Goal: Task Accomplishment & Management: Manage account settings

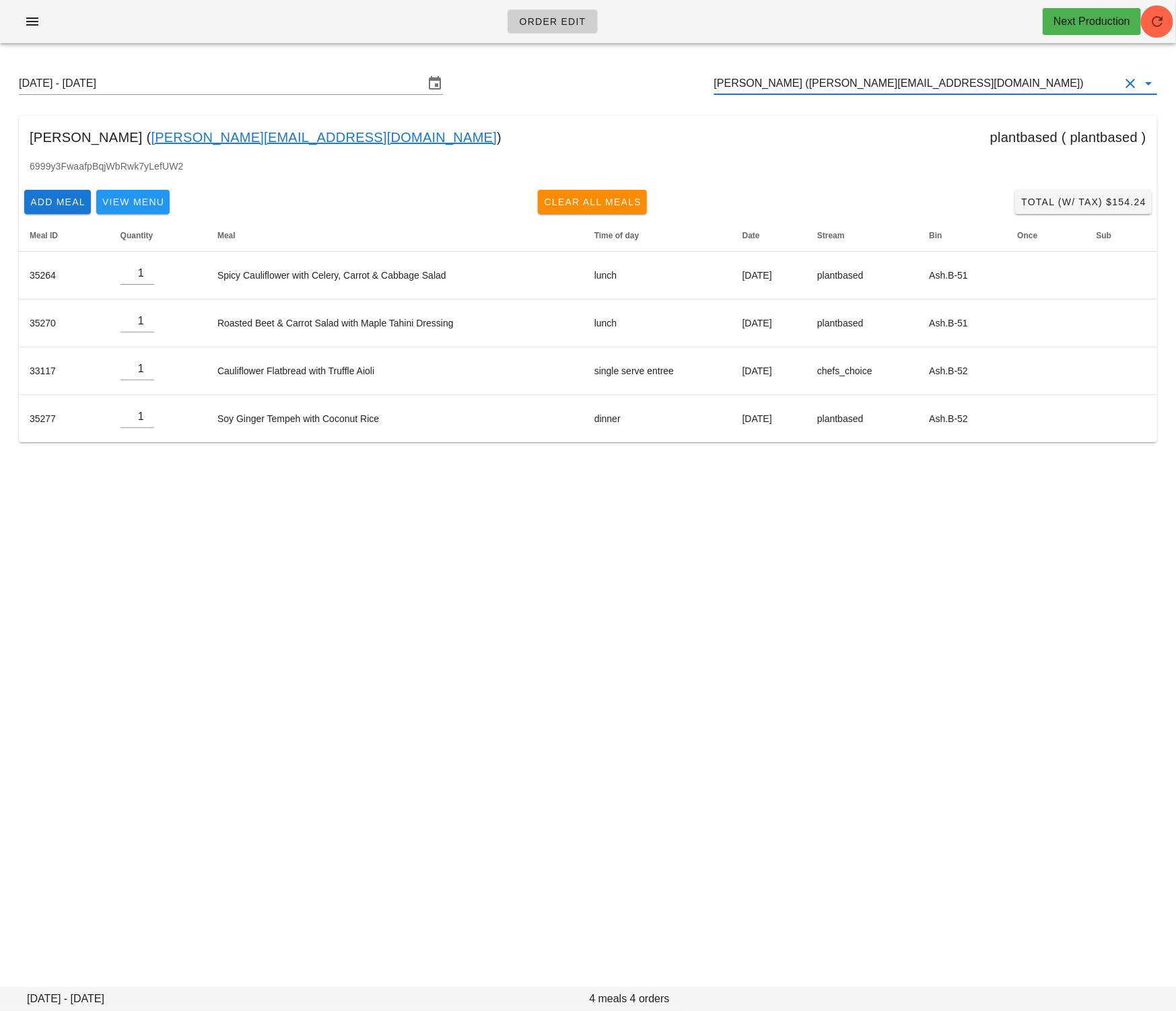
click at [756, 84] on input "Kim Pickett (kim@kimbodesign.ca)" at bounding box center [917, 83] width 405 height 22
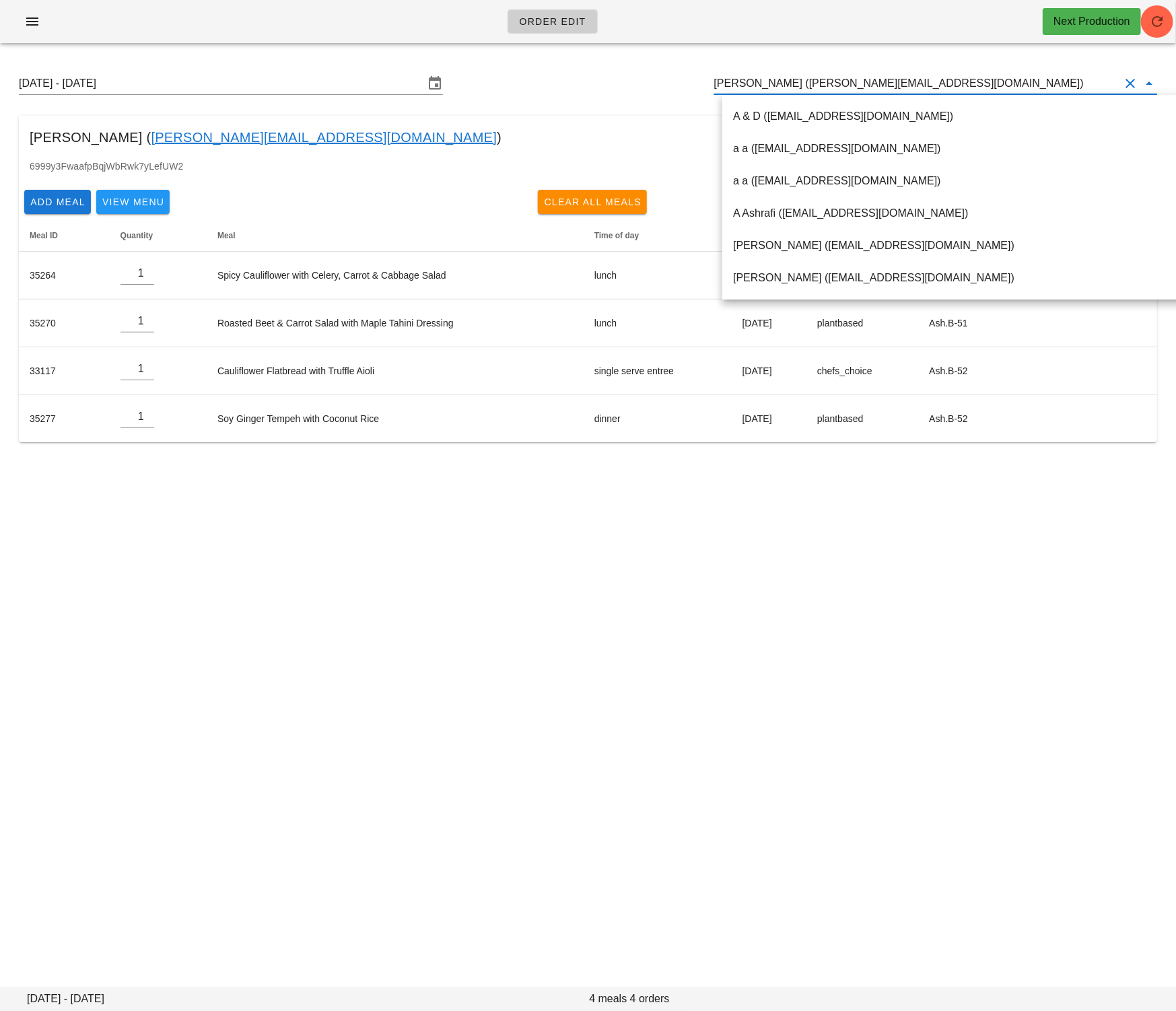
click at [756, 84] on input "Kim Pickett (kim@kimbodesign.ca)" at bounding box center [917, 83] width 405 height 22
paste input "[EMAIL_ADDRESS][DOMAIN_NAME]"
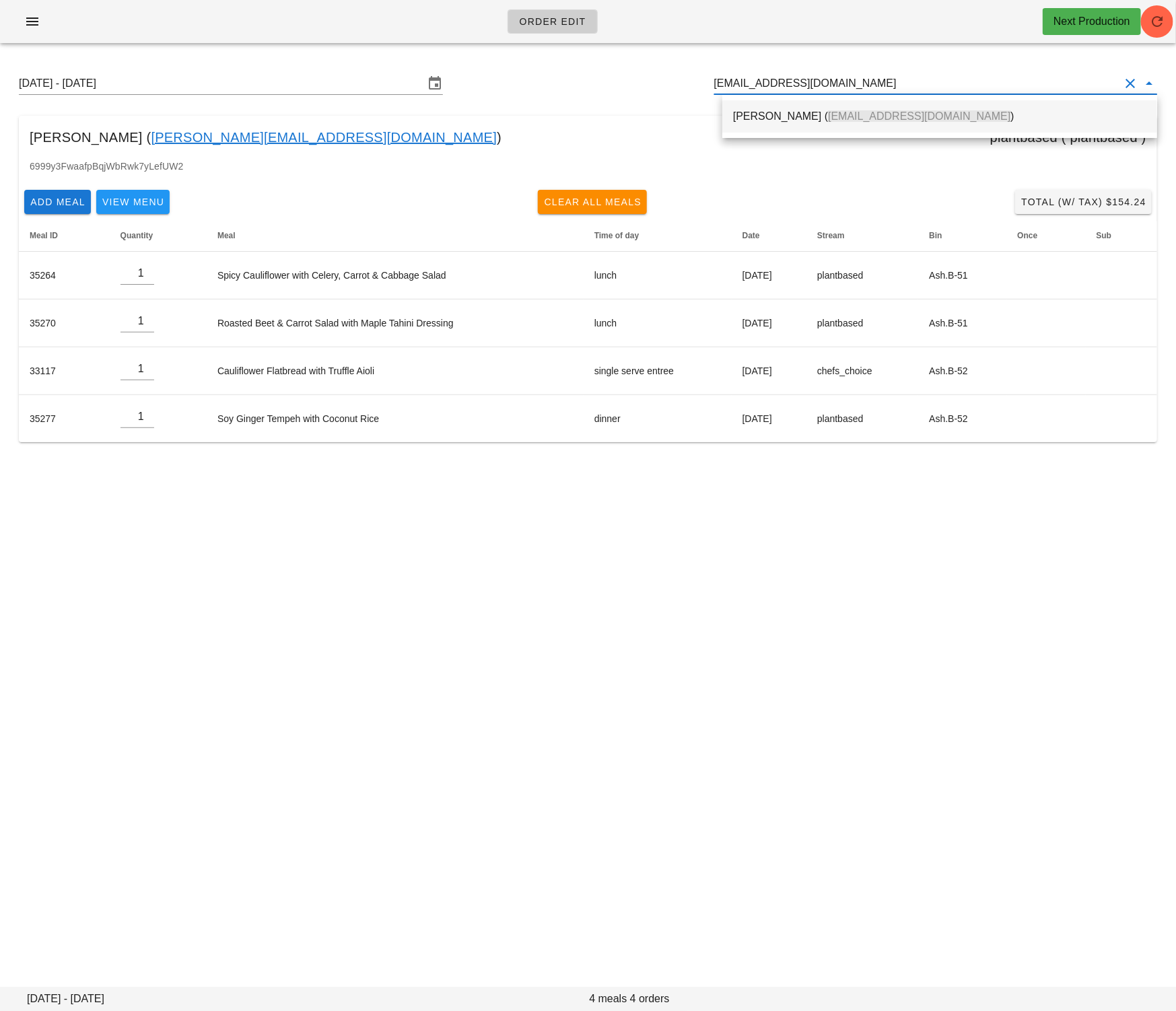
click at [772, 112] on div "Huai Lin ( migo800522@gmail.com )" at bounding box center [940, 117] width 413 height 13
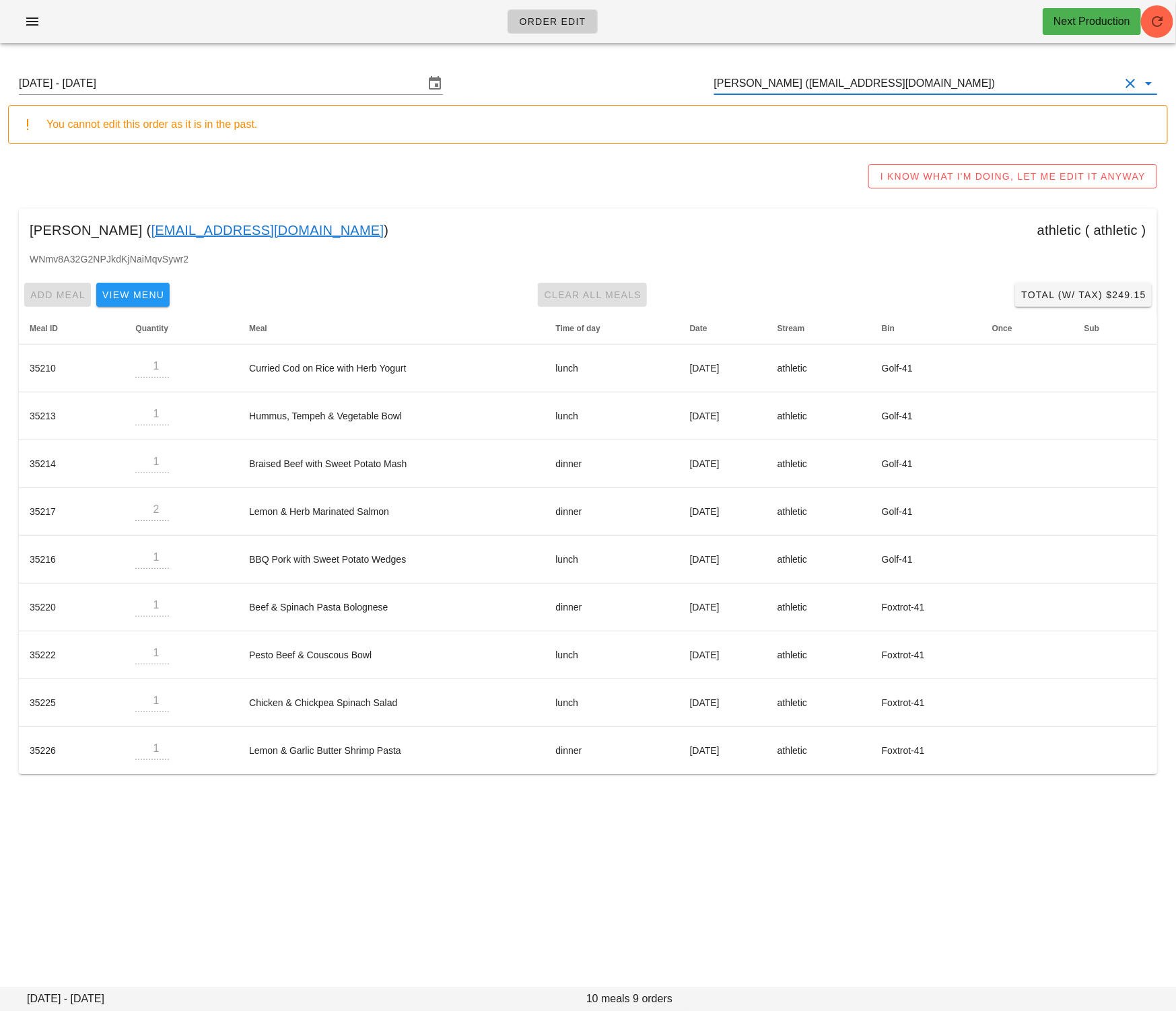
type input "[PERSON_NAME] ([EMAIL_ADDRESS][DOMAIN_NAME])"
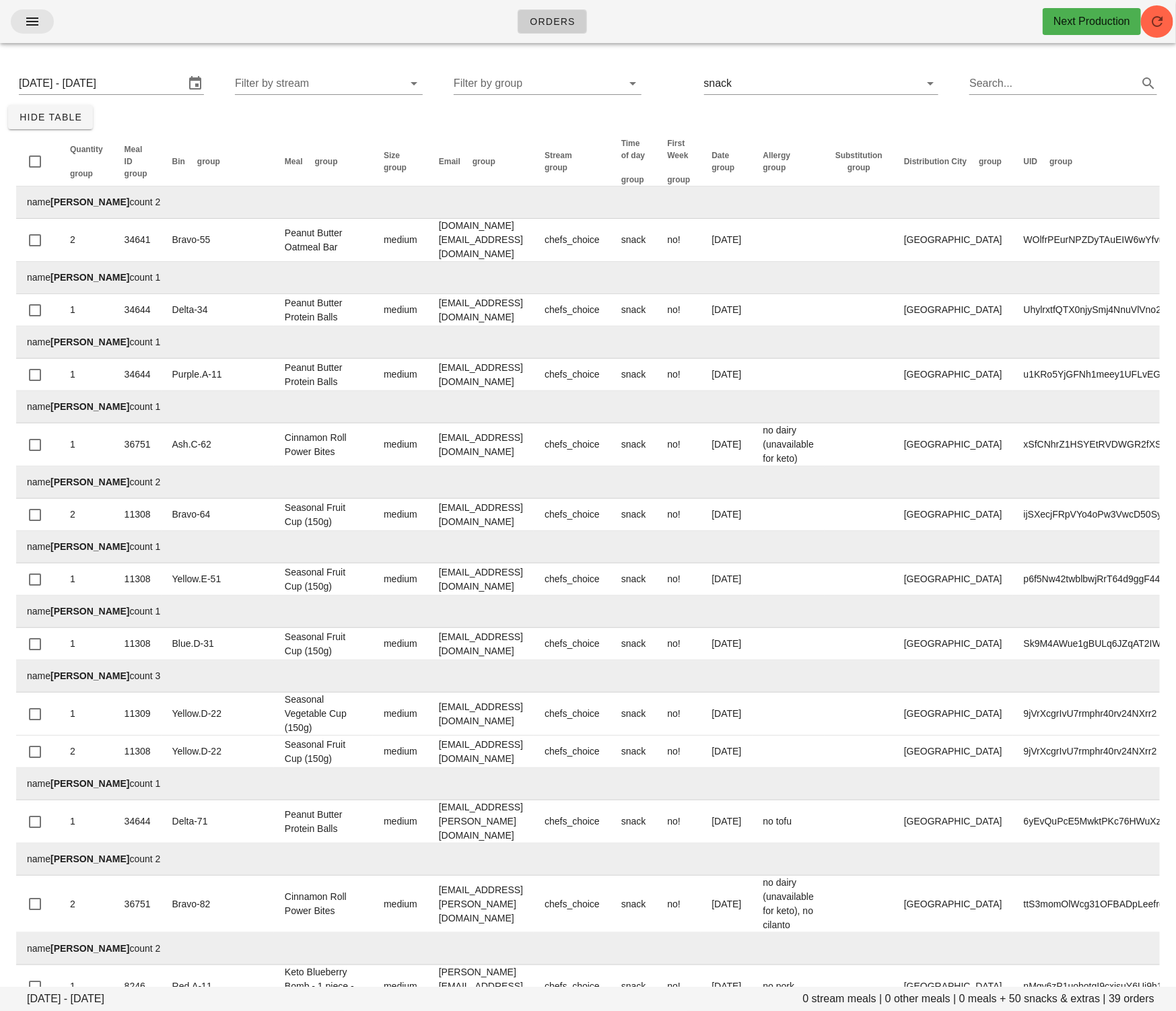
click at [31, 15] on icon "button" at bounding box center [32, 22] width 16 height 16
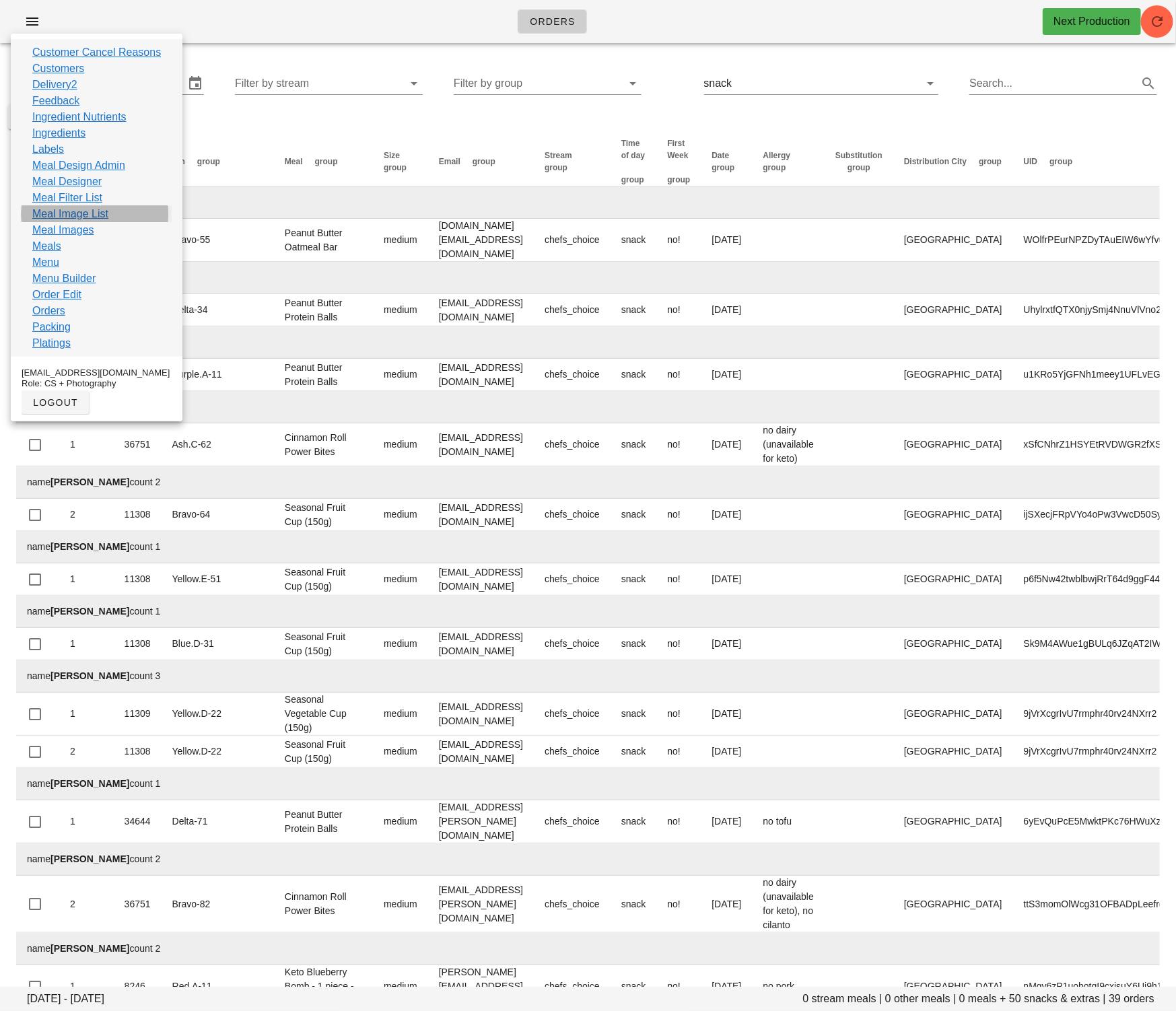
click at [96, 213] on link "Meal Image List" at bounding box center [70, 214] width 76 height 16
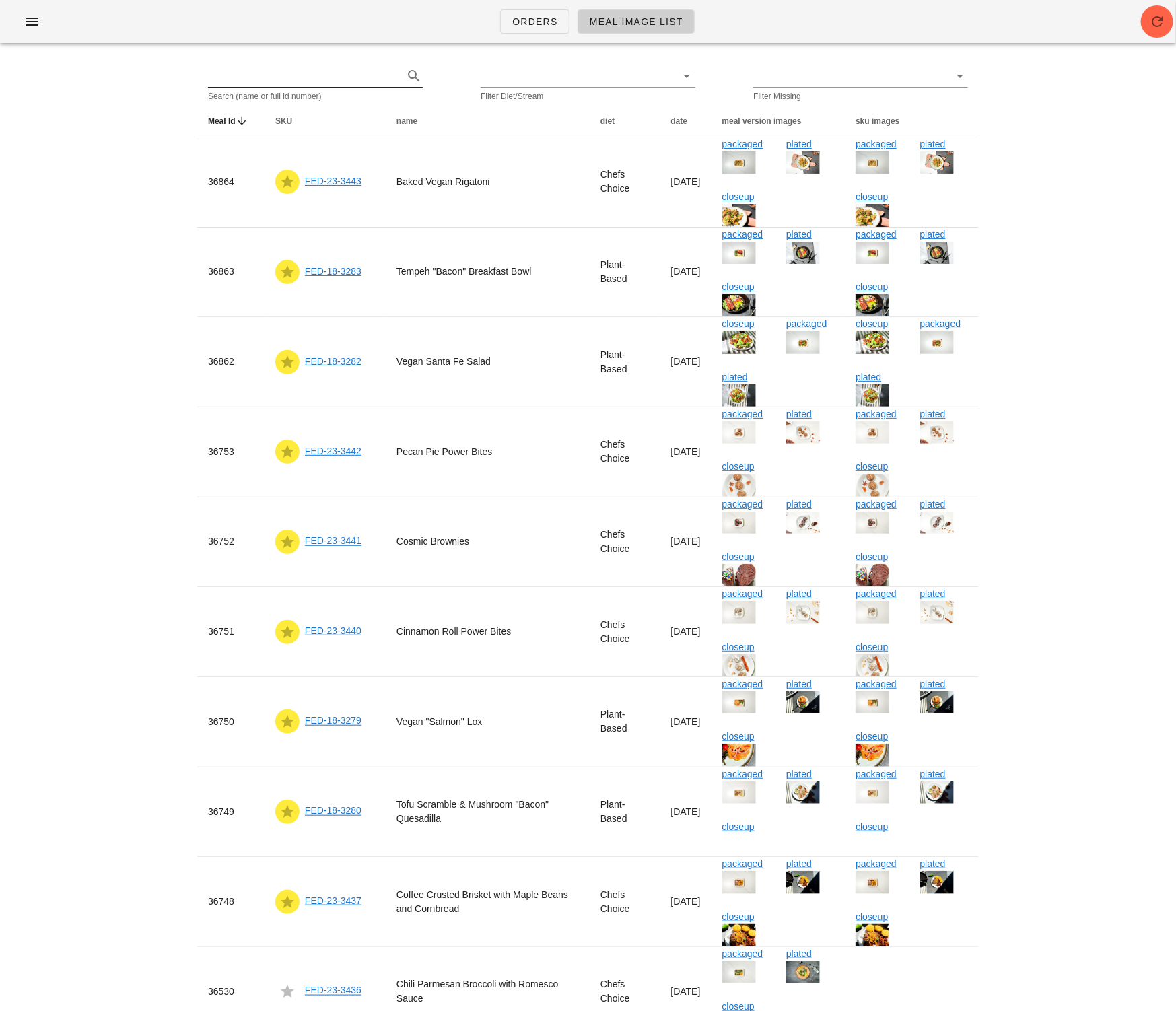
click at [298, 77] on input "text" at bounding box center [305, 76] width 193 height 22
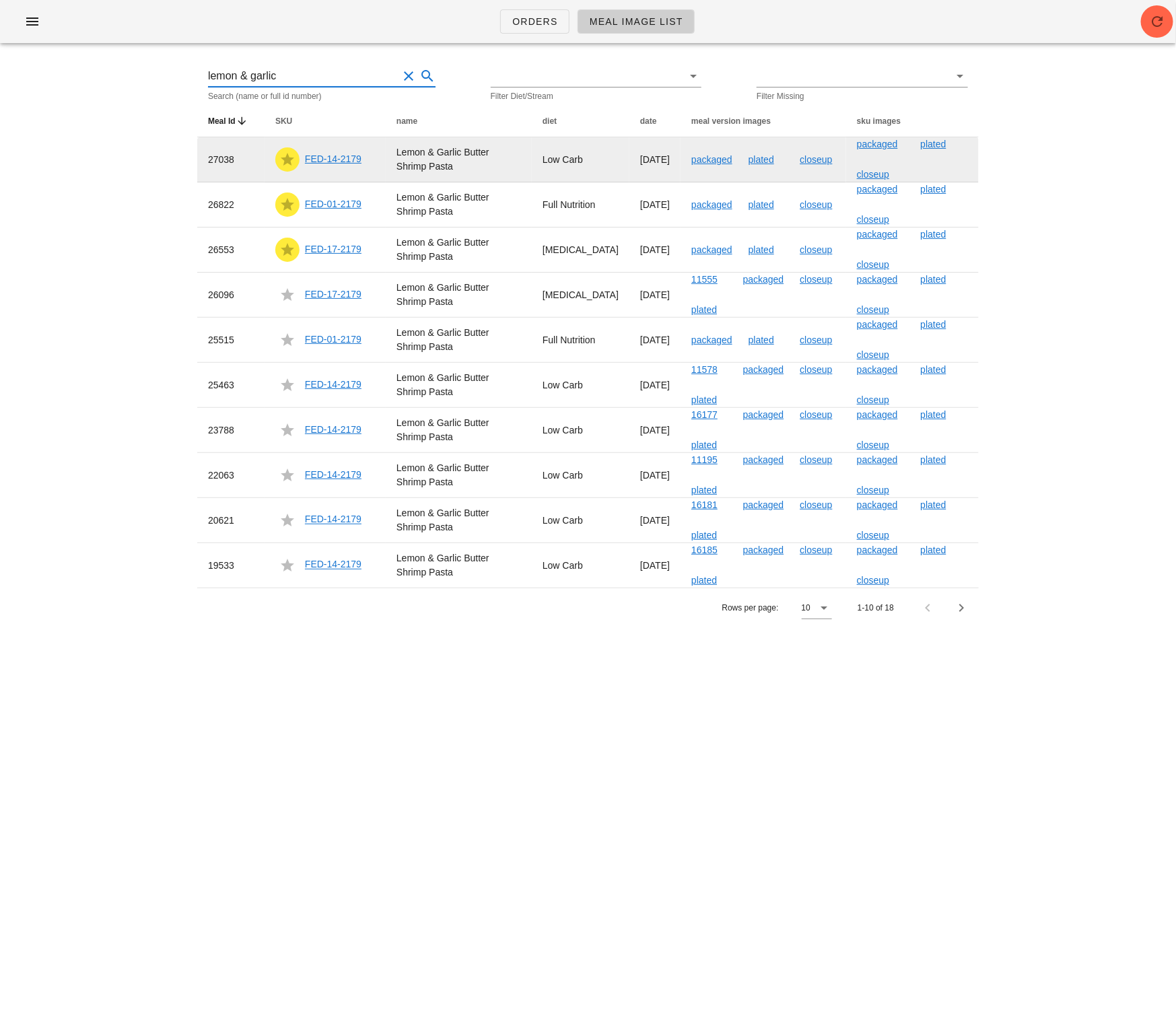
type input "lemon & garlic"
click at [338, 156] on link "FED-14-2179" at bounding box center [333, 158] width 56 height 10
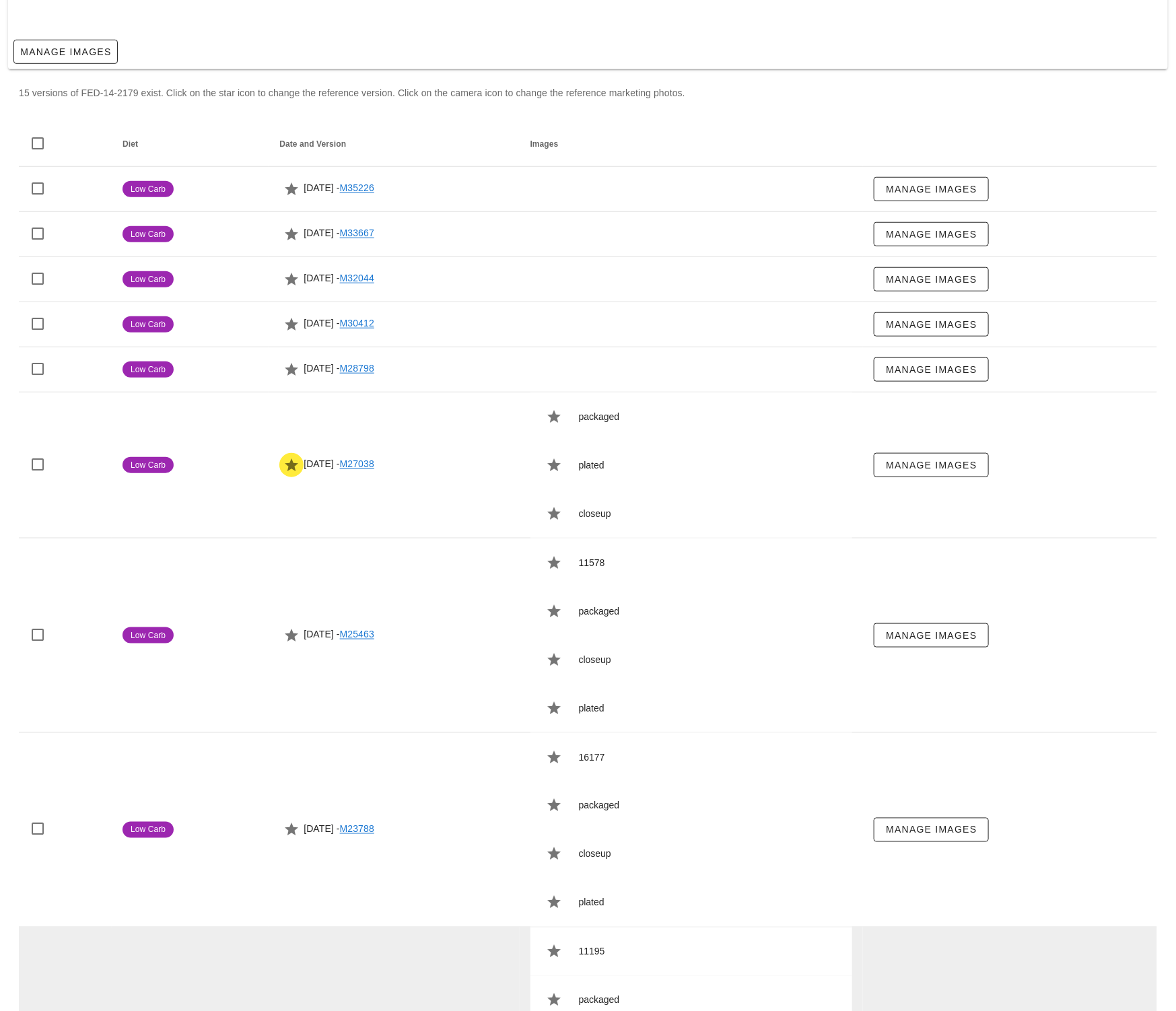
scroll to position [443, 0]
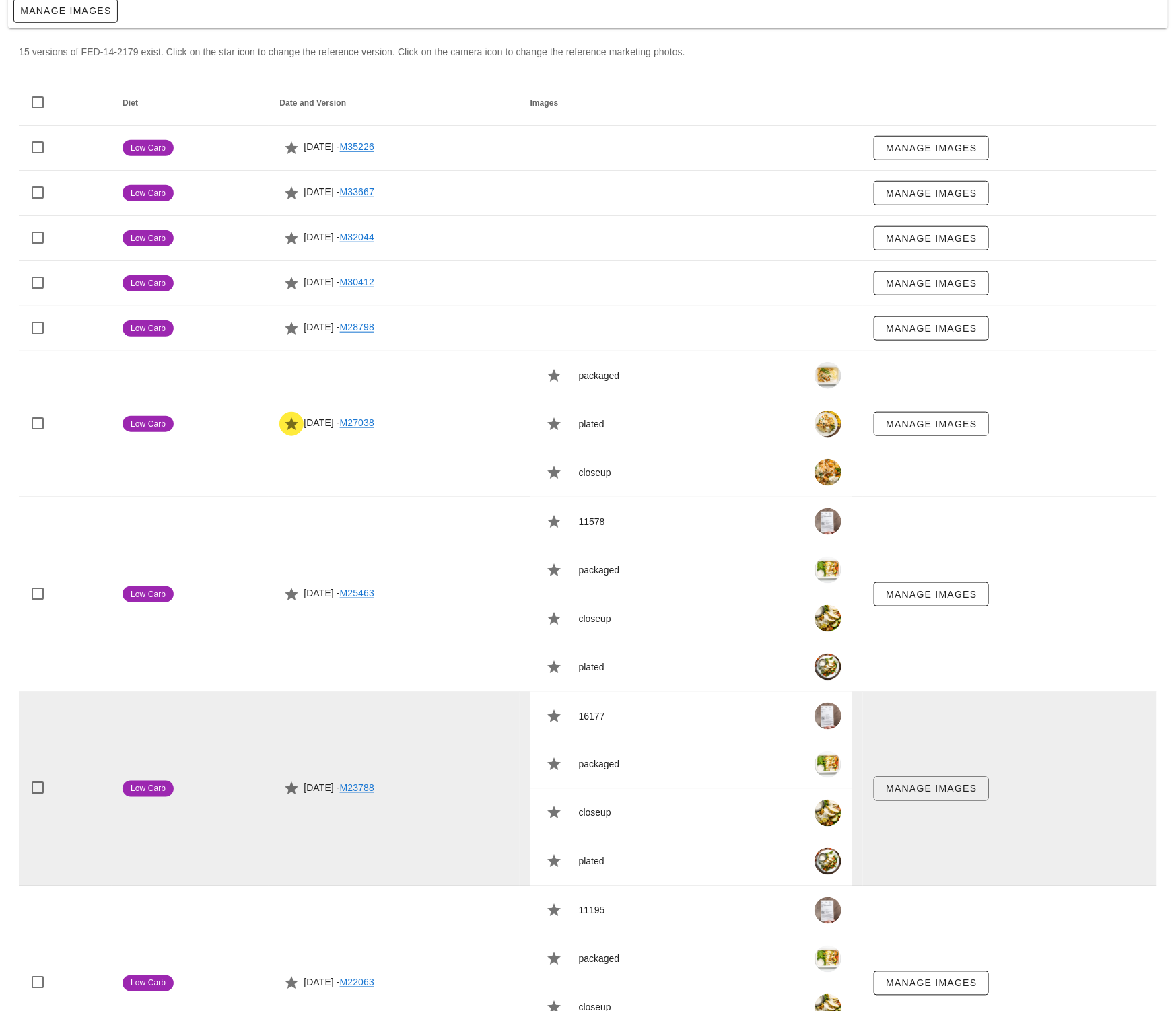
click at [453, 798] on td "2023-08-26 - M23788" at bounding box center [394, 789] width 251 height 194
click at [284, 787] on icon "button" at bounding box center [292, 789] width 16 height 16
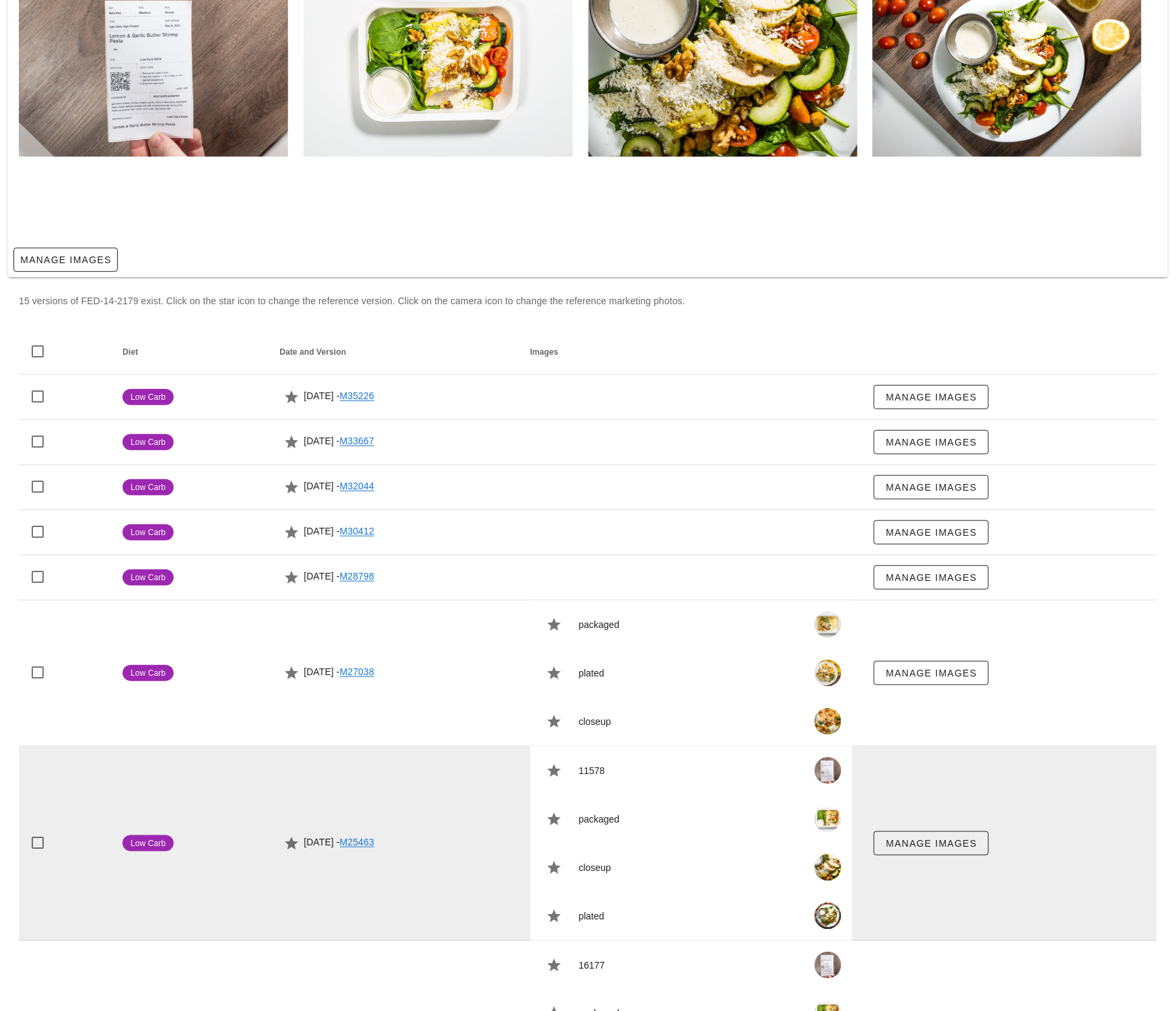
scroll to position [201, 0]
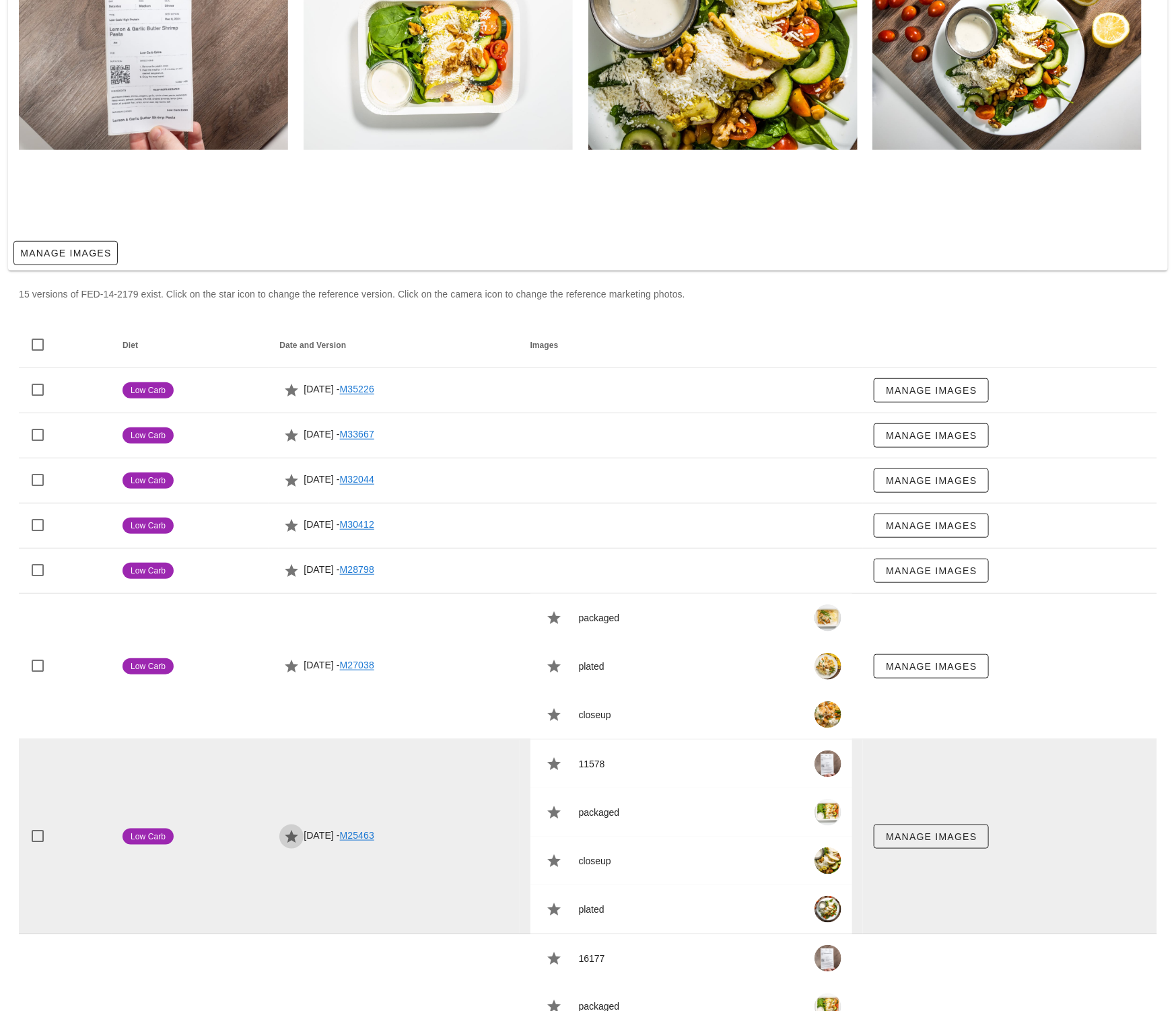
click at [284, 832] on icon "button" at bounding box center [292, 837] width 16 height 16
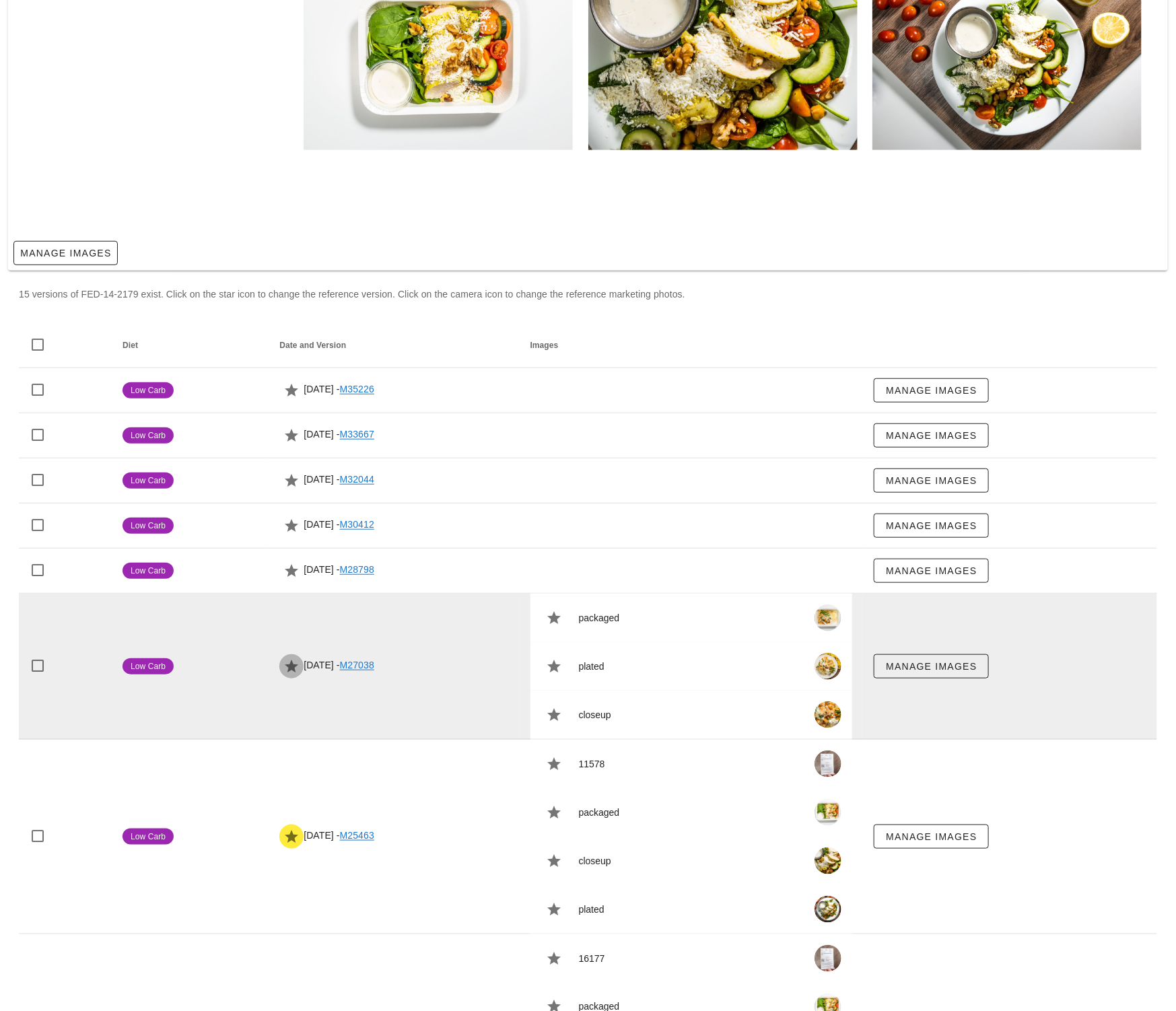
click at [284, 667] on icon "button" at bounding box center [292, 666] width 16 height 16
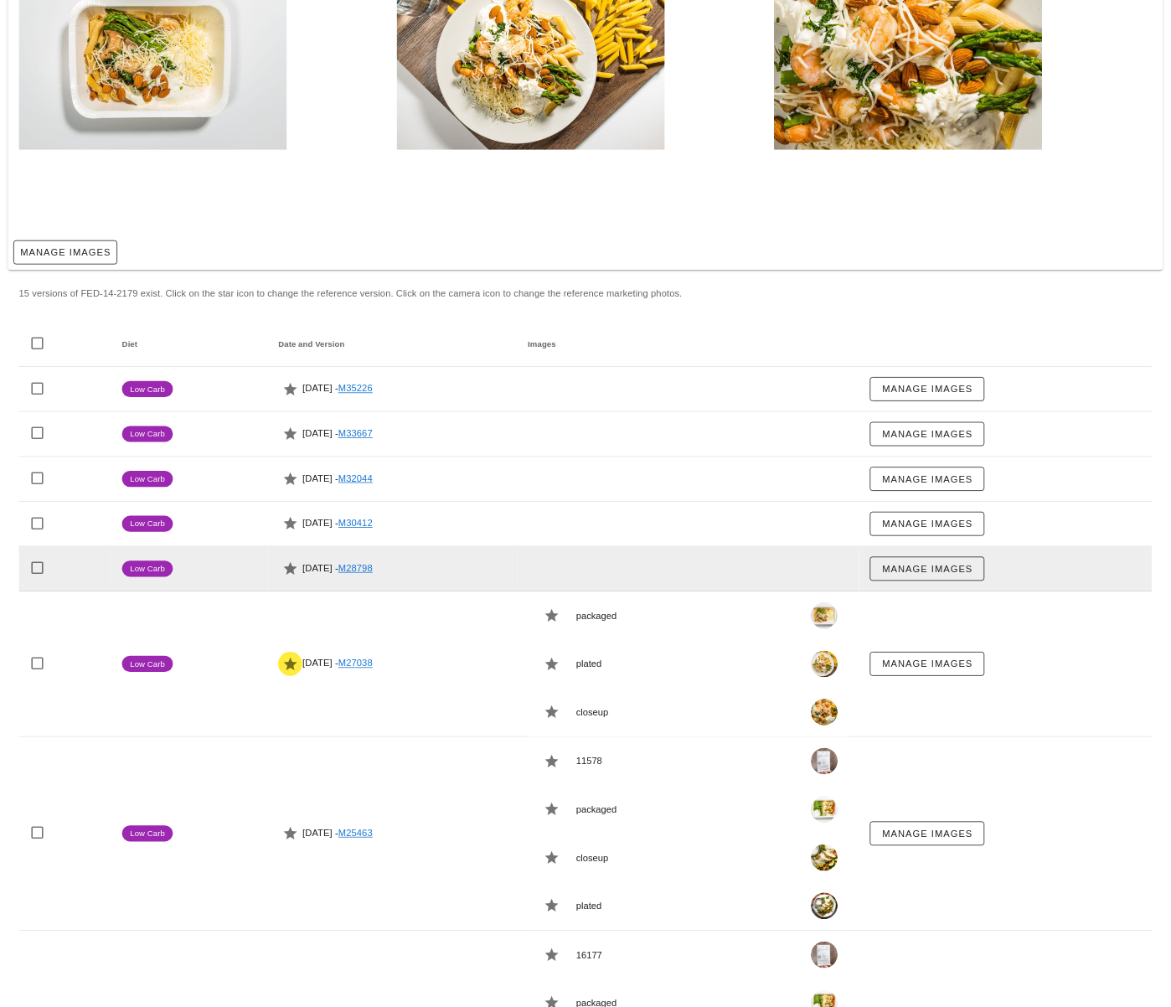
scroll to position [0, 0]
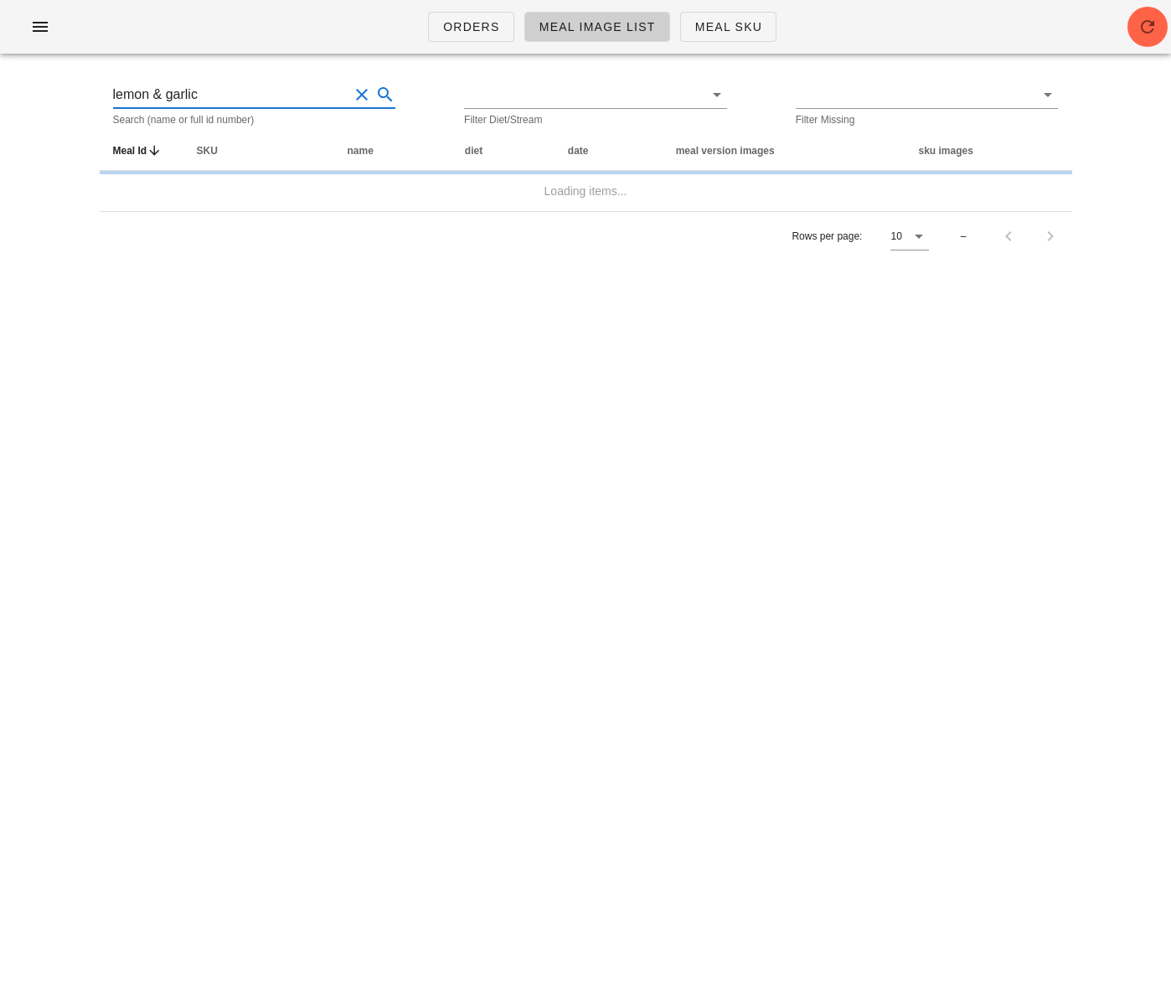
drag, startPoint x: 220, startPoint y: 93, endPoint x: 63, endPoint y: 87, distance: 157.6
click at [63, 87] on div "Orders Meal Image List Meal Sku lemon & garlic Search (name or full id number) …" at bounding box center [585, 503] width 1171 height 1007
type input "okra & lentil"
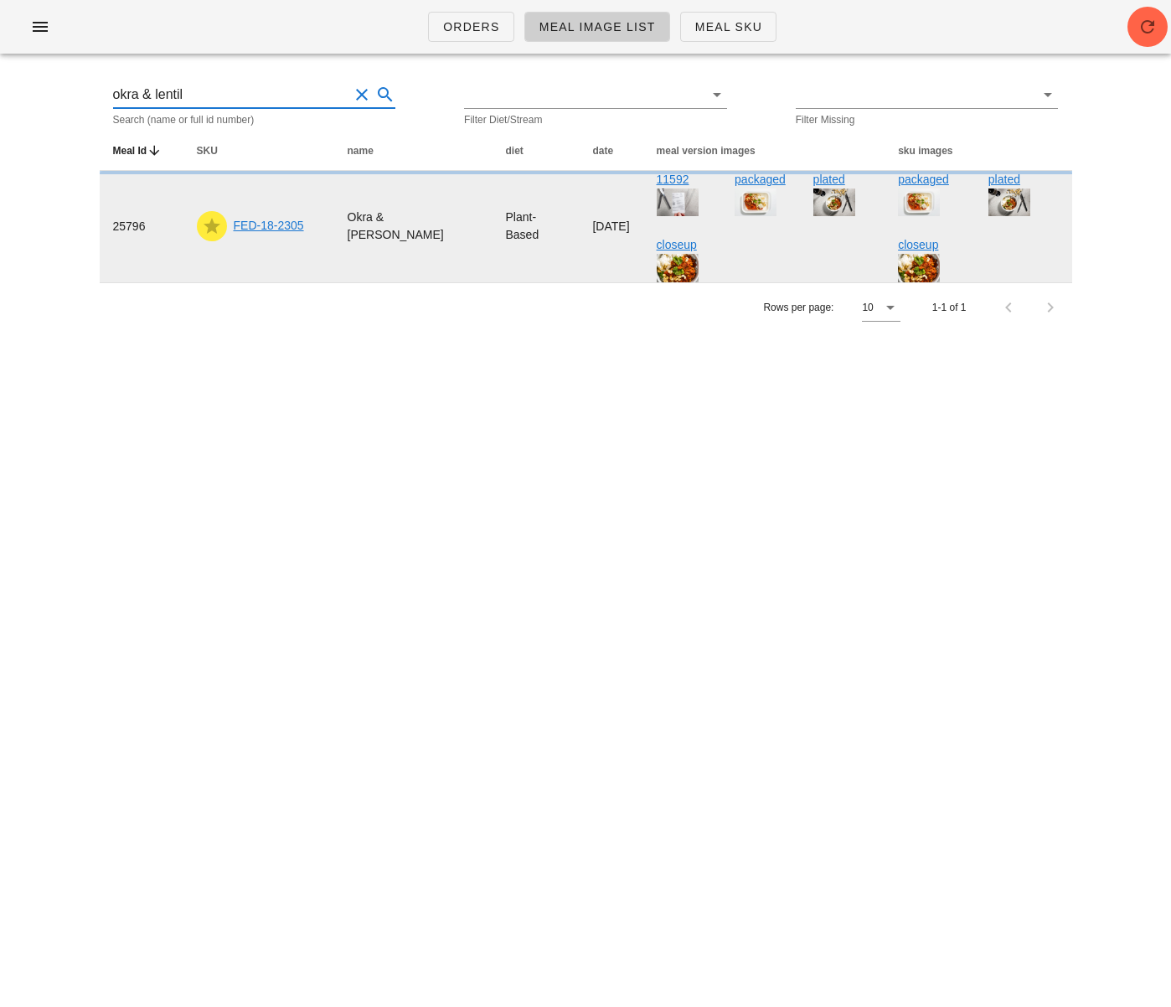
click at [262, 226] on link "FED-18-2305" at bounding box center [269, 225] width 70 height 13
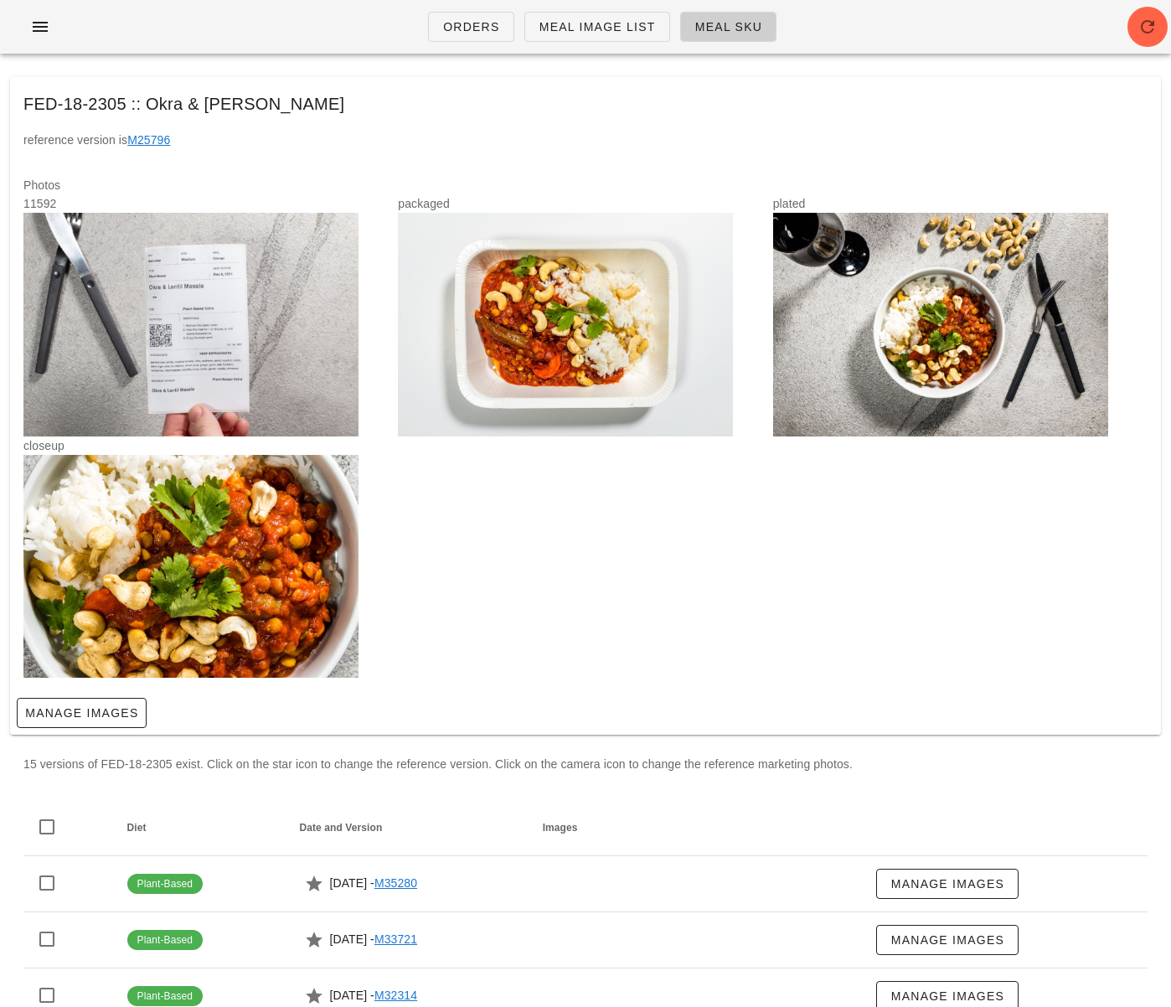
click at [481, 513] on div "closeup" at bounding box center [585, 557] width 1124 height 242
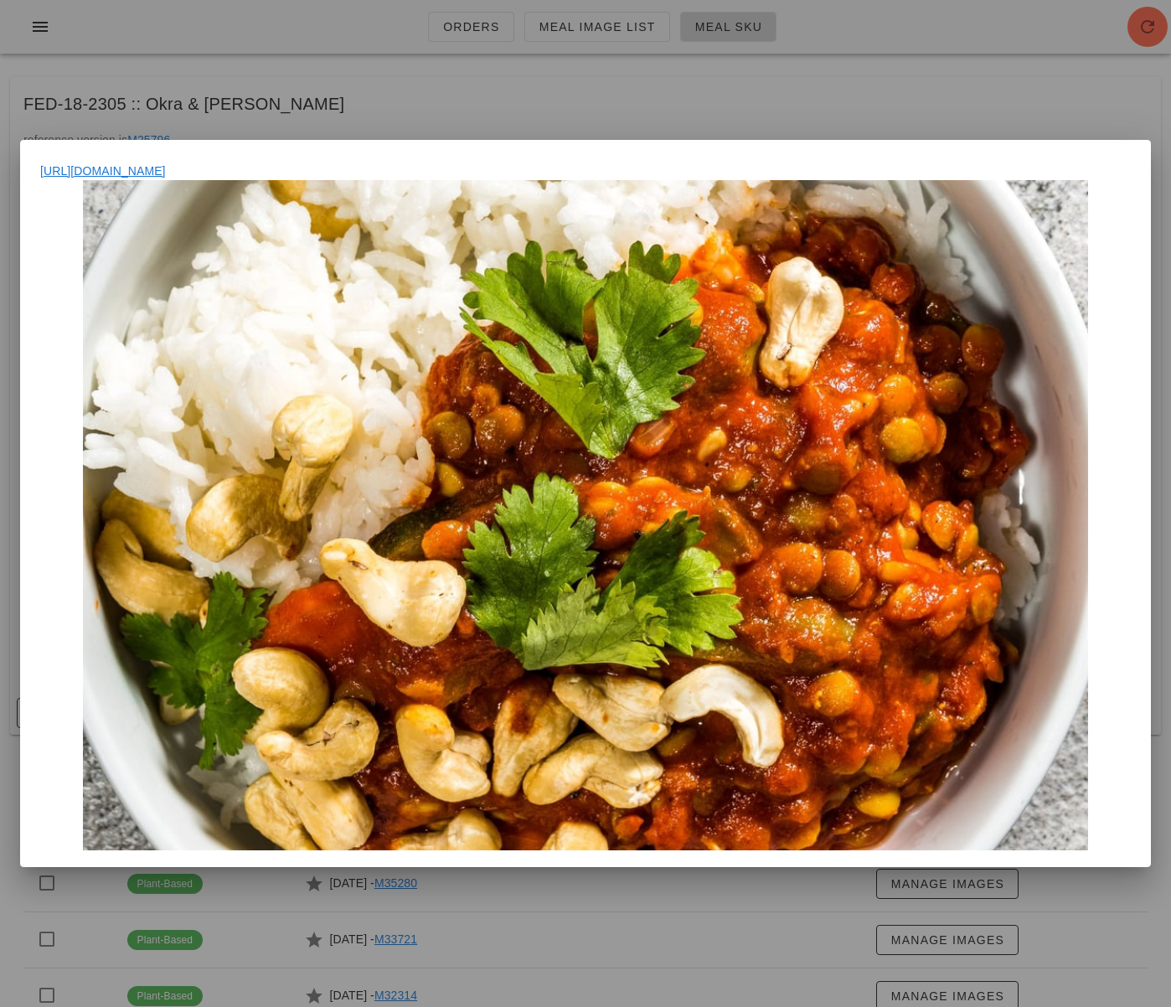
click at [850, 120] on div at bounding box center [585, 503] width 1171 height 1007
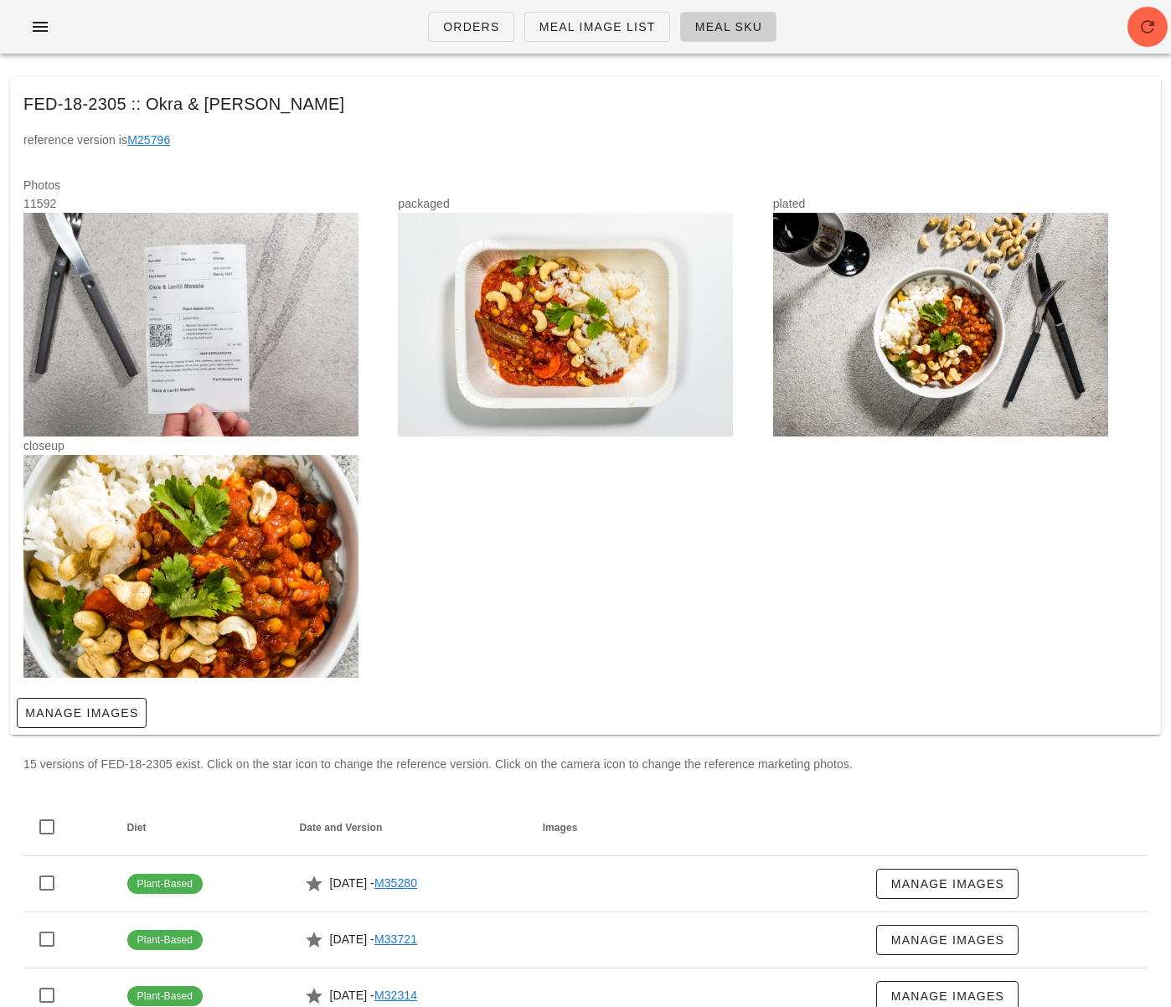
click at [642, 314] on div at bounding box center [565, 325] width 335 height 224
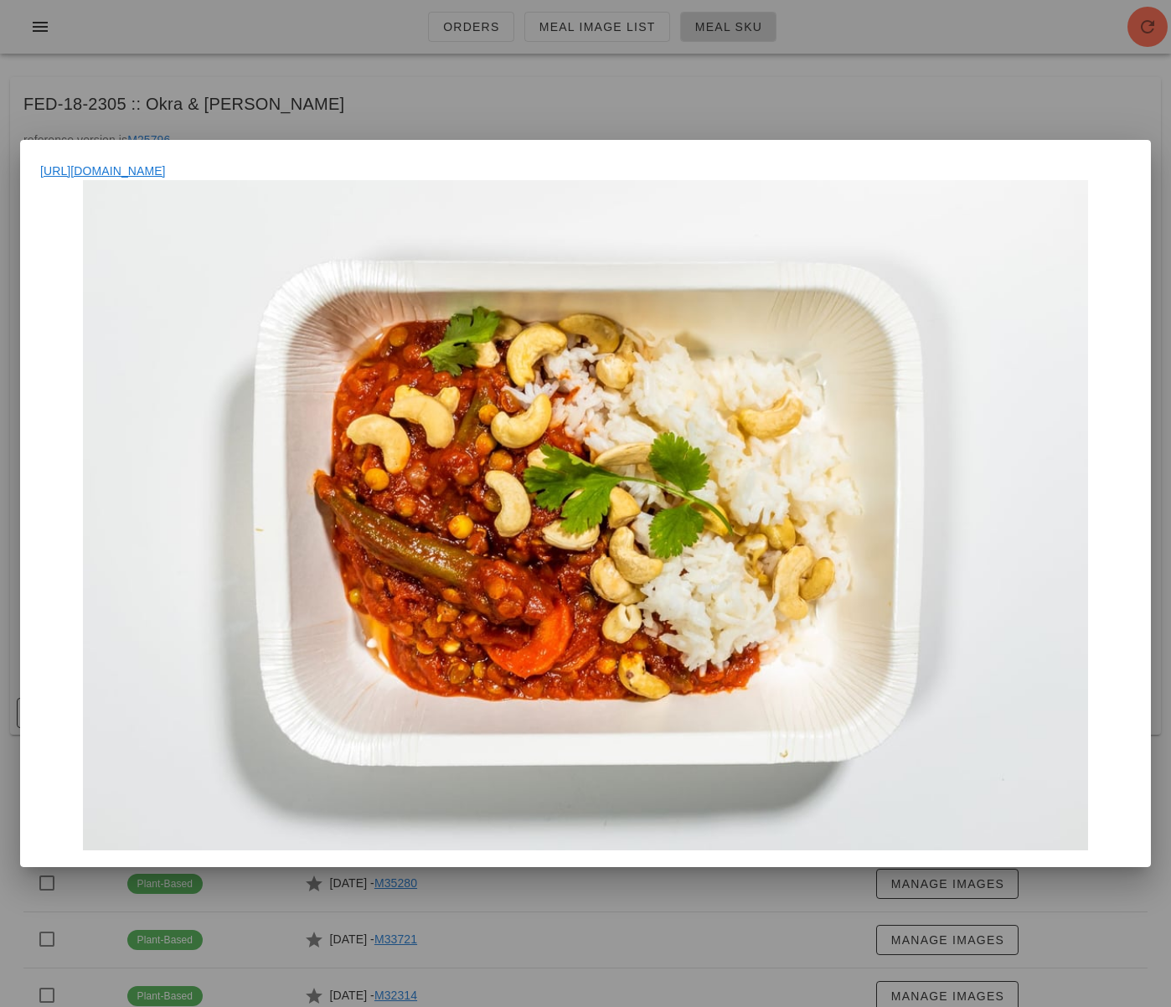
drag, startPoint x: 911, startPoint y: 90, endPoint x: 920, endPoint y: 112, distance: 24.1
click at [913, 87] on div at bounding box center [585, 503] width 1171 height 1007
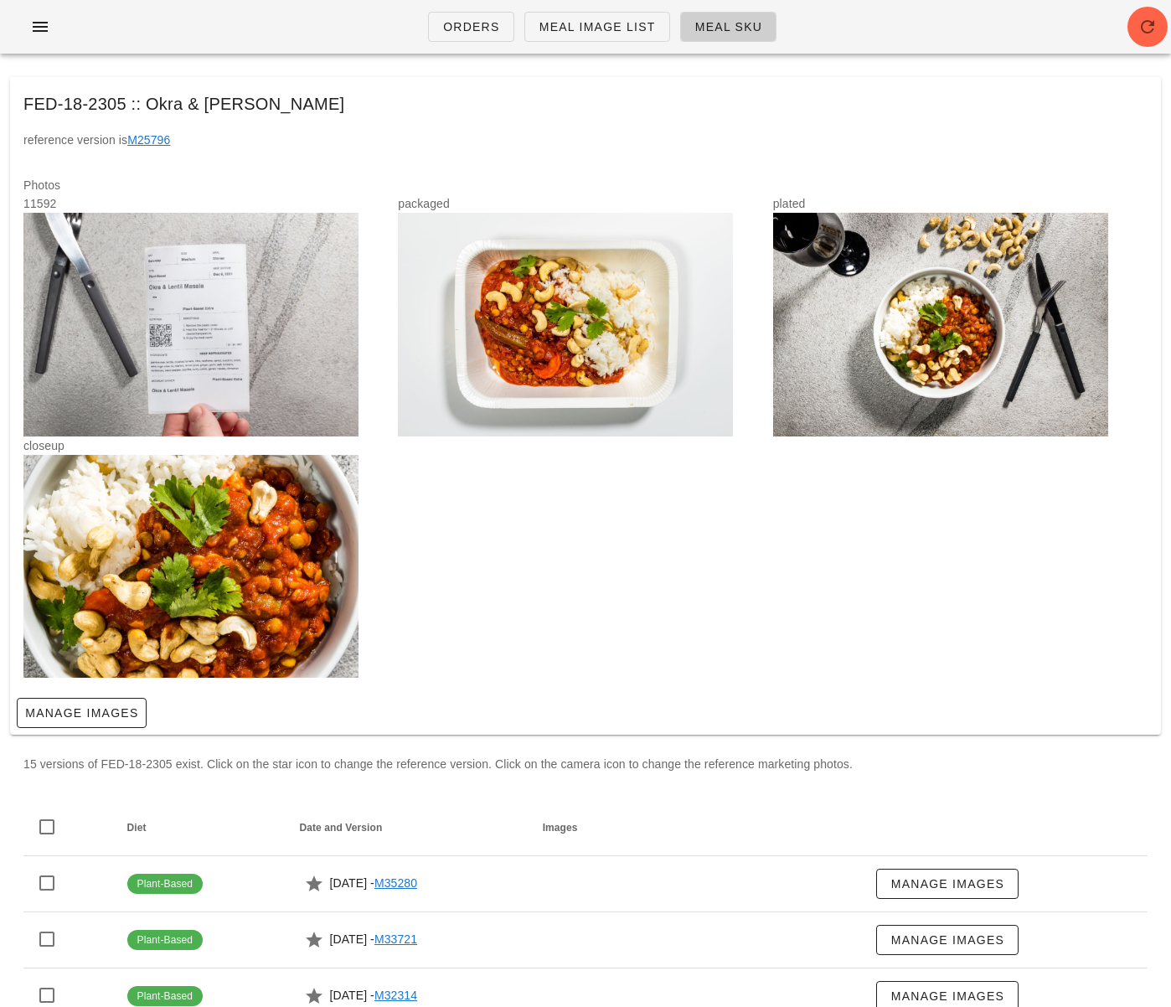
click at [872, 303] on div at bounding box center [940, 325] width 335 height 224
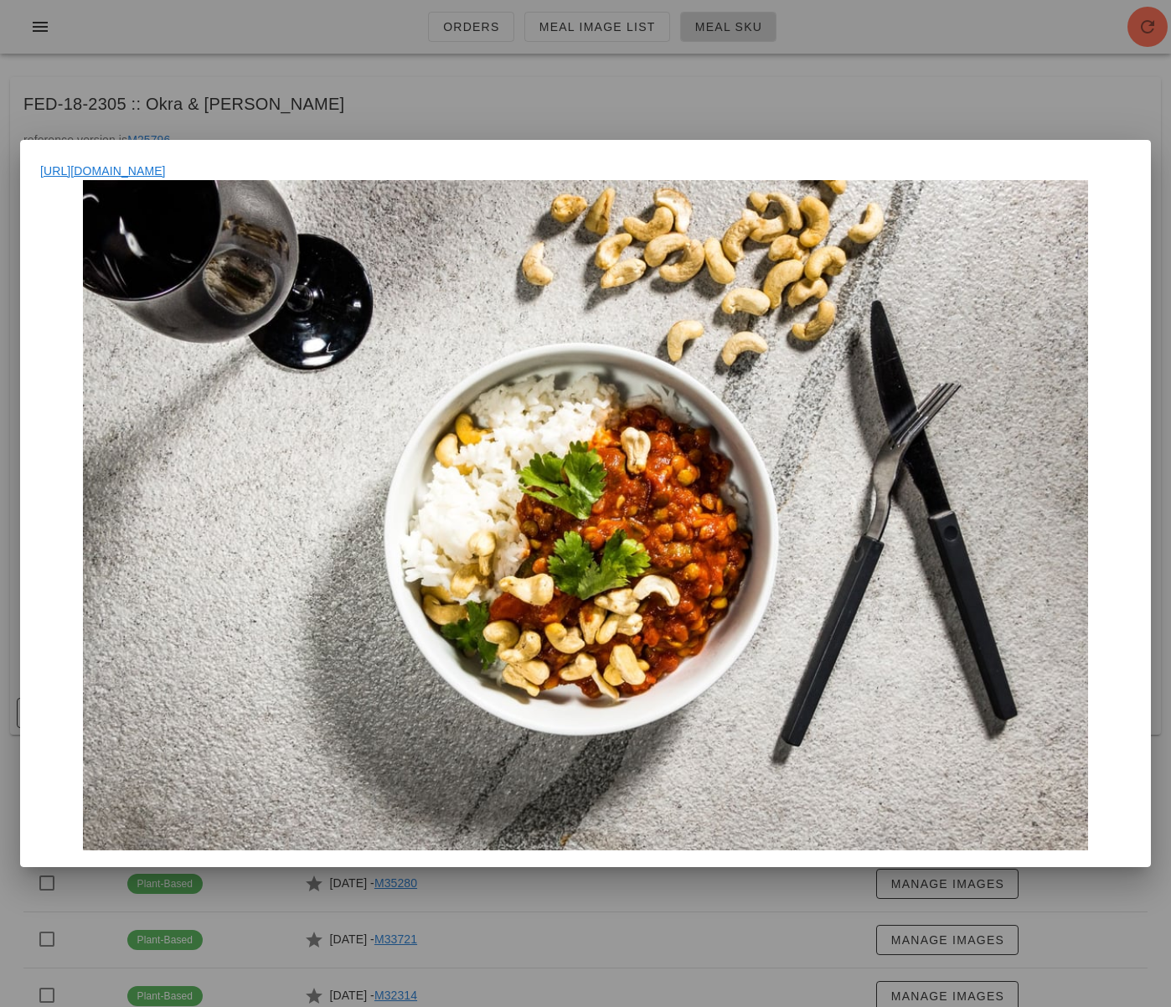
click at [648, 54] on div at bounding box center [585, 503] width 1171 height 1007
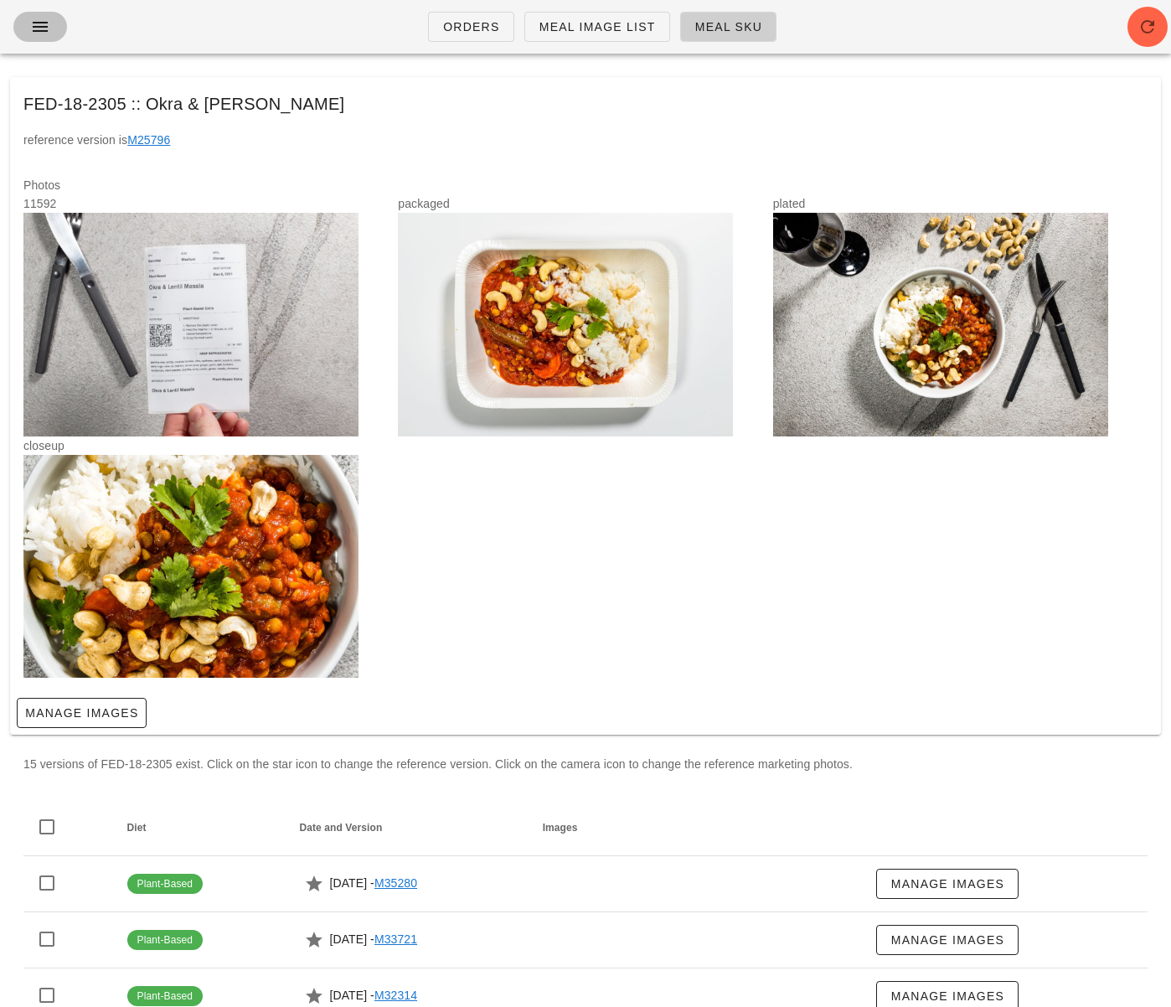
drag, startPoint x: 26, startPoint y: 24, endPoint x: 46, endPoint y: 38, distance: 24.2
click at [27, 23] on span "button" at bounding box center [40, 27] width 27 height 20
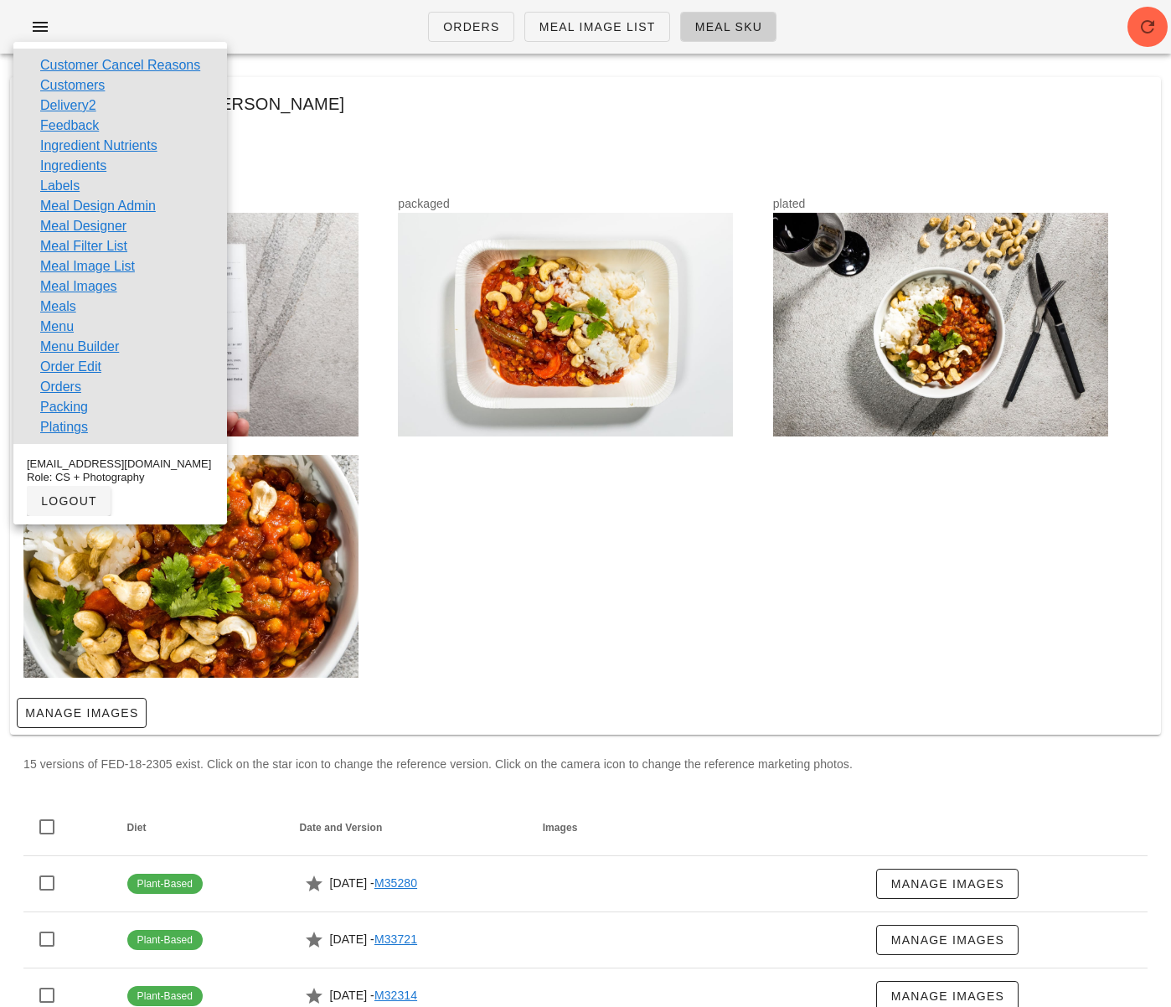
click at [62, 86] on link "Customers" at bounding box center [72, 85] width 65 height 20
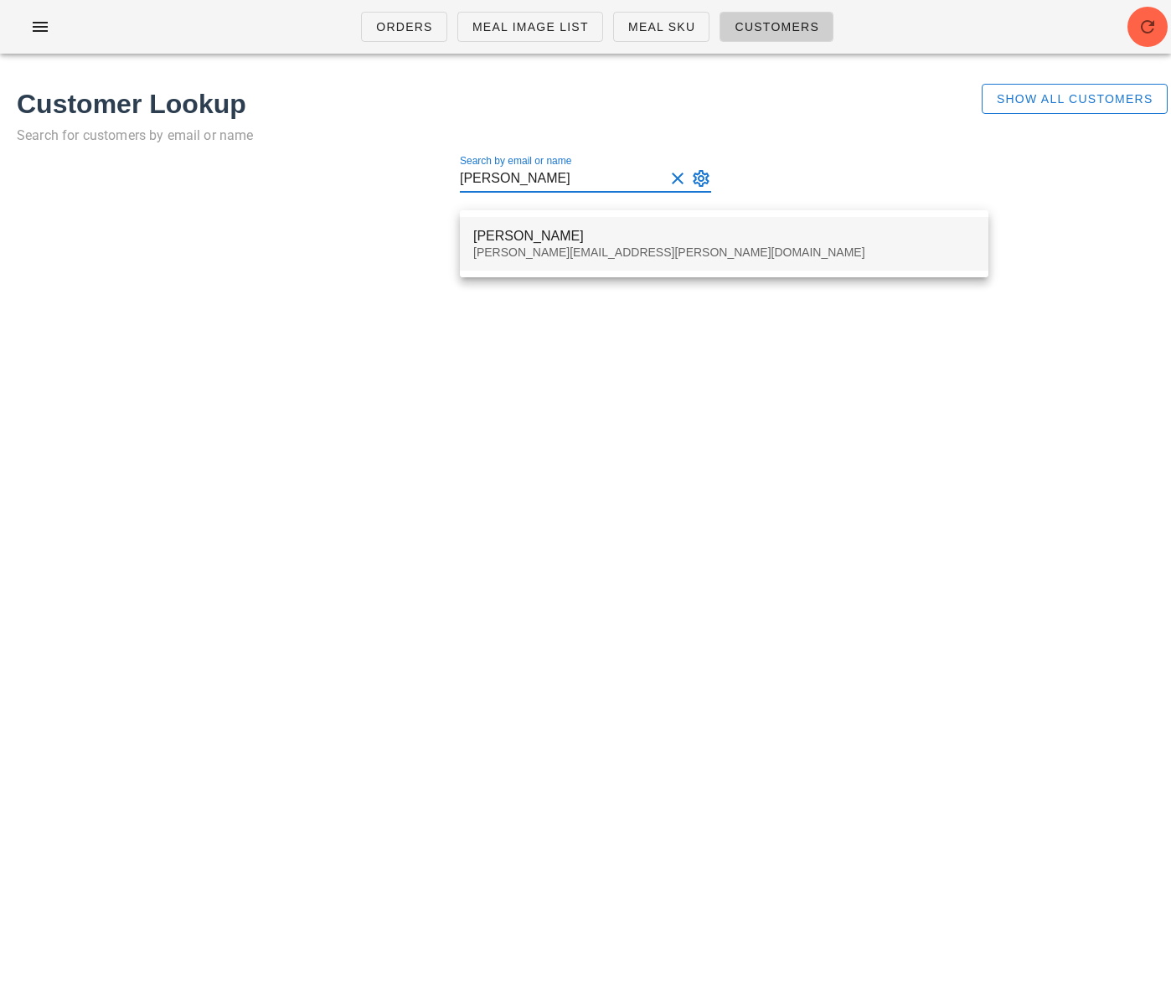
type input "roop nan"
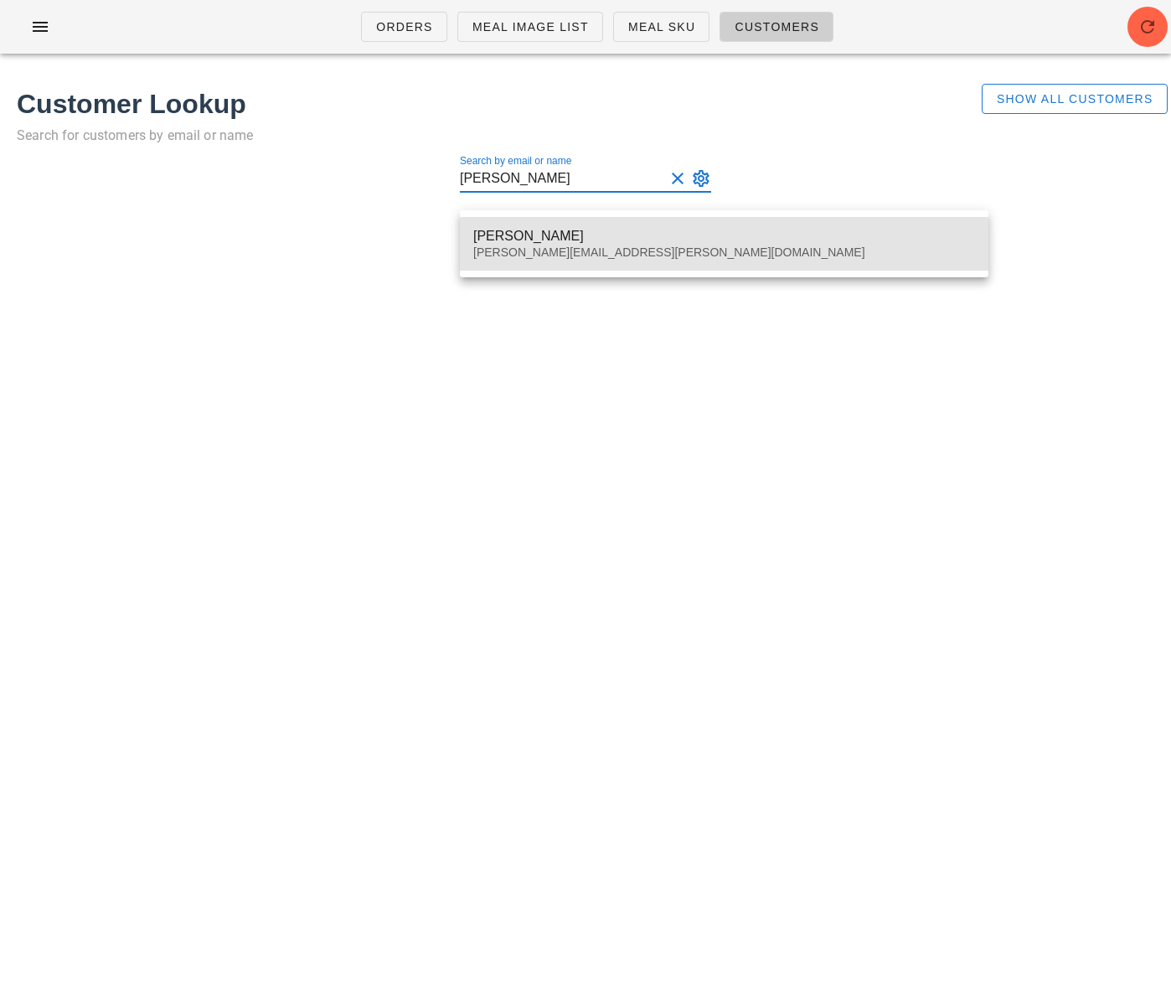
click at [570, 233] on div "Roop Nanuwa" at bounding box center [724, 236] width 502 height 16
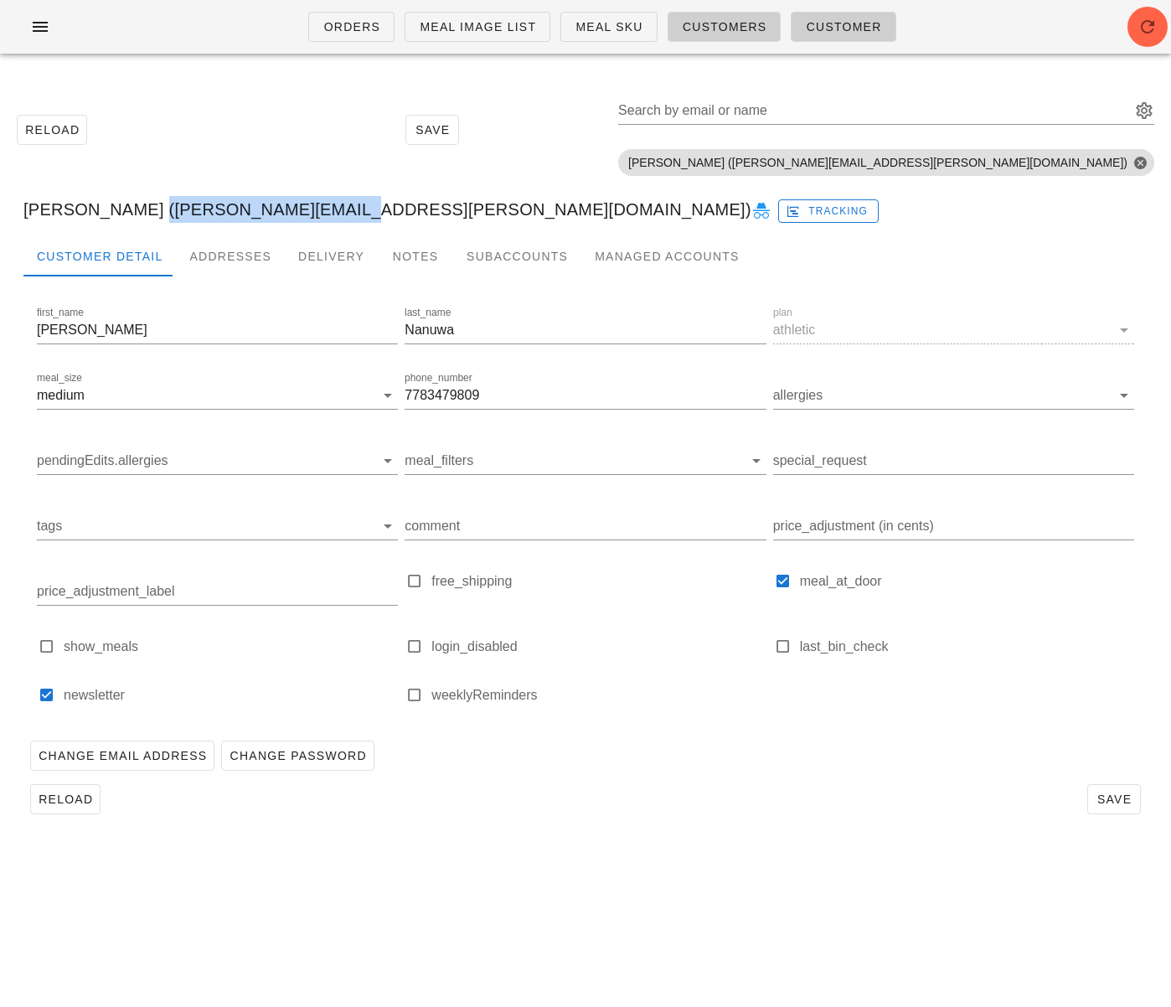
drag, startPoint x: 144, startPoint y: 212, endPoint x: 332, endPoint y: 211, distance: 187.6
click at [332, 211] on div "Roop Nanuwa (roop.nanuwa@gmail.com) Tracking" at bounding box center [585, 210] width 1151 height 54
copy div "roop.nanuwa@gmail.com"
drag, startPoint x: 32, startPoint y: 32, endPoint x: 41, endPoint y: 49, distance: 19.9
click at [33, 32] on icon "button" at bounding box center [40, 27] width 20 height 20
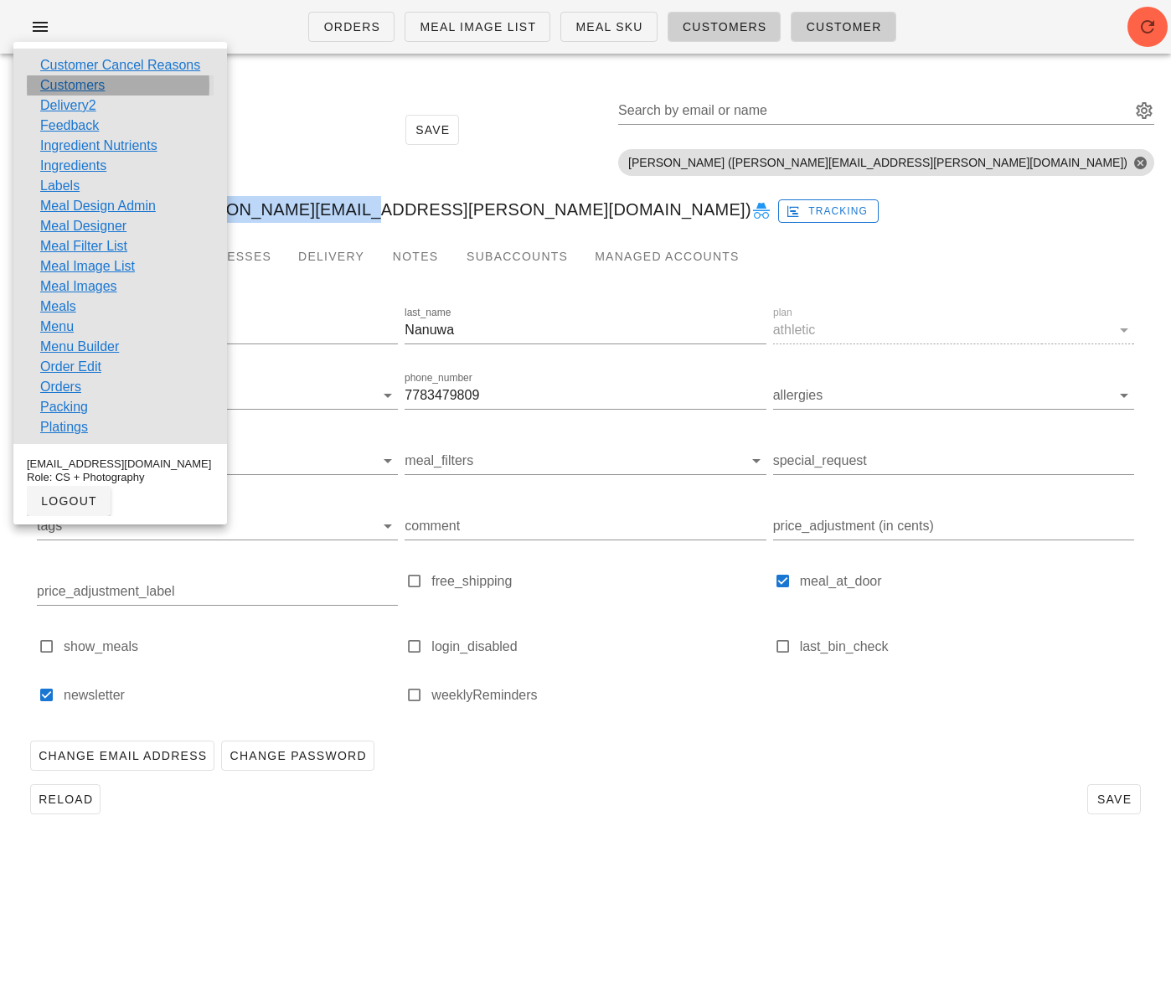
click at [53, 85] on link "Customers" at bounding box center [72, 85] width 65 height 20
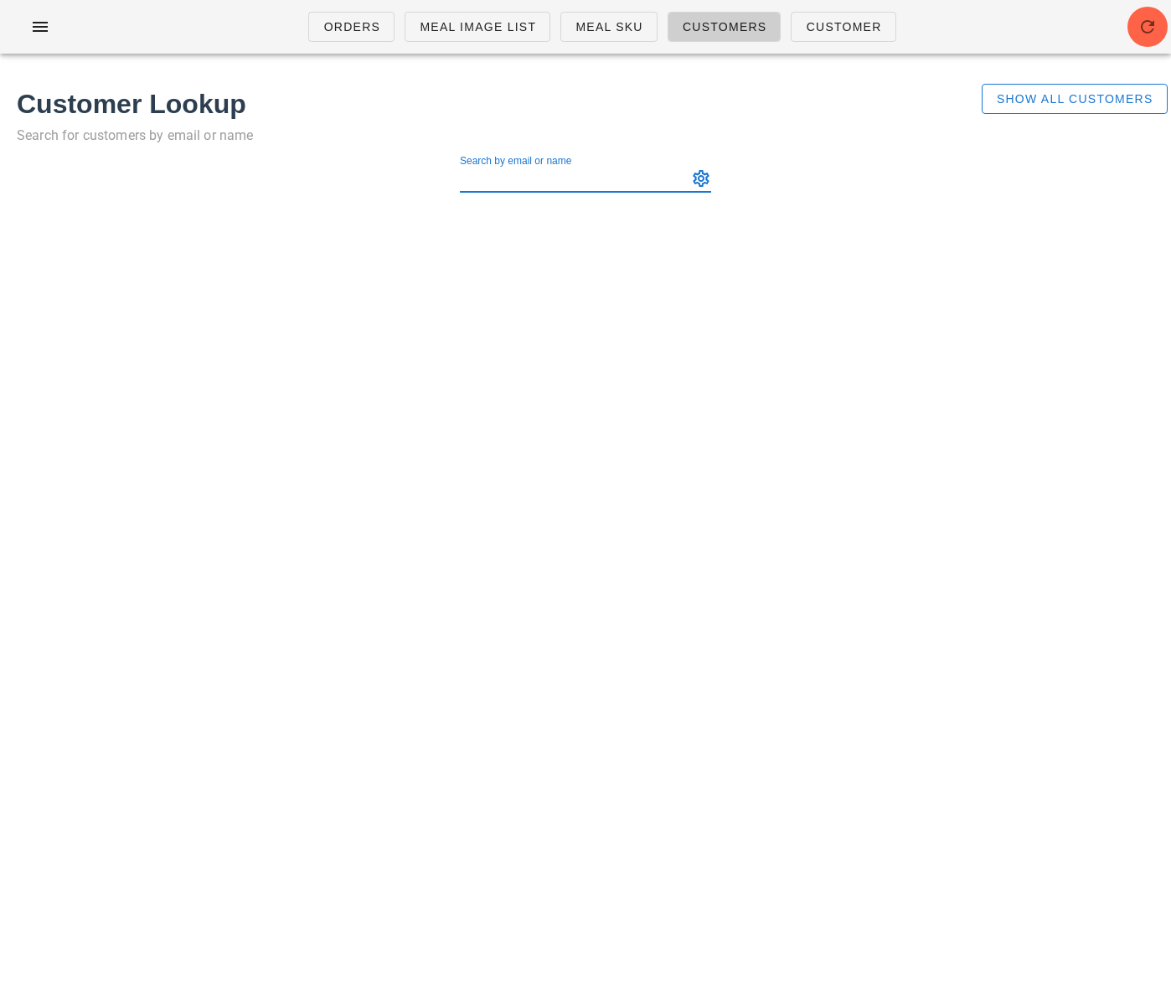
click at [494, 185] on input "Search by email or name" at bounding box center [572, 178] width 224 height 27
type input "lisa.le1207@gmail.com"
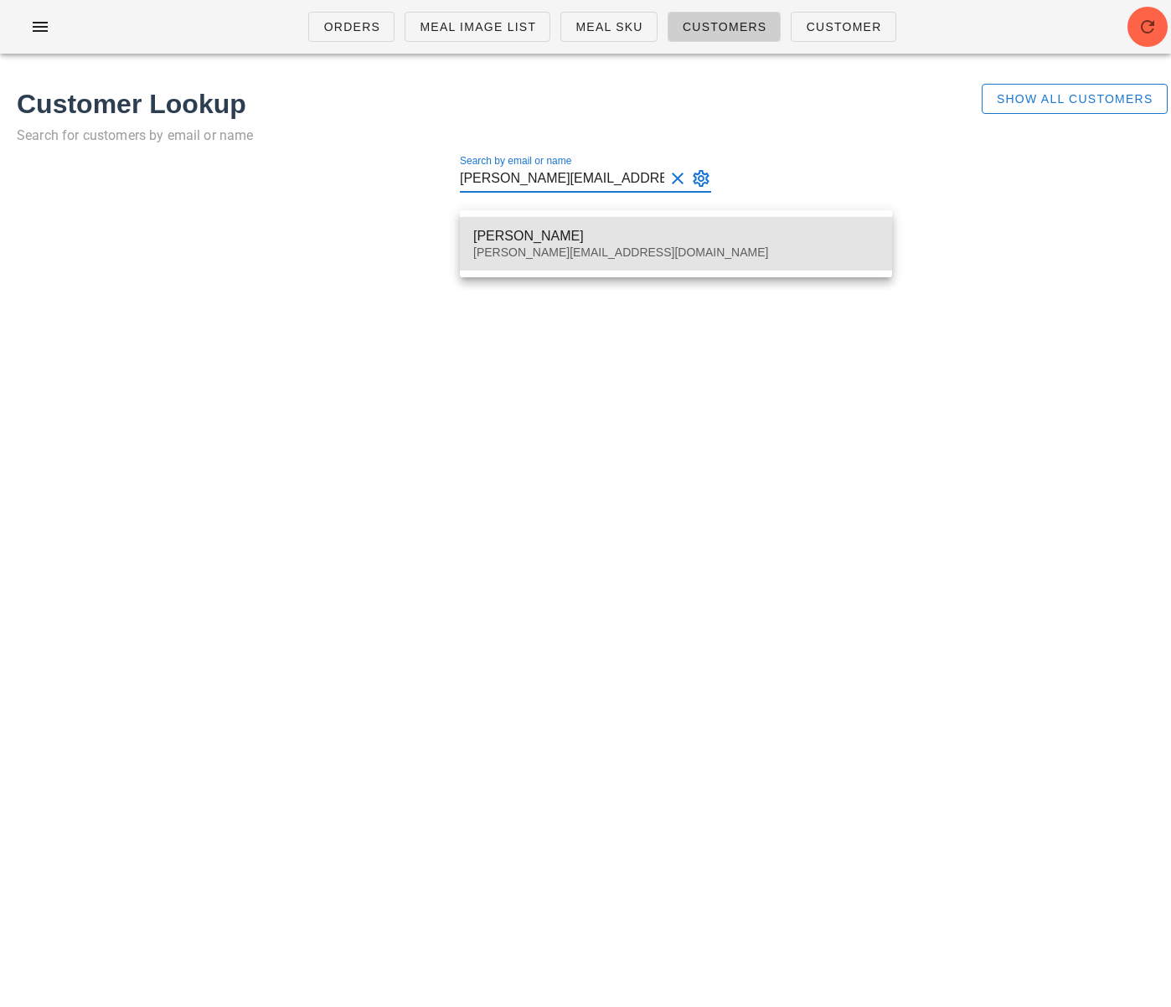
click at [524, 251] on div "Lisa.le1207@gmail.com" at bounding box center [675, 252] width 405 height 14
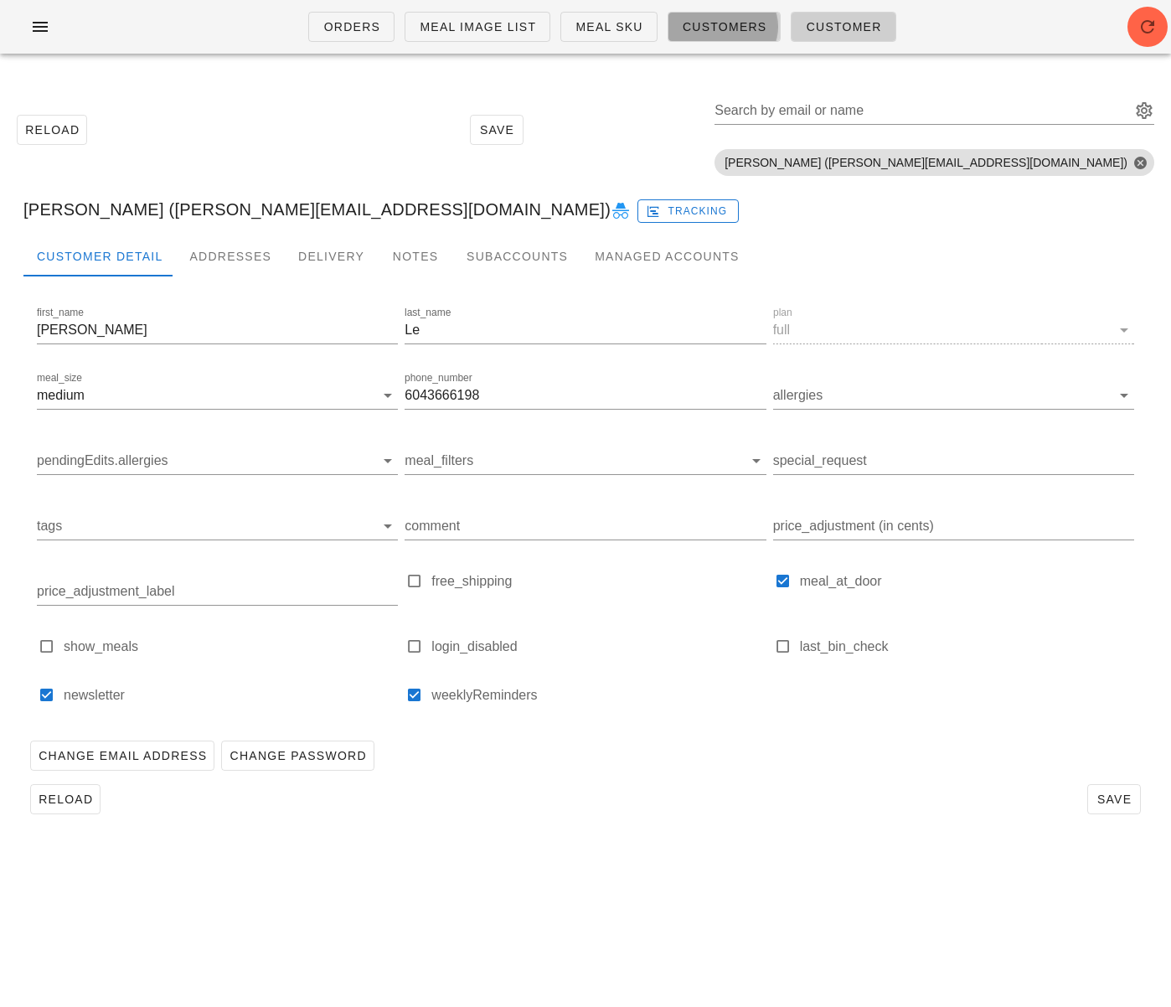
click at [749, 26] on span "Customers" at bounding box center [724, 26] width 85 height 13
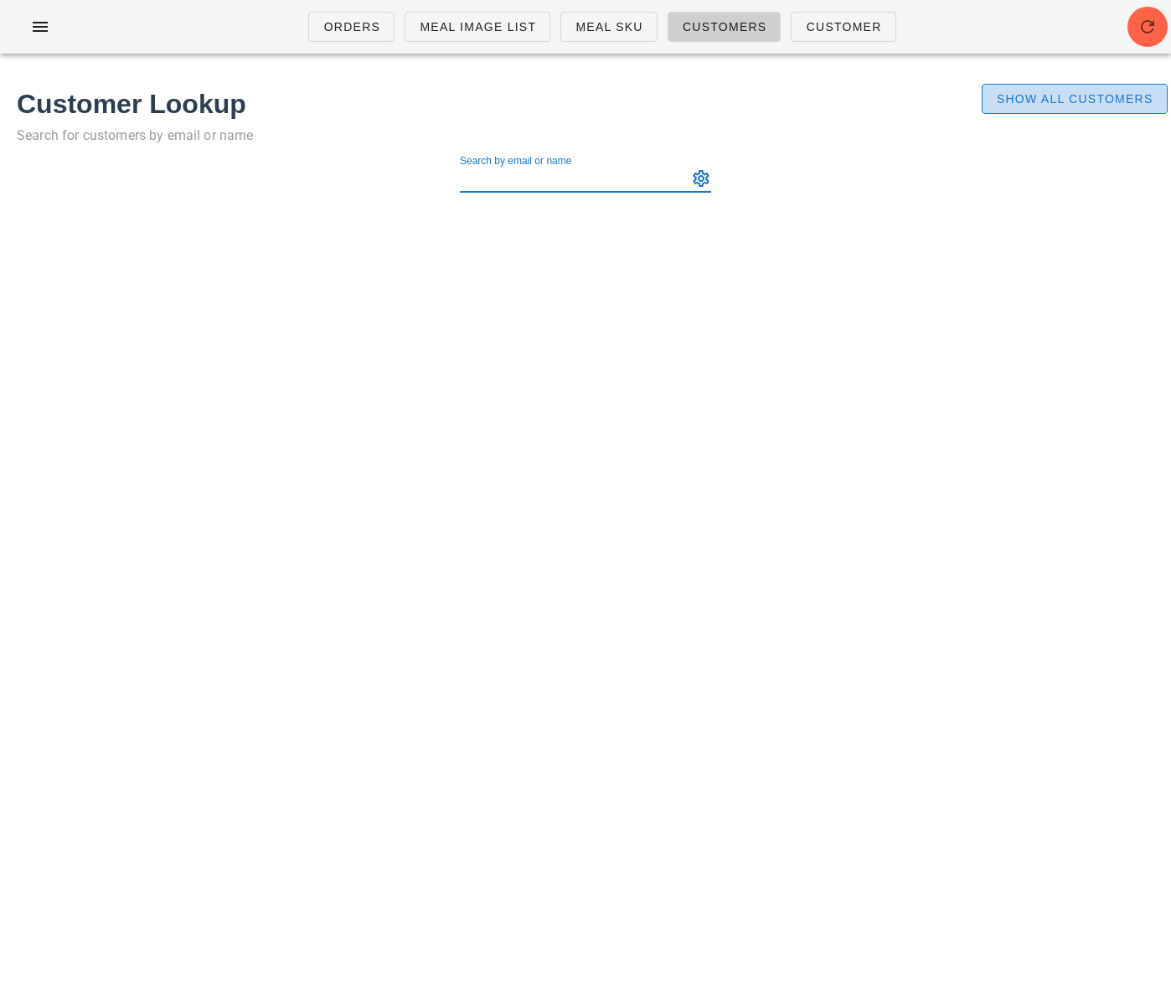
click at [1090, 105] on span "Show All Customers" at bounding box center [1074, 98] width 157 height 13
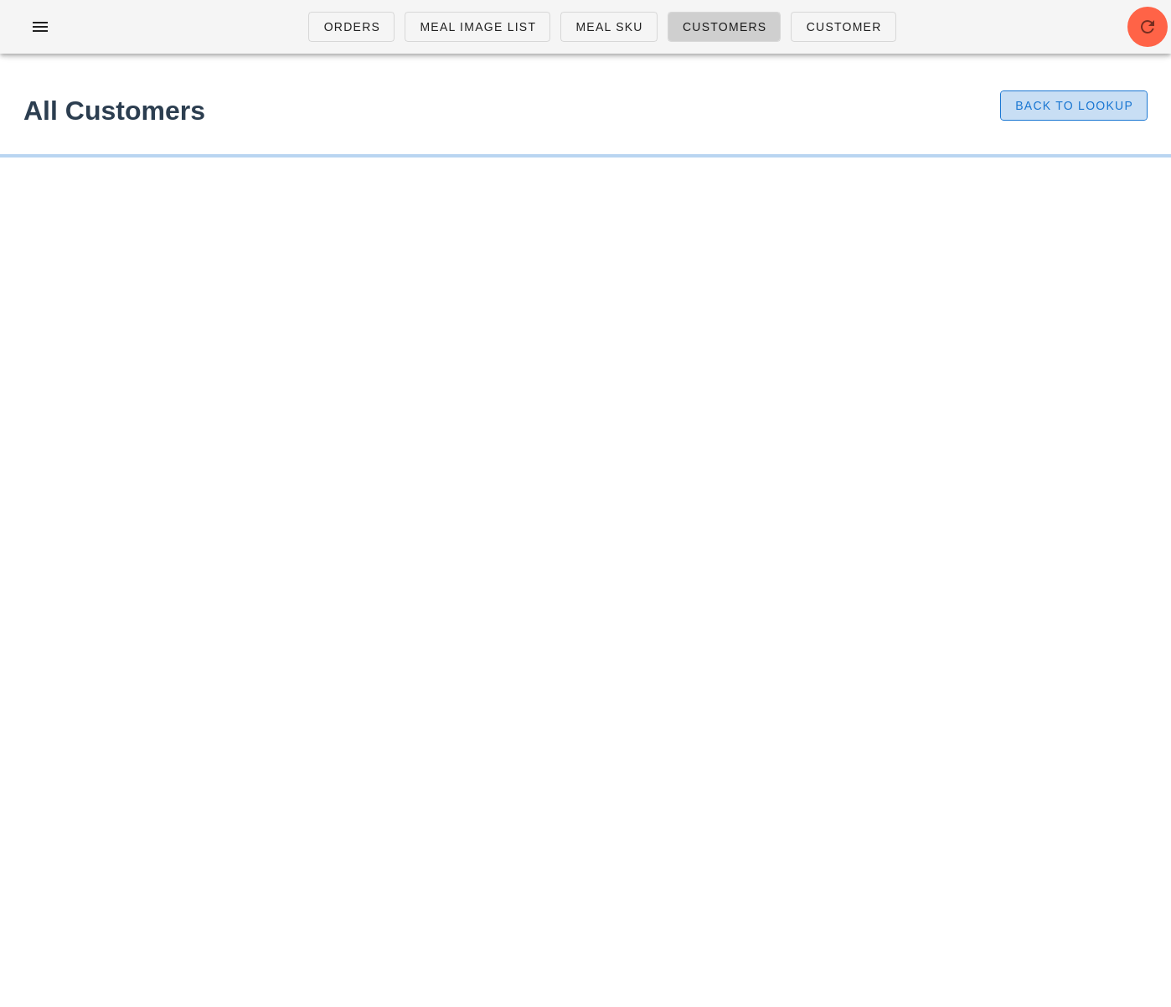
click at [1053, 99] on span "Back to Lookup" at bounding box center [1073, 105] width 119 height 13
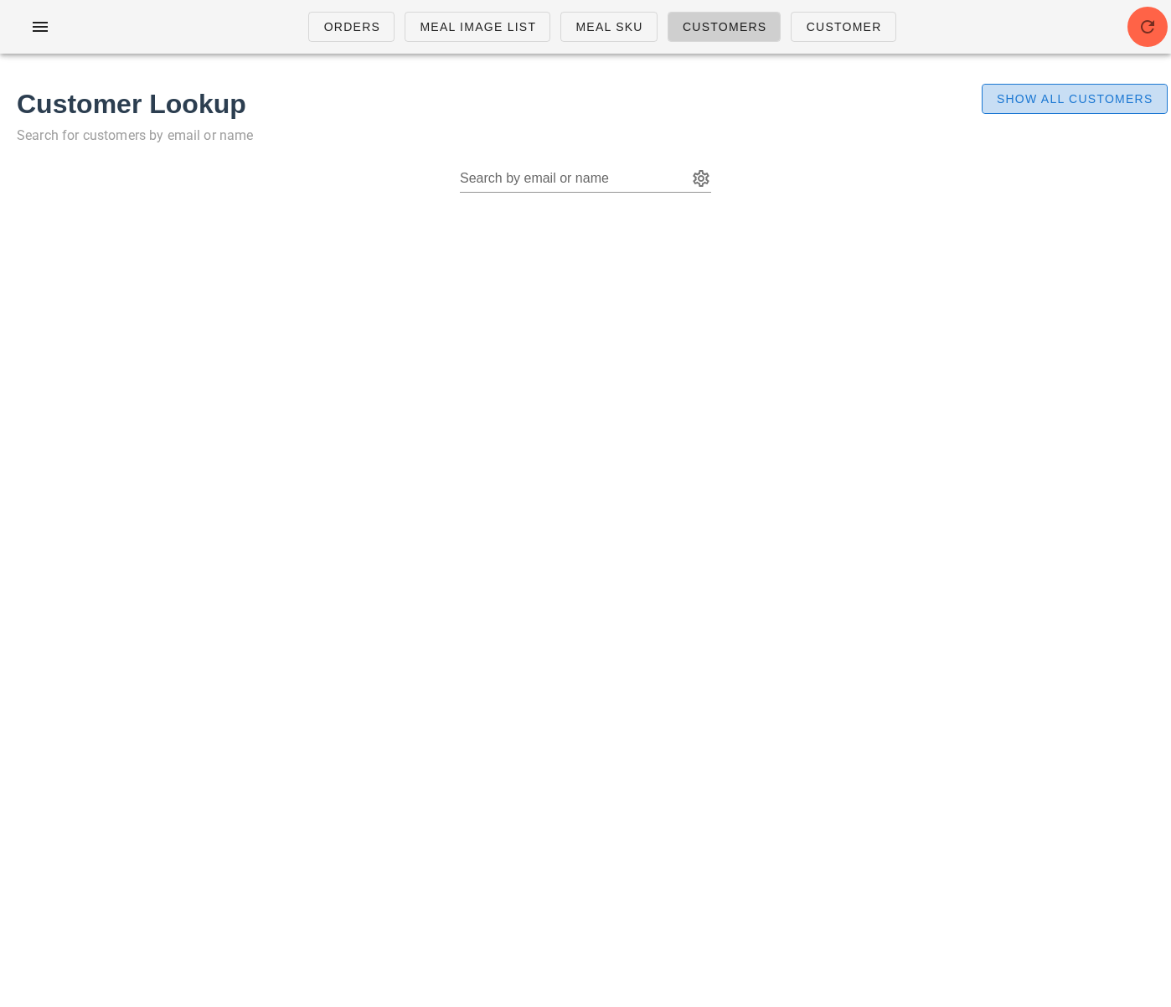
click at [1060, 99] on span "Show All Customers" at bounding box center [1074, 98] width 157 height 13
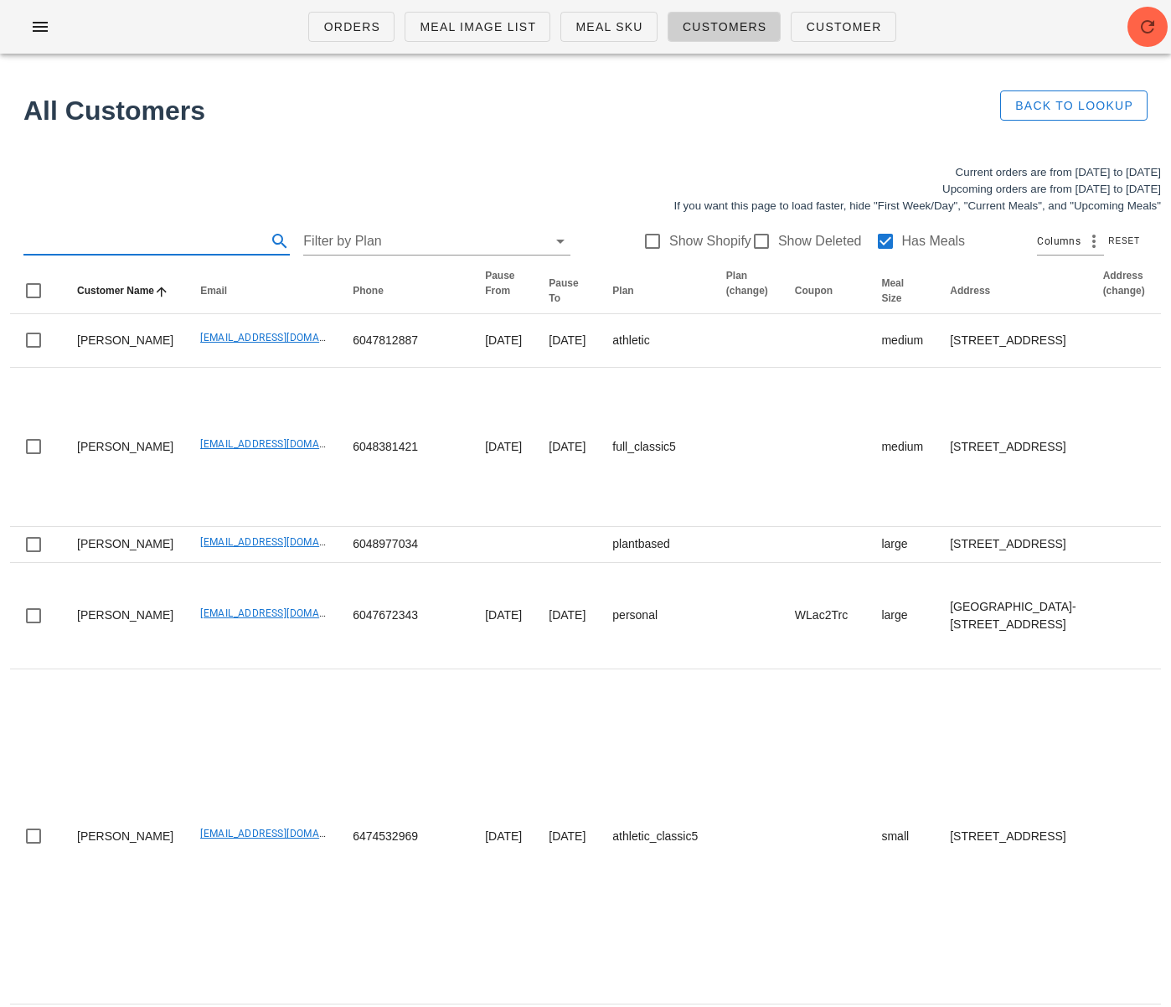
click at [140, 242] on input "text" at bounding box center [143, 241] width 240 height 27
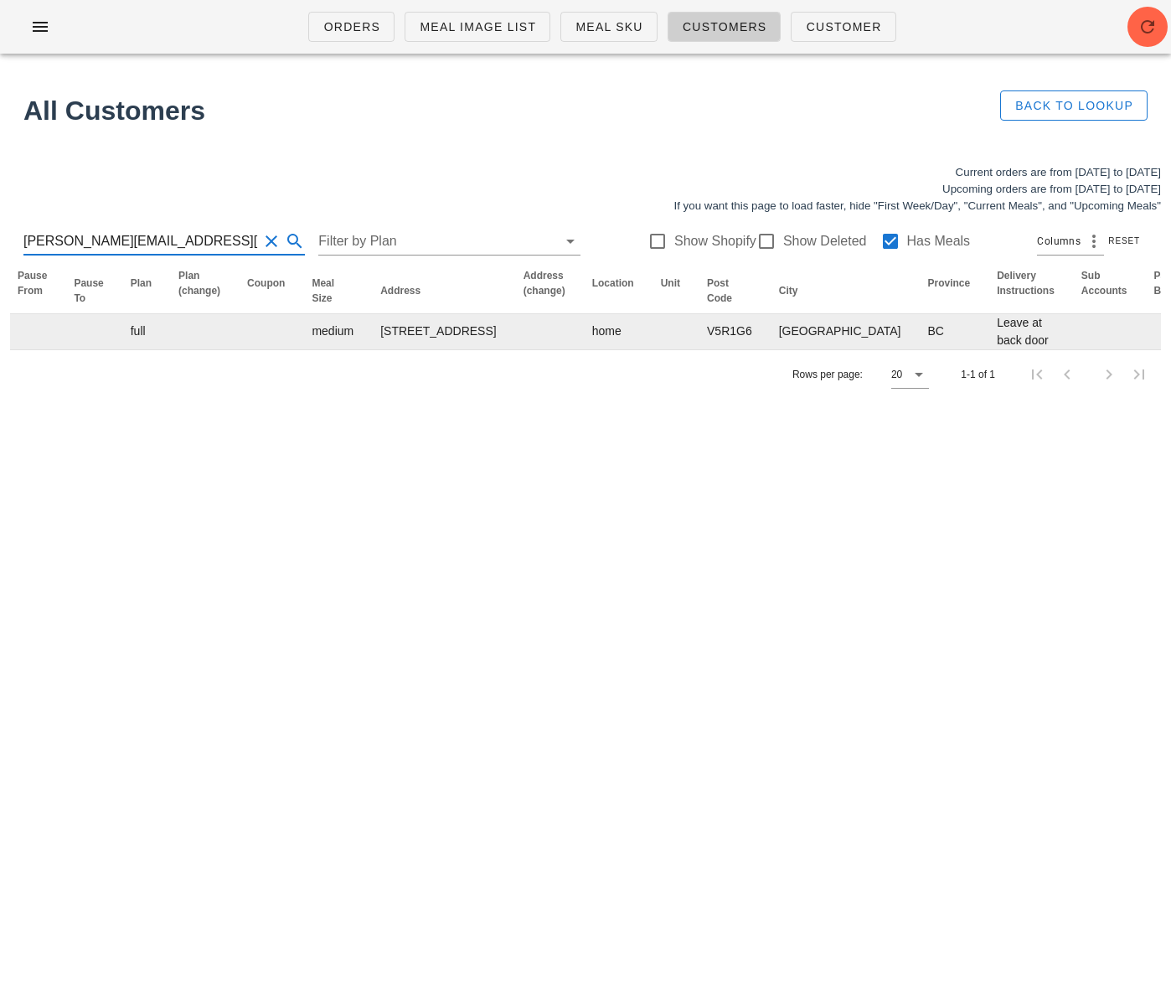
scroll to position [0, 918]
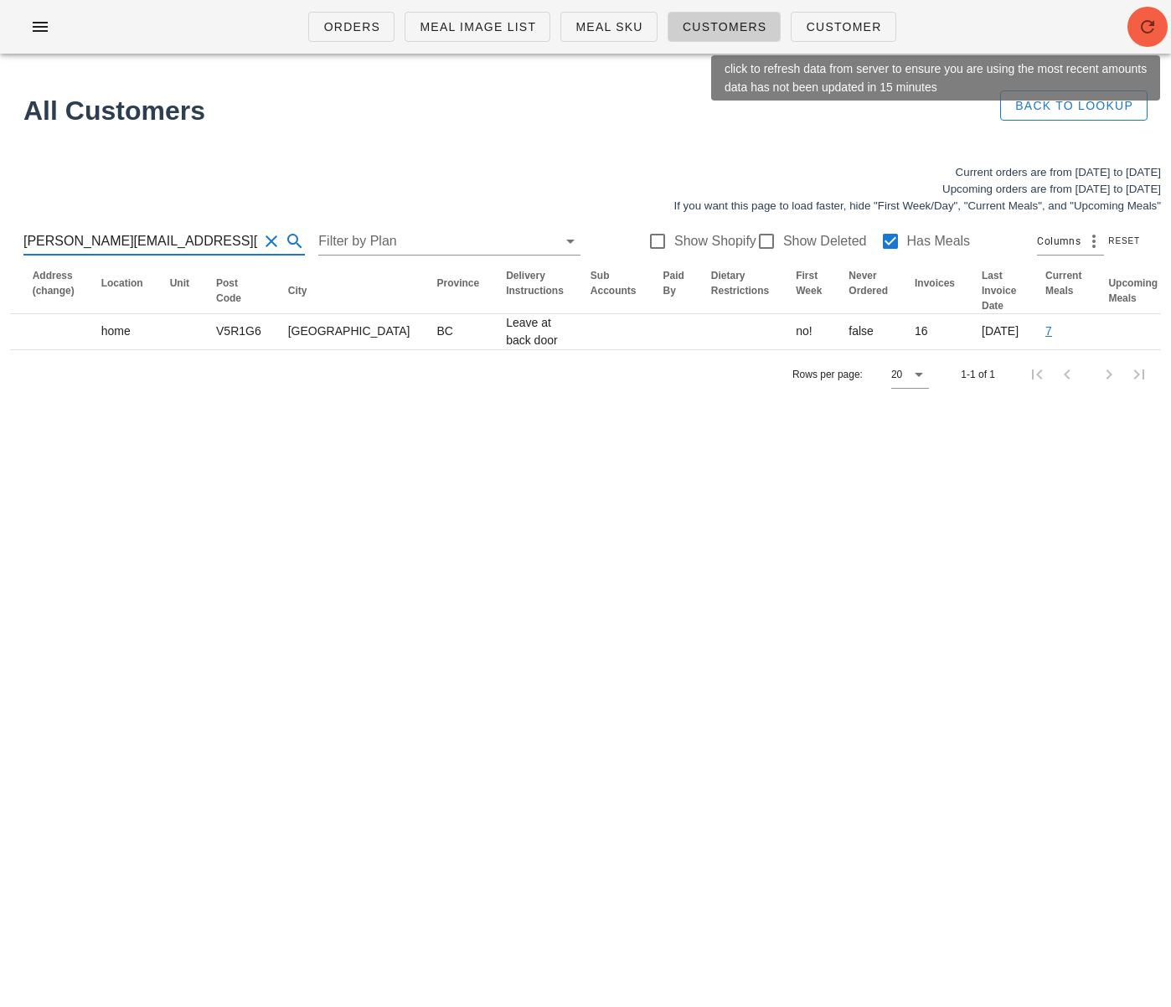
type input "lisa.le1207@gmail.com"
click at [1140, 28] on icon "button" at bounding box center [1148, 27] width 20 height 20
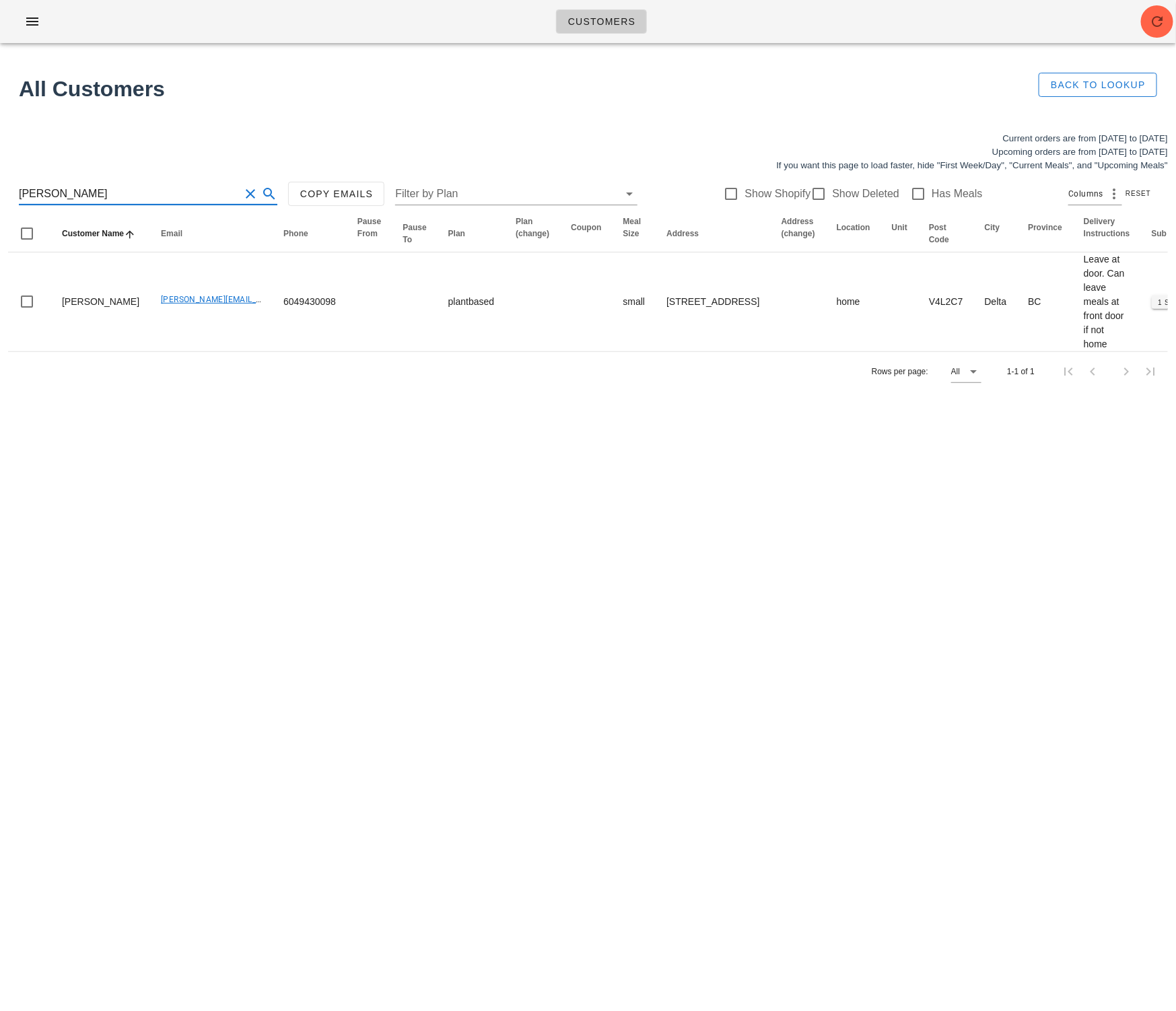
drag, startPoint x: 113, startPoint y: 194, endPoint x: 87, endPoint y: 207, distance: 29.1
click at [0, 189] on html "Customers Found 1 customer All Customers Back to Lookup Current orders are from…" at bounding box center [588, 506] width 1176 height 1011
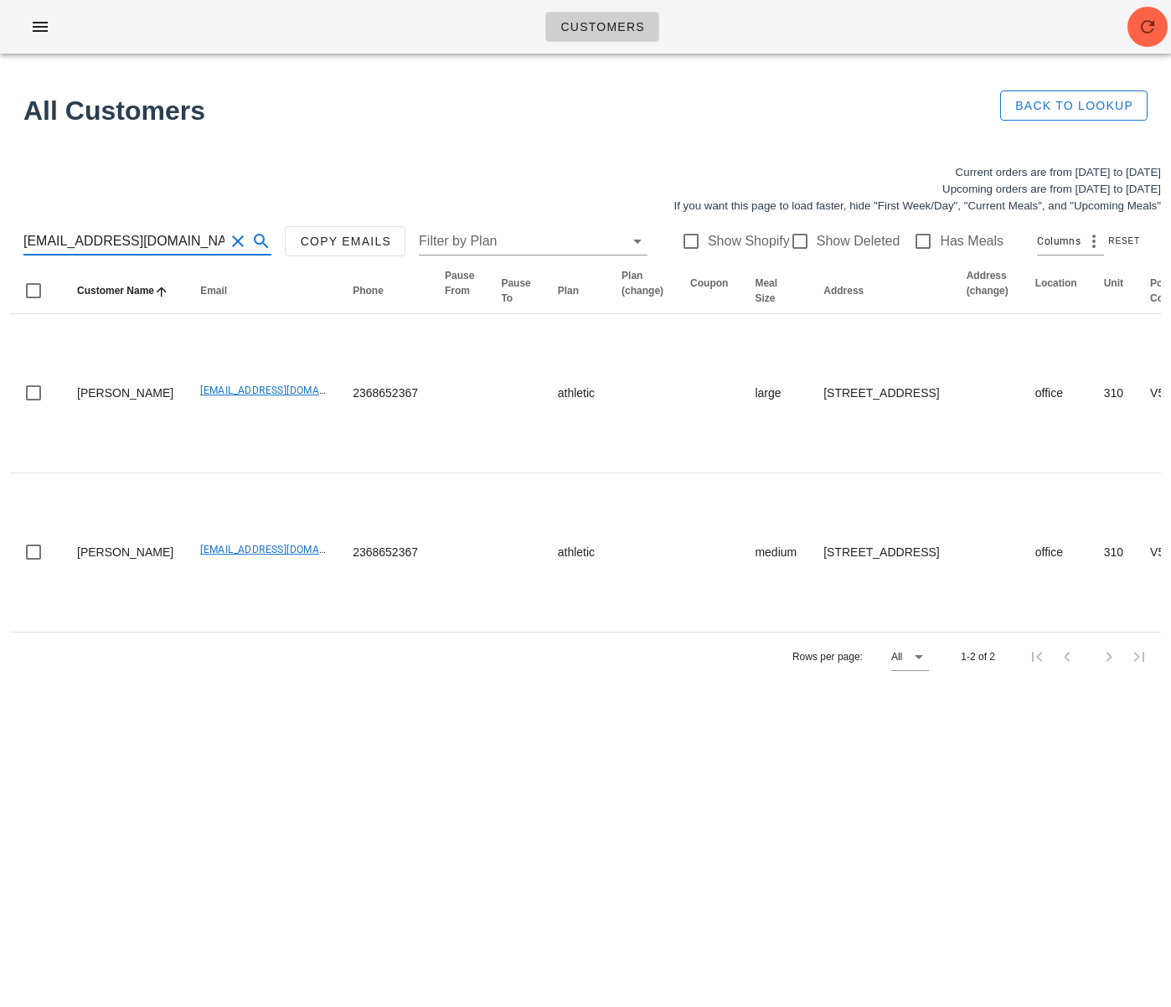
type input "[EMAIL_ADDRESS][DOMAIN_NAME]"
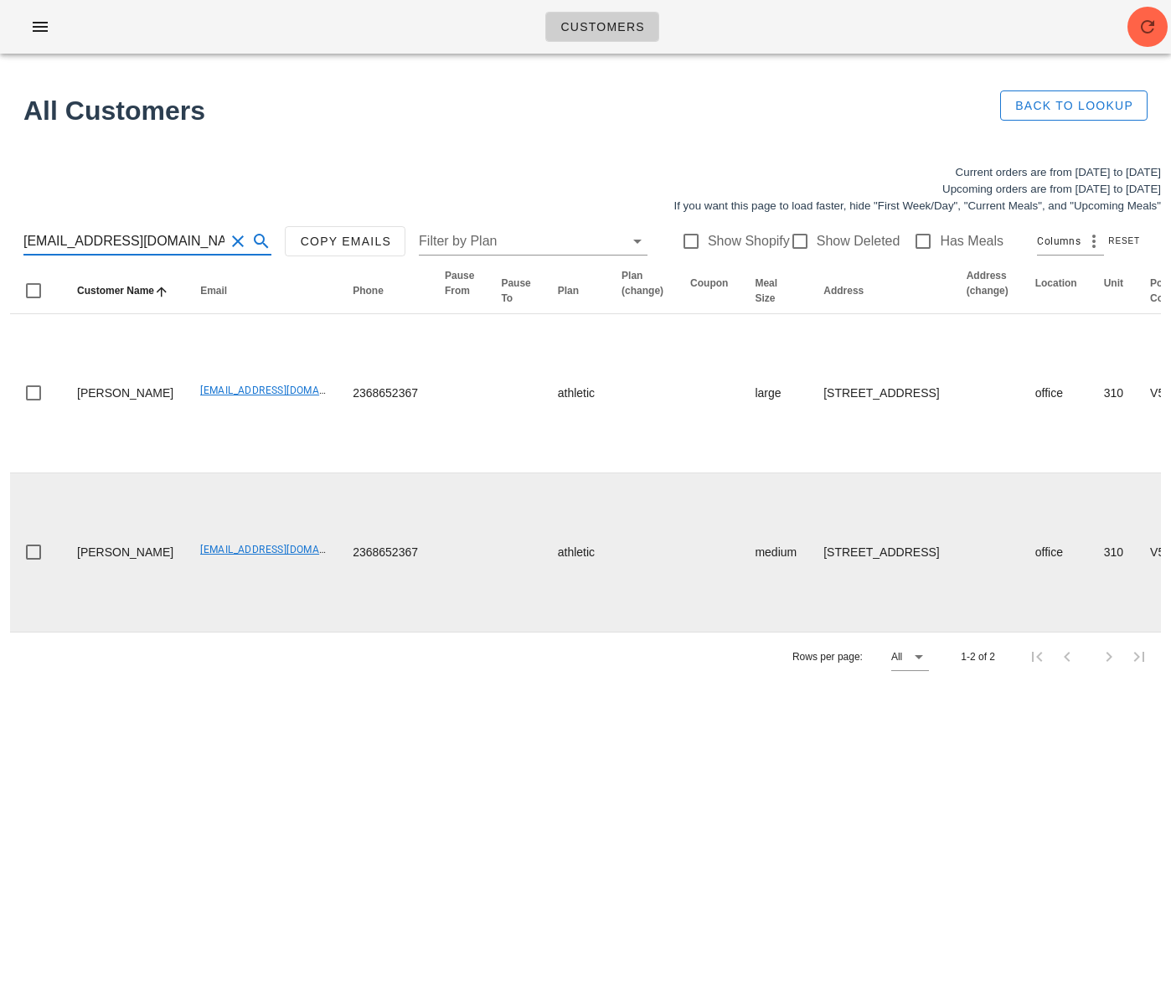
drag, startPoint x: 487, startPoint y: 803, endPoint x: 412, endPoint y: 576, distance: 238.9
click at [478, 780] on div "Customers Found 1 customer All Customers Back to Lookup Current orders are from…" at bounding box center [585, 503] width 1171 height 1007
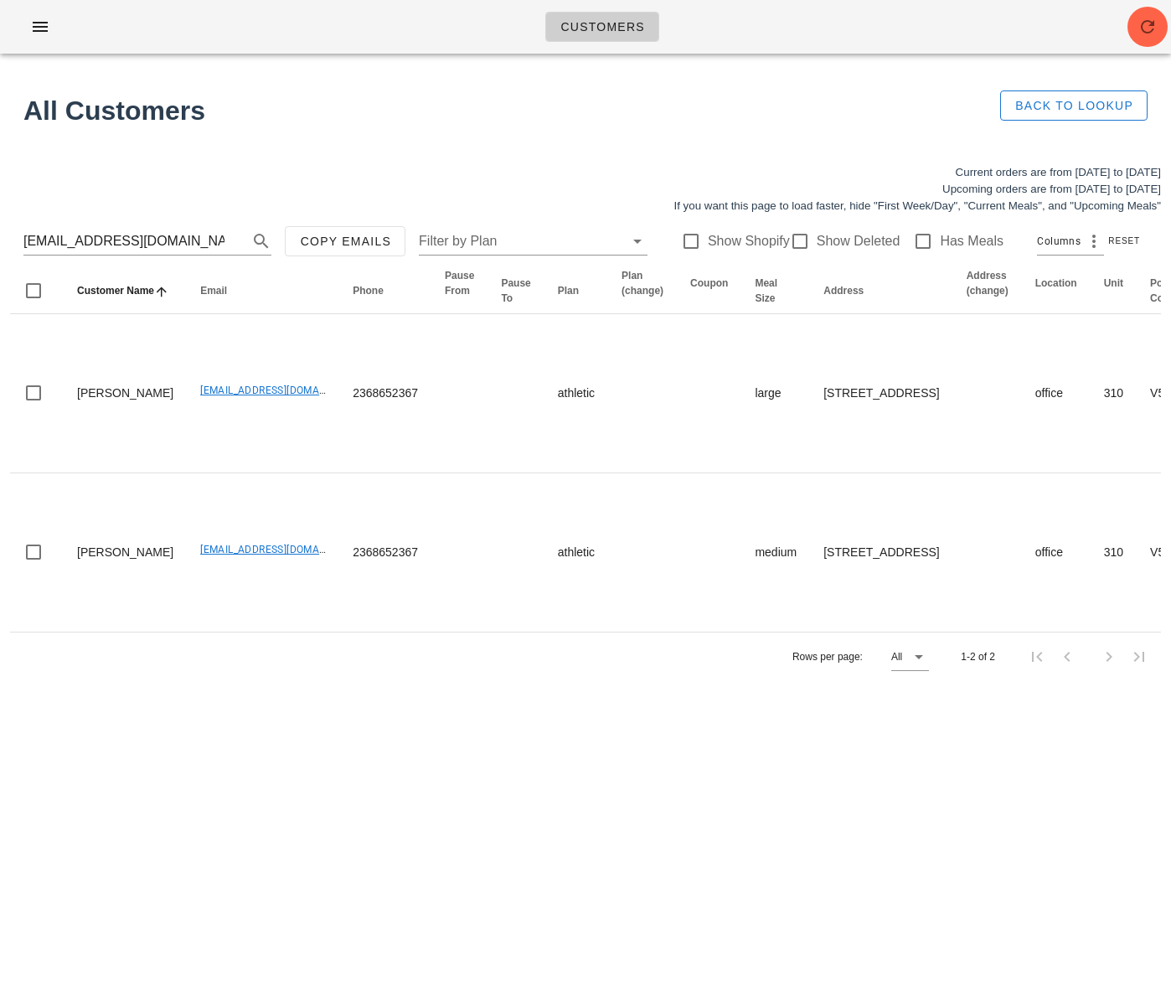
click at [320, 746] on div "Customers Found 1 customer All Customers Back to Lookup Current orders are from…" at bounding box center [585, 503] width 1171 height 1007
click at [141, 243] on input "migo800522@gmail.com" at bounding box center [123, 241] width 201 height 27
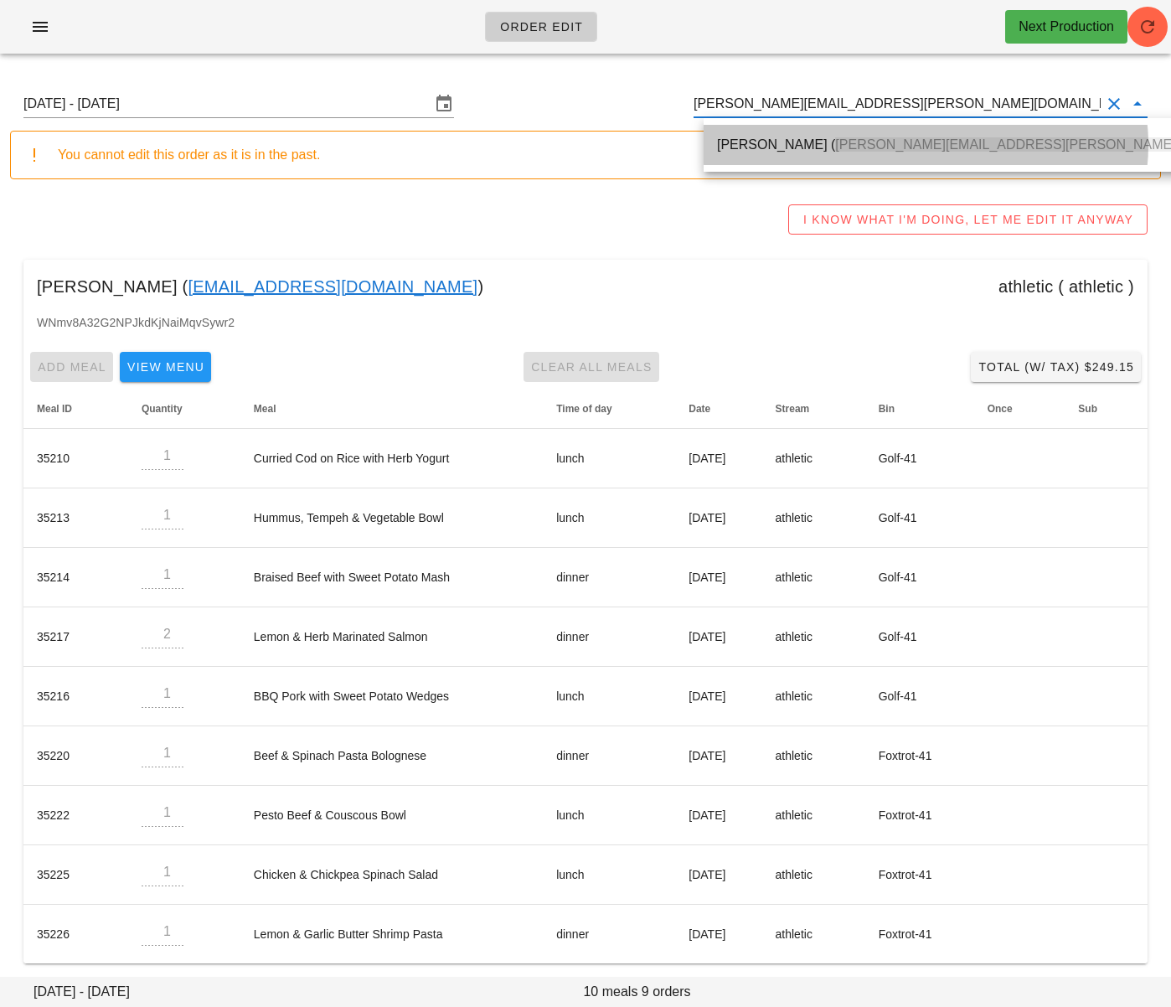
drag, startPoint x: 787, startPoint y: 136, endPoint x: 623, endPoint y: 106, distance: 166.8
click at [787, 134] on div "[PERSON_NAME] ( [PERSON_NAME][EMAIL_ADDRESS][PERSON_NAME][DOMAIN_NAME] )" at bounding box center [1002, 144] width 570 height 36
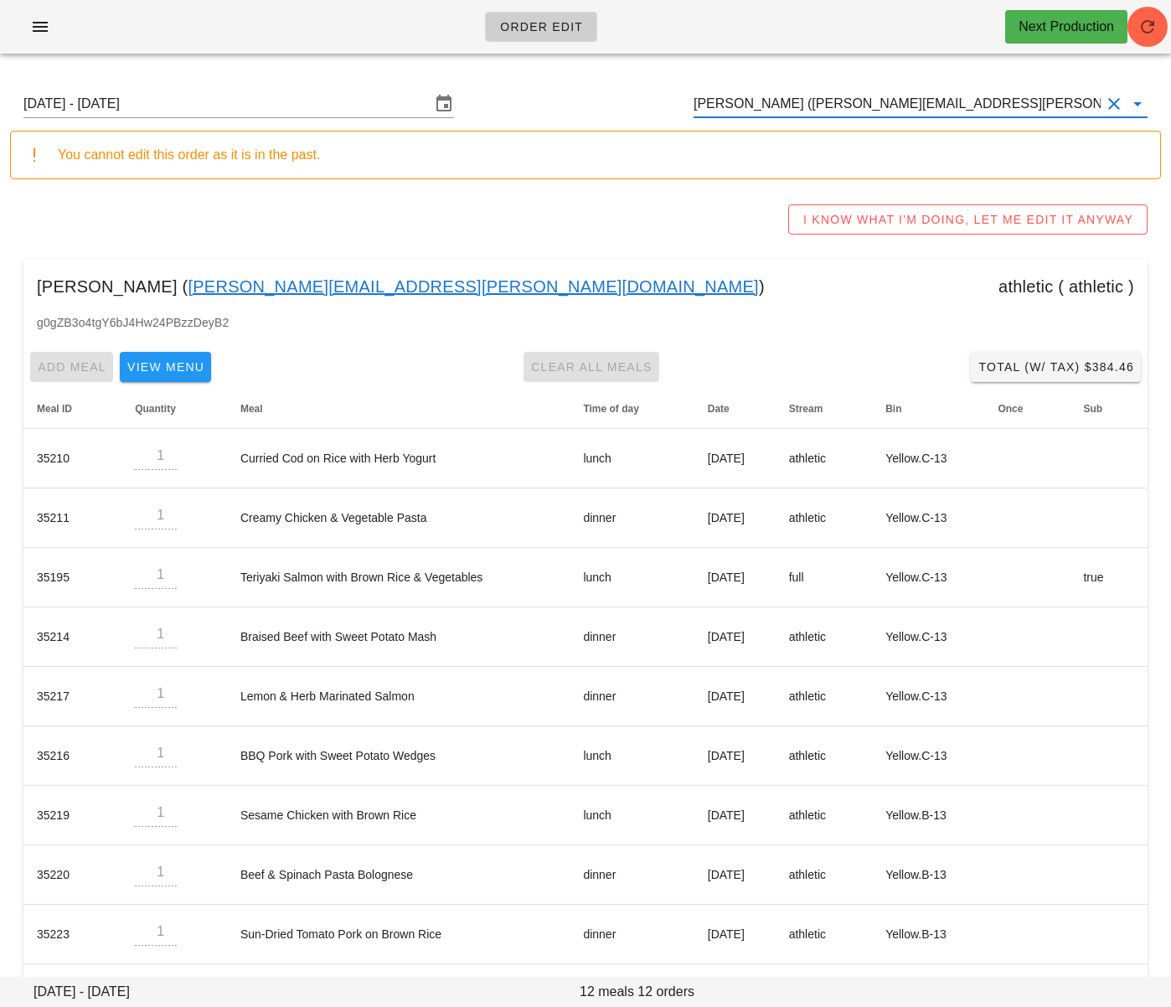
click at [773, 111] on input "[PERSON_NAME] ([PERSON_NAME][EMAIL_ADDRESS][PERSON_NAME][DOMAIN_NAME])" at bounding box center [897, 103] width 407 height 27
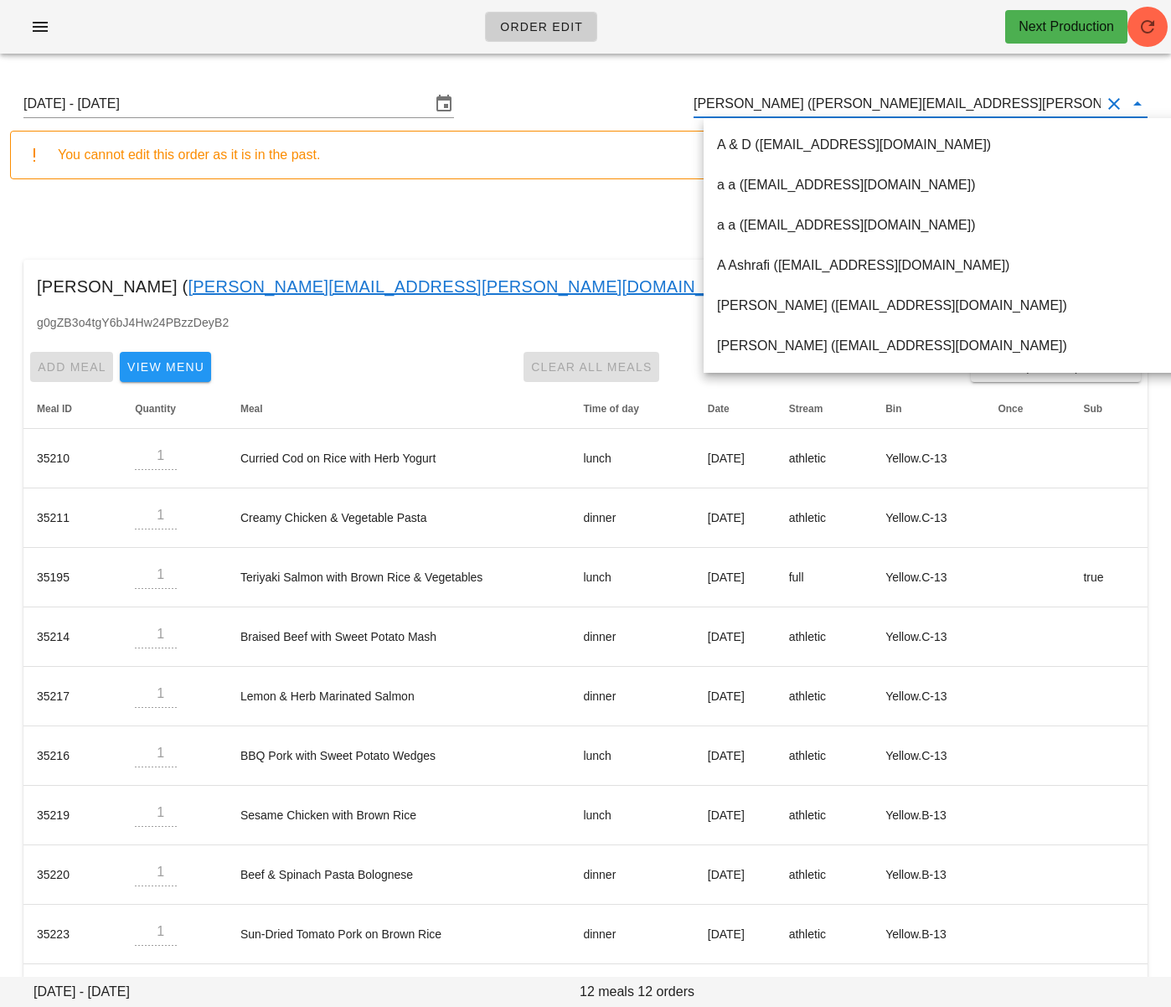
click at [773, 111] on input "Roop Nanuwa (roop.nanuwa@gmail.com)" at bounding box center [897, 103] width 407 height 27
click at [808, 103] on input "Roop Nanuwa (roop.nanuwa@gmail.com)" at bounding box center [897, 103] width 407 height 27
click at [808, 104] on input "Roop Nanuwa (roop.nanuwa@gmail.com)" at bounding box center [897, 103] width 407 height 27
paste input "lisa.le1207@gmail.com"
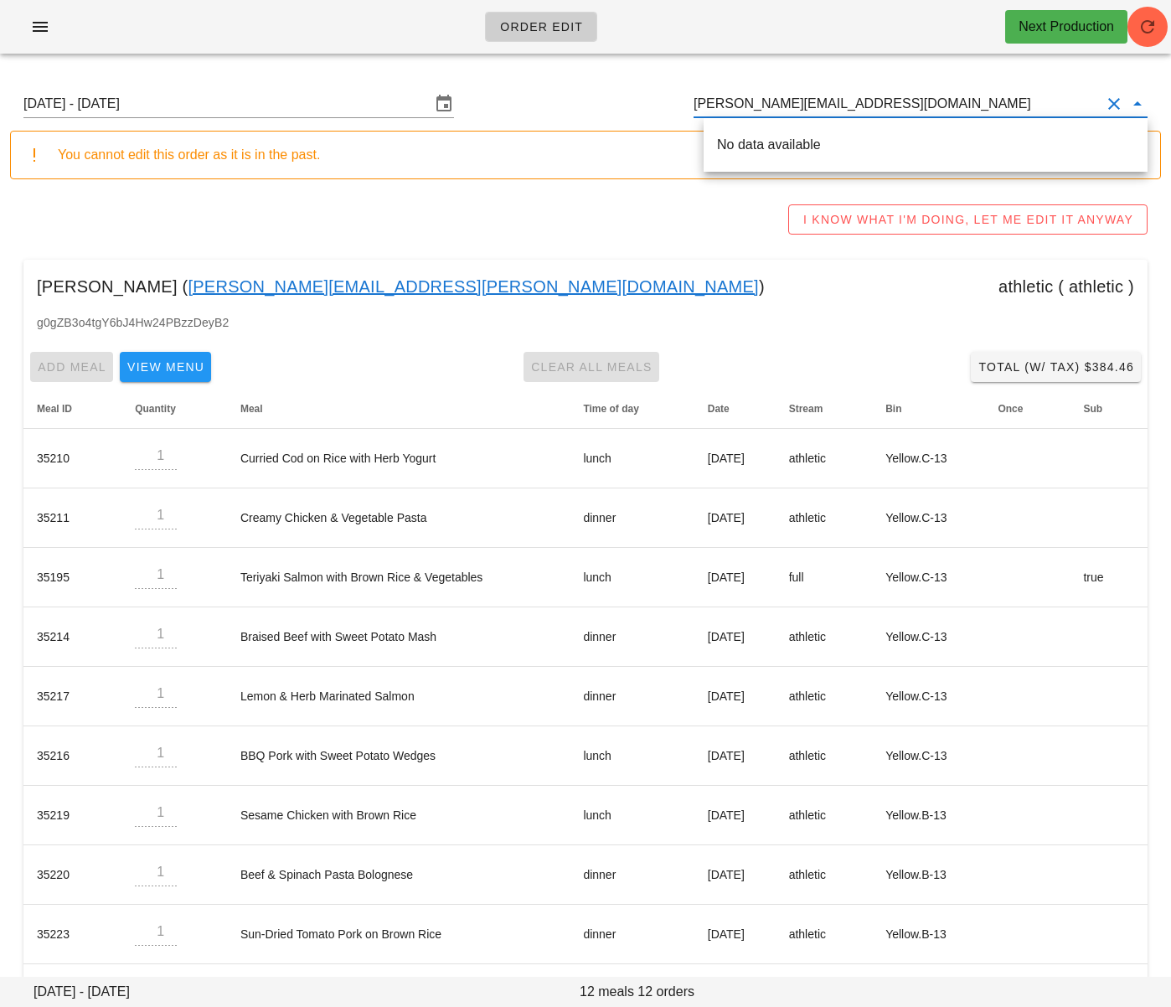
click at [708, 106] on input "[PERSON_NAME][EMAIL_ADDRESS][DOMAIN_NAME]" at bounding box center [897, 103] width 407 height 27
click at [741, 143] on div "Lisa Le ( Lisa.le1207@gmail.com )" at bounding box center [947, 145] width 460 height 16
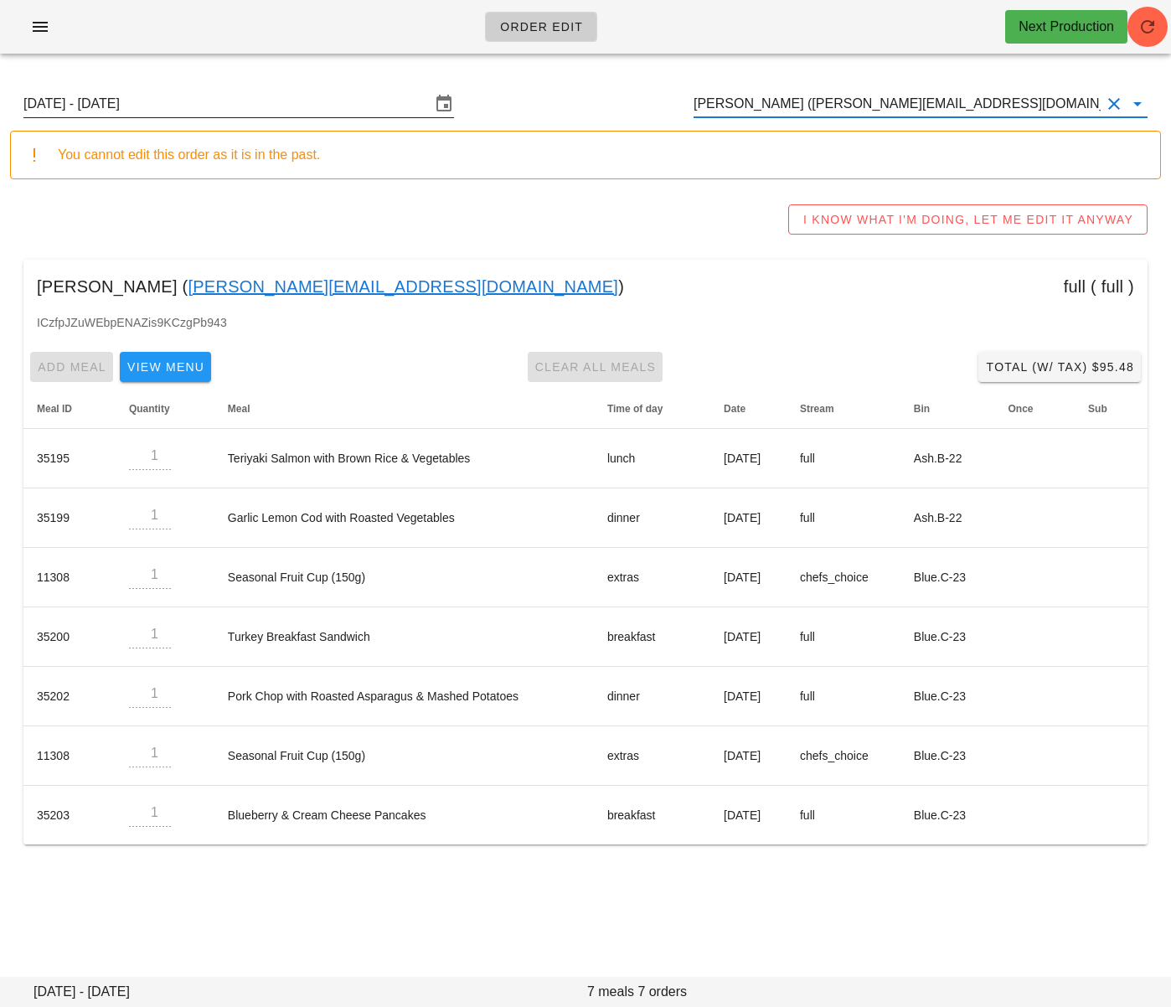
type input "Lisa Le (Lisa.le1207@gmail.com)"
click at [217, 101] on input "Sunday August 24 - Saturday August 30" at bounding box center [226, 103] width 407 height 27
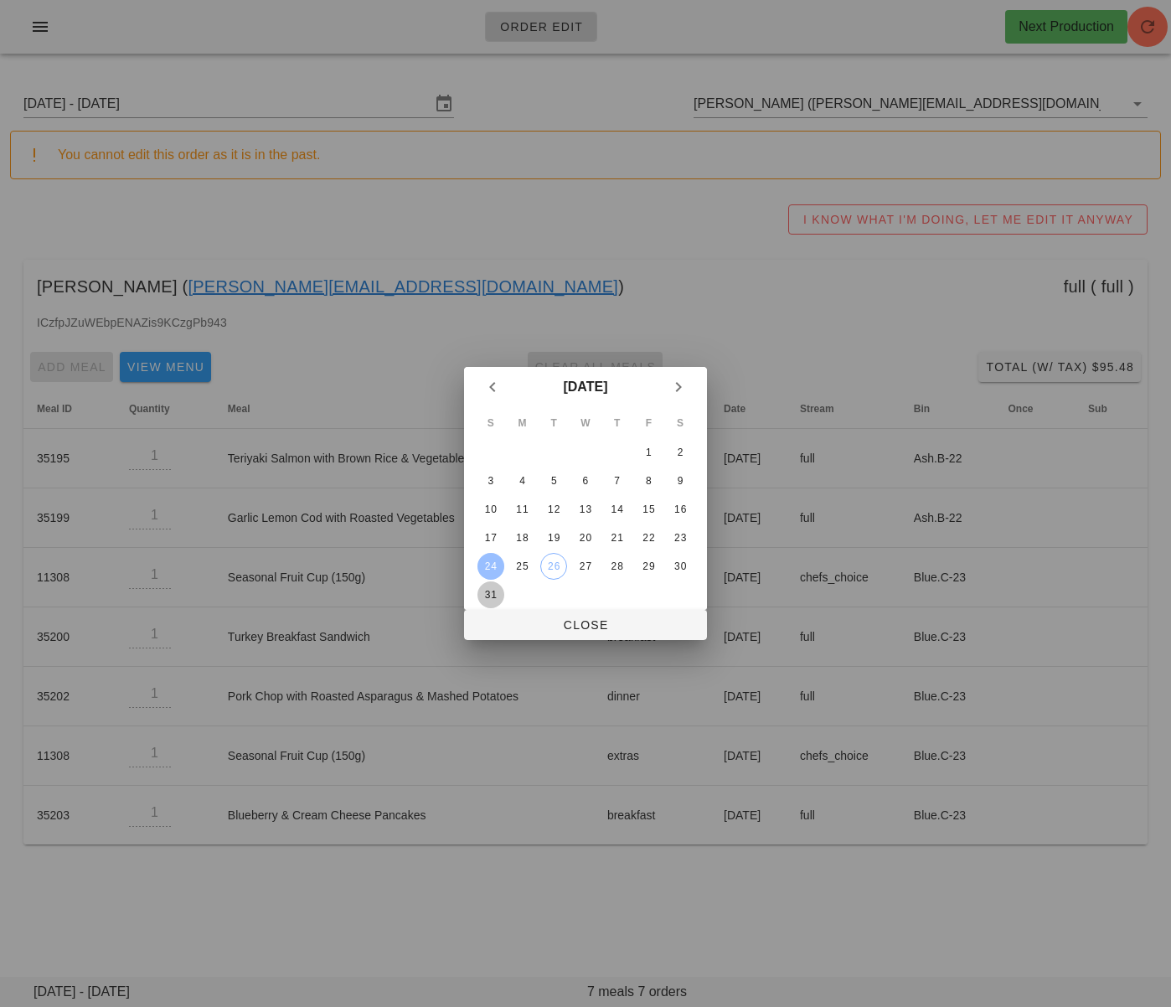
click at [494, 594] on div "31" at bounding box center [490, 595] width 27 height 12
click at [534, 636] on button "Close" at bounding box center [585, 625] width 243 height 30
type input "Sunday August 31 - Saturday September 6"
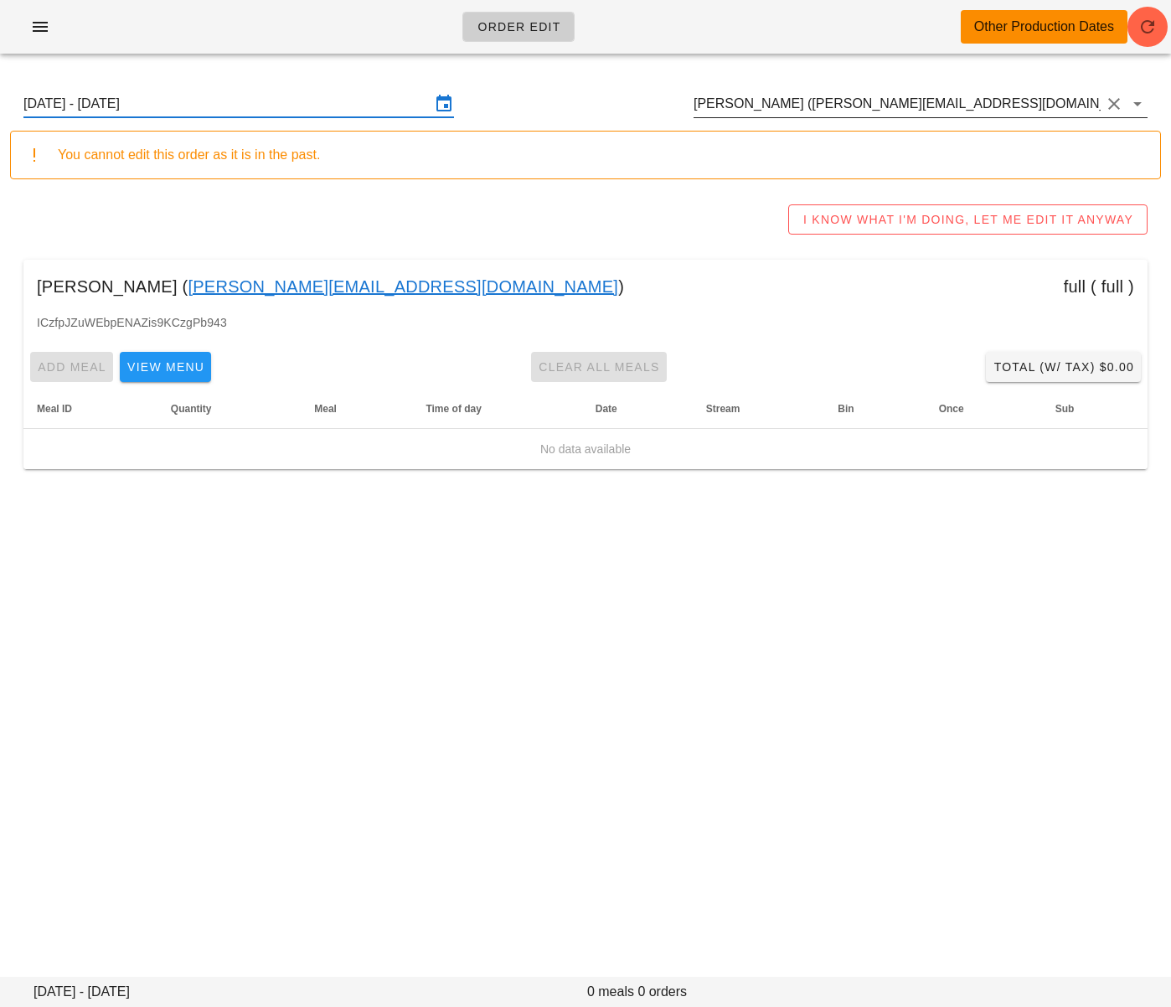
click at [773, 112] on input "Lisa Le (Lisa.le1207@gmail.com)" at bounding box center [897, 103] width 407 height 27
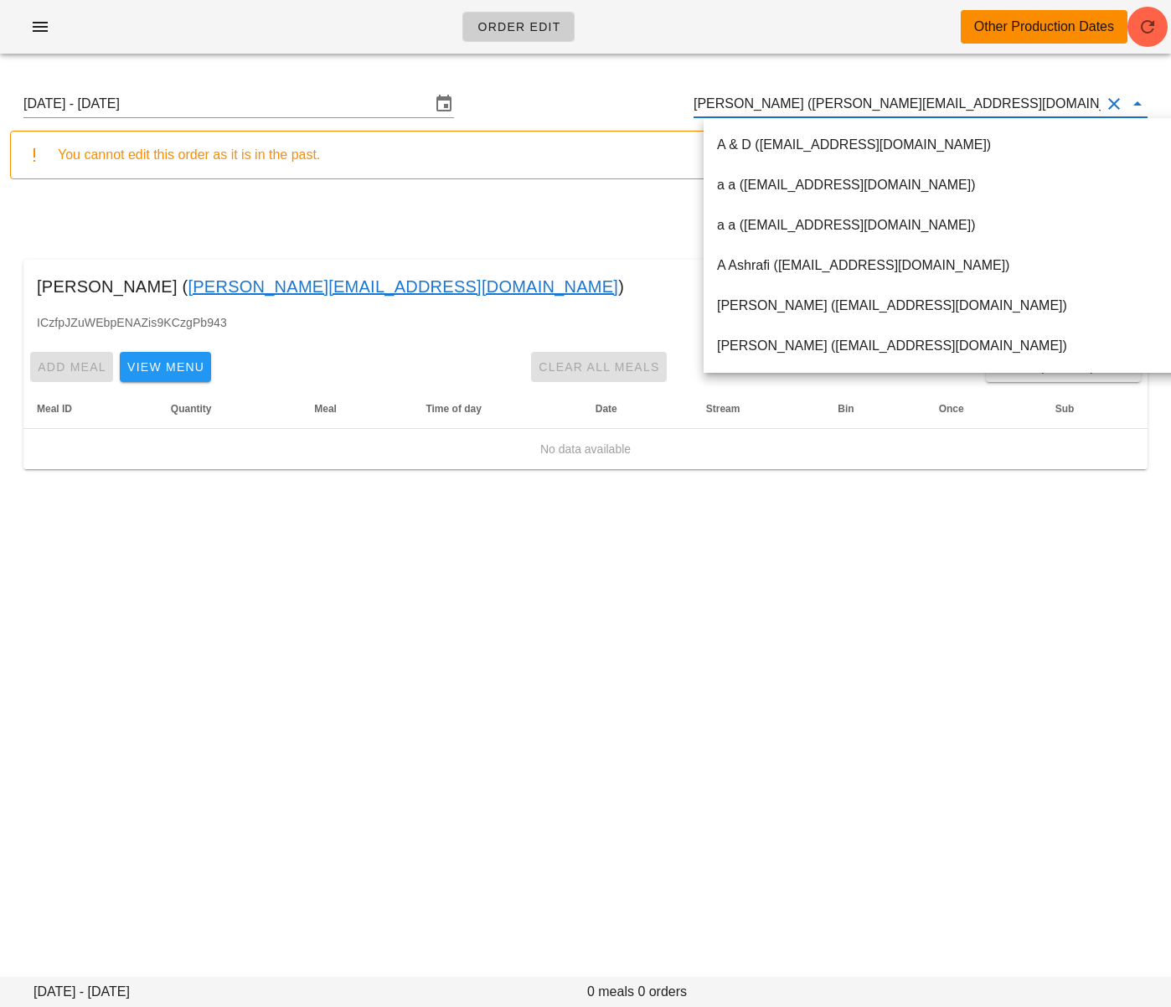
click at [773, 110] on input "Lisa Le (Lisa.le1207@gmail.com)" at bounding box center [897, 103] width 407 height 27
click at [774, 110] on input "Lisa Le (Lisa.le1207@gmail.com)" at bounding box center [897, 103] width 407 height 27
paste input "[EMAIL_ADDRESS][DOMAIN_NAME]"
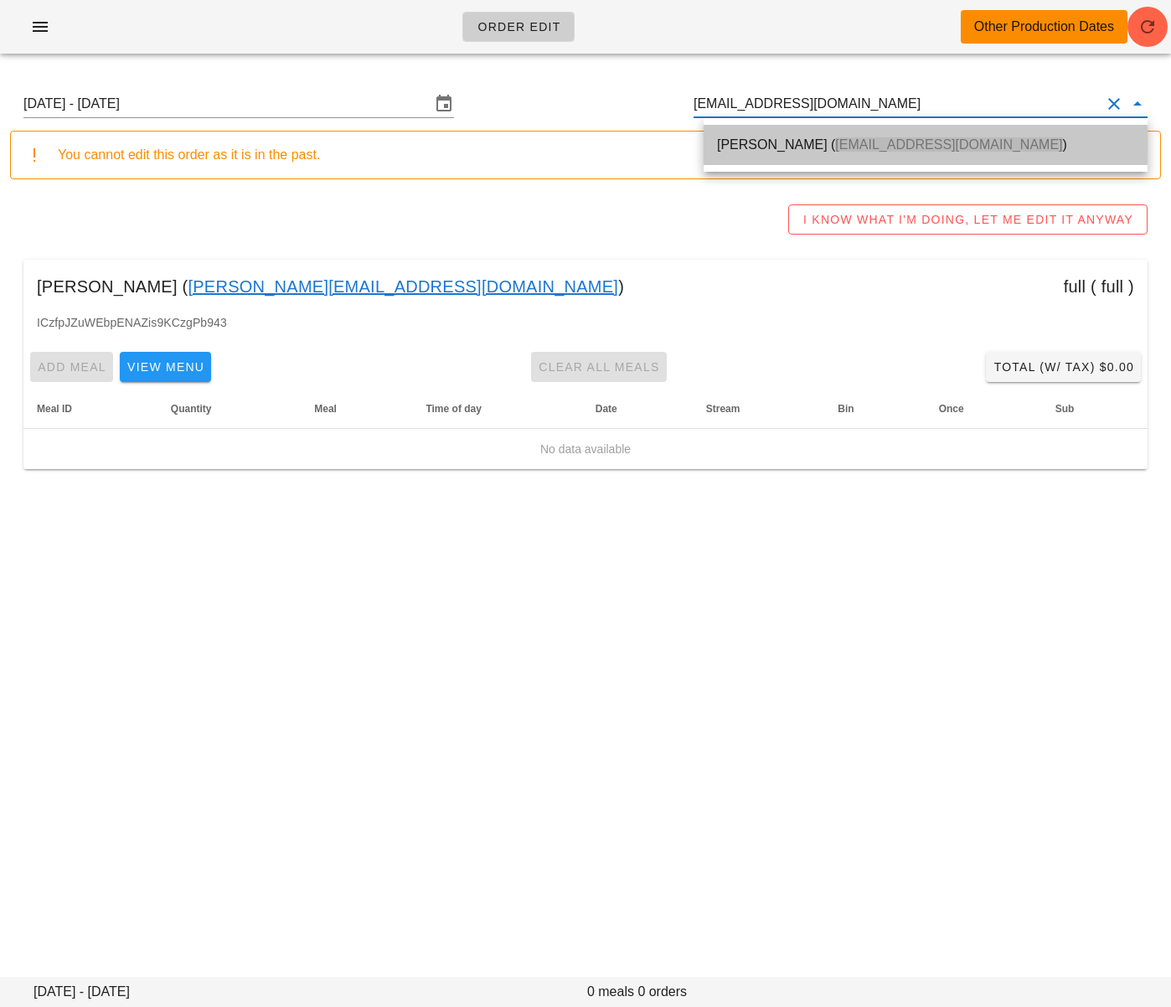
click at [777, 146] on div "Sam Peters ( contactsampeters@gmail.com )" at bounding box center [925, 145] width 417 height 16
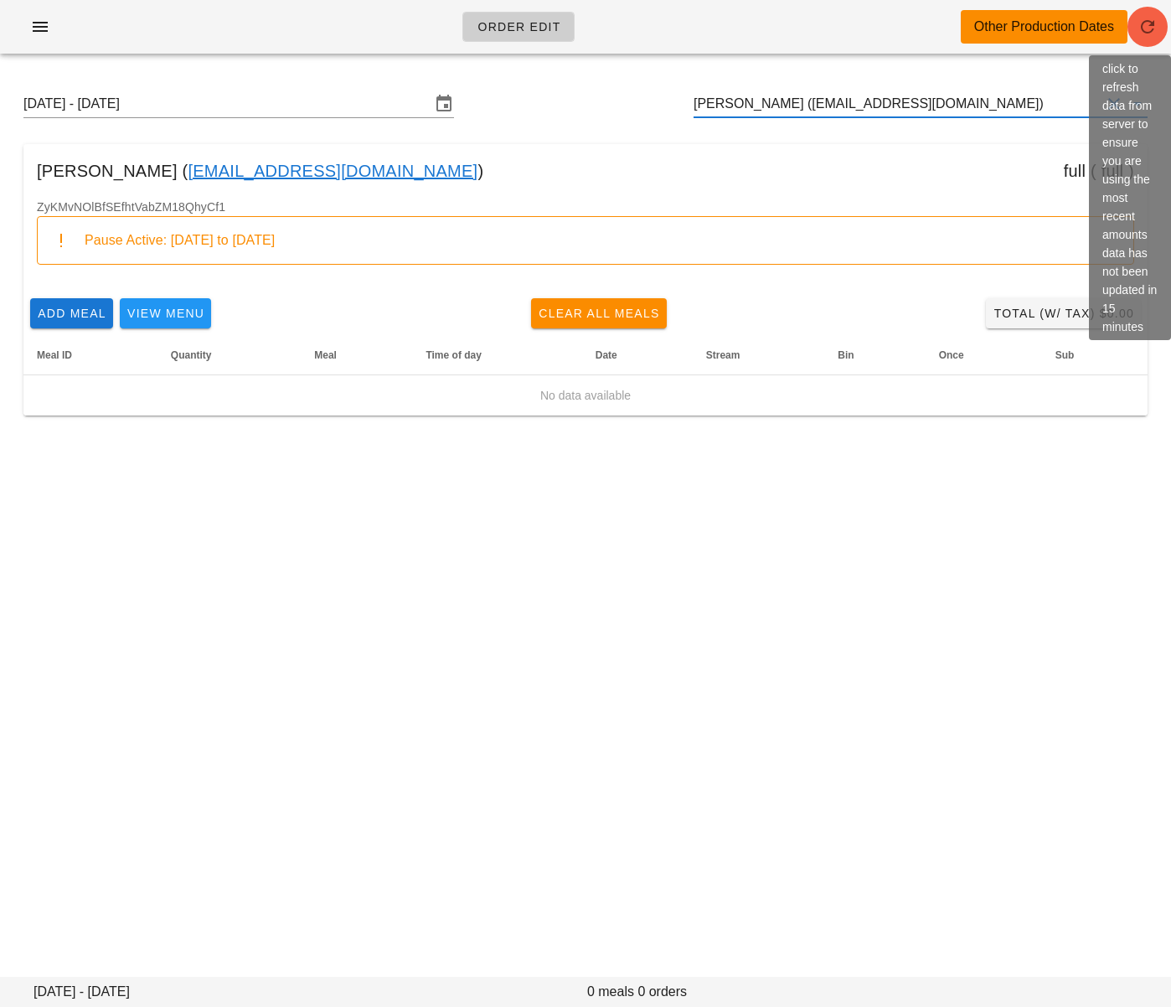
type input "[PERSON_NAME] ([EMAIL_ADDRESS][DOMAIN_NAME])"
click at [1158, 28] on span "button" at bounding box center [1148, 27] width 40 height 20
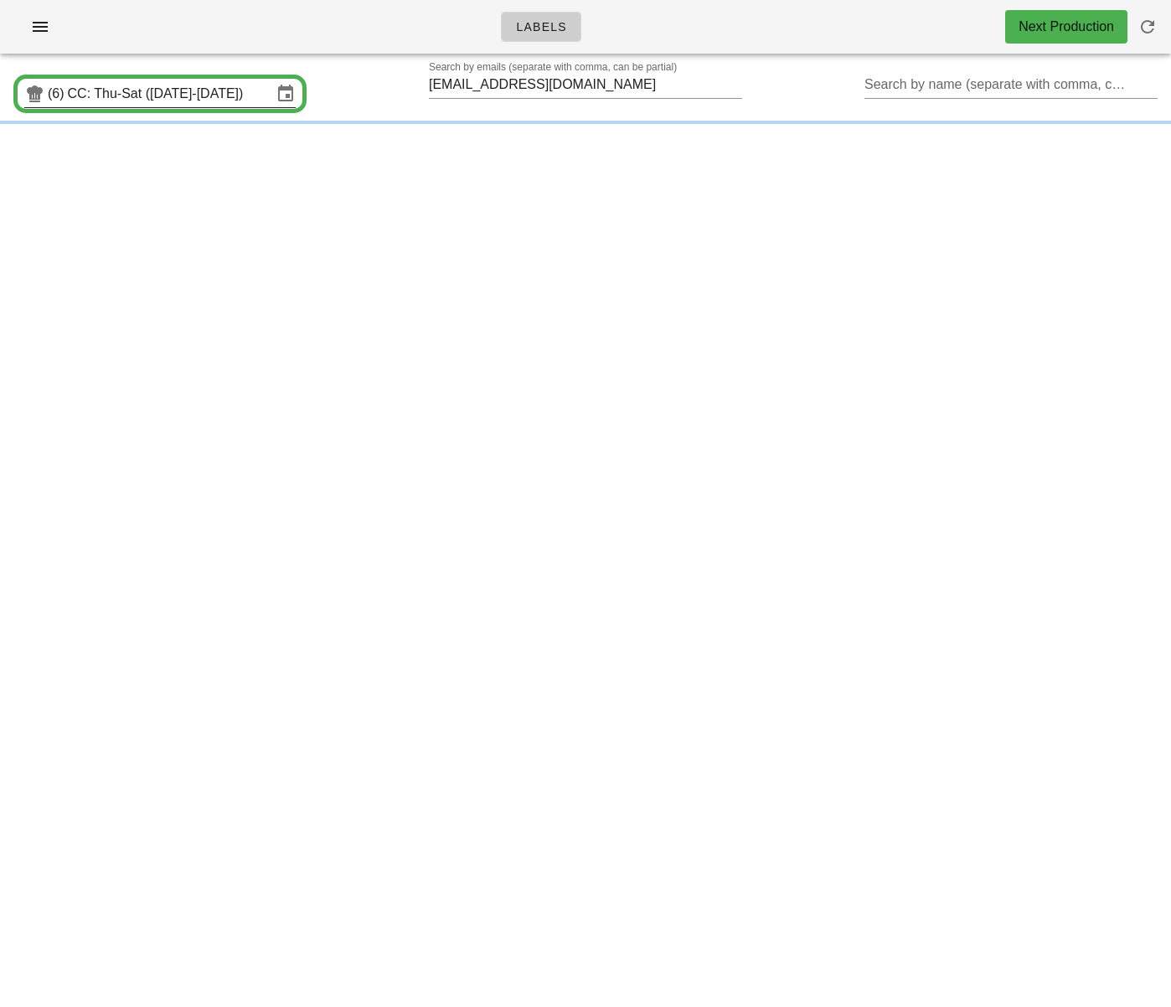
click at [173, 104] on input "CC: Thu-Sat ([DATE]-[DATE])" at bounding box center [170, 93] width 204 height 27
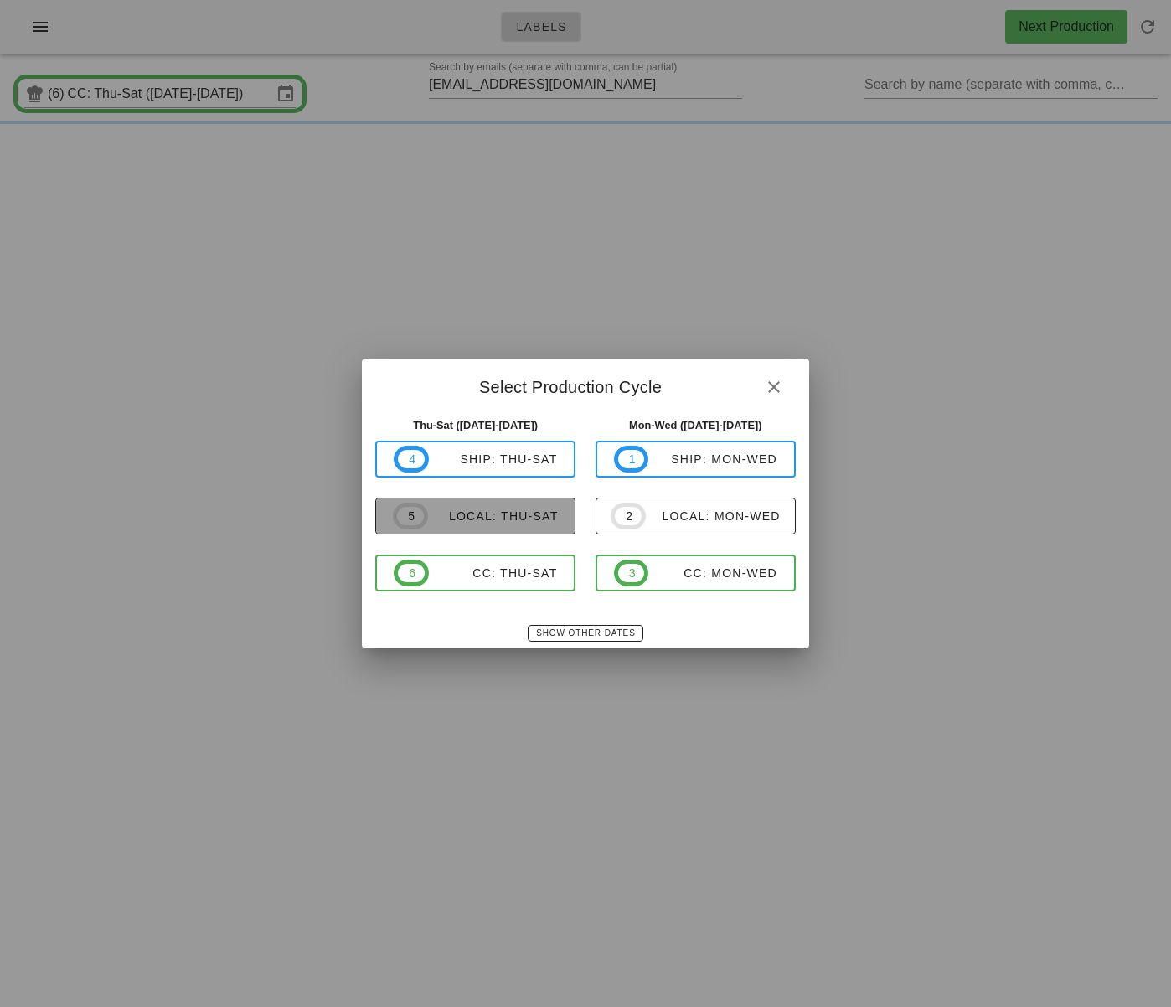
click at [539, 513] on div "local: Thu-Sat" at bounding box center [493, 515] width 131 height 13
type input "local: Thu-Sat ([DATE]-[DATE])"
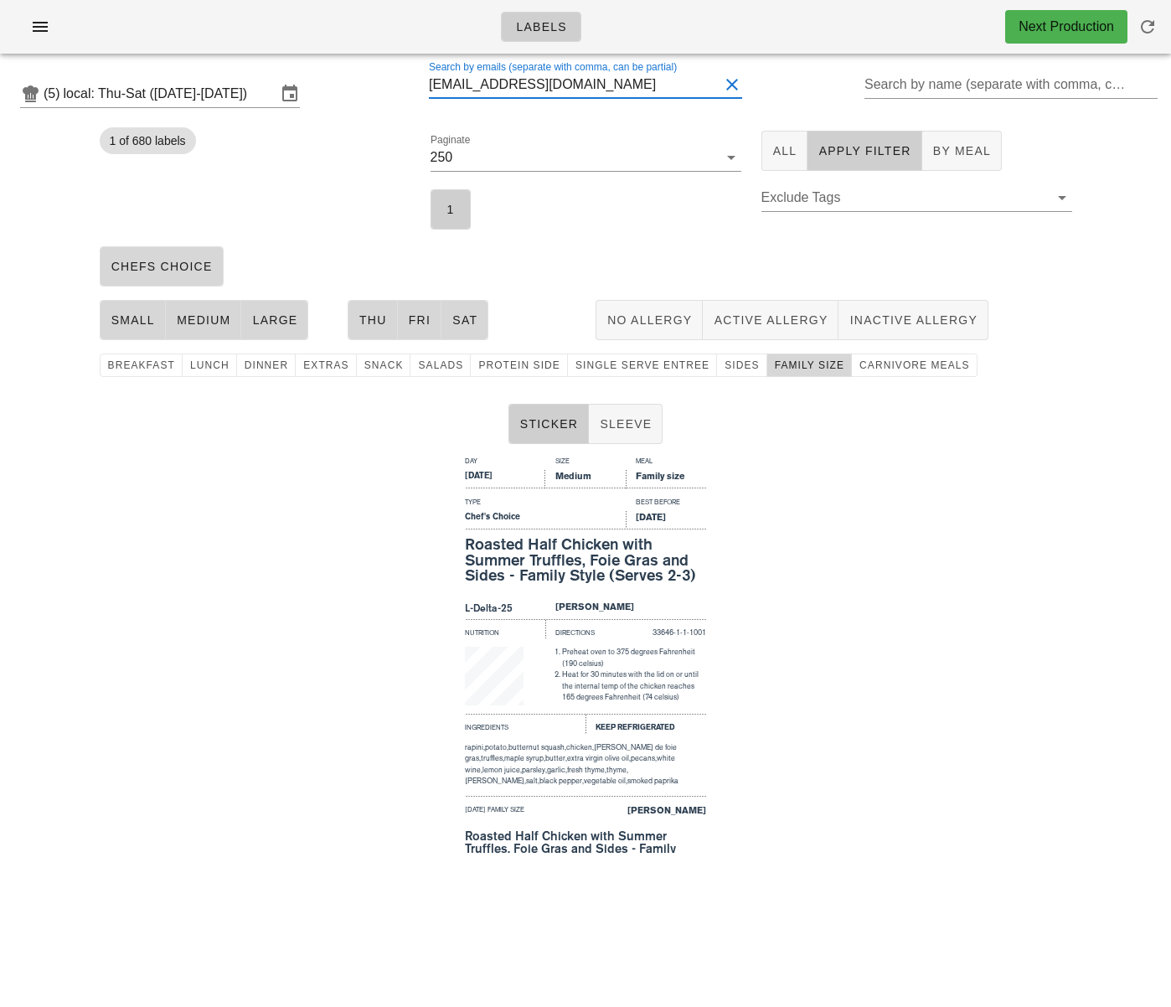
click at [530, 89] on input "stephmunez@gmail.com" at bounding box center [574, 84] width 290 height 27
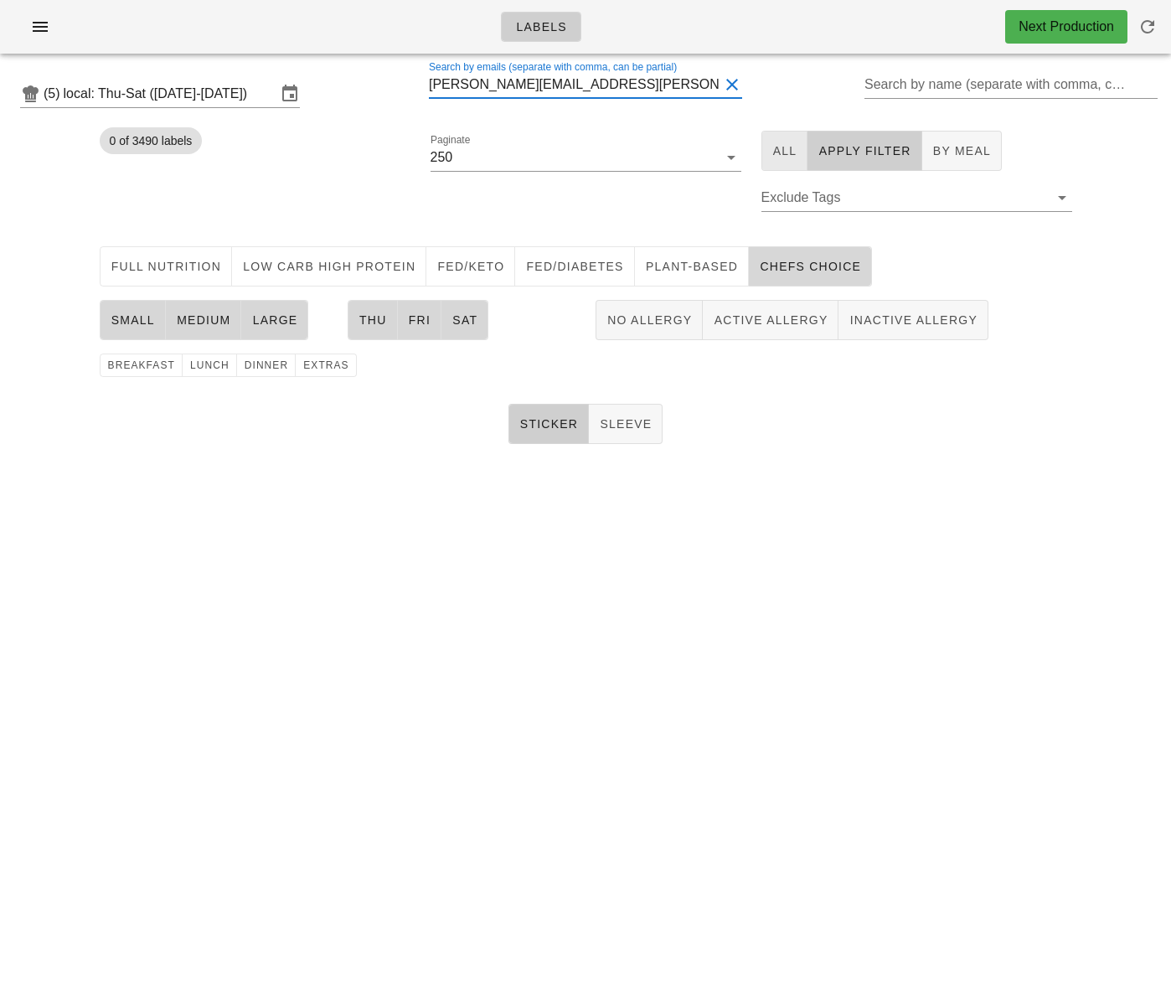
type input "roop.nanuwa@gmail.com"
click at [784, 157] on span "All" at bounding box center [784, 150] width 25 height 13
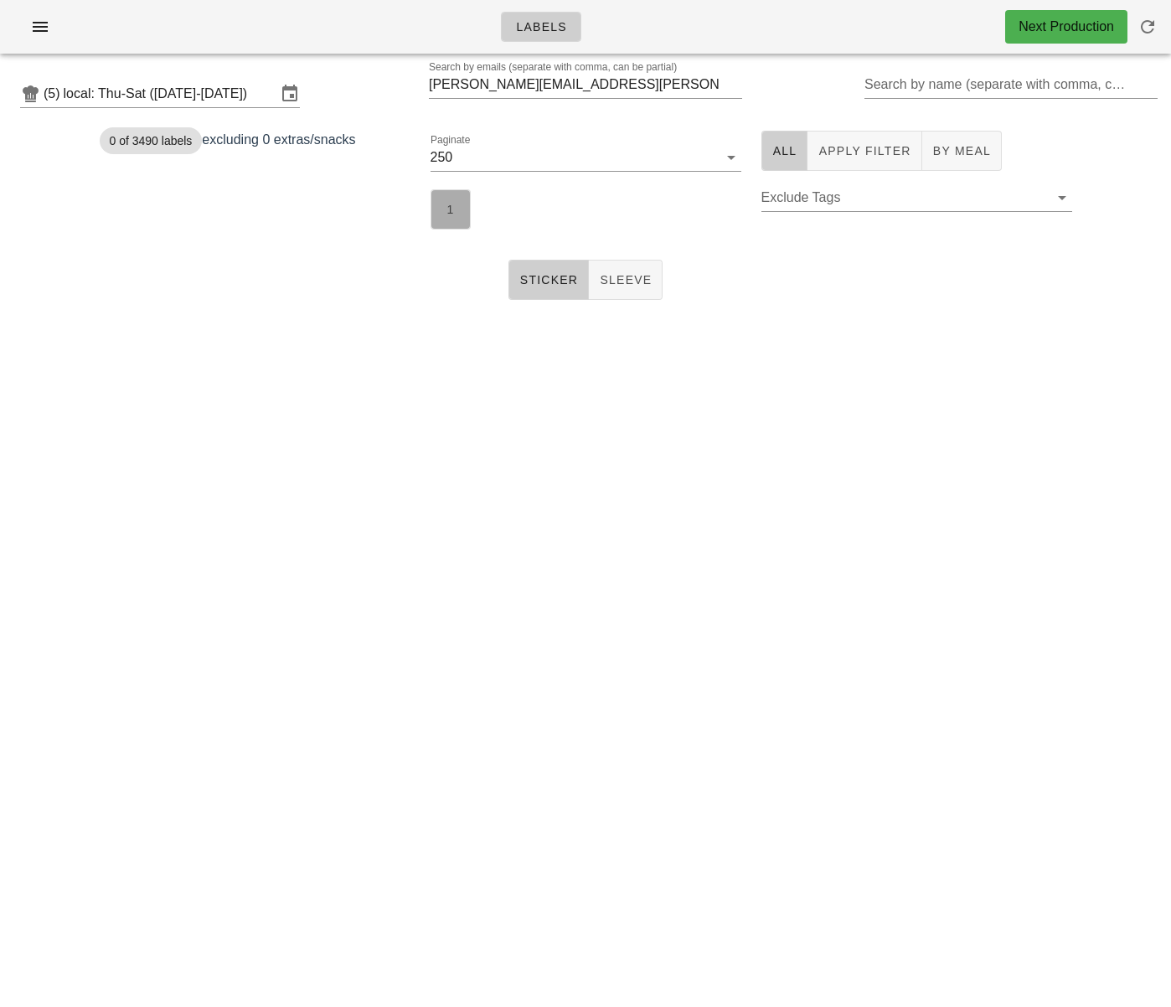
click at [446, 194] on button "1" at bounding box center [451, 209] width 40 height 40
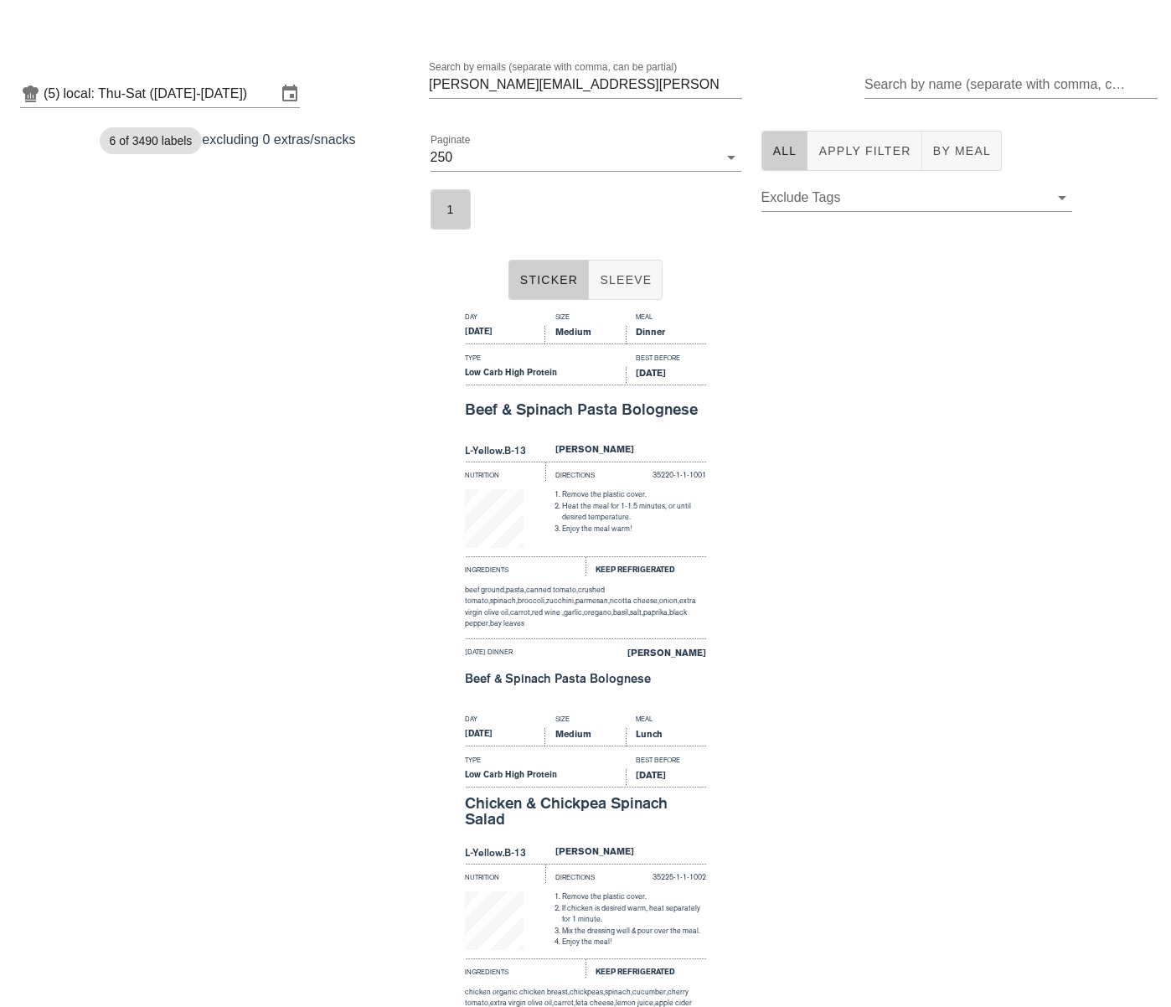
scroll to position [751, 0]
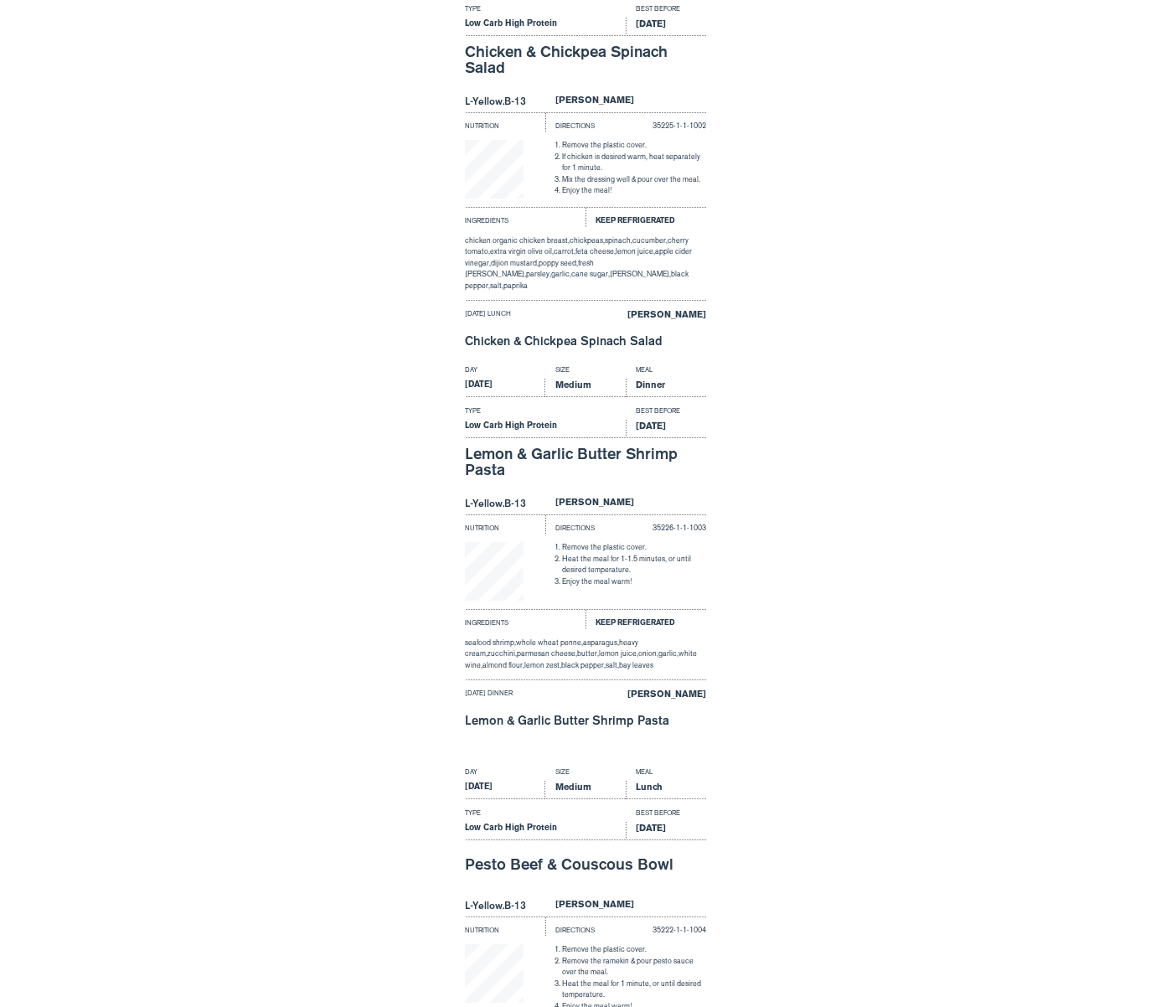
click at [365, 315] on div "Day Size Meal Saturday Medium Lunch Type Best Before Low Carb High Protein Sep …" at bounding box center [585, 158] width 1171 height 402
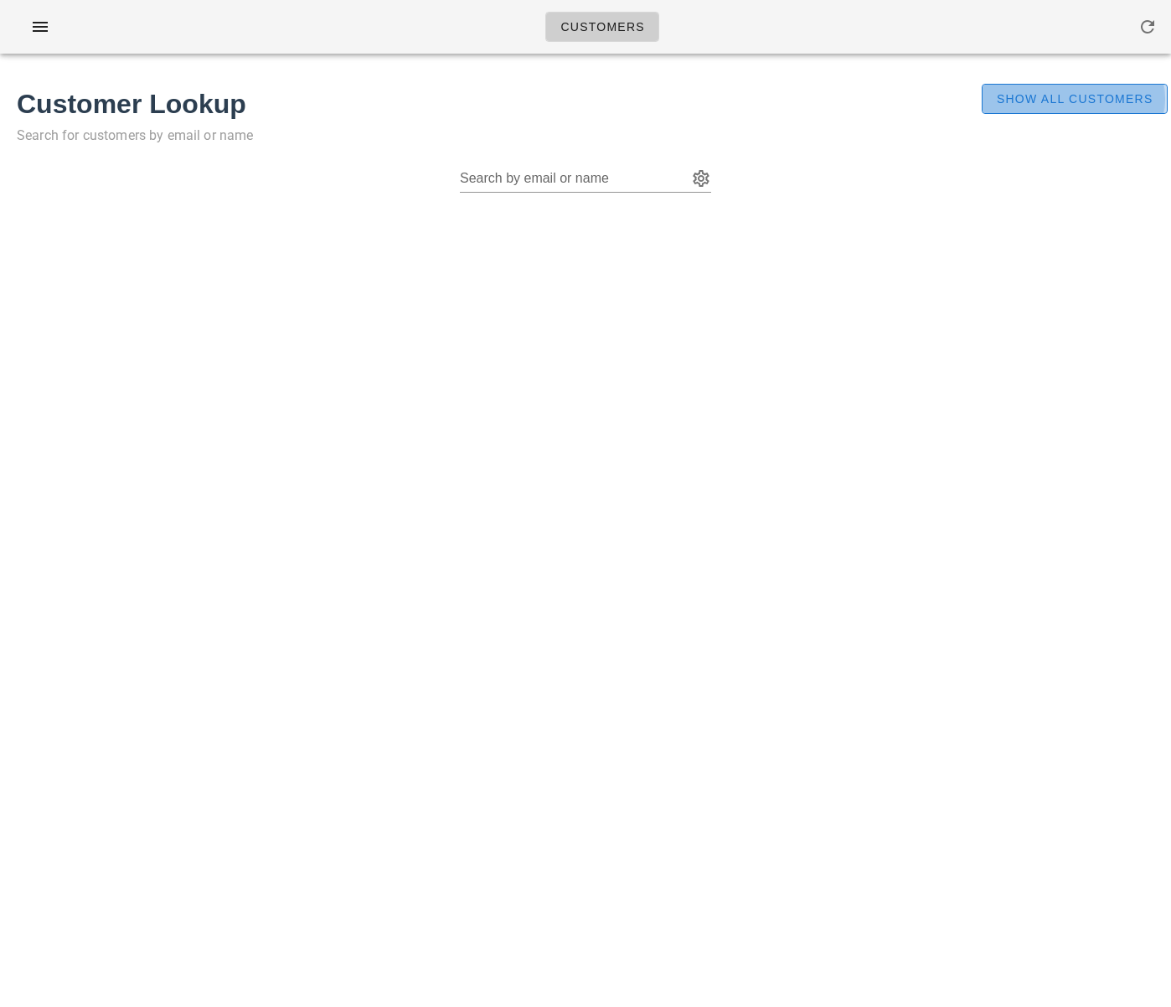
click at [1064, 92] on span "Show All Customers" at bounding box center [1074, 98] width 157 height 13
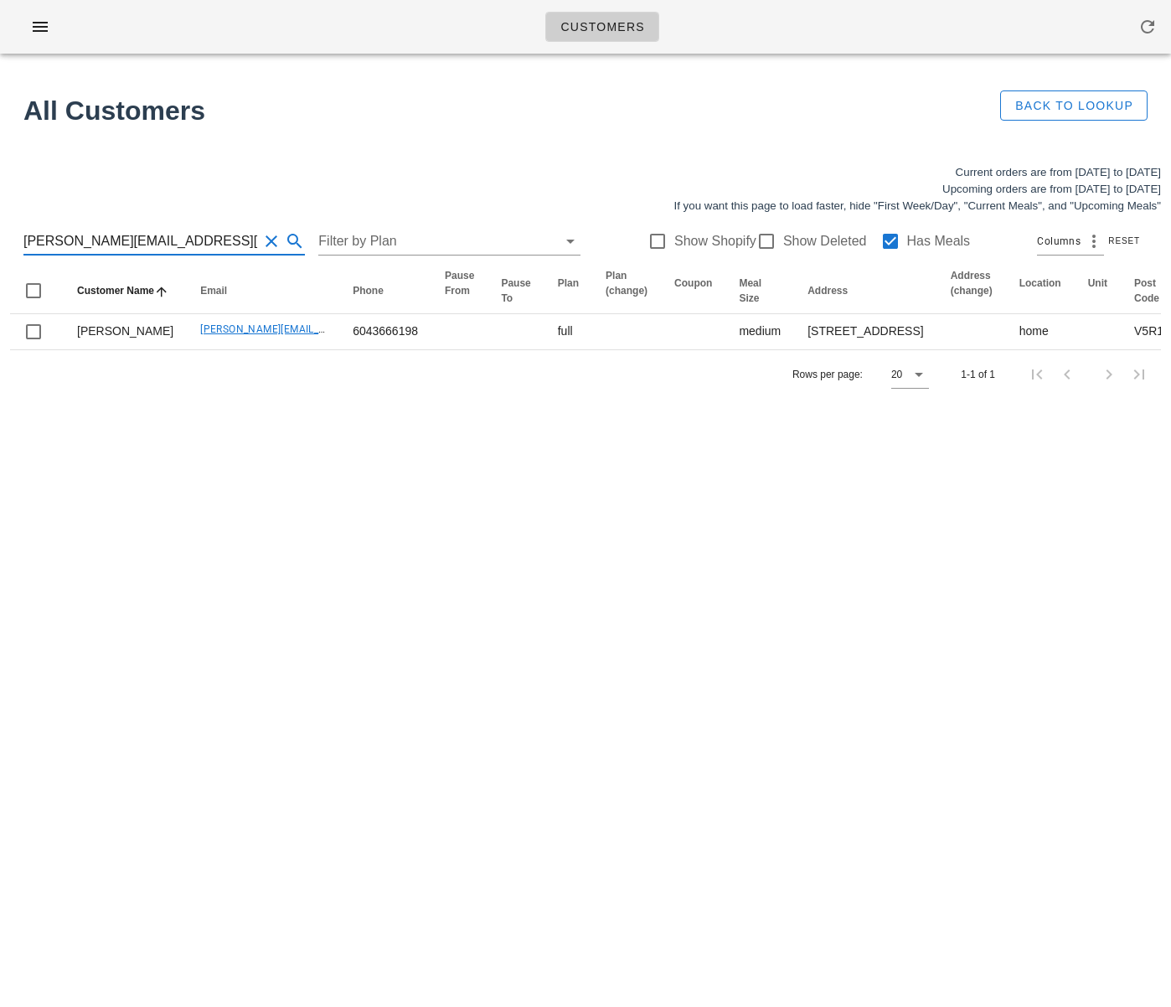
drag, startPoint x: 181, startPoint y: 246, endPoint x: 0, endPoint y: 230, distance: 181.7
click at [0, 230] on div "Current orders are from [DATE] to [DATE] Upcoming orders are from [DATE] to [DA…" at bounding box center [585, 281] width 1171 height 255
click at [330, 499] on div "Customers Found 1 customer All Customers Back to Lookup Current orders are from…" at bounding box center [585, 503] width 1171 height 1007
drag, startPoint x: 209, startPoint y: 242, endPoint x: -41, endPoint y: 240, distance: 249.6
click at [0, 240] on html "Customers Found 1 customer All Customers Back to Lookup Current orders are from…" at bounding box center [585, 503] width 1171 height 1007
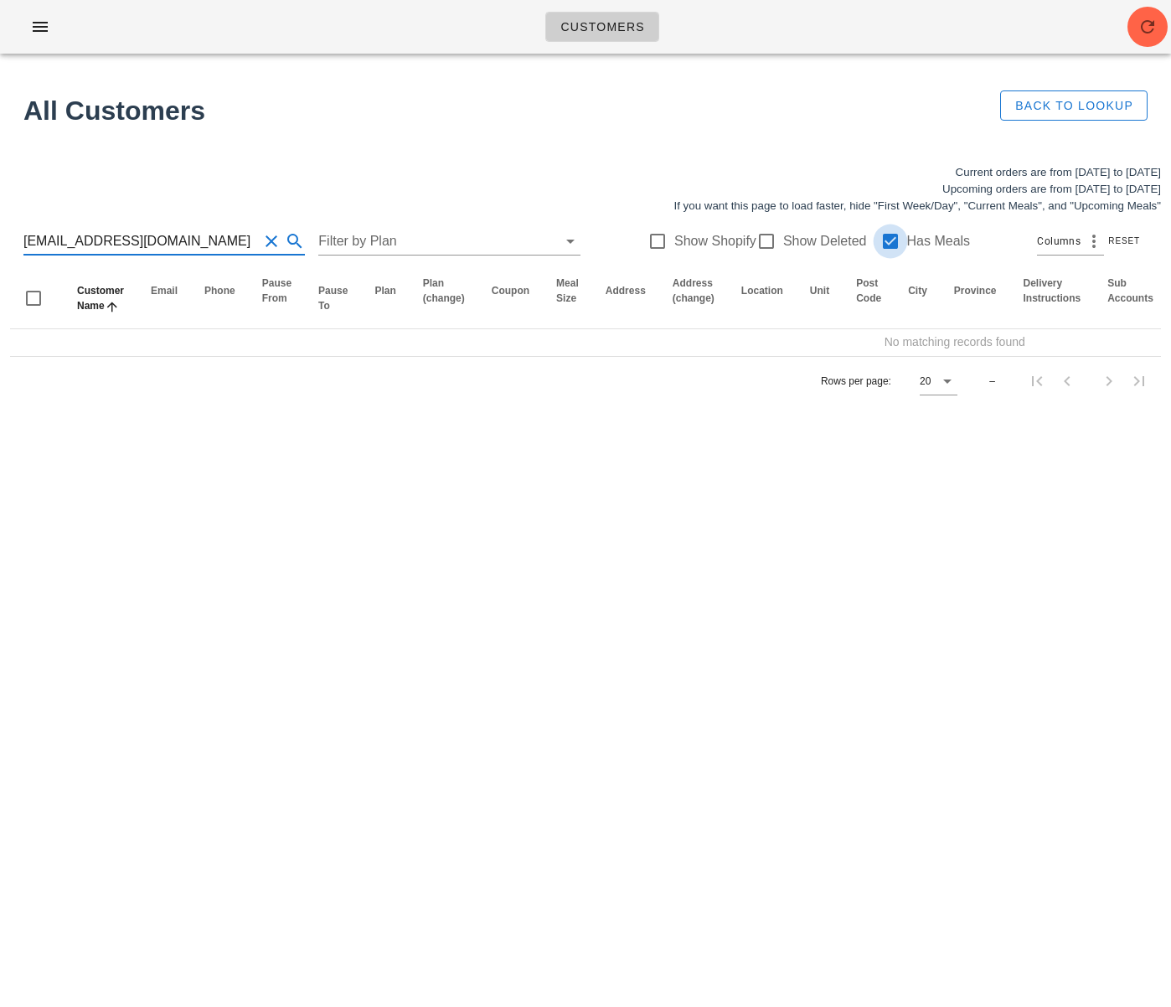
type input "[EMAIL_ADDRESS][DOMAIN_NAME]"
click at [876, 240] on div at bounding box center [890, 241] width 28 height 28
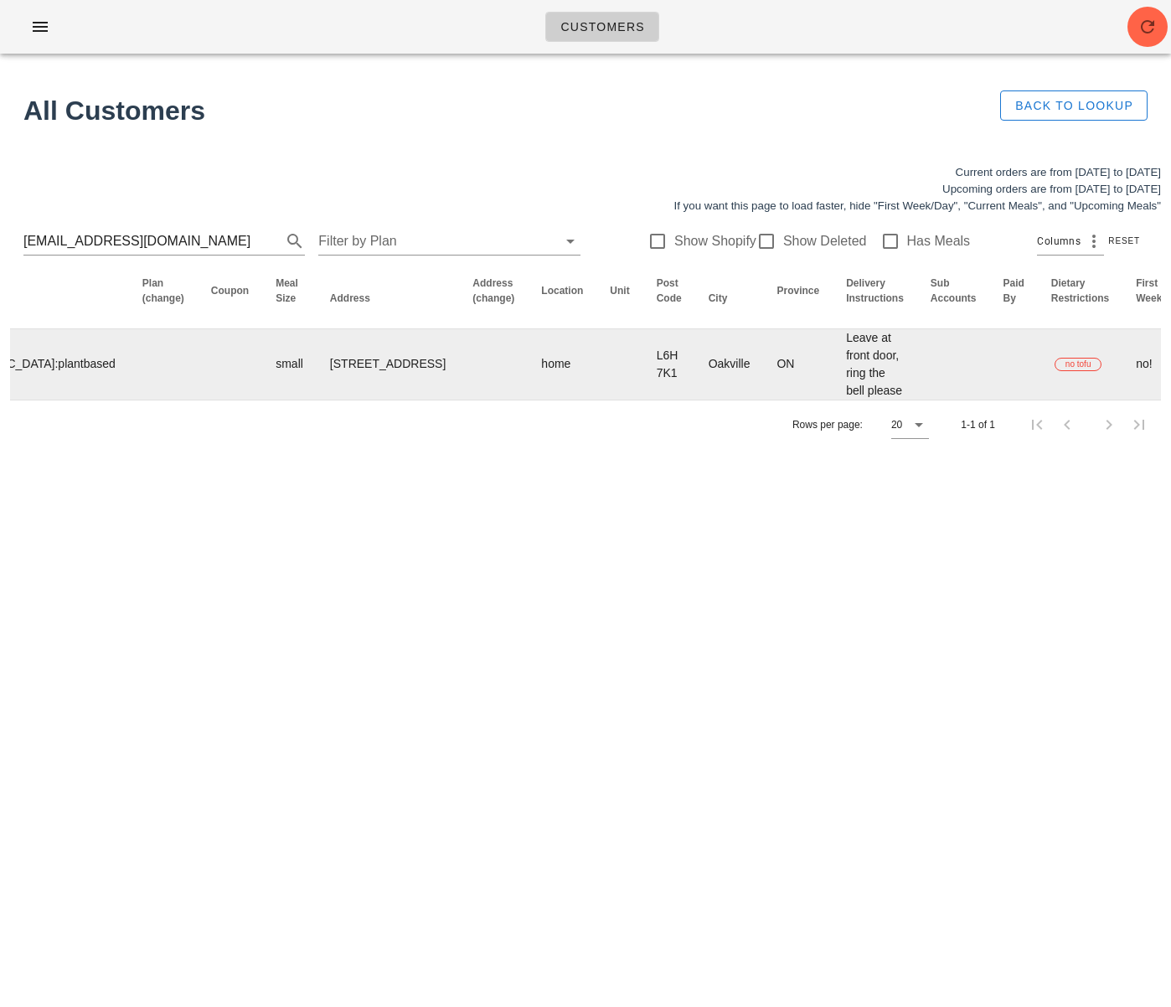
scroll to position [0, 944]
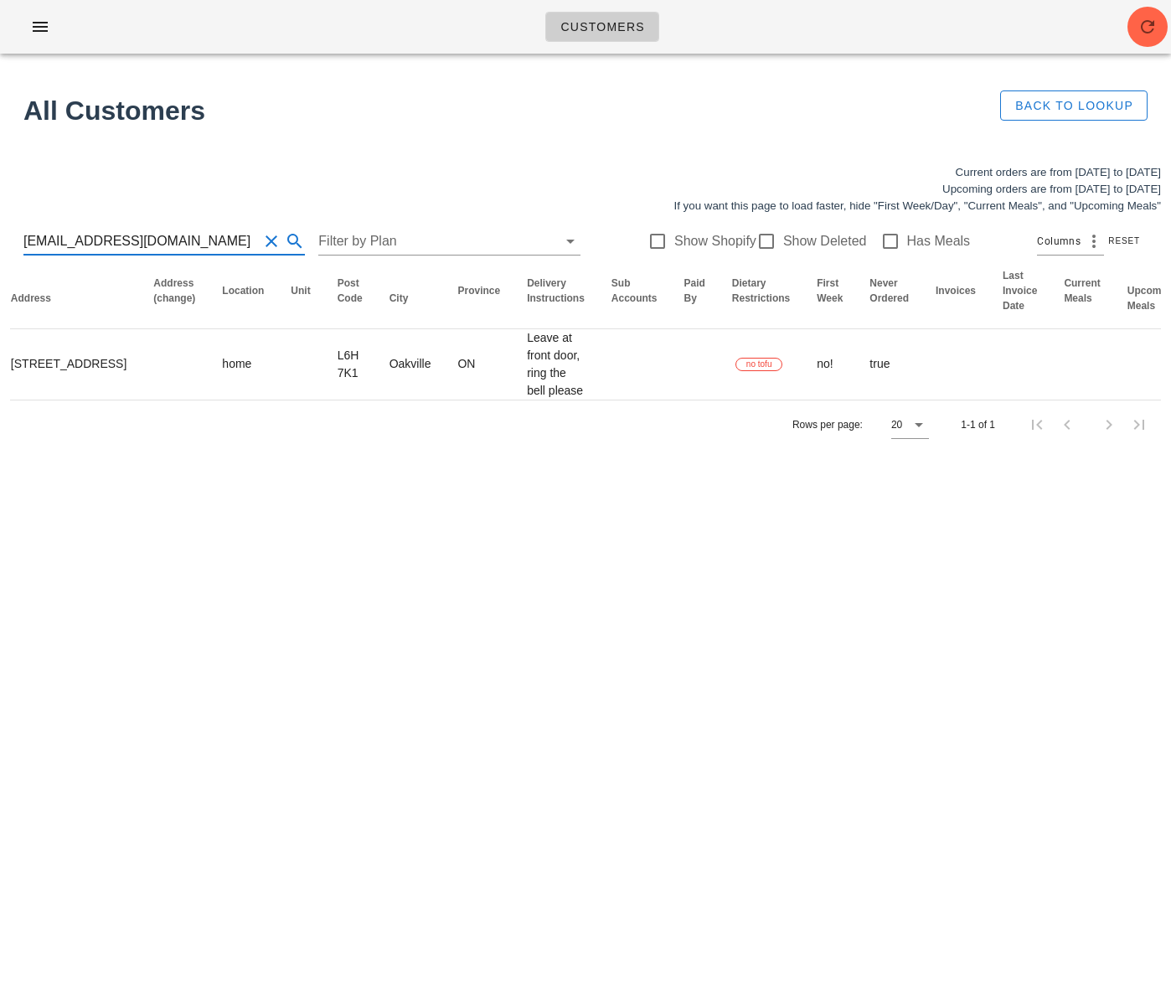
drag, startPoint x: 169, startPoint y: 241, endPoint x: -65, endPoint y: 230, distance: 234.8
click at [0, 230] on html "Customers Found 1 customer All Customers Back to Lookup Current orders are from…" at bounding box center [585, 503] width 1171 height 1007
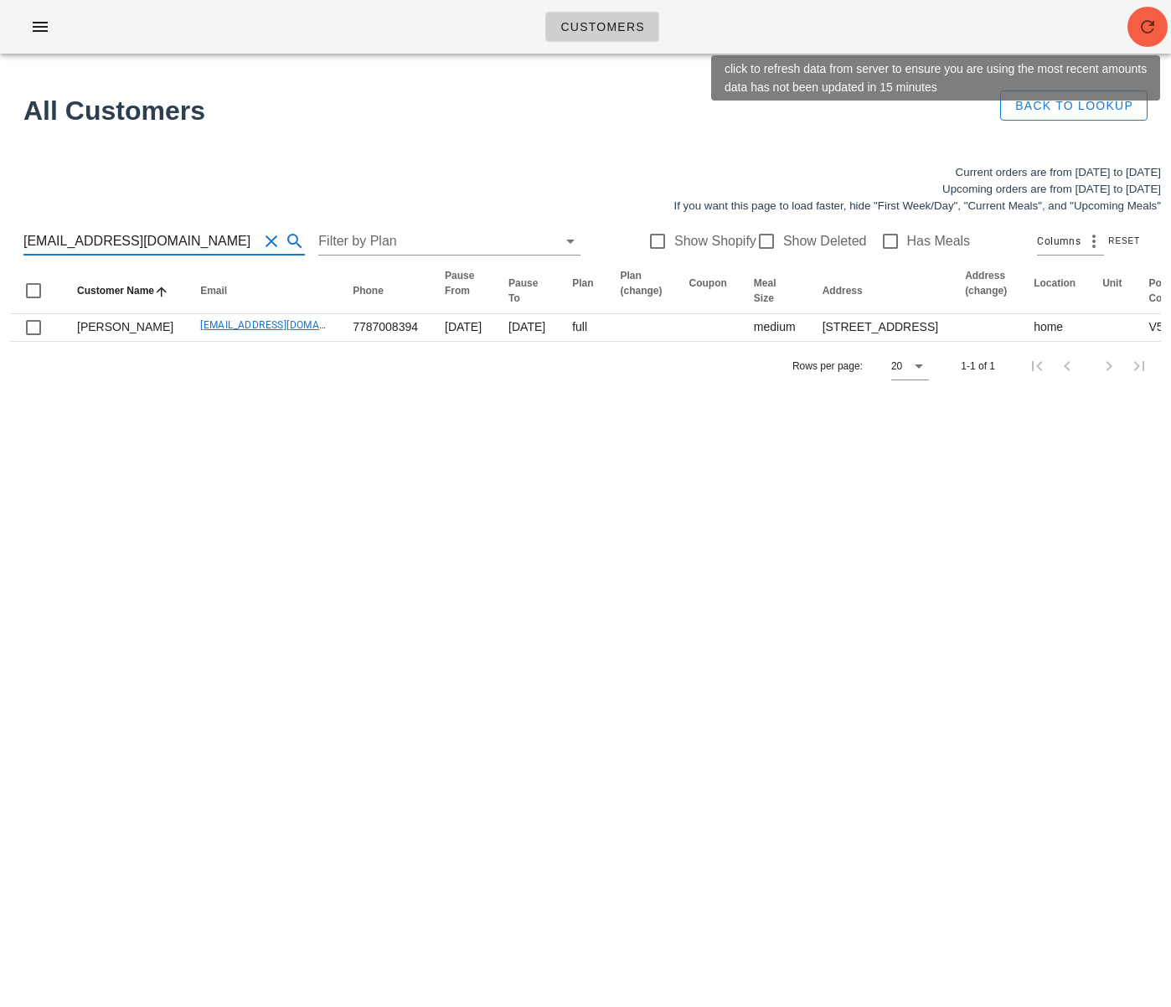
type input "[EMAIL_ADDRESS][DOMAIN_NAME]"
drag, startPoint x: 1140, startPoint y: 28, endPoint x: 964, endPoint y: 59, distance: 178.6
click at [1140, 27] on icon "button" at bounding box center [1148, 27] width 20 height 20
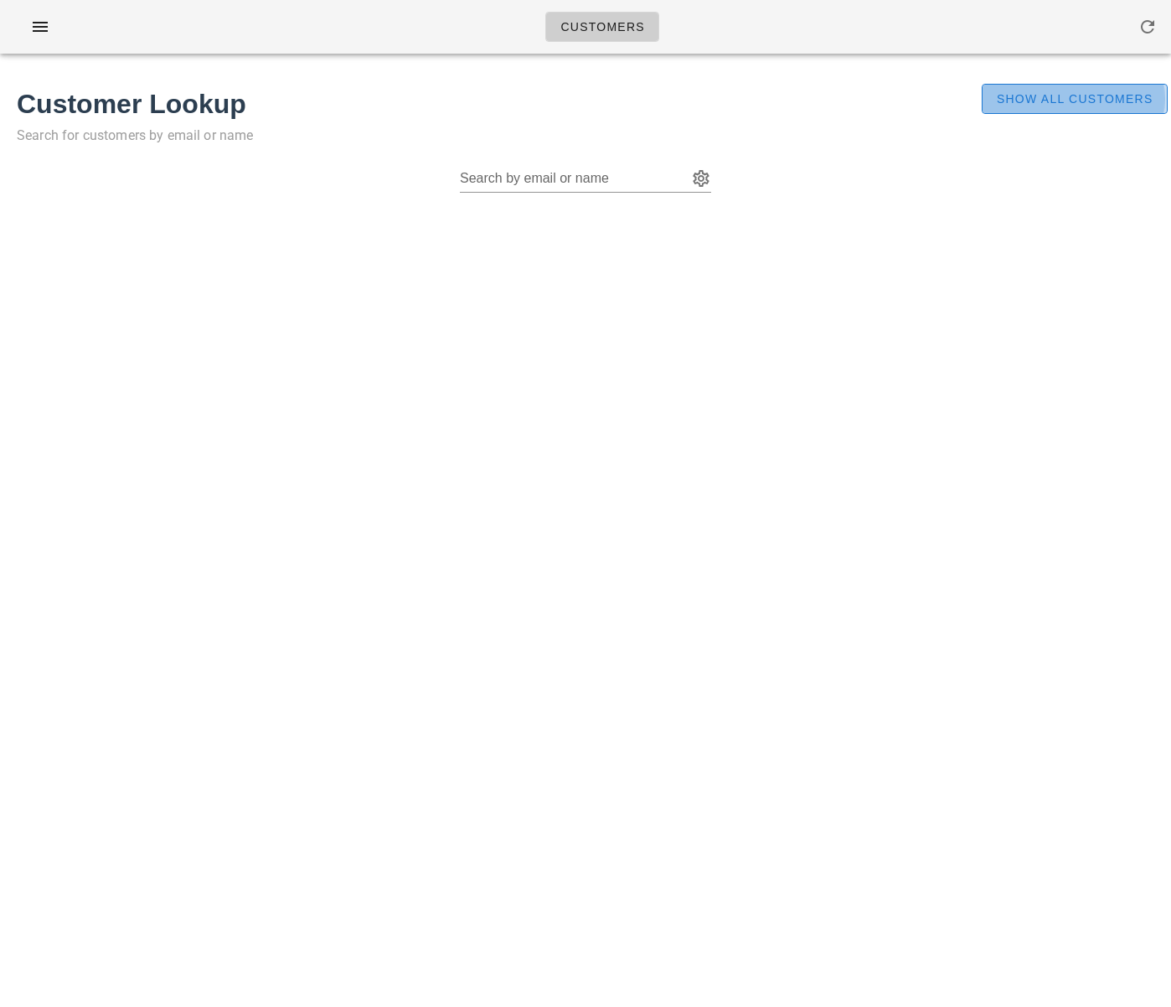
click at [1071, 94] on span "Show All Customers" at bounding box center [1074, 98] width 157 height 13
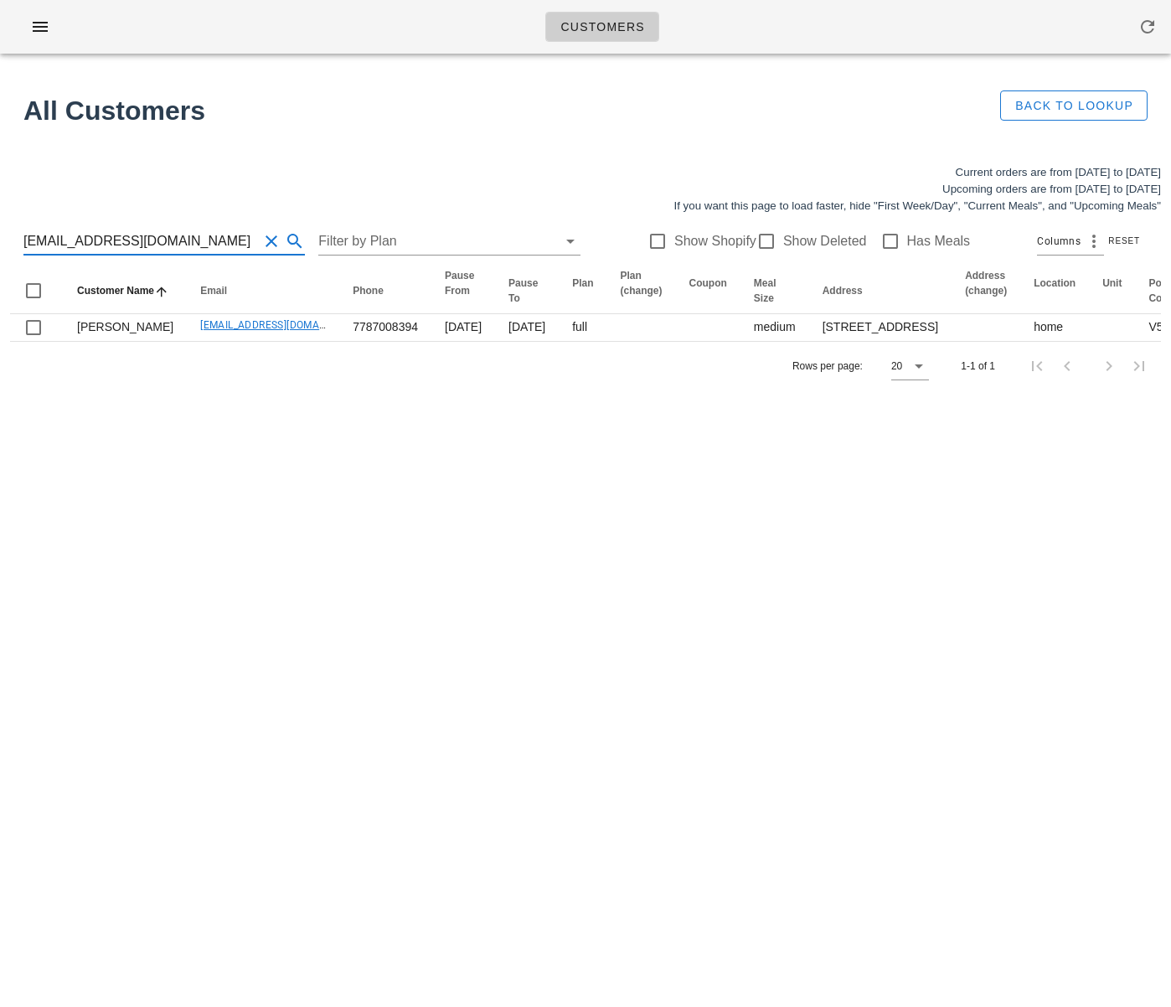
drag, startPoint x: 163, startPoint y: 244, endPoint x: -96, endPoint y: 234, distance: 259.9
click at [0, 234] on html "Customers Found 1 customer All Customers Back to Lookup Current orders are from…" at bounding box center [585, 503] width 1171 height 1007
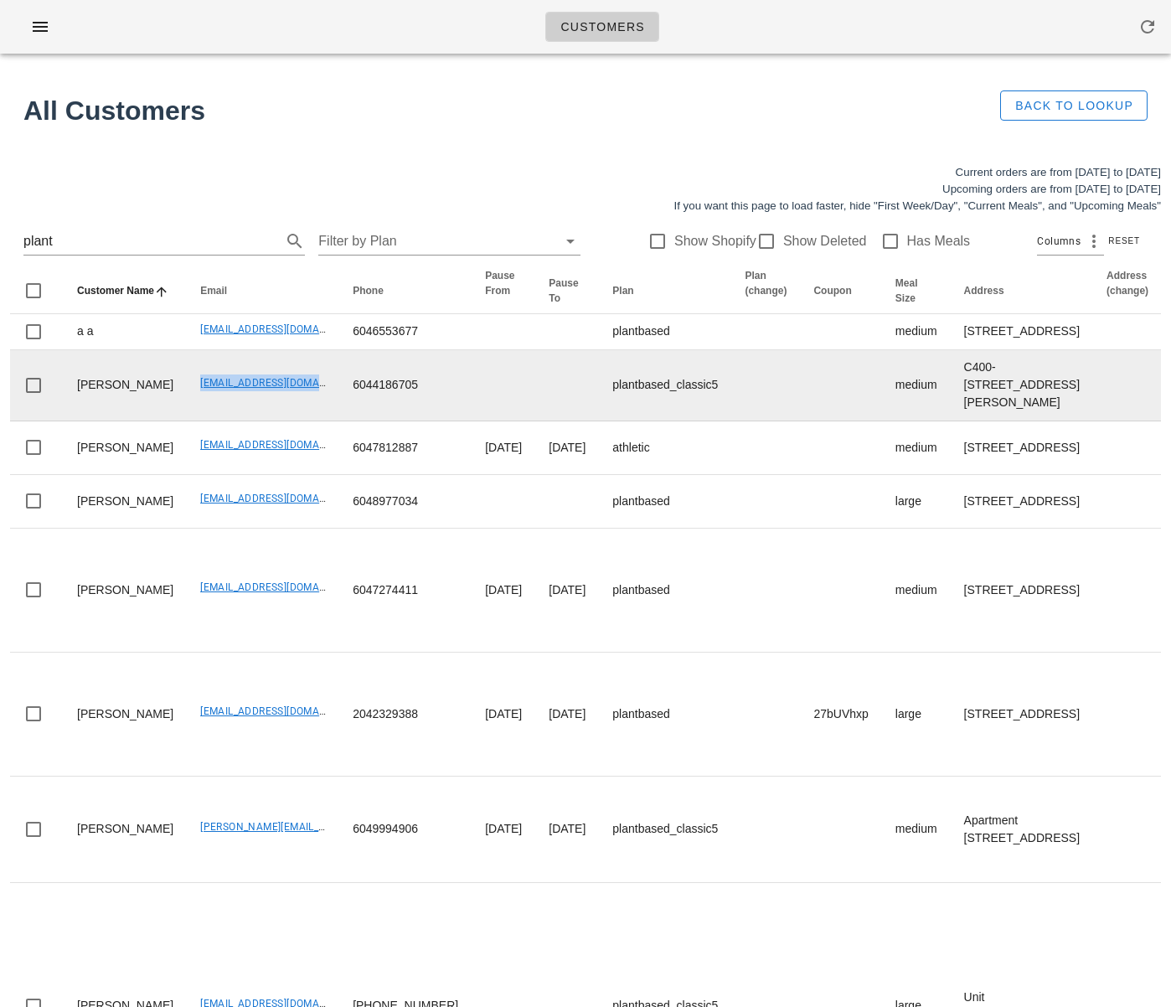
drag, startPoint x: 146, startPoint y: 472, endPoint x: 309, endPoint y: 474, distance: 163.4
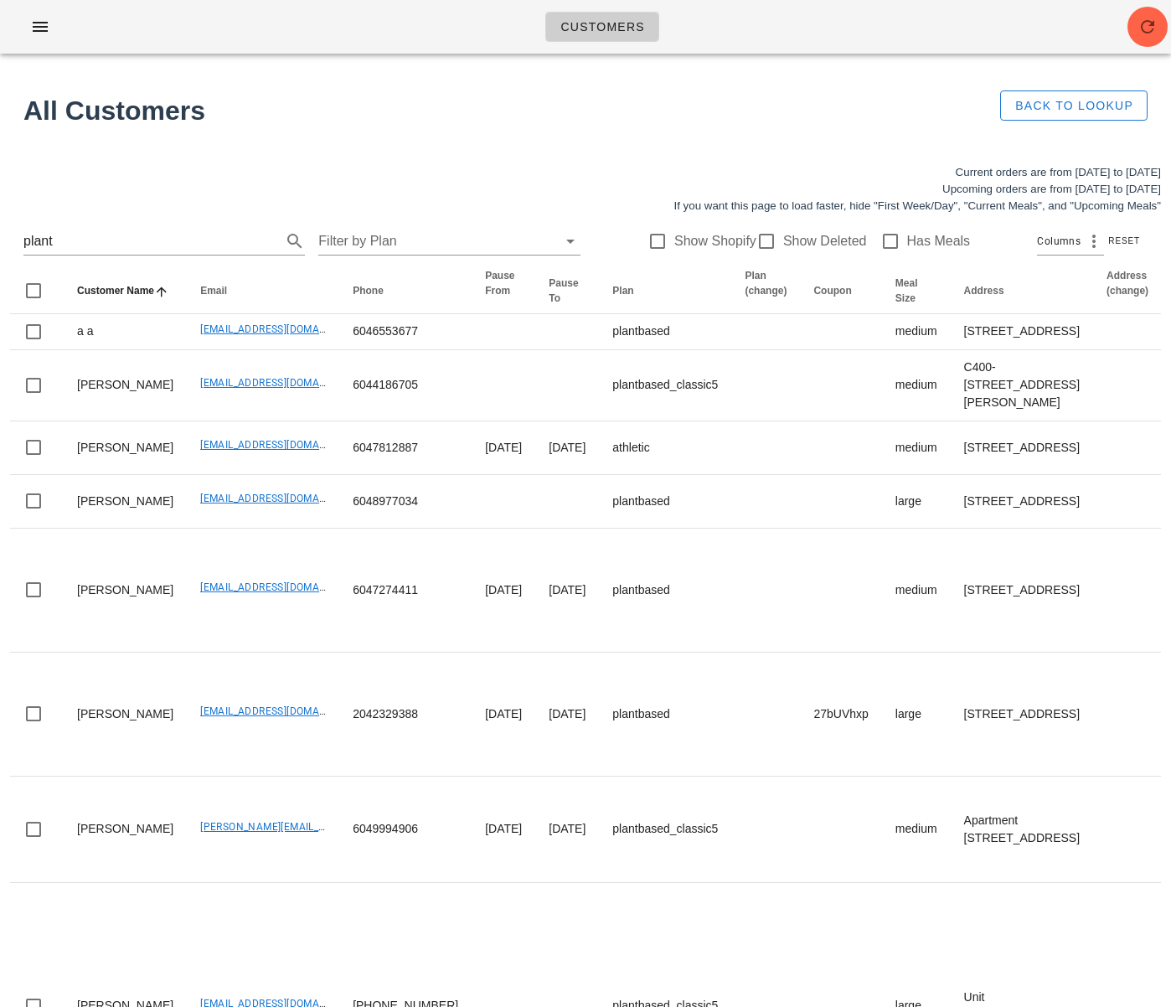
drag, startPoint x: 51, startPoint y: 242, endPoint x: -14, endPoint y: 235, distance: 65.8
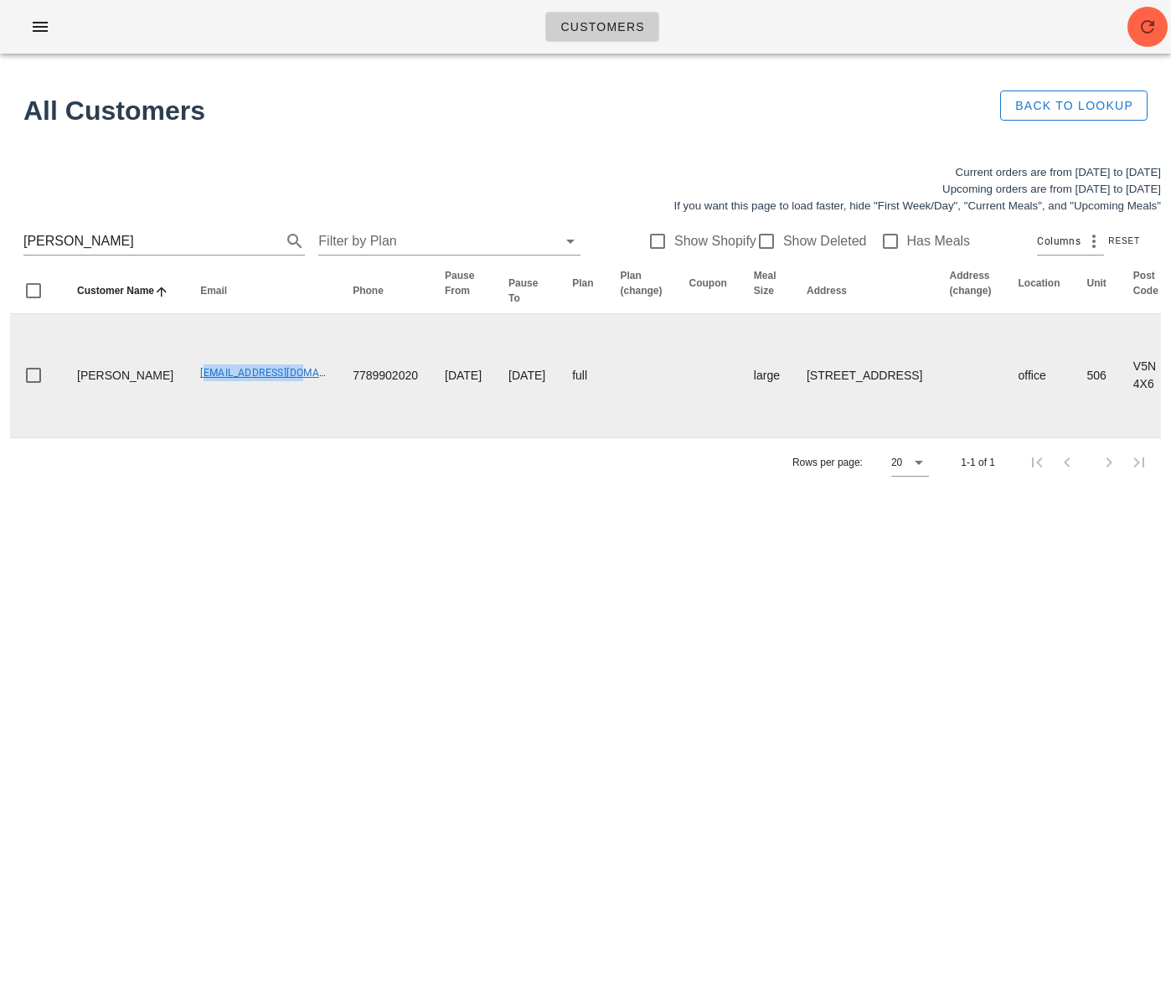
drag, startPoint x: 148, startPoint y: 433, endPoint x: 252, endPoint y: 441, distance: 104.1
click at [250, 437] on td "btong604@gmail.com" at bounding box center [263, 375] width 152 height 123
copy link "btong604@gmail.com"
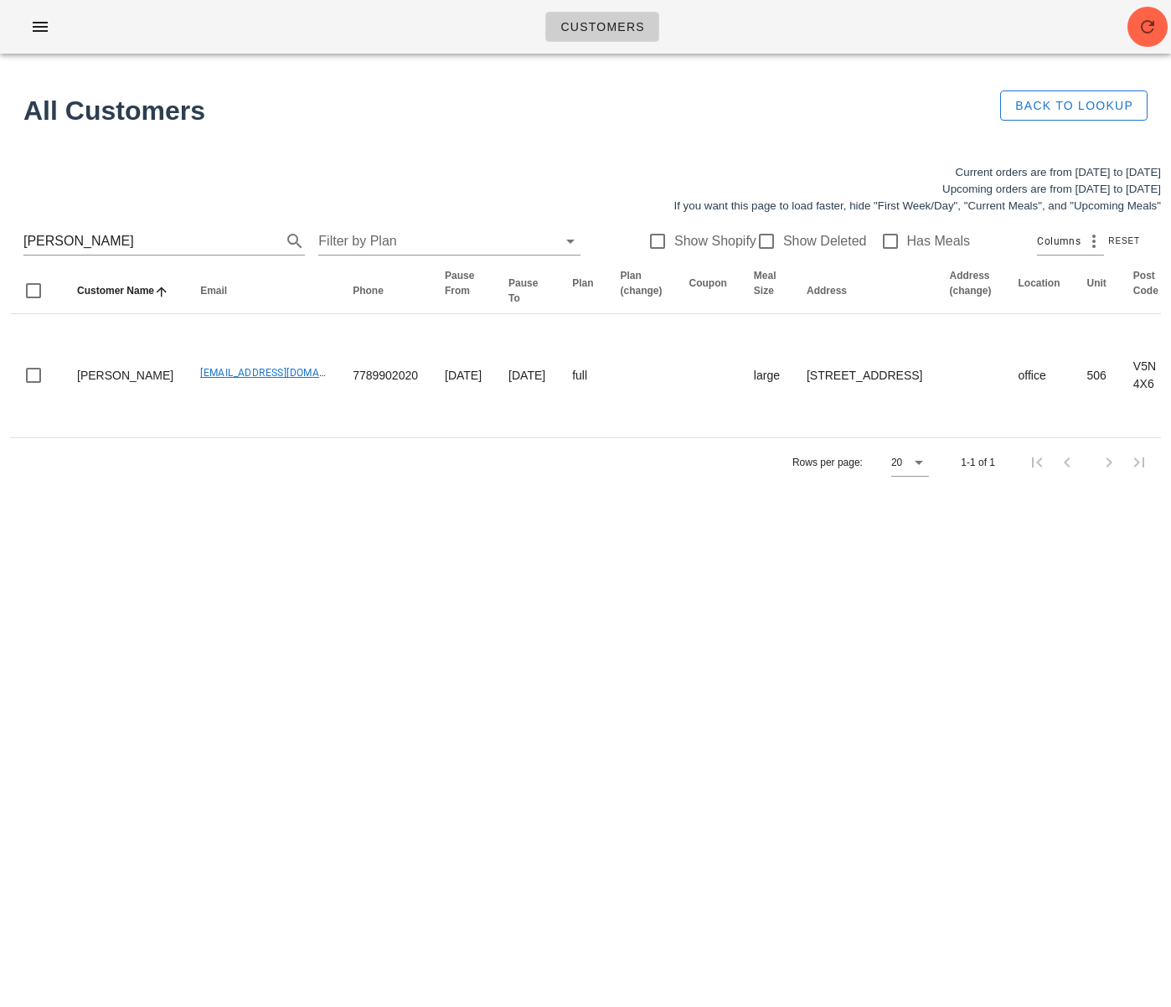
drag, startPoint x: 139, startPoint y: 239, endPoint x: -52, endPoint y: 219, distance: 192.0
click at [0, 219] on html "Customers Found 1 customer All Customers Back to Lookup Current orders are from…" at bounding box center [585, 503] width 1171 height 1007
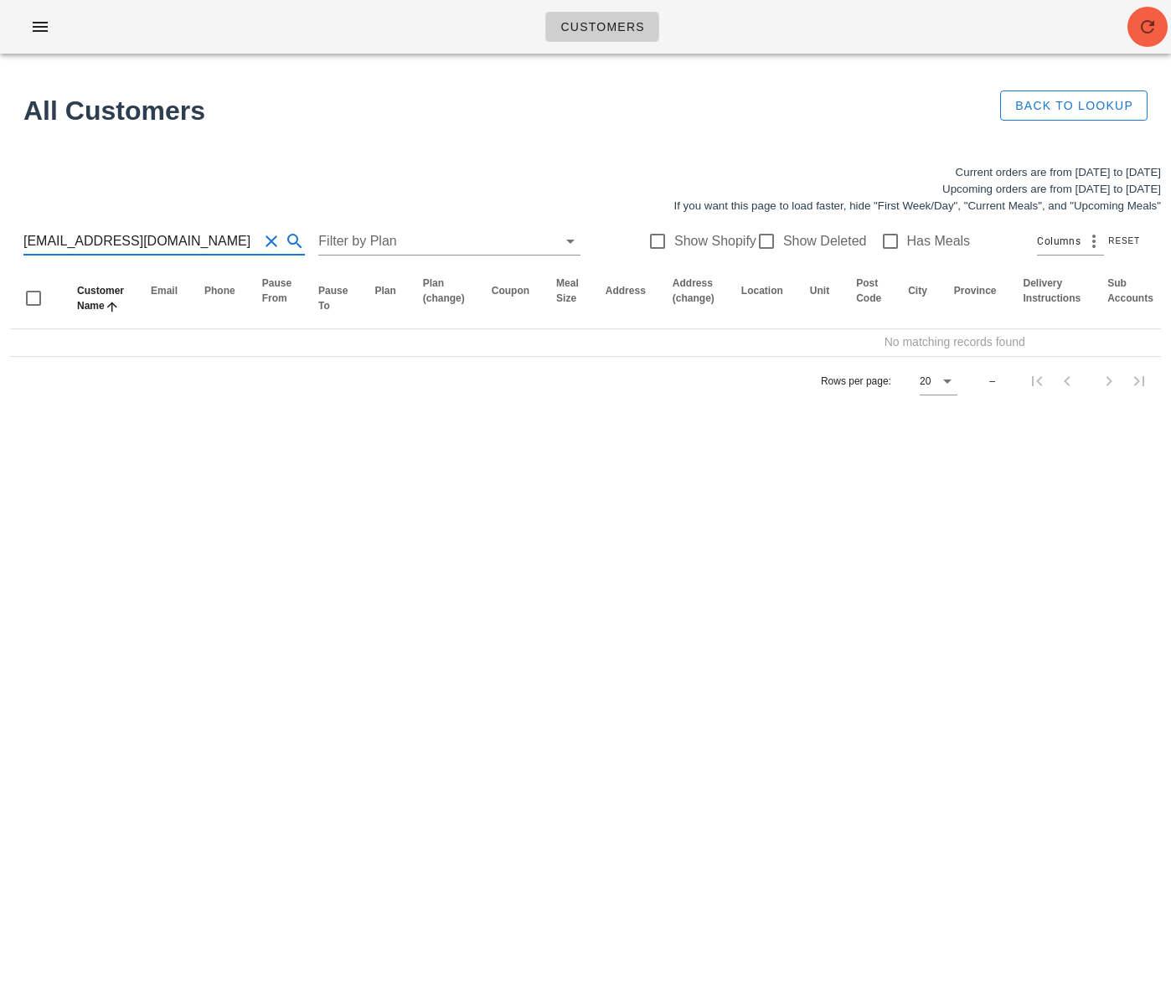
type input "smontaleone@hotmail.com"
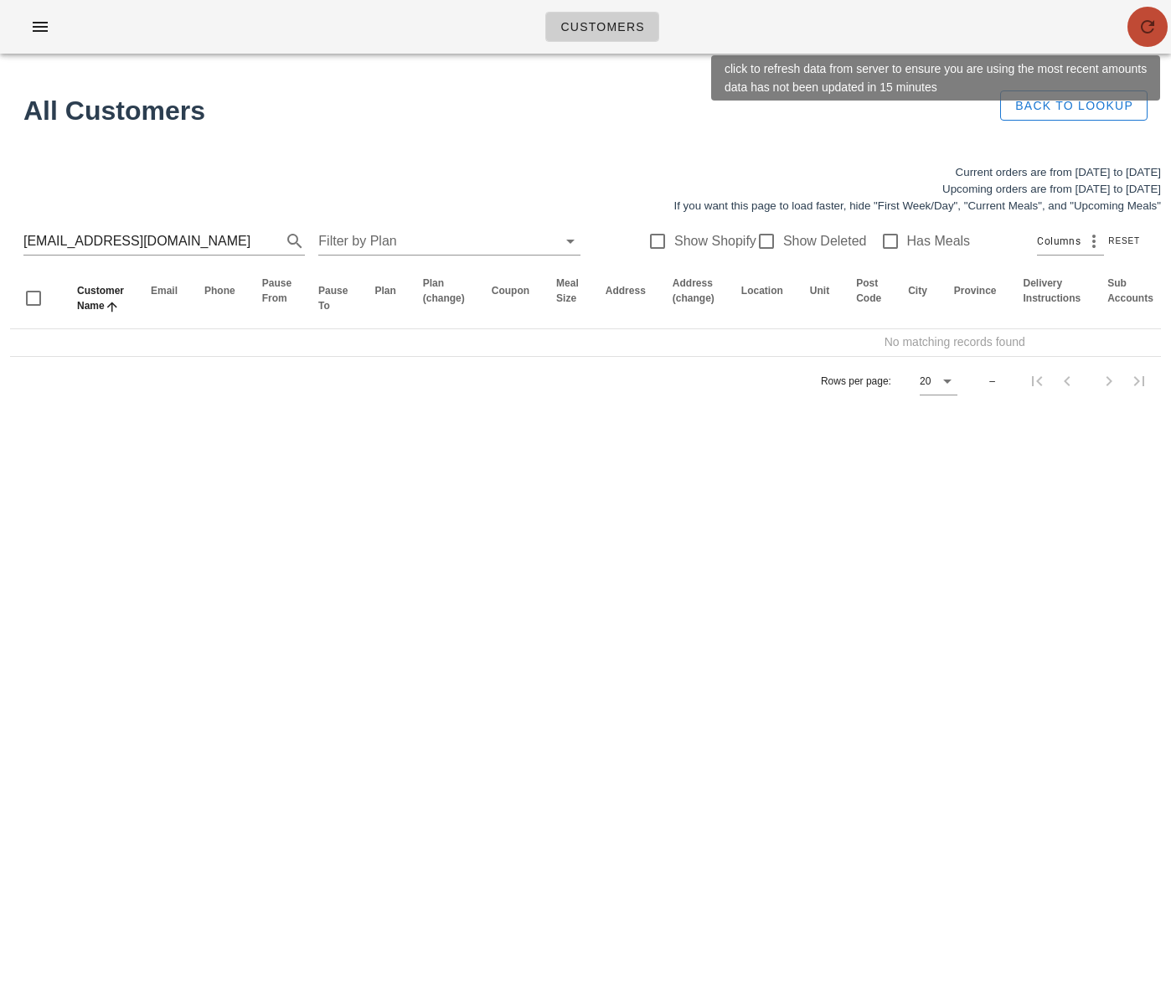
click at [1138, 31] on icon "button" at bounding box center [1148, 27] width 20 height 20
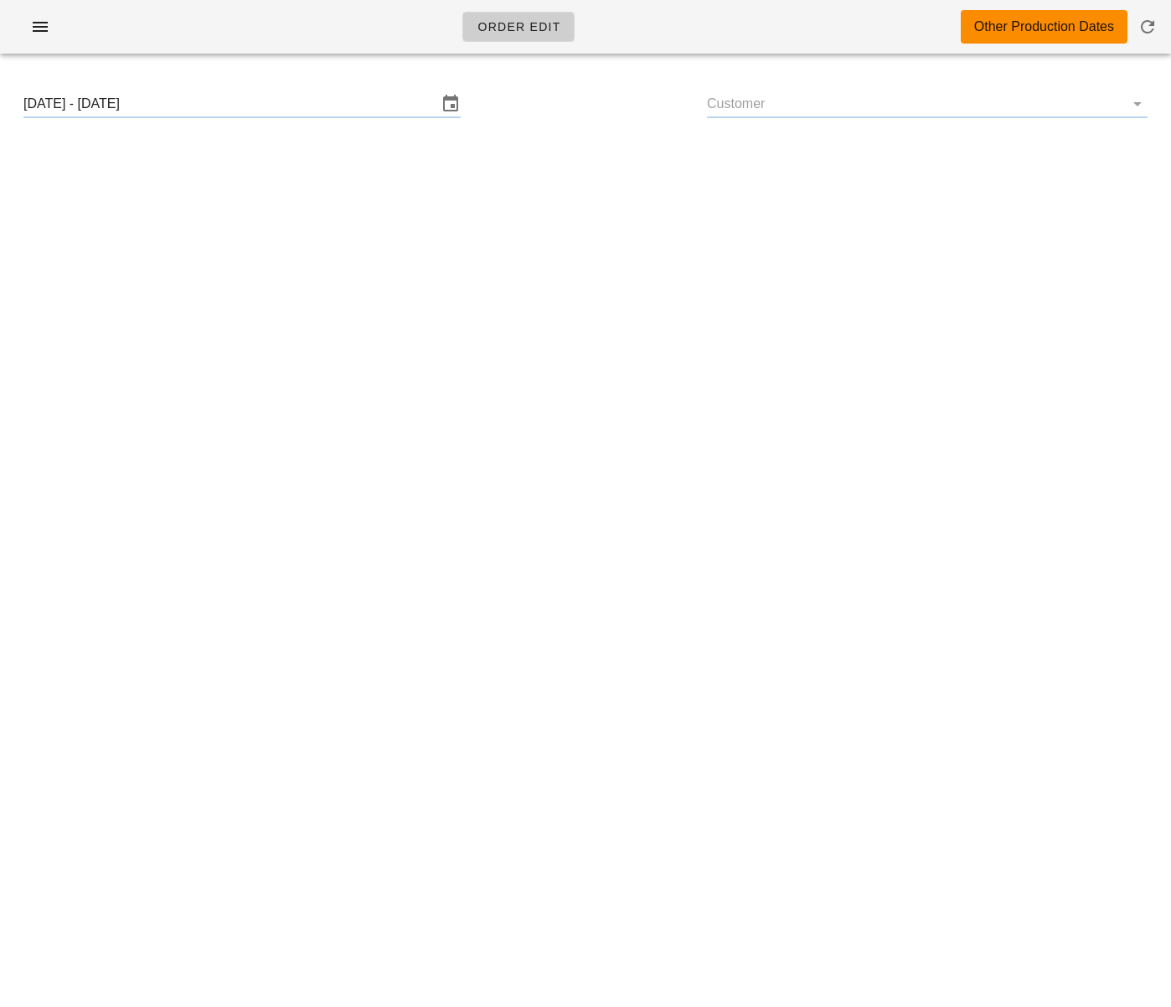
type input "[PERSON_NAME] ([EMAIL_ADDRESS][DOMAIN_NAME])"
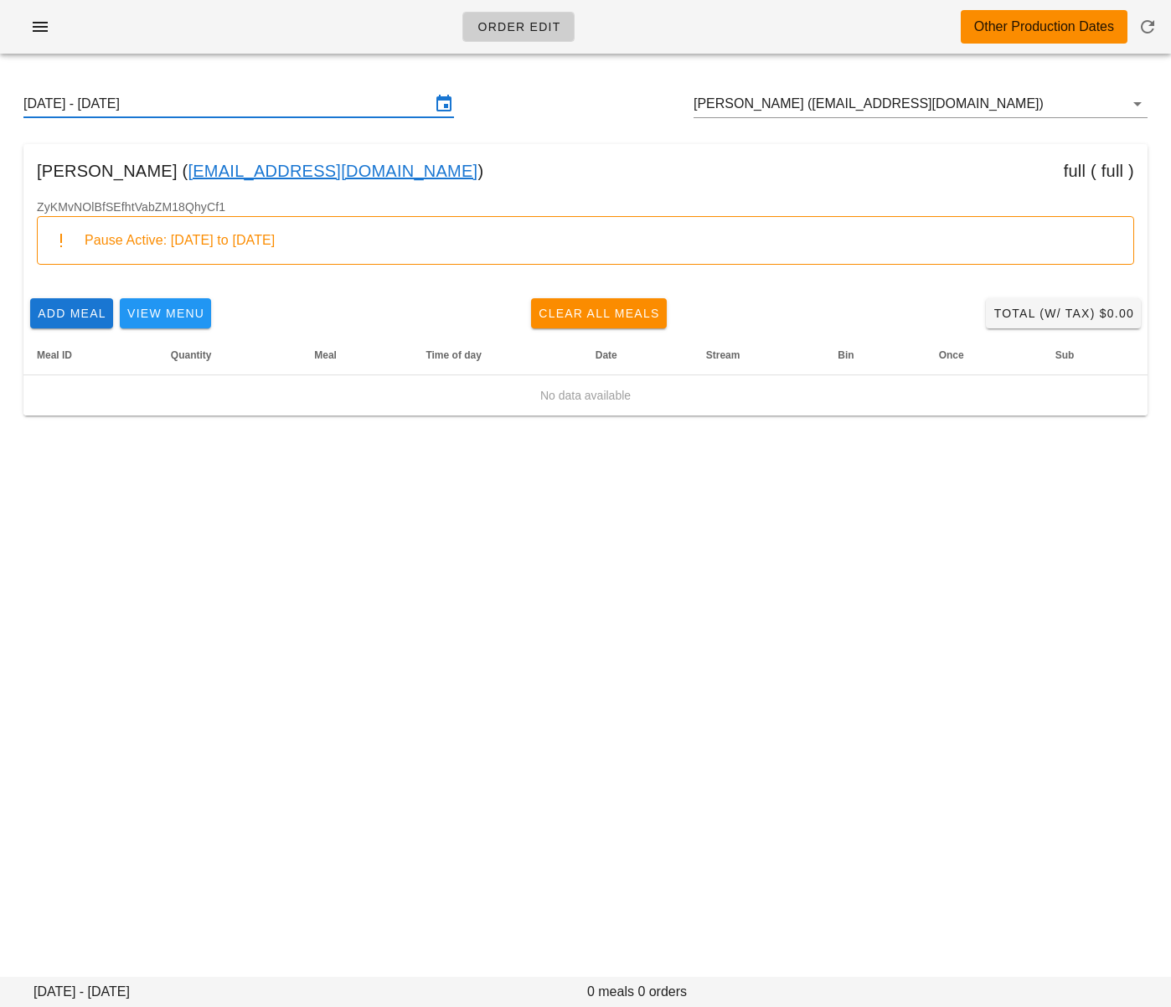
drag, startPoint x: 240, startPoint y: 115, endPoint x: 249, endPoint y: 117, distance: 8.7
click at [240, 114] on input "[DATE] - [DATE]" at bounding box center [226, 103] width 407 height 27
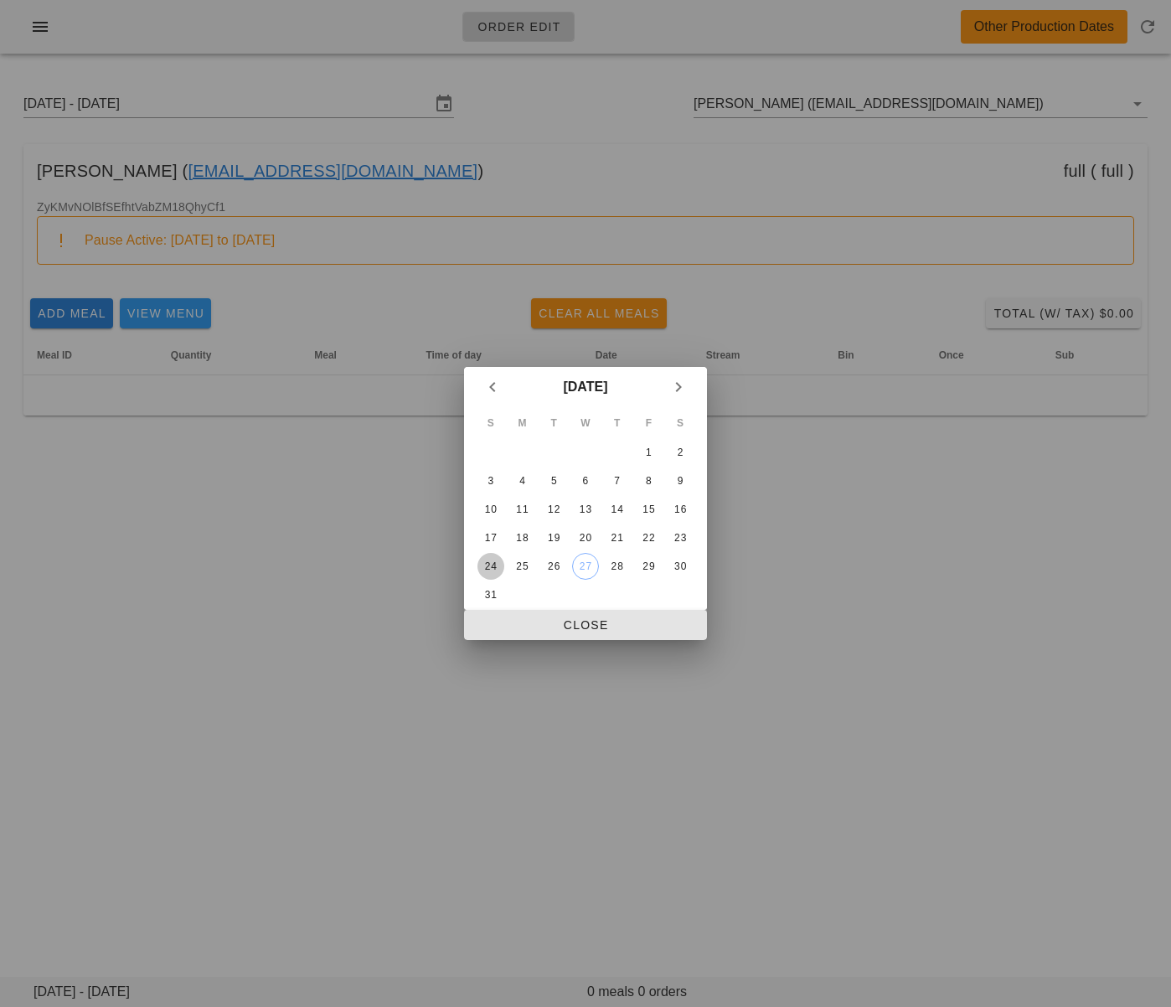
click at [492, 565] on div "24" at bounding box center [490, 566] width 27 height 12
click at [542, 629] on span "Close" at bounding box center [585, 624] width 216 height 13
type input "[DATE] - [DATE]"
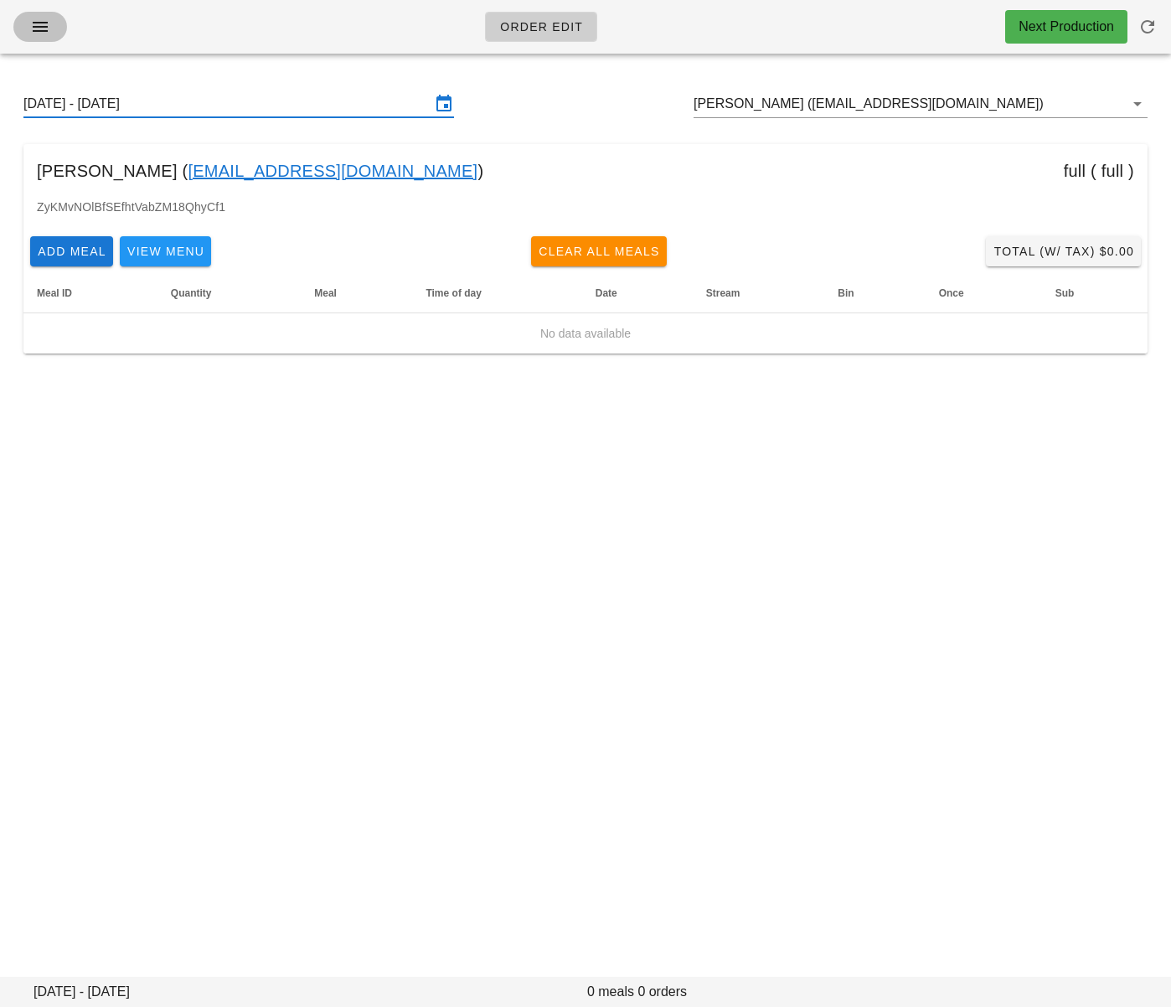
click at [32, 26] on icon "button" at bounding box center [40, 27] width 20 height 20
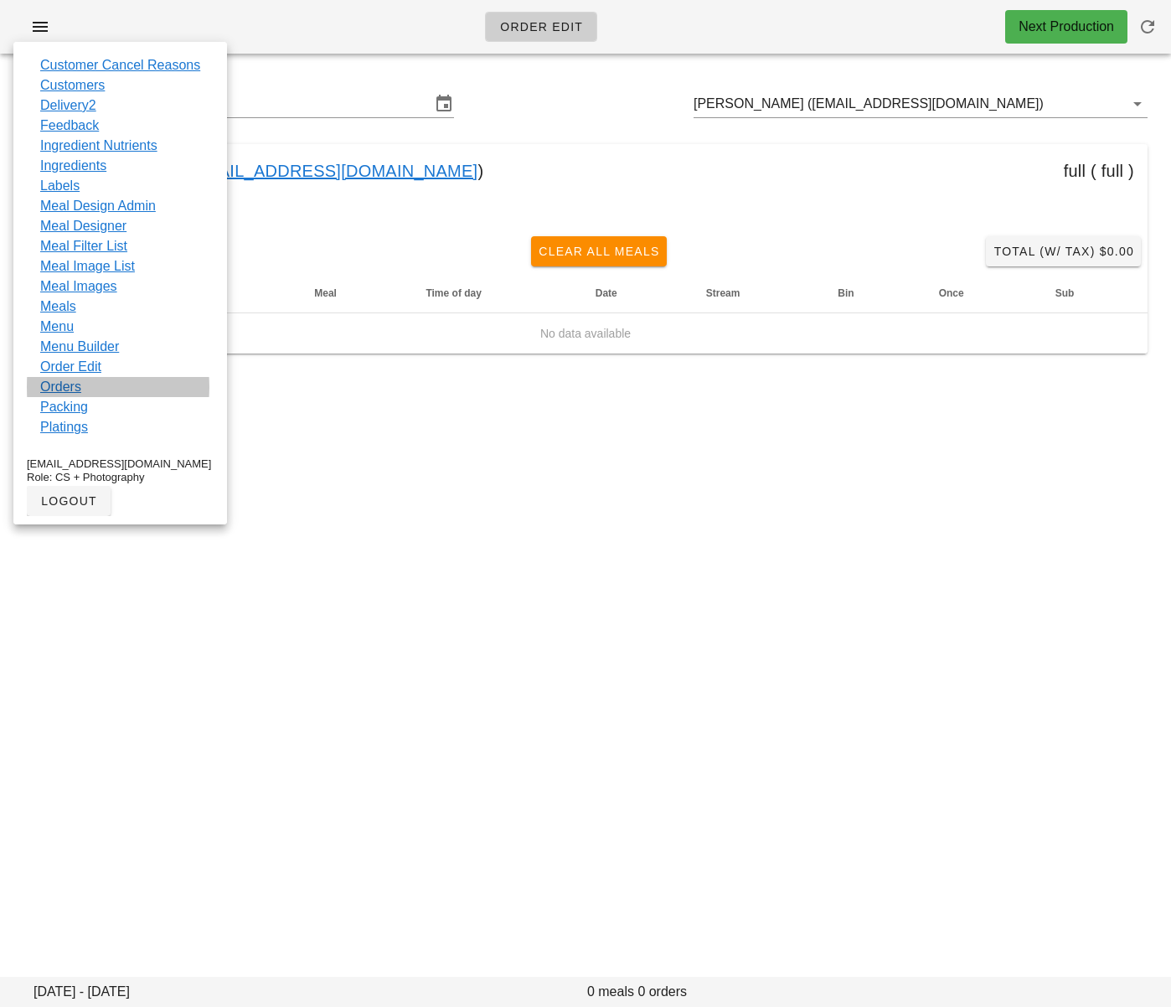
click at [75, 388] on link "Orders" at bounding box center [60, 387] width 41 height 20
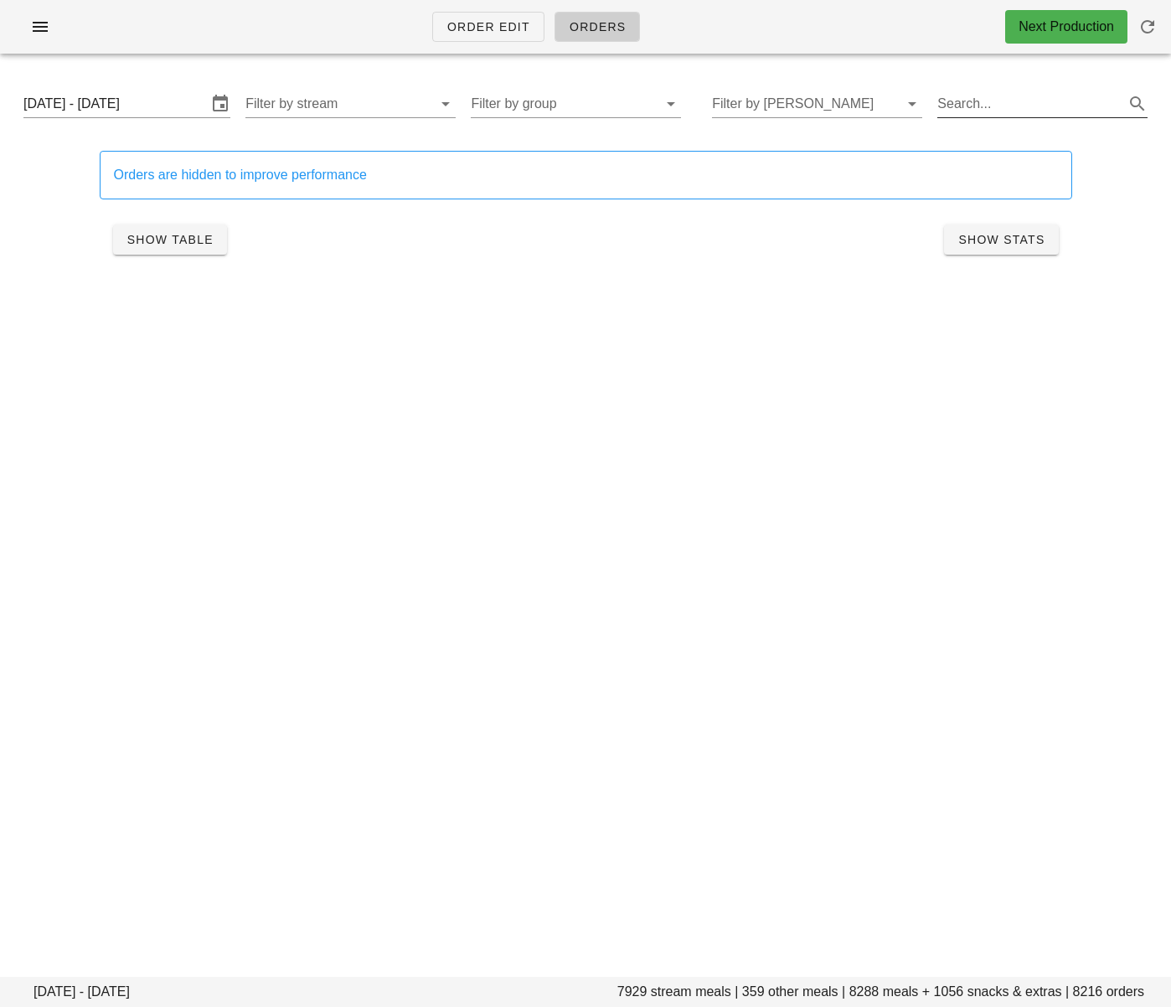
click at [985, 111] on input "Search..." at bounding box center [1028, 103] width 183 height 27
paste input "Tofu Scramble & Mushroom "Bacon" Quesadilla"
click at [1017, 106] on input "Tofu Scramble & Mushroom "Bacon" Quesadilla" at bounding box center [1010, 103] width 181 height 27
click at [1018, 106] on input "Tofu Scramble & Mushroom "Bacon" Quesadilla" at bounding box center [1010, 103] width 181 height 27
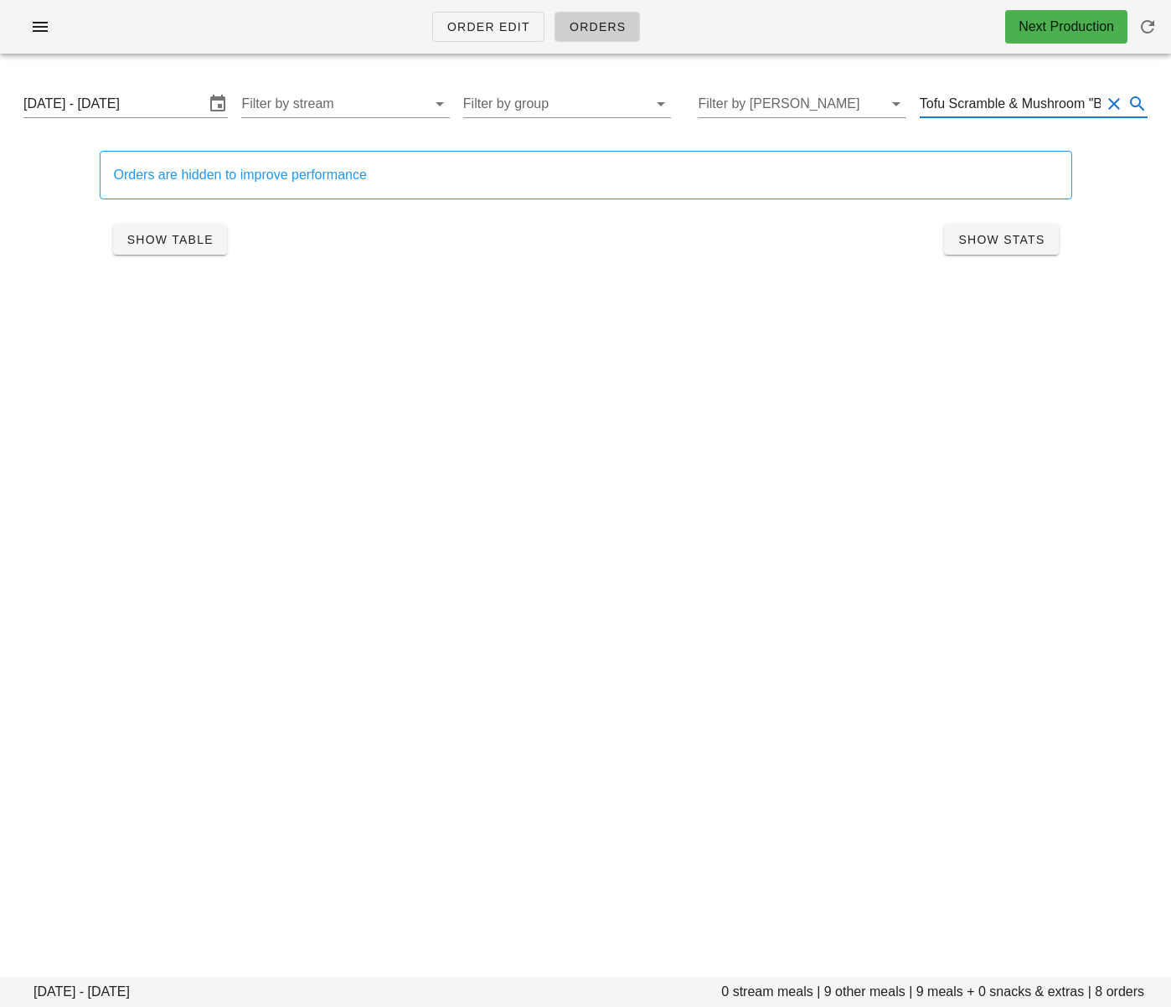
click at [1018, 106] on input "Tofu Scramble & Mushroom "Bacon" Quesadilla" at bounding box center [1010, 103] width 181 height 27
paste input "Vegan "Salmon" Lox"
type input "Vegan "Salmon" Lox"
click at [142, 107] on input "Sunday August 24 - Saturday August 30" at bounding box center [113, 103] width 181 height 27
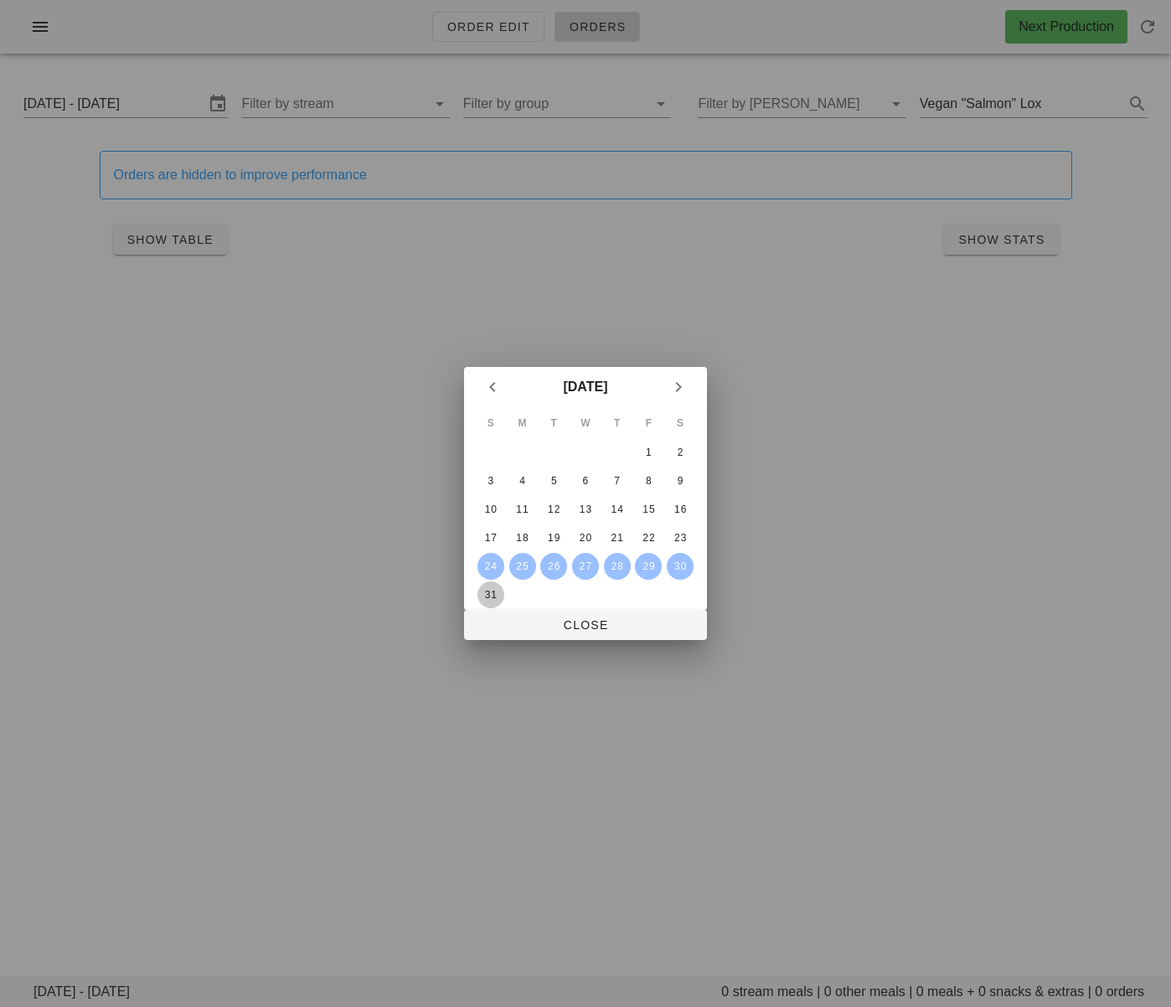
click at [492, 589] on div "31" at bounding box center [490, 595] width 27 height 12
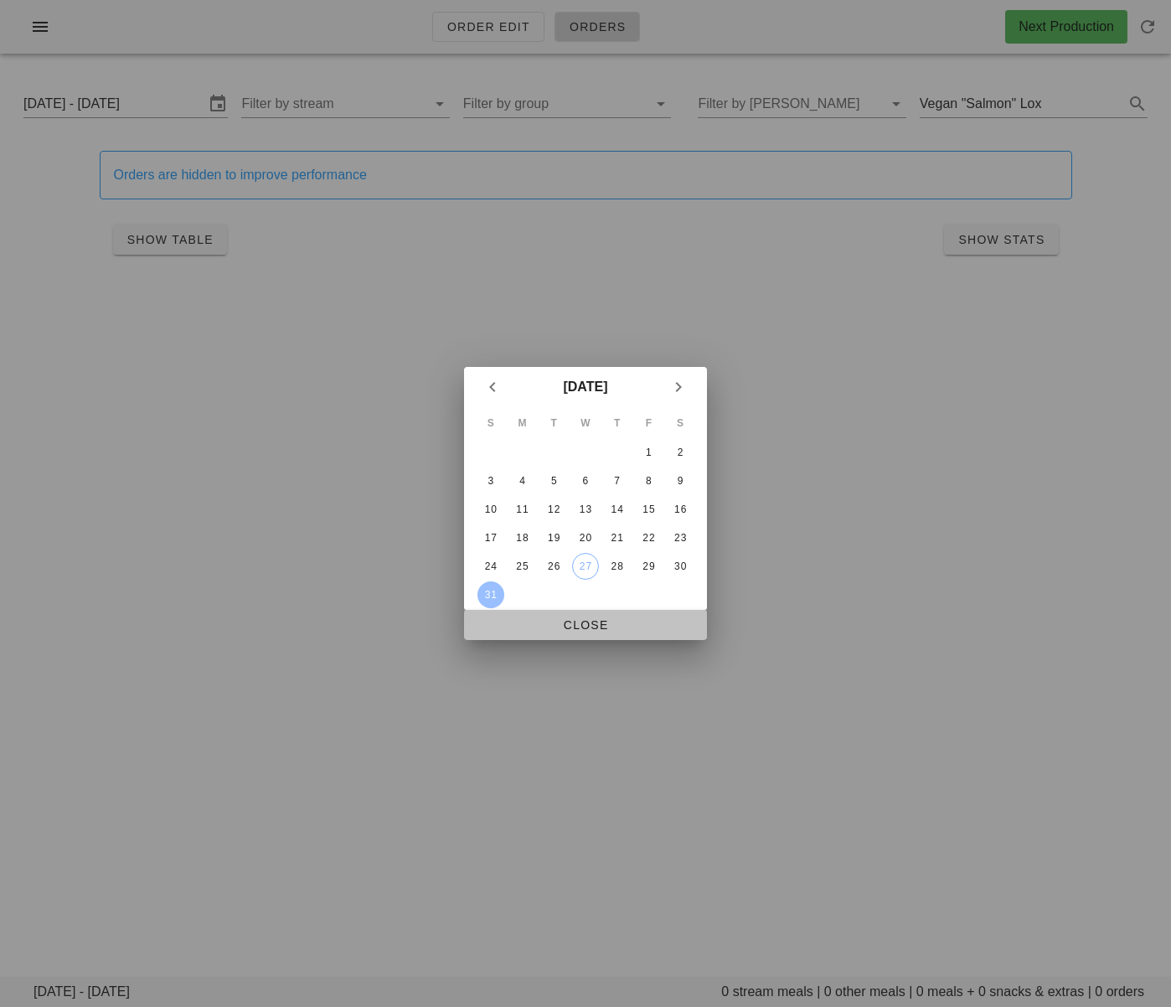
drag, startPoint x: 538, startPoint y: 625, endPoint x: 491, endPoint y: 580, distance: 65.2
click at [538, 625] on span "Close" at bounding box center [585, 624] width 216 height 13
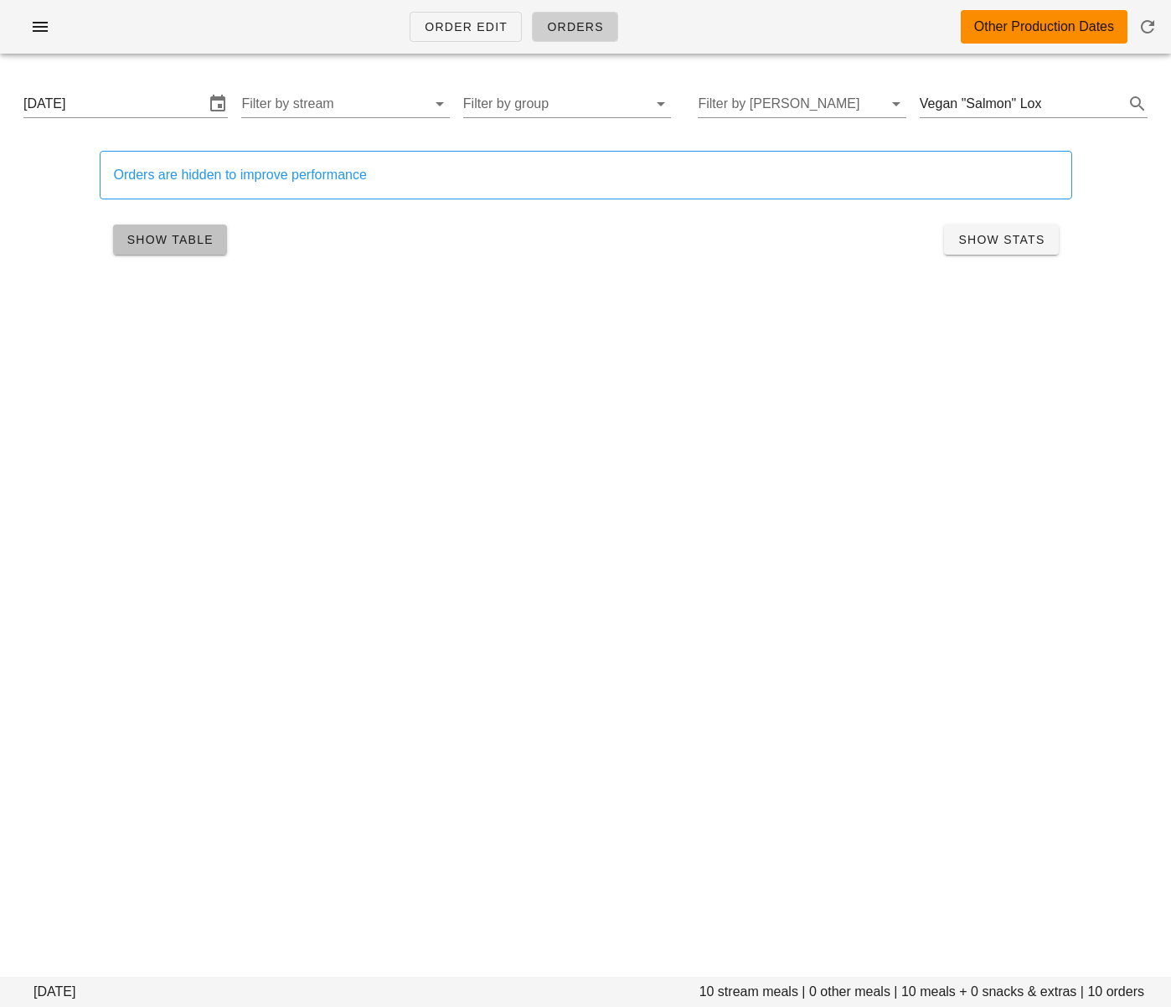
click at [157, 244] on span "Show Table" at bounding box center [169, 239] width 87 height 13
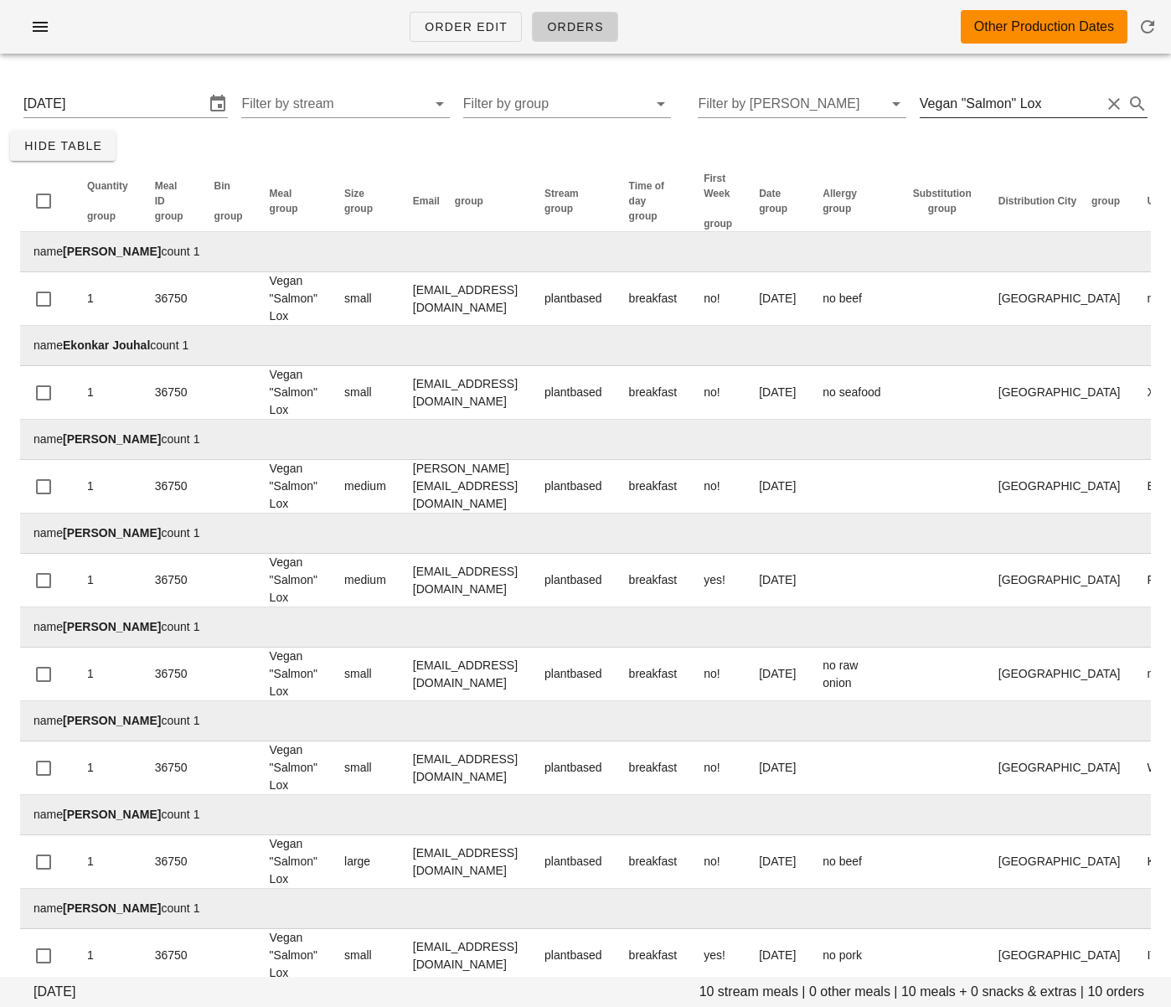
click at [988, 108] on input "Vegan "Salmon" Lox" at bounding box center [1010, 103] width 181 height 27
click at [1011, 108] on input "Vegan "Salmon" Lox" at bounding box center [1010, 103] width 181 height 27
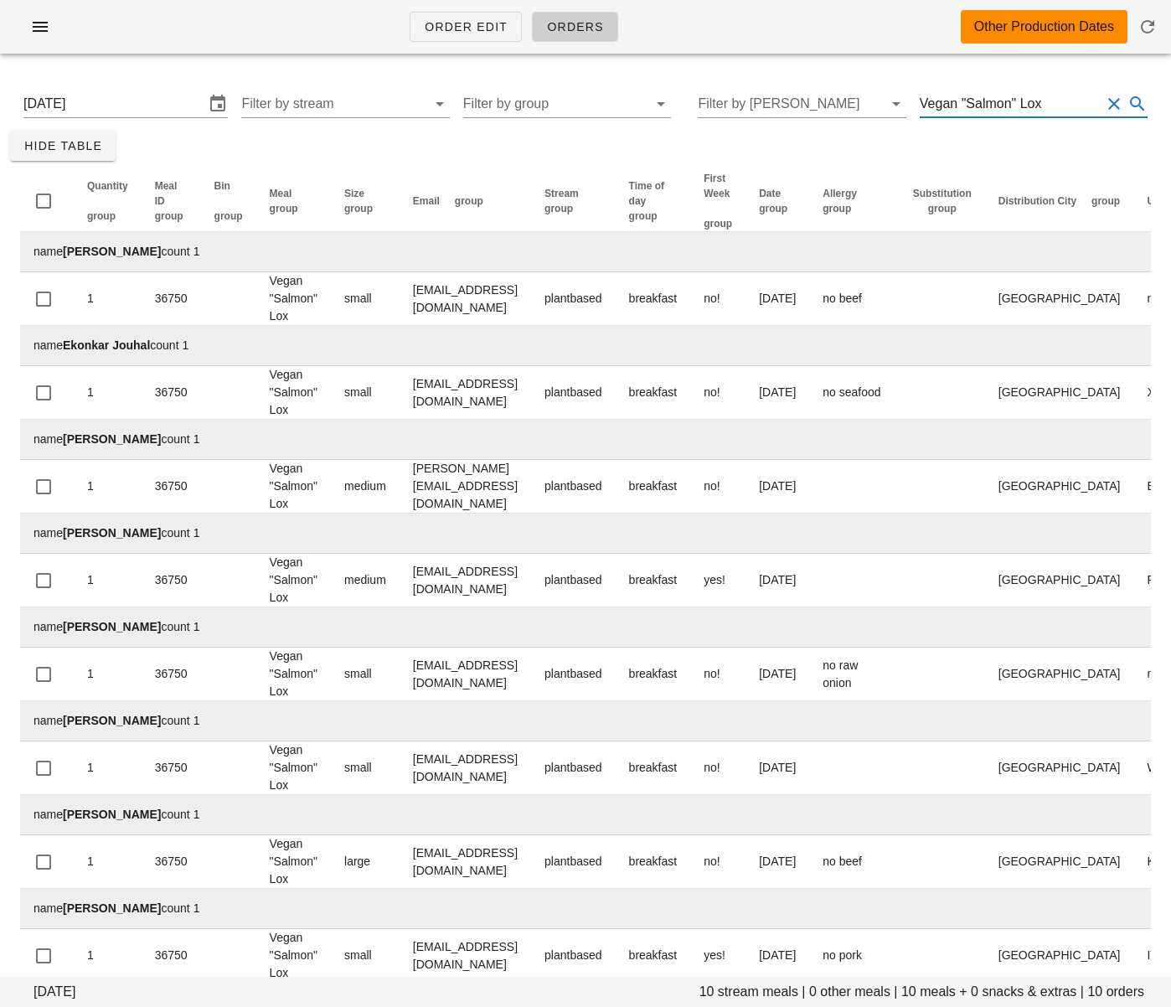
click at [1011, 108] on input "Vegan "Salmon" Lox" at bounding box center [1010, 103] width 181 height 27
paste input "Tofu Scramble & Mushroom "Bacon" Quesadilla"
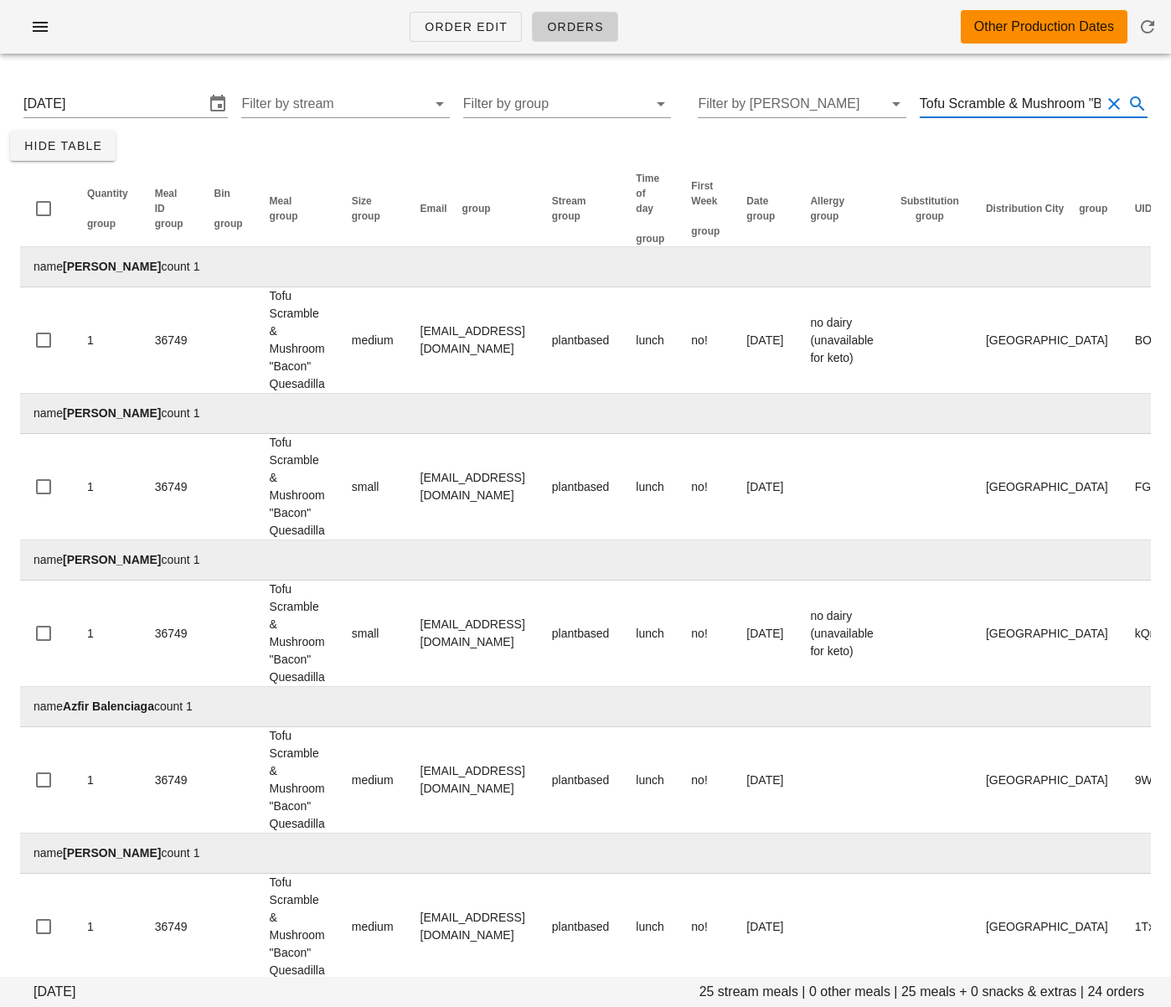
click at [978, 105] on input "Tofu Scramble & Mushroom "Bacon" Quesadilla" at bounding box center [1010, 103] width 181 height 27
paste input "Plant Based "Scallops" with Summer Succotash"
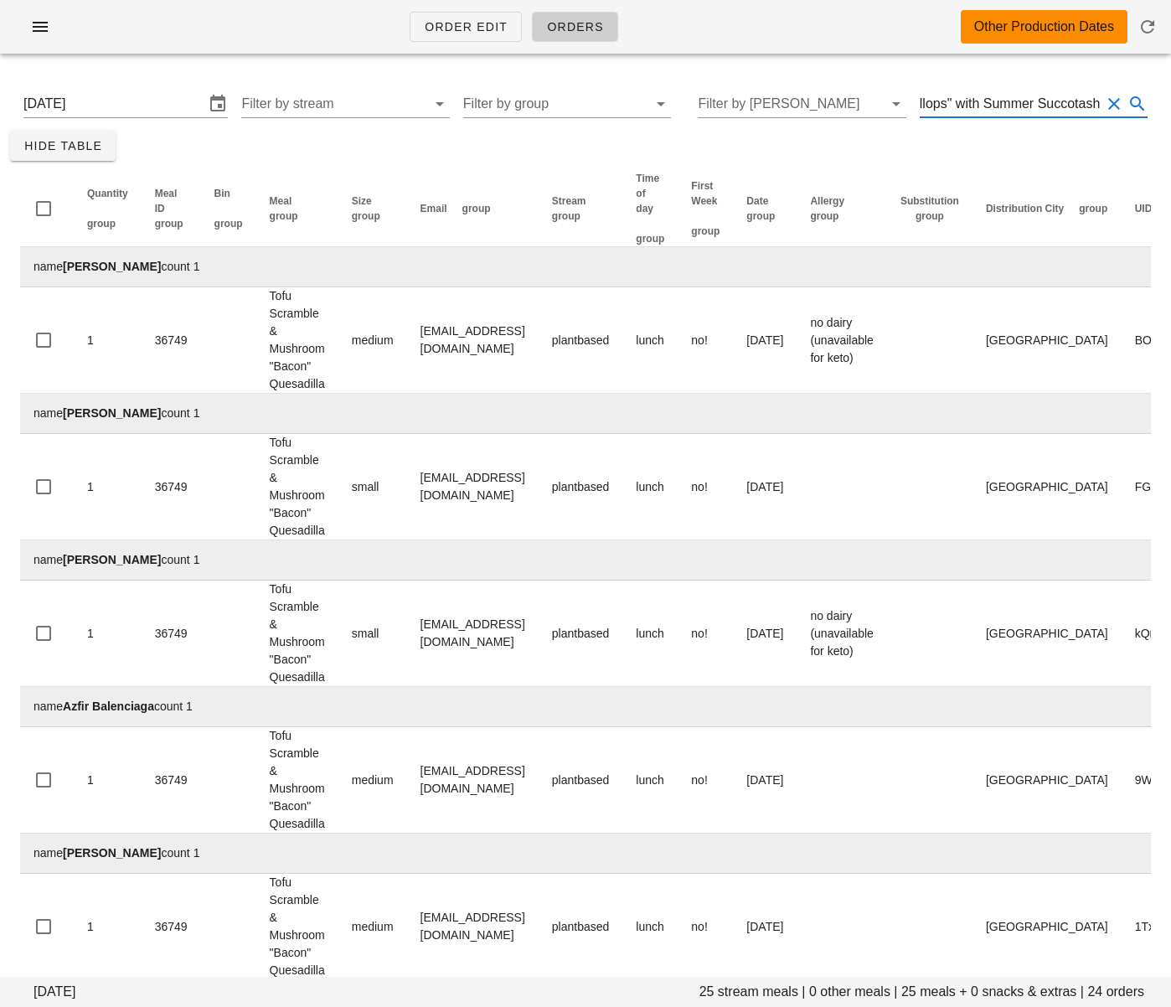
type input "Plant Based "Scallops" with Summer Succotash"
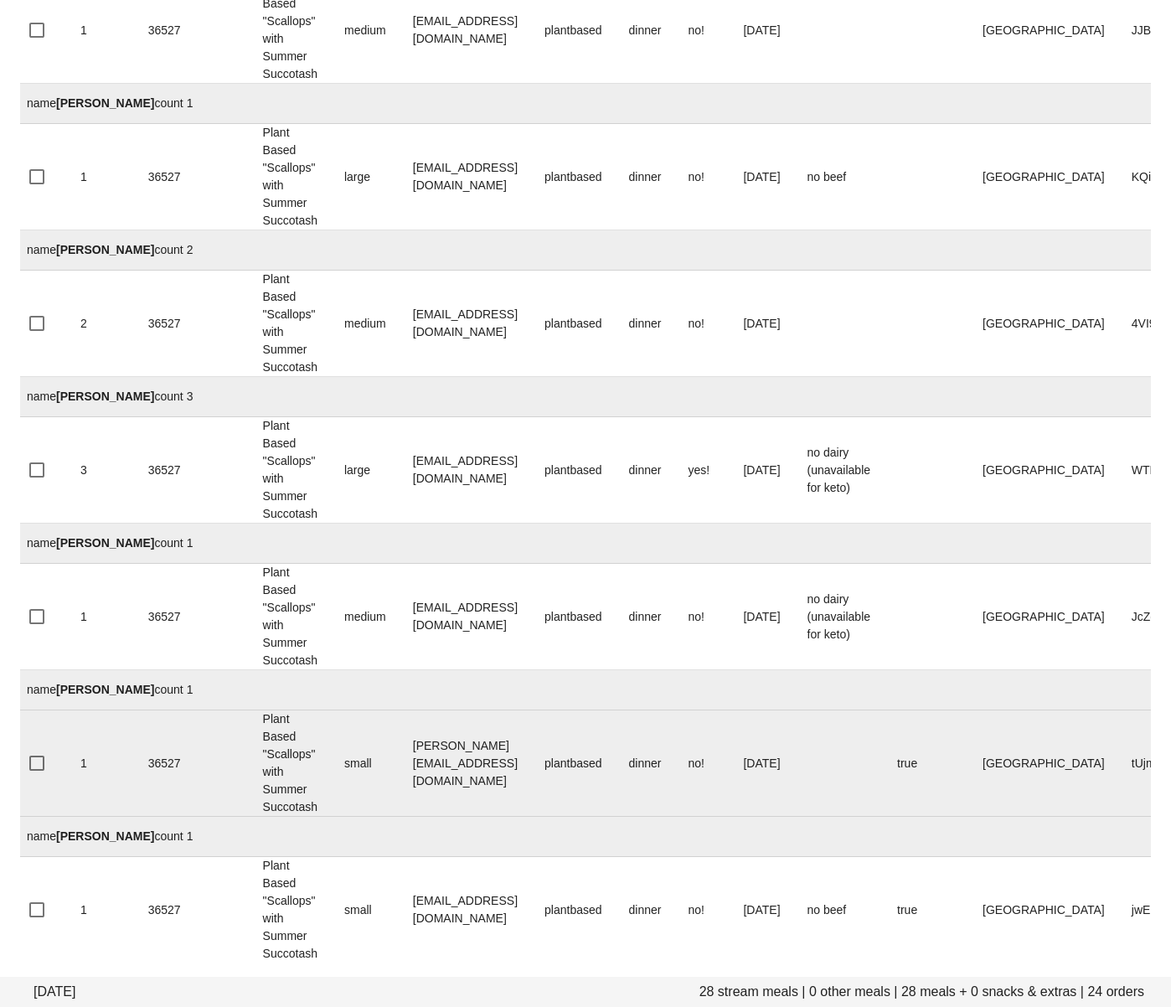
scroll to position [2789, 0]
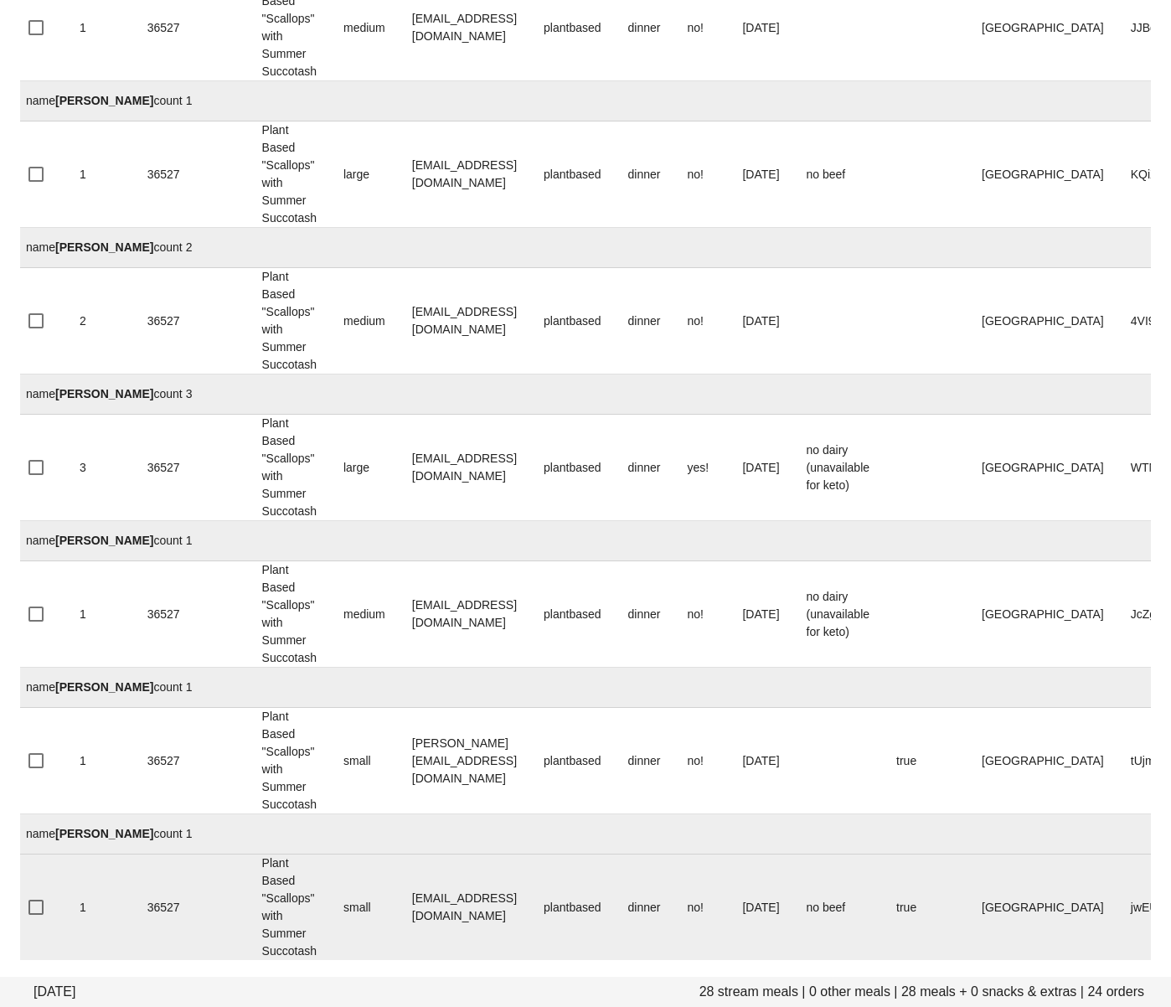
click at [238, 854] on td "name Zeena Chui count 1" at bounding box center [685, 834] width 1344 height 40
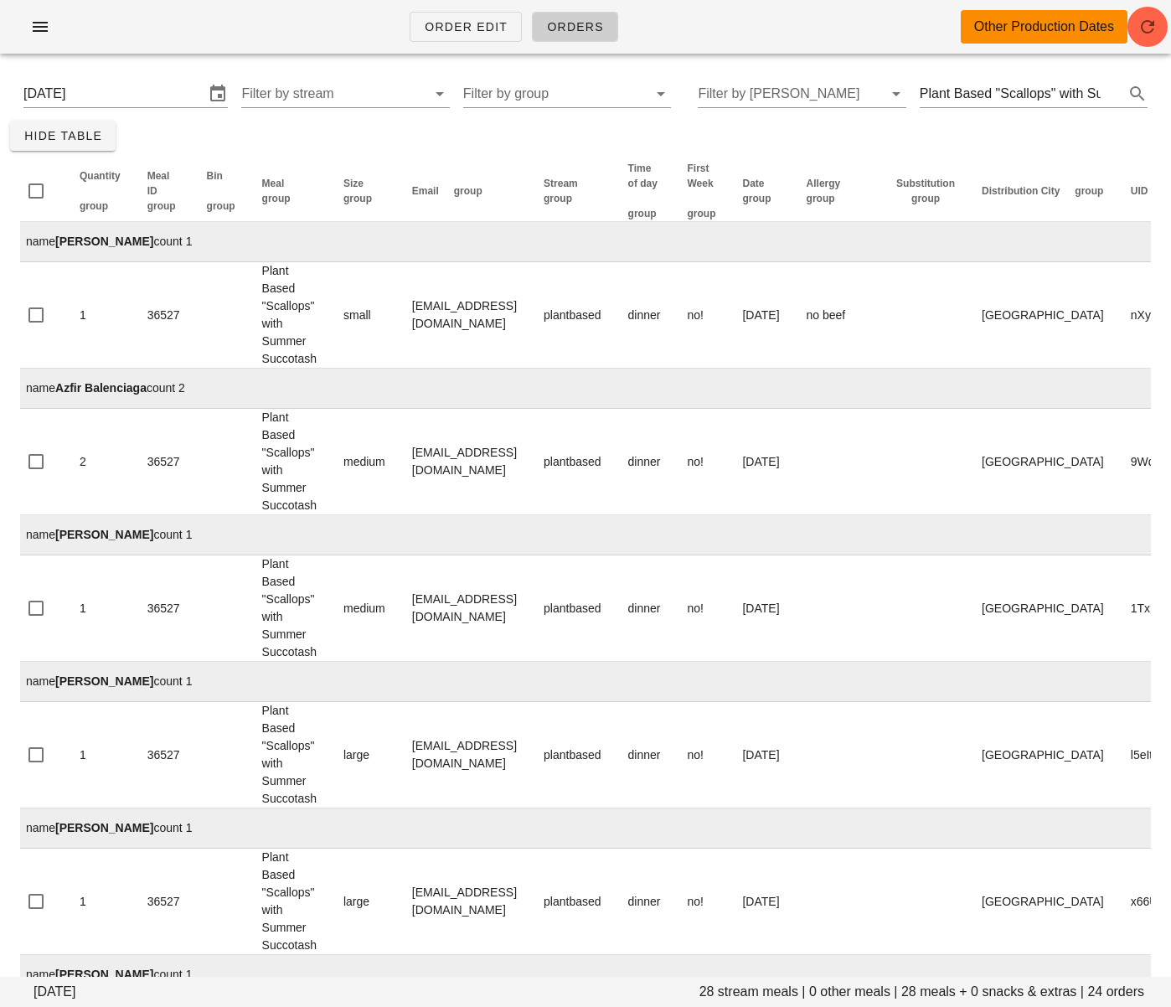
scroll to position [0, 0]
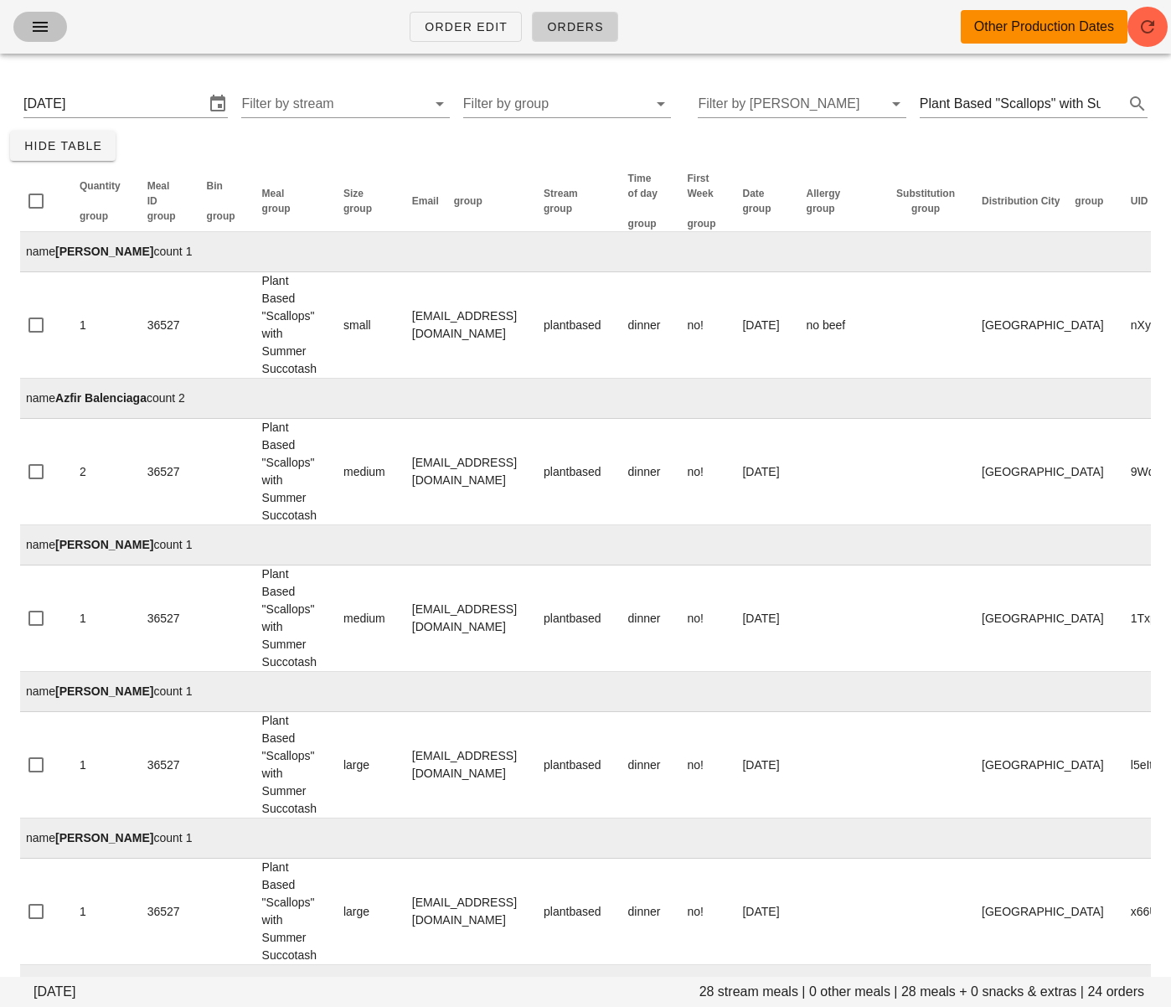
click at [36, 20] on icon "button" at bounding box center [40, 27] width 20 height 20
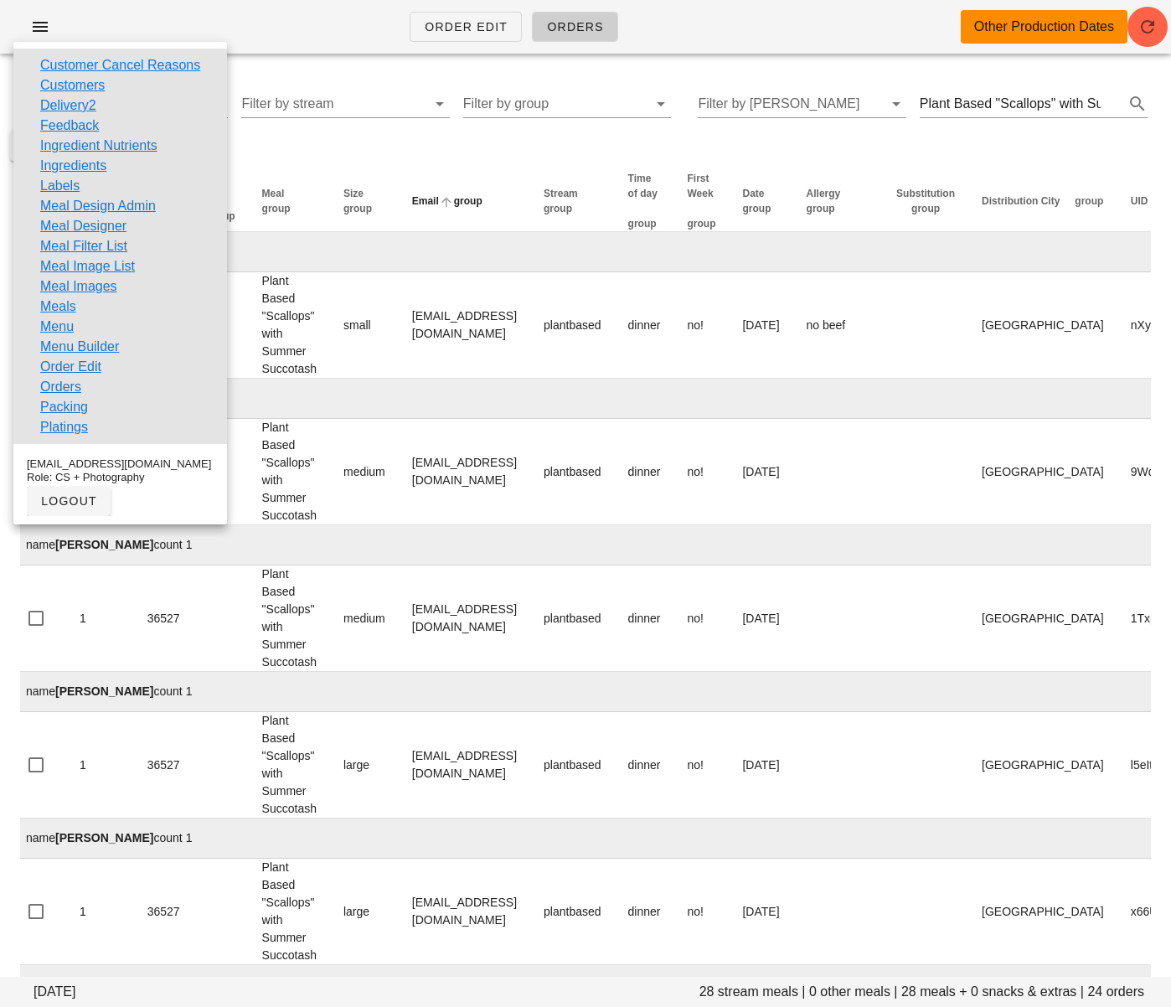
click at [480, 180] on th "Email group" at bounding box center [465, 201] width 132 height 61
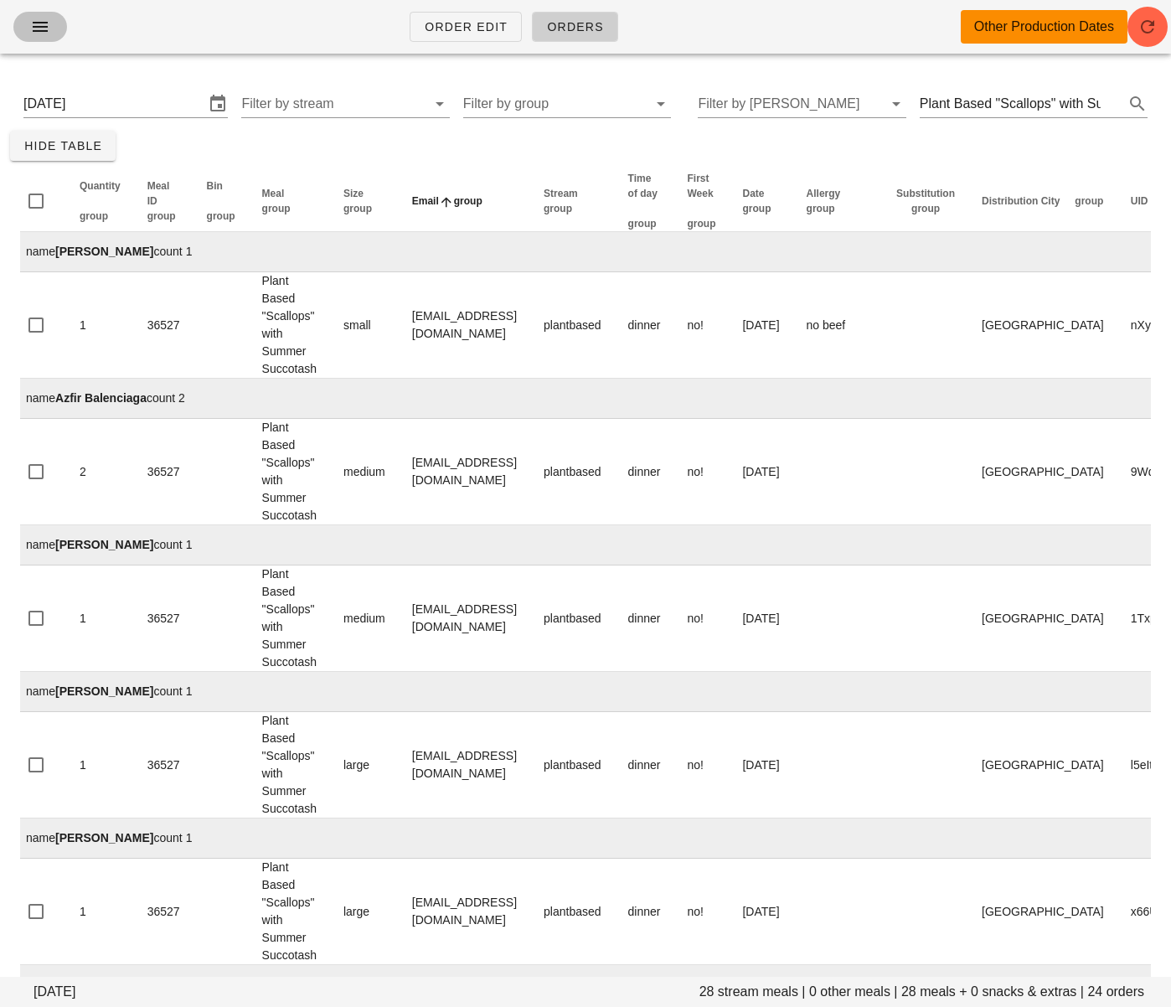
click at [30, 24] on icon "button" at bounding box center [40, 27] width 20 height 20
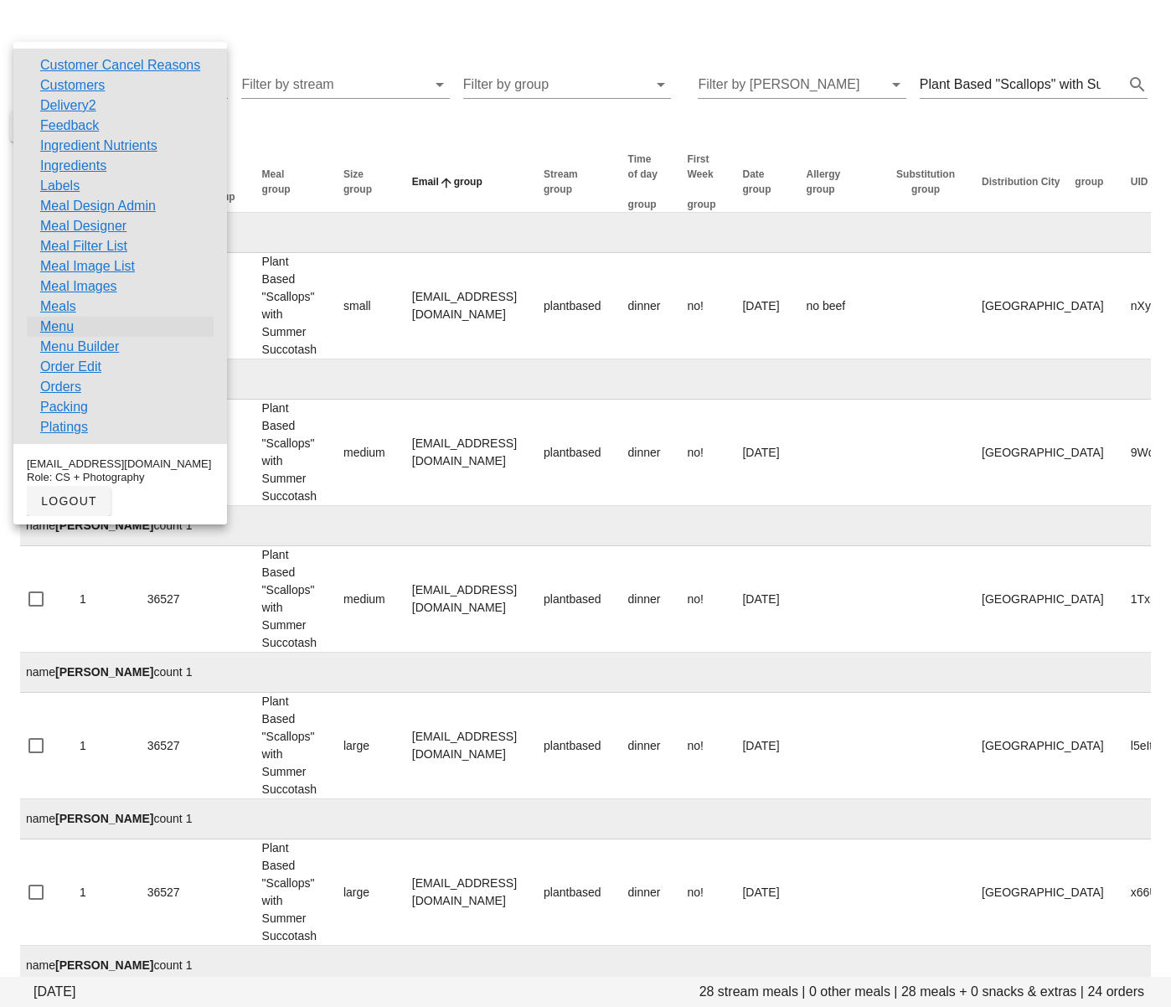
scroll to position [21, 0]
click at [90, 368] on link "Order Edit" at bounding box center [70, 367] width 61 height 20
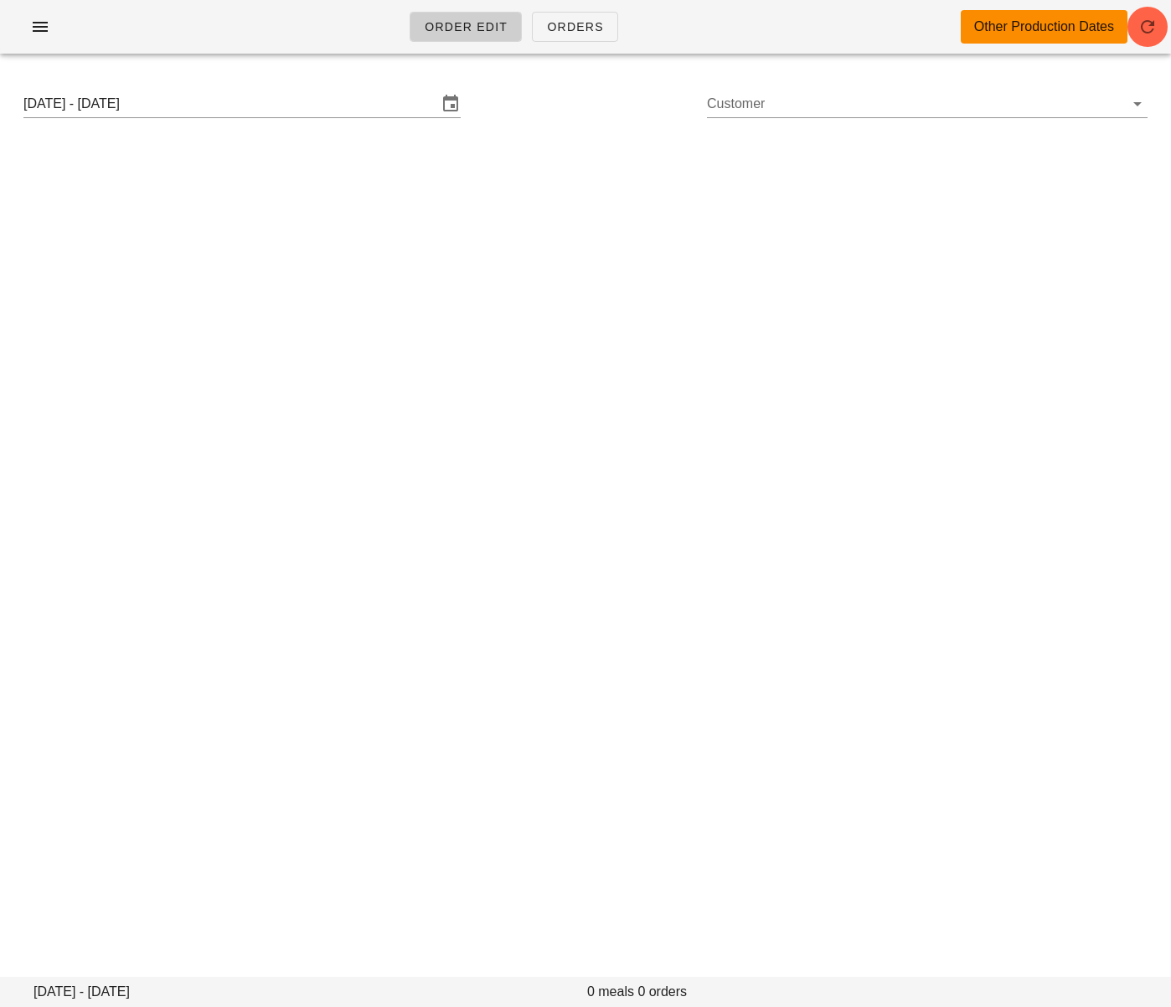
click at [88, 370] on div "Order Edit Orders Other Production Dates Sunday August 31 - Saturday September …" at bounding box center [585, 503] width 1171 height 1007
click at [817, 92] on input "Customer" at bounding box center [914, 103] width 414 height 27
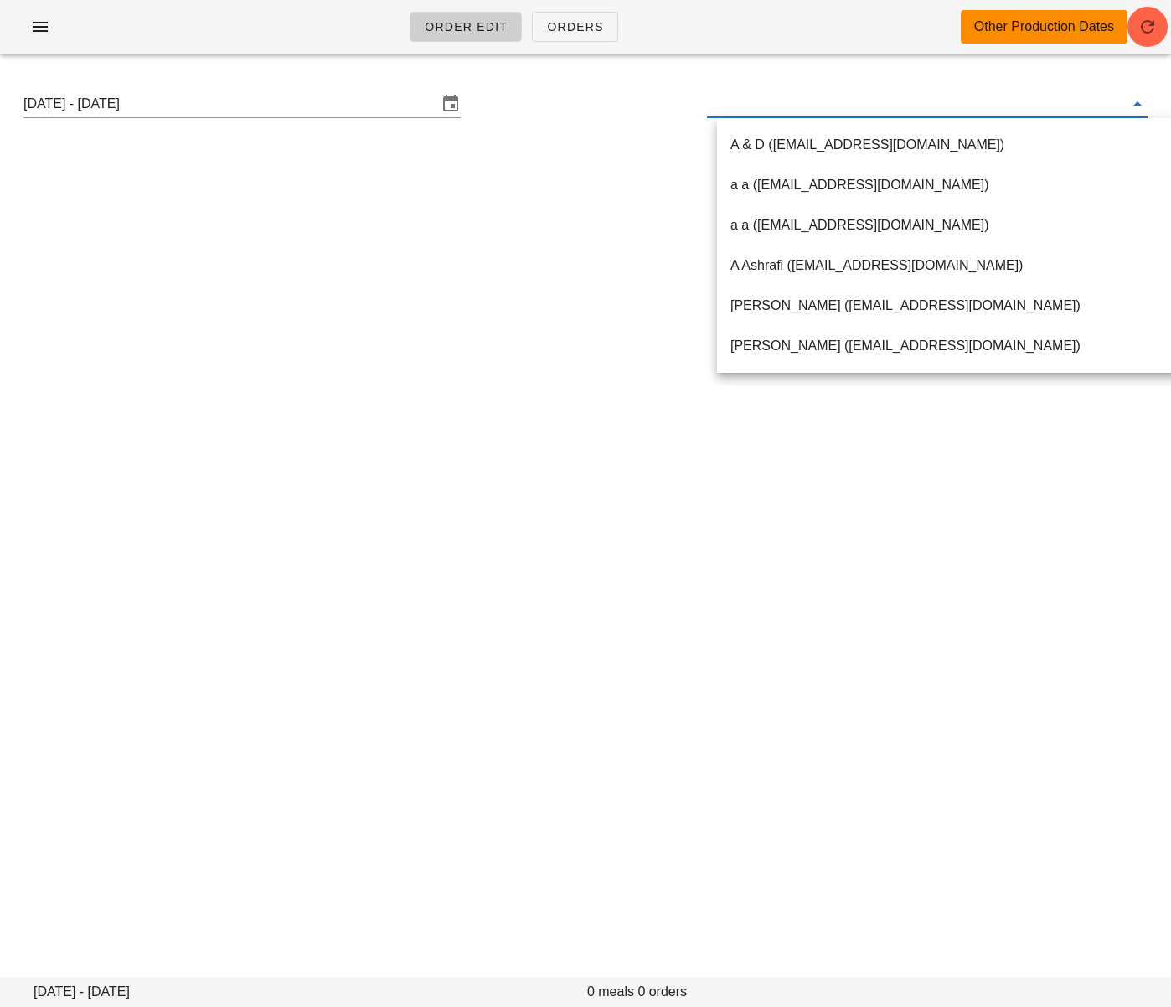
paste input "[EMAIL_ADDRESS][DOMAIN_NAME]"
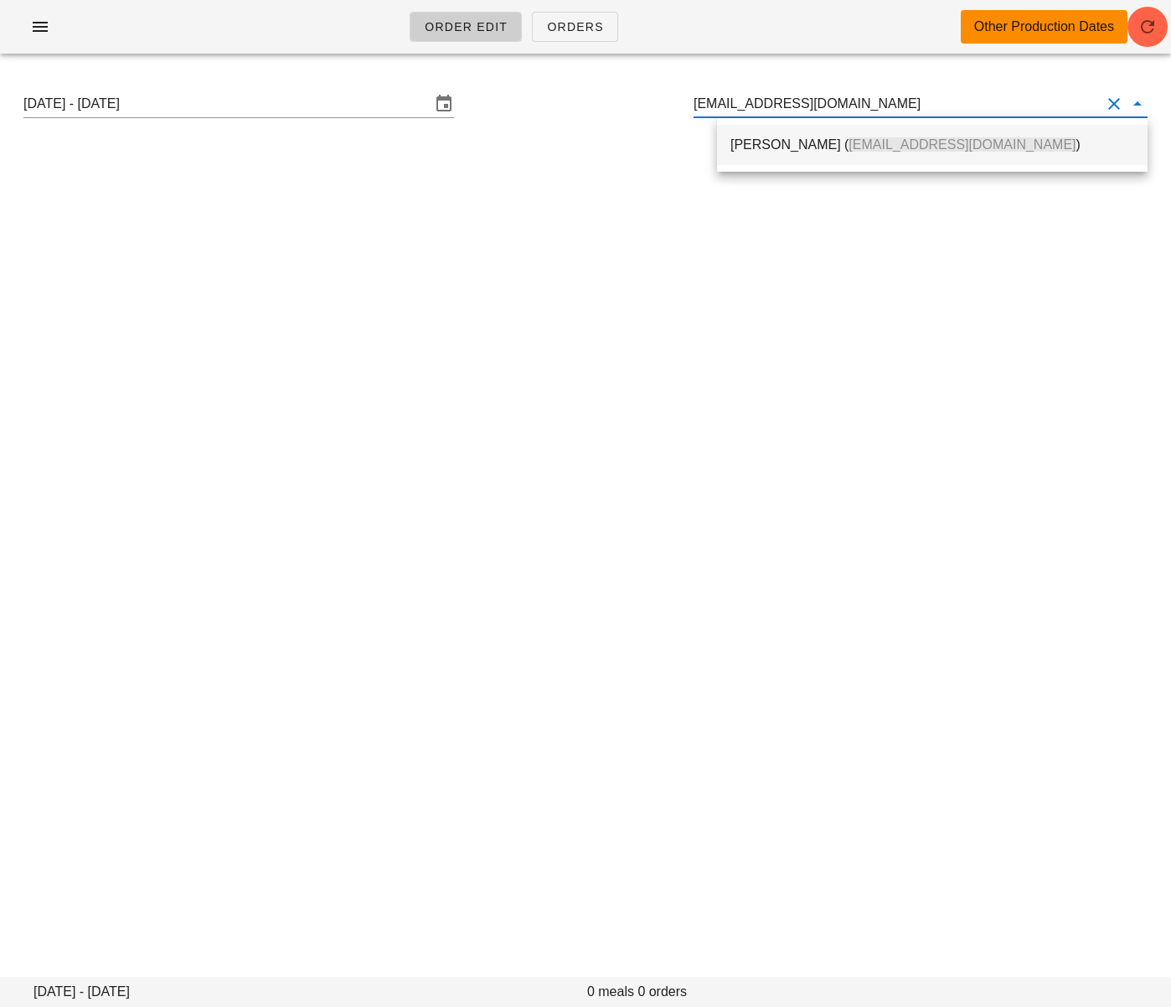
click at [794, 146] on div "Negin Sharafzadeh ( negin.sharafzadeh@gmail.com )" at bounding box center [932, 145] width 404 height 16
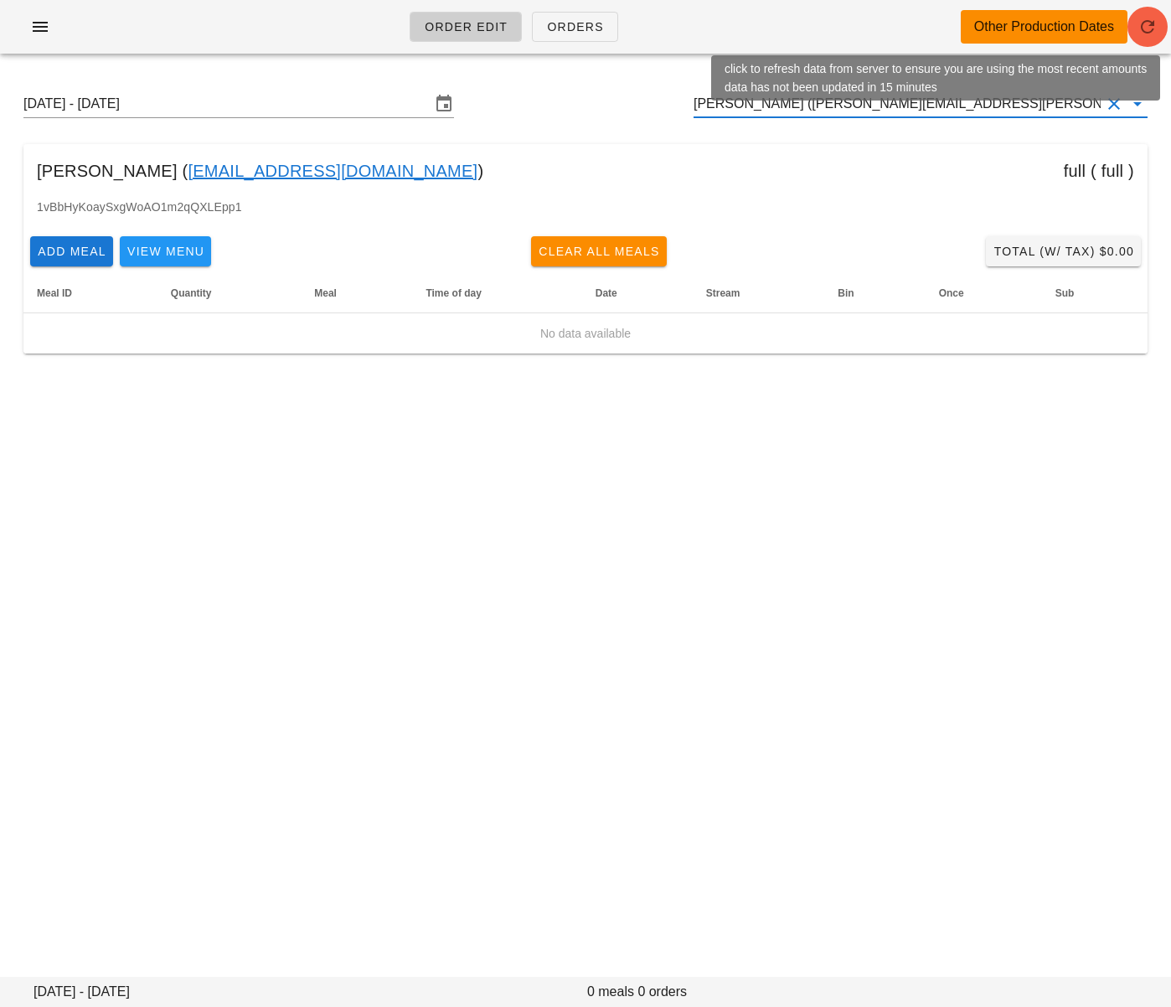
type input "[PERSON_NAME] ([PERSON_NAME][EMAIL_ADDRESS][PERSON_NAME][DOMAIN_NAME])"
click at [1147, 39] on button "button" at bounding box center [1148, 27] width 40 height 40
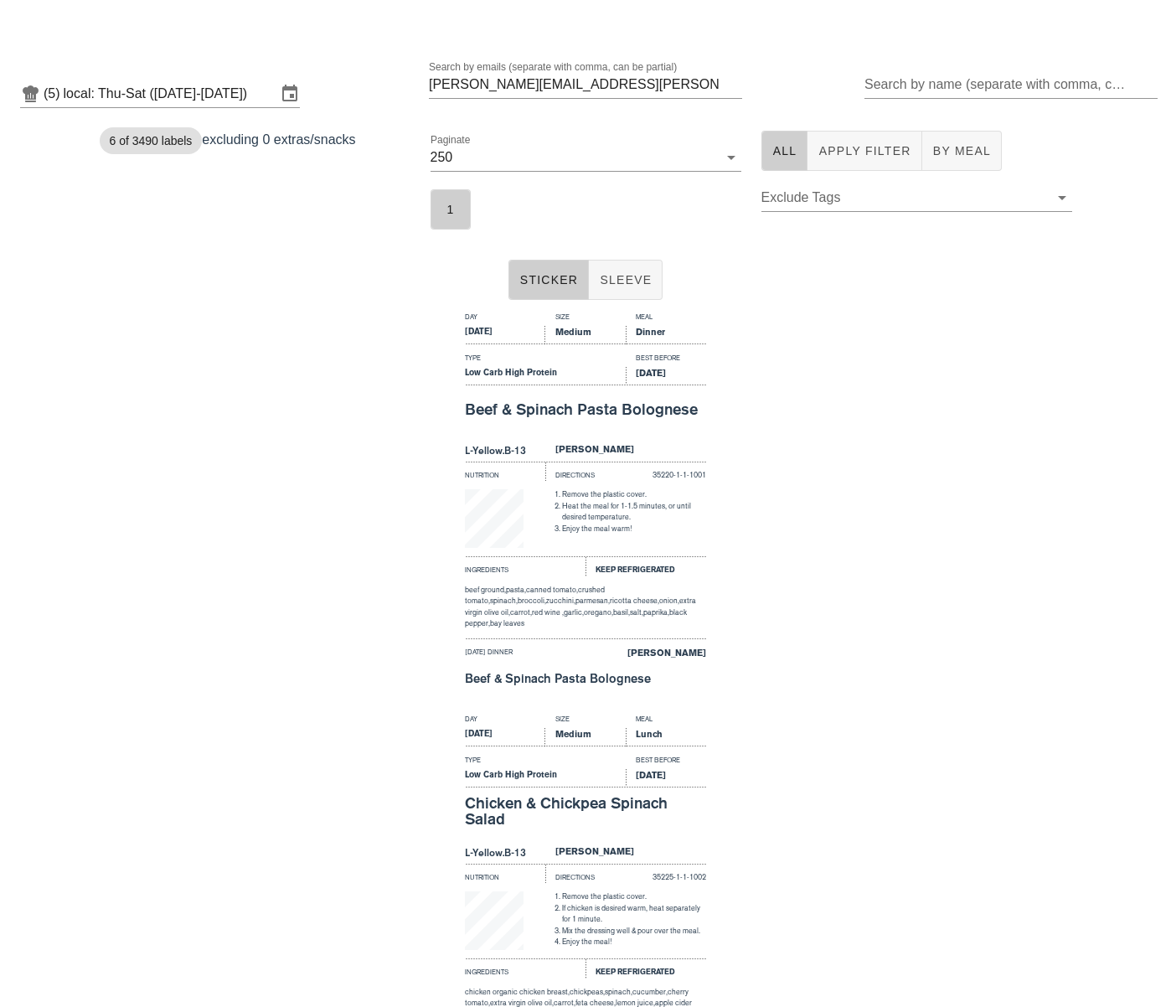
scroll to position [751, 0]
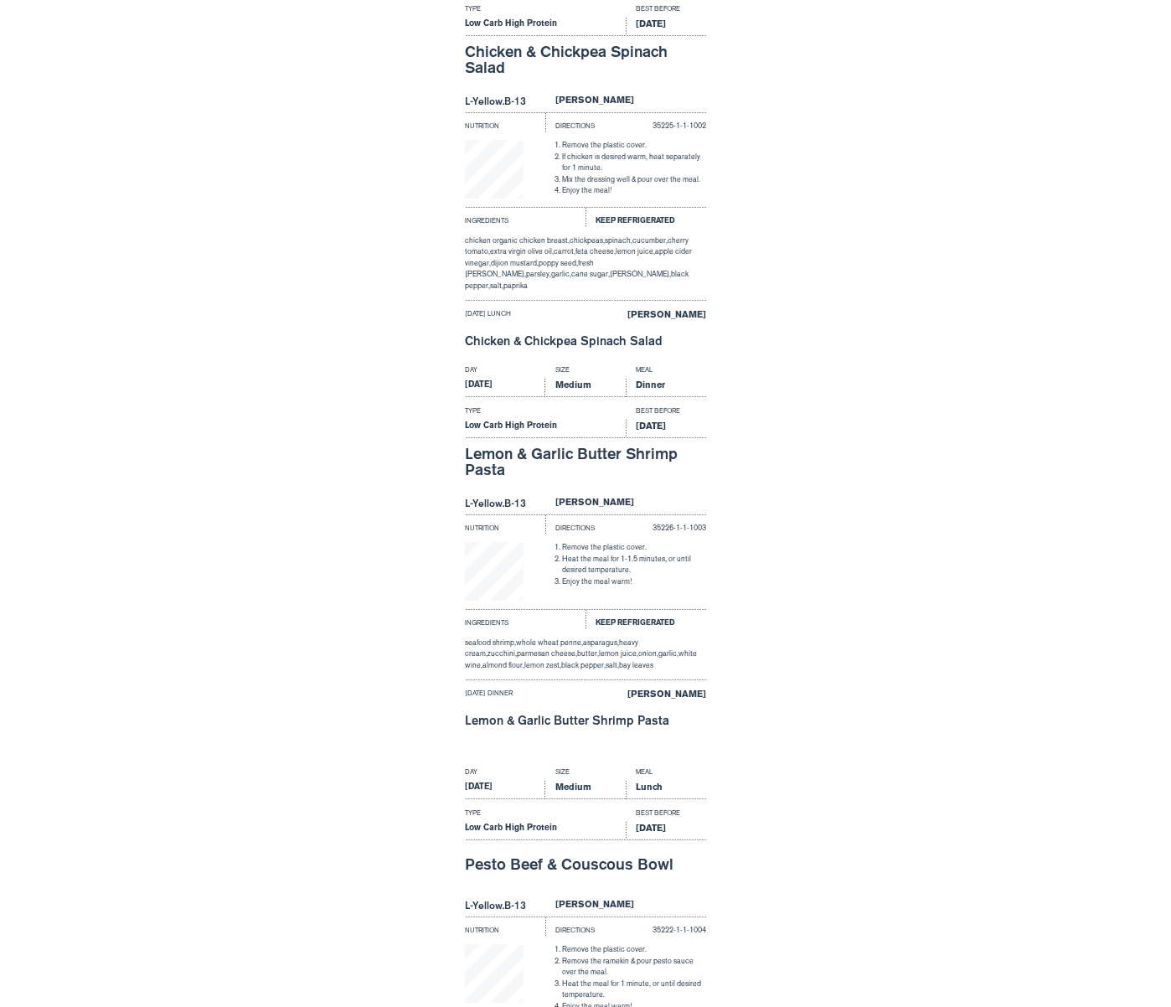
click at [272, 224] on div "Day Size Meal [DATE] Medium Lunch Type Best Before Low Carb High Protein [DATE]…" at bounding box center [585, 158] width 1171 height 402
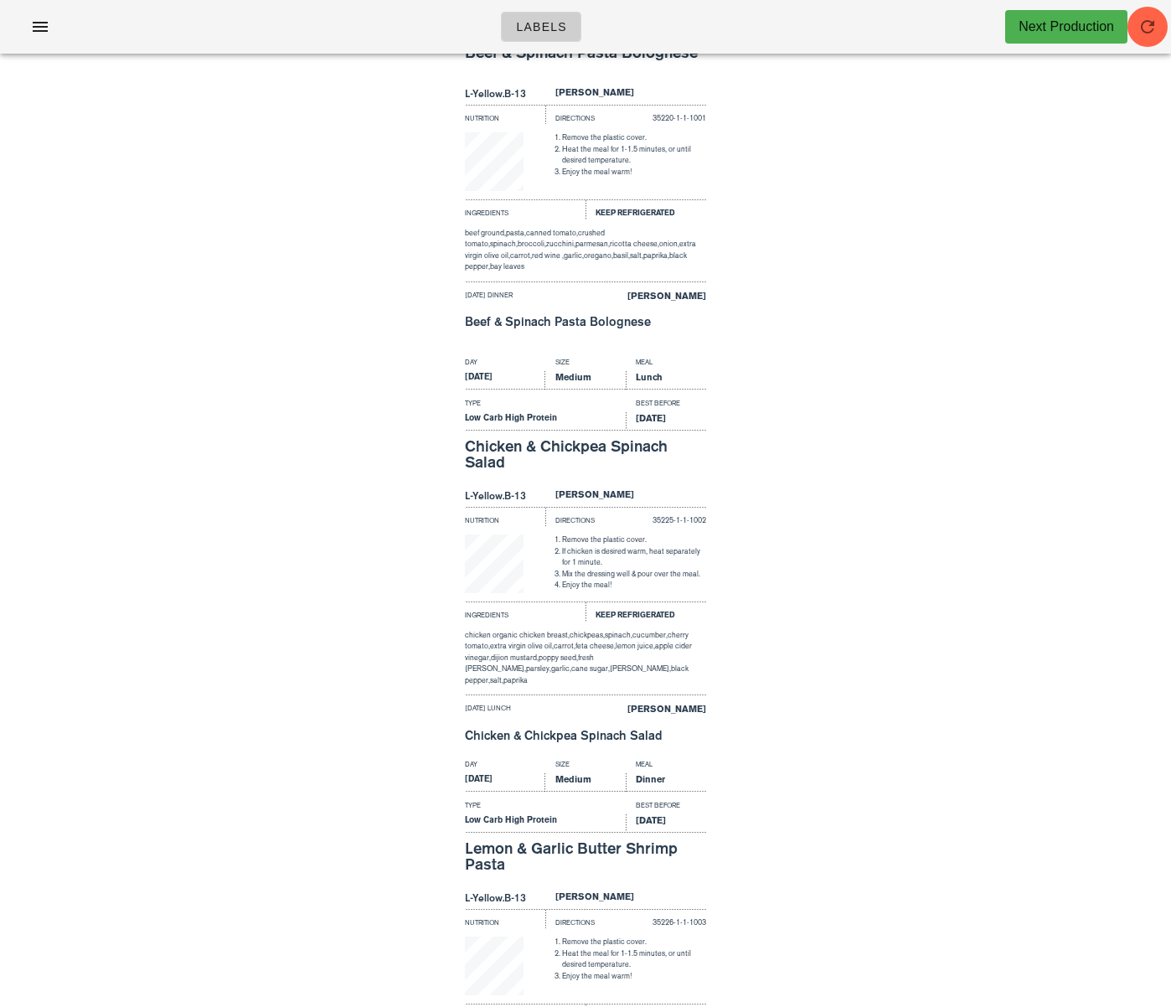
scroll to position [0, 0]
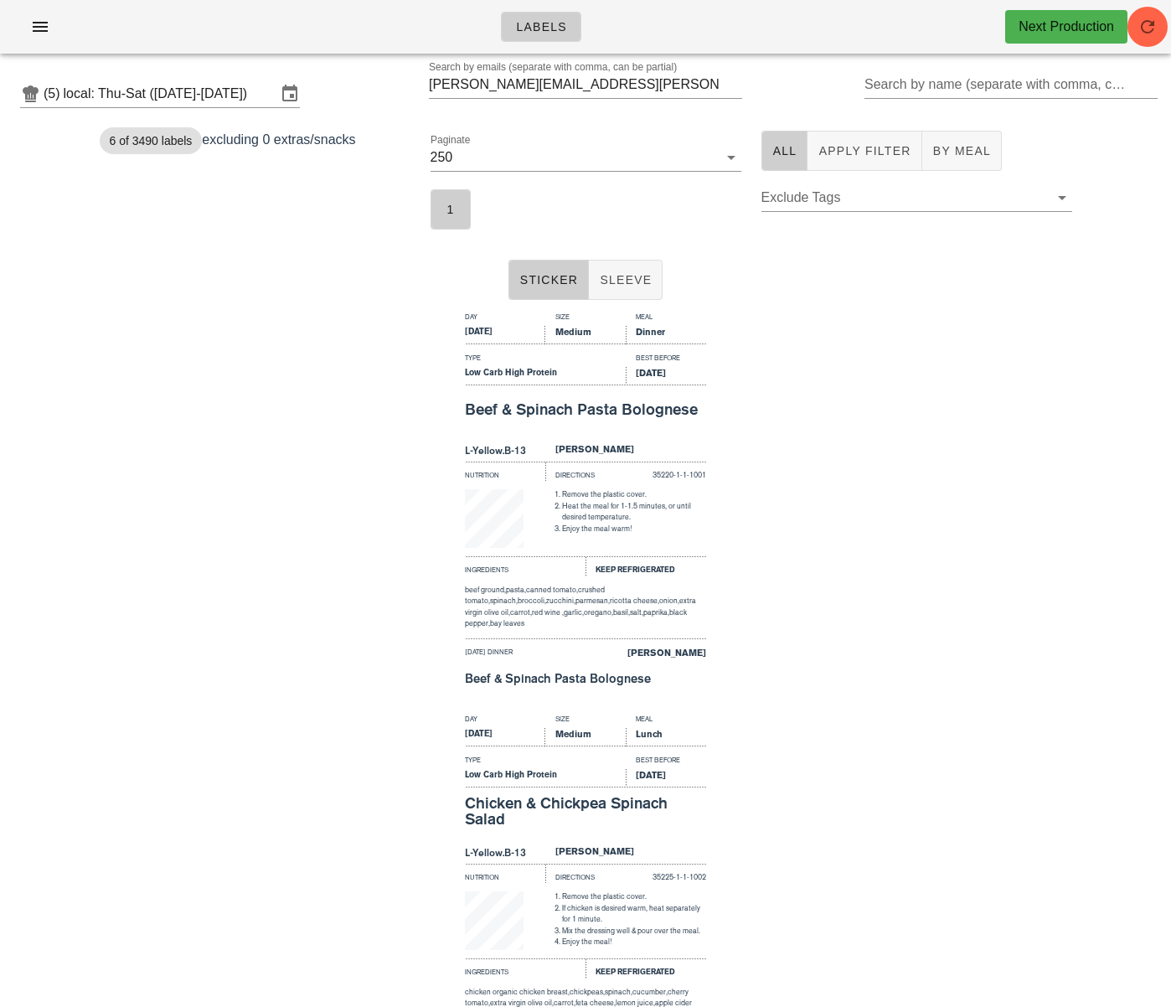
click at [155, 337] on div "Day Size Meal [DATE] Medium Dinner Type Best Before Low Carb High Protein [DATE…" at bounding box center [585, 508] width 1171 height 402
drag, startPoint x: 42, startPoint y: 29, endPoint x: 64, endPoint y: 64, distance: 40.7
click at [42, 29] on icon "button" at bounding box center [40, 27] width 20 height 20
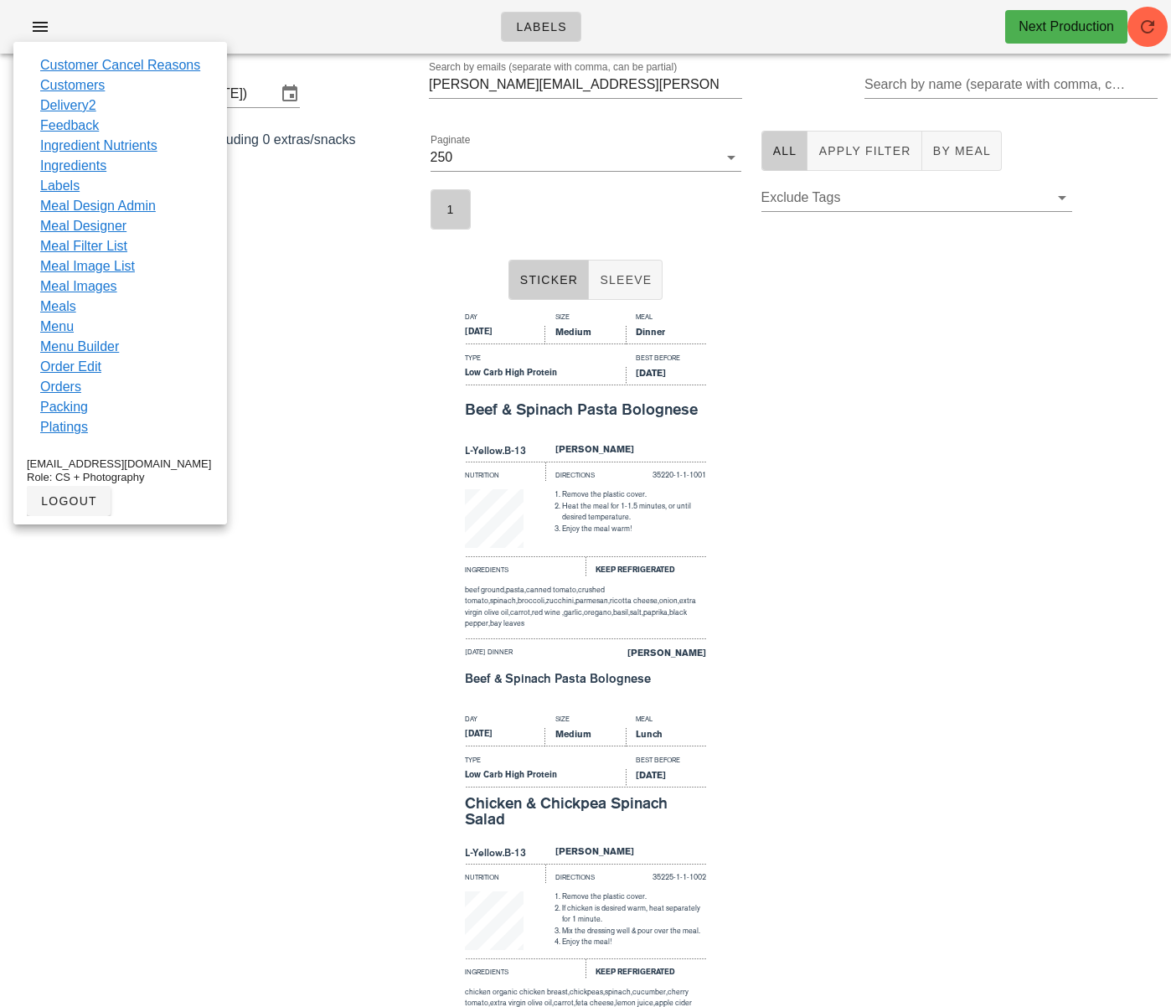
click at [297, 339] on div "Day Size Meal [DATE] Medium Dinner Type Best Before Low Carb High Protein [DATE…" at bounding box center [585, 508] width 1171 height 402
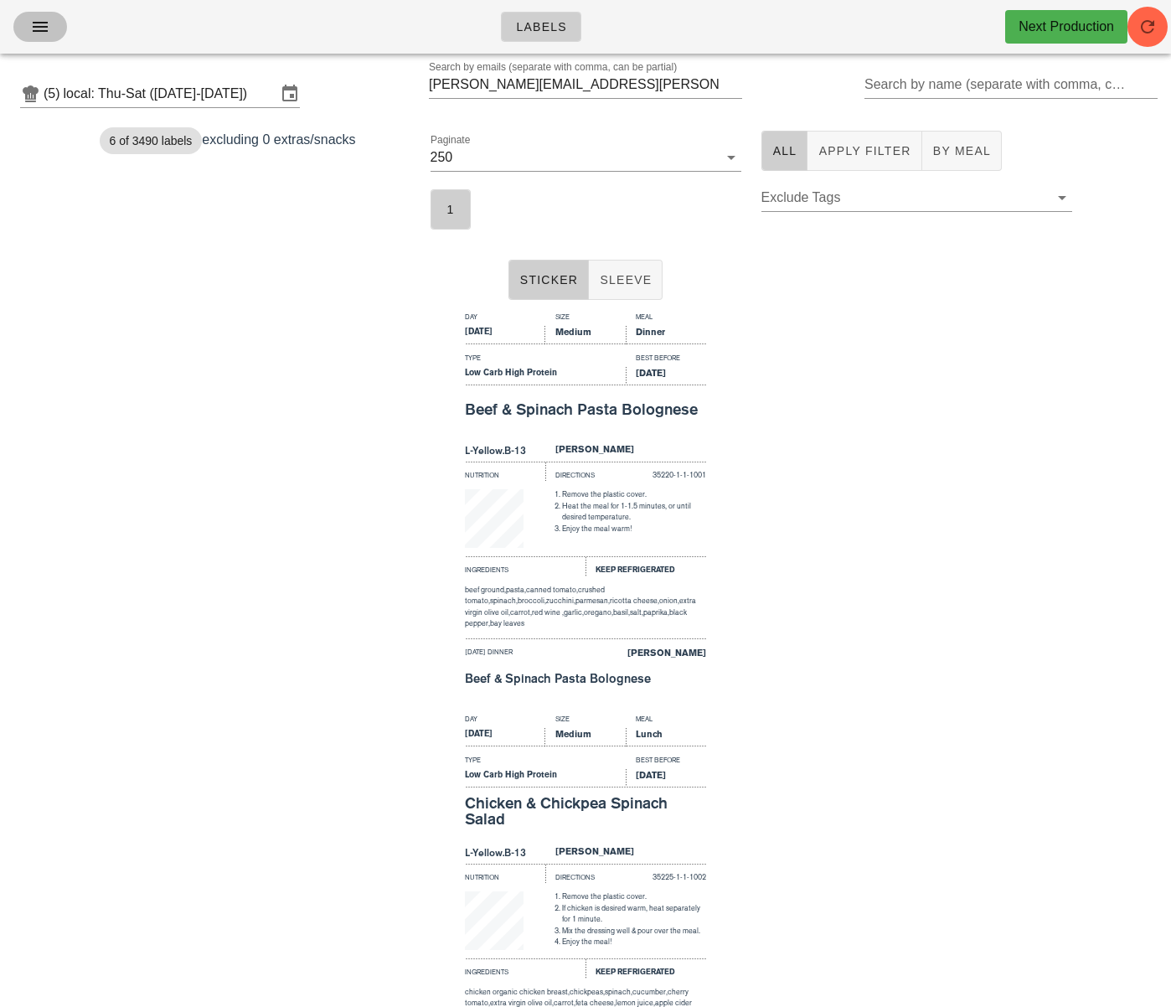
drag, startPoint x: 43, startPoint y: 30, endPoint x: 46, endPoint y: 39, distance: 9.0
click at [44, 31] on icon "button" at bounding box center [40, 27] width 20 height 20
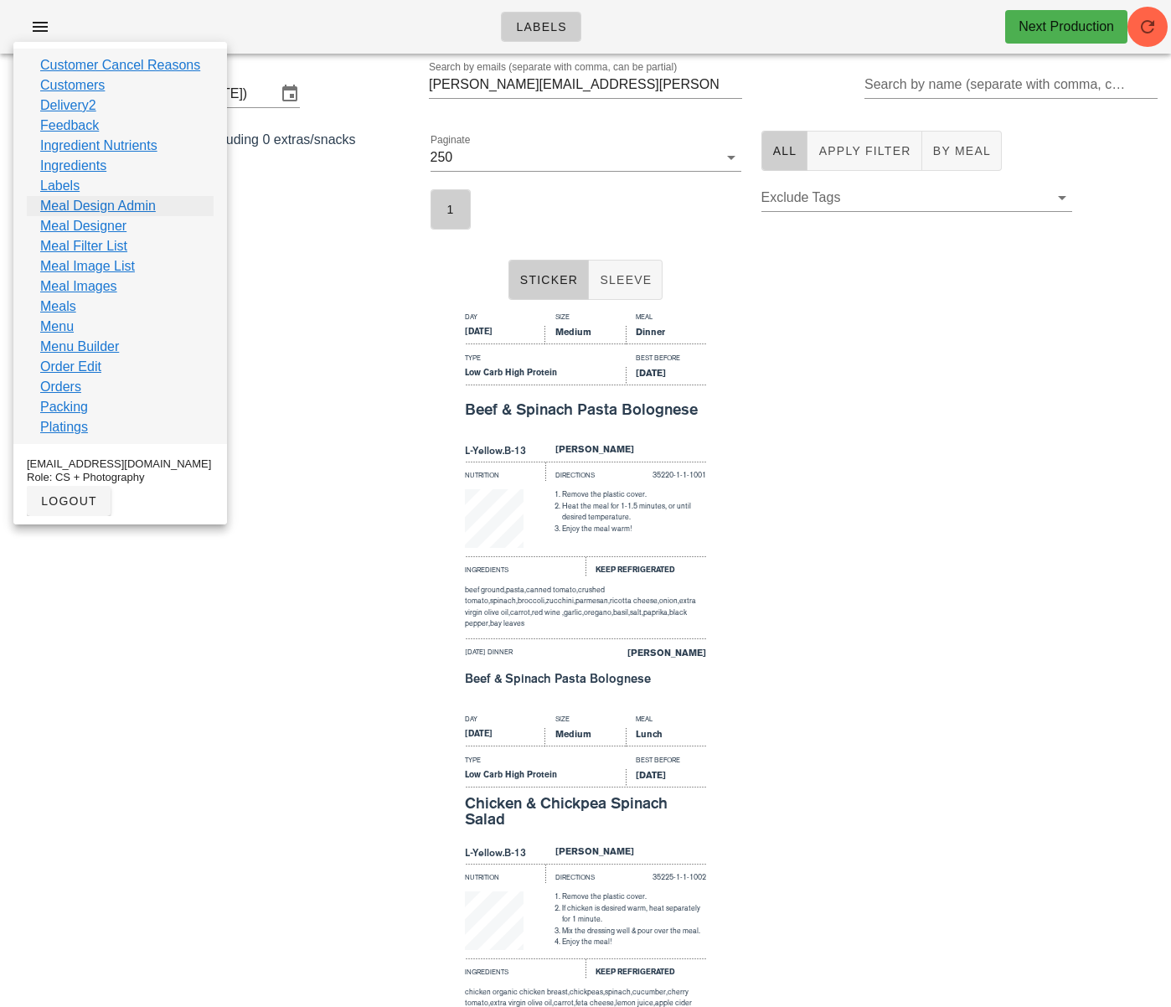
click at [111, 205] on link "Meal Design Admin" at bounding box center [98, 206] width 116 height 20
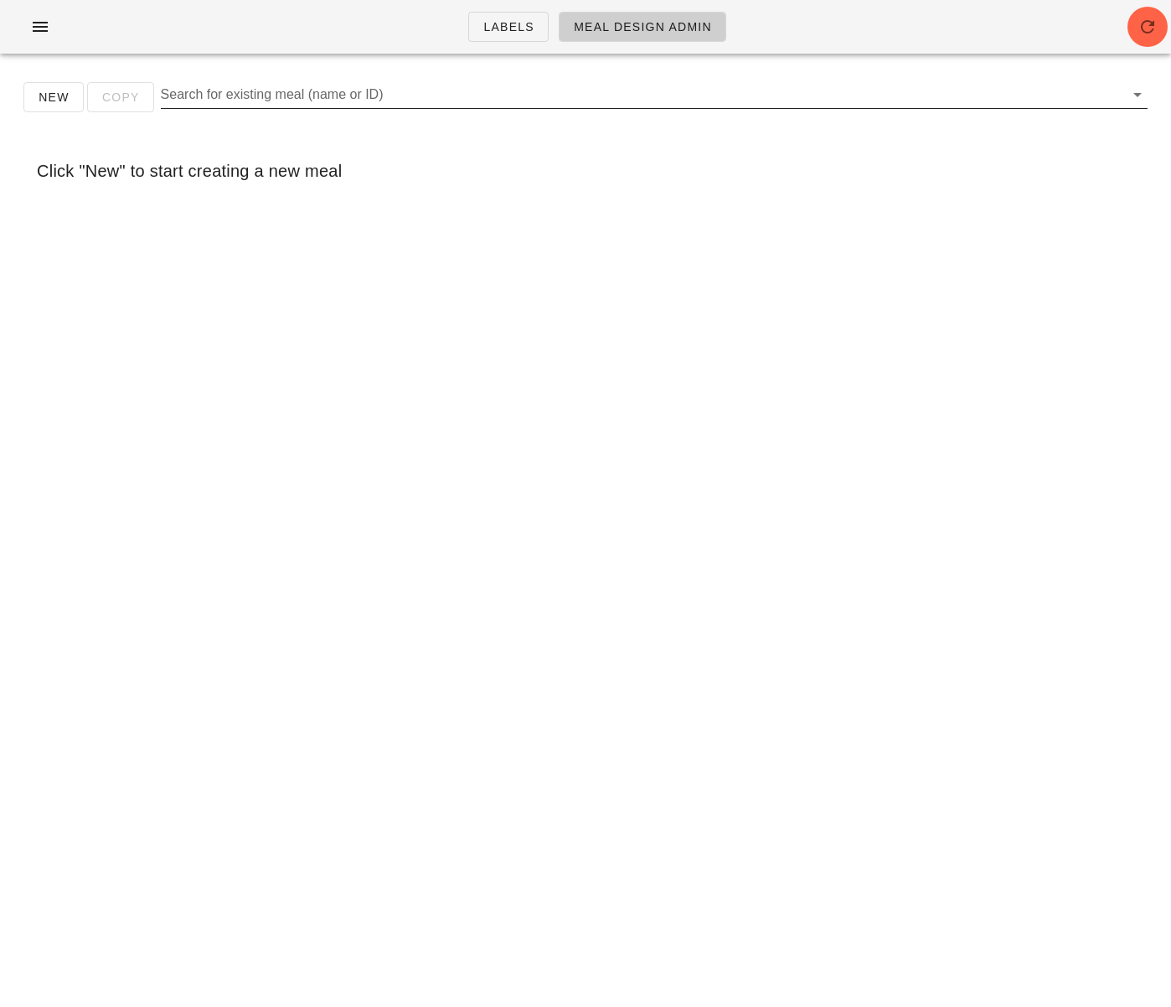
click at [260, 90] on input "Search for existing meal (name or ID)" at bounding box center [641, 94] width 960 height 27
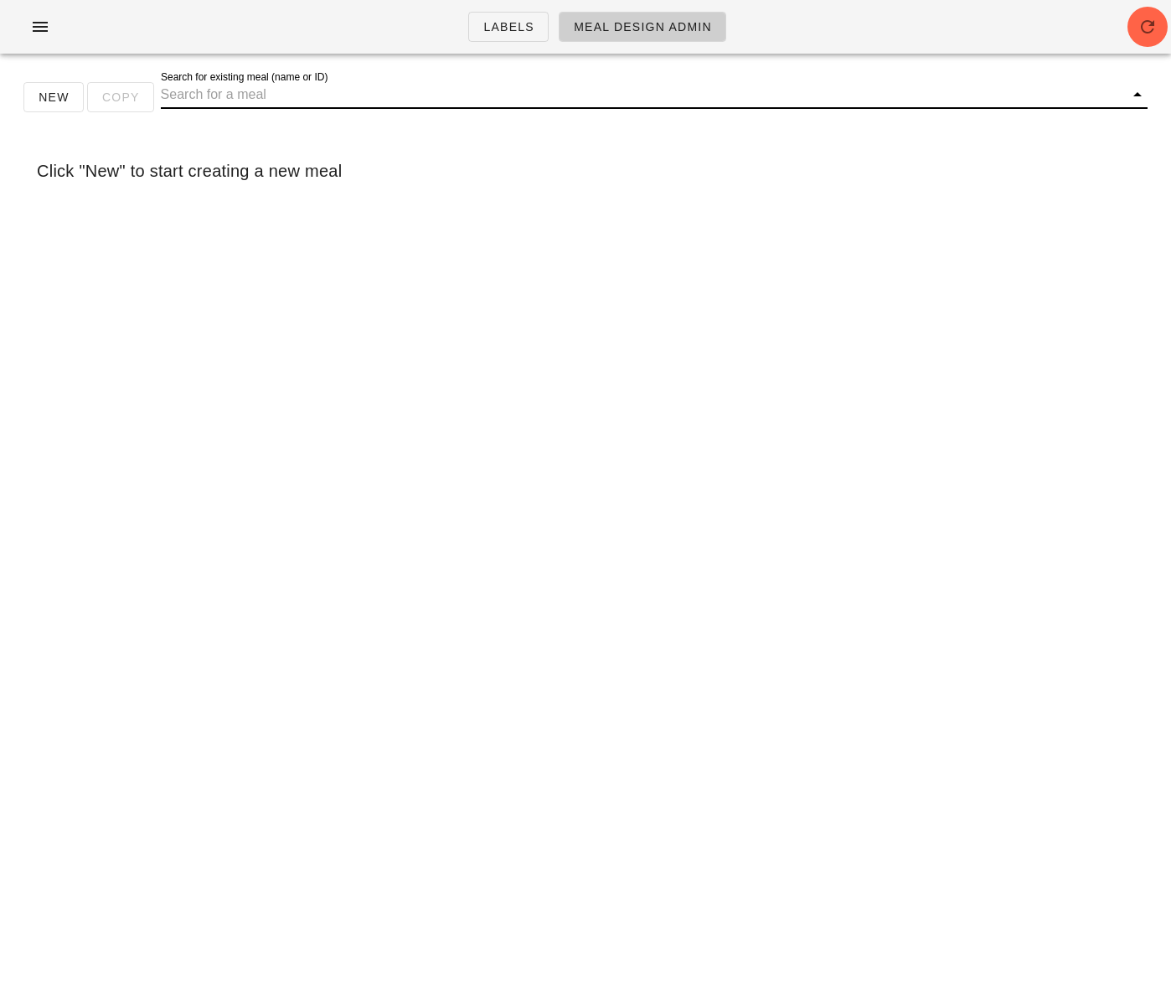
paste input "w"
type input "w"
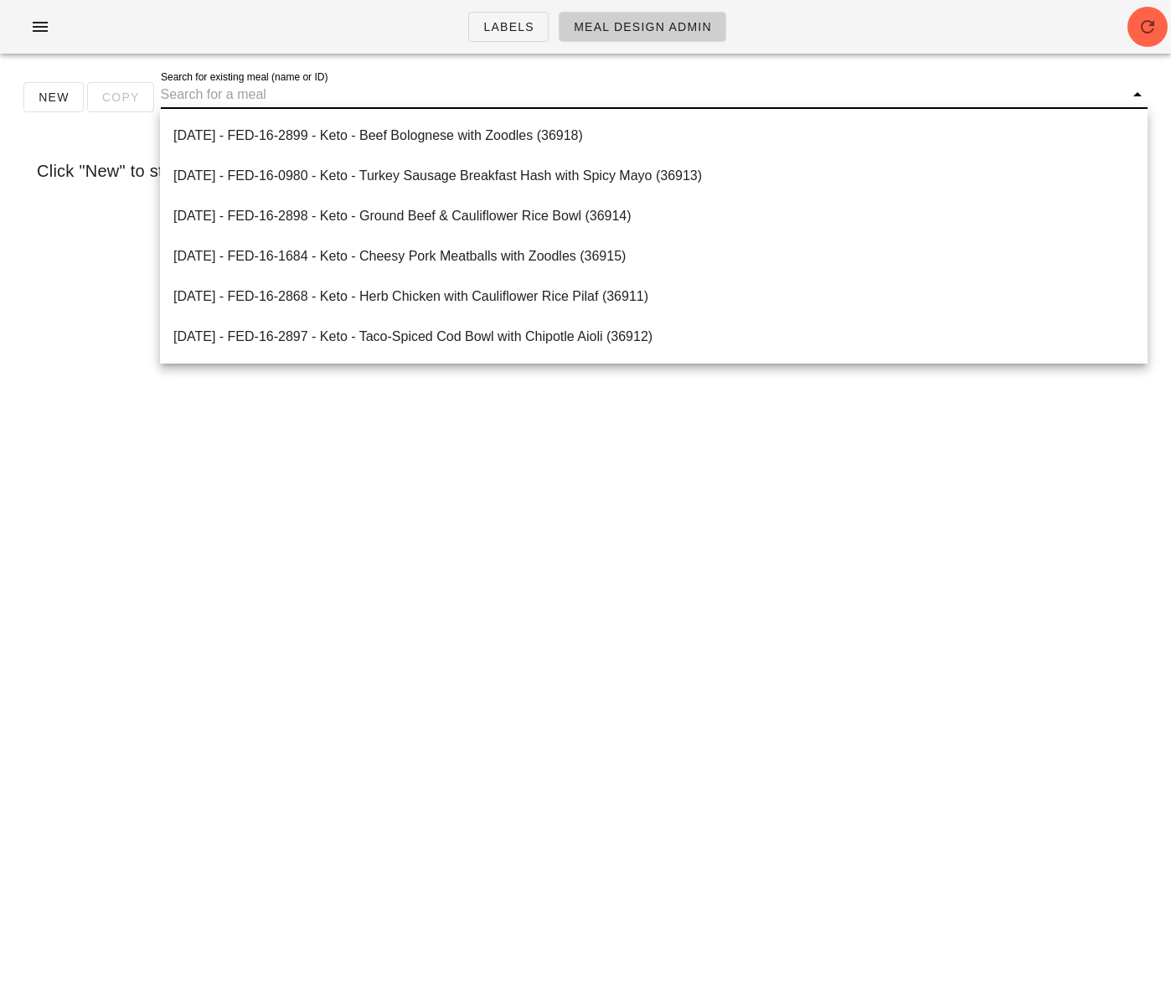
click at [377, 500] on div "Labels Meal Design Admin New Copy Search for existing meal (name or ID) Click "…" at bounding box center [585, 503] width 1171 height 1007
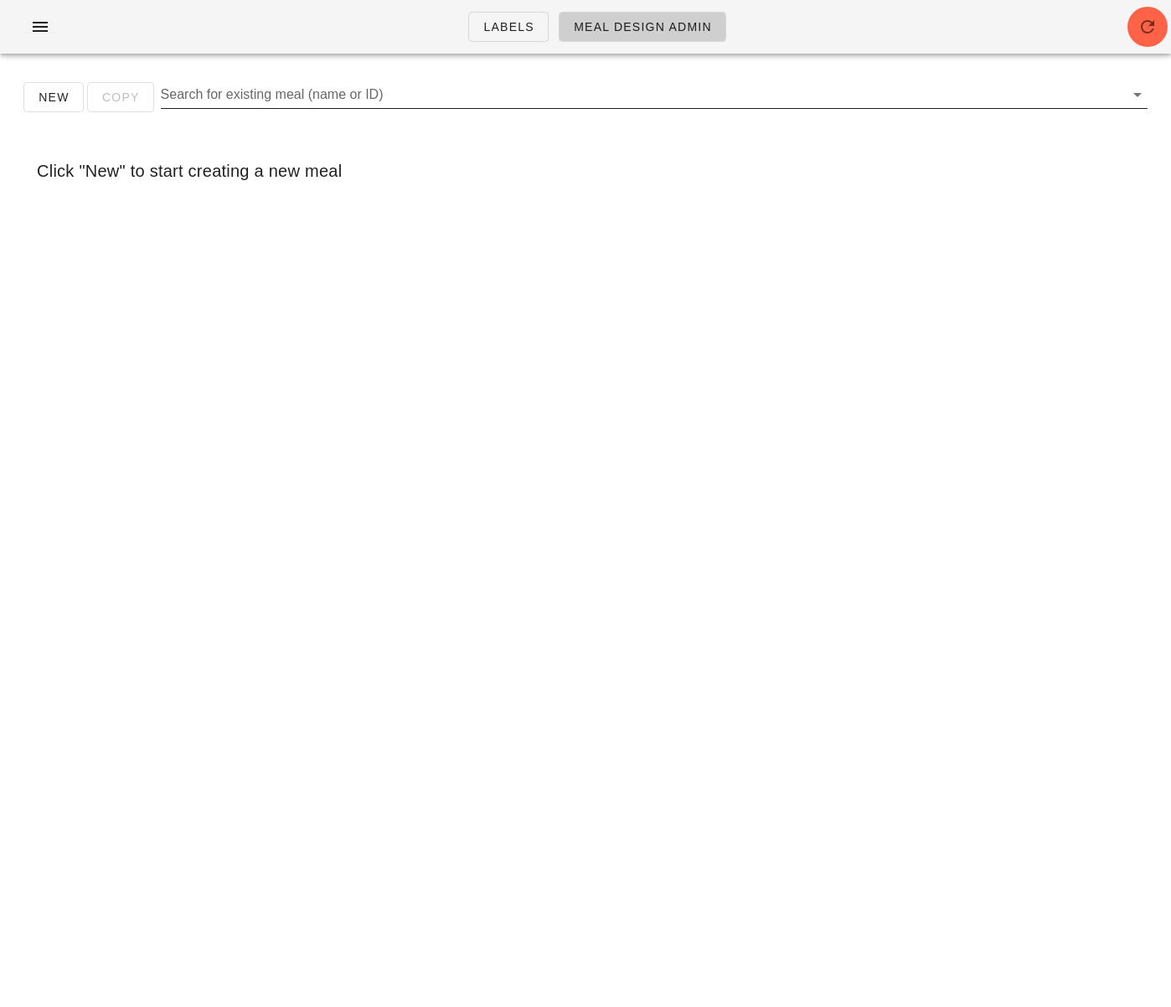
click at [219, 104] on input "Search for existing meal (name or ID)" at bounding box center [641, 94] width 960 height 27
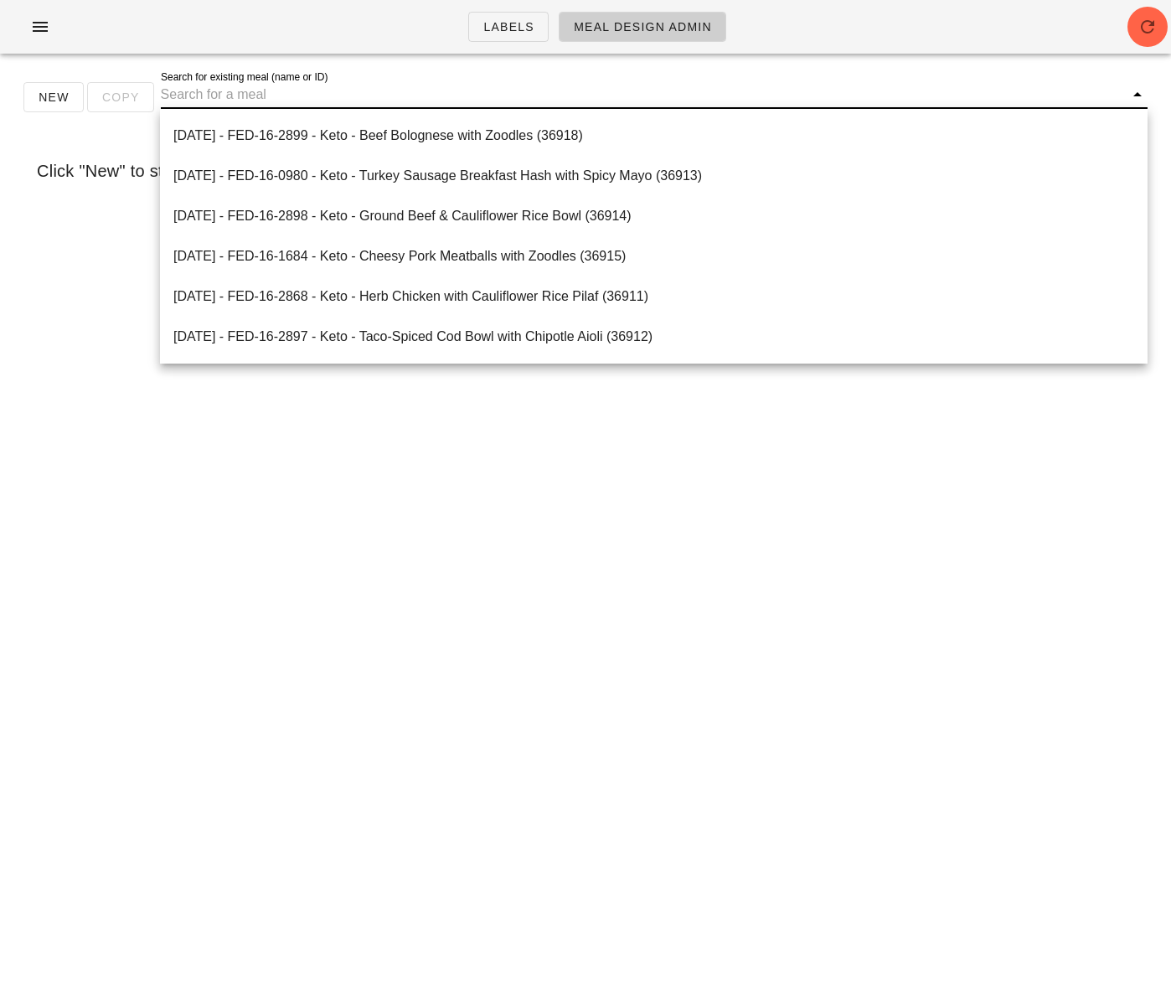
paste input "Vegan "Salmon" Lox"
type input "Vegan "Salmon" Lox"
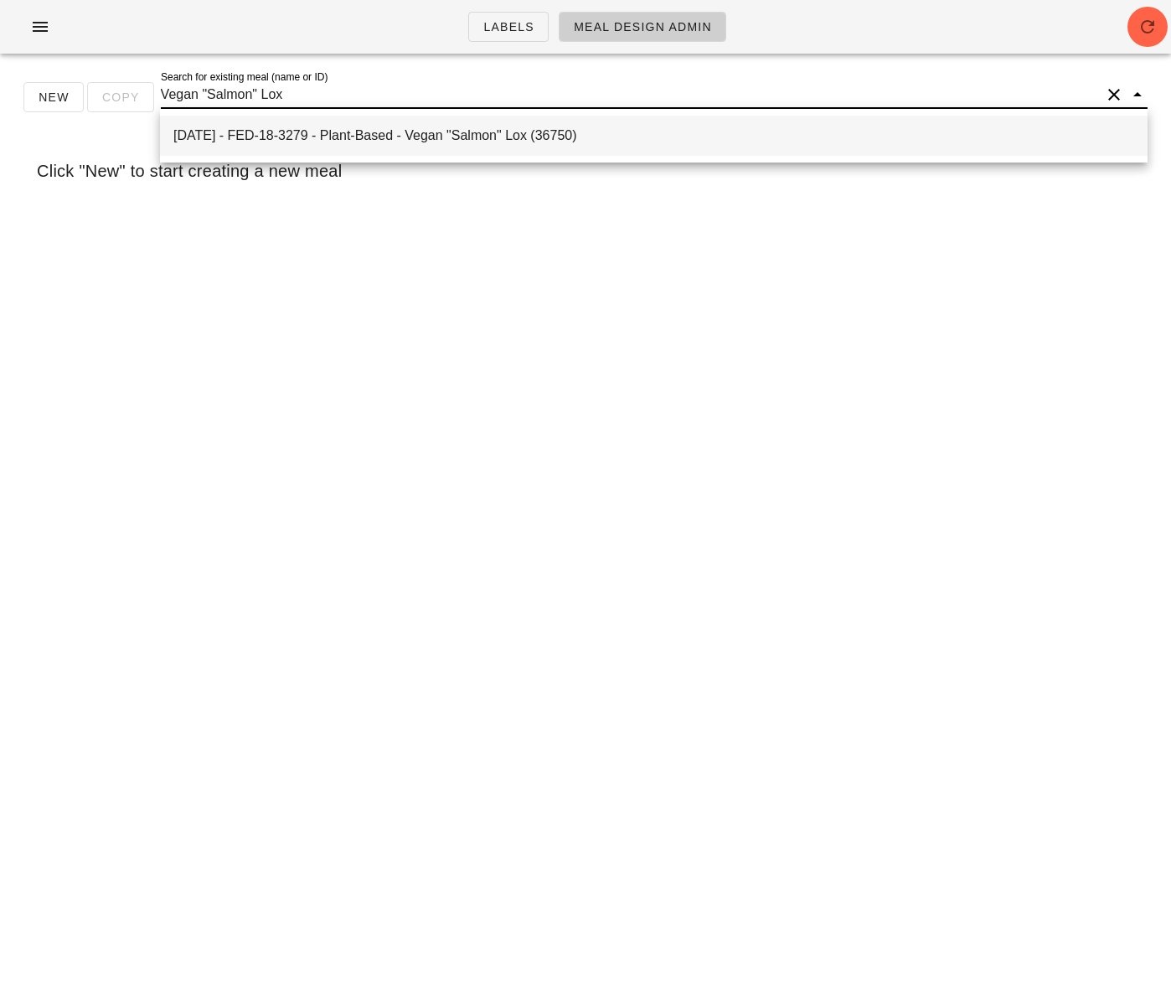
click at [423, 136] on div "[DATE] - FED-18-3279 - Plant-Based - Vegan "Salmon" Lox (36750)" at bounding box center [653, 135] width 961 height 16
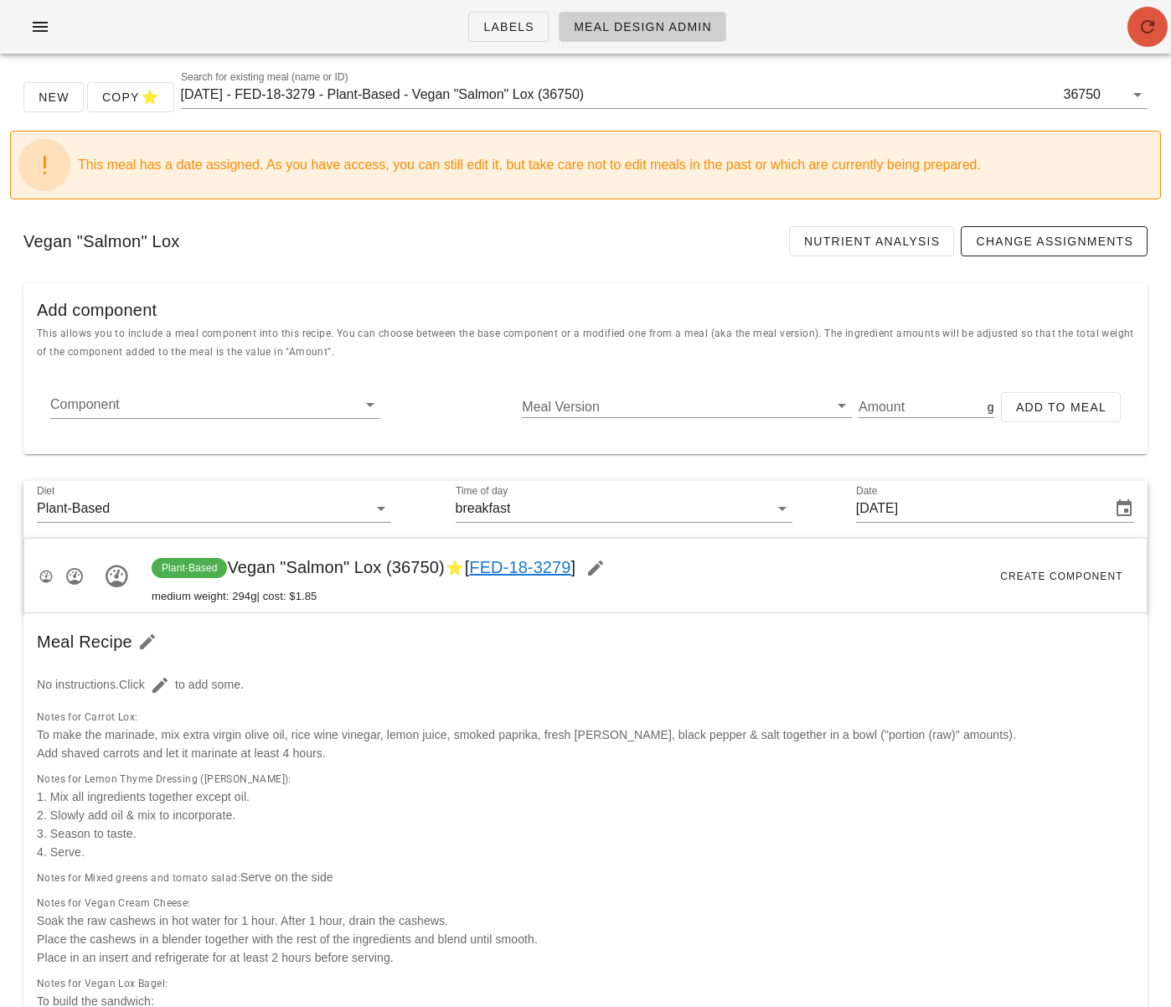
click at [1146, 27] on icon "button" at bounding box center [1148, 27] width 20 height 20
click at [936, 512] on input "[DATE]" at bounding box center [971, 508] width 231 height 27
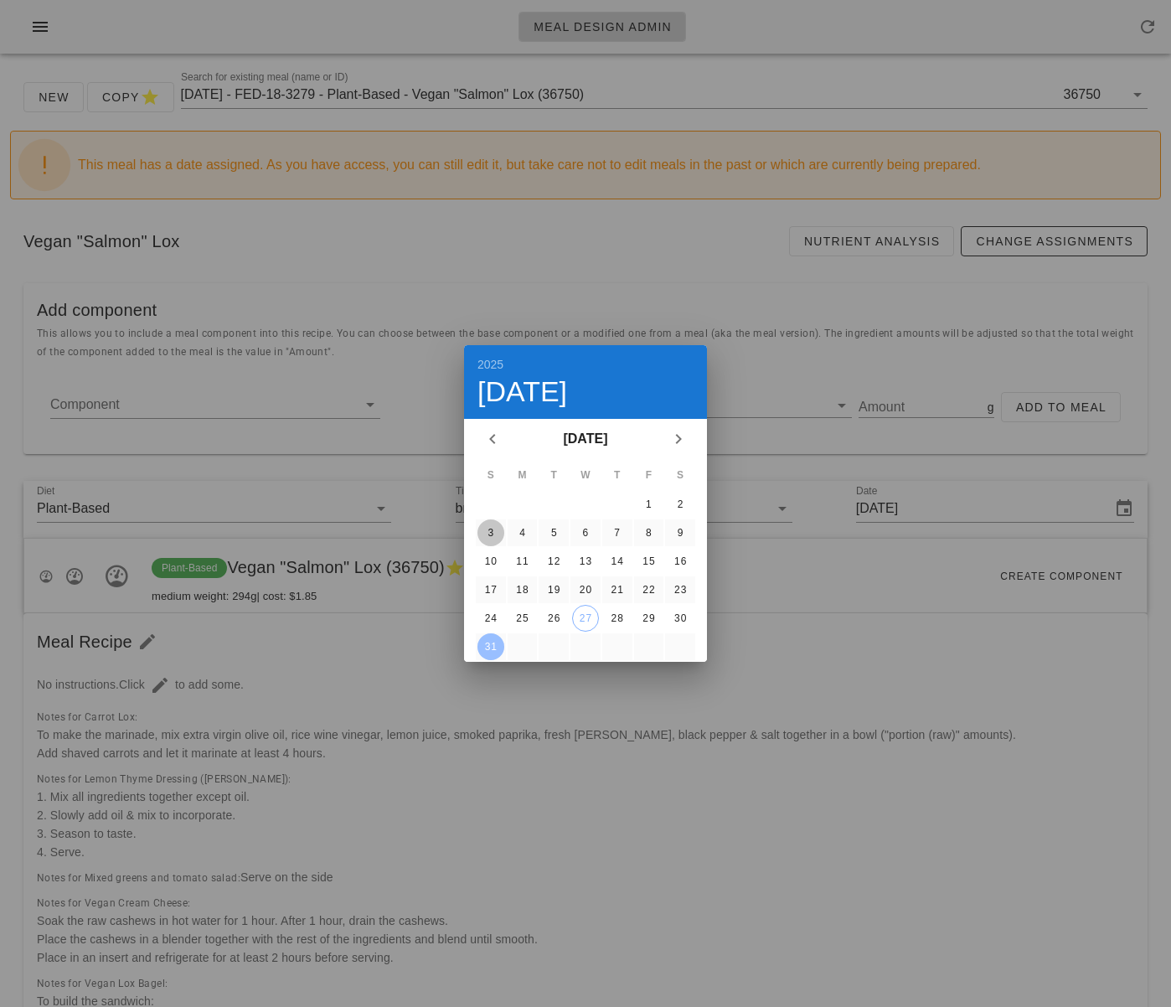
click at [490, 530] on div "3" at bounding box center [490, 533] width 27 height 12
type input "[DATE]"
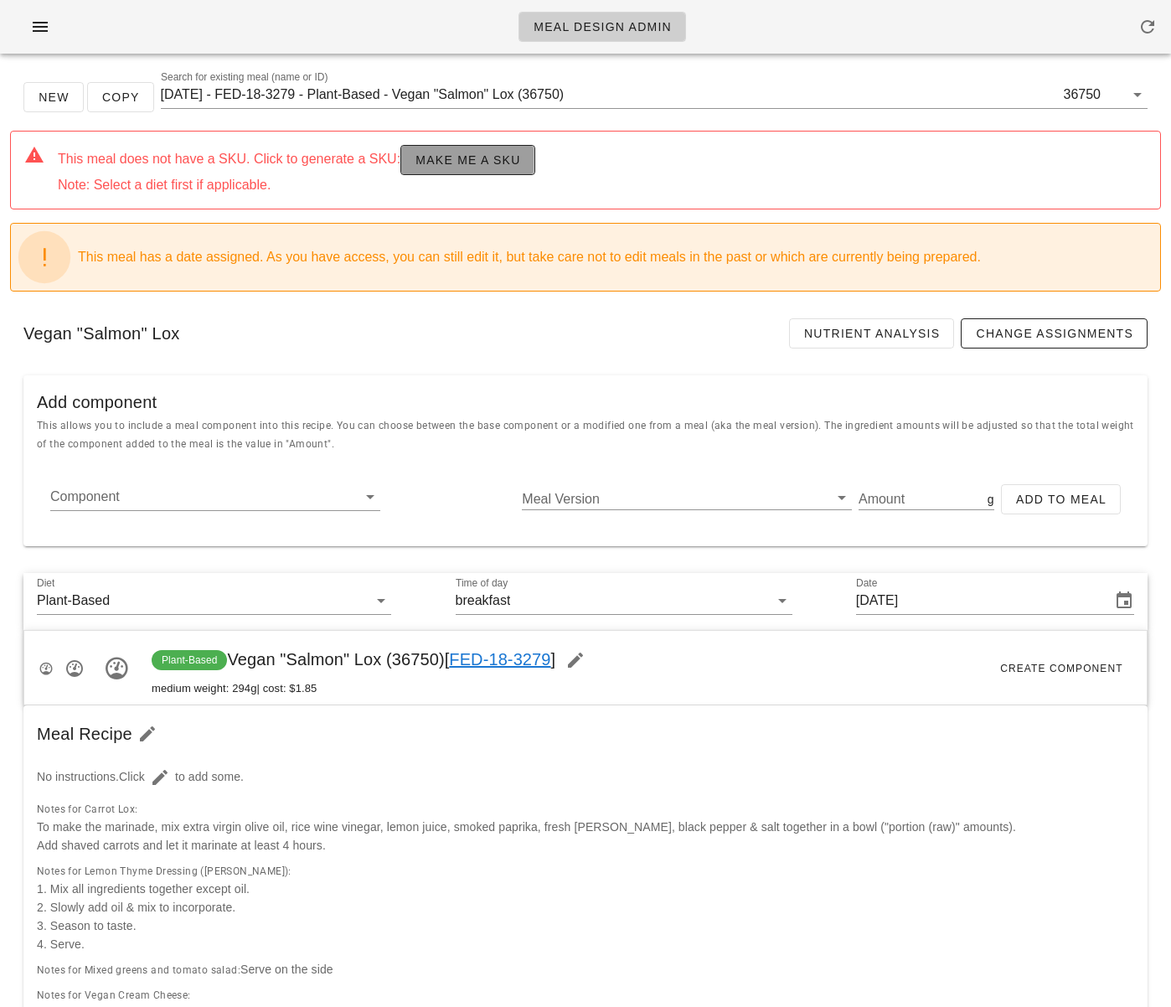
click at [456, 167] on span "Make me a SKU" at bounding box center [468, 159] width 106 height 13
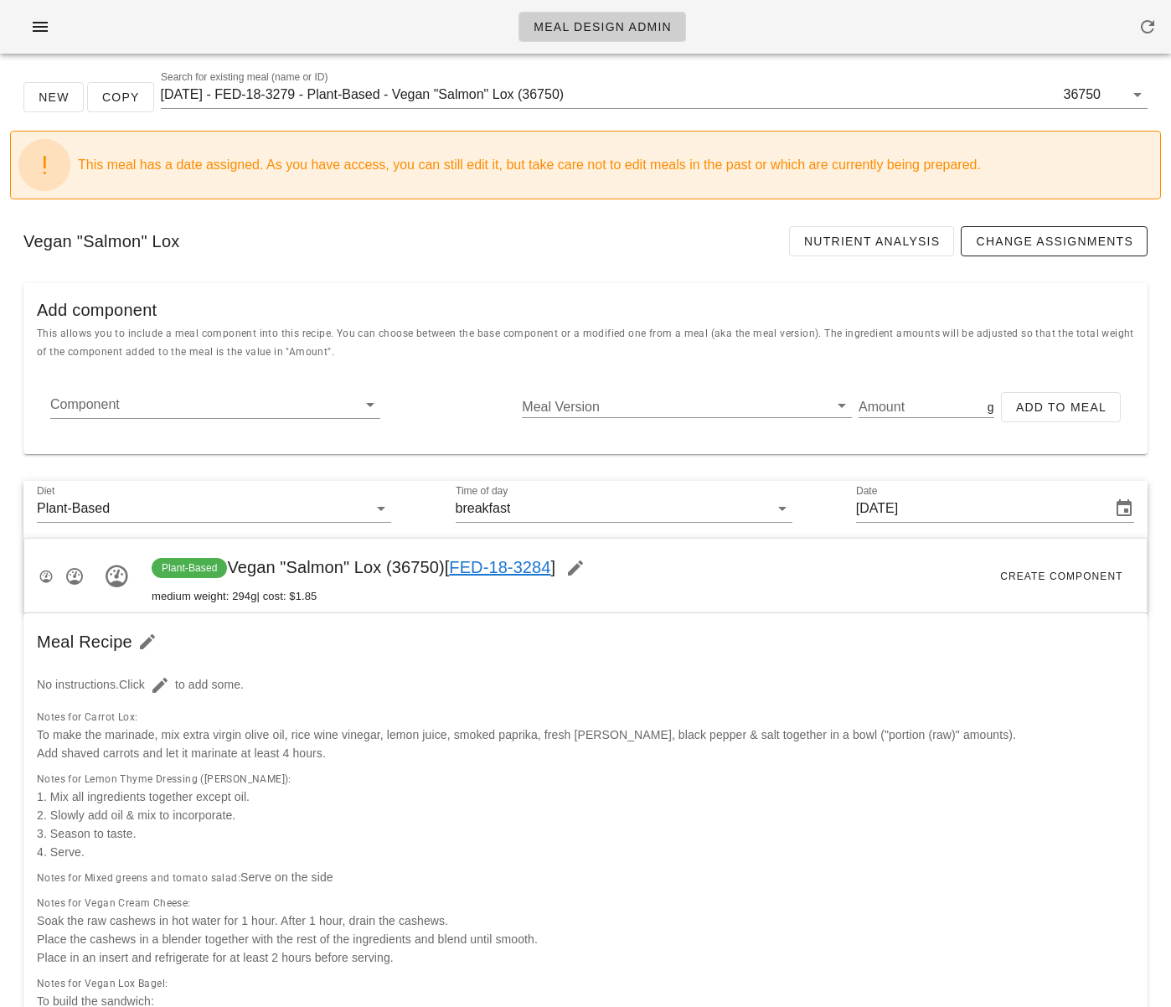
click at [819, 683] on div "No instructions. Click to add some." at bounding box center [585, 685] width 1117 height 50
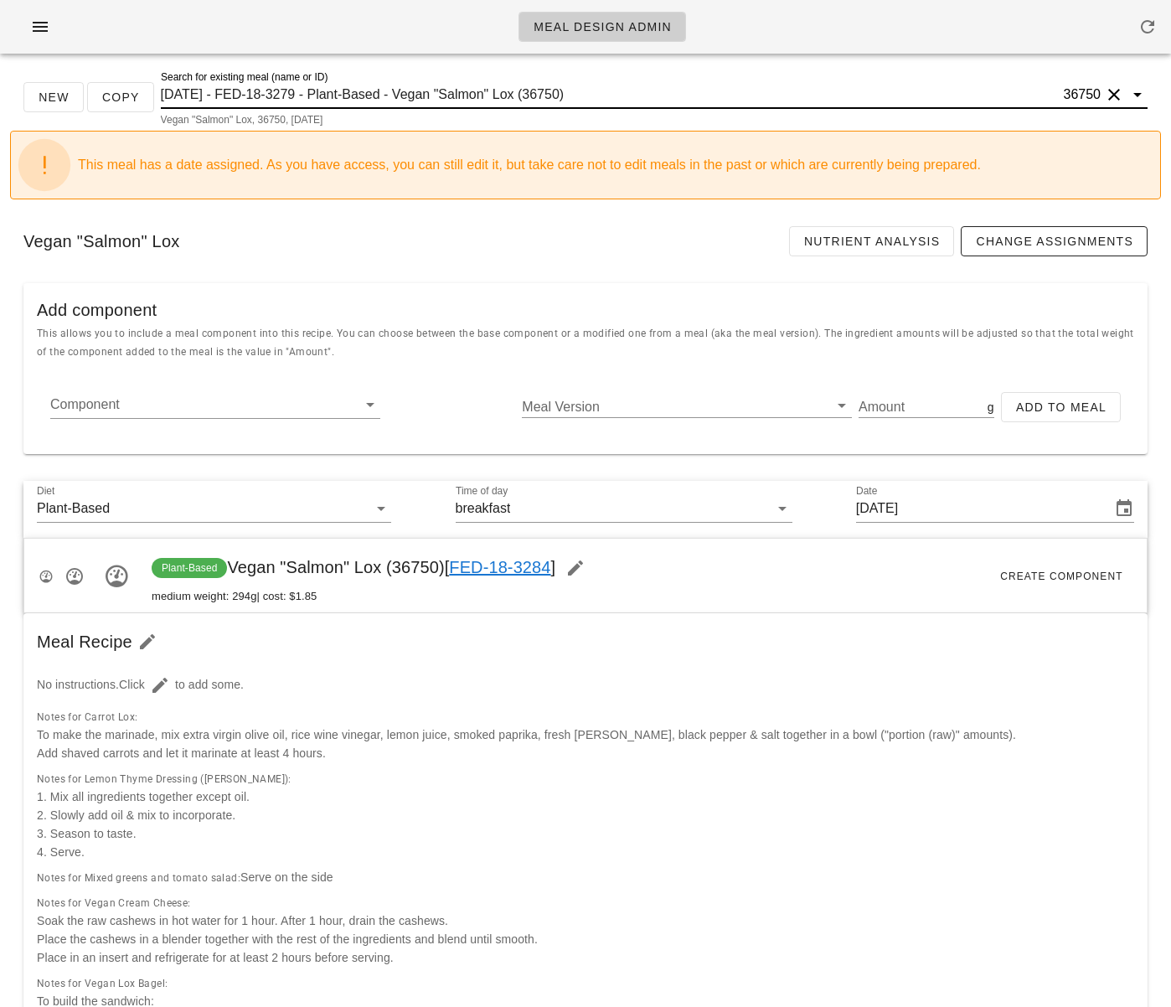
click at [359, 98] on input "2025-08-31 - FED-18-3279 - Plant-Based - Vegan "Salmon" Lox (36750)" at bounding box center [611, 94] width 900 height 27
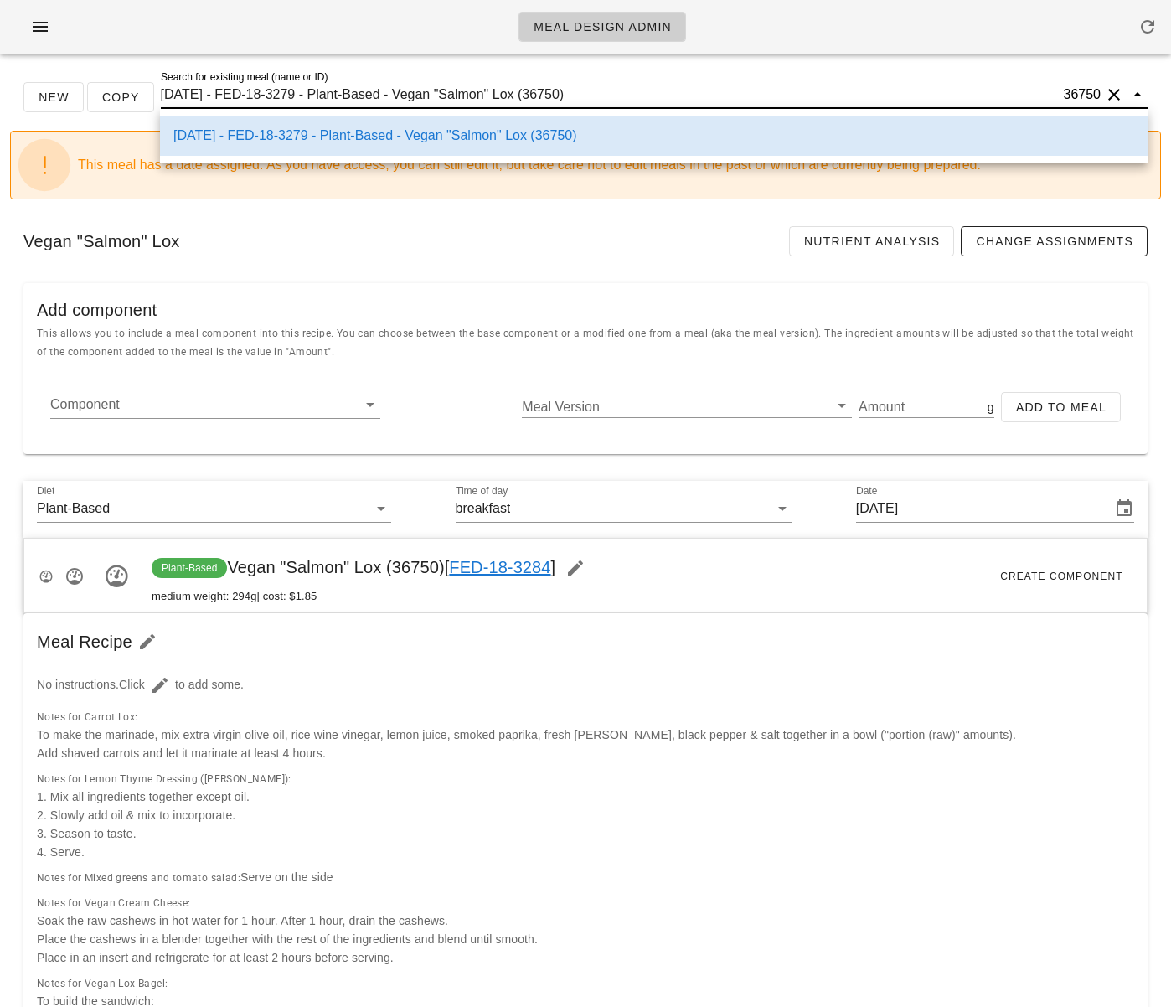
click at [359, 98] on input "2025-08-31 - FED-18-3279 - Plant-Based - Vegan "Salmon" Lox (36750)" at bounding box center [611, 94] width 900 height 27
paste input "Tofu Scramble & Mushroom "Bacon" Quesadilla"
type input "Tofu Scramble & Mushroom "Bacon" Quesadilla"
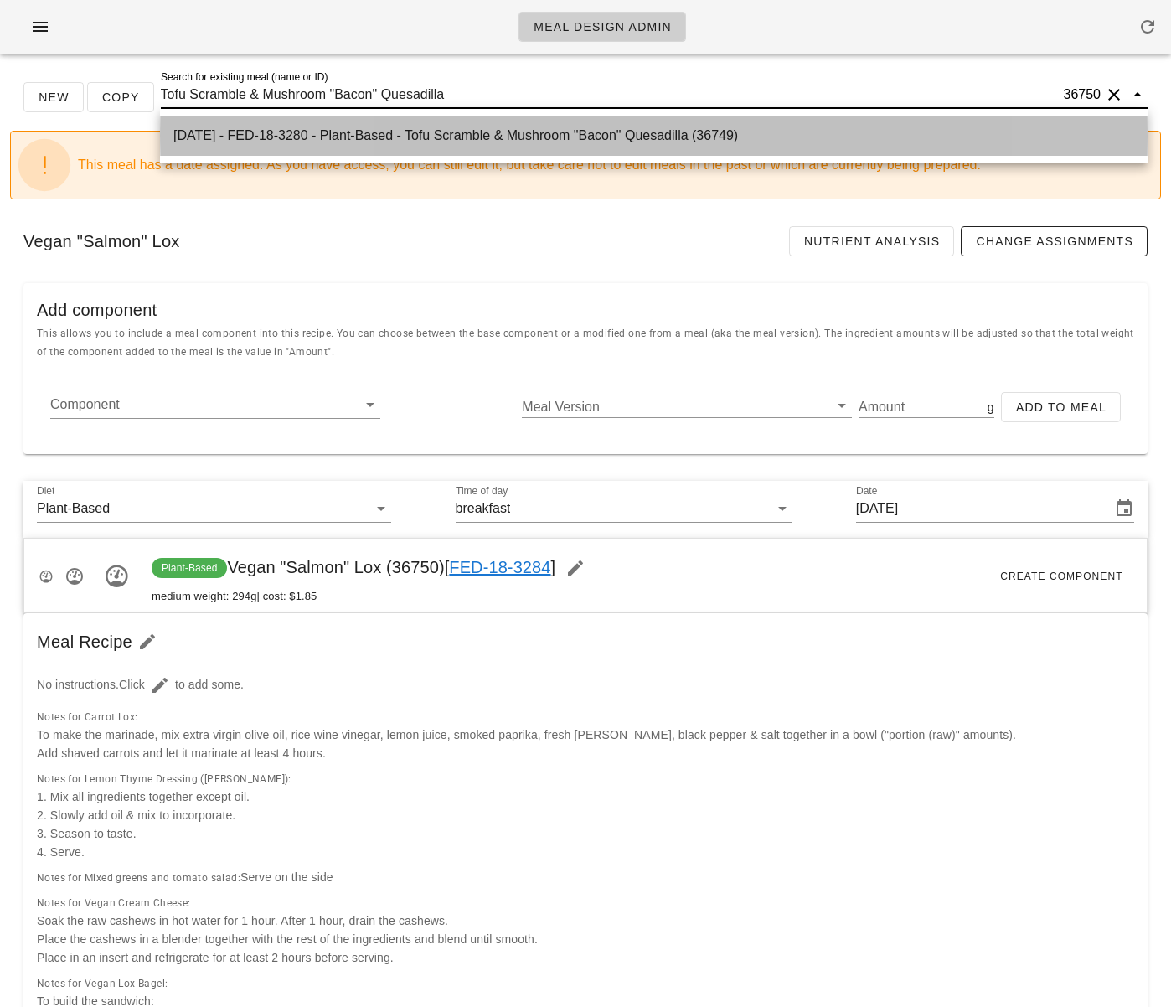
click at [388, 136] on div "2025-08-31 - FED-18-3280 - Plant-Based - Tofu Scramble & Mushroom "Bacon" Quesa…" at bounding box center [653, 135] width 961 height 16
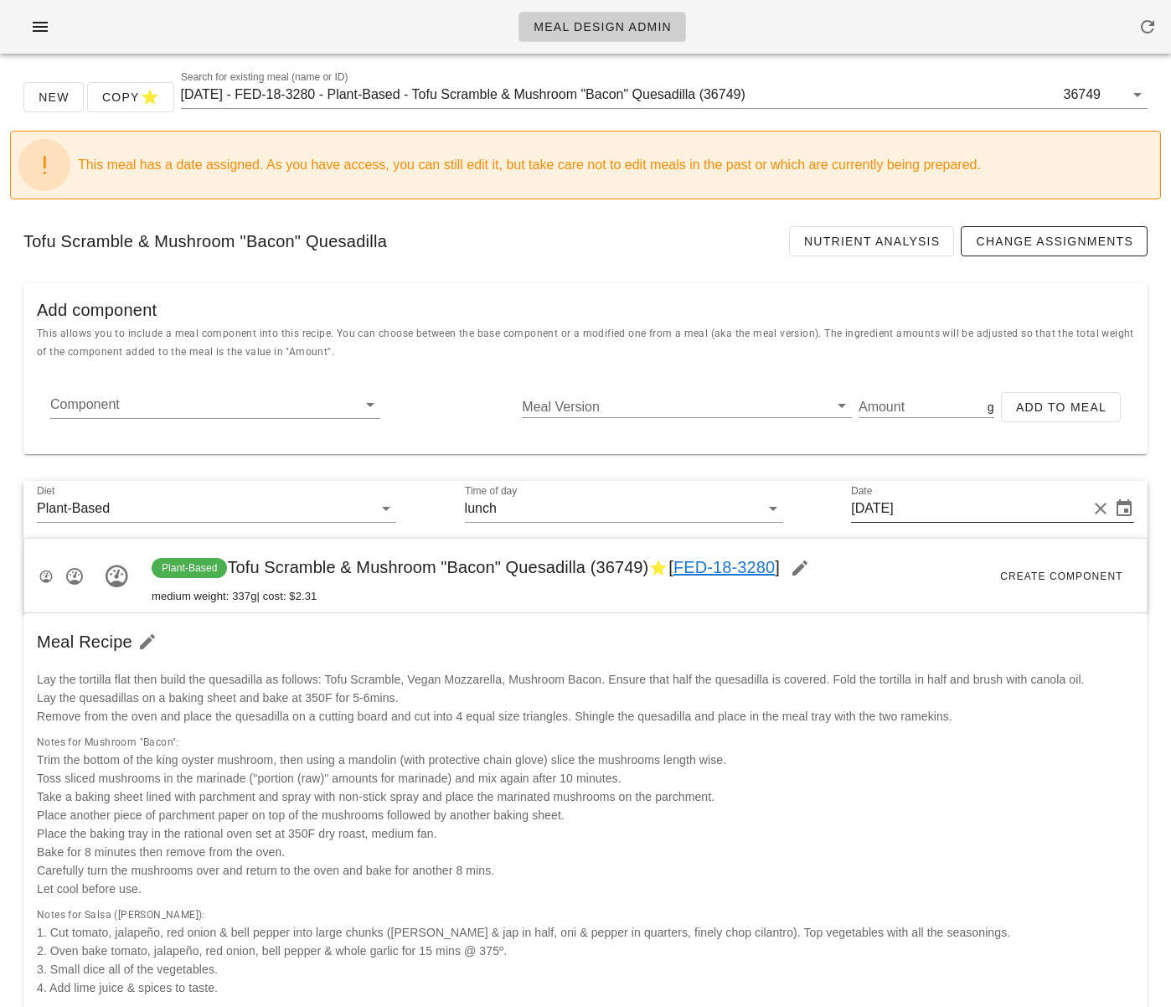
click at [931, 506] on input "[DATE]" at bounding box center [969, 508] width 236 height 27
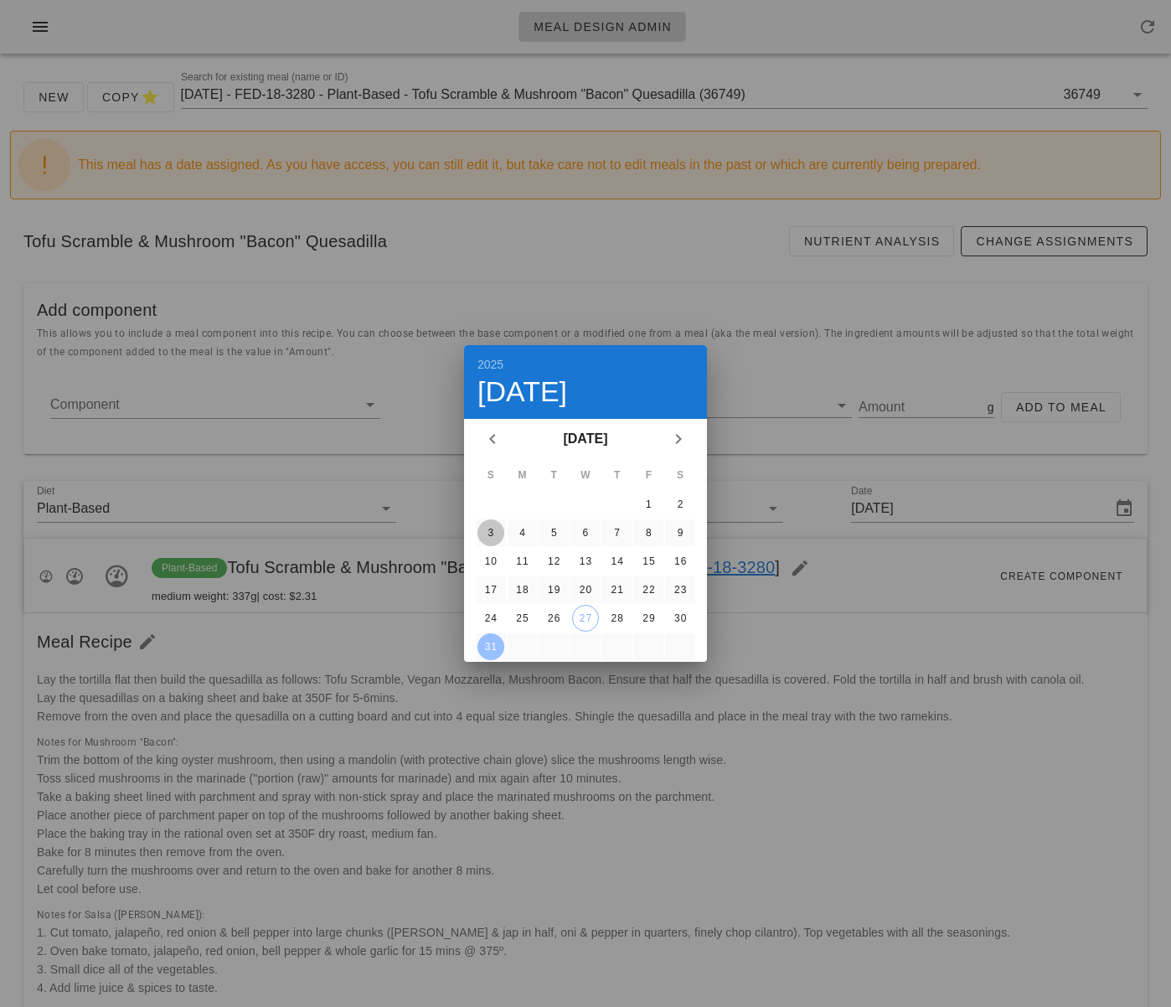
click at [488, 535] on div "3" at bounding box center [490, 533] width 27 height 12
type input "[DATE]"
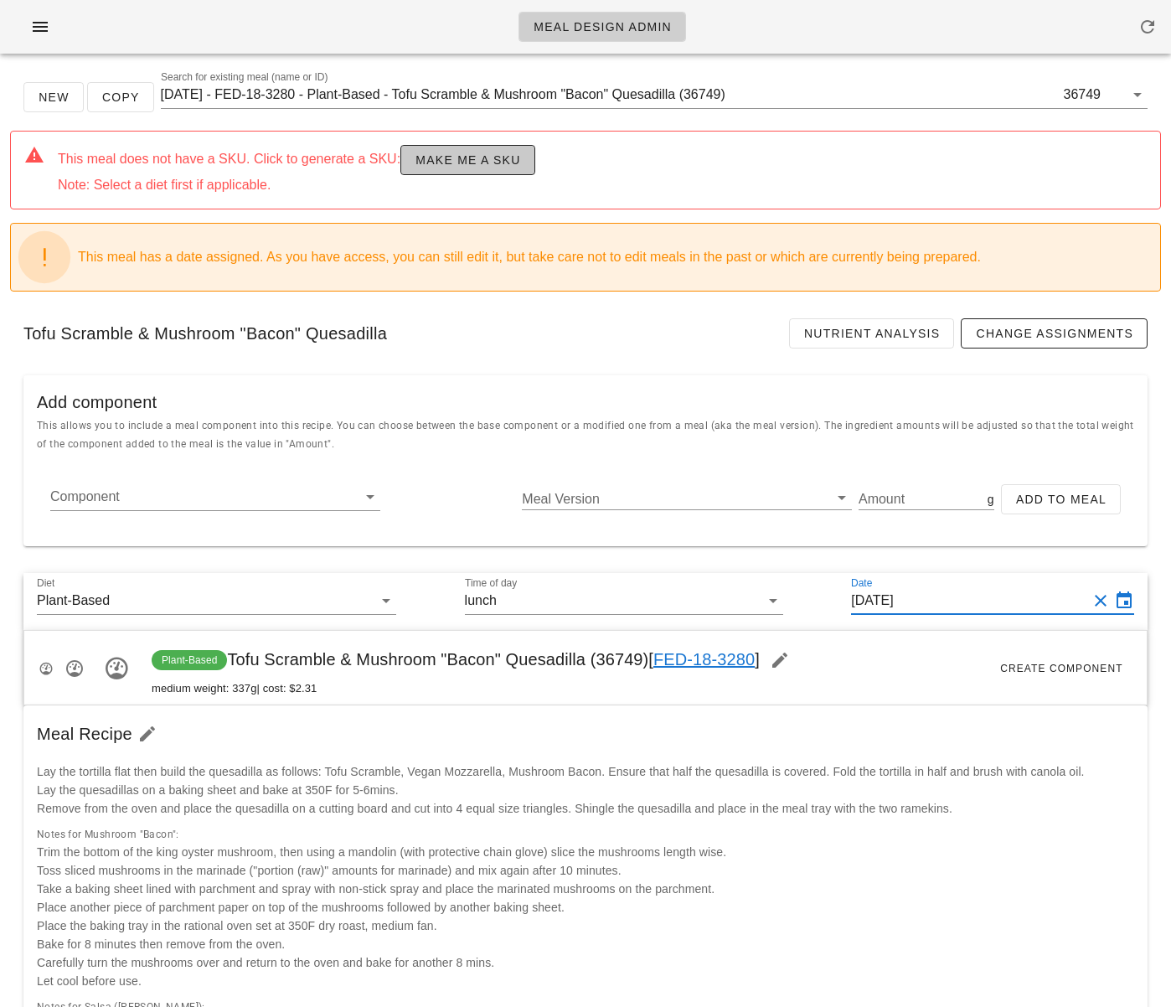
click at [441, 154] on span "Make me a SKU" at bounding box center [468, 159] width 106 height 13
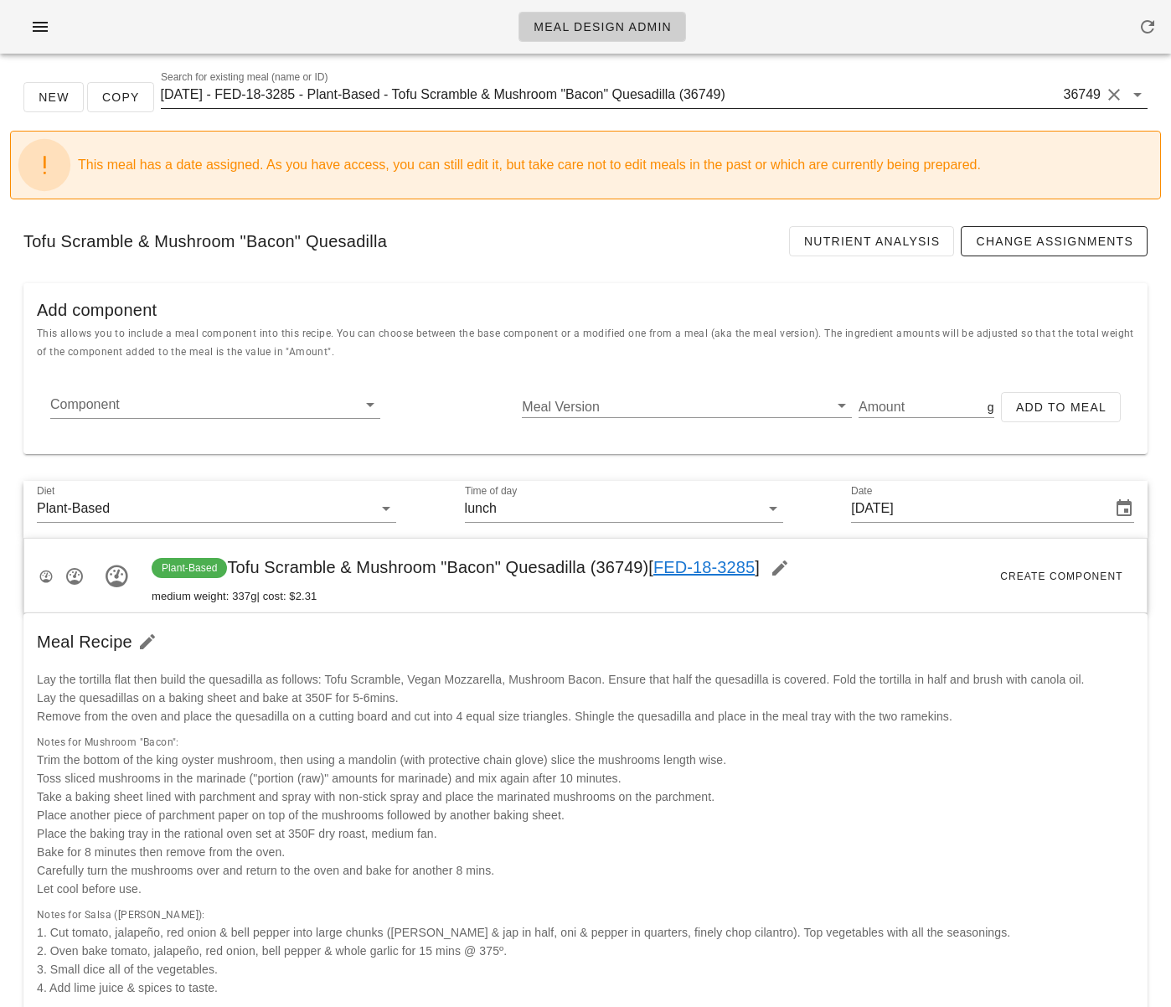
click at [402, 100] on input "[DATE] - FED-18-3285 - Plant-Based - Tofu Scramble & Mushroom "Bacon" Quesadill…" at bounding box center [611, 94] width 900 height 27
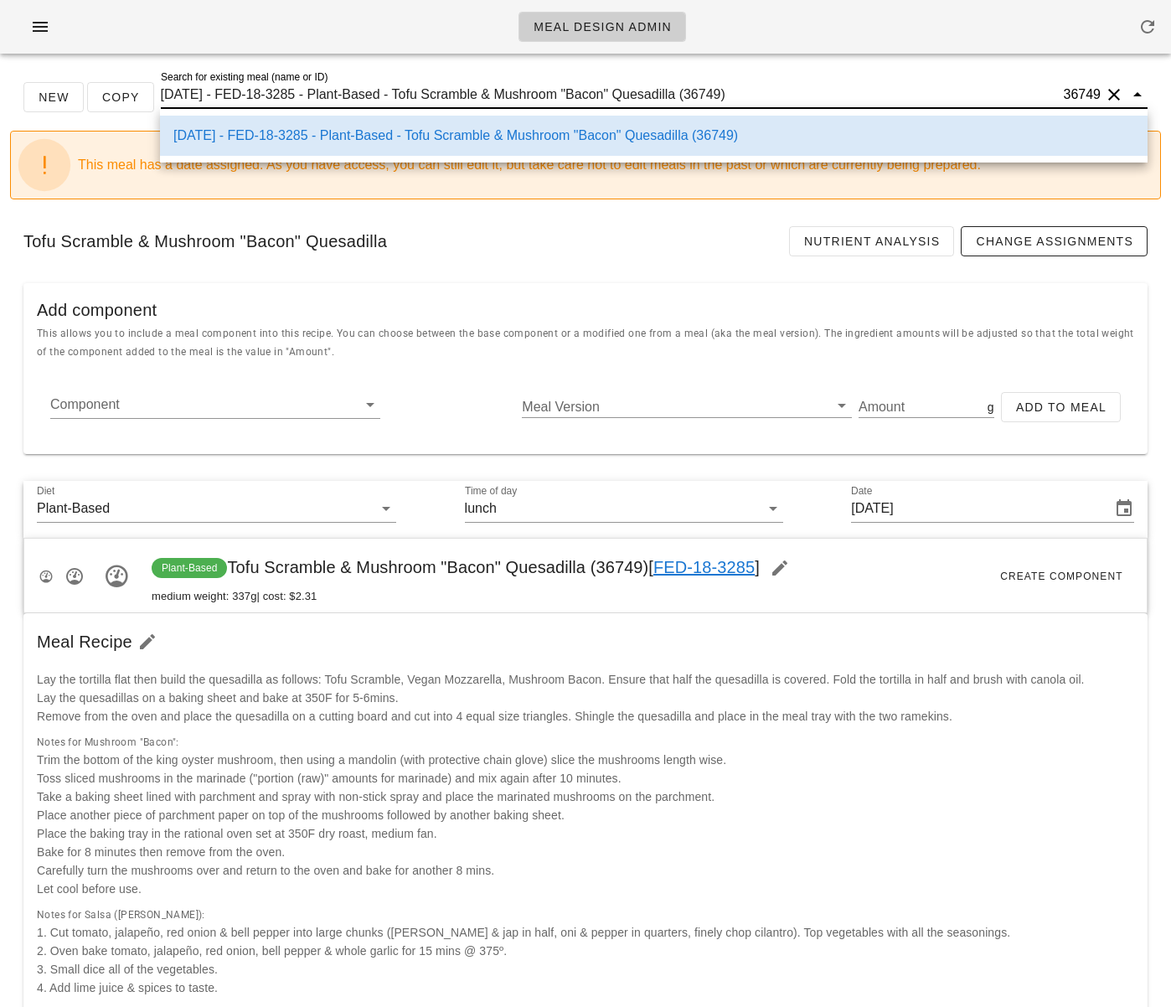
click at [402, 100] on input "[DATE] - FED-18-3285 - Plant-Based - Tofu Scramble & Mushroom "Bacon" Quesadill…" at bounding box center [611, 94] width 900 height 27
paste input "Plant Based "Scallops" with Summer Succotash"
type input "Plant Based "Scallops" with Summer Succotash"
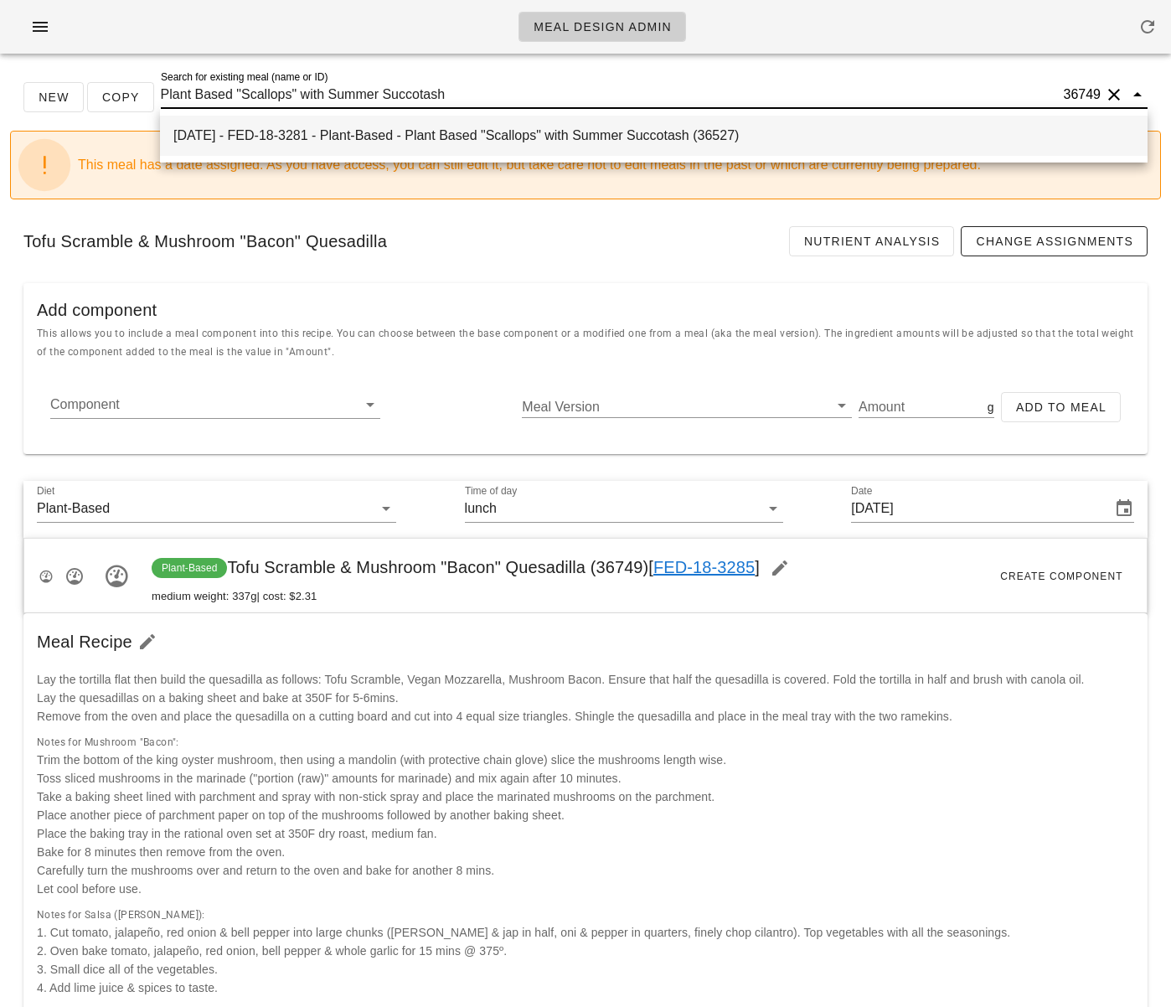
click at [400, 127] on div "[DATE] - FED-18-3281 - Plant-Based - Plant Based "Scallops" with Summer Succota…" at bounding box center [653, 135] width 961 height 16
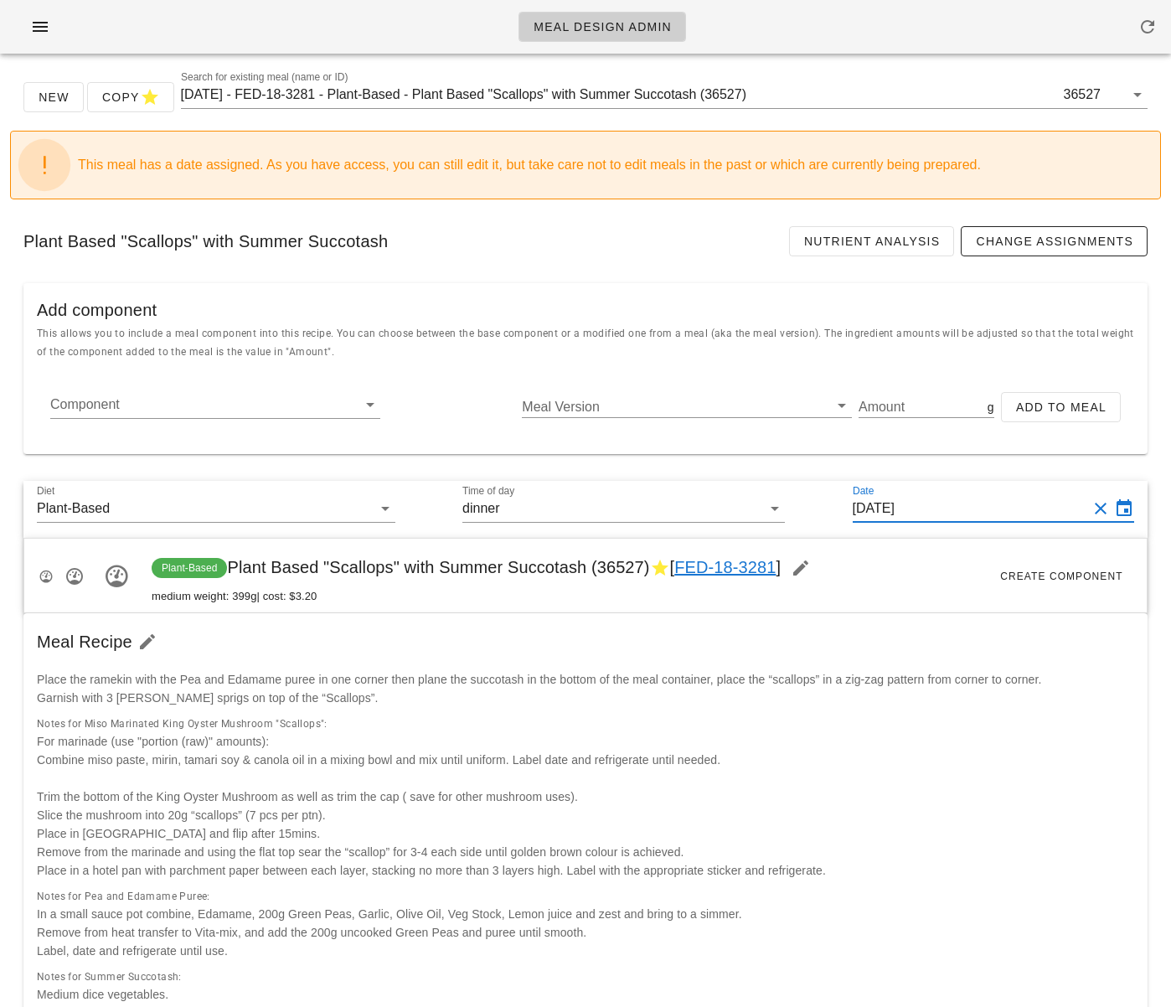
click at [947, 505] on input "[DATE]" at bounding box center [970, 508] width 235 height 27
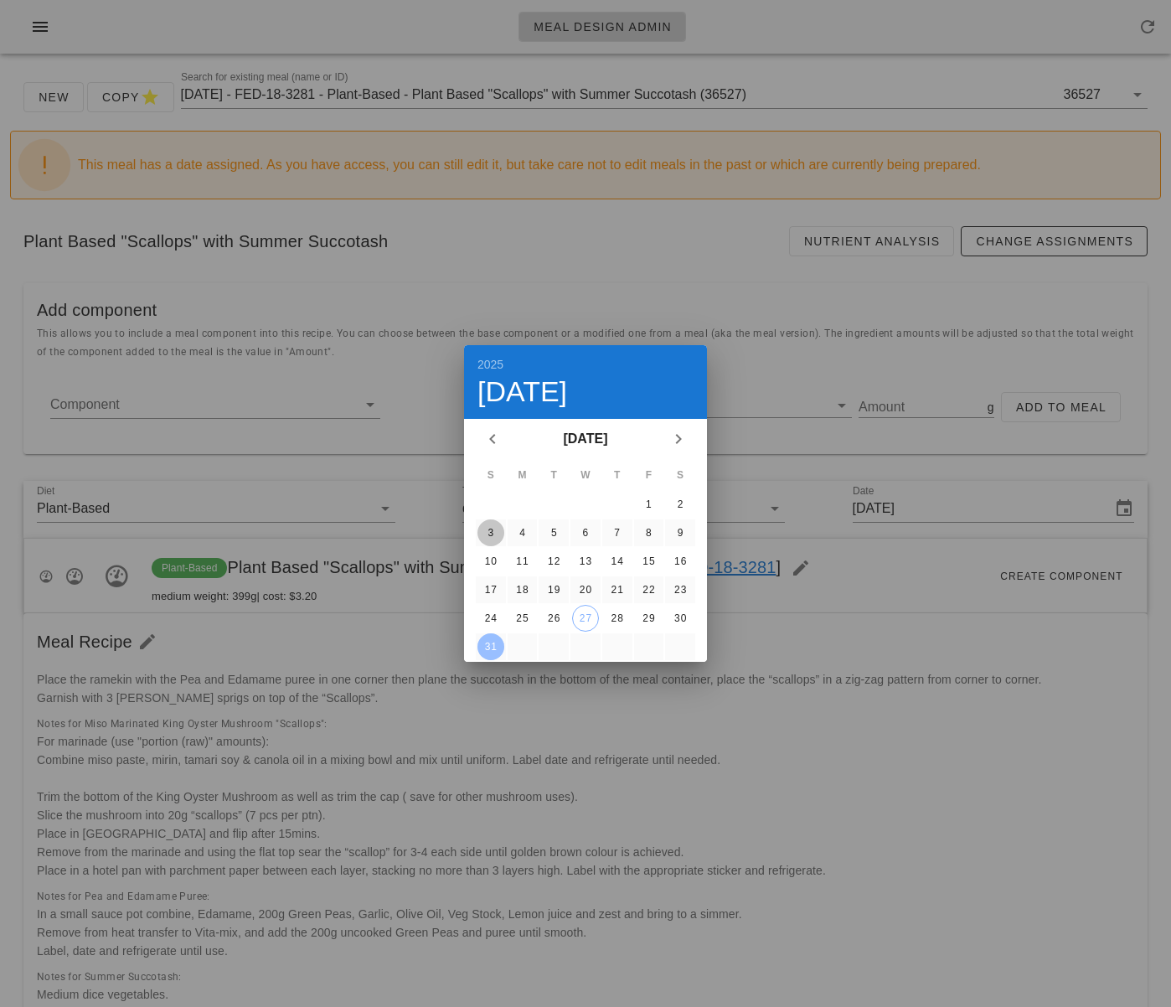
click at [493, 528] on div "3" at bounding box center [490, 533] width 27 height 12
type input "[DATE]"
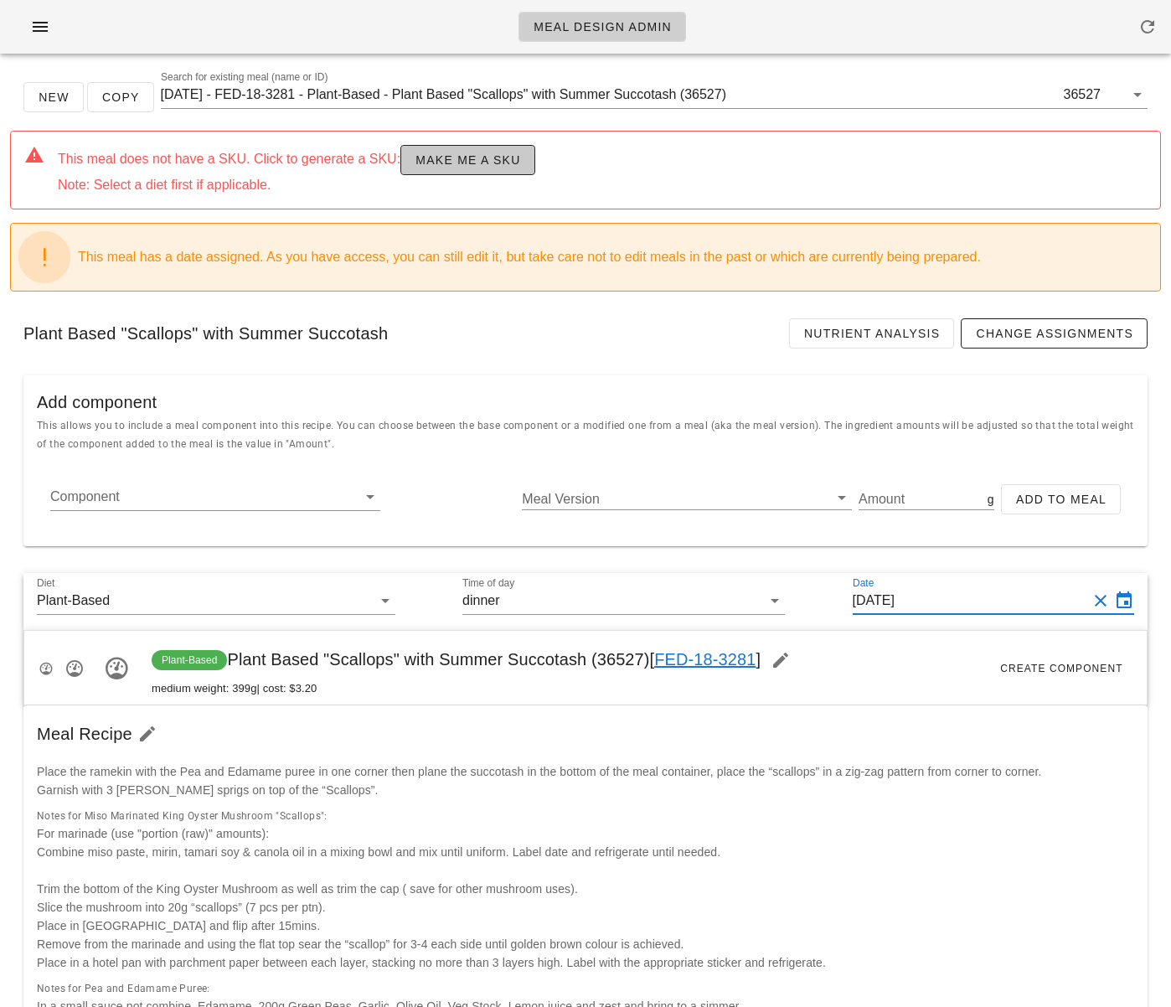
click at [495, 168] on button "Make me a SKU" at bounding box center [467, 160] width 134 height 30
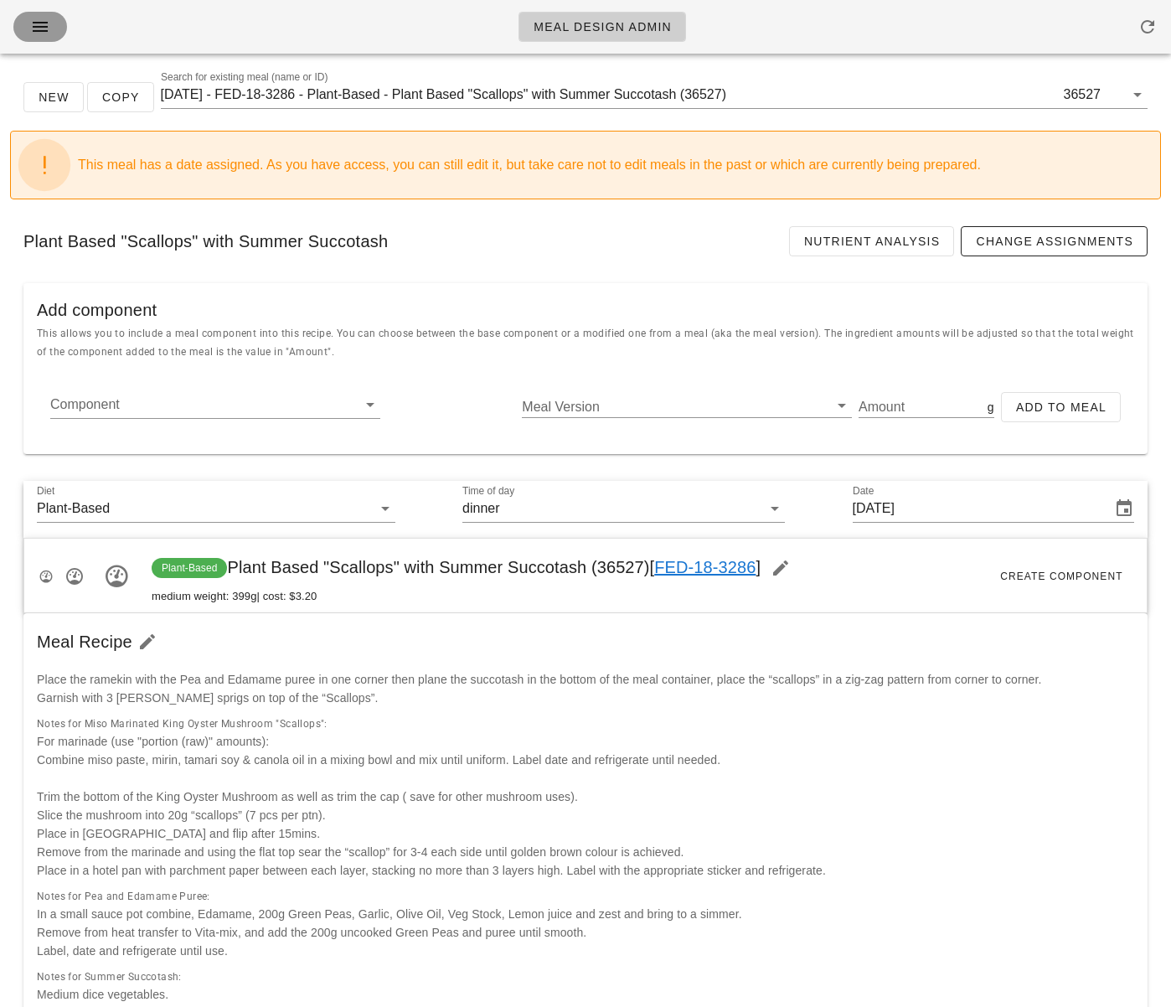
drag, startPoint x: 43, startPoint y: 18, endPoint x: 43, endPoint y: 32, distance: 13.4
click at [43, 18] on icon "button" at bounding box center [40, 27] width 20 height 20
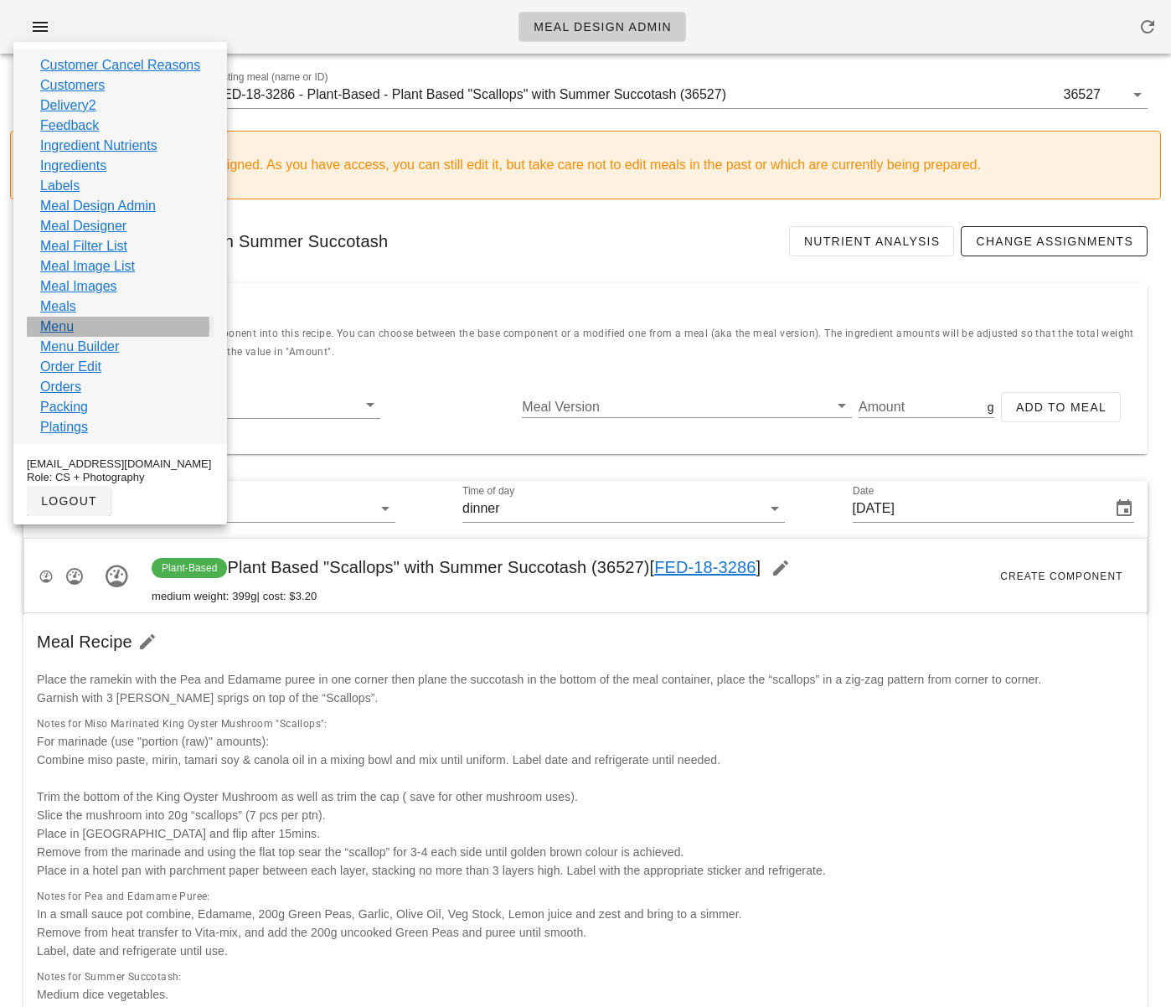
click at [62, 328] on link "Menu" at bounding box center [57, 327] width 34 height 20
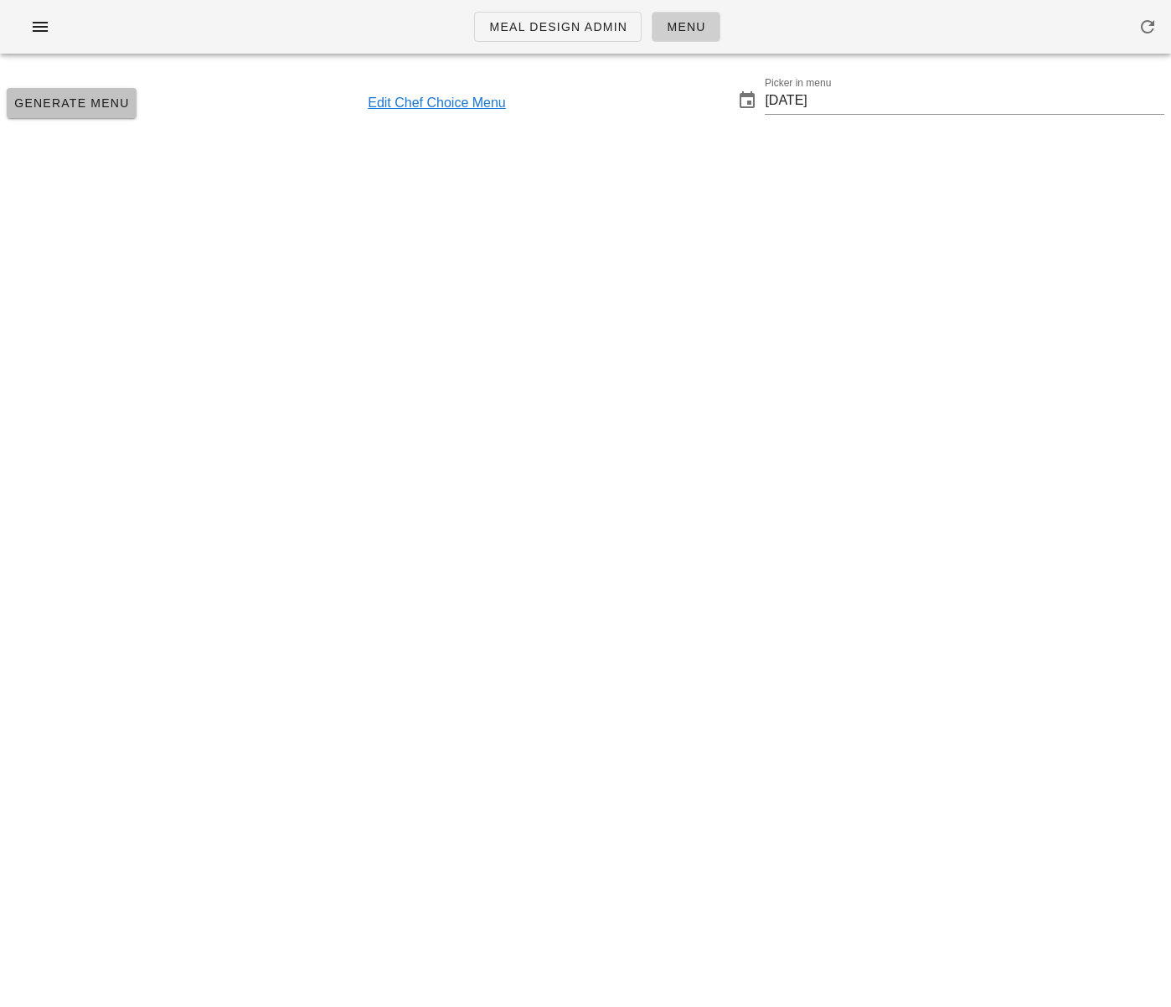
click at [95, 101] on span "Generate Menu" at bounding box center [71, 102] width 116 height 13
click at [844, 101] on input "[DATE]" at bounding box center [965, 100] width 400 height 27
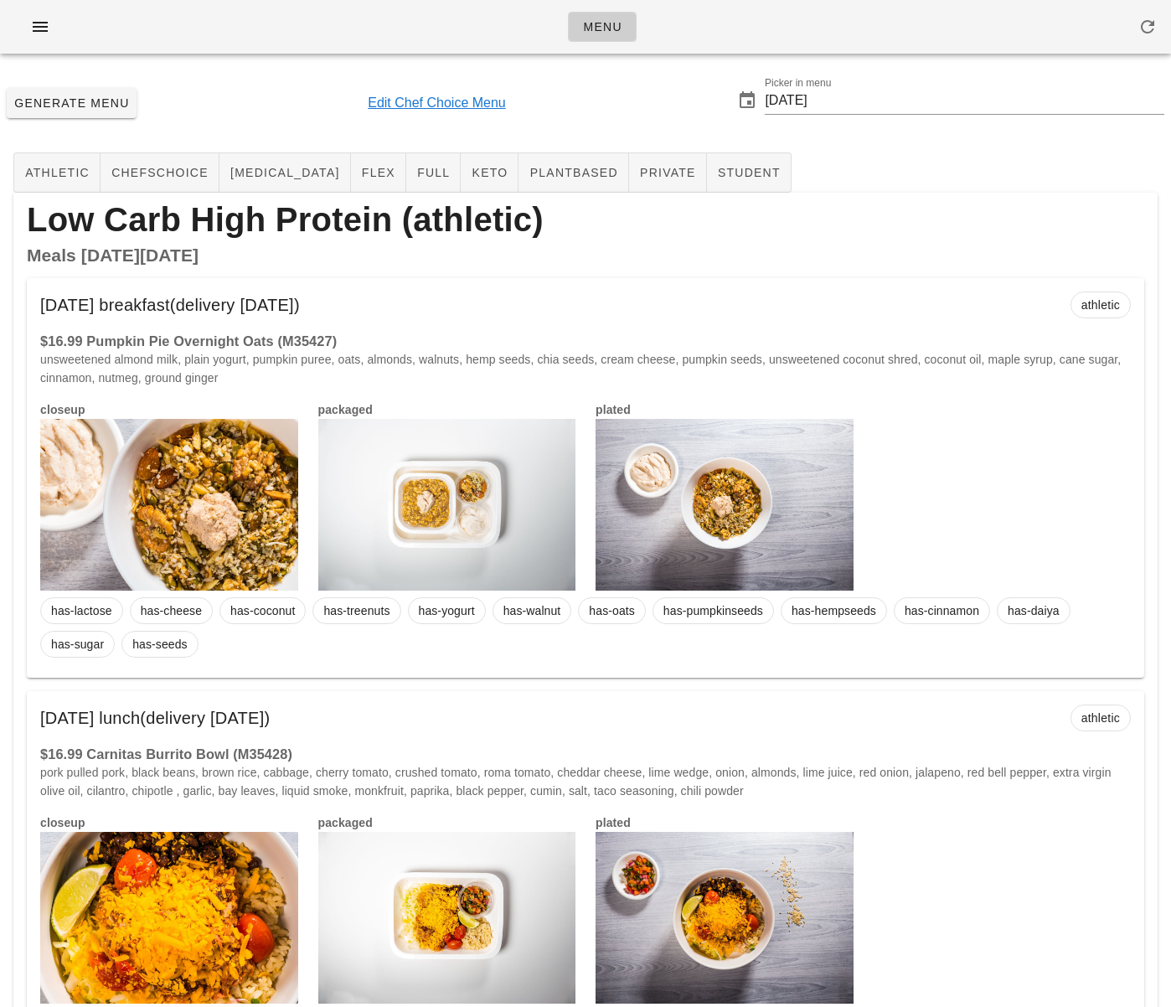
drag, startPoint x: 253, startPoint y: 7, endPoint x: 142, endPoint y: 19, distance: 112.1
click at [253, 7] on div "Menu" at bounding box center [585, 27] width 1171 height 54
drag, startPoint x: 40, startPoint y: 28, endPoint x: 47, endPoint y: 34, distance: 8.9
click at [40, 28] on icon "button" at bounding box center [40, 27] width 20 height 20
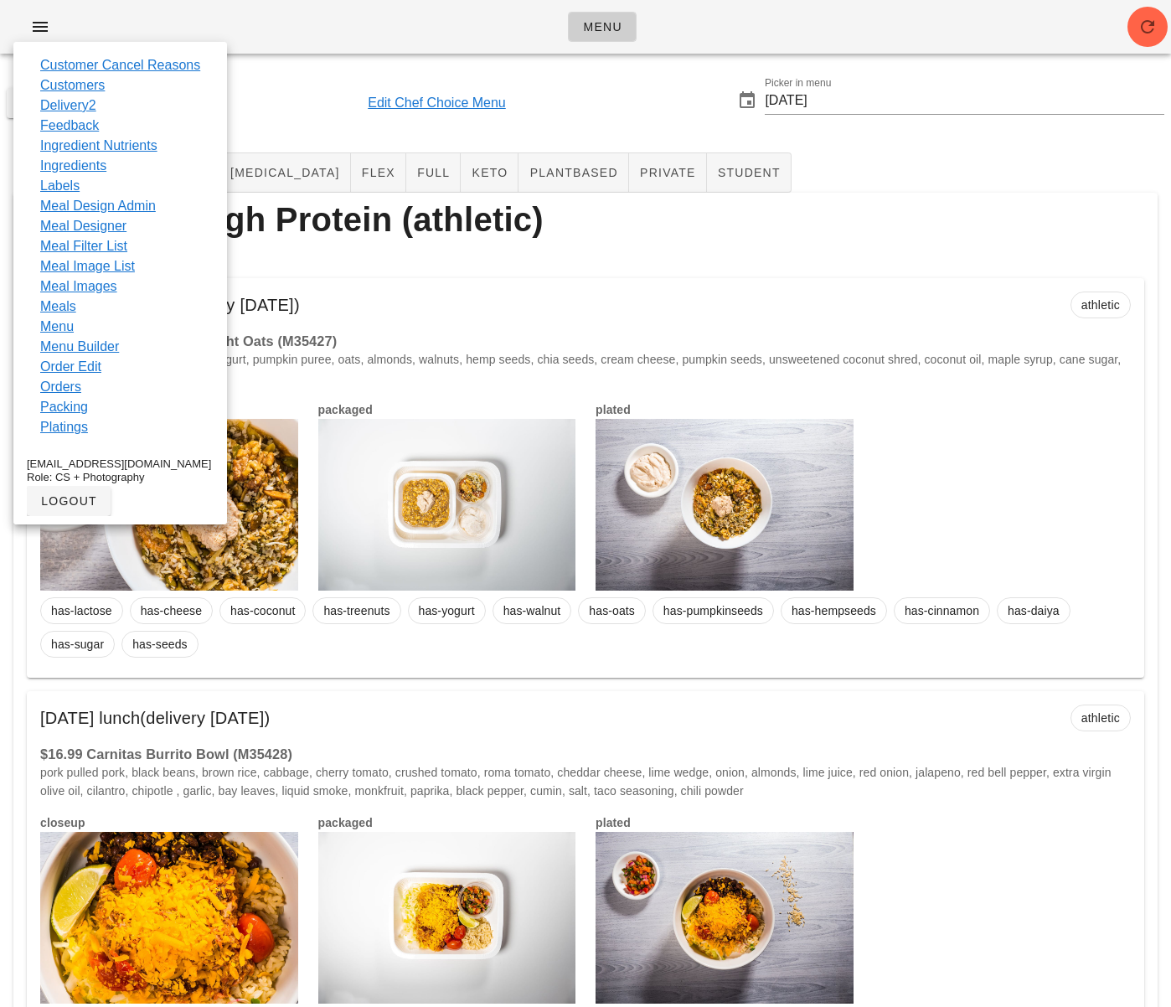
drag, startPoint x: 73, startPoint y: 305, endPoint x: 591, endPoint y: 8, distance: 597.7
click at [74, 306] on link "Meals" at bounding box center [58, 307] width 36 height 20
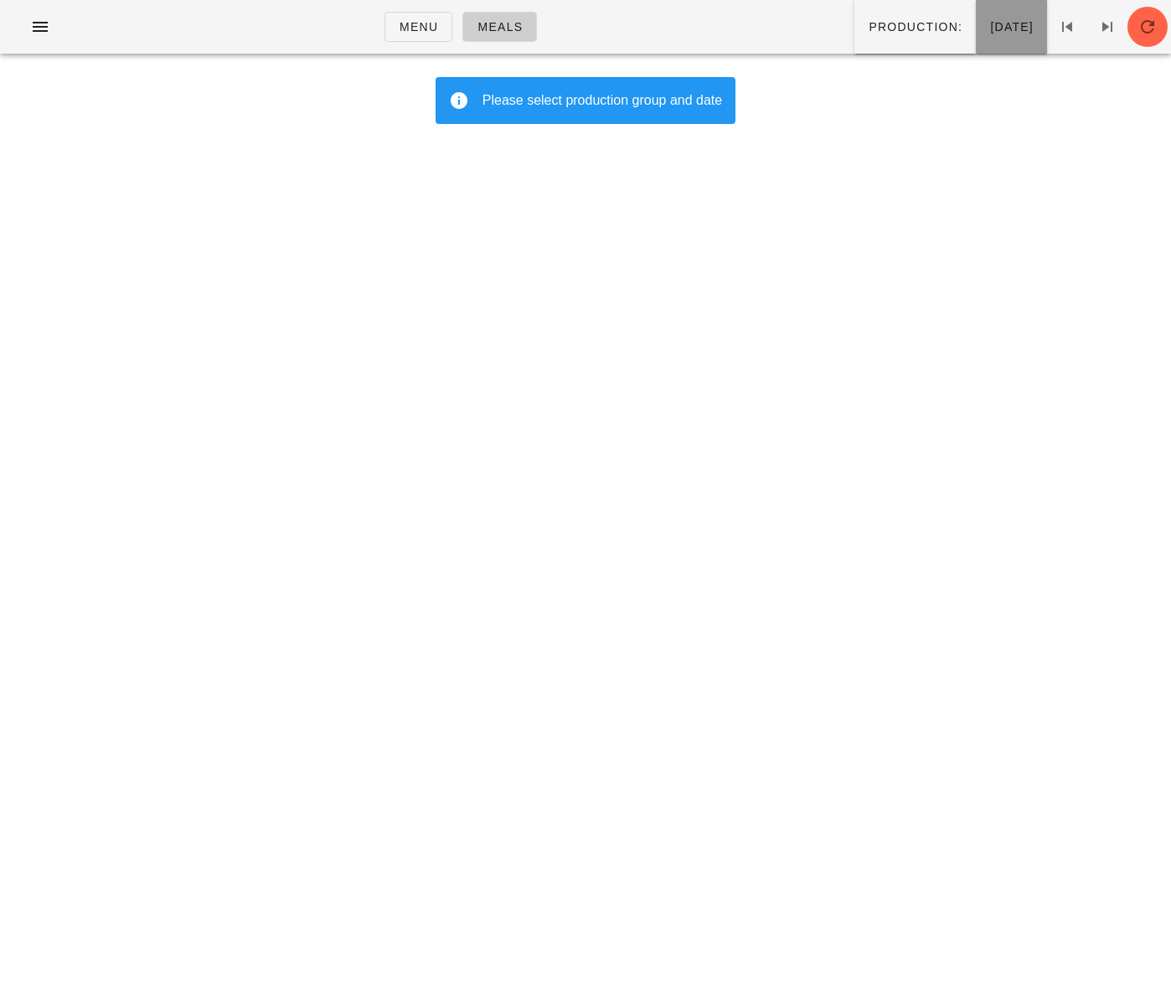
click at [989, 32] on span "[DATE]" at bounding box center [1011, 26] width 44 height 13
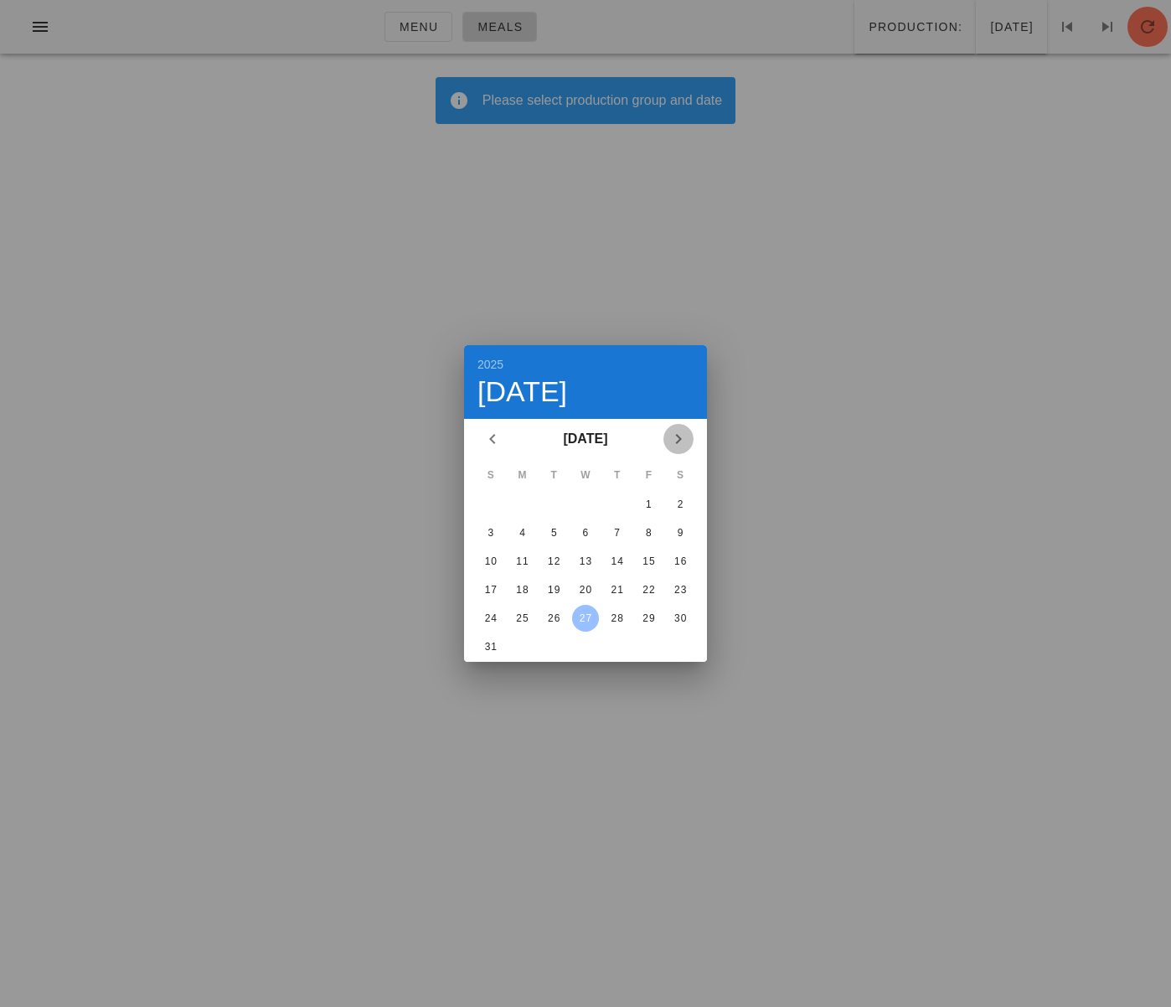
drag, startPoint x: 679, startPoint y: 439, endPoint x: 664, endPoint y: 444, distance: 15.1
click at [679, 439] on icon "Next month" at bounding box center [678, 439] width 20 height 20
click at [514, 503] on div "1" at bounding box center [522, 504] width 27 height 12
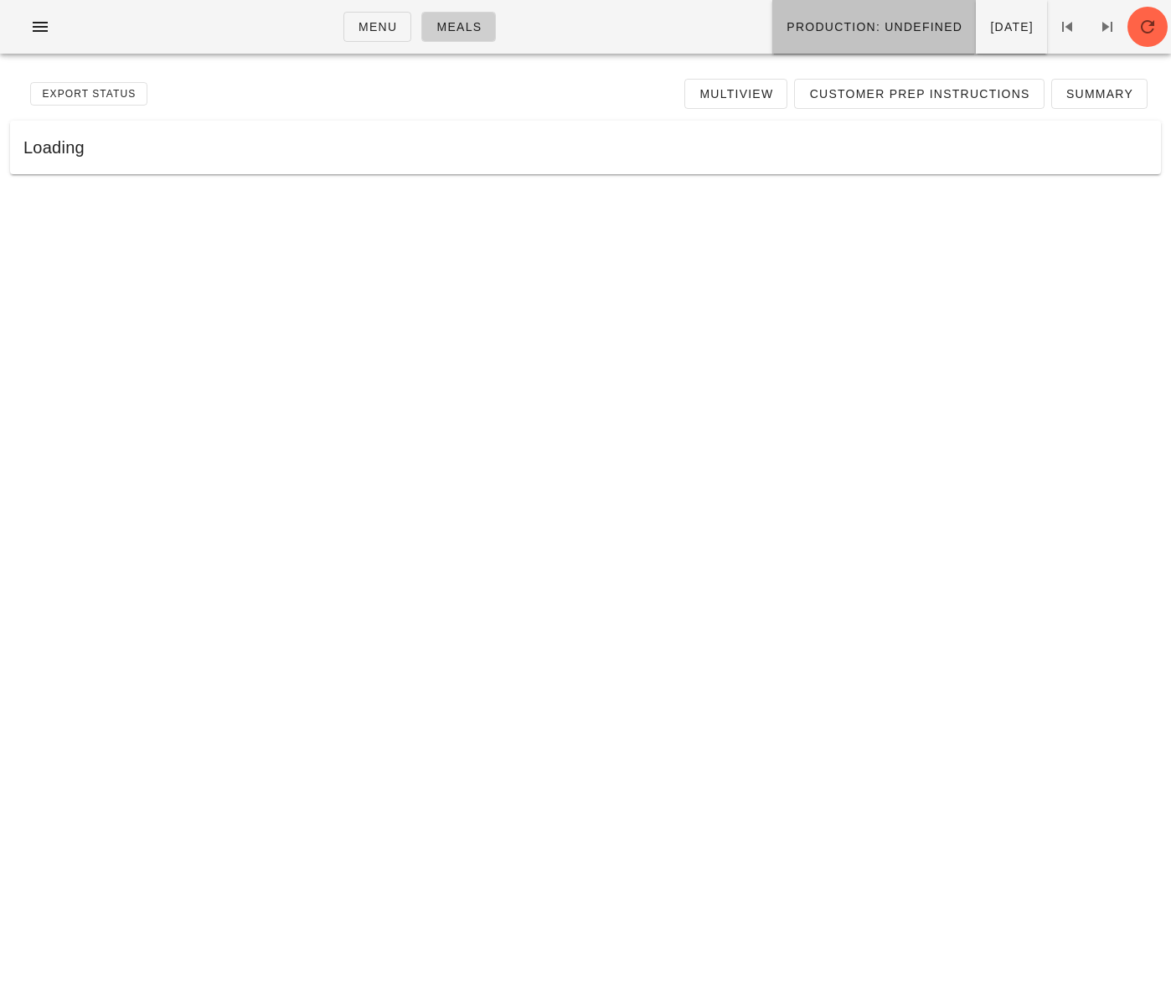
click at [777, 43] on button "Production: undefined" at bounding box center [874, 27] width 204 height 54
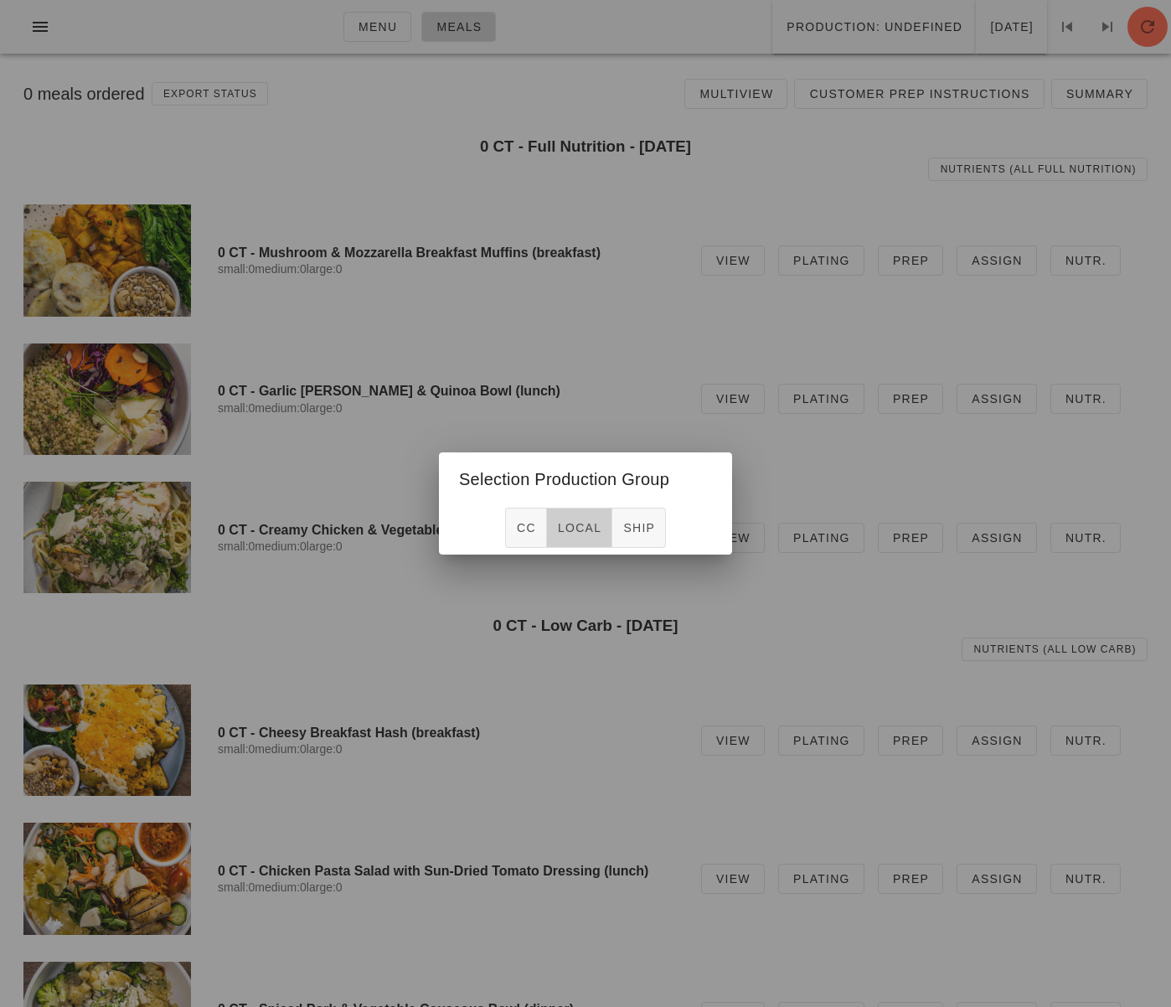
click at [583, 521] on span "local" at bounding box center [579, 527] width 44 height 13
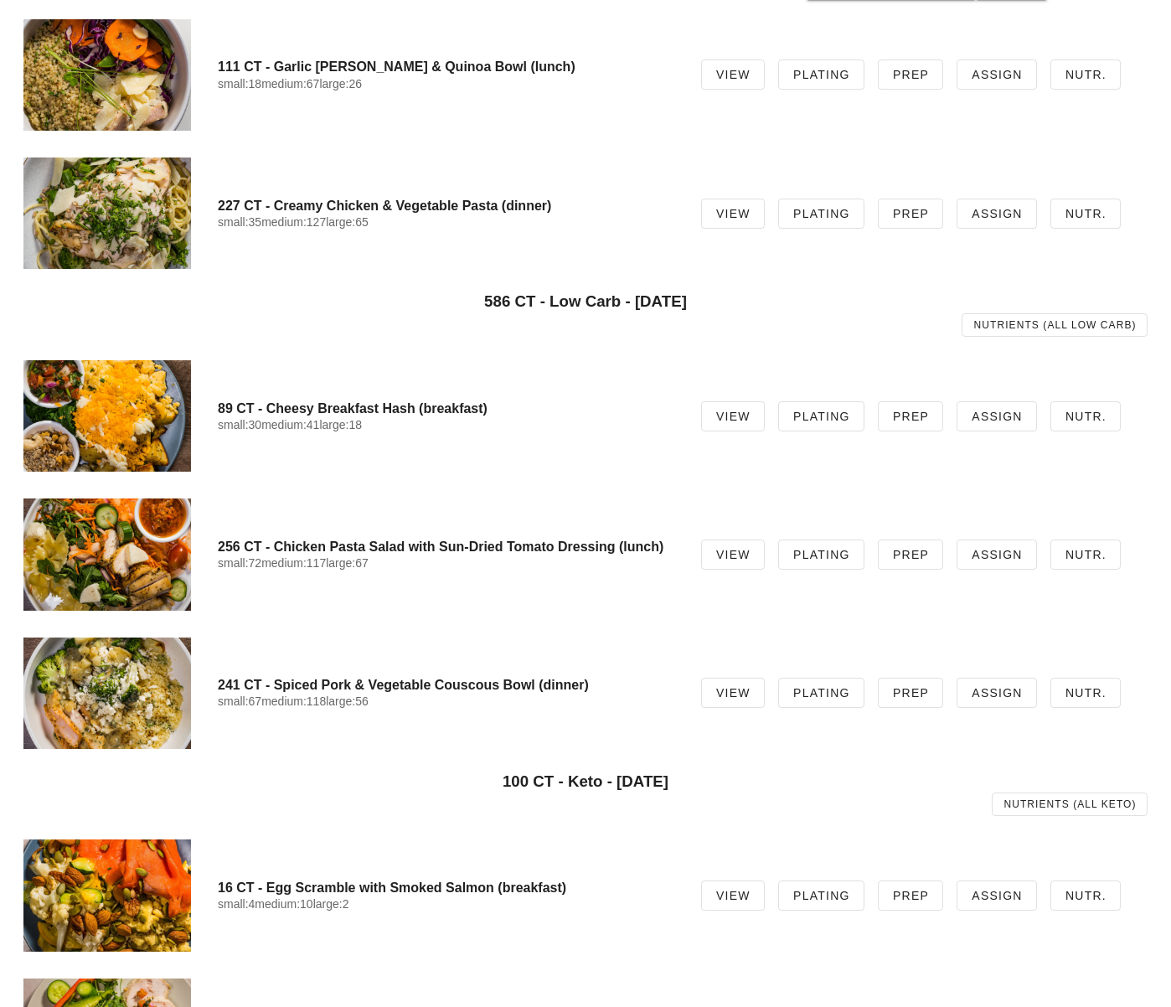
scroll to position [326, 0]
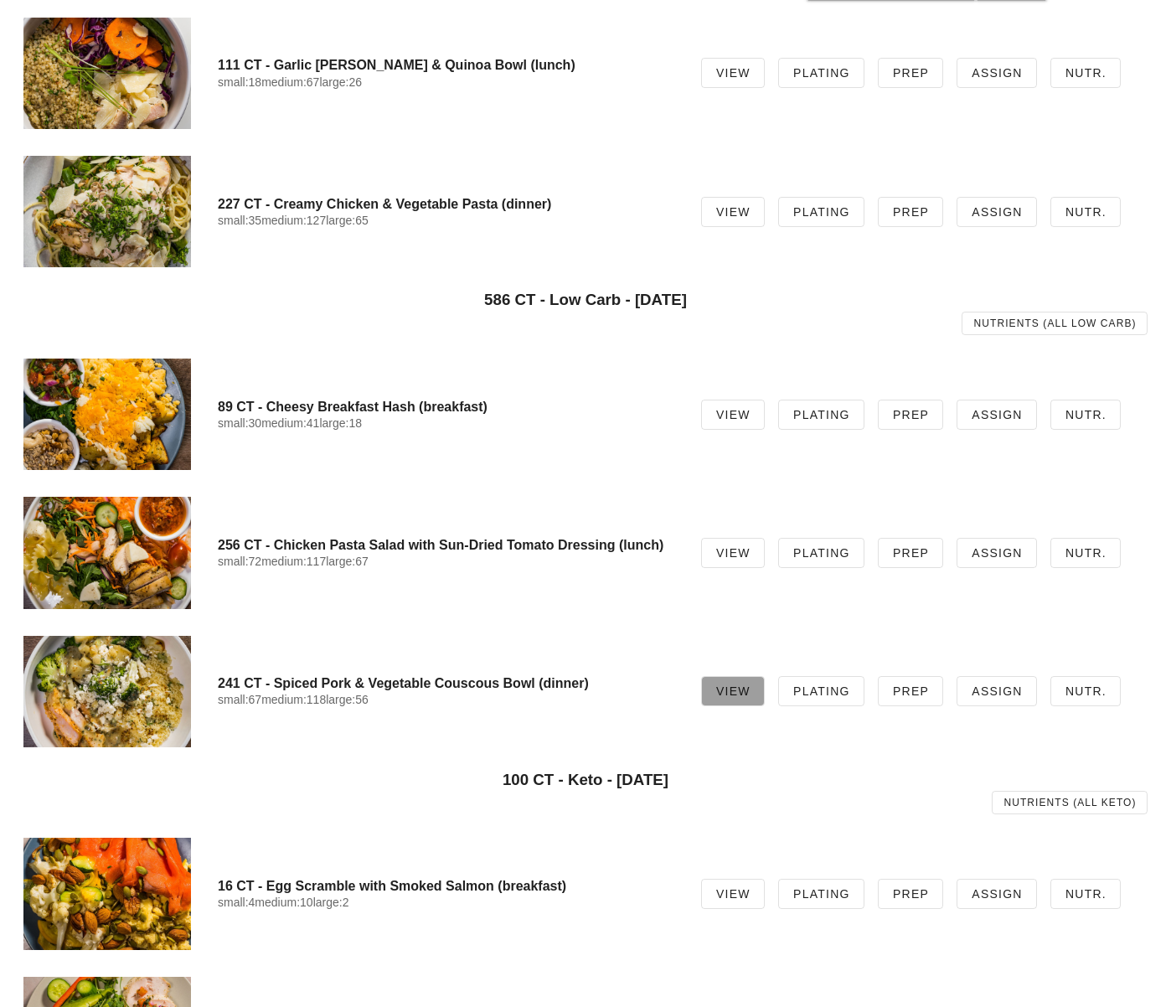
click at [729, 692] on span "View" at bounding box center [732, 690] width 35 height 13
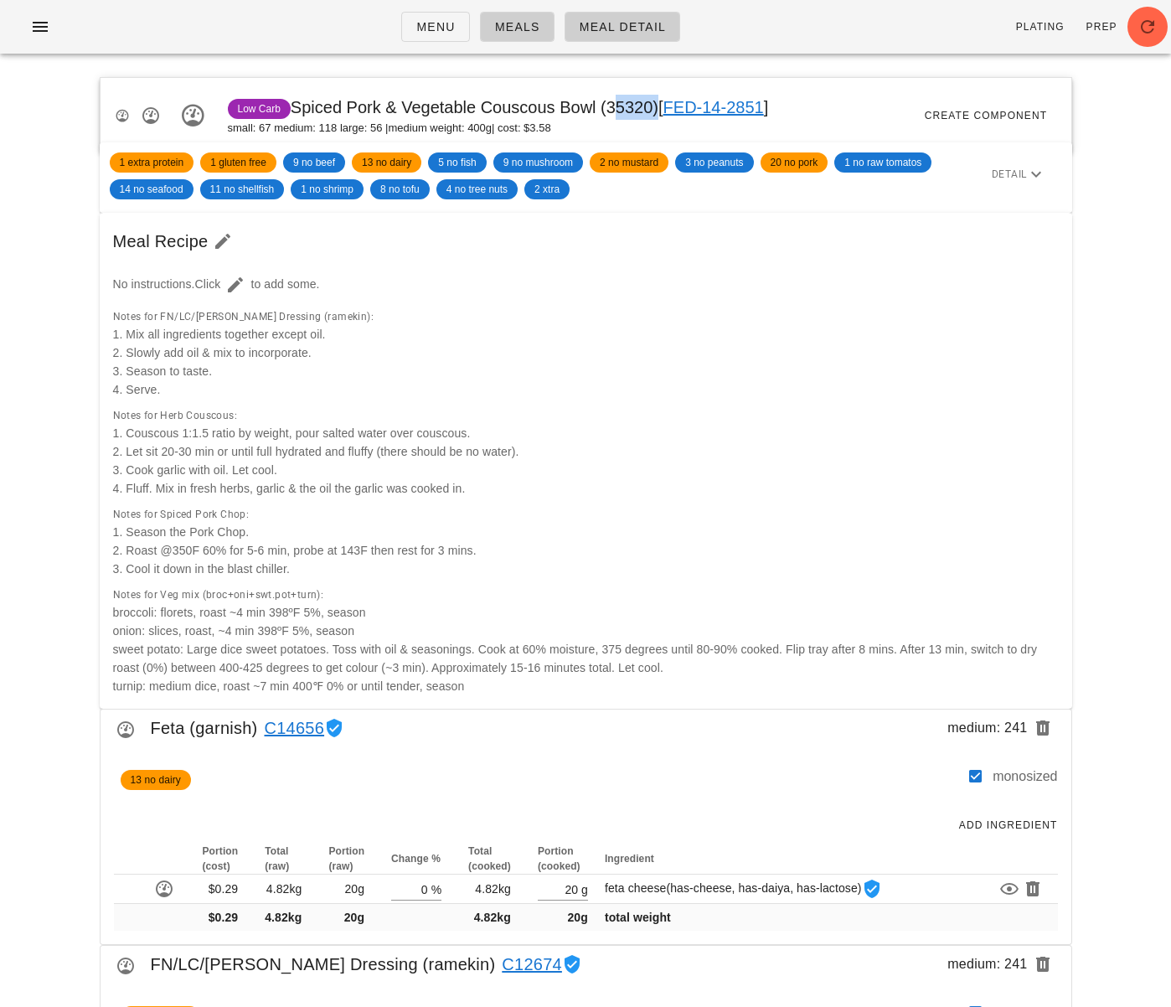
drag, startPoint x: 612, startPoint y: 113, endPoint x: 654, endPoint y: 111, distance: 41.9
click at [654, 111] on span "Low Carb Spiced Pork & Vegetable Couscous Bowl (35320) [ FED-14-2851 ]" at bounding box center [498, 107] width 541 height 18
copy span "35320"
click at [39, 26] on icon "button" at bounding box center [40, 27] width 20 height 20
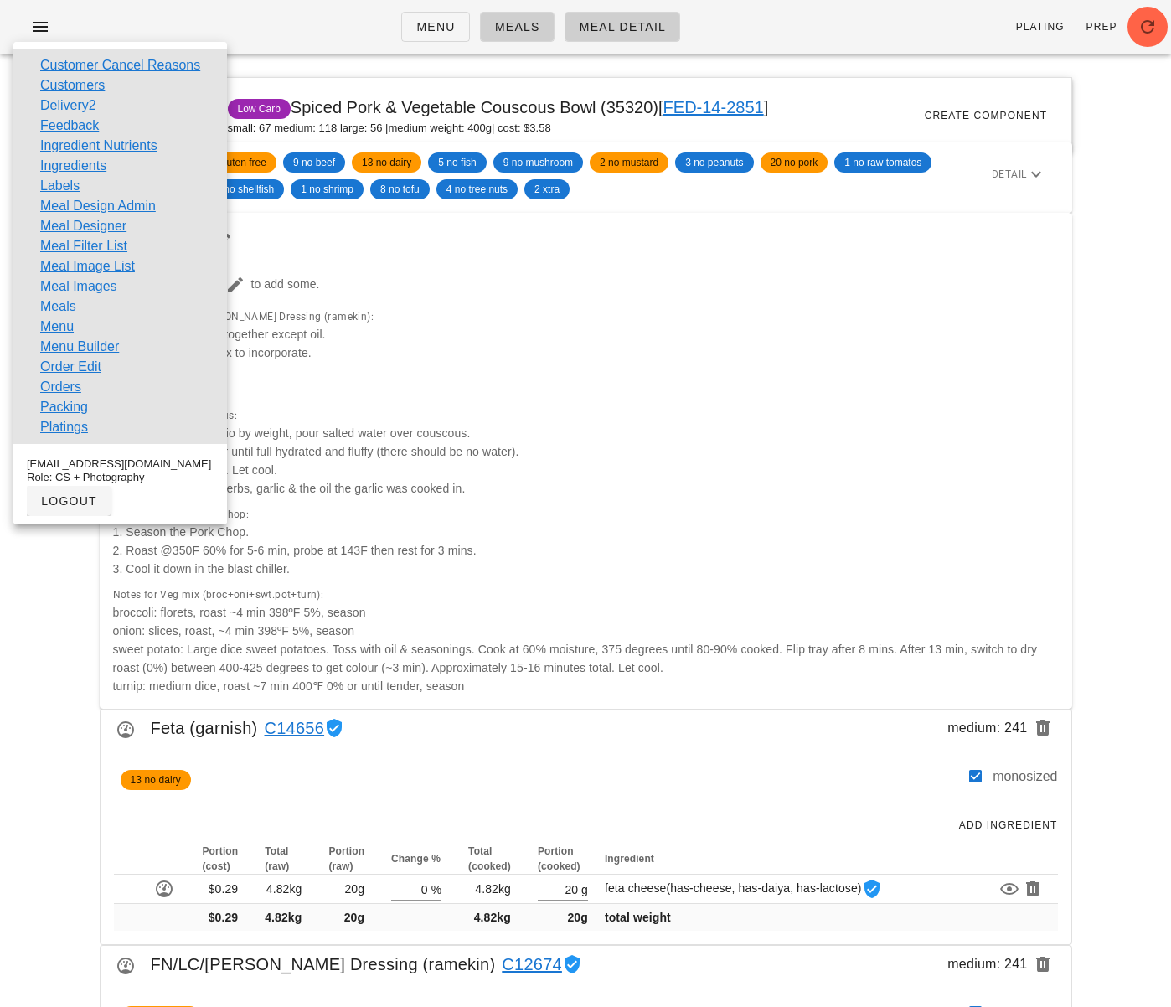
click at [188, 23] on div "Menu Meals Meal Detail Plating Prep" at bounding box center [585, 27] width 1171 height 54
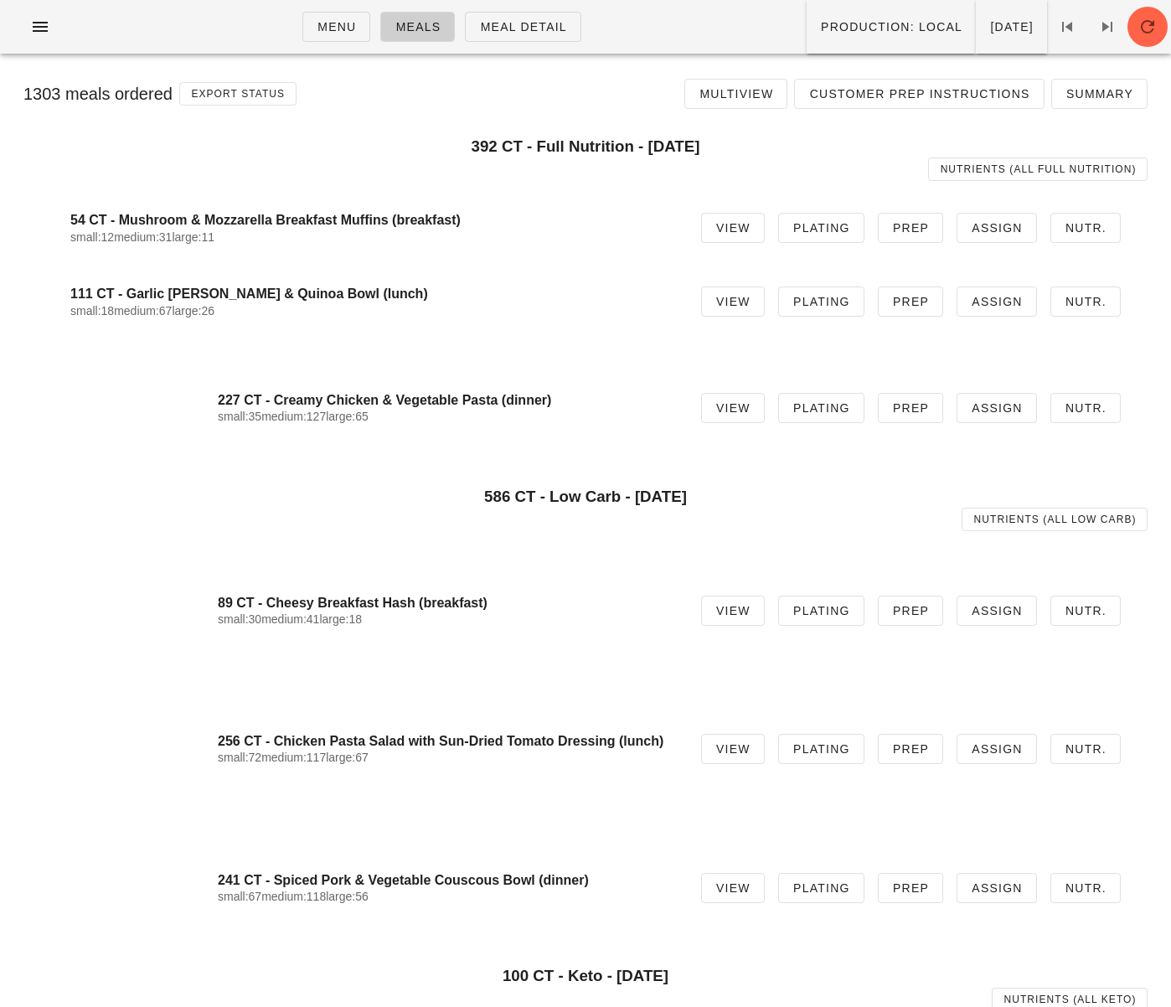
scroll to position [326, 0]
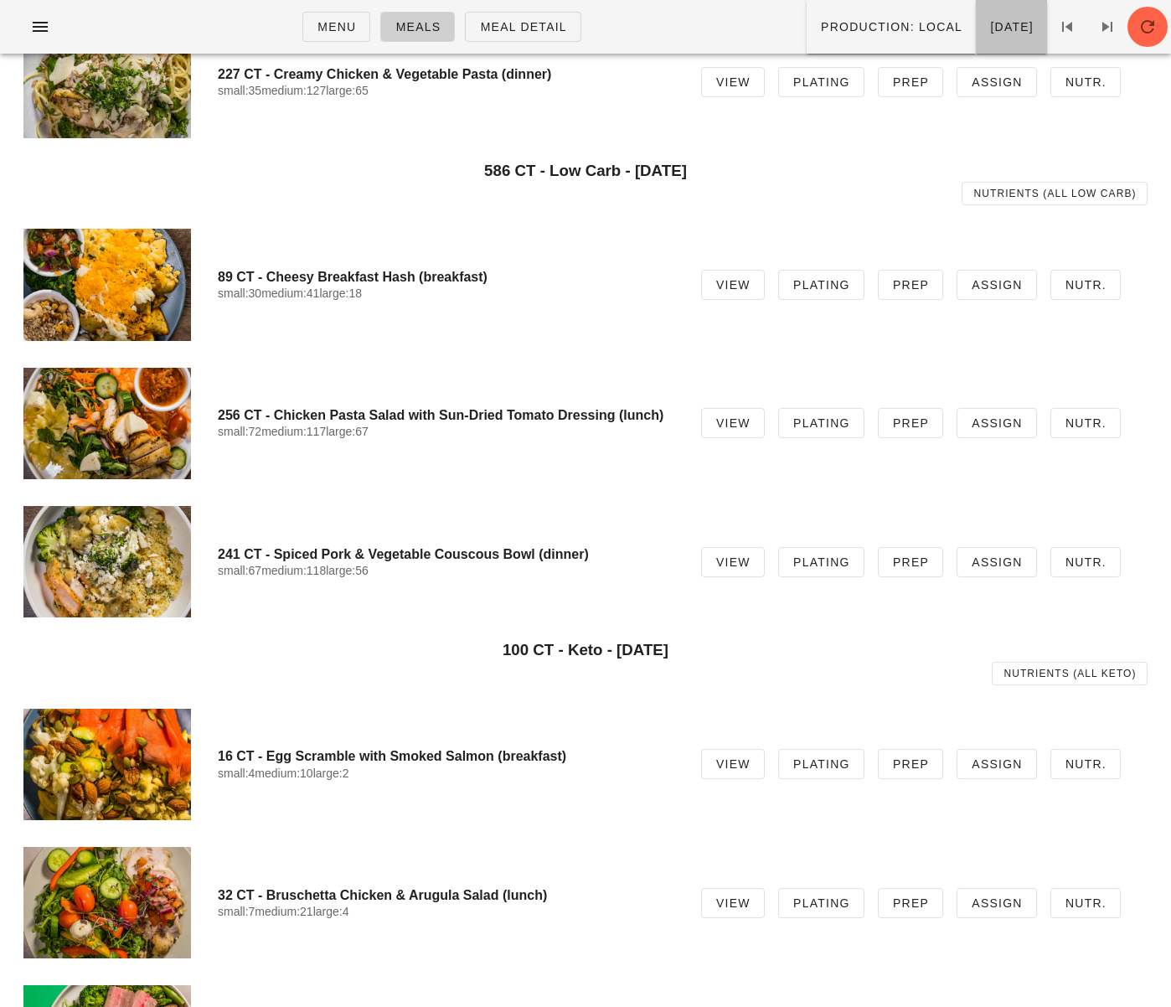
click at [989, 34] on span "Monday Sep 01" at bounding box center [1011, 26] width 44 height 13
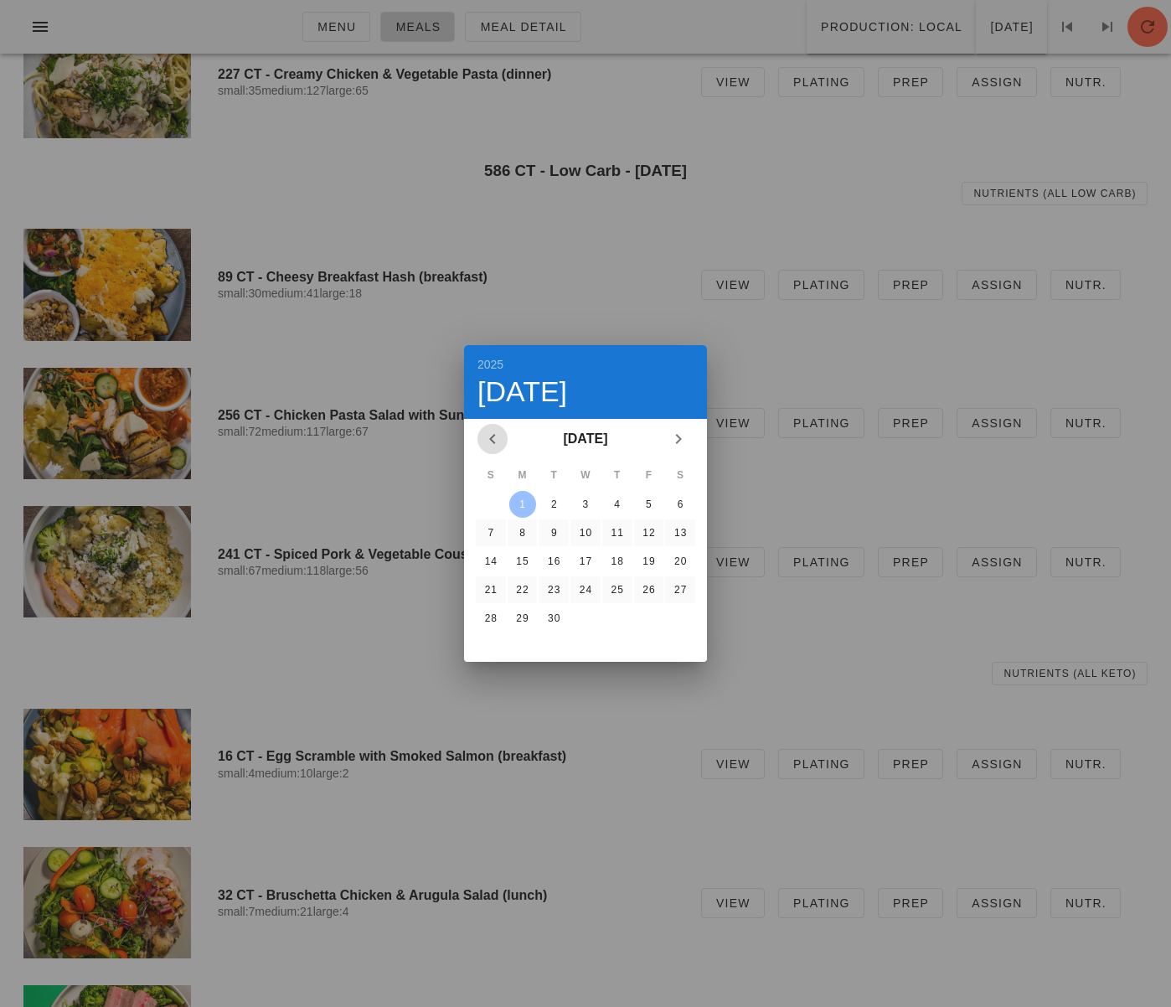
click at [494, 436] on icon "Previous month" at bounding box center [492, 439] width 20 height 20
click at [589, 619] on div "27" at bounding box center [585, 618] width 25 height 12
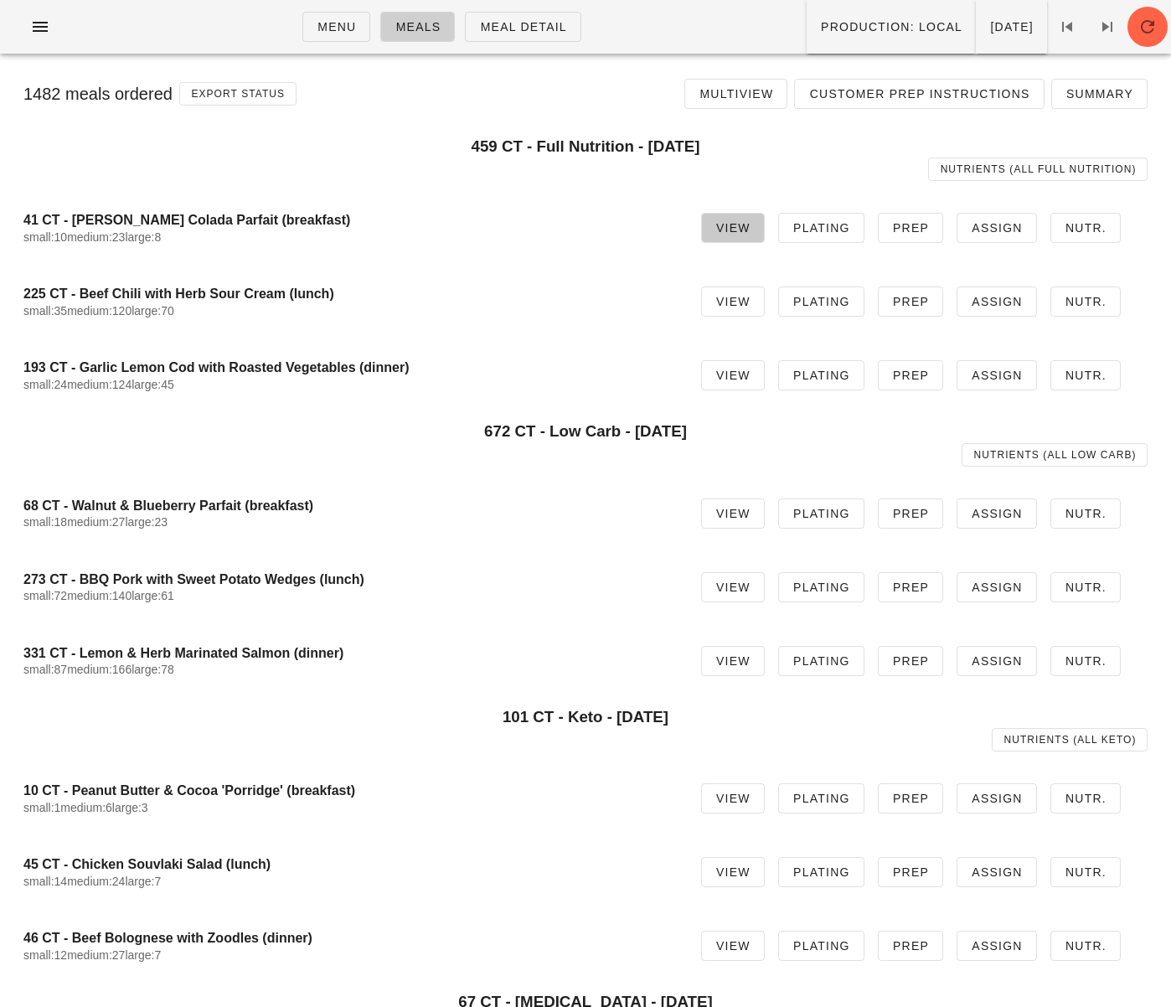
click at [735, 236] on link "View" at bounding box center [733, 228] width 64 height 30
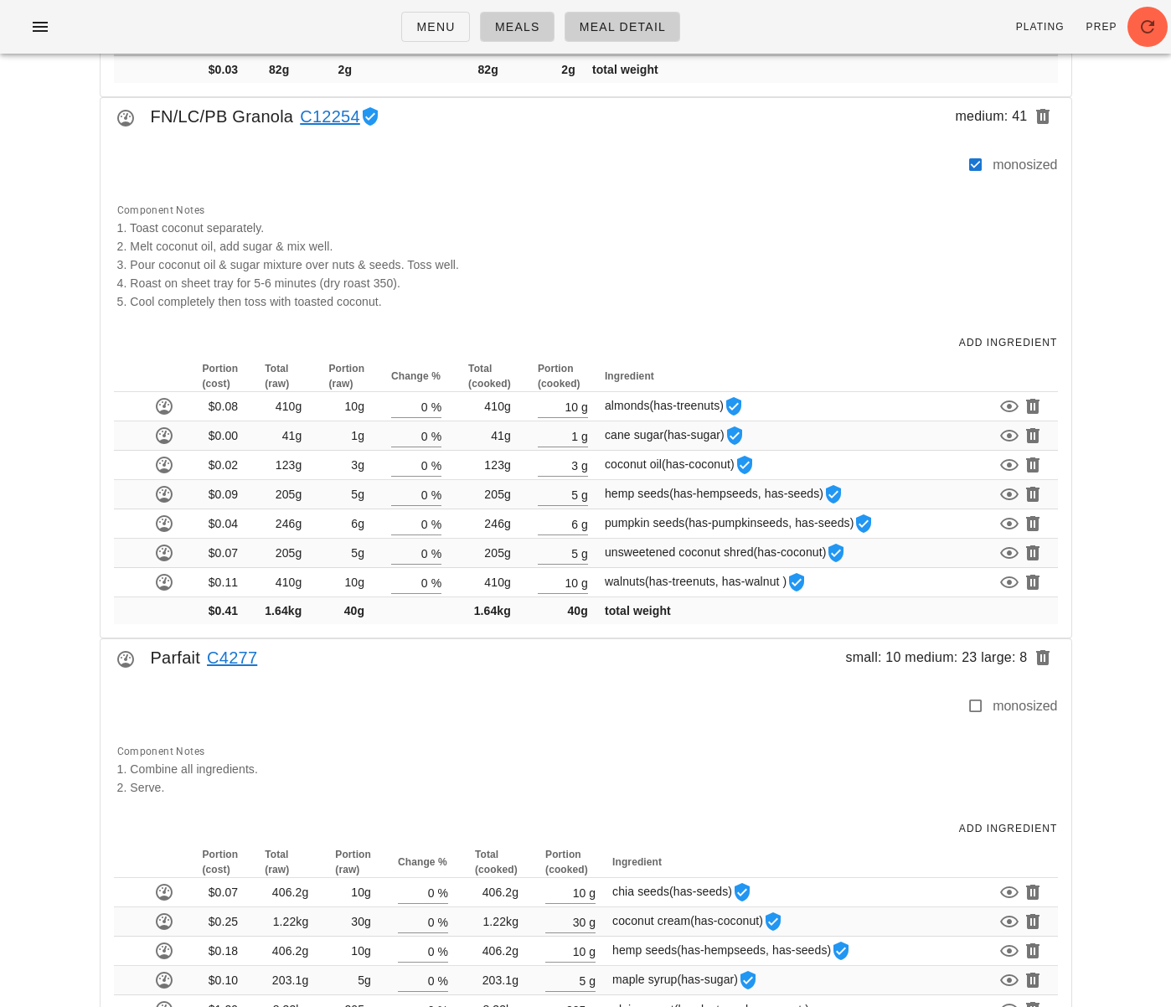
scroll to position [623, 0]
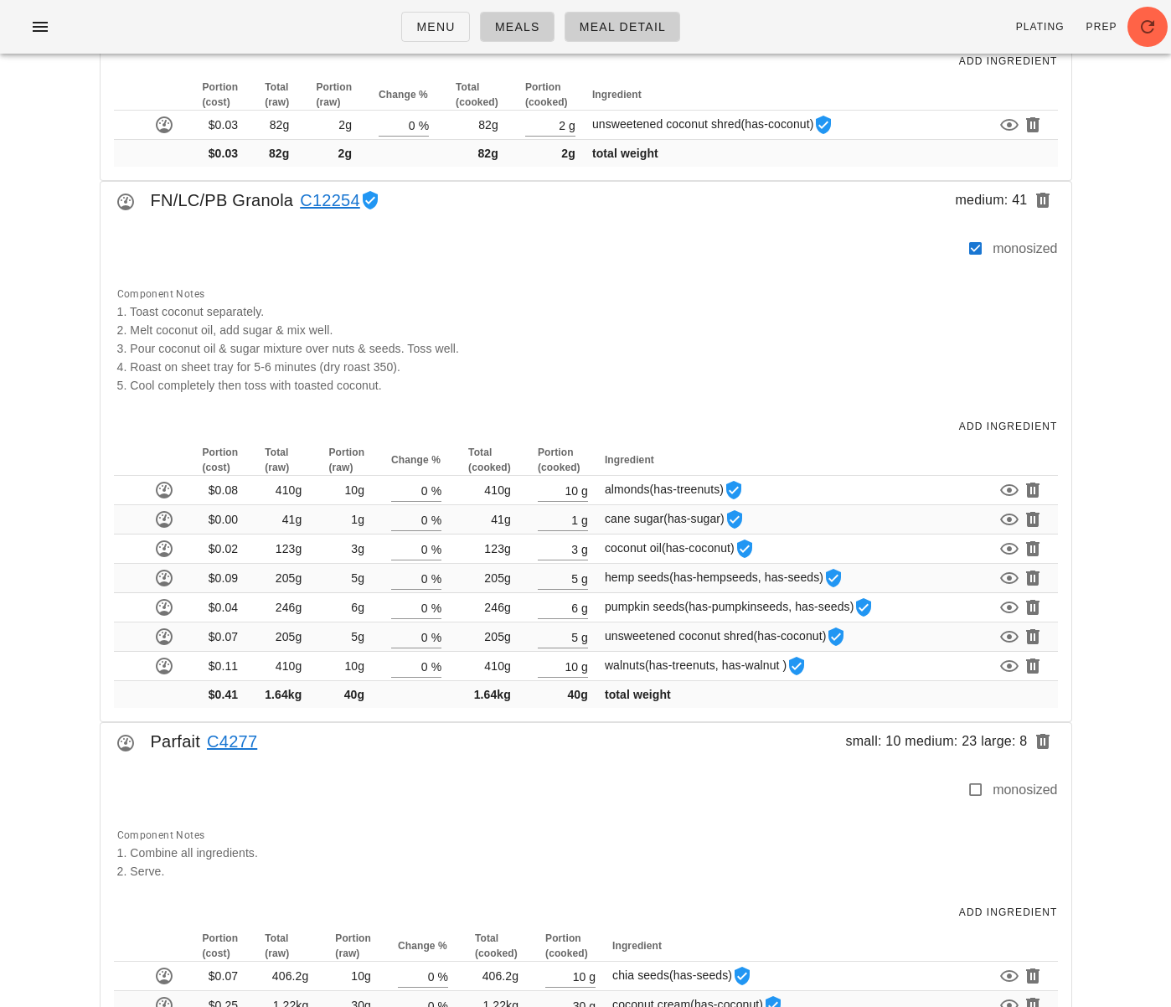
drag, startPoint x: 555, startPoint y: 335, endPoint x: 471, endPoint y: 339, distance: 84.7
click at [555, 335] on div "Component Notes 1. Toast coconut separately. 2. Melt coconut oil, add sugar & m…" at bounding box center [582, 339] width 951 height 131
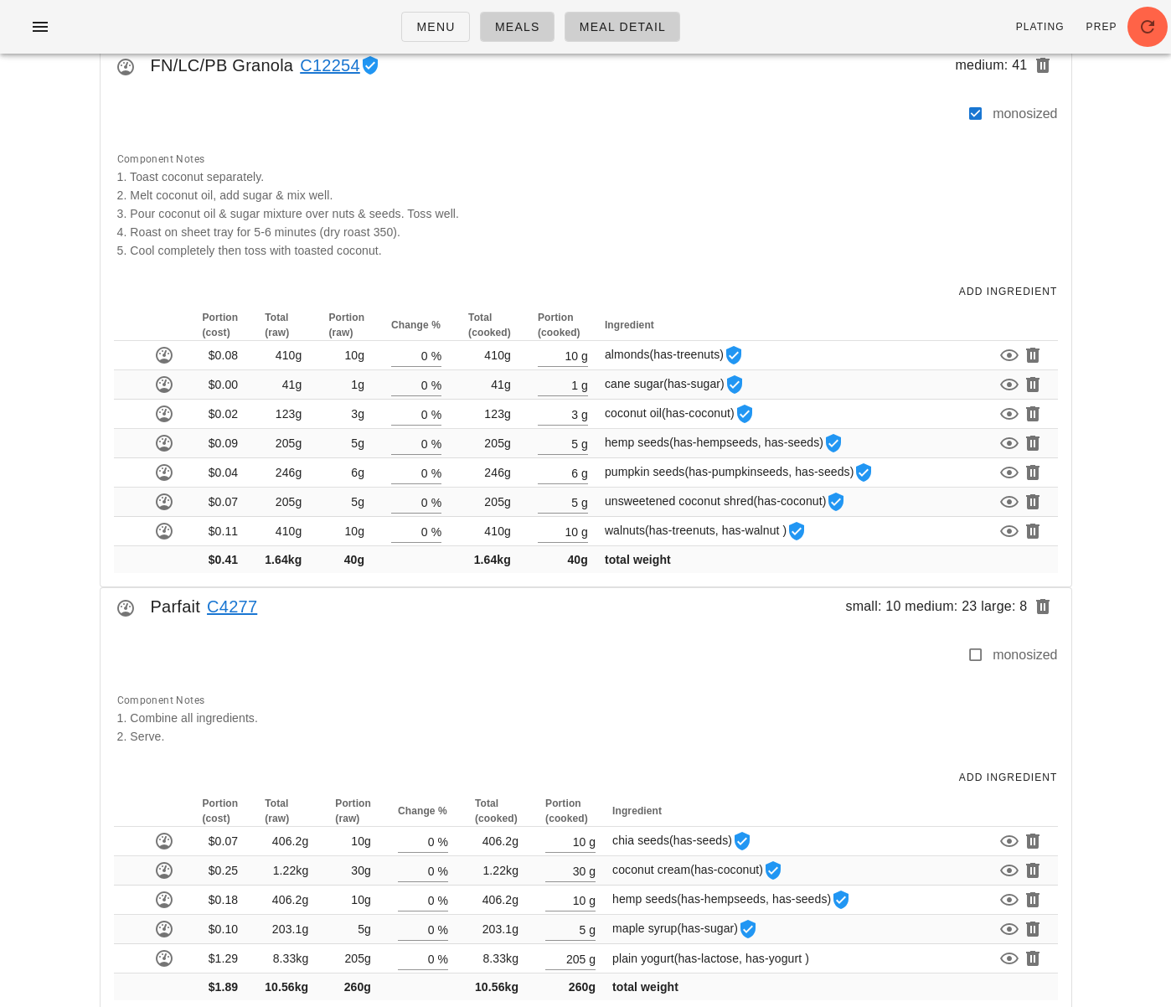
scroll to position [706, 0]
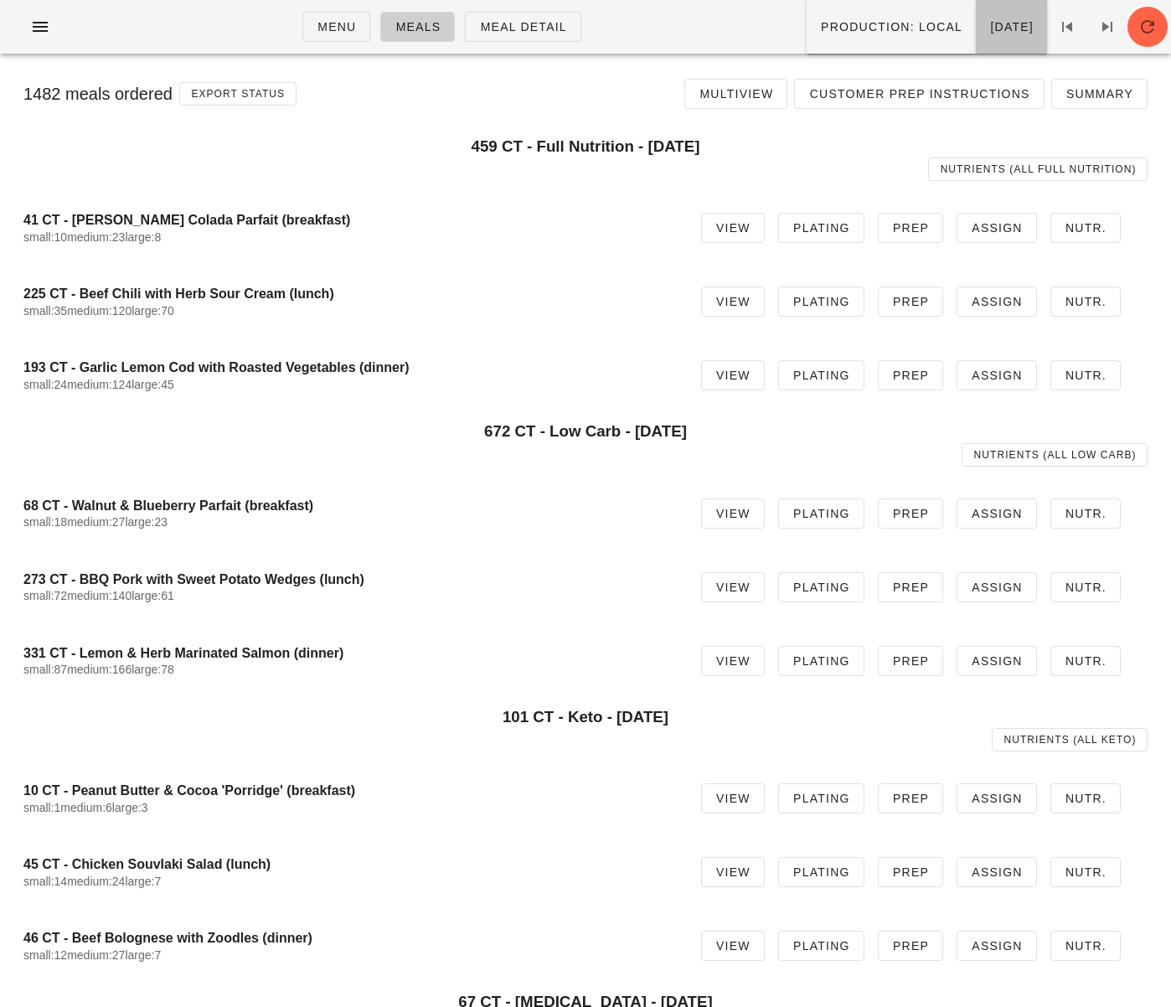
click at [989, 33] on span "[DATE]" at bounding box center [1011, 26] width 44 height 13
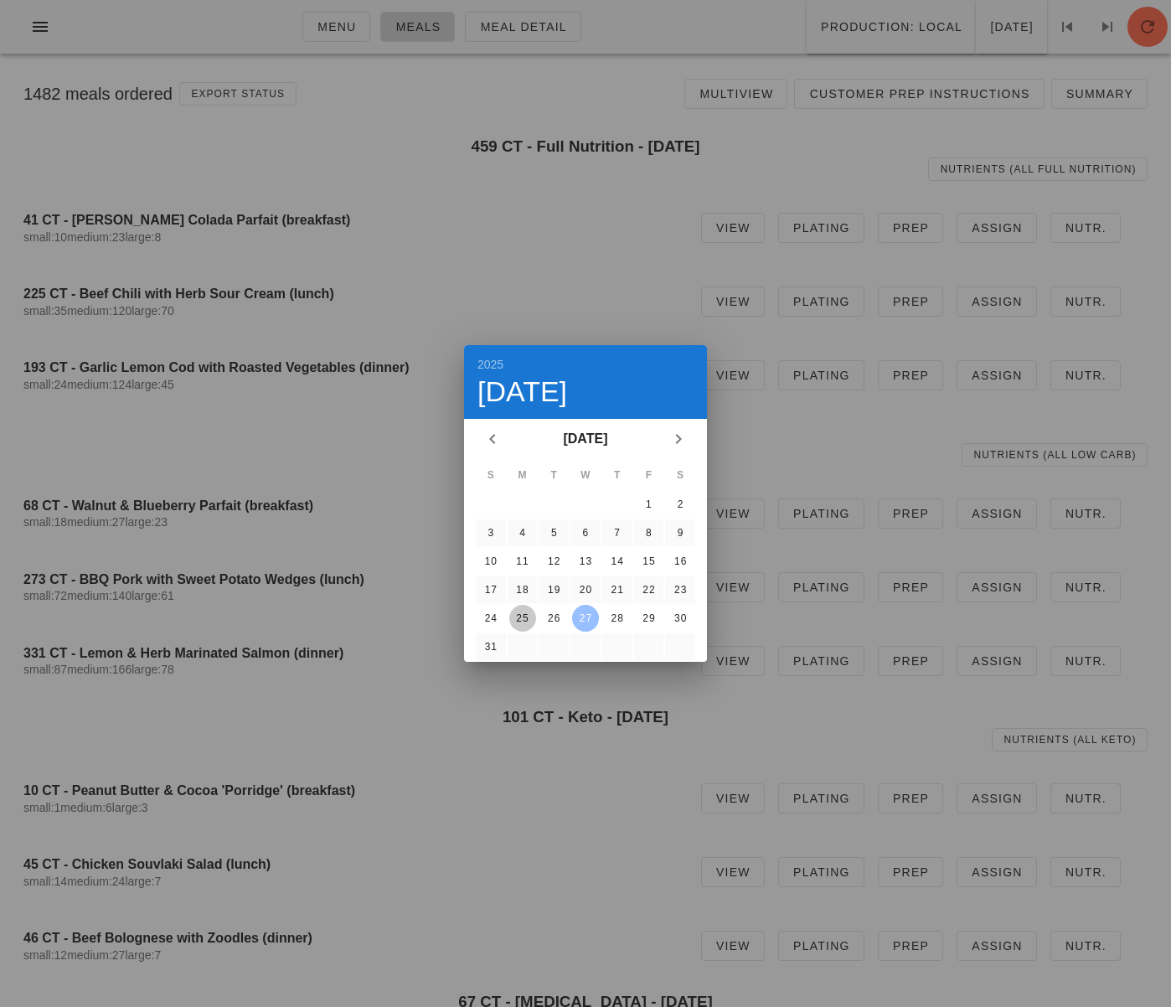
click at [524, 613] on div "25" at bounding box center [522, 618] width 27 height 12
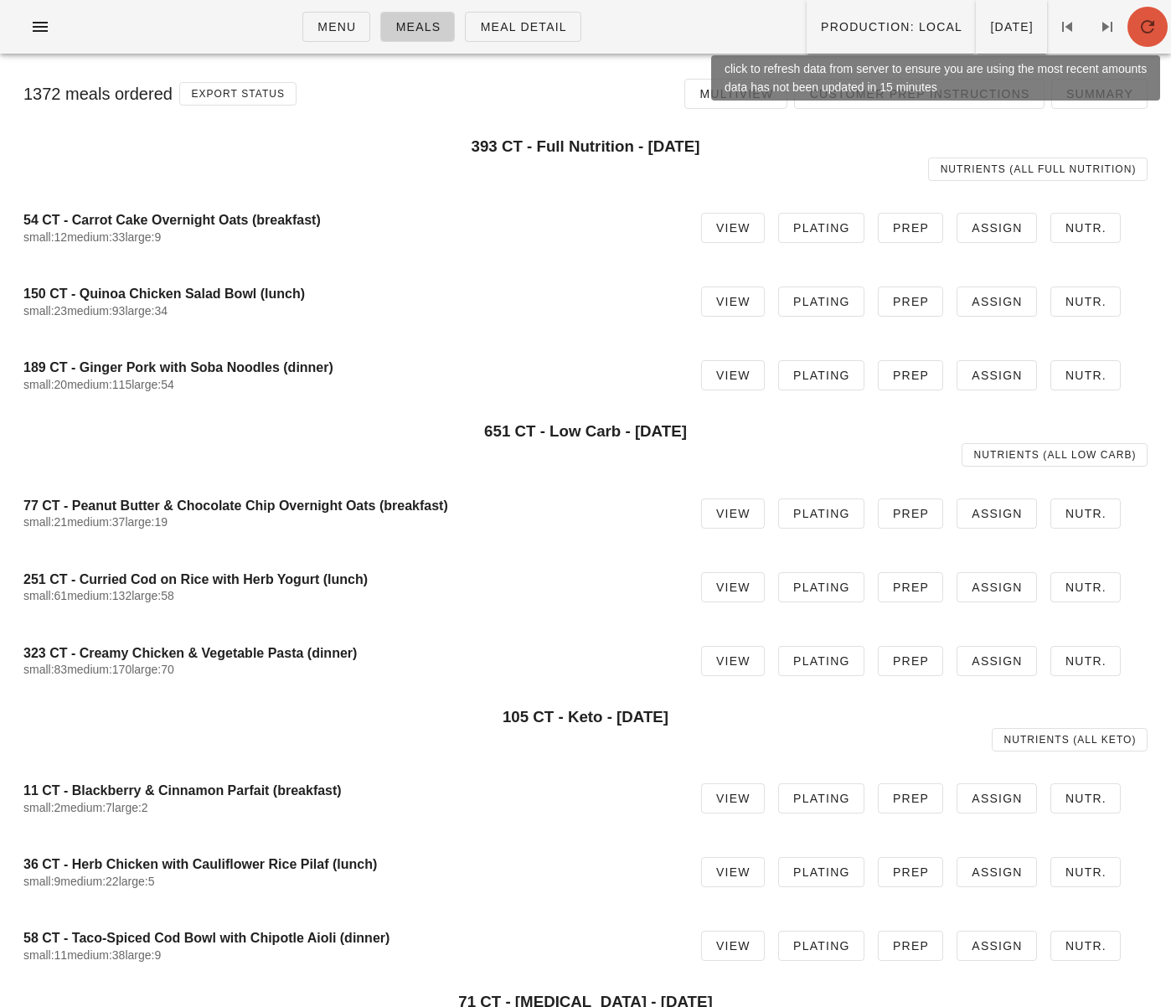
click at [1147, 23] on icon "button" at bounding box center [1148, 27] width 20 height 20
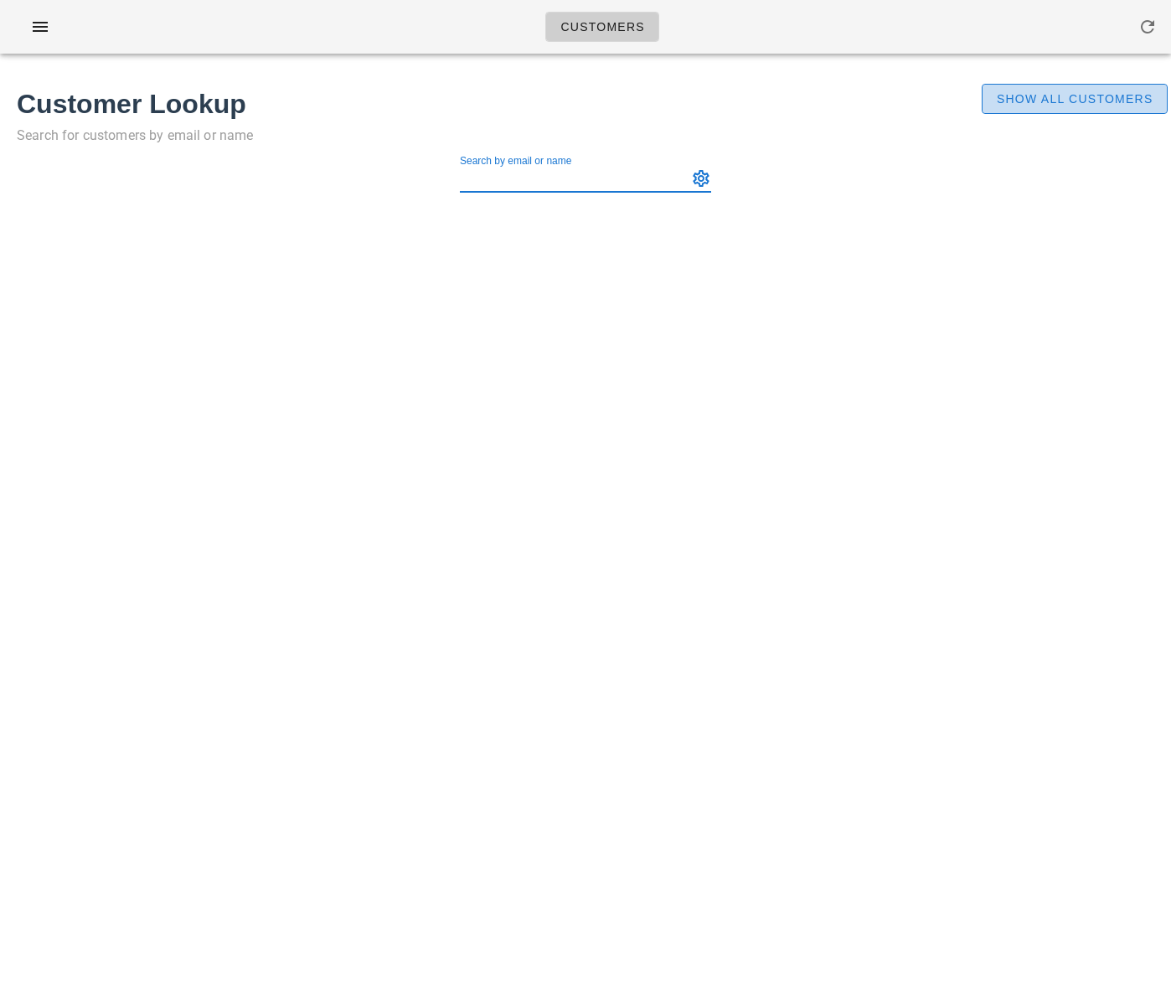
click at [1068, 88] on button "Show All Customers" at bounding box center [1075, 99] width 186 height 30
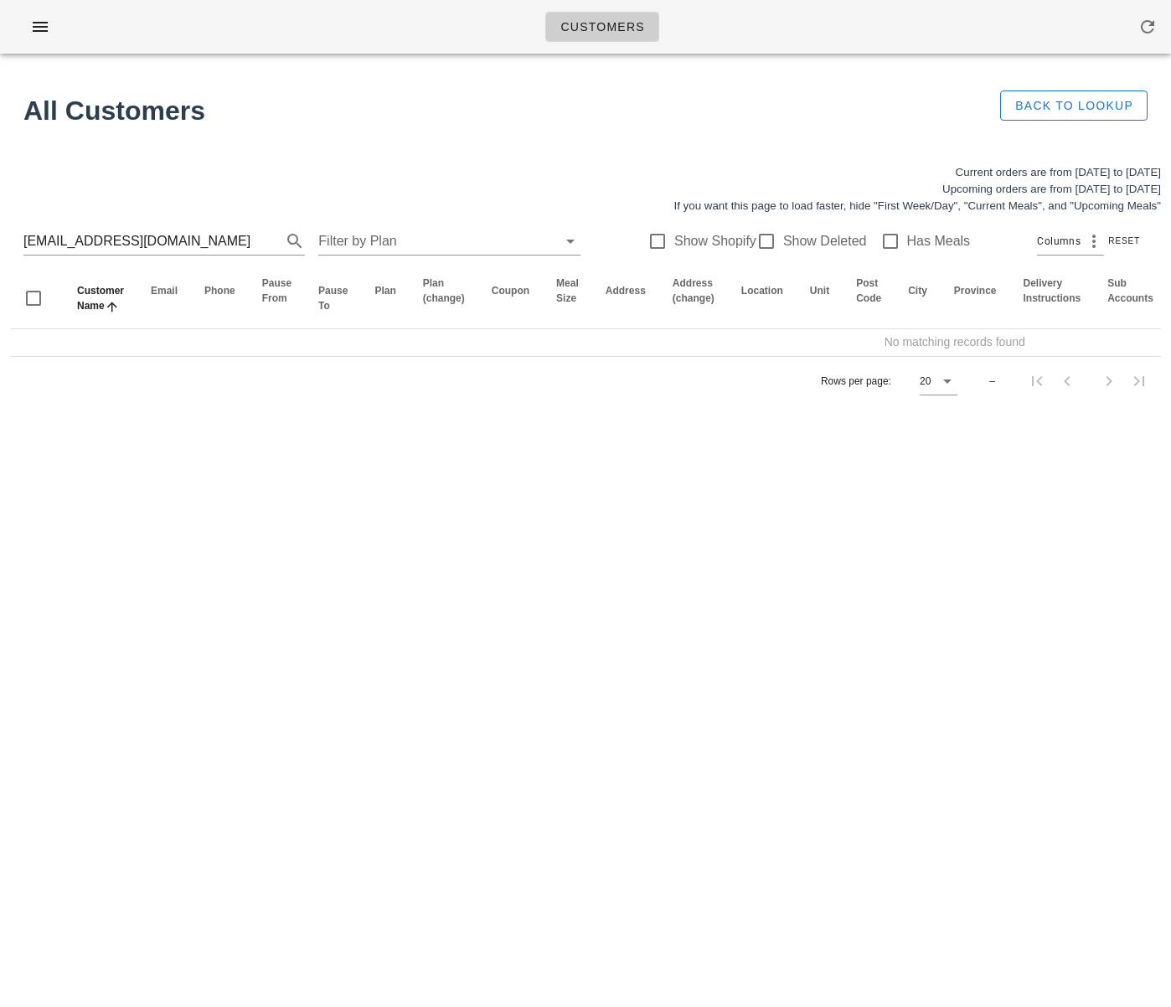
drag, startPoint x: 206, startPoint y: 245, endPoint x: -134, endPoint y: 229, distance: 340.5
click at [0, 229] on html "Customers No customers found for your search. All Customers Back to Lookup Curr…" at bounding box center [585, 503] width 1171 height 1007
drag, startPoint x: 162, startPoint y: 385, endPoint x: 82, endPoint y: 373, distance: 80.6
click at [150, 382] on div "Rows per page: 20 –" at bounding box center [585, 380] width 1151 height 49
click at [217, 240] on input "serenaribecca96@gmail.com" at bounding box center [140, 241] width 235 height 27
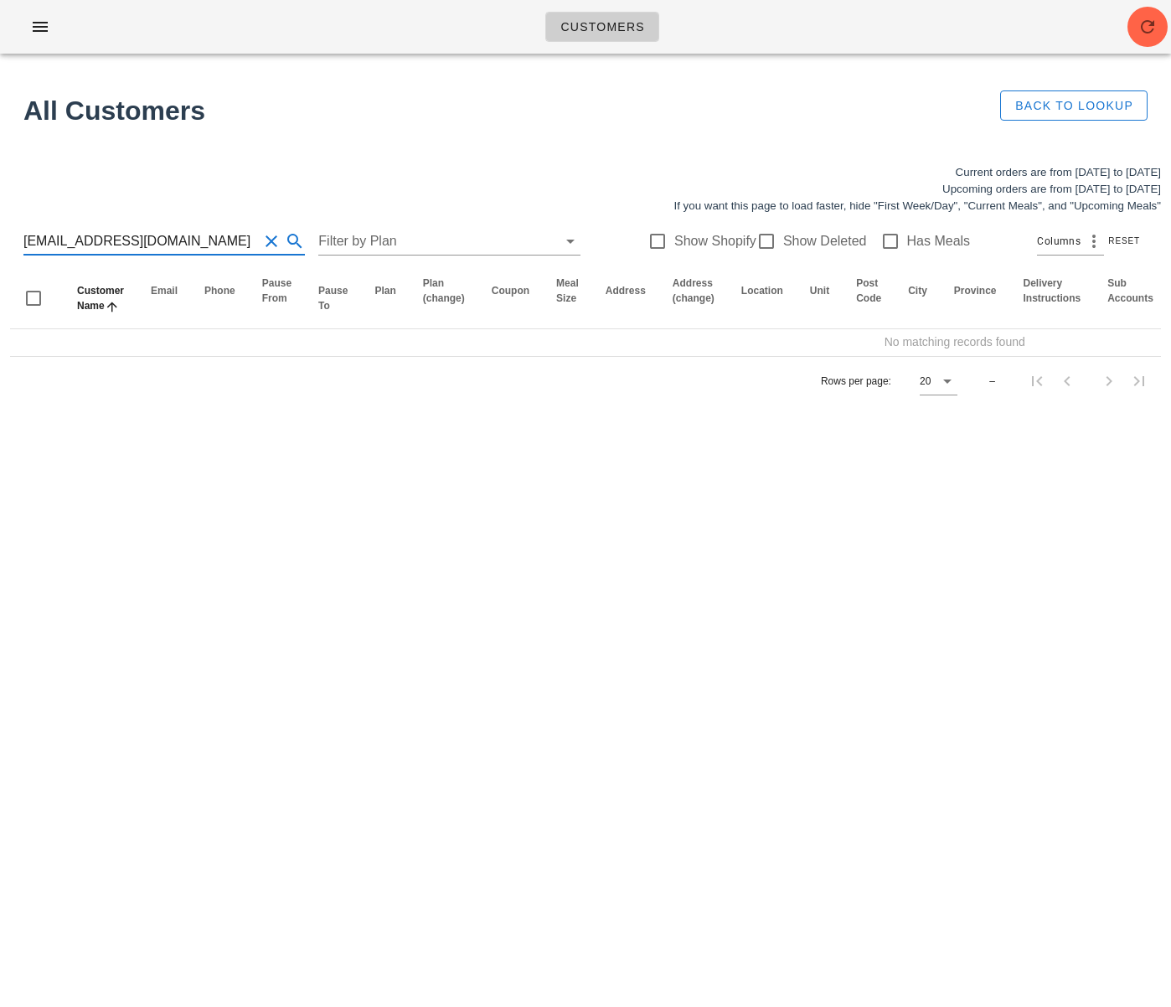
drag, startPoint x: 202, startPoint y: 235, endPoint x: -126, endPoint y: 209, distance: 328.6
click at [0, 209] on html "Customers No customers found for your search. All Customers Back to Lookup Curr…" at bounding box center [585, 503] width 1171 height 1007
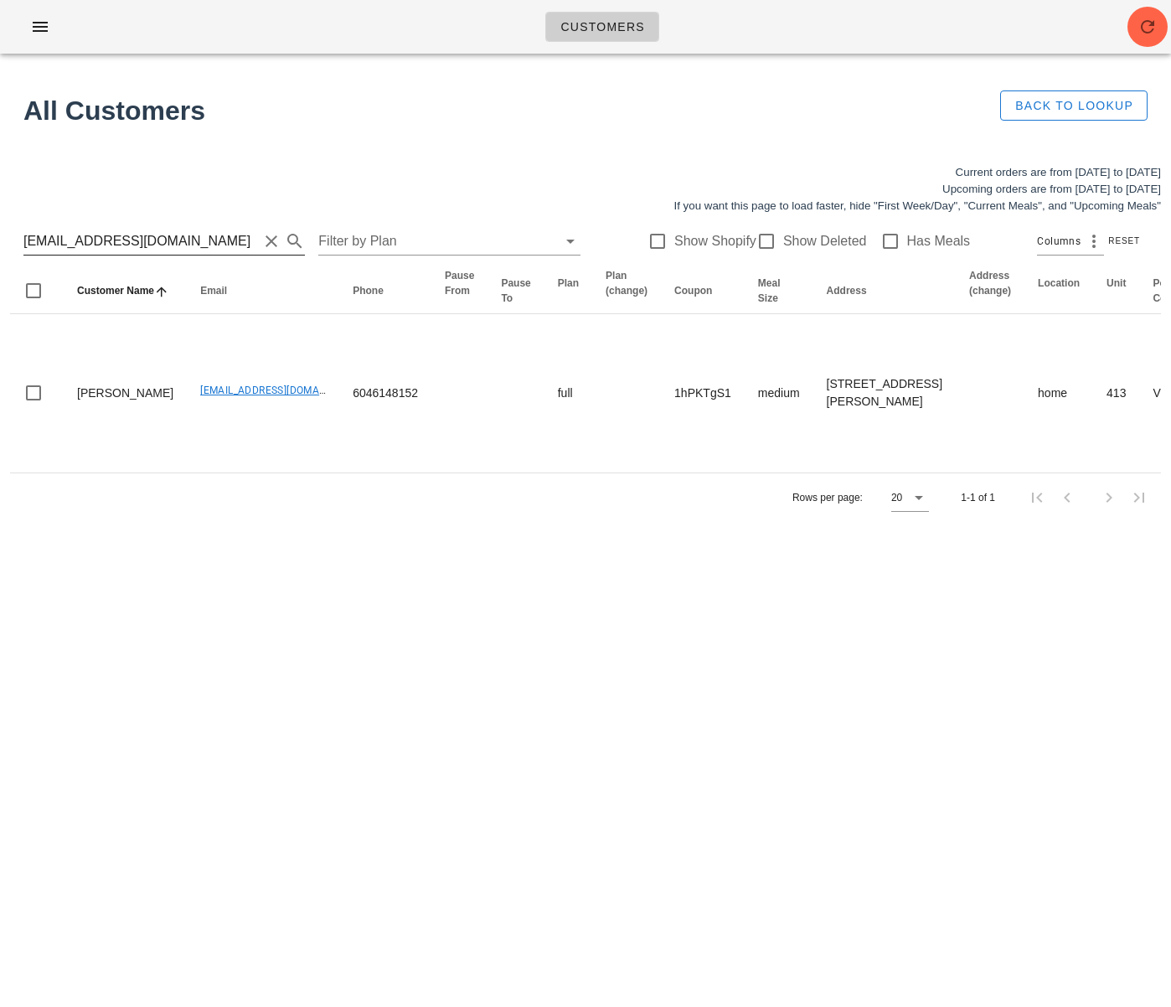
click at [160, 234] on input "negin.sharafzadeh@gmail.com" at bounding box center [140, 241] width 235 height 27
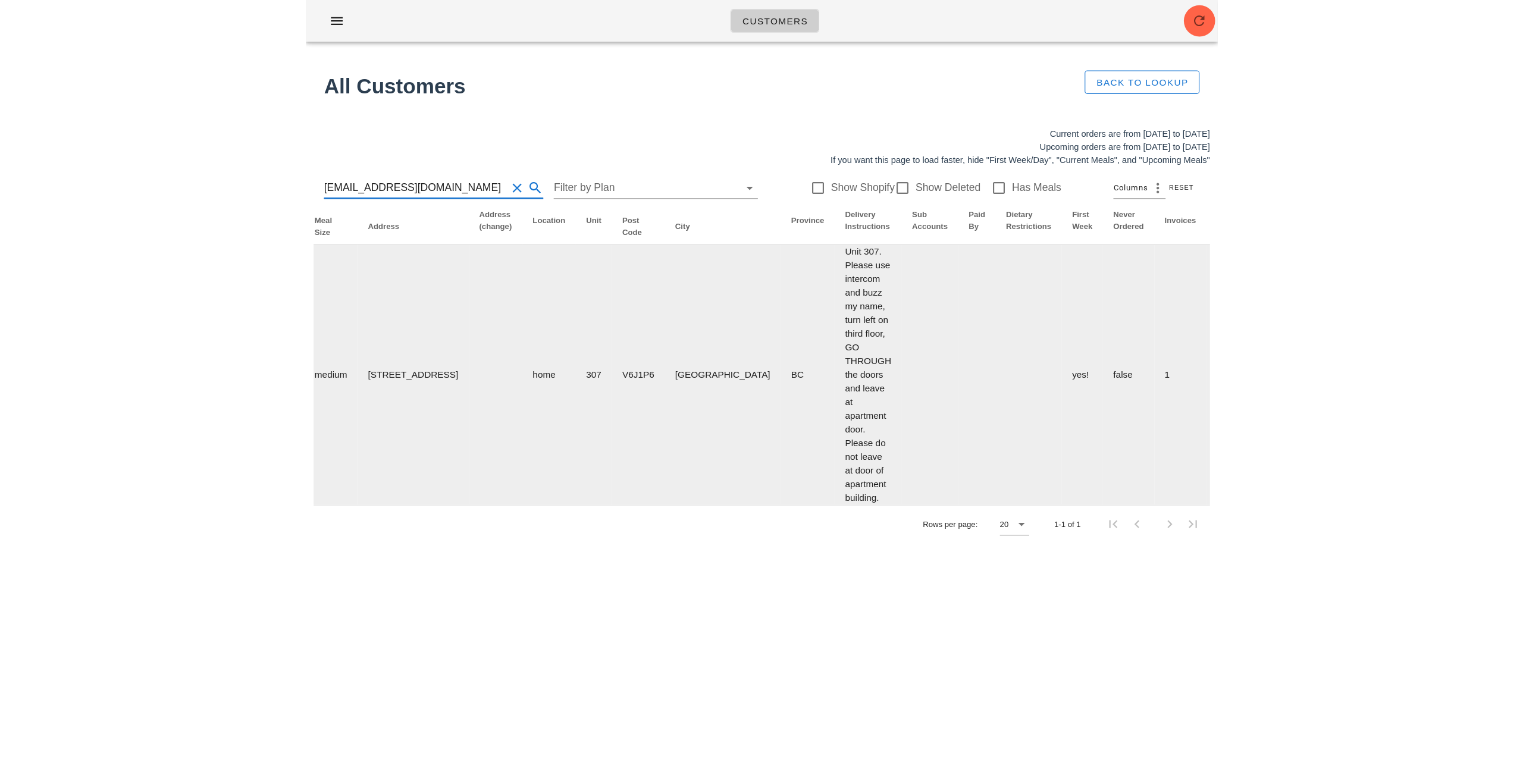
scroll to position [0, 679]
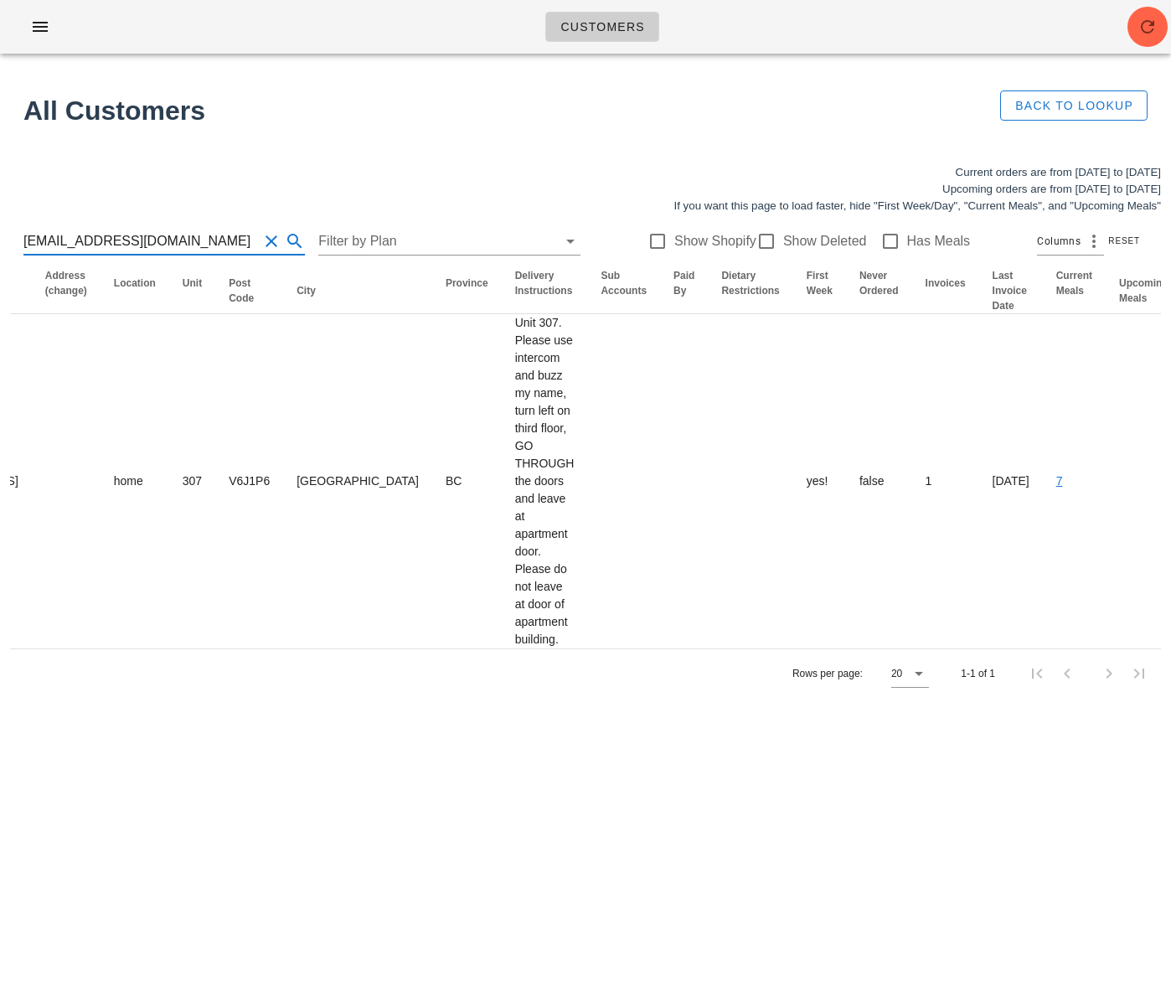
type input "jmktar@yahoo.co.uk"
click at [51, 30] on span "button" at bounding box center [40, 27] width 27 height 20
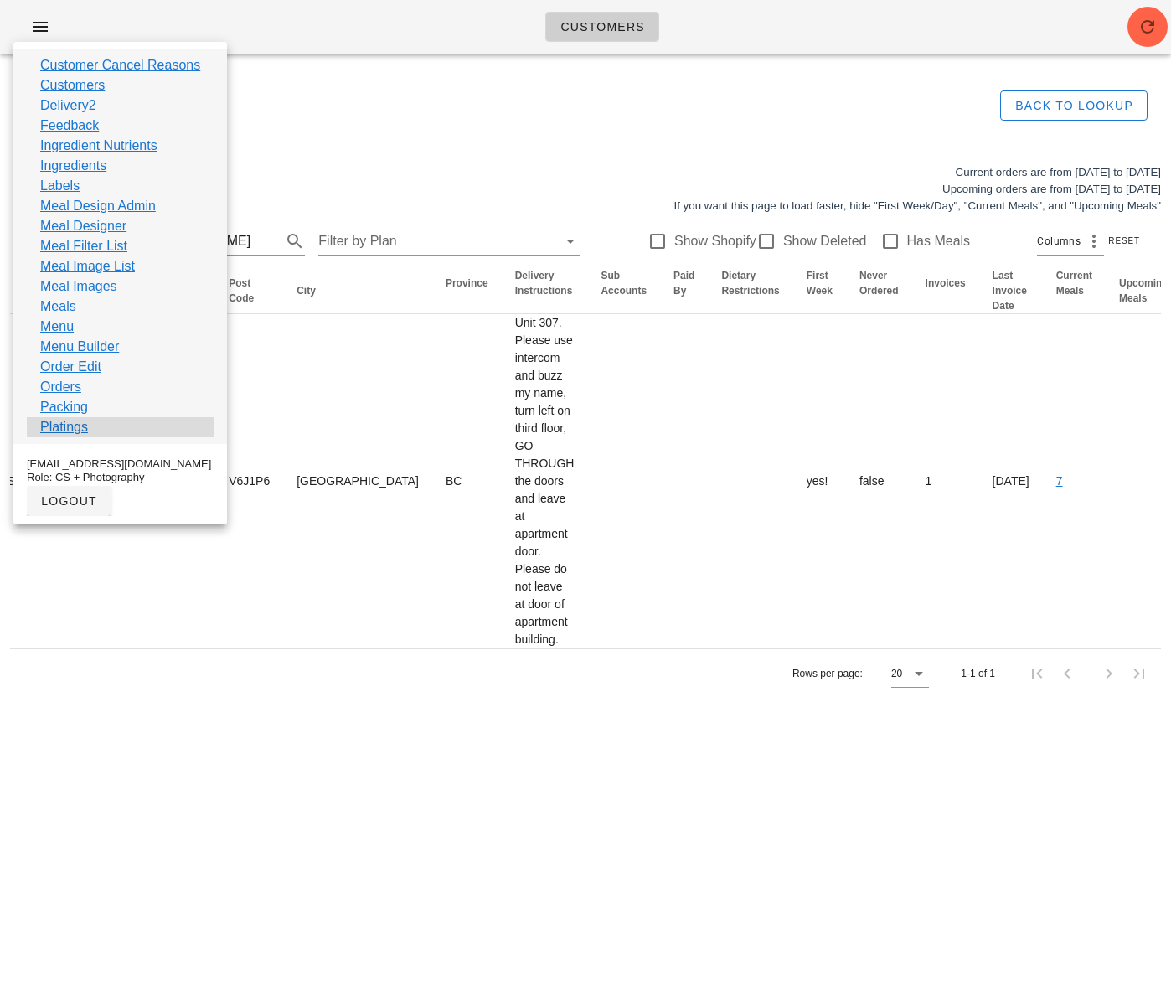
click at [87, 426] on div "Platings" at bounding box center [120, 427] width 187 height 20
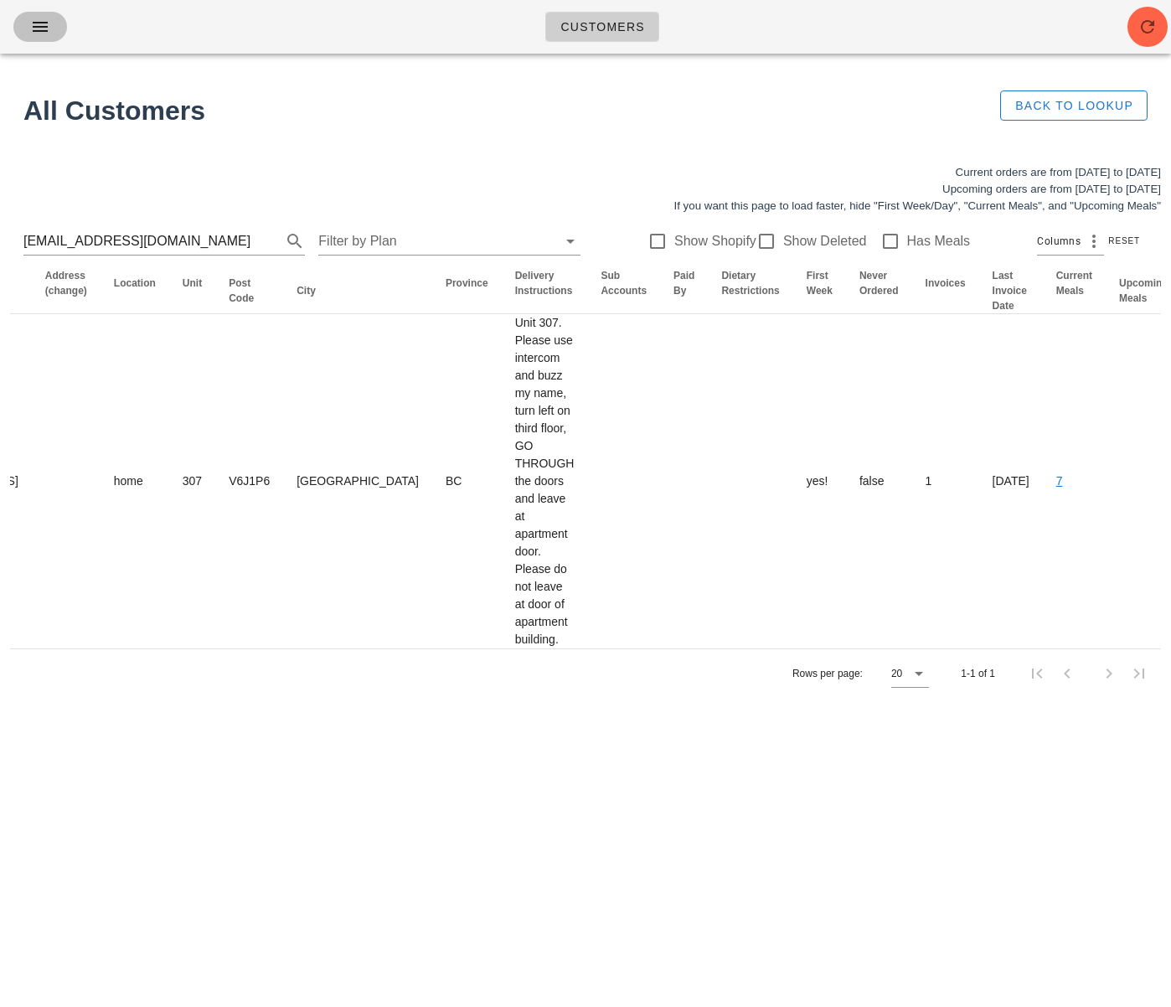
click at [47, 26] on icon "button" at bounding box center [40, 27] width 20 height 20
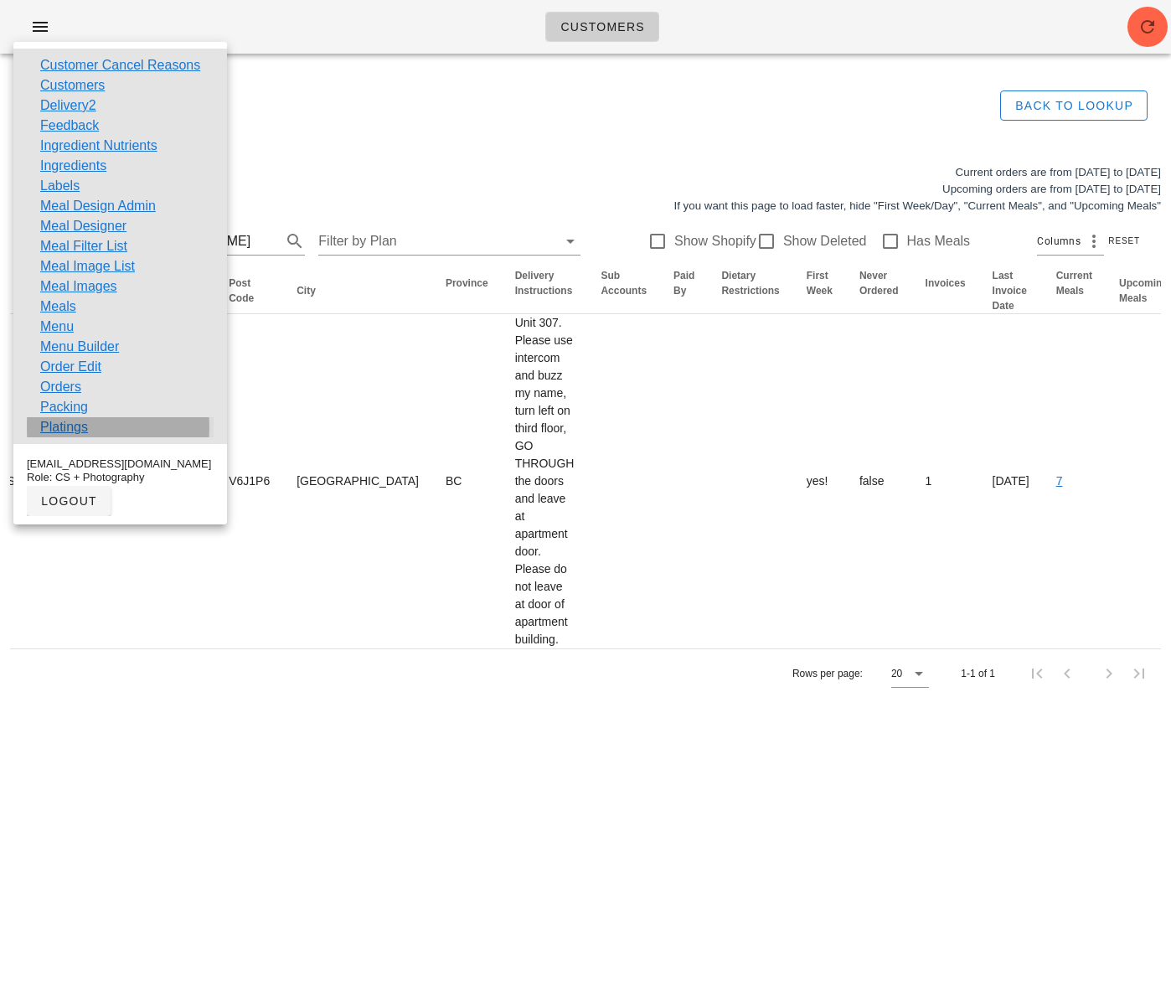
click at [64, 423] on link "Platings" at bounding box center [64, 427] width 48 height 20
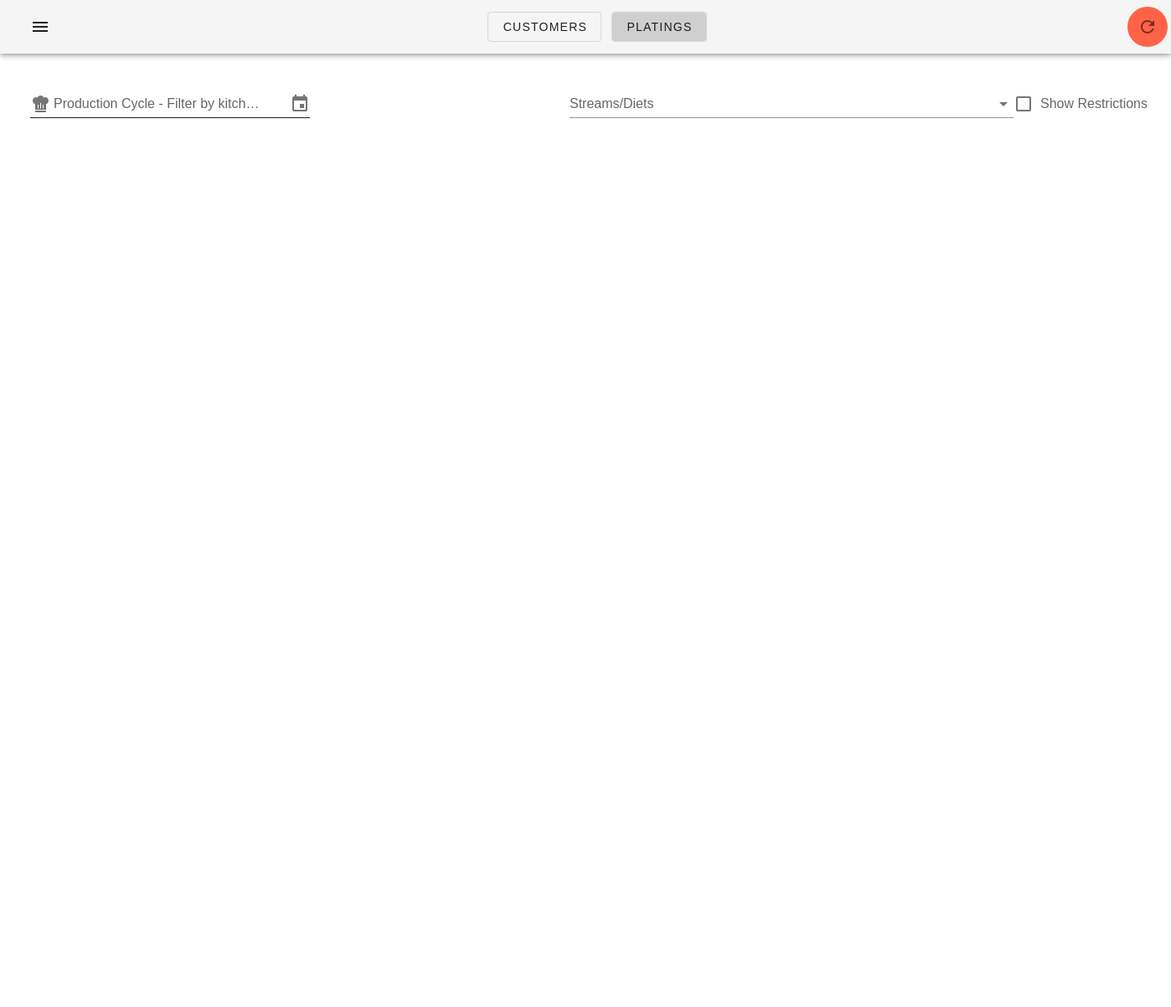
click at [140, 111] on input "Production Cycle - Filter by kitchen production schedules" at bounding box center [170, 103] width 233 height 27
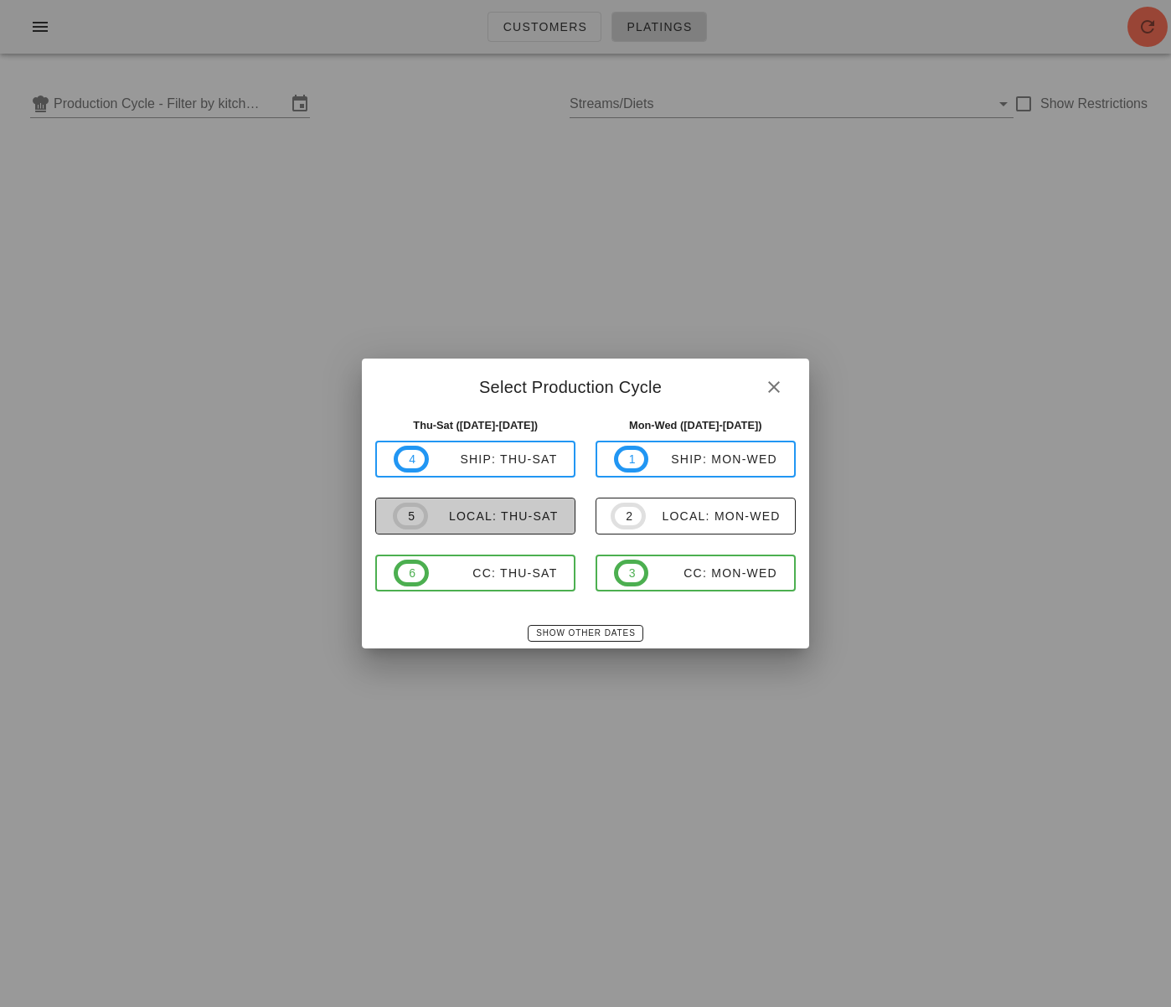
drag, startPoint x: 472, startPoint y: 514, endPoint x: 498, endPoint y: 490, distance: 35.6
click at [472, 514] on div "local: Thu-Sat" at bounding box center [493, 515] width 131 height 13
type input "local: Thu-Sat (Aug 28-Aug 30)"
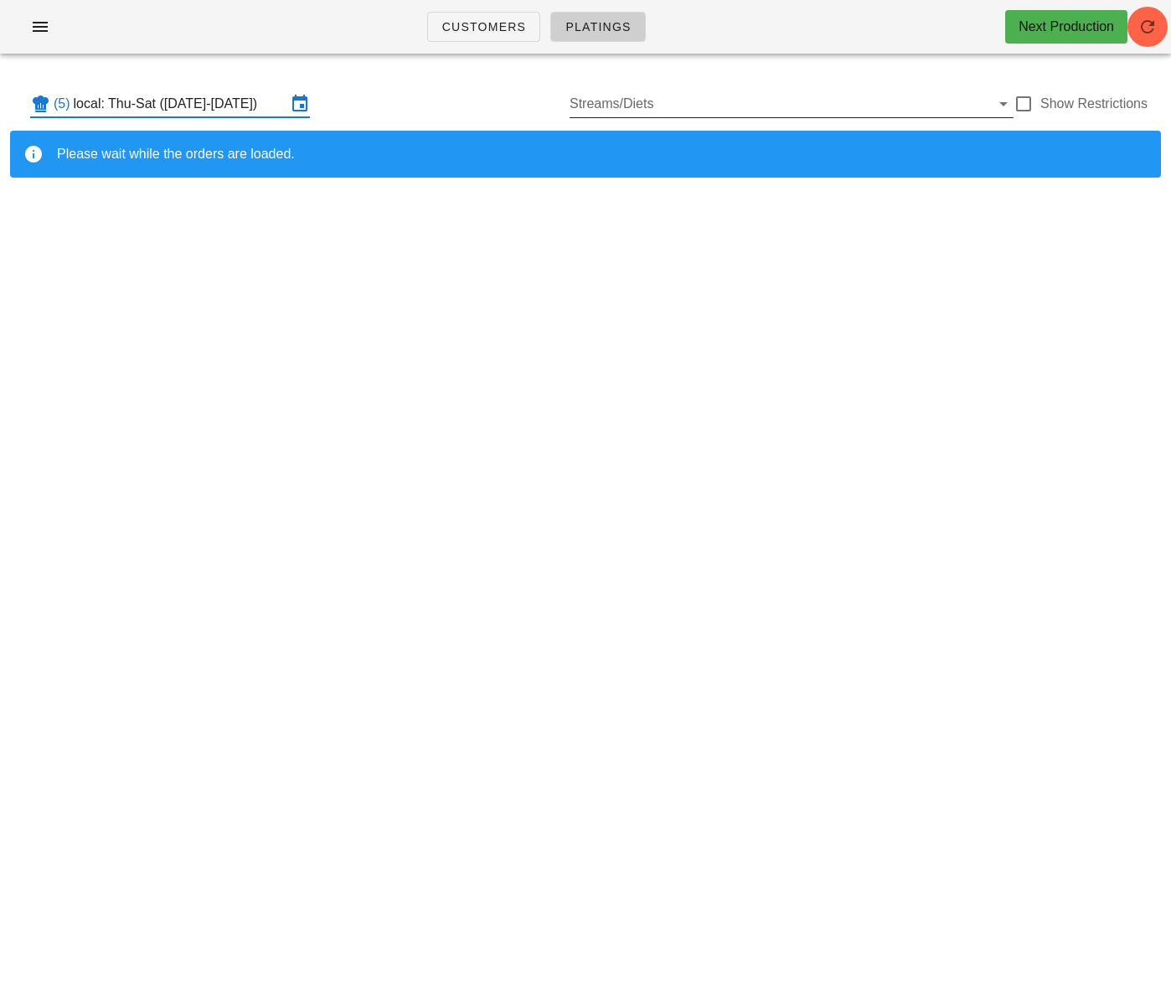
click at [783, 95] on input "Streams/Diets" at bounding box center [780, 103] width 421 height 27
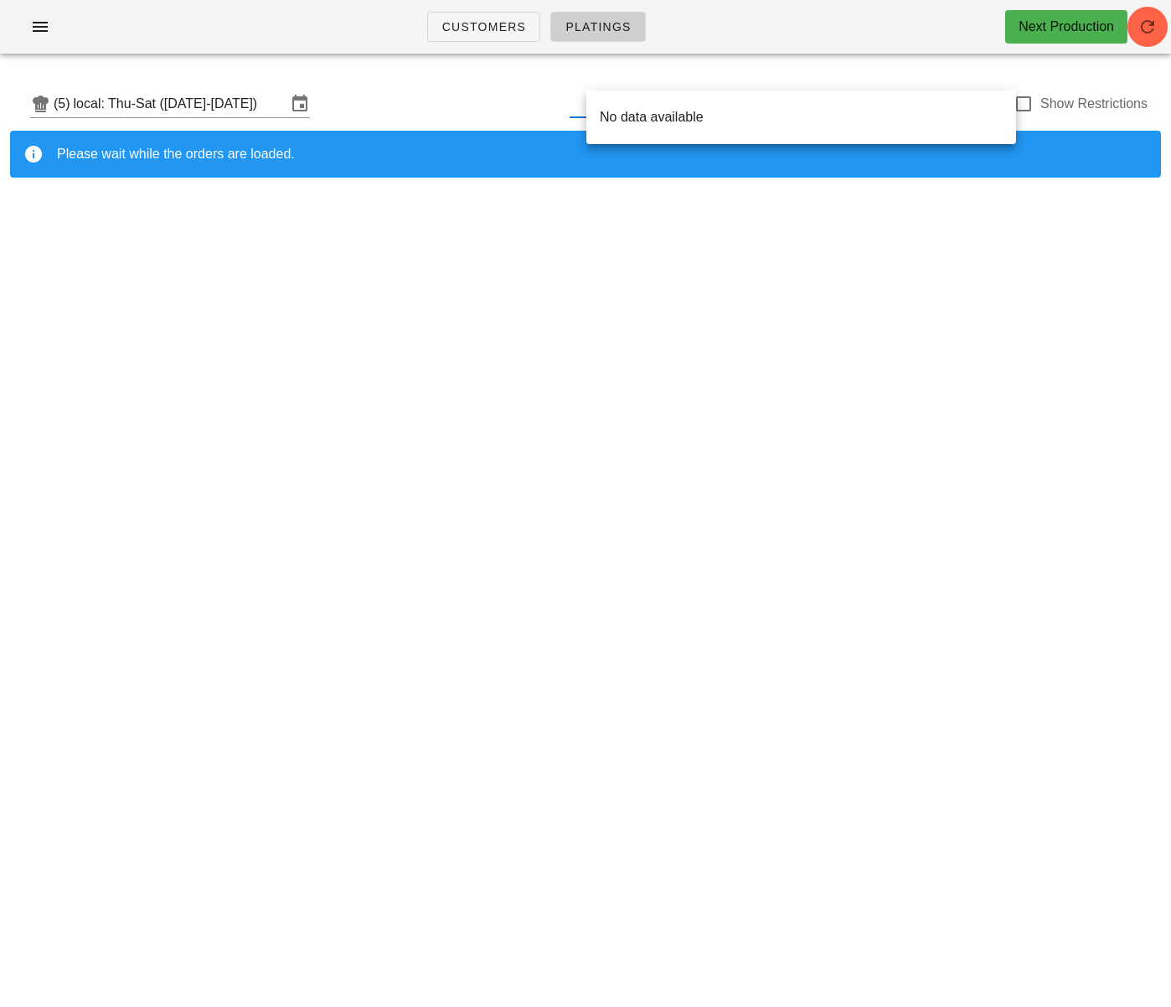
click at [514, 85] on div "(5) local: Thu-Sat (Aug 28-Aug 30) Show Restrictions" at bounding box center [585, 104] width 1151 height 54
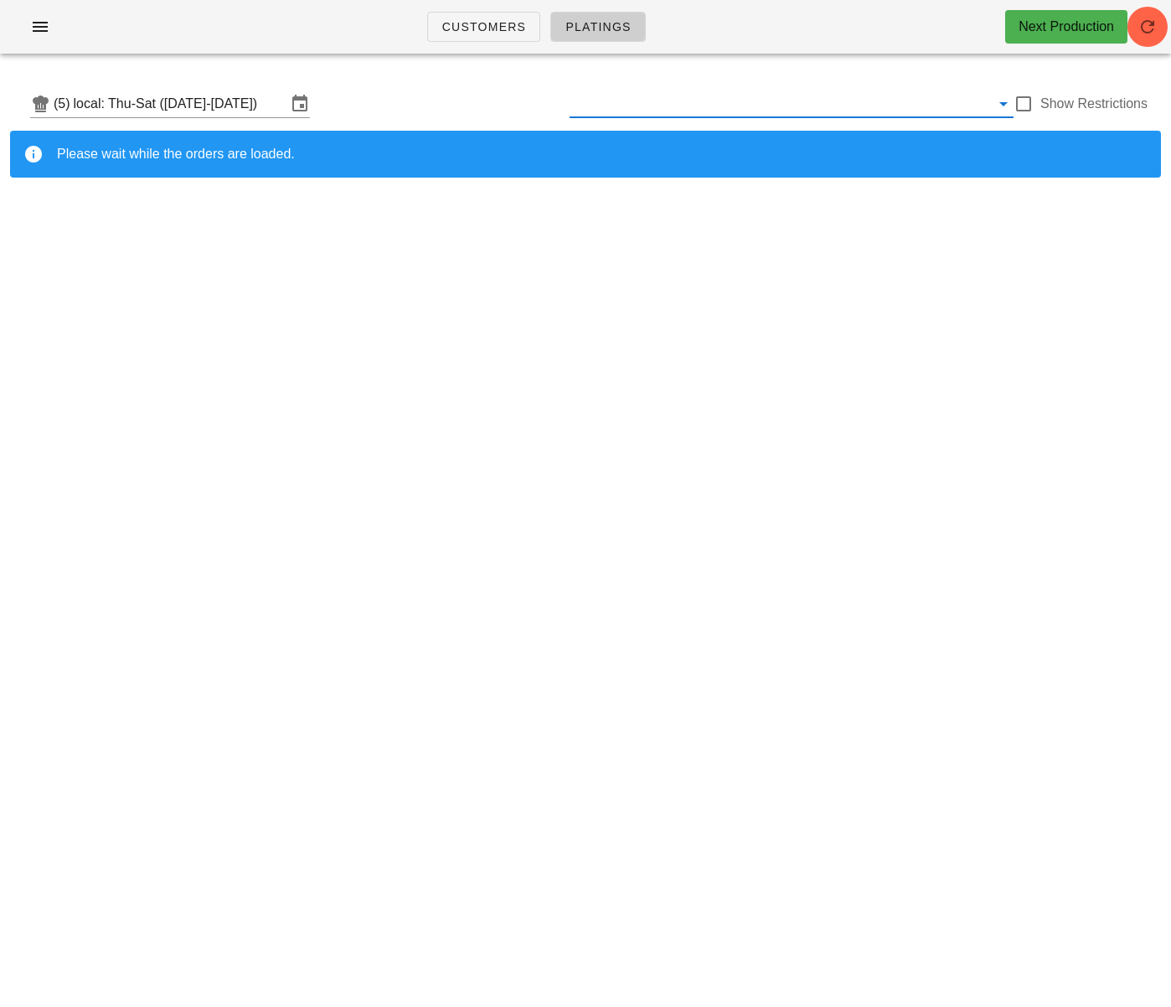
click at [716, 106] on input "text" at bounding box center [780, 103] width 421 height 27
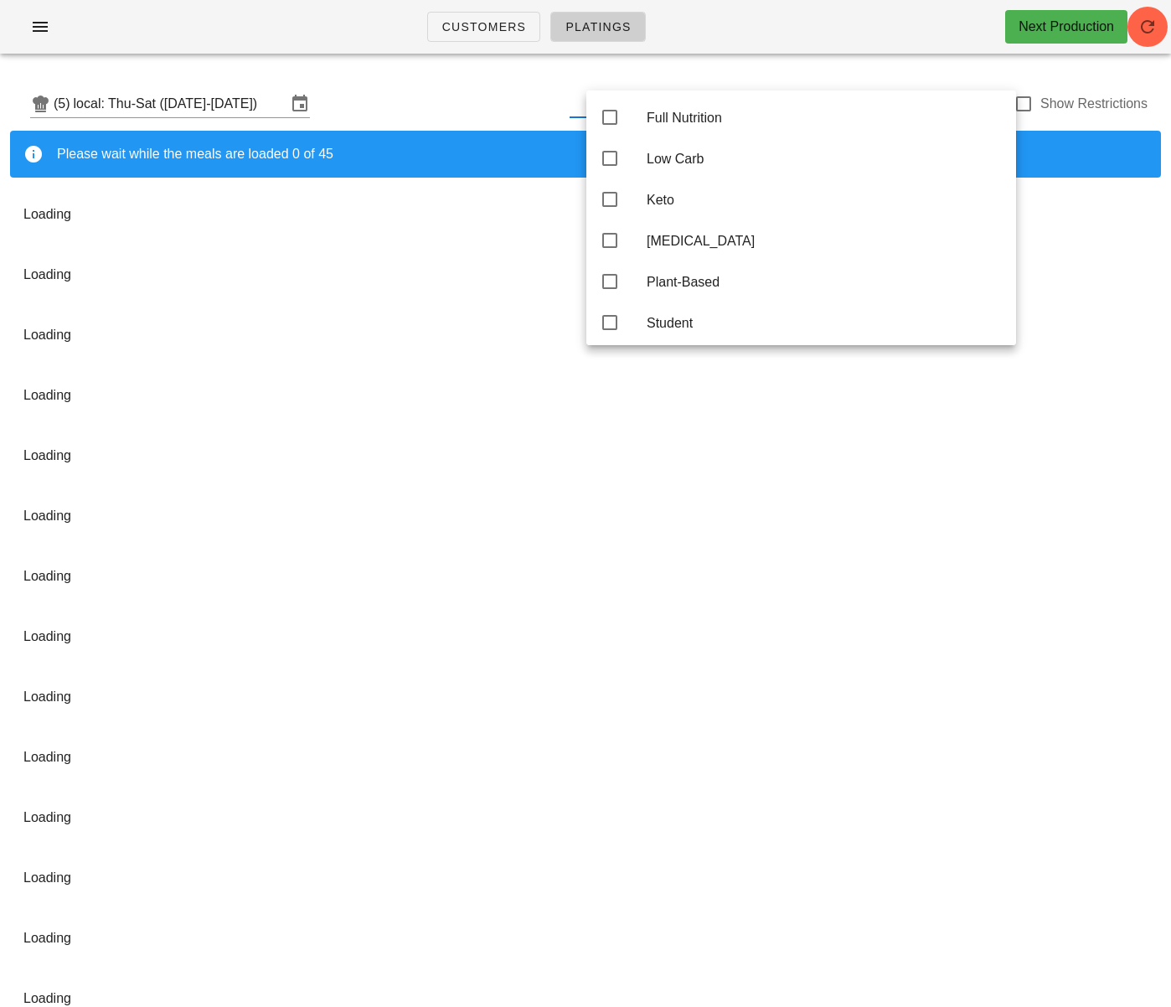
click at [521, 83] on div "(5) local: Thu-Sat (Aug 28-Aug 30) Show Restrictions" at bounding box center [585, 104] width 1151 height 54
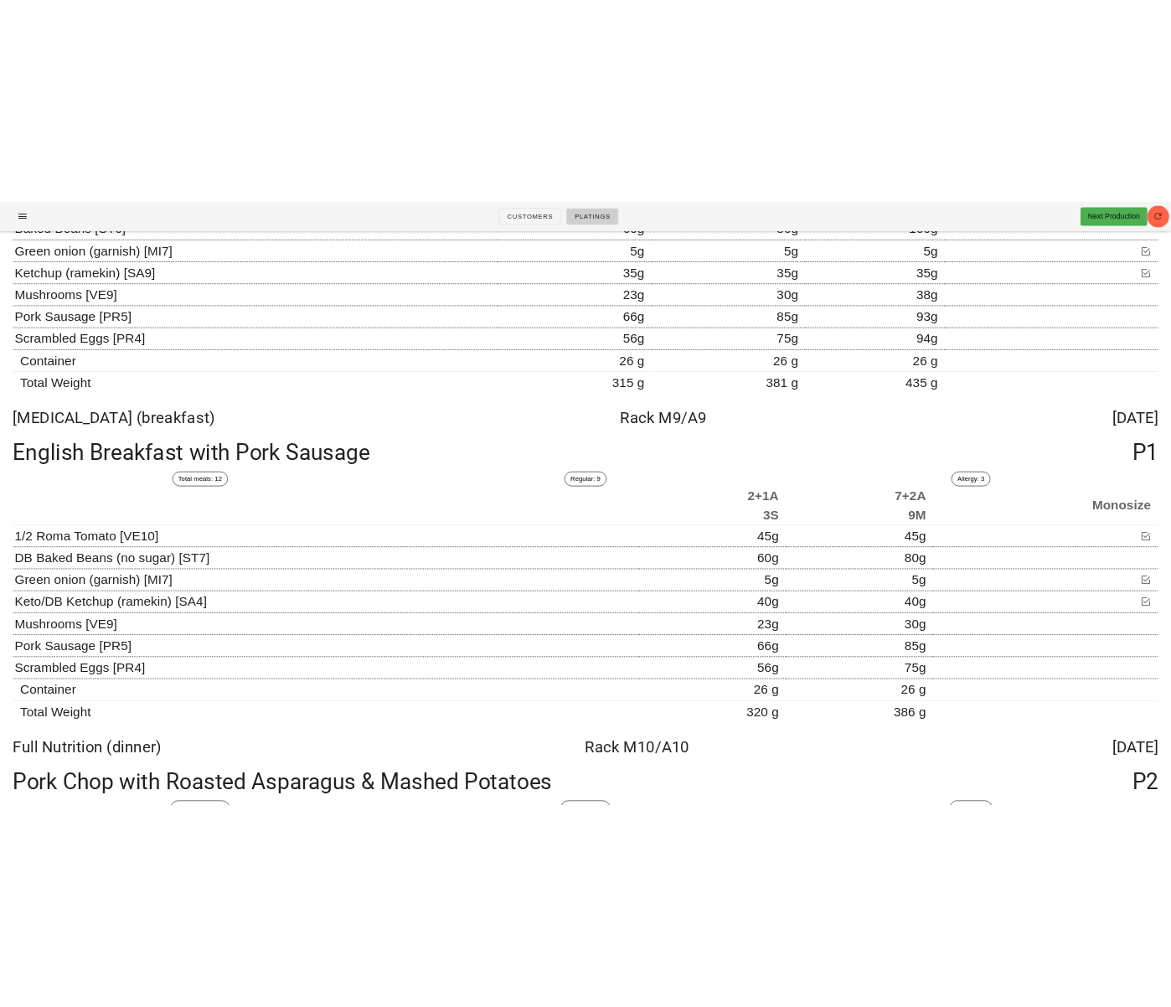
scroll to position [8869, 0]
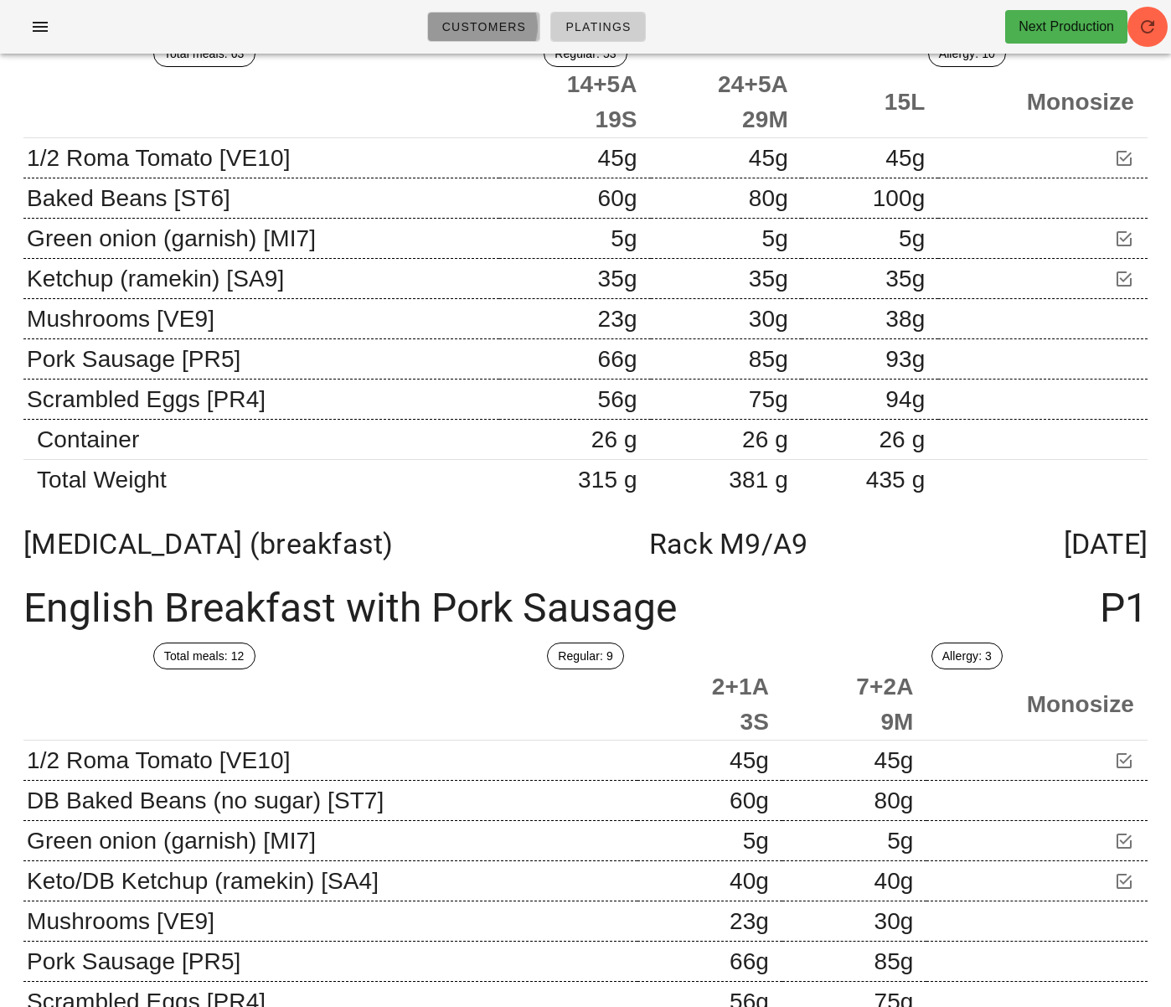
click at [459, 25] on span "Customers" at bounding box center [483, 26] width 85 height 13
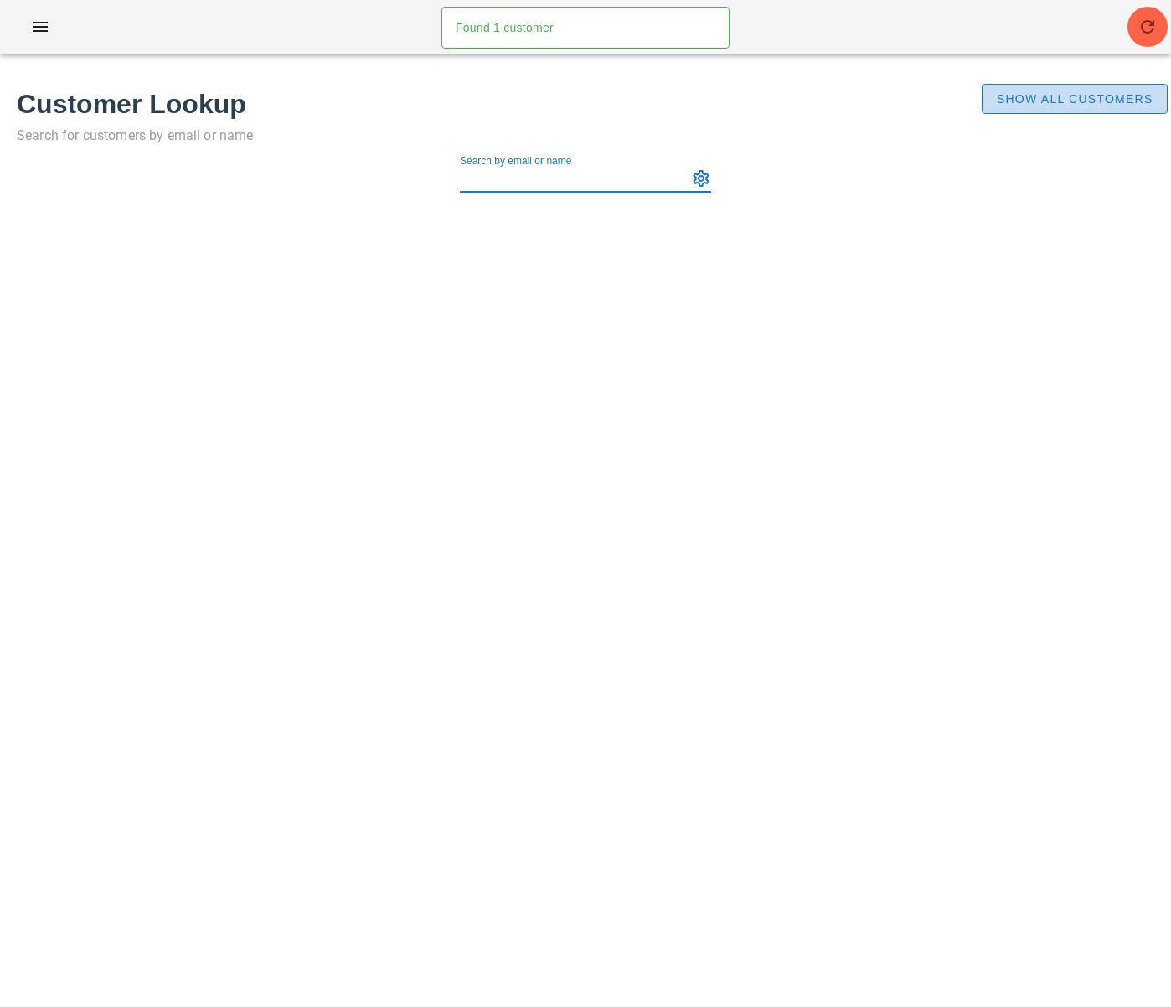
click at [1071, 94] on span "Show All Customers" at bounding box center [1074, 98] width 157 height 13
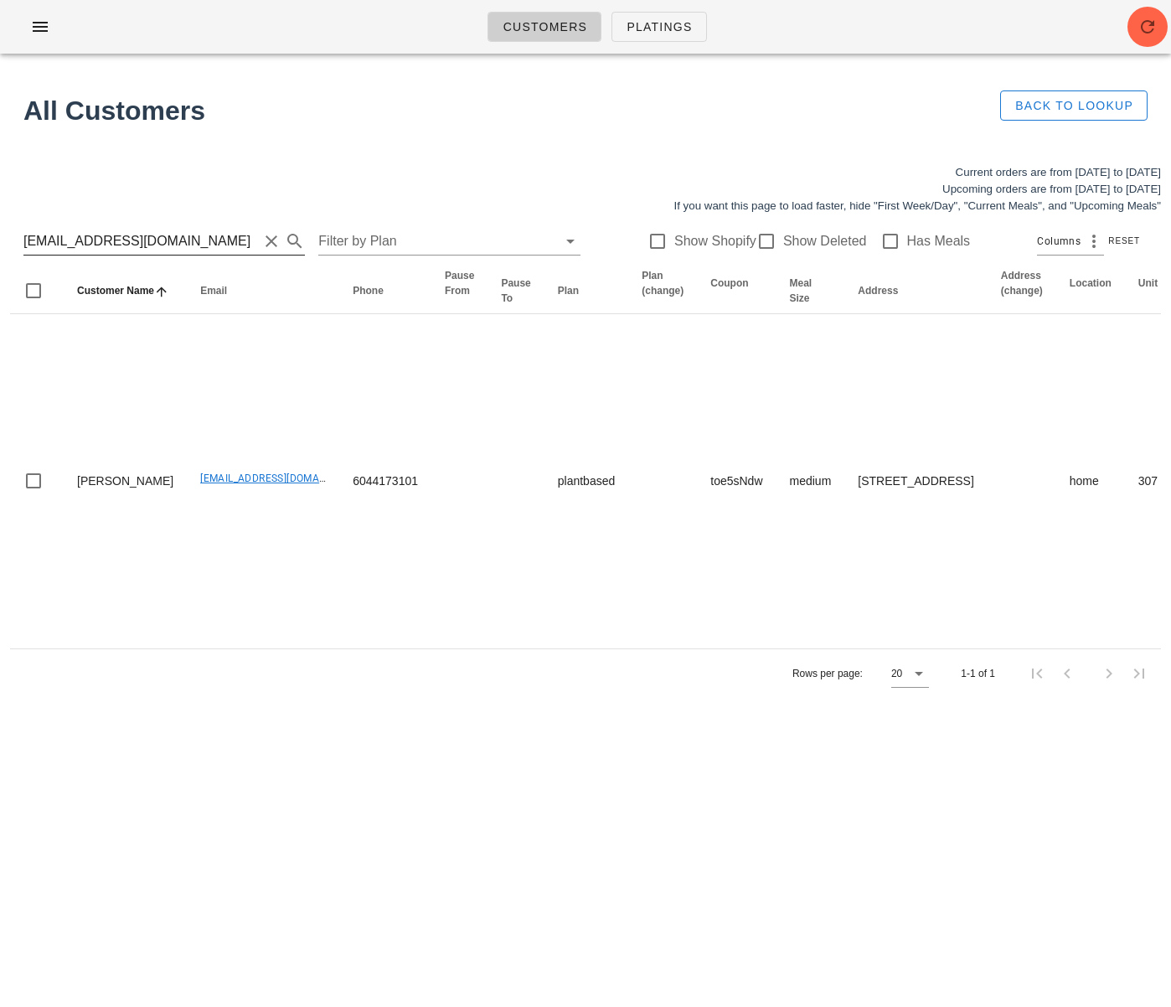
click at [147, 245] on input "jmktar@yahoo.co.uk" at bounding box center [140, 241] width 235 height 27
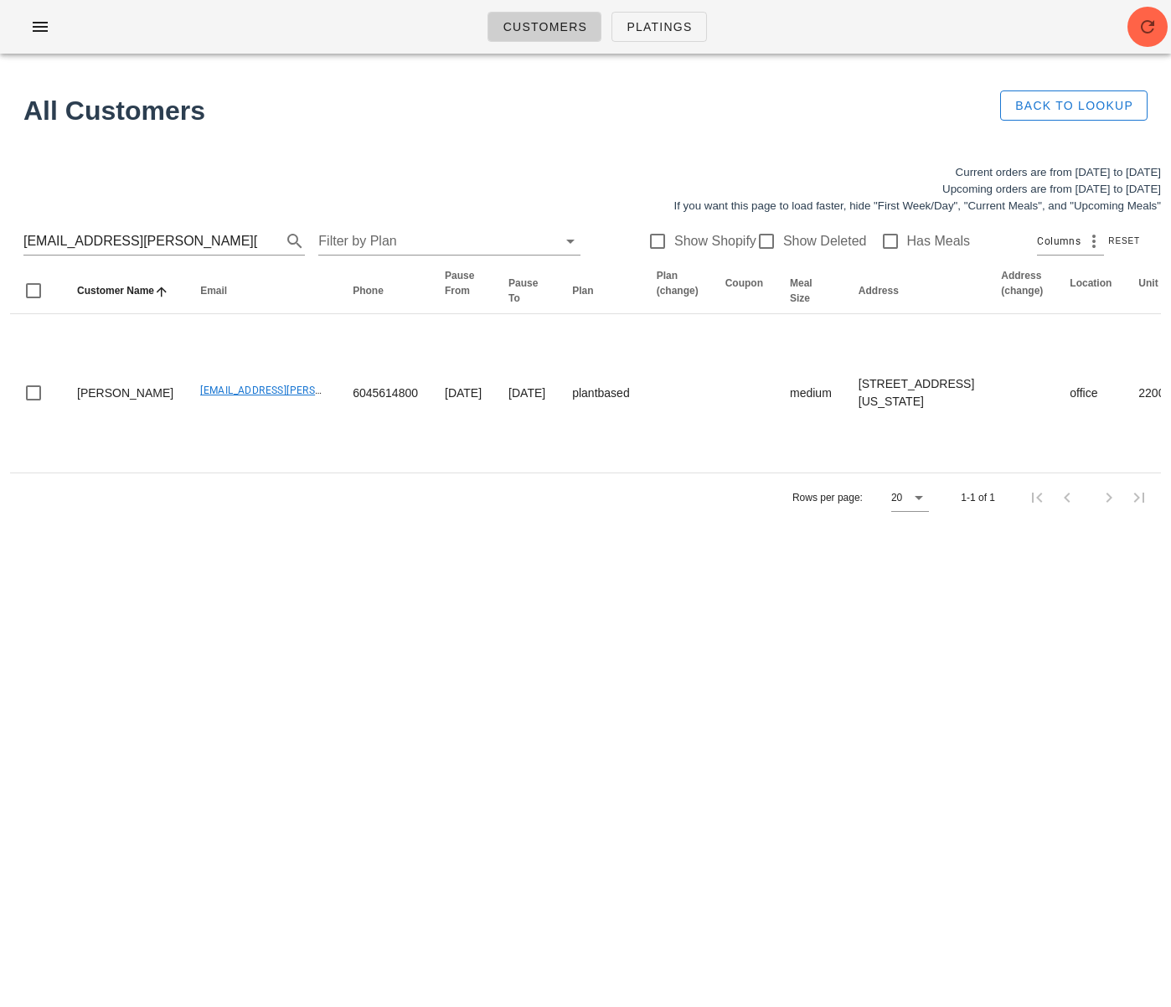
click at [699, 745] on div "Customers Platings Found 1 customer All Customers Back to Lookup Current orders…" at bounding box center [585, 503] width 1171 height 1007
click at [173, 238] on input "lhellrung@cassels.com" at bounding box center [140, 241] width 235 height 27
drag, startPoint x: 101, startPoint y: 237, endPoint x: -8, endPoint y: 233, distance: 109.8
click at [0, 233] on html "Customers Platings Found 1 customer All Customers Back to Lookup Current orders…" at bounding box center [585, 503] width 1171 height 1007
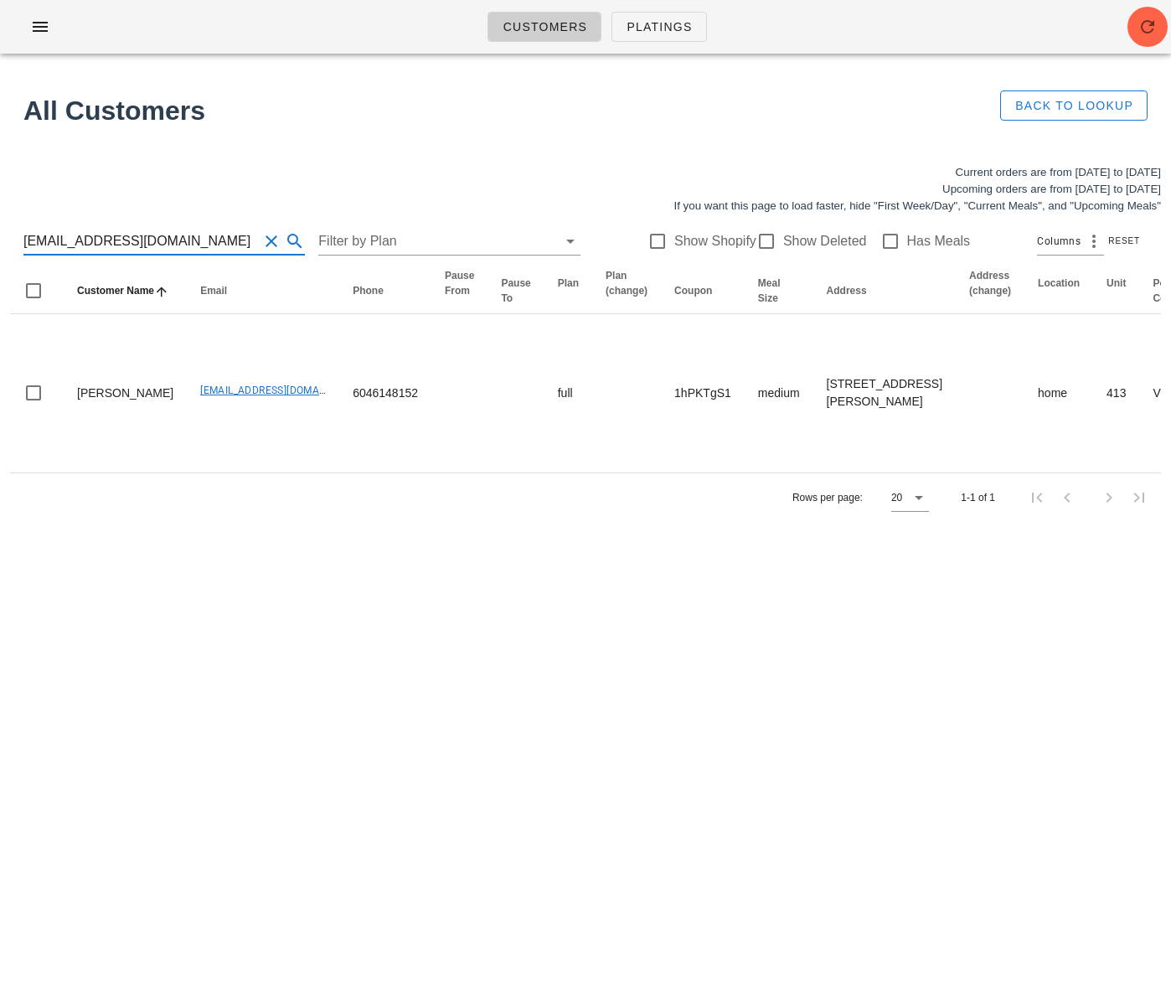
scroll to position [0, 4]
click at [147, 241] on input "negin.sharafzadeh@gmail.com" at bounding box center [140, 241] width 235 height 27
type input "Hi Negin, Thank you for your prompt reply! After reviewing this recipe, I can c…"
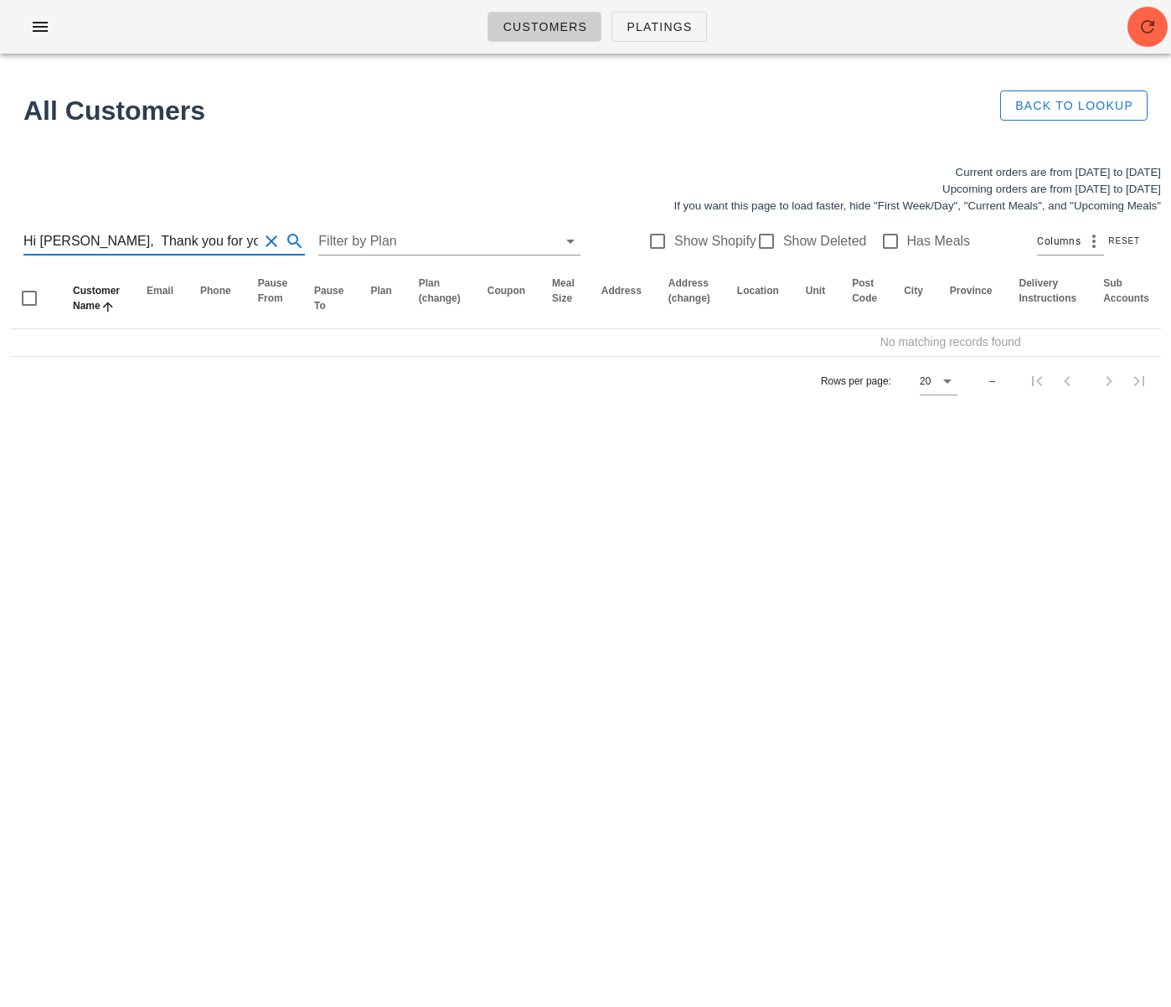
scroll to position [0, 3063]
click at [145, 241] on input "Hi Negin, Thank you for your prompt reply! After reviewing this recipe, I can c…" at bounding box center [140, 241] width 235 height 27
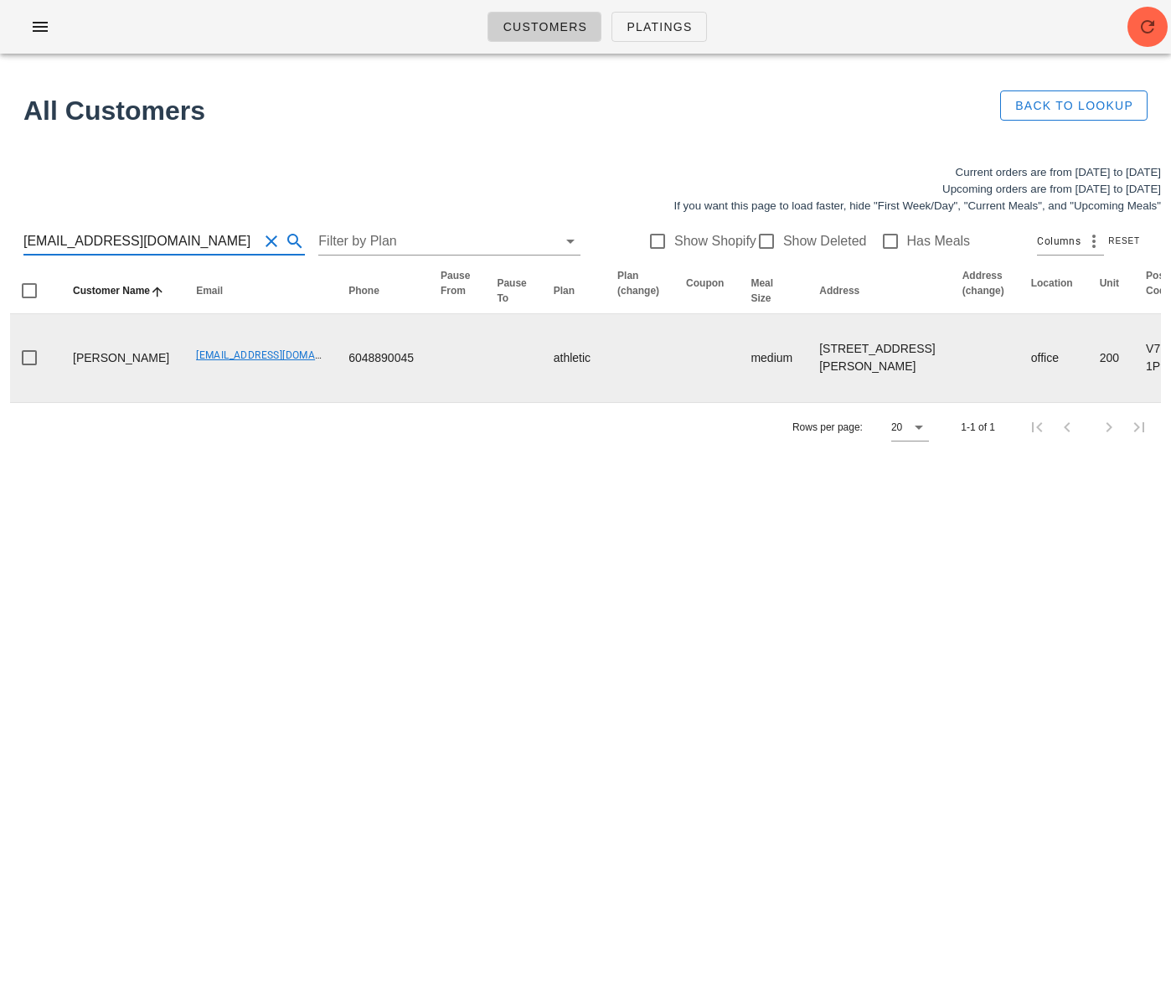
scroll to position [0, 896]
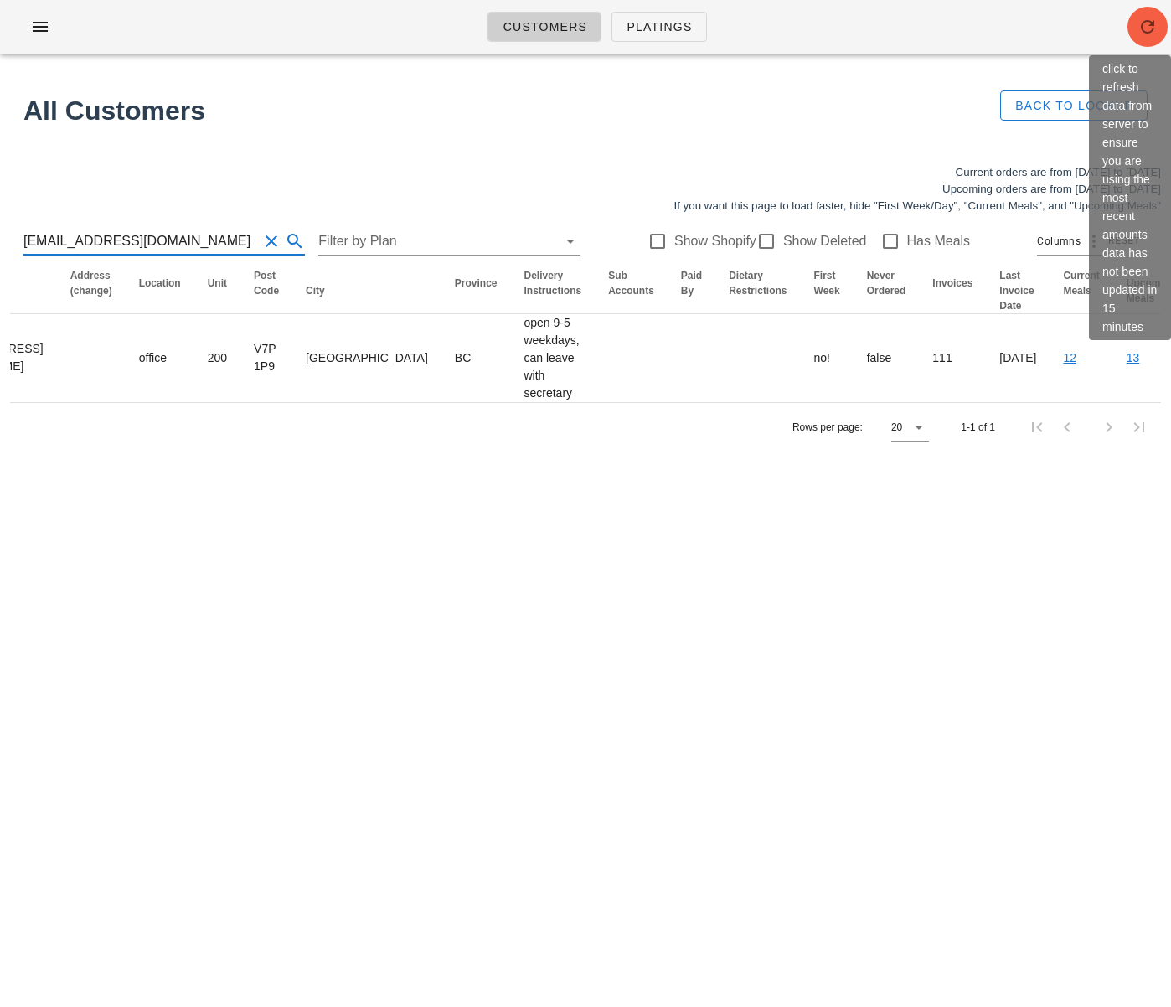
type input "[EMAIL_ADDRESS][DOMAIN_NAME]"
click at [1153, 34] on icon "button" at bounding box center [1148, 27] width 20 height 20
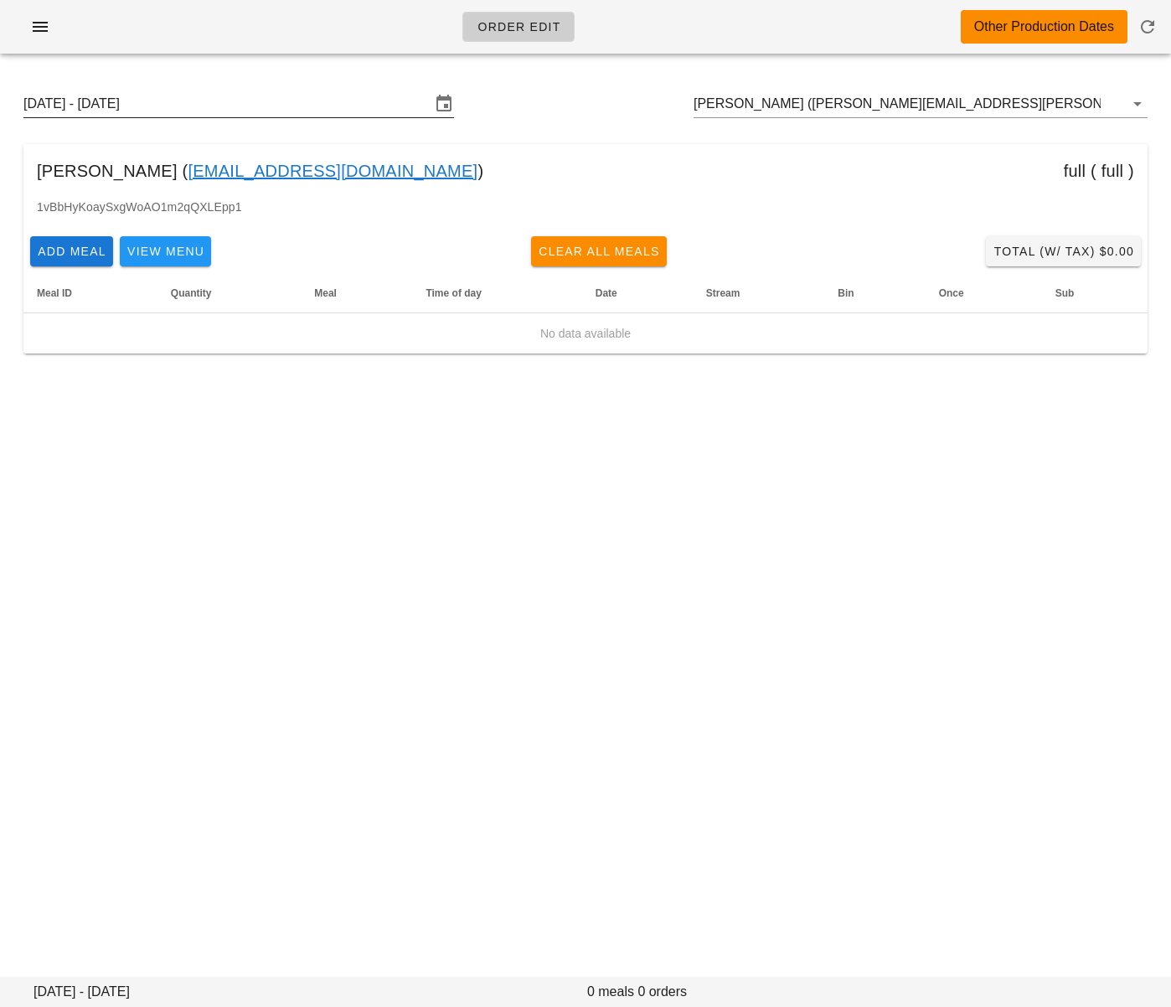
click at [350, 96] on input "[DATE] - [DATE]" at bounding box center [226, 103] width 407 height 27
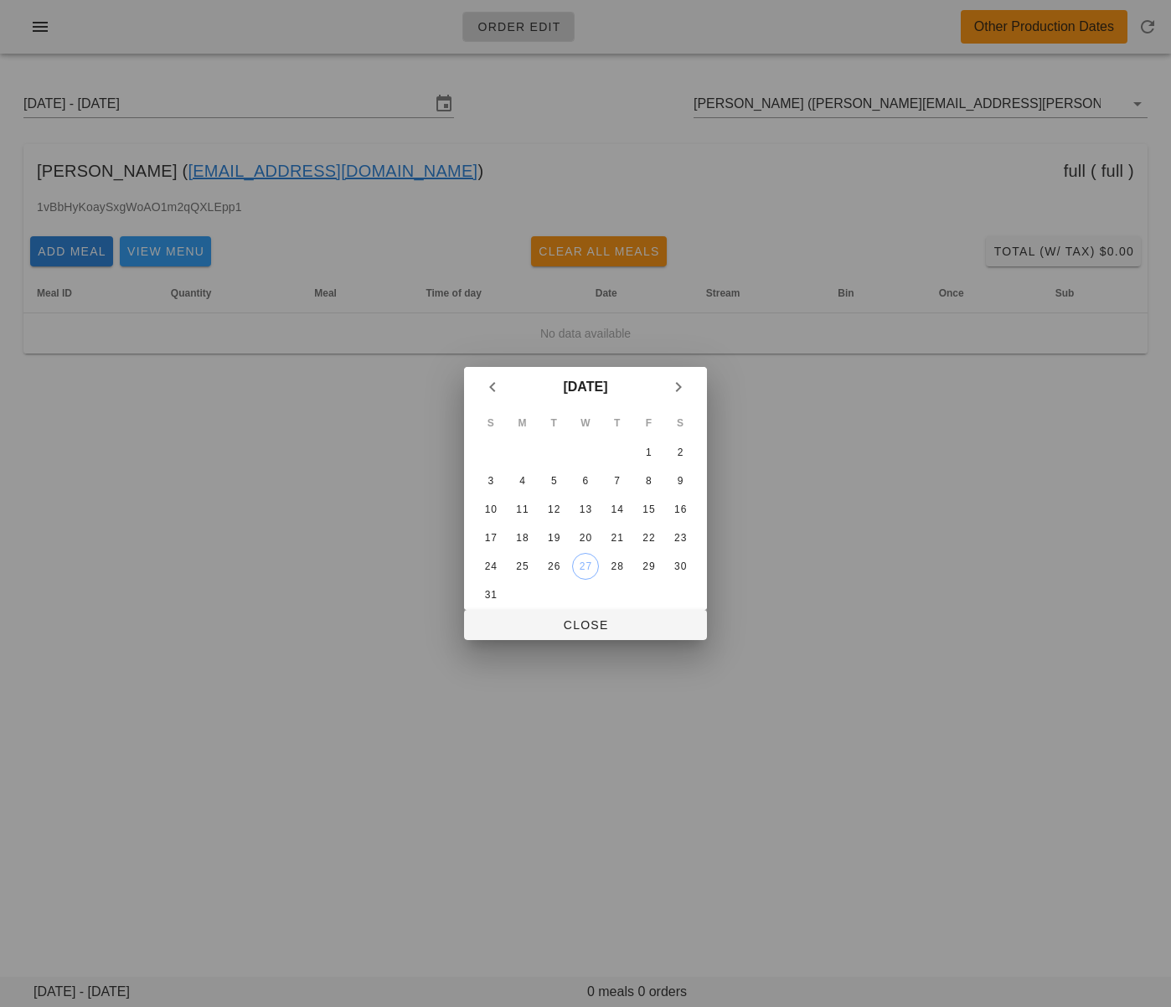
click at [267, 550] on div at bounding box center [585, 503] width 1171 height 1007
click at [489, 567] on div "24" at bounding box center [490, 566] width 27 height 12
drag, startPoint x: 541, startPoint y: 616, endPoint x: 782, endPoint y: 352, distance: 357.0
click at [541, 616] on button "Close" at bounding box center [585, 625] width 243 height 30
type input "Sunday August 24 - Saturday August 30"
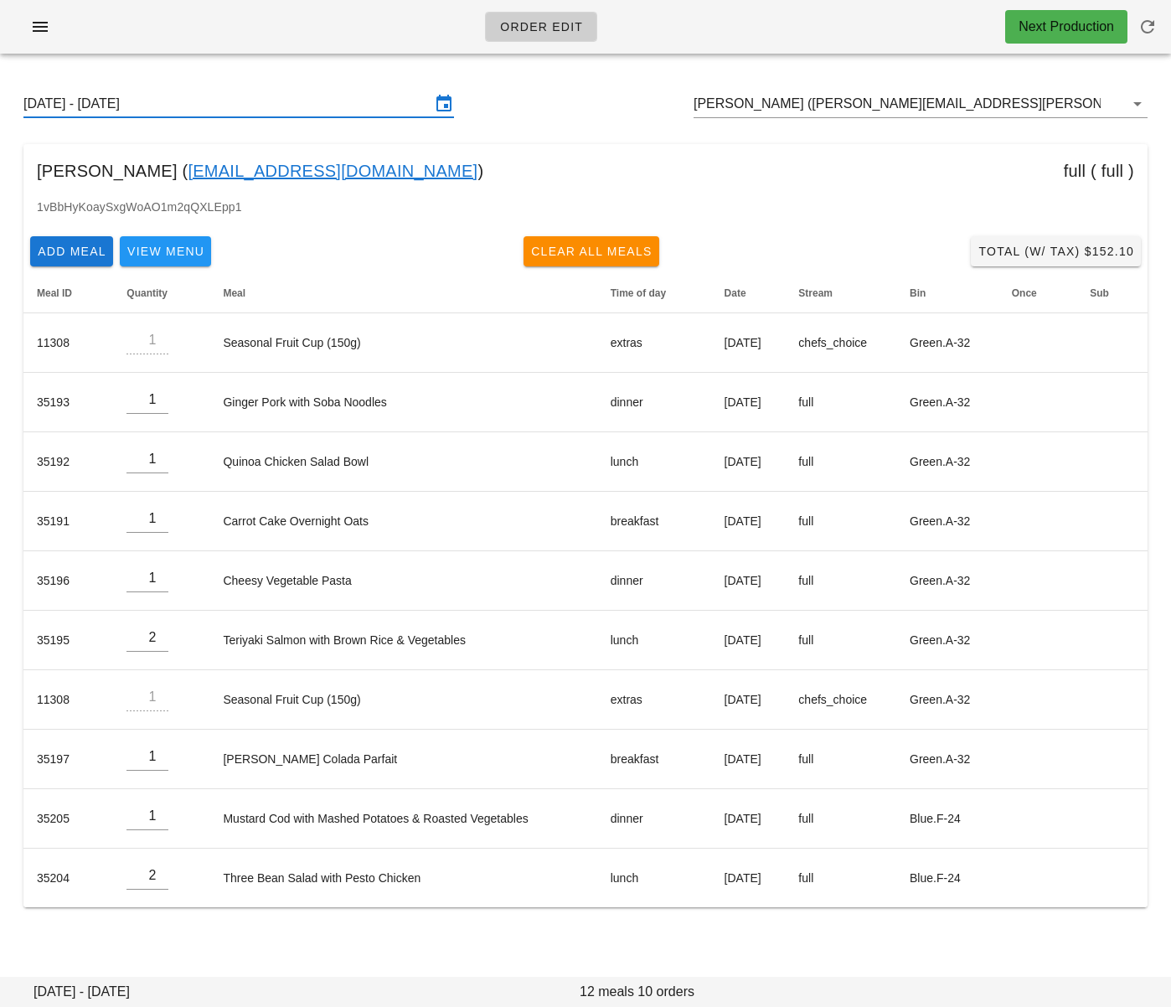
click at [701, 921] on div "Sunday August 24 - Saturday August 30 Negin Sharafzadeh (negin.sharafzadeh@gmai…" at bounding box center [585, 499] width 1171 height 864
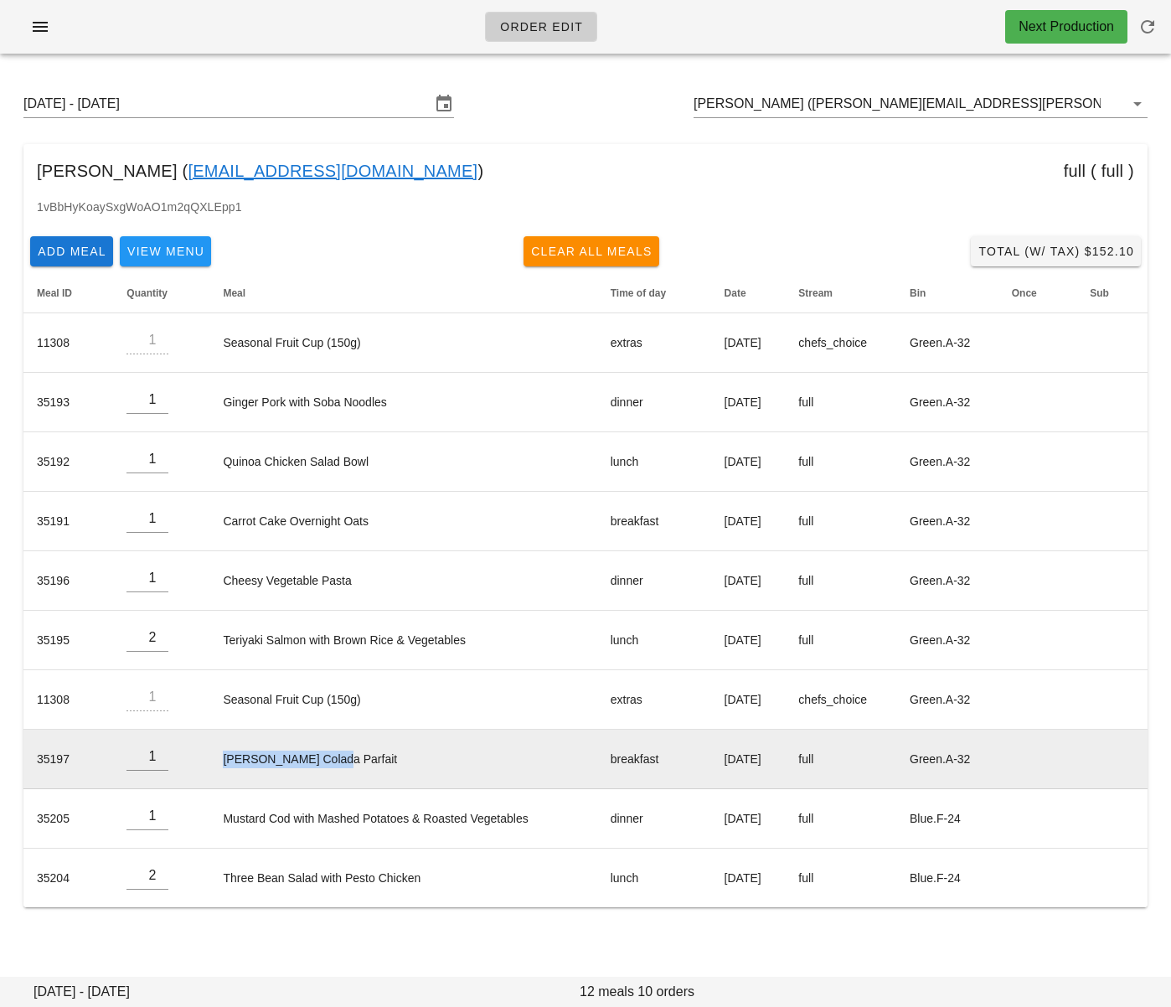
drag, startPoint x: 212, startPoint y: 762, endPoint x: 317, endPoint y: 762, distance: 105.5
click at [317, 762] on td "[PERSON_NAME] Colada Parfait" at bounding box center [402, 759] width 387 height 59
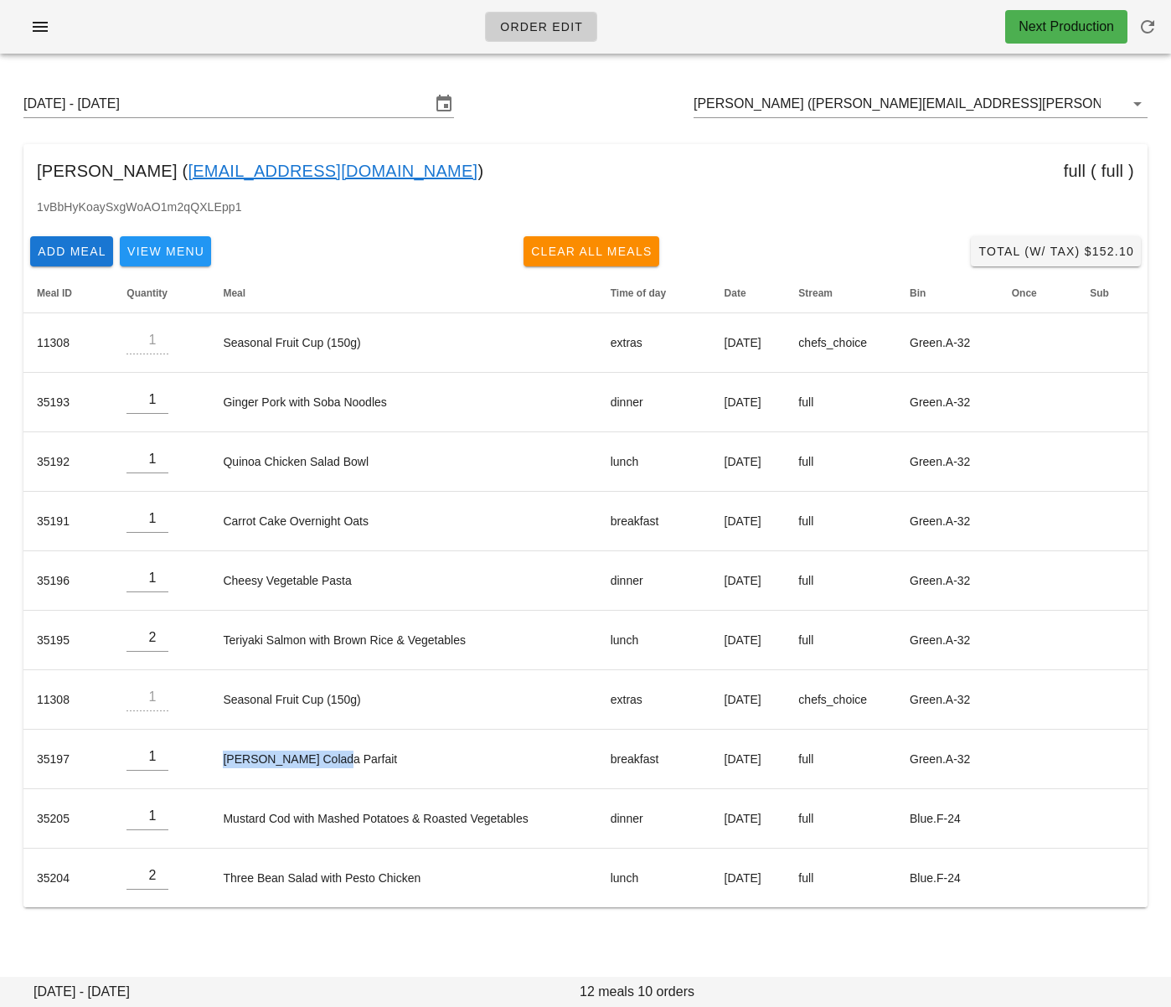
copy td "[PERSON_NAME] Colada Parfait"
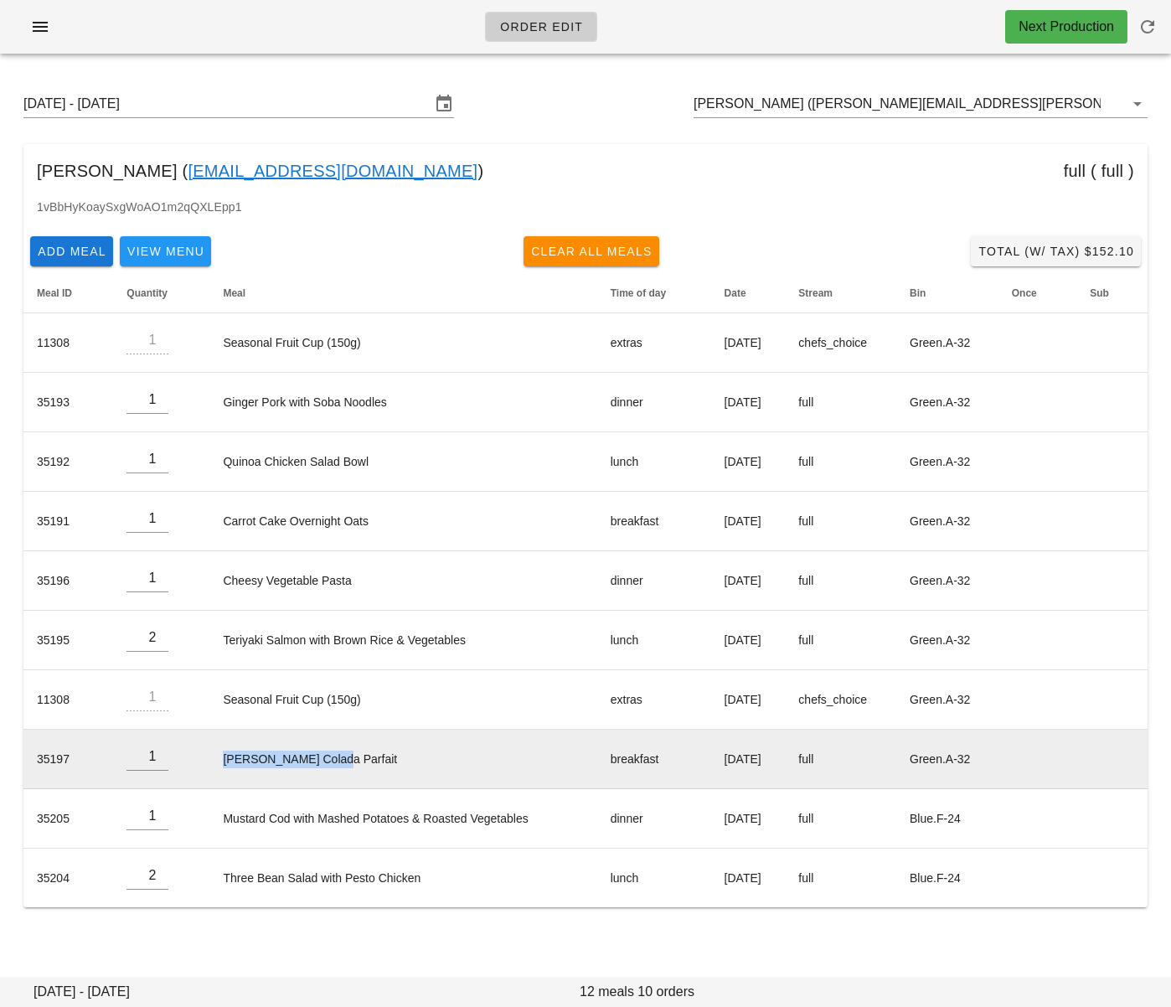
drag, startPoint x: 694, startPoint y: 759, endPoint x: 771, endPoint y: 755, distance: 77.2
click at [786, 759] on td "Wednesday Aug 27" at bounding box center [748, 759] width 75 height 59
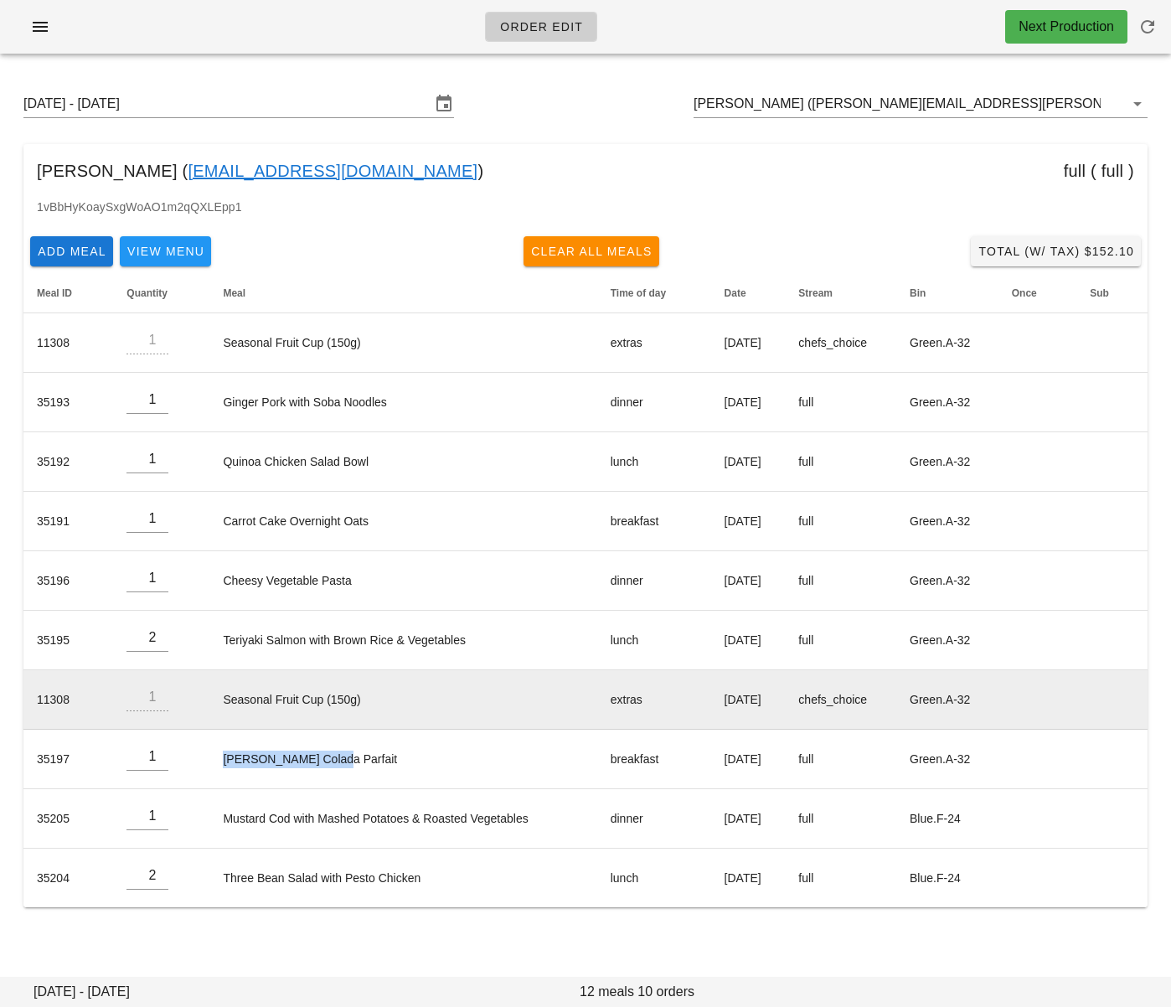
copy td "Wednesday Aug 27"
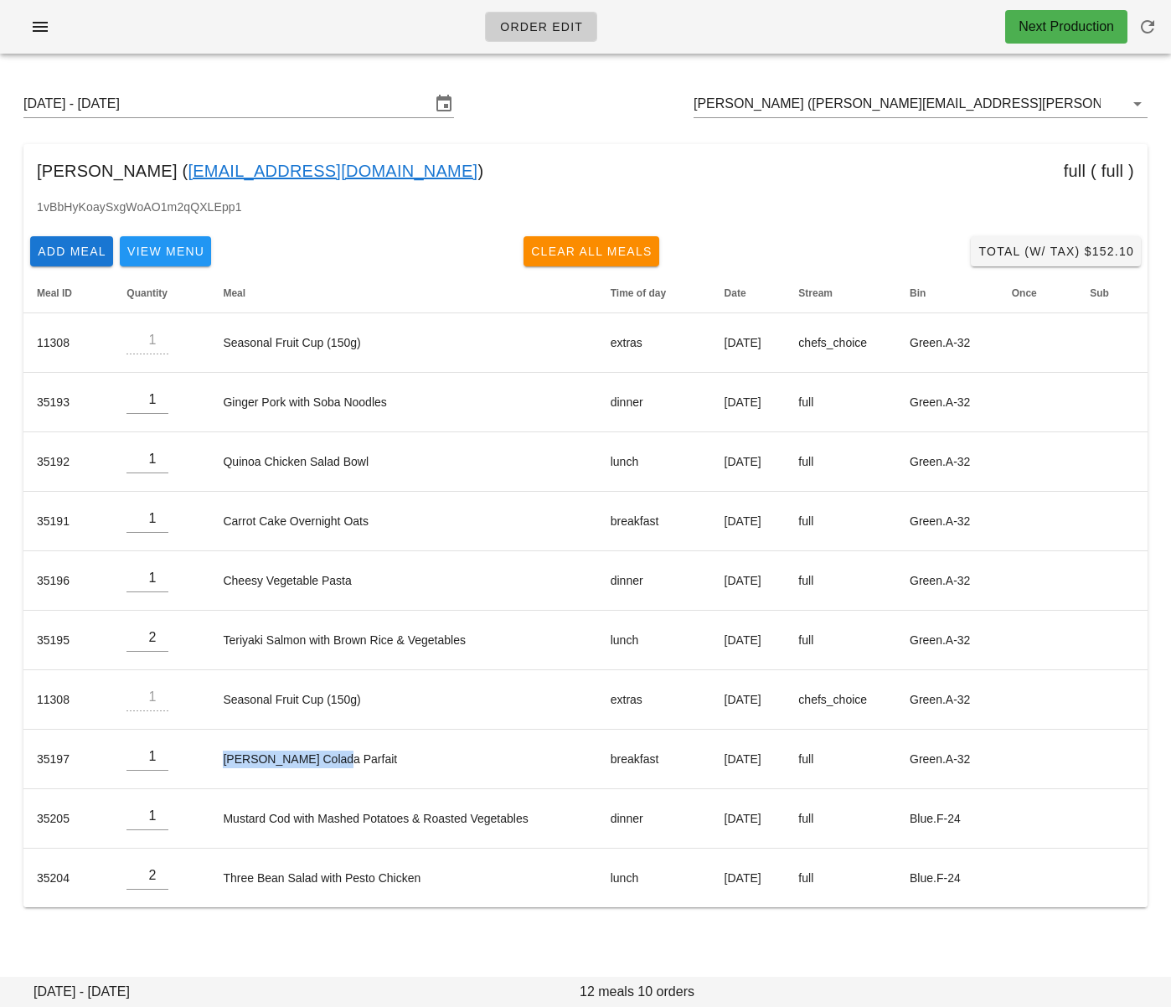
drag, startPoint x: 194, startPoint y: 171, endPoint x: 427, endPoint y: 171, distance: 233.7
click at [427, 171] on div "Negin Sharafzadeh ( negin.sharafzadeh@gmail.com ) full ( full )" at bounding box center [585, 171] width 1124 height 54
copy div "negin.sharafzadeh@gmail.com"
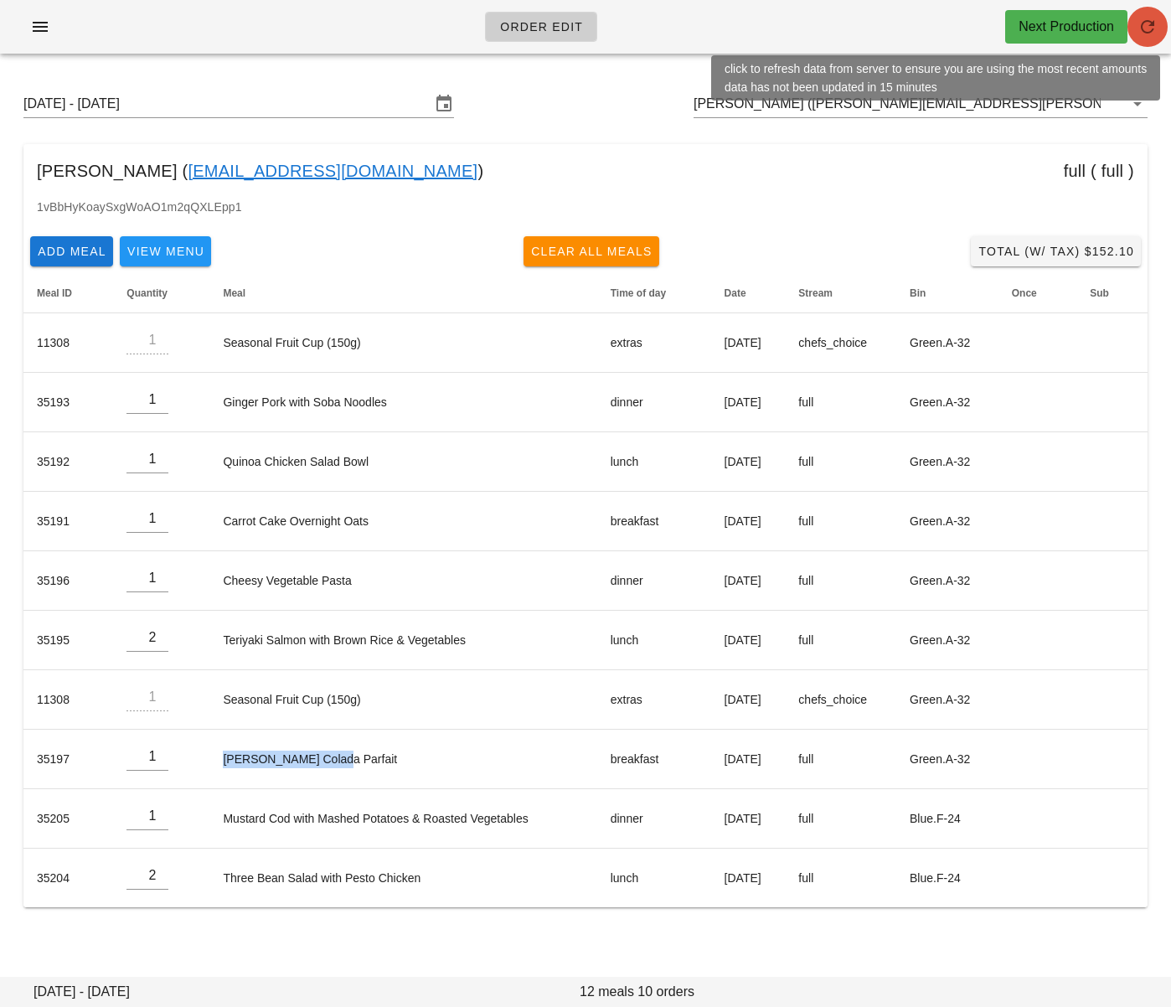
drag, startPoint x: 1154, startPoint y: 20, endPoint x: 923, endPoint y: 25, distance: 231.3
click at [1154, 20] on icon "button" at bounding box center [1148, 27] width 20 height 20
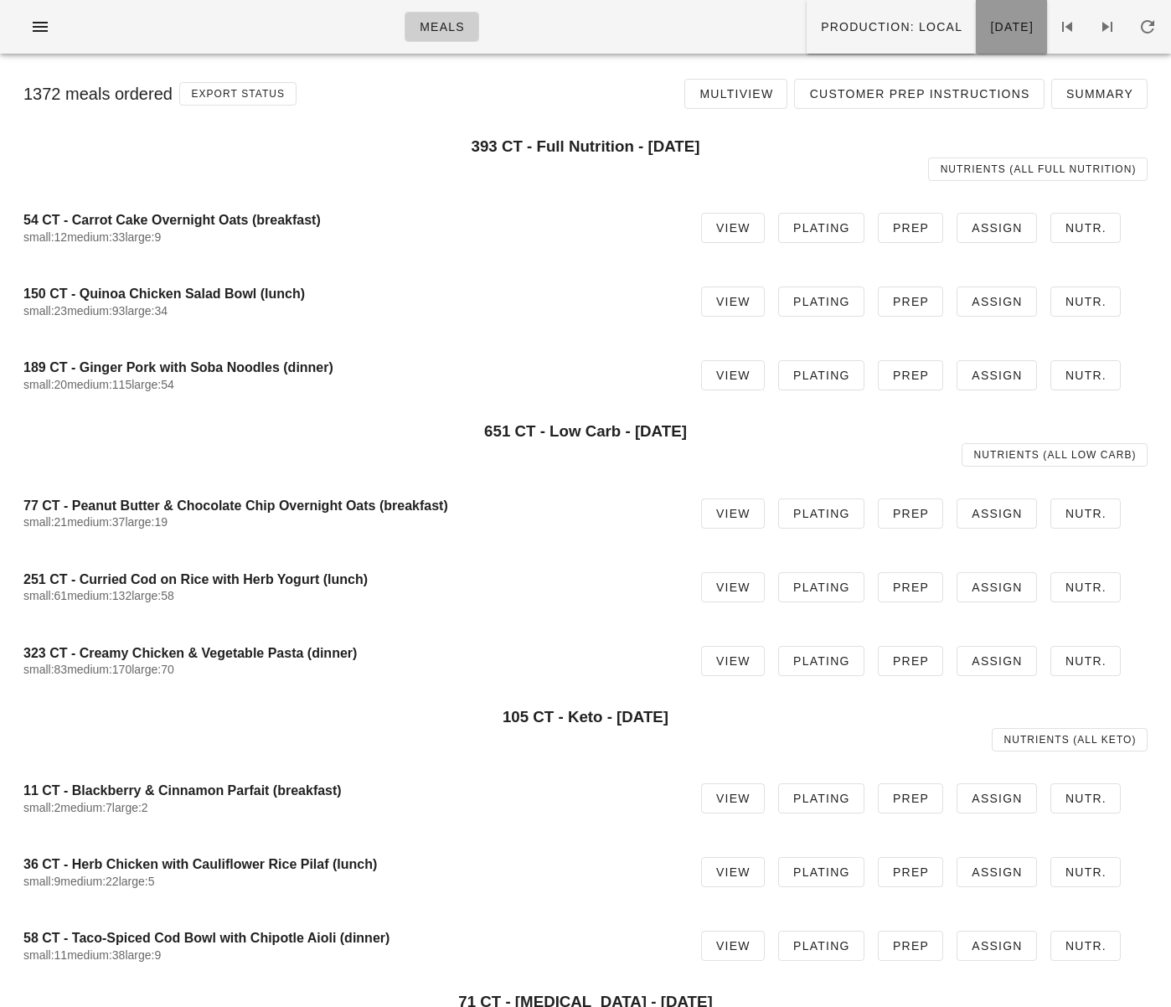
click at [989, 28] on span "[DATE]" at bounding box center [1011, 26] width 44 height 13
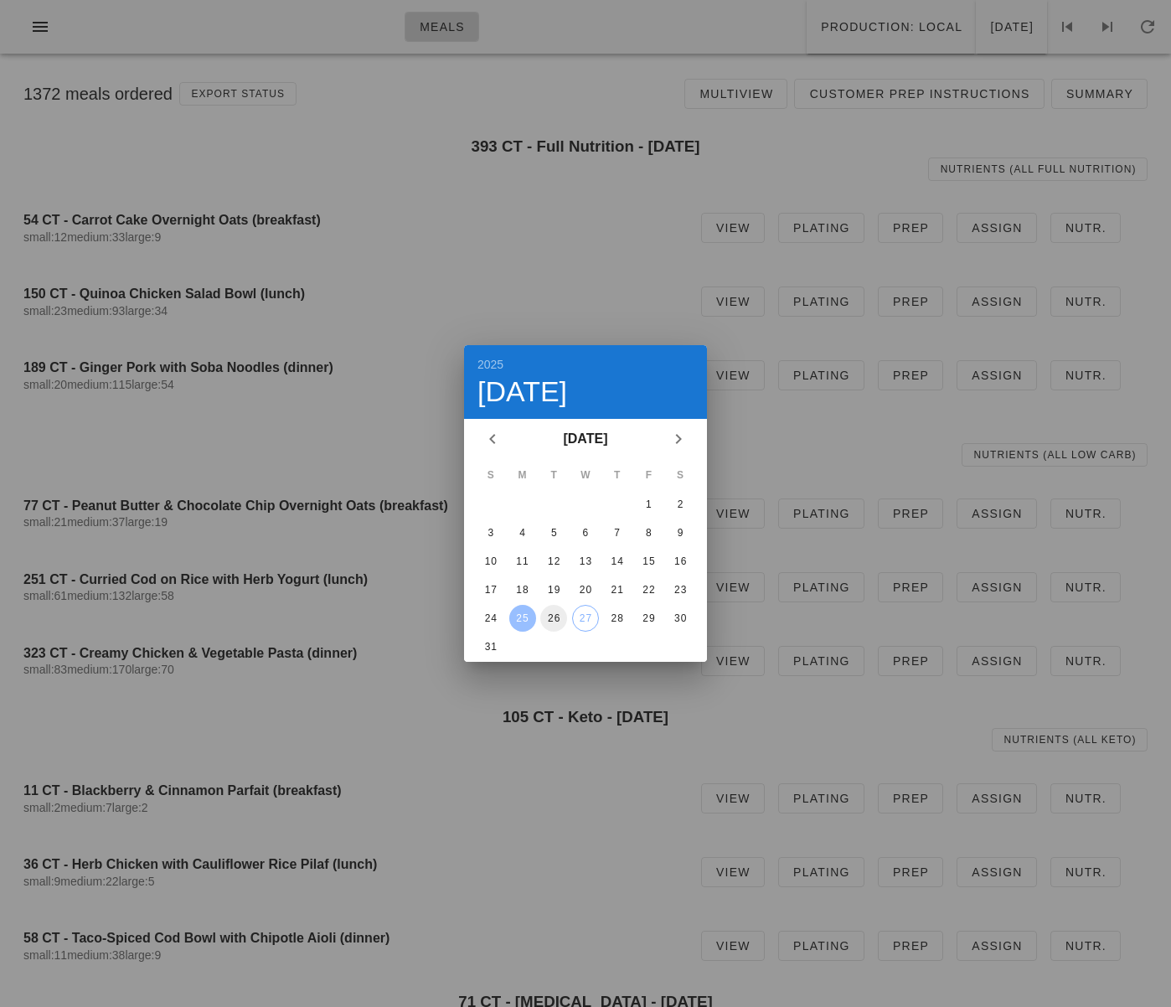
click at [557, 618] on div "26" at bounding box center [553, 618] width 27 height 12
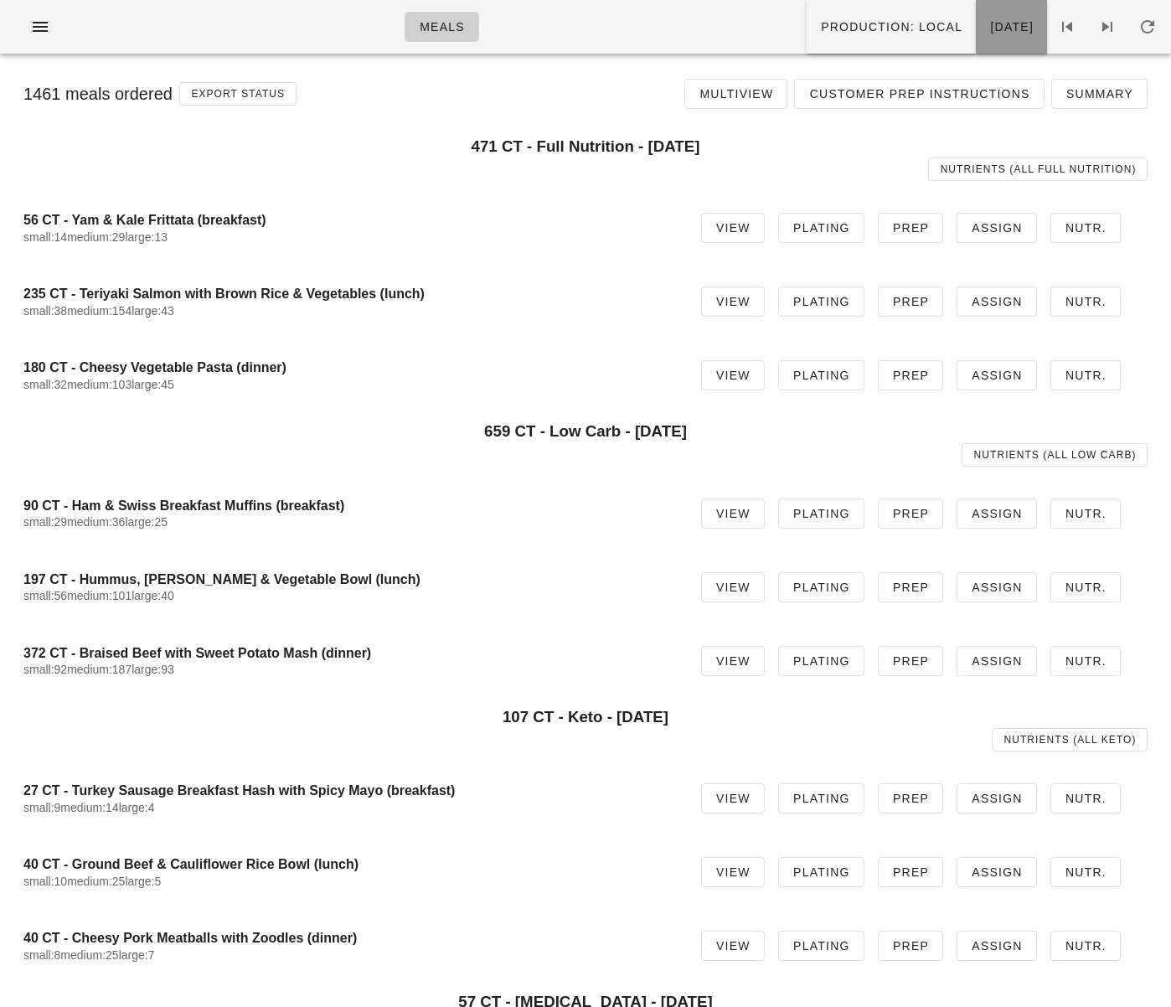
click at [993, 31] on span "[DATE]" at bounding box center [1011, 26] width 44 height 13
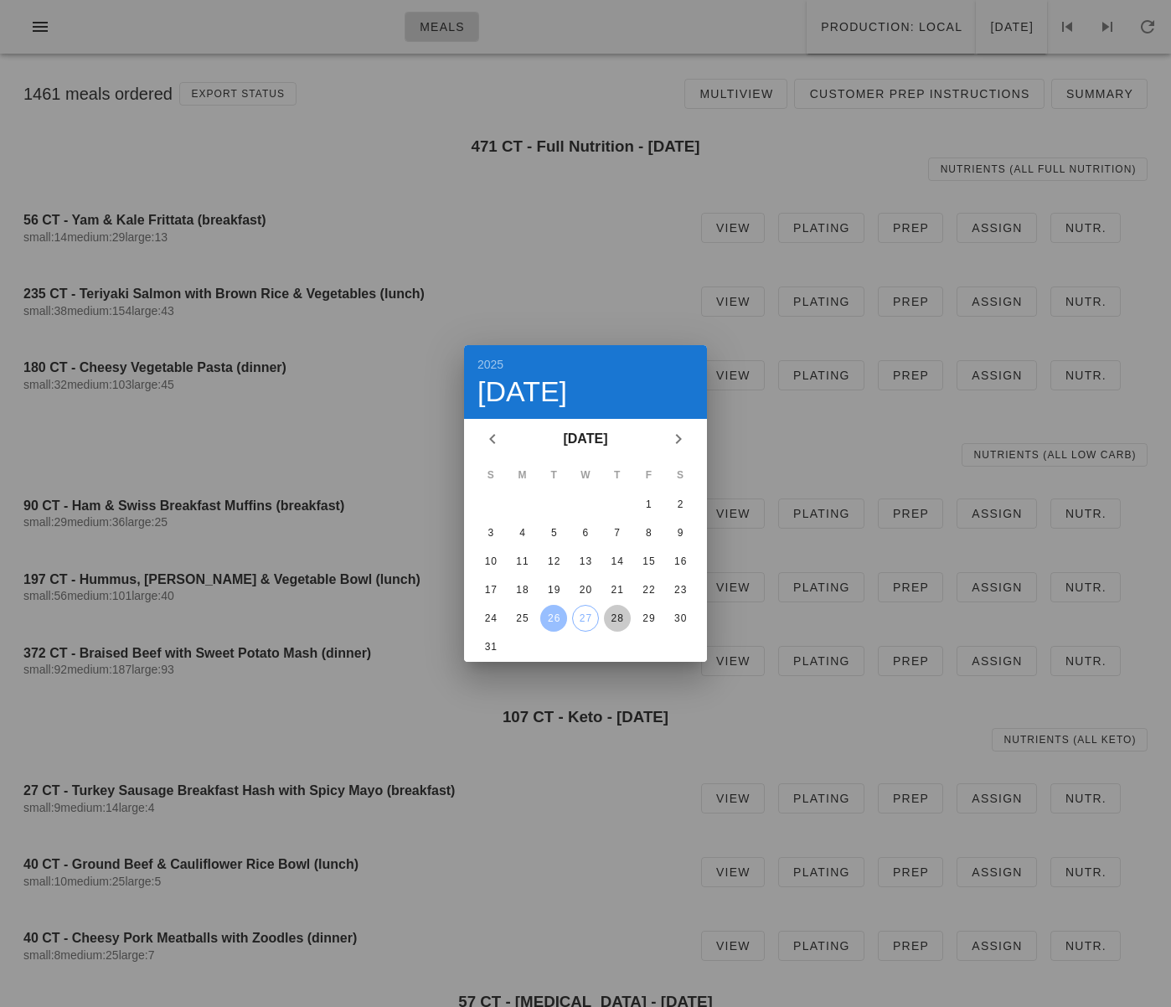
click at [619, 622] on div "28" at bounding box center [617, 618] width 27 height 12
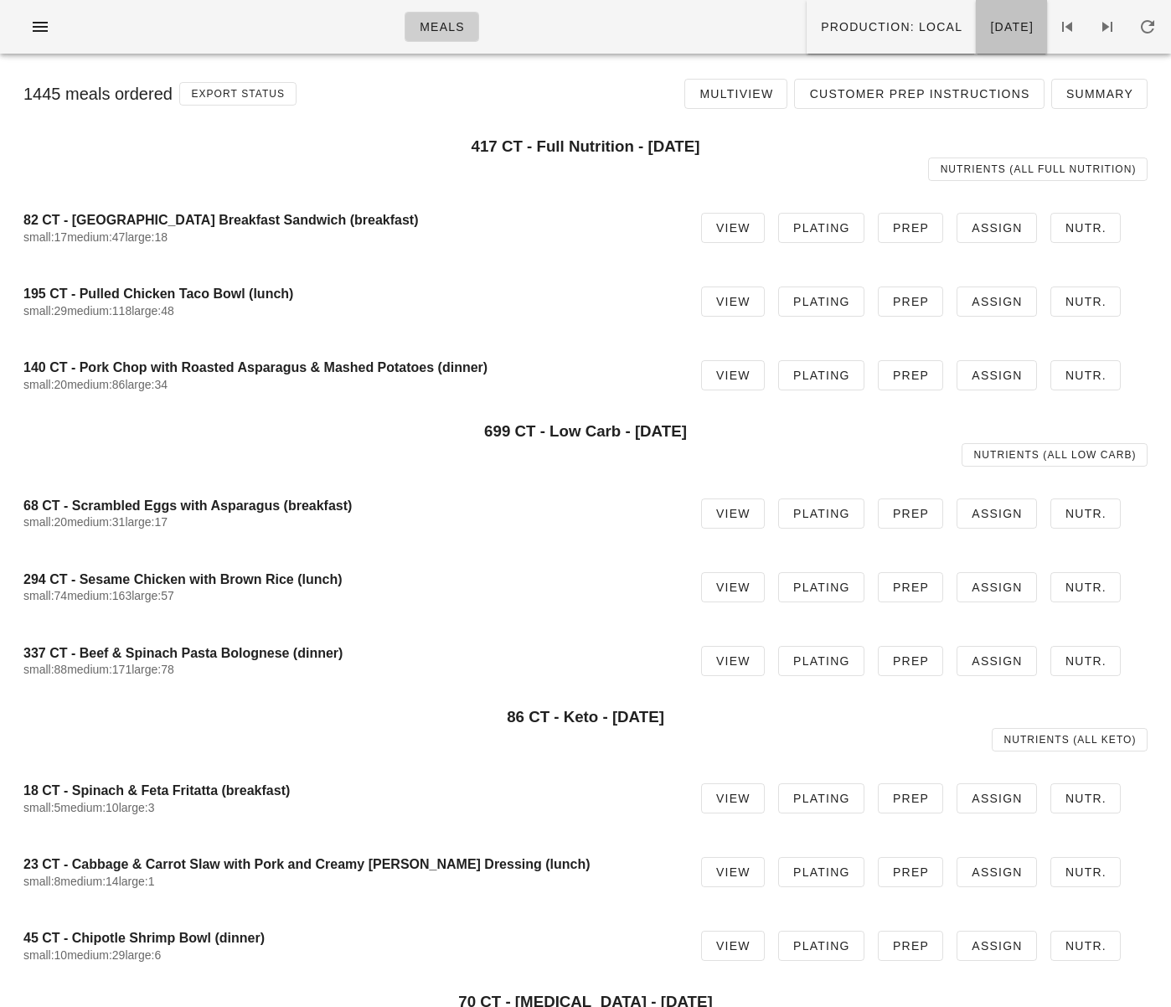
click at [976, 42] on button "[DATE]" at bounding box center [1011, 27] width 71 height 54
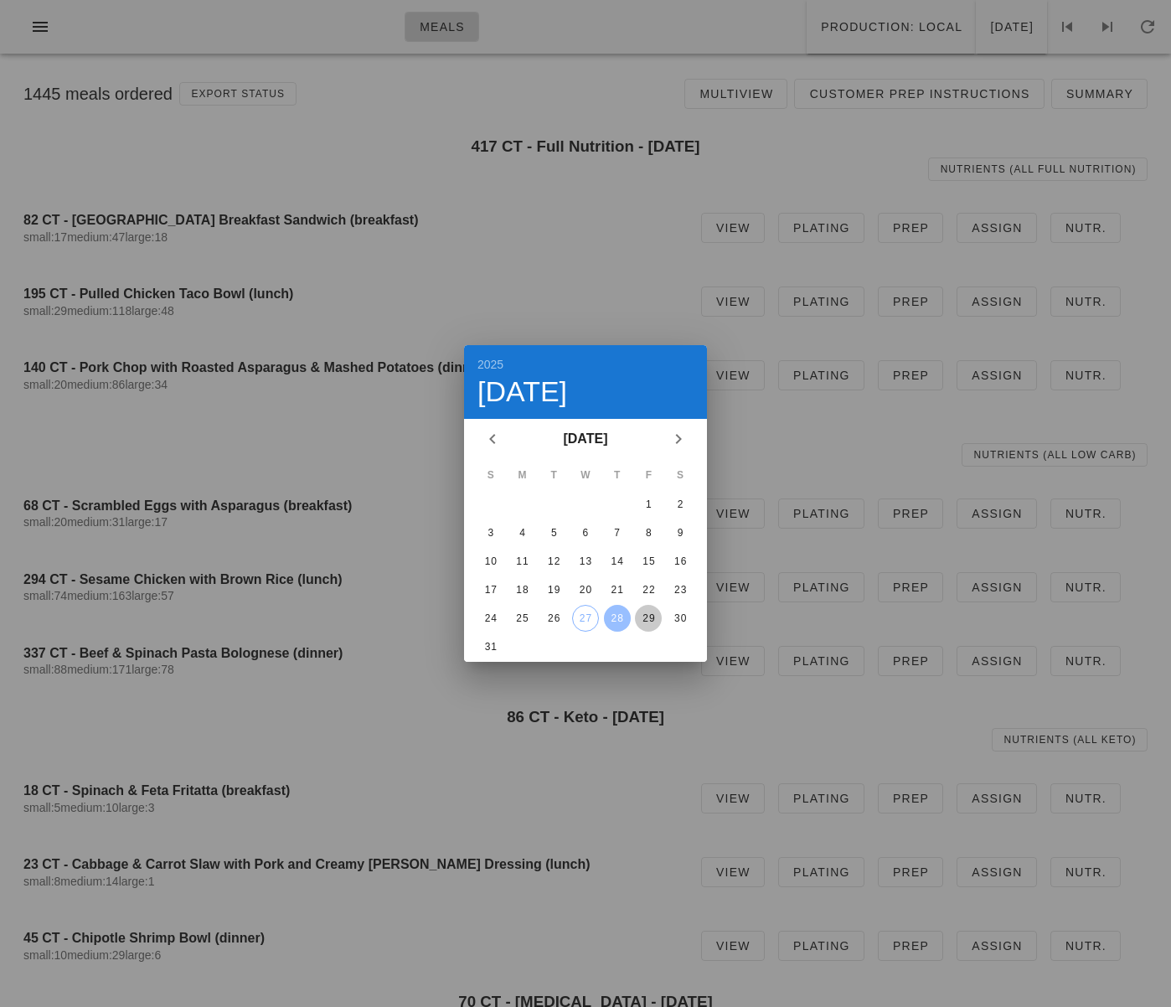
click at [651, 616] on div "29" at bounding box center [648, 618] width 27 height 12
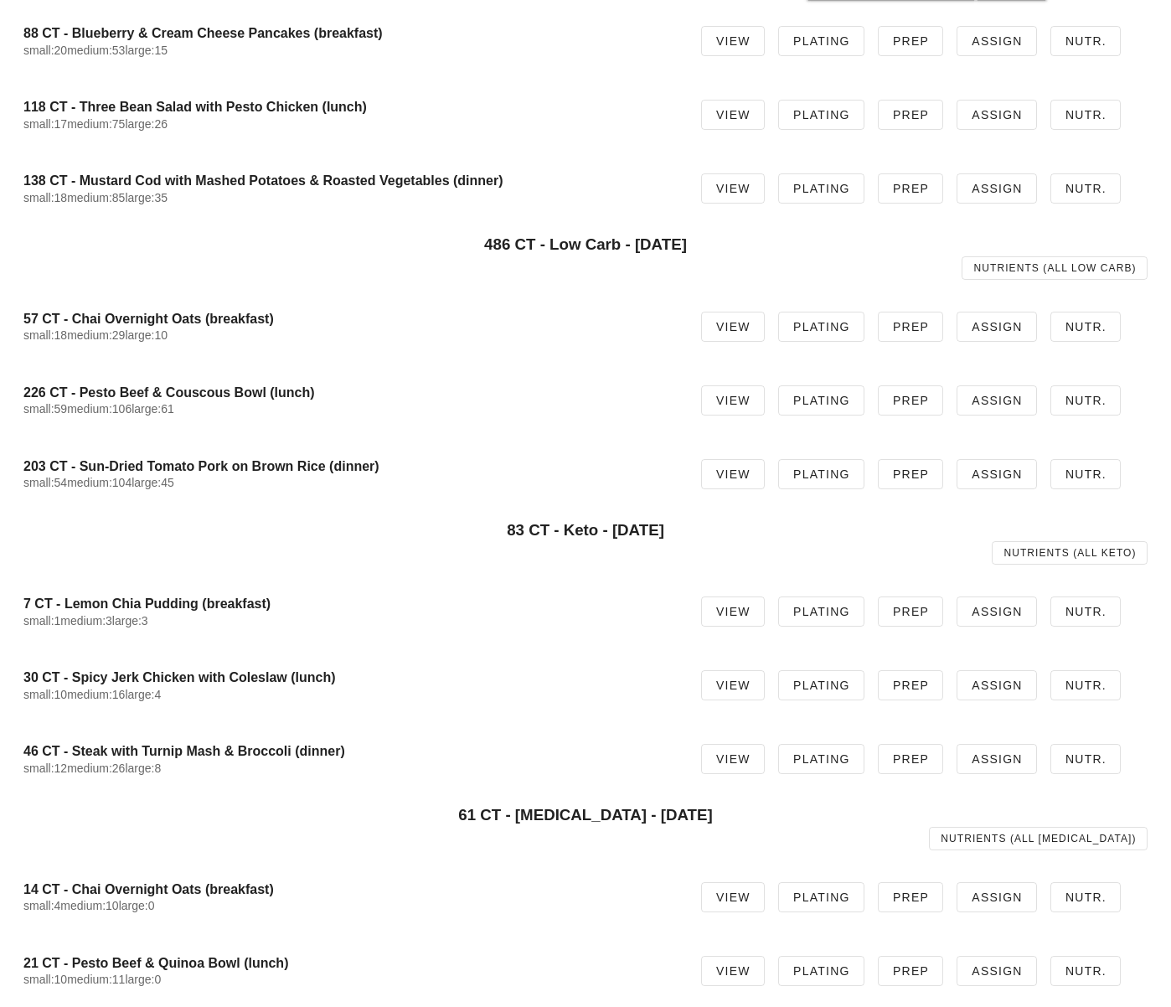
scroll to position [235, 0]
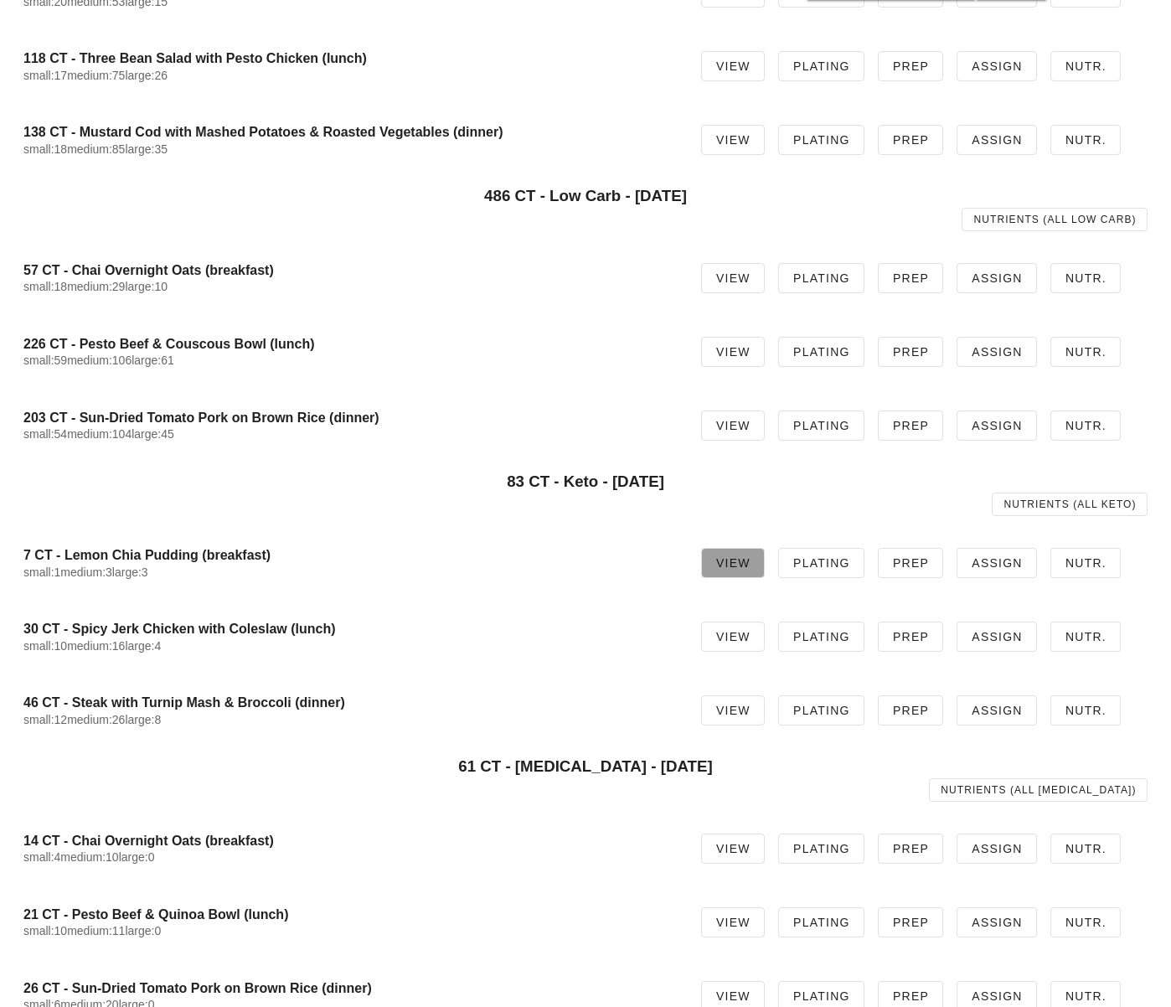
click at [736, 562] on span "View" at bounding box center [732, 562] width 35 height 13
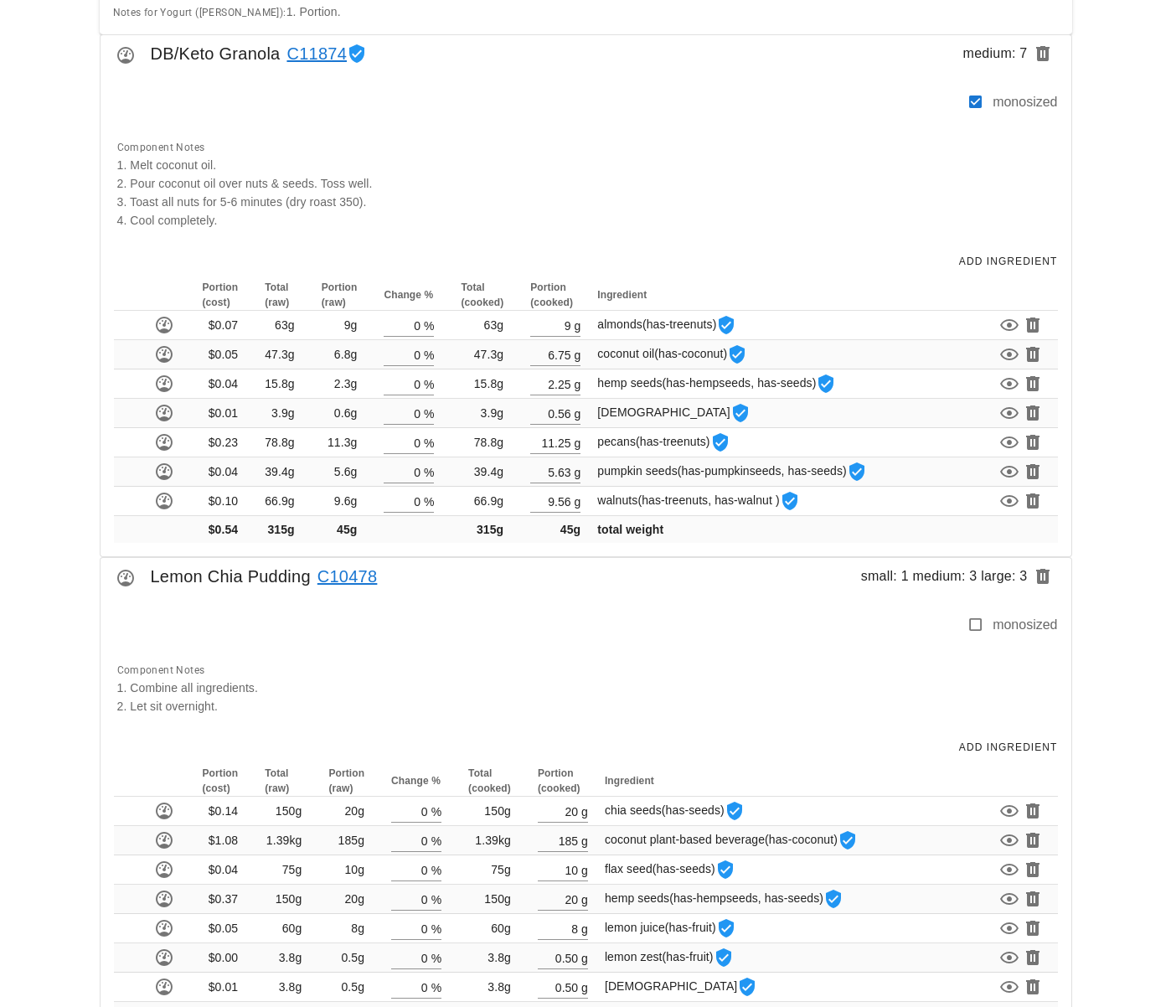
scroll to position [635, 0]
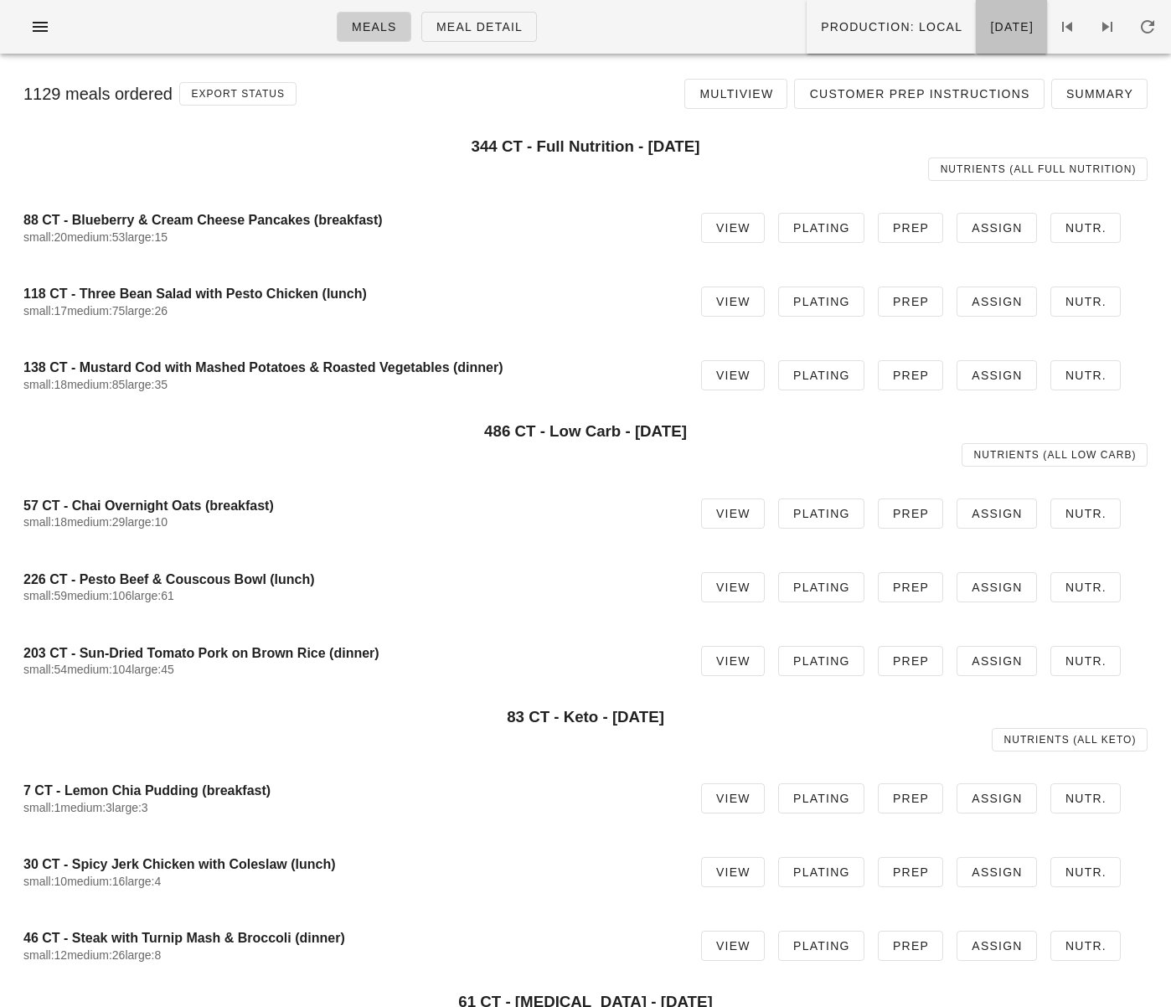
click at [976, 39] on button "Friday Aug 29" at bounding box center [1011, 27] width 71 height 54
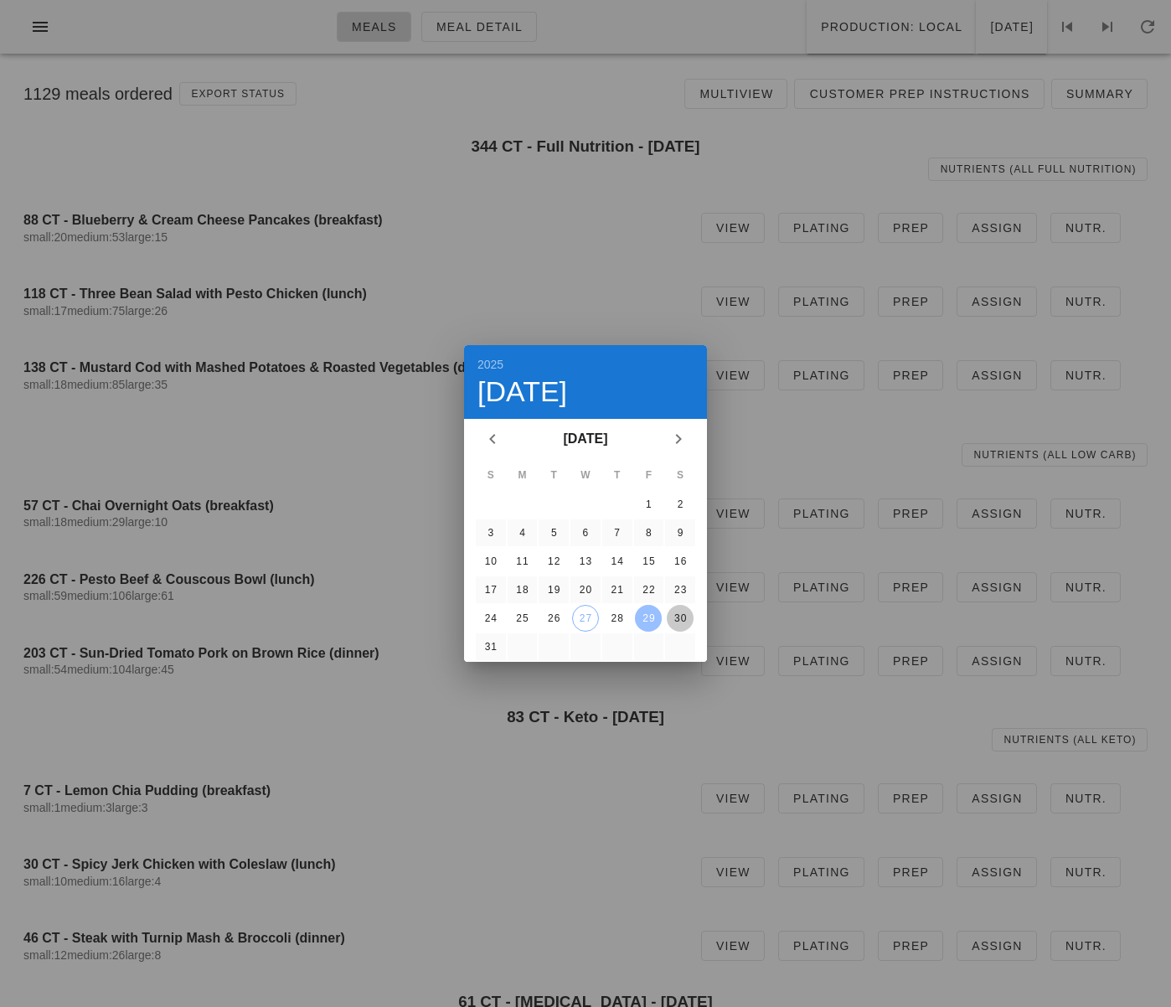
click at [679, 616] on div "30" at bounding box center [680, 618] width 27 height 12
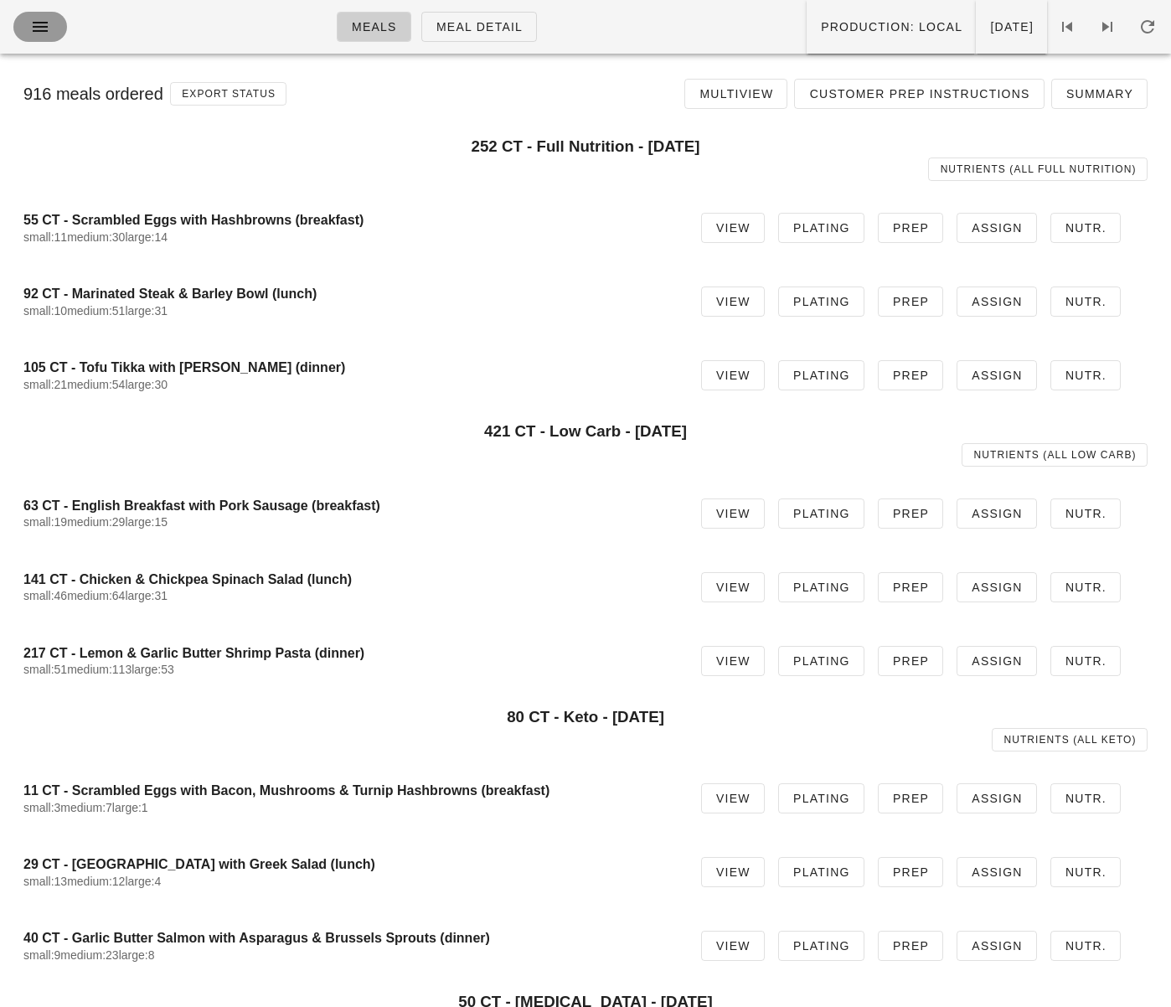
click at [32, 37] on button "button" at bounding box center [40, 27] width 54 height 30
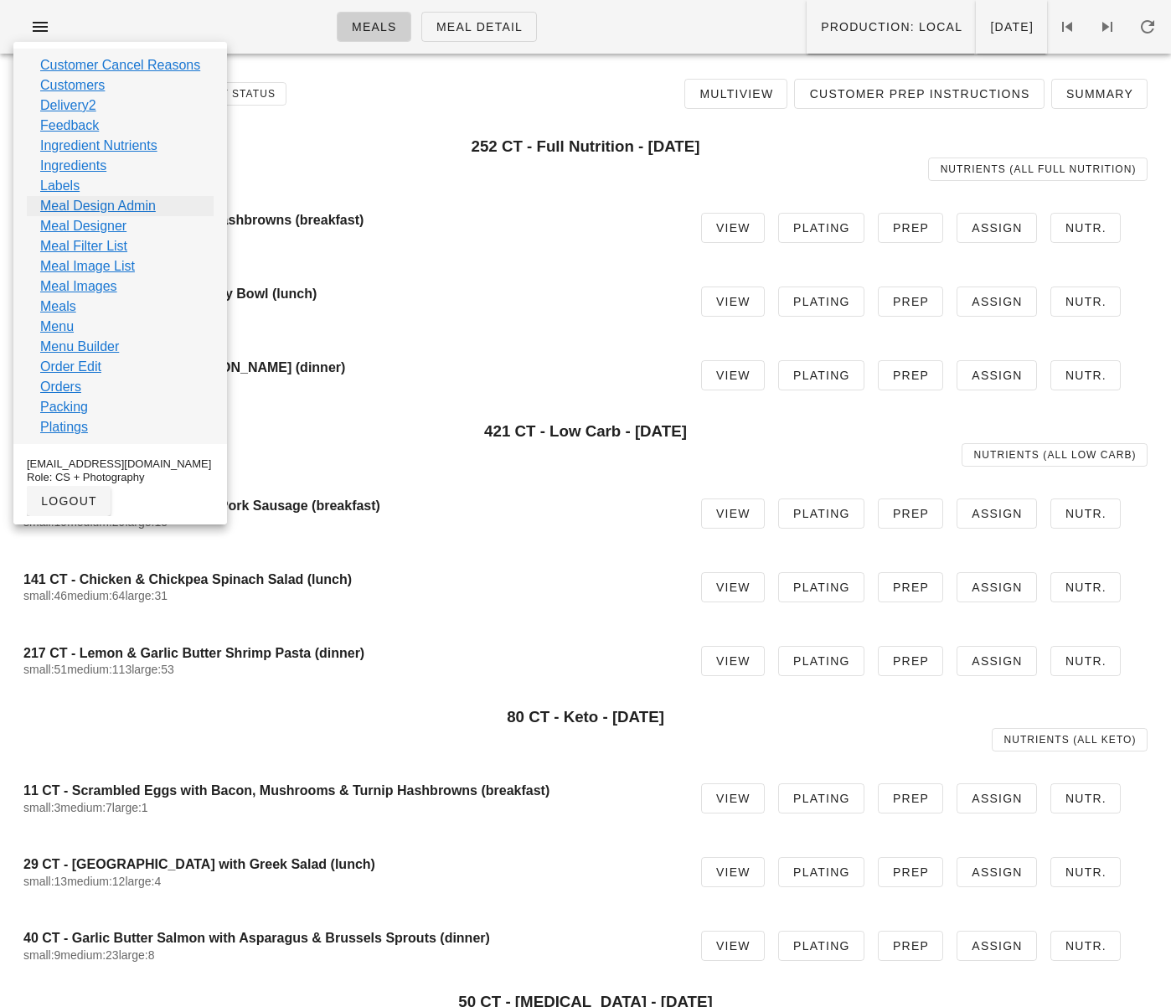
click at [108, 206] on link "Meal Design Admin" at bounding box center [98, 206] width 116 height 20
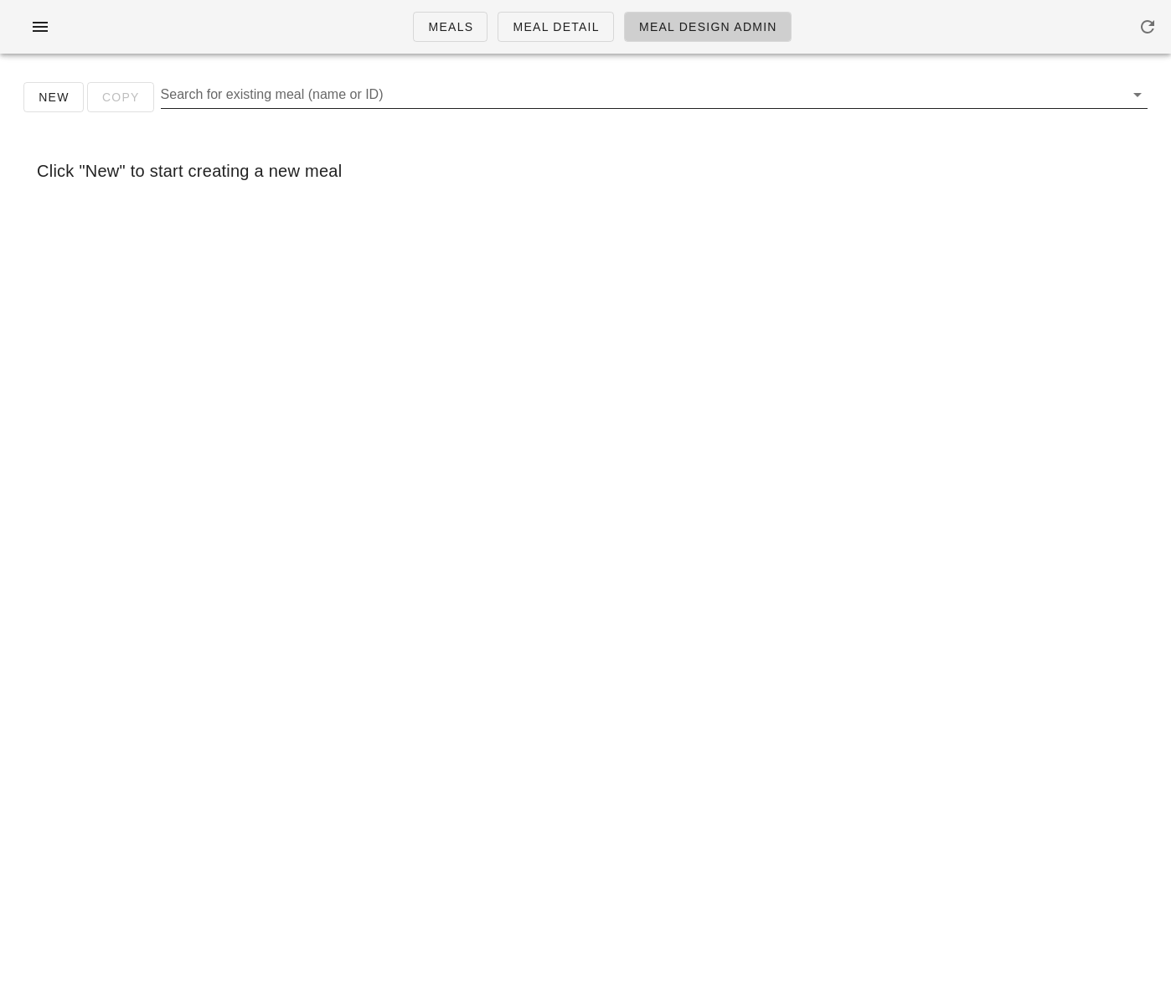
click at [401, 104] on input "Search for existing meal (name or ID)" at bounding box center [641, 94] width 960 height 27
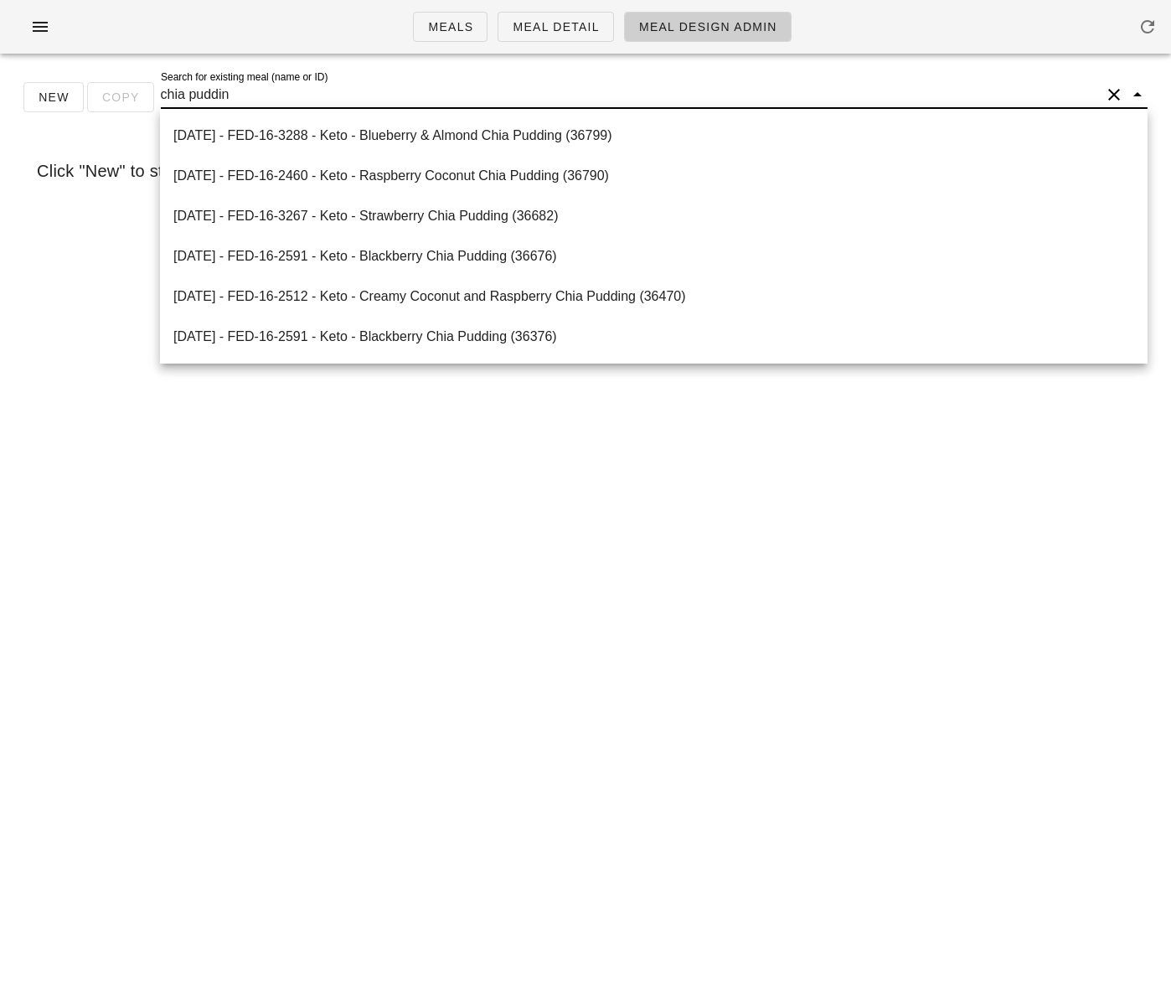
type input "chia pudding"
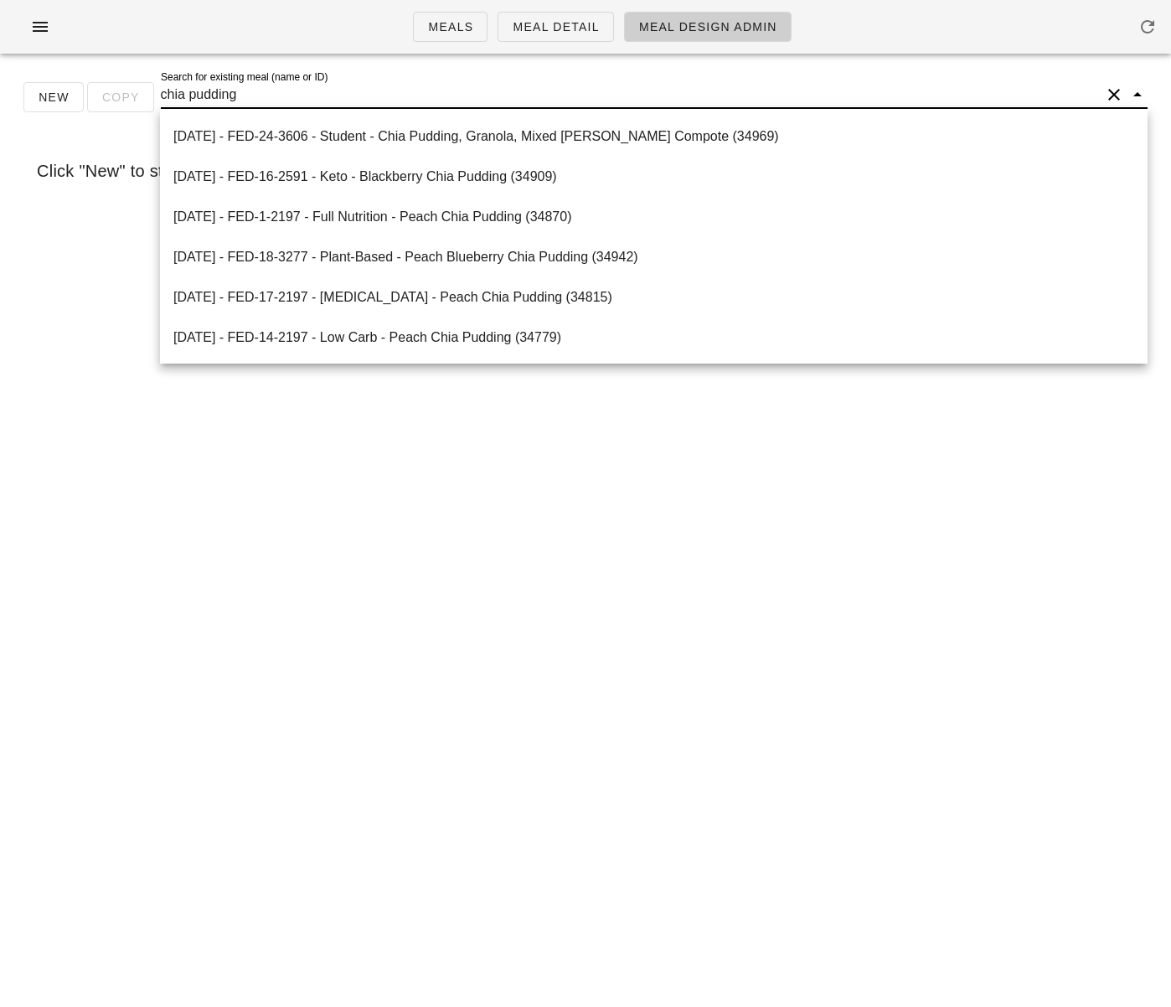
scroll to position [1910, 0]
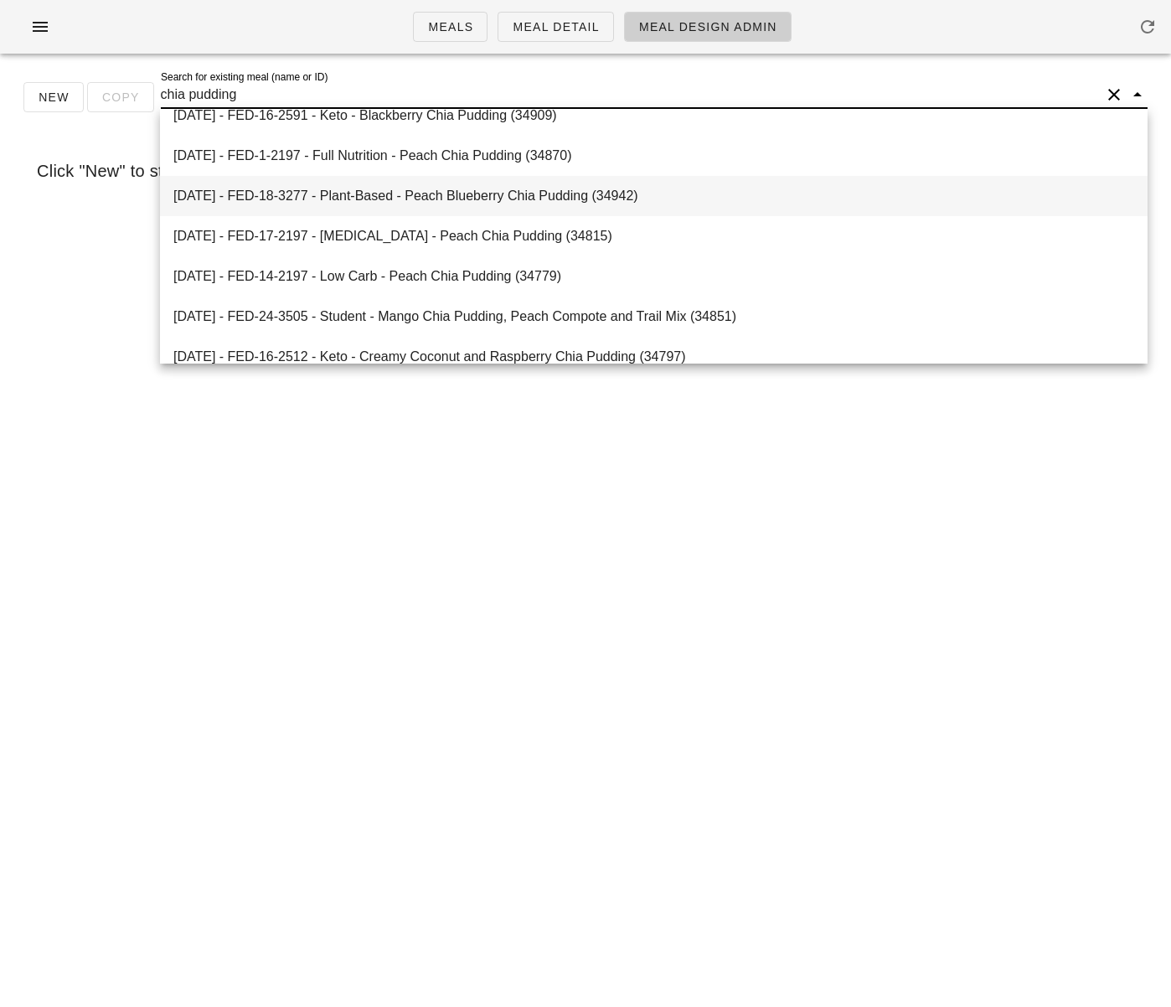
click at [461, 199] on div "2025-08-06 - FED-18-3277 - Plant-Based - Peach Blueberry Chia Pudding (34942)" at bounding box center [653, 196] width 961 height 16
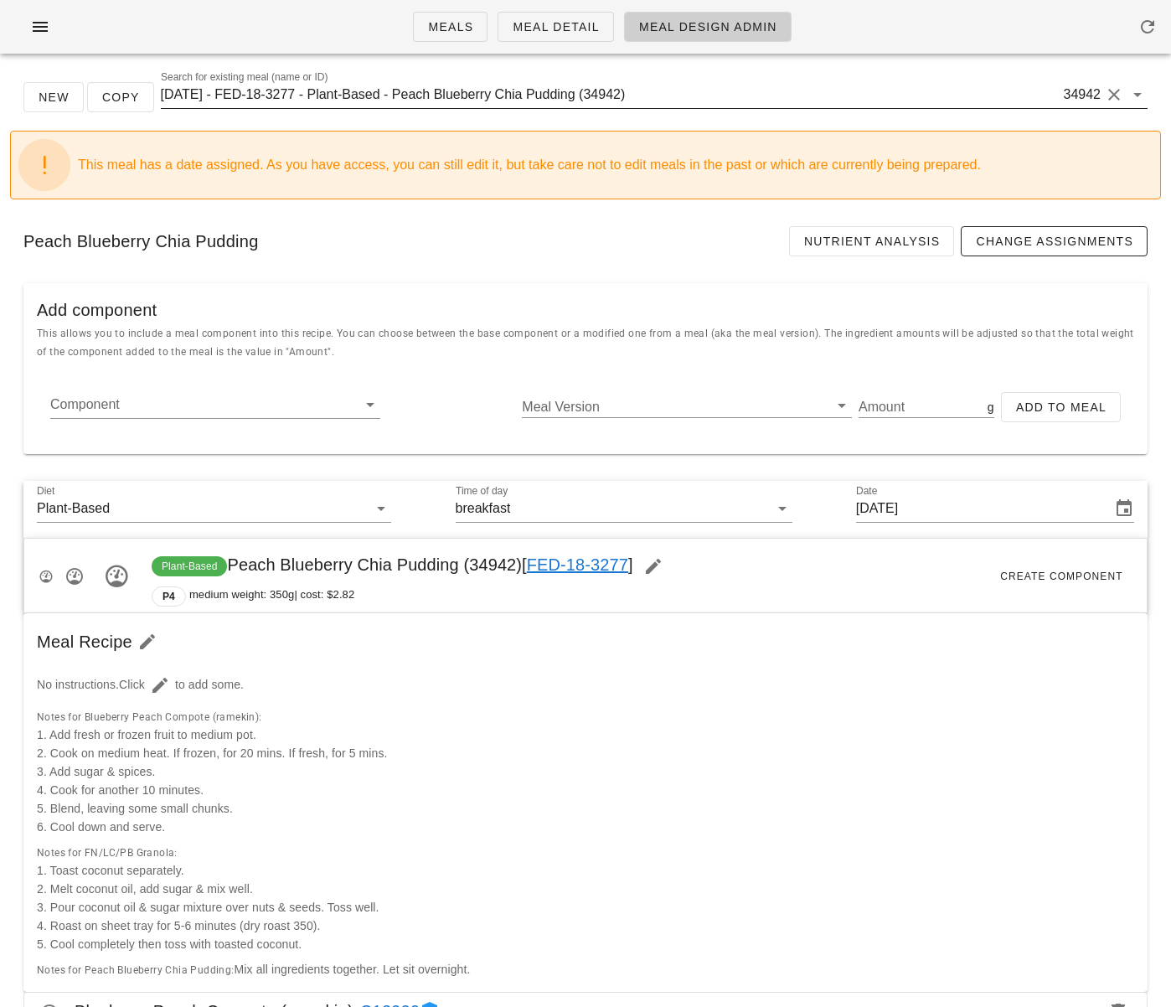
click at [405, 105] on input "2025-08-06 - FED-18-3277 - Plant-Based - Peach Blueberry Chia Pudding (34942)" at bounding box center [611, 94] width 900 height 27
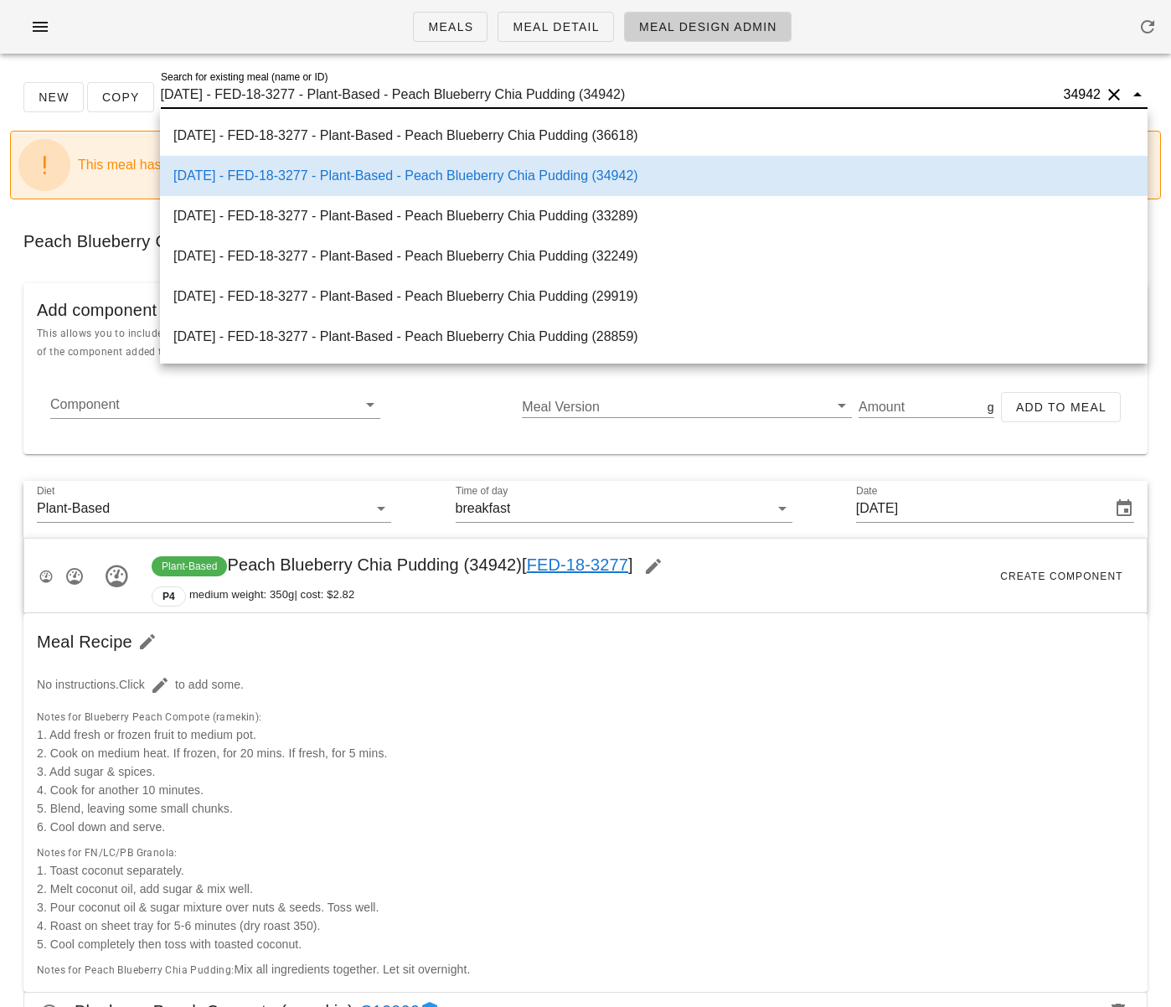
click at [405, 105] on input "2025-08-06 - FED-18-3277 - Plant-Based - Peach Blueberry Chia Pudding (34942)" at bounding box center [611, 94] width 900 height 27
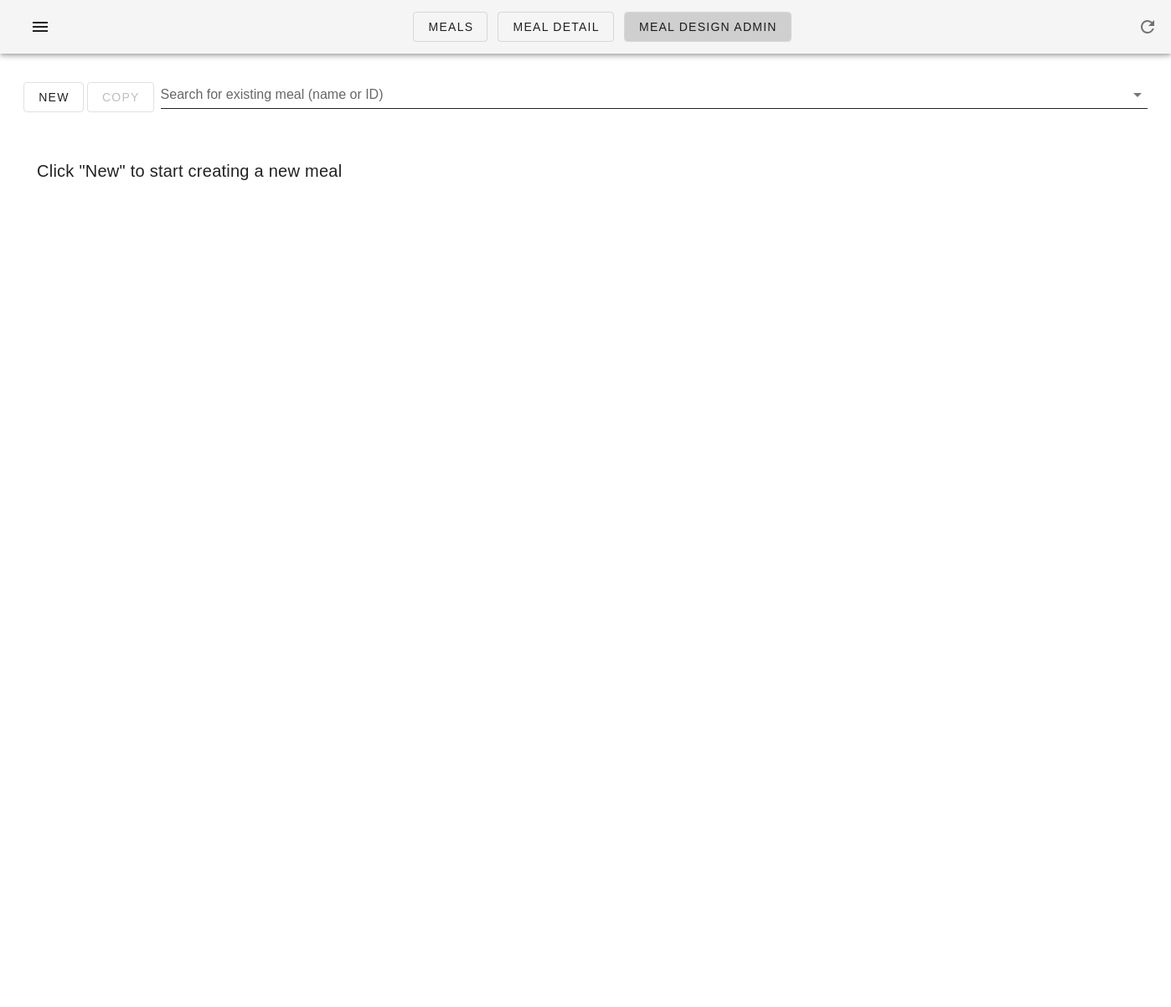
click at [264, 100] on input "Search for existing meal (name or ID)" at bounding box center [641, 94] width 960 height 27
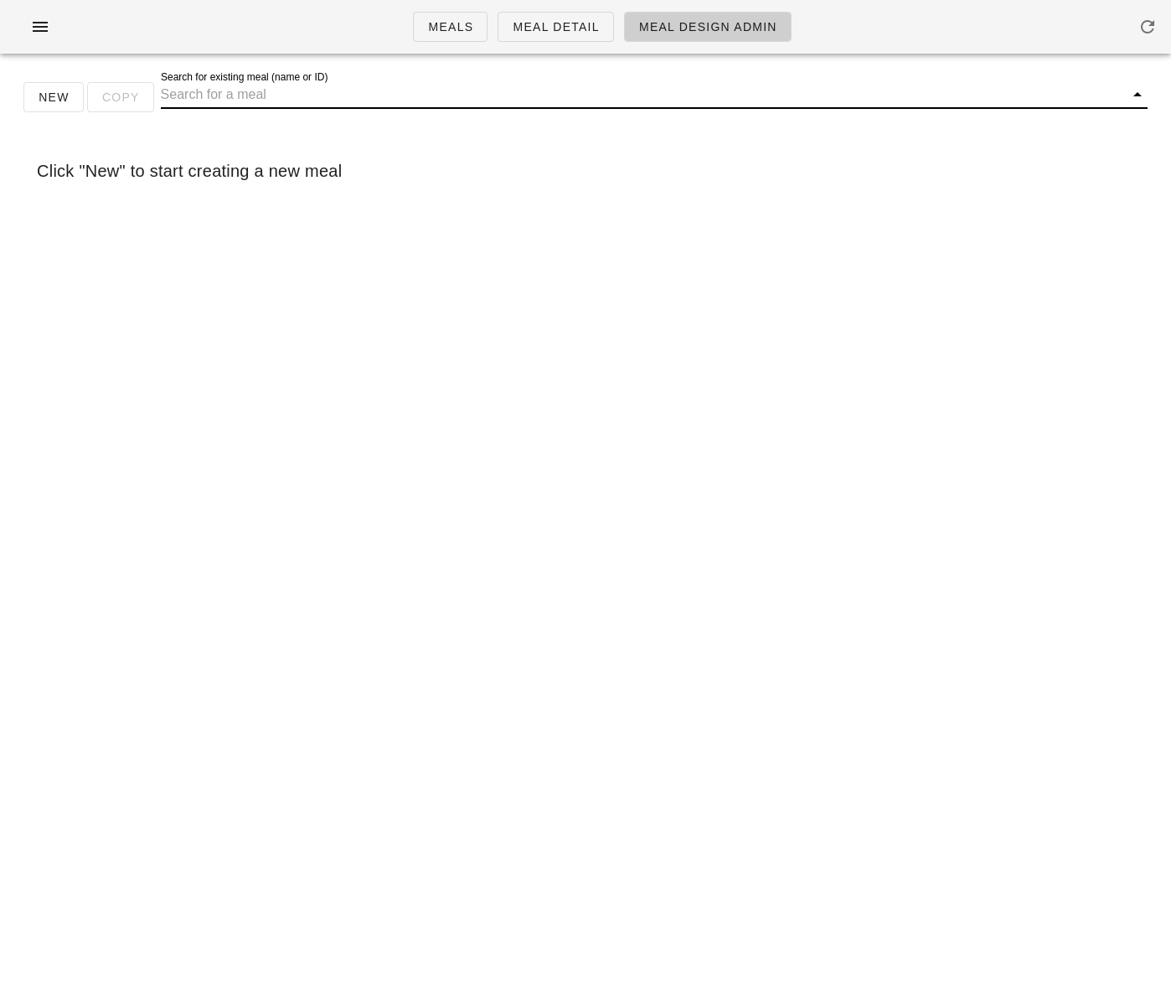
paste input "Pina Colada Parfait"
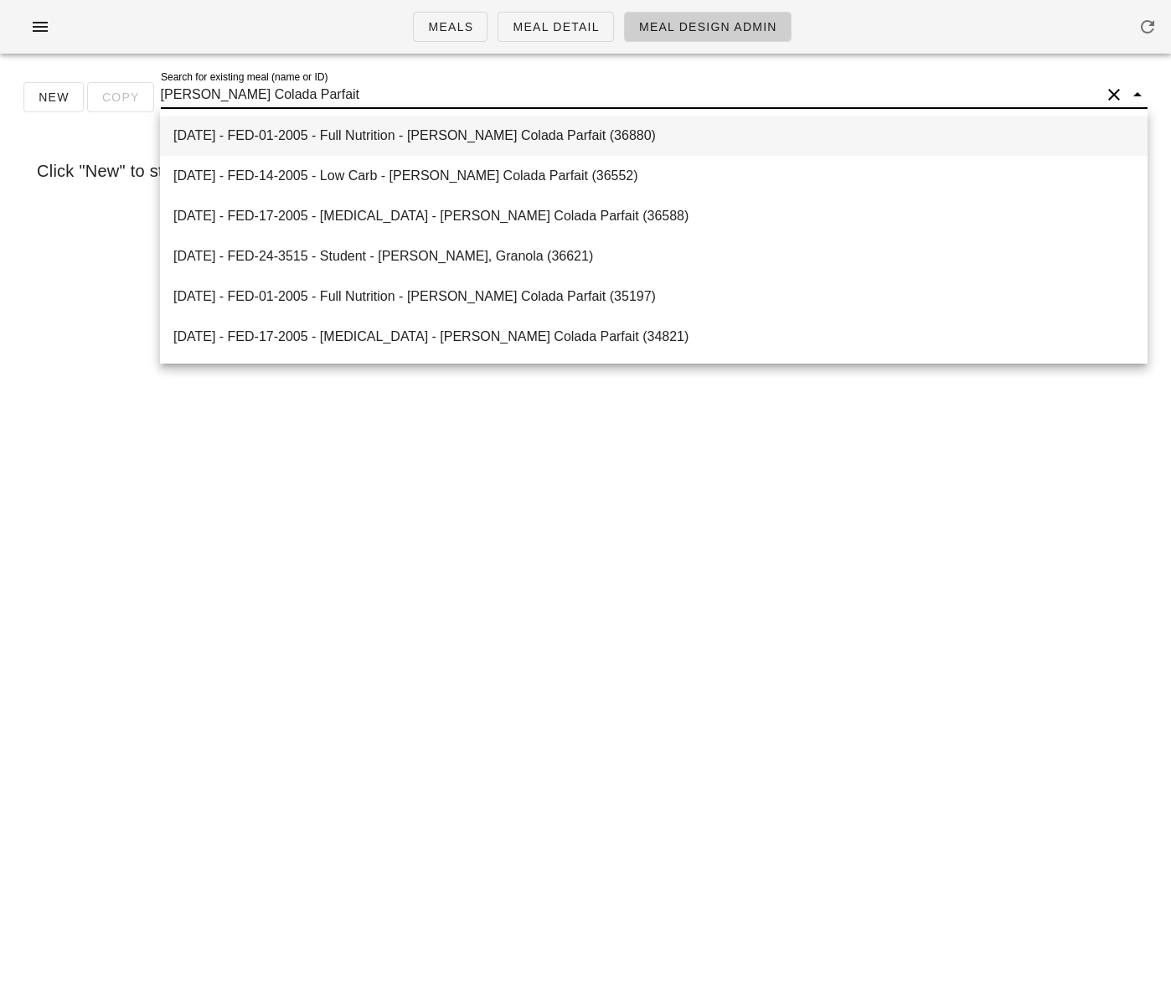
type input "Pina Colada Parfait"
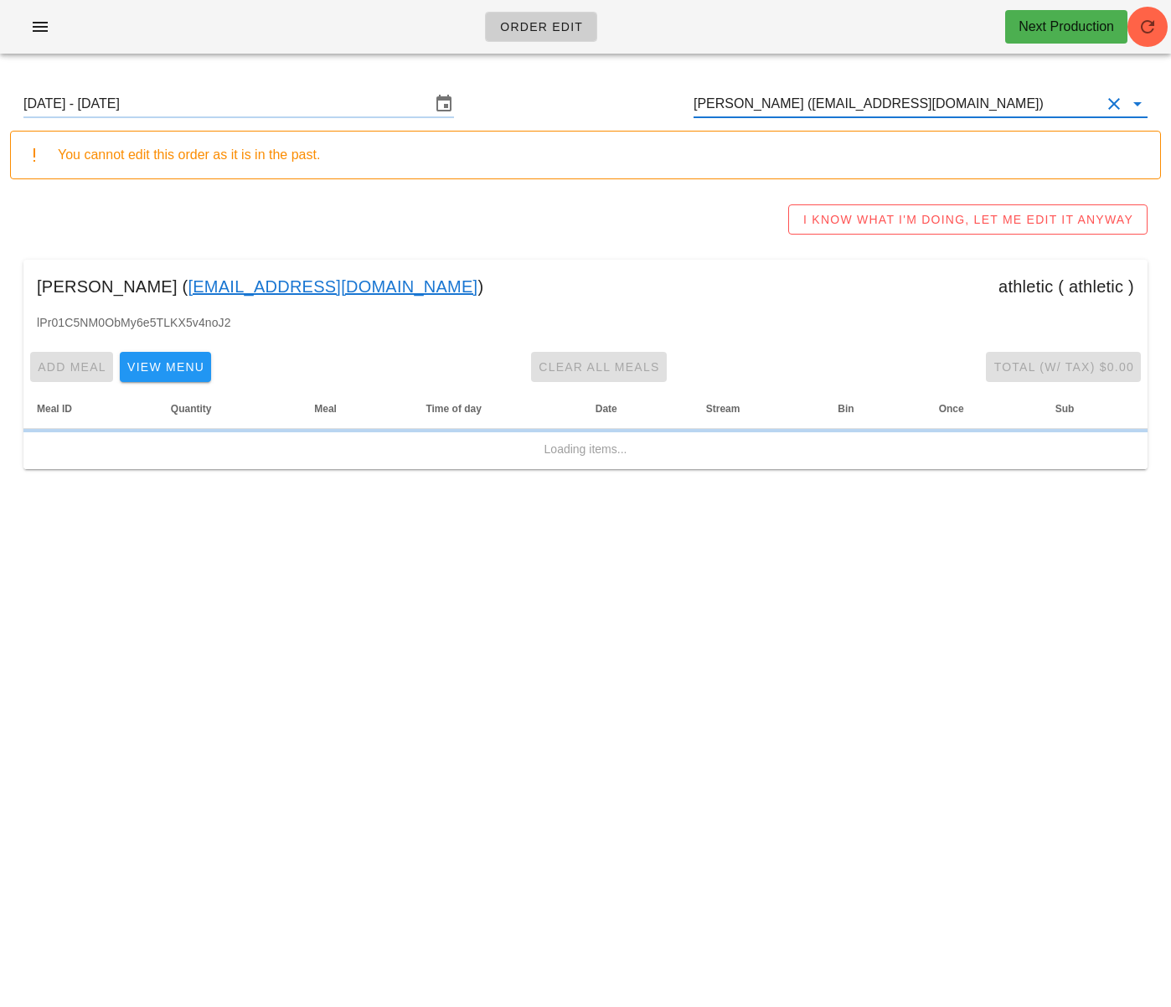
type input "[PERSON_NAME] ([EMAIL_ADDRESS][DOMAIN_NAME])"
drag, startPoint x: 275, startPoint y: 109, endPoint x: 446, endPoint y: 497, distance: 423.8
click at [275, 109] on input "[DATE] - [DATE]" at bounding box center [226, 103] width 407 height 27
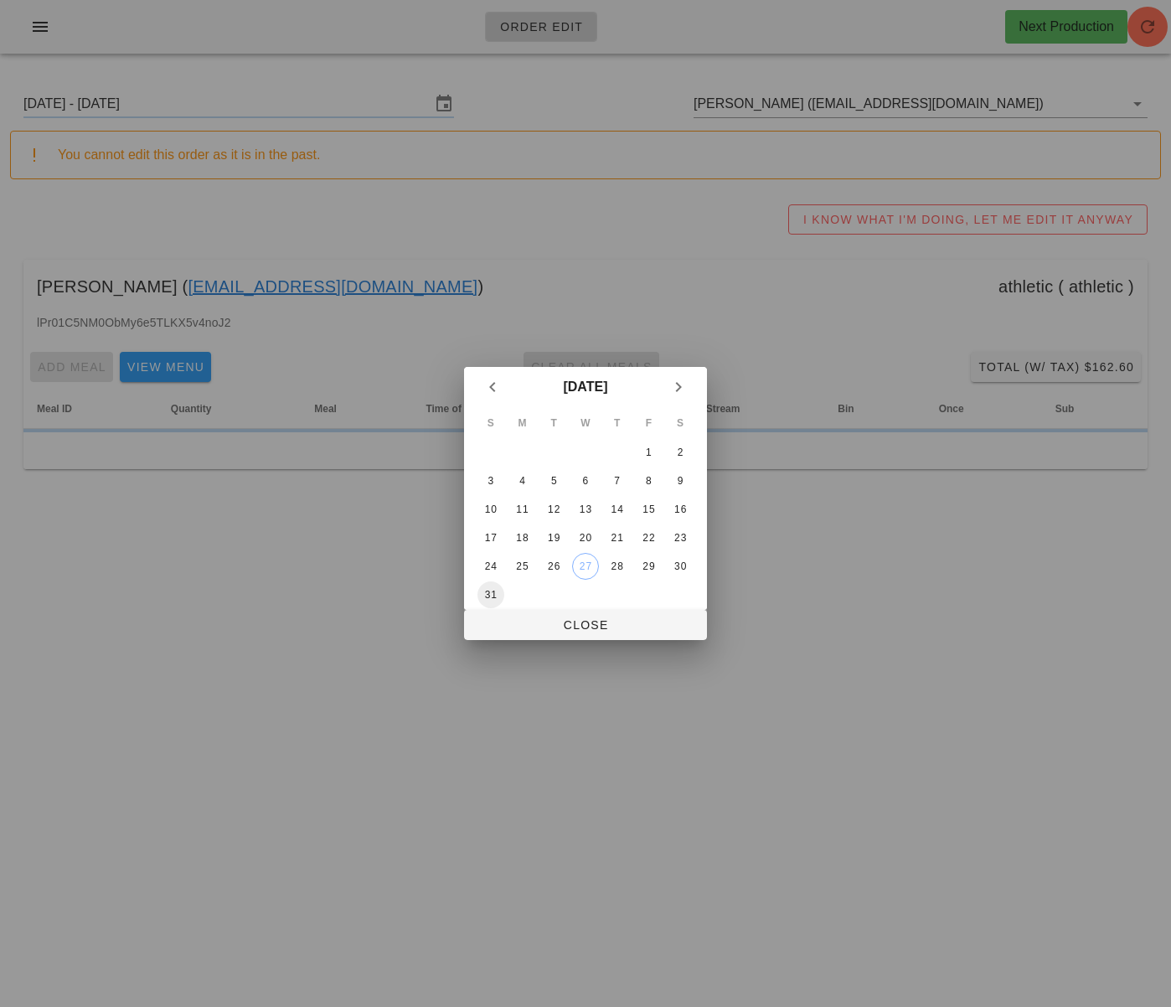
click at [485, 597] on div "31" at bounding box center [490, 595] width 27 height 12
click at [512, 632] on span "Close" at bounding box center [585, 624] width 216 height 13
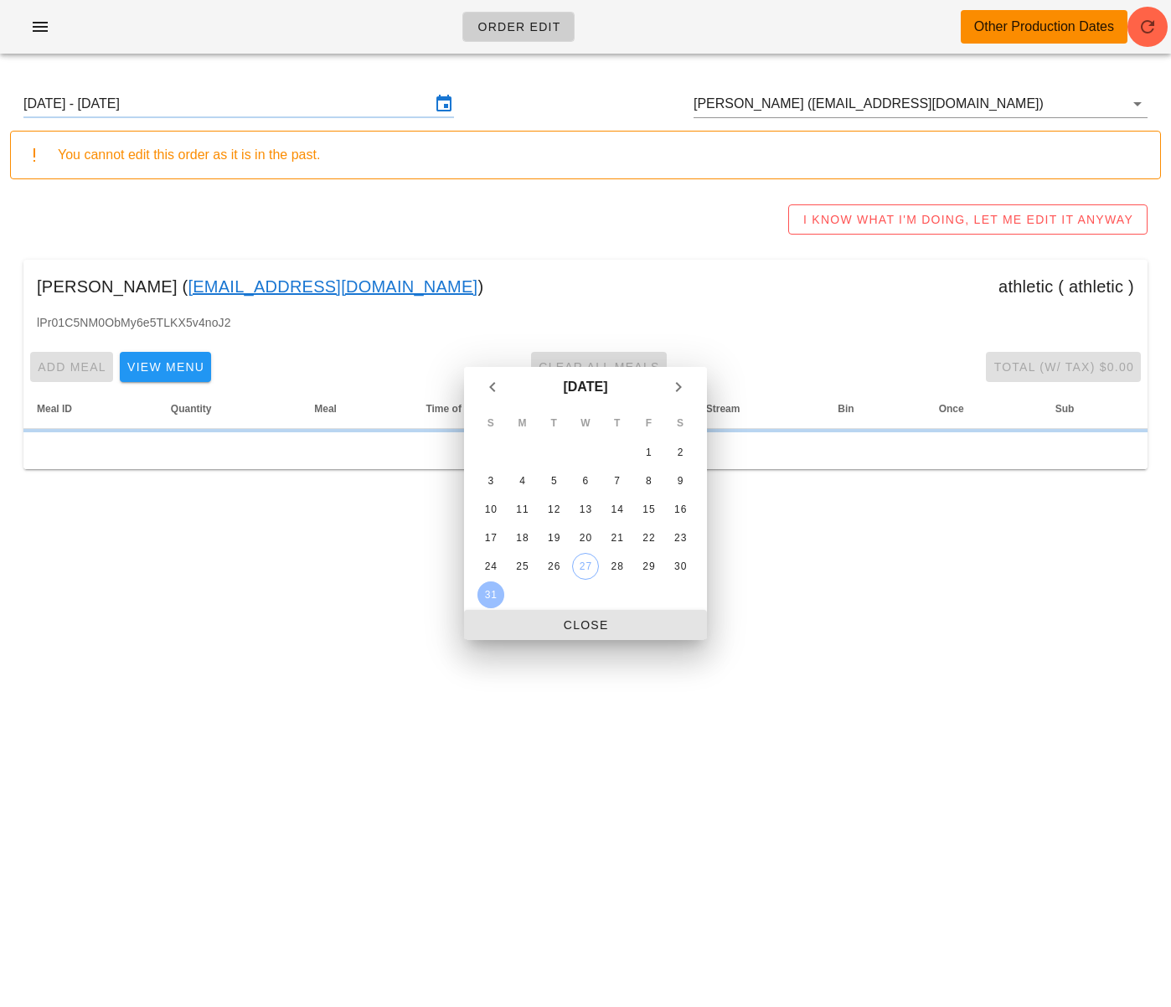
type input "[DATE] - [DATE]"
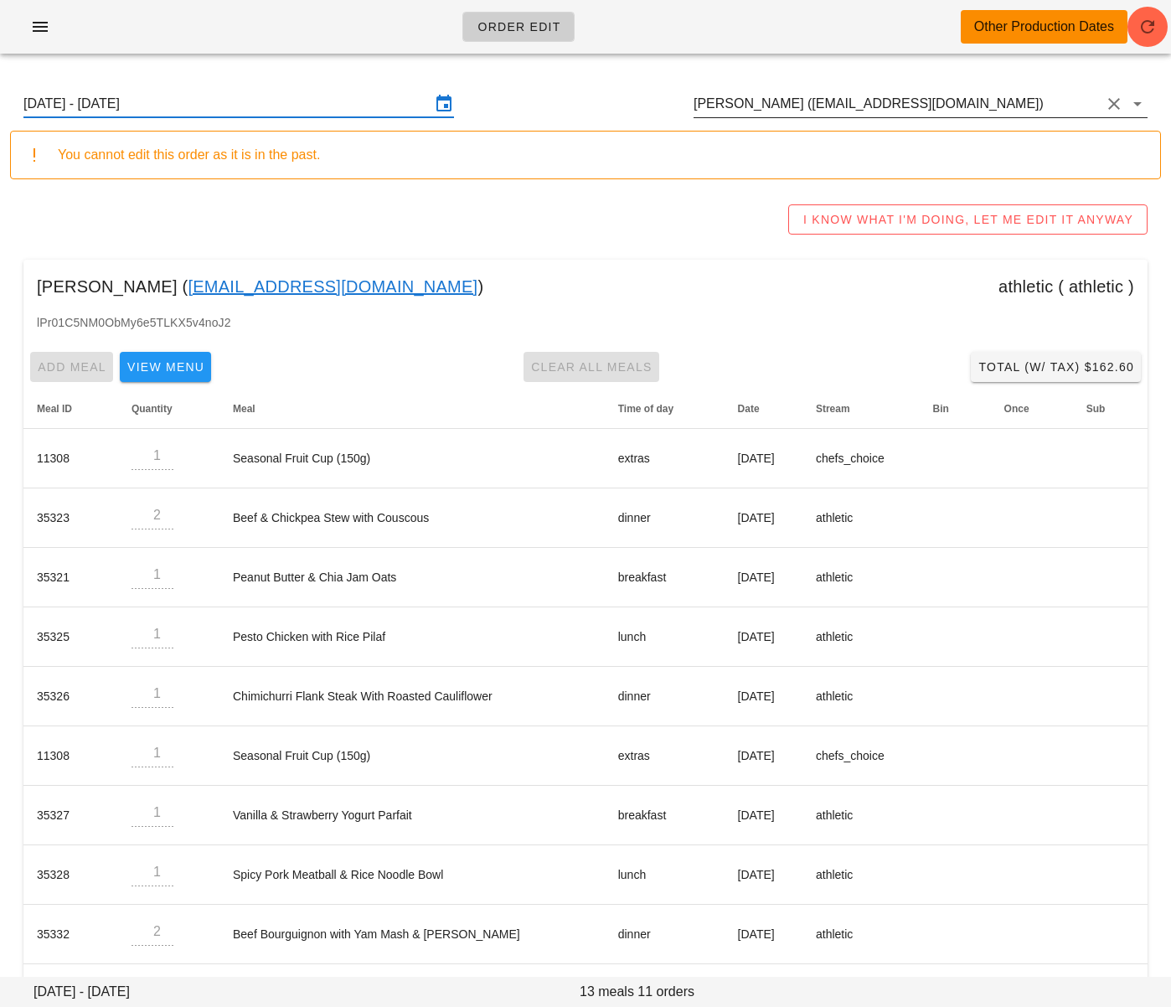
click at [832, 111] on input "[PERSON_NAME] ([EMAIL_ADDRESS][DOMAIN_NAME])" at bounding box center [897, 103] width 407 height 27
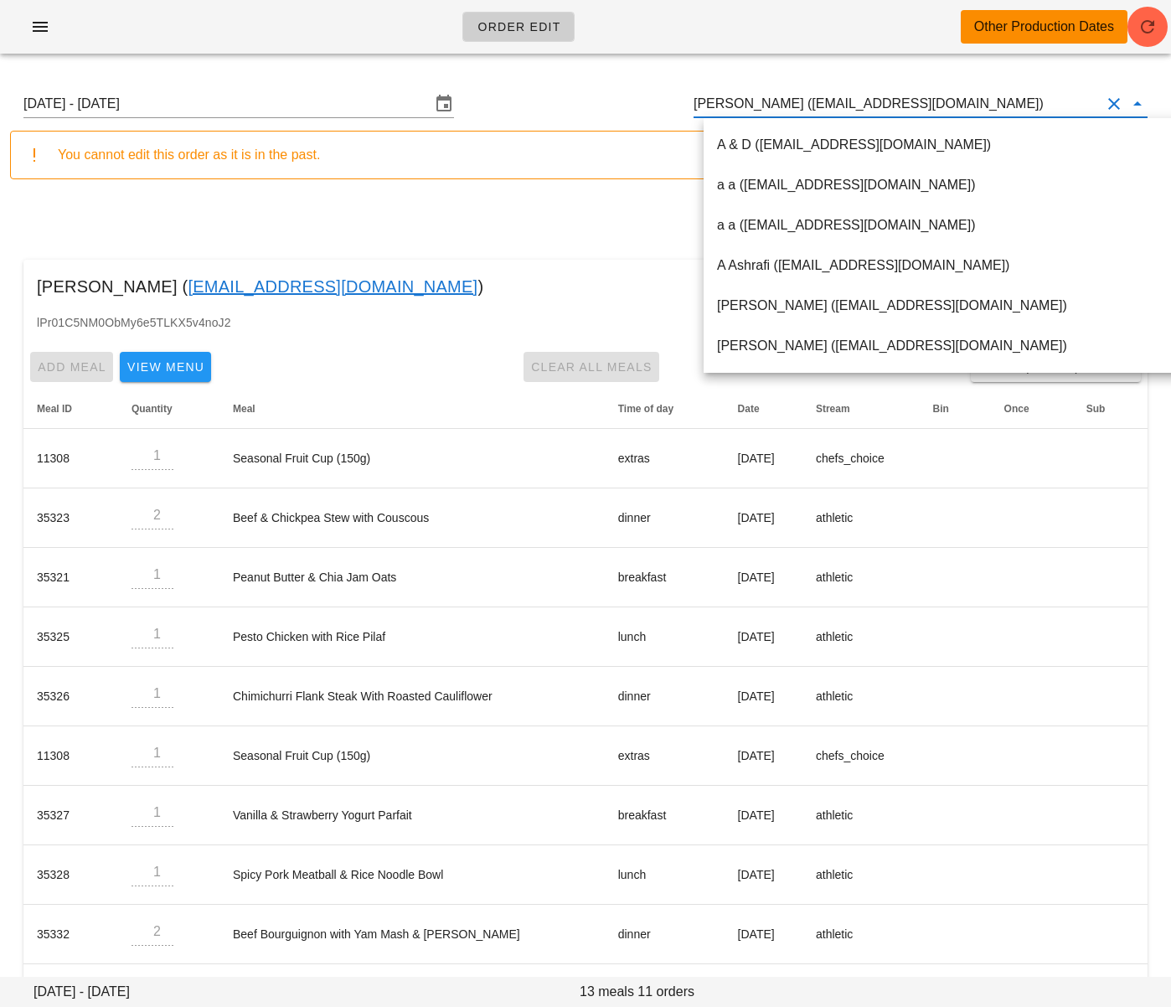
click at [832, 111] on input "[PERSON_NAME] ([EMAIL_ADDRESS][DOMAIN_NAME])" at bounding box center [897, 103] width 407 height 27
paste input "[EMAIL_ADDRESS][DOMAIN_NAME]"
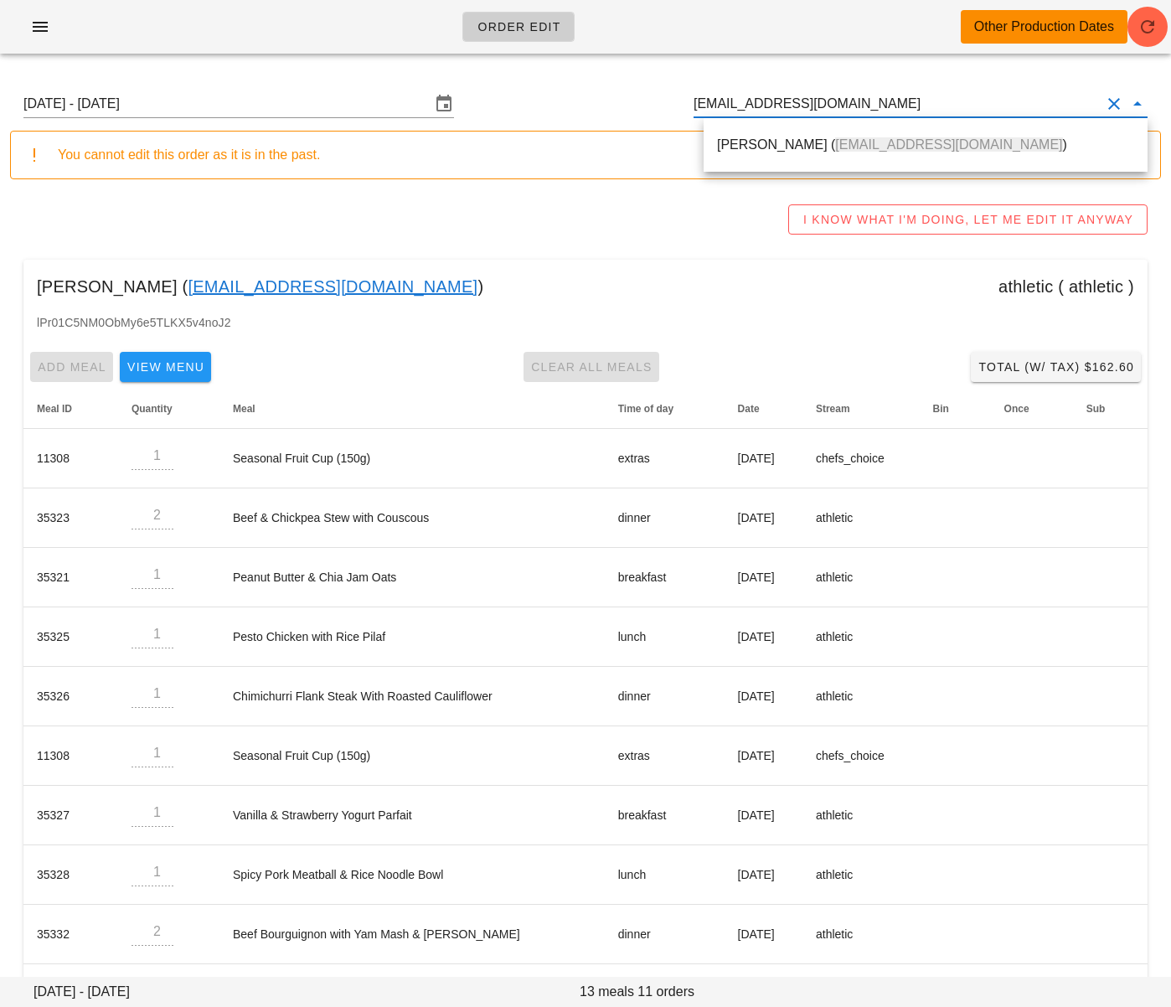
click at [828, 154] on div "[PERSON_NAME] ( [EMAIL_ADDRESS][DOMAIN_NAME] )" at bounding box center [925, 144] width 417 height 36
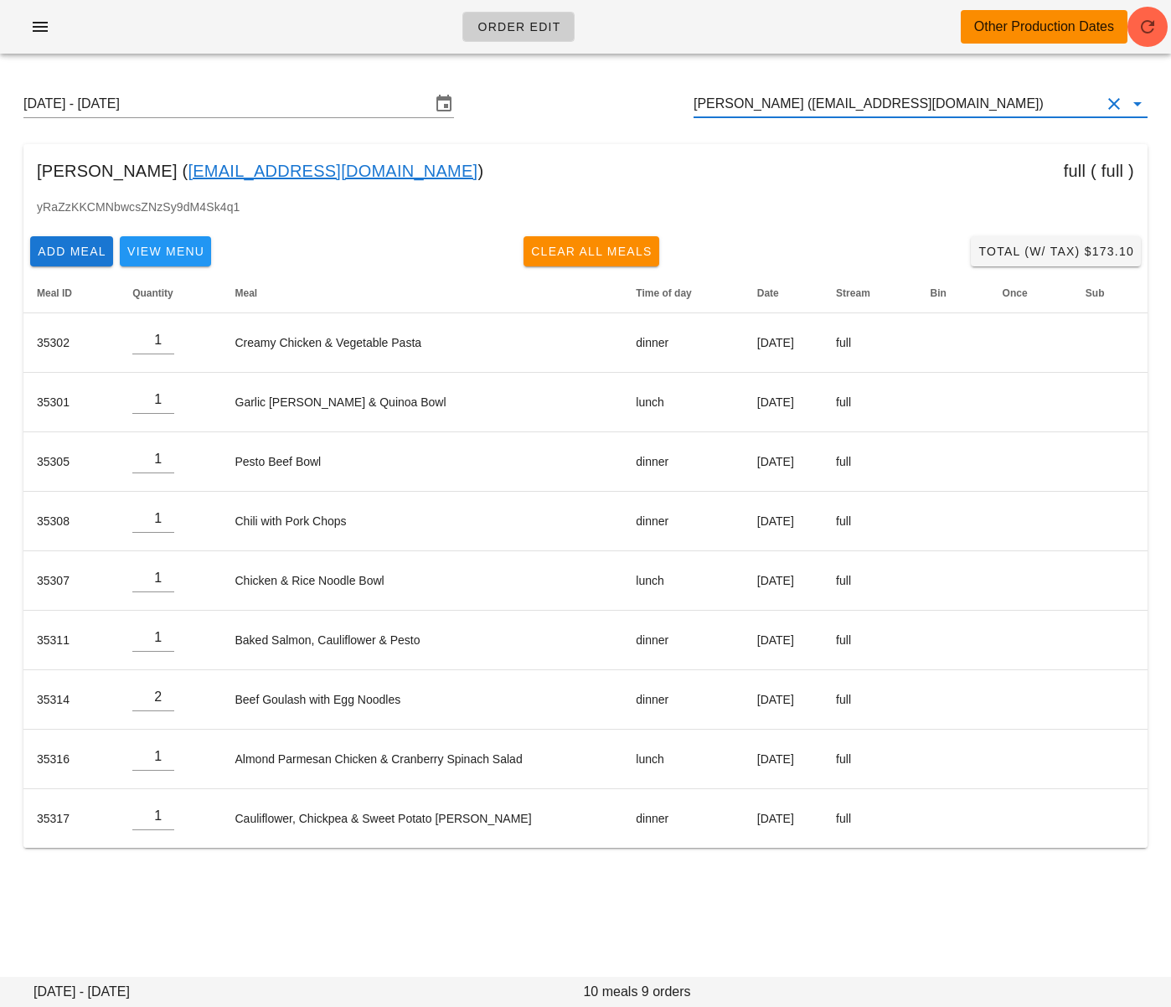
click at [831, 106] on input "[PERSON_NAME] ([EMAIL_ADDRESS][DOMAIN_NAME])" at bounding box center [897, 103] width 407 height 27
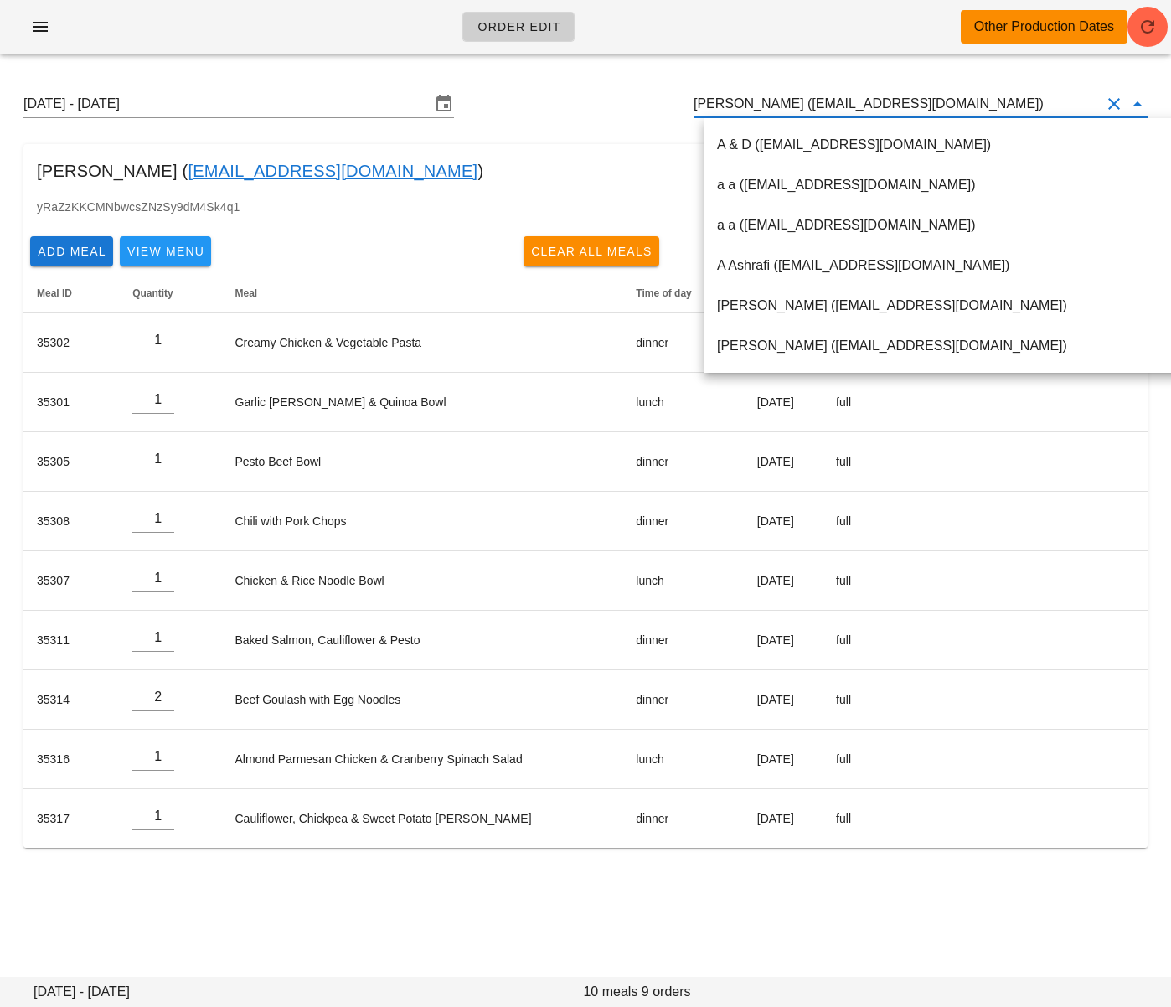
click at [831, 106] on input "[PERSON_NAME] ([EMAIL_ADDRESS][DOMAIN_NAME])" at bounding box center [897, 103] width 407 height 27
paste input "[PERSON_NAME][EMAIL_ADDRESS][DOMAIN_NAME]"
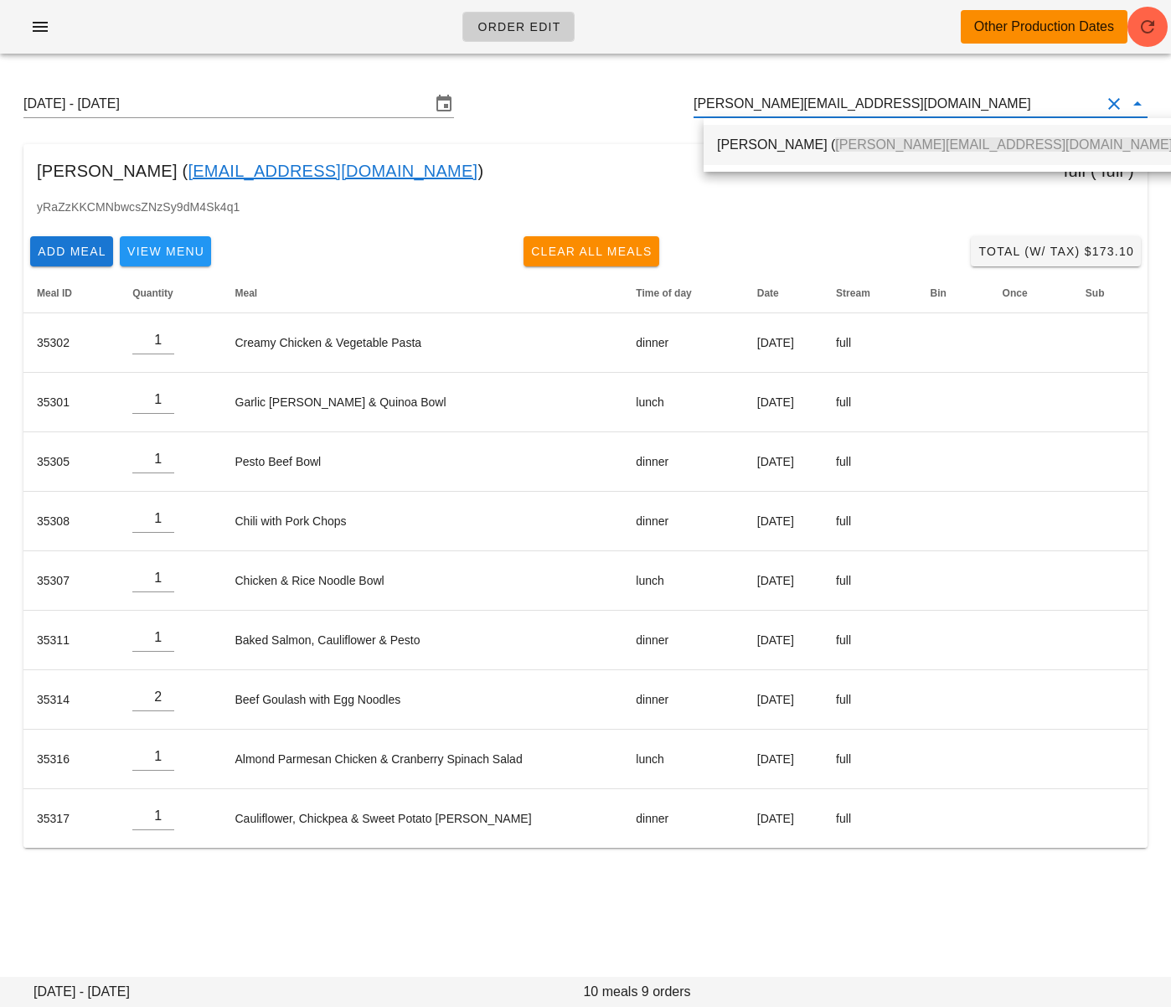
click at [835, 143] on span "[PERSON_NAME][EMAIL_ADDRESS][DOMAIN_NAME]" at bounding box center [1004, 144] width 338 height 14
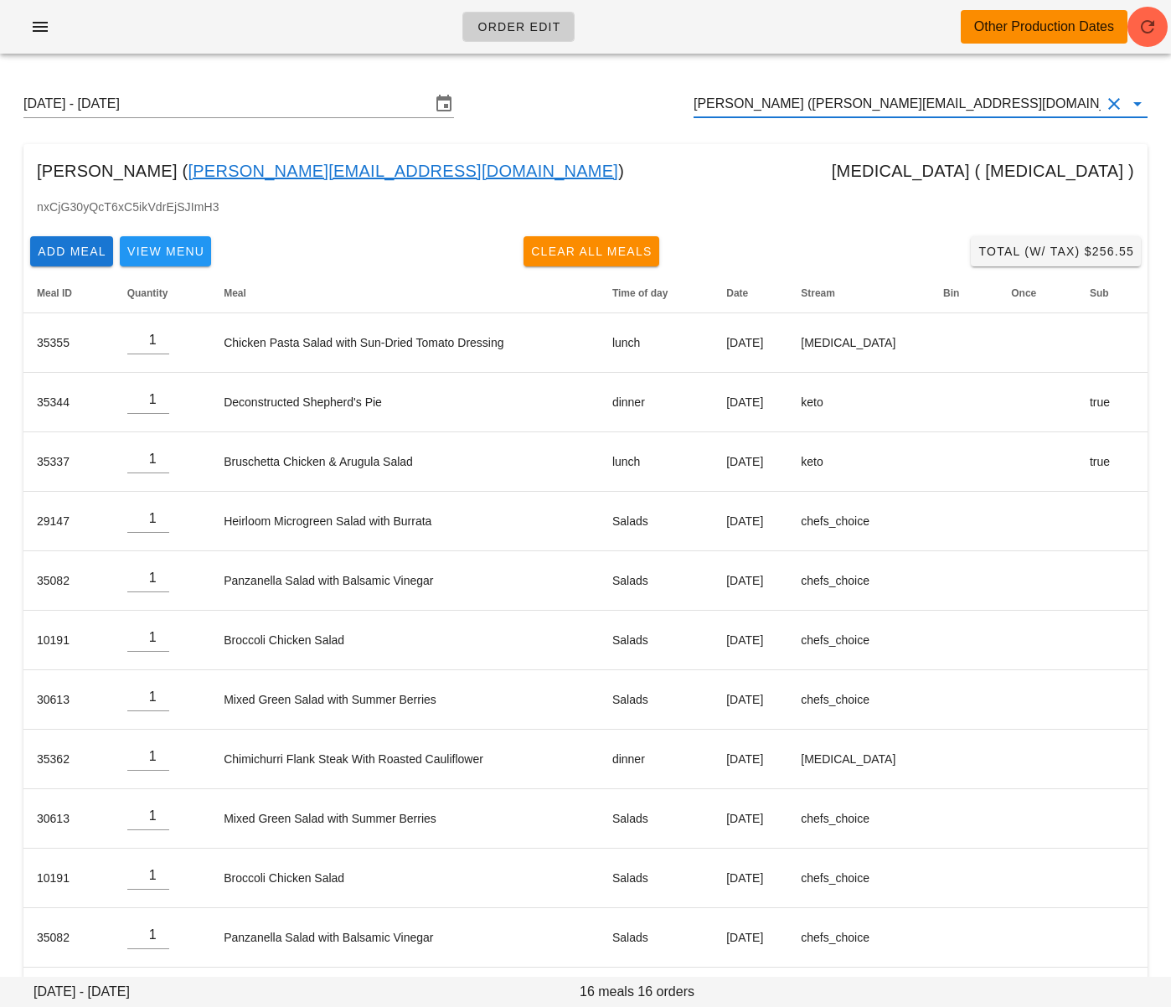
click at [854, 106] on input "[PERSON_NAME] ([PERSON_NAME][EMAIL_ADDRESS][DOMAIN_NAME])" at bounding box center [897, 103] width 407 height 27
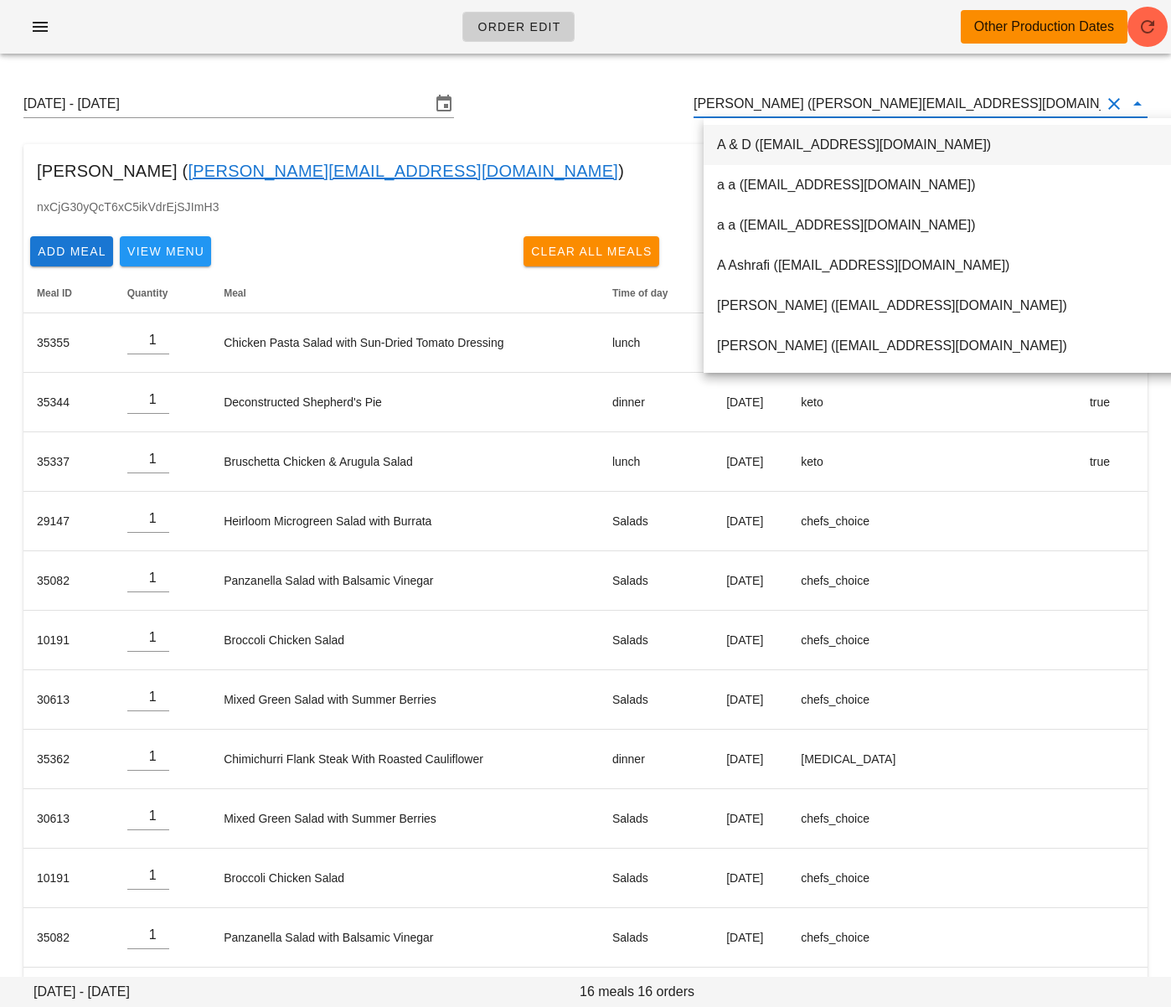
click at [854, 106] on input "[PERSON_NAME] ([PERSON_NAME][EMAIL_ADDRESS][DOMAIN_NAME])" at bounding box center [897, 103] width 407 height 27
paste input "[EMAIL_ADDRESS][PERSON_NAME][DOMAIN_NAME]"
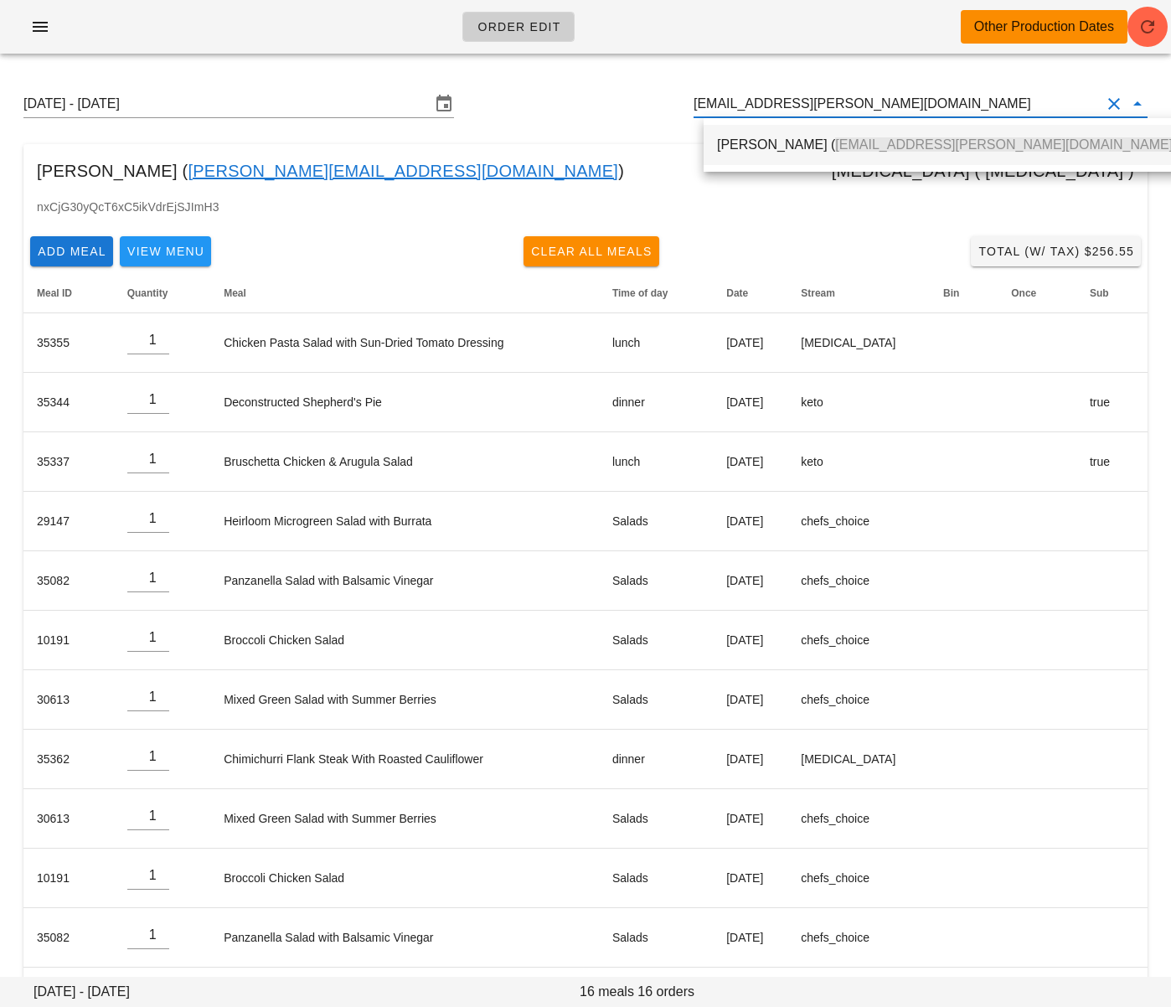
click at [835, 142] on span "[EMAIL_ADDRESS][PERSON_NAME][DOMAIN_NAME]" at bounding box center [1004, 144] width 338 height 14
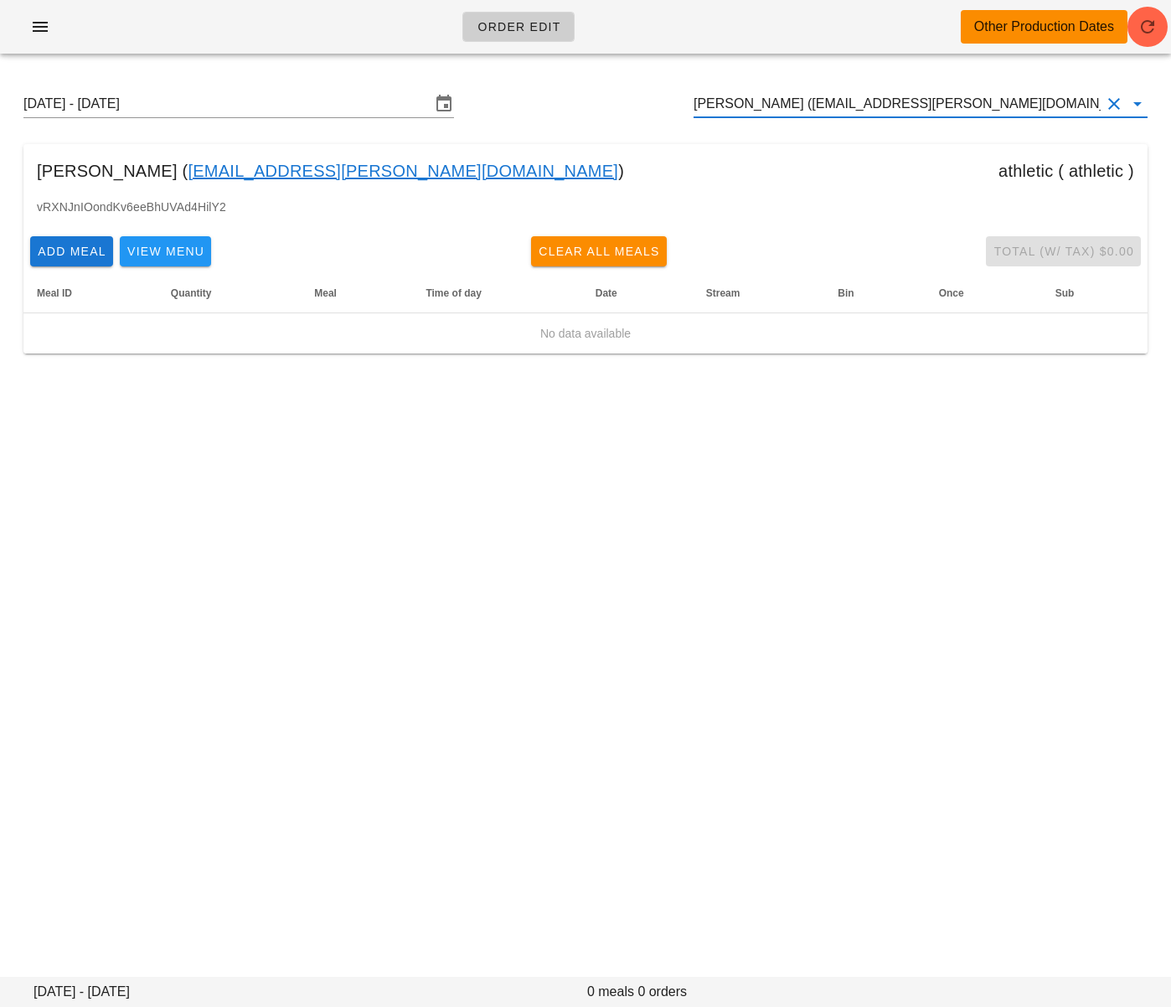
click at [790, 109] on input "[PERSON_NAME] ([EMAIL_ADDRESS][PERSON_NAME][DOMAIN_NAME])" at bounding box center [897, 103] width 407 height 27
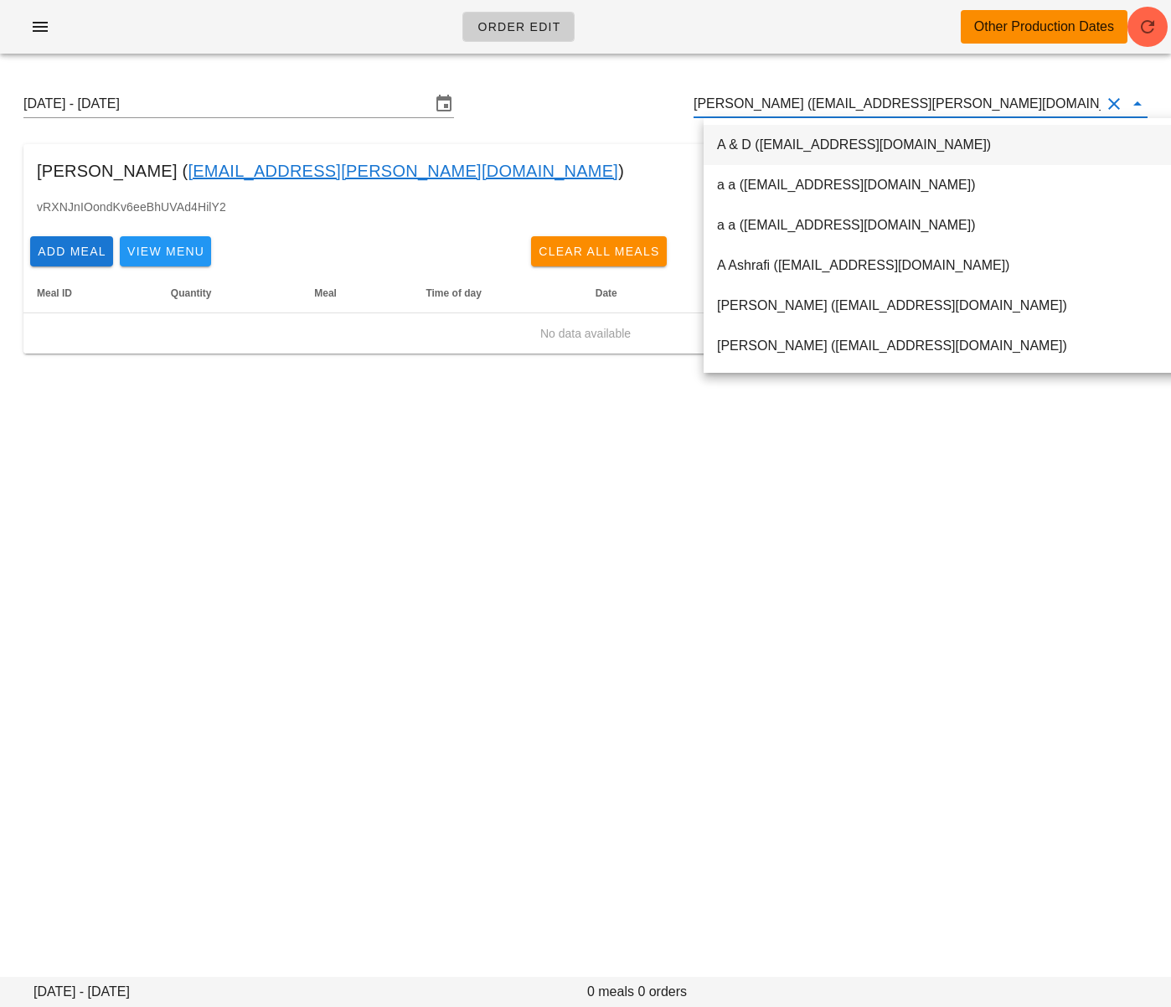
click at [790, 109] on input "[PERSON_NAME] ([EMAIL_ADDRESS][PERSON_NAME][DOMAIN_NAME])" at bounding box center [897, 103] width 407 height 27
paste input "[EMAIL_ADDRESS][DOMAIN_NAME]"
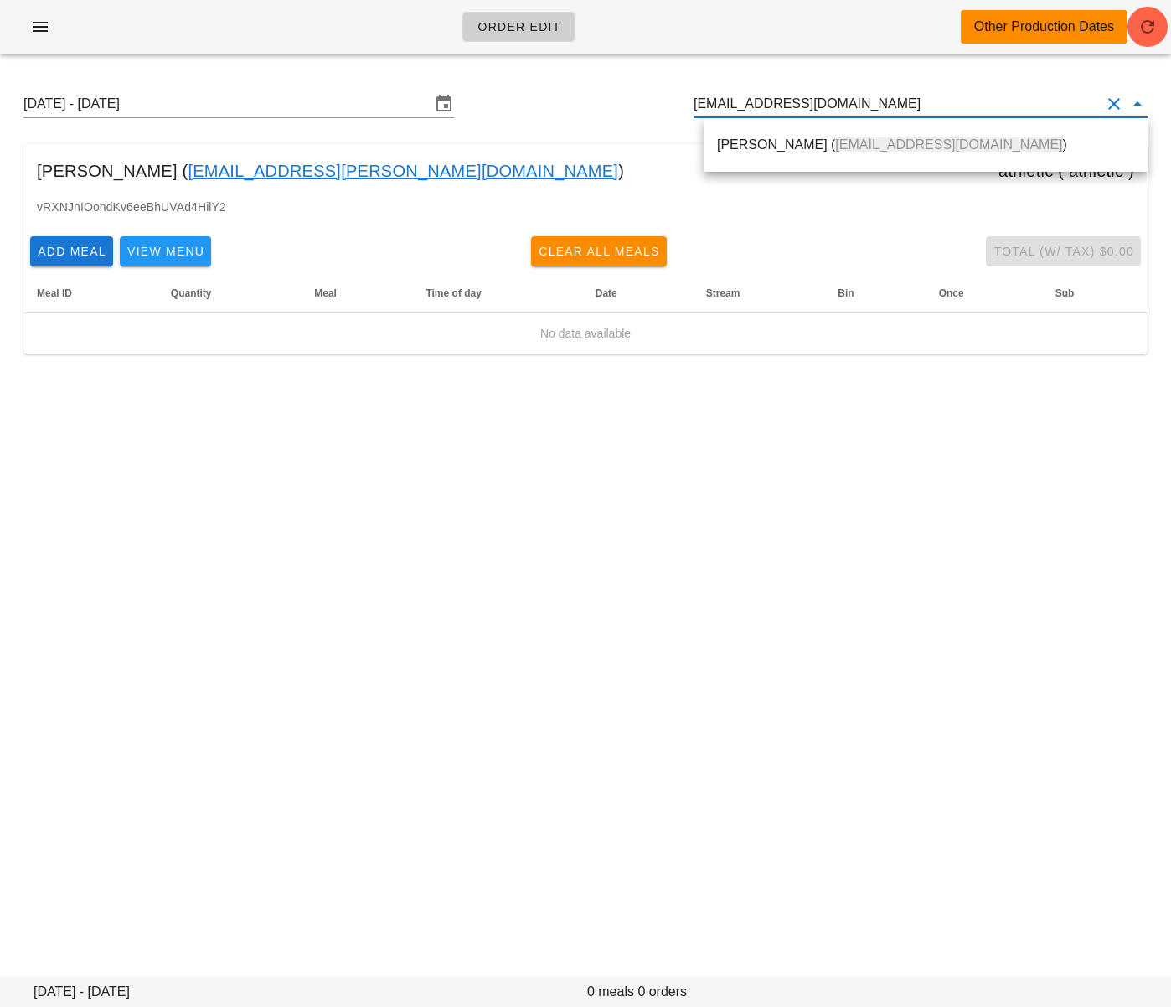
click at [781, 140] on div "Cam Taylor ( ctaylor@crvan.com )" at bounding box center [925, 145] width 417 height 16
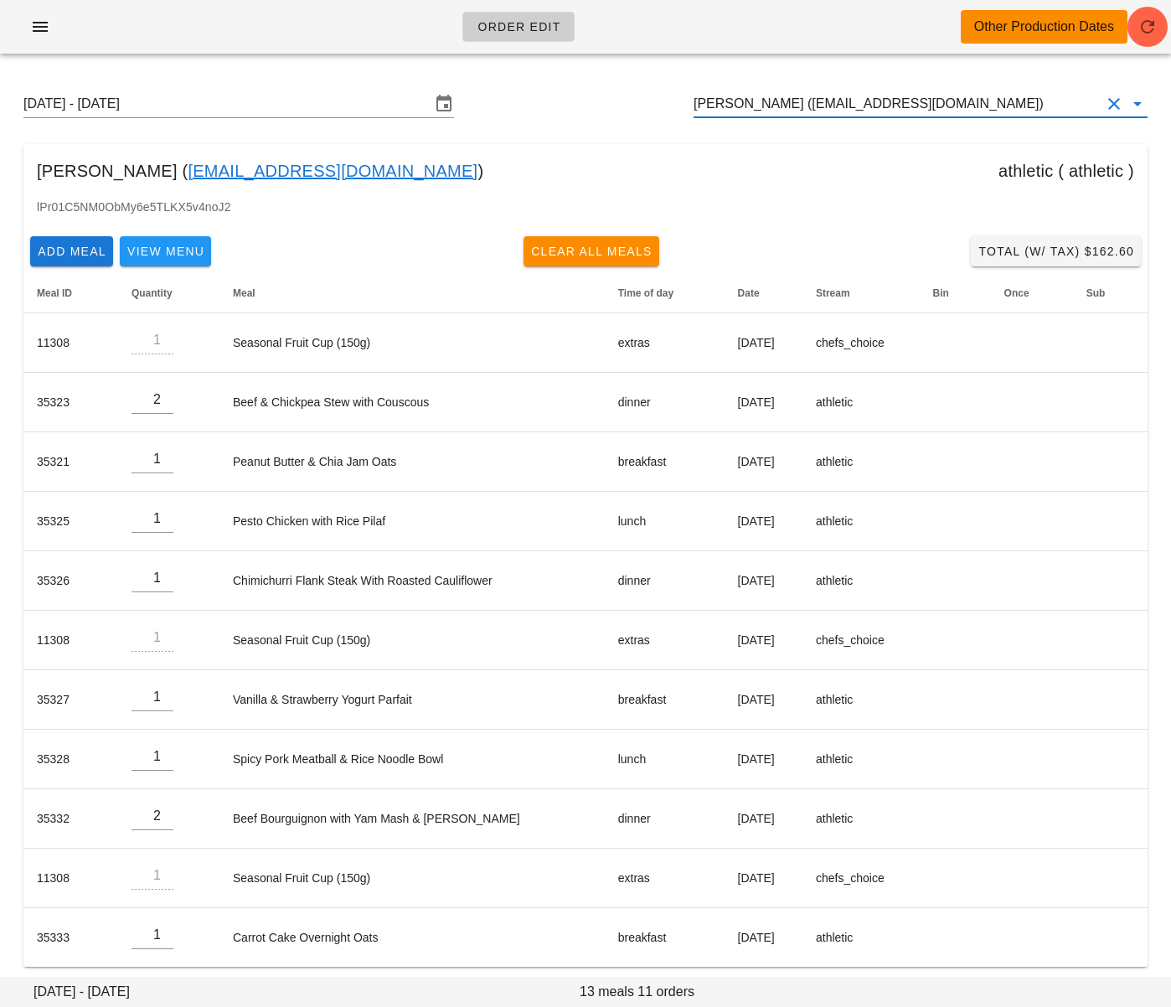
type input "[PERSON_NAME] ([EMAIL_ADDRESS][DOMAIN_NAME])"
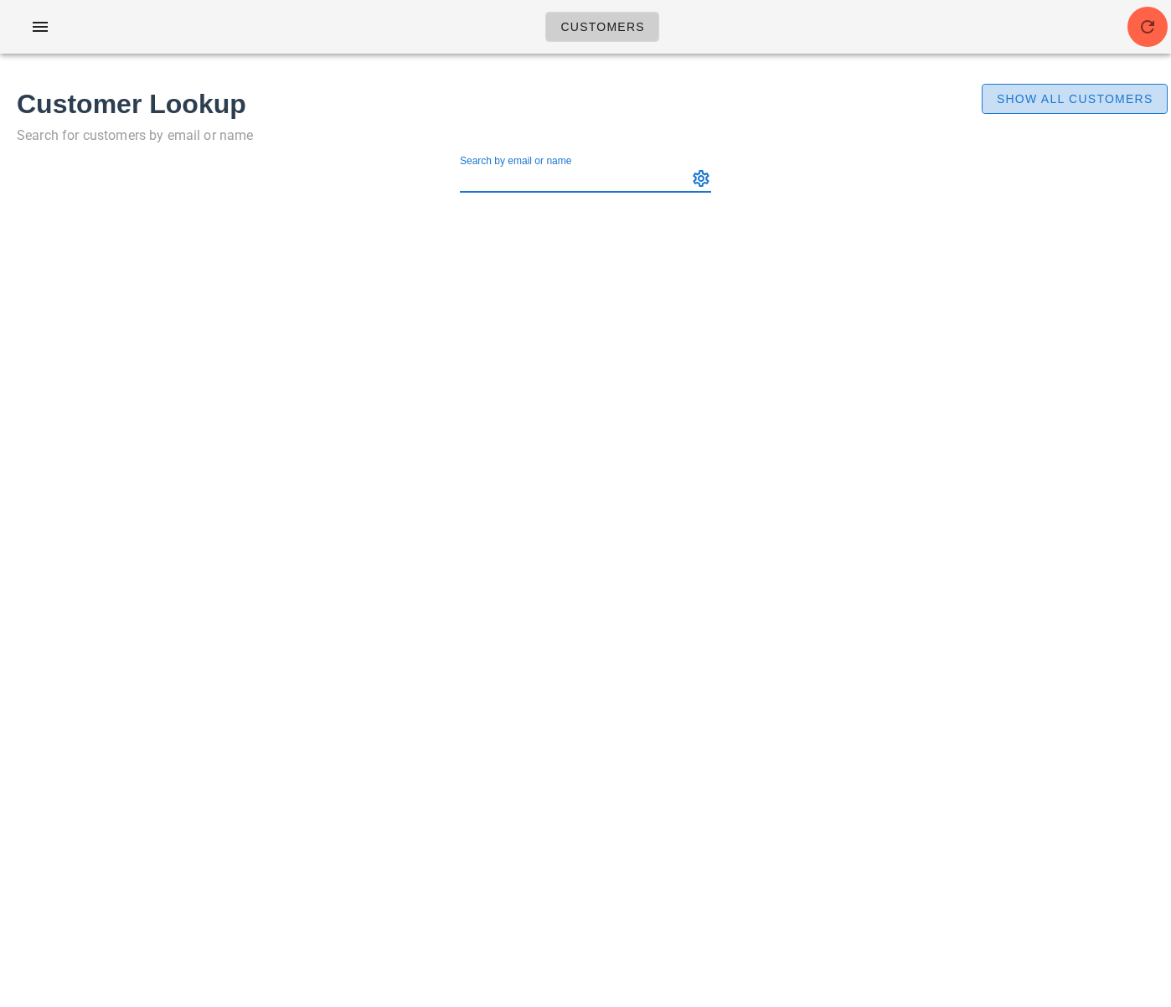
click at [1081, 110] on button "Show All Customers" at bounding box center [1075, 99] width 186 height 30
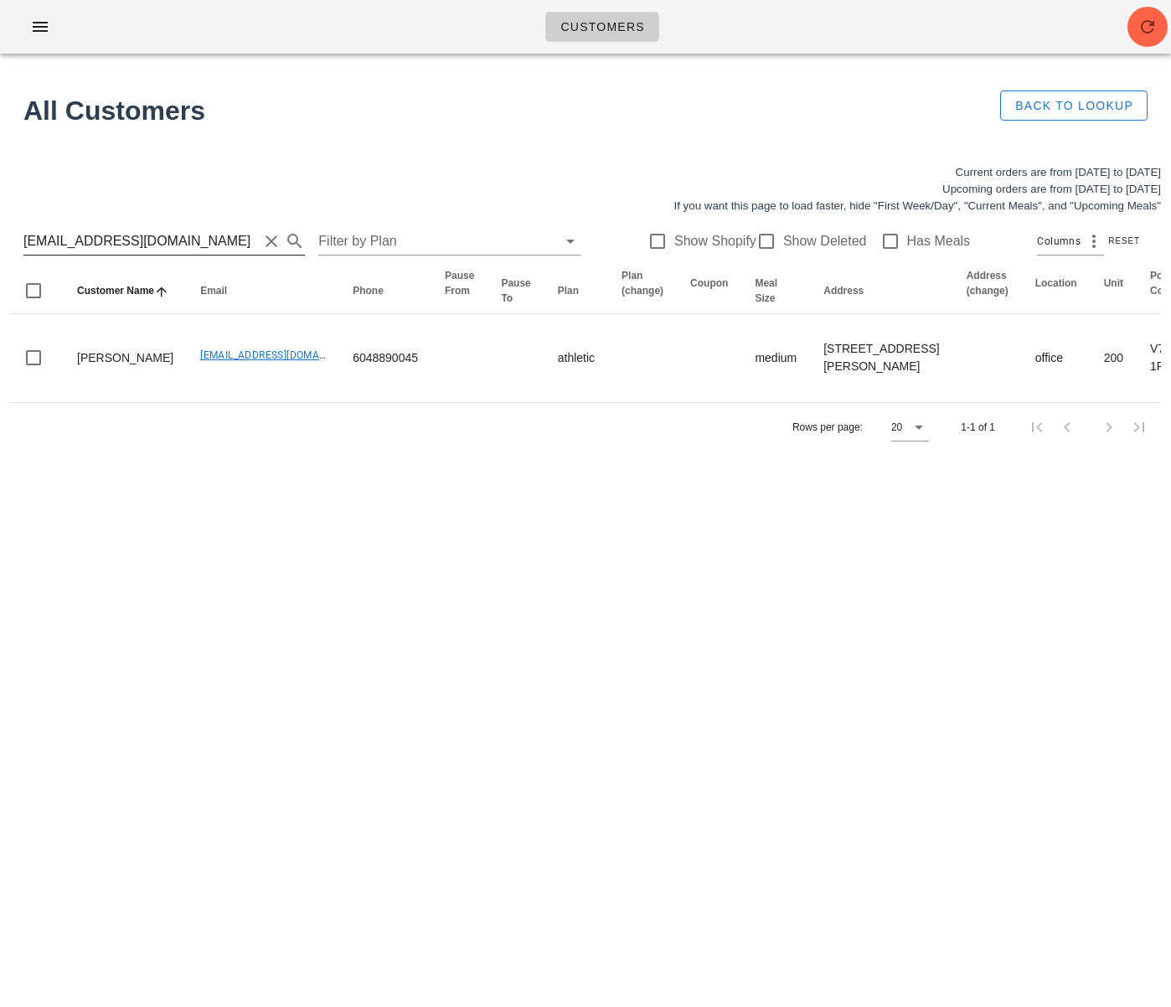
scroll to position [1, 0]
drag, startPoint x: 163, startPoint y: 244, endPoint x: 3, endPoint y: 245, distance: 159.2
click at [3, 245] on div "Current orders are from [DATE] to [DATE] Upcoming orders are from [DATE] to [DA…" at bounding box center [585, 307] width 1171 height 307
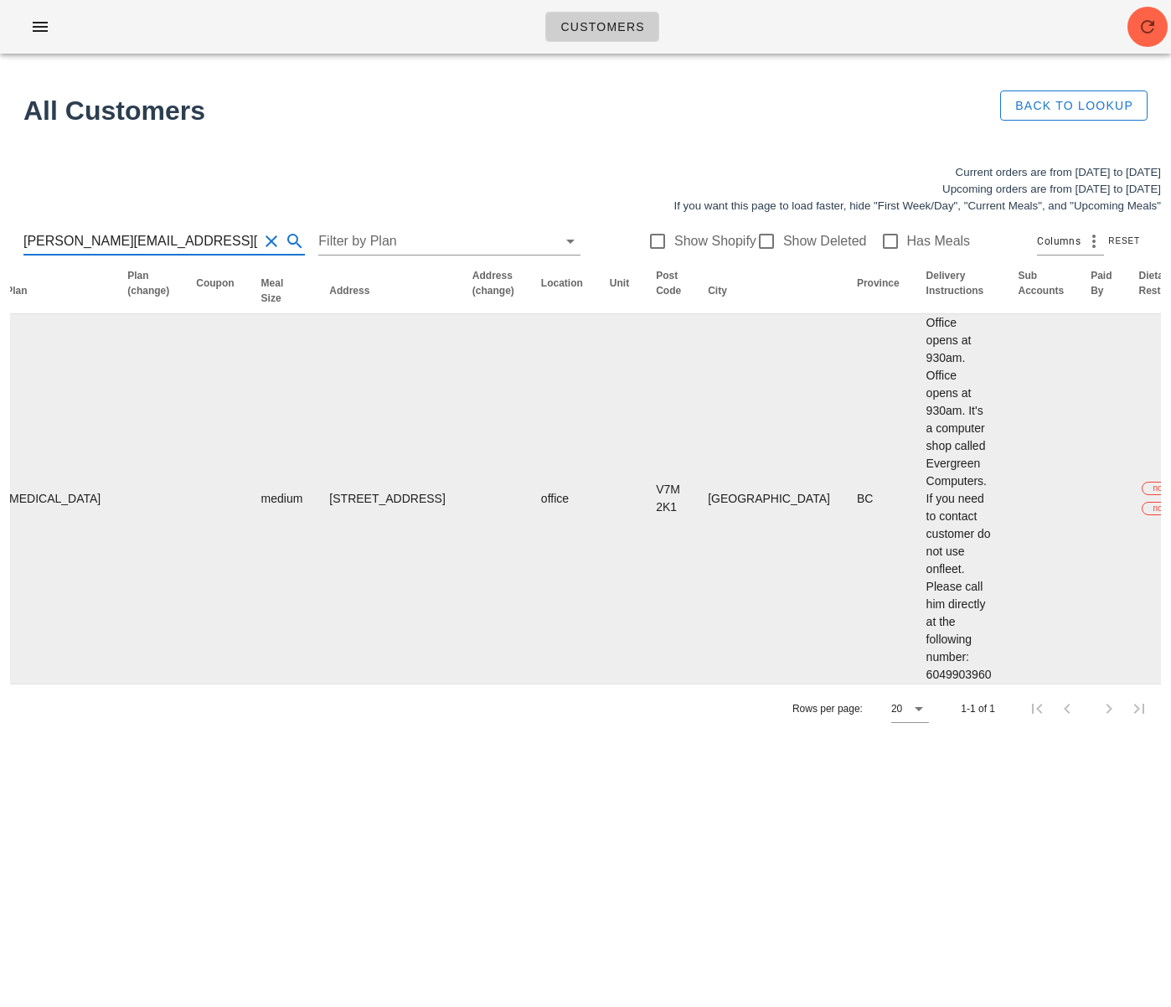
scroll to position [0, 972]
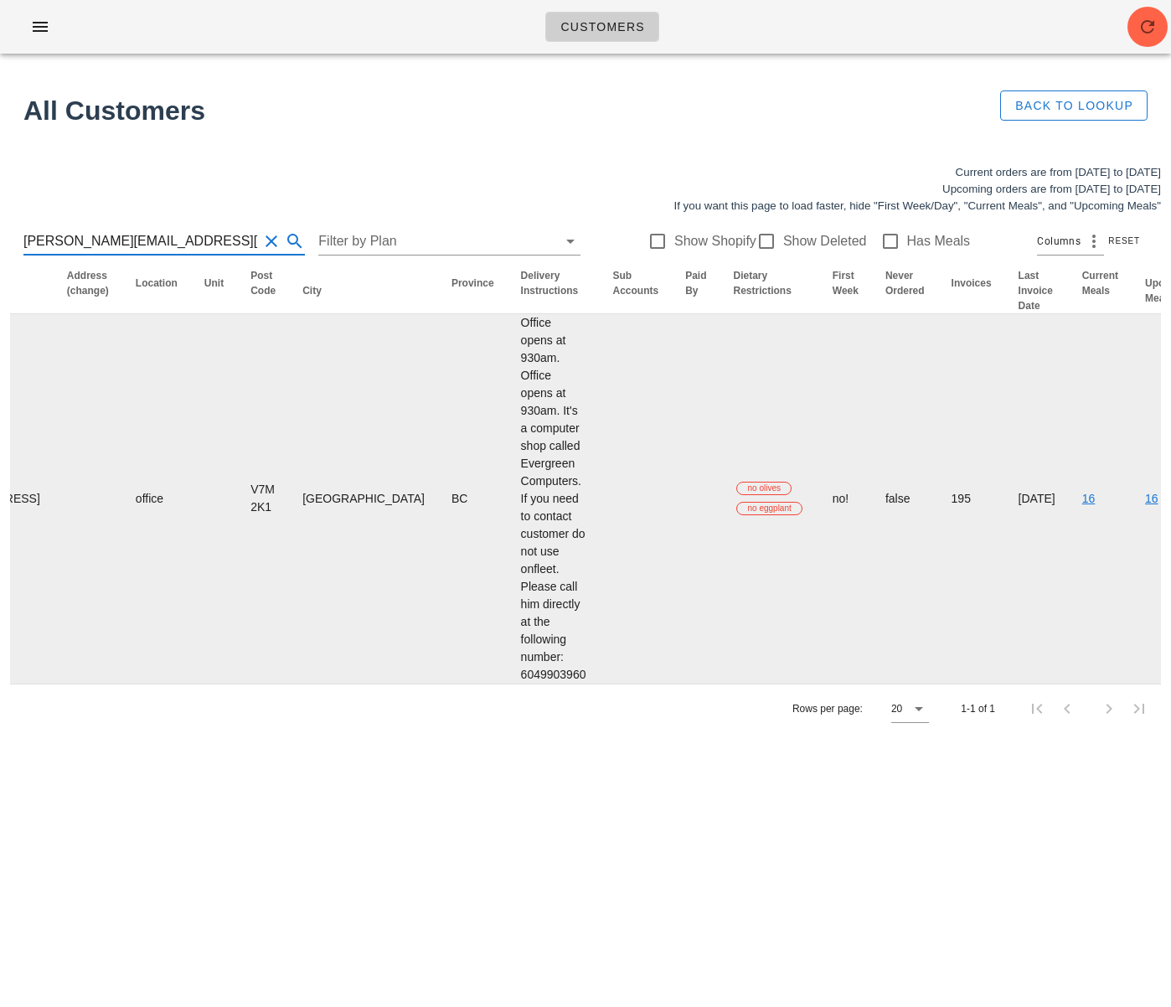
type input "neil@evergreencomputers.ca"
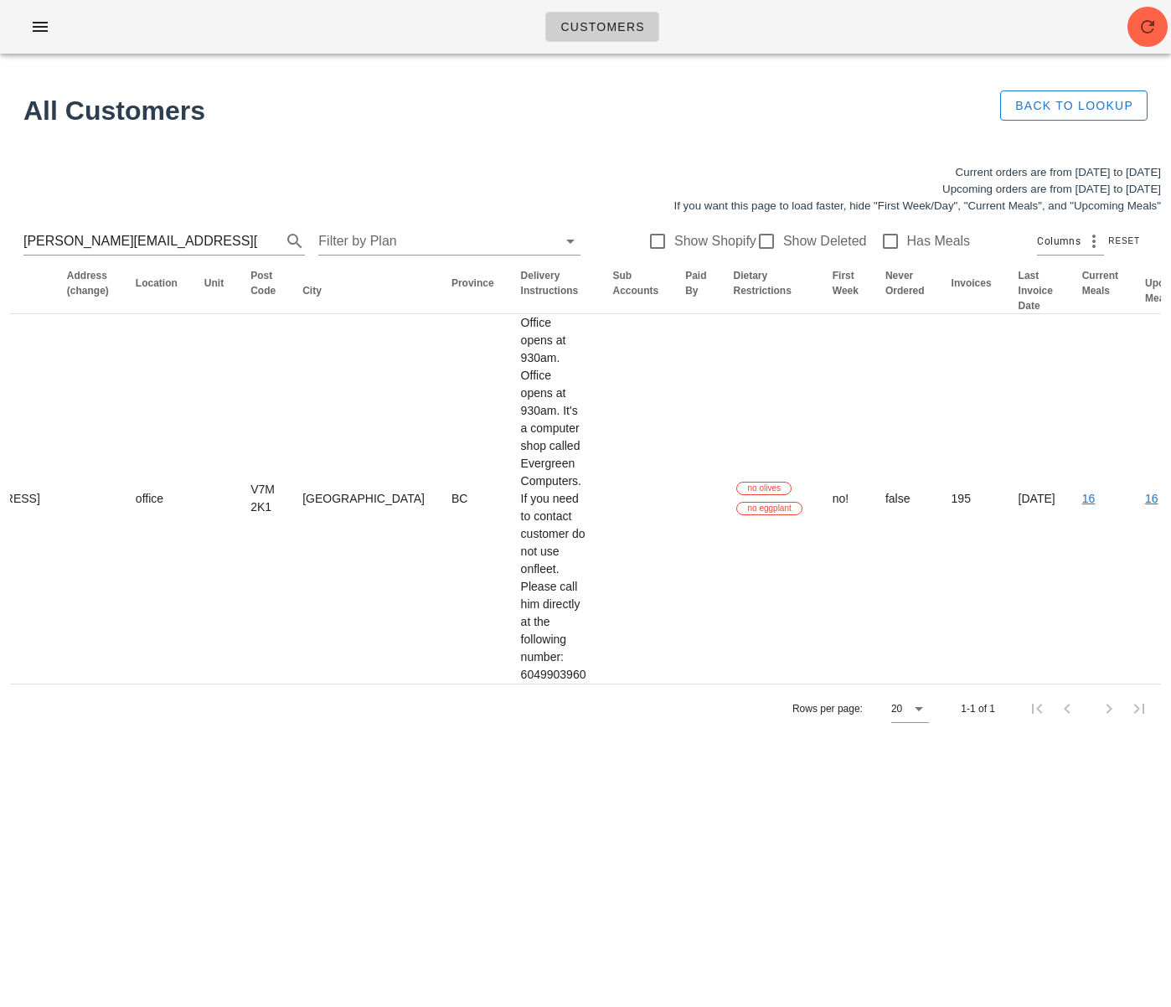
scroll to position [0, 0]
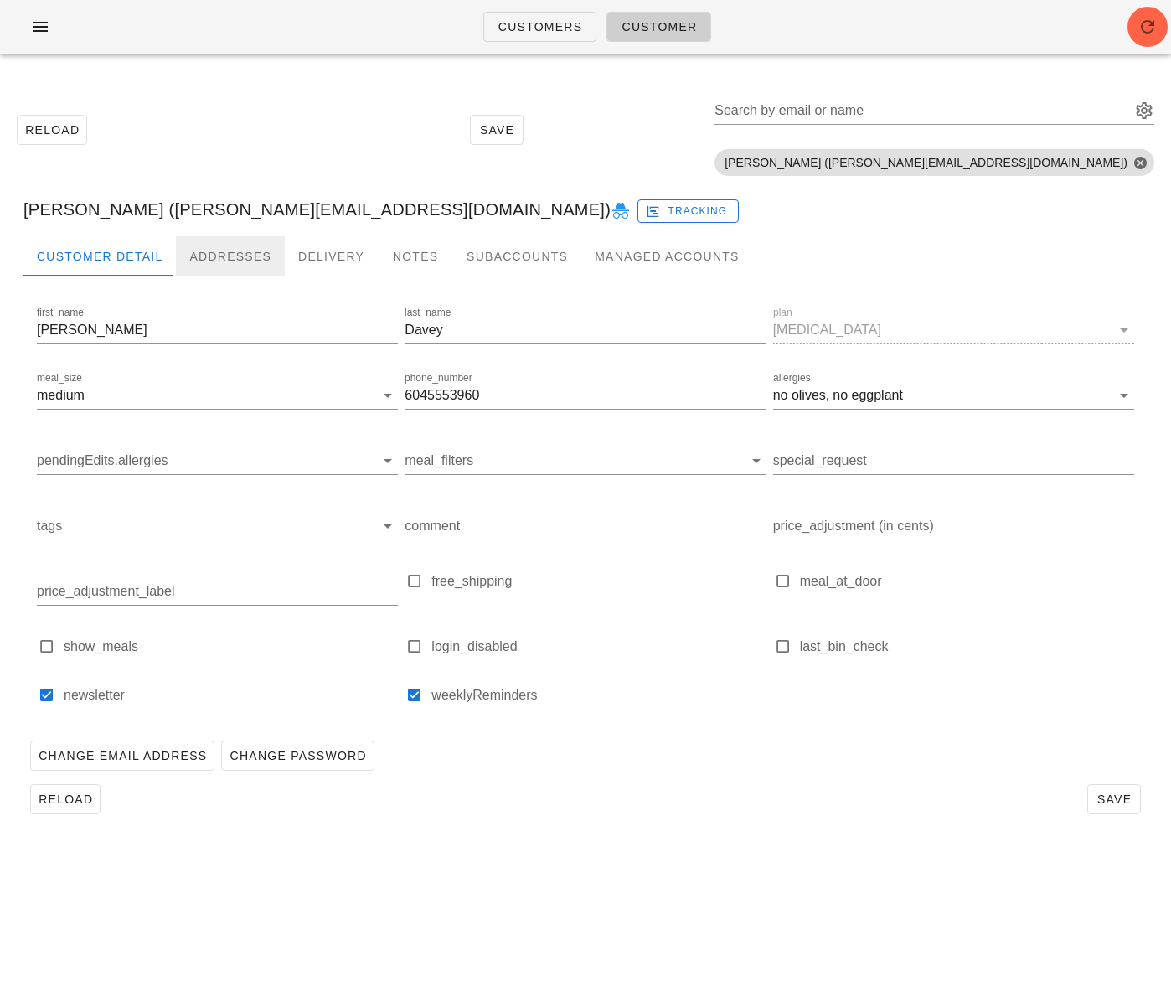
click at [219, 255] on div "Addresses" at bounding box center [230, 256] width 109 height 40
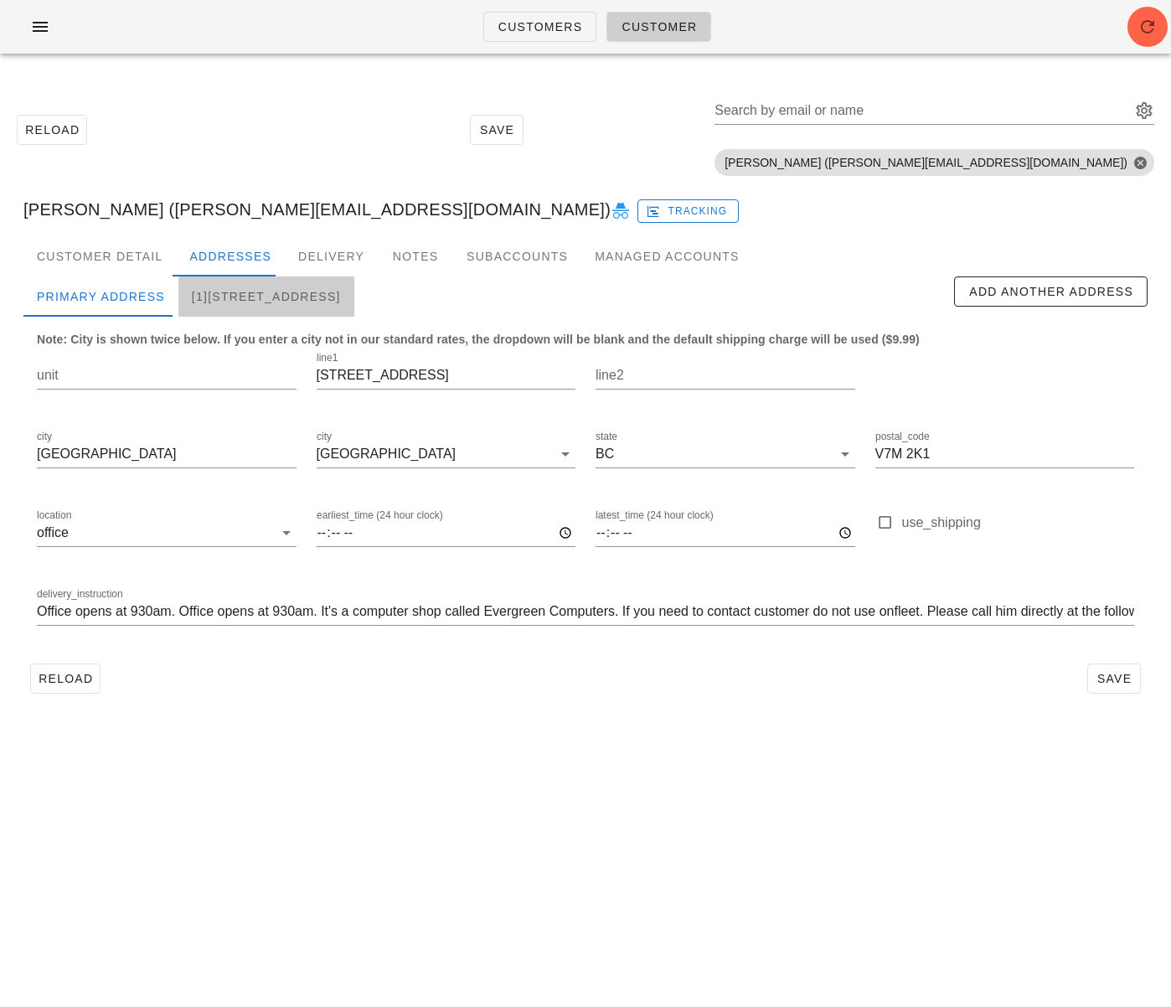
click at [330, 302] on div "[1]185 E Kings Road, North Vancouver, V7N1H4" at bounding box center [266, 296] width 176 height 40
type input "185 E Kings Road"
type input "V7N 1H4"
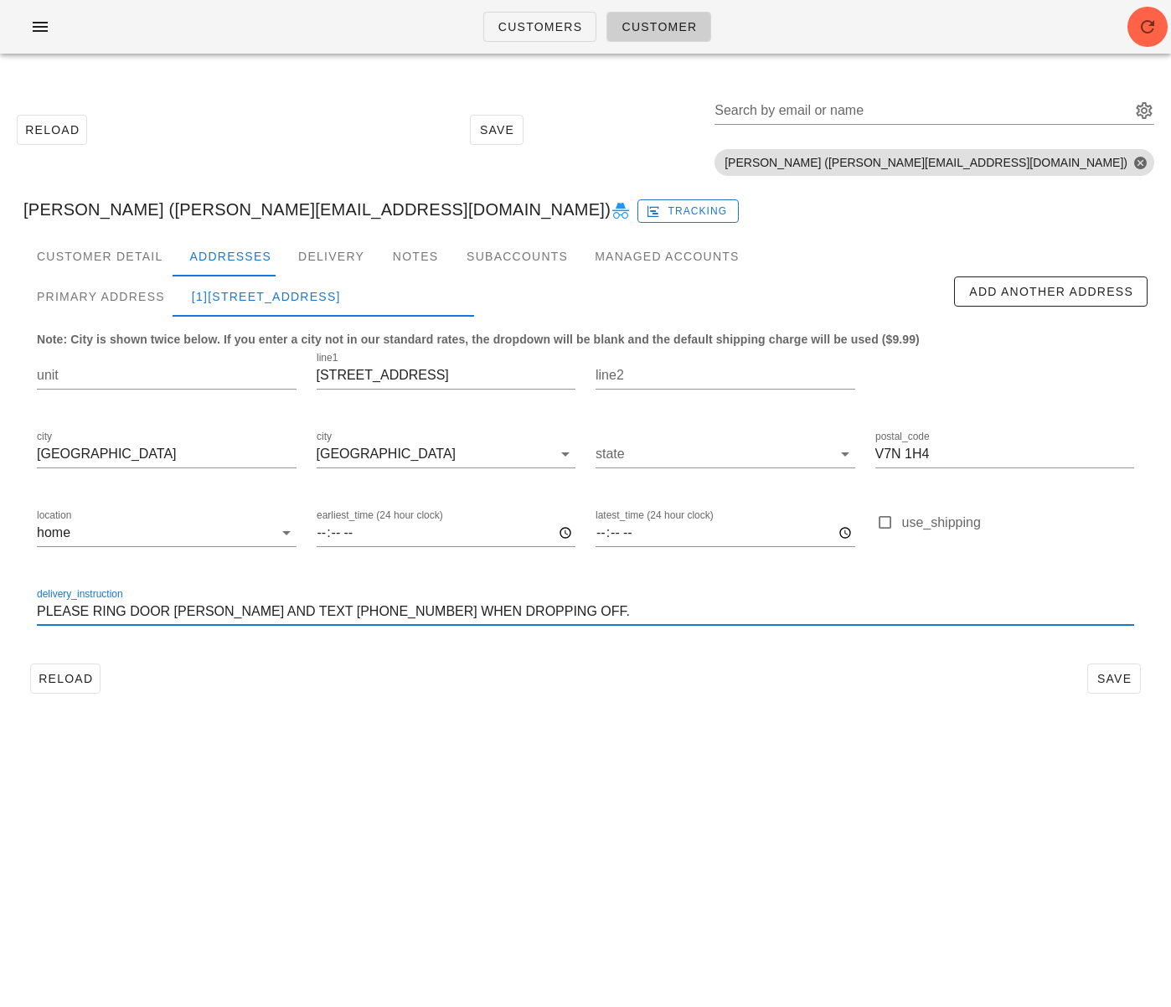
click at [289, 606] on input "PLEASE RING DOOR BELL AND TEXT 604 308 5762 WHEN DROPPING OFF." at bounding box center [585, 611] width 1097 height 27
click at [57, 610] on input "PLEASE RING DOOR BELL AND TEXT 604 308 5762 WHEN DROPPING OFF." at bounding box center [585, 611] width 1097 height 27
click at [40, 611] on input "PLEASE RING DOOR BELL AND TEXT 604 308 5762 WHEN DROPPING OFF." at bounding box center [585, 611] width 1097 height 27
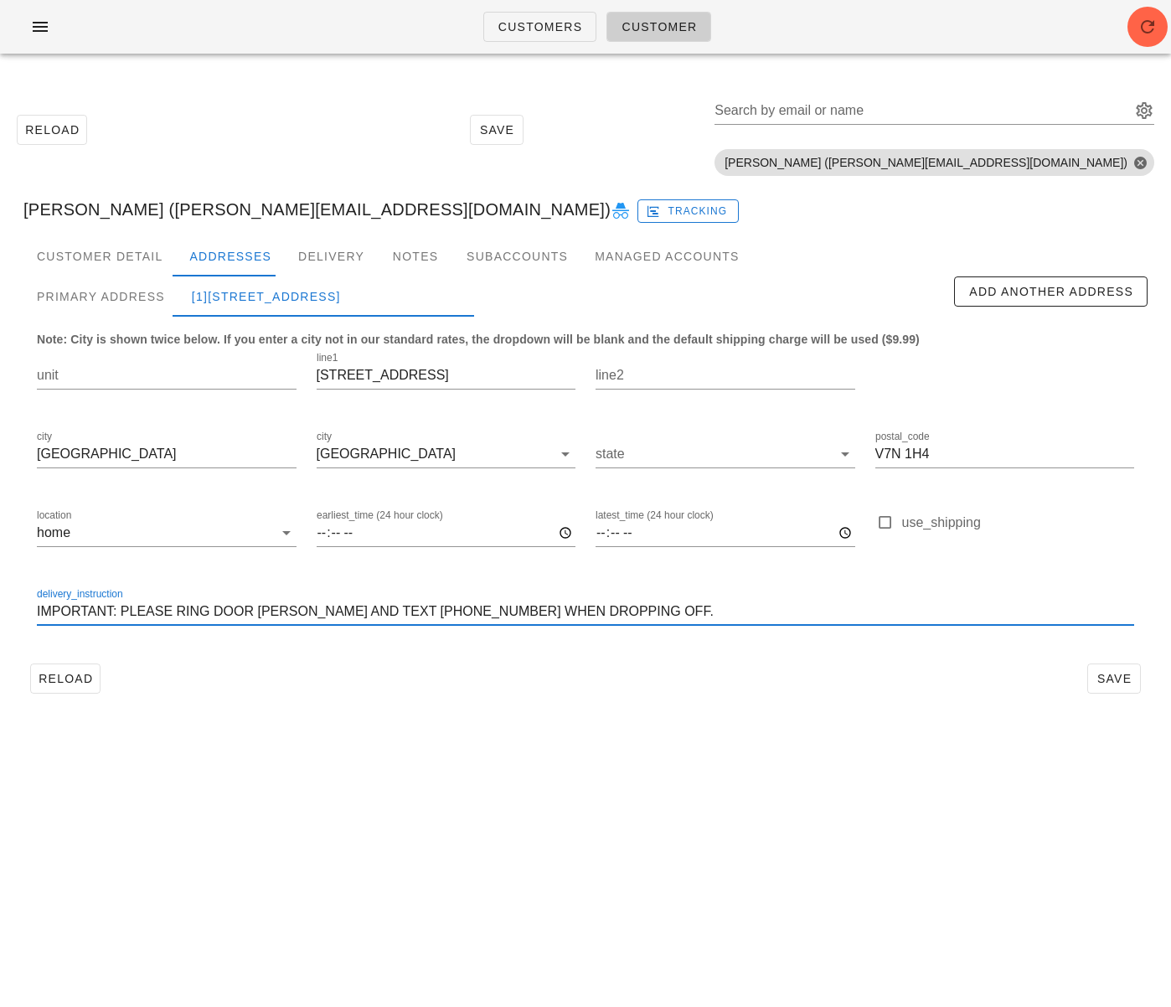
click at [177, 618] on input "IMPORTANT: PLEASE RING DOOR BELL AND TEXT 604 308 5762 WHEN DROPPING OFF." at bounding box center [585, 611] width 1097 height 27
type input "IMPORTANT: PLEASE RING DOOR BELL AND TEXT 604 308 5762 WHEN DROPPING OFF."
click at [1111, 680] on span "Save" at bounding box center [1114, 678] width 39 height 13
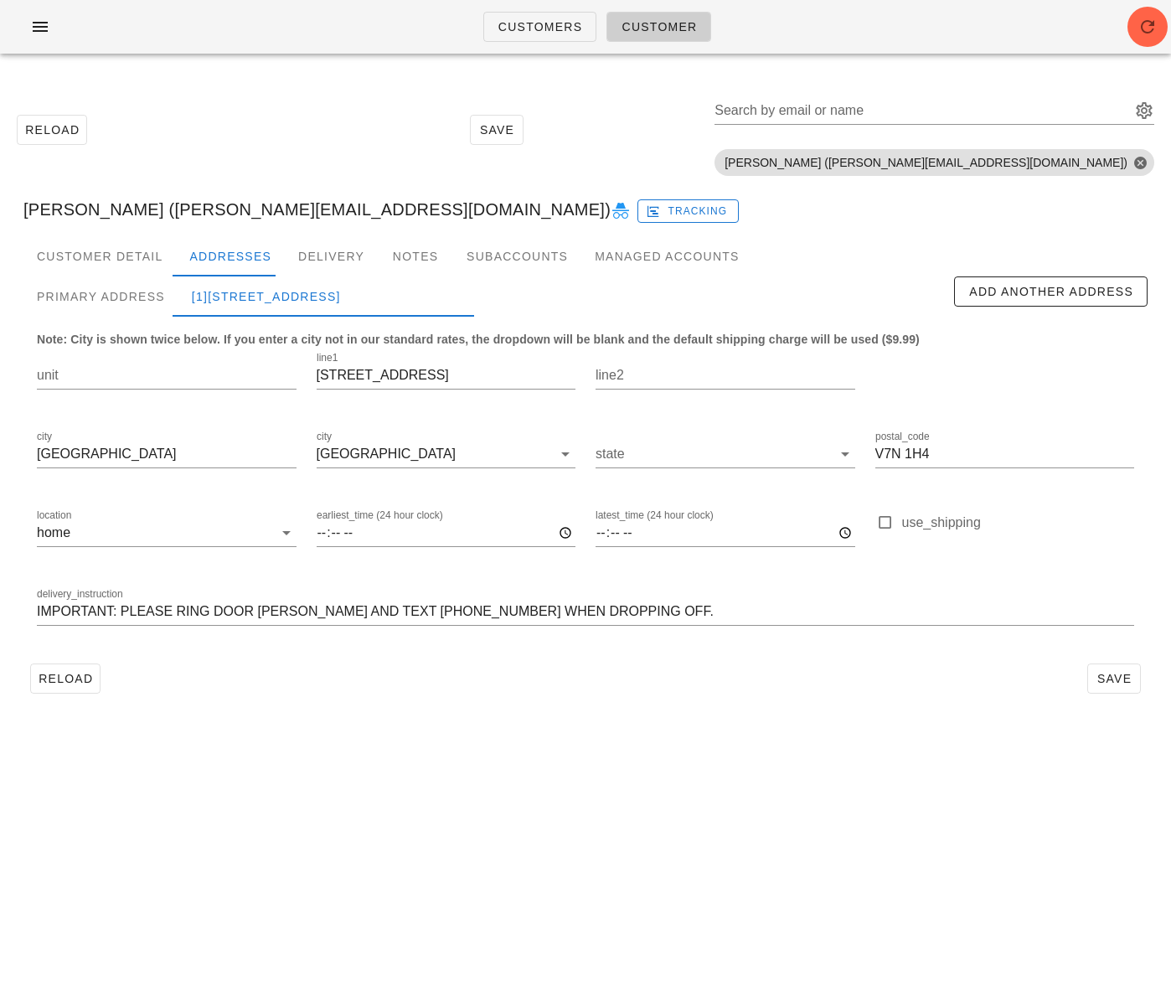
drag, startPoint x: 82, startPoint y: 196, endPoint x: 88, endPoint y: 205, distance: 10.9
click at [82, 196] on div "Neil Davey (neil@evergreencomputers.ca) Tracking" at bounding box center [585, 210] width 1151 height 54
drag, startPoint x: 80, startPoint y: 208, endPoint x: 66, endPoint y: 200, distance: 15.4
click at [20, 204] on div "Neil Davey (neil@evergreencomputers.ca) Tracking" at bounding box center [585, 210] width 1151 height 54
copy div "[PERSON_NAME]"
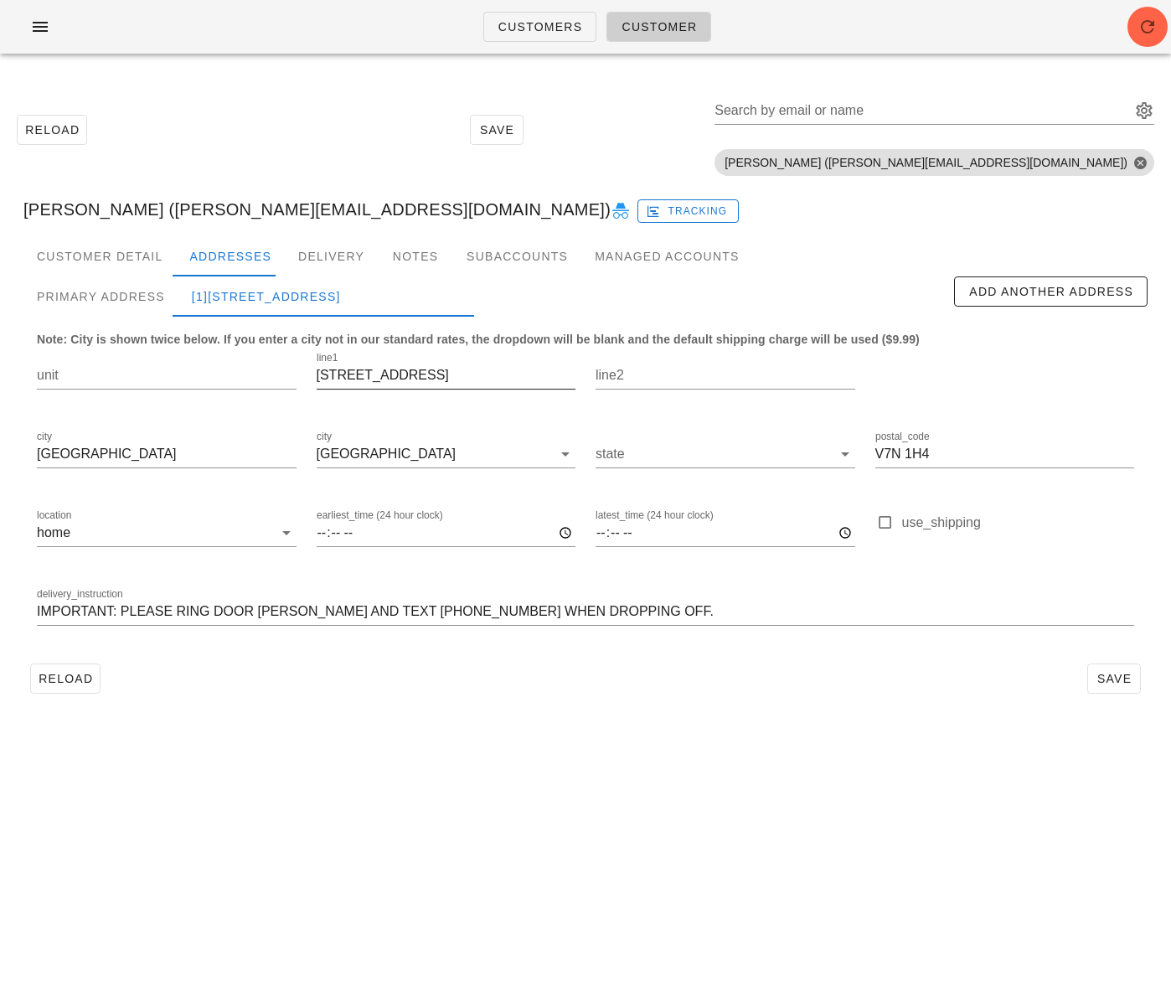
click at [363, 373] on input "185 E Kings Road" at bounding box center [447, 375] width 260 height 27
click at [122, 454] on input "North Vancouver" at bounding box center [167, 454] width 260 height 27
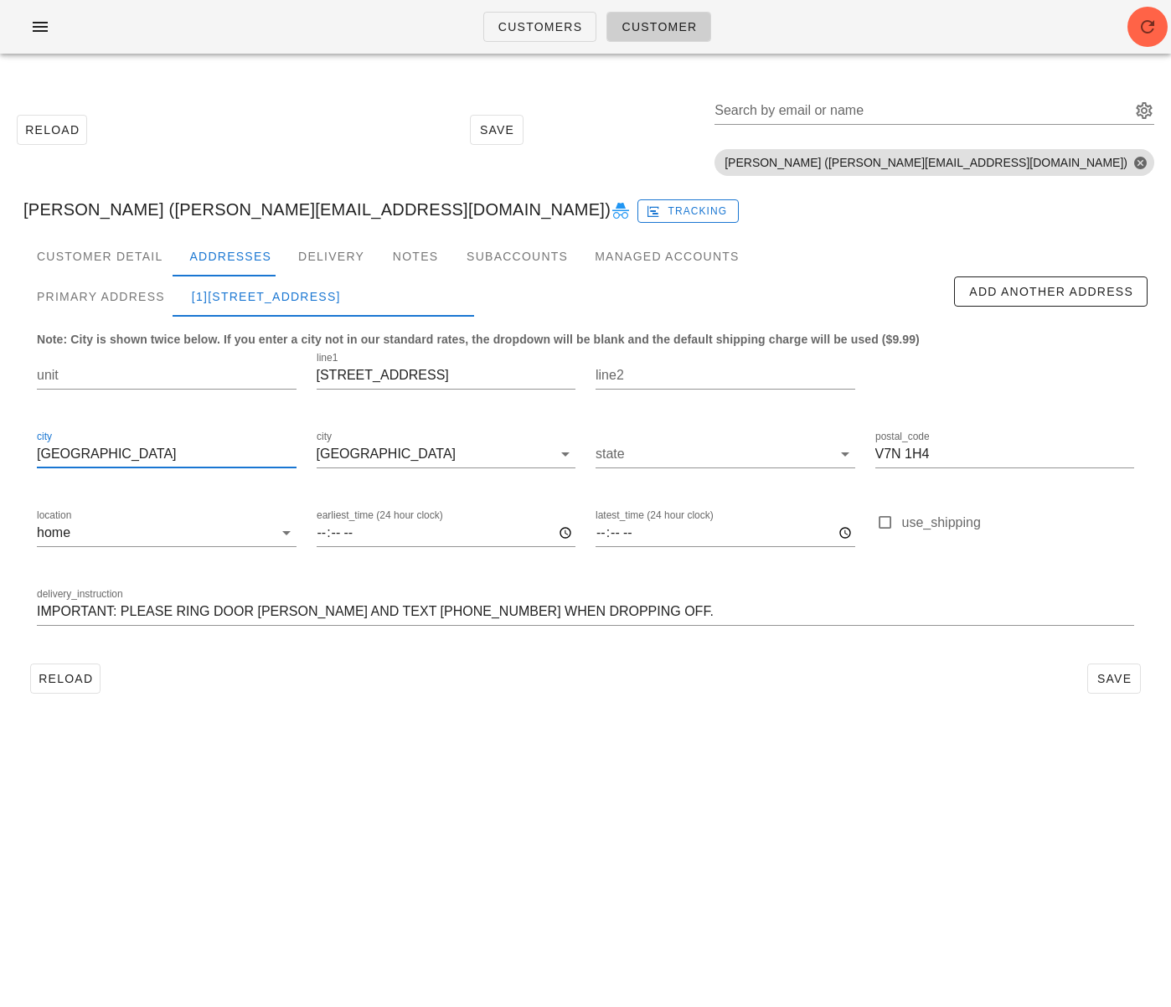
click at [122, 454] on input "North Vancouver" at bounding box center [167, 454] width 260 height 27
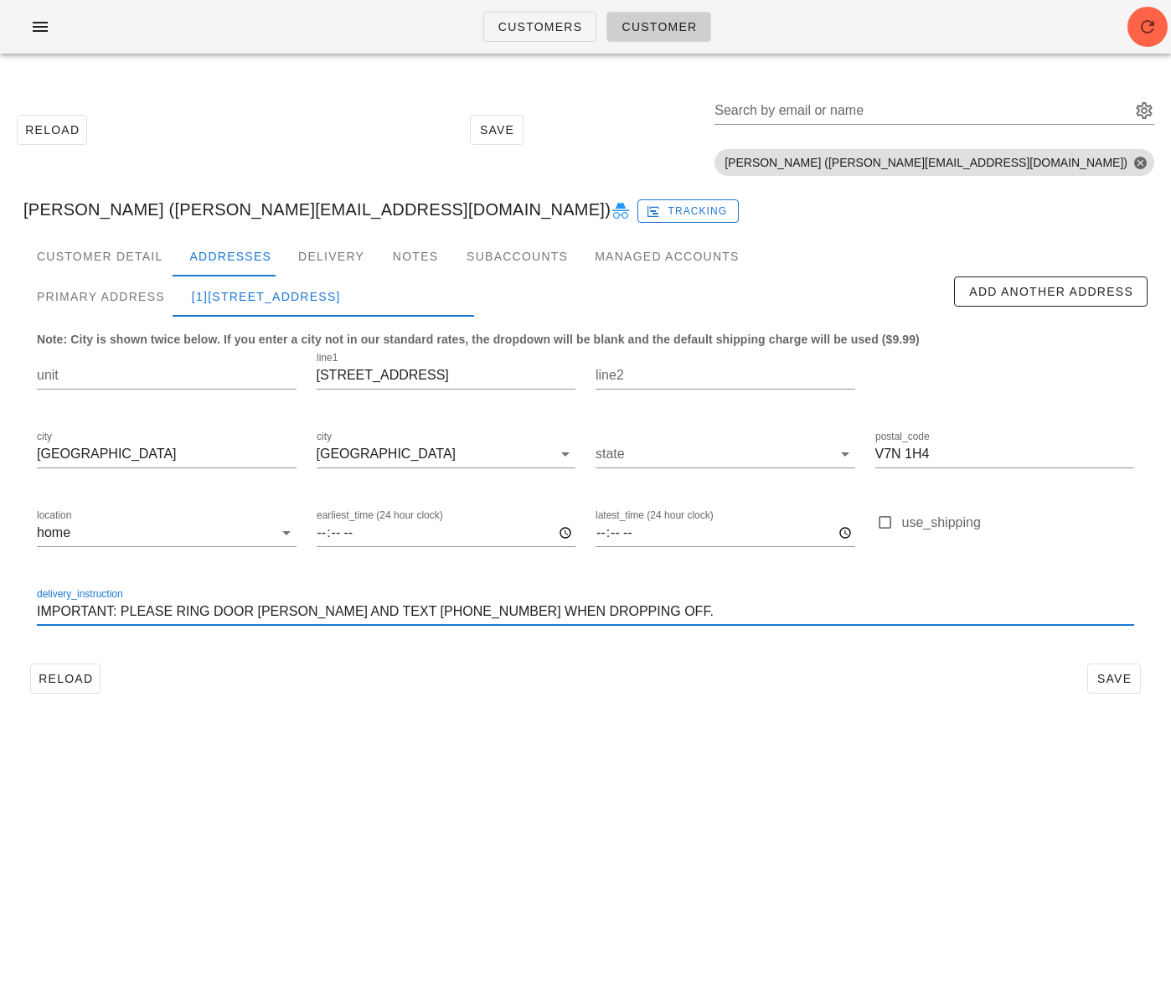
click at [309, 610] on input "IMPORTANT: PLEASE RING DOOR BELL AND TEXT 604 308 5762 WHEN DROPPING OFF." at bounding box center [585, 611] width 1097 height 27
click at [947, 116] on div "Search by email or name" at bounding box center [921, 110] width 413 height 27
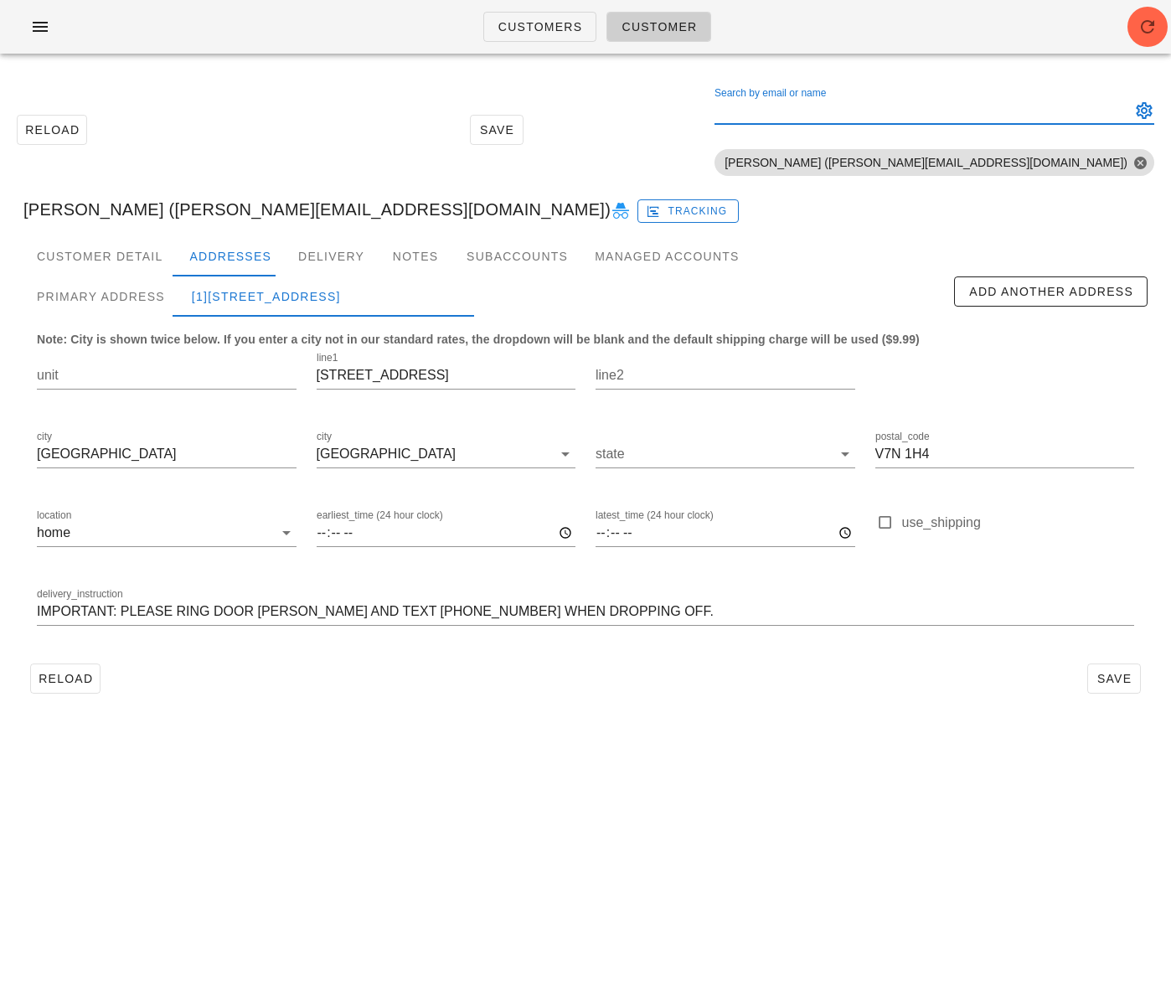
paste input "[EMAIL_ADDRESS][DOMAIN_NAME]"
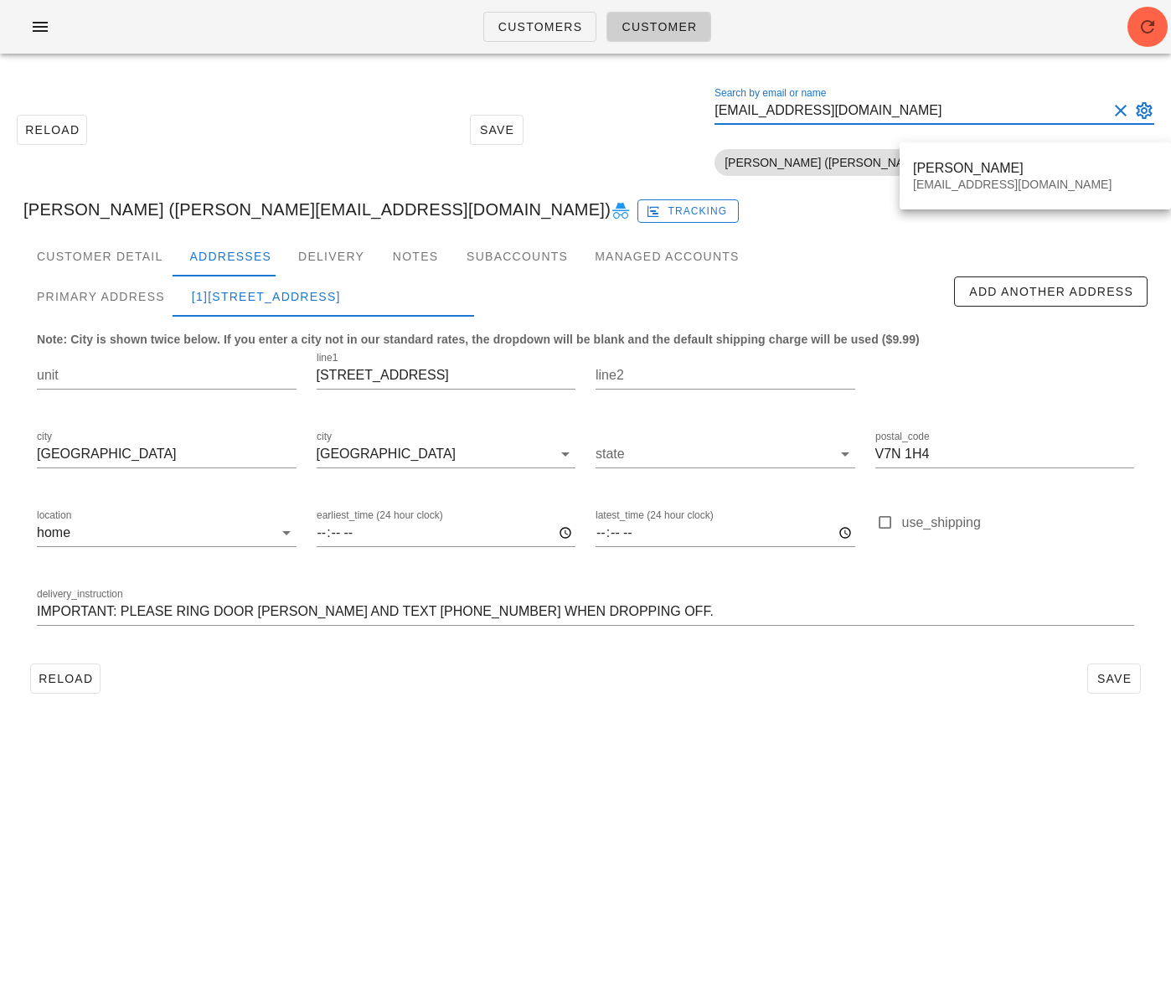
type input "[EMAIL_ADDRESS][DOMAIN_NAME]"
click at [947, 169] on div "[PERSON_NAME]" at bounding box center [1035, 168] width 245 height 16
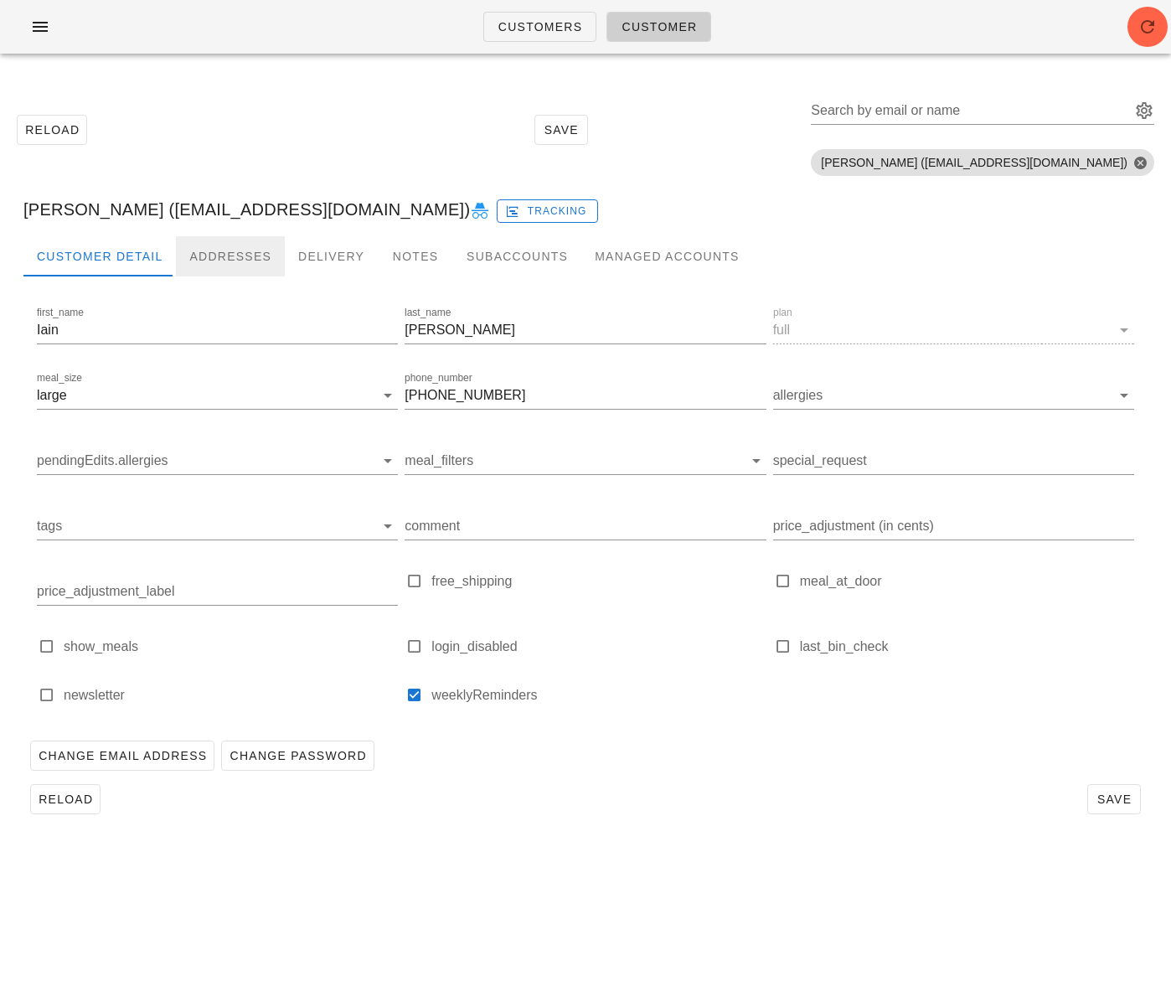
click at [240, 262] on div "Addresses" at bounding box center [230, 256] width 109 height 40
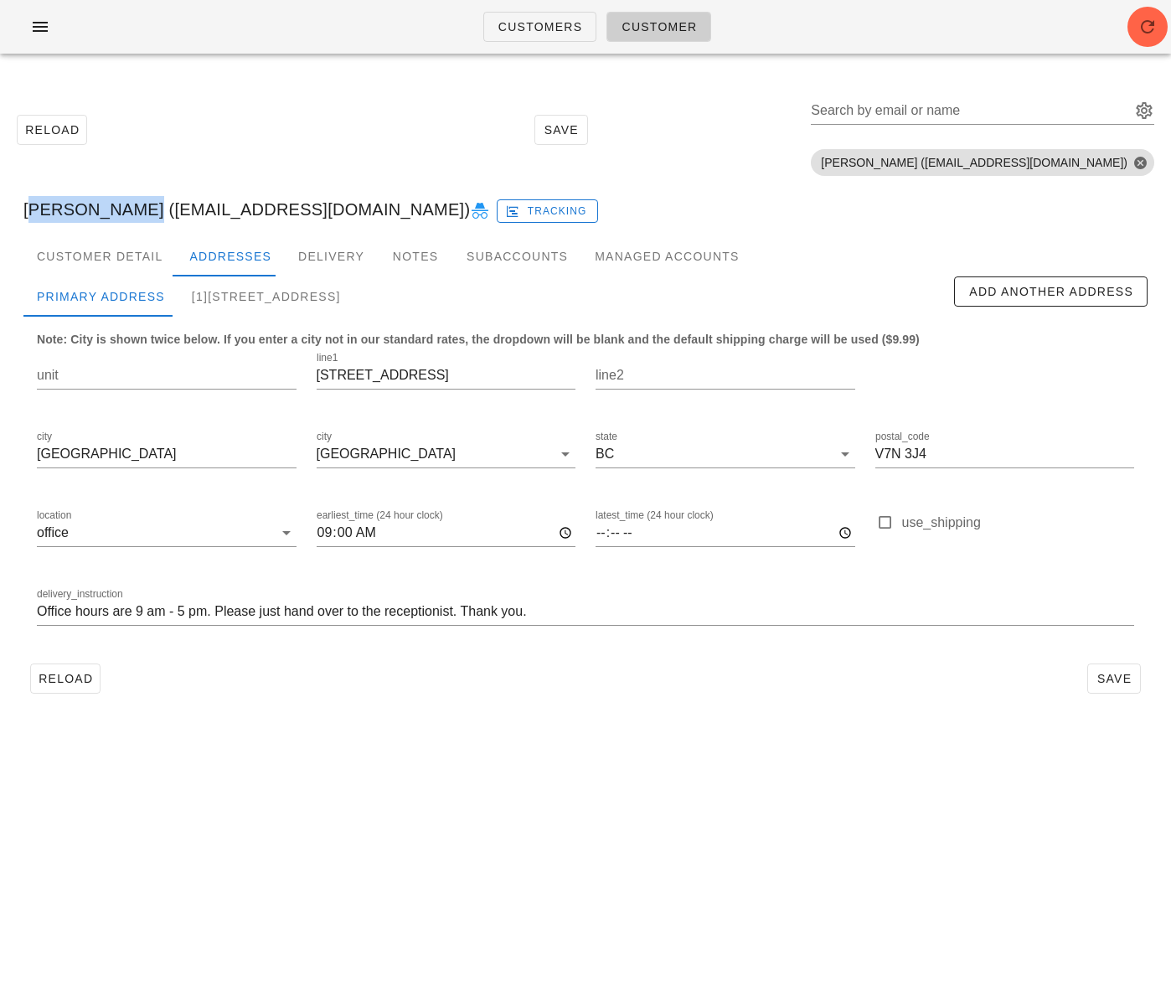
drag, startPoint x: 128, startPoint y: 211, endPoint x: 16, endPoint y: 209, distance: 112.3
click at [16, 209] on div "Iain Edmonds (iainedmonds@gmail.com) Tracking" at bounding box center [585, 210] width 1151 height 54
copy div "[PERSON_NAME]"
click at [340, 301] on div "[1]905 Grand Boulevard West, North Vancouver, V7L3W7" at bounding box center [266, 296] width 176 height 40
type input "905 Grand Boulevard West"
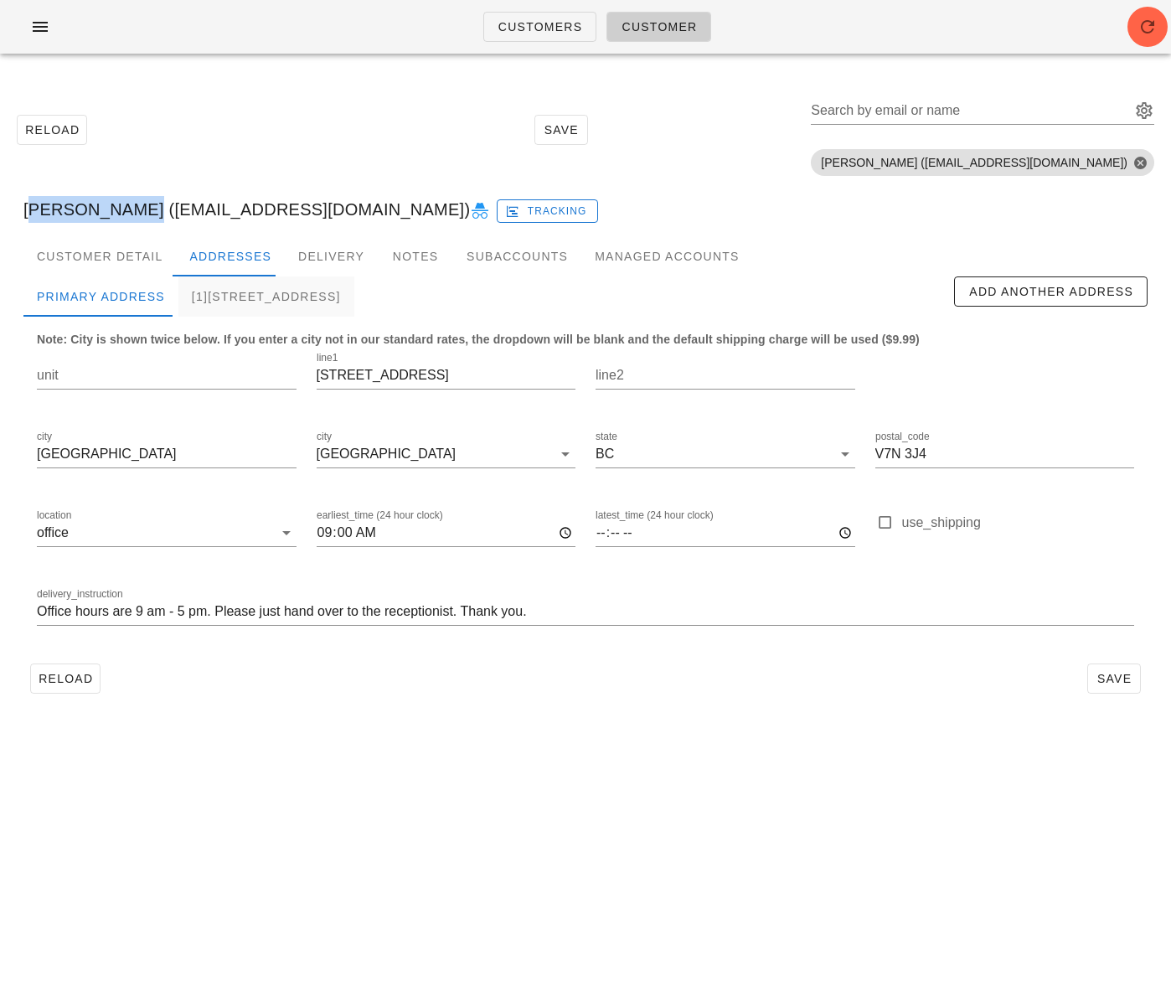
type input "V7L 3W7"
type input "Leave at front door"
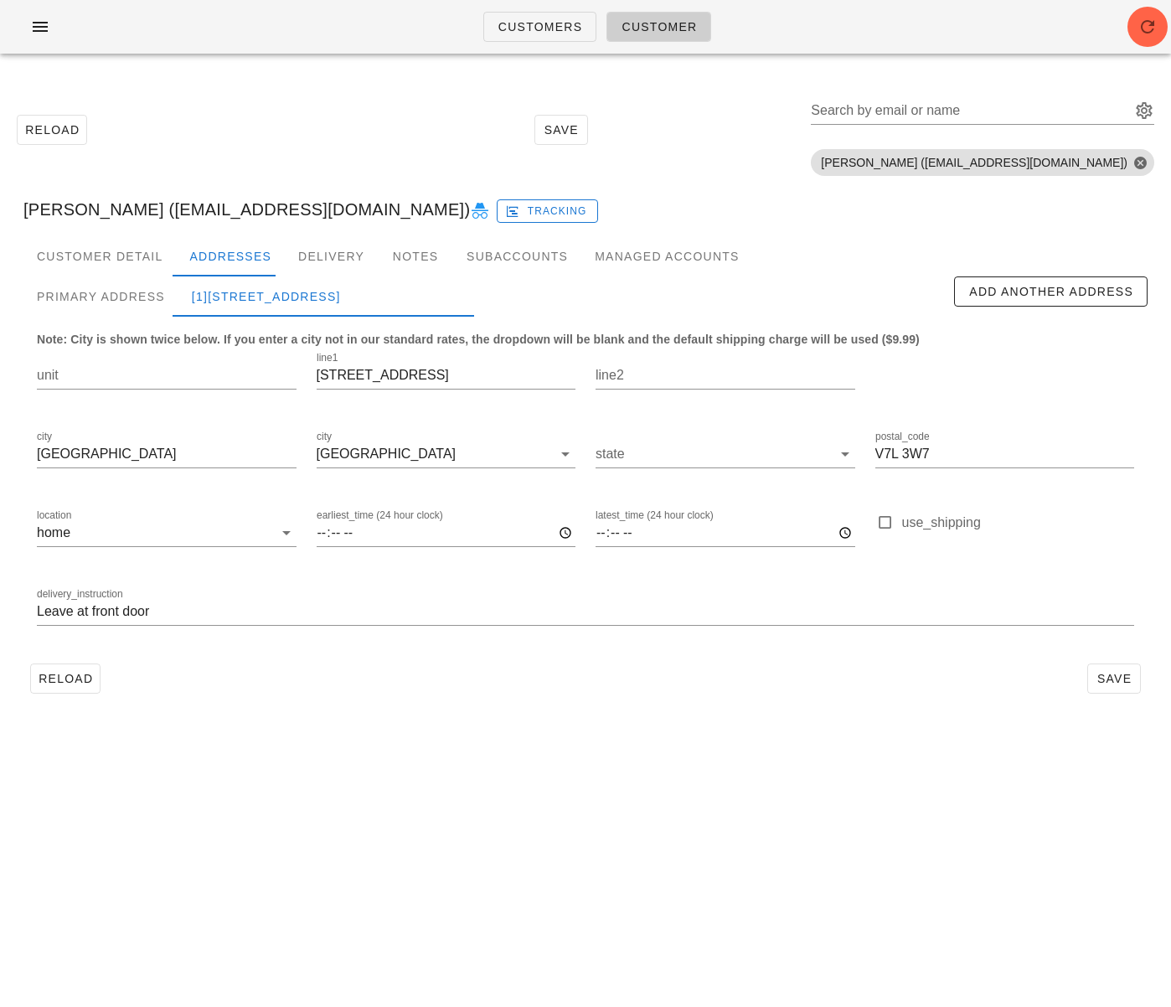
click at [142, 211] on div "Iain Edmonds (iainedmonds@gmail.com) Tracking" at bounding box center [585, 210] width 1151 height 54
drag, startPoint x: 138, startPoint y: 211, endPoint x: 330, endPoint y: 213, distance: 191.8
click at [330, 213] on div "Iain Edmonds (iainedmonds@gmail.com) Tracking" at bounding box center [585, 210] width 1151 height 54
copy div "[EMAIL_ADDRESS][DOMAIN_NAME]"
click at [383, 382] on input "905 Grand Boulevard West" at bounding box center [447, 375] width 260 height 27
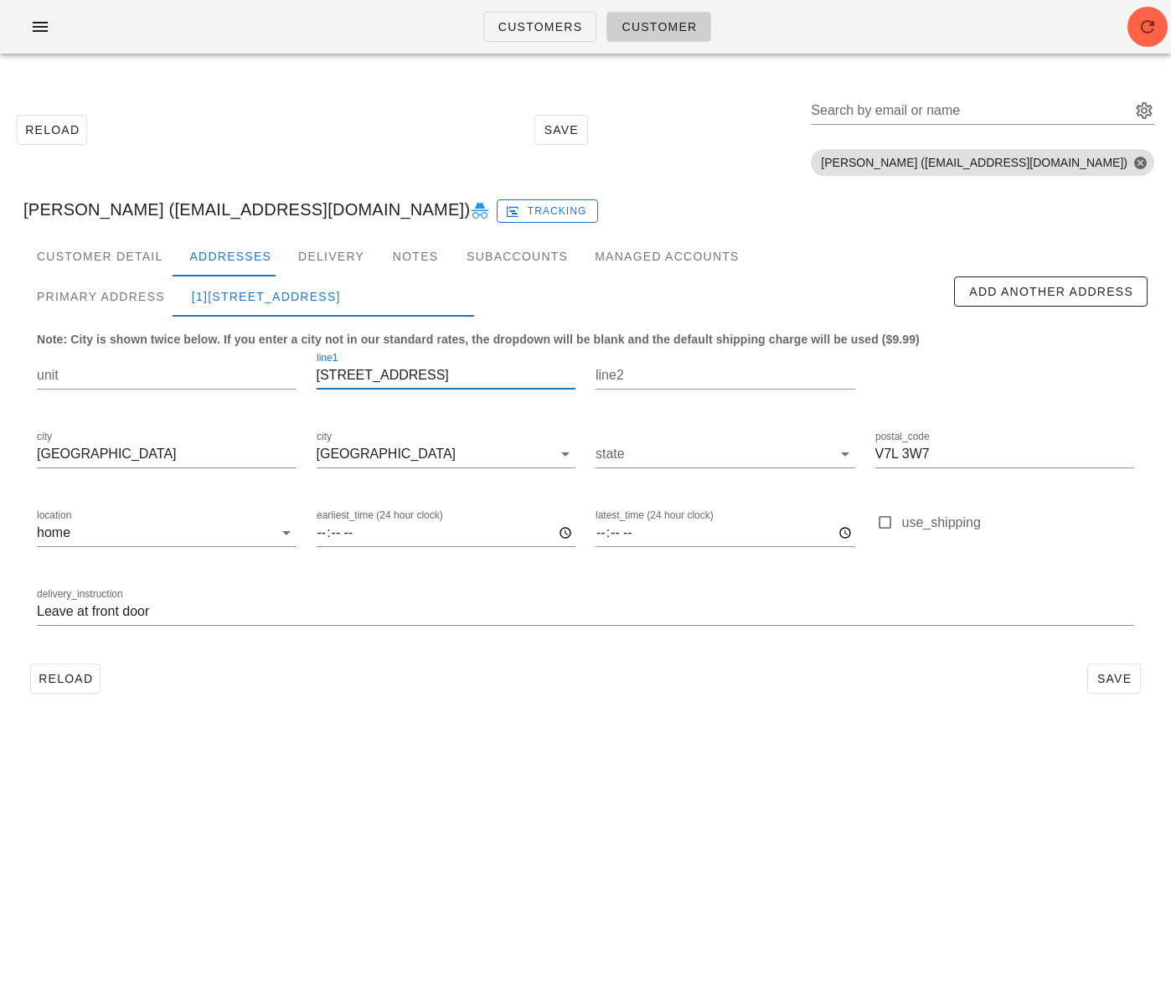
click at [383, 382] on input "905 Grand Boulevard West" at bounding box center [447, 375] width 260 height 27
click at [404, 376] on input "905 Grand Boulevard West" at bounding box center [447, 375] width 260 height 27
click at [123, 613] on input "Leave at front door" at bounding box center [585, 611] width 1097 height 27
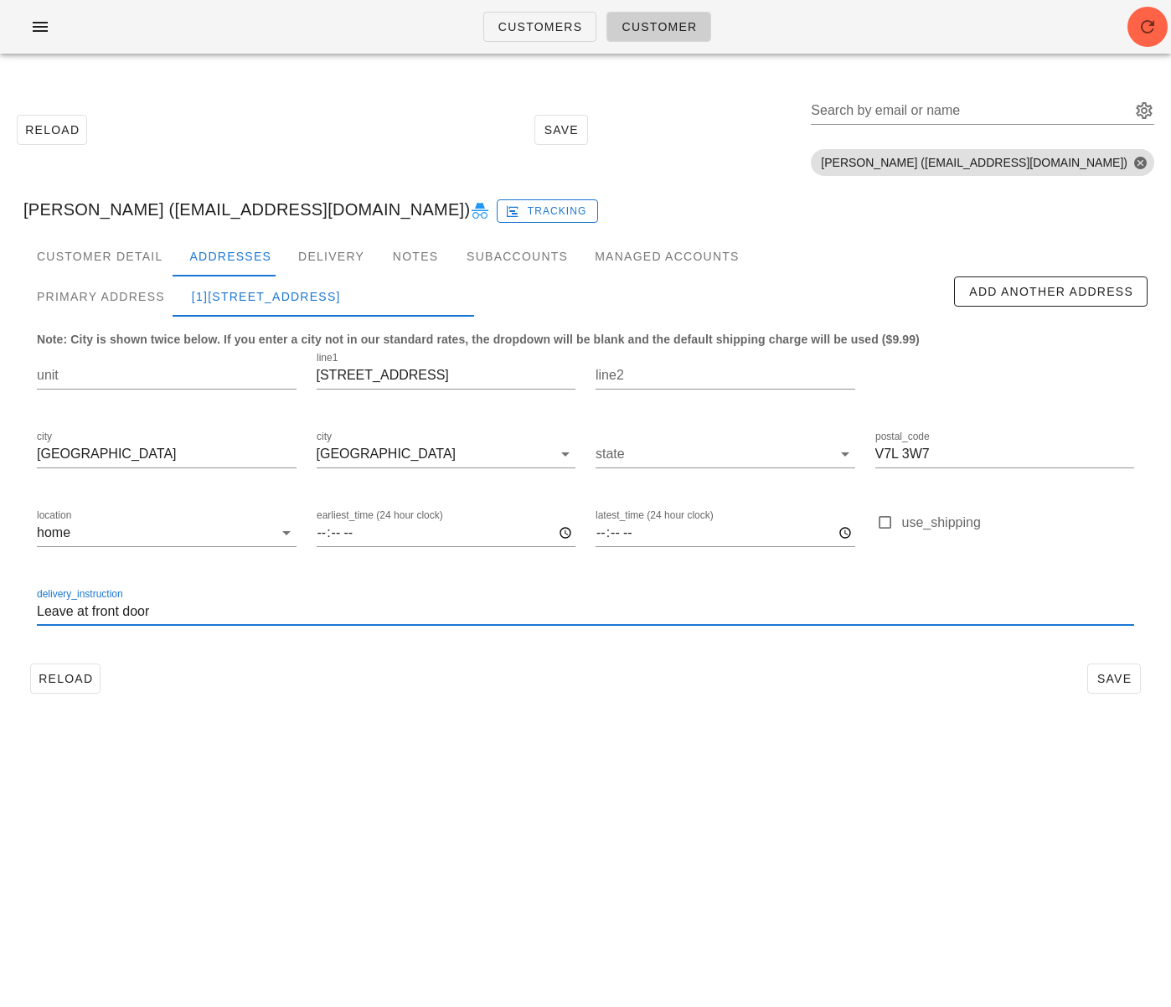
click at [123, 613] on input "Leave at front door" at bounding box center [585, 611] width 1097 height 27
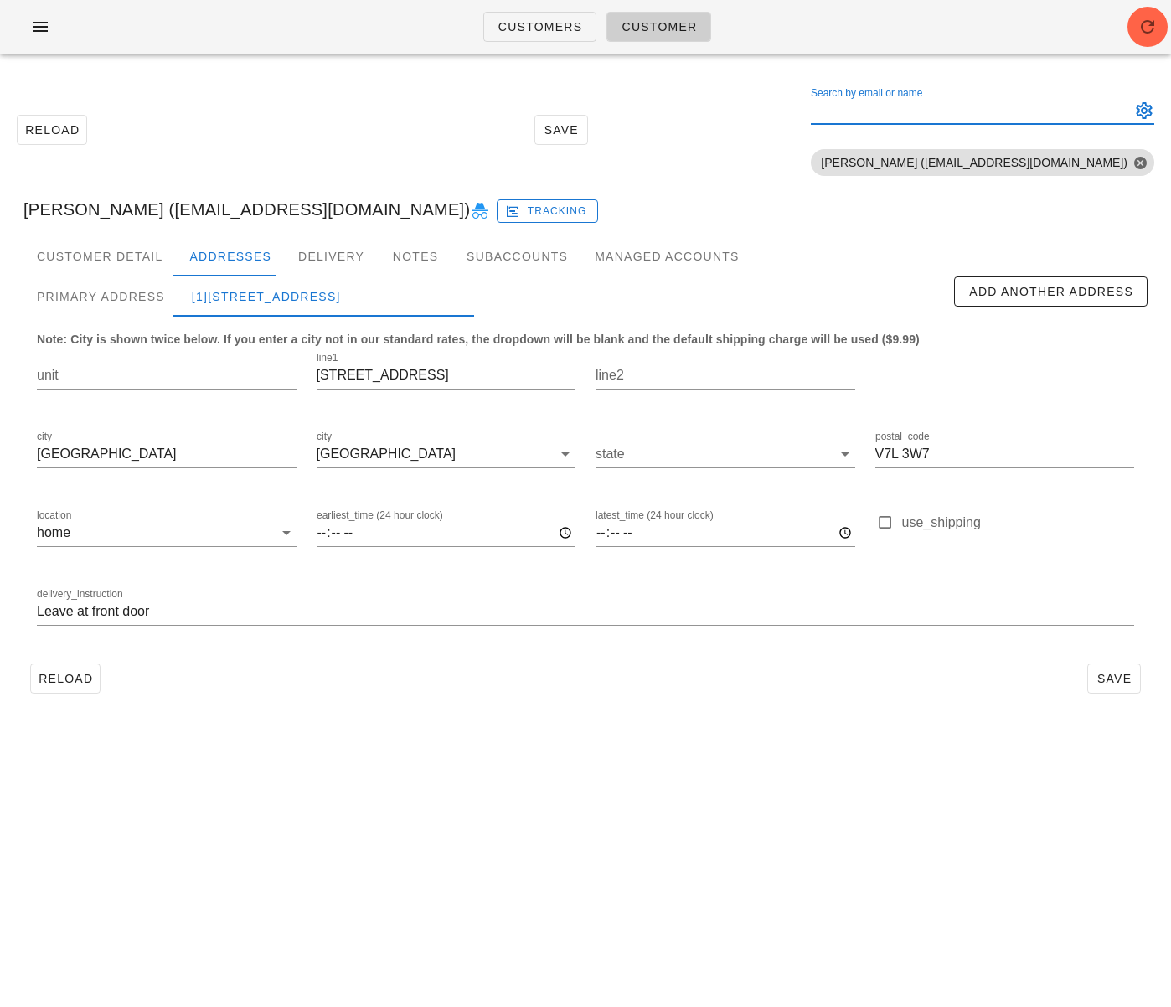
click at [1004, 107] on div "Search by email or name" at bounding box center [969, 110] width 317 height 27
paste input "[EMAIL_ADDRESS][DOMAIN_NAME]"
type input "[EMAIL_ADDRESS][DOMAIN_NAME]"
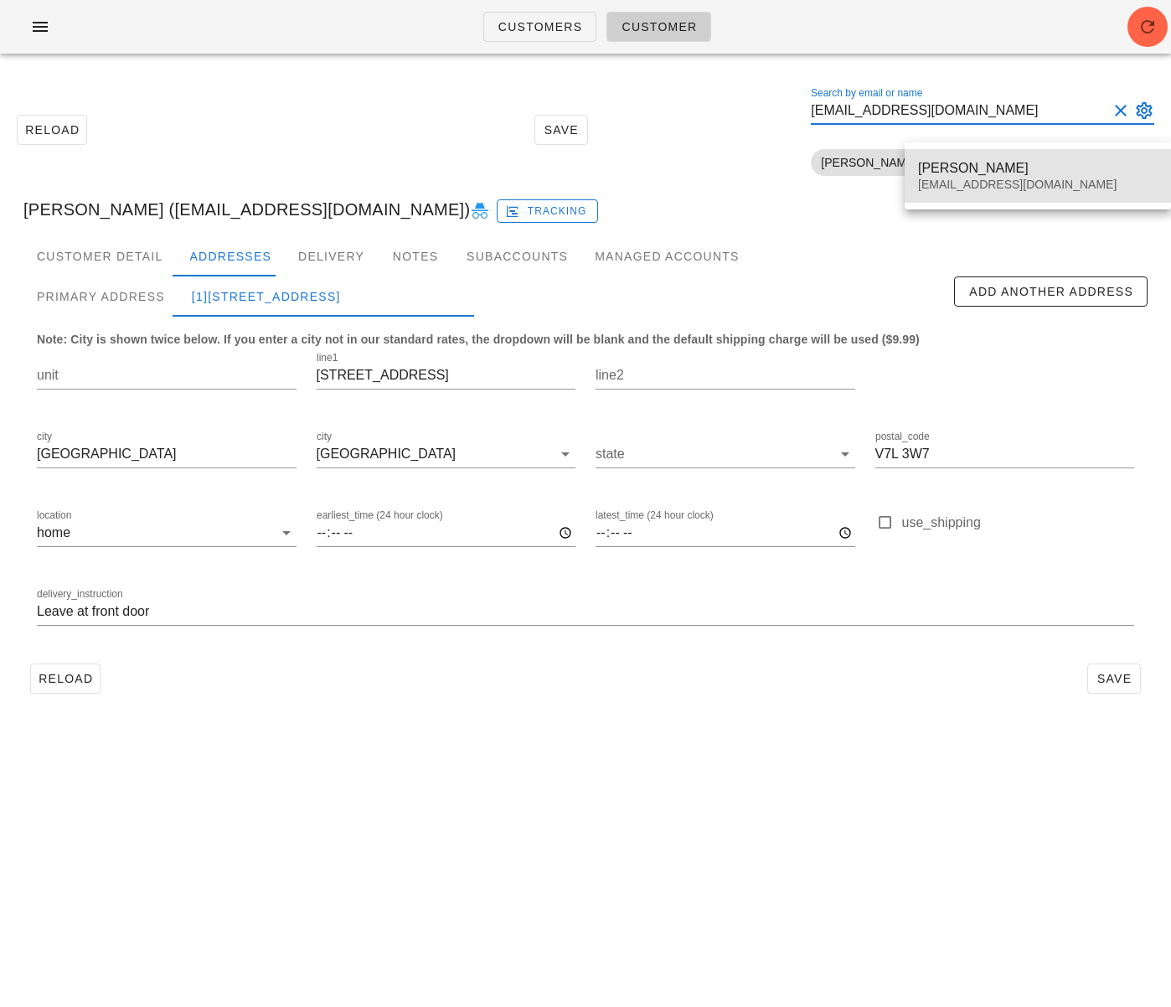
click at [957, 172] on div "[PERSON_NAME]" at bounding box center [1038, 168] width 240 height 16
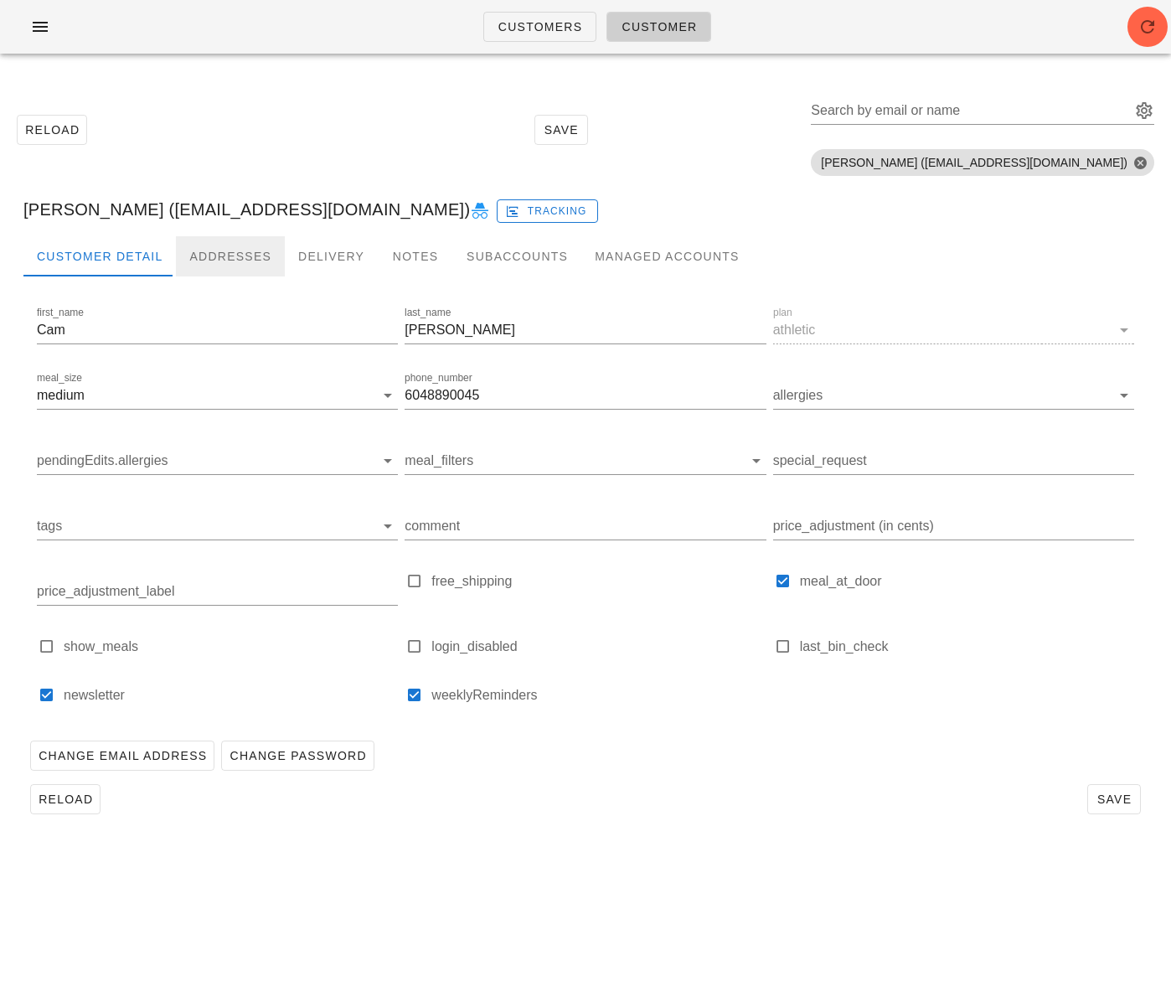
click at [222, 248] on div "Addresses" at bounding box center [230, 256] width 109 height 40
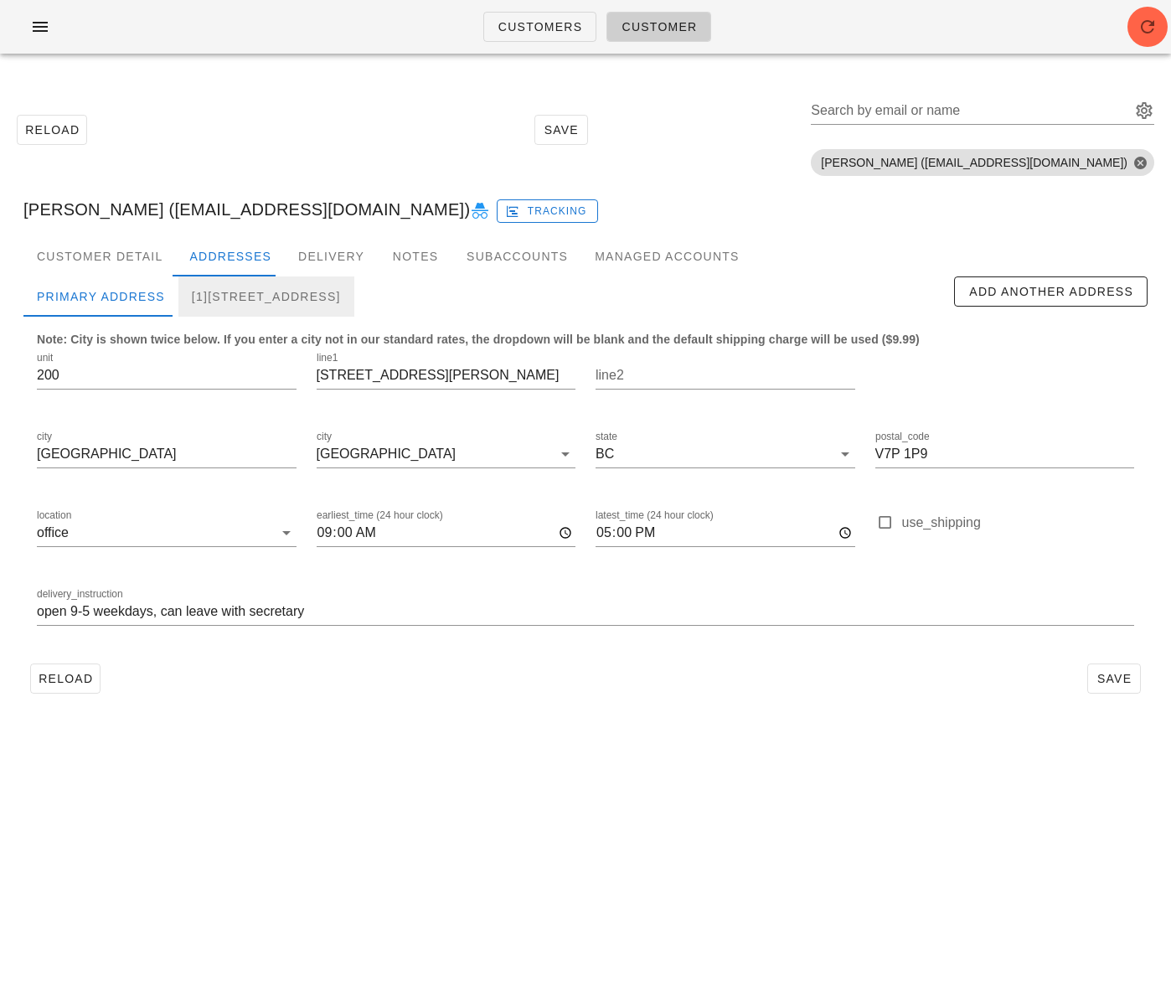
click at [301, 296] on div "[1]1207-162 Victory Ship Way, North Vancouver, V7L0B2" at bounding box center [266, 296] width 176 height 40
type input "1207"
type input "162 Victory Ship Way"
type input "V7L 0B2"
type input "Unit 1207. Please call 604-889-0045 upon arrival, buzzer is not working"
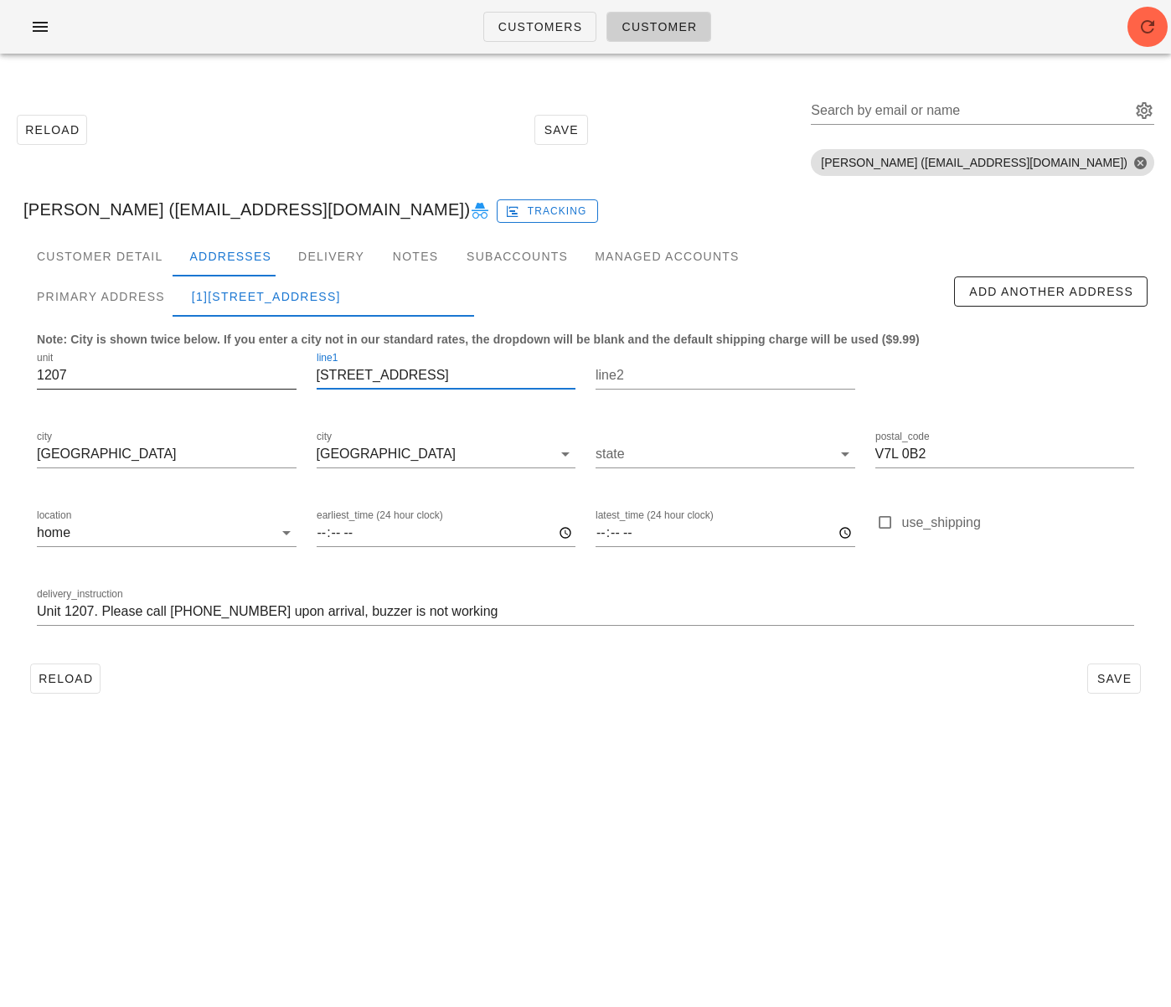
drag, startPoint x: 447, startPoint y: 379, endPoint x: 268, endPoint y: 369, distance: 179.5
click at [263, 369] on div "unit 1207 line1 162 Victory Ship Way line2 city North Vancouver city North Vanc…" at bounding box center [585, 495] width 1117 height 315
drag, startPoint x: 111, startPoint y: 210, endPoint x: -2, endPoint y: 206, distance: 112.3
click at [0, 206] on html "Customers Customer Reload Save Search by email or name Include deleted accounts…" at bounding box center [585, 503] width 1171 height 1007
copy div "[PERSON_NAME]"
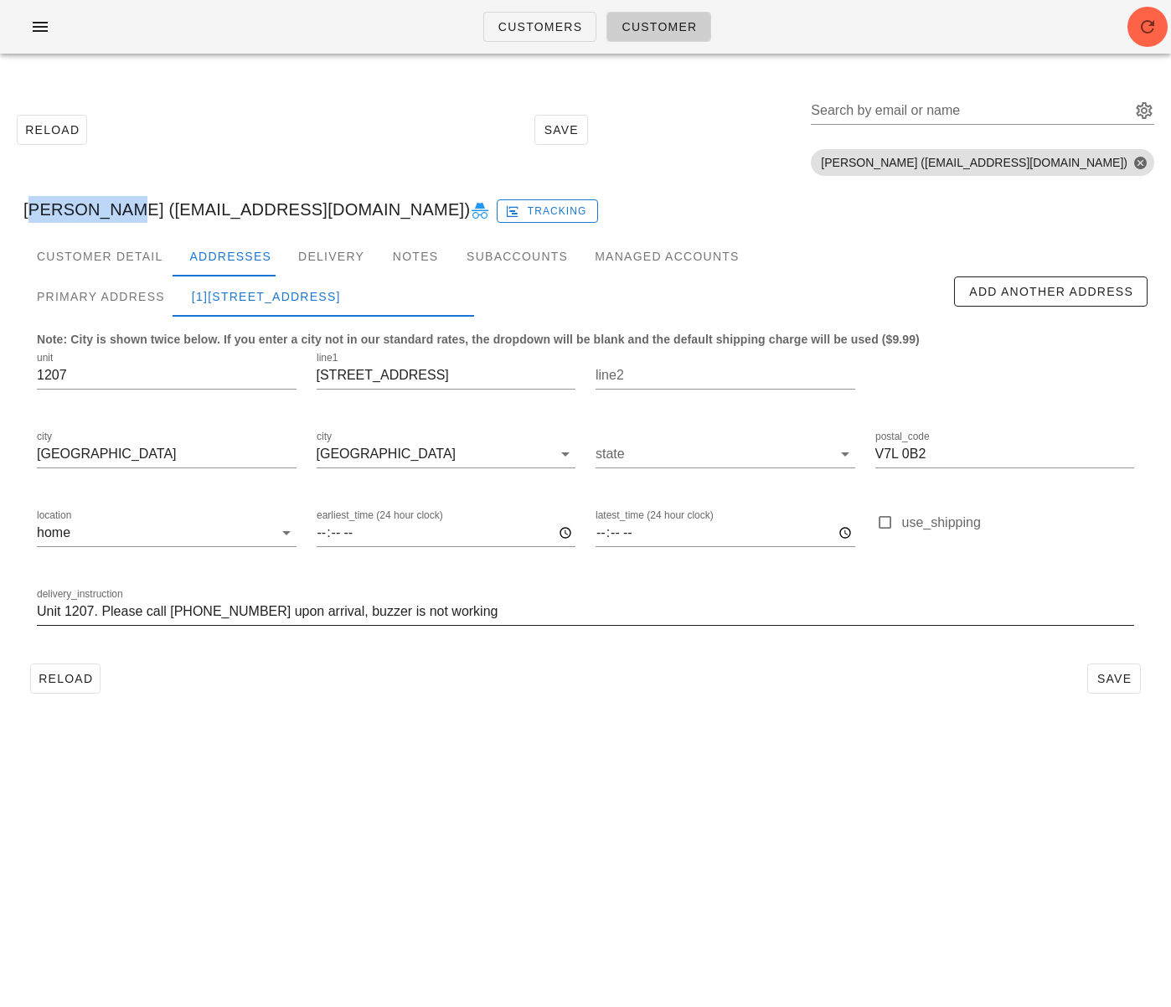
click at [302, 617] on input "Unit 1207. Please call 604-889-0045 upon arrival, buzzer is not working" at bounding box center [585, 611] width 1097 height 27
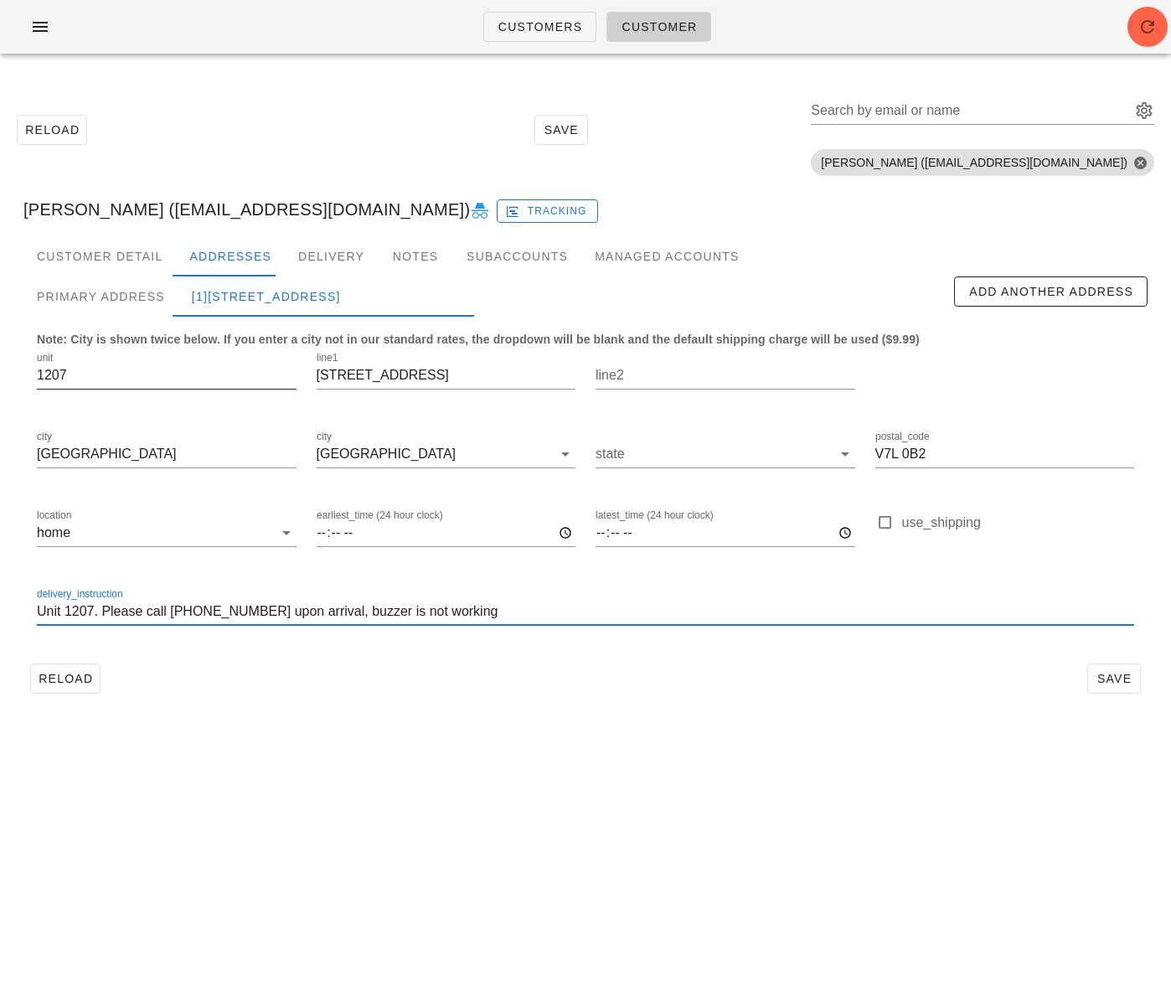
click at [54, 377] on input "1207" at bounding box center [167, 375] width 260 height 27
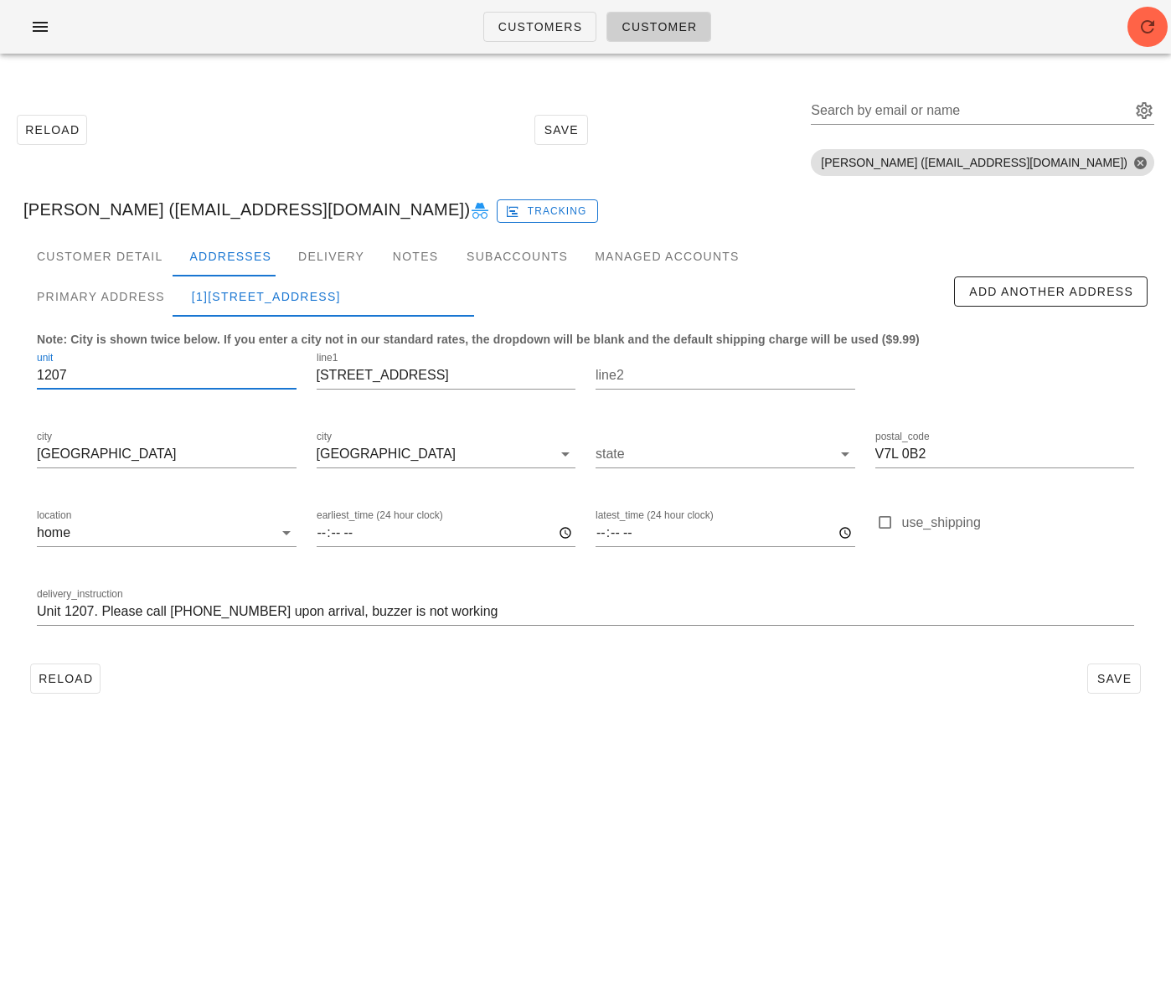
click at [54, 377] on input "1207" at bounding box center [167, 375] width 260 height 27
drag, startPoint x: 54, startPoint y: 377, endPoint x: 65, endPoint y: 381, distance: 11.7
click at [54, 378] on input "1207" at bounding box center [167, 375] width 260 height 27
click at [544, 27] on span "Customers" at bounding box center [540, 26] width 85 height 13
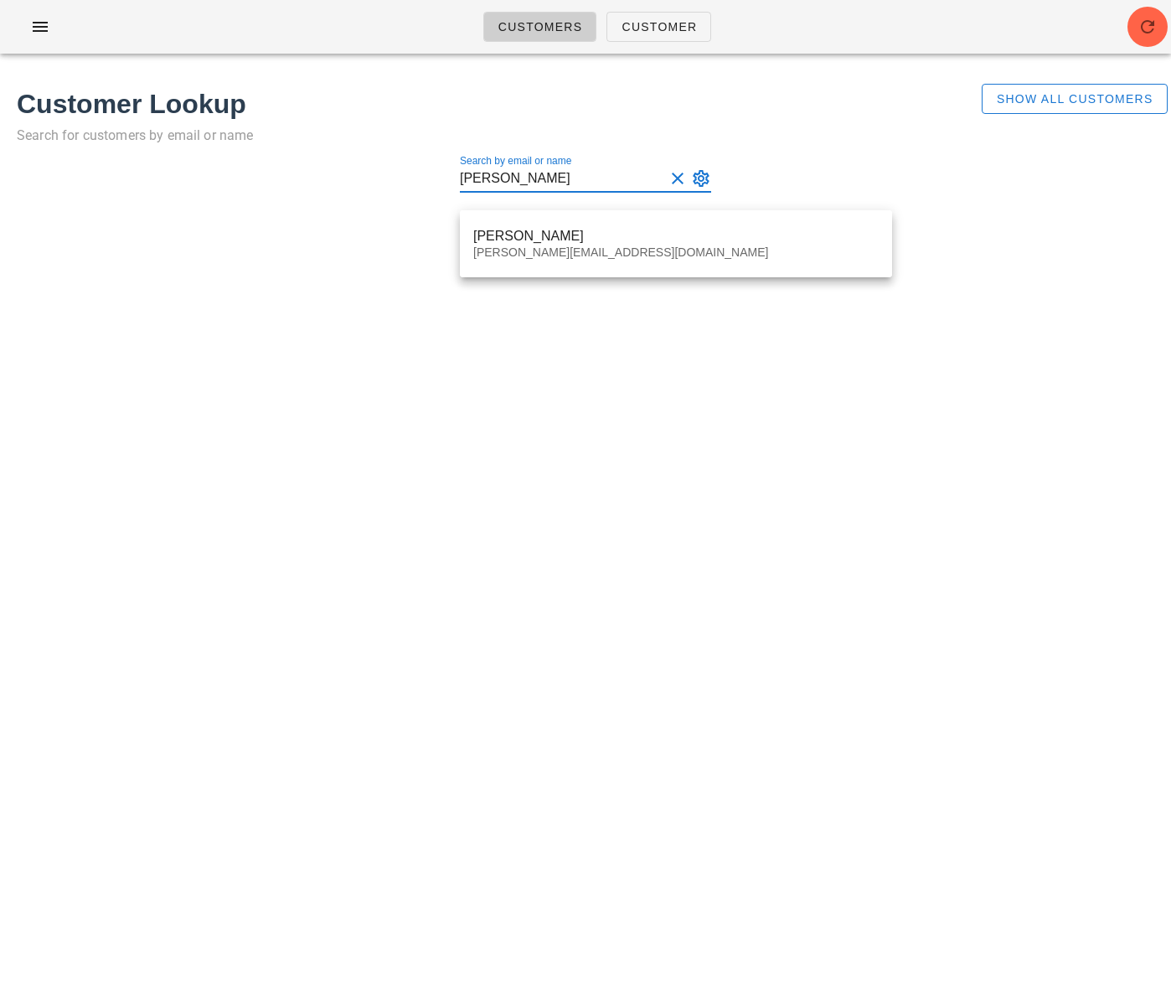
type input "bradley t"
click at [524, 282] on div "Customers Customer Found 1 customer Customer Lookup Search for customers by ema…" at bounding box center [585, 503] width 1171 height 1007
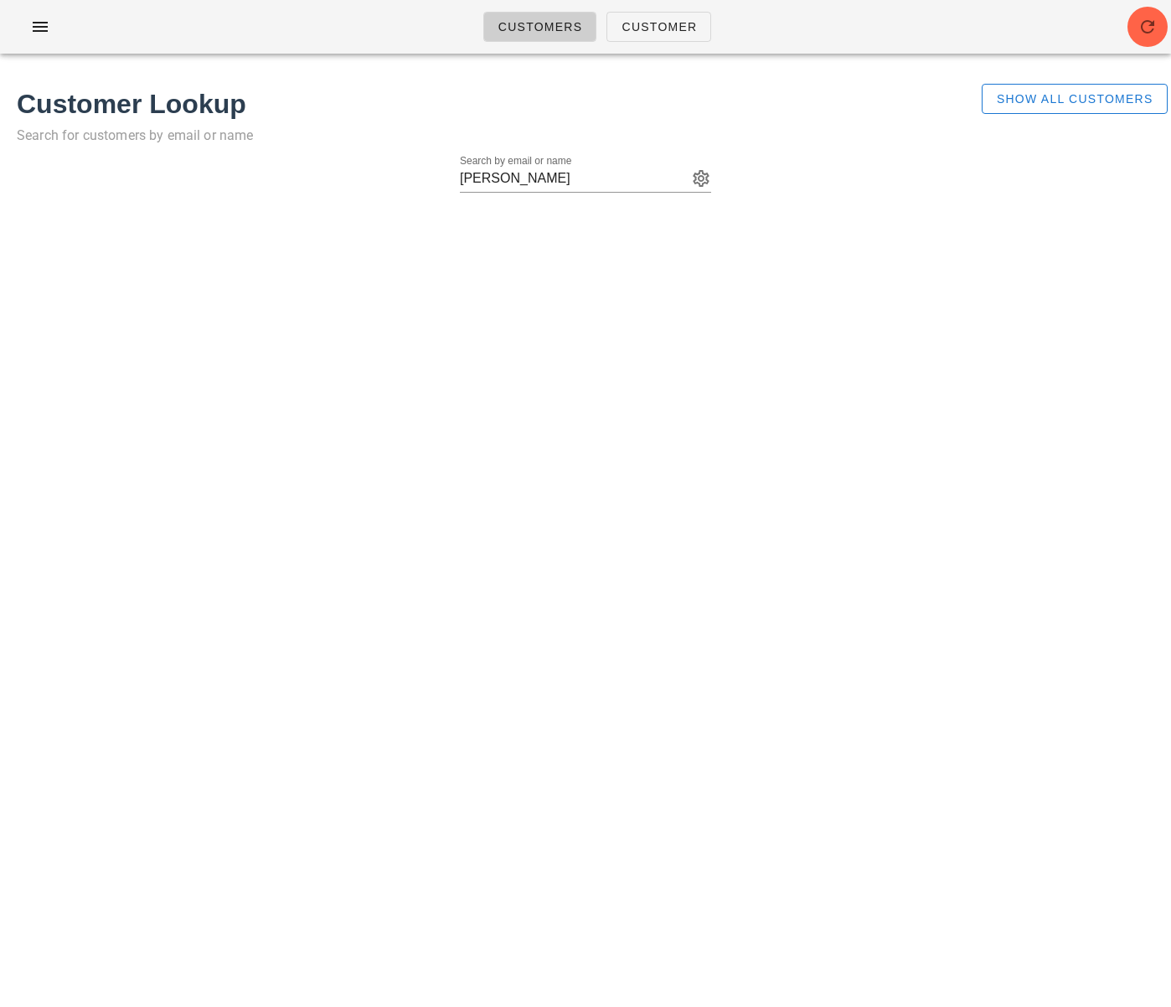
click at [521, 262] on div "Customers Customer Found 1 customer Customer Lookup Search for customers by ema…" at bounding box center [585, 503] width 1171 height 1007
click at [528, 177] on input "bradley t" at bounding box center [562, 178] width 204 height 27
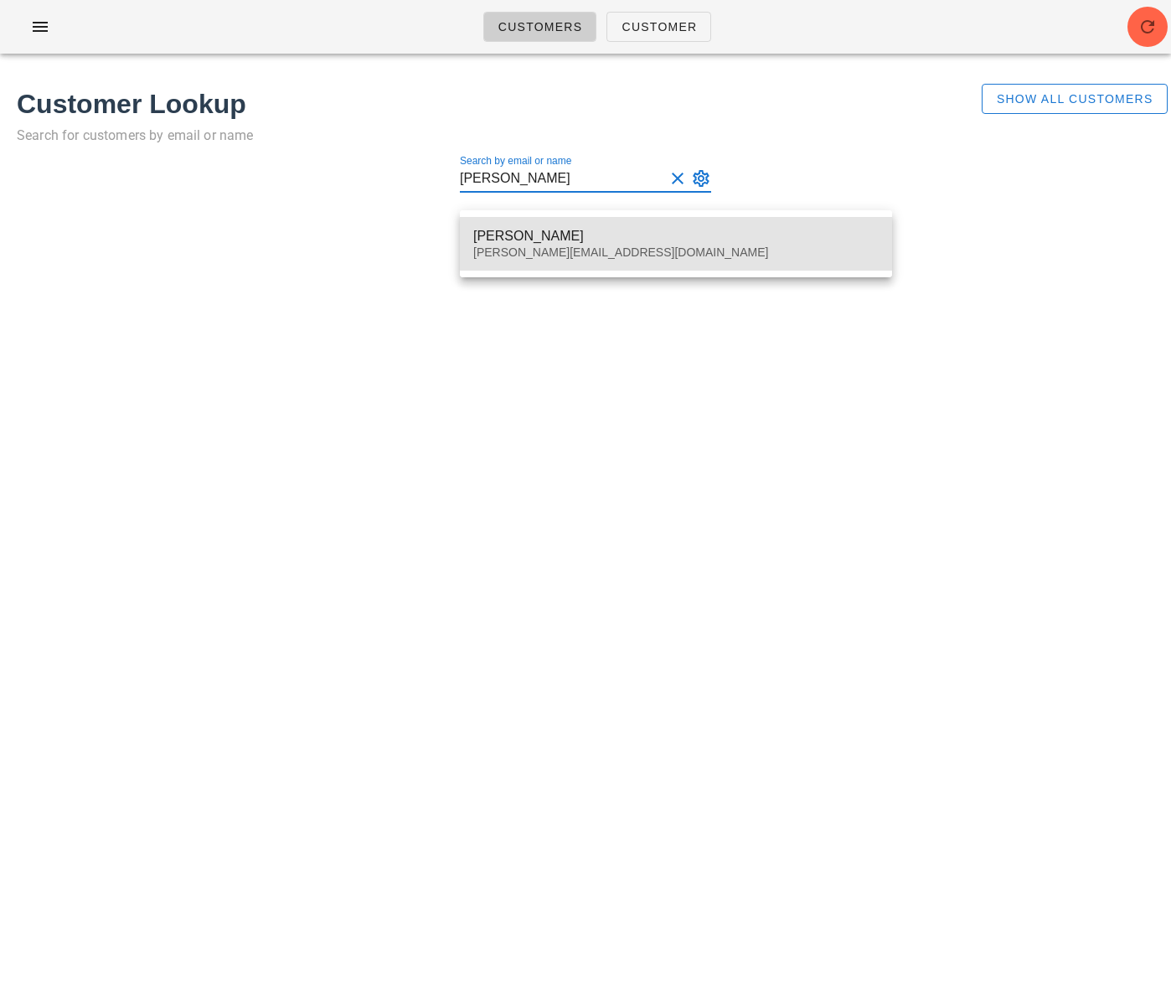
click at [534, 230] on div "[PERSON_NAME]" at bounding box center [675, 236] width 405 height 16
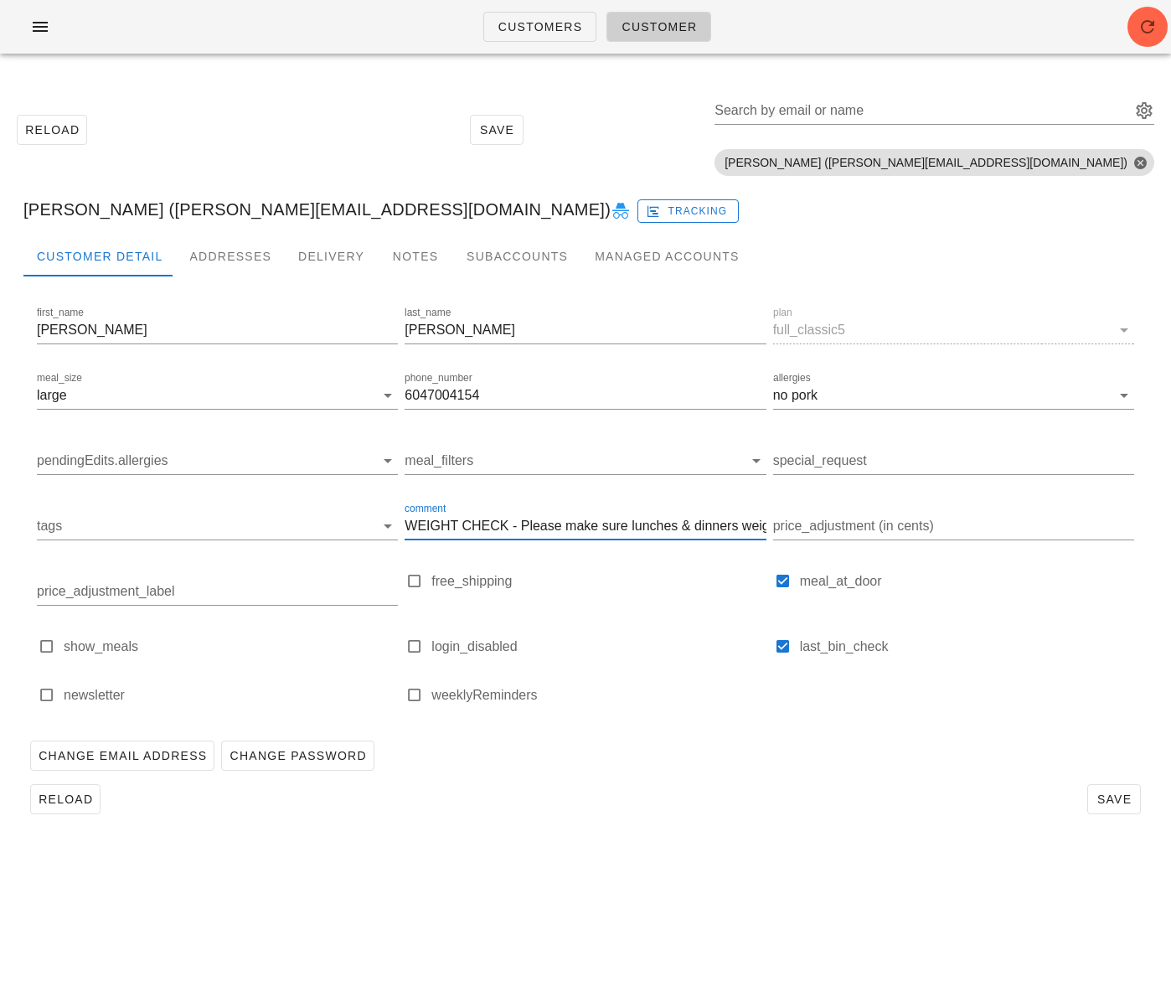
click at [658, 517] on input "WEIGHT CHECK - Please make sure lunches & dinners weigh ~ 500g - 525g" at bounding box center [585, 526] width 361 height 27
drag, startPoint x: 643, startPoint y: 523, endPoint x: 846, endPoint y: 529, distance: 202.8
click at [846, 529] on div "first_name Bradley last_name Taylor plan full_classic5 meal_size large phone_nu…" at bounding box center [586, 512] width 1104 height 424
click at [715, 528] on input "WEIGHT CHECK - Please make sure lunches & dinners weigh ~ 500g - 525g" at bounding box center [585, 526] width 361 height 27
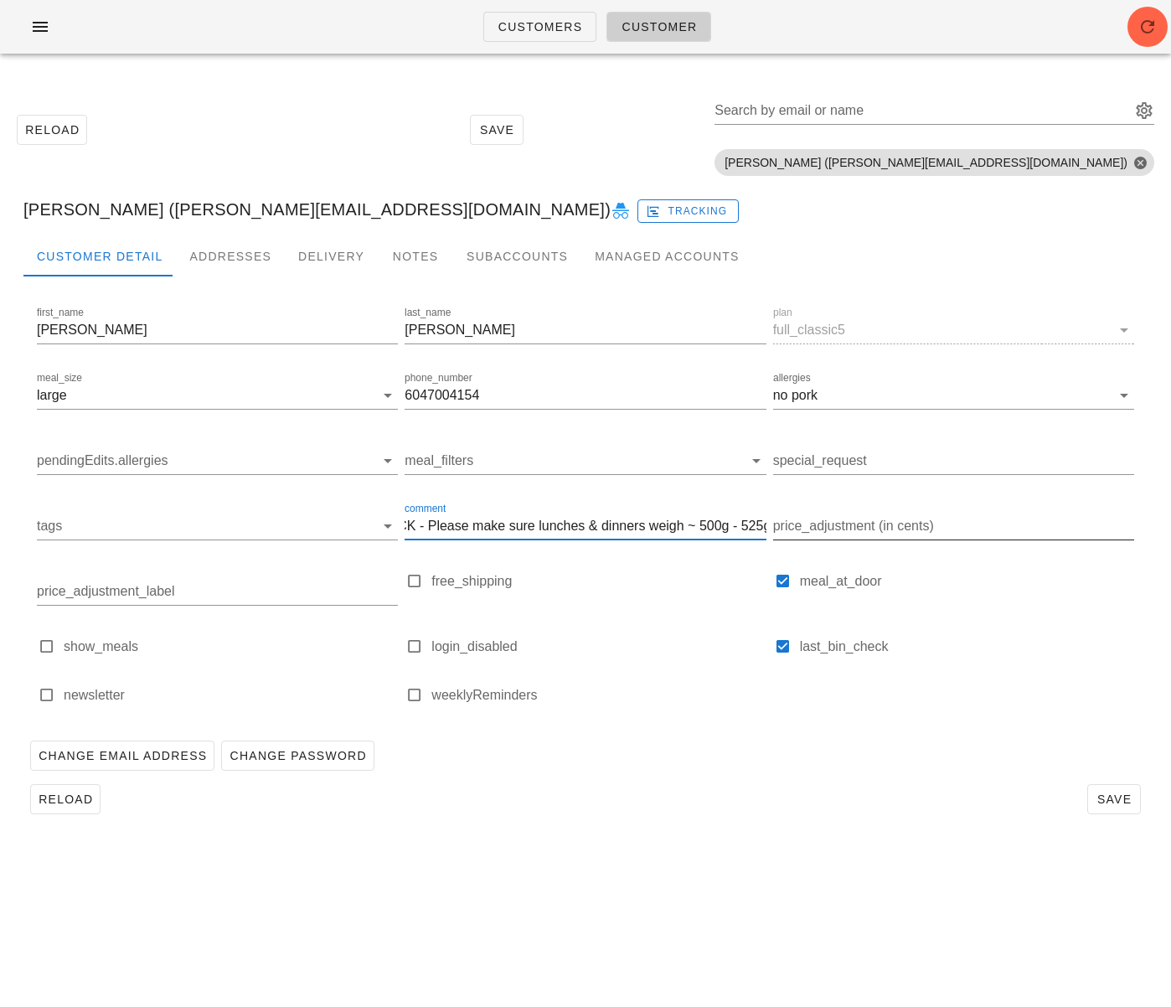
drag, startPoint x: 816, startPoint y: 528, endPoint x: 839, endPoint y: 524, distance: 23.7
click at [839, 526] on div "first_name Bradley last_name Taylor plan full_classic5 meal_size large phone_nu…" at bounding box center [586, 512] width 1104 height 424
type input "WEIGHT CHECK - Please make sure lunches & dinners weigh ~ 500g"
click at [1122, 795] on span "Save" at bounding box center [1114, 798] width 39 height 13
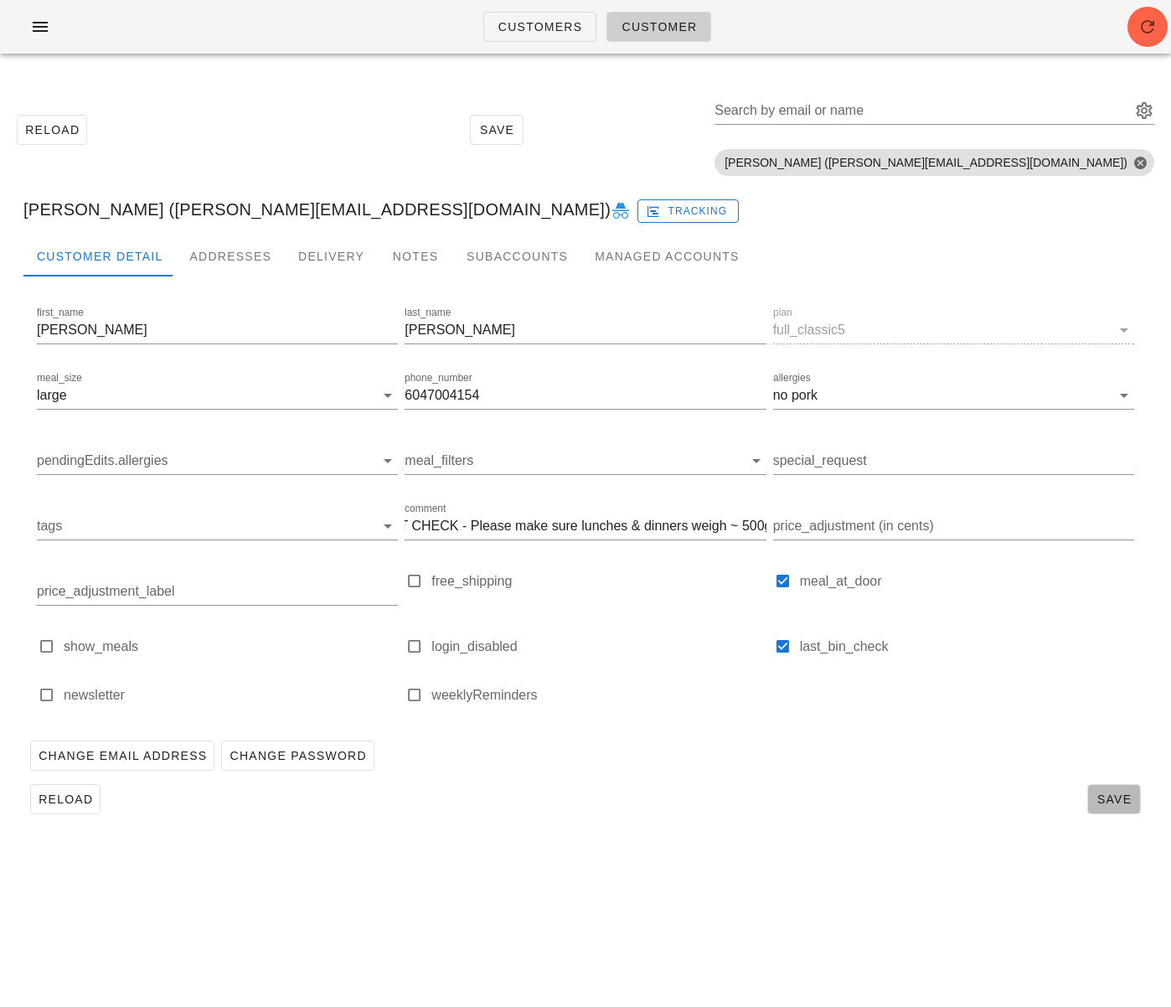
scroll to position [0, 0]
drag, startPoint x: 596, startPoint y: 802, endPoint x: 519, endPoint y: 778, distance: 79.8
click at [594, 800] on div "Reload Save" at bounding box center [585, 799] width 1124 height 44
click at [58, 797] on span "Reload" at bounding box center [65, 798] width 55 height 13
click at [734, 518] on input "WEIGHT CHECK - Please make sure lunches & dinners weigh ~ 500g - 525g" at bounding box center [585, 526] width 361 height 27
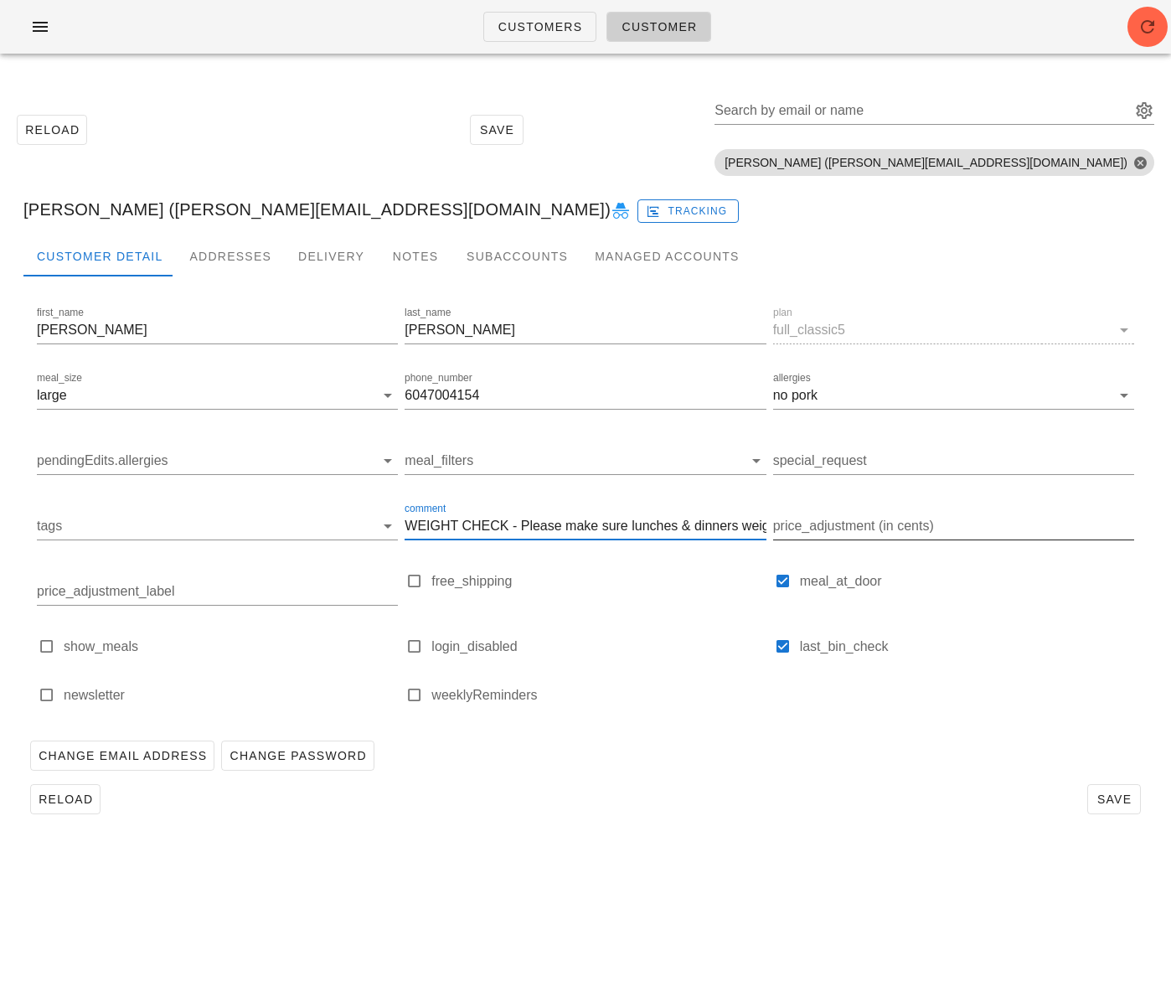
drag, startPoint x: 727, startPoint y: 528, endPoint x: 852, endPoint y: 527, distance: 124.8
click at [852, 527] on div "first_name Bradley last_name Taylor plan full_classic5 meal_size large phone_nu…" at bounding box center [586, 512] width 1104 height 424
click at [732, 528] on input "WEIGHT CHECK - Please make sure lunches & dinners weigh ~ 500g - 525g" at bounding box center [585, 526] width 361 height 27
drag, startPoint x: 727, startPoint y: 533, endPoint x: 879, endPoint y: 531, distance: 151.6
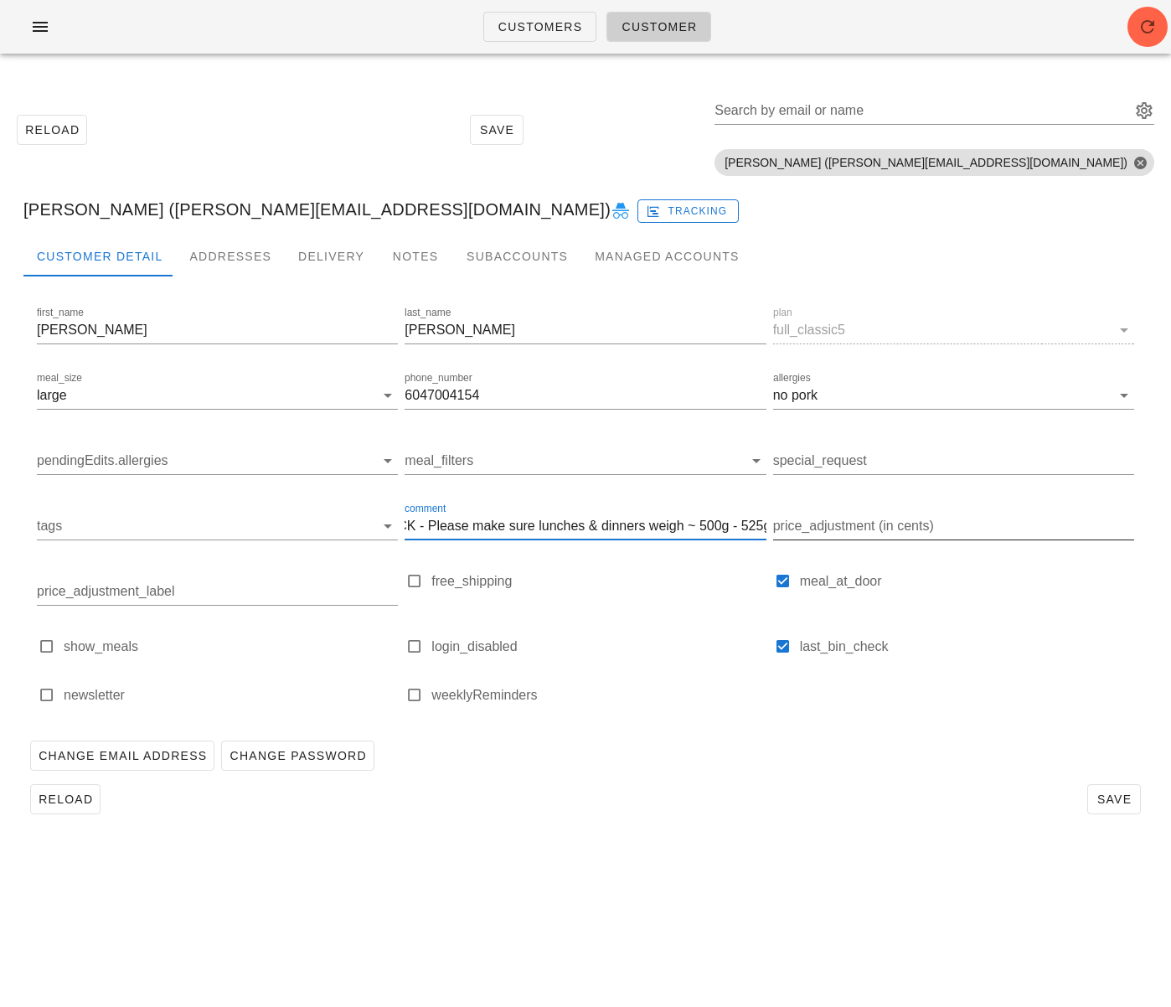
click at [879, 531] on div "first_name Bradley last_name Taylor plan full_classic5 meal_size large phone_nu…" at bounding box center [586, 512] width 1104 height 424
click at [734, 530] on input "WEIGHT CHECK - Please make sure lunches & dinners weigh ~ 500g - 525g" at bounding box center [585, 526] width 361 height 27
drag, startPoint x: 729, startPoint y: 527, endPoint x: 802, endPoint y: 526, distance: 72.9
click at [802, 526] on div "first_name Bradley last_name Taylor plan full_classic5 meal_size large phone_nu…" at bounding box center [586, 512] width 1104 height 424
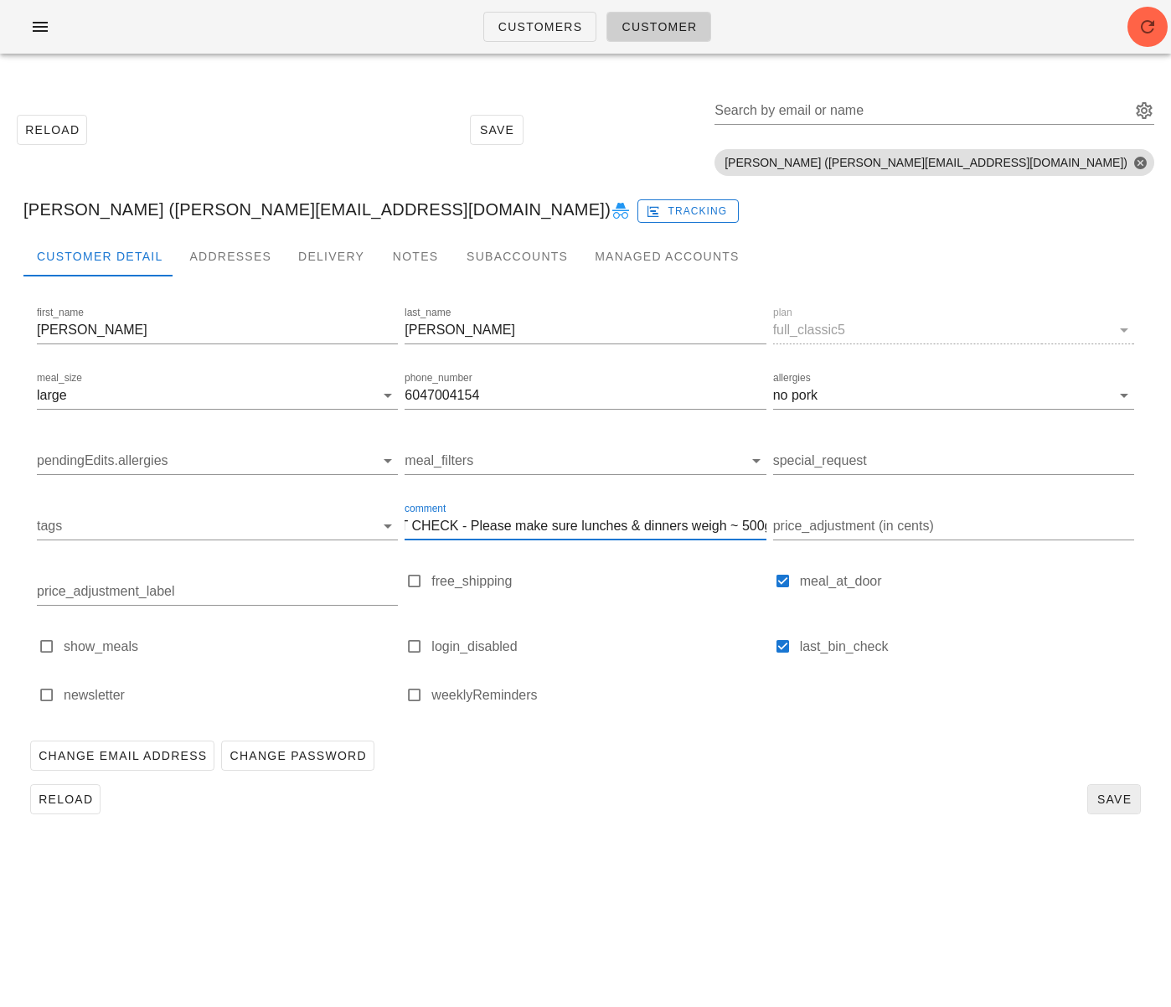
type input "WEIGHT CHECK - Please make sure lunches & dinners weigh ~ 500g"
click at [1121, 800] on span "Save" at bounding box center [1114, 798] width 39 height 13
drag, startPoint x: 619, startPoint y: 761, endPoint x: 457, endPoint y: 782, distance: 163.0
click at [619, 761] on div "Change Email Address Change Password" at bounding box center [585, 756] width 1124 height 44
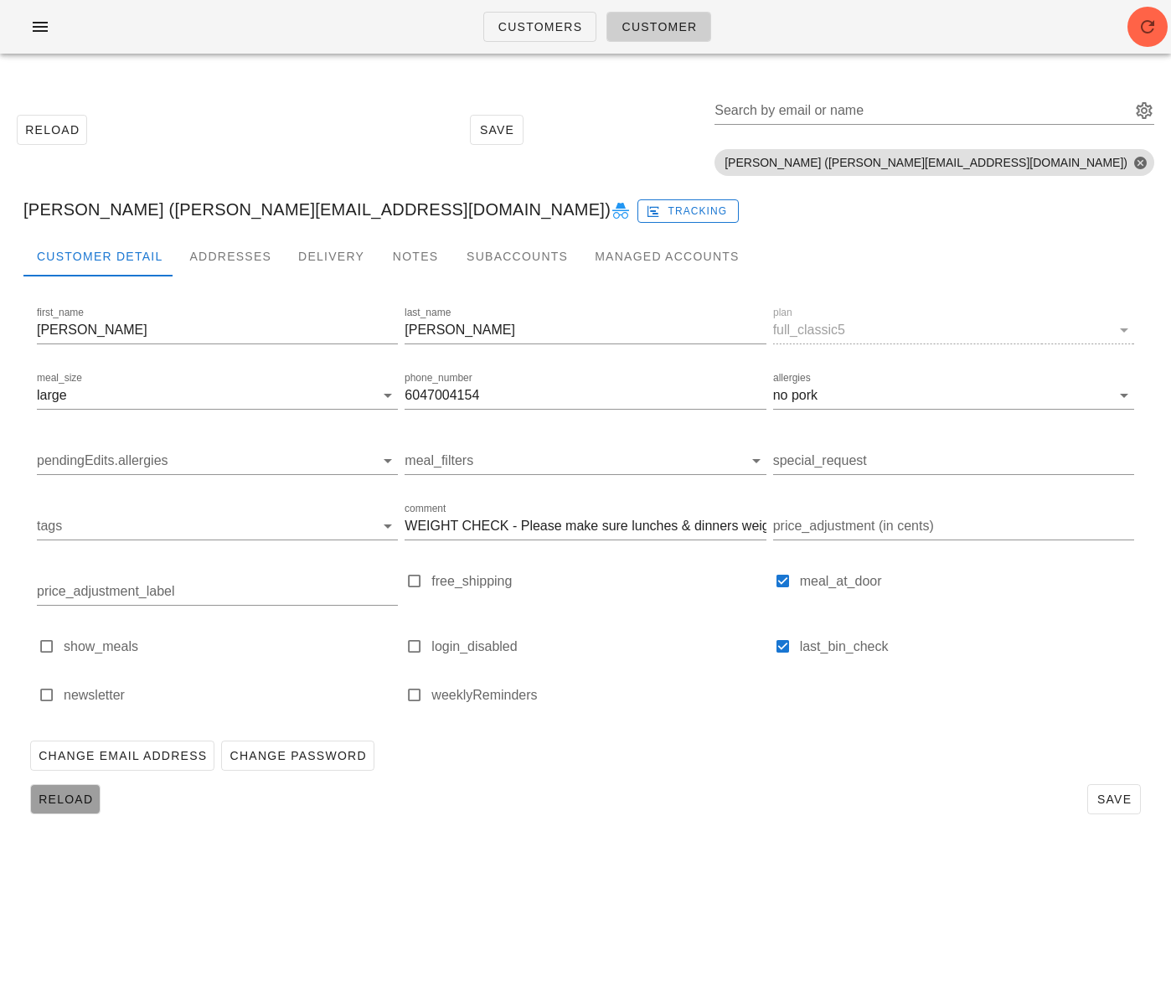
click at [88, 806] on span "Reload" at bounding box center [65, 798] width 55 height 13
drag, startPoint x: 637, startPoint y: 518, endPoint x: 902, endPoint y: 528, distance: 265.7
click at [902, 528] on div "first_name Bradley last_name Taylor plan full_classic5 meal_size large phone_nu…" at bounding box center [586, 512] width 1104 height 424
click at [683, 757] on div "Change Email Address Change Password" at bounding box center [585, 756] width 1124 height 44
click at [63, 797] on span "Reload" at bounding box center [65, 798] width 55 height 13
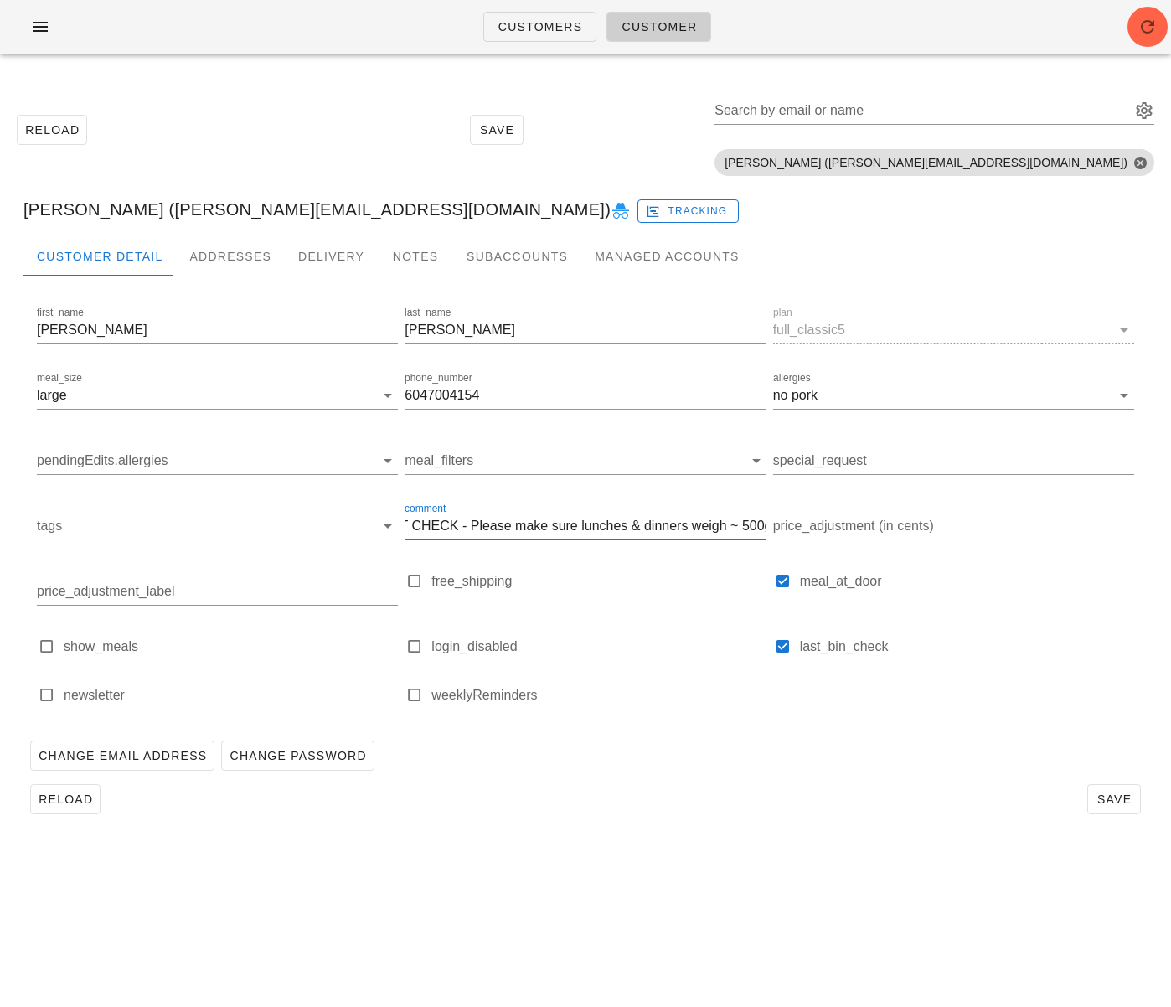
drag, startPoint x: 676, startPoint y: 533, endPoint x: 873, endPoint y: 528, distance: 196.9
click at [873, 528] on div "first_name Bradley last_name Taylor plan full_classic5 meal_size large phone_nu…" at bounding box center [586, 512] width 1104 height 424
drag, startPoint x: 617, startPoint y: 917, endPoint x: 634, endPoint y: 791, distance: 127.6
click at [617, 916] on div "Customers Customer Reload Save Search by email or name Include deleted accounts…" at bounding box center [585, 503] width 1171 height 1007
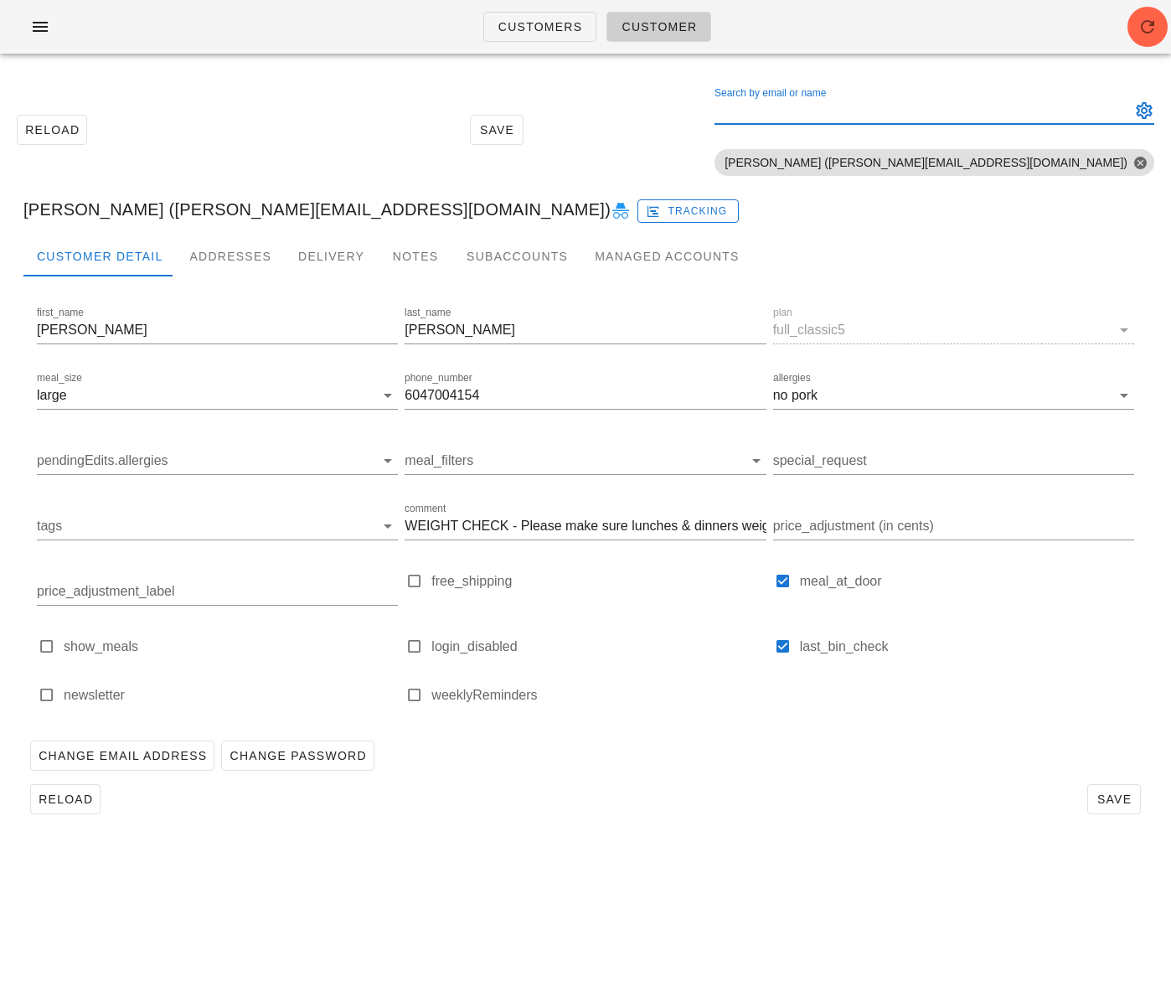
click at [936, 106] on input "Search by email or name" at bounding box center [921, 110] width 413 height 27
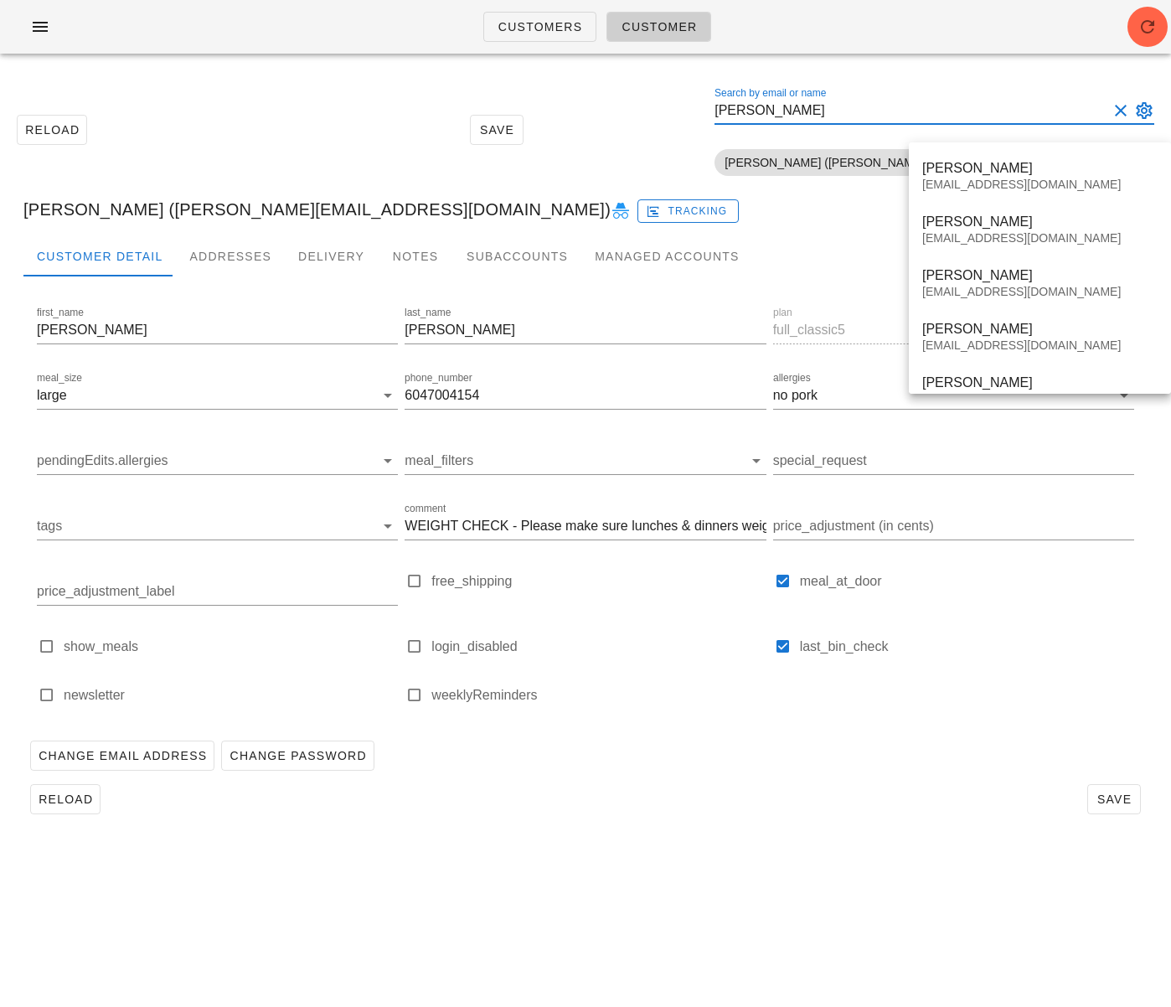
scroll to position [1, 0]
type input "nicolas"
click at [1016, 229] on div "[PERSON_NAME]" at bounding box center [1039, 222] width 235 height 16
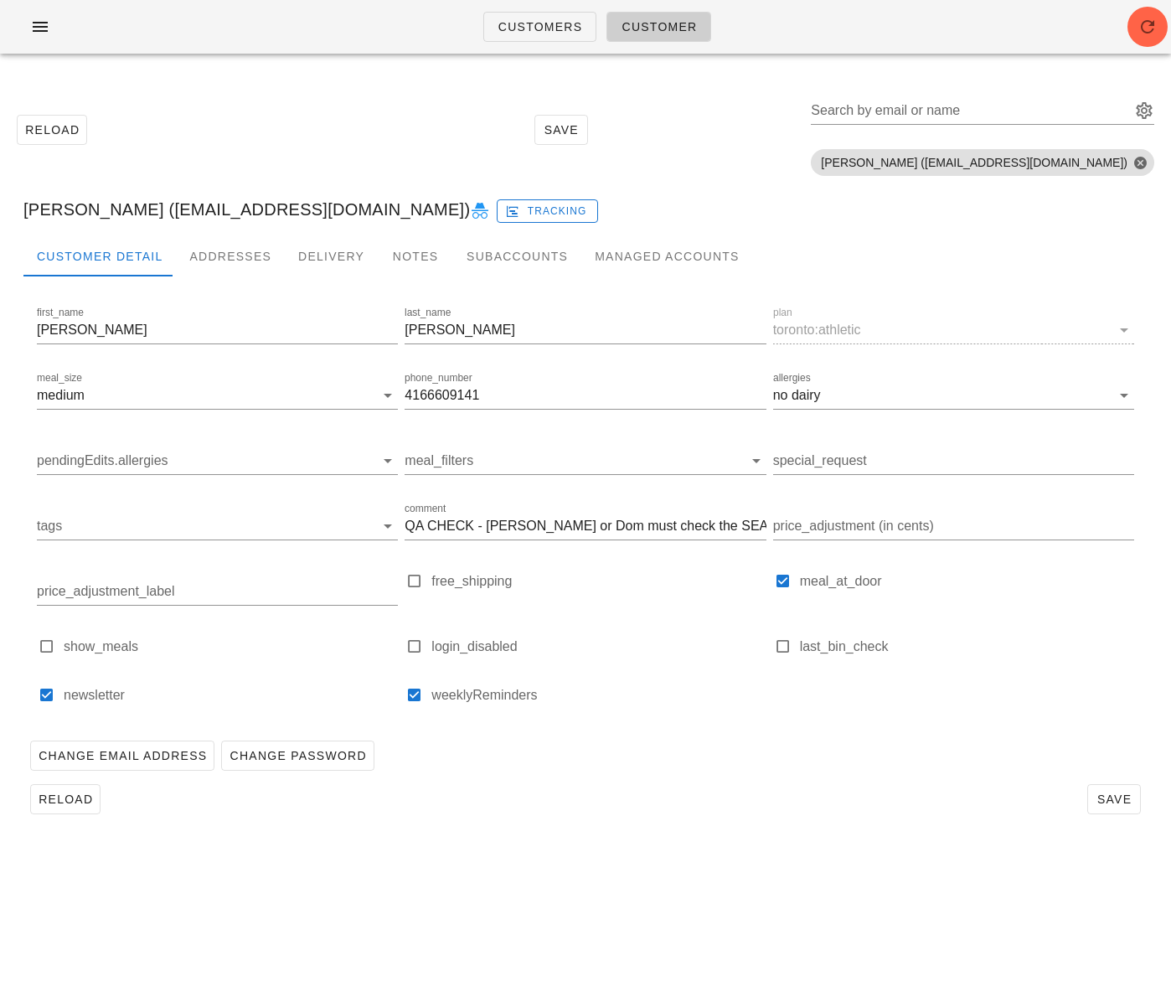
drag, startPoint x: 215, startPoint y: 212, endPoint x: 417, endPoint y: 203, distance: 202.1
click at [417, 203] on div "Nicolas Echeverri Parra (necheverri333@gmail.com) Tracking" at bounding box center [585, 210] width 1151 height 54
copy div "[EMAIL_ADDRESS][DOMAIN_NAME]"
drag, startPoint x: 483, startPoint y: 527, endPoint x: 487, endPoint y: 537, distance: 10.6
click at [483, 527] on input "QA CHECK - Sam or Dom must check the SEALING" at bounding box center [585, 526] width 361 height 27
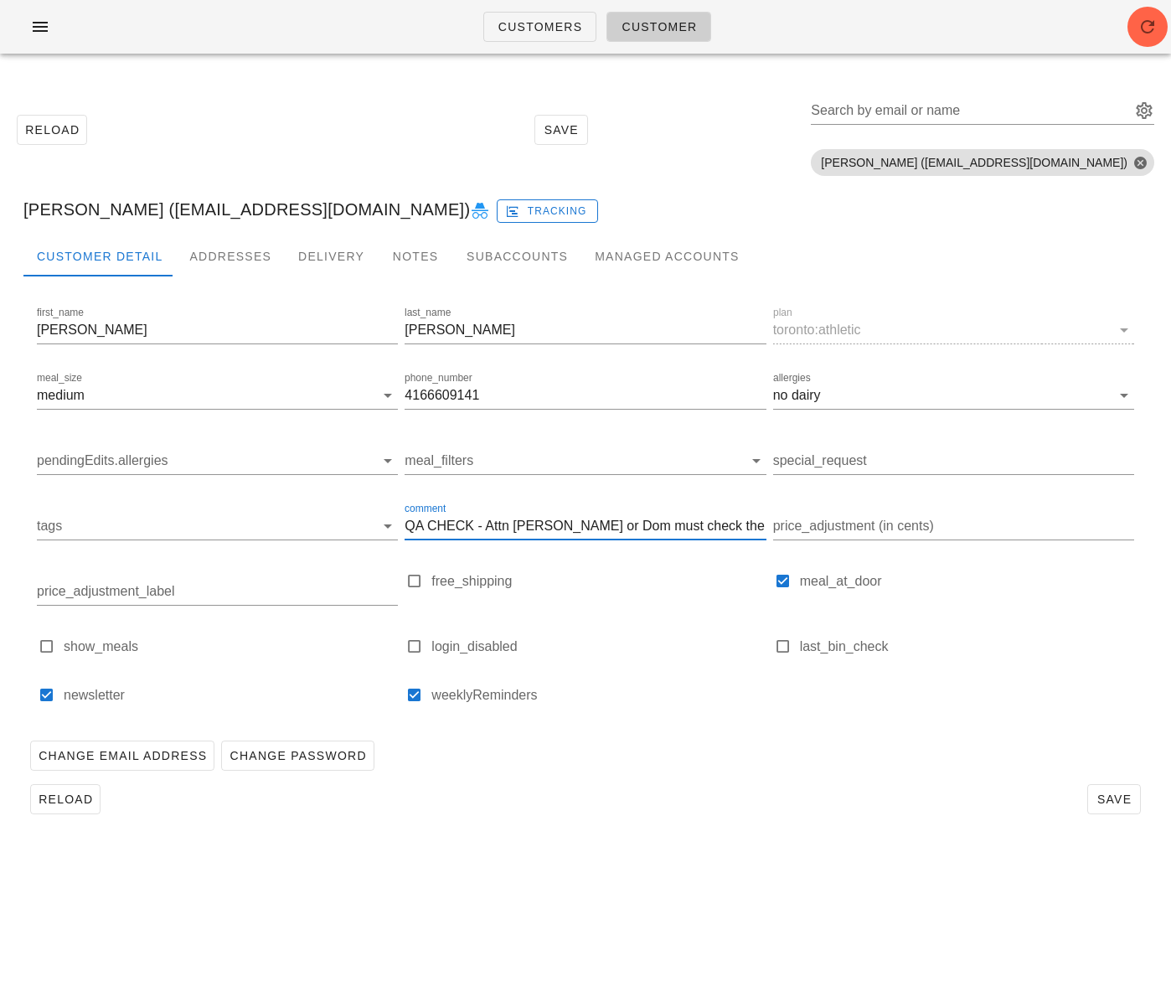
click at [588, 528] on input "QA CHECK - Attn Sam or Dom must check the SEALING" at bounding box center [585, 526] width 361 height 27
click at [757, 528] on input "QA CHECK - Attn Sam or Dom! Please check the SEALING" at bounding box center [585, 526] width 361 height 27
click at [742, 528] on input "QA CHECK - Attn Sam or Dom! Please check the SEALING and rite" at bounding box center [585, 526] width 361 height 27
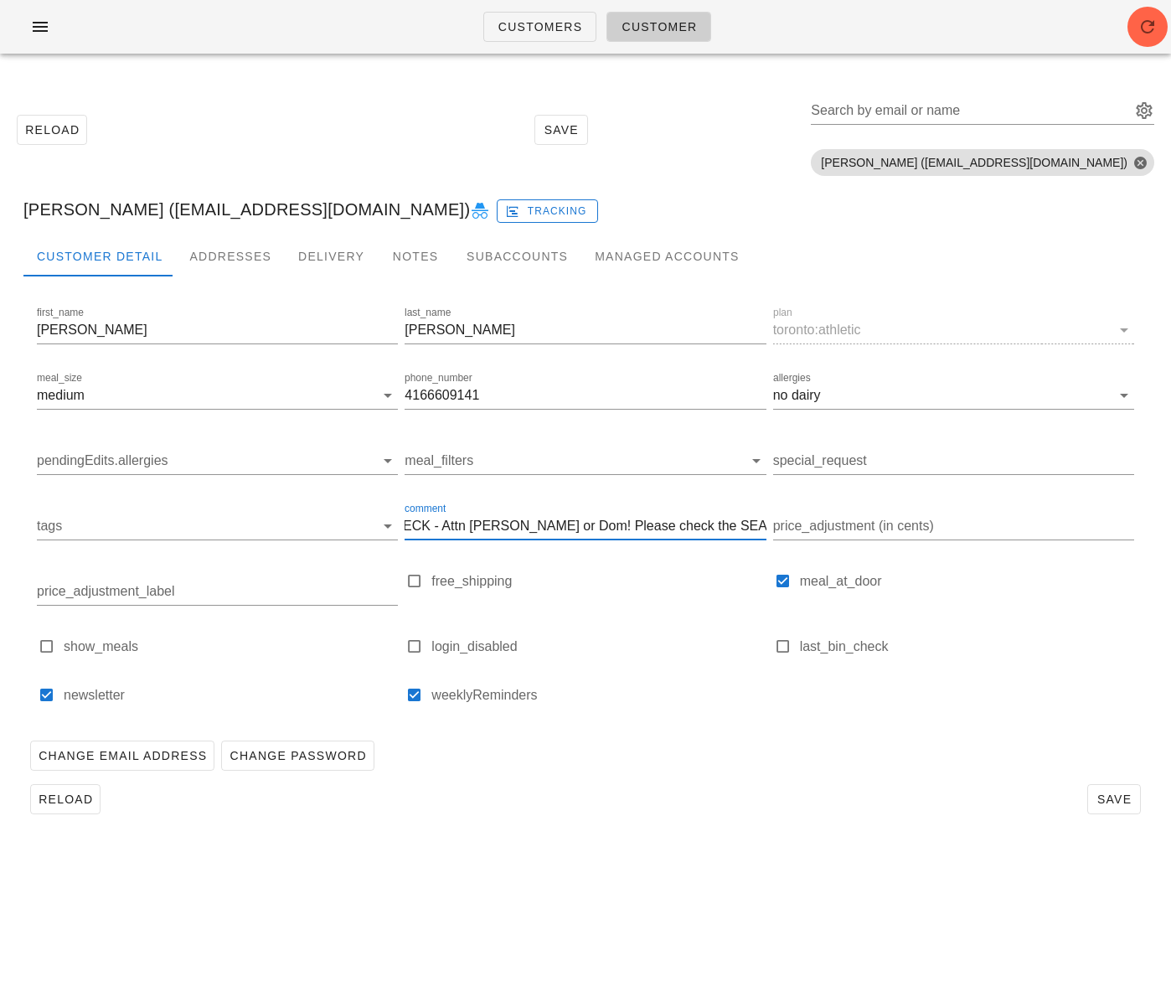
paste input "w"
drag, startPoint x: 760, startPoint y: 526, endPoint x: 782, endPoint y: 529, distance: 22.0
click at [788, 528] on div "first_name Nicolas last_name Echeverri Parra plan toronto:athletic meal_size me…" at bounding box center [586, 512] width 1104 height 424
click at [761, 527] on input "QA CHECK - Attn Sam or Dom! Please check the SEALING and write" at bounding box center [585, 526] width 361 height 27
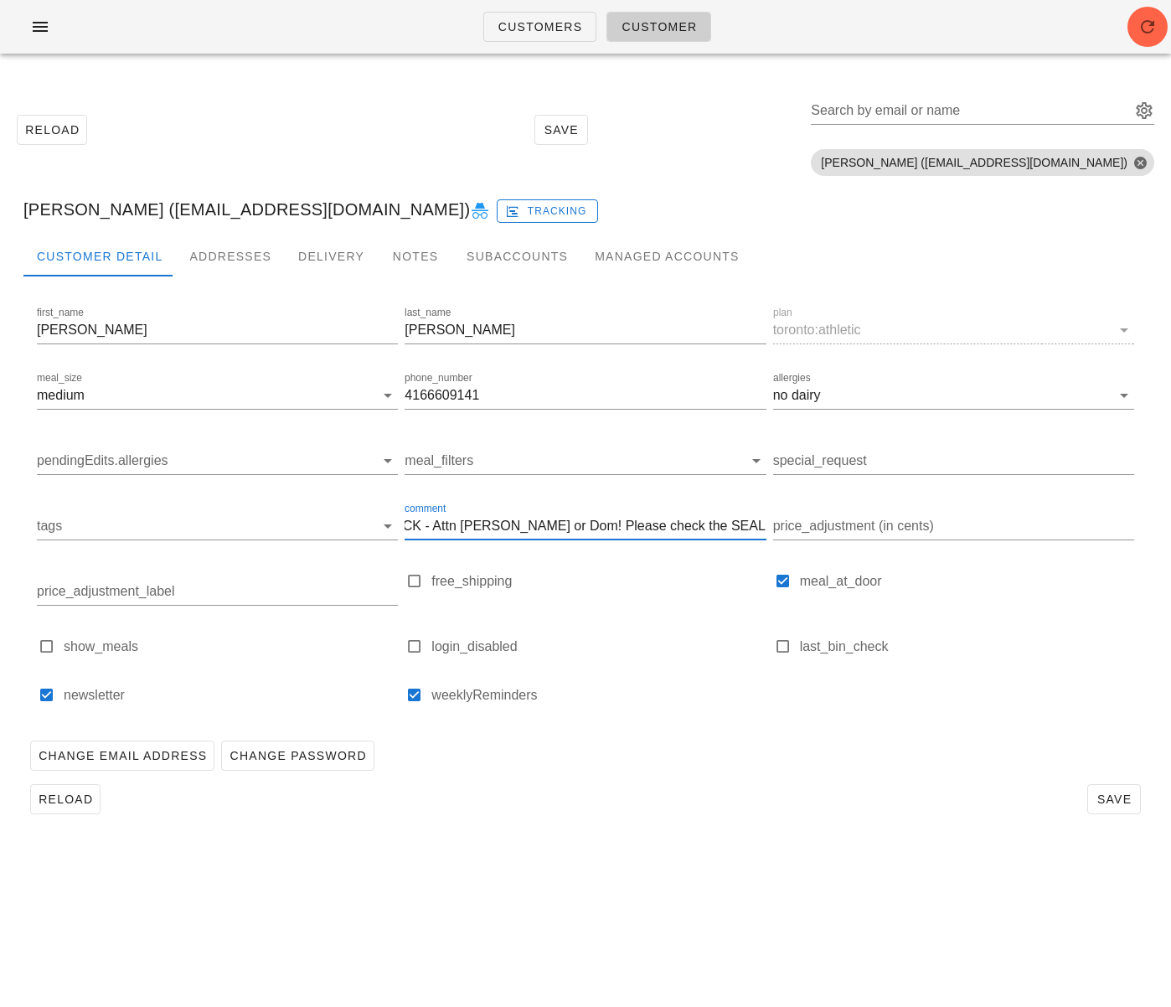
click at [731, 527] on input "QA CHECK - Attn Sam or Dom! Please check the SEALING and write" at bounding box center [585, 526] width 361 height 27
click at [731, 527] on input "QA CHECK - Attn Sam or Dom! Please check the SEALING and on the meal sleeveswri…" at bounding box center [585, 526] width 361 height 27
drag, startPoint x: 750, startPoint y: 529, endPoint x: 800, endPoint y: 527, distance: 50.3
click at [801, 527] on div "first_name Nicolas last_name Echeverri Parra plan toronto:athletic meal_size me…" at bounding box center [586, 512] width 1104 height 424
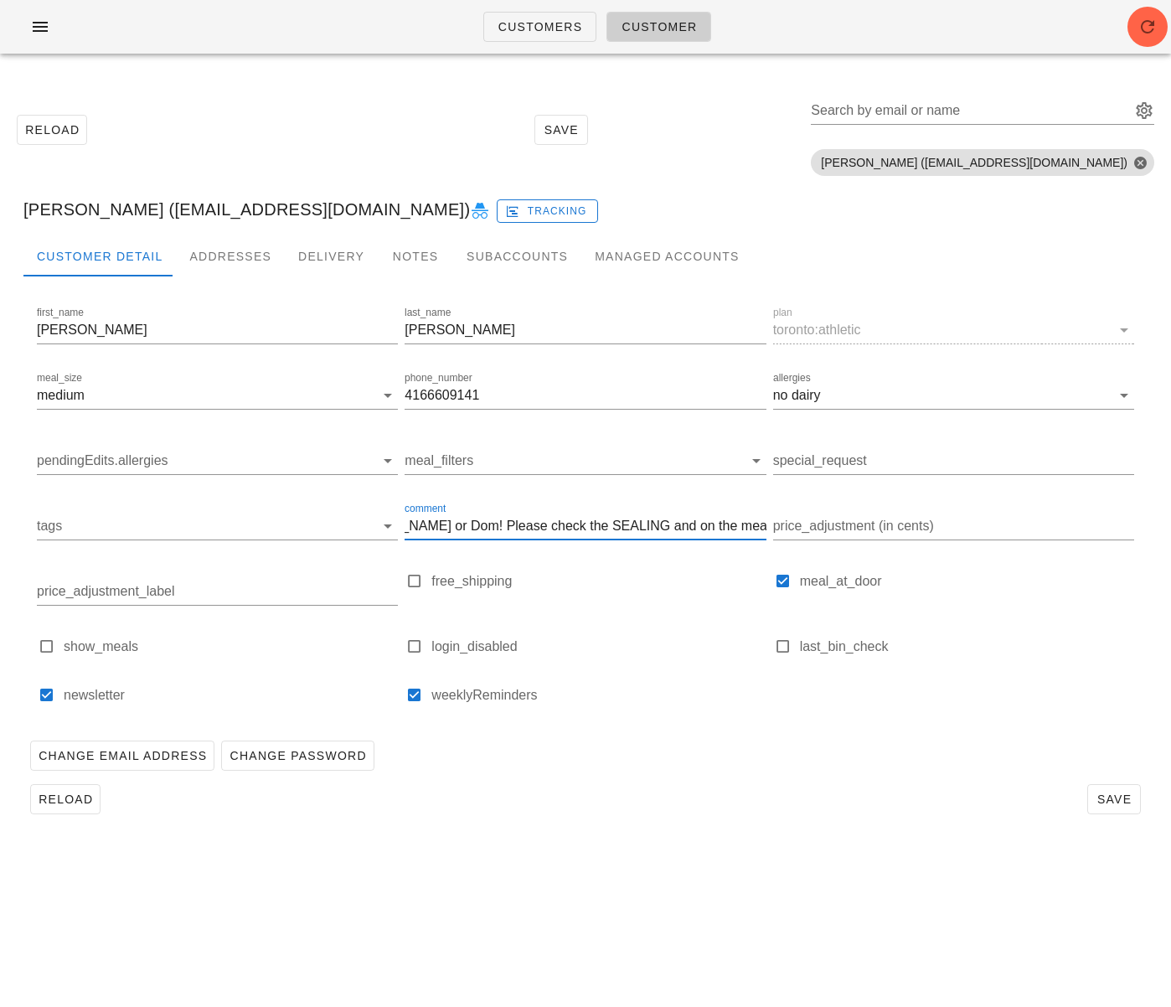
click at [765, 528] on input "QA CHECK - Attn Sam or Dom! Please check the SEALING and on the meal sleeves wr…" at bounding box center [585, 526] width 361 height 27
click at [725, 530] on input "QA CHECK - Attn Sam or Dom! Please check the SEALING and on the meal sleeves wr…" at bounding box center [585, 526] width 361 height 27
type input "QA CHECK - Attn Sam or Dom! Please check the SEALING and on the meal sleeves wr…"
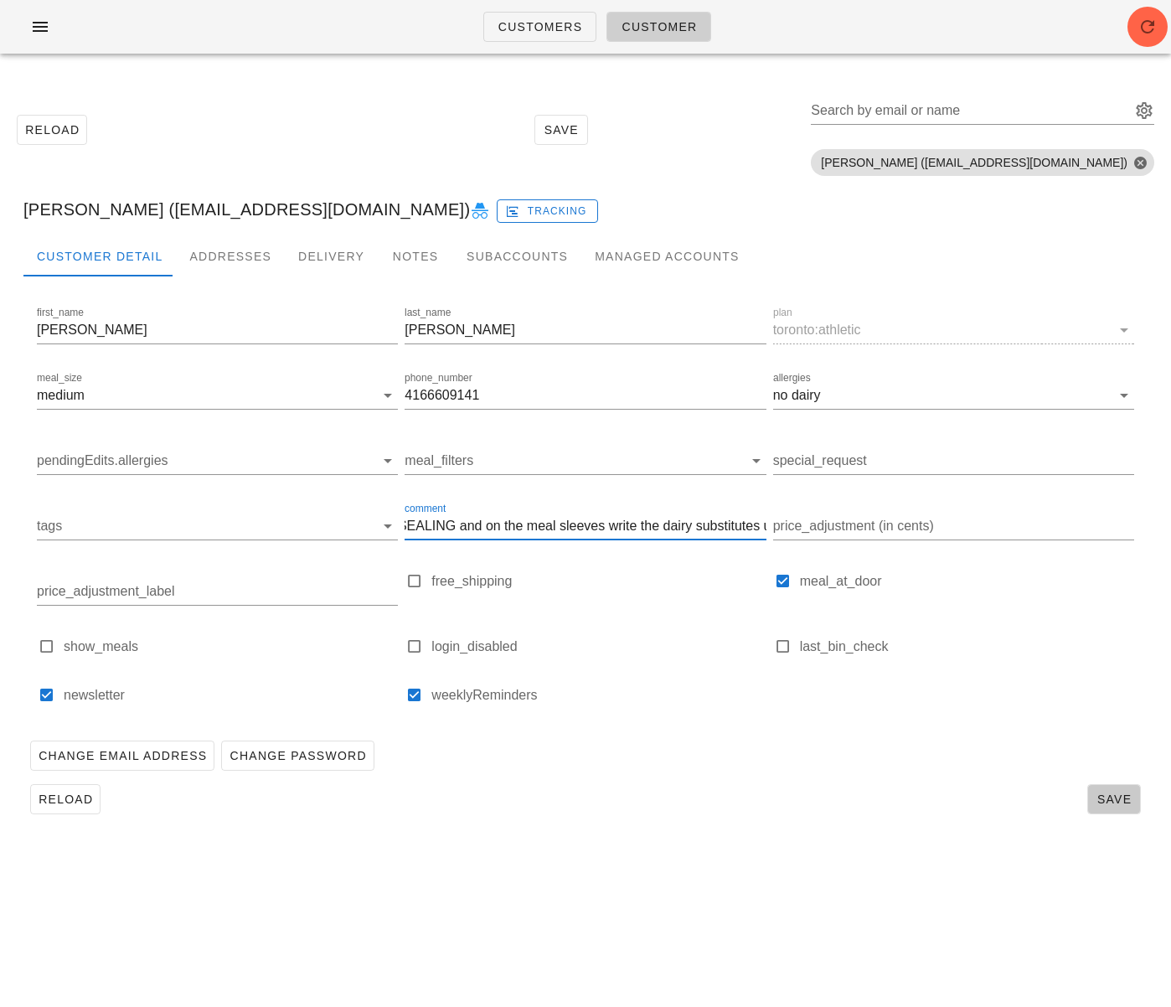
click at [1103, 802] on span "Save" at bounding box center [1114, 798] width 39 height 13
drag, startPoint x: 510, startPoint y: 822, endPoint x: 268, endPoint y: 794, distance: 243.7
click at [509, 821] on div "Customer Detail Addresses Delivery Notes Subaccounts Managed Accounts first_nam…" at bounding box center [585, 535] width 1151 height 598
click at [39, 797] on span "Reload" at bounding box center [65, 798] width 55 height 13
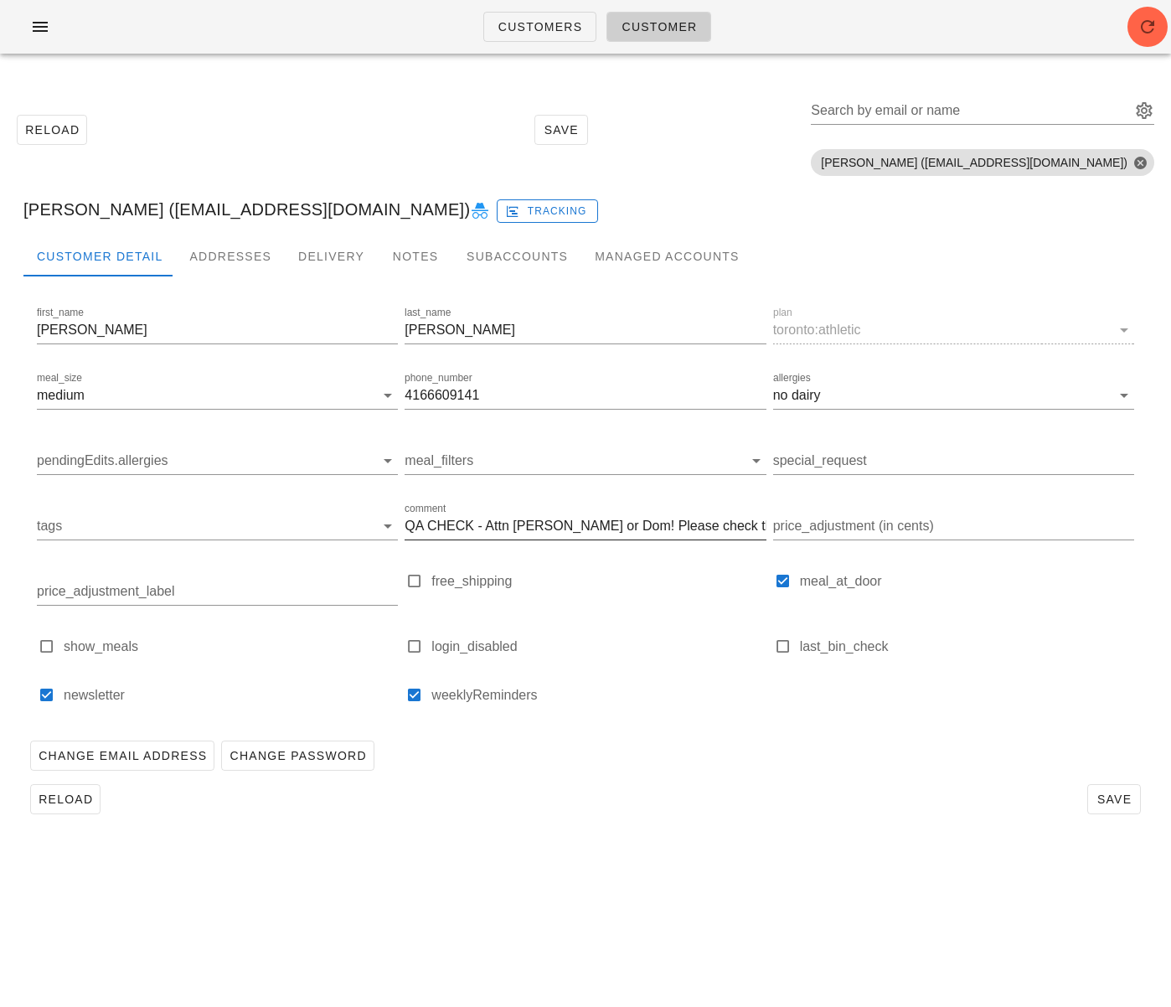
scroll to position [0, 386]
click at [897, 116] on input "Search by email or name" at bounding box center [969, 110] width 317 height 27
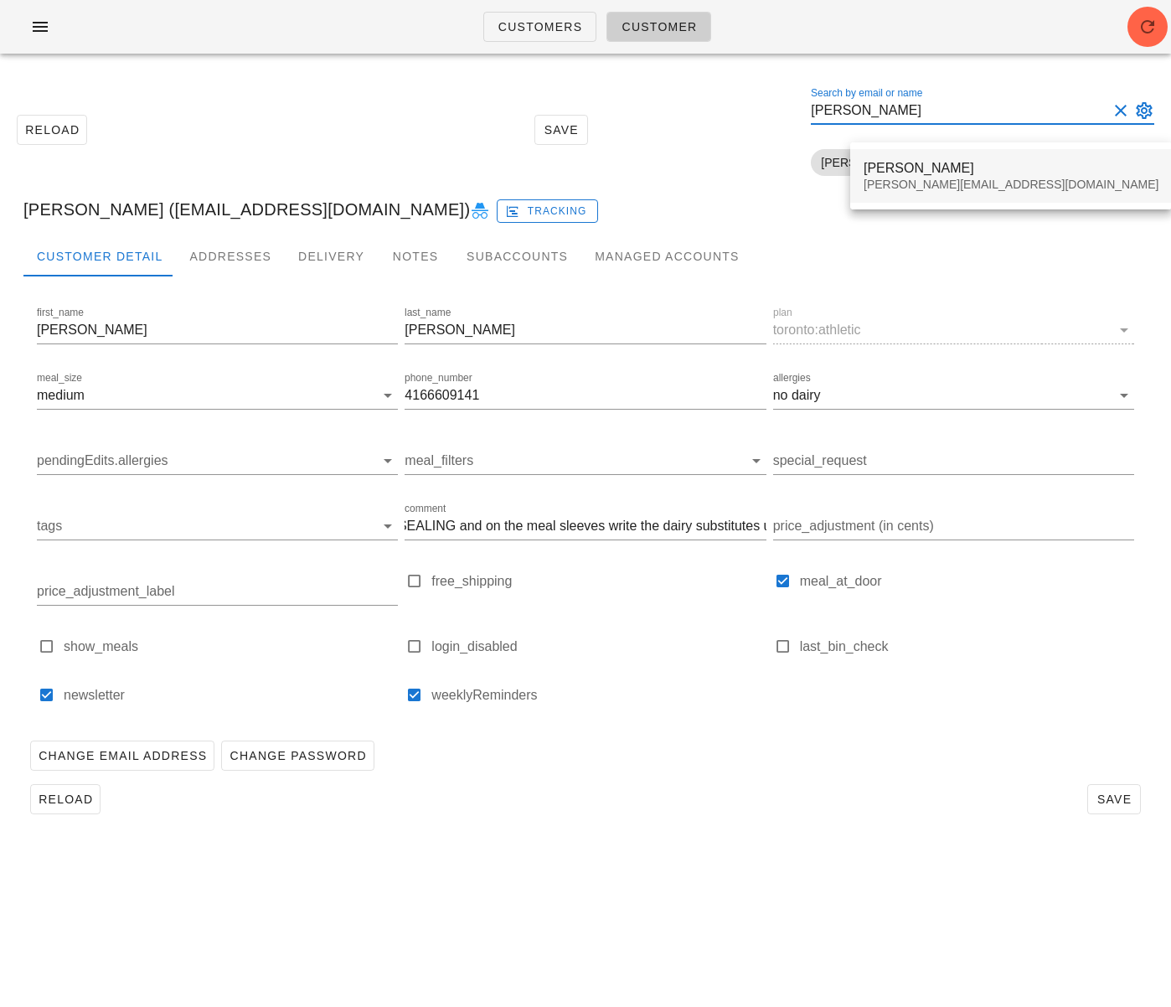
type input "bradley tayl"
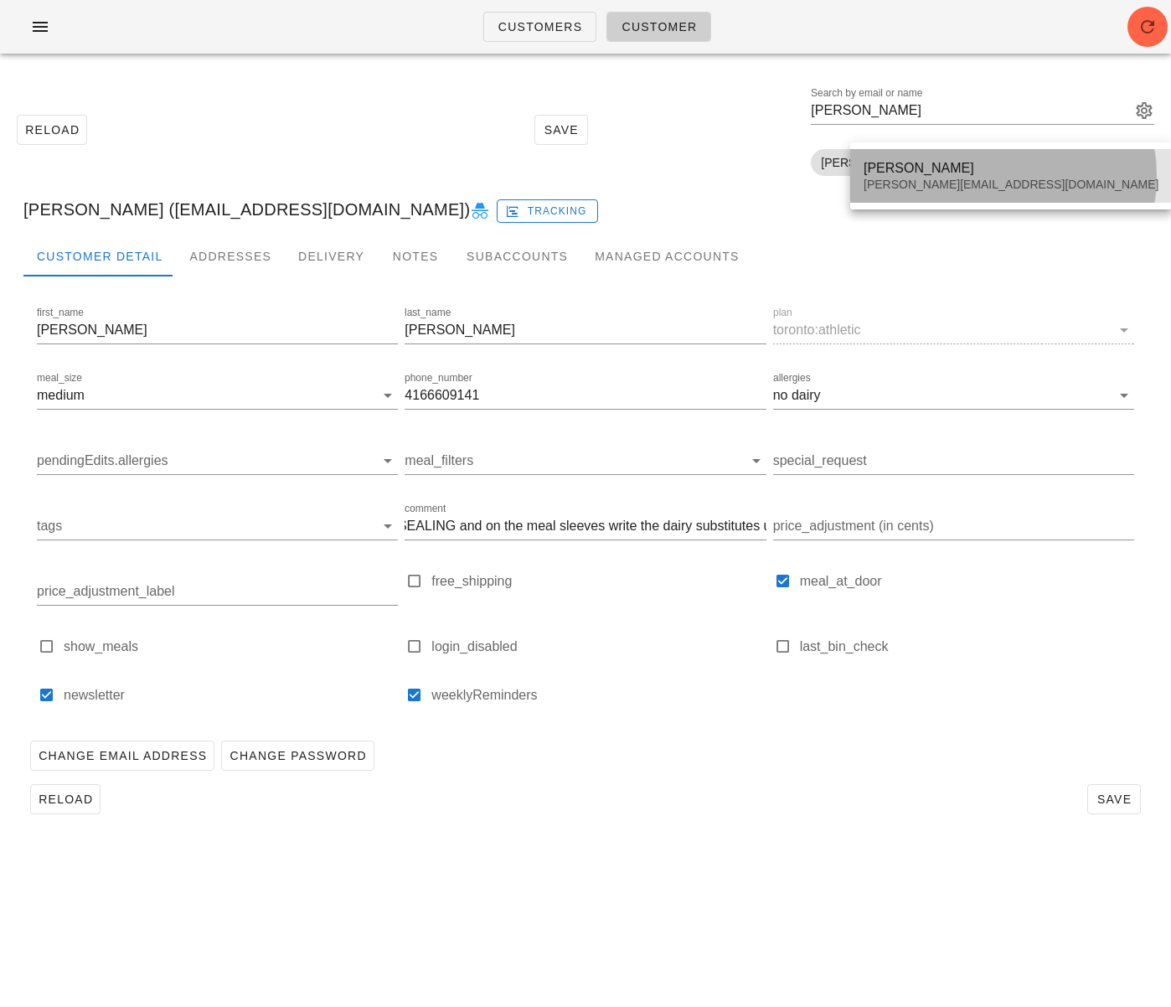
click at [929, 183] on div "[PERSON_NAME][EMAIL_ADDRESS][DOMAIN_NAME]" at bounding box center [1011, 185] width 295 height 14
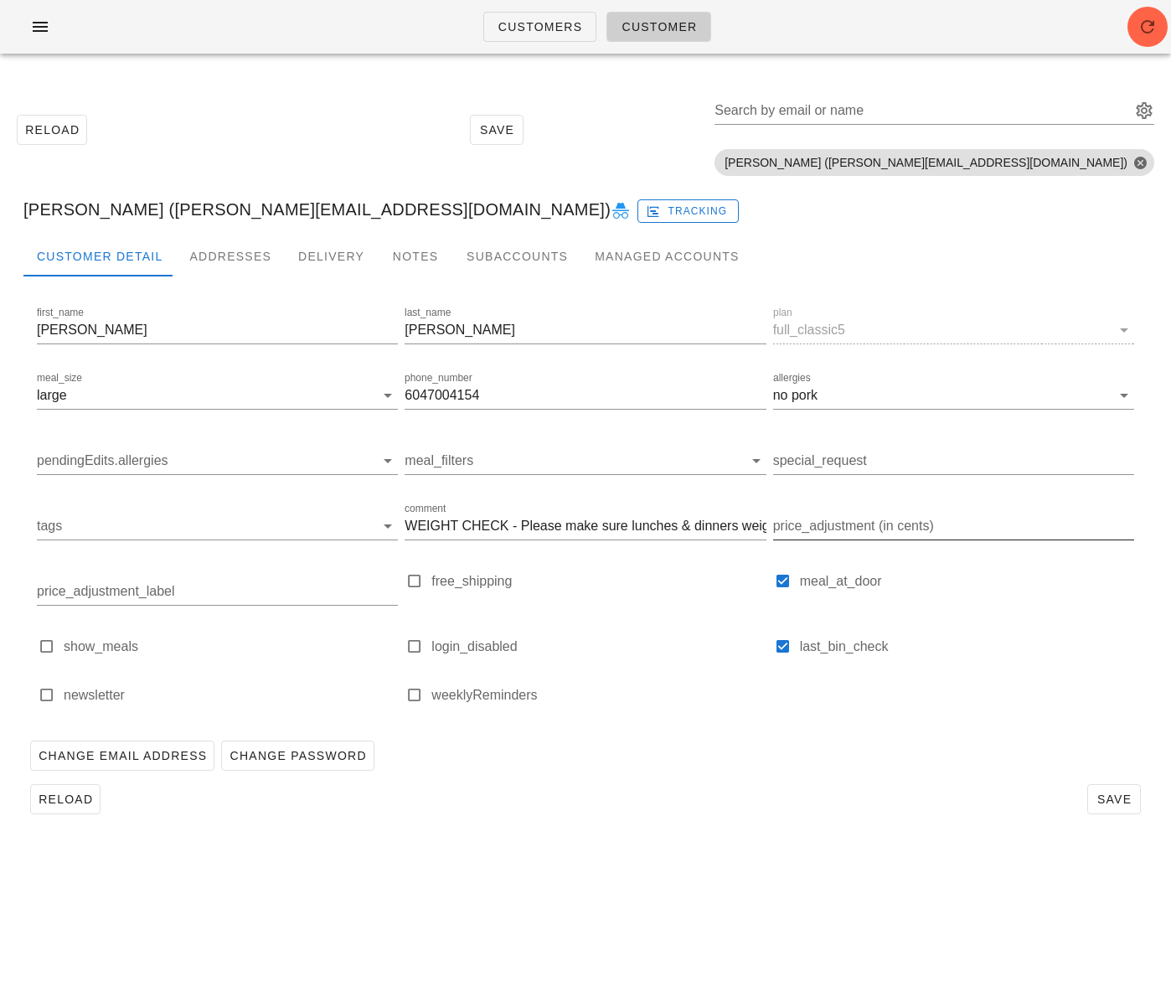
scroll to position [0, 50]
drag, startPoint x: 698, startPoint y: 529, endPoint x: 839, endPoint y: 522, distance: 140.9
click at [839, 522] on div "first_name Bradley last_name Taylor plan full_classic5 meal_size large phone_nu…" at bounding box center [586, 512] width 1104 height 424
click at [745, 533] on input "WEIGHT CHECK - Please make sure lunches & dinners weigh ~ 500g" at bounding box center [585, 526] width 361 height 27
click at [735, 529] on input "WEIGHT CHECK - Please make sure lunches & dinners weigh ~ 500g" at bounding box center [585, 526] width 361 height 27
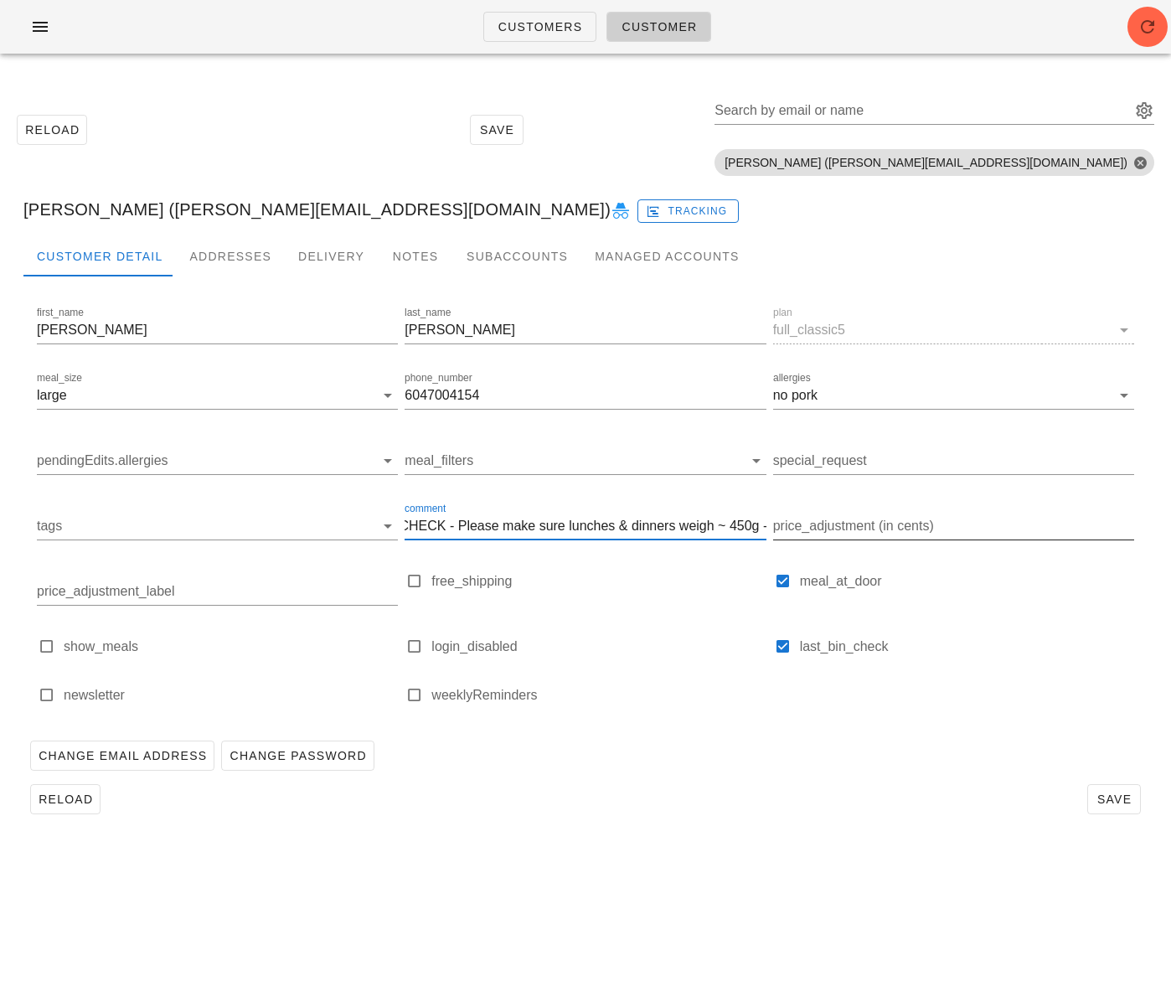
scroll to position [0, 93]
drag, startPoint x: 735, startPoint y: 527, endPoint x: 854, endPoint y: 522, distance: 119.1
click at [854, 522] on div "first_name Bradley last_name Taylor plan full_classic5 meal_size large phone_nu…" at bounding box center [586, 512] width 1104 height 424
type input "WEIGHT CHECK - Please make sure lunches & dinners weigh ~ 450g - 500g"
click at [739, 593] on div "free_shipping" at bounding box center [585, 588] width 361 height 35
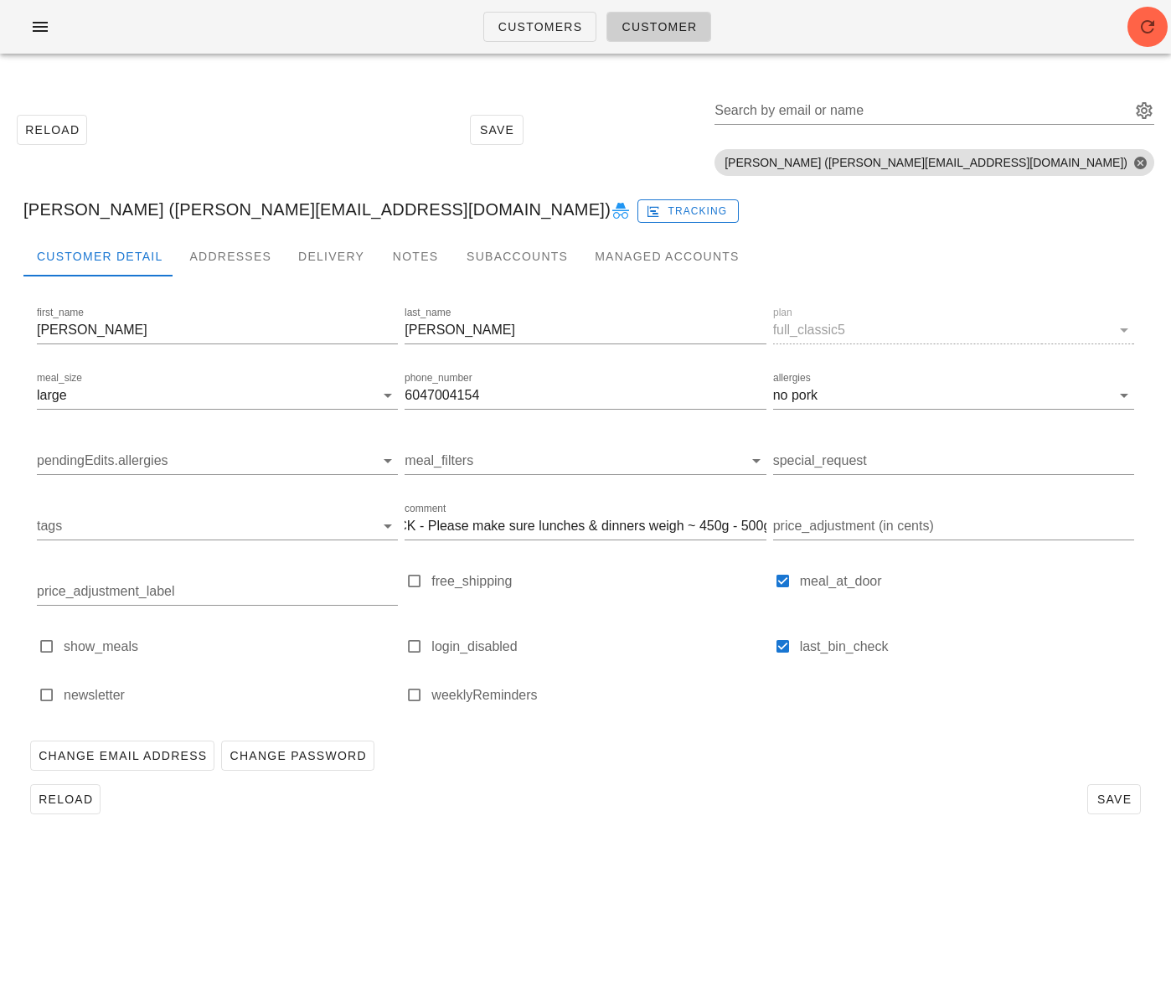
scroll to position [0, 0]
click at [1113, 797] on span "Save" at bounding box center [1114, 798] width 39 height 13
drag, startPoint x: 676, startPoint y: 847, endPoint x: 374, endPoint y: 836, distance: 301.8
click at [671, 844] on div "Customers Customer Reload Save Search by email or name Include deleted accounts…" at bounding box center [585, 503] width 1171 height 1007
click at [79, 792] on span "Reload" at bounding box center [65, 798] width 55 height 13
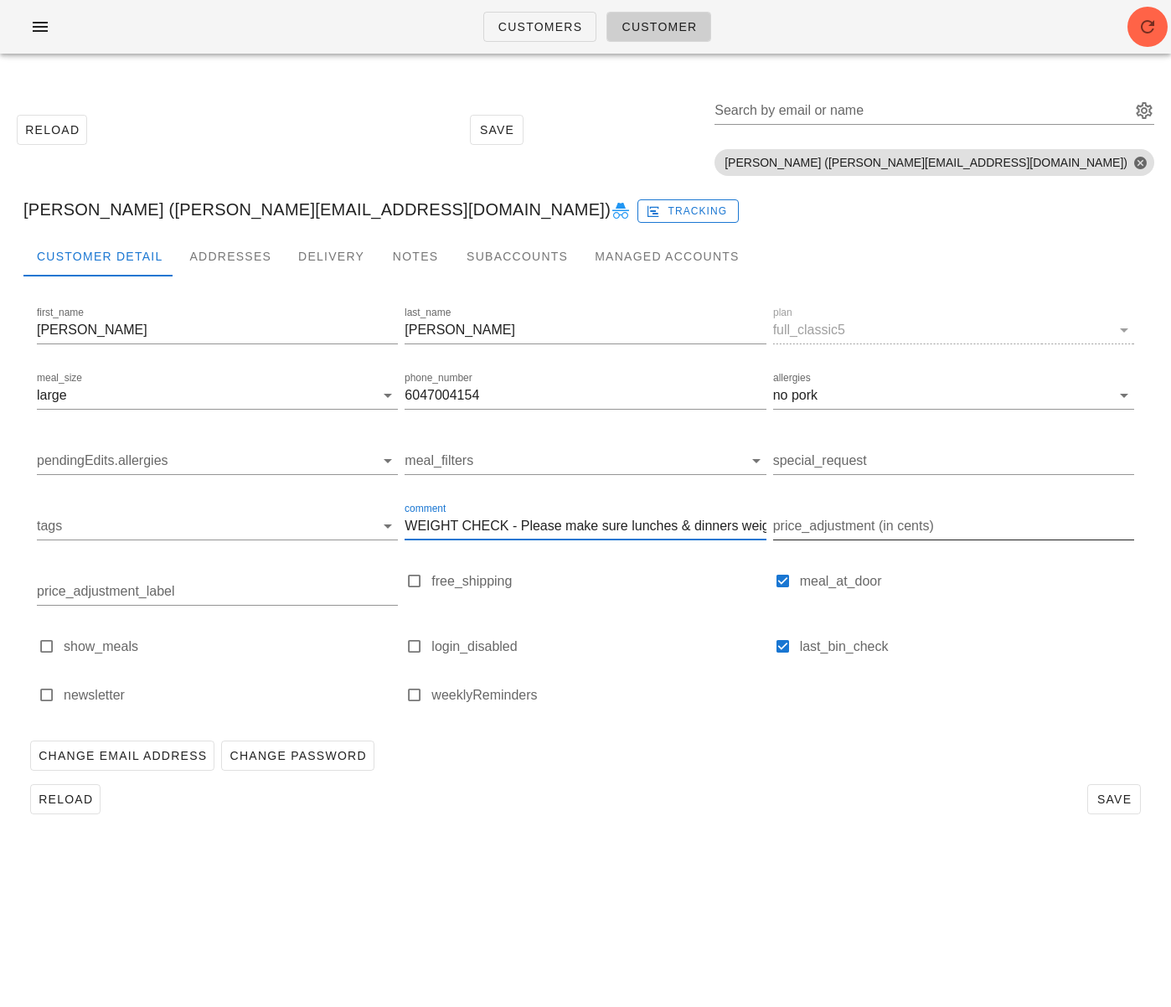
scroll to position [0, 93]
drag, startPoint x: 647, startPoint y: 518, endPoint x: 788, endPoint y: 552, distance: 145.7
click at [863, 524] on div "first_name Bradley last_name Taylor plan full_classic5 meal_size large phone_nu…" at bounding box center [586, 512] width 1104 height 424
click at [719, 773] on div "Change Email Address Change Password" at bounding box center [585, 756] width 1124 height 44
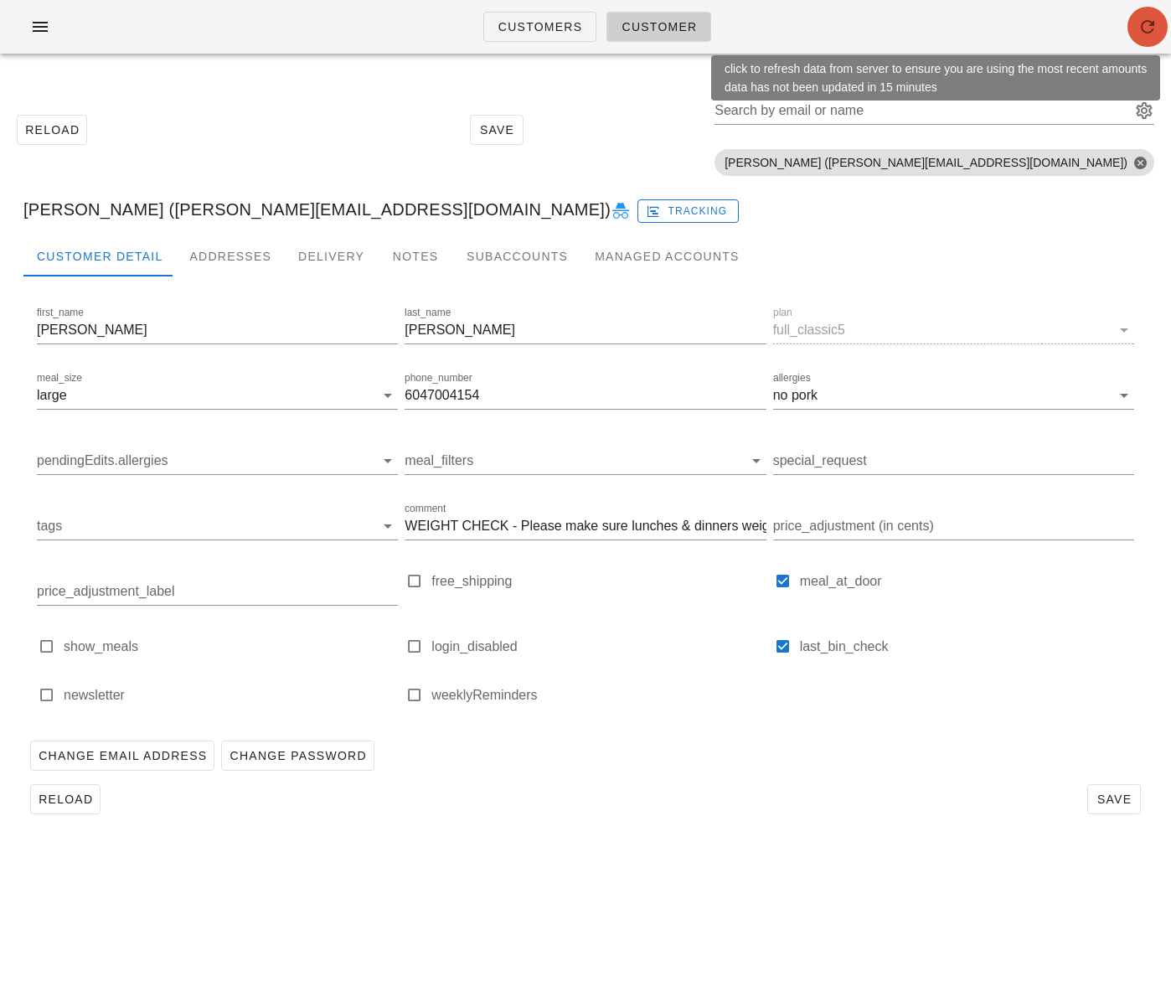
click at [1144, 22] on icon "button" at bounding box center [1148, 27] width 20 height 20
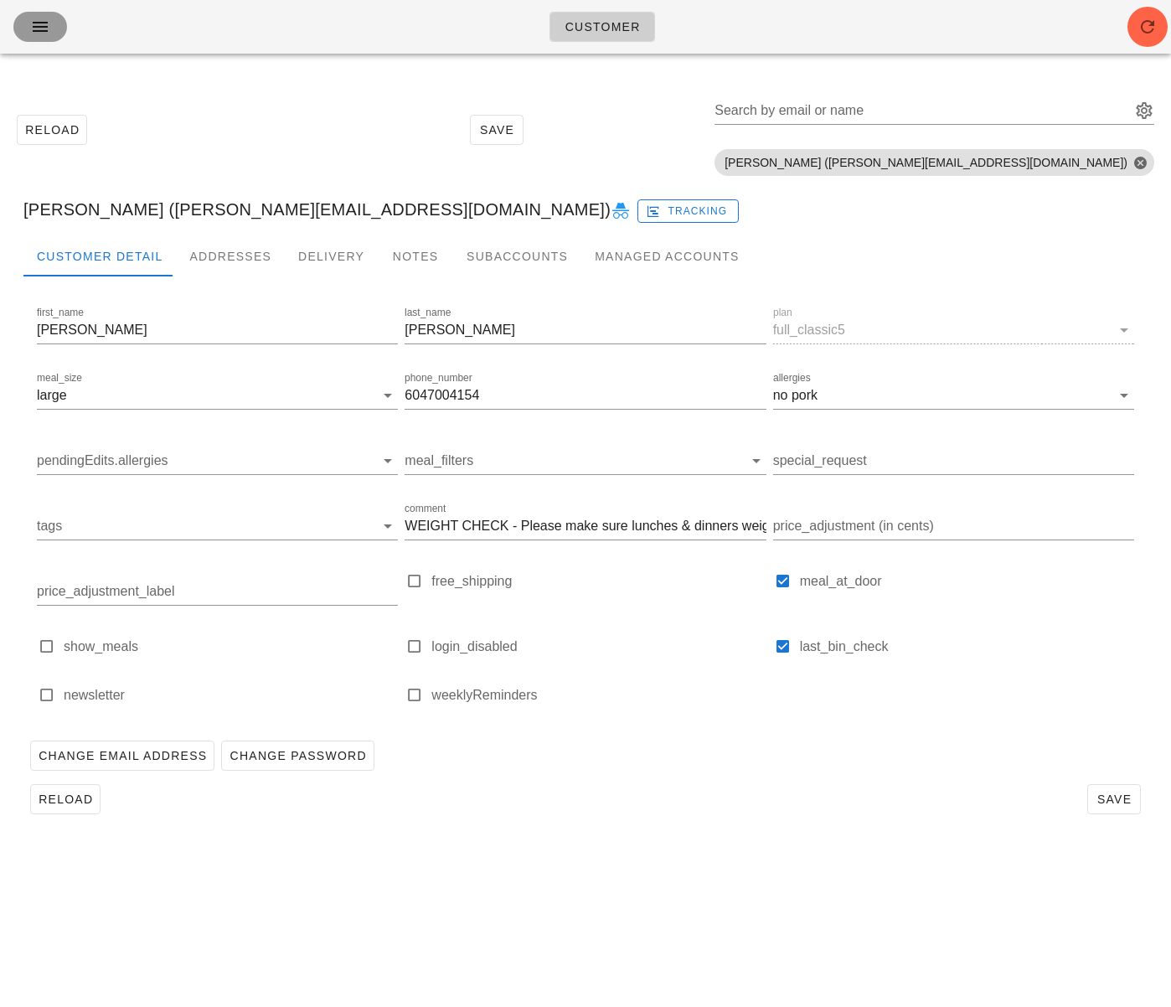
click at [38, 28] on icon "button" at bounding box center [40, 27] width 20 height 20
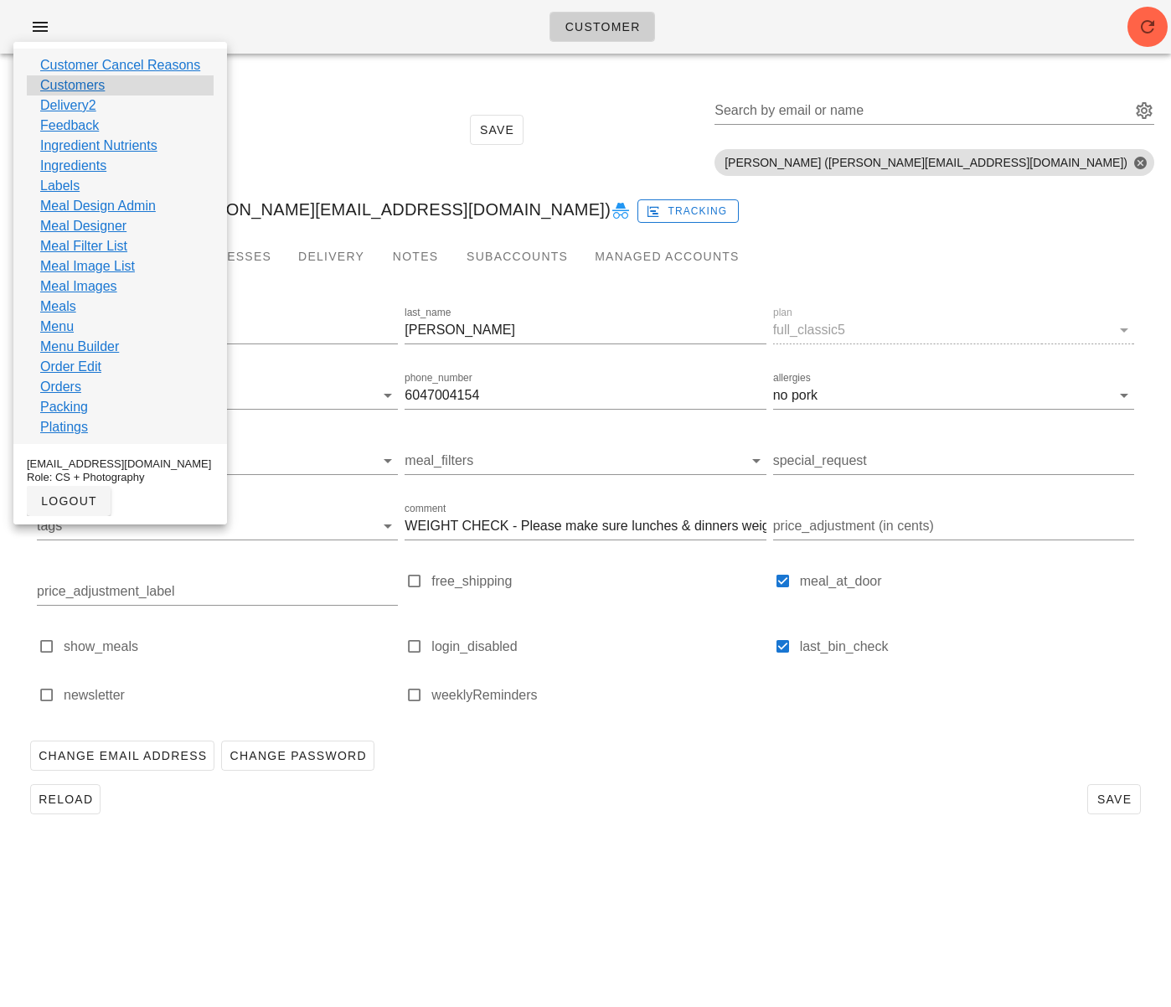
click at [104, 90] on div "Customers" at bounding box center [120, 85] width 187 height 20
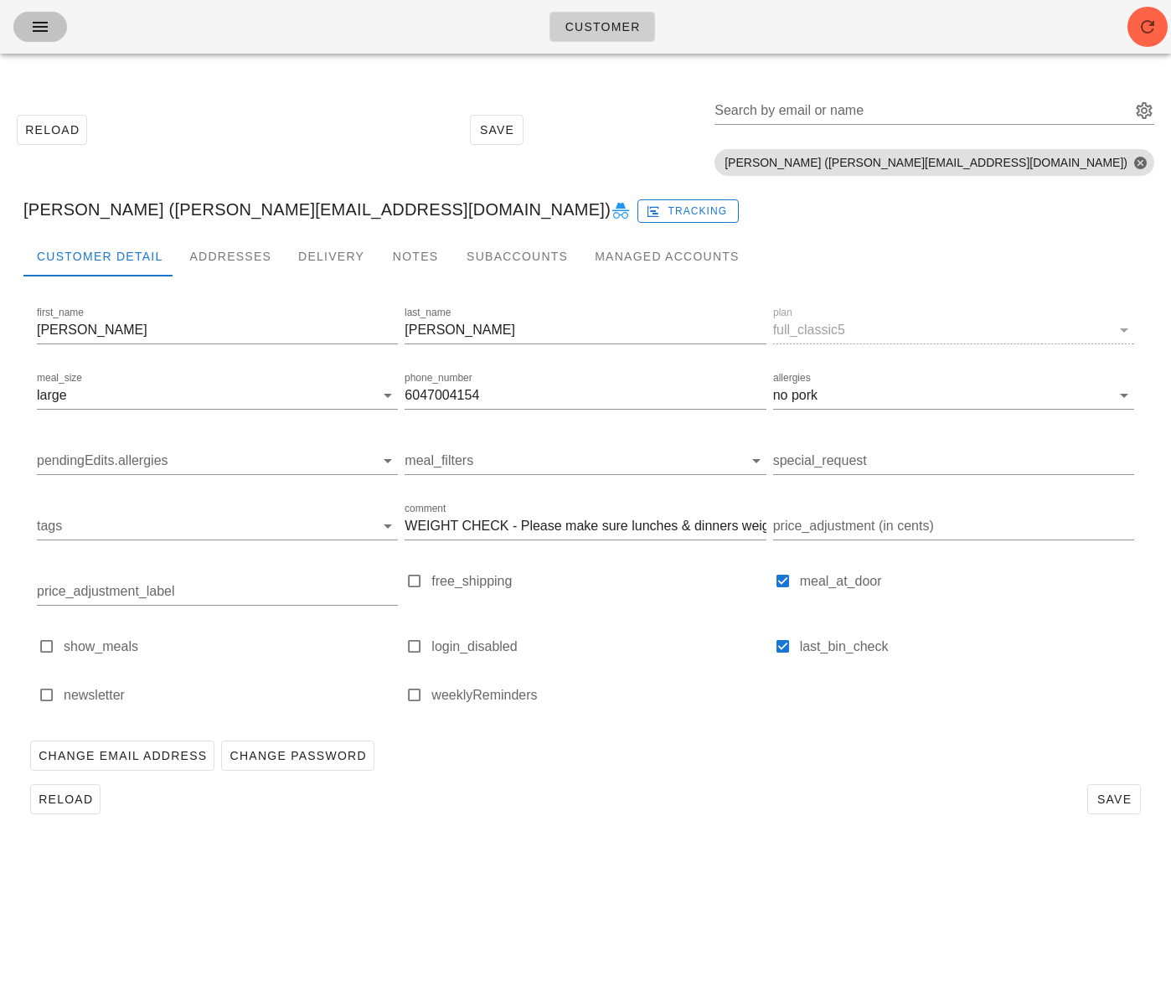
click at [39, 15] on button "button" at bounding box center [40, 27] width 54 height 30
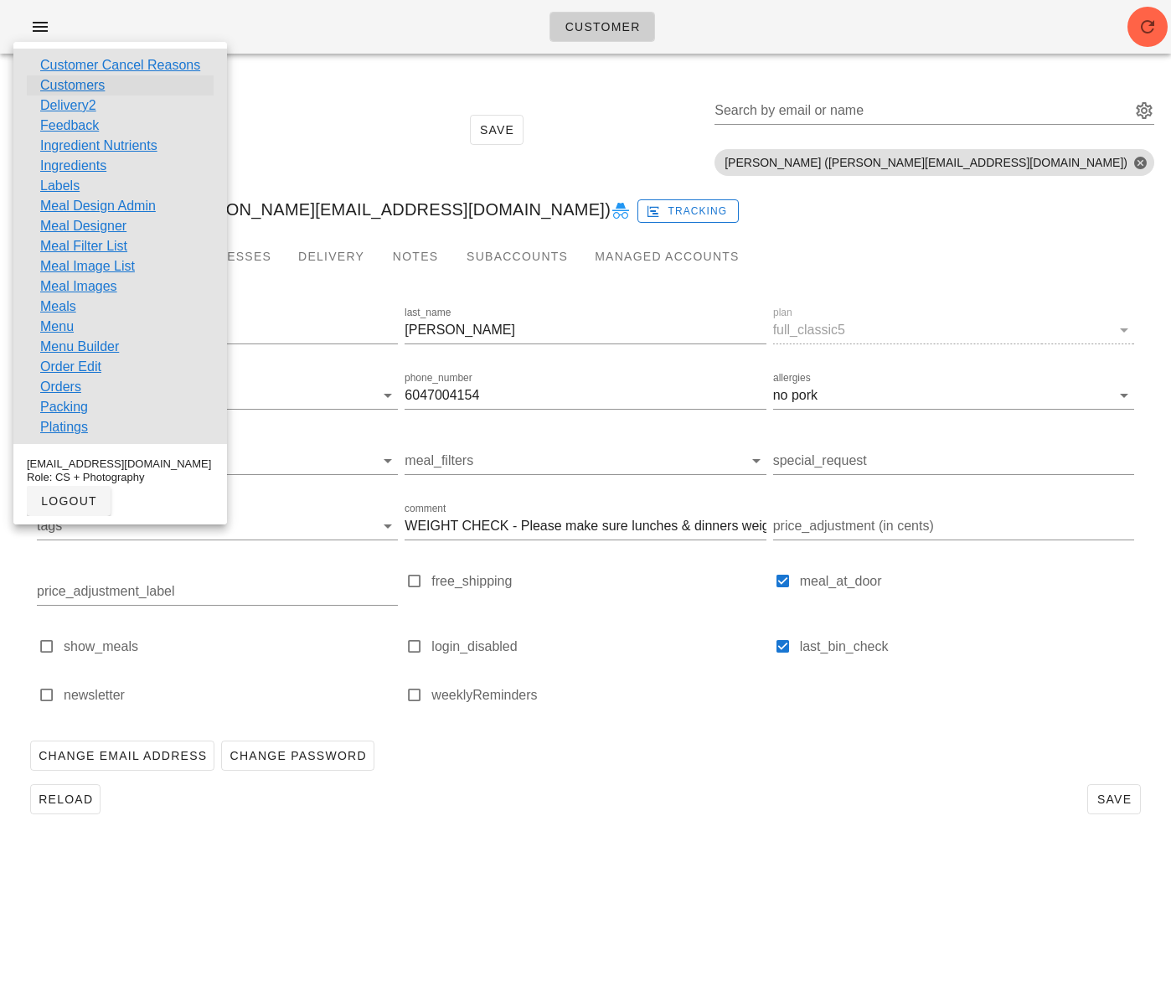
click at [98, 81] on link "Customers" at bounding box center [72, 85] width 65 height 20
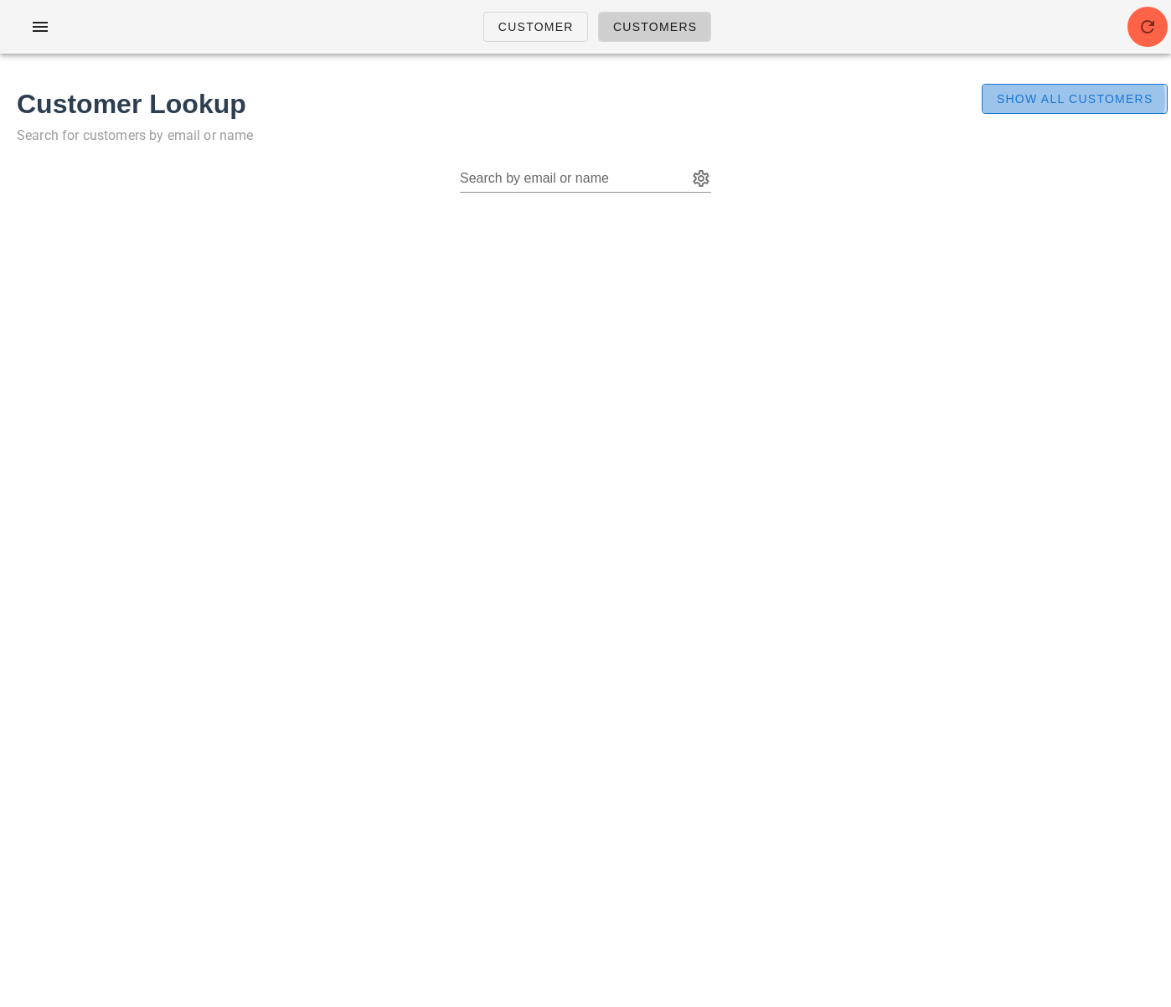
click at [1002, 99] on span "Show All Customers" at bounding box center [1074, 98] width 157 height 13
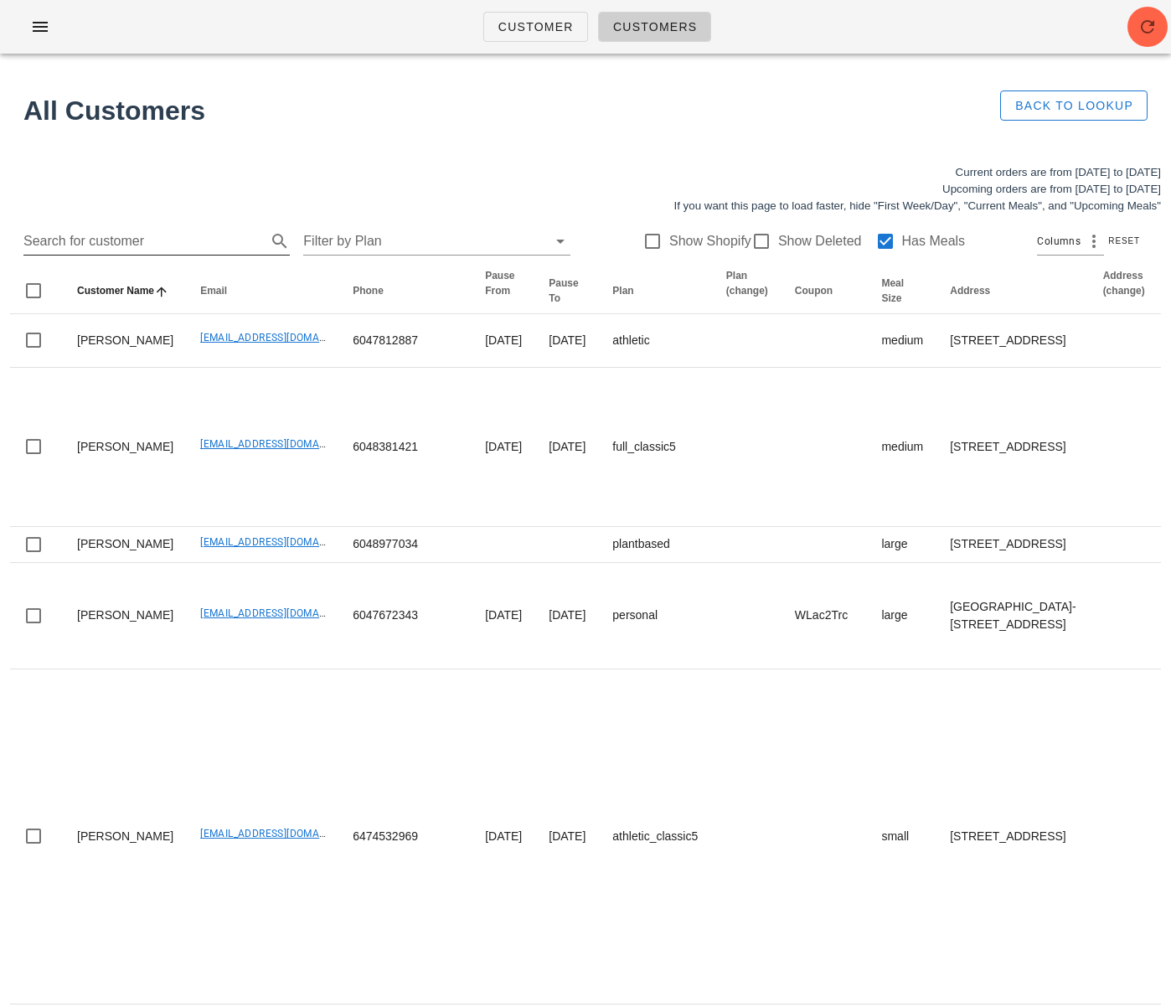
click at [204, 241] on input "Search for customer" at bounding box center [143, 241] width 240 height 27
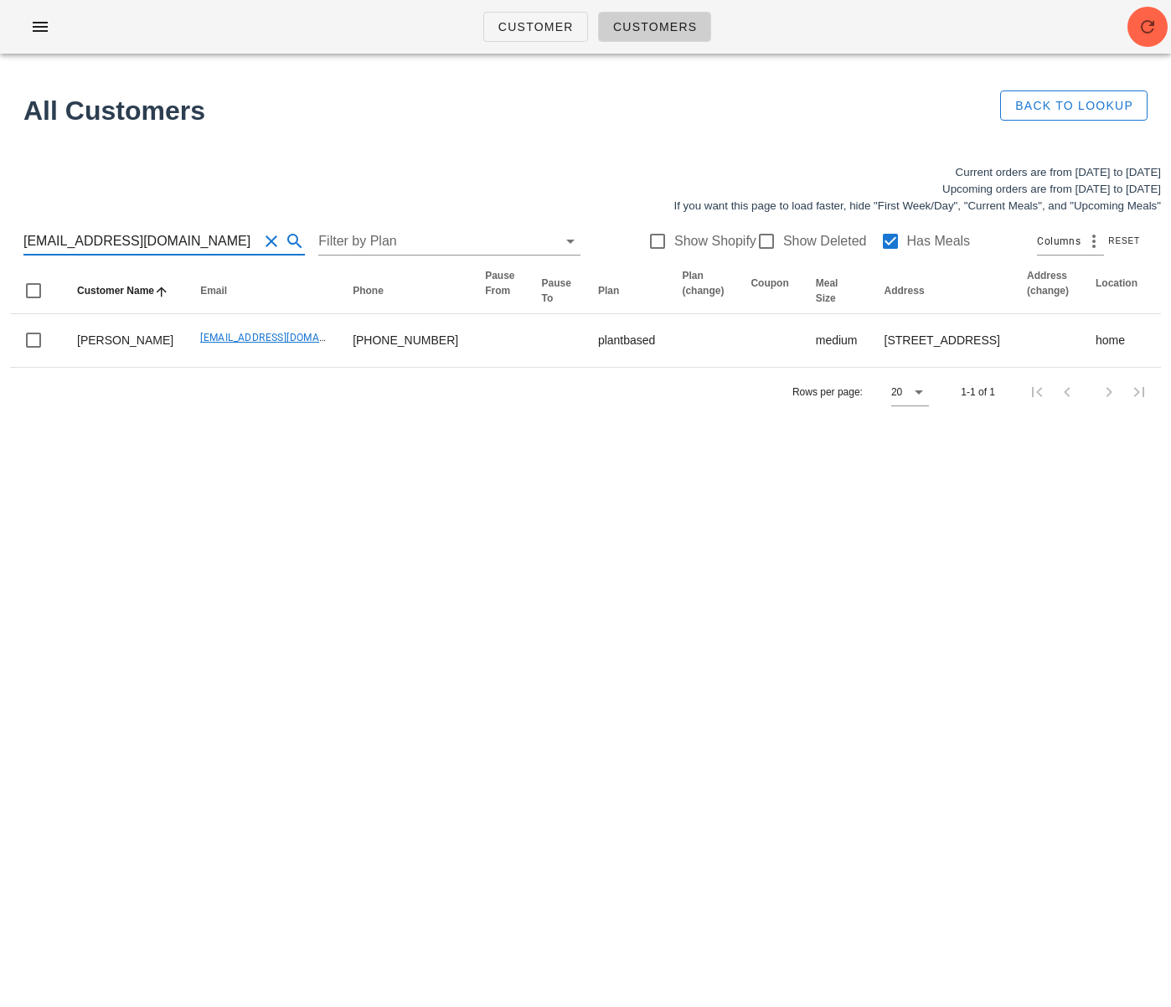
drag, startPoint x: 155, startPoint y: 239, endPoint x: -50, endPoint y: 240, distance: 205.2
click at [0, 240] on html "Customer Customers All Customers Back to Lookup Current orders are from Sunday …" at bounding box center [585, 503] width 1171 height 1007
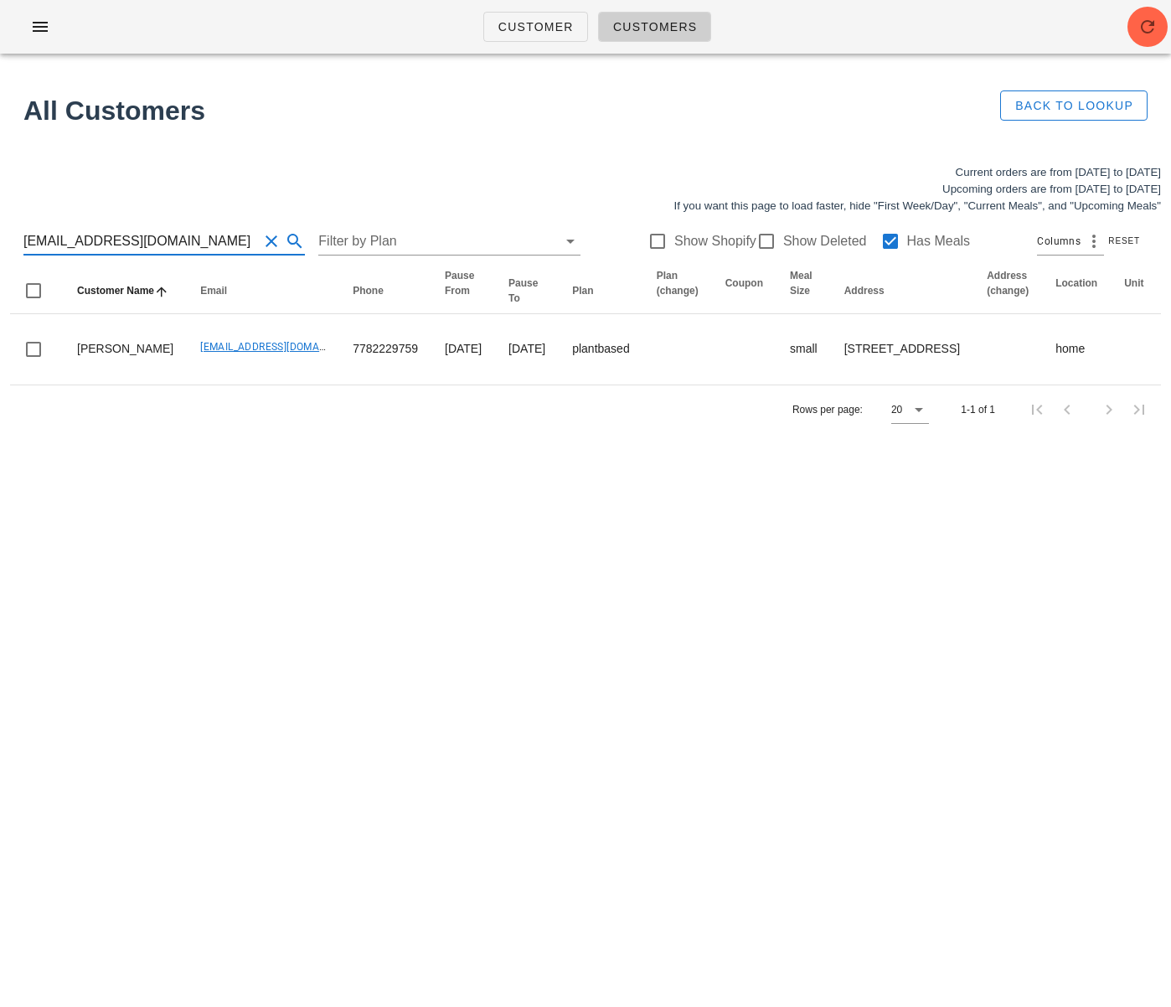
drag, startPoint x: 208, startPoint y: 246, endPoint x: -34, endPoint y: 236, distance: 242.3
click at [0, 236] on html "Customer Customers All Customers Back to Lookup Current orders are from Sunday …" at bounding box center [585, 503] width 1171 height 1007
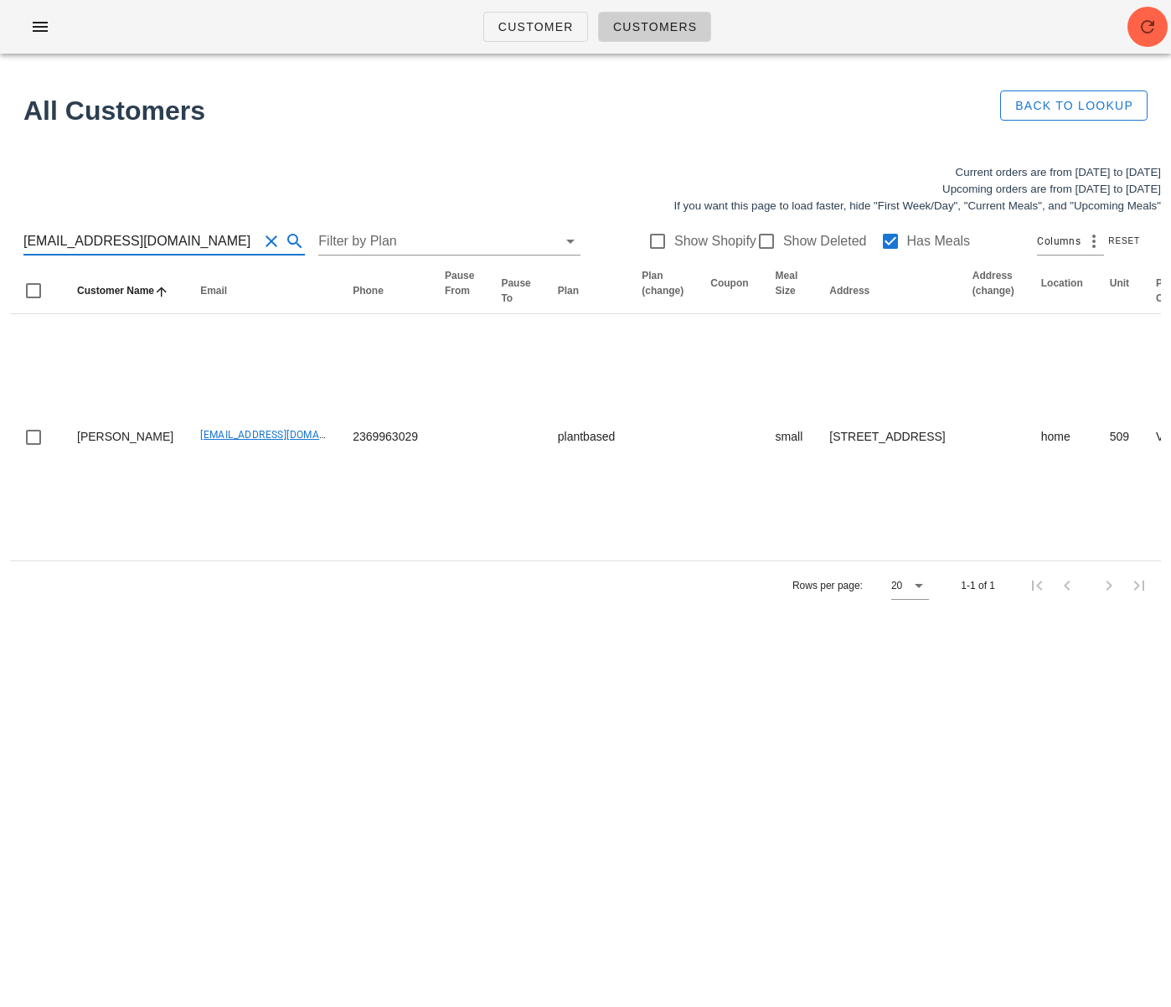
scroll to position [1, 0]
drag, startPoint x: 188, startPoint y: 245, endPoint x: 22, endPoint y: 246, distance: 165.9
click at [22, 246] on div "socar@gorblimey.com Filter by Plan Show Shopify Show Deleted Has Meals Columns …" at bounding box center [585, 241] width 1151 height 54
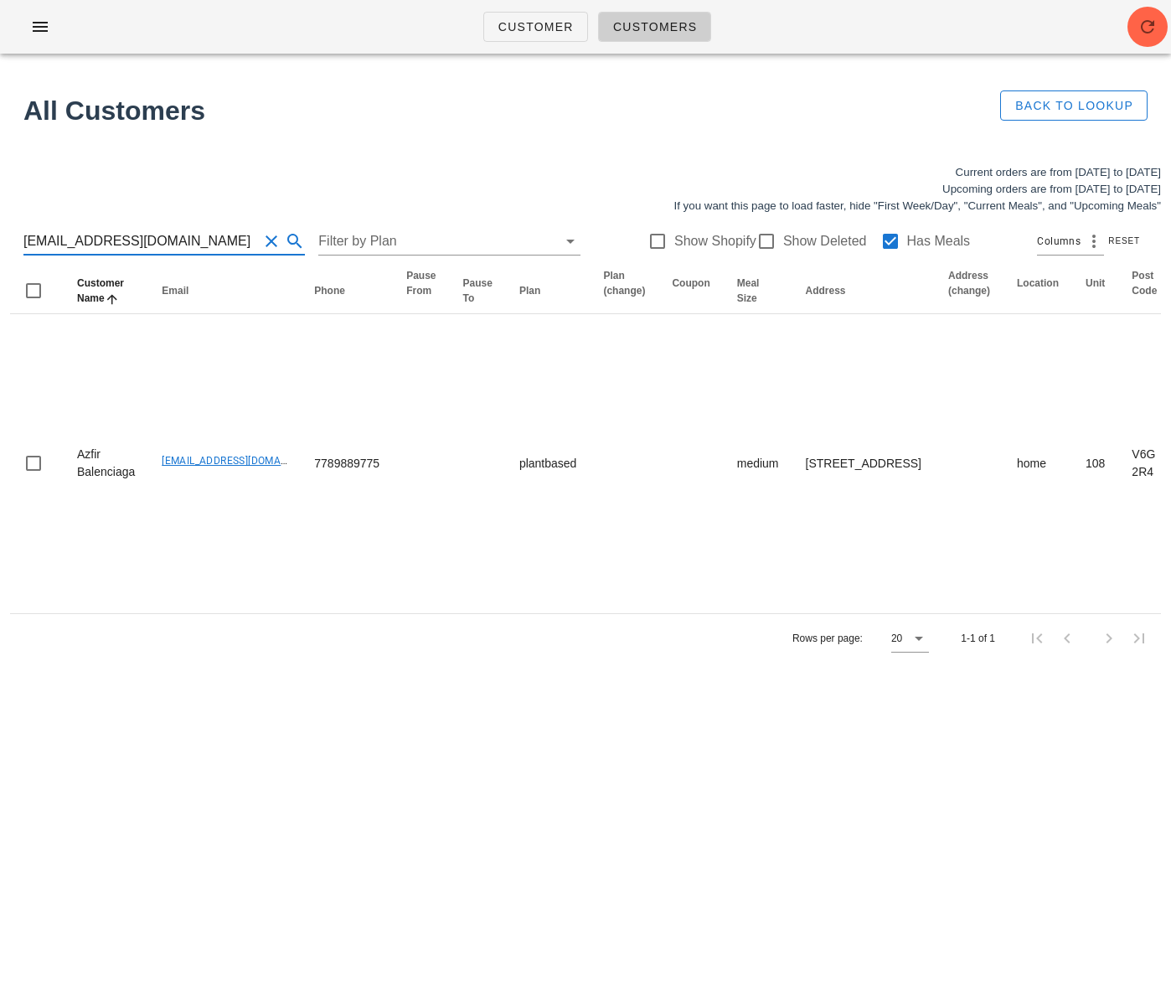
click at [41, 235] on input "[EMAIL_ADDRESS][DOMAIN_NAME]" at bounding box center [140, 241] width 235 height 27
drag, startPoint x: -6, startPoint y: 243, endPoint x: -21, endPoint y: 243, distance: 15.1
click at [0, 243] on html "Customer Customers All Customers Back to Lookup Current orders are from Sunday …" at bounding box center [585, 503] width 1171 height 1007
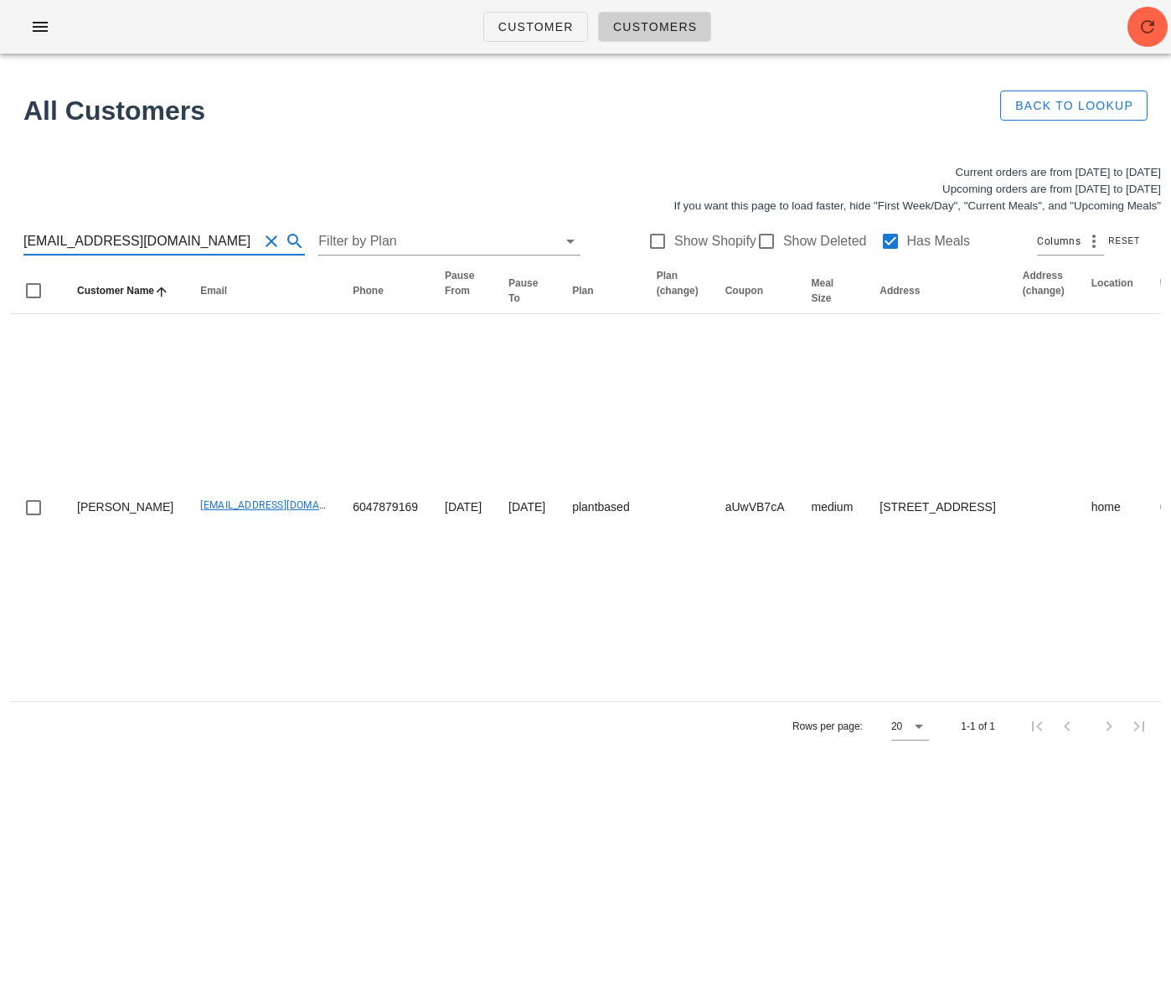
drag, startPoint x: -8, startPoint y: 237, endPoint x: -39, endPoint y: 237, distance: 31.0
click at [0, 237] on html "Customer Customers All Customers Back to Lookup Current orders are from Sunday …" at bounding box center [585, 503] width 1171 height 1007
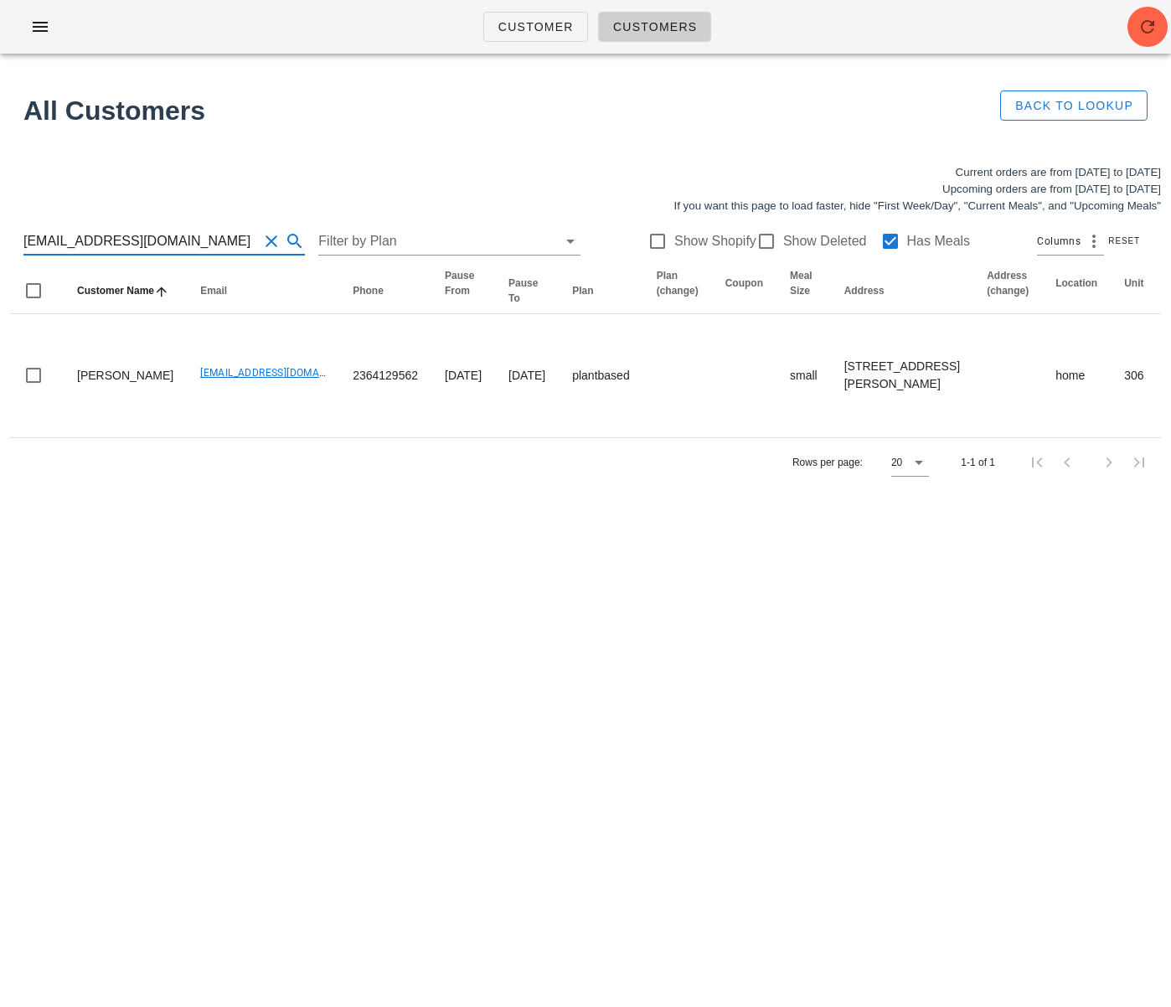
drag, startPoint x: 218, startPoint y: 242, endPoint x: 3, endPoint y: 232, distance: 215.5
click at [3, 232] on div "Current orders are from Sunday Aug 24 to Saturday Aug 30 Upcoming orders are fr…" at bounding box center [585, 325] width 1171 height 343
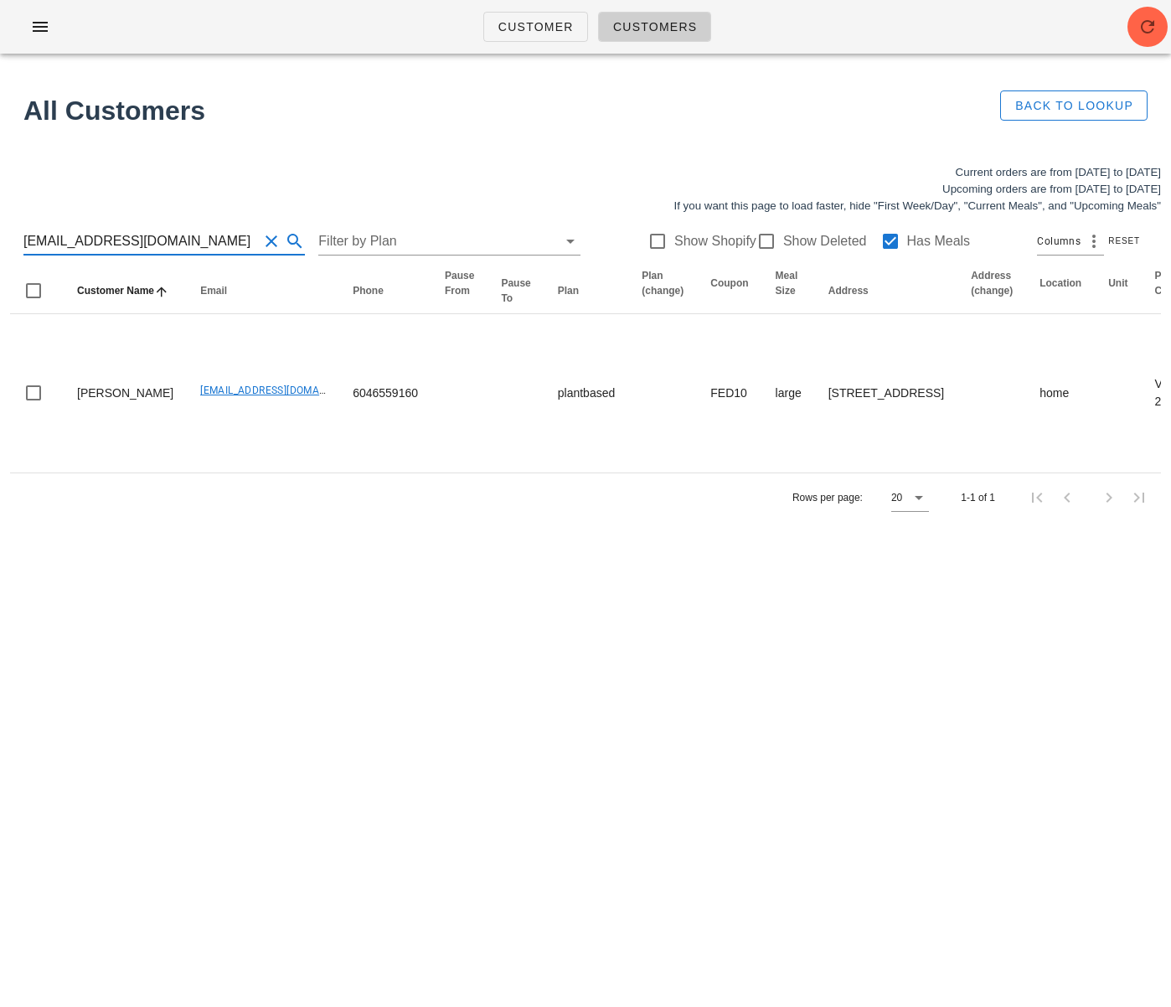
scroll to position [1, 0]
drag, startPoint x: 149, startPoint y: 239, endPoint x: -29, endPoint y: 241, distance: 178.4
click at [0, 241] on html "Customer Customers All Customers Back to Lookup Current orders are from Sunday …" at bounding box center [585, 503] width 1171 height 1007
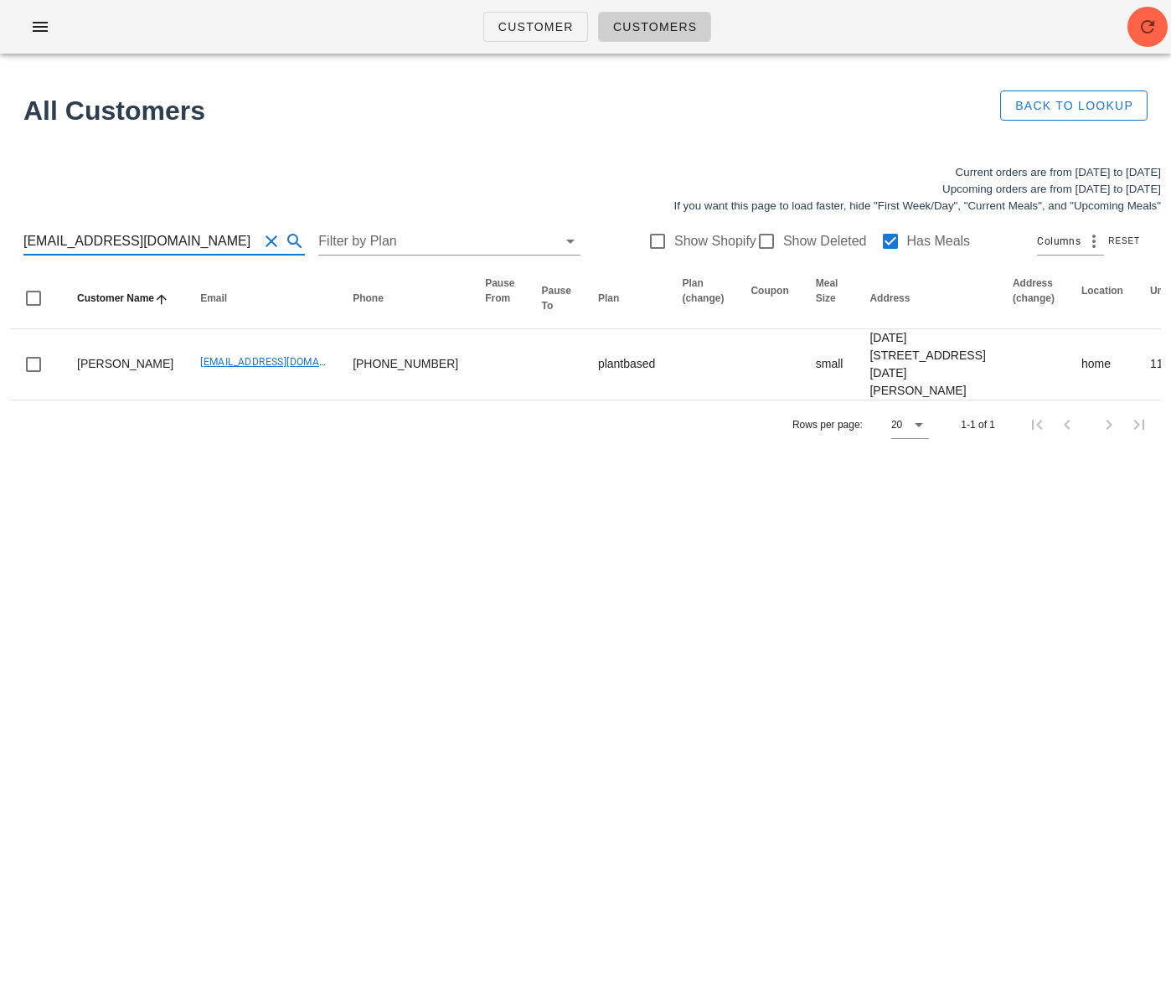
drag, startPoint x: 139, startPoint y: 232, endPoint x: -61, endPoint y: 237, distance: 200.3
click at [0, 237] on html "Customer Customers All Customers Back to Lookup Current orders are from Sunday …" at bounding box center [585, 503] width 1171 height 1007
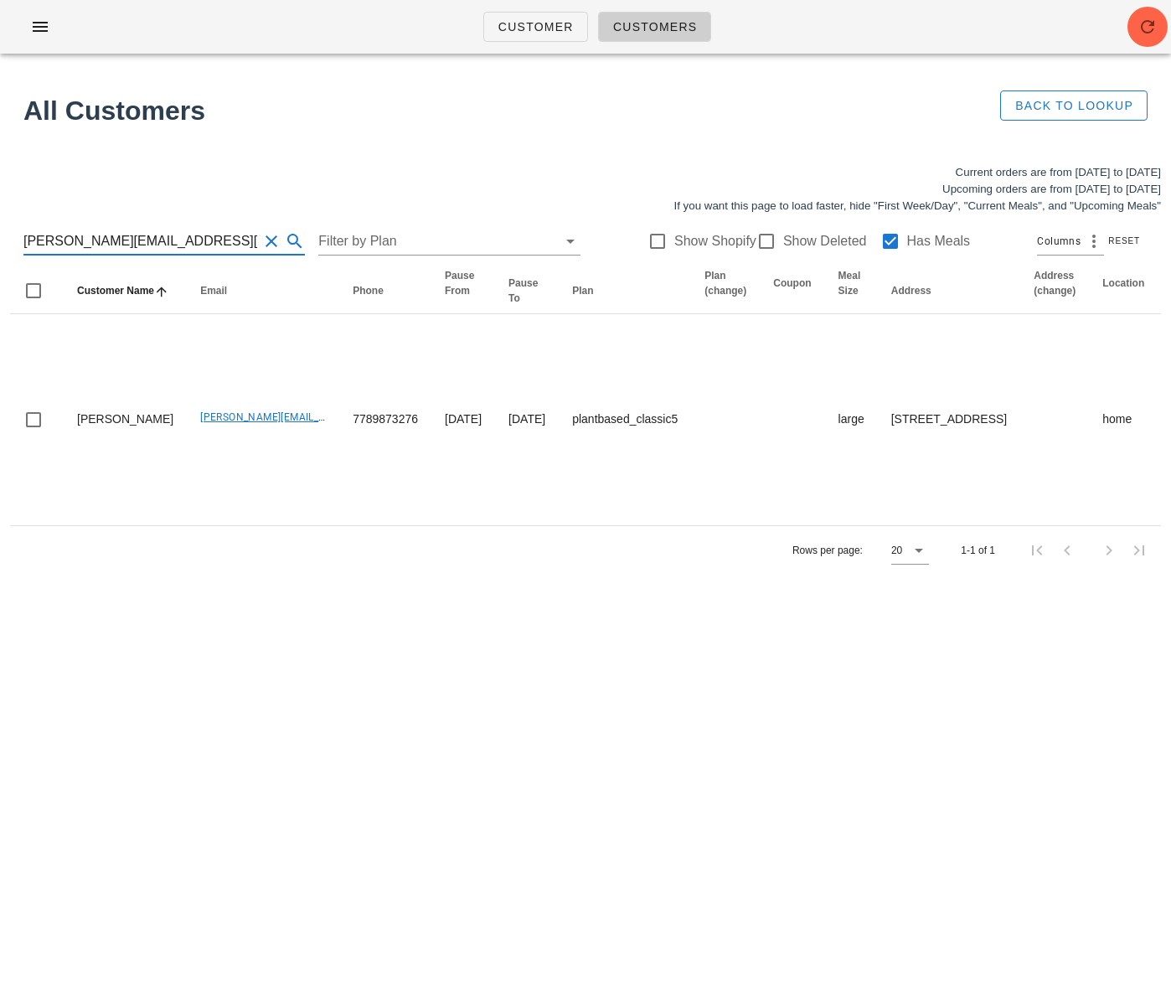
drag, startPoint x: 197, startPoint y: 248, endPoint x: 18, endPoint y: 240, distance: 179.4
click at [18, 240] on div "cole.stanley@gmail.com Filter by Plan Show Shopify Show Deleted Has Meals Colum…" at bounding box center [585, 241] width 1151 height 54
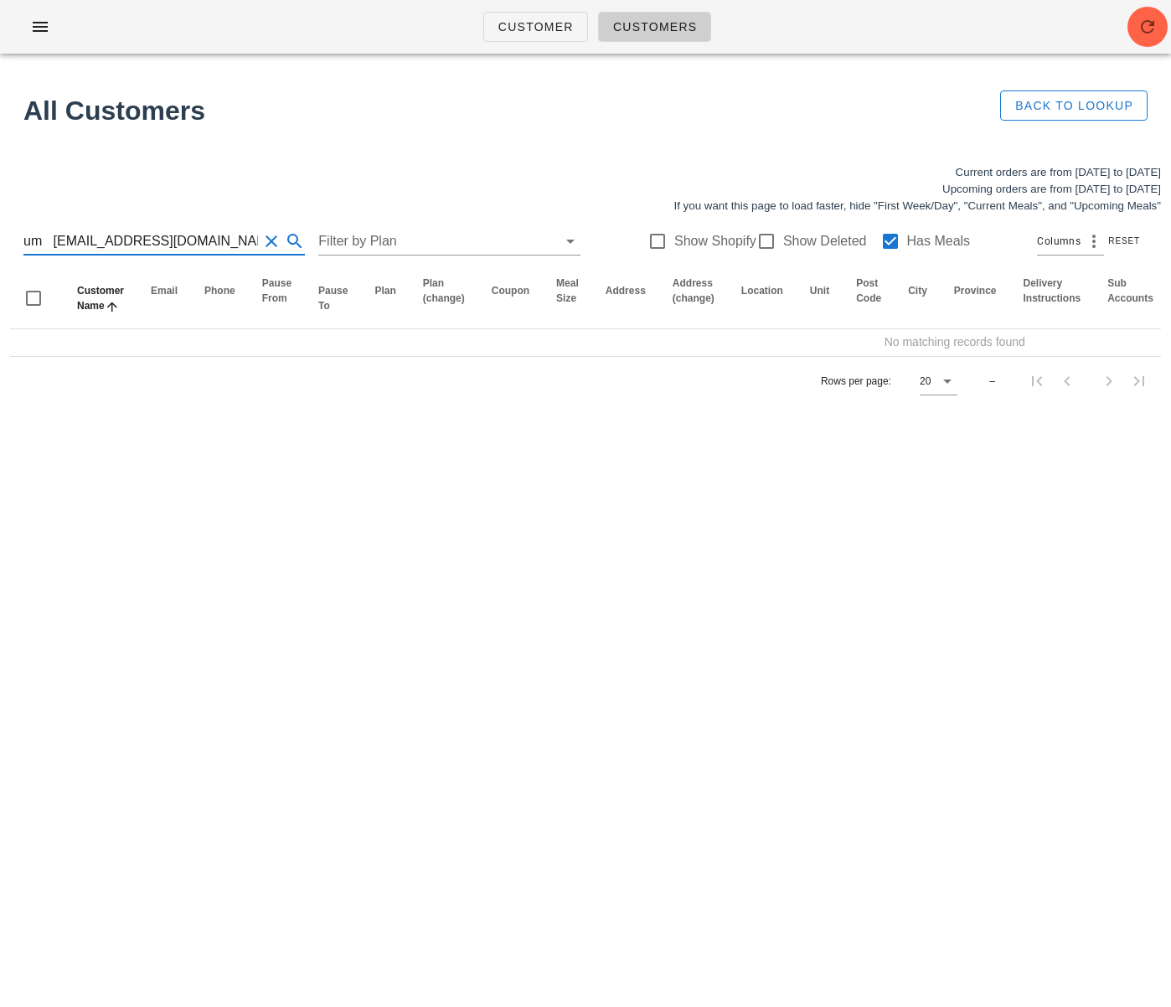
drag, startPoint x: 50, startPoint y: 243, endPoint x: 4, endPoint y: 240, distance: 46.2
click at [4, 240] on div "Current orders are from Sunday Aug 24 to Saturday Aug 30 Upcoming orders are fr…" at bounding box center [585, 284] width 1171 height 261
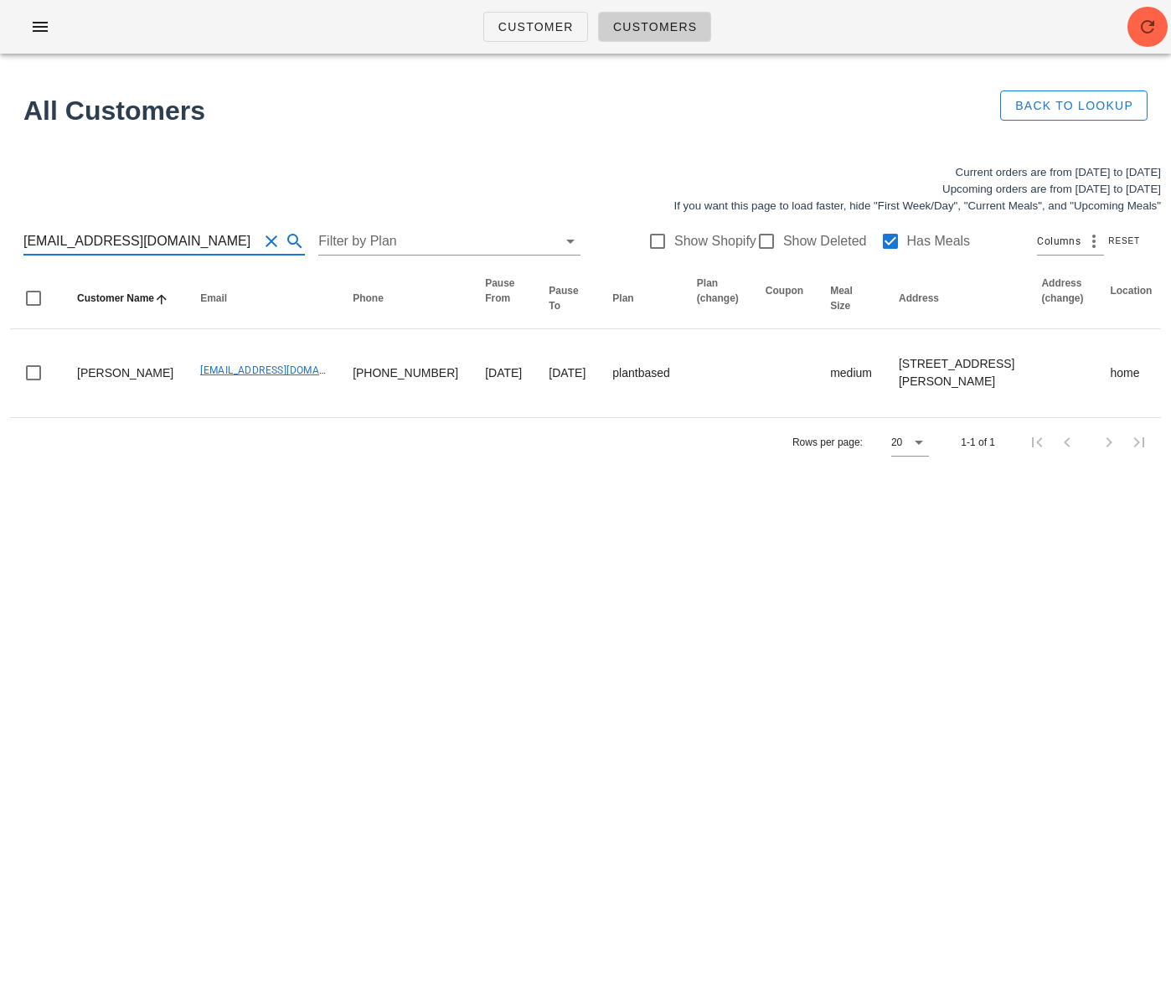
drag, startPoint x: 90, startPoint y: 239, endPoint x: -40, endPoint y: 238, distance: 130.7
click at [0, 238] on html "Customer Customers All Customers Back to Lookup Current orders are from Sunday …" at bounding box center [585, 503] width 1171 height 1007
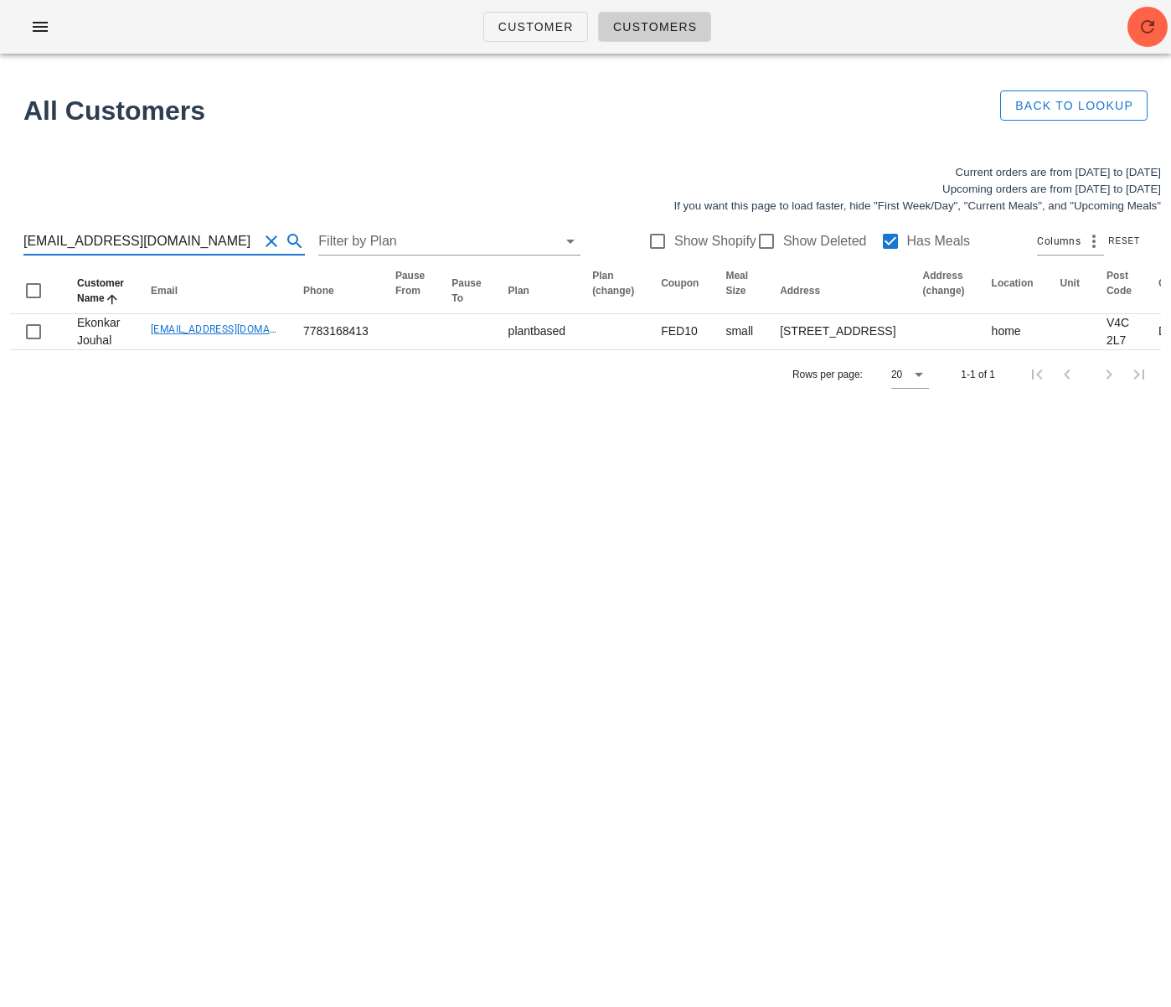
scroll to position [1, 0]
drag, startPoint x: 79, startPoint y: 237, endPoint x: 56, endPoint y: 245, distance: 24.1
click at [57, 246] on input "[EMAIL_ADDRESS][DOMAIN_NAME]" at bounding box center [140, 241] width 235 height 27
click at [148, 235] on input "[EMAIL_ADDRESS][DOMAIN_NAME]" at bounding box center [140, 241] width 235 height 27
drag, startPoint x: 10, startPoint y: 249, endPoint x: -72, endPoint y: 253, distance: 82.2
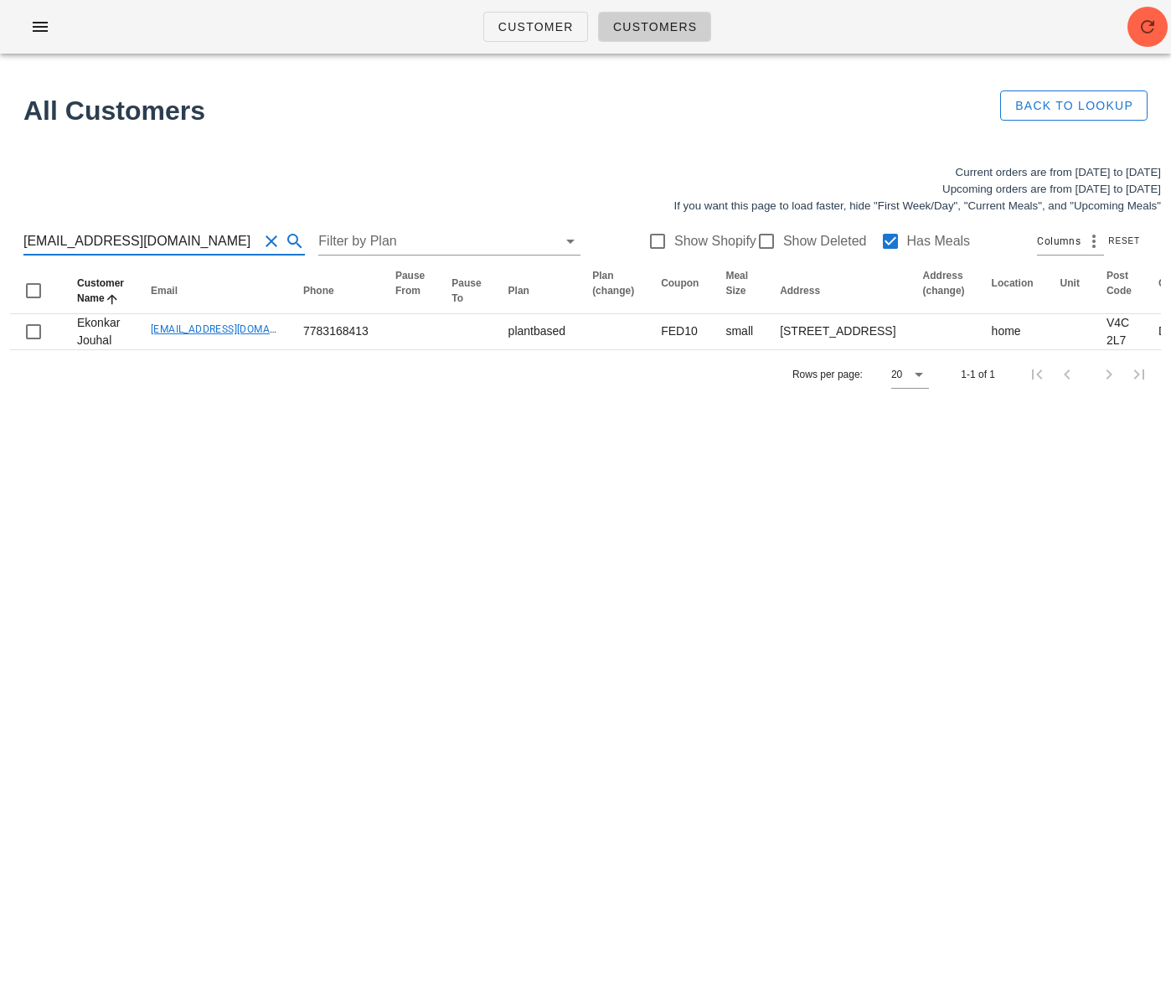
click at [0, 253] on html "Customer Customers All Customers Back to Lookup Current orders are from Sunday …" at bounding box center [585, 503] width 1171 height 1007
drag, startPoint x: 191, startPoint y: 241, endPoint x: 11, endPoint y: 235, distance: 180.2
click at [11, 235] on div "Ekonkarj@hotmail.com Filter by Plan Show Shopify Show Deleted Has Meals Columns…" at bounding box center [585, 241] width 1151 height 54
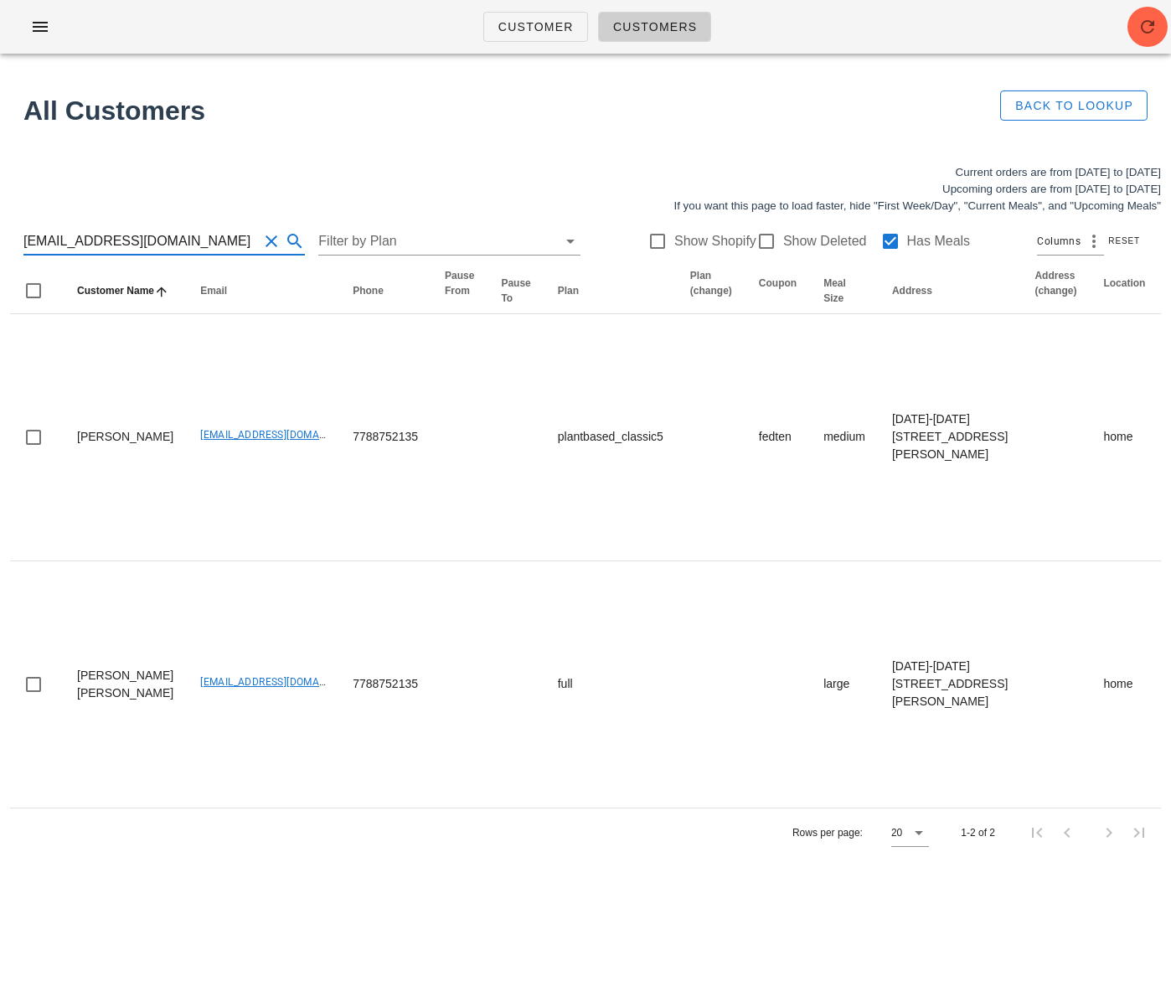
drag, startPoint x: 194, startPoint y: 232, endPoint x: -32, endPoint y: 232, distance: 226.2
click at [0, 232] on html "Customer Customers All Customers Back to Lookup Current orders are from Sunday …" at bounding box center [585, 503] width 1171 height 1007
drag, startPoint x: 188, startPoint y: 244, endPoint x: 15, endPoint y: 240, distance: 173.4
click at [15, 240] on div "ema.fortunova@gmail.com Filter by Plan Show Shopify Show Deleted Has Meals Colu…" at bounding box center [585, 241] width 1151 height 54
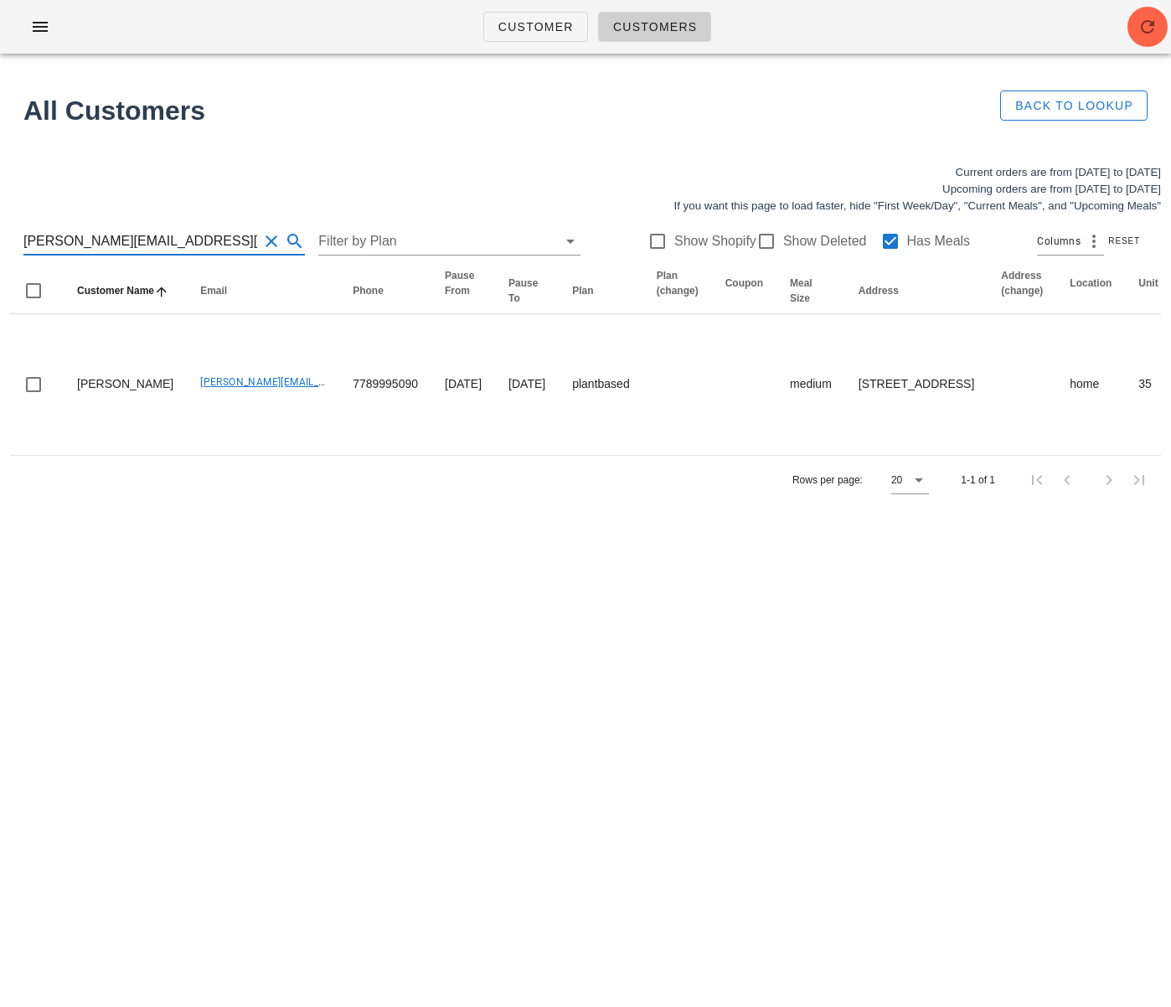
drag, startPoint x: 189, startPoint y: 235, endPoint x: 225, endPoint y: 243, distance: 36.8
click at [236, 236] on input "[PERSON_NAME][EMAIL_ADDRESS][PERSON_NAME][DOMAIN_NAME]" at bounding box center [140, 241] width 235 height 27
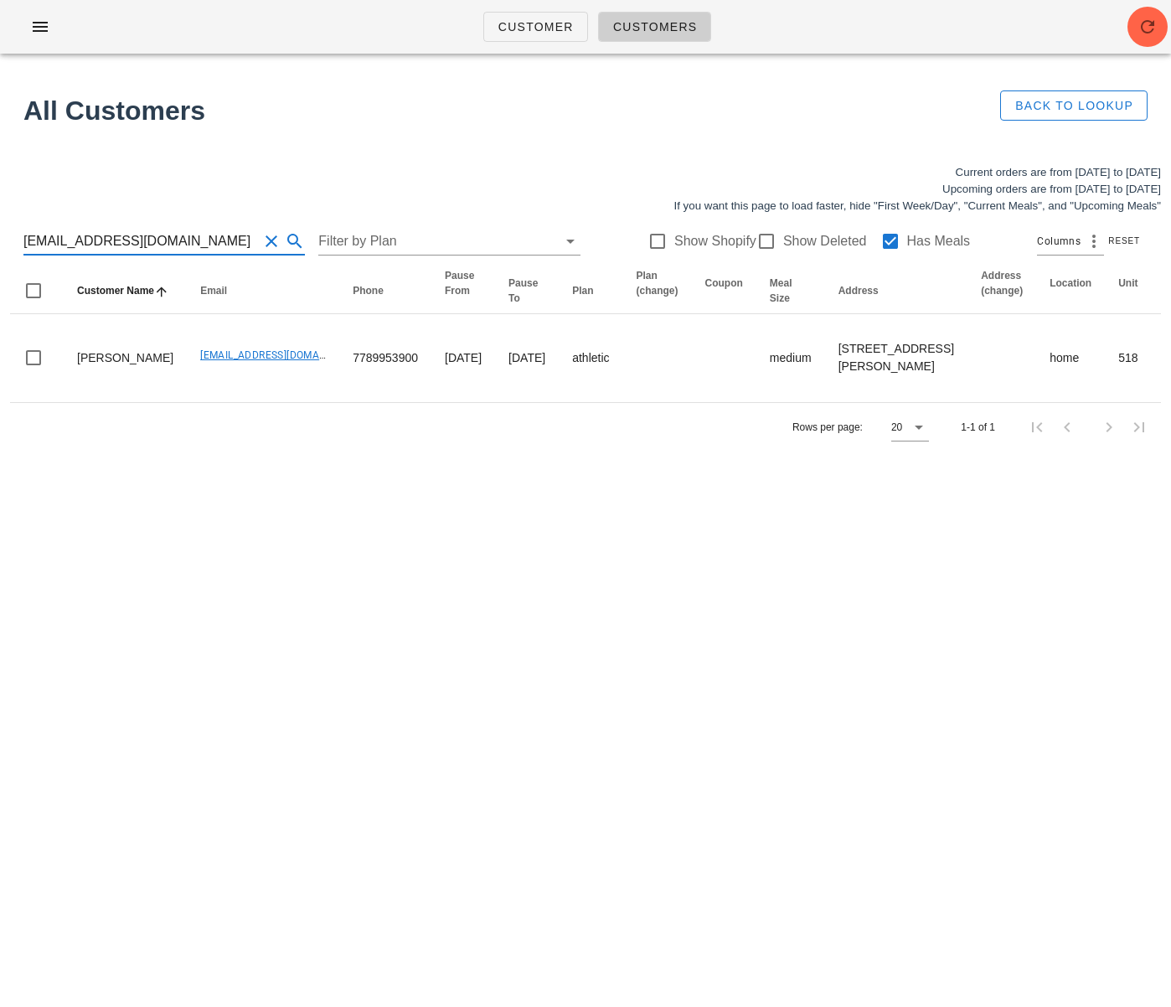
drag, startPoint x: 180, startPoint y: 246, endPoint x: 15, endPoint y: 238, distance: 165.2
click at [15, 238] on div "janicebatenga@yahoo.ca Filter by Plan Show Shopify Show Deleted Has Meals Colum…" at bounding box center [585, 241] width 1151 height 54
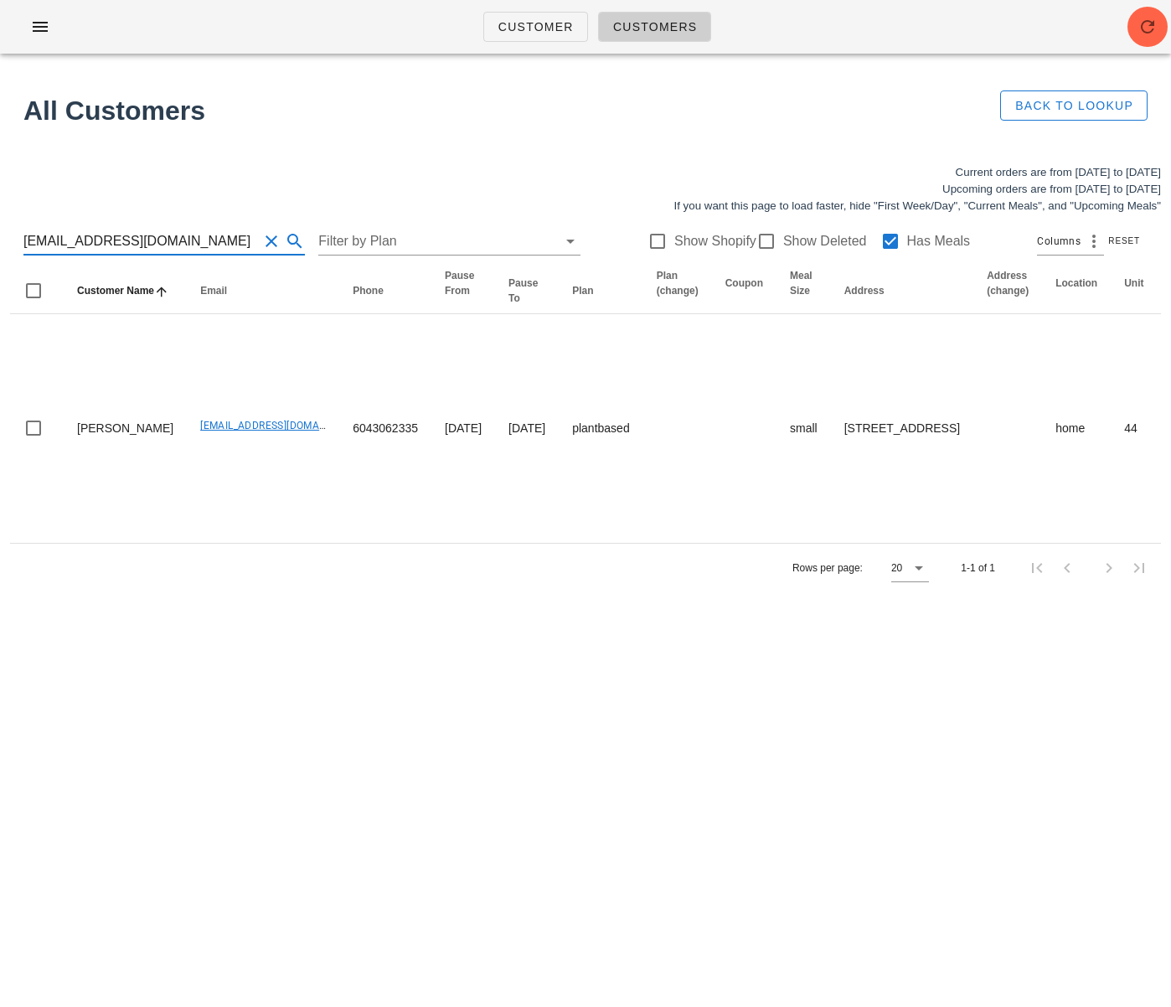
drag, startPoint x: 181, startPoint y: 242, endPoint x: 14, endPoint y: 240, distance: 166.7
click at [14, 240] on div "josheersink@gmail.com Filter by Plan Show Shopify Show Deleted Has Meals Column…" at bounding box center [585, 241] width 1151 height 54
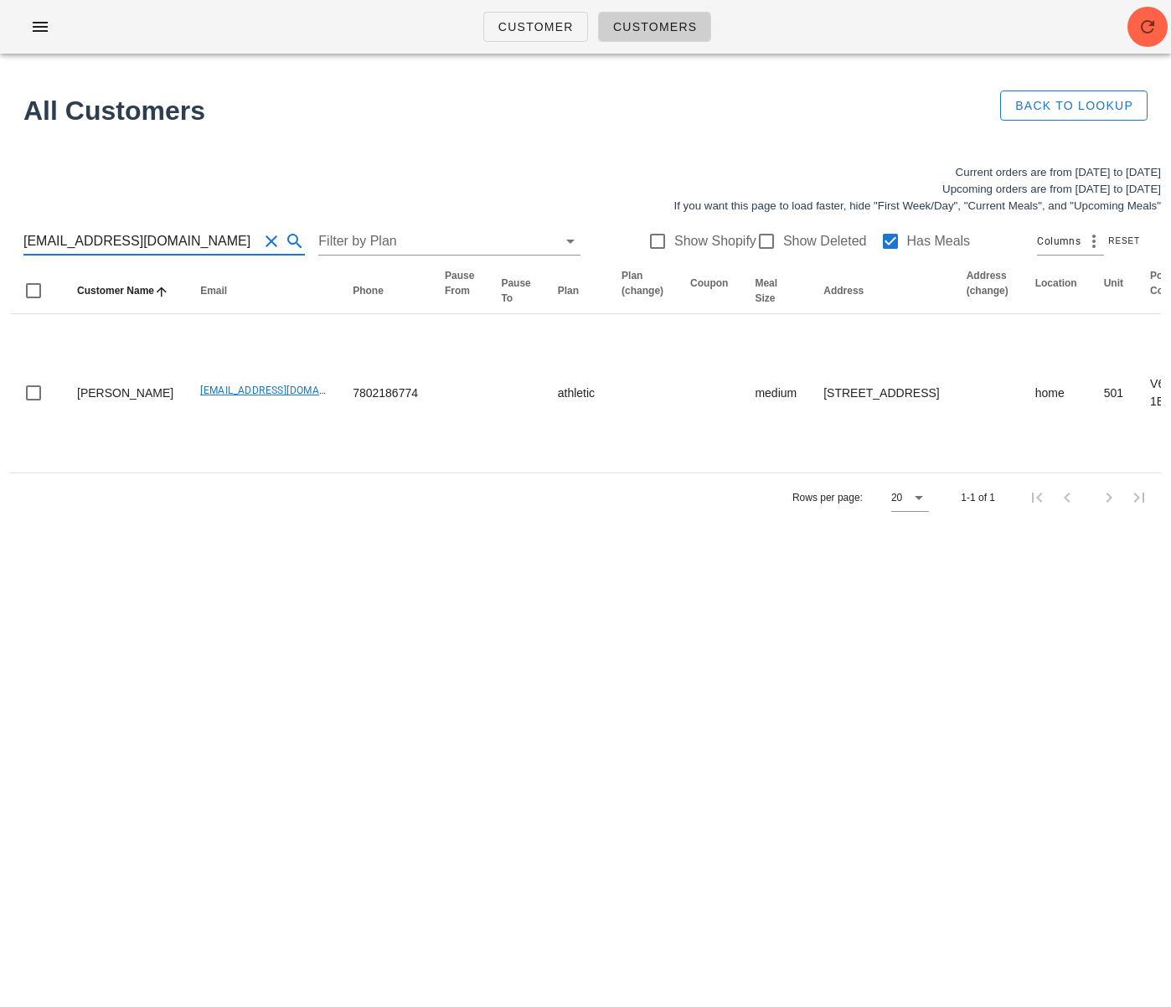
click at [5, 232] on div "Current orders are from Sunday Aug 24 to Saturday Aug 30 Upcoming orders are fr…" at bounding box center [585, 343] width 1171 height 378
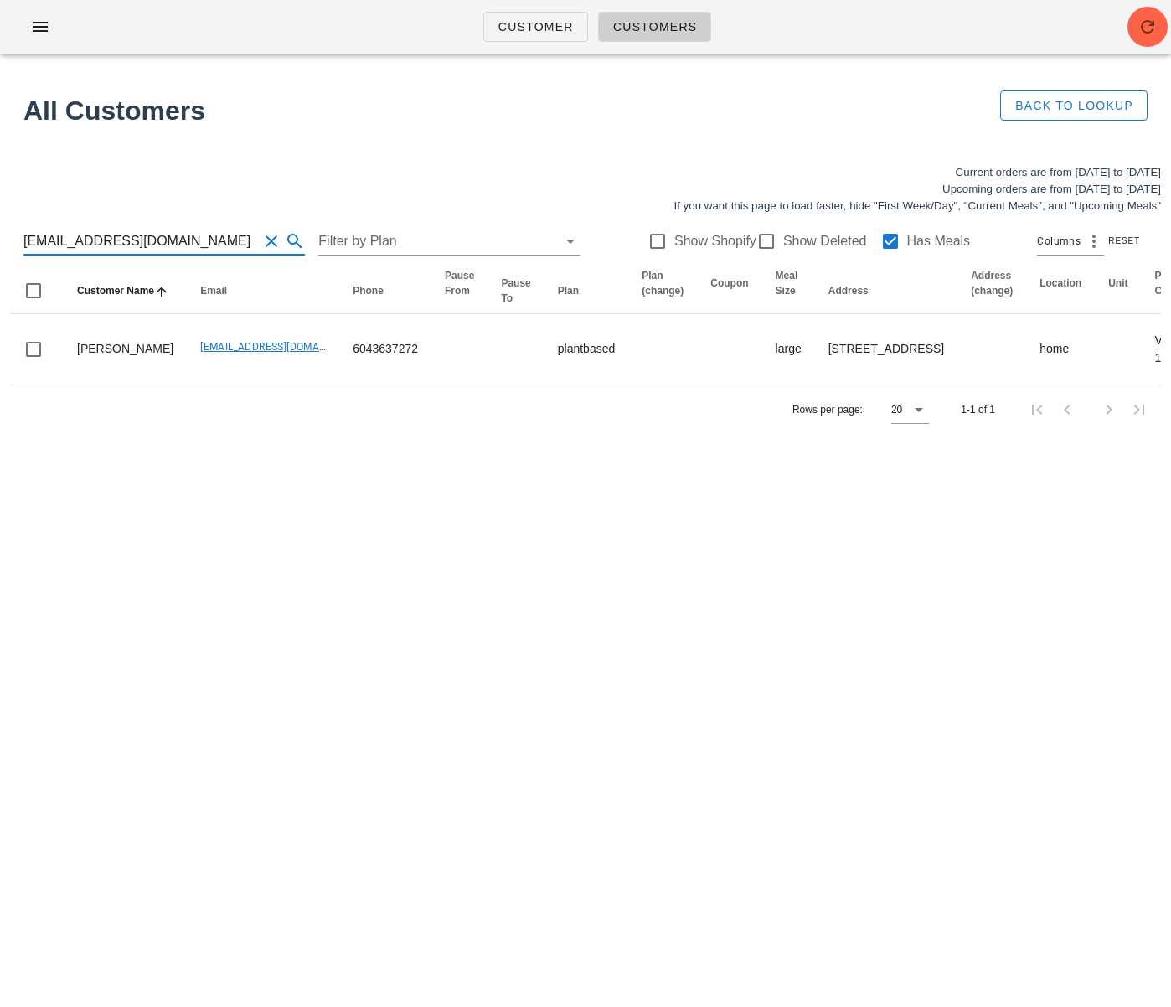
drag, startPoint x: 204, startPoint y: 235, endPoint x: -8, endPoint y: 238, distance: 211.1
click at [0, 238] on html "Customer Customers All Customers Back to Lookup Current orders are from Sunday …" at bounding box center [585, 503] width 1171 height 1007
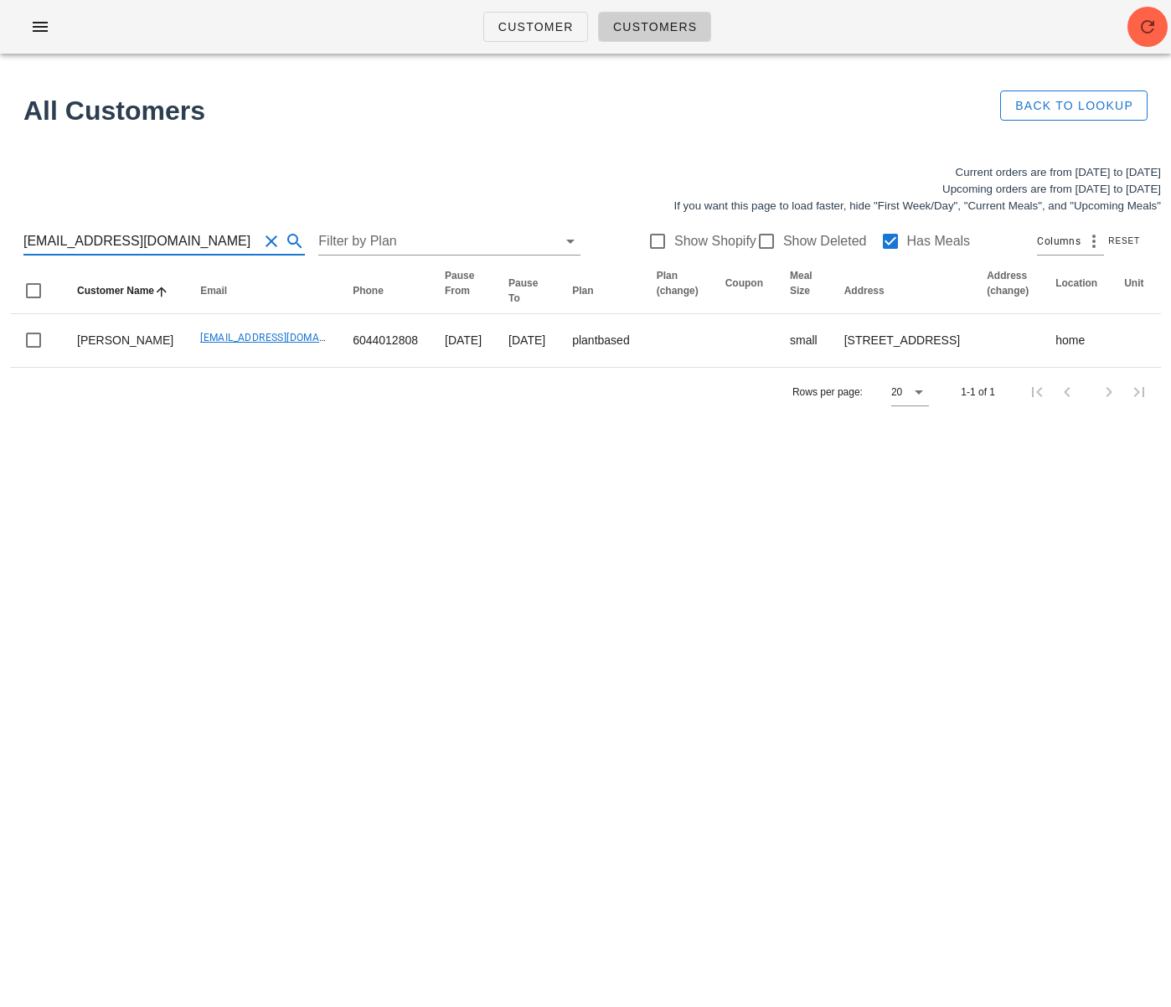
drag, startPoint x: 148, startPoint y: 237, endPoint x: 2, endPoint y: 230, distance: 146.8
click at [2, 230] on div "Current orders are from Sunday Aug 24 to Saturday Aug 30 Upcoming orders are fr…" at bounding box center [585, 290] width 1171 height 272
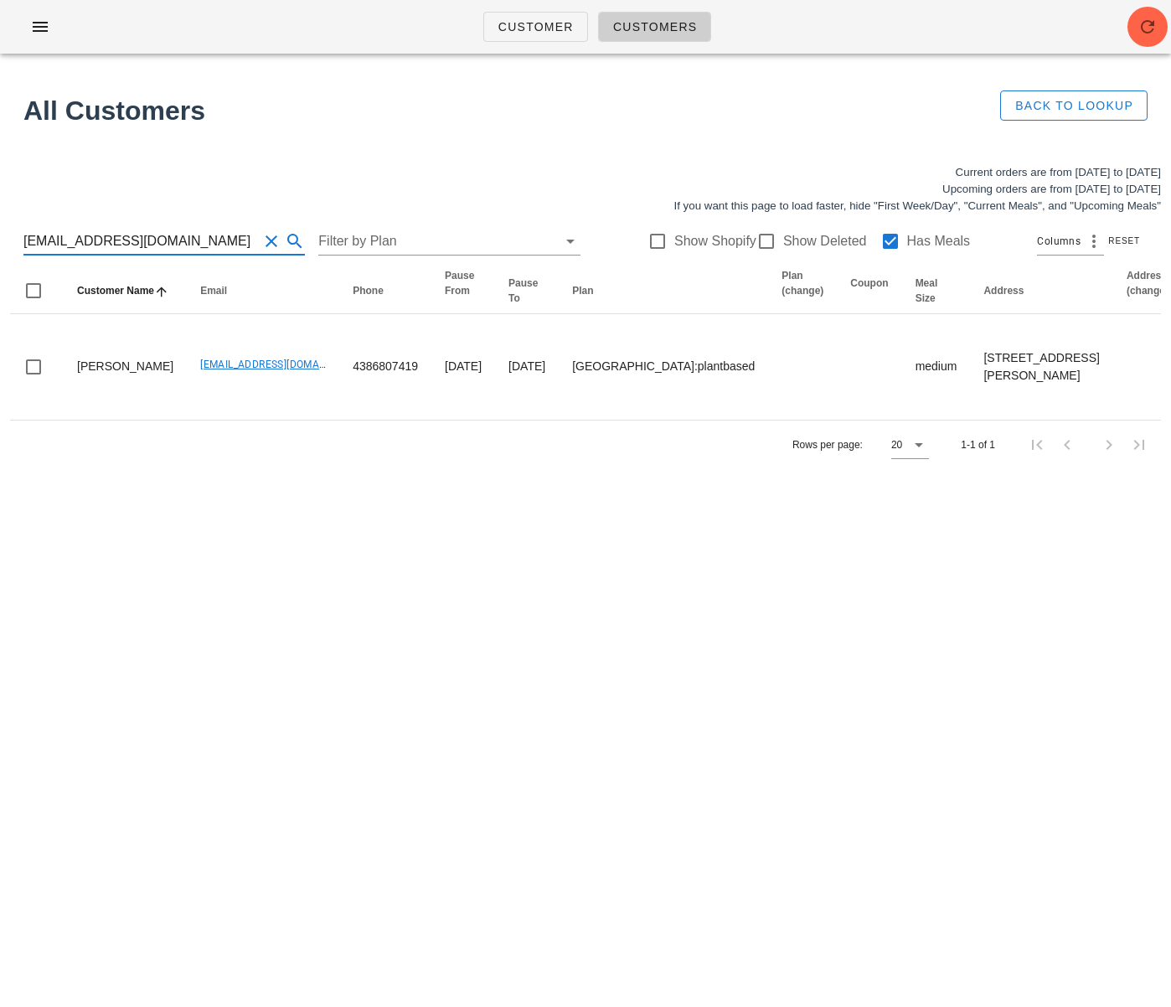
drag, startPoint x: 102, startPoint y: 240, endPoint x: -23, endPoint y: 234, distance: 125.8
click at [0, 234] on html "Customer Customers All Customers Back to Lookup Current orders are from Sunday …" at bounding box center [585, 503] width 1171 height 1007
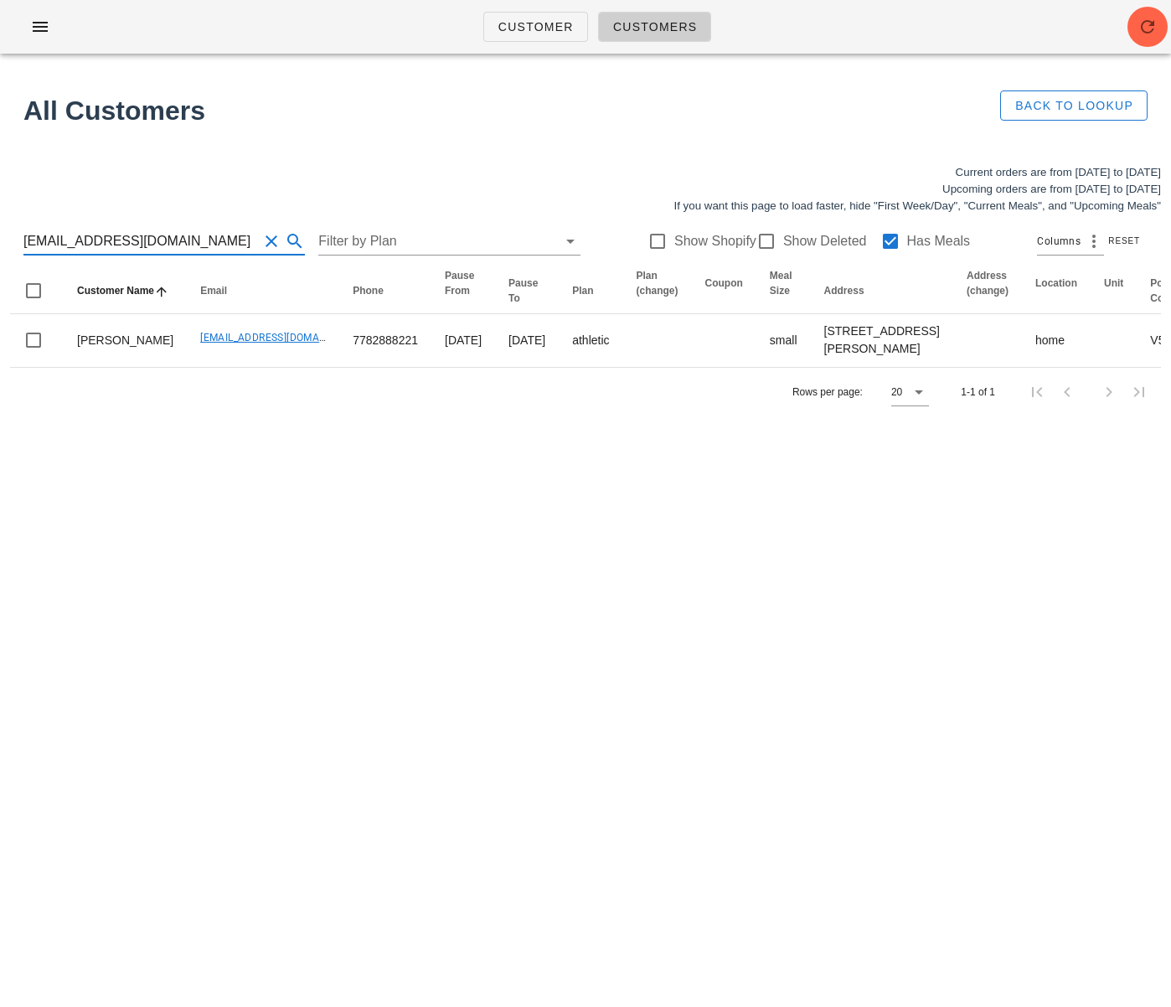
drag, startPoint x: 145, startPoint y: 242, endPoint x: -1, endPoint y: 235, distance: 145.9
click at [0, 235] on div "Current orders are from Sunday Aug 24 to Saturday Aug 30 Upcoming orders are fr…" at bounding box center [585, 290] width 1171 height 272
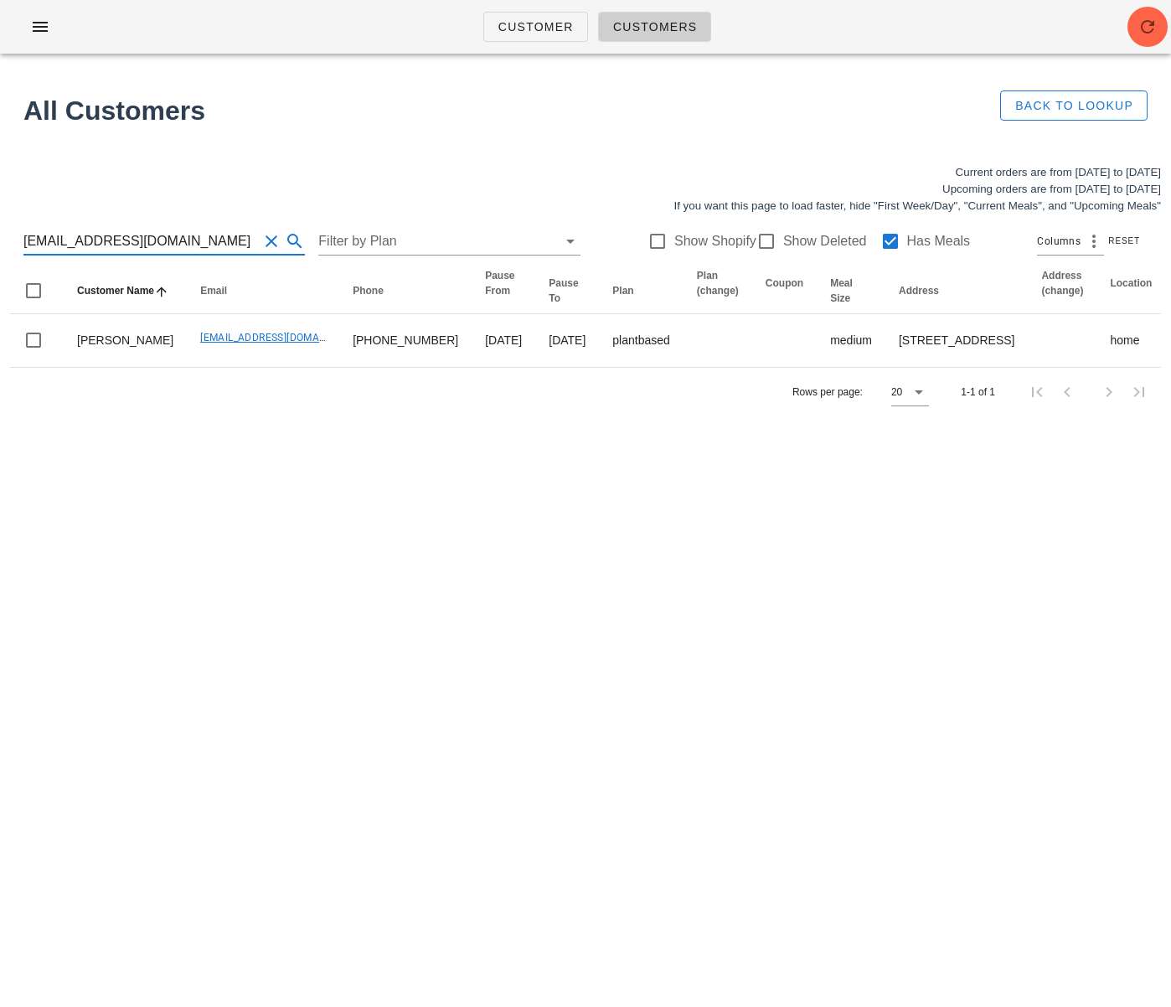
drag, startPoint x: 223, startPoint y: 238, endPoint x: 0, endPoint y: 232, distance: 222.9
click at [0, 232] on div "Current orders are from Sunday Aug 24 to Saturday Aug 30 Upcoming orders are fr…" at bounding box center [585, 290] width 1171 height 272
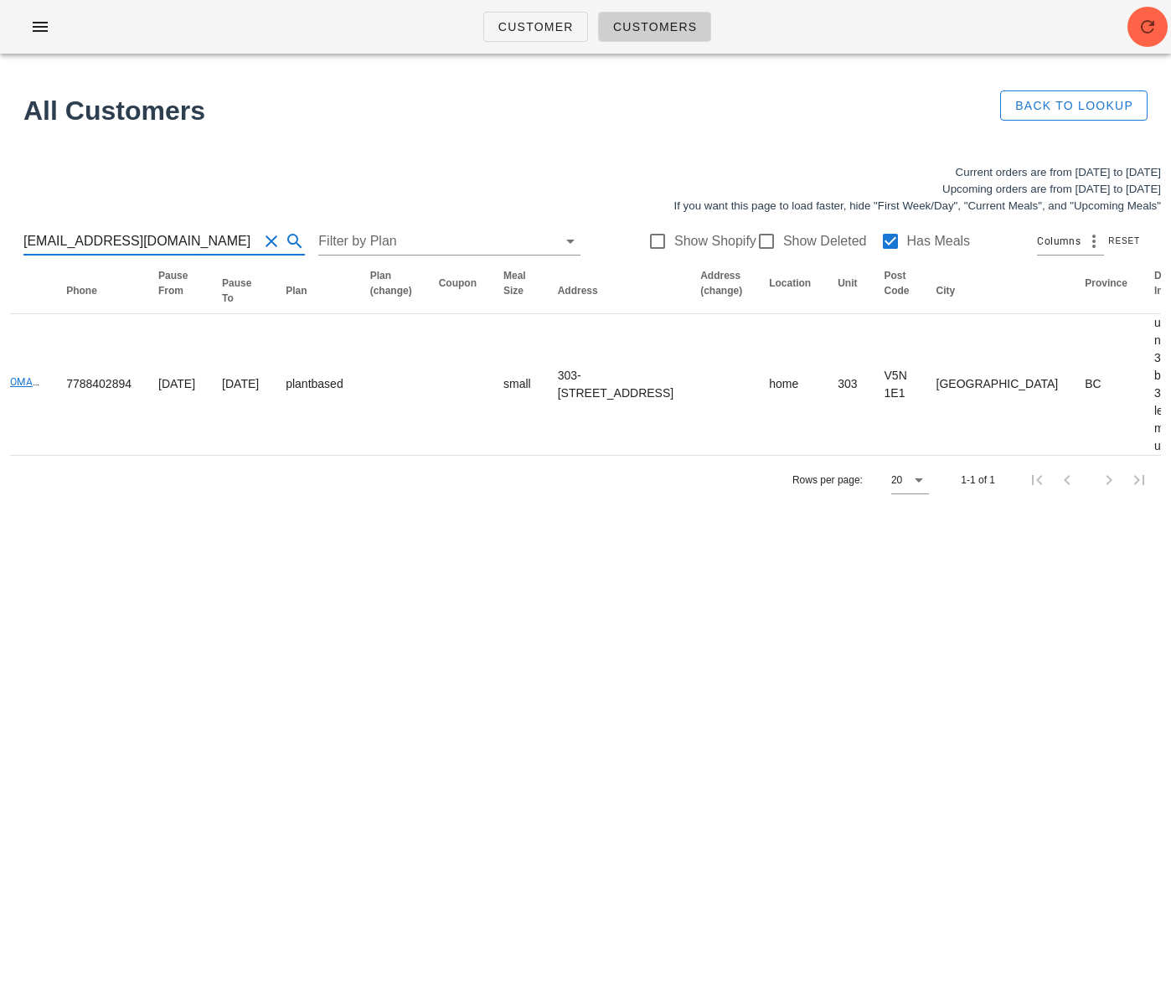
drag, startPoint x: 192, startPoint y: 246, endPoint x: -48, endPoint y: 228, distance: 240.3
click at [0, 228] on html "Customer Customers All Customers Back to Lookup Current orders are from Sunday …" at bounding box center [585, 503] width 1171 height 1007
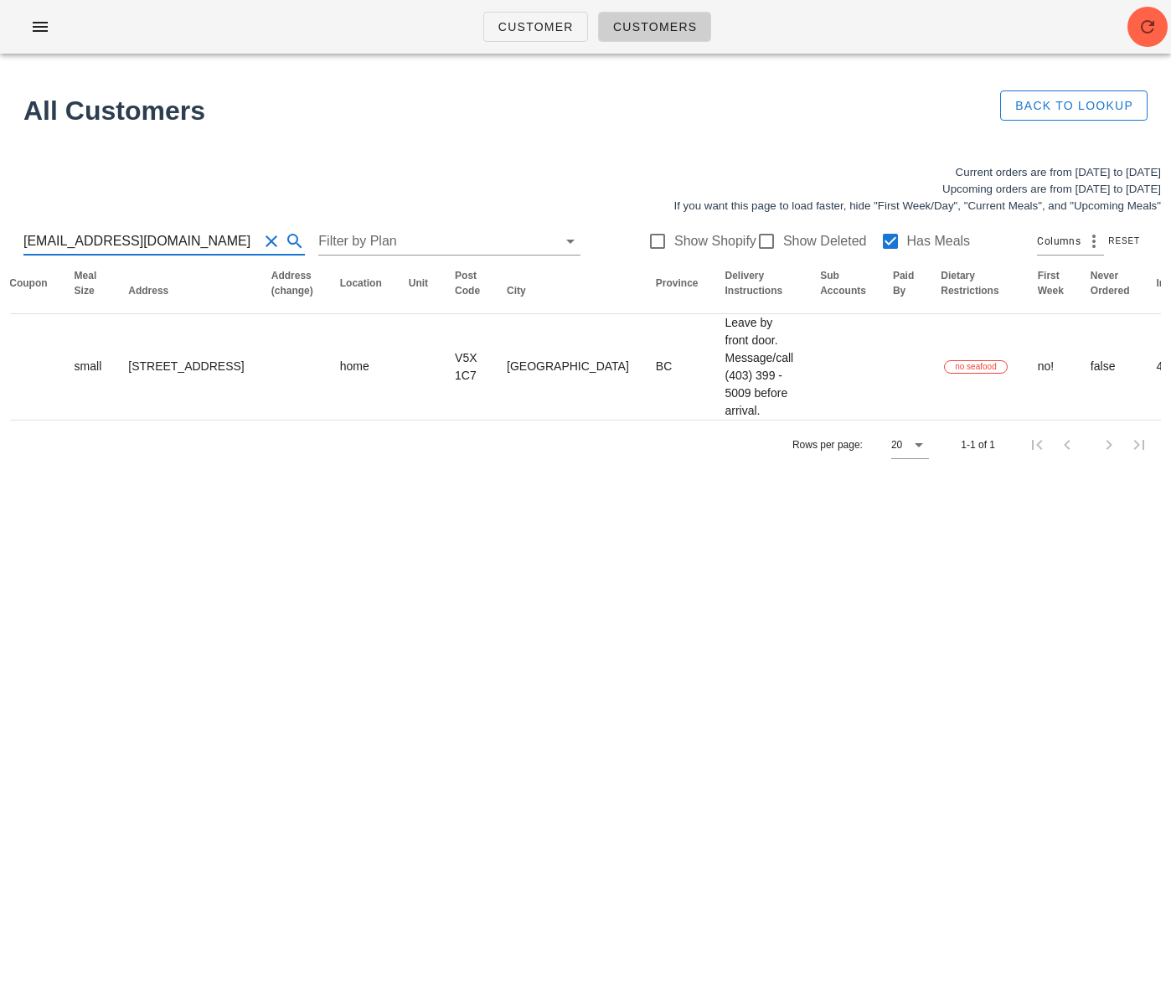
drag, startPoint x: 194, startPoint y: 245, endPoint x: -69, endPoint y: 239, distance: 262.3
click at [0, 239] on html "Customer Customers All Customers Back to Lookup Current orders are from Sunday …" at bounding box center [585, 503] width 1171 height 1007
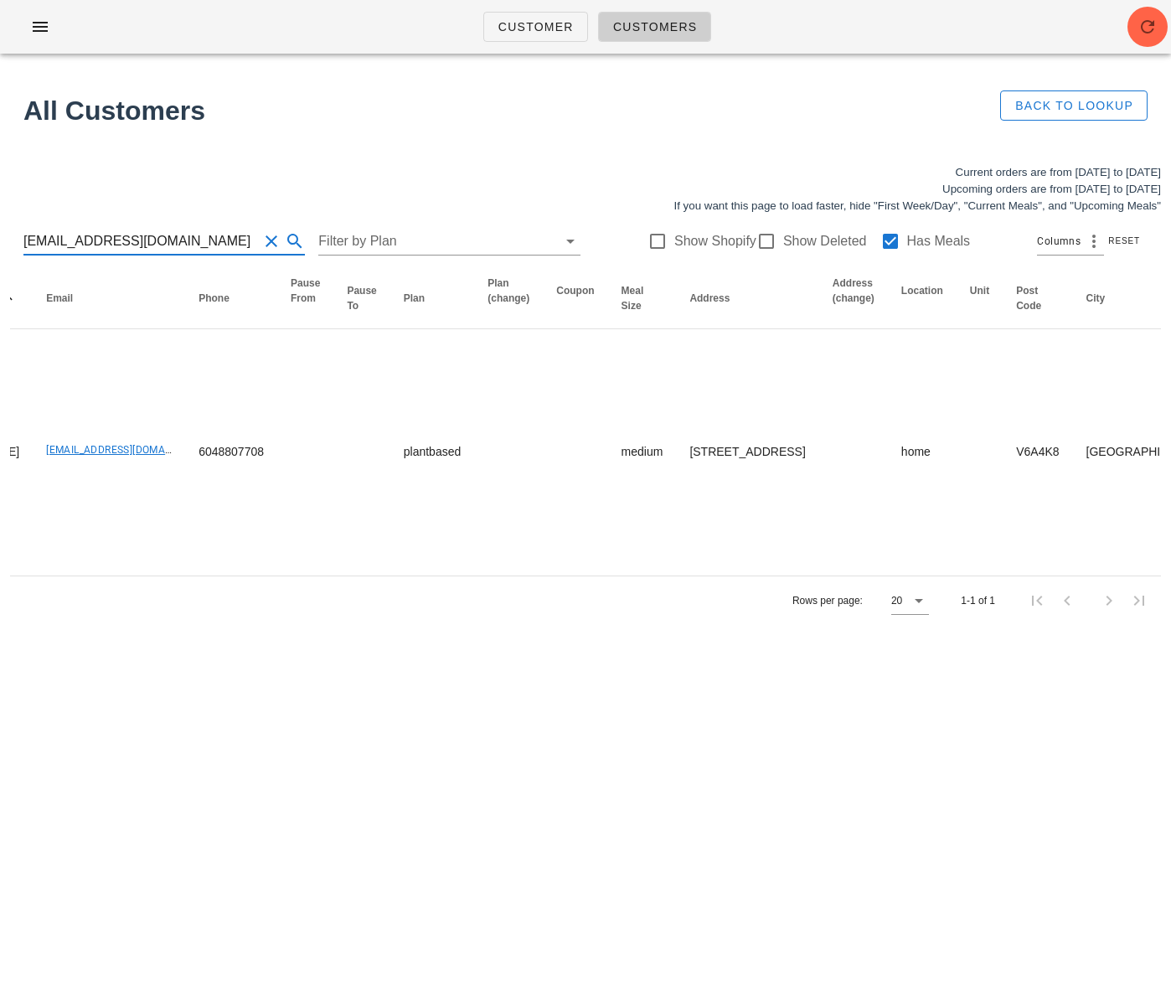
drag, startPoint x: 183, startPoint y: 242, endPoint x: -22, endPoint y: 235, distance: 204.5
click at [0, 235] on html "Customer Customers All Customers Back to Lookup Current orders are from Sunday …" at bounding box center [585, 503] width 1171 height 1007
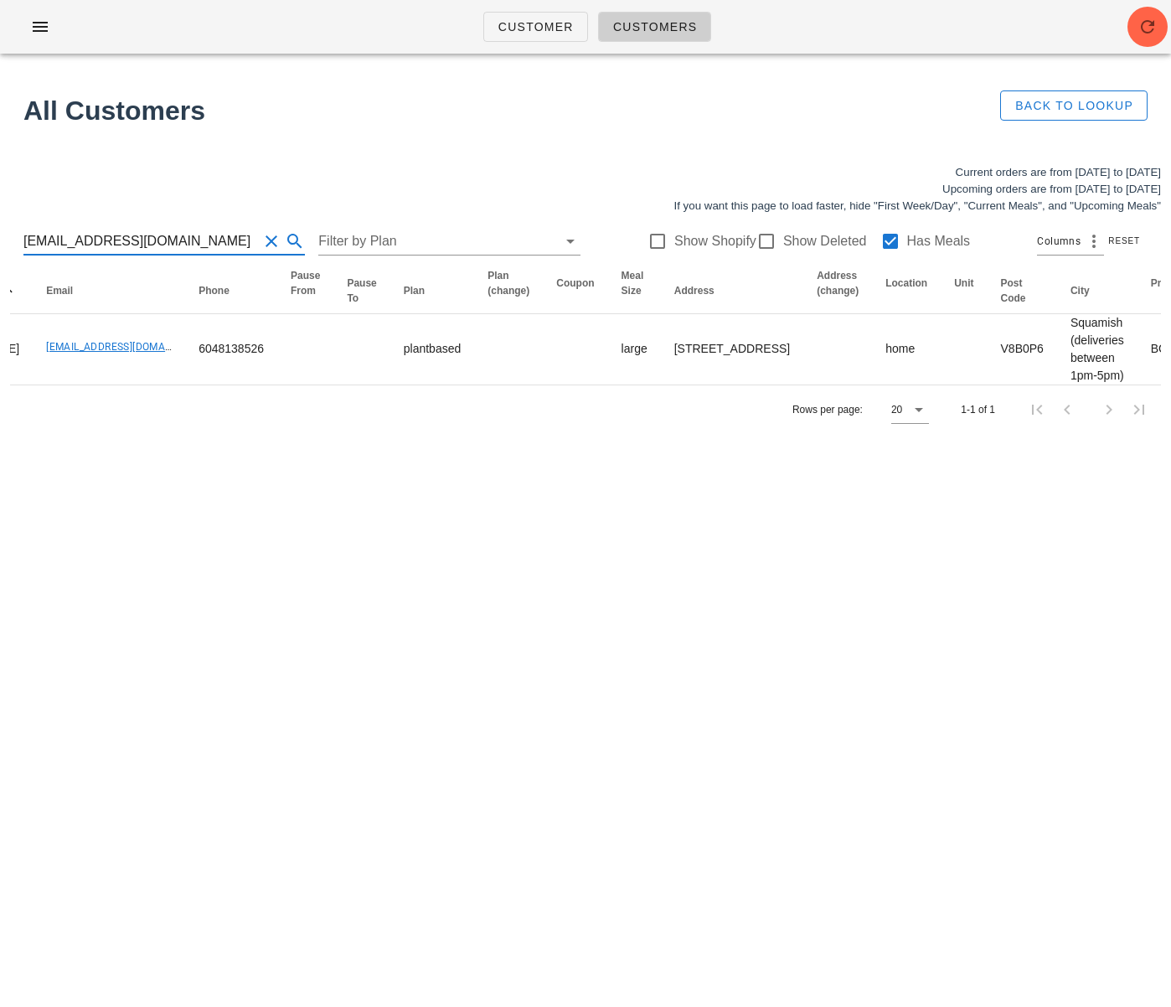
drag, startPoint x: 199, startPoint y: 239, endPoint x: -51, endPoint y: 224, distance: 250.1
click at [0, 224] on html "Customer Customers All Customers Back to Lookup Current orders are from Sunday …" at bounding box center [585, 503] width 1171 height 1007
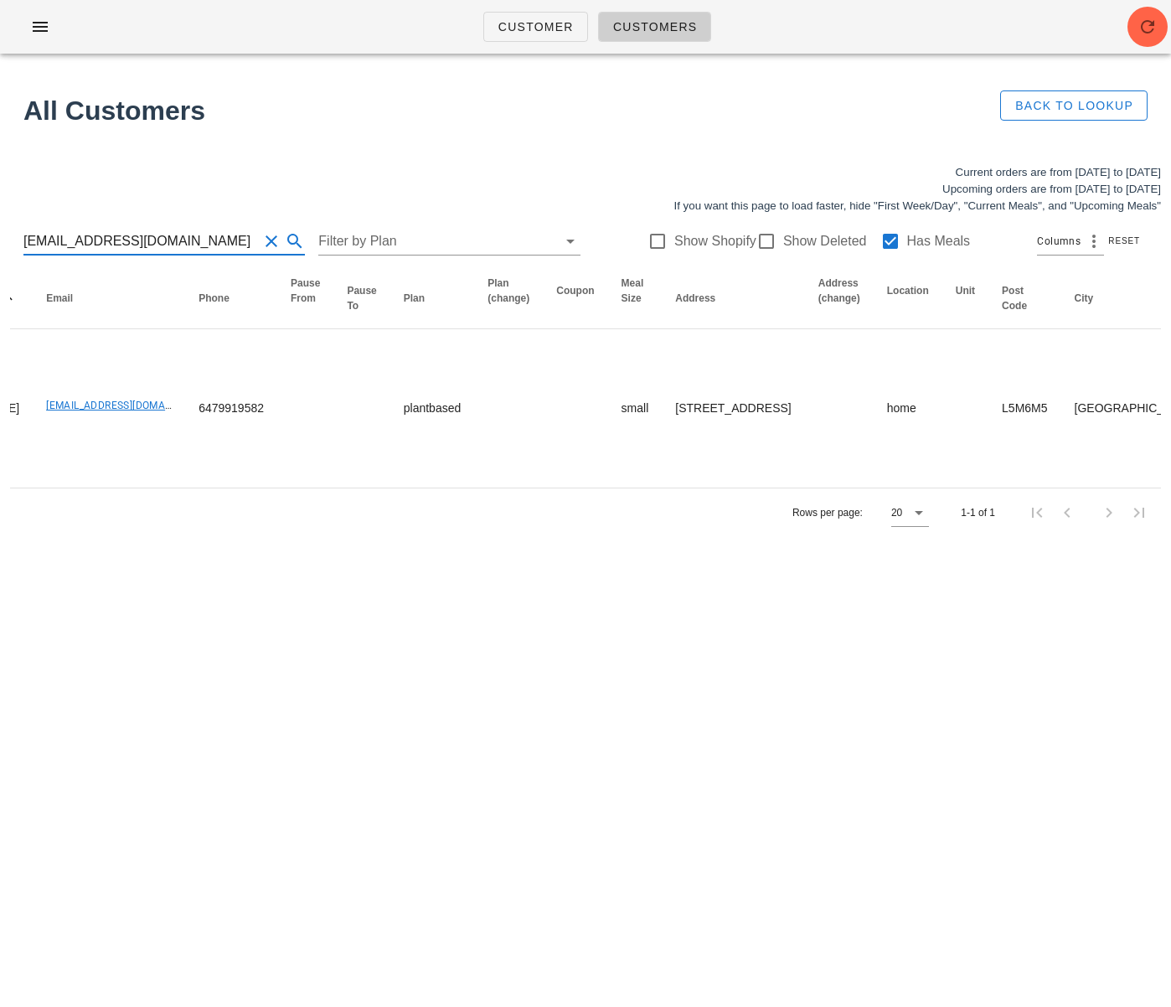
click at [208, 245] on input "[EMAIL_ADDRESS][DOMAIN_NAME]" at bounding box center [140, 241] width 235 height 27
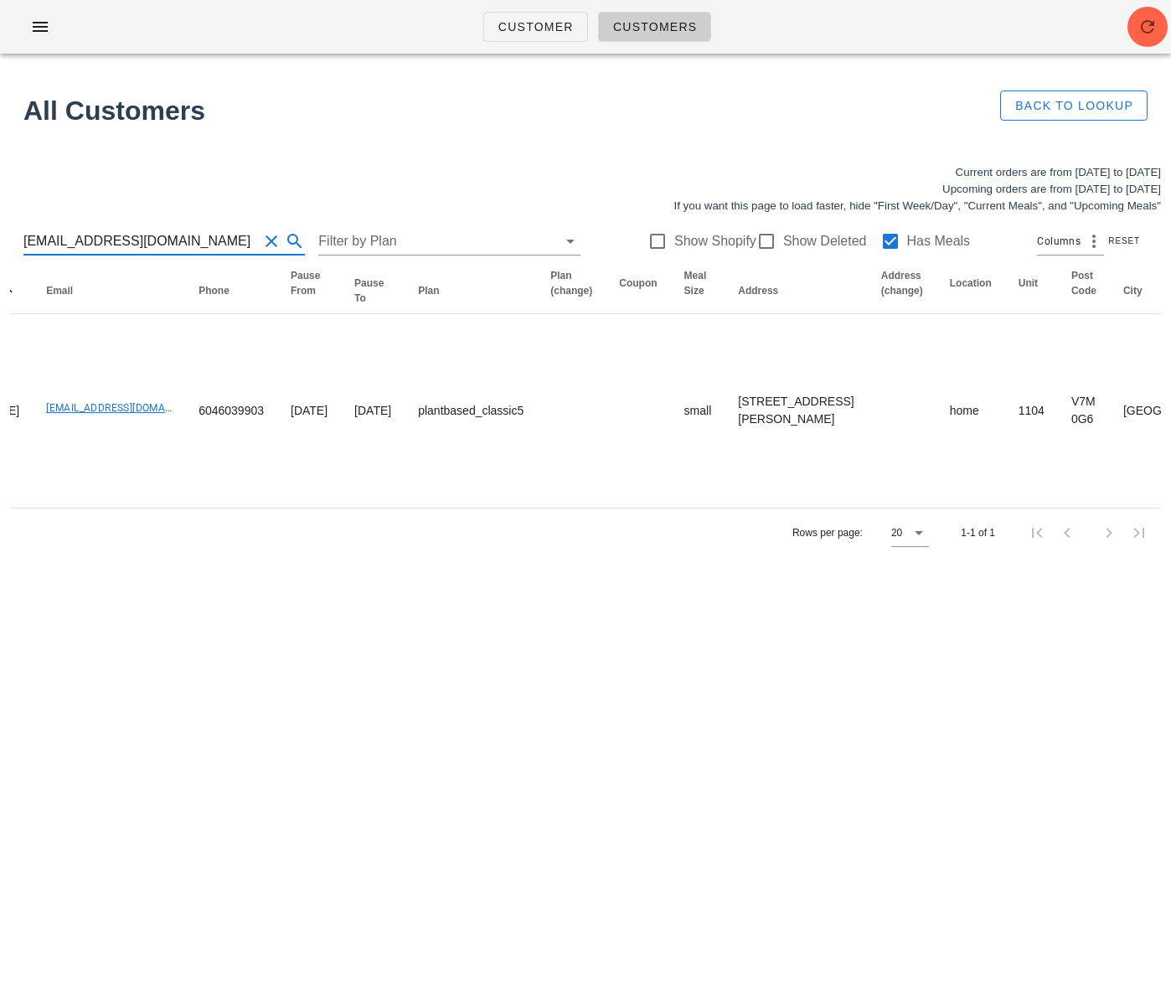
drag, startPoint x: 181, startPoint y: 255, endPoint x: 8, endPoint y: 246, distance: 172.8
click at [8, 246] on div "Current orders are from Sunday Aug 24 to Saturday Aug 30 Upcoming orders are fr…" at bounding box center [585, 360] width 1171 height 413
drag, startPoint x: 85, startPoint y: 235, endPoint x: 8, endPoint y: 232, distance: 76.3
click at [23, 233] on div "amiecamera@gmail.com Filter by Plan Show Shopify Show Deleted Has Meals Columns…" at bounding box center [585, 241] width 1151 height 54
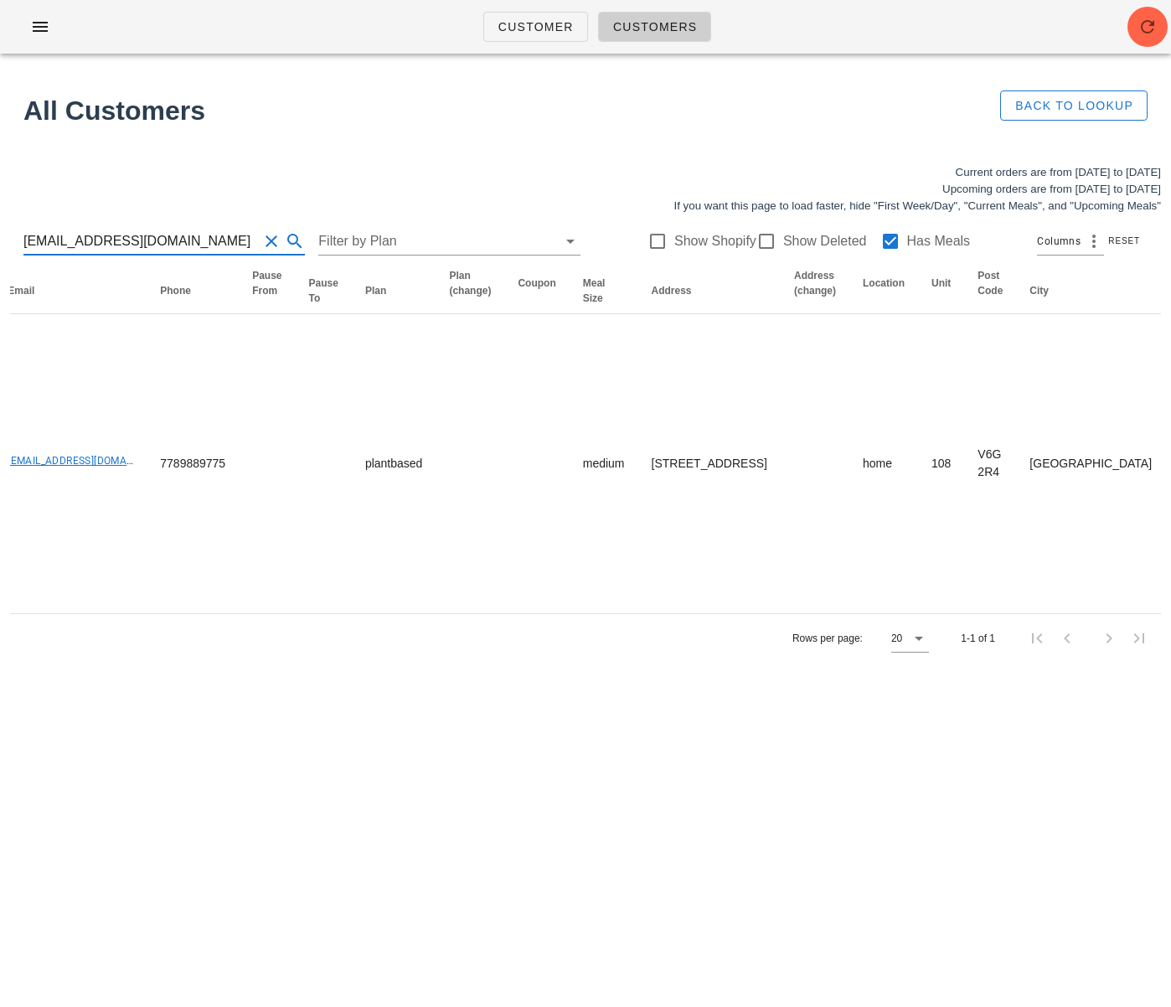
scroll to position [1, 0]
drag, startPoint x: 138, startPoint y: 250, endPoint x: -53, endPoint y: 243, distance: 191.1
click at [0, 243] on html "Customer Customers All Customers Back to Lookup Current orders are from Sunday …" at bounding box center [585, 503] width 1171 height 1007
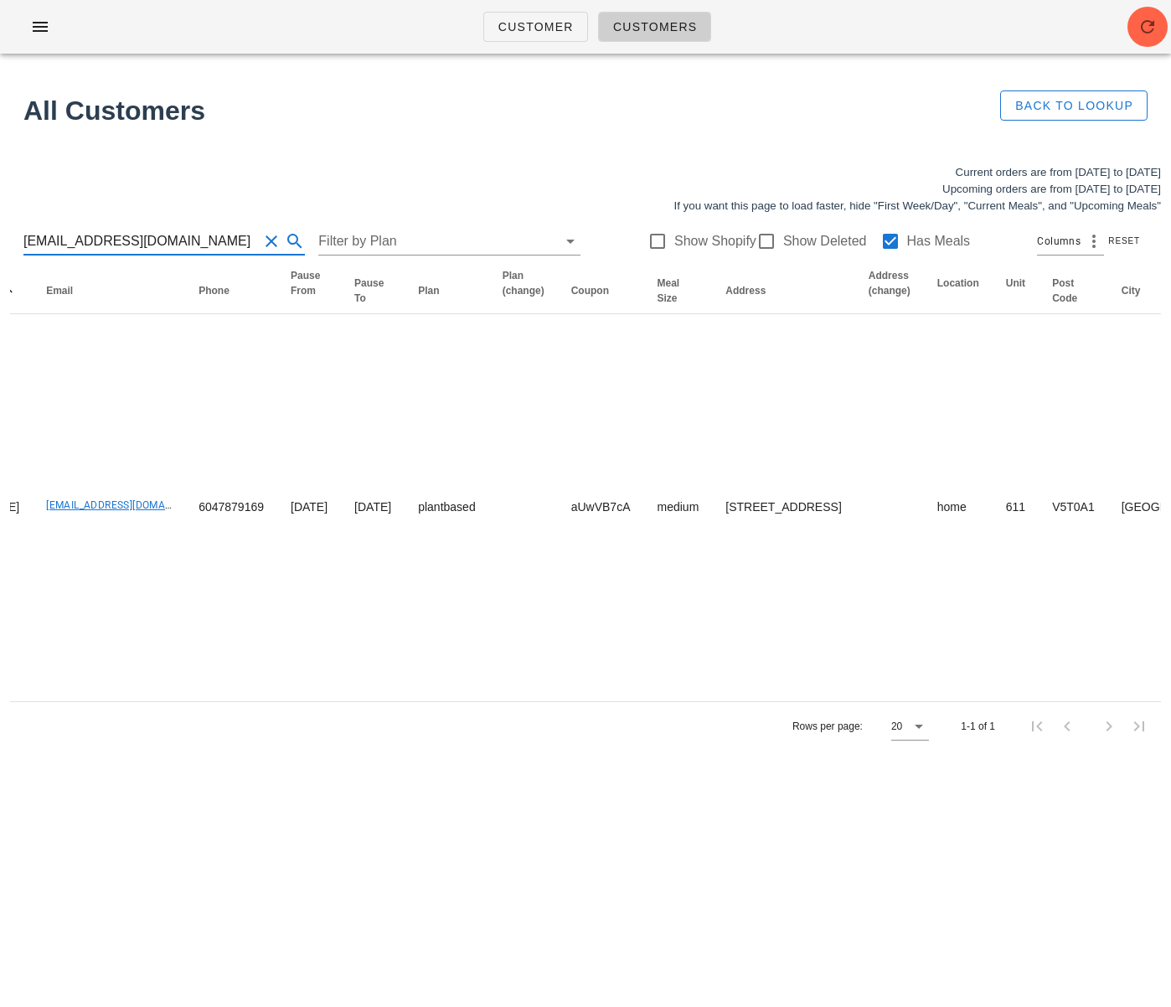
drag, startPoint x: 229, startPoint y: 239, endPoint x: -38, endPoint y: 237, distance: 266.4
click at [0, 237] on html "Customer Customers All Customers Back to Lookup Current orders are from Sunday …" at bounding box center [585, 503] width 1171 height 1007
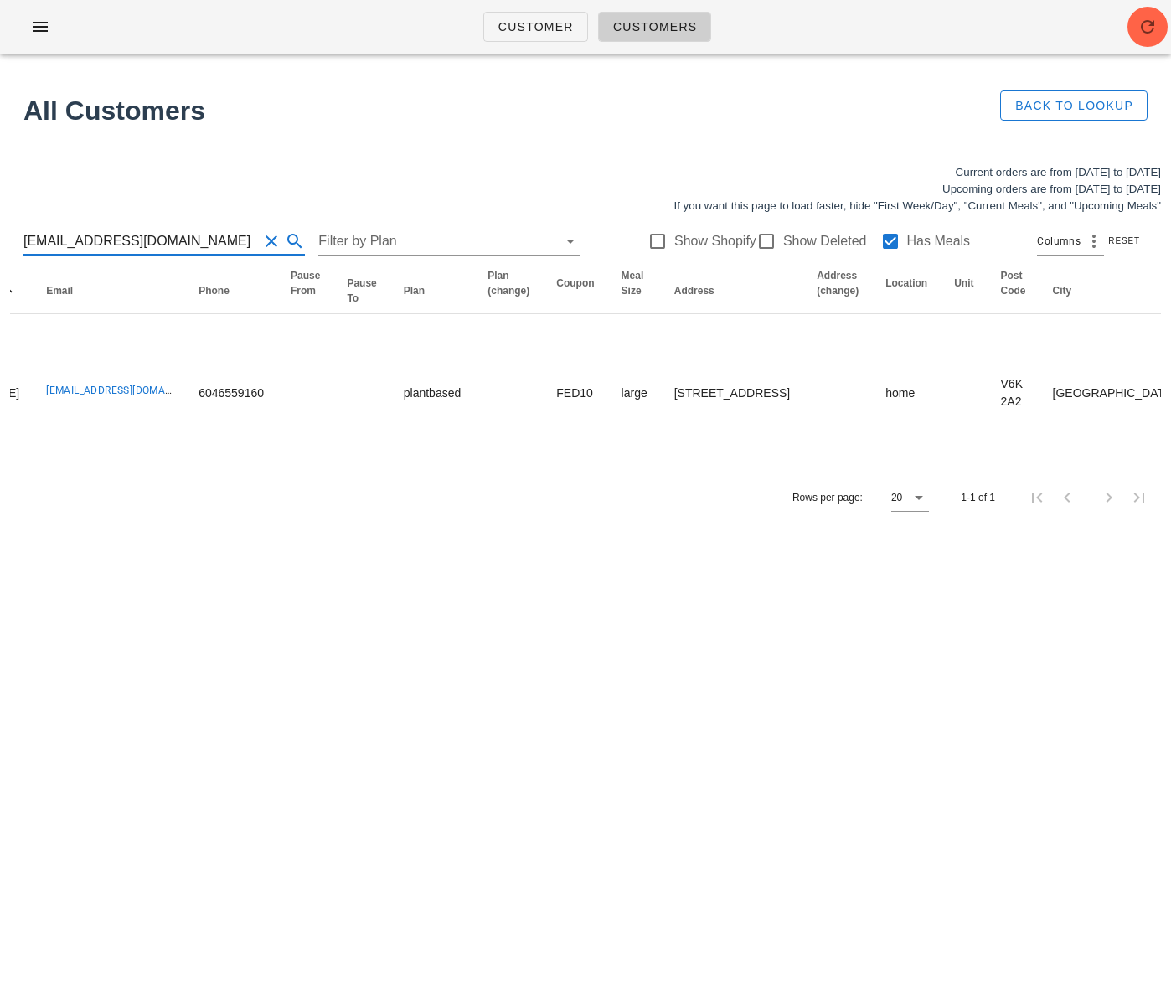
scroll to position [1, 0]
drag, startPoint x: 77, startPoint y: 230, endPoint x: 252, endPoint y: 241, distance: 175.4
click at [252, 241] on div "[EMAIL_ADDRESS][DOMAIN_NAME]" at bounding box center [163, 241] width 281 height 27
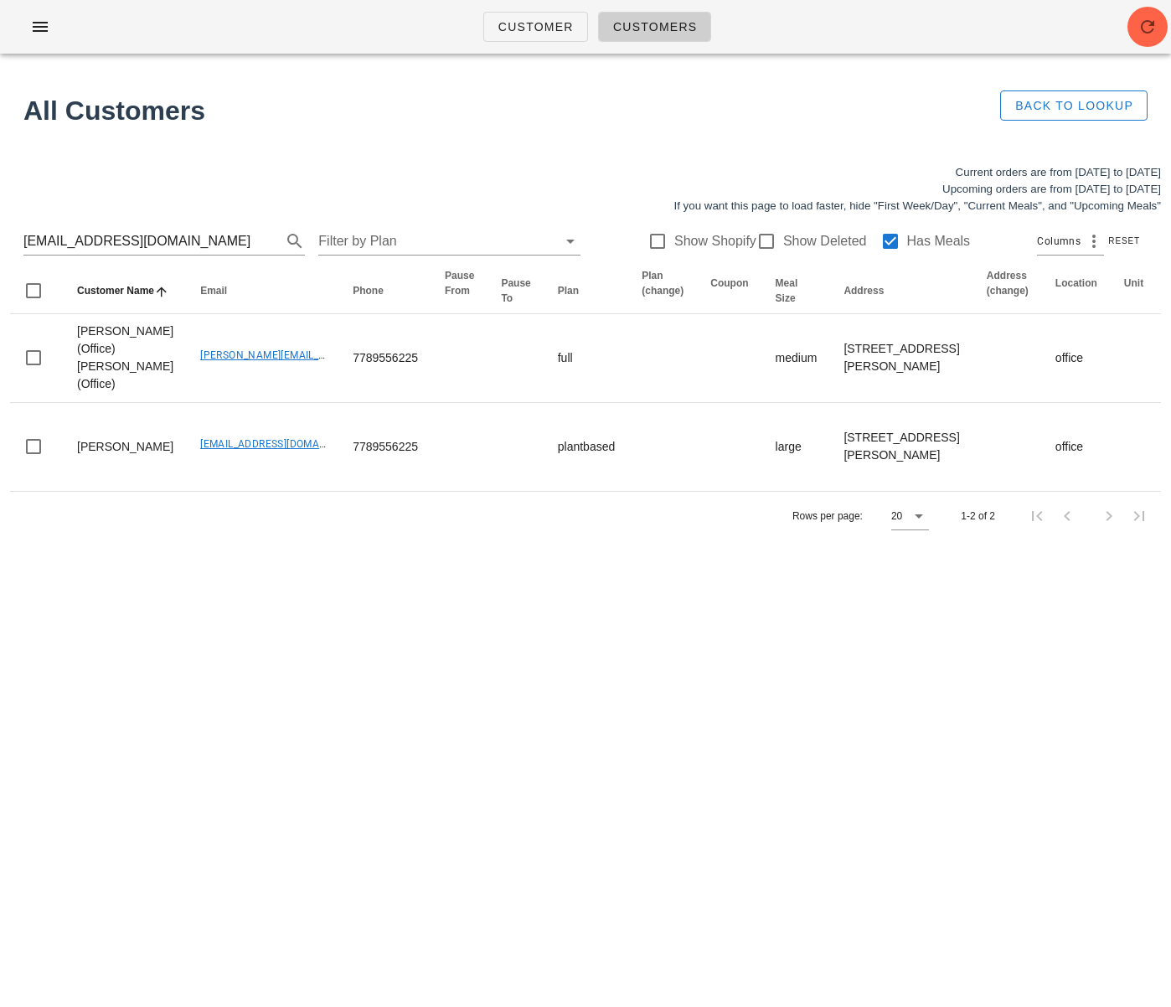
click at [137, 257] on div "carolyncostigan@me.com Filter by Plan Show Shopify Show Deleted Has Meals Colum…" at bounding box center [585, 241] width 1151 height 54
drag, startPoint x: 179, startPoint y: 235, endPoint x: 39, endPoint y: 239, distance: 140.8
click at [39, 239] on input "[EMAIL_ADDRESS][DOMAIN_NAME]" at bounding box center [140, 241] width 235 height 27
drag, startPoint x: 211, startPoint y: 235, endPoint x: -5, endPoint y: 234, distance: 216.1
click at [0, 234] on html "Customer Customers All Customers Back to Lookup Current orders are from Sunday …" at bounding box center [585, 503] width 1171 height 1007
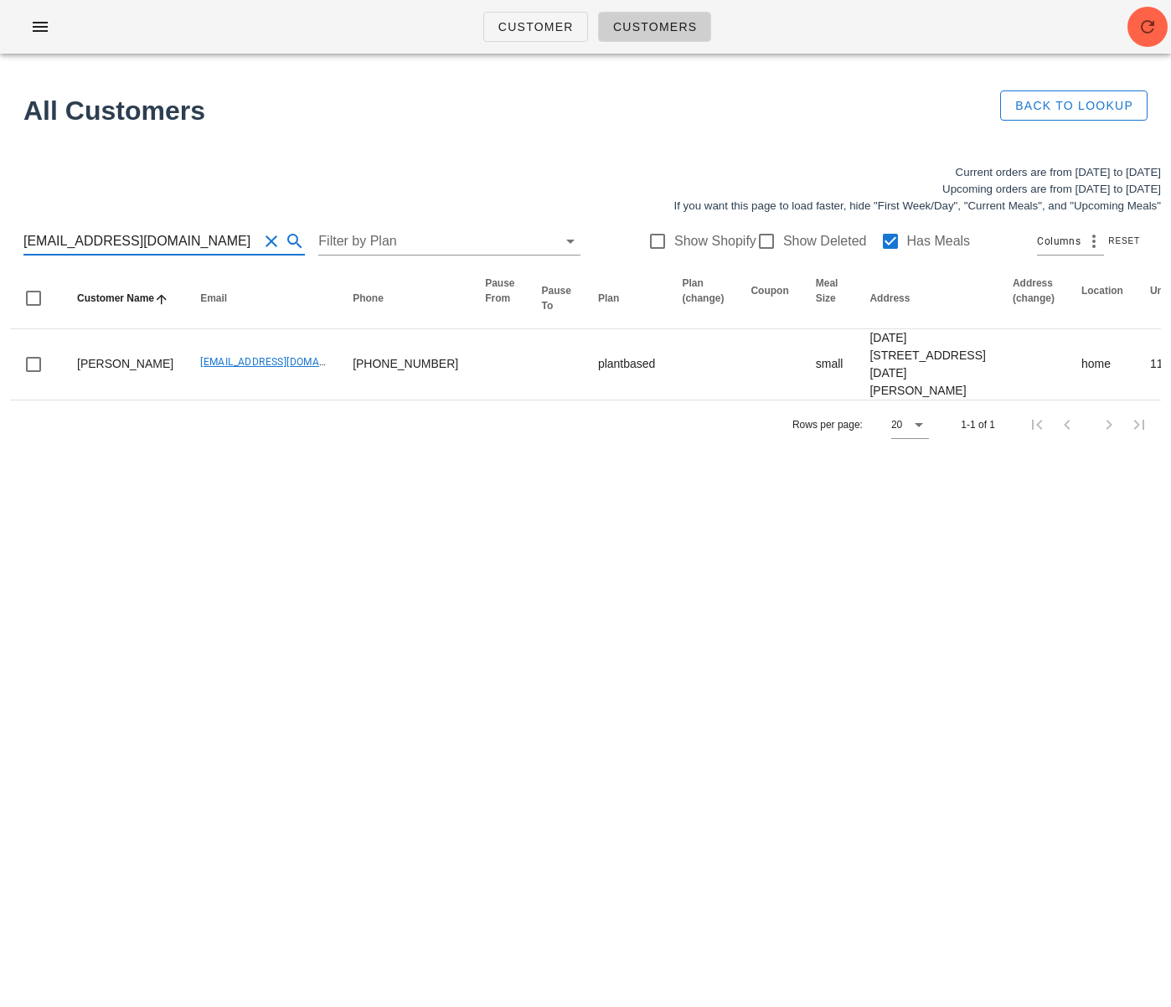
drag, startPoint x: 179, startPoint y: 234, endPoint x: 17, endPoint y: 242, distance: 162.7
click at [17, 240] on div "dubai711@hotmail.fr Filter by Plan Show Shopify Show Deleted Has Meals Columns …" at bounding box center [585, 241] width 1151 height 54
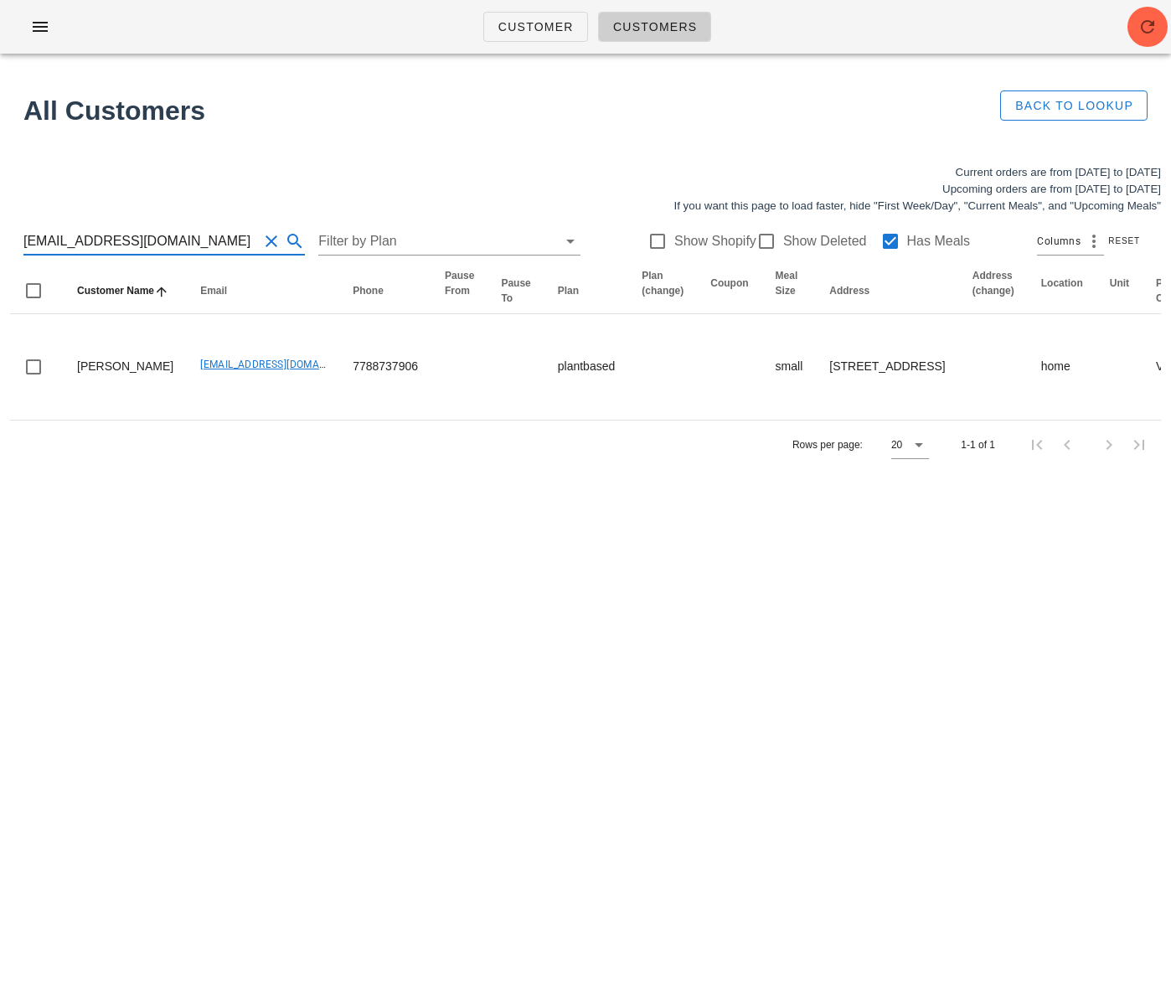
drag, startPoint x: 198, startPoint y: 247, endPoint x: -31, endPoint y: 234, distance: 229.1
click at [0, 234] on html "Customer Customers All Customers Back to Lookup Current orders are from Sunday …" at bounding box center [585, 503] width 1171 height 1007
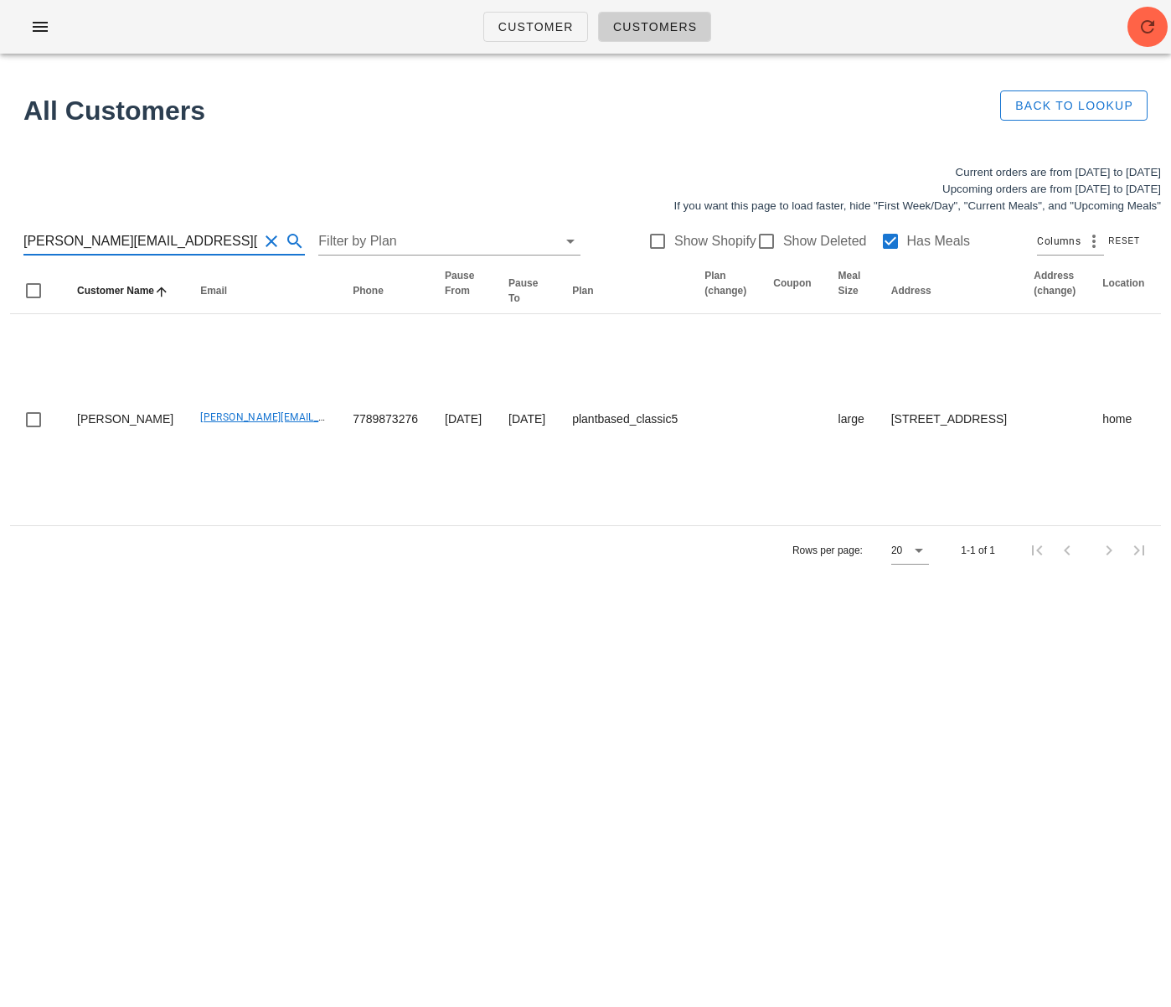
drag, startPoint x: 179, startPoint y: 242, endPoint x: -17, endPoint y: 240, distance: 196.0
click at [0, 240] on html "Customer Customers All Customers Back to Lookup Current orders are from Sunday …" at bounding box center [585, 503] width 1171 height 1007
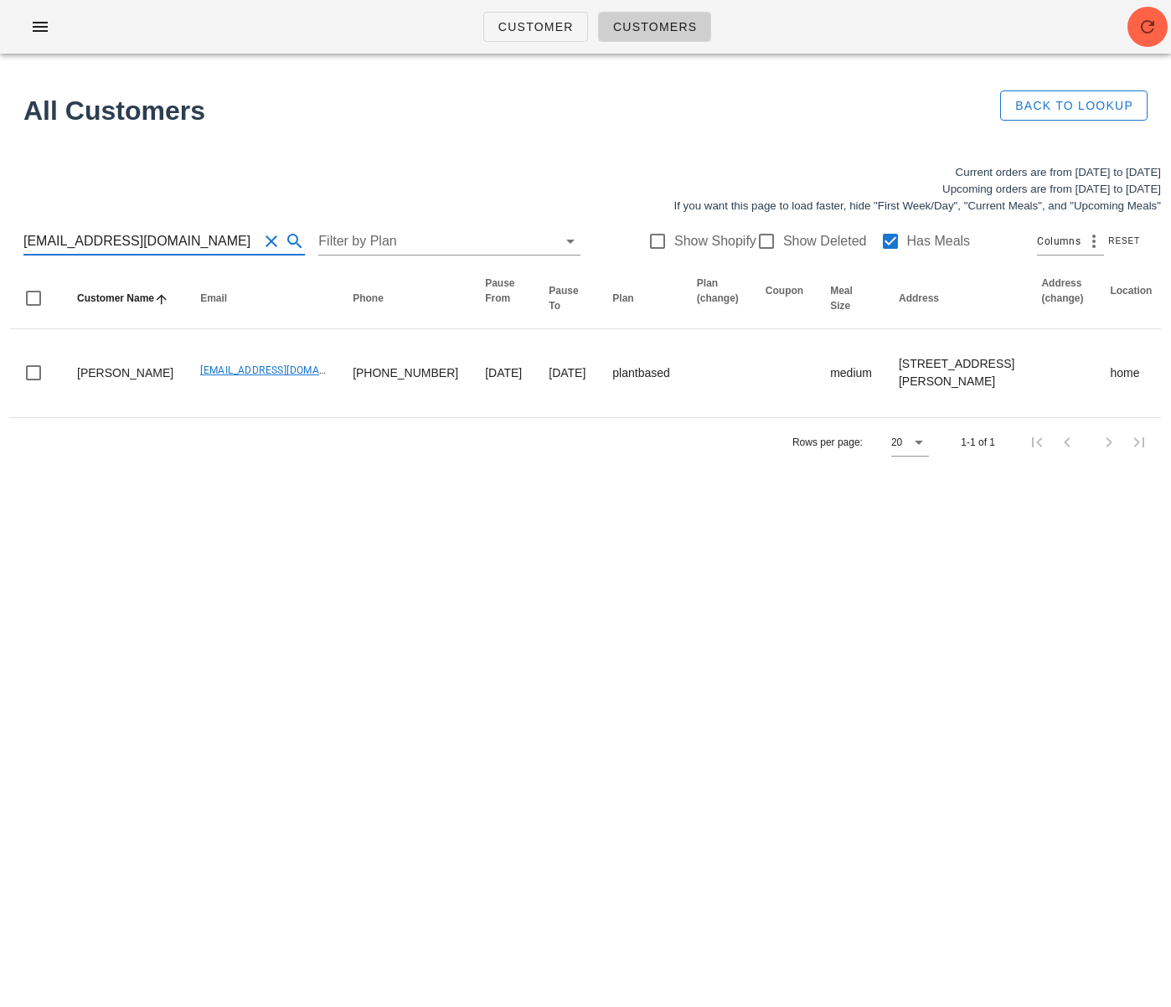
drag, startPoint x: 214, startPoint y: 242, endPoint x: 171, endPoint y: 265, distance: 48.3
click at [0, 233] on html "Customer Customers All Customers Back to Lookup Current orders are from Sunday …" at bounding box center [585, 503] width 1171 height 1007
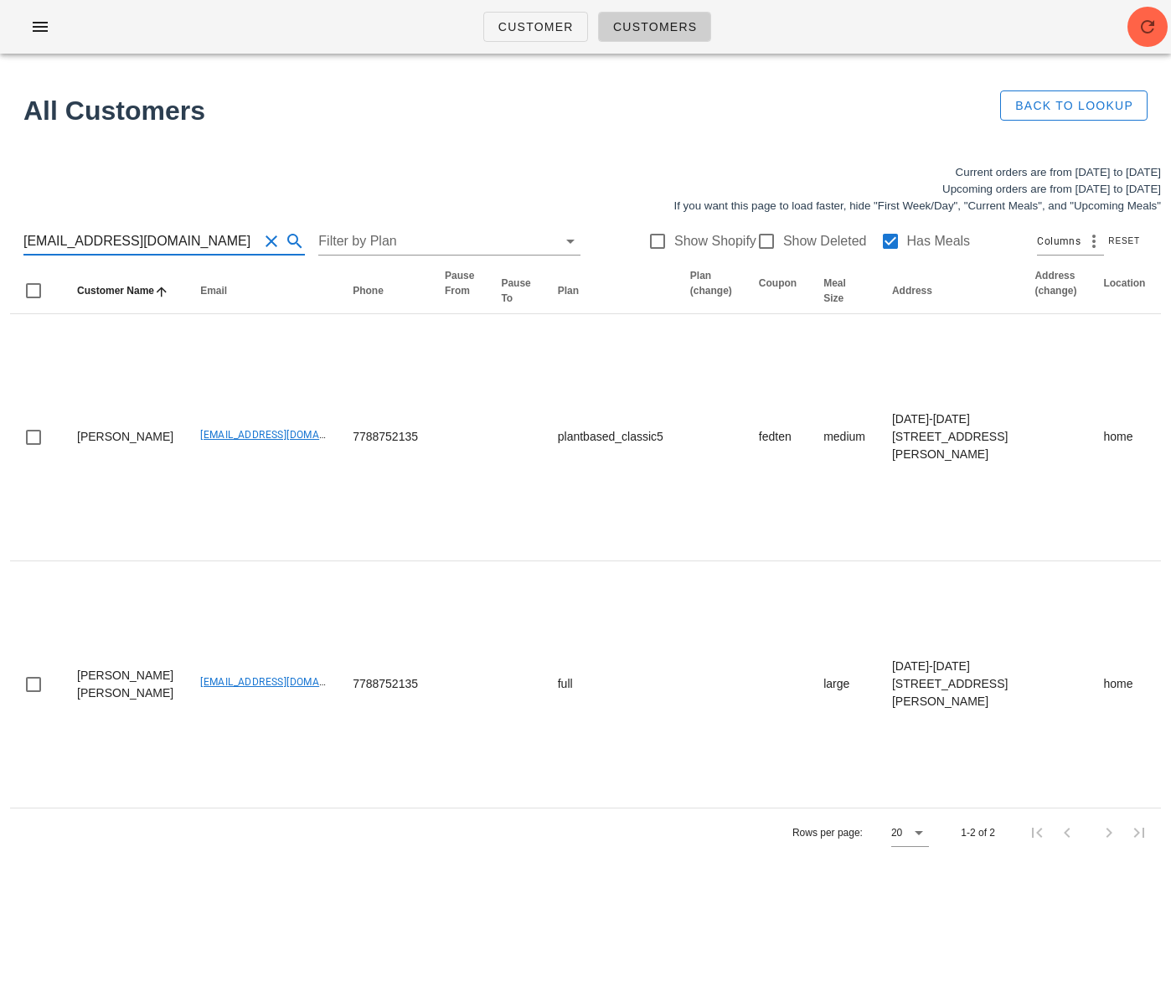
drag, startPoint x: 194, startPoint y: 242, endPoint x: 22, endPoint y: 237, distance: 172.6
click at [22, 237] on div "ema.fortunova@gmail.com Filter by Plan Show Shopify Show Deleted Has Meals Colu…" at bounding box center [585, 241] width 1151 height 54
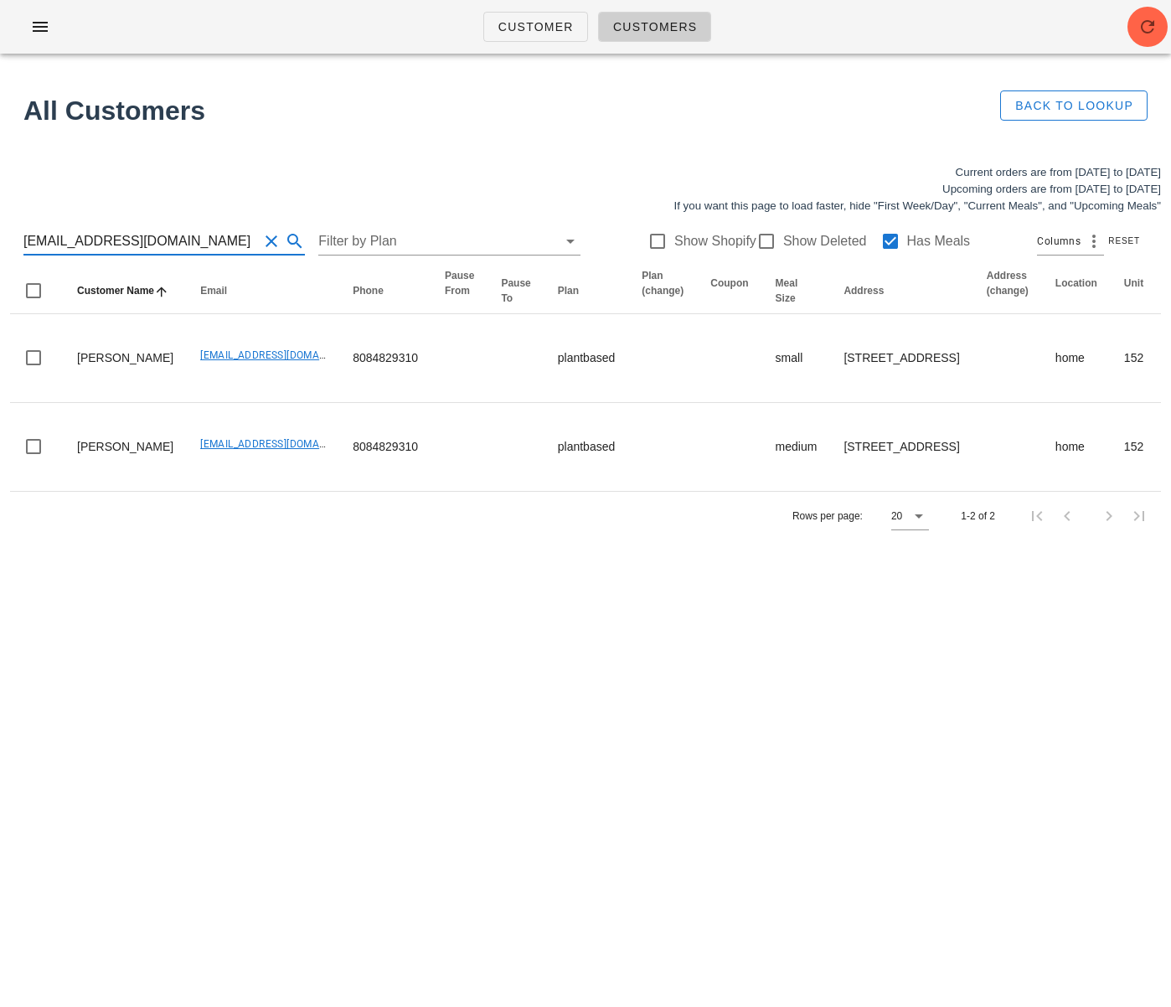
drag, startPoint x: 184, startPoint y: 236, endPoint x: -85, endPoint y: 235, distance: 268.9
click at [0, 235] on html "Customer Customers All Customers Back to Lookup Current orders are from Sunday …" at bounding box center [585, 503] width 1171 height 1007
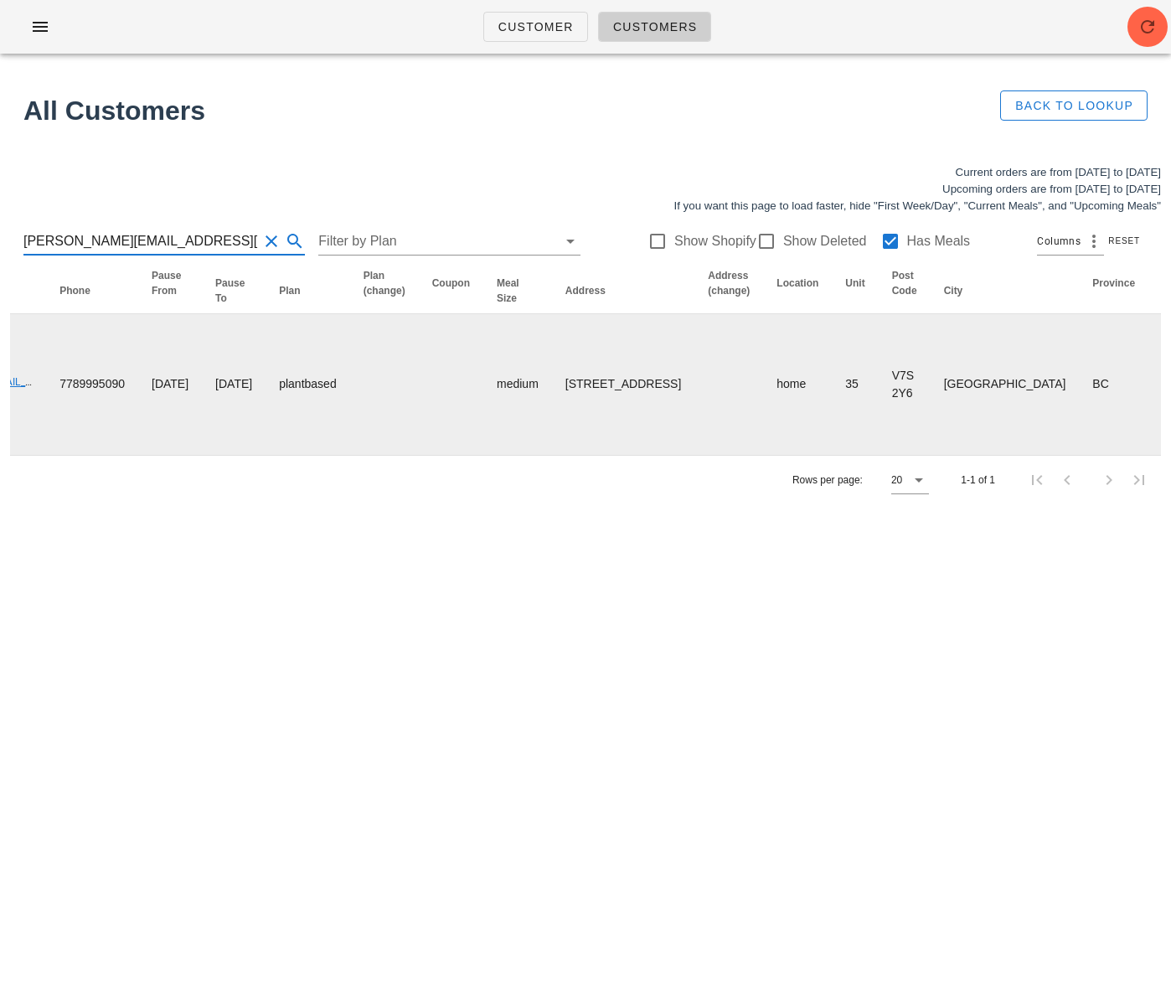
scroll to position [0, 699]
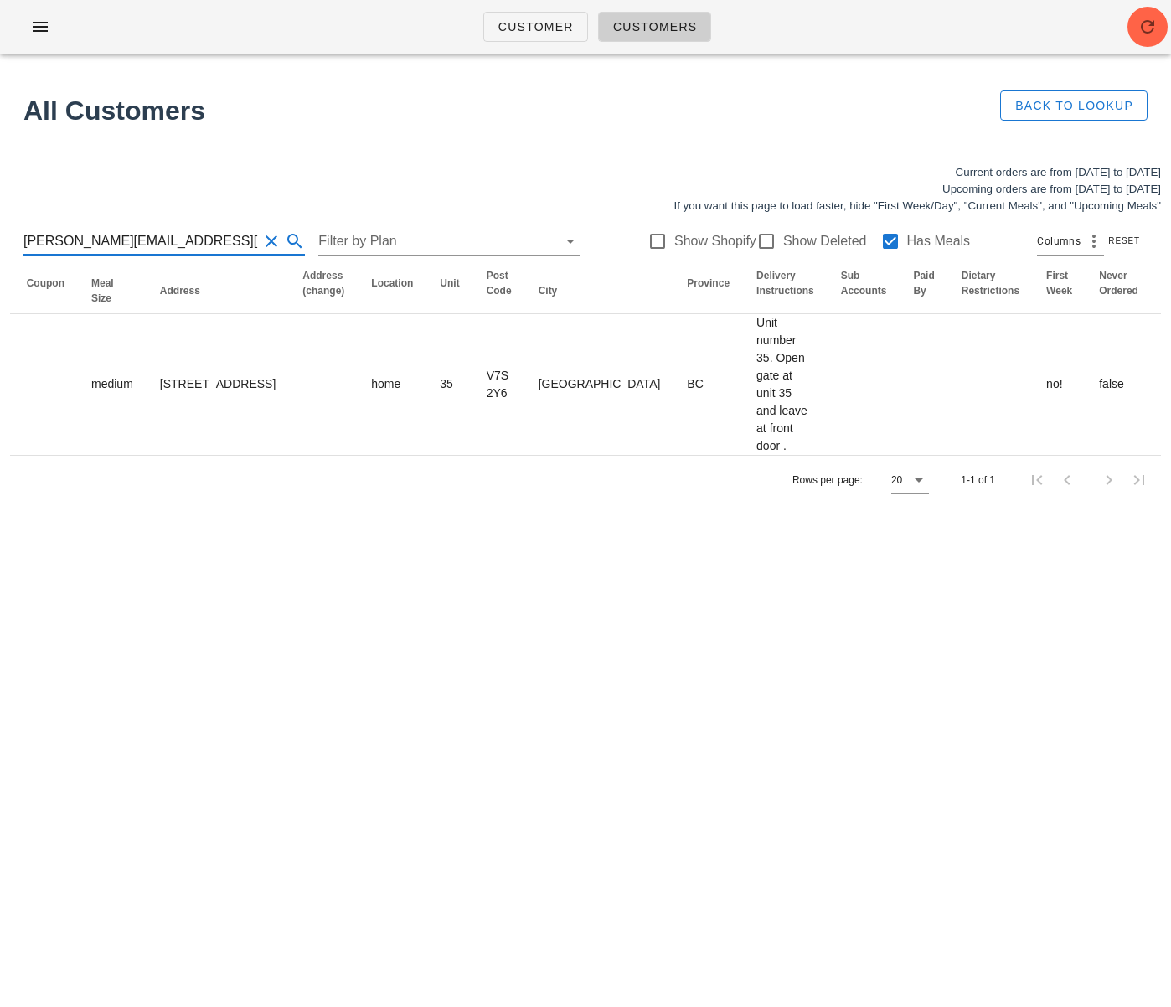
click at [74, 241] on input "[PERSON_NAME][EMAIL_ADDRESS][PERSON_NAME][DOMAIN_NAME]" at bounding box center [140, 241] width 235 height 27
click at [73, 245] on input "[PERSON_NAME][EMAIL_ADDRESS][PERSON_NAME][DOMAIN_NAME]" at bounding box center [140, 241] width 235 height 27
drag, startPoint x: 157, startPoint y: 242, endPoint x: 20, endPoint y: 240, distance: 136.6
click at [20, 240] on div "geoff.bagshaw@equinox.com Filter by Plan Show Shopify Show Deleted Has Meals Co…" at bounding box center [585, 241] width 1151 height 54
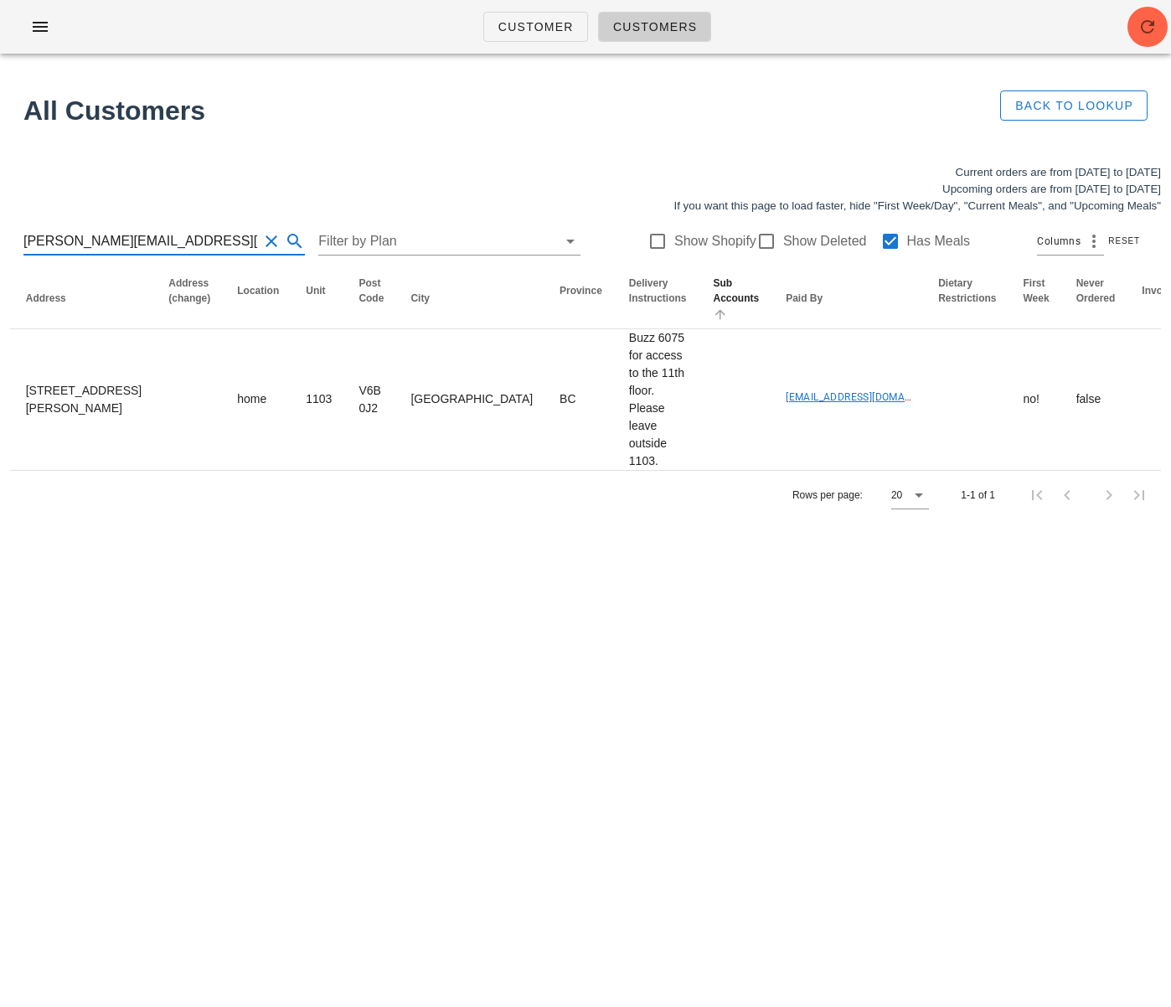
scroll to position [0, 562]
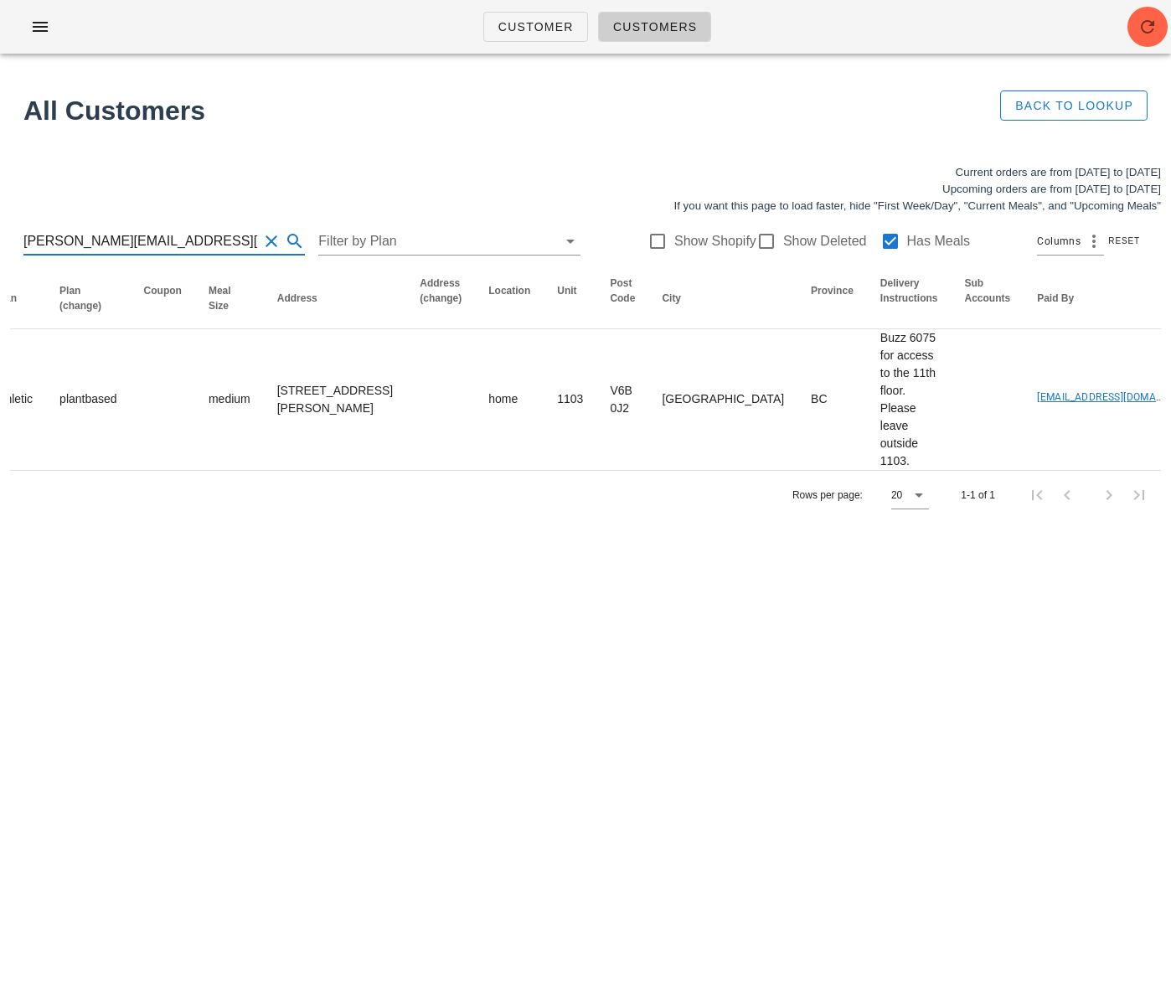
drag, startPoint x: 2, startPoint y: 233, endPoint x: -118, endPoint y: 228, distance: 119.9
click at [0, 228] on html "Customer Customers All Customers Back to Lookup Current orders are from Sunday …" at bounding box center [585, 503] width 1171 height 1007
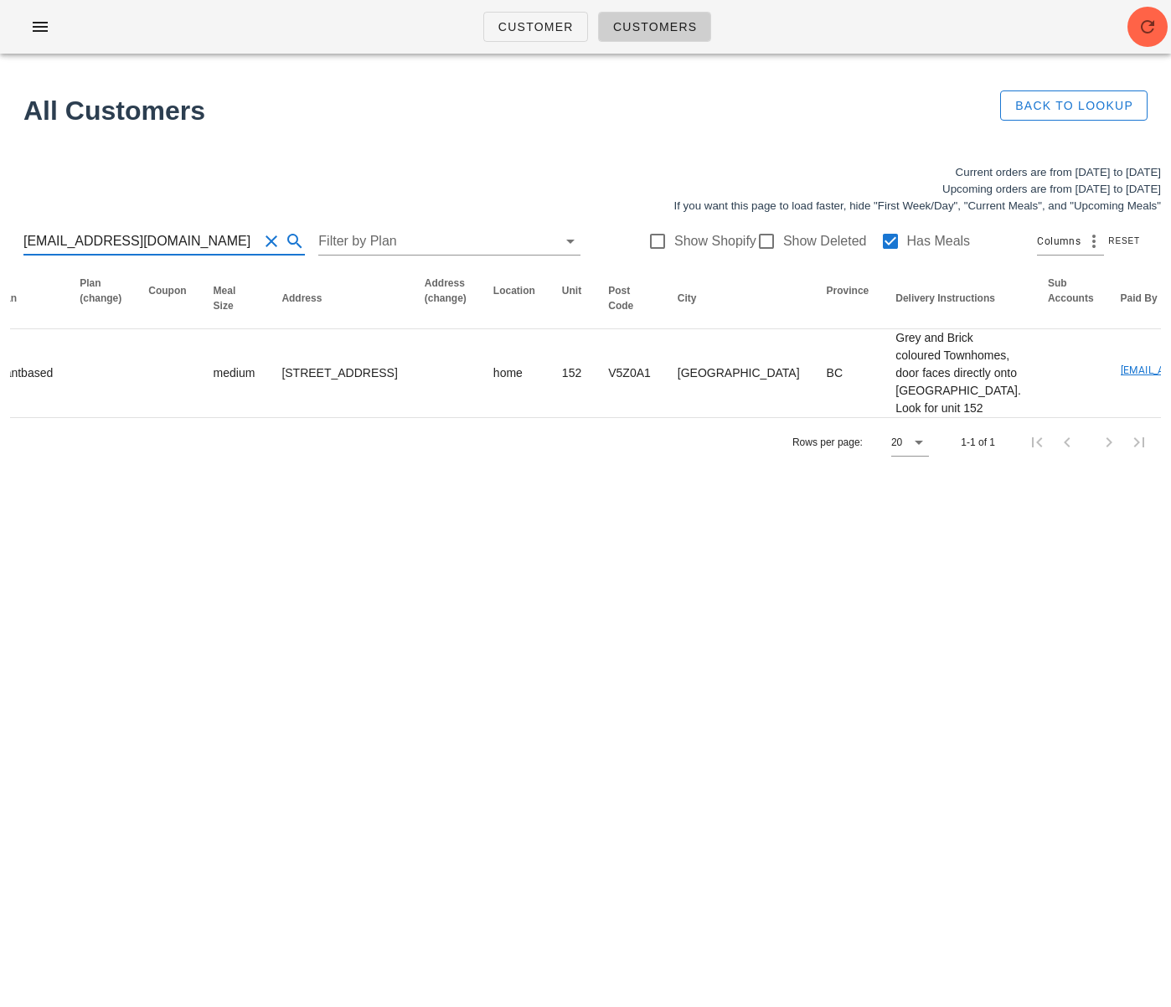
drag, startPoint x: 220, startPoint y: 245, endPoint x: -18, endPoint y: 232, distance: 239.1
click at [0, 232] on html "Customer Customers All Customers Back to Lookup Current orders are from Sunday …" at bounding box center [585, 503] width 1171 height 1007
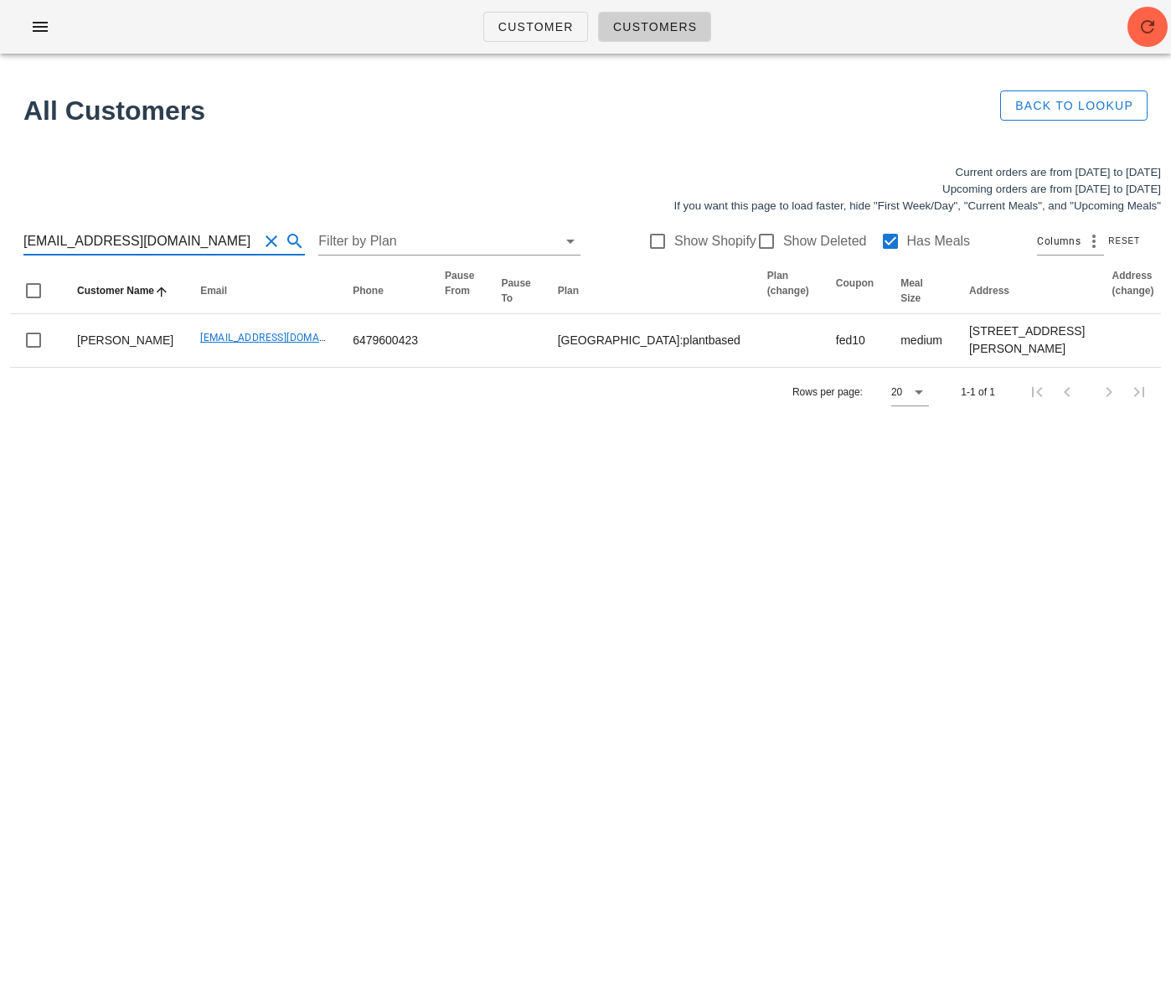
drag, startPoint x: 219, startPoint y: 233, endPoint x: -85, endPoint y: 221, distance: 304.3
click at [0, 221] on html "Customer Customers All Customers Back to Lookup Current orders are from Sunday …" at bounding box center [585, 503] width 1171 height 1007
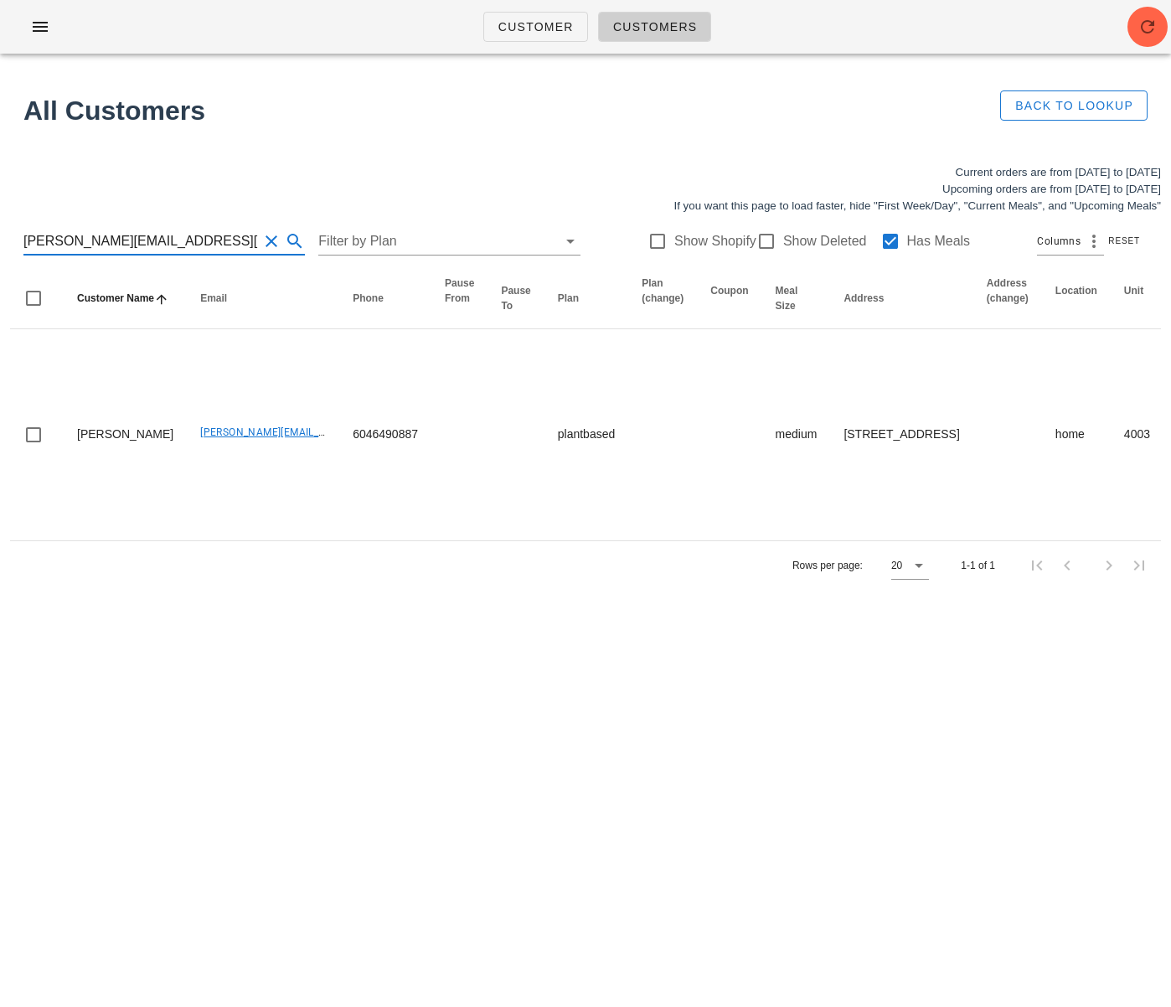
drag, startPoint x: 98, startPoint y: 238, endPoint x: -28, endPoint y: 235, distance: 125.7
click at [0, 235] on html "Customer Customers All Customers Back to Lookup Current orders are from Sunday …" at bounding box center [585, 503] width 1171 height 1007
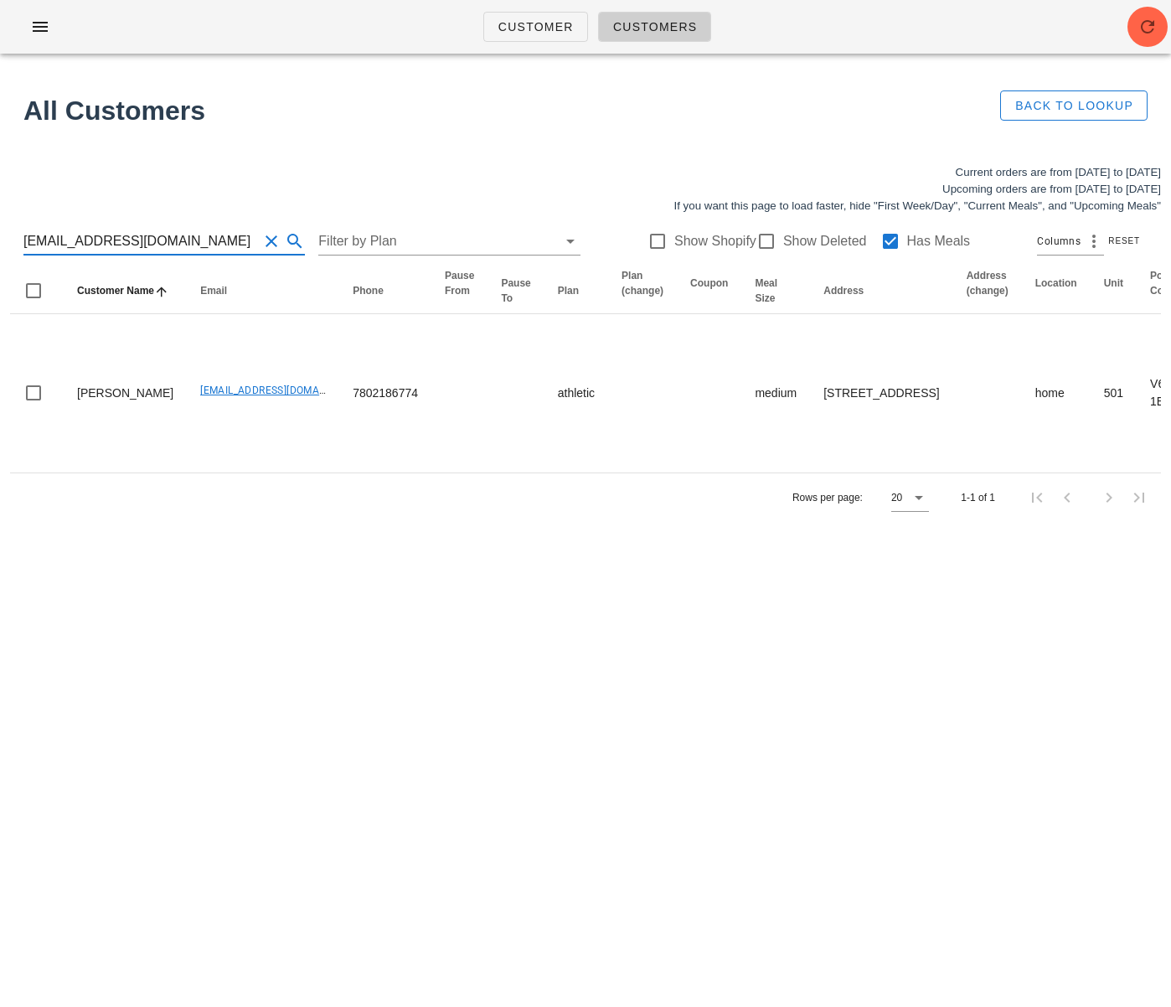
drag, startPoint x: 183, startPoint y: 235, endPoint x: 237, endPoint y: 231, distance: 54.6
click at [238, 230] on input "[EMAIL_ADDRESS][DOMAIN_NAME]" at bounding box center [140, 241] width 235 height 27
drag, startPoint x: 49, startPoint y: 235, endPoint x: -11, endPoint y: 235, distance: 59.5
click at [0, 235] on html "Customer Customers All Customers Back to Lookup Current orders are from Sunday …" at bounding box center [585, 503] width 1171 height 1007
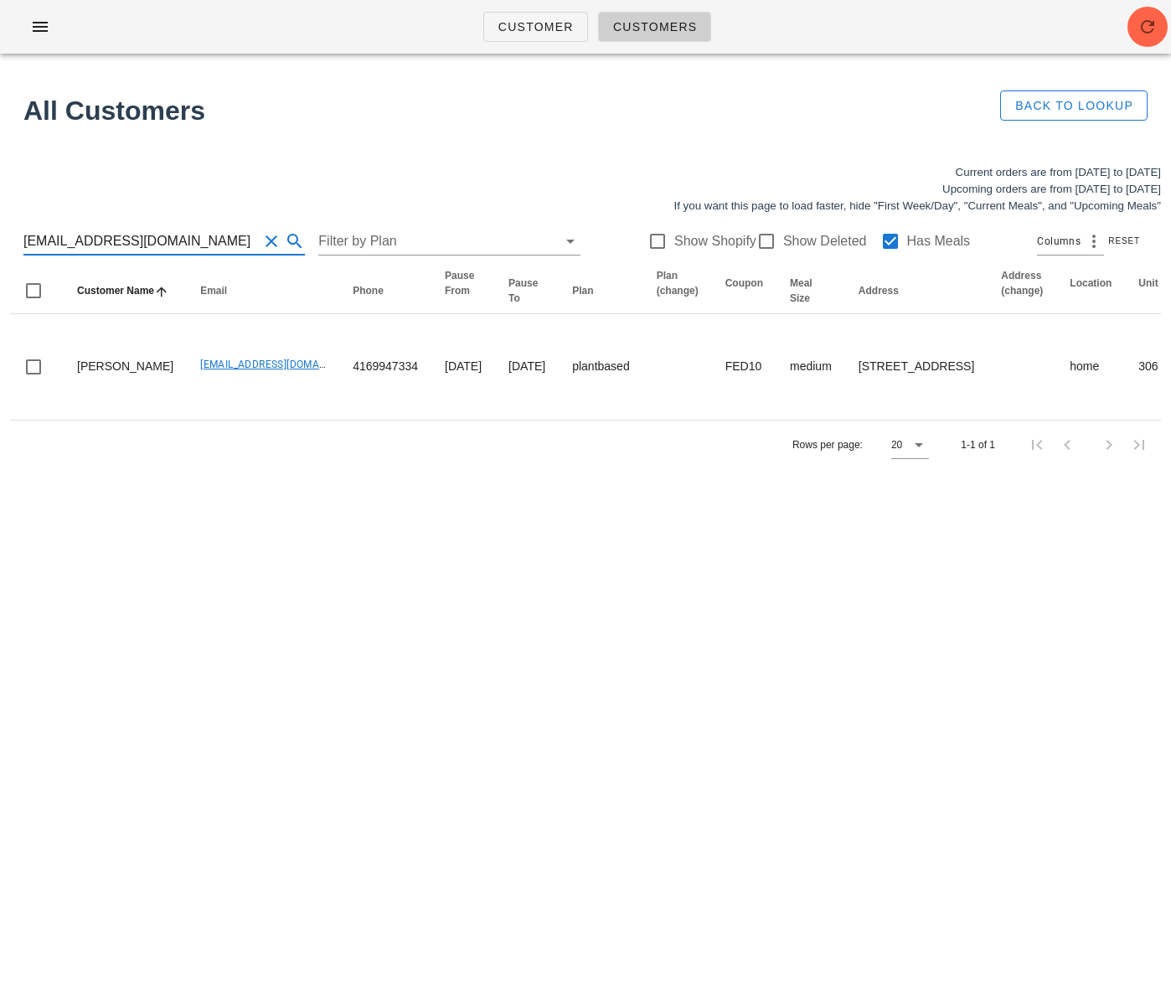
drag, startPoint x: 230, startPoint y: 235, endPoint x: -17, endPoint y: 234, distance: 247.1
click at [0, 234] on html "Customer Customers All Customers Back to Lookup Current orders are from Sunday …" at bounding box center [585, 503] width 1171 height 1007
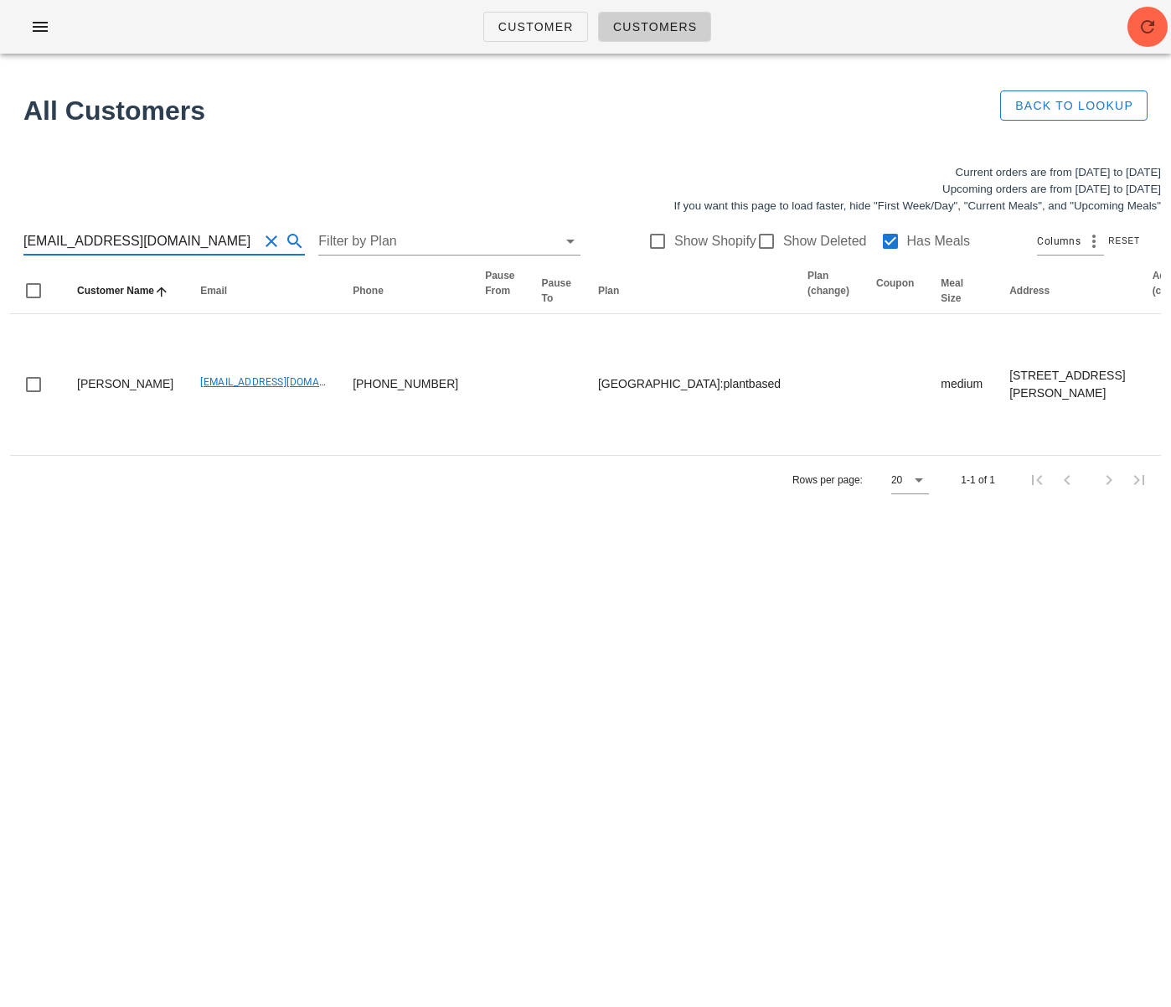
drag, startPoint x: 186, startPoint y: 247, endPoint x: -34, endPoint y: 228, distance: 221.1
click at [0, 228] on html "Customer Customers All Customers Back to Lookup Current orders are from Sunday …" at bounding box center [585, 503] width 1171 height 1007
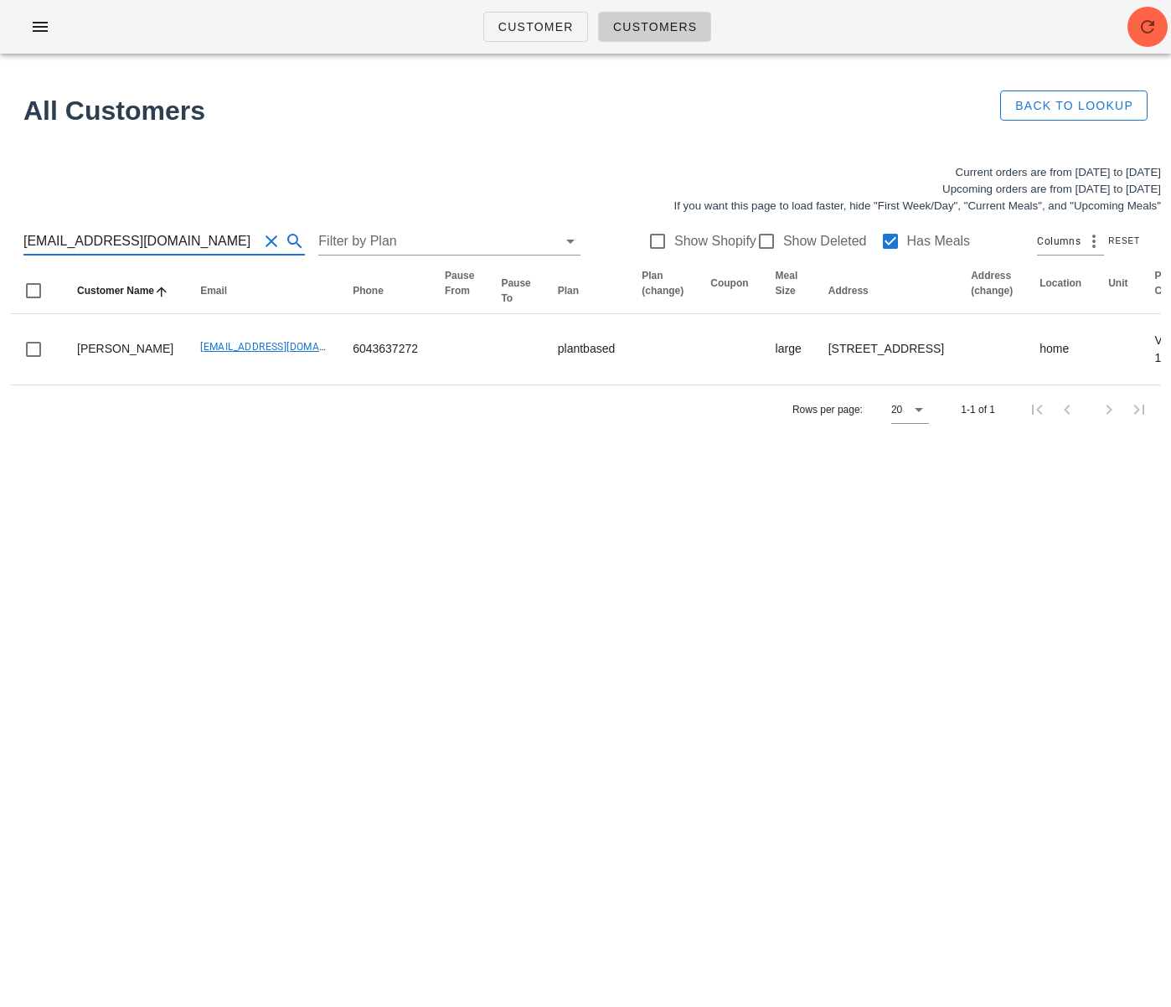
drag, startPoint x: 180, startPoint y: 245, endPoint x: 56, endPoint y: 227, distance: 125.3
click at [24, 228] on input "[EMAIL_ADDRESS][DOMAIN_NAME]" at bounding box center [140, 241] width 235 height 27
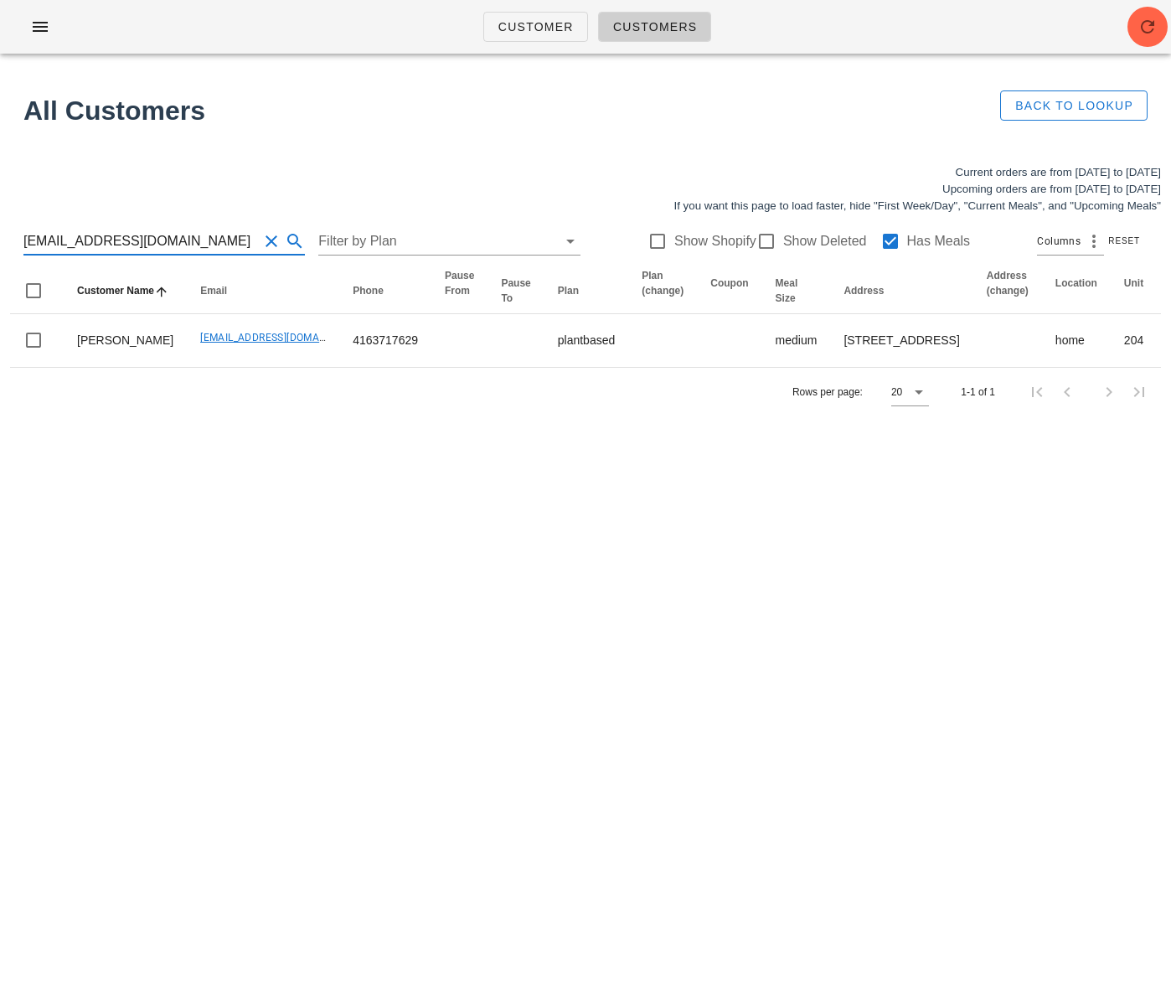
drag, startPoint x: 173, startPoint y: 248, endPoint x: -14, endPoint y: 234, distance: 188.2
click at [0, 234] on html "Customer Customers All Customers Back to Lookup Current orders are from Sunday …" at bounding box center [585, 503] width 1171 height 1007
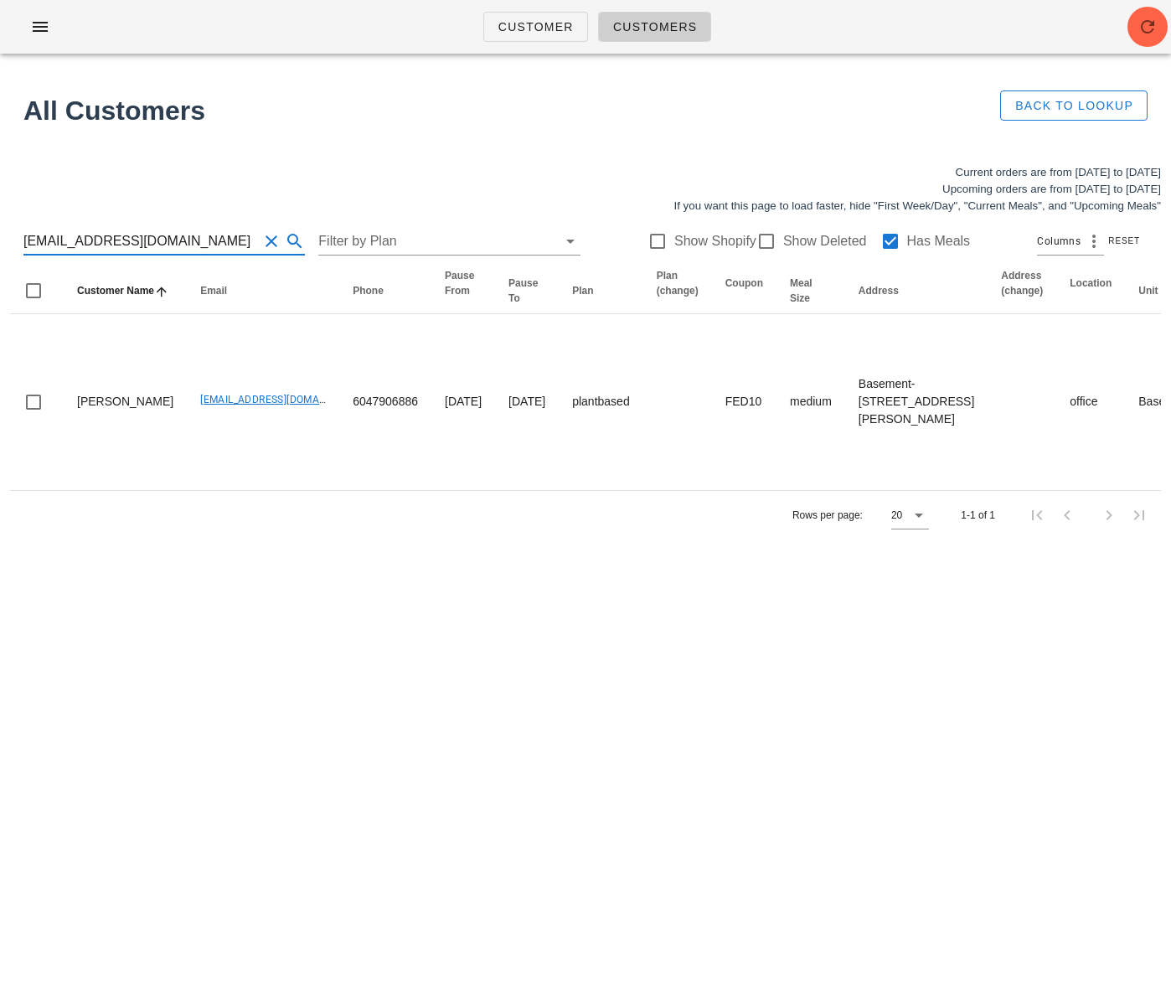
drag, startPoint x: 229, startPoint y: 245, endPoint x: -51, endPoint y: 220, distance: 280.9
click at [0, 220] on html "Customer Customers All Customers Back to Lookup Current orders are from Sunday …" at bounding box center [585, 503] width 1171 height 1007
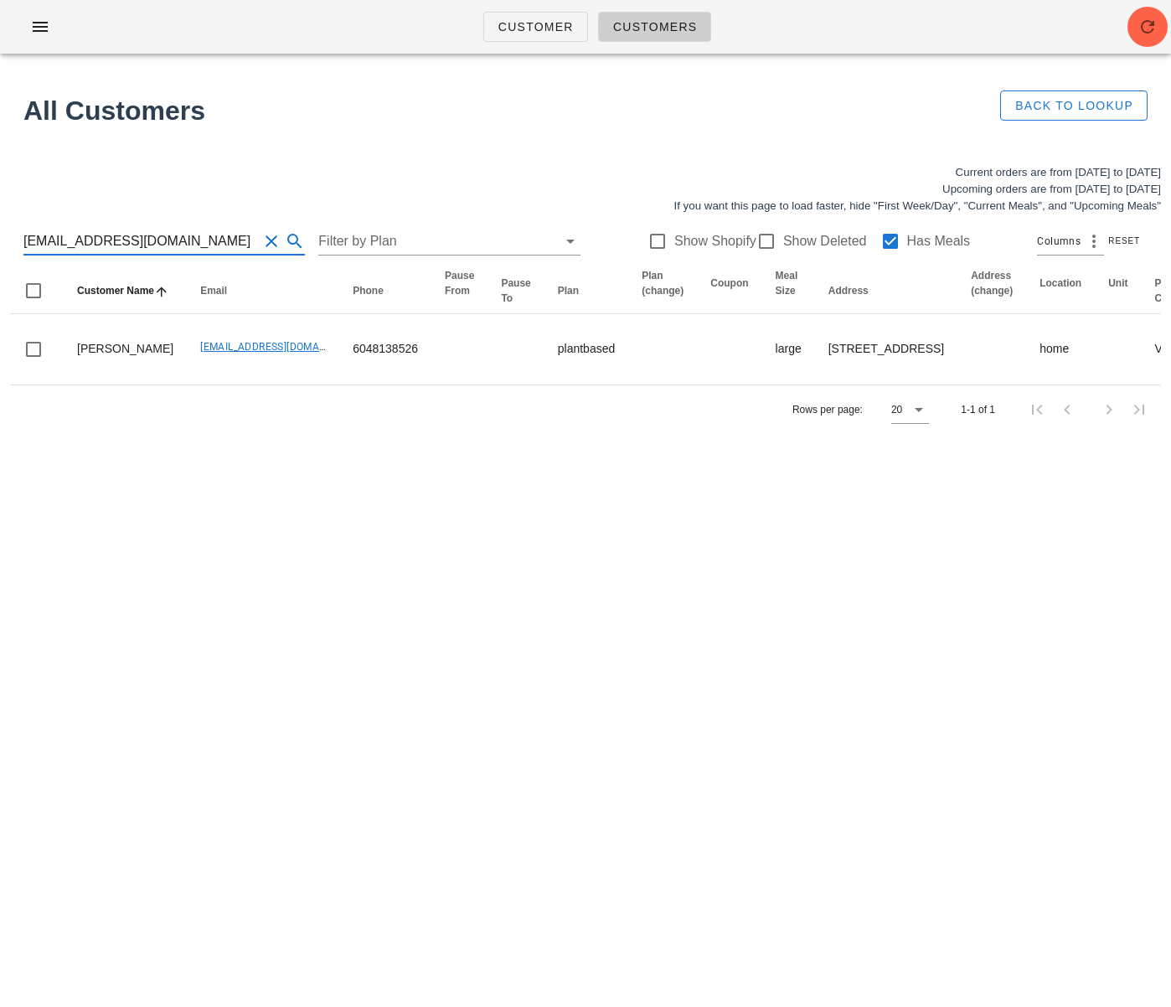
drag, startPoint x: 191, startPoint y: 241, endPoint x: -39, endPoint y: 234, distance: 230.5
click at [0, 234] on html "Customer Customers All Customers Back to Lookup Current orders are from Sunday …" at bounding box center [585, 503] width 1171 height 1007
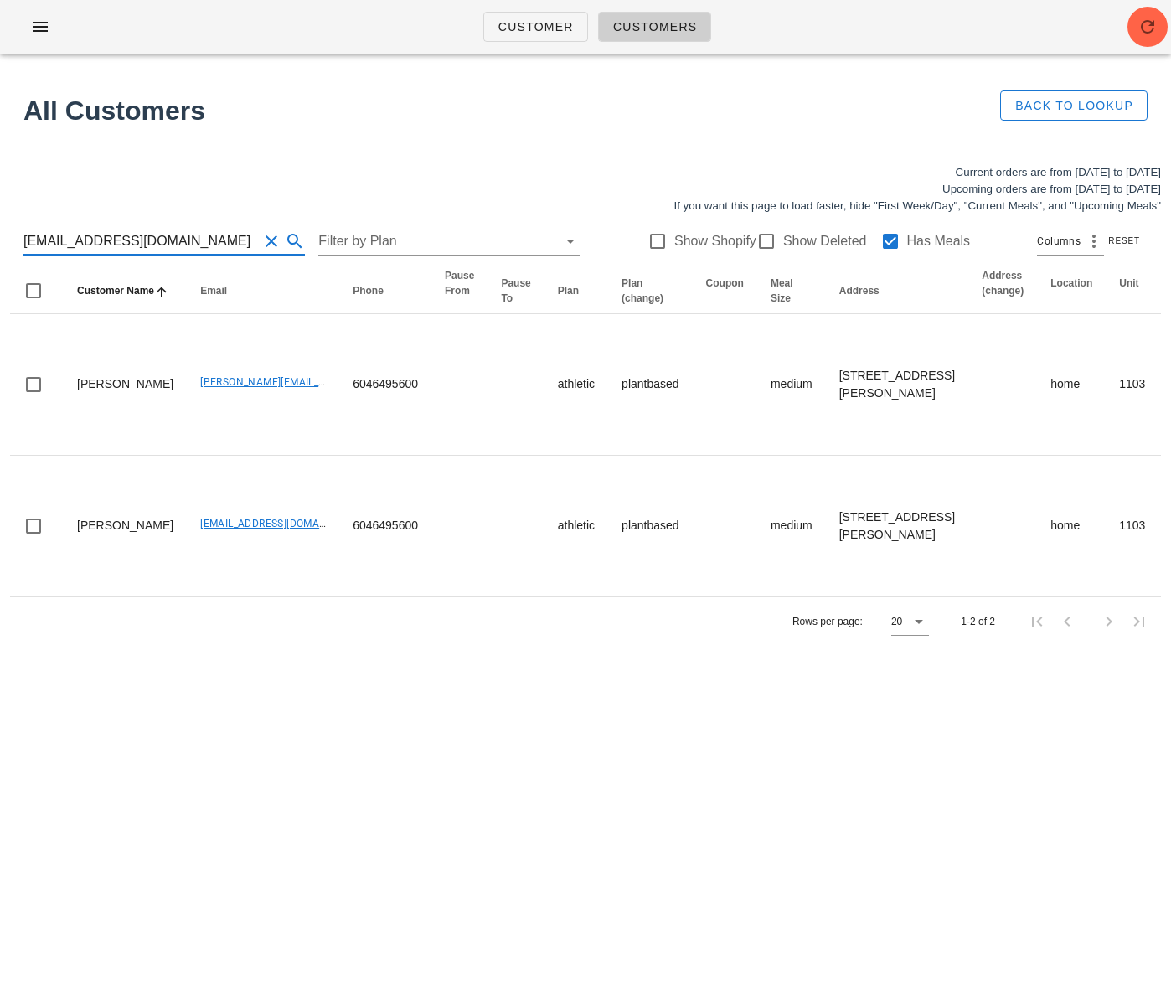
scroll to position [1, 0]
drag, startPoint x: 196, startPoint y: 238, endPoint x: 116, endPoint y: 240, distance: 80.5
click at [117, 241] on input "[EMAIL_ADDRESS][DOMAIN_NAME]" at bounding box center [140, 241] width 235 height 27
click at [212, 247] on input "[EMAIL_ADDRESS][DOMAIN_NAME]" at bounding box center [140, 241] width 235 height 27
drag, startPoint x: 46, startPoint y: 247, endPoint x: -107, endPoint y: 239, distance: 153.5
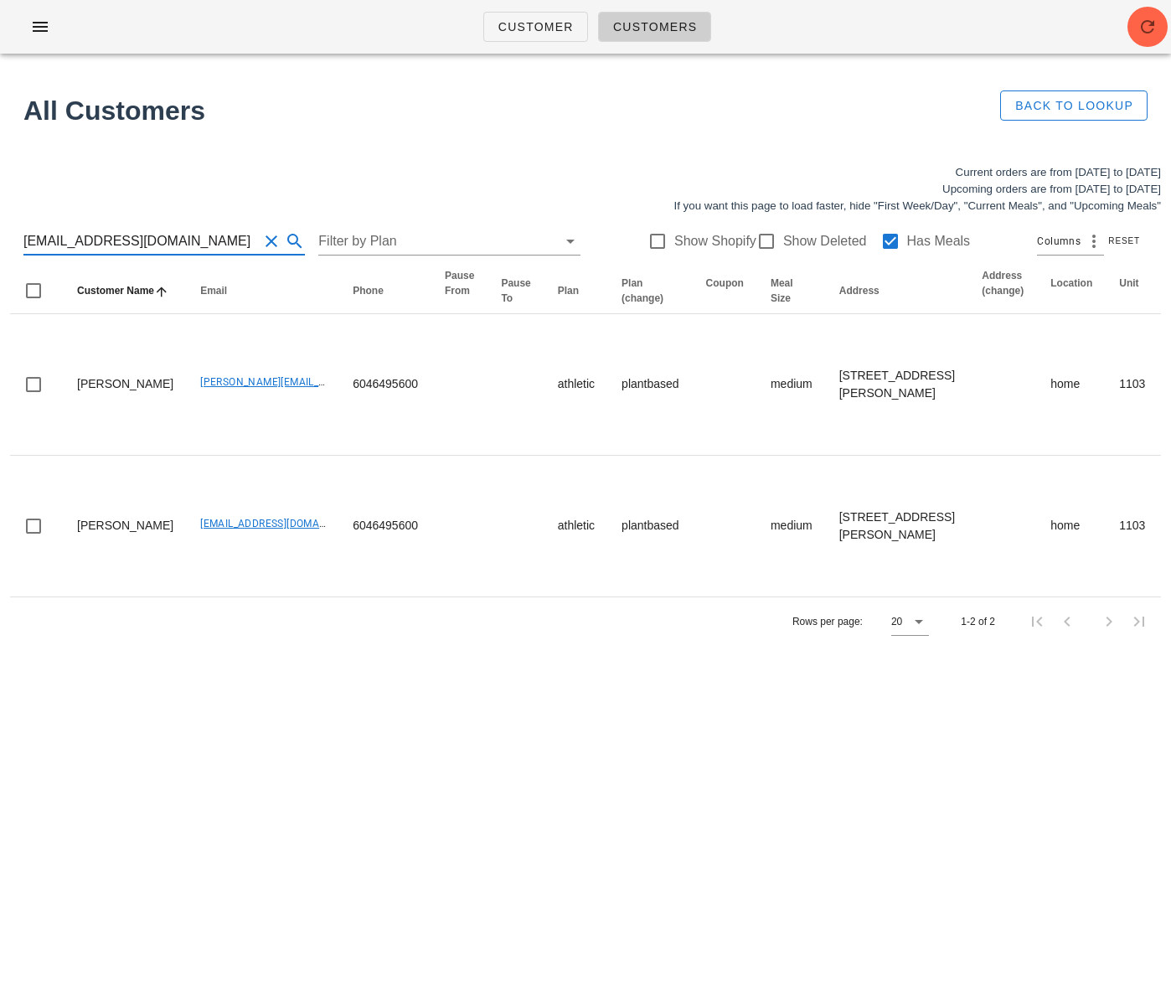
click at [0, 239] on html "Customer Customers All Customers Back to Lookup Current orders are from Sunday …" at bounding box center [585, 503] width 1171 height 1007
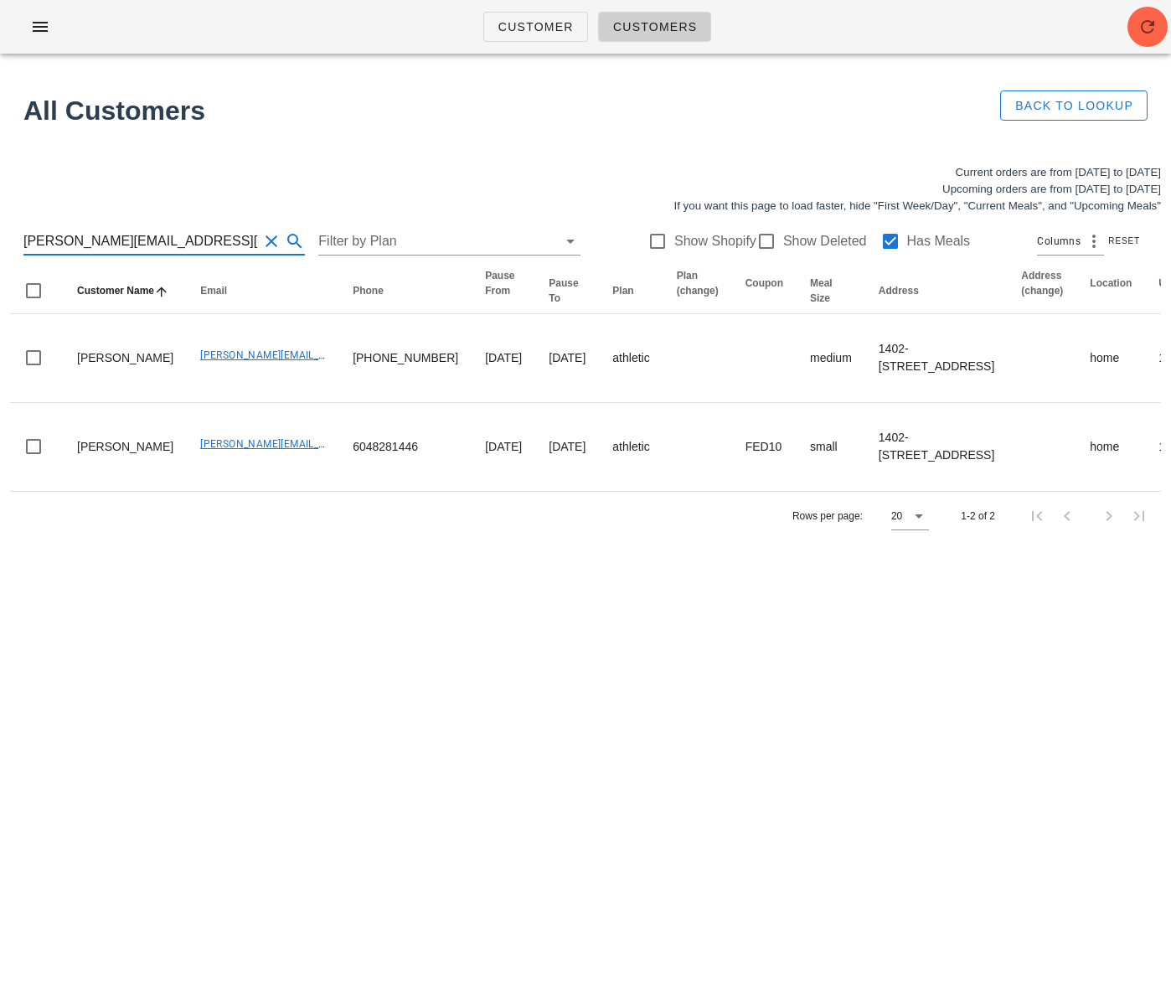
drag, startPoint x: 194, startPoint y: 241, endPoint x: 10, endPoint y: 234, distance: 184.4
click at [12, 234] on div "vannessa@informprojects.com Filter by Plan Show Shopify Show Deleted Has Meals …" at bounding box center [585, 241] width 1151 height 54
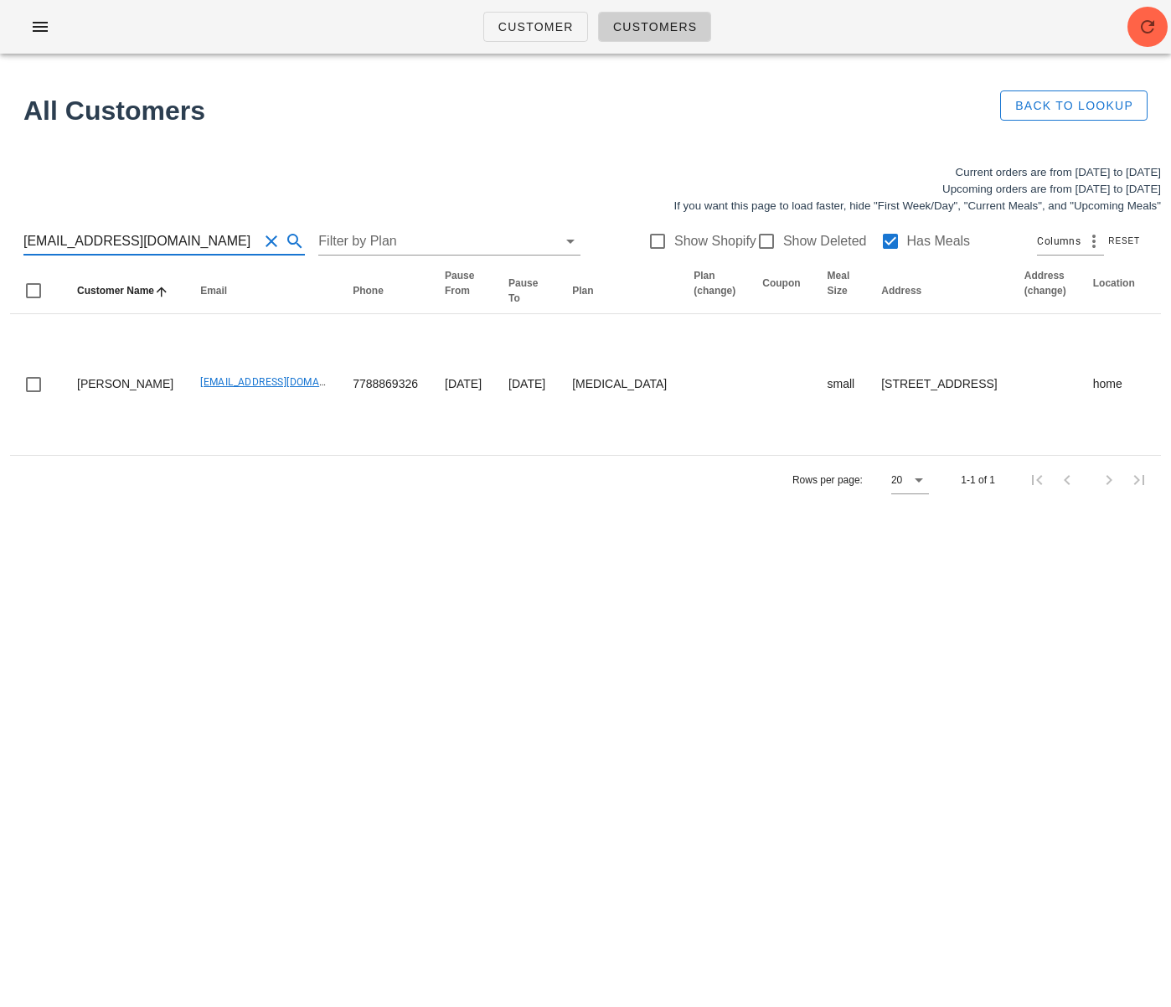
drag, startPoint x: 192, startPoint y: 245, endPoint x: -10, endPoint y: 238, distance: 202.0
click at [0, 238] on html "Customer Customers All Customers Back to Lookup Current orders are from Sunday …" at bounding box center [585, 503] width 1171 height 1007
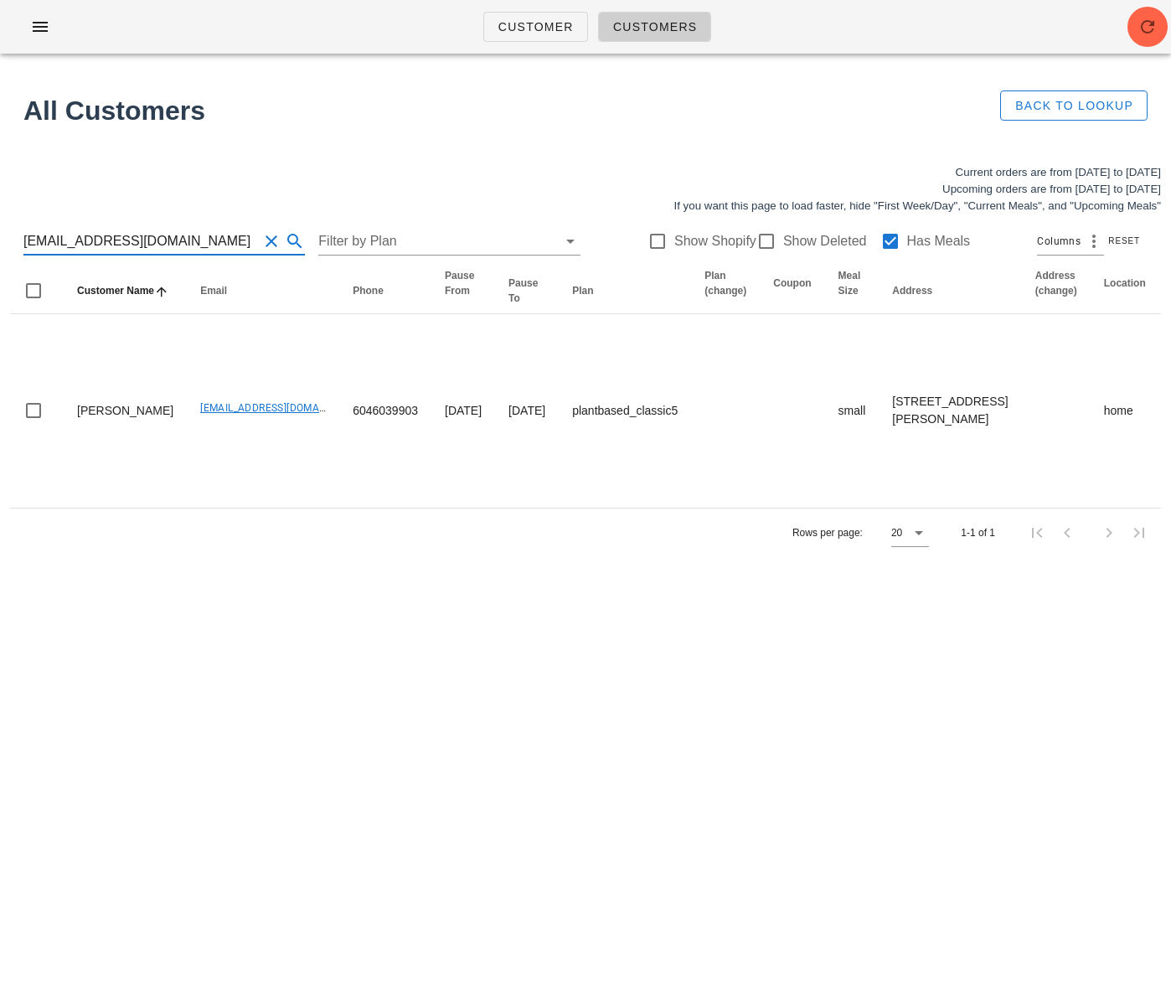
scroll to position [1, 0]
drag, startPoint x: 178, startPoint y: 245, endPoint x: -54, endPoint y: 241, distance: 232.9
click at [0, 241] on html "Customer Customers All Customers Back to Lookup Current orders are from Sunday …" at bounding box center [585, 503] width 1171 height 1007
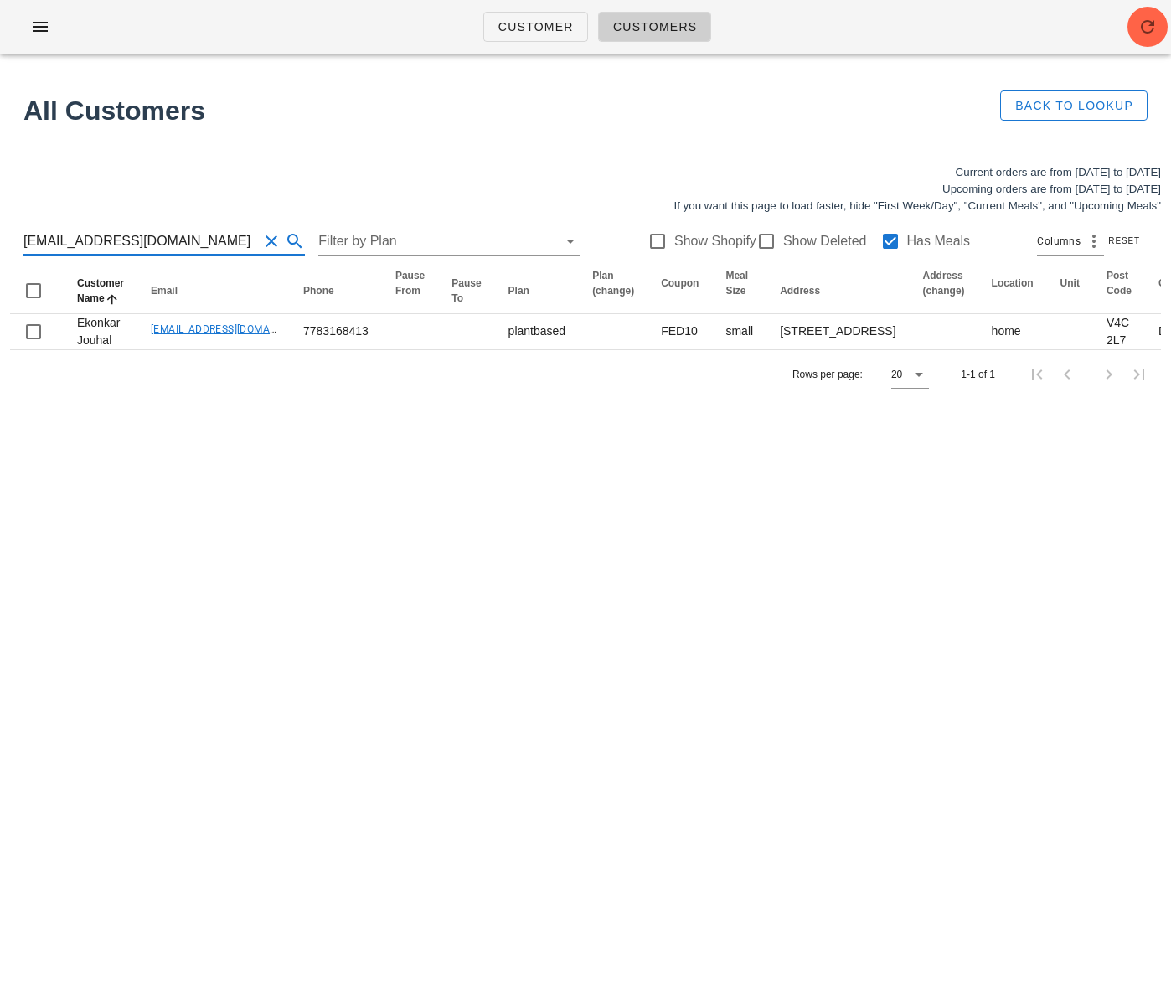
drag, startPoint x: 186, startPoint y: 238, endPoint x: -14, endPoint y: 234, distance: 200.2
click at [0, 234] on html "Customer Customers All Customers Back to Lookup Current orders are from Sunday …" at bounding box center [585, 503] width 1171 height 1007
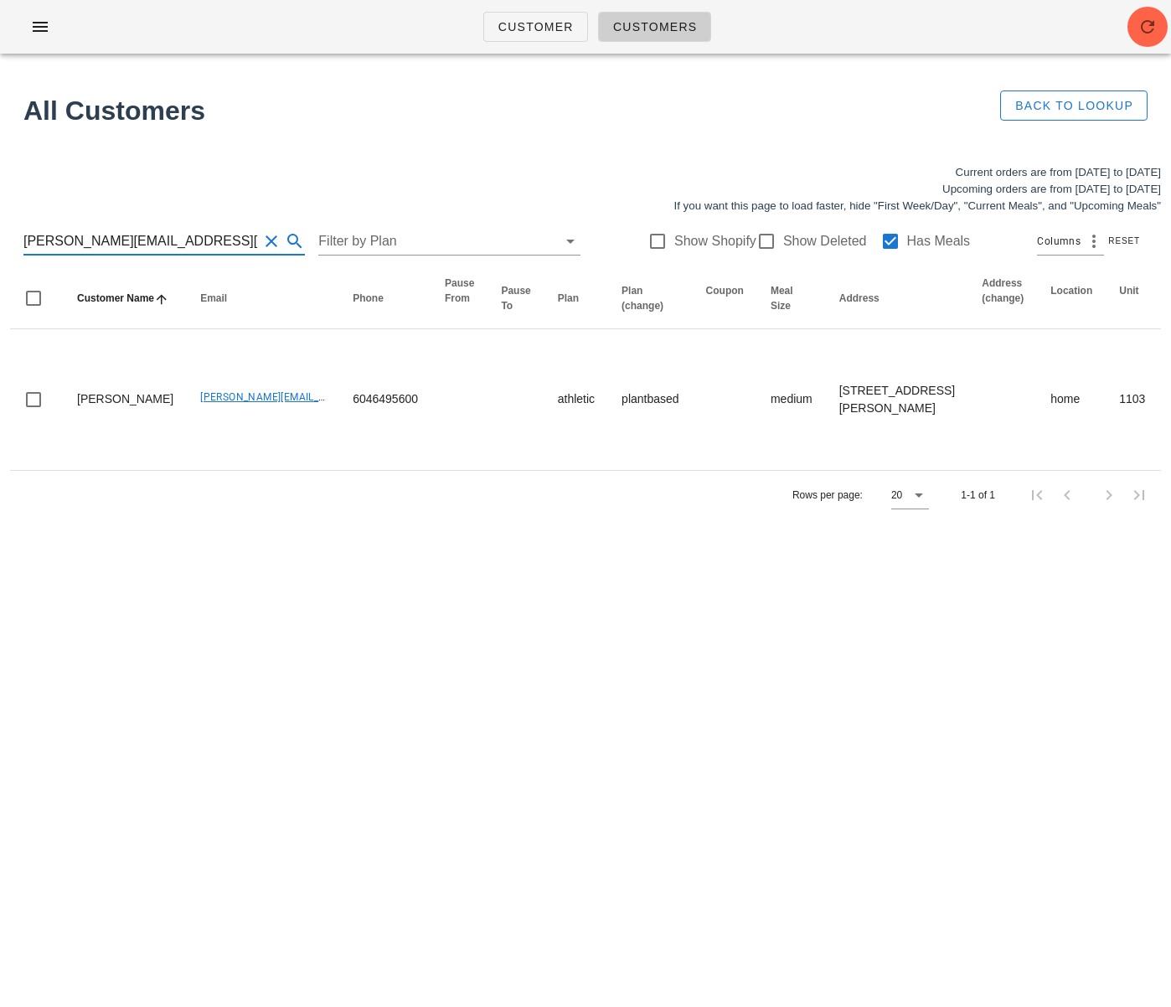
drag, startPoint x: 181, startPoint y: 238, endPoint x: 37, endPoint y: 238, distance: 144.1
click at [37, 238] on input "[PERSON_NAME][EMAIL_ADDRESS][DOMAIN_NAME]" at bounding box center [140, 241] width 235 height 27
drag, startPoint x: 91, startPoint y: 244, endPoint x: -19, endPoint y: 238, distance: 110.7
click at [0, 238] on html "Customer Customers All Customers Back to Lookup Current orders are from Sunday …" at bounding box center [585, 503] width 1171 height 1007
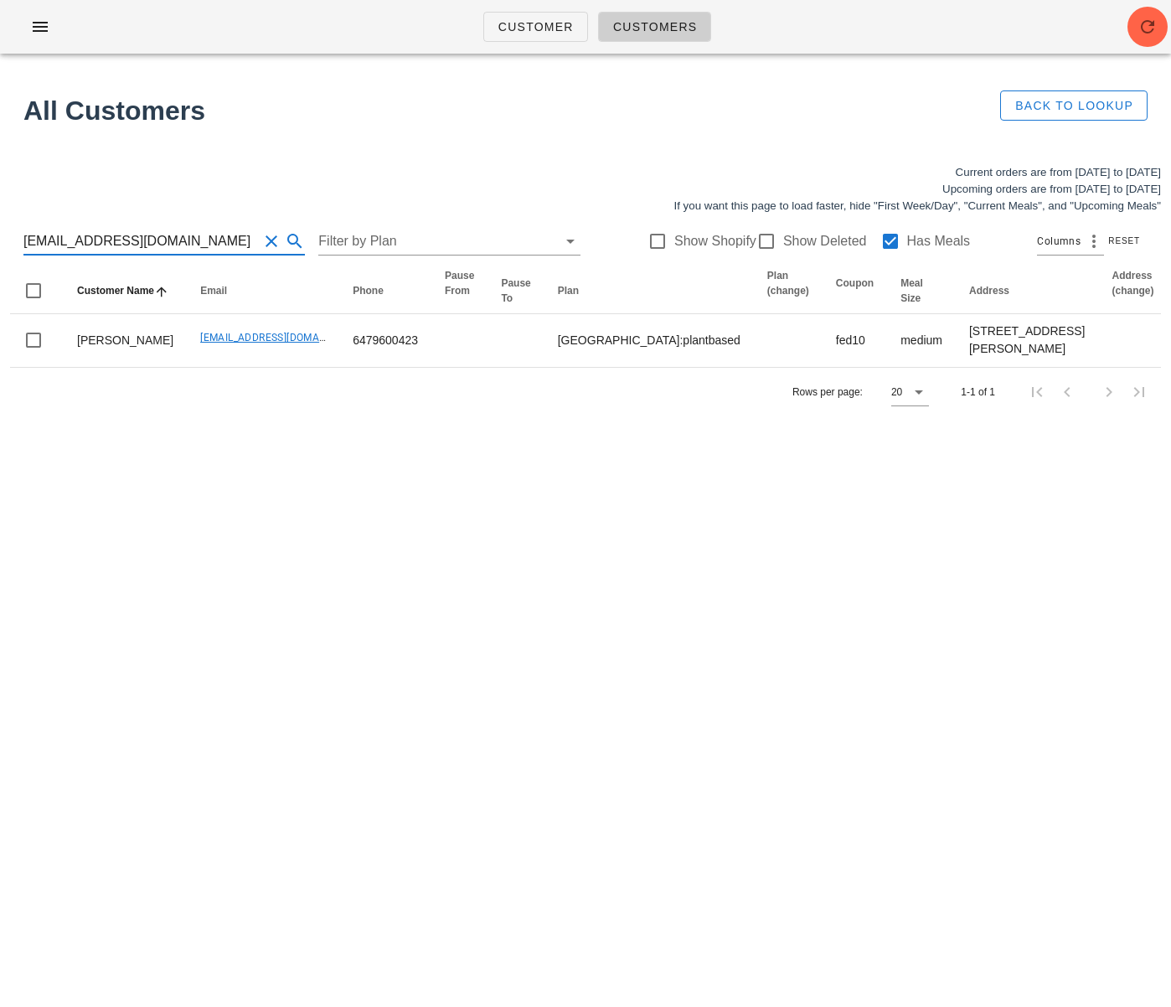
drag, startPoint x: 107, startPoint y: 242, endPoint x: 1, endPoint y: 236, distance: 106.5
click at [1, 236] on div "Current orders are from Sunday Aug 24 to Saturday Aug 30 Upcoming orders are fr…" at bounding box center [585, 290] width 1171 height 272
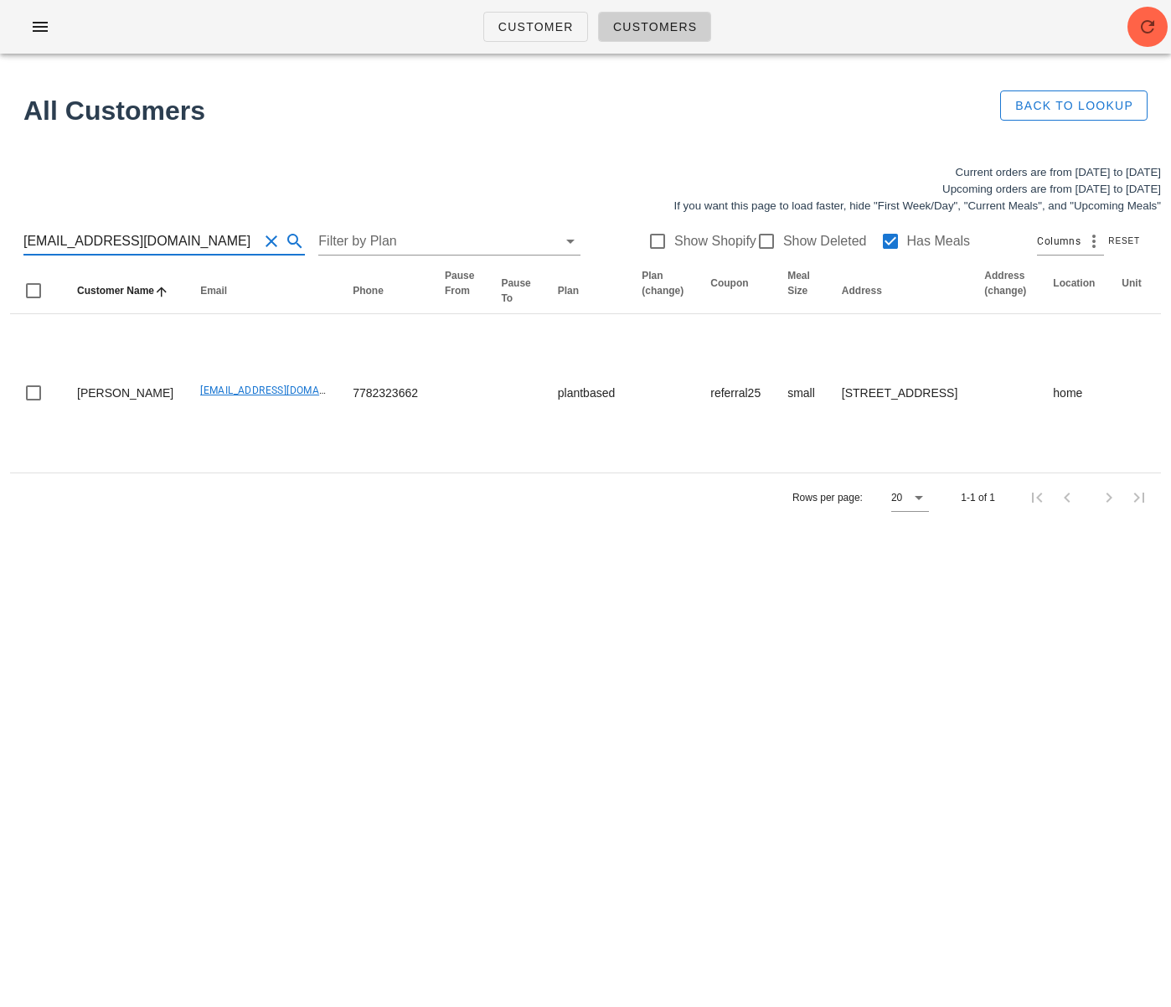
drag, startPoint x: 172, startPoint y: 240, endPoint x: -17, endPoint y: 234, distance: 188.6
click at [0, 234] on html "Customer Customers All Customers Back to Lookup Current orders are from Sunday …" at bounding box center [585, 503] width 1171 height 1007
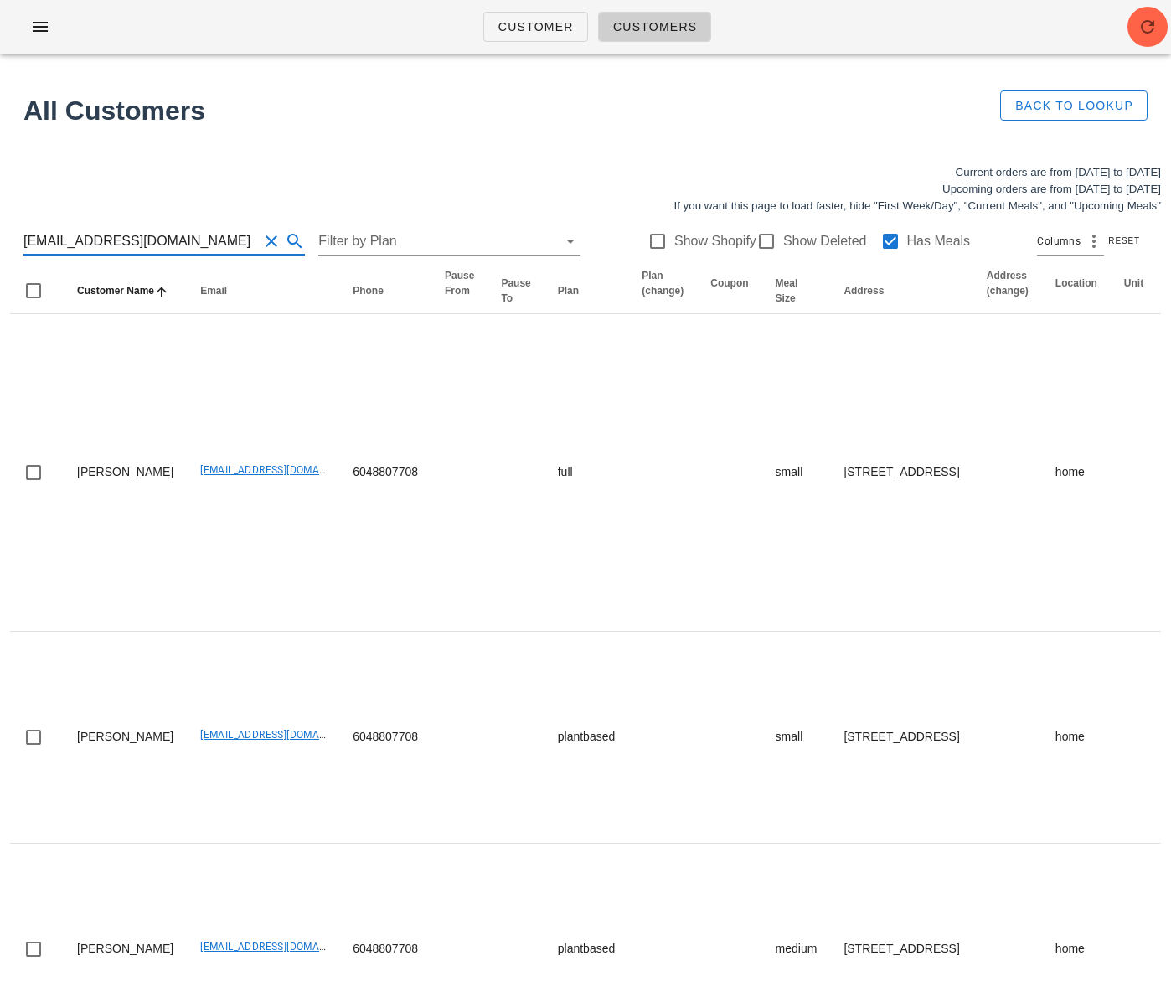
drag, startPoint x: 156, startPoint y: 245, endPoint x: -75, endPoint y: 235, distance: 231.4
click at [0, 235] on html "Customer Customers All Customers Back to Lookup Current orders are from Sunday …" at bounding box center [585, 557] width 1171 height 1114
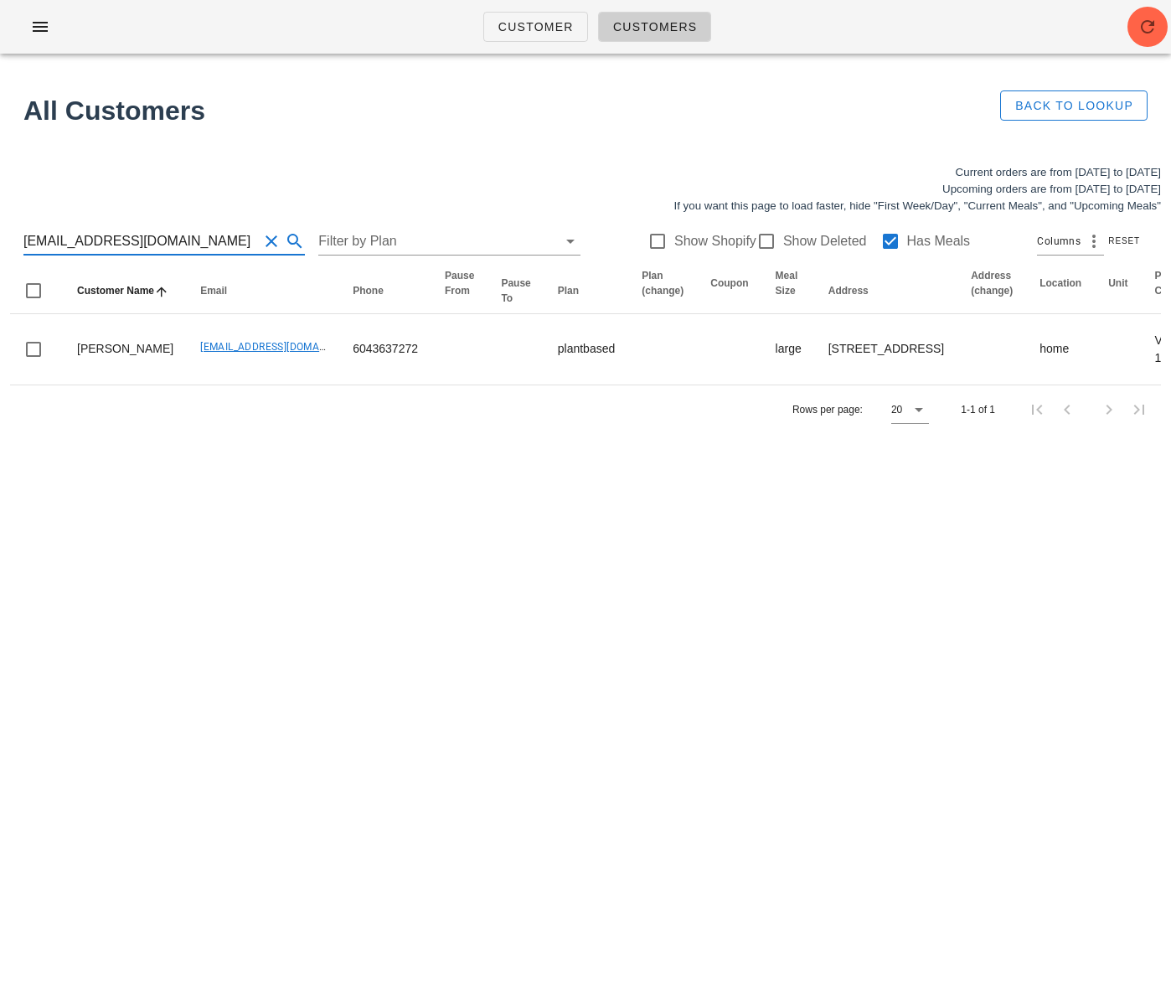
drag, startPoint x: 160, startPoint y: 238, endPoint x: 4, endPoint y: 235, distance: 155.8
click at [8, 235] on div "Current orders are from Sunday Aug 24 to Saturday Aug 30 Upcoming orders are fr…" at bounding box center [585, 299] width 1171 height 290
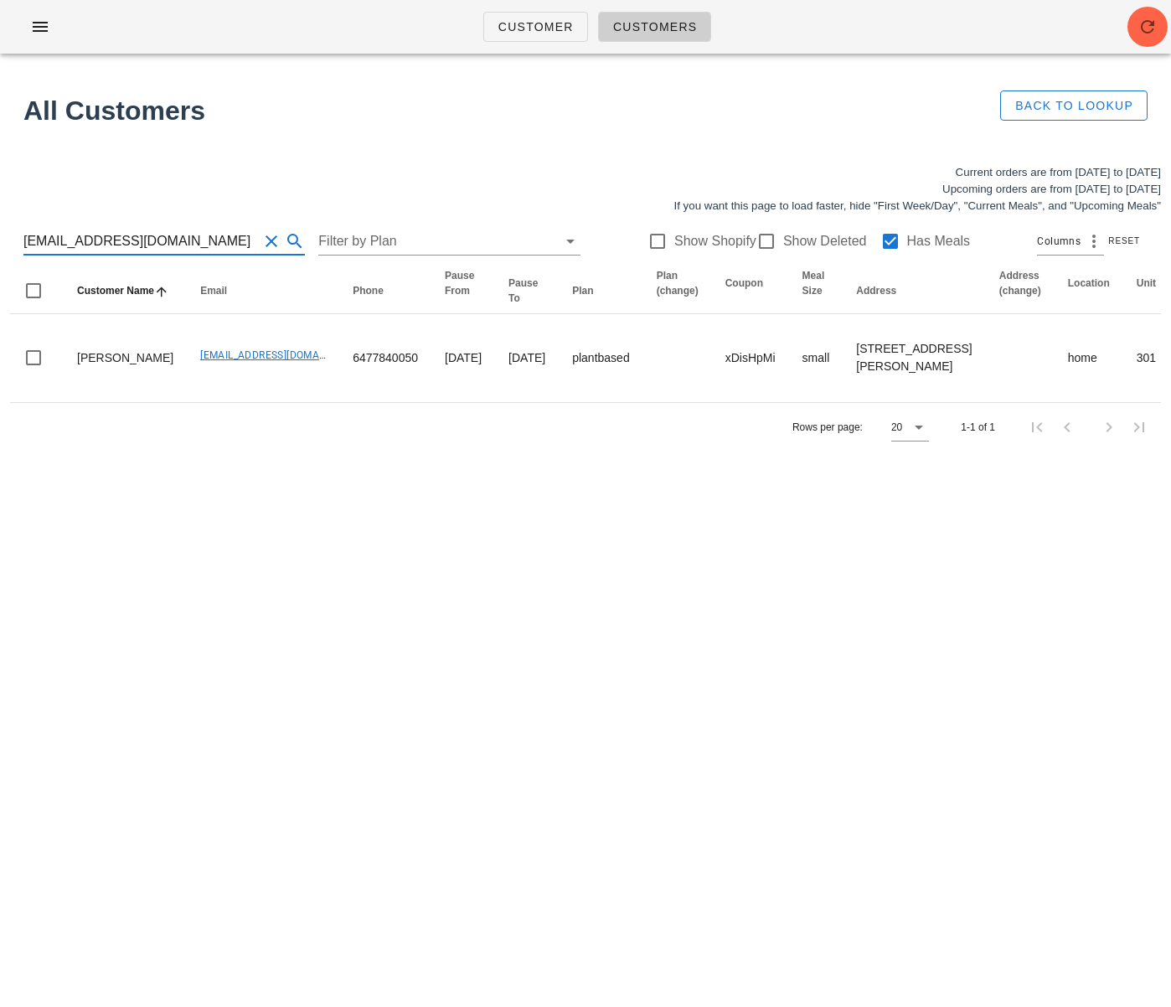
scroll to position [1, 0]
drag, startPoint x: 194, startPoint y: 247, endPoint x: -28, endPoint y: 241, distance: 222.9
click at [0, 241] on html "Customer Customers All Customers Back to Lookup Current orders are from Sunday …" at bounding box center [585, 503] width 1171 height 1007
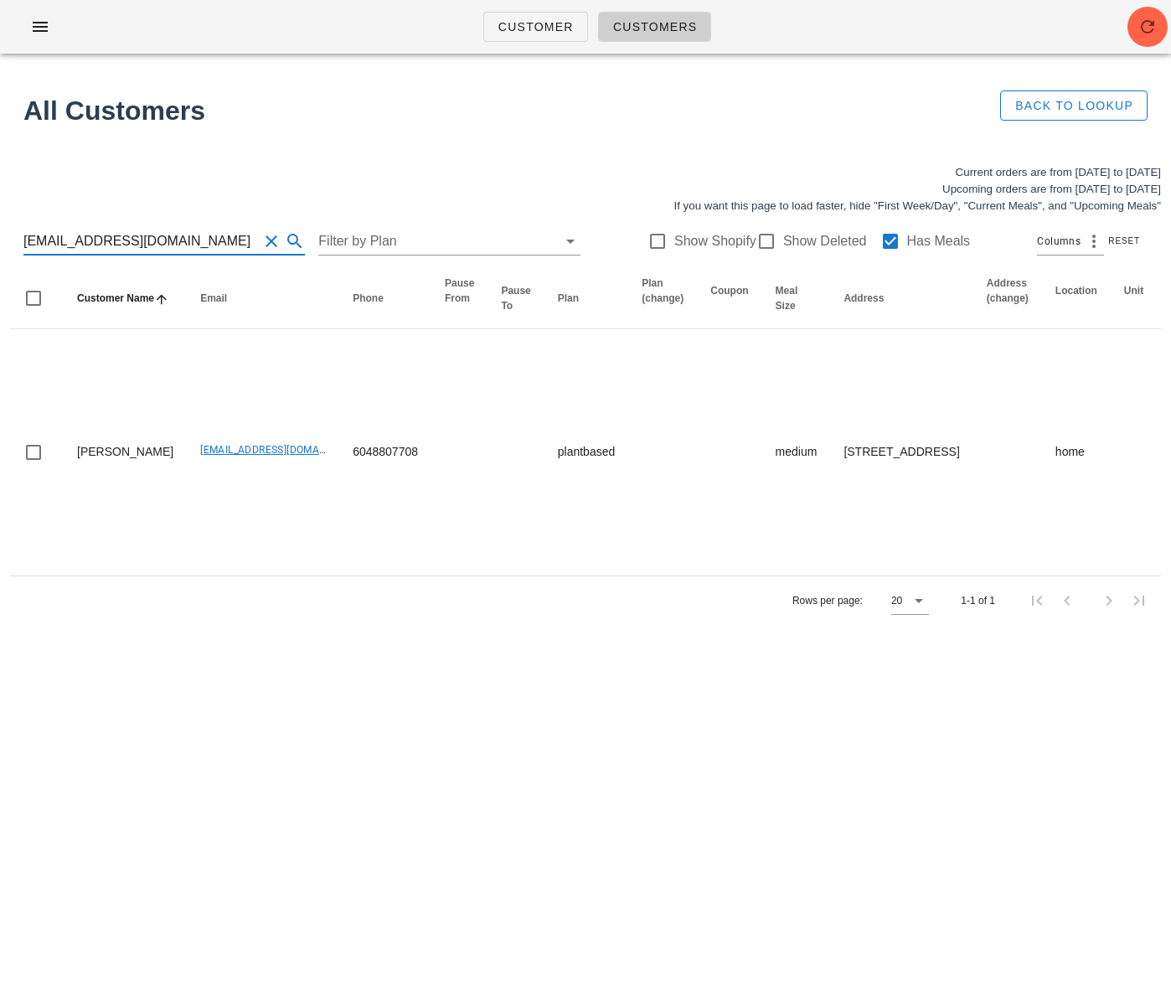
drag, startPoint x: 19, startPoint y: 232, endPoint x: -50, endPoint y: 228, distance: 69.7
click at [0, 228] on html "Customer Customers All Customers Back to Lookup Current orders are from Sunday …" at bounding box center [585, 503] width 1171 height 1007
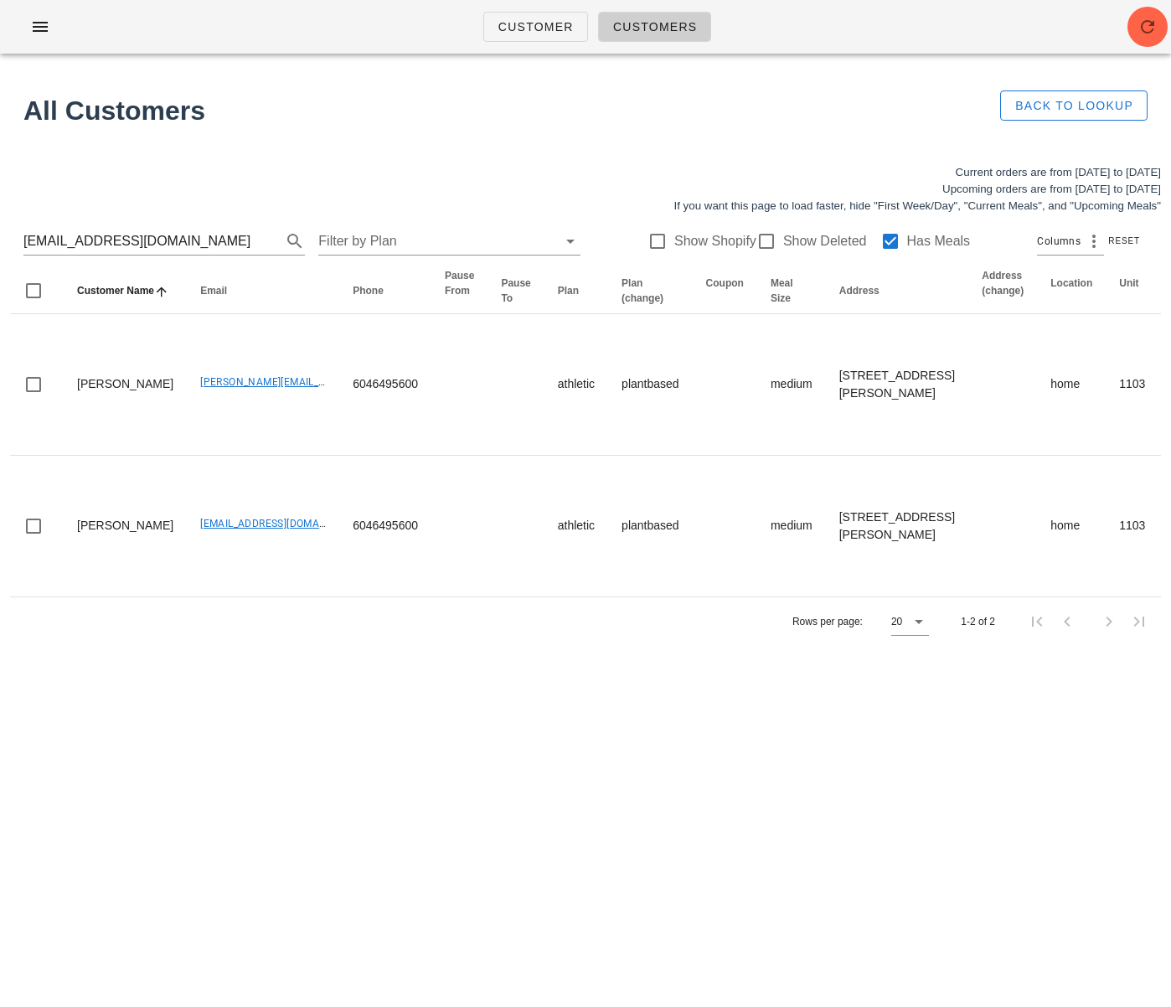
drag, startPoint x: 121, startPoint y: 893, endPoint x: 64, endPoint y: 881, distance: 58.2
click at [120, 891] on div "Customer Customers All Customers Back to Lookup Current orders are from Sunday …" at bounding box center [585, 503] width 1171 height 1007
click at [0, 225] on html "Customer Customers All Customers Back to Lookup Current orders are from Sunday …" at bounding box center [585, 503] width 1171 height 1007
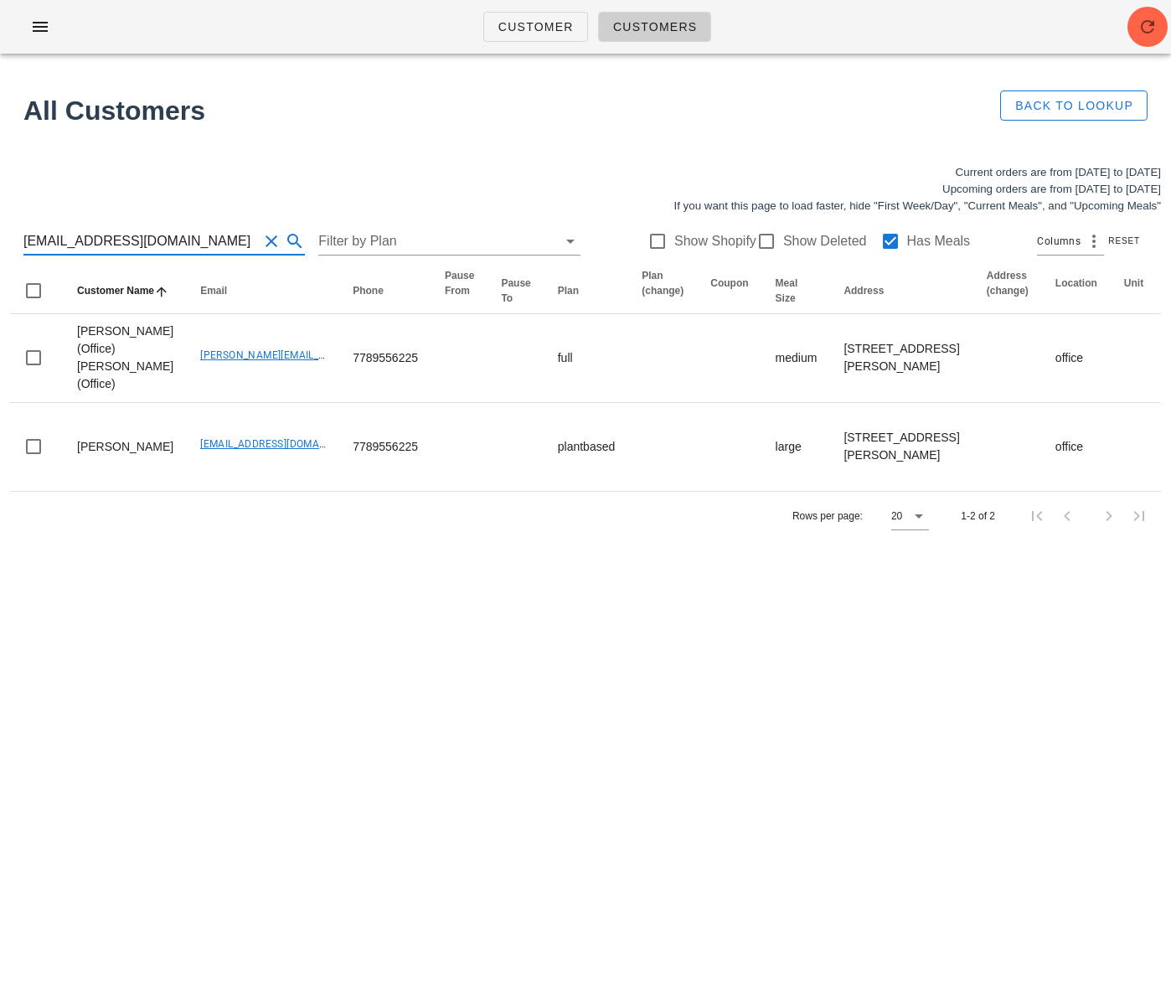
type input "carolyncostigan@me.com"
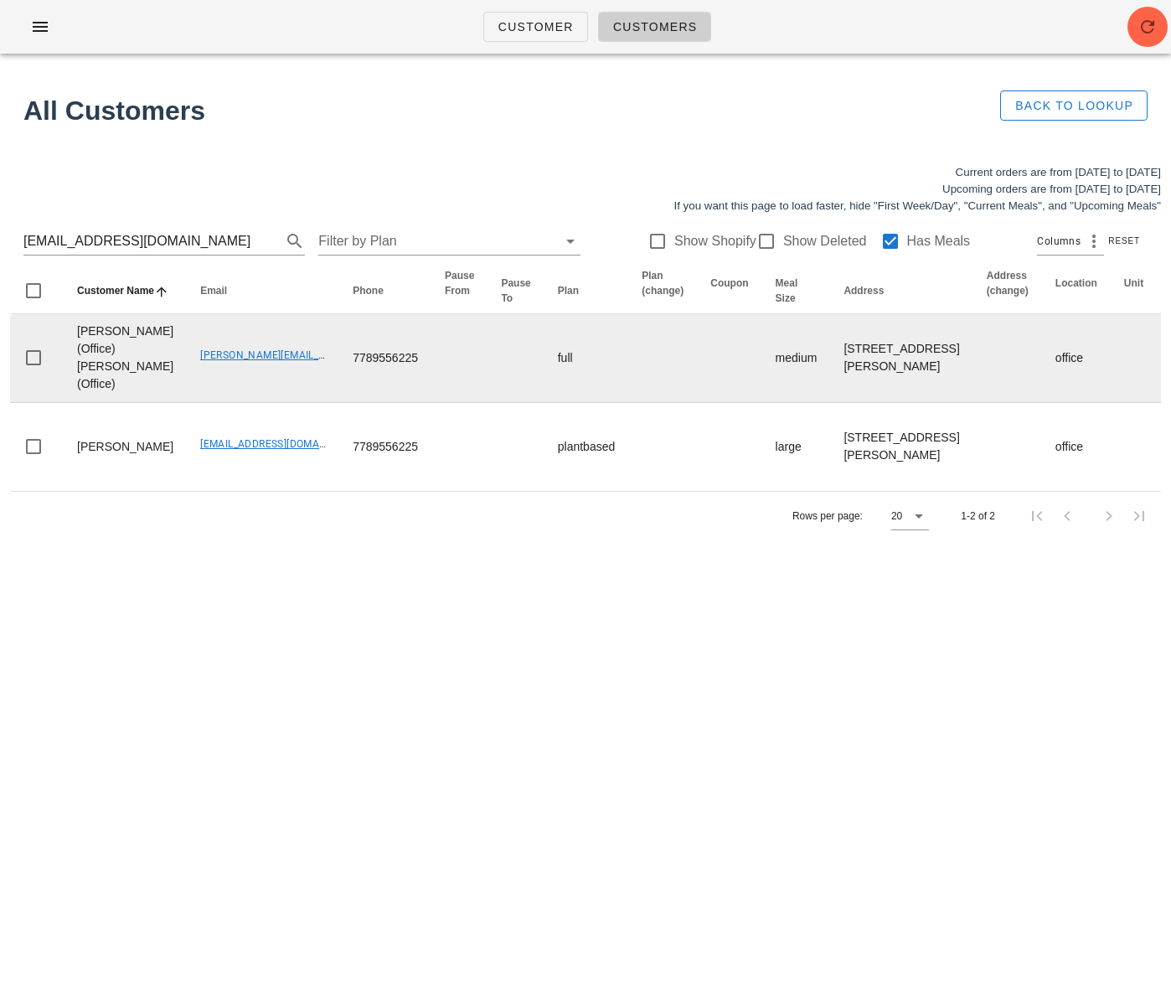
drag, startPoint x: 137, startPoint y: 405, endPoint x: 185, endPoint y: 397, distance: 49.3
drag, startPoint x: 147, startPoint y: 403, endPoint x: 281, endPoint y: 405, distance: 134.1
click at [281, 403] on td "carolyn.costigan@rbc.com" at bounding box center [263, 358] width 152 height 89
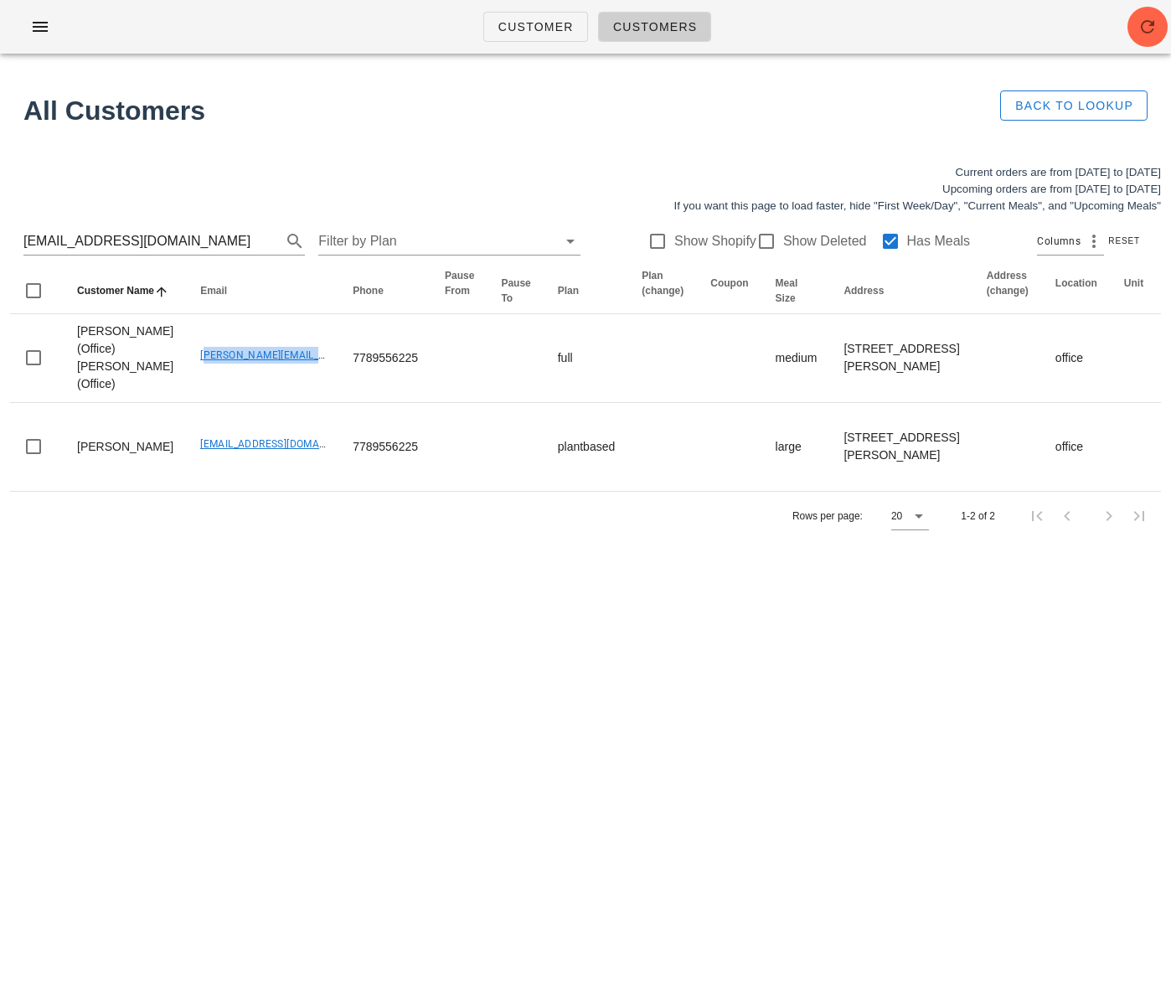
copy link "carolyn.costigan@rbc.com"
drag, startPoint x: 552, startPoint y: 946, endPoint x: 439, endPoint y: 904, distance: 120.6
click at [550, 944] on div "Customer Customers All Customers Back to Lookup Current orders are from Sunday …" at bounding box center [585, 503] width 1171 height 1007
drag, startPoint x: 1148, startPoint y: 30, endPoint x: 1139, endPoint y: 3, distance: 28.3
click at [1148, 30] on icon "button" at bounding box center [1148, 27] width 20 height 20
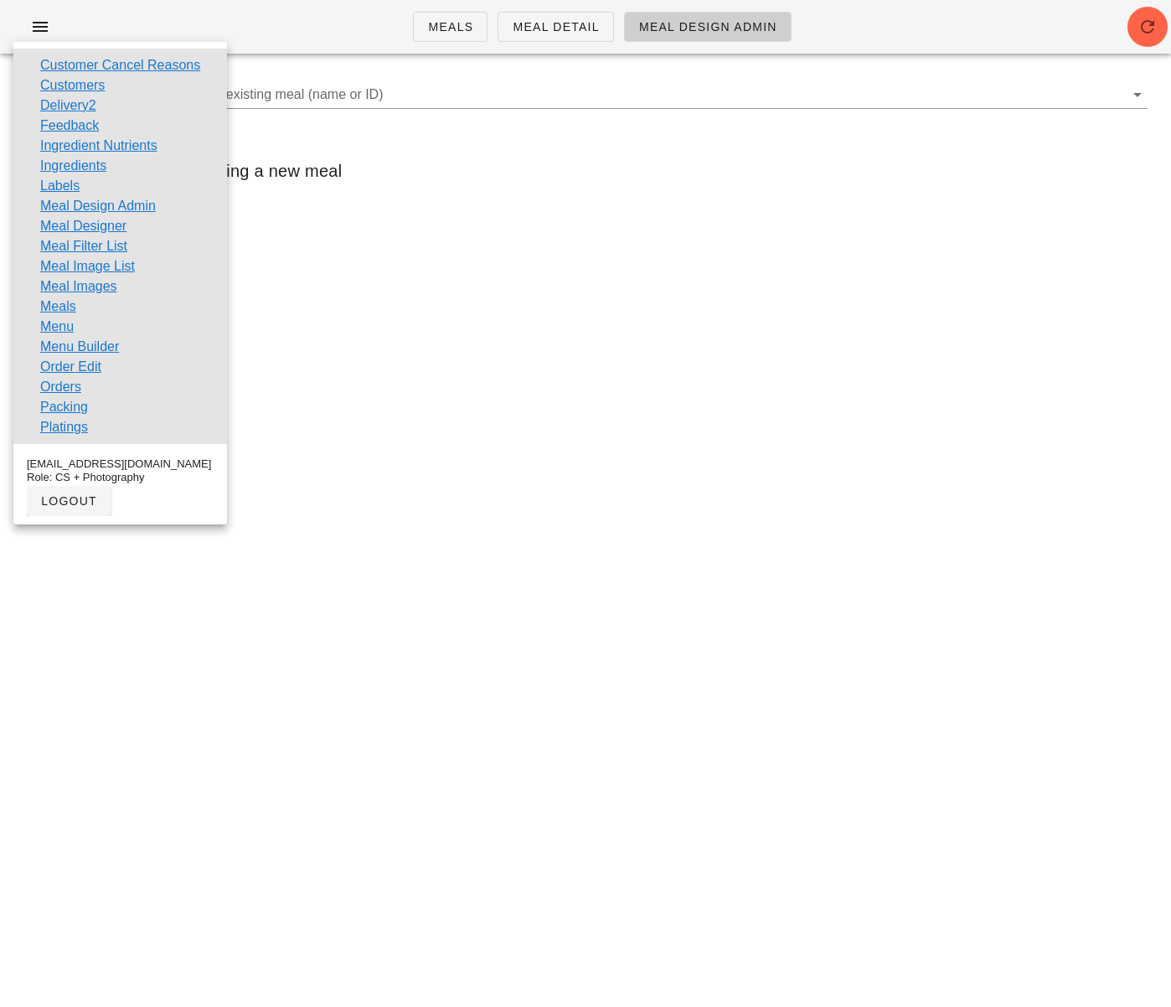
click at [70, 389] on link "Orders" at bounding box center [60, 387] width 41 height 20
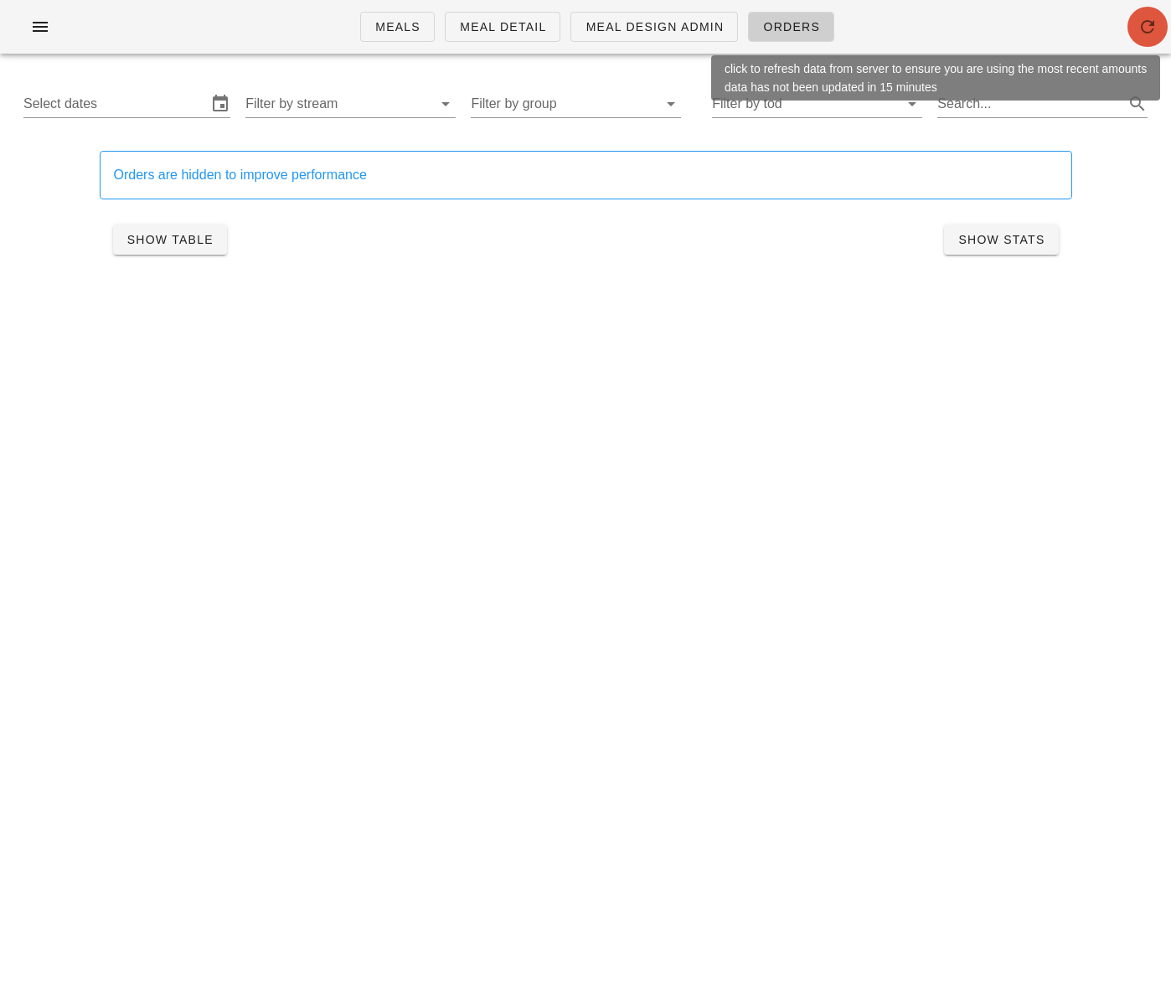
click at [1142, 20] on icon "button" at bounding box center [1148, 27] width 20 height 20
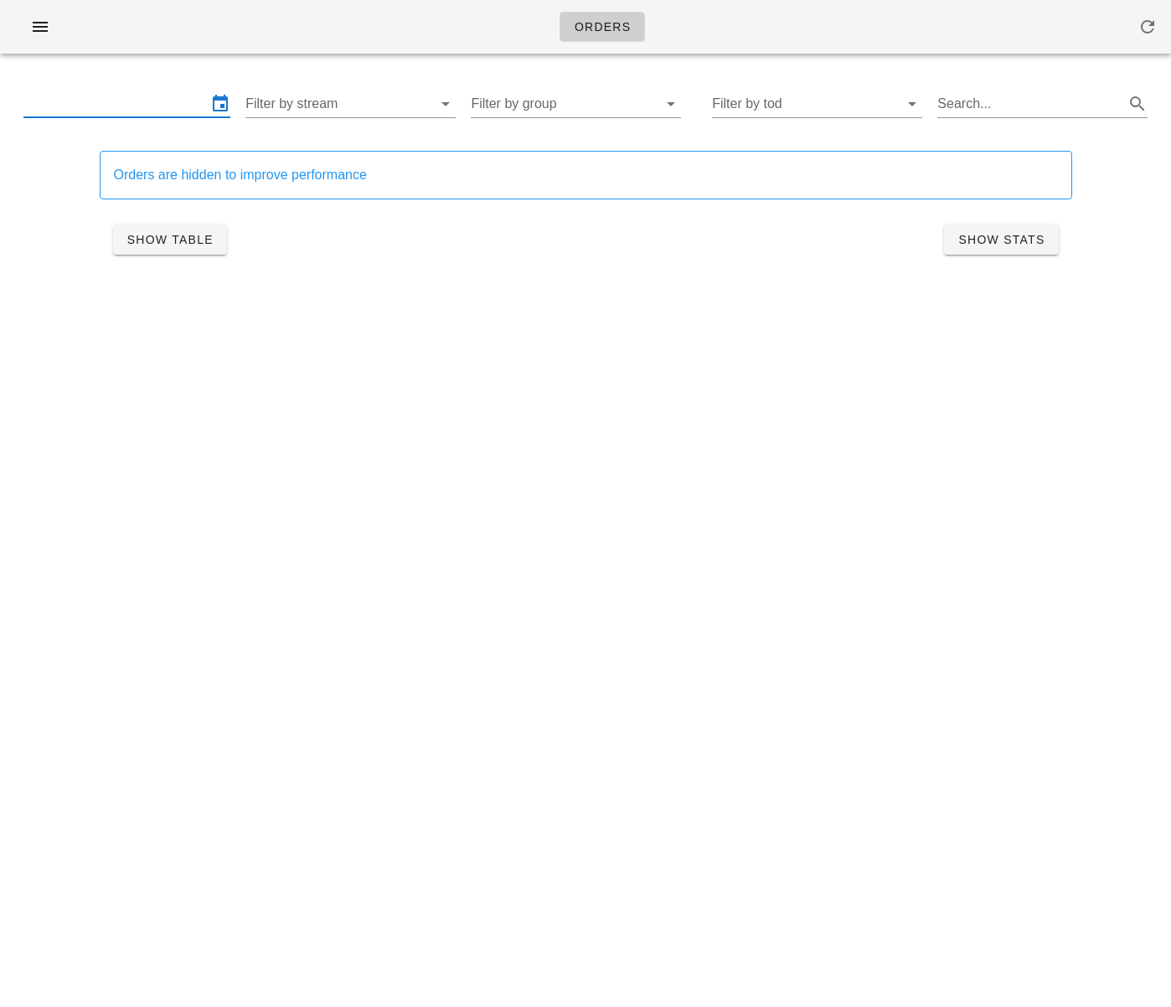
click at [112, 103] on input "text" at bounding box center [114, 103] width 183 height 27
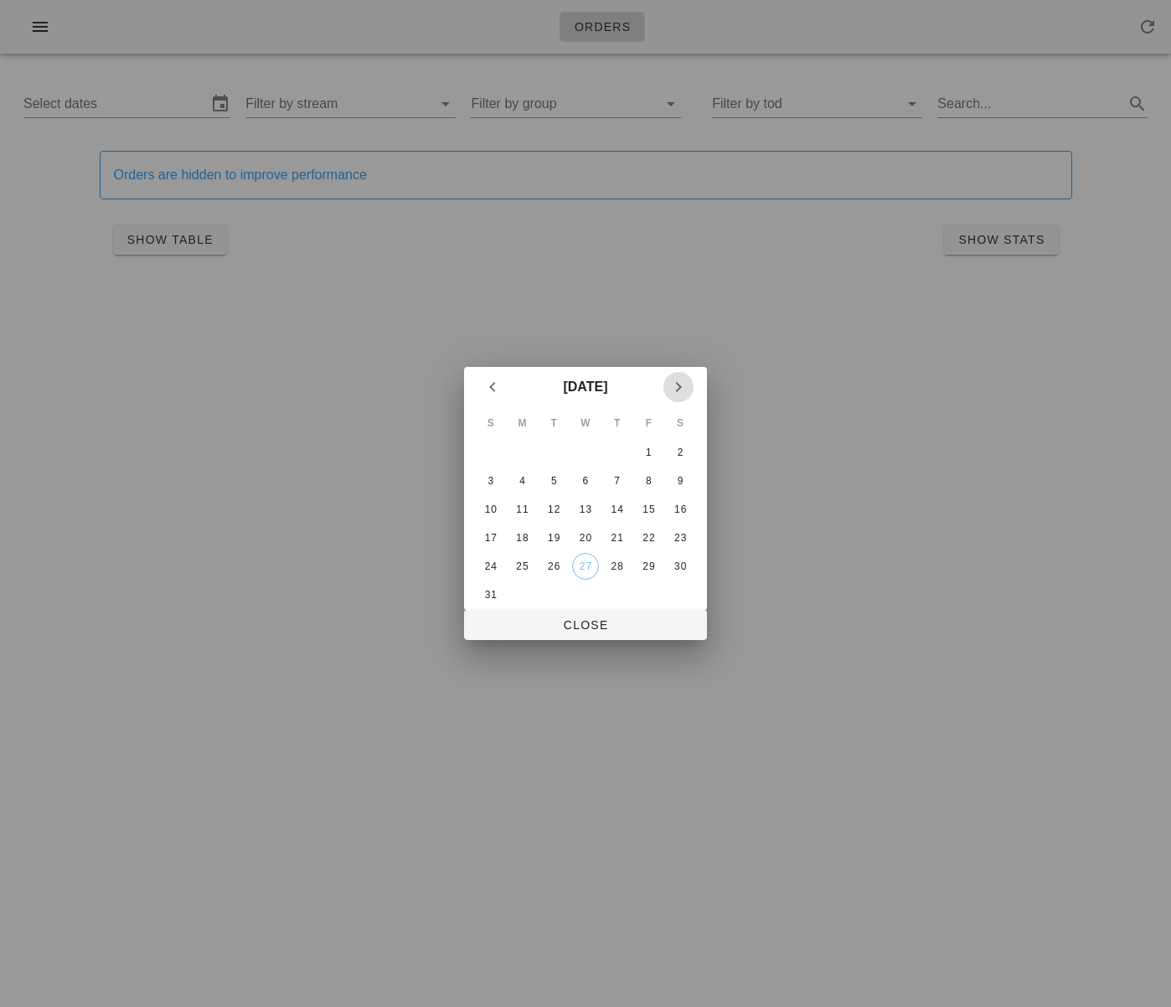
click at [682, 381] on icon "Next month" at bounding box center [678, 387] width 20 height 20
click at [491, 379] on icon "Previous month" at bounding box center [492, 387] width 20 height 20
click at [523, 563] on div "25" at bounding box center [522, 566] width 27 height 12
click at [686, 567] on div "30" at bounding box center [680, 566] width 27 height 12
click at [571, 623] on span "Close" at bounding box center [585, 624] width 216 height 13
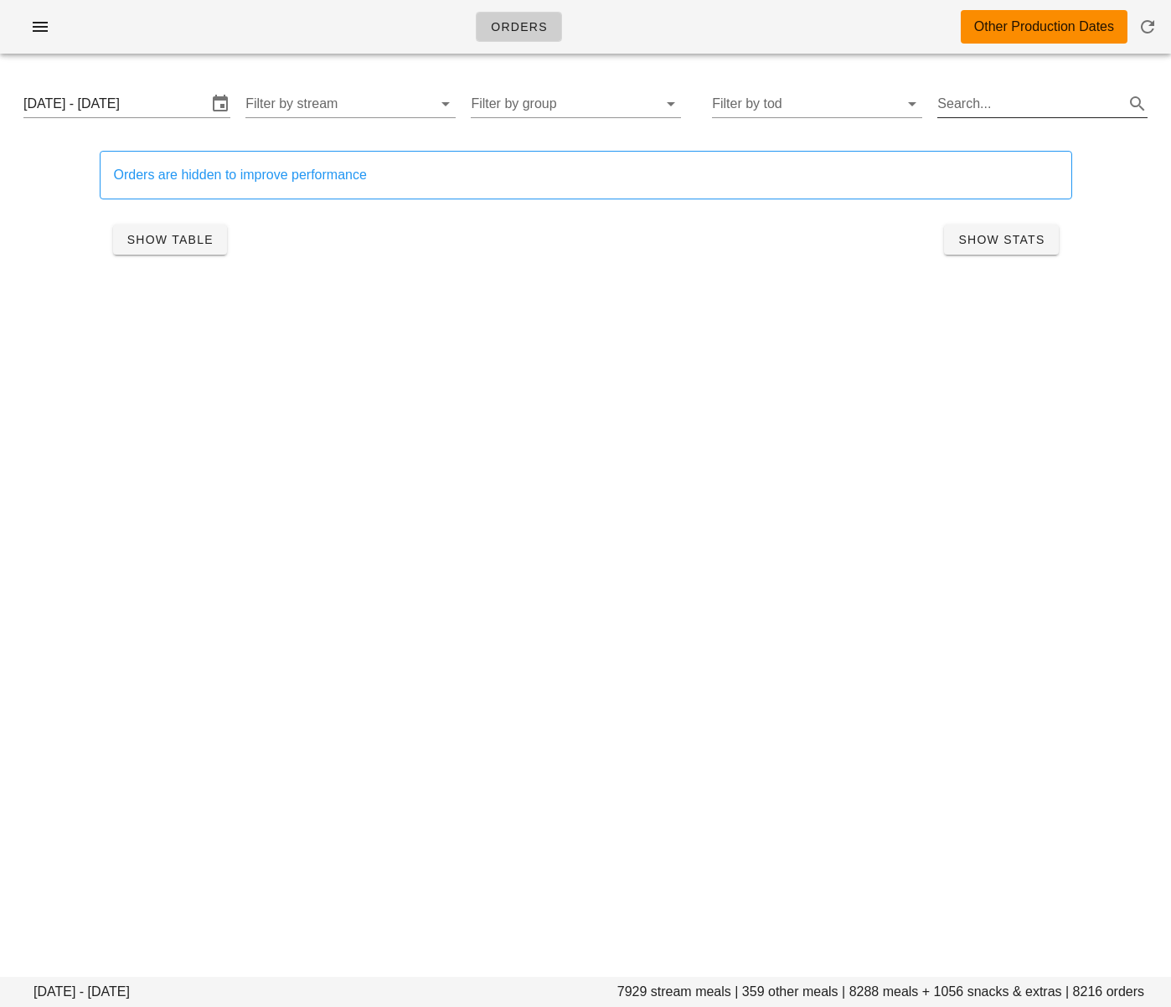
click at [983, 109] on input "Search..." at bounding box center [1028, 103] width 183 height 27
paste input "Cinnamon Roll Power Bites"
type input "Cinnamon Roll Power Bites"
click at [192, 245] on span "Show Table" at bounding box center [169, 239] width 87 height 13
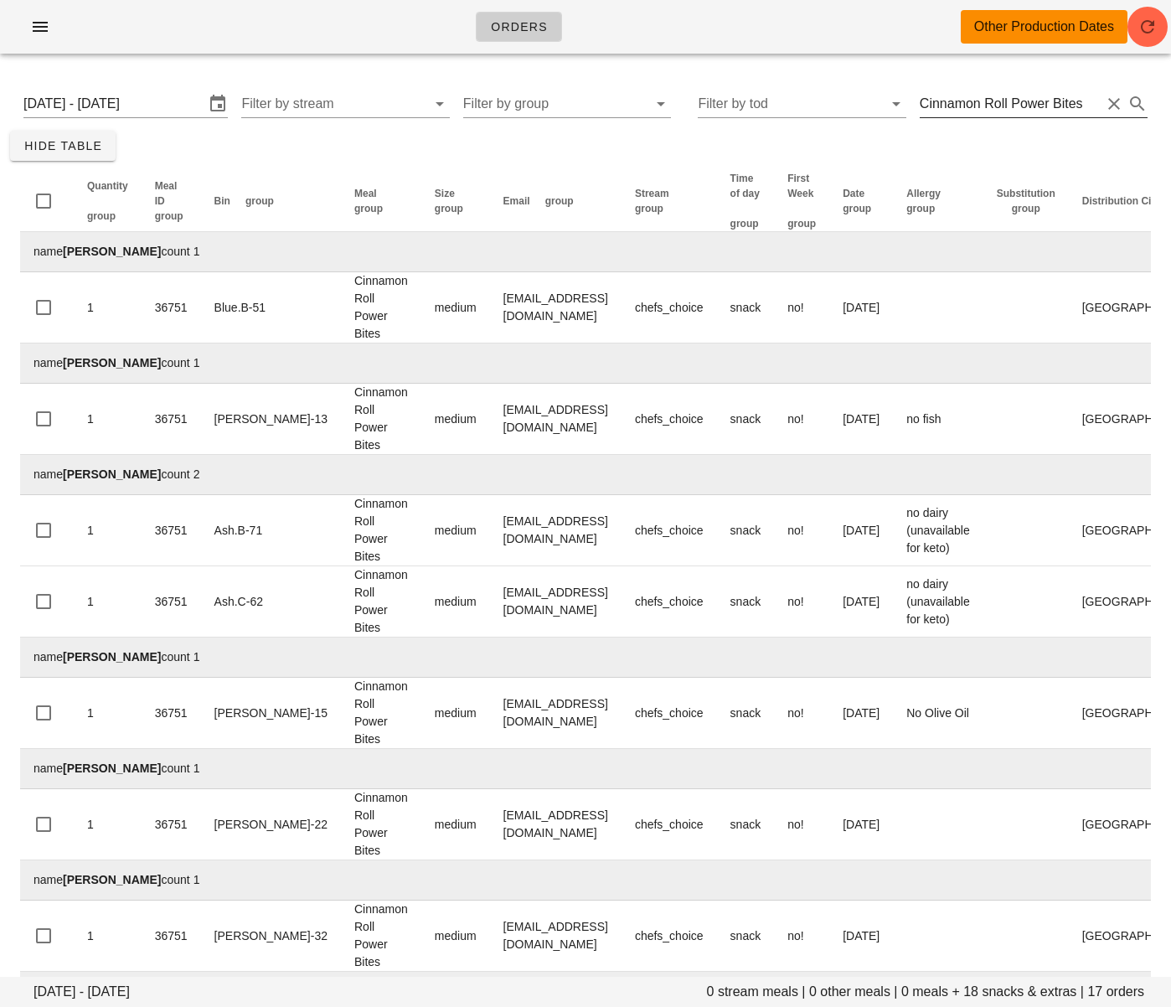
click at [1022, 106] on input "Cinnamon Roll Power Bites" at bounding box center [1010, 103] width 181 height 27
click at [993, 104] on input "text" at bounding box center [1028, 103] width 183 height 27
click at [973, 107] on input "text" at bounding box center [1028, 103] width 183 height 27
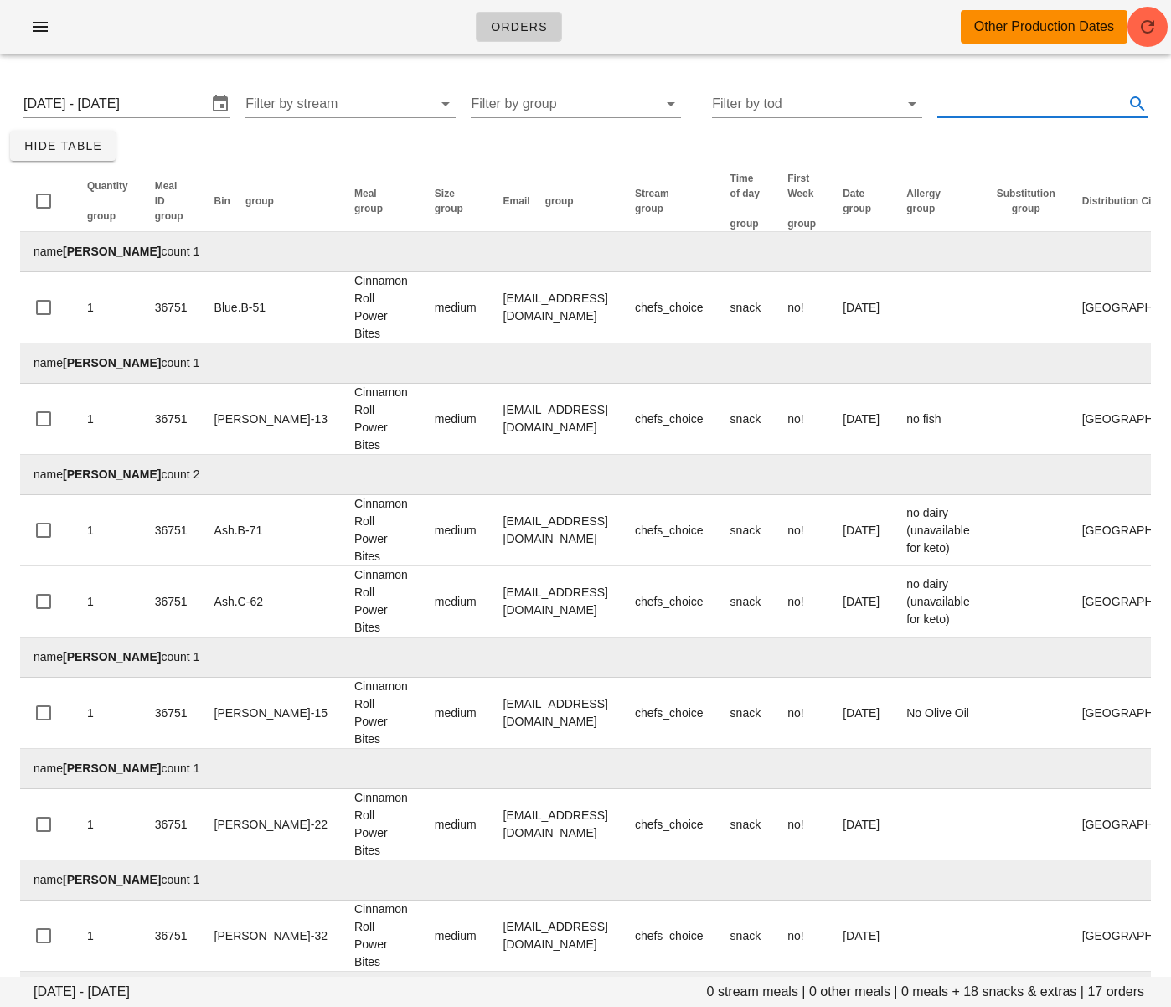
click at [976, 93] on input "text" at bounding box center [1028, 103] width 183 height 27
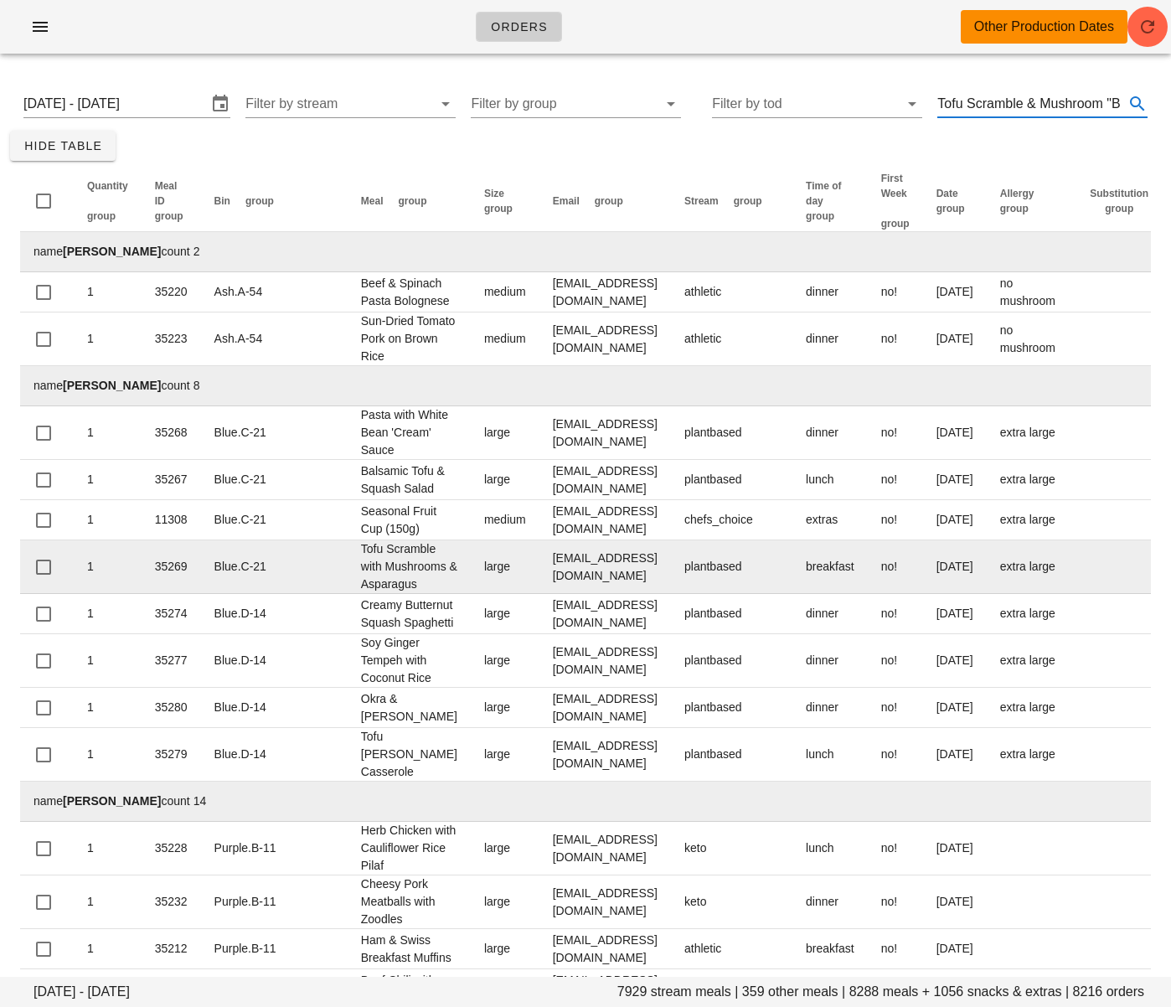
type input "Tofu Scramble & Mushroom "Bacon" Quesadilla"
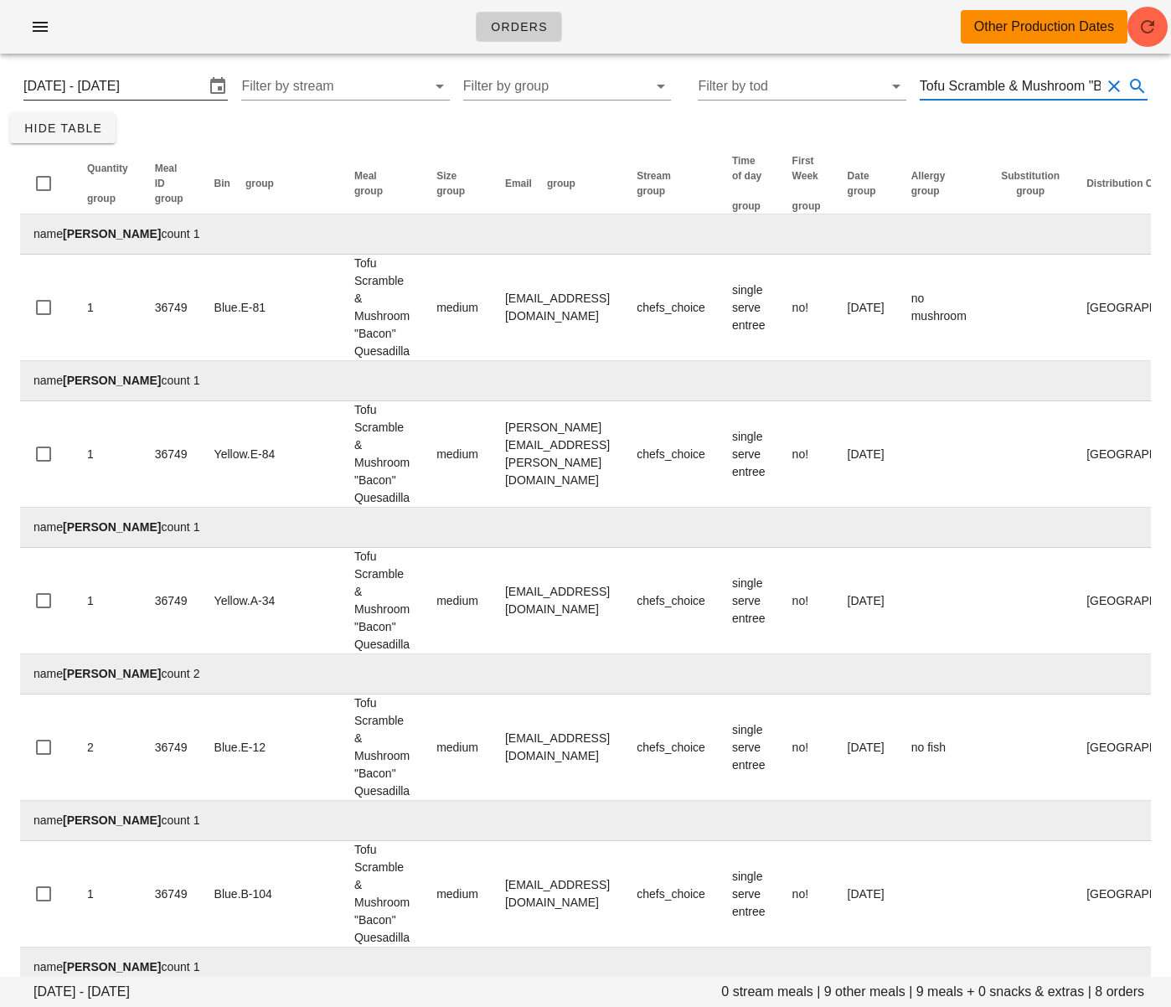
click at [157, 89] on input "Monday August 25 - Saturday August 30" at bounding box center [113, 86] width 181 height 27
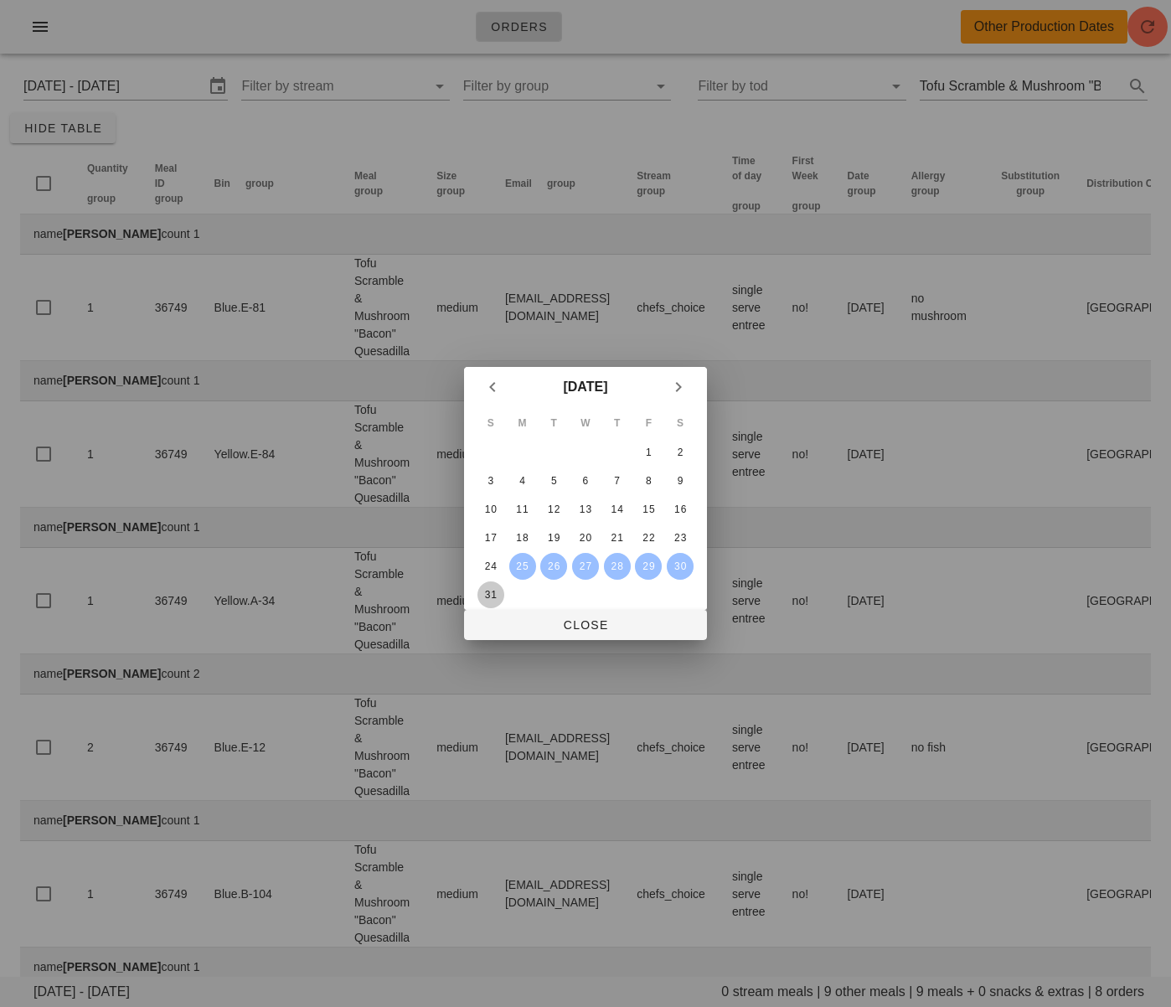
click at [493, 596] on div "31" at bounding box center [490, 595] width 27 height 12
click at [557, 622] on span "Close" at bounding box center [585, 624] width 216 height 13
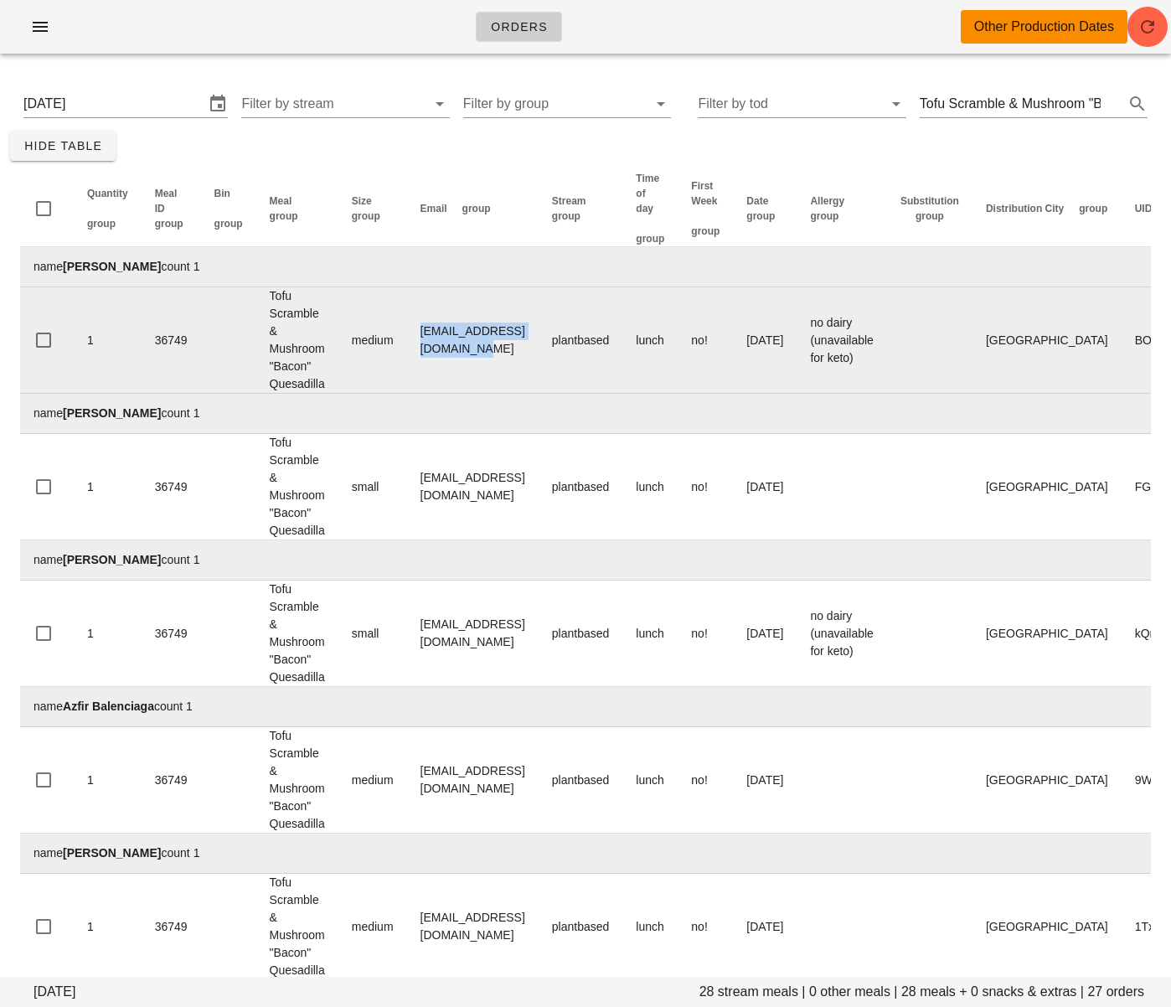
drag, startPoint x: 419, startPoint y: 342, endPoint x: 572, endPoint y: 334, distance: 153.5
click at [539, 334] on td "amritaminhas3@hotmail.com" at bounding box center [473, 340] width 132 height 106
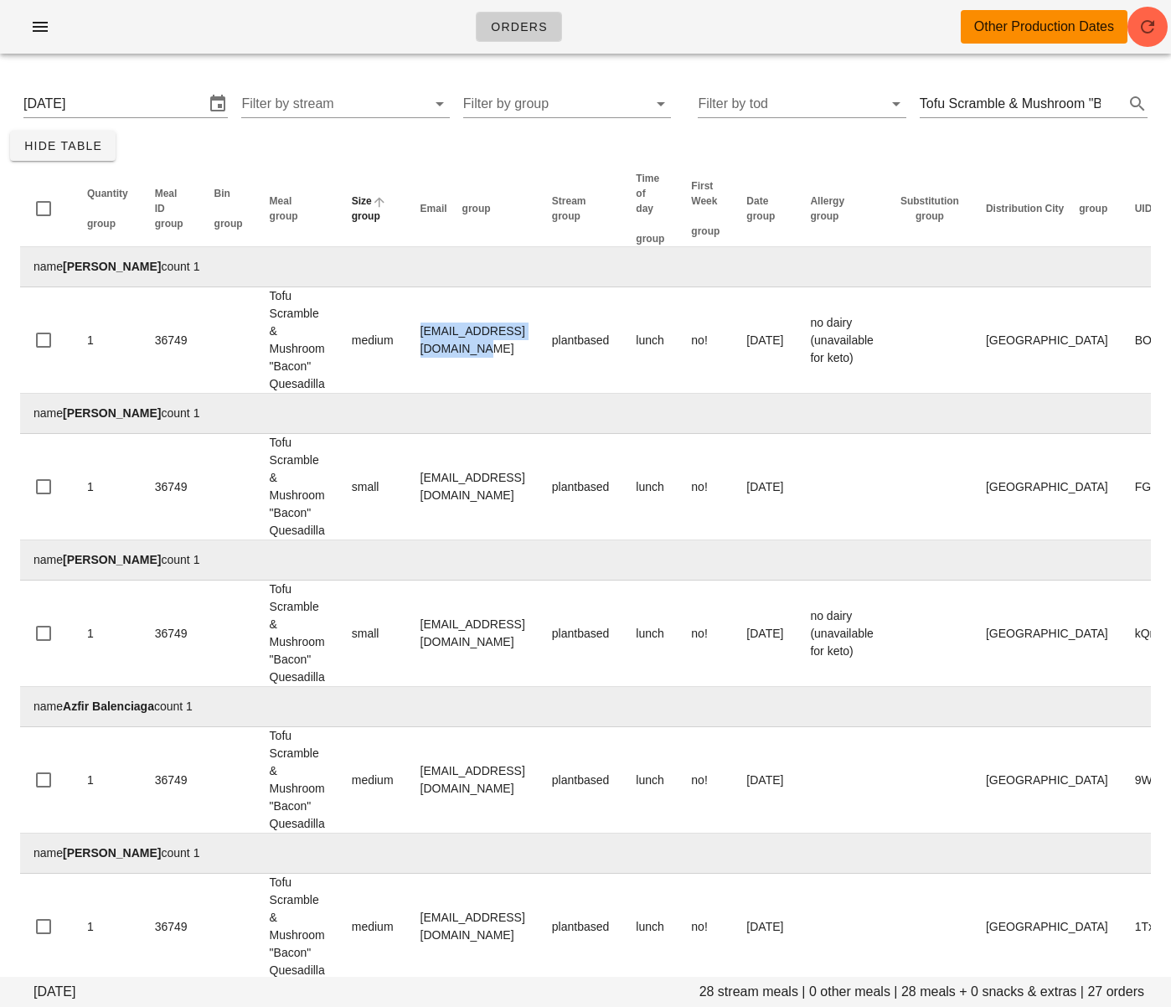
copy td "amritaminhas3@hotmail.com"
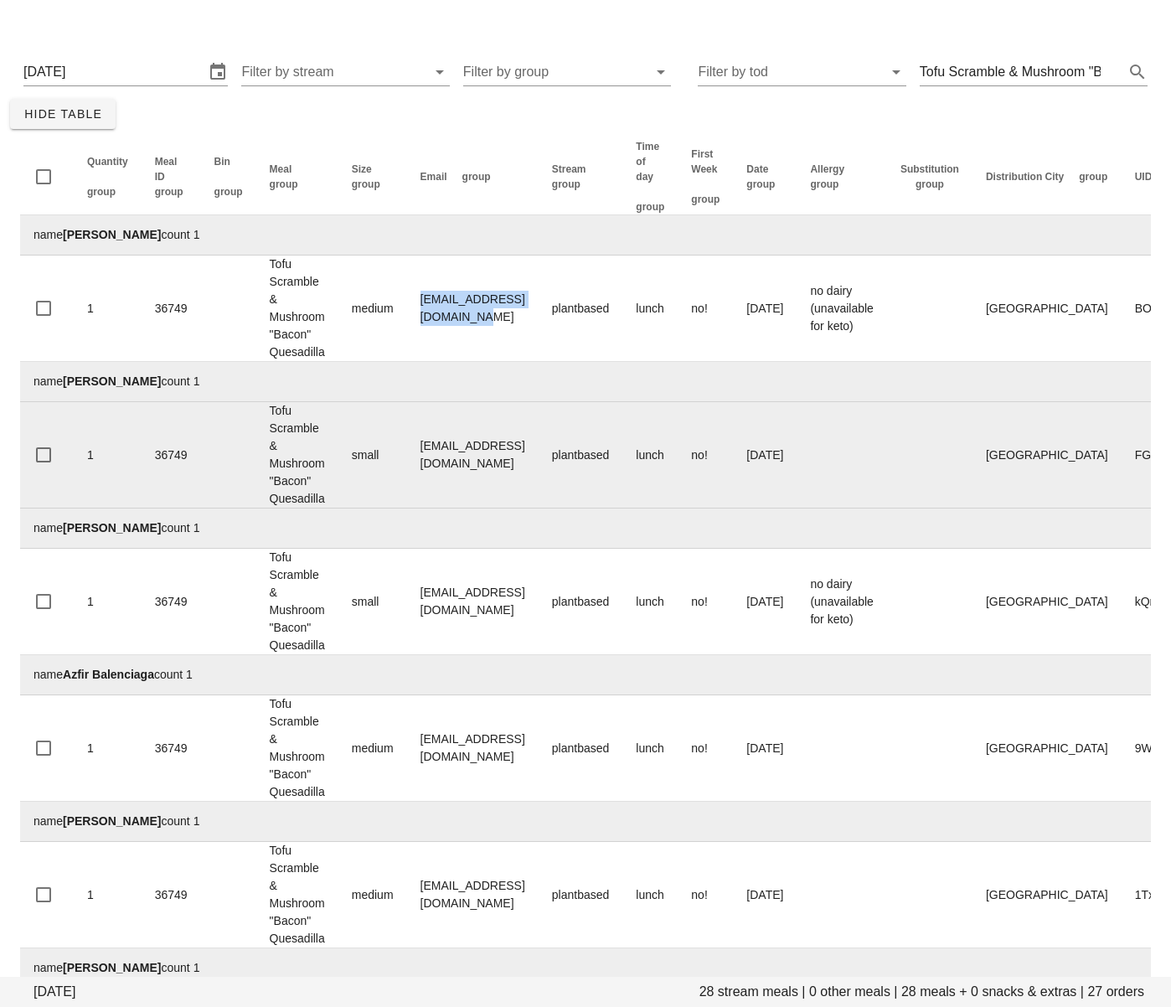
scroll to position [38, 0]
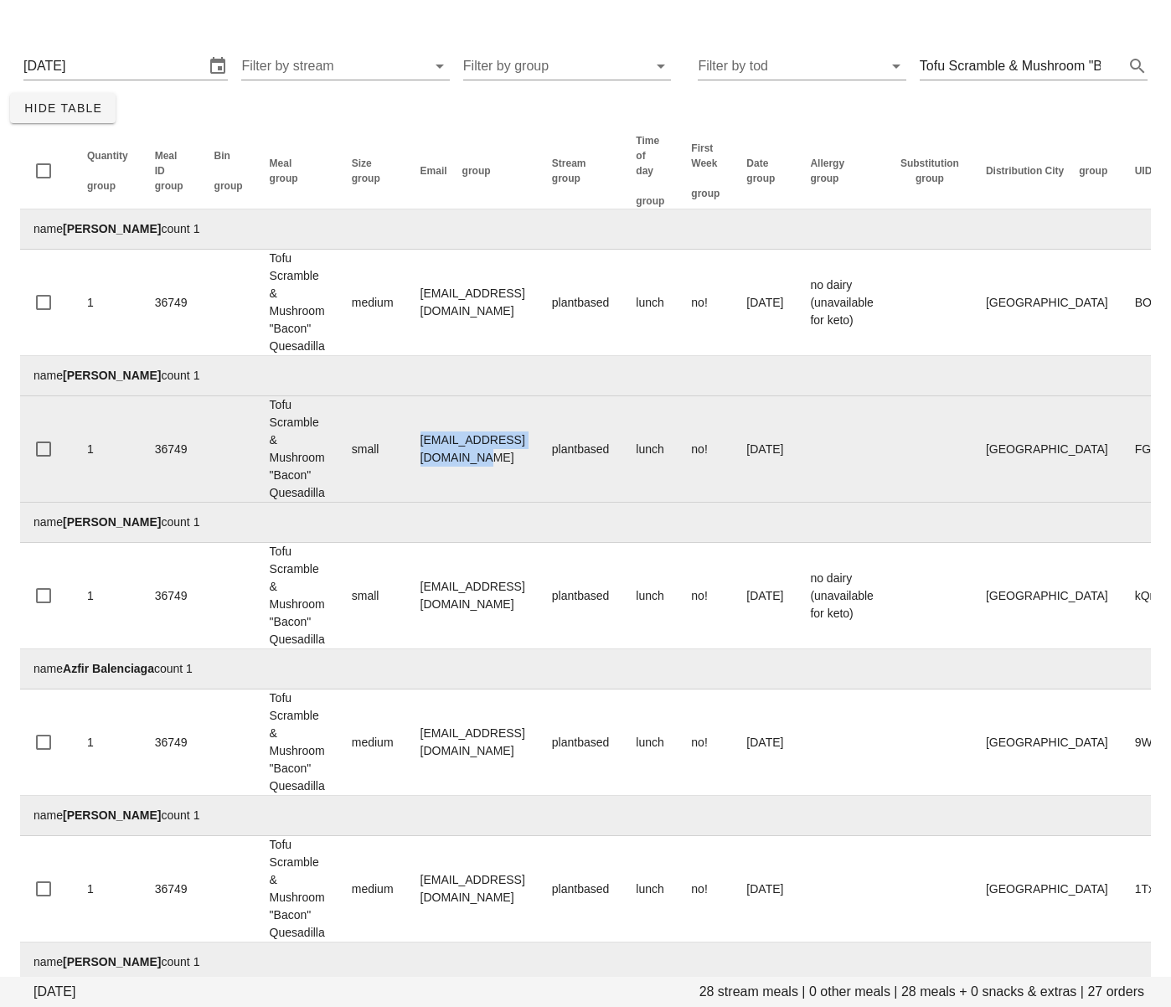
drag, startPoint x: 581, startPoint y: 451, endPoint x: 391, endPoint y: 454, distance: 189.3
click at [391, 454] on tr "1 36749 Tofu Scramble & Mushroom "Bacon" Quesadilla small Angelatruckey@hotmail…" at bounding box center [690, 449] width 1341 height 106
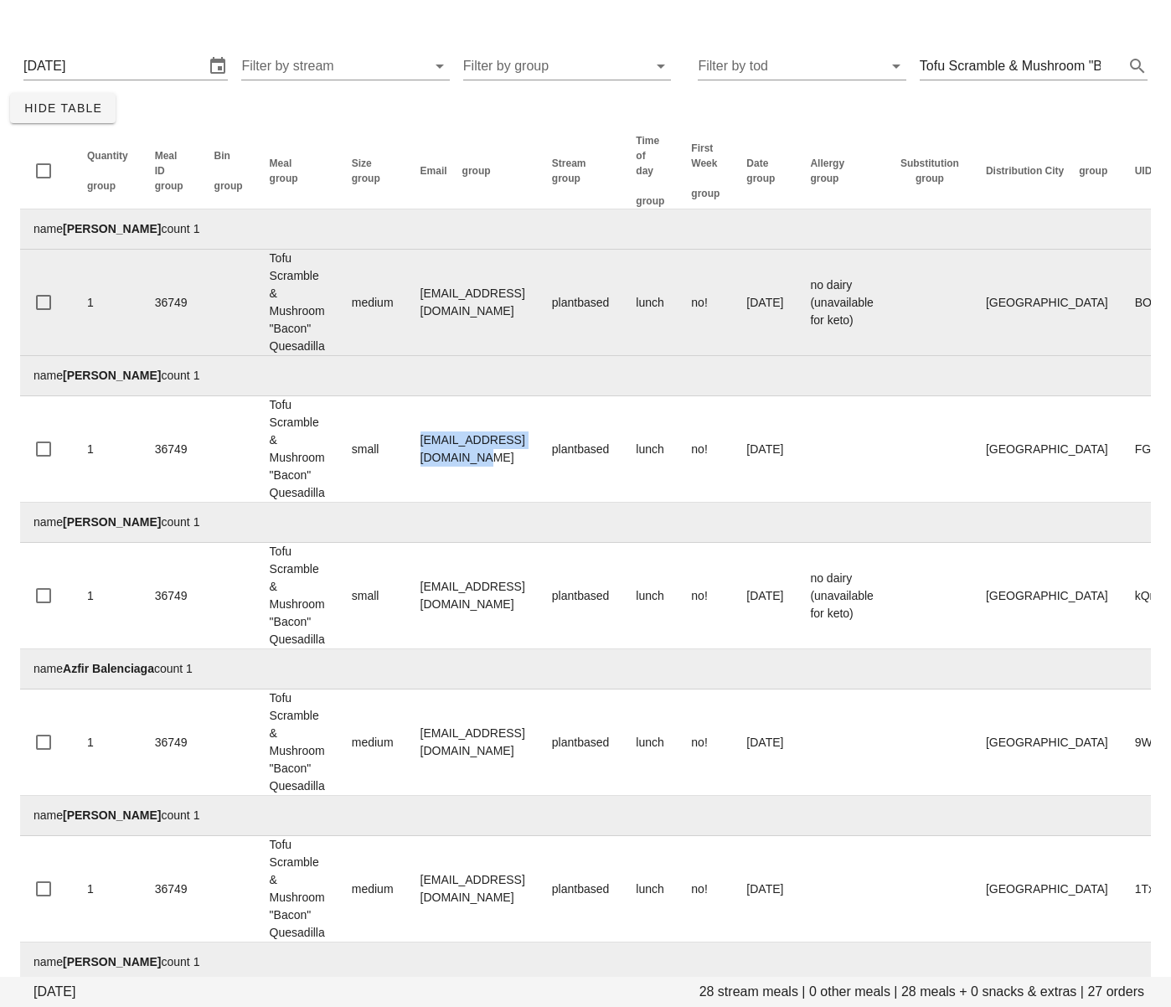
copy tr "[EMAIL_ADDRESS][DOMAIN_NAME]"
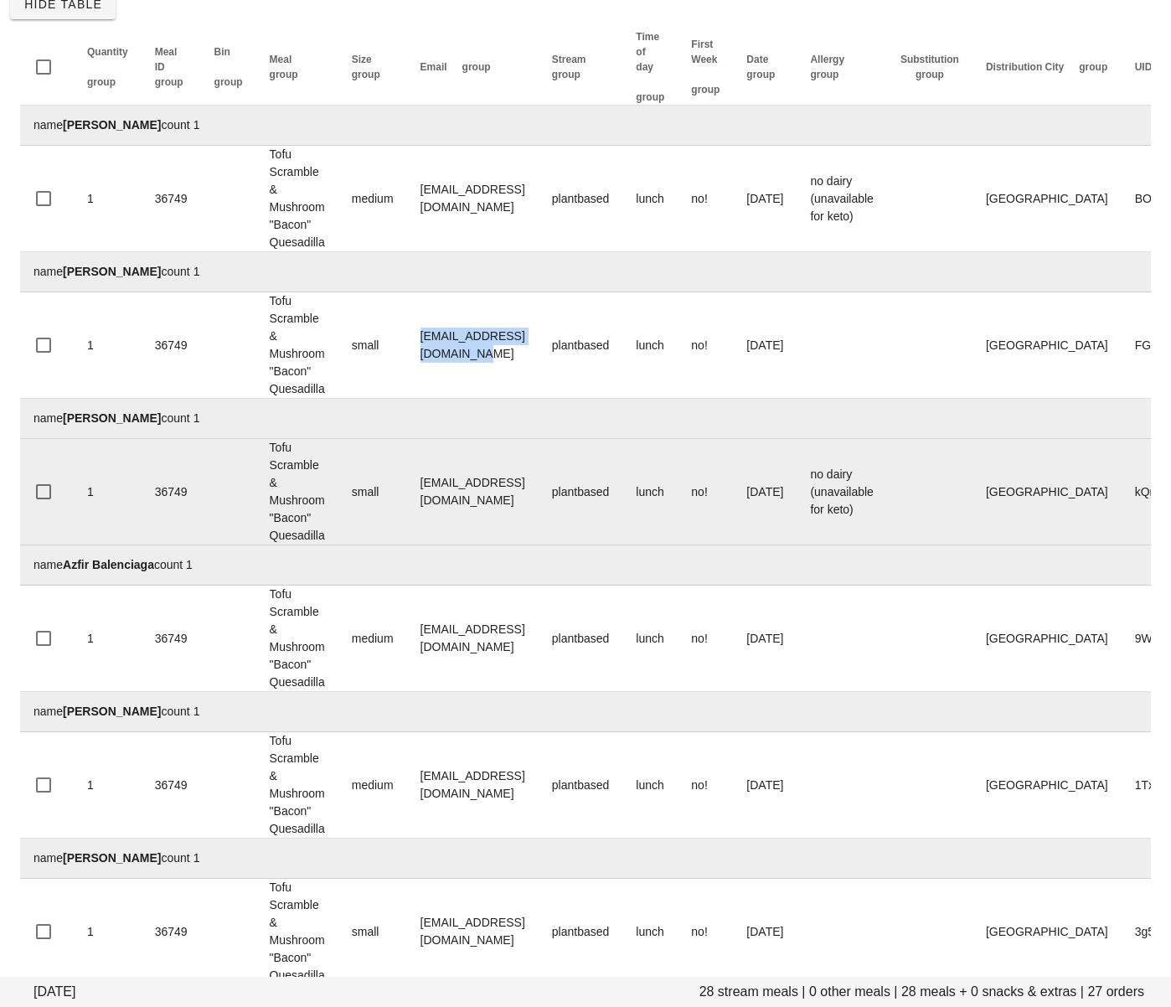
scroll to position [170, 0]
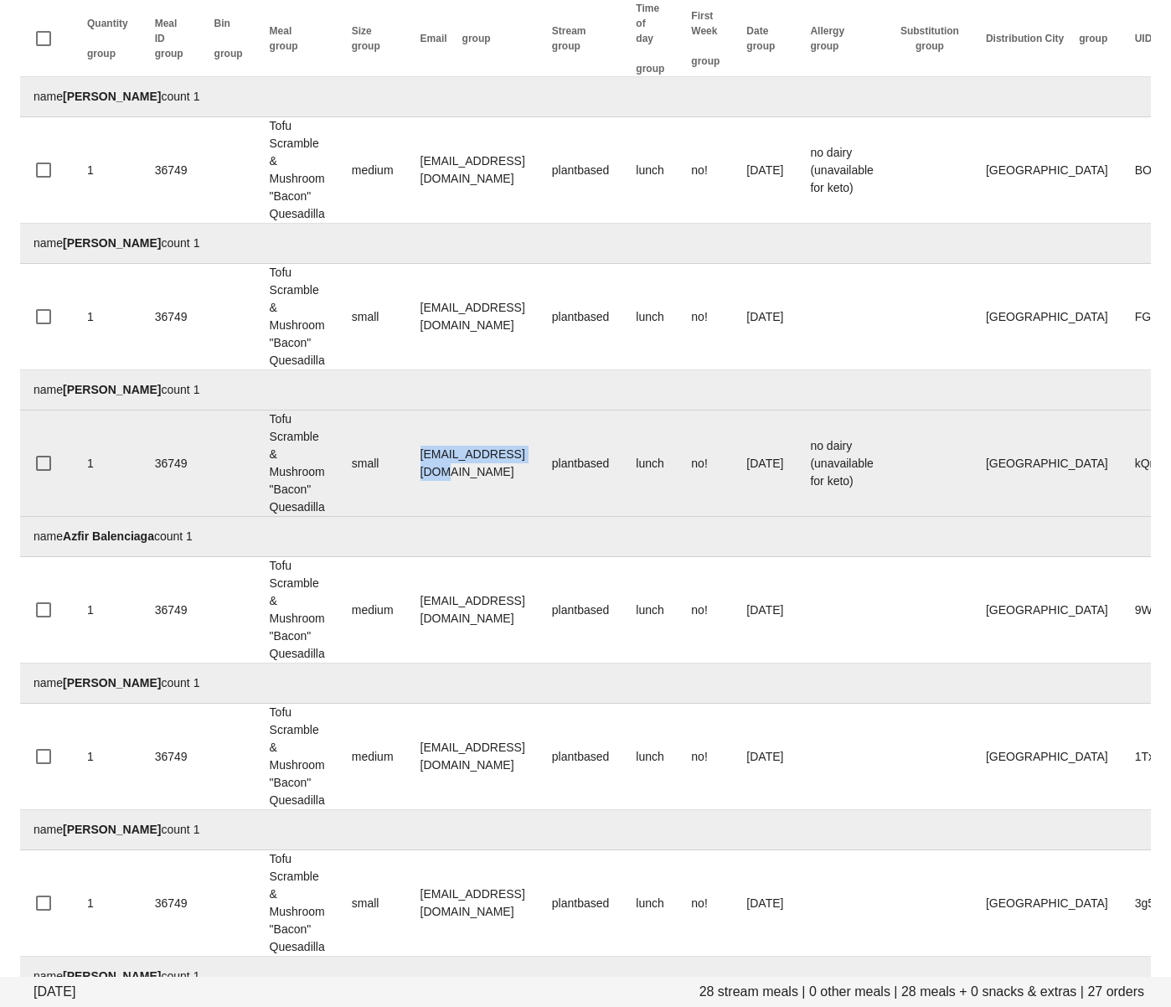
drag, startPoint x: 552, startPoint y: 459, endPoint x: 390, endPoint y: 462, distance: 161.7
click at [390, 462] on tr "1 36749 Tofu Scramble & Mushroom "Bacon" Quesadilla small socar@gorblimey.com p…" at bounding box center [690, 463] width 1341 height 106
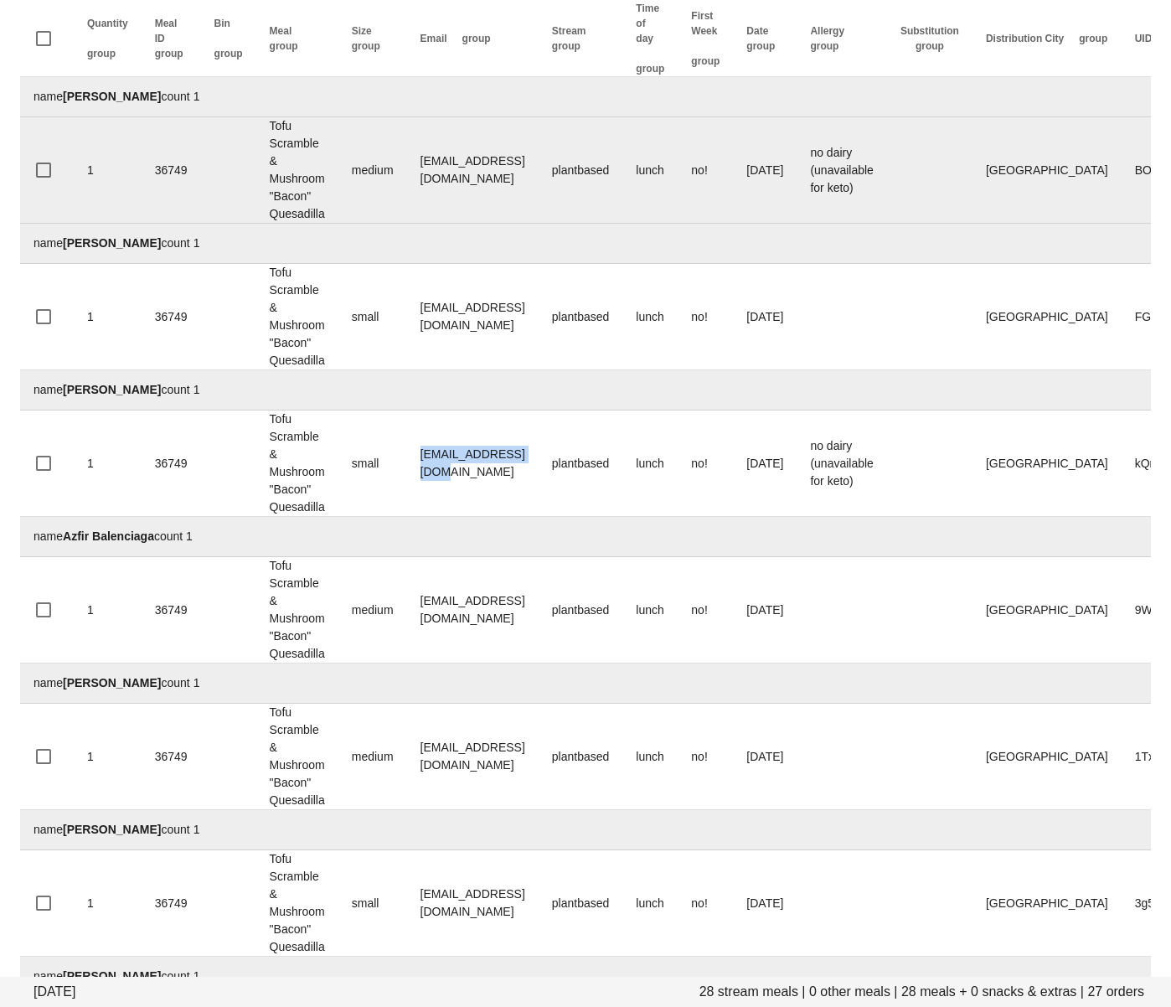
copy tr "[EMAIL_ADDRESS][DOMAIN_NAME]"
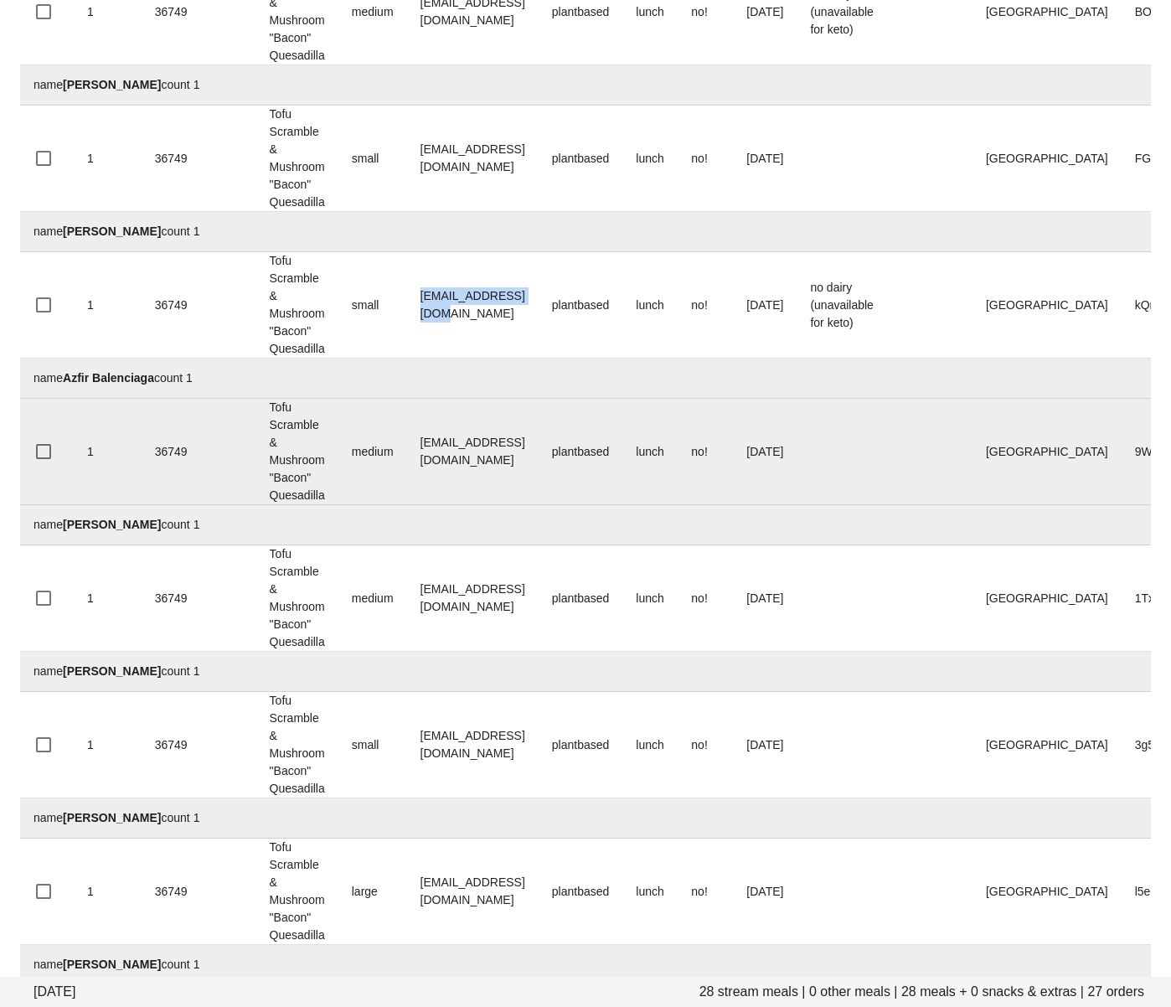
scroll to position [344, 0]
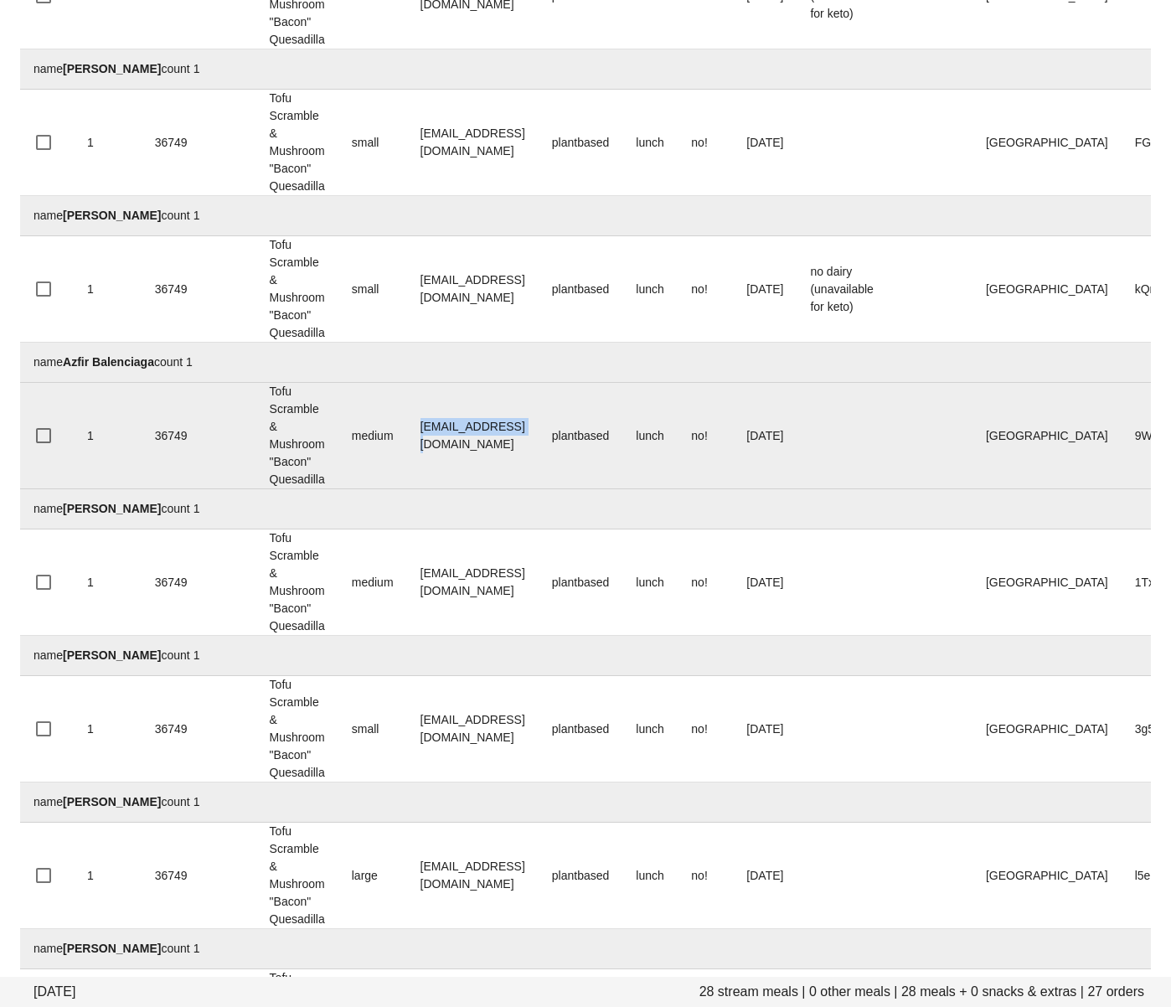
drag, startPoint x: 524, startPoint y: 445, endPoint x: 408, endPoint y: 439, distance: 115.7
click at [405, 444] on tr "1 36749 Tofu Scramble & Mushroom "Bacon" Quesadilla medium azfirb@gmail.com pla…" at bounding box center [690, 436] width 1341 height 106
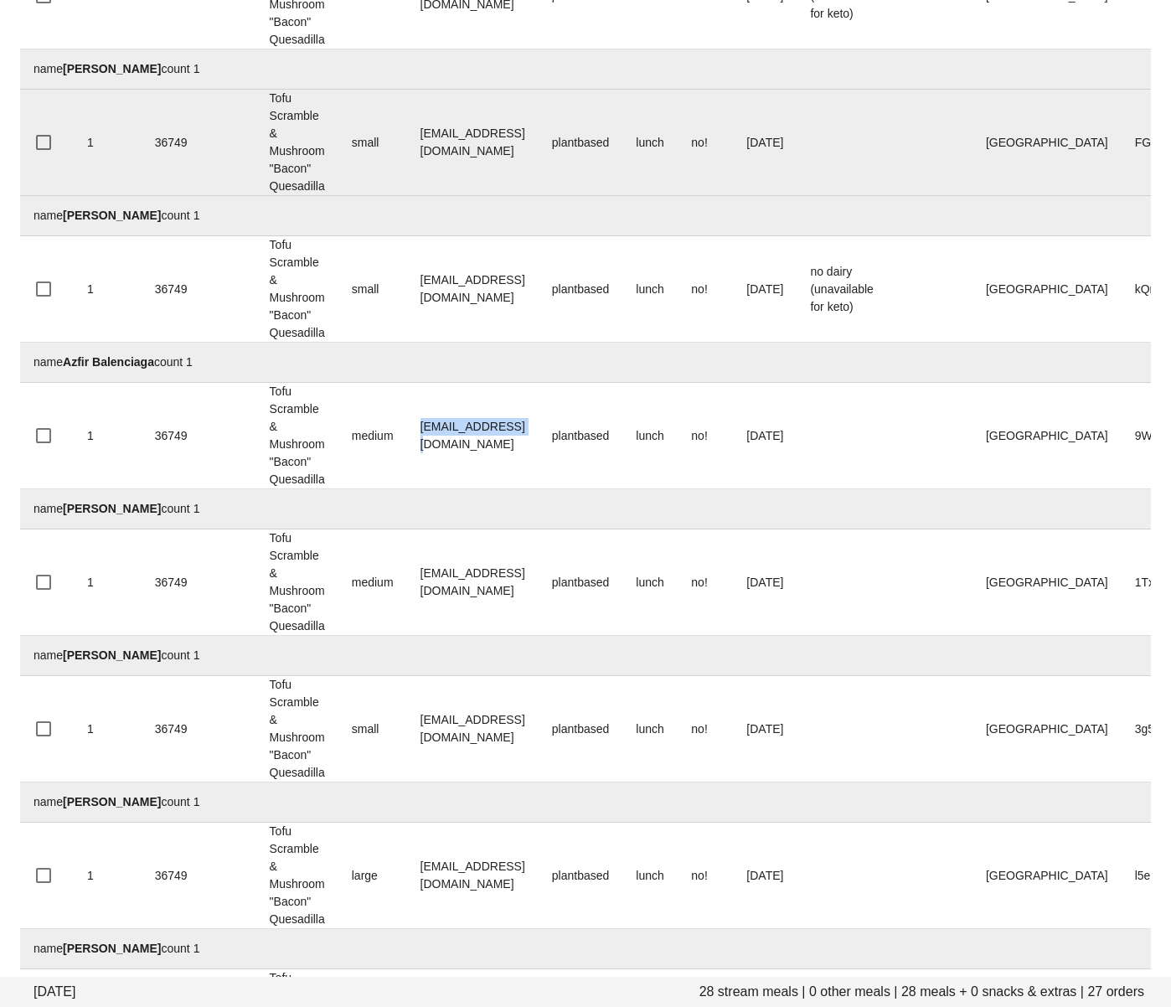
copy tr "[EMAIL_ADDRESS][DOMAIN_NAME]"
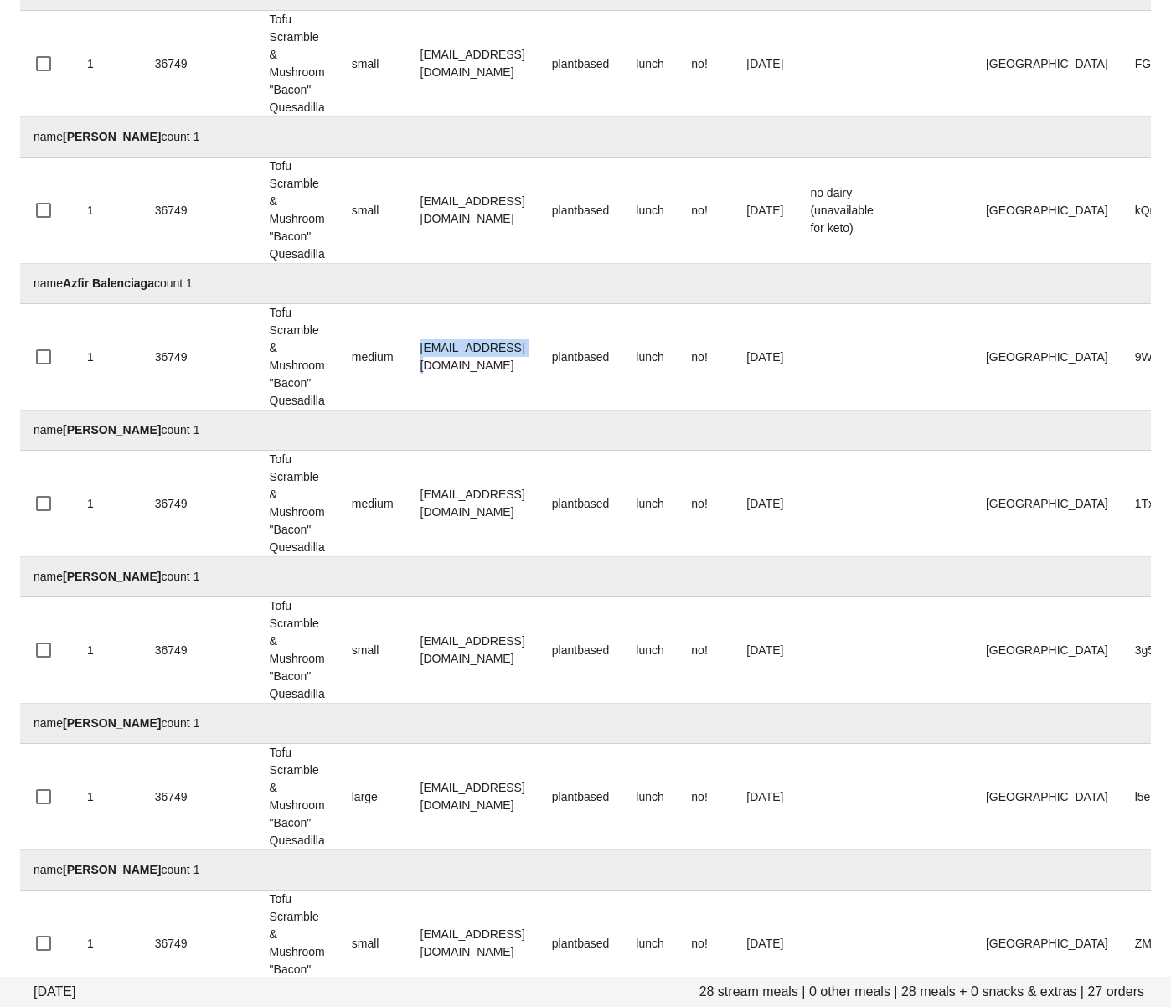
scroll to position [434, 0]
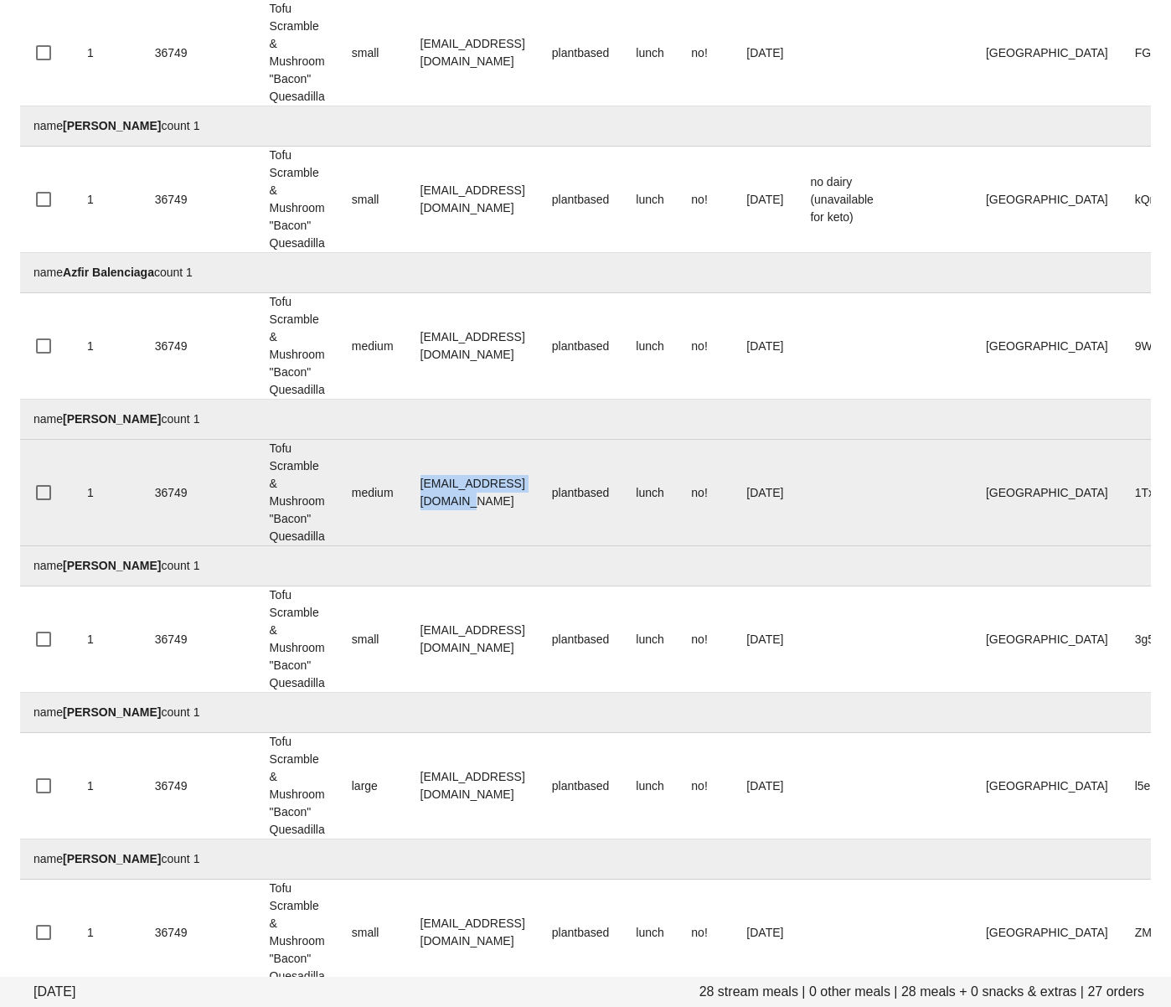
drag, startPoint x: 501, startPoint y: 492, endPoint x: 417, endPoint y: 489, distance: 83.8
click at [419, 490] on td "[EMAIL_ADDRESS][DOMAIN_NAME]" at bounding box center [473, 493] width 132 height 106
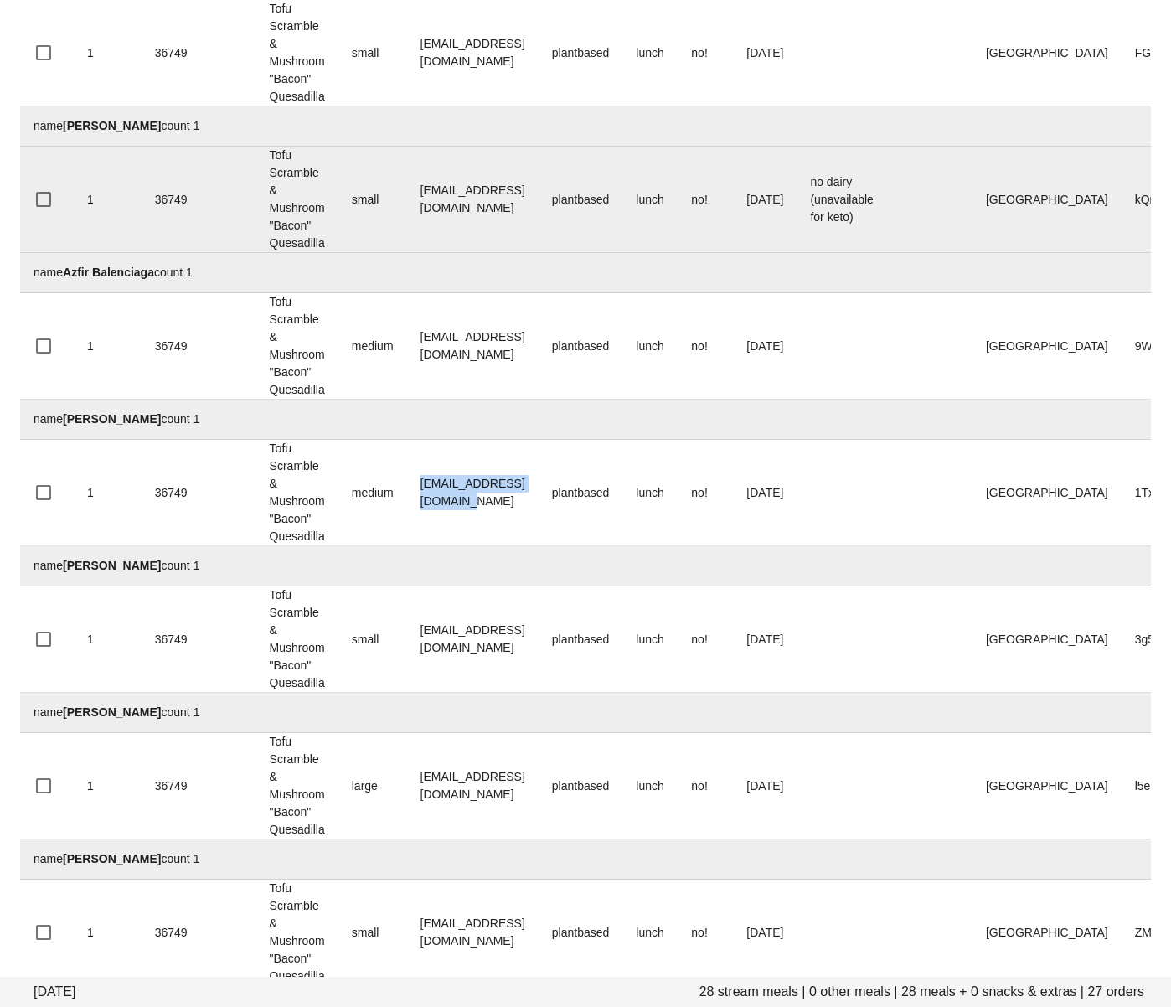
copy td "[EMAIL_ADDRESS][DOMAIN_NAME]"
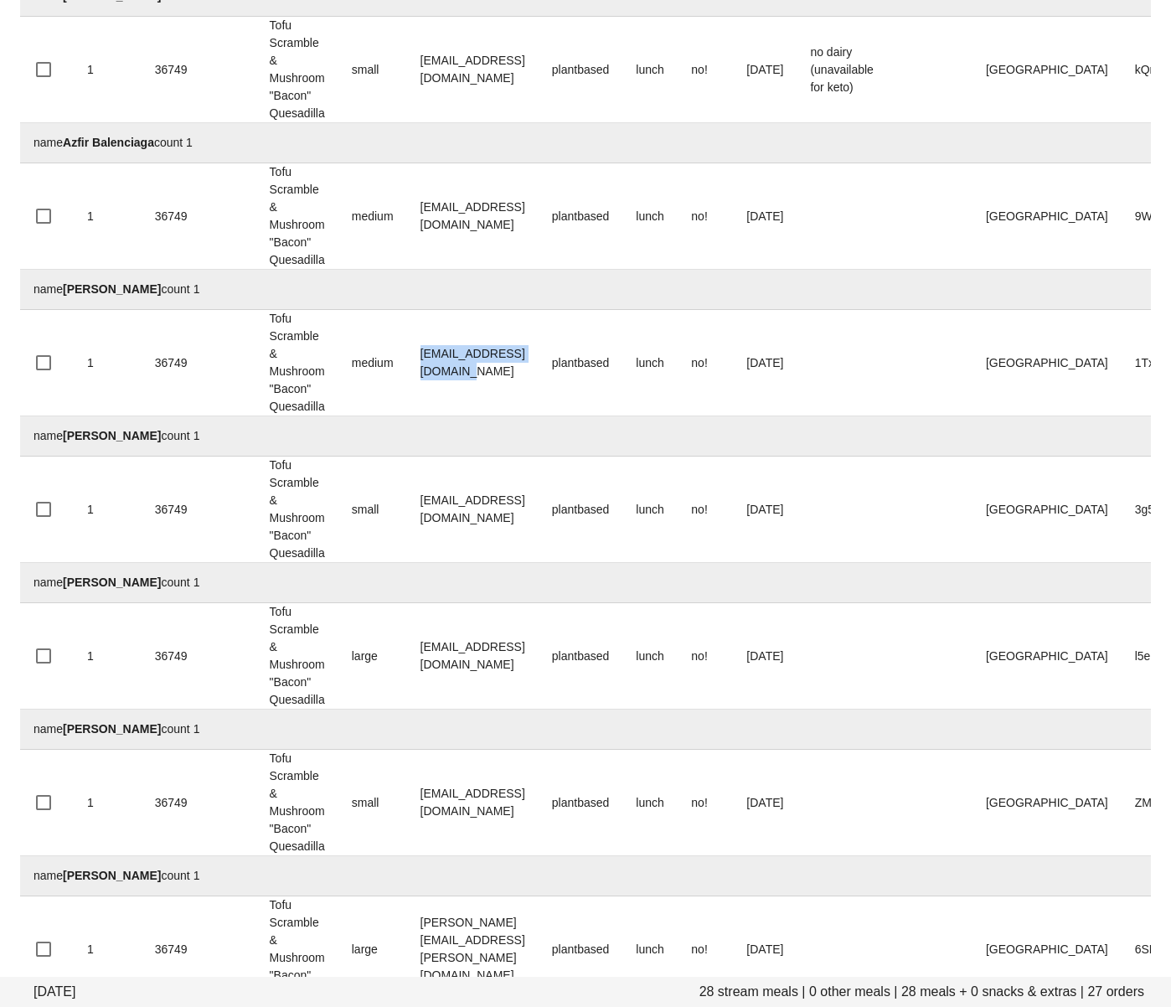
scroll to position [550, 0]
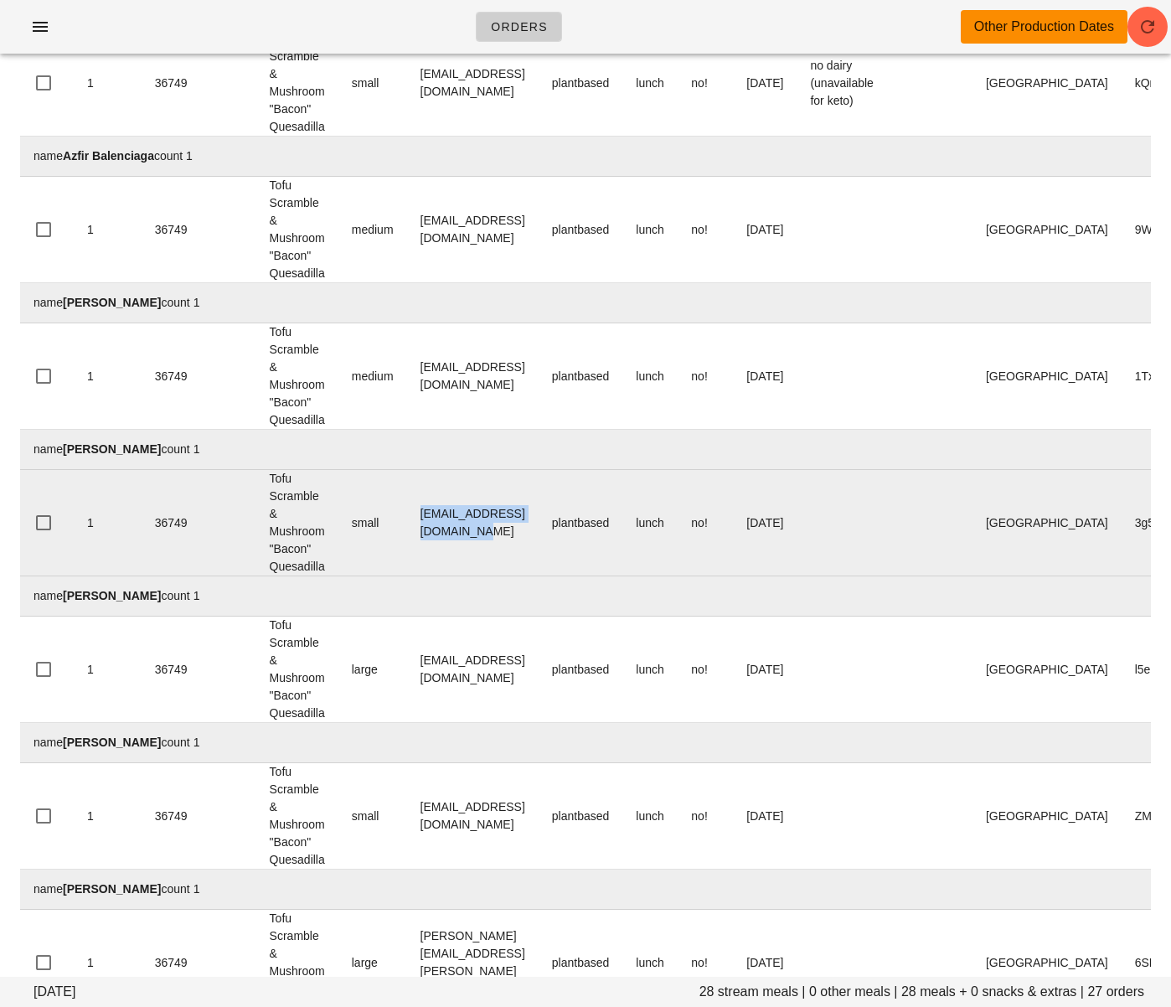
drag, startPoint x: 578, startPoint y: 519, endPoint x: 389, endPoint y: 524, distance: 189.4
click at [389, 524] on tr "1 36749 Tofu Scramble & Mushroom "Bacon" Quesadilla small carlingbeninger@gmail…" at bounding box center [690, 523] width 1341 height 106
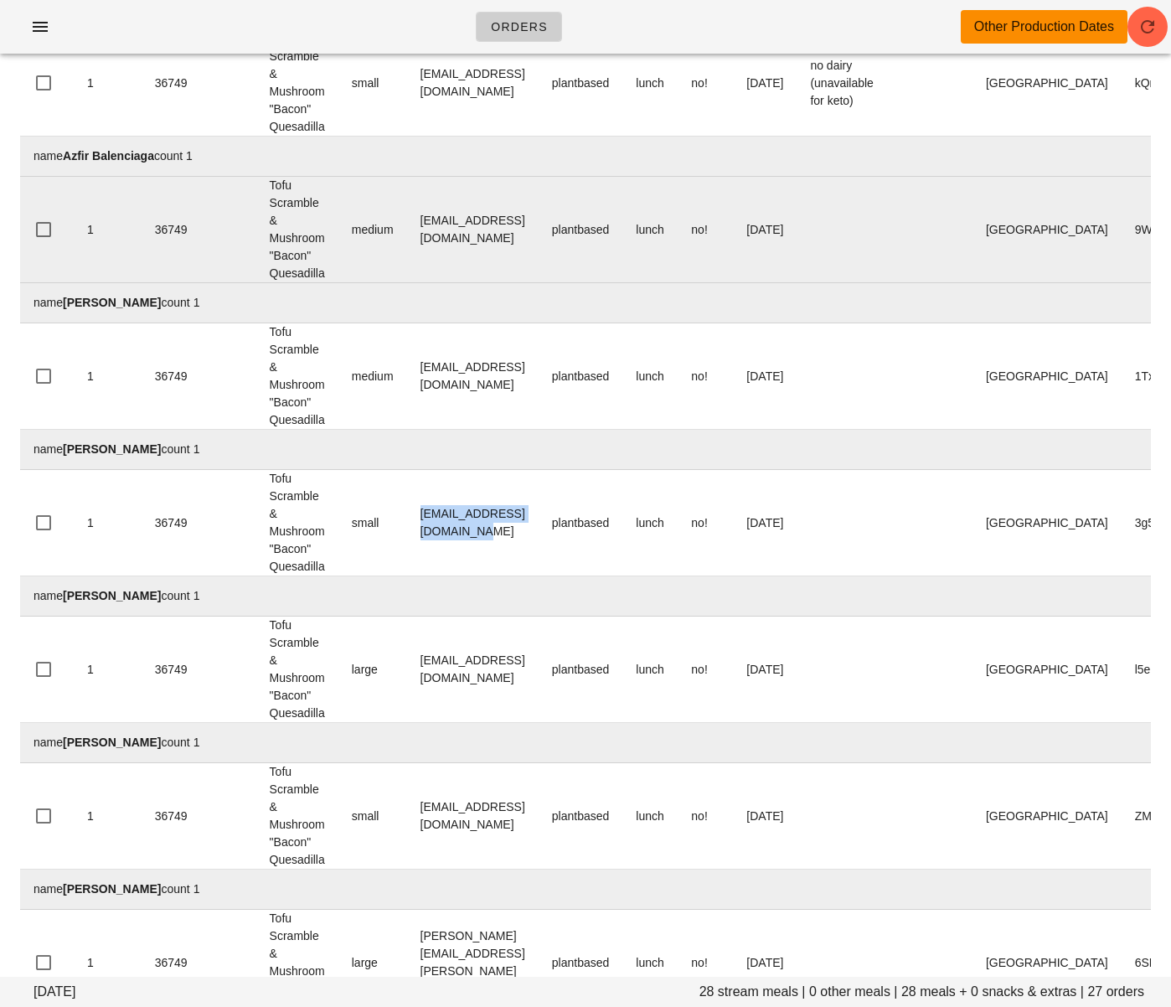
copy tr "carlingbeninger@gmail.com"
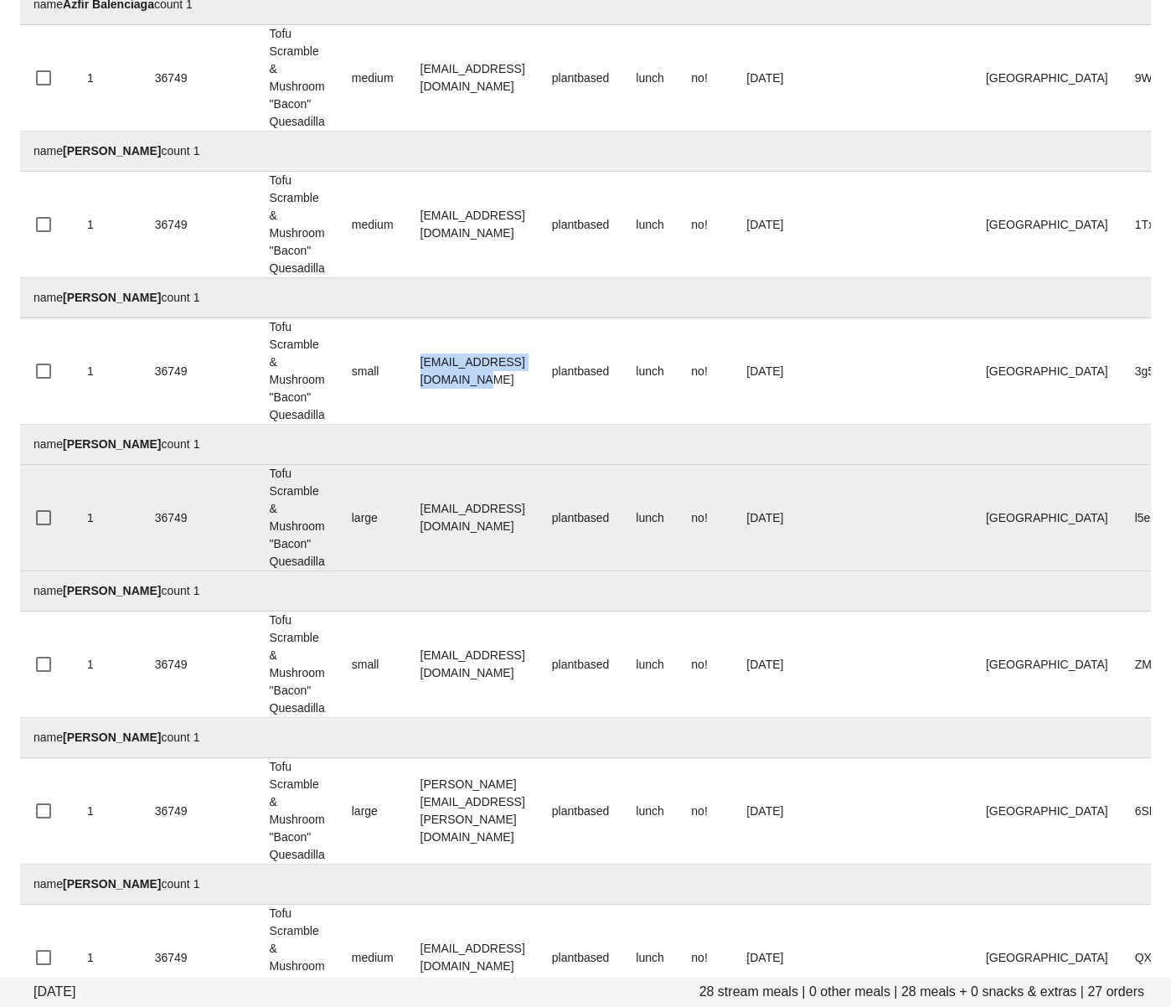
scroll to position [704, 0]
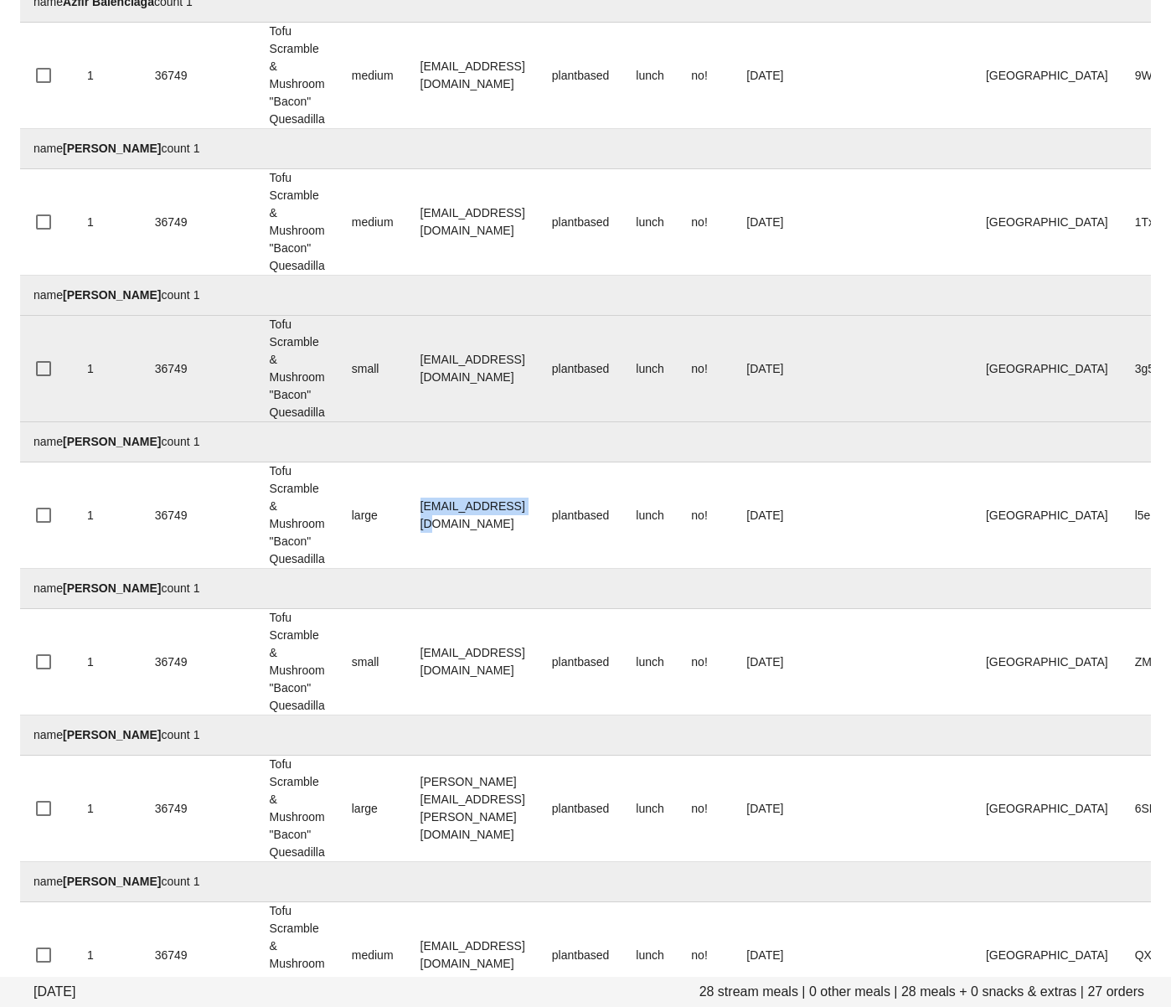
drag, startPoint x: 536, startPoint y: 519, endPoint x: 319, endPoint y: 417, distance: 239.5
click at [376, 521] on tr "1 36749 Tofu Scramble & Mushroom "Bacon" Quesadilla large sharp27@telus.net pla…" at bounding box center [690, 515] width 1341 height 106
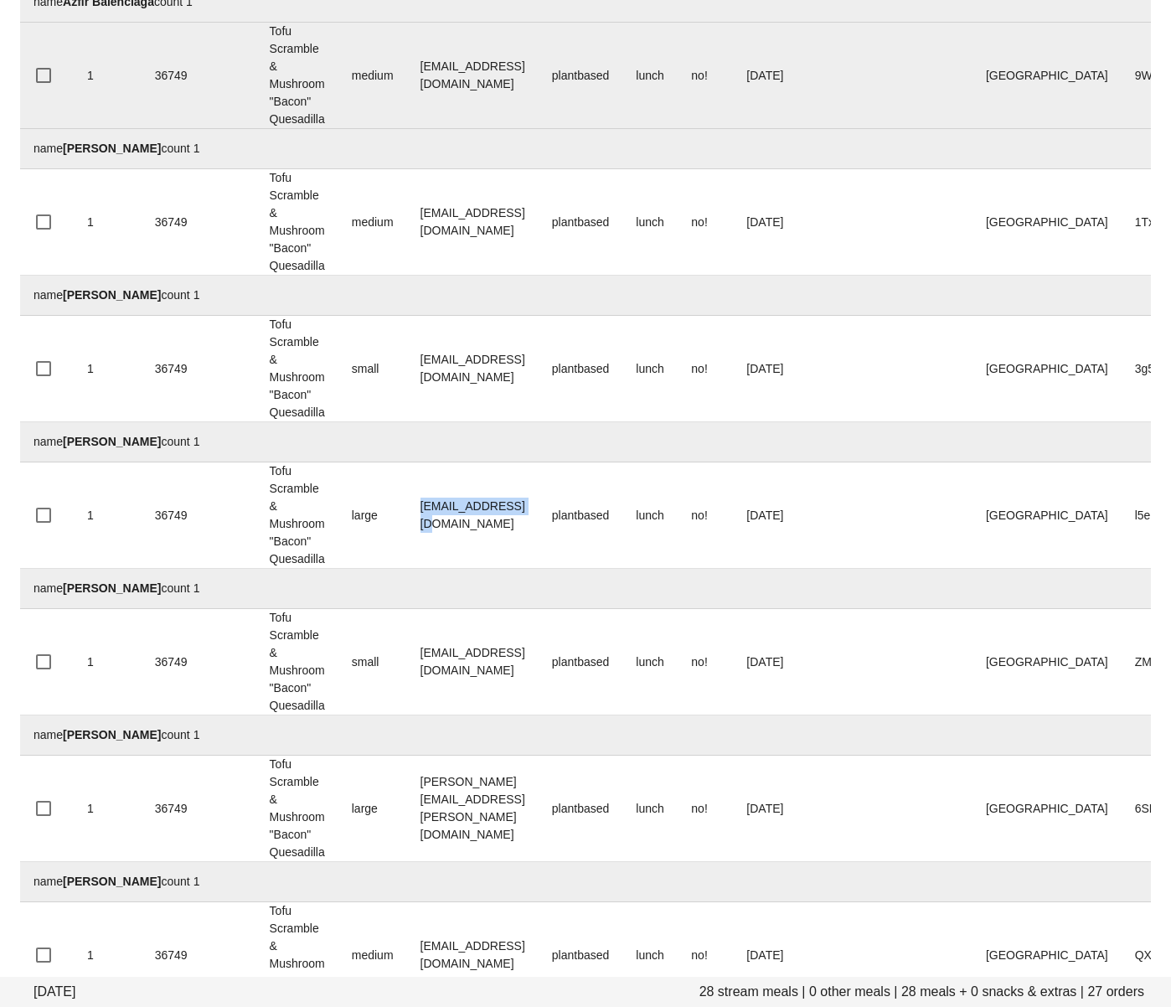
copy tr "sharp27@telus.net"
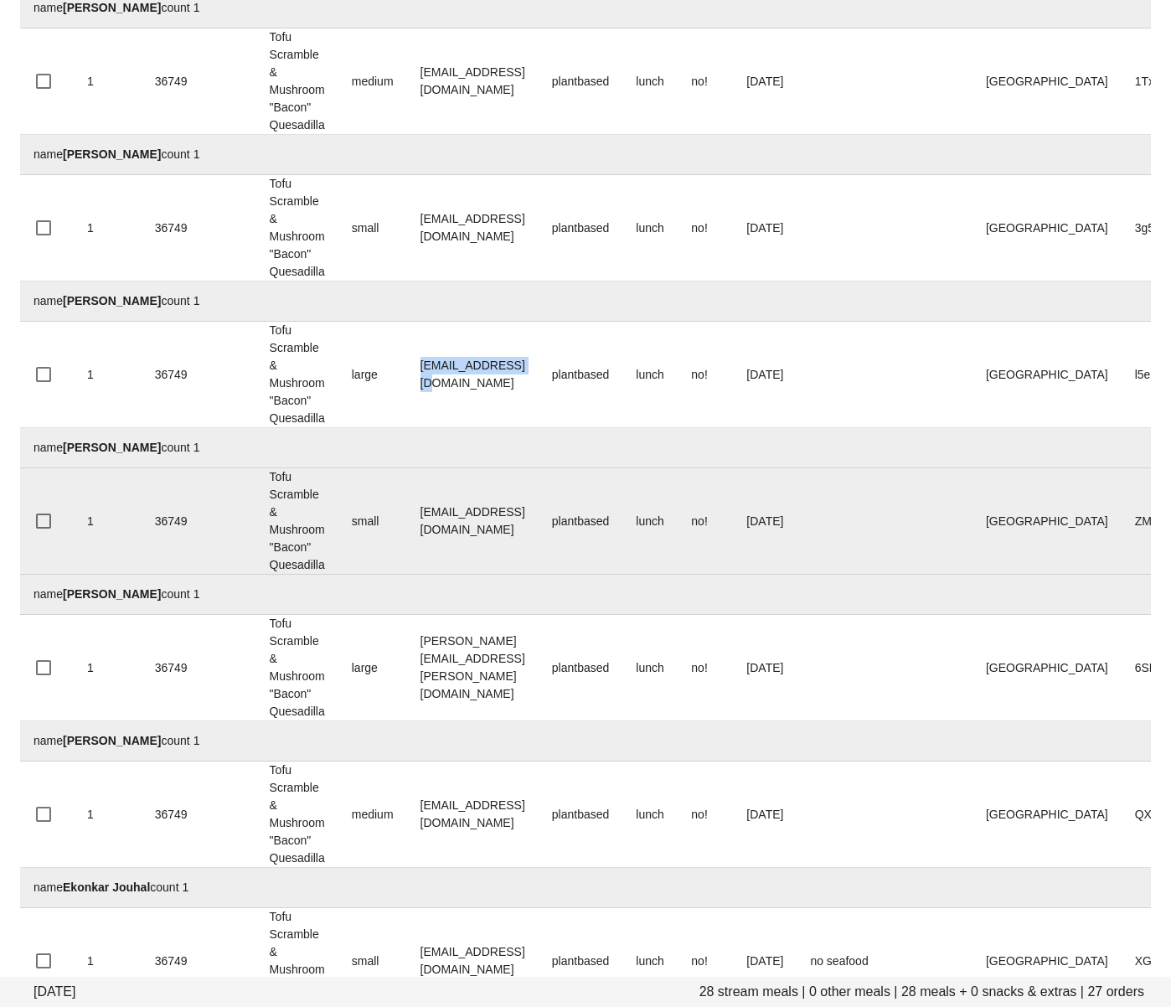
scroll to position [861, 0]
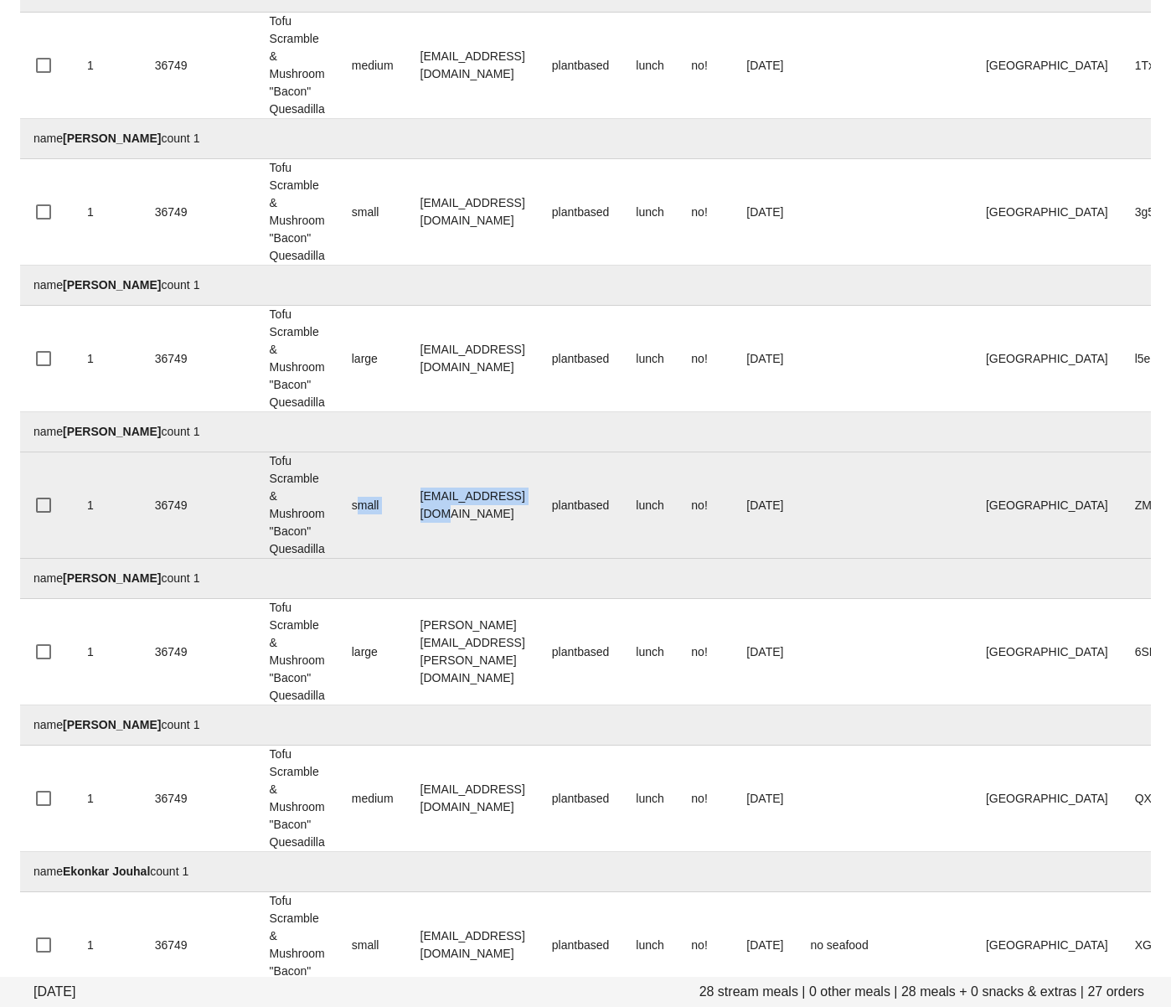
drag, startPoint x: 544, startPoint y: 503, endPoint x: 361, endPoint y: 504, distance: 183.5
click at [360, 512] on tr "1 36749 Tofu Scramble & Mushroom "Bacon" Quesadilla small dubai711@hotmail.fr p…" at bounding box center [690, 505] width 1341 height 106
drag, startPoint x: 566, startPoint y: 537, endPoint x: 554, endPoint y: 519, distance: 22.3
click at [539, 534] on td "[EMAIL_ADDRESS][DOMAIN_NAME]" at bounding box center [473, 505] width 132 height 106
drag, startPoint x: 550, startPoint y: 513, endPoint x: 415, endPoint y: 505, distance: 135.1
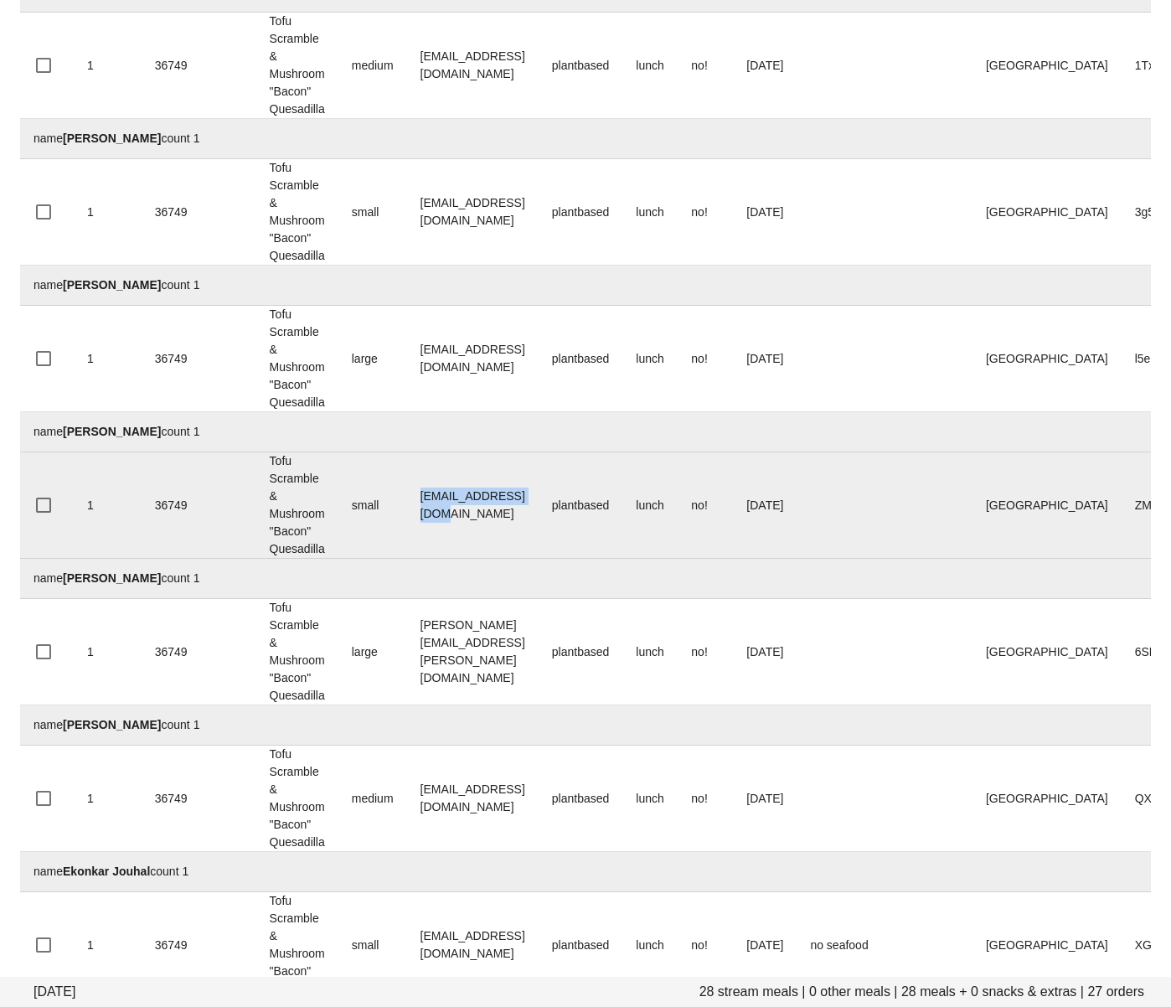
click at [418, 509] on td "[EMAIL_ADDRESS][DOMAIN_NAME]" at bounding box center [473, 505] width 132 height 106
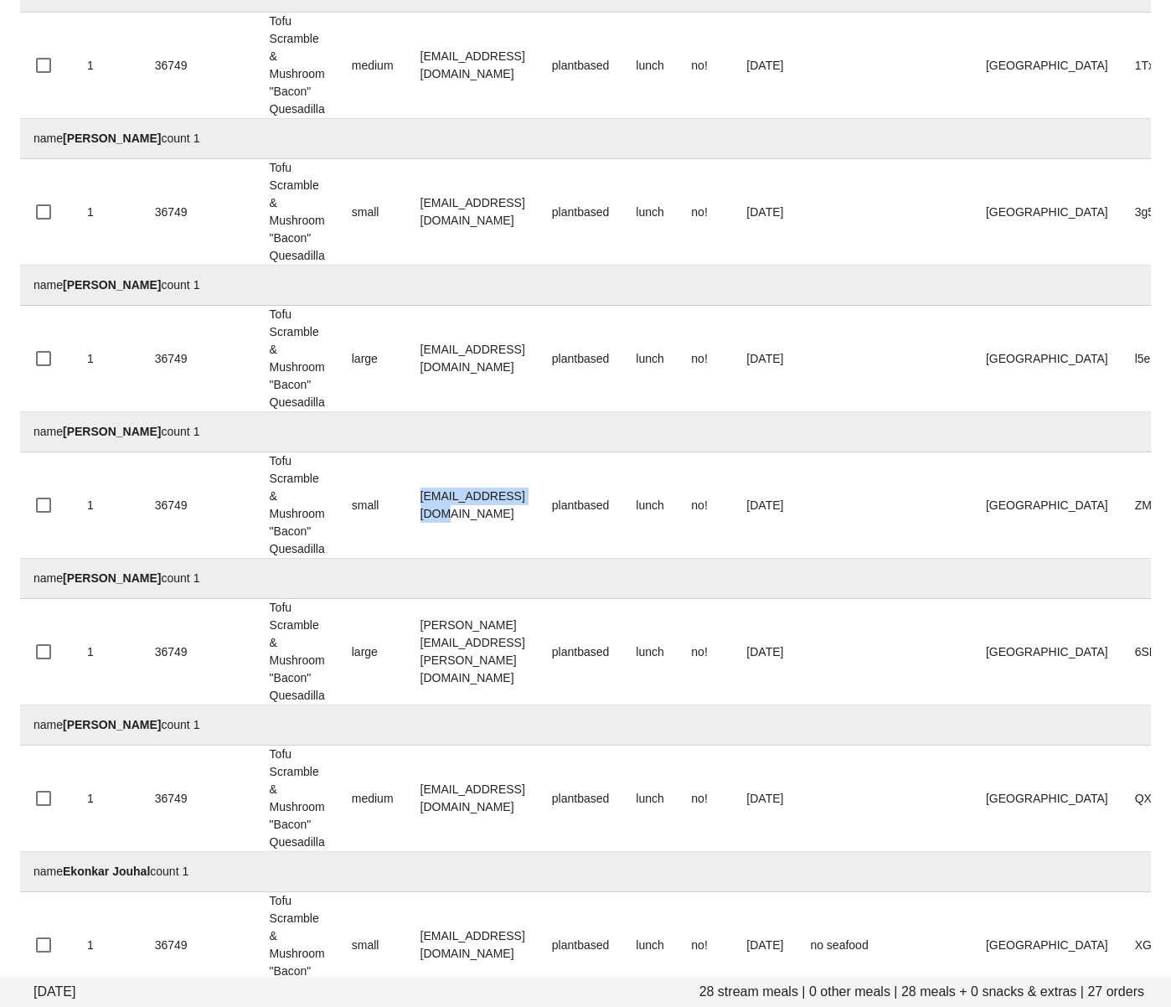
copy td "[EMAIL_ADDRESS][DOMAIN_NAME]"
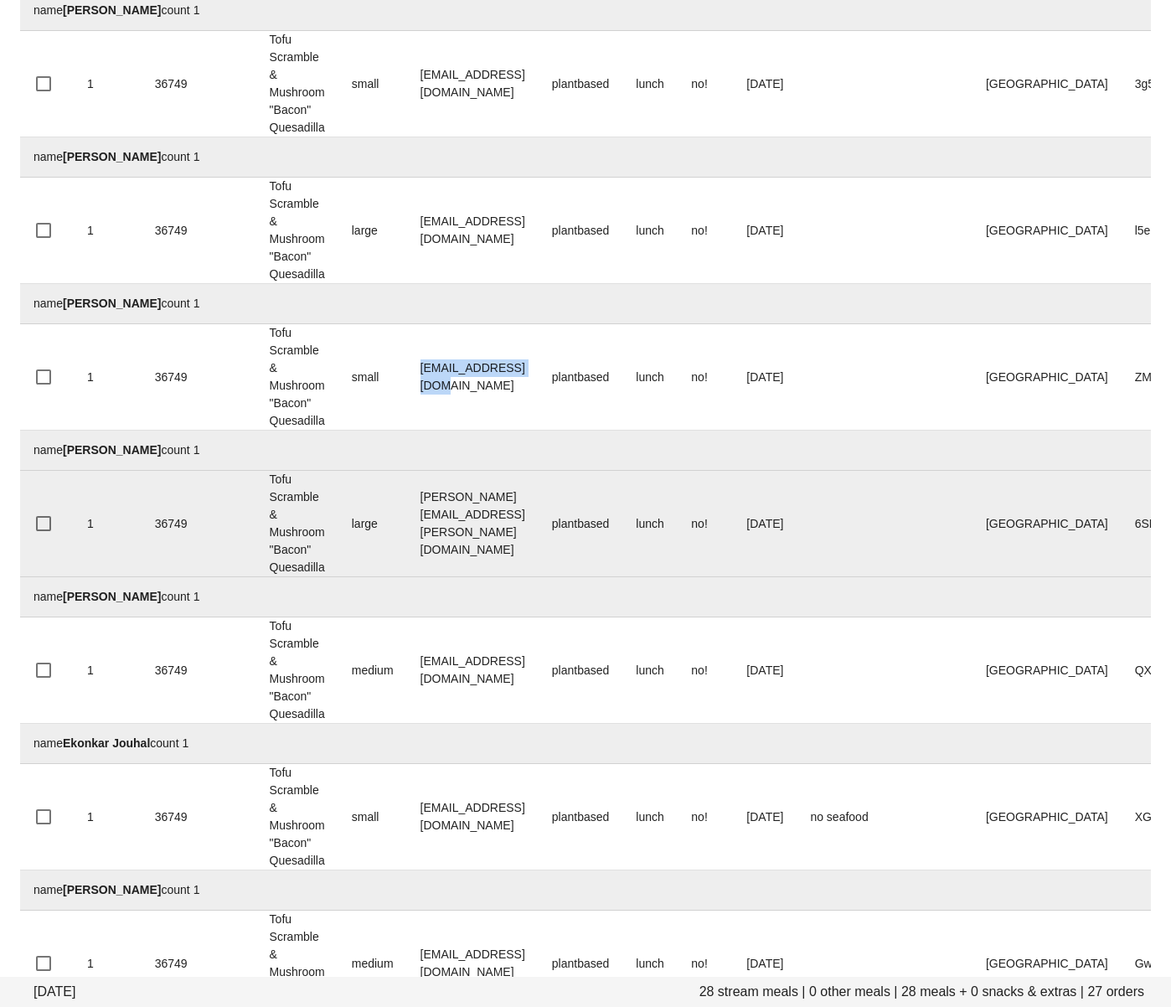
scroll to position [997, 0]
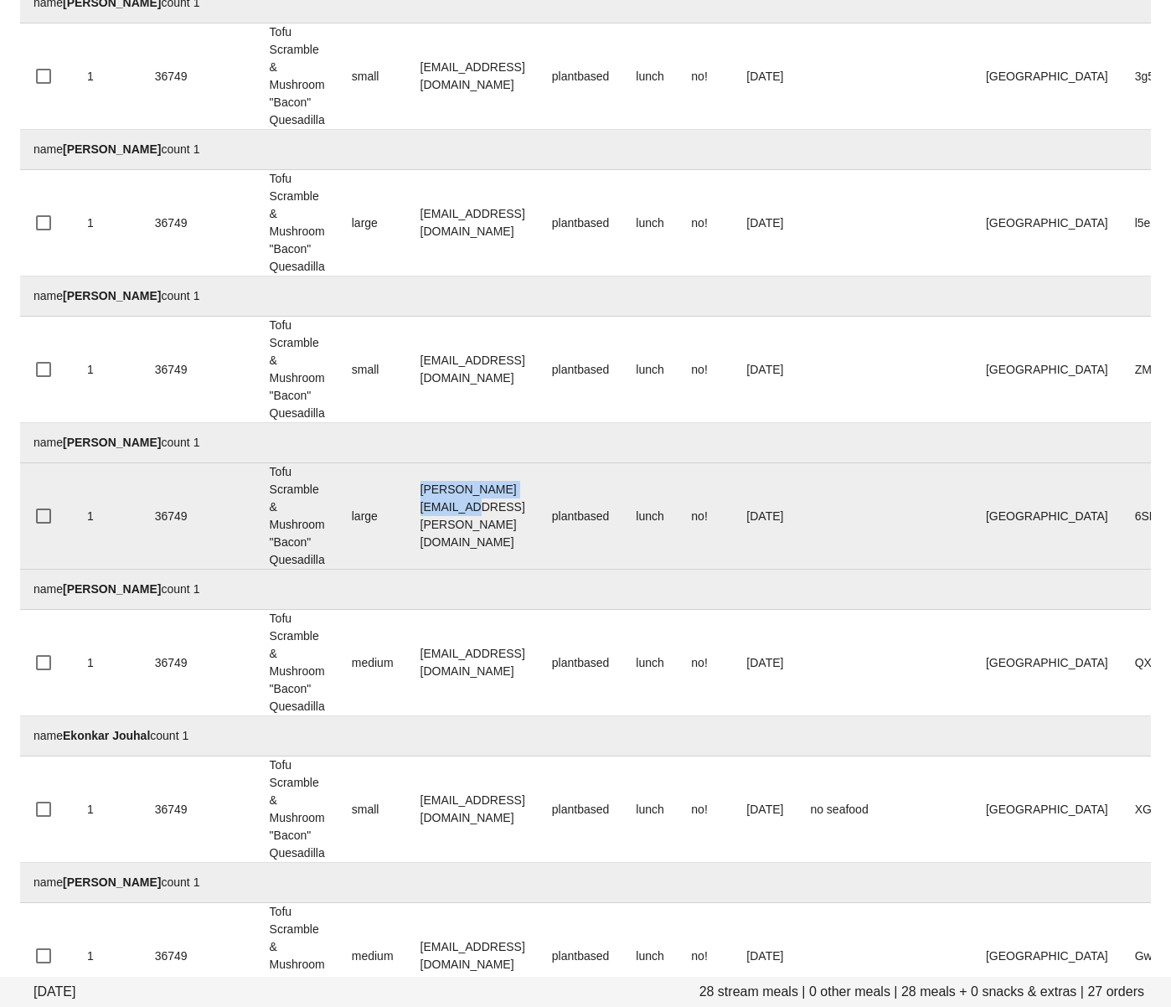
drag, startPoint x: 547, startPoint y: 520, endPoint x: 395, endPoint y: 472, distance: 159.8
click at [417, 518] on td "[PERSON_NAME][EMAIL_ADDRESS][PERSON_NAME][DOMAIN_NAME]" at bounding box center [473, 516] width 132 height 106
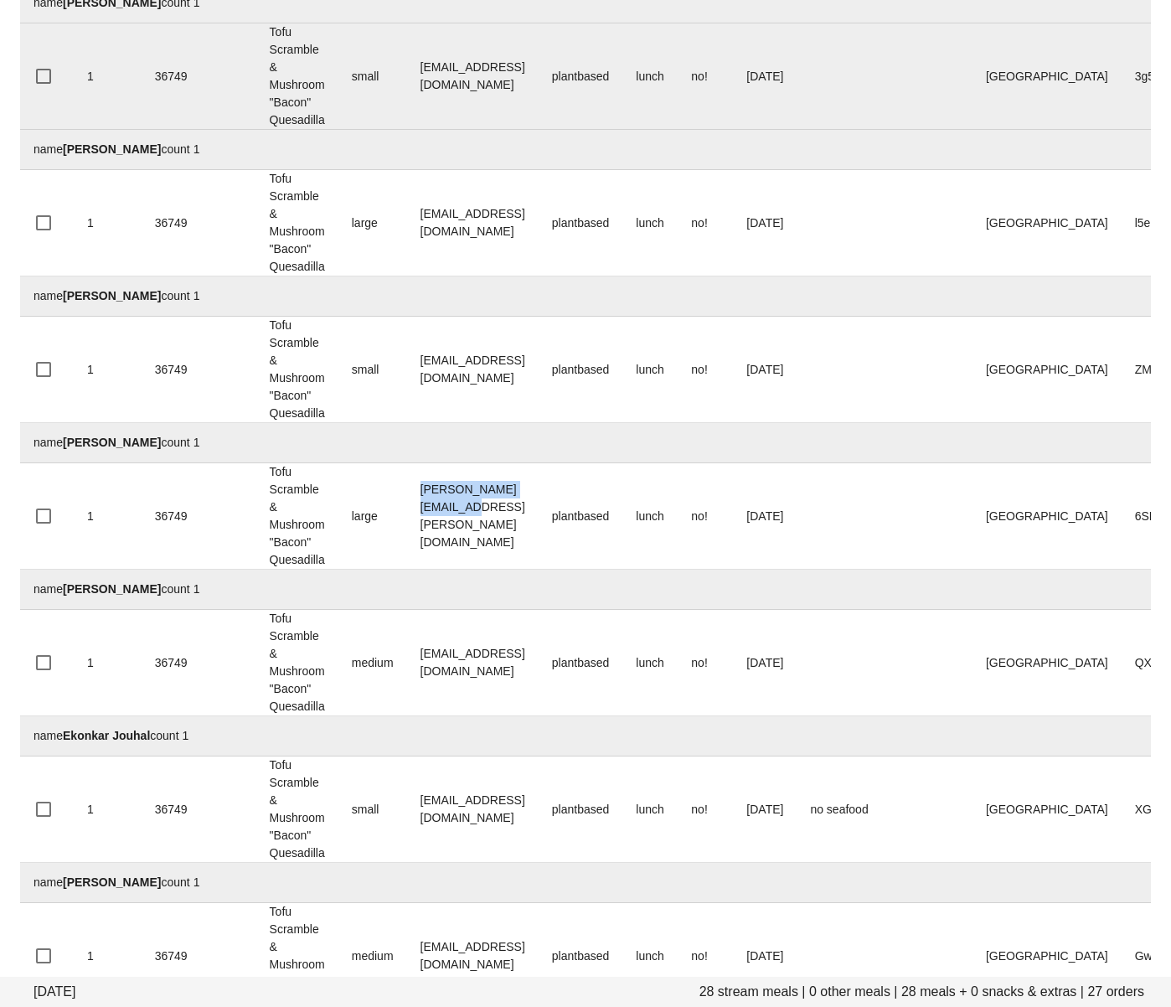
copy td "cole.stanley@gmail.com"
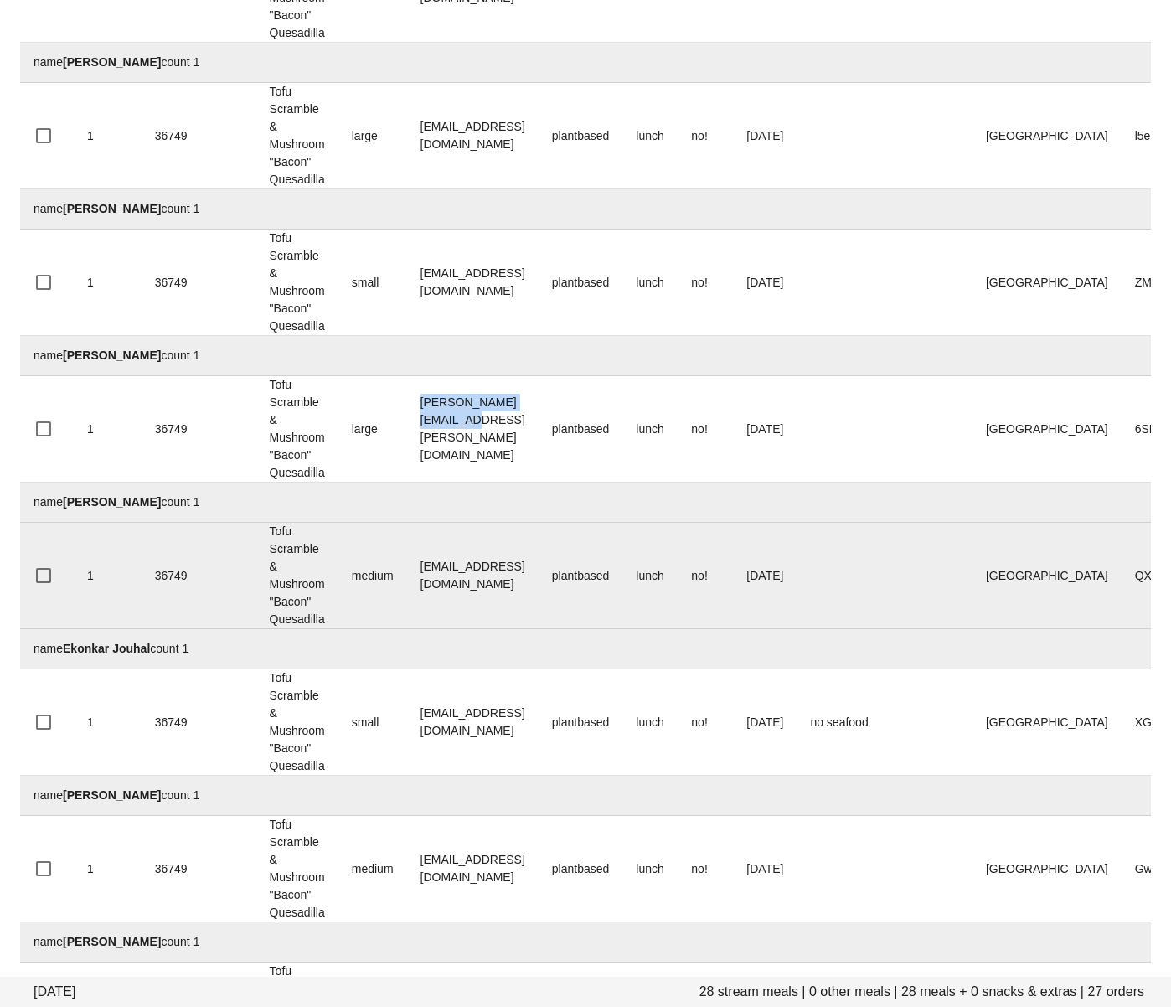
scroll to position [1098, 0]
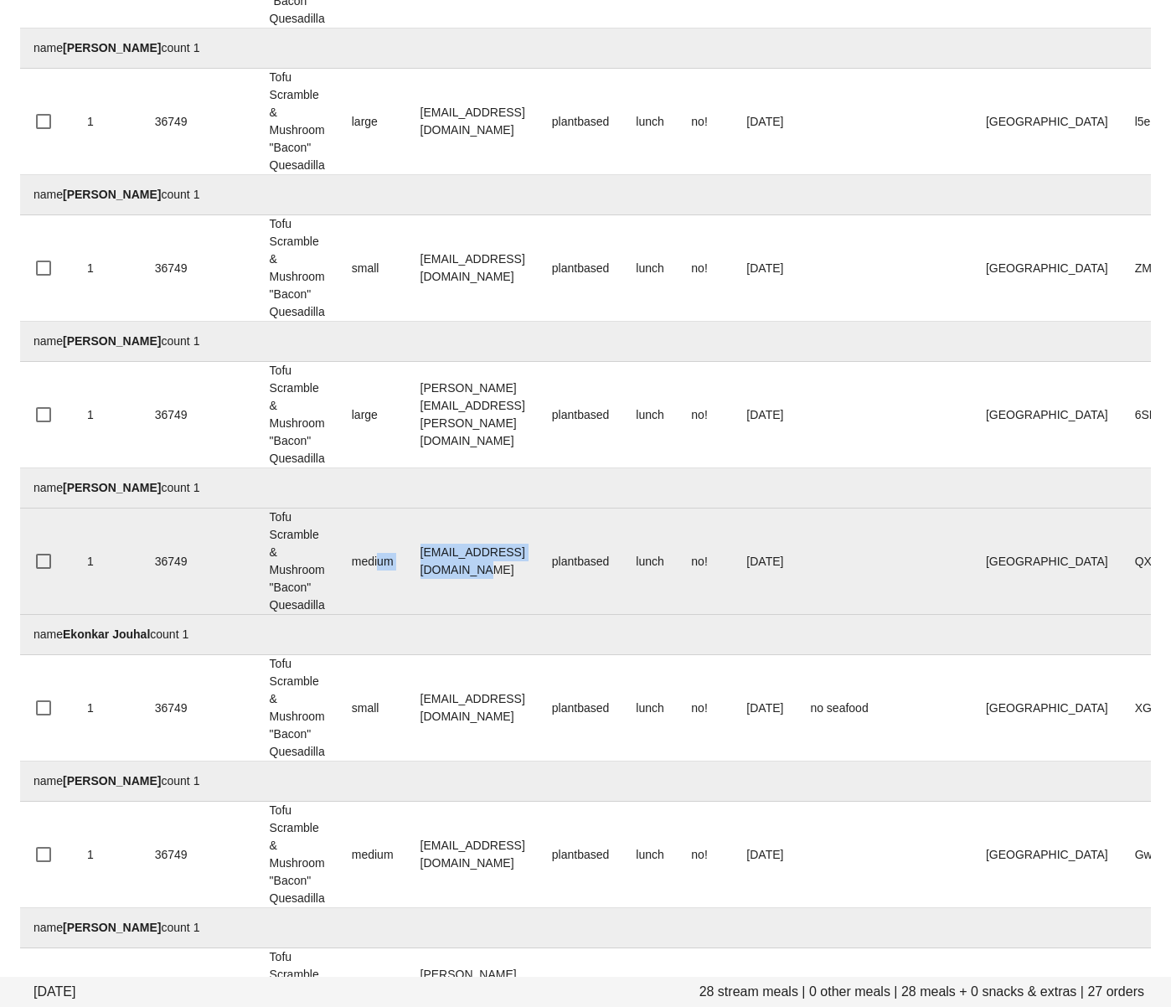
drag, startPoint x: 581, startPoint y: 563, endPoint x: 381, endPoint y: 555, distance: 199.5
click at [381, 555] on tr "1 36749 Tofu Scramble & Mushroom "Bacon" Quesadilla medium emaildoreenlang@gmai…" at bounding box center [690, 561] width 1341 height 106
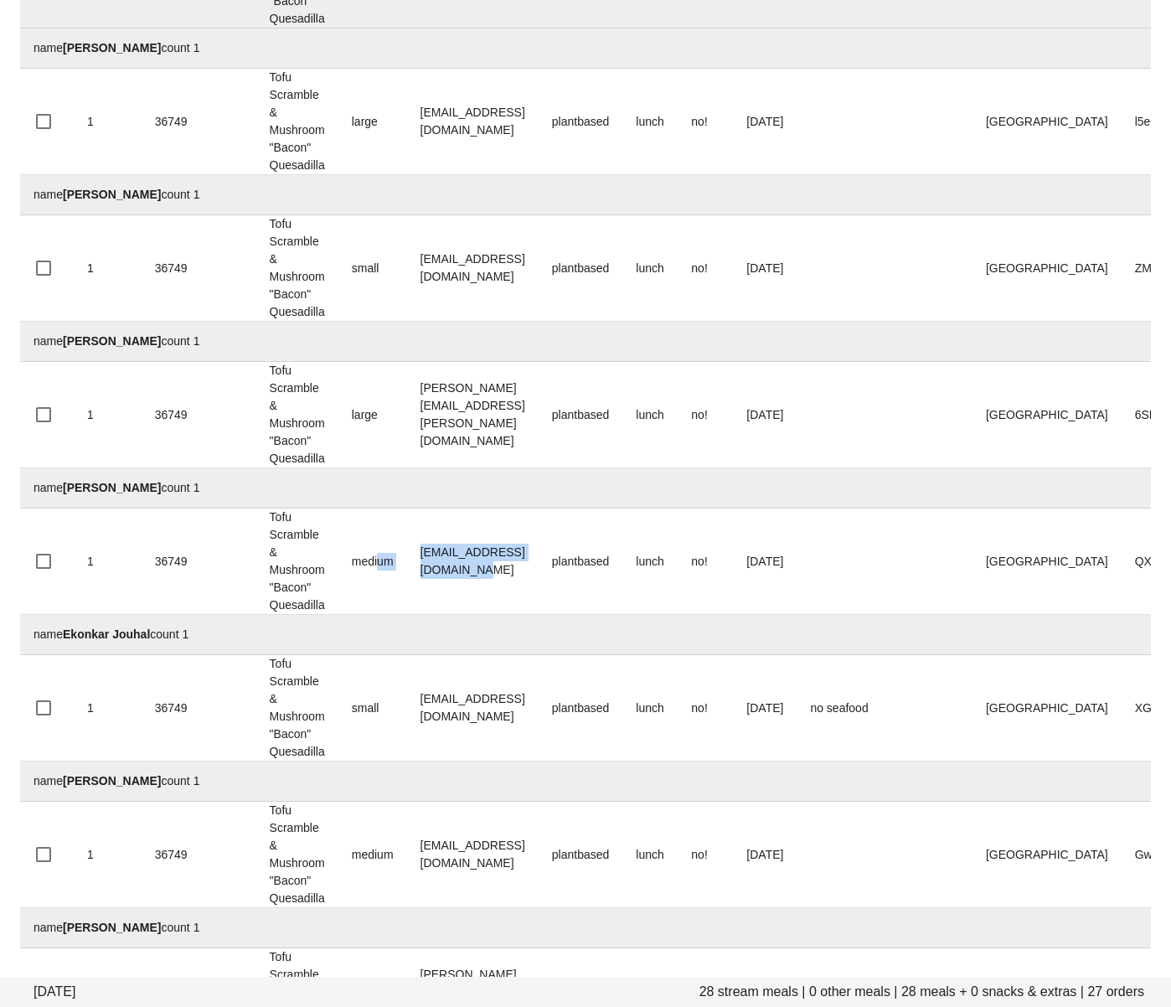
copy tr "um emaildoreenlang@gmail.com"
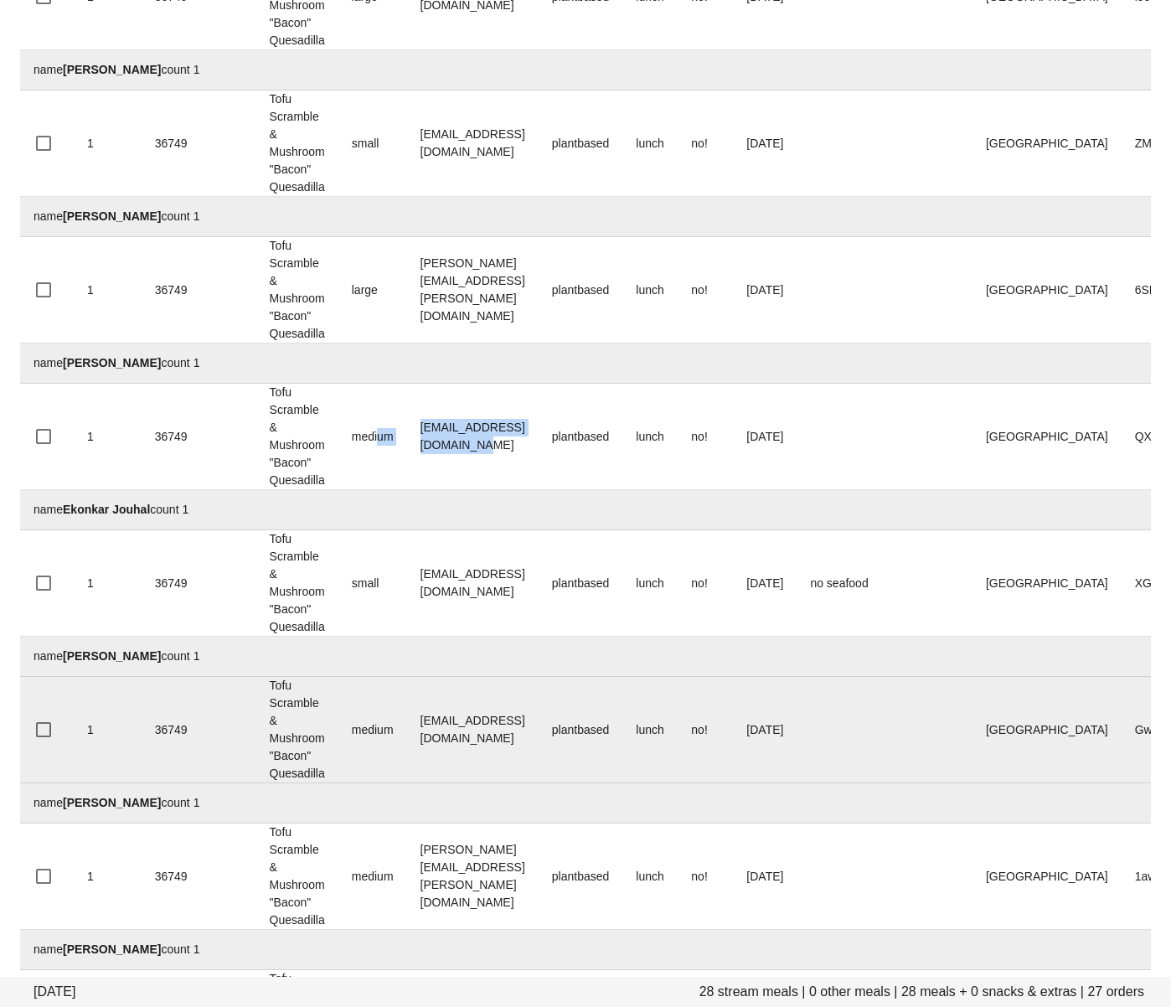
scroll to position [1240, 0]
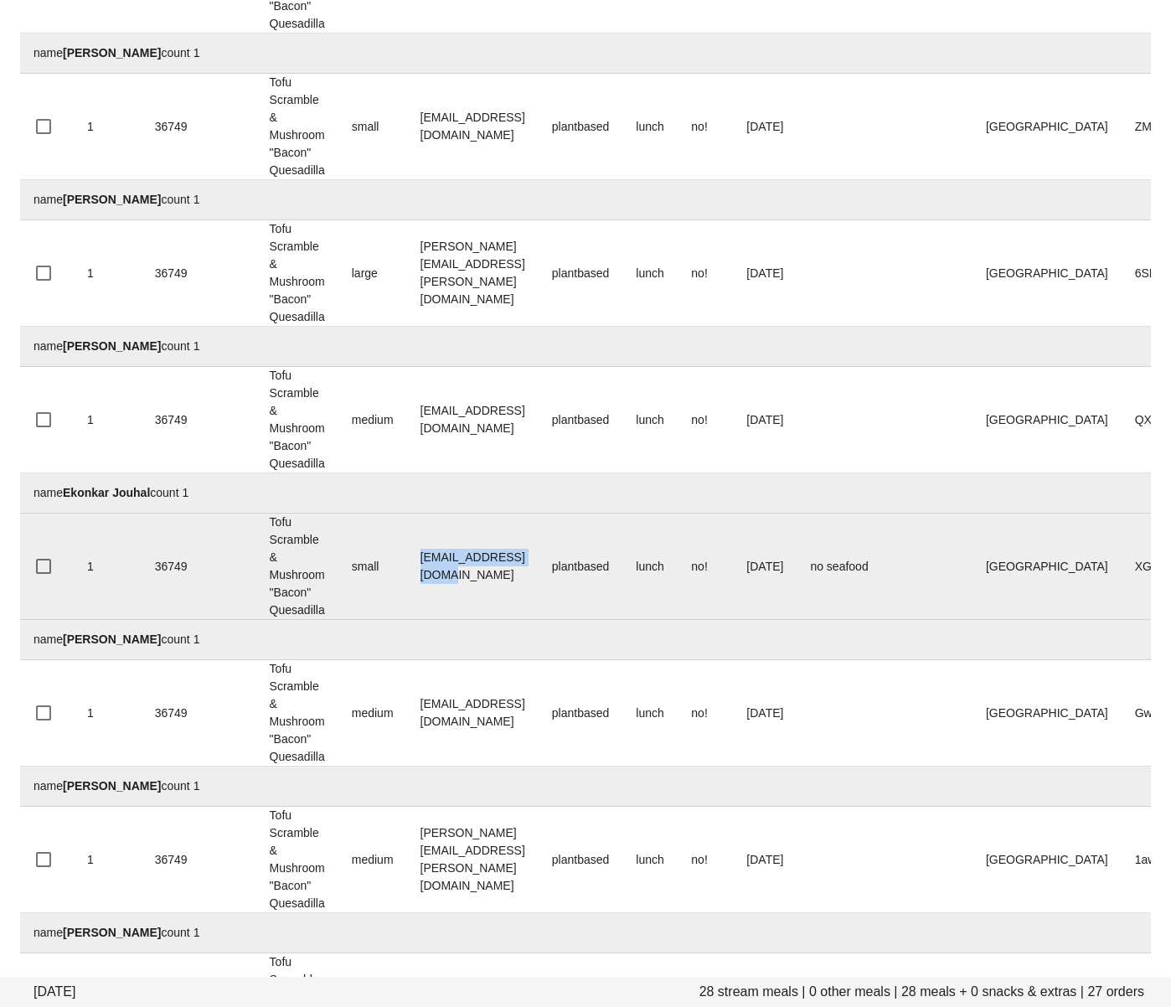
drag, startPoint x: 505, startPoint y: 568, endPoint x: 408, endPoint y: 567, distance: 97.2
click at [408, 567] on td "Ekonkarj@hotmail.com" at bounding box center [473, 566] width 132 height 106
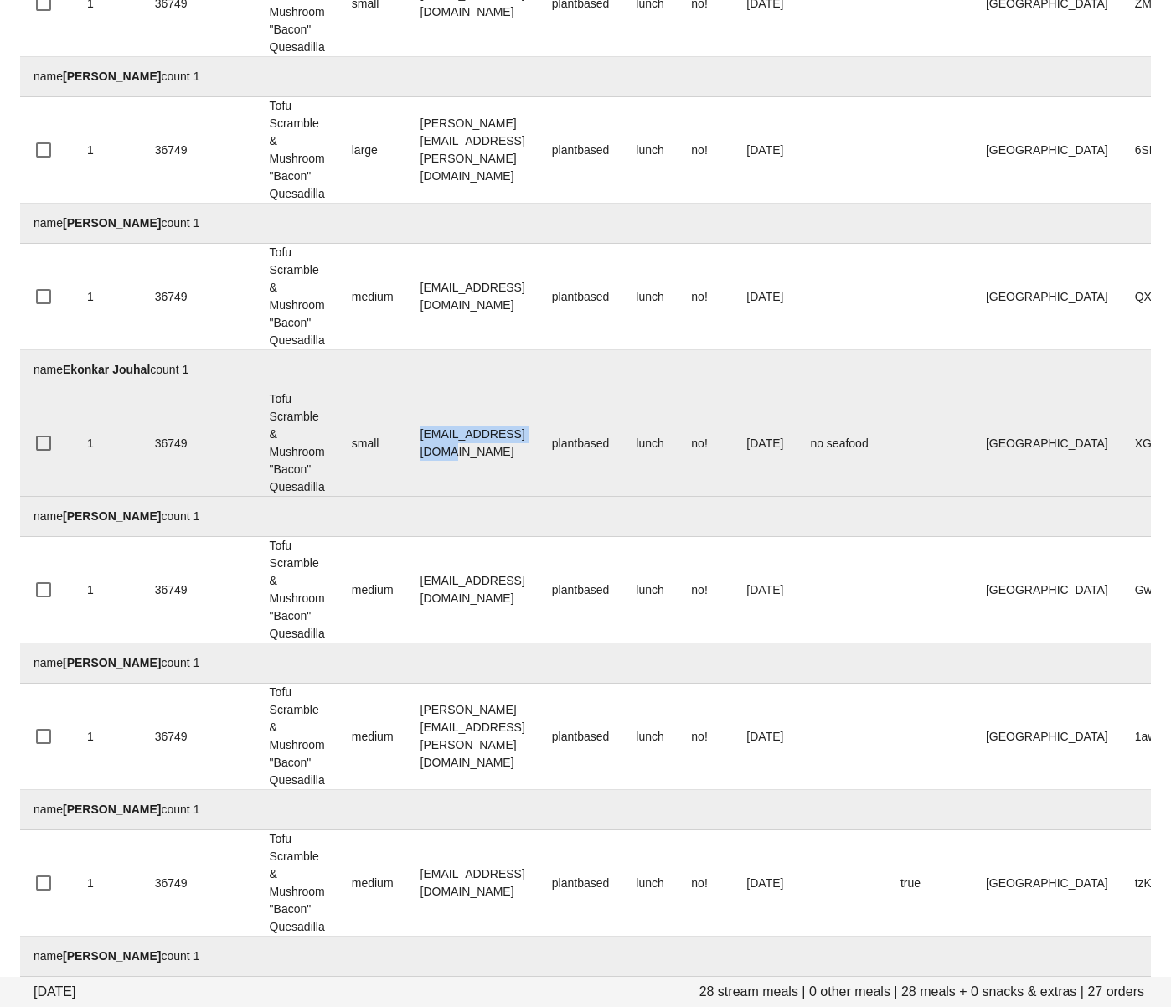
scroll to position [1381, 0]
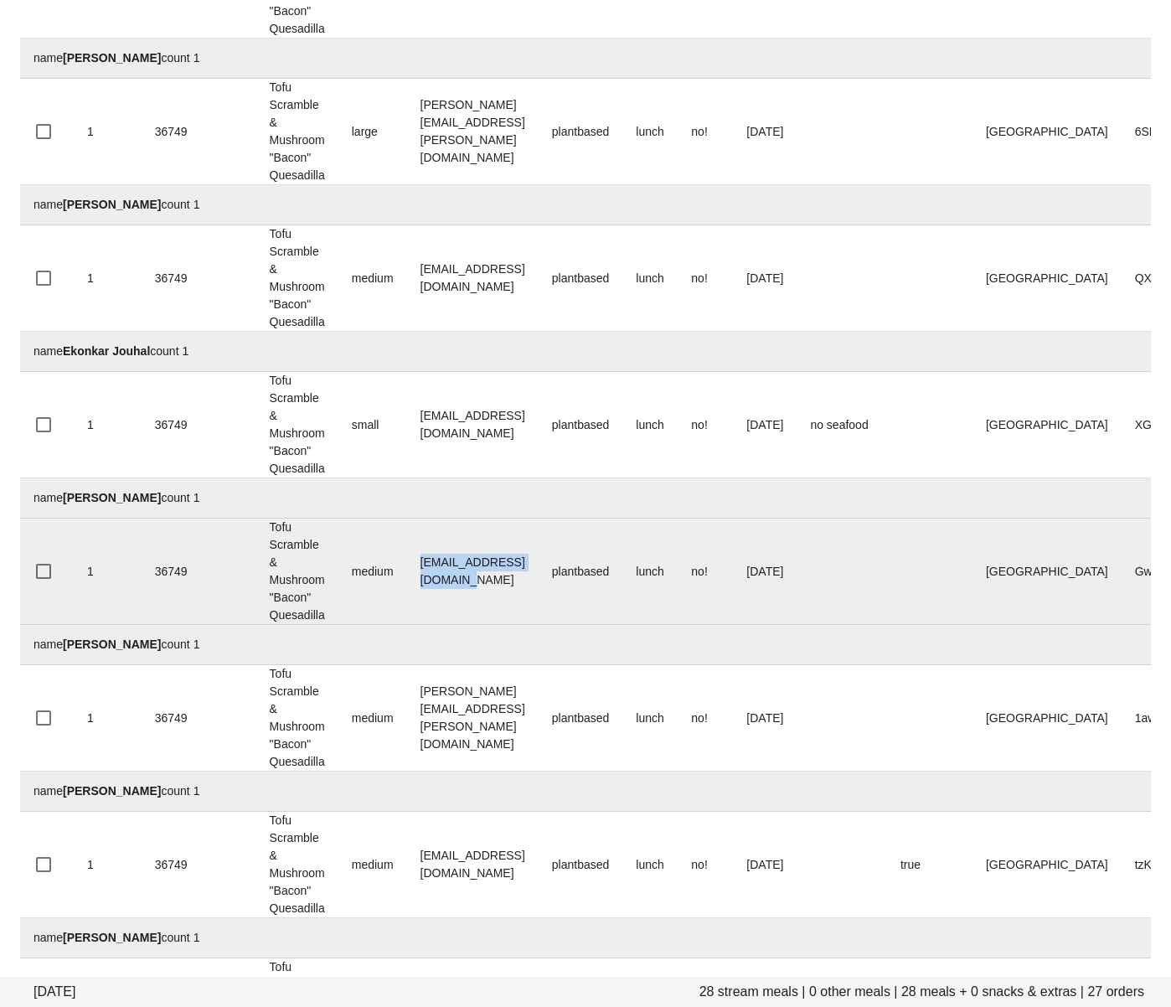
drag, startPoint x: 570, startPoint y: 572, endPoint x: 425, endPoint y: 572, distance: 145.8
click at [425, 572] on td "ema.fortunova@gmail.com" at bounding box center [473, 572] width 132 height 106
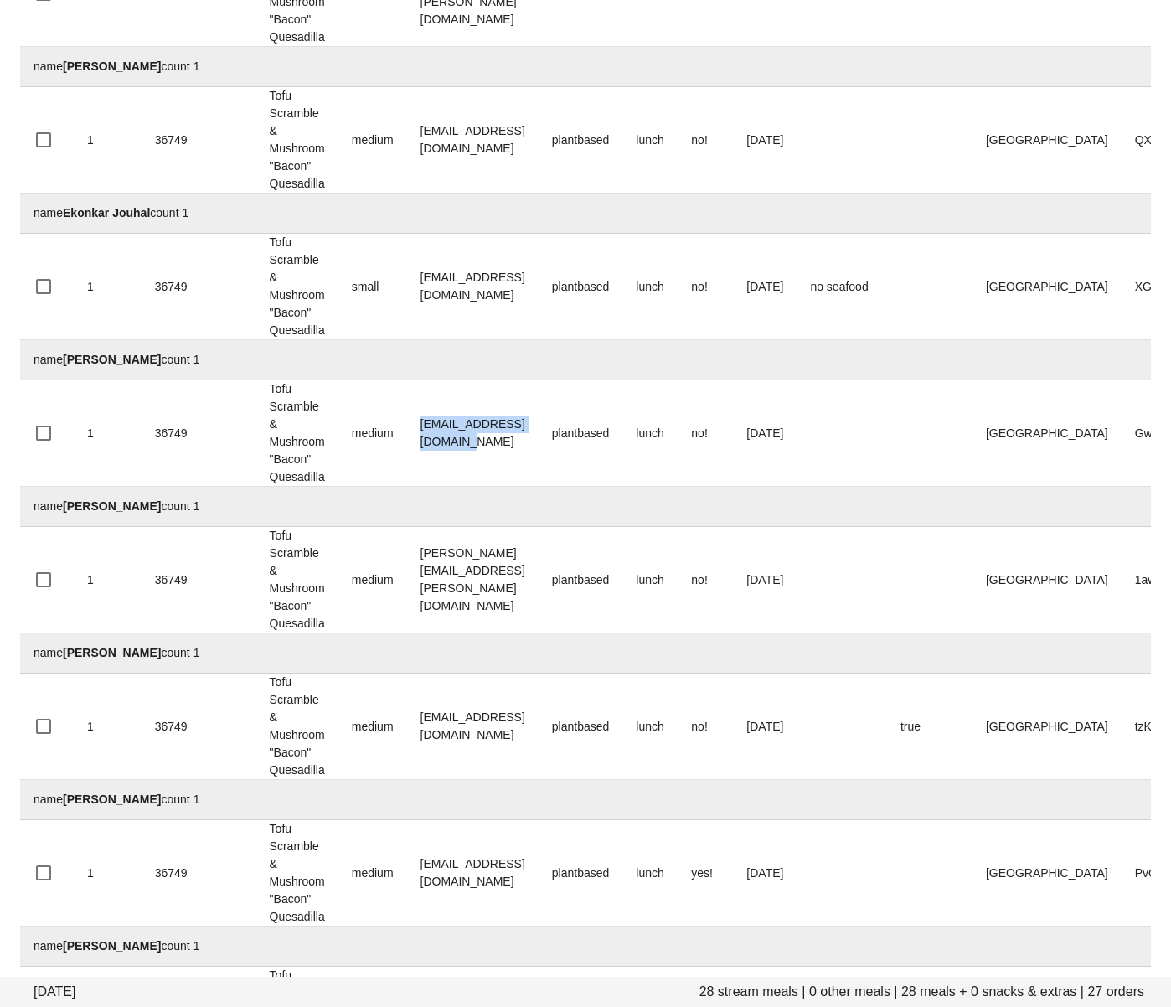
scroll to position [1639, 0]
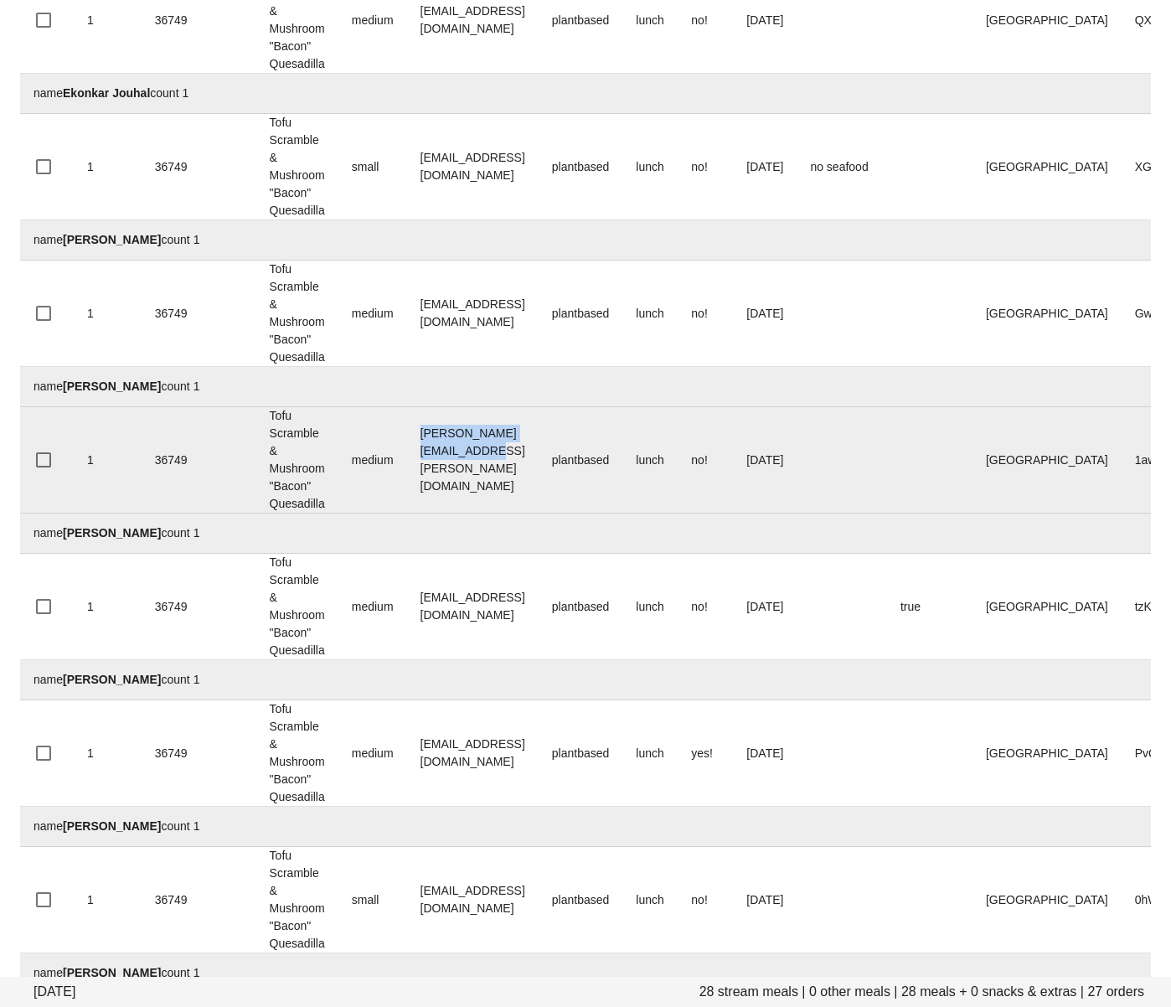
drag, startPoint x: 462, startPoint y: 458, endPoint x: 415, endPoint y: 455, distance: 47.9
click at [415, 455] on td "geoff.bagshaw@equinox.com" at bounding box center [473, 460] width 132 height 106
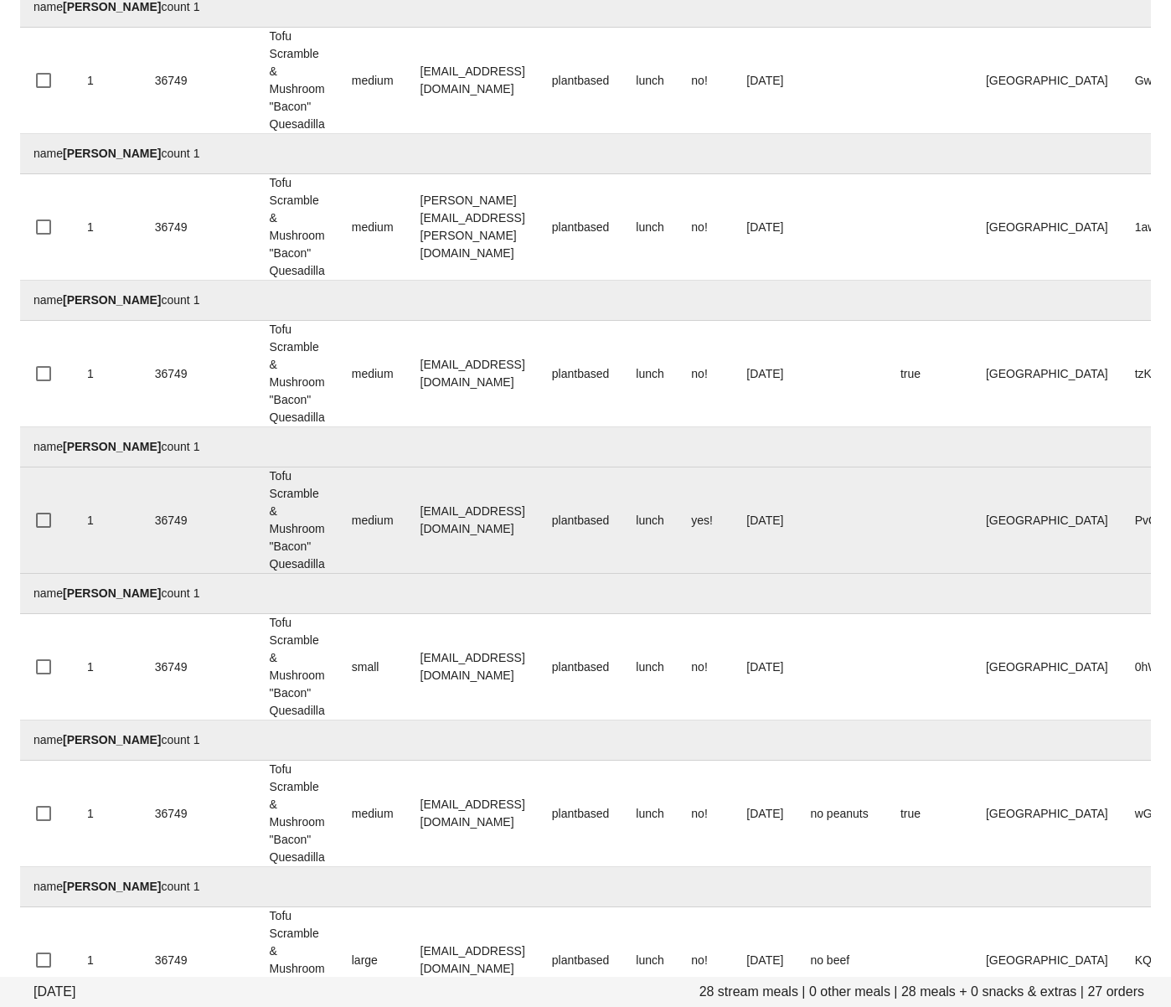
drag, startPoint x: 524, startPoint y: 535, endPoint x: 527, endPoint y: 526, distance: 9.6
click at [525, 534] on td "JasonMandawe@gmail.com" at bounding box center [473, 520] width 132 height 106
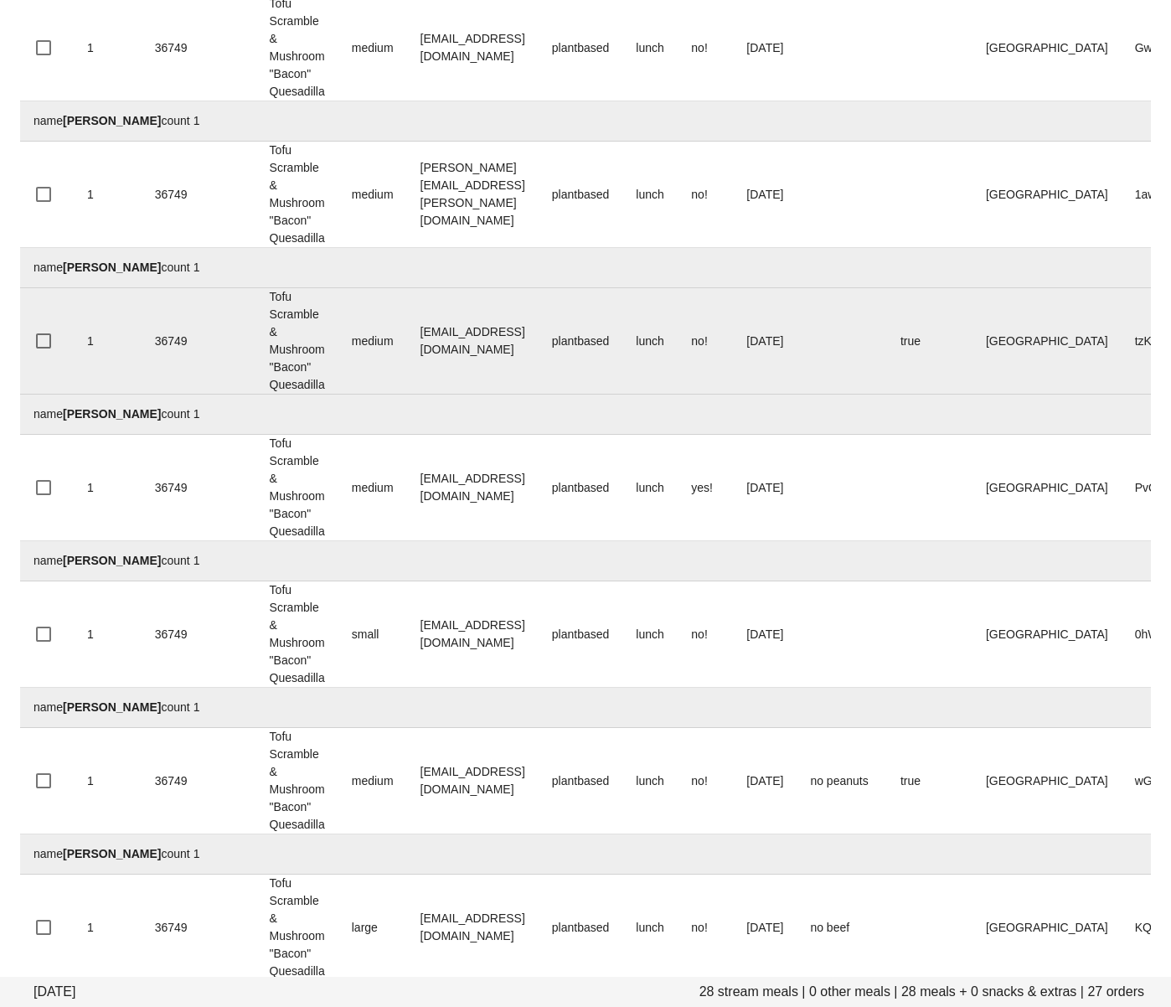
scroll to position [1913, 0]
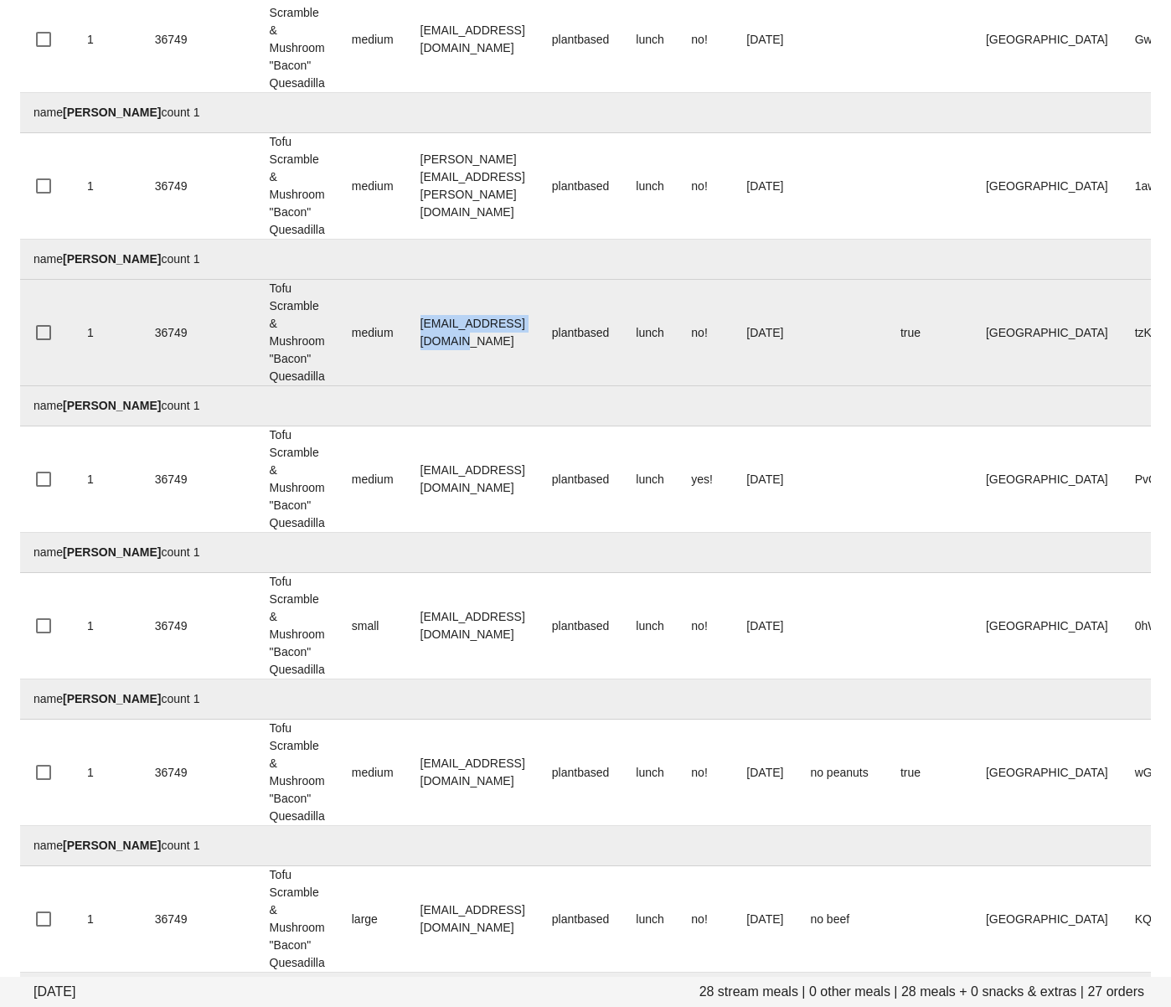
drag, startPoint x: 576, startPoint y: 341, endPoint x: 416, endPoint y: 341, distance: 160.0
click at [421, 338] on td "janicebatenga@yahoo.ca" at bounding box center [473, 333] width 132 height 106
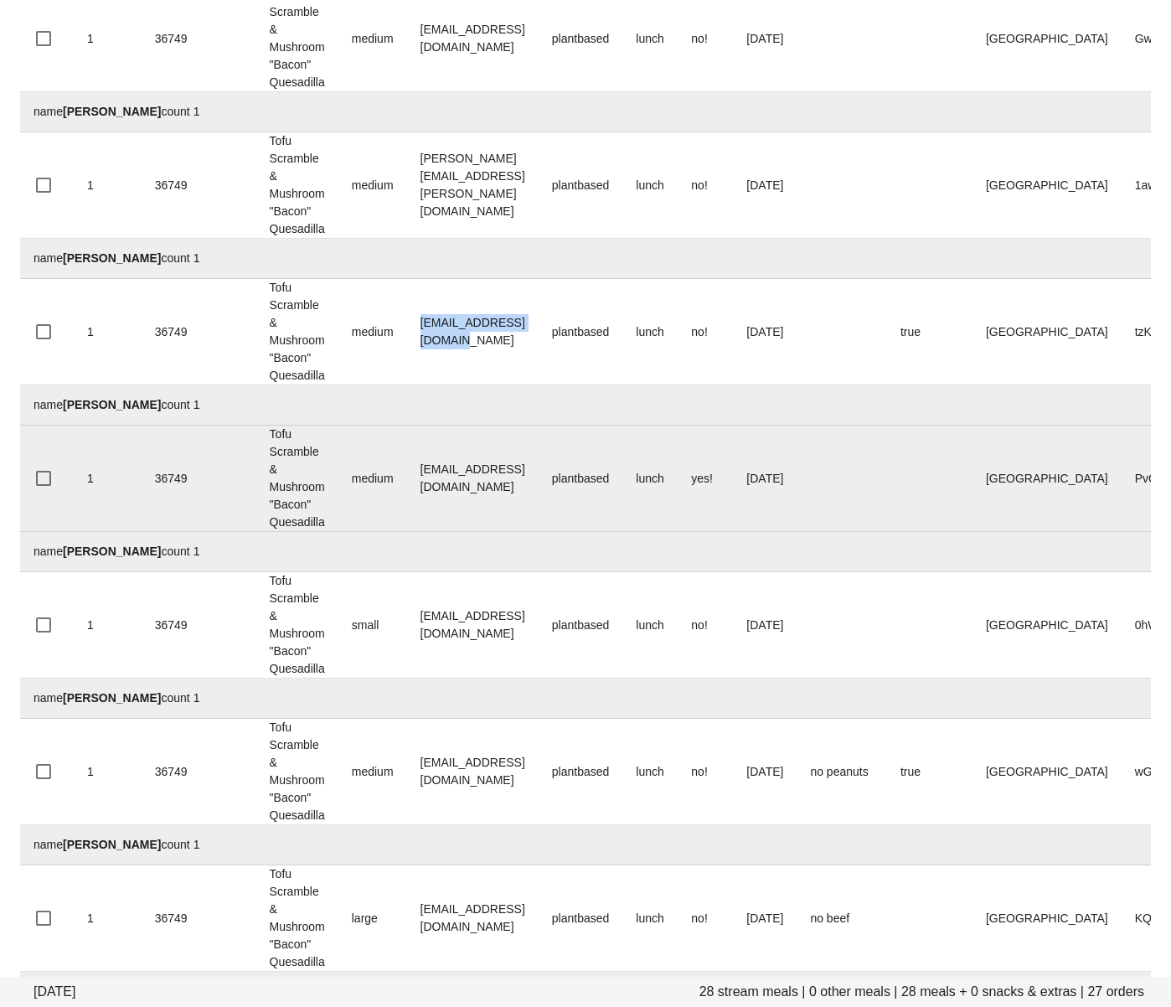
scroll to position [2082, 0]
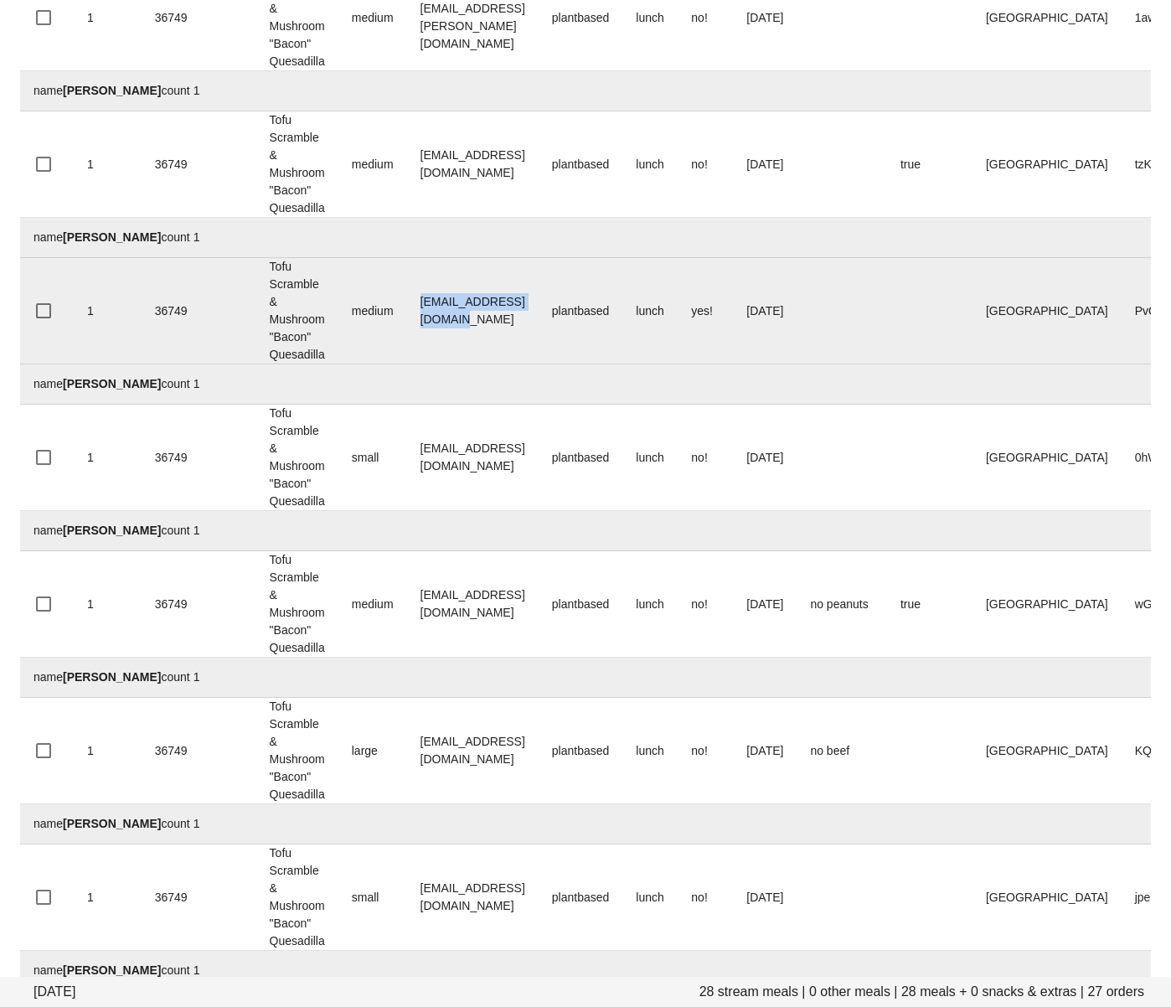
drag, startPoint x: 554, startPoint y: 317, endPoint x: 419, endPoint y: 314, distance: 134.9
click at [419, 314] on td "JasonMandawe@gmail.com" at bounding box center [473, 311] width 132 height 106
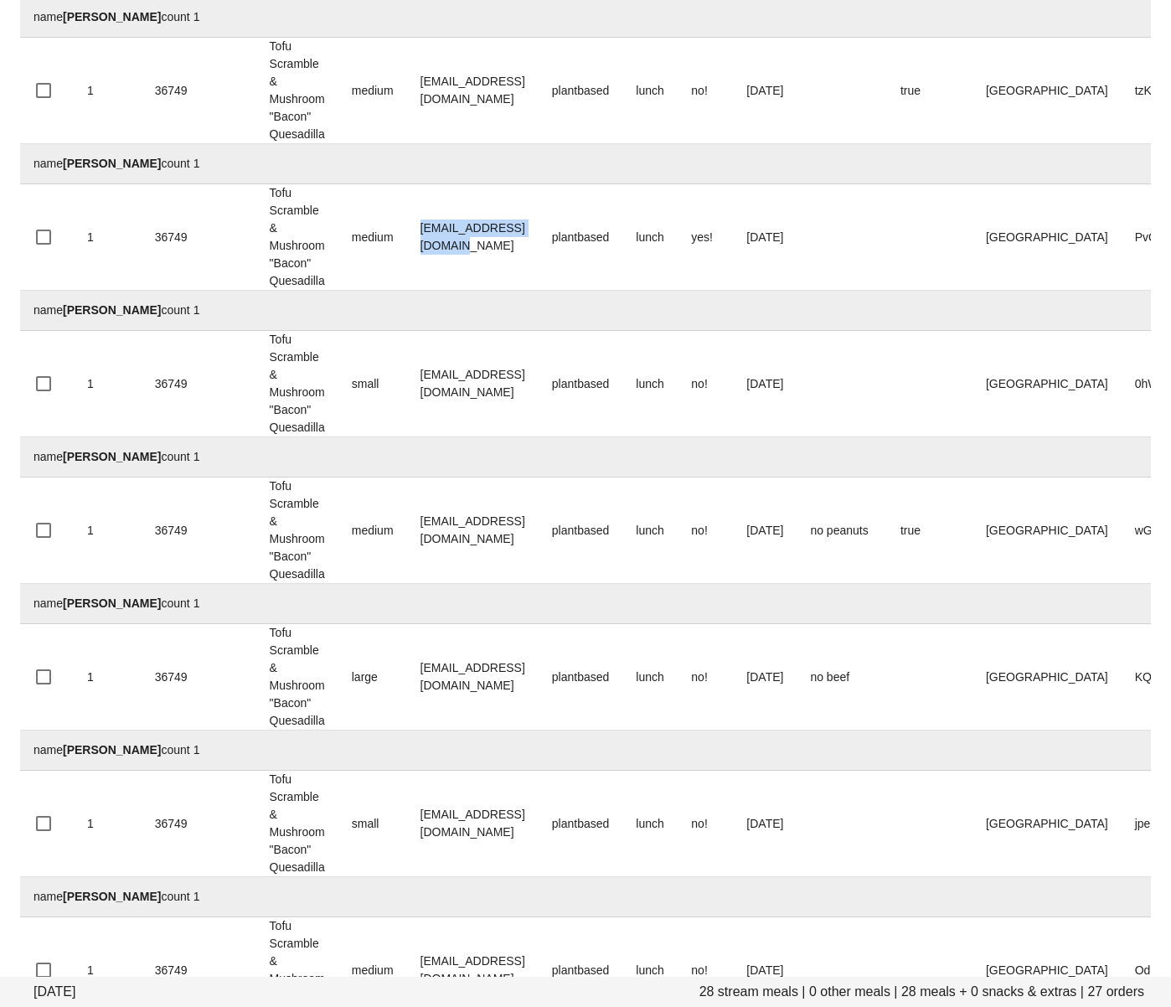
scroll to position [2173, 0]
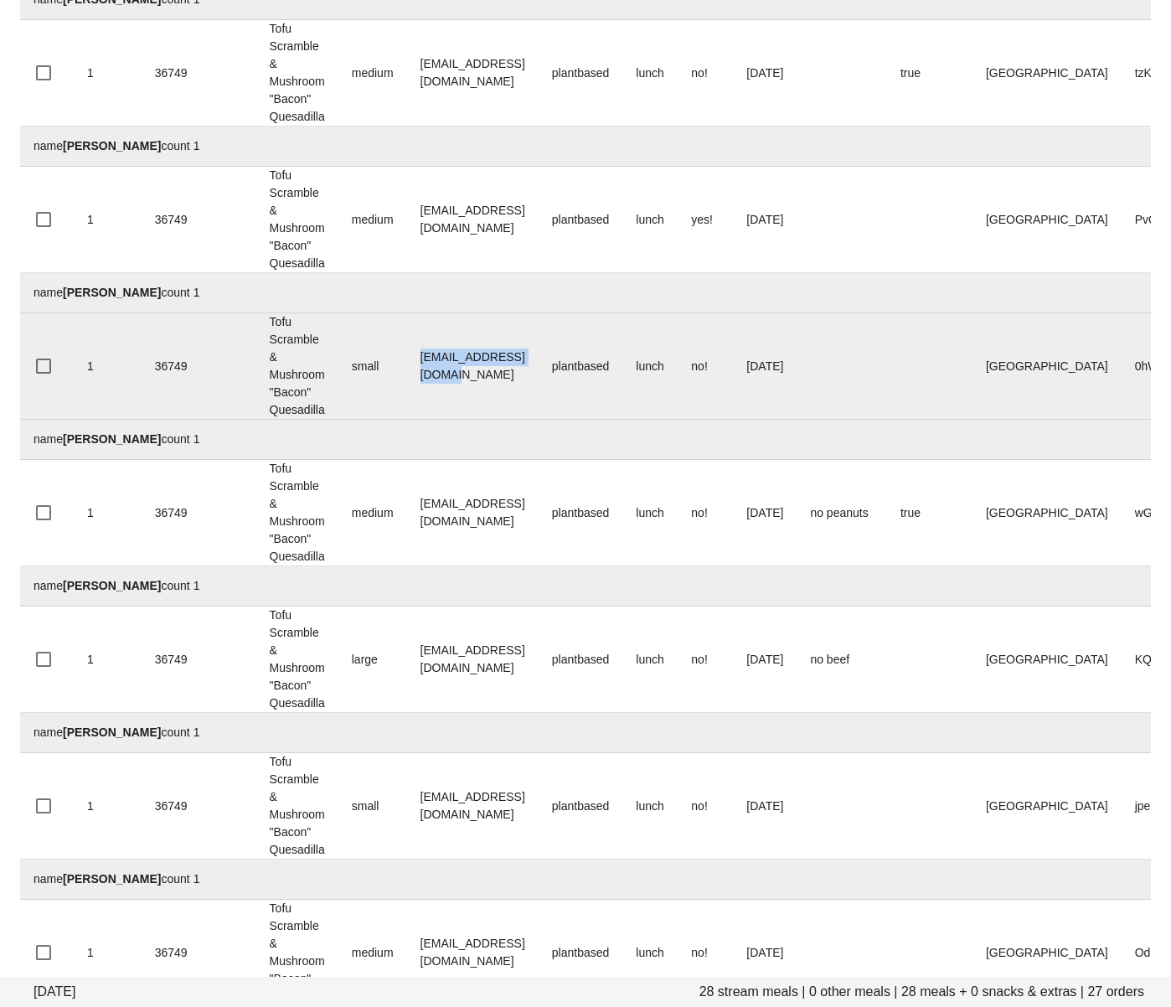
drag, startPoint x: 563, startPoint y: 368, endPoint x: 418, endPoint y: 366, distance: 144.9
click at [418, 366] on td "josheersink@gmail.com" at bounding box center [473, 366] width 132 height 106
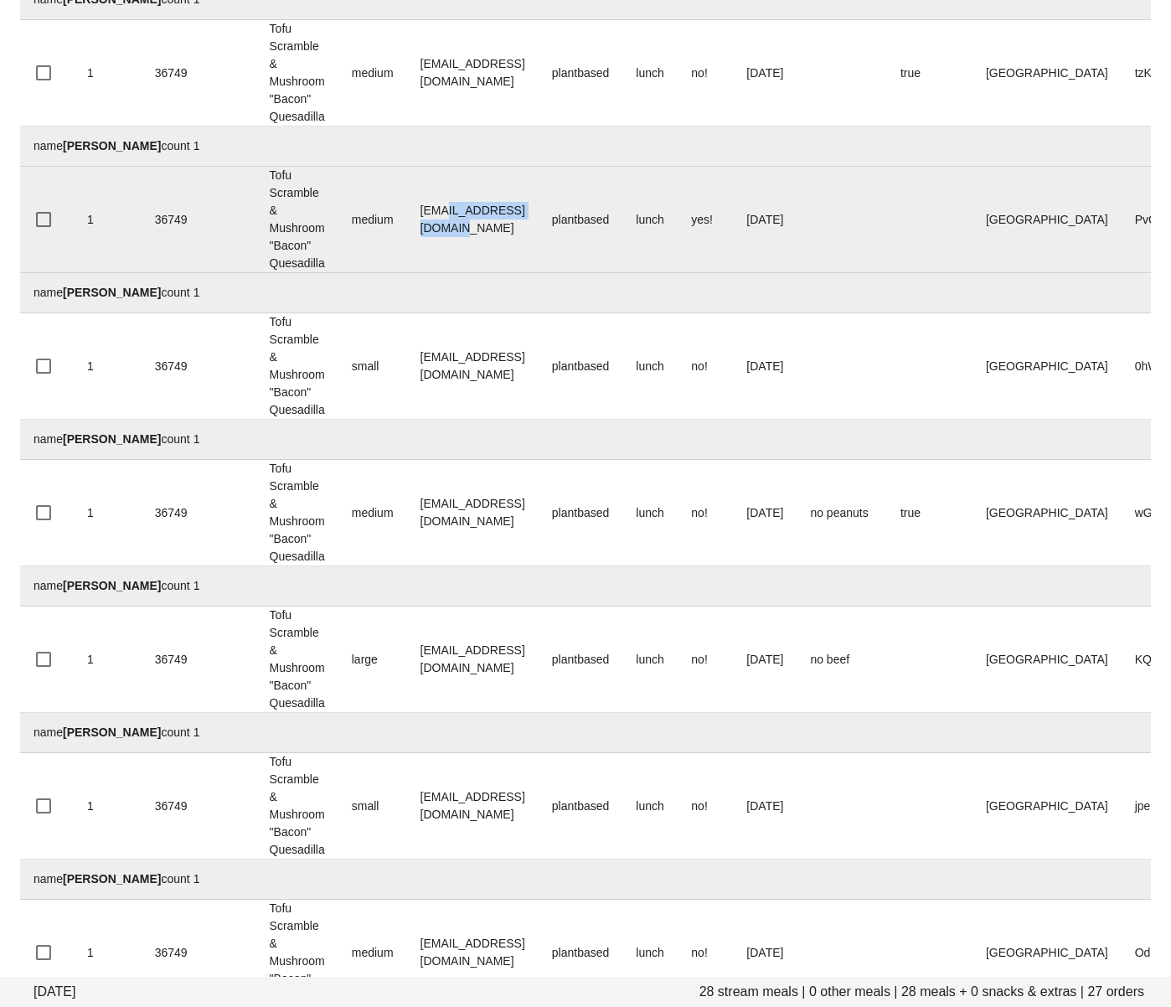
drag, startPoint x: 572, startPoint y: 219, endPoint x: 451, endPoint y: 225, distance: 121.6
click at [442, 219] on td "JasonMandawe@gmail.com" at bounding box center [473, 220] width 132 height 106
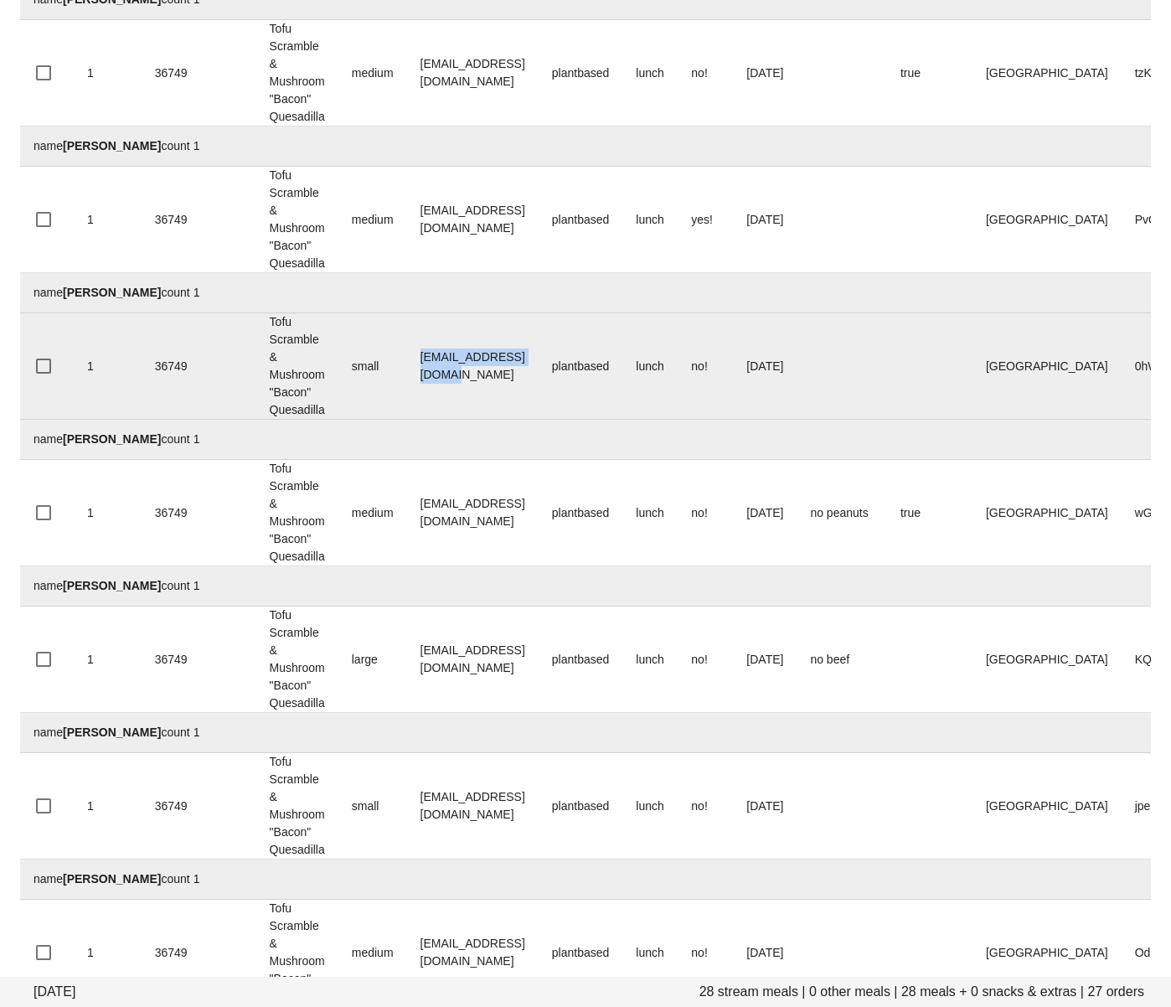
drag, startPoint x: 561, startPoint y: 364, endPoint x: 456, endPoint y: 286, distance: 131.7
click at [415, 364] on td "josheersink@gmail.com" at bounding box center [473, 366] width 132 height 106
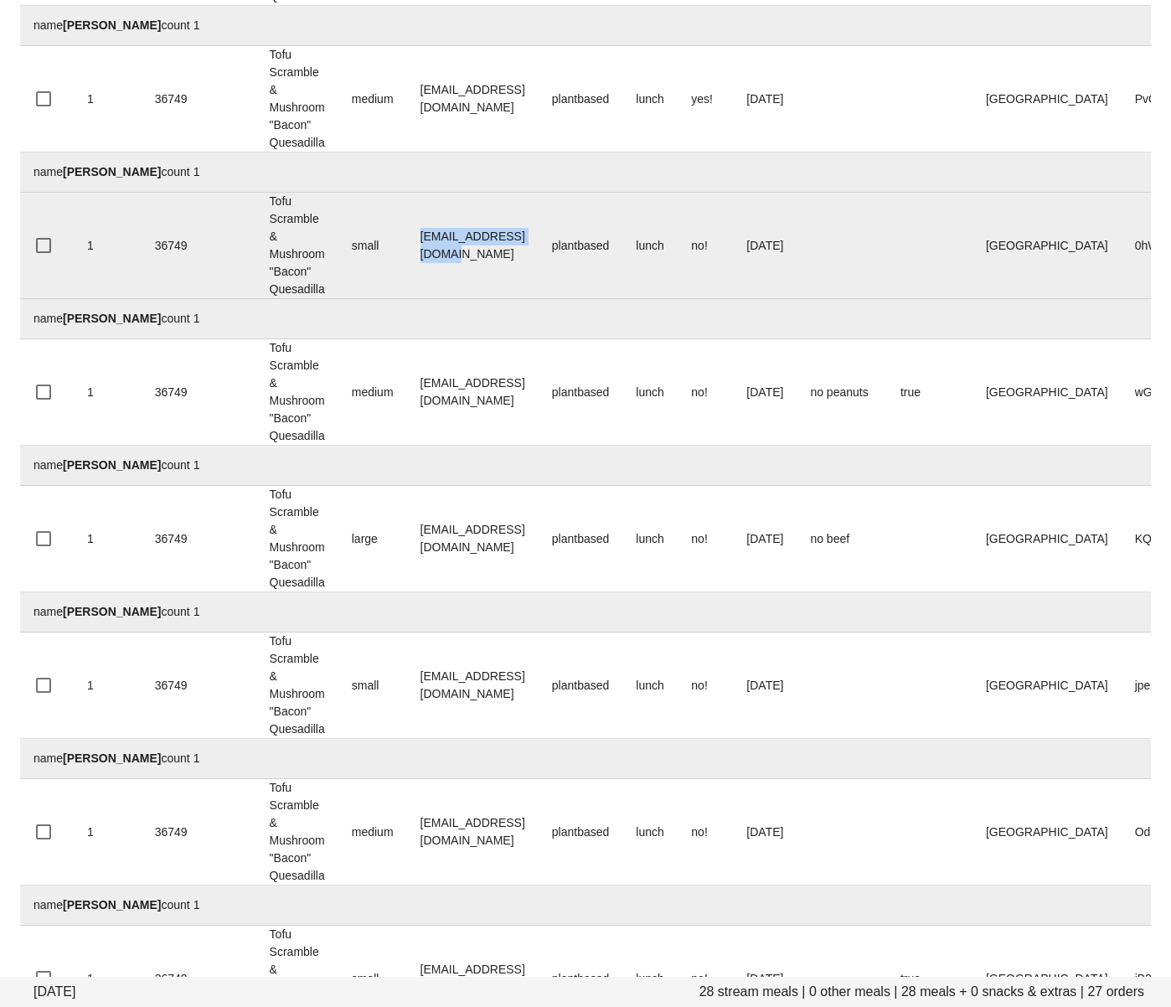
scroll to position [2307, 0]
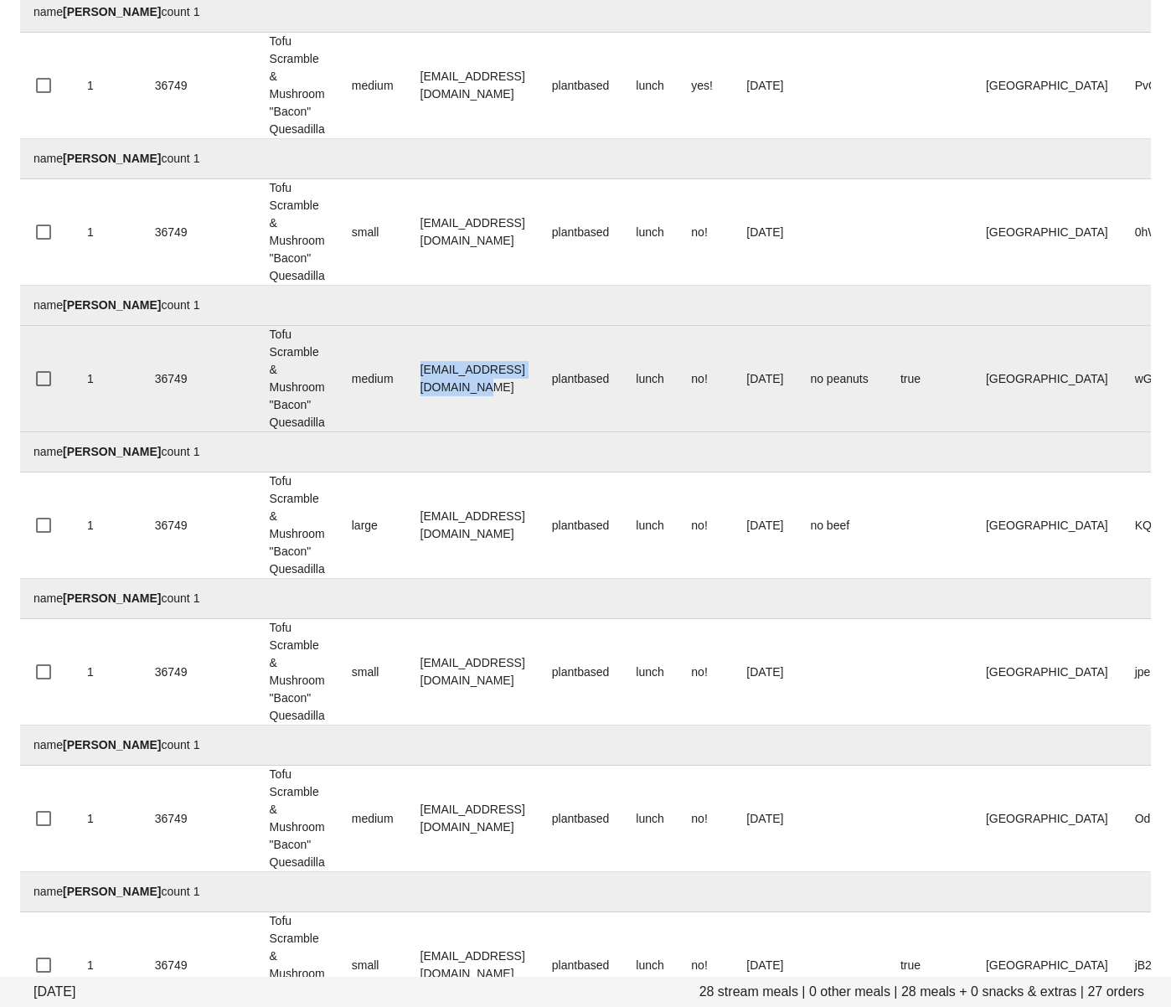
drag, startPoint x: 572, startPoint y: 383, endPoint x: 414, endPoint y: 380, distance: 158.3
click at [413, 381] on td "larissa.gushaty@gmail.com" at bounding box center [473, 379] width 132 height 106
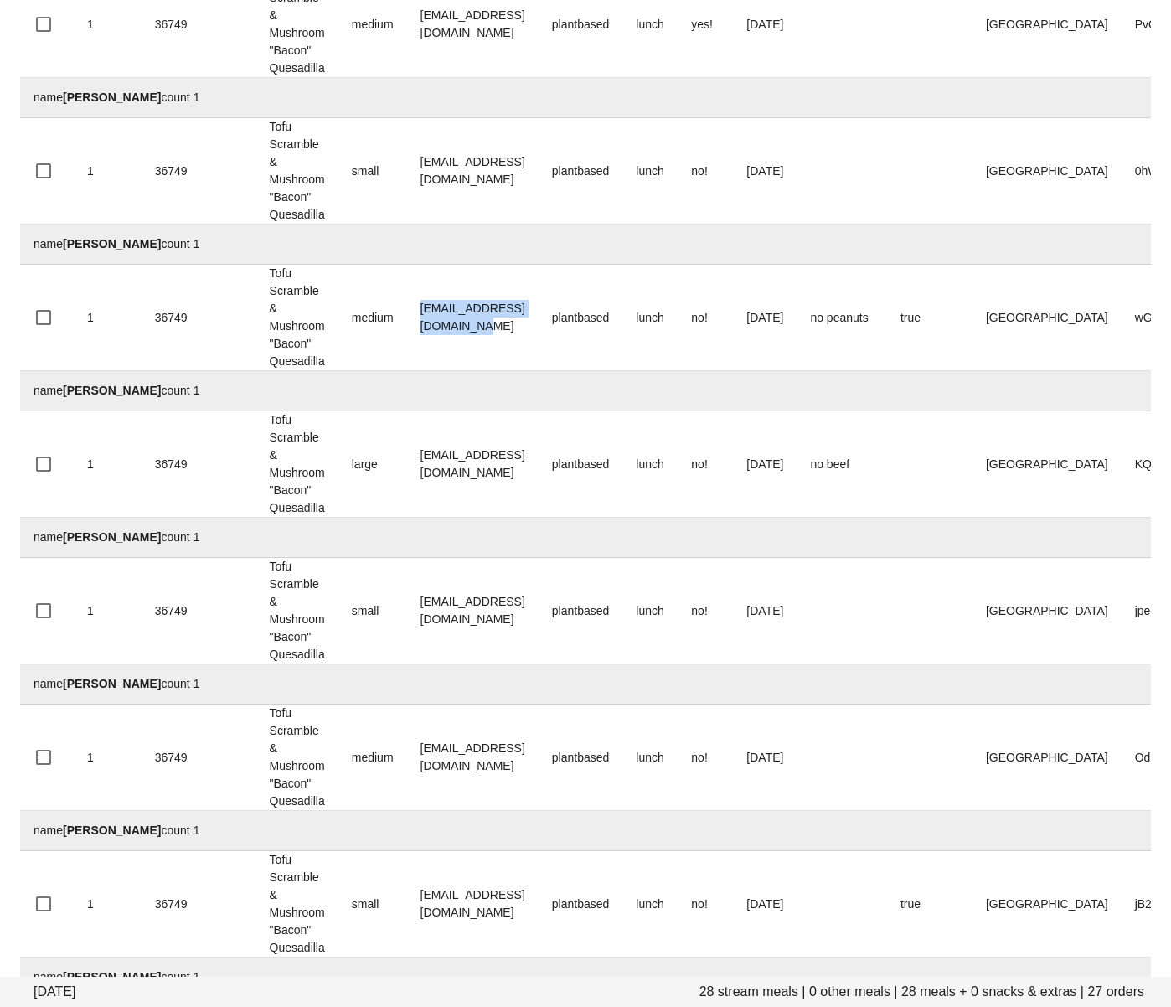
scroll to position [2373, 0]
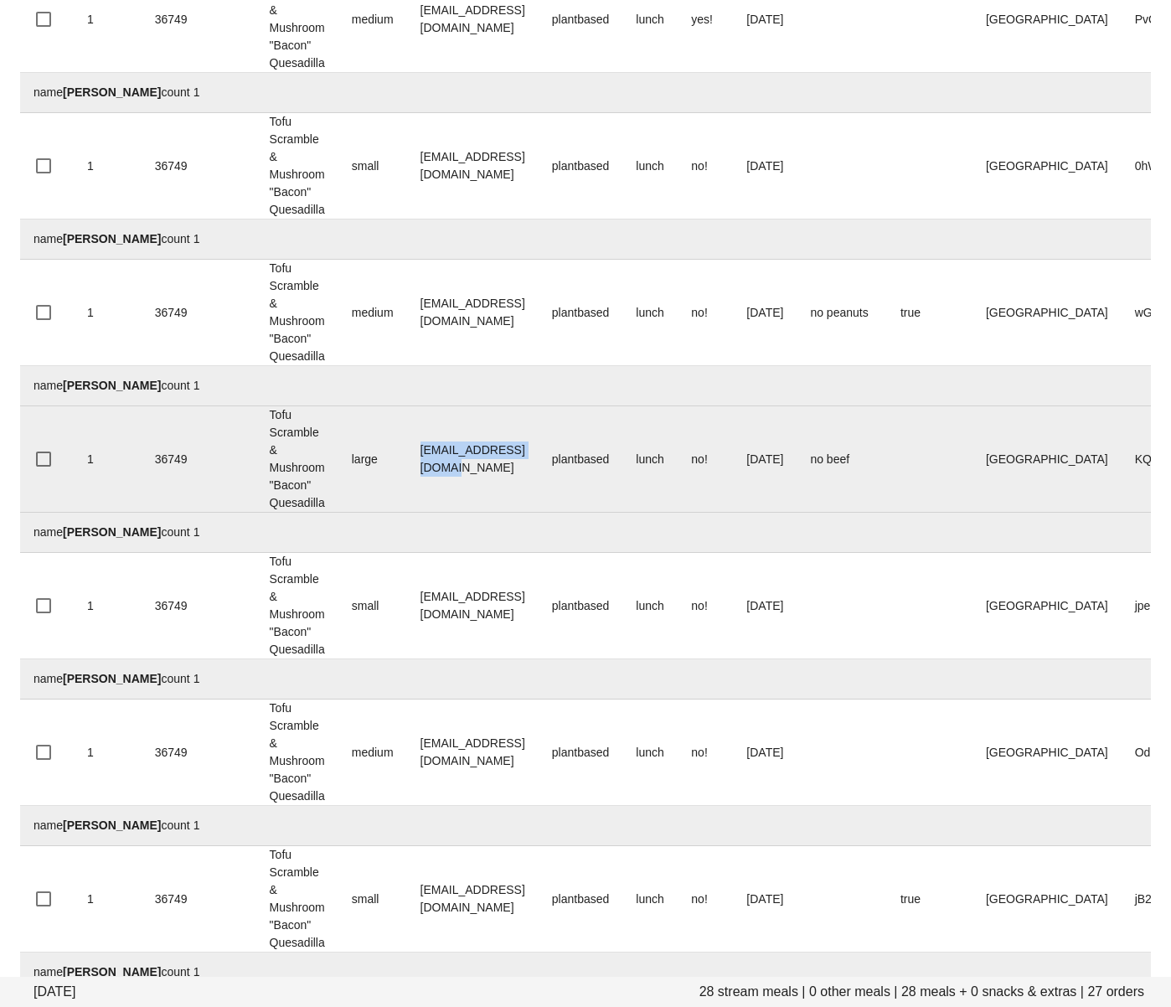
drag, startPoint x: 557, startPoint y: 465, endPoint x: 414, endPoint y: 452, distance: 143.8
click at [414, 456] on td "Marghaffari@yahoo.com" at bounding box center [473, 459] width 132 height 106
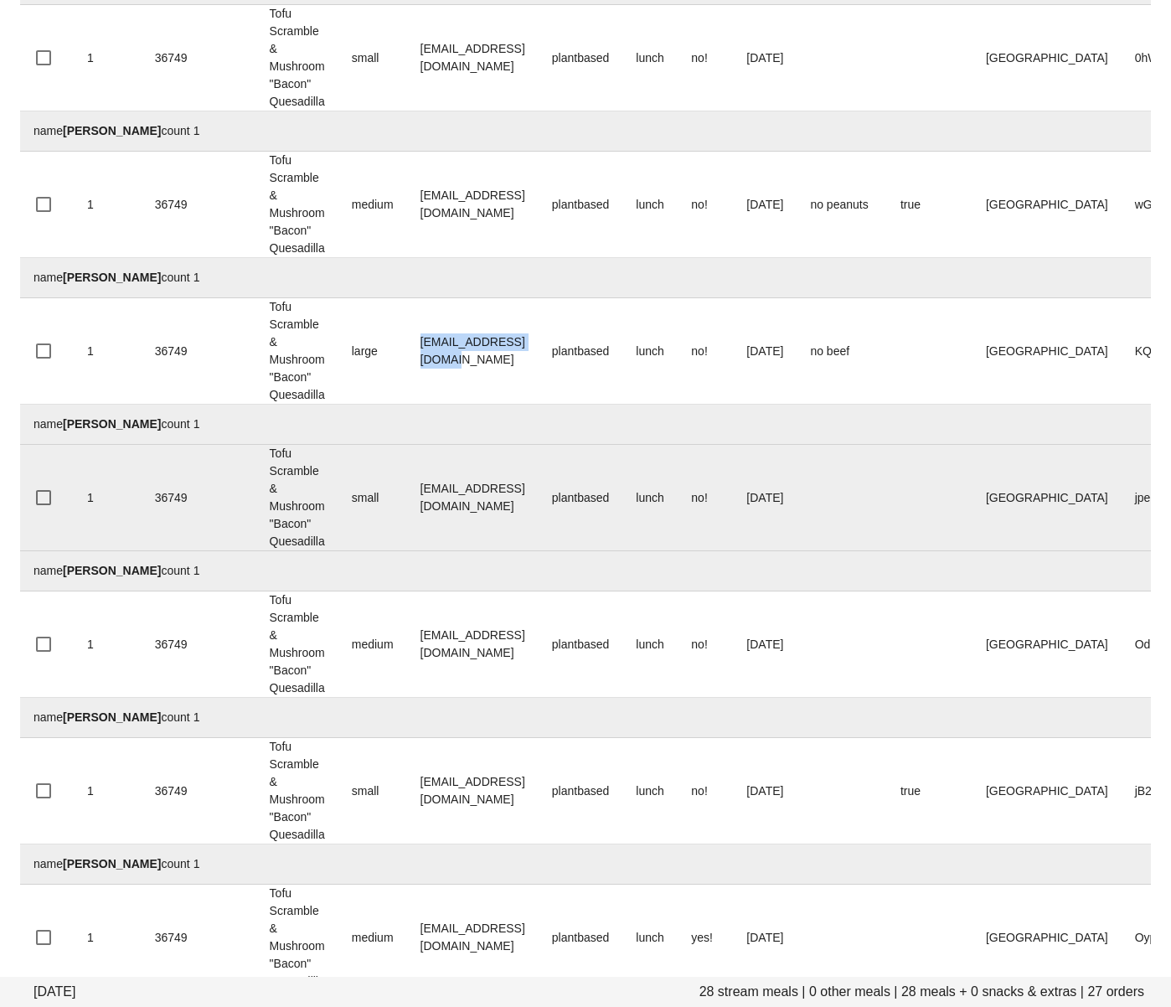
scroll to position [2495, 0]
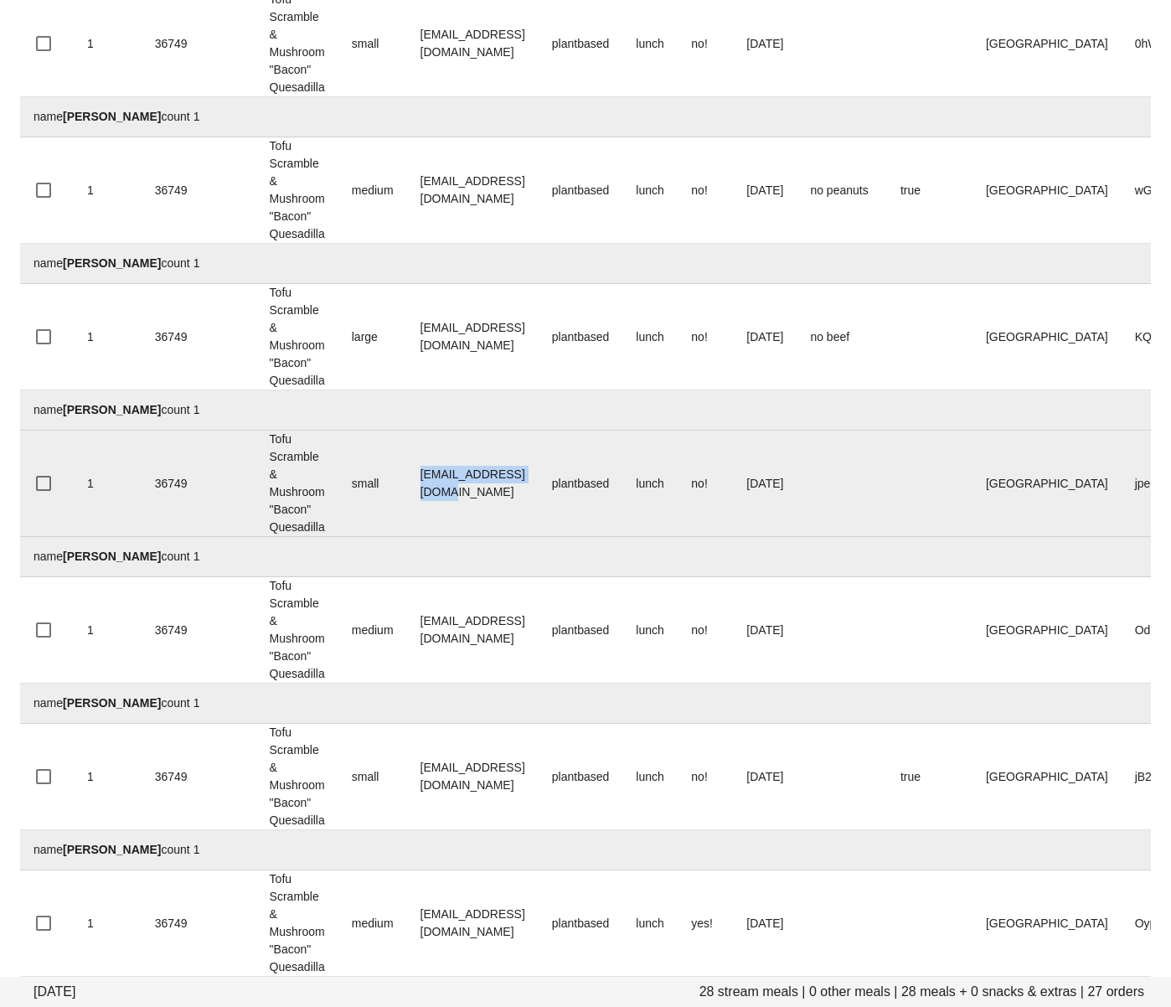
drag, startPoint x: 503, startPoint y: 481, endPoint x: 398, endPoint y: 480, distance: 104.7
click at [395, 482] on tr "1 36749 Tofu Scramble & Mushroom "Bacon" Quesadilla small matthall28@gmail.com …" at bounding box center [690, 484] width 1341 height 106
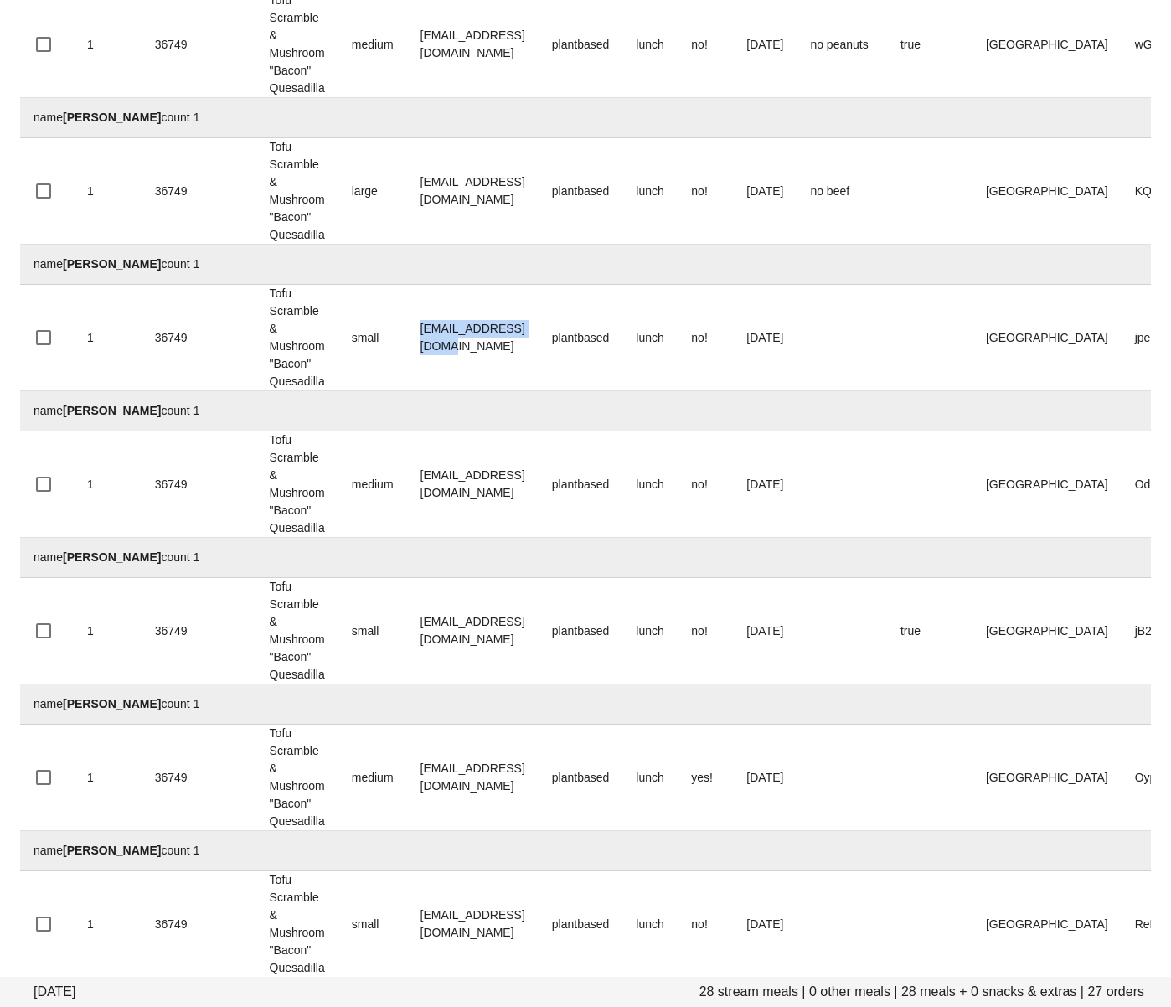
scroll to position [2657, 0]
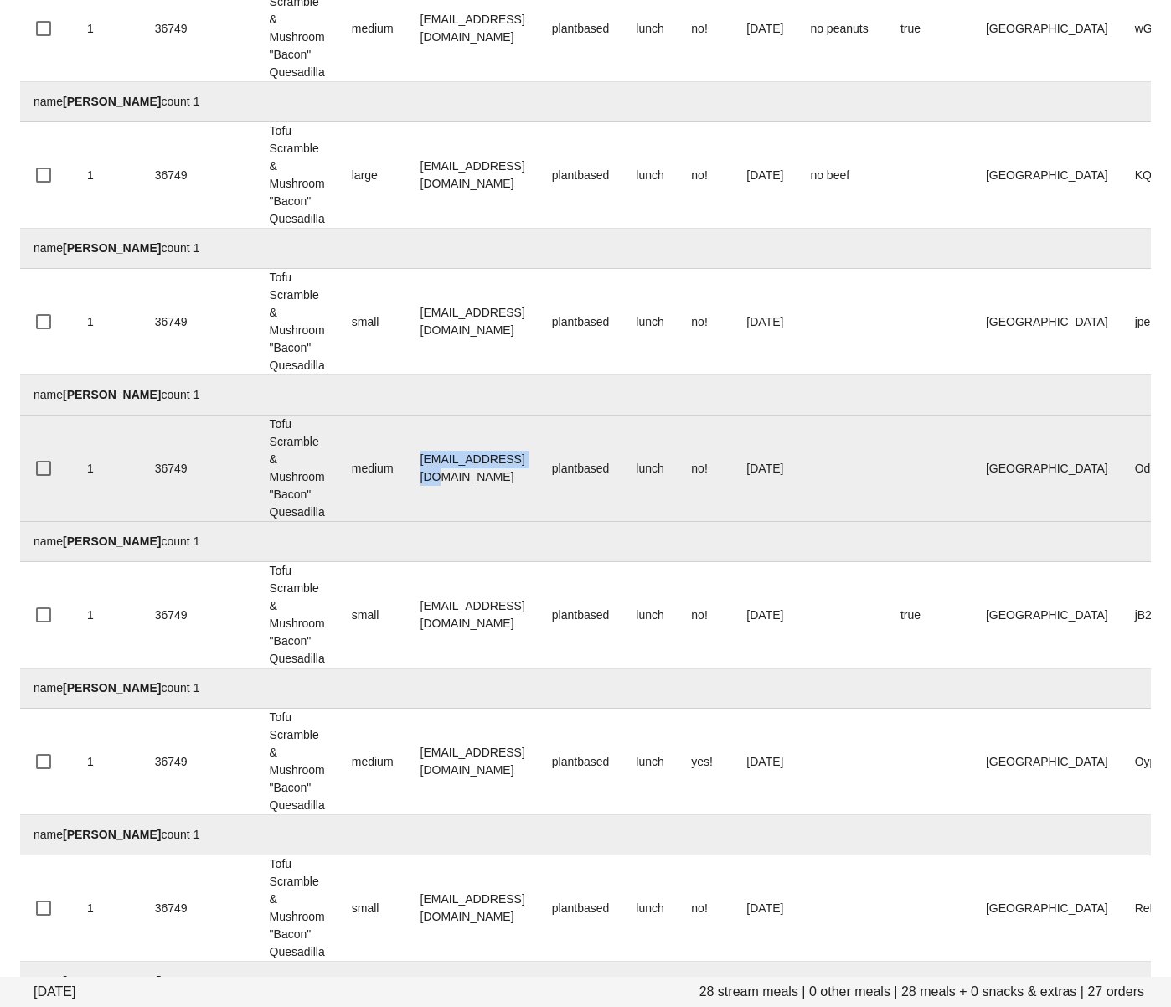
drag, startPoint x: 532, startPoint y: 462, endPoint x: 415, endPoint y: 462, distance: 117.3
click at [403, 465] on tr "1 36749 Tofu Scramble & Mushroom "Bacon" Quesadilla medium meharfzr@gmail.com p…" at bounding box center [690, 468] width 1341 height 106
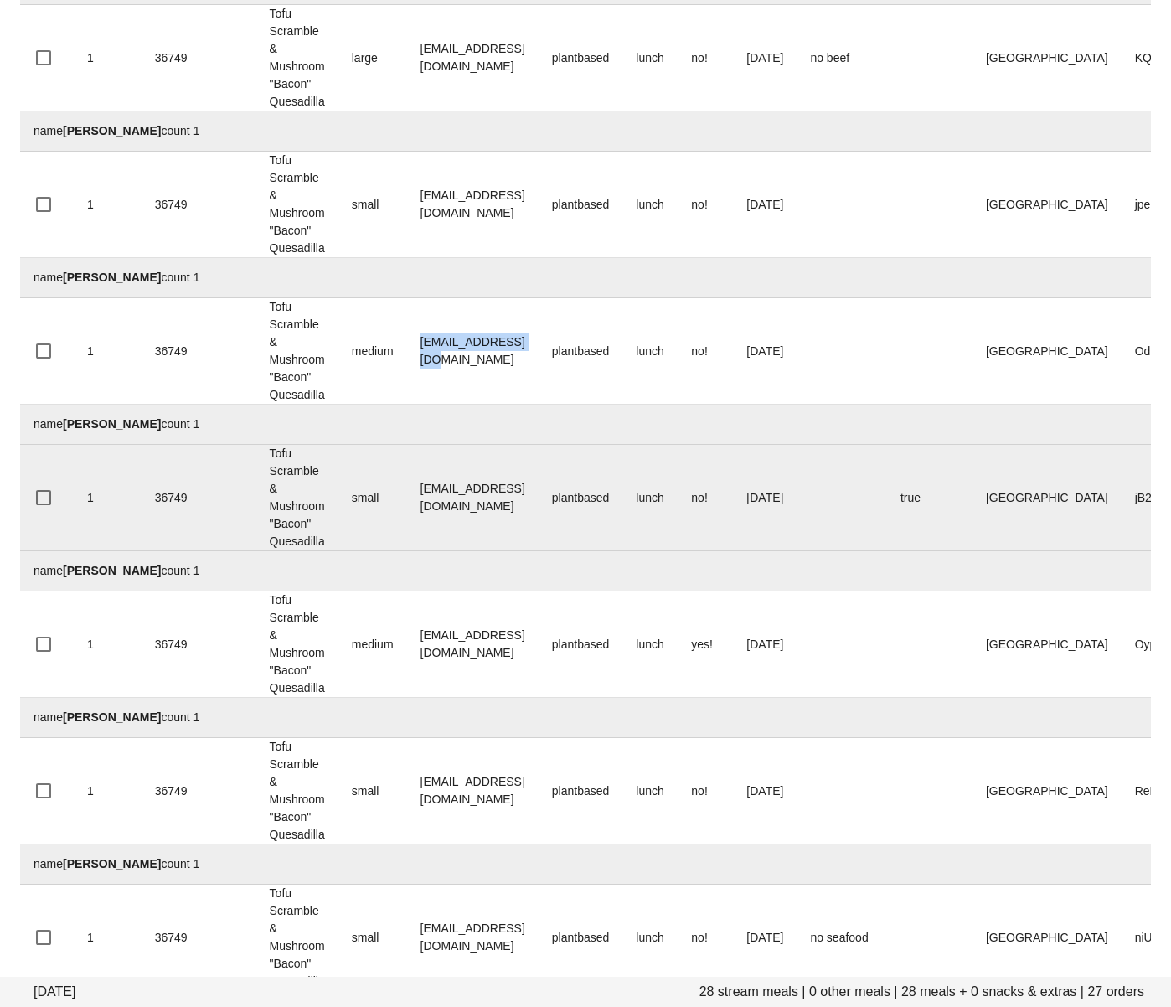
scroll to position [2781, 0]
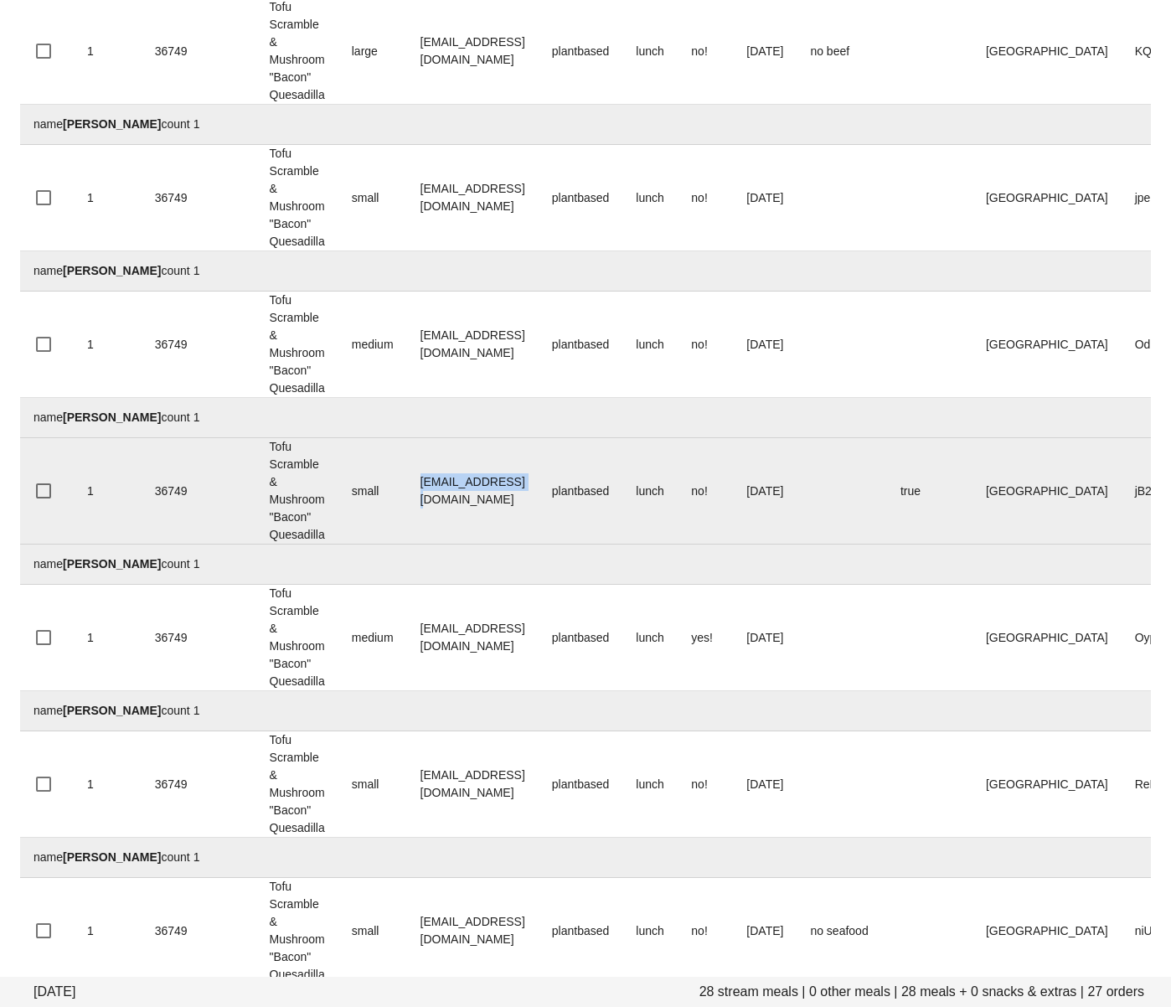
drag, startPoint x: 534, startPoint y: 482, endPoint x: 407, endPoint y: 479, distance: 127.4
click at [409, 482] on td "mja456@gmail.com" at bounding box center [473, 491] width 132 height 106
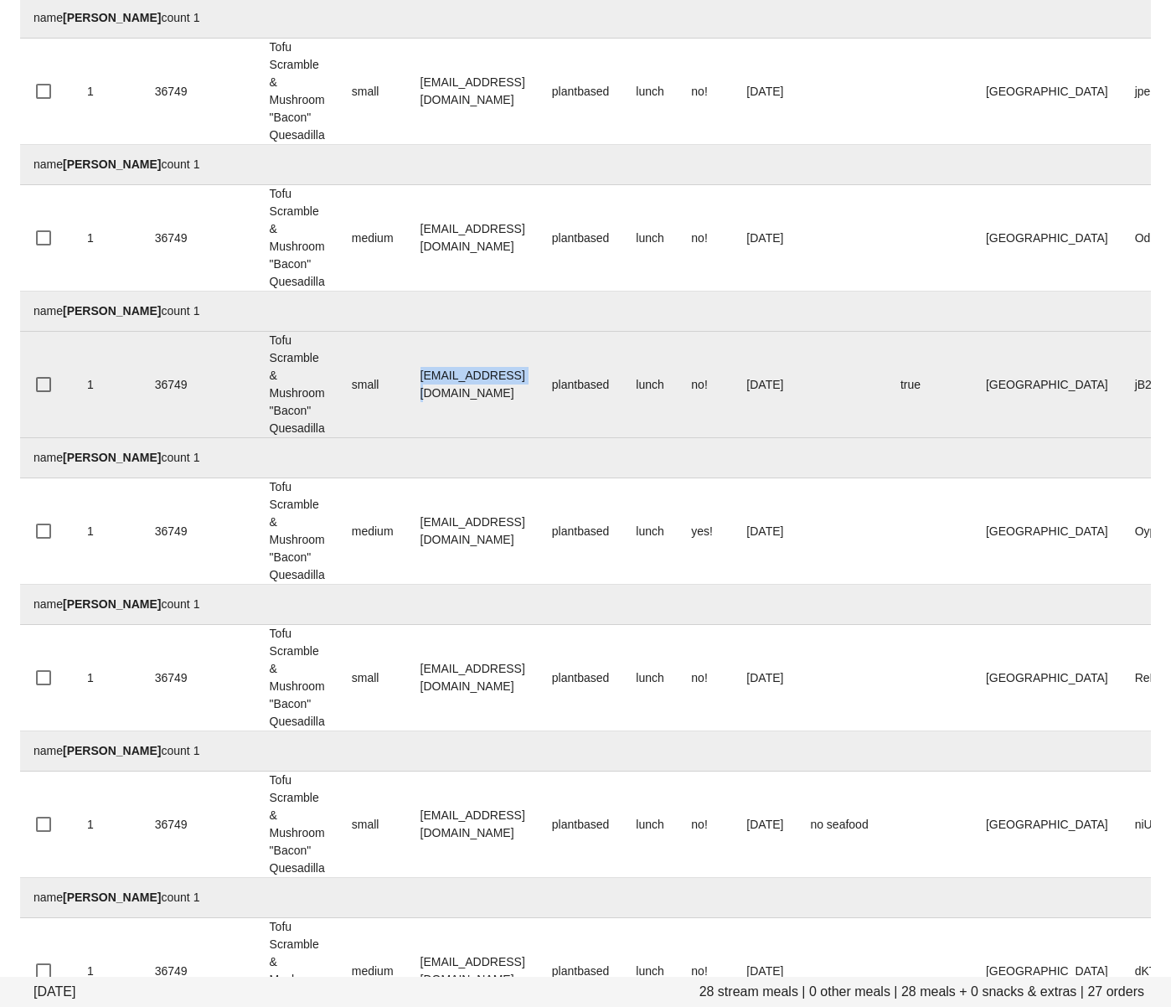
scroll to position [2895, 0]
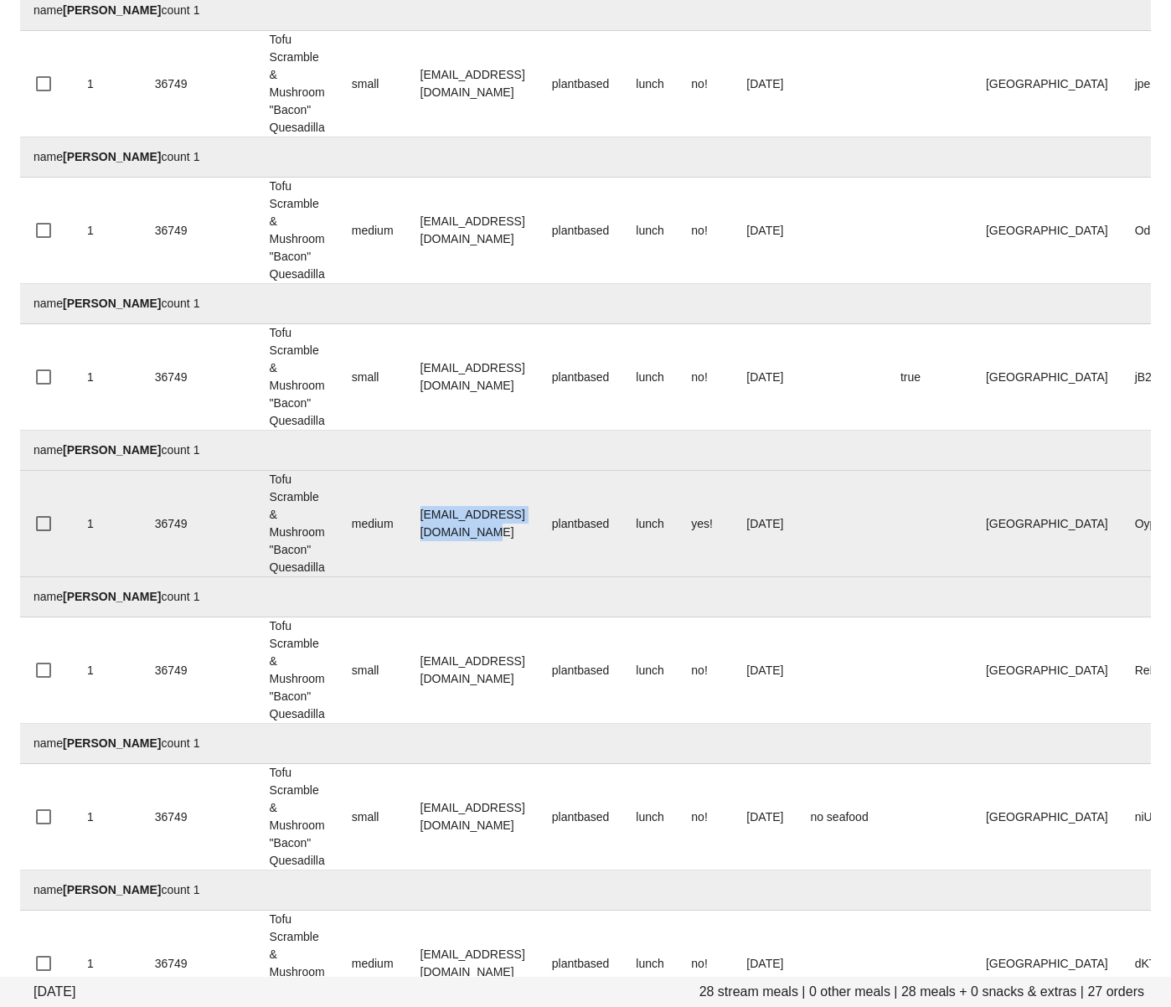
drag, startPoint x: 567, startPoint y: 526, endPoint x: 408, endPoint y: 514, distance: 159.6
click at [410, 519] on td "miriamgladstone1@gmail.com" at bounding box center [473, 524] width 132 height 106
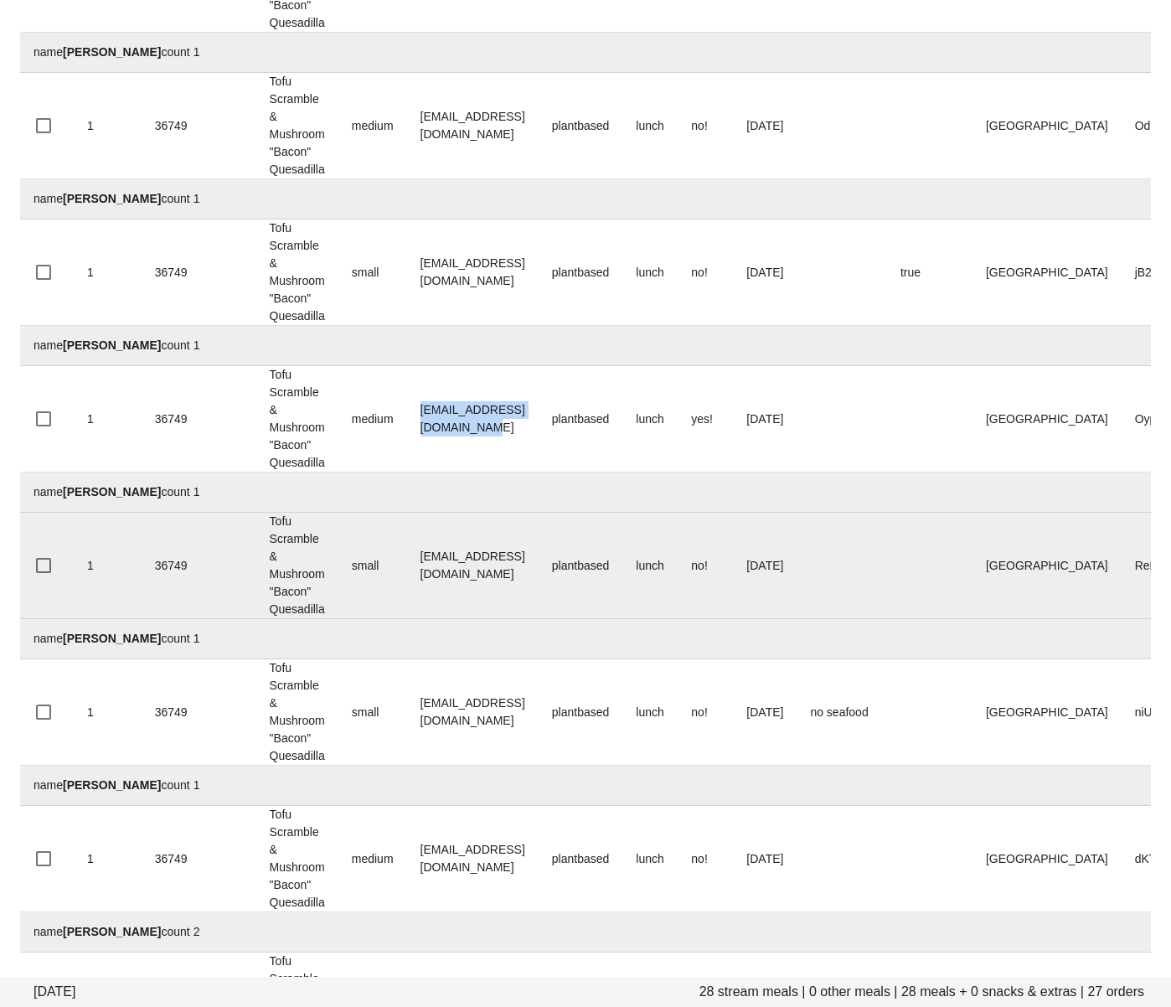
scroll to position [3007, 0]
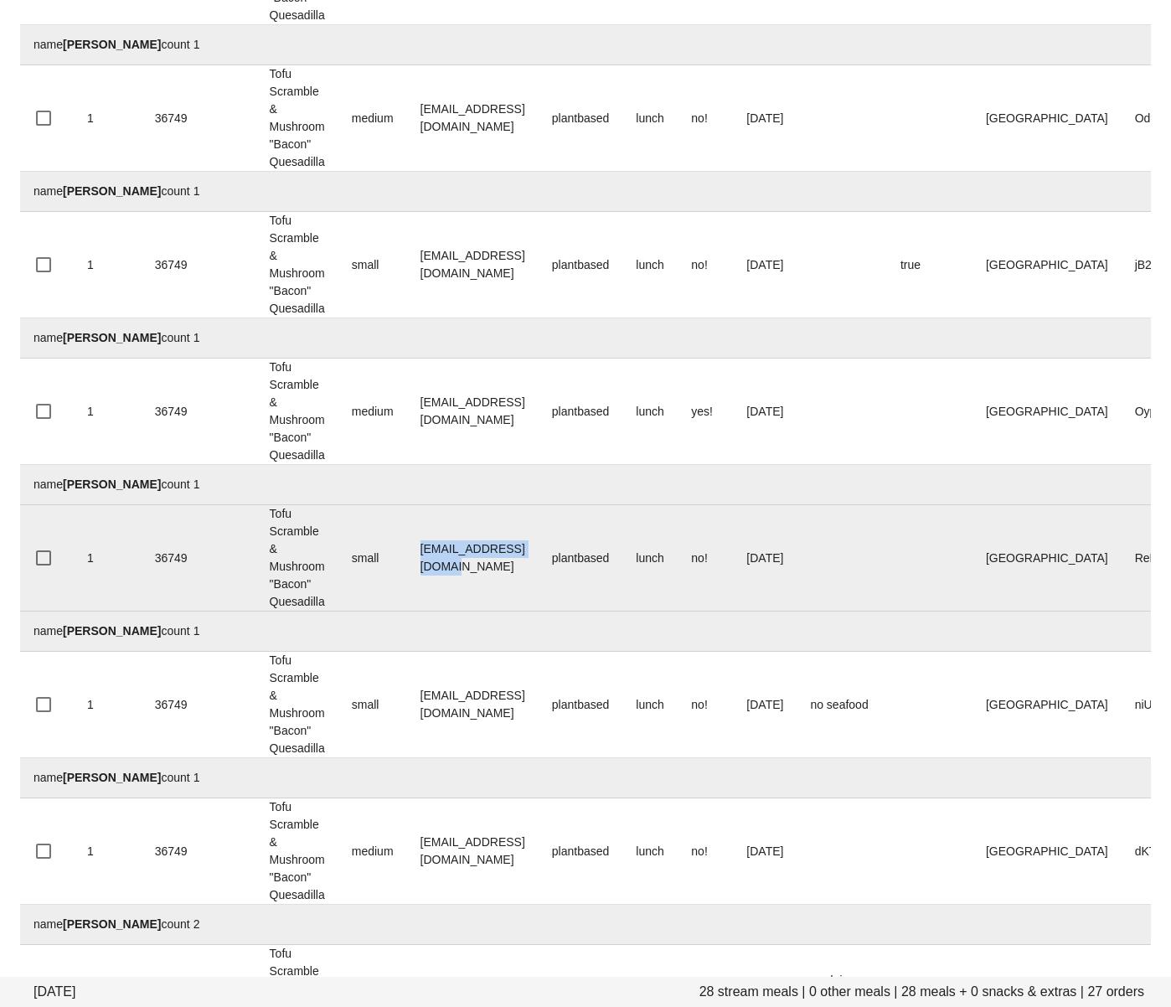
drag, startPoint x: 537, startPoint y: 565, endPoint x: 415, endPoint y: 561, distance: 121.5
click at [415, 561] on td "nataliakwas@gmail.com" at bounding box center [473, 558] width 132 height 106
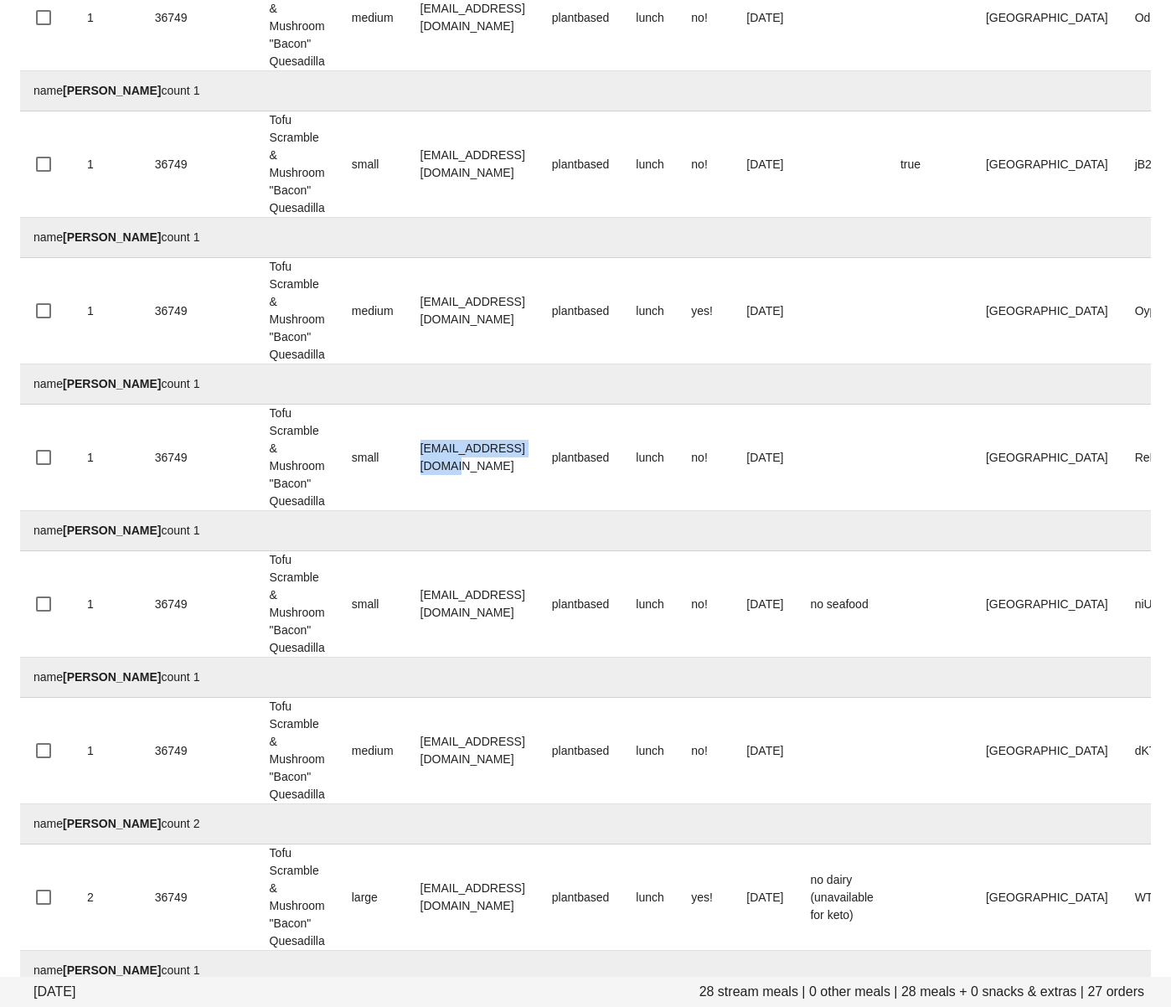
scroll to position [3114, 0]
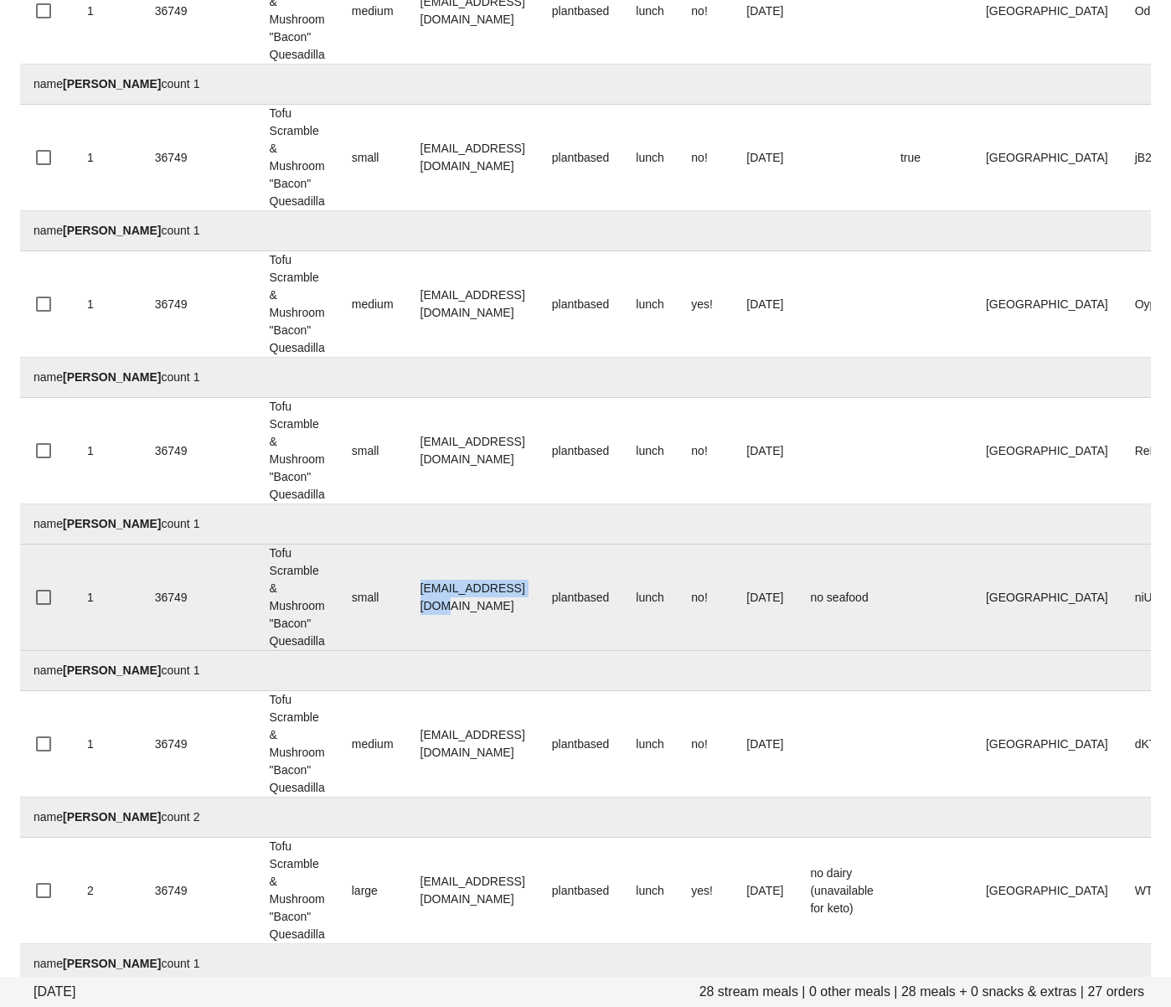
drag, startPoint x: 547, startPoint y: 593, endPoint x: 413, endPoint y: 586, distance: 134.2
click at [413, 592] on td "psidhu125@gmail.com" at bounding box center [473, 597] width 132 height 106
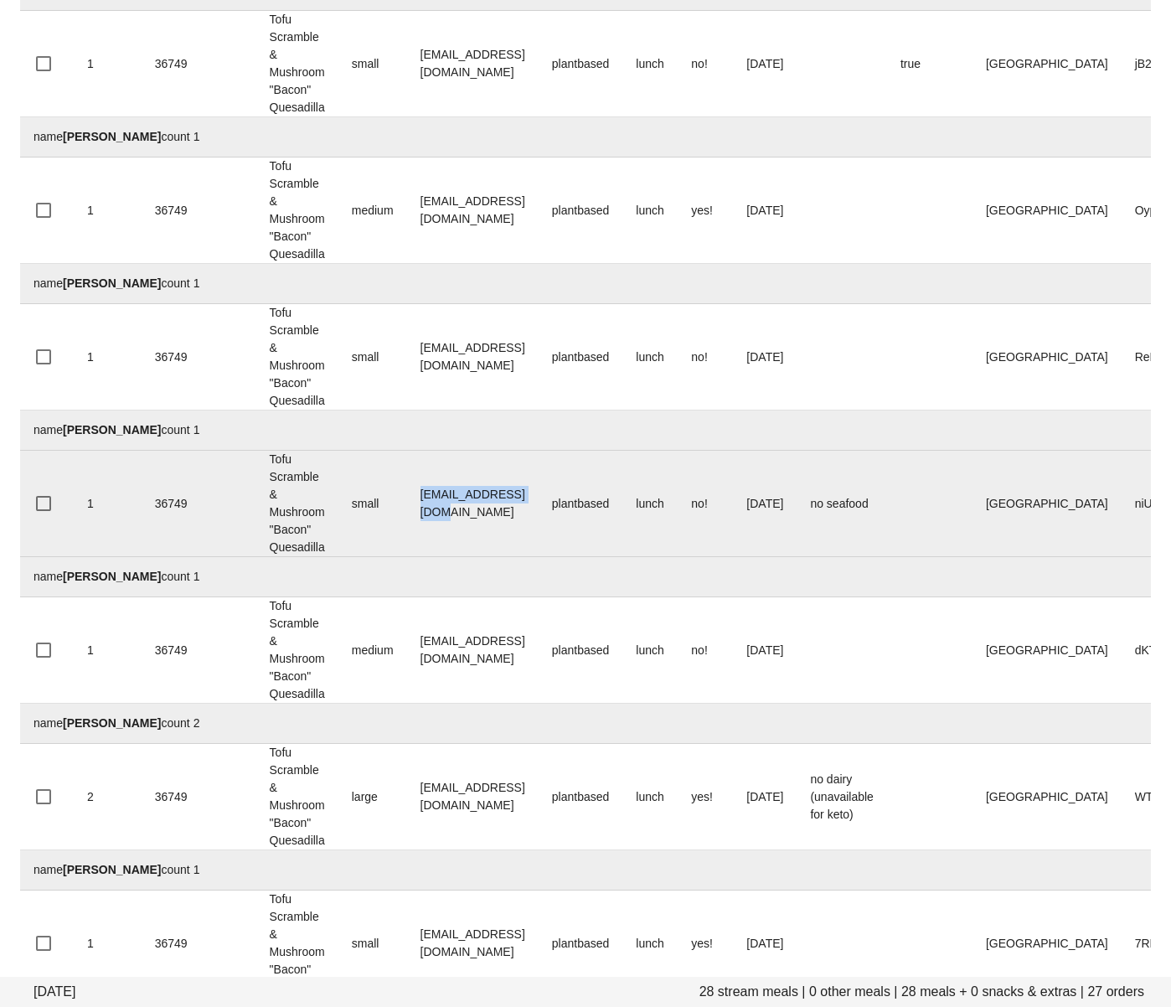
scroll to position [3228, 0]
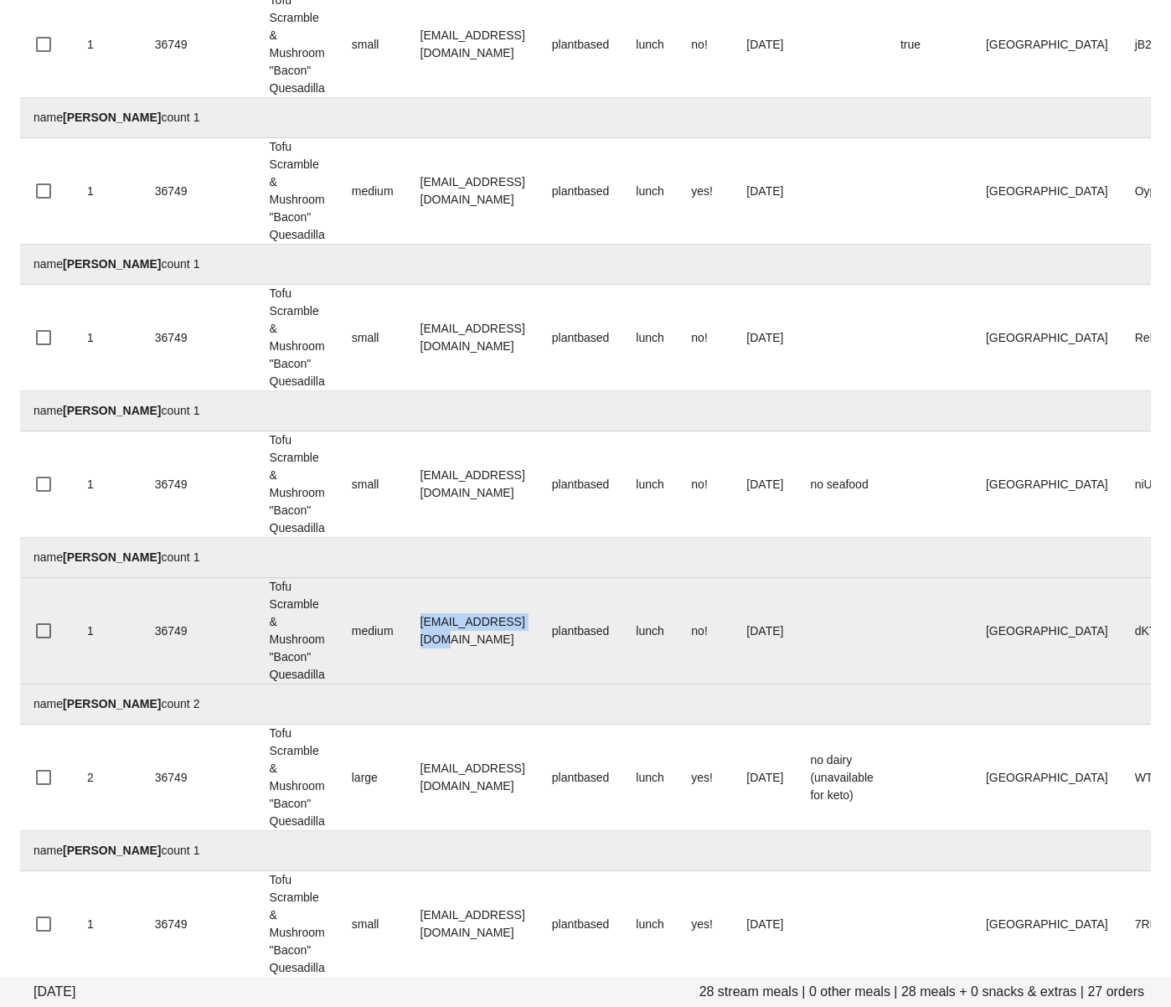
drag, startPoint x: 529, startPoint y: 631, endPoint x: 404, endPoint y: 630, distance: 124.8
click at [404, 630] on tr "1 36749 Tofu Scramble & Mushroom "Bacon" Quesadilla medium rtarzwell@gmail.com …" at bounding box center [690, 631] width 1341 height 106
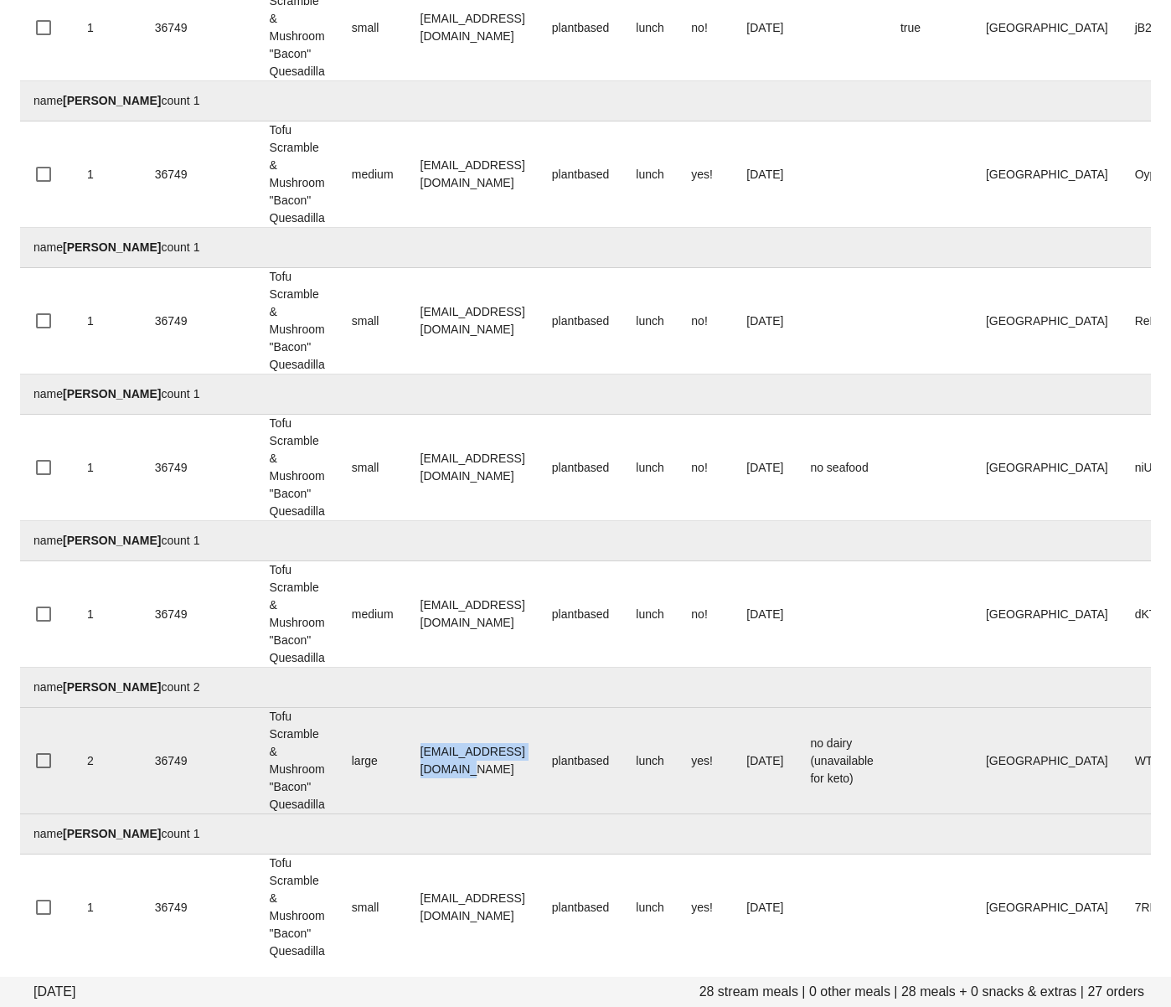
drag, startPoint x: 559, startPoint y: 773, endPoint x: 414, endPoint y: 766, distance: 145.1
click at [413, 766] on td "robinjvwaters@gmail.com" at bounding box center [473, 761] width 132 height 106
drag, startPoint x: 411, startPoint y: 908, endPoint x: 501, endPoint y: 769, distance: 165.4
click at [539, 919] on td "manikondashashank1@gmail.com" at bounding box center [473, 907] width 132 height 106
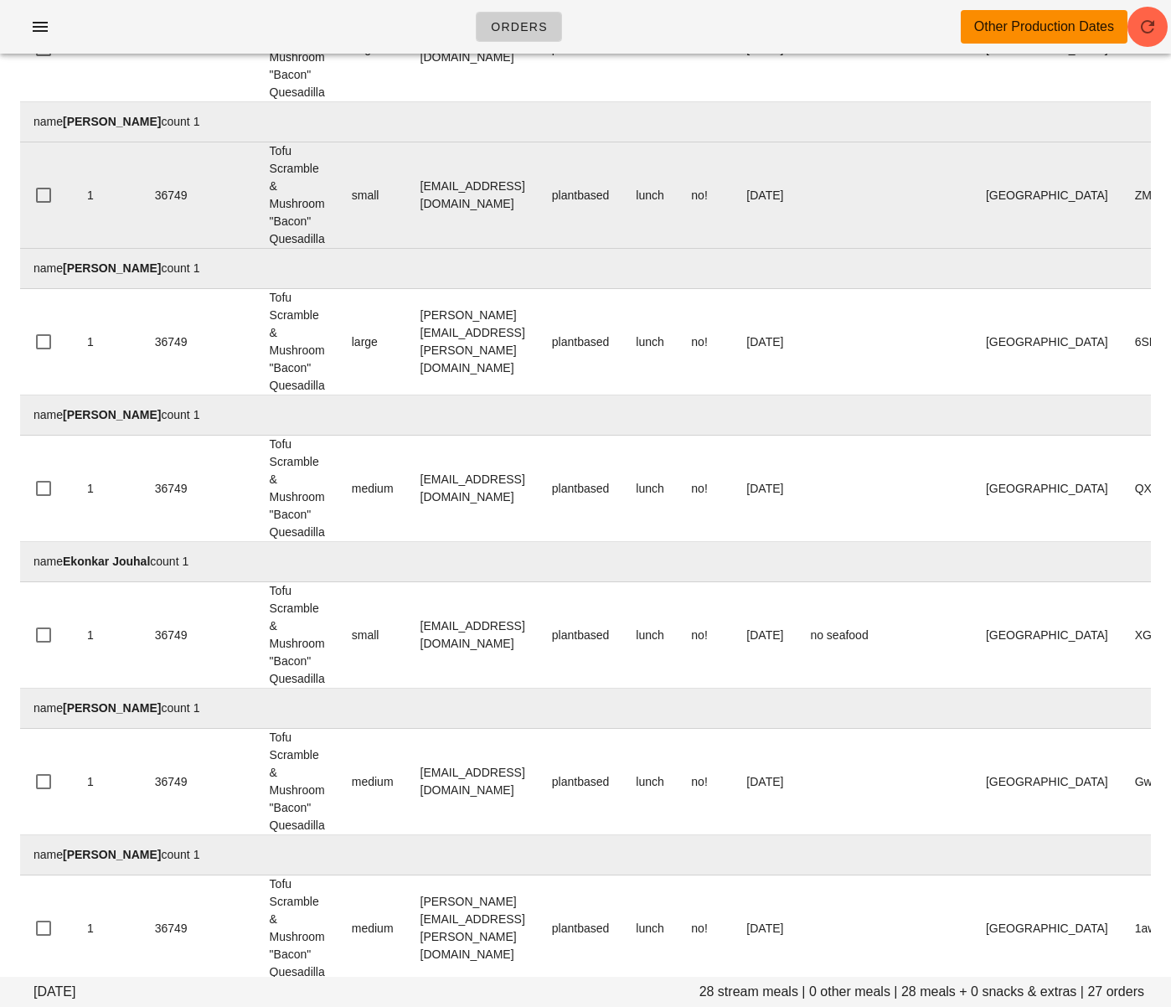
scroll to position [0, 0]
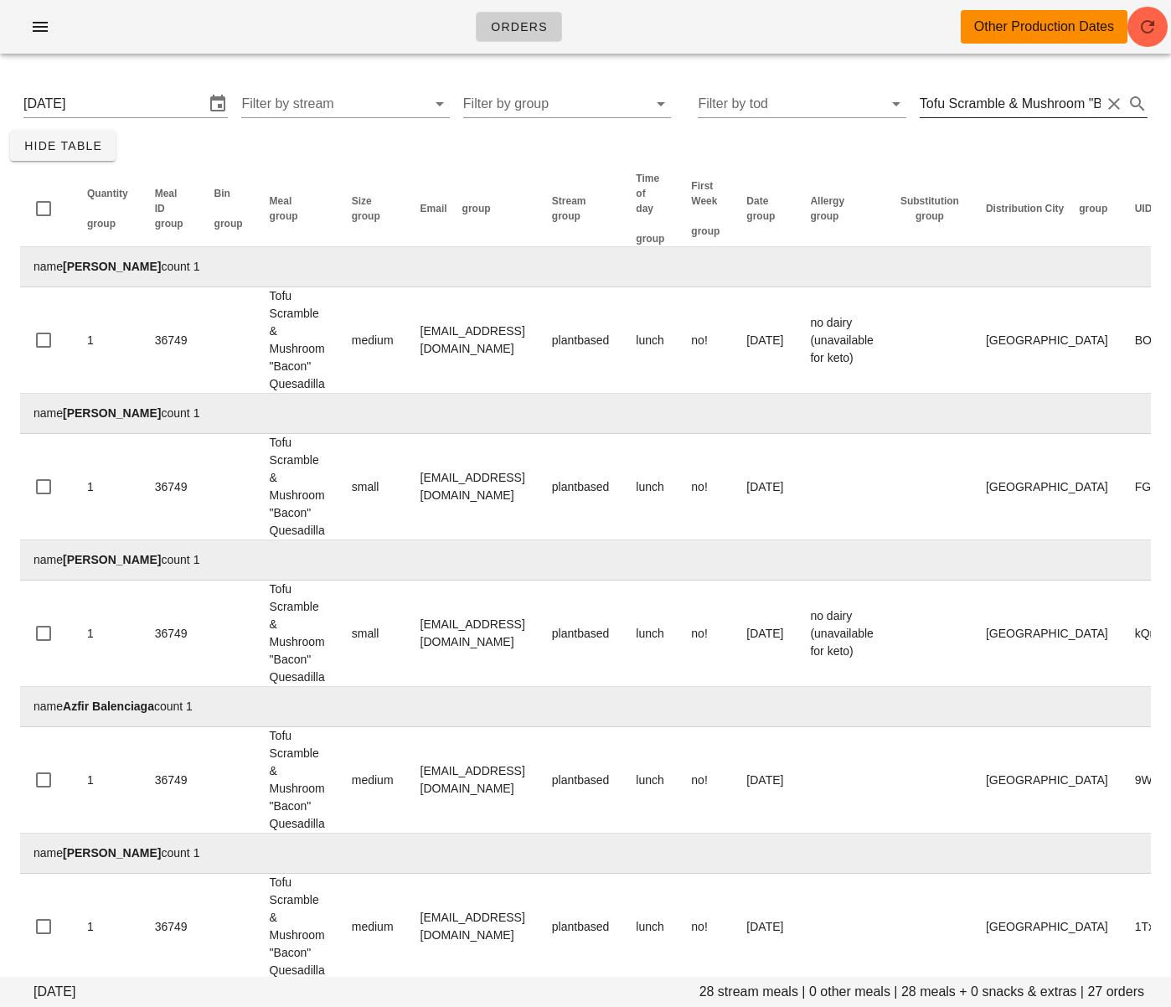
click at [989, 108] on input "Tofu Scramble & Mushroom "Bacon" Quesadilla" at bounding box center [1010, 103] width 181 height 27
paste input "Summer Succotash"
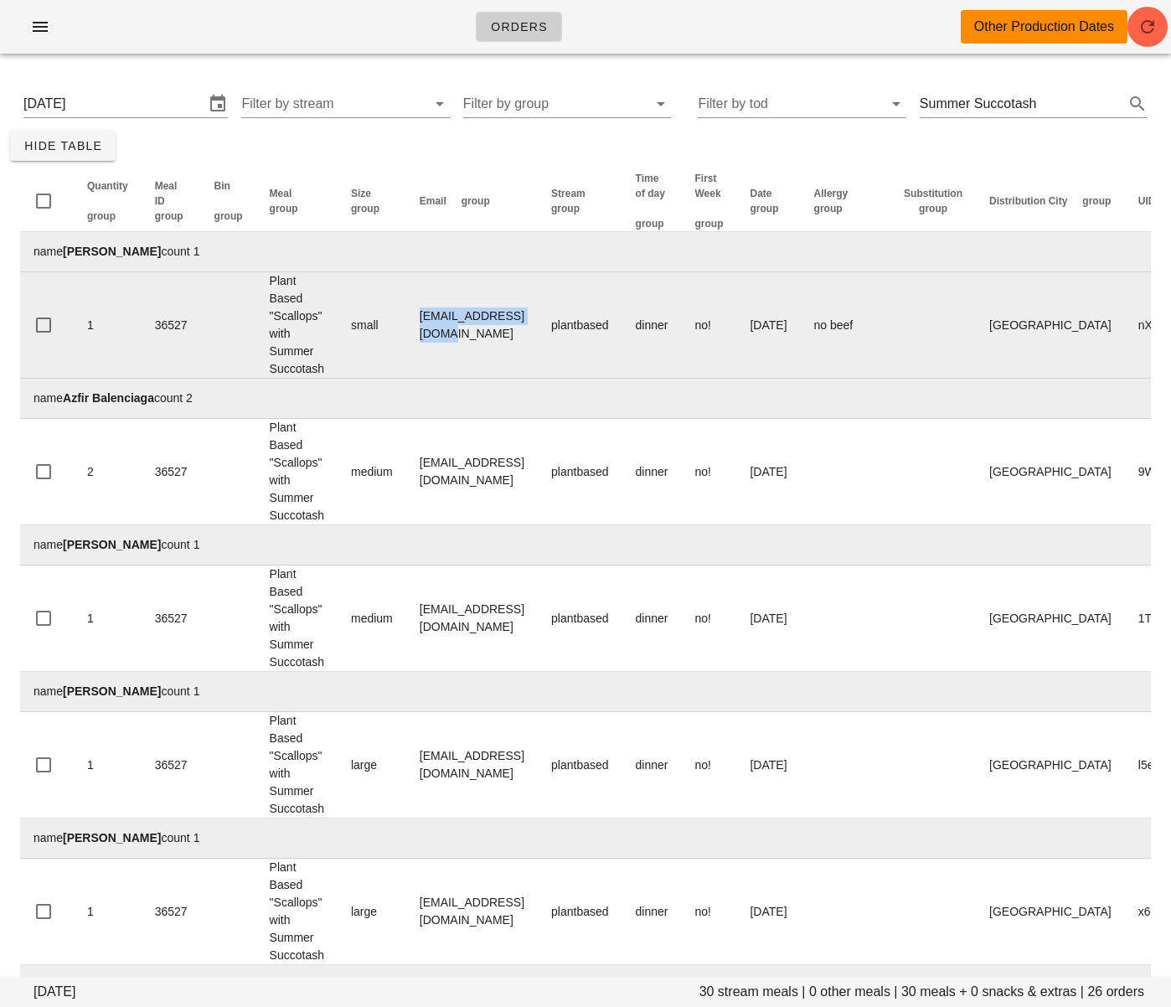
drag, startPoint x: 419, startPoint y: 328, endPoint x: 564, endPoint y: 331, distance: 145.0
click at [538, 331] on td "amiecamera@gmail.com" at bounding box center [472, 325] width 132 height 106
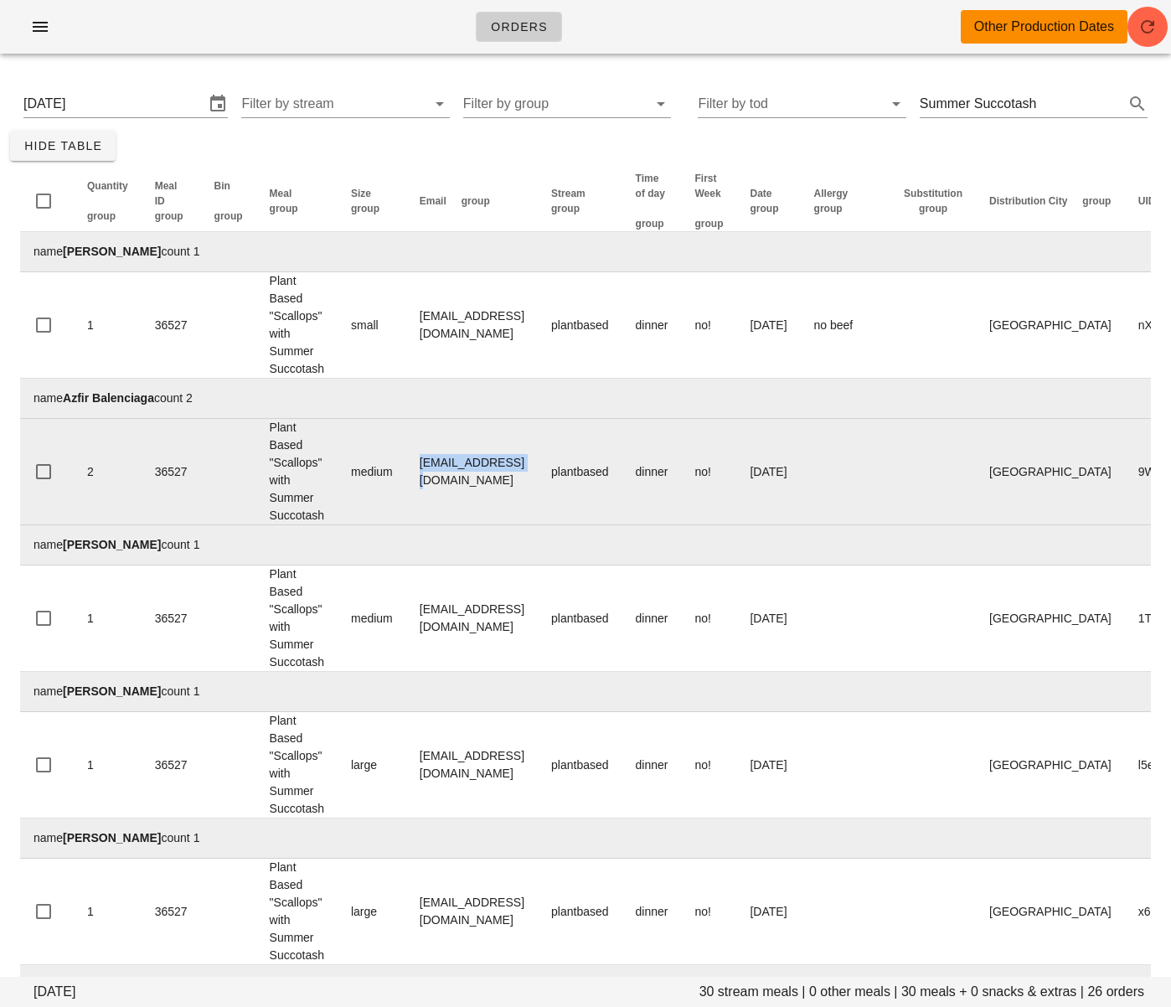
drag, startPoint x: 513, startPoint y: 473, endPoint x: 419, endPoint y: 473, distance: 93.8
click at [419, 472] on td "azfirb@gmail.com" at bounding box center [472, 472] width 132 height 106
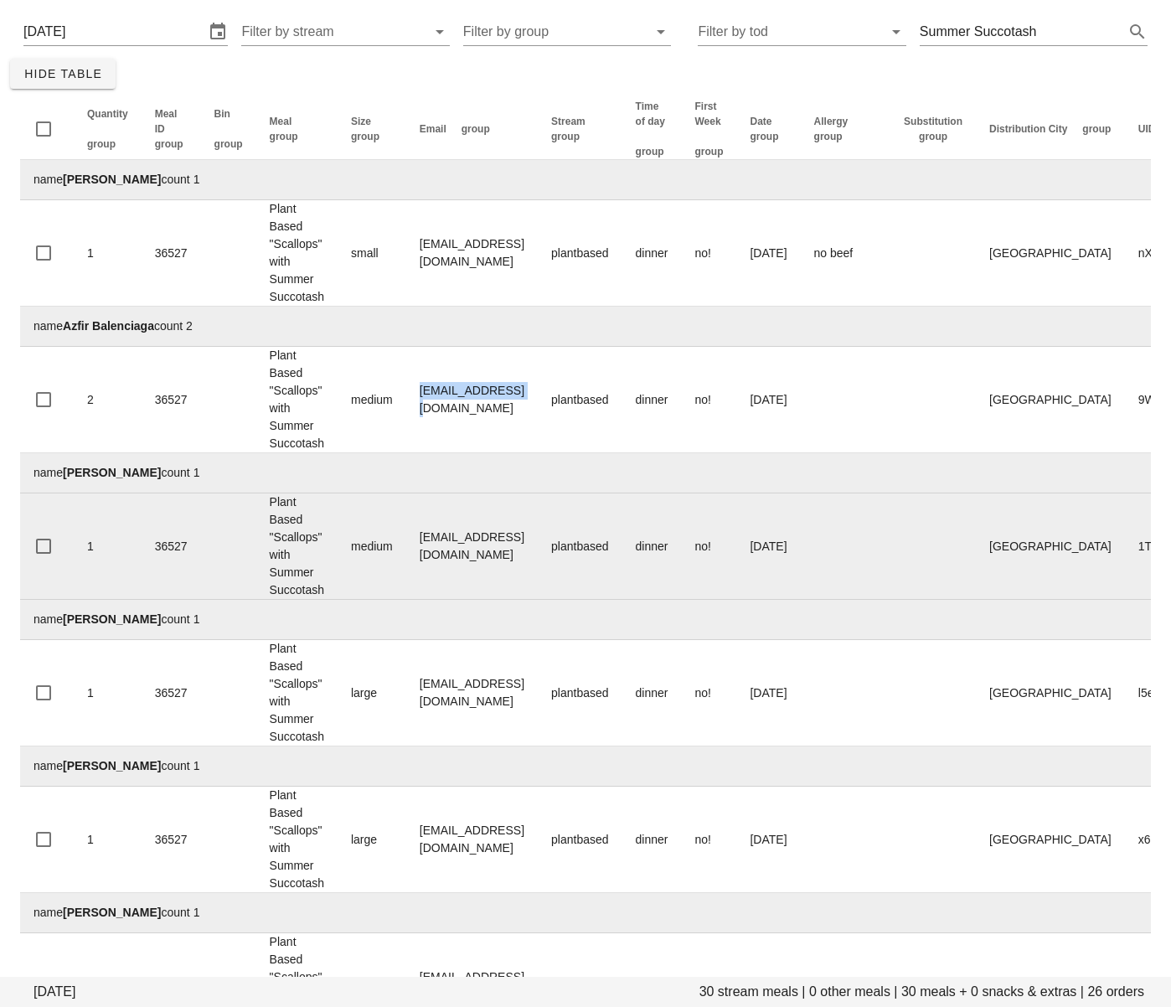
scroll to position [84, 0]
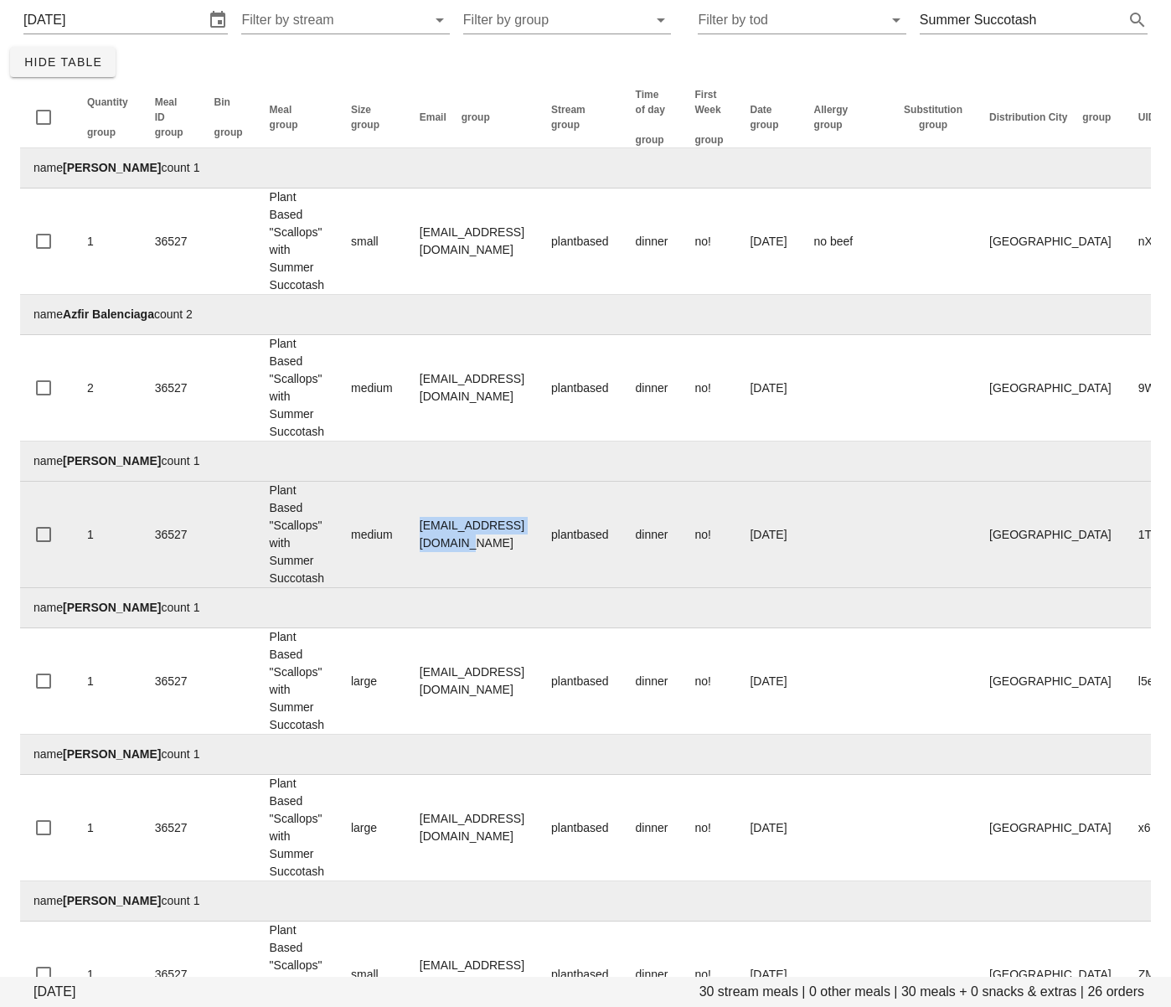
drag, startPoint x: 490, startPoint y: 542, endPoint x: 395, endPoint y: 526, distance: 96.8
click at [400, 542] on tr "1 36527 Plant Based "Scallops" with Summer Succotash medium brianejrichards@liv…" at bounding box center [692, 535] width 1344 height 106
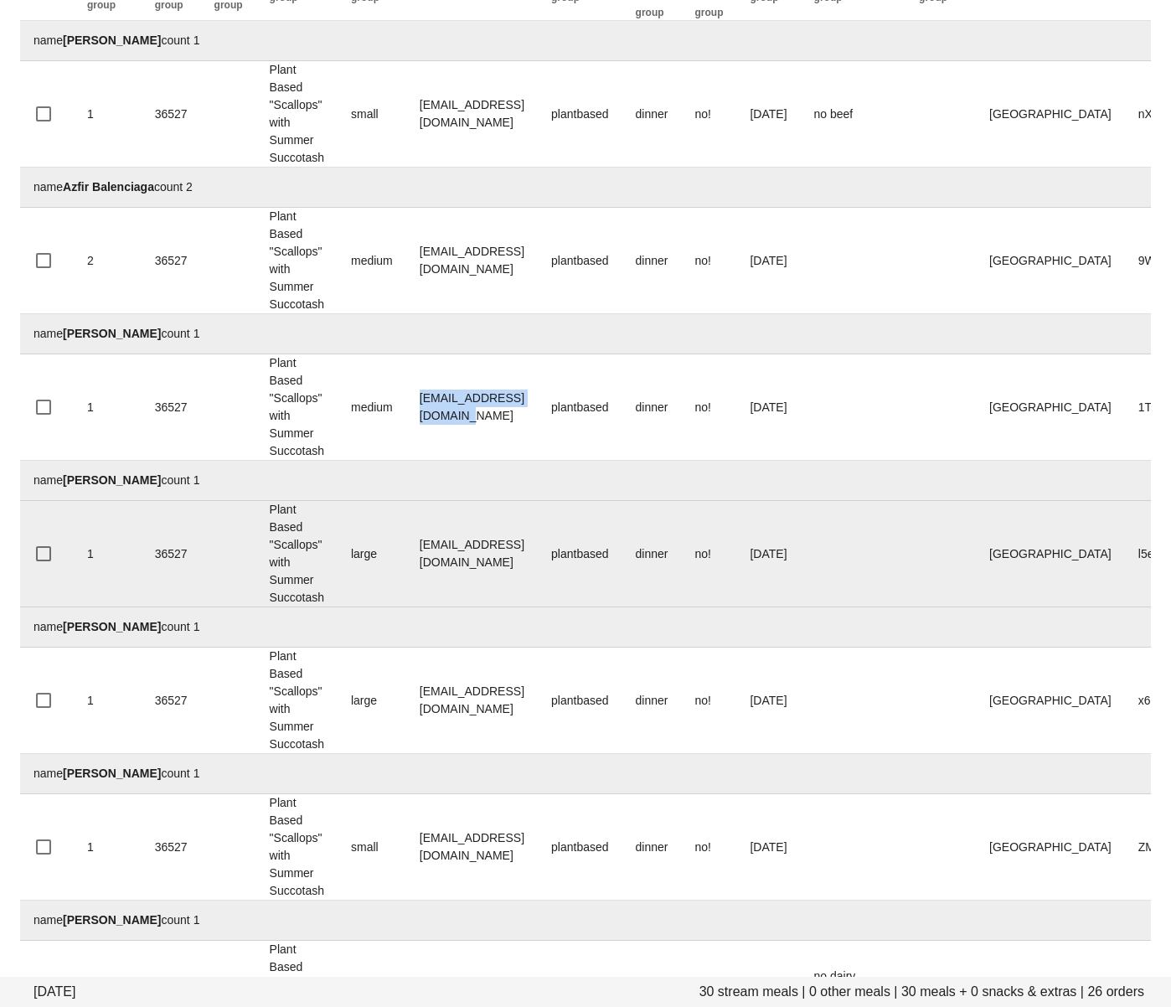
scroll to position [224, 0]
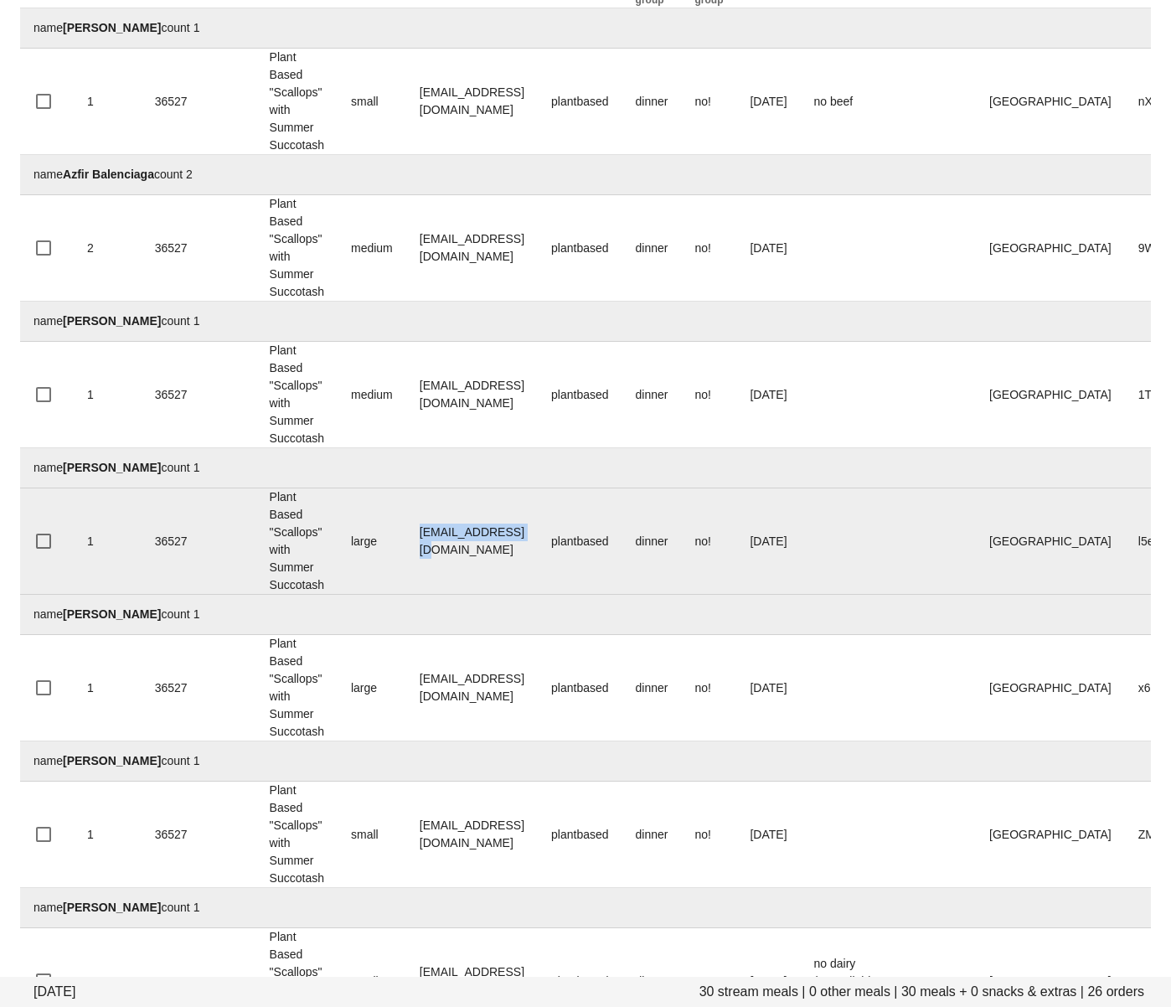
drag, startPoint x: 420, startPoint y: 540, endPoint x: 400, endPoint y: 539, distance: 20.1
click at [400, 539] on tr "1 36527 Plant Based "Scallops" with Summer Succotash large sharp27@telus.net pl…" at bounding box center [692, 541] width 1344 height 106
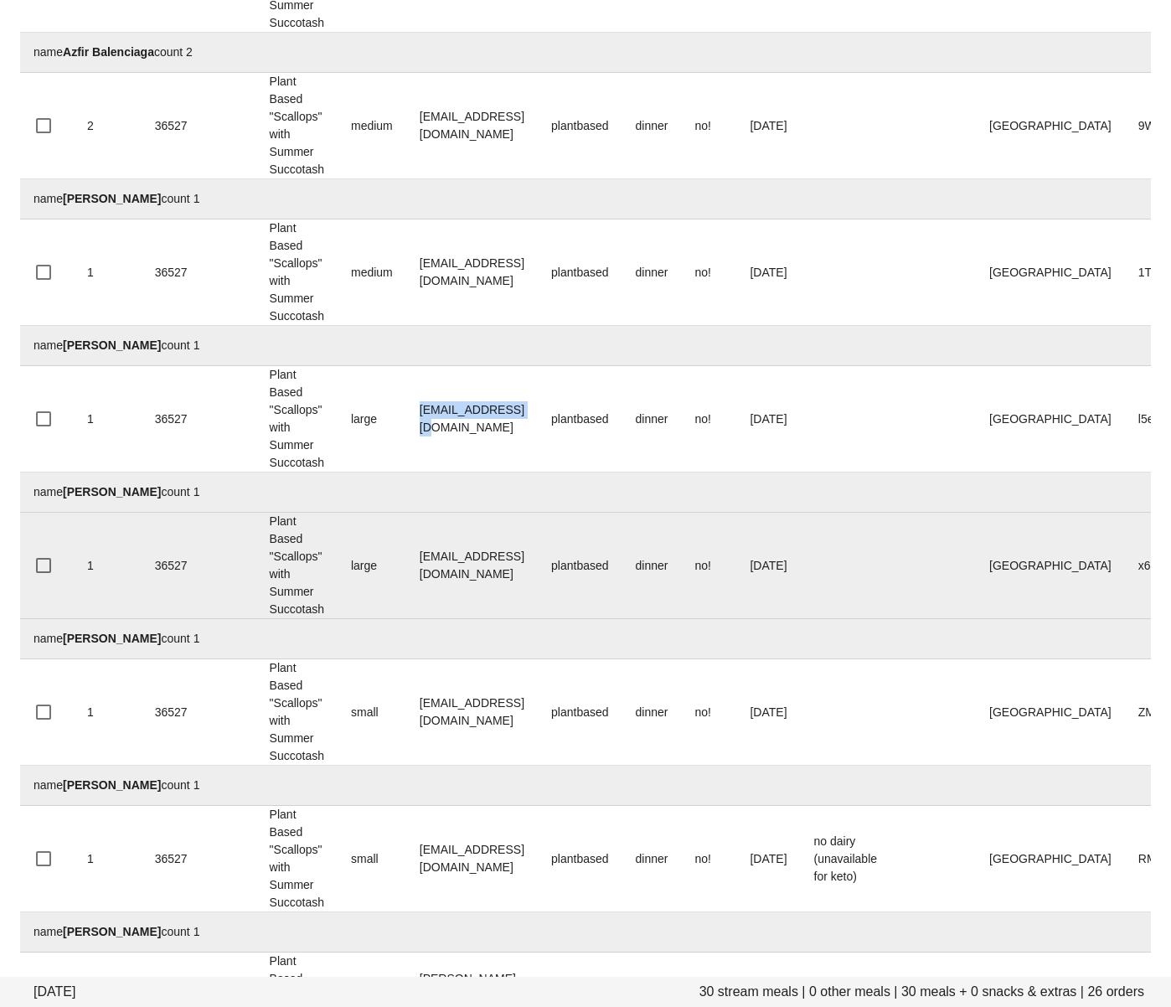
scroll to position [372, 0]
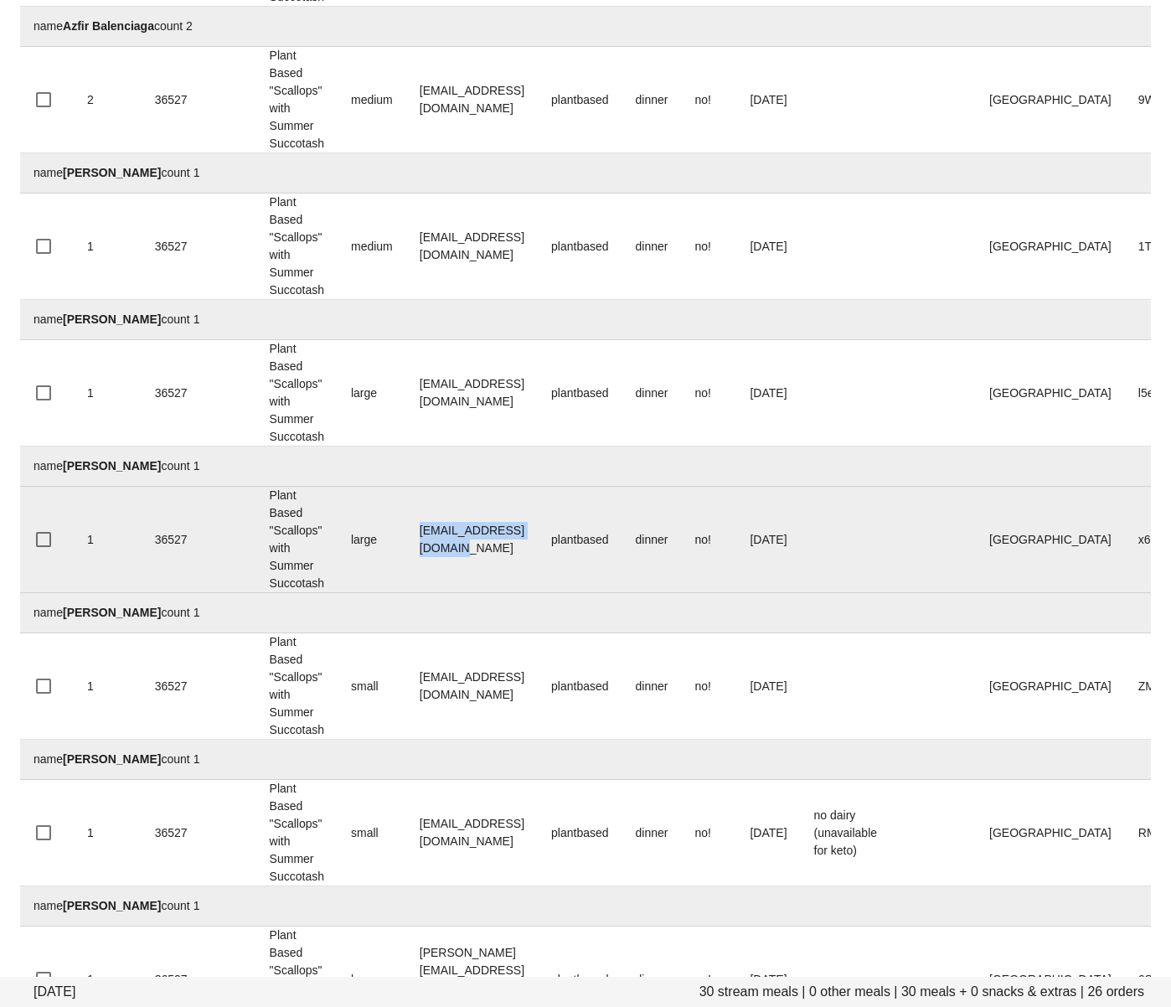
drag, startPoint x: 561, startPoint y: 535, endPoint x: 390, endPoint y: 512, distance: 173.3
click at [400, 538] on tr "1 36527 Plant Based "Scallops" with Summer Succotash large carolyncostigan@me.c…" at bounding box center [692, 540] width 1344 height 106
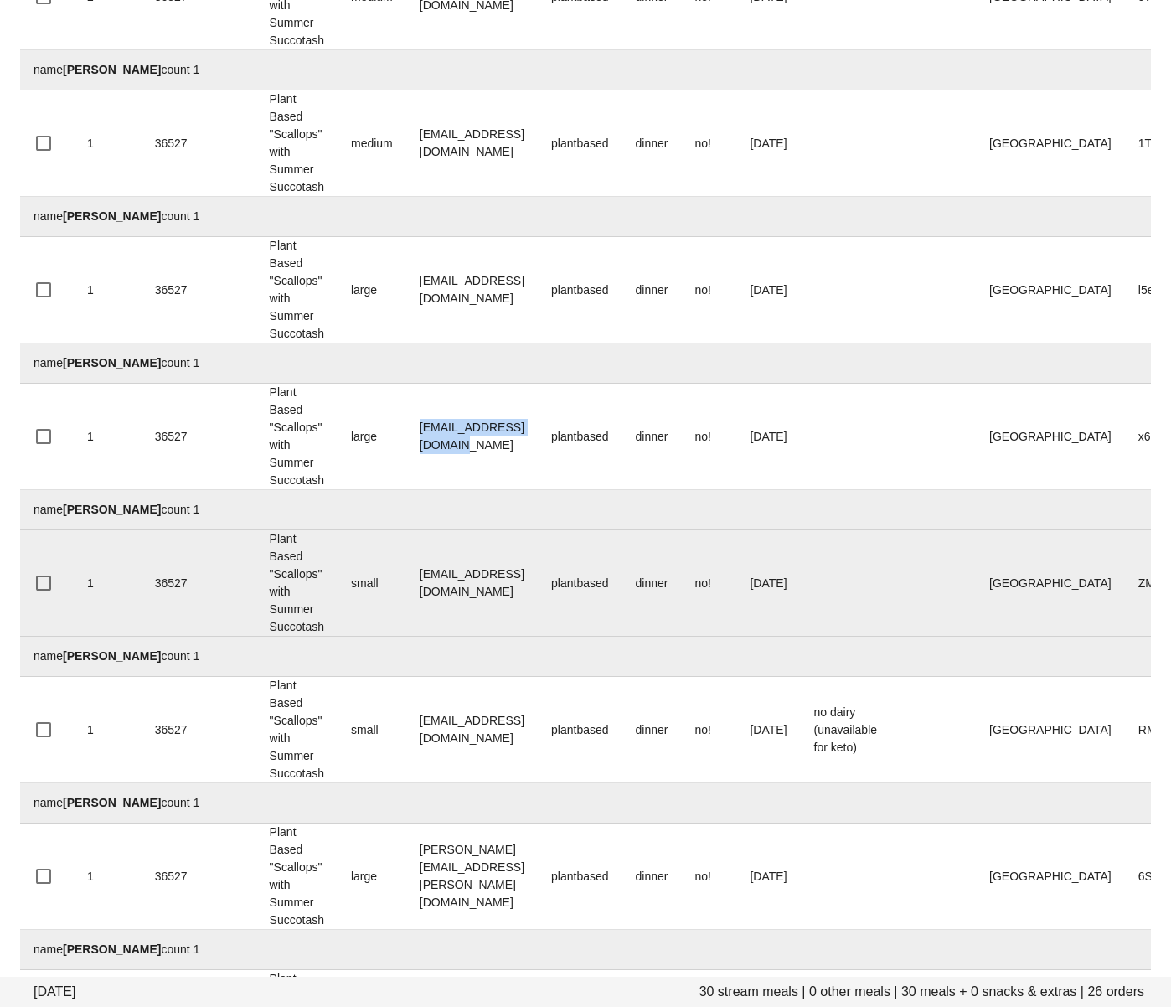
scroll to position [488, 0]
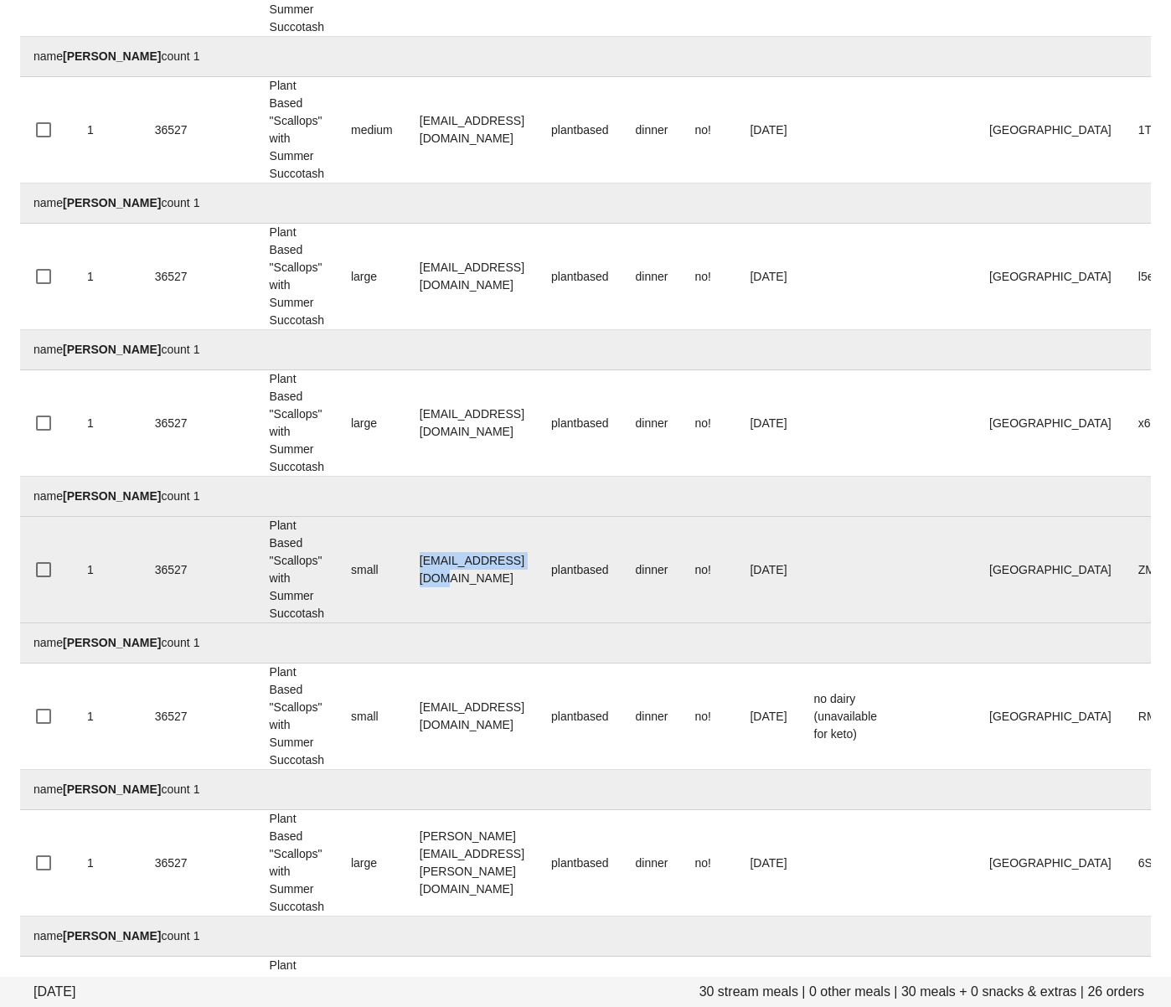
drag, startPoint x: 548, startPoint y: 579, endPoint x: 412, endPoint y: 576, distance: 135.7
click at [412, 576] on td "dubai711@hotmail.fr" at bounding box center [472, 570] width 132 height 106
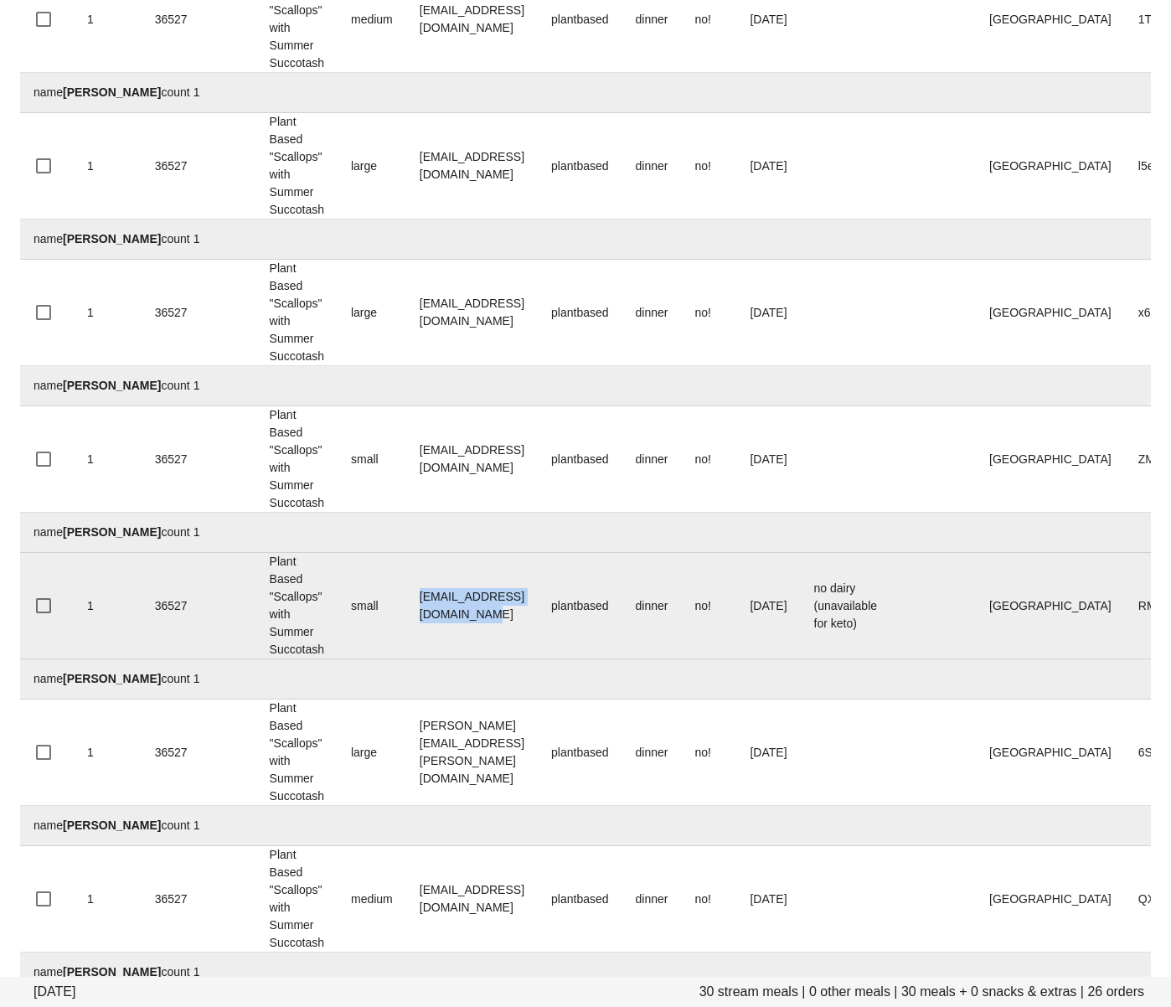
drag, startPoint x: 581, startPoint y: 601, endPoint x: 395, endPoint y: 570, distance: 189.5
click at [417, 608] on td "write2christiane@gmail.com" at bounding box center [472, 606] width 132 height 106
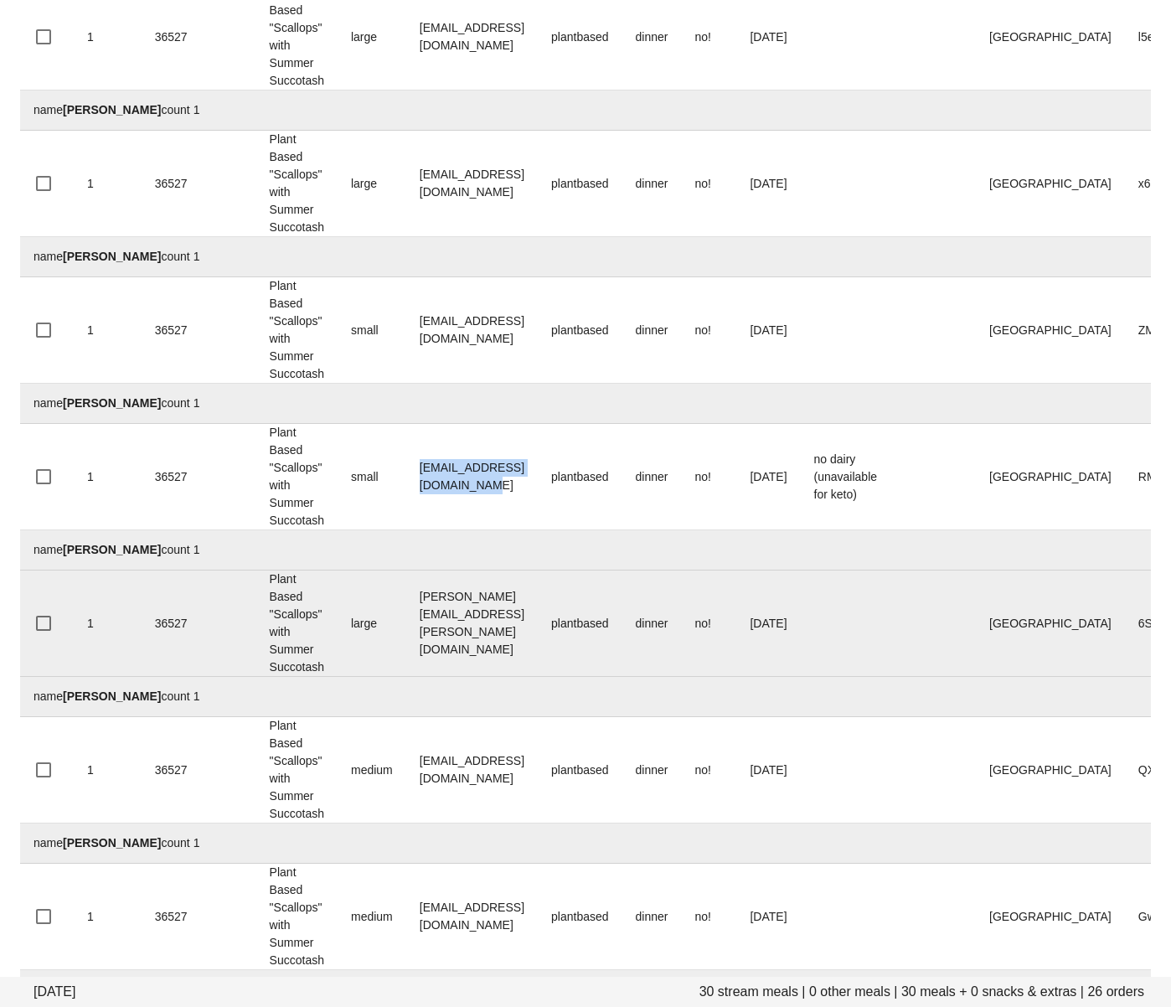
scroll to position [739, 0]
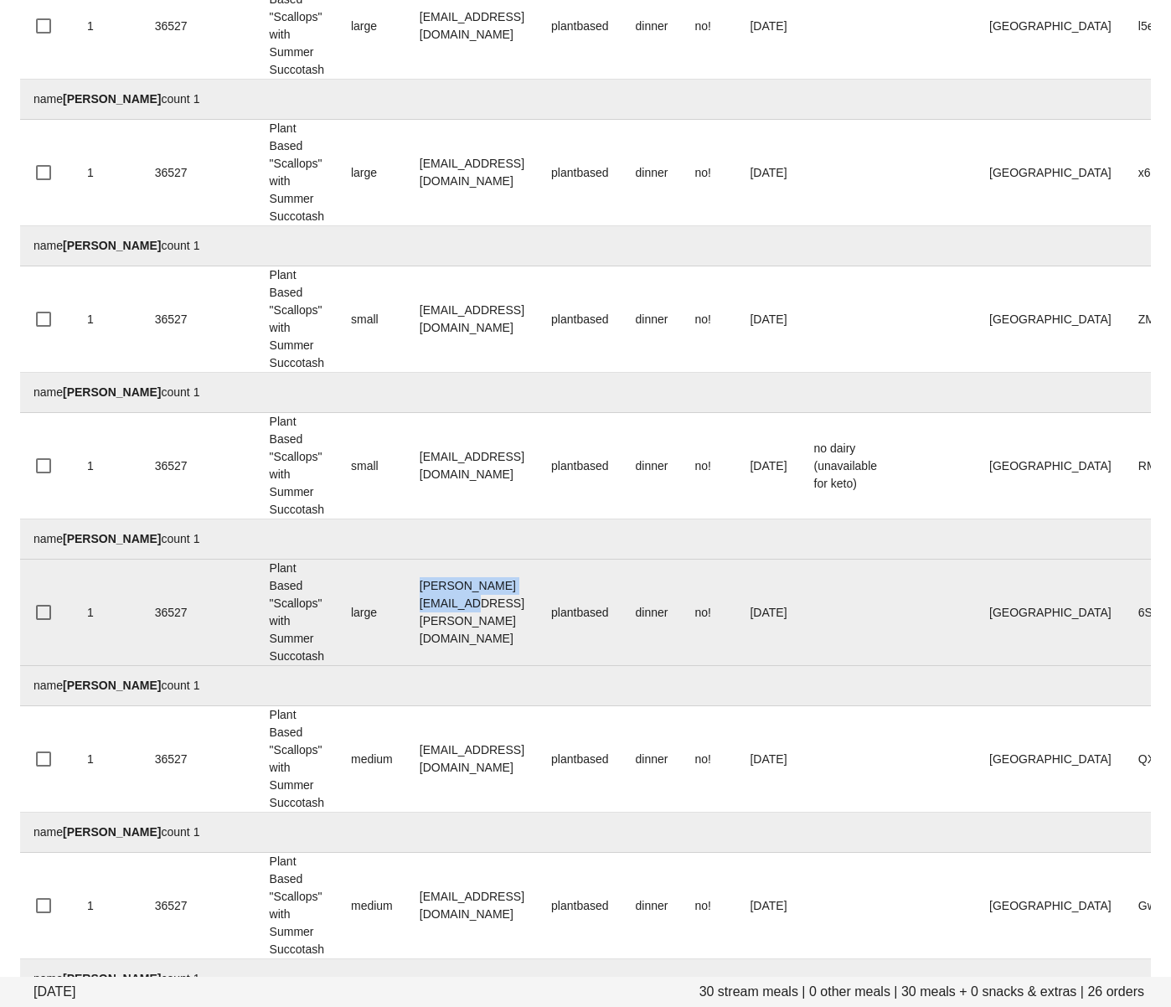
drag, startPoint x: 459, startPoint y: 609, endPoint x: 414, endPoint y: 608, distance: 45.2
click at [413, 610] on td "cole.stanley@gmail.com" at bounding box center [472, 613] width 132 height 106
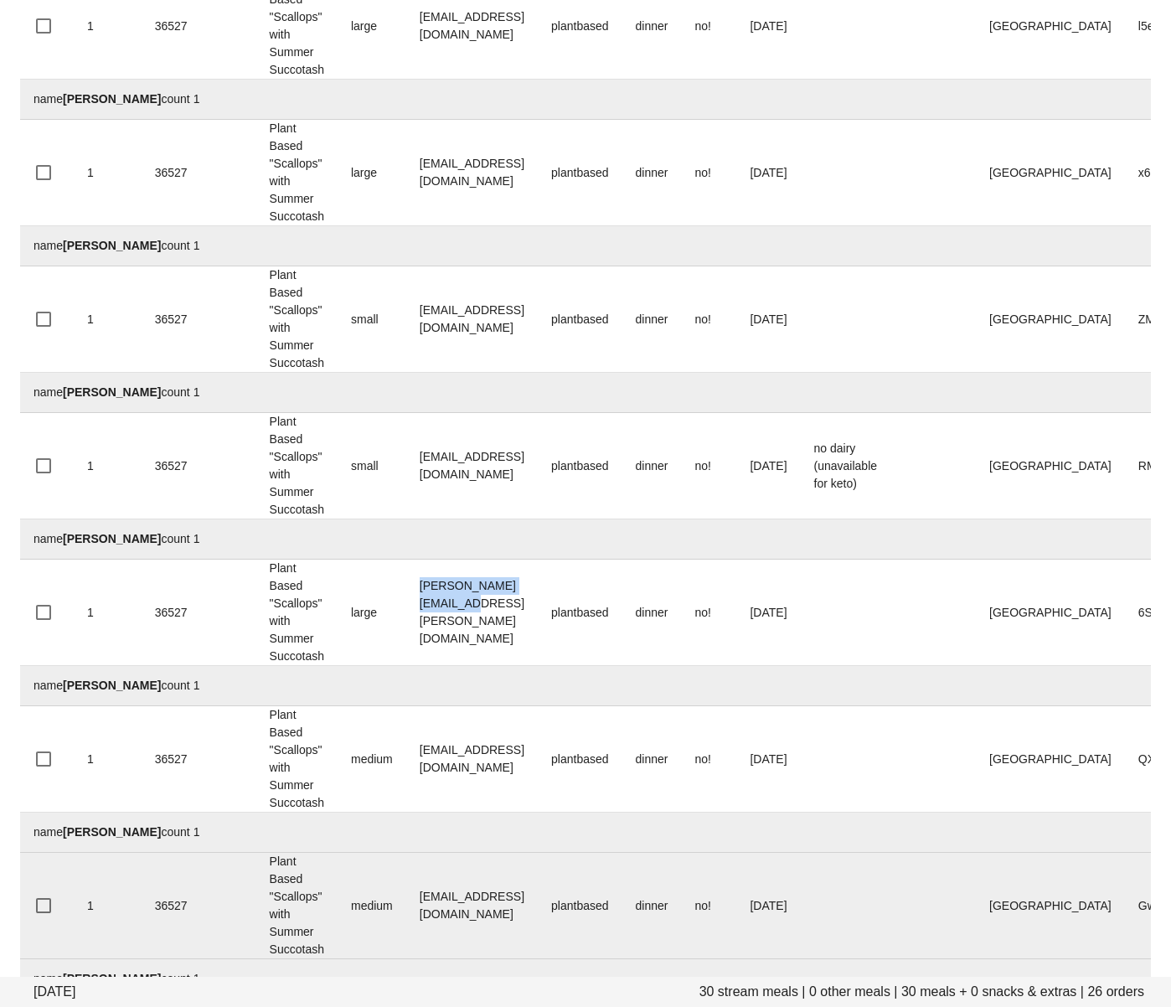
scroll to position [869, 0]
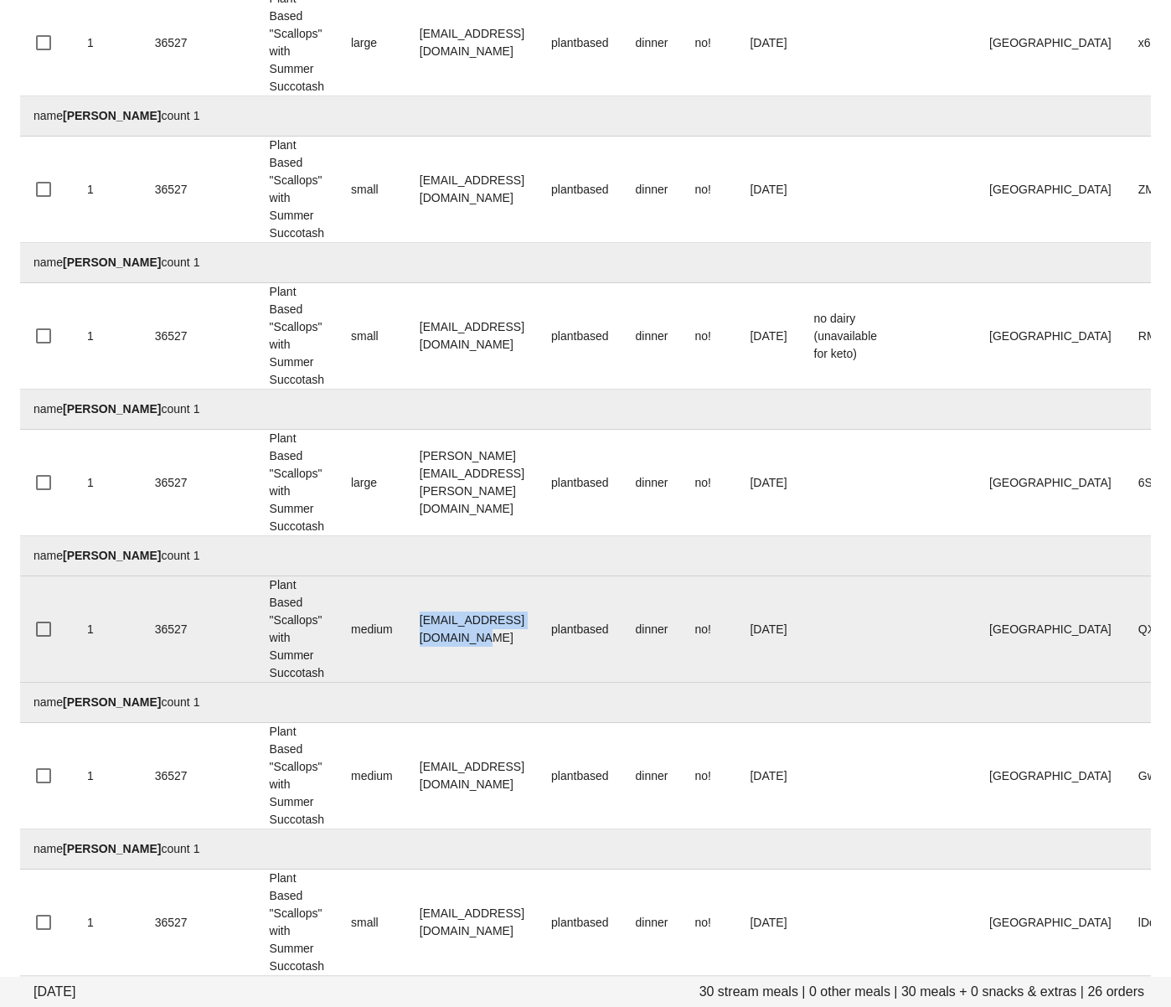
drag, startPoint x: 560, startPoint y: 638, endPoint x: 403, endPoint y: 602, distance: 161.5
click at [416, 635] on td "emaildoreenlang@gmail.com" at bounding box center [472, 629] width 132 height 106
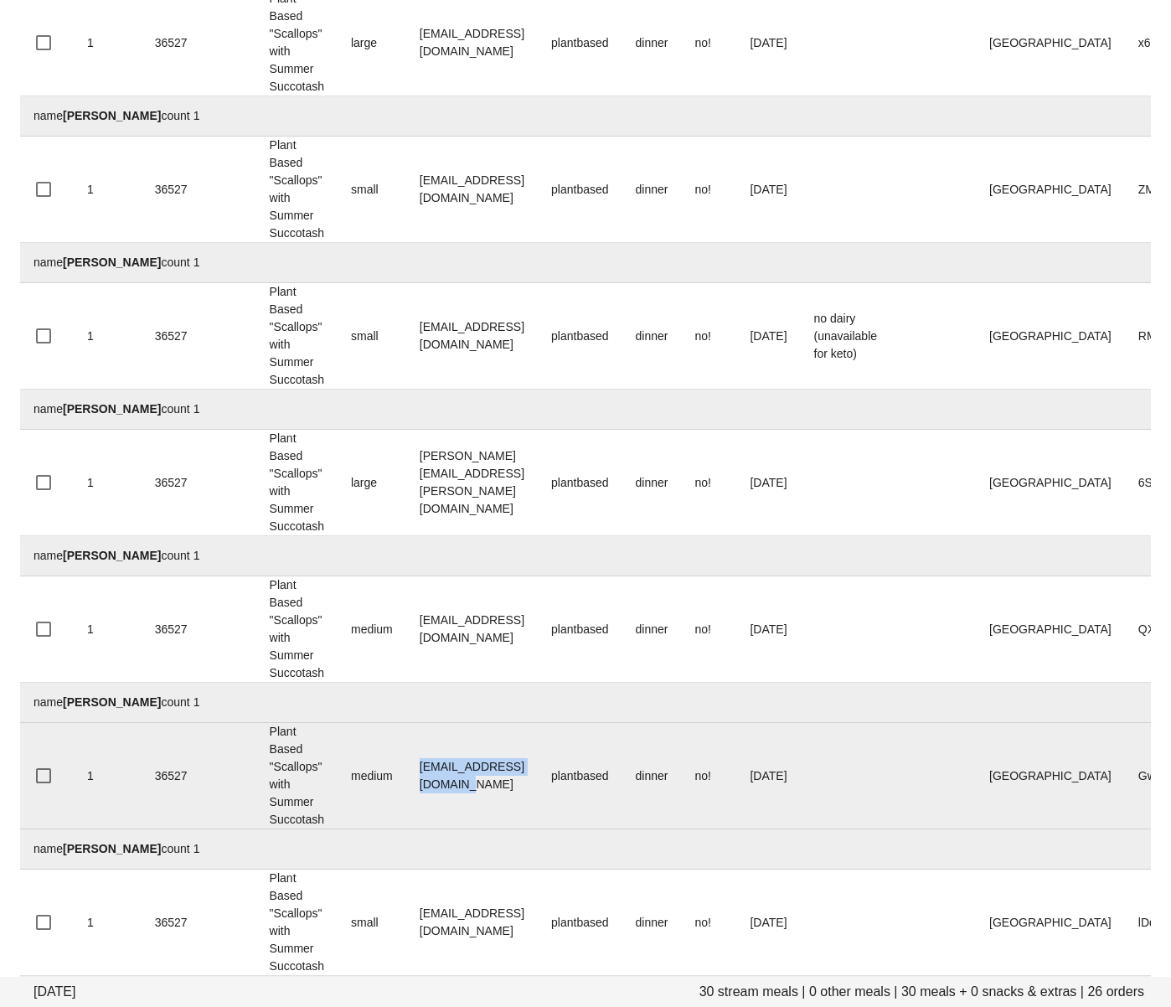
drag, startPoint x: 586, startPoint y: 769, endPoint x: 408, endPoint y: 769, distance: 177.6
click at [408, 769] on td "ema.fortunova@gmail.com" at bounding box center [472, 776] width 132 height 106
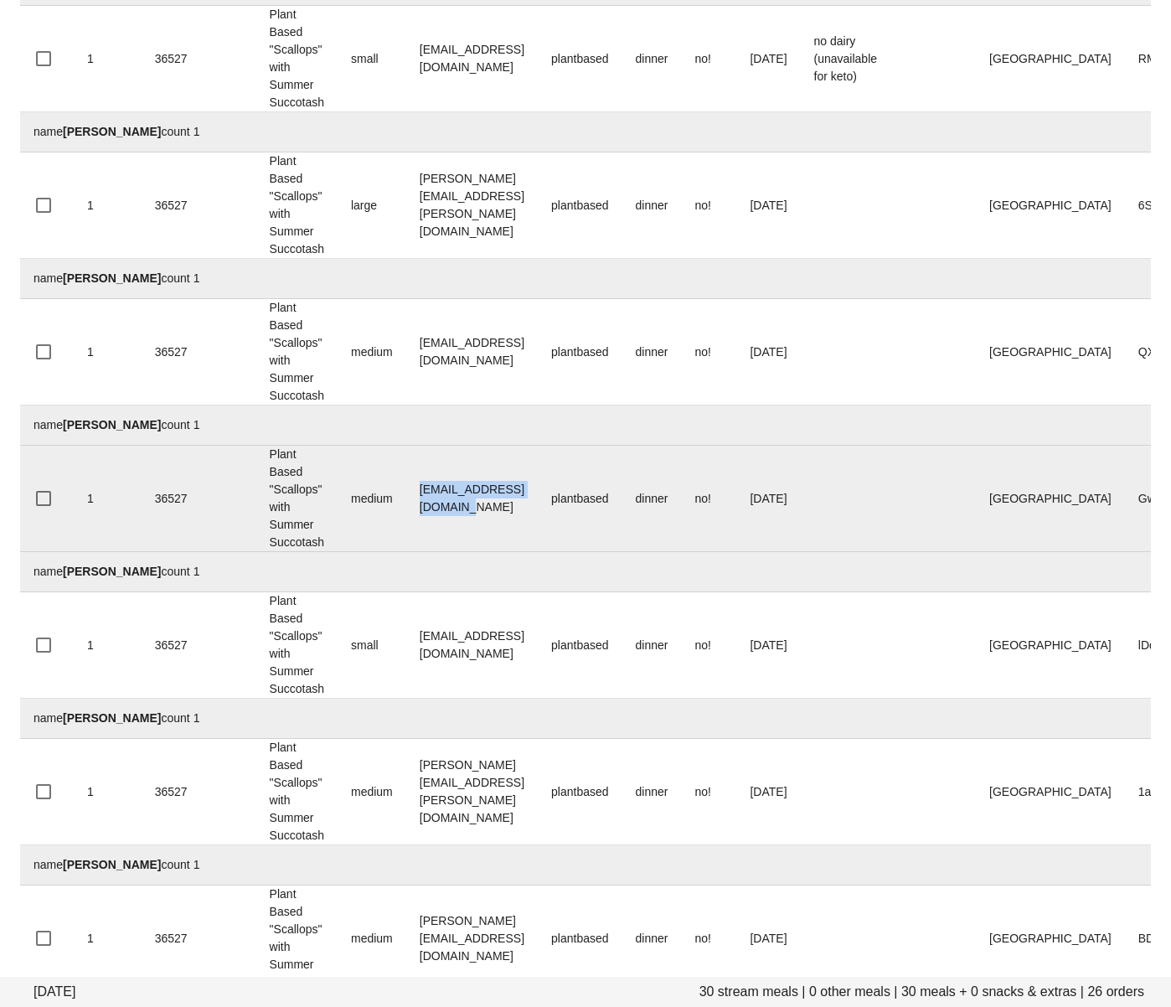
scroll to position [1148, 0]
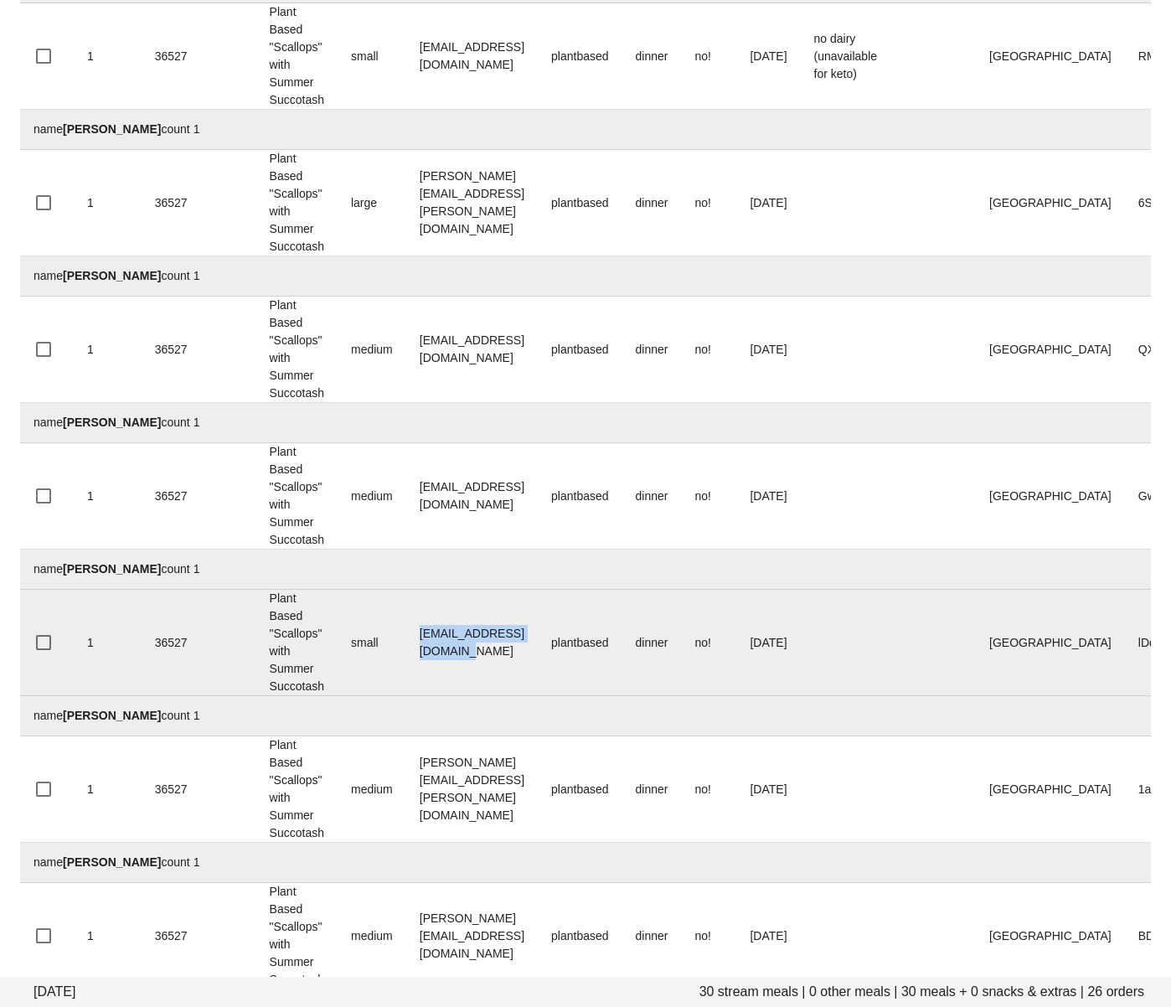
drag, startPoint x: 544, startPoint y: 647, endPoint x: 407, endPoint y: 617, distance: 139.8
click at [411, 642] on td "iamemilyprice@gmail.com" at bounding box center [472, 643] width 132 height 106
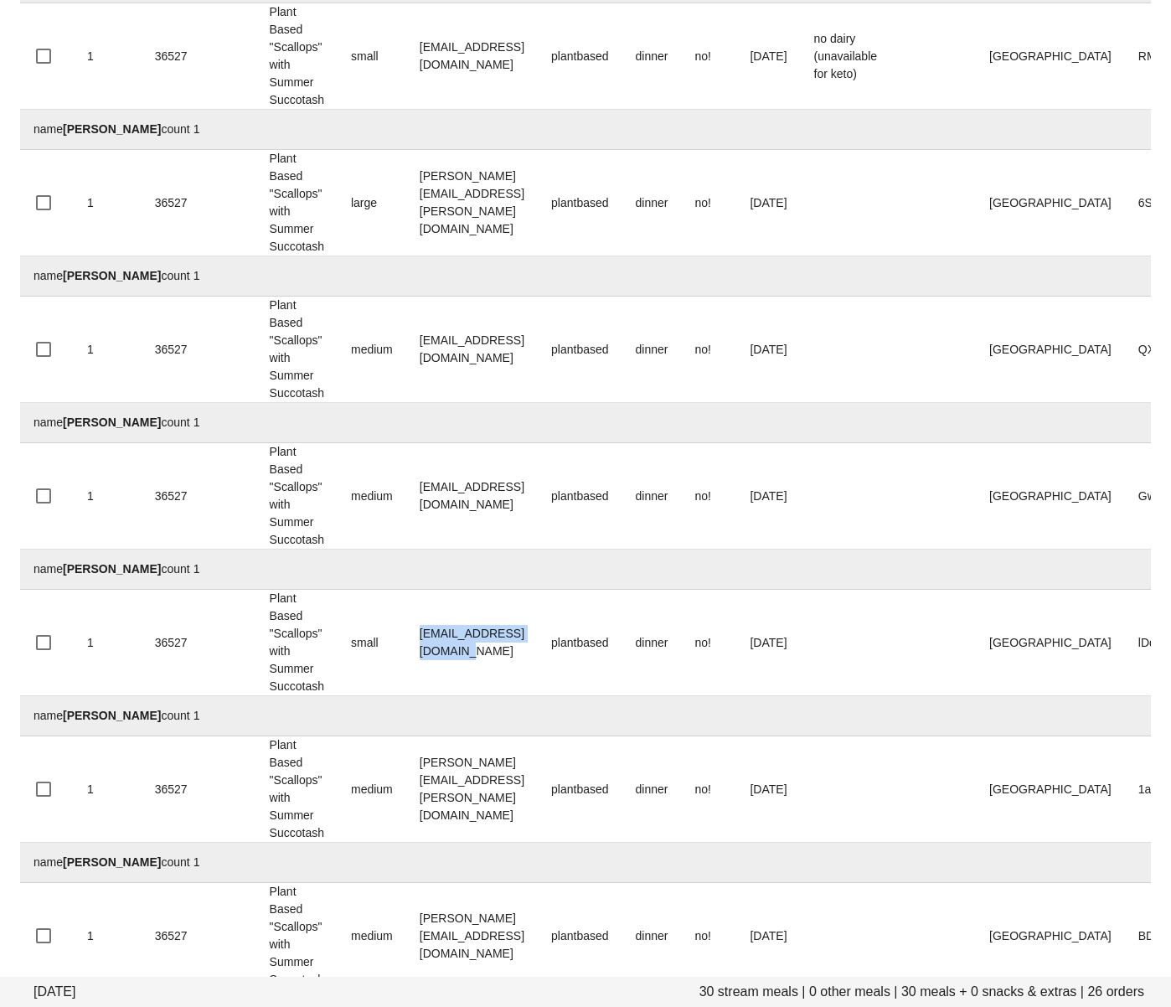
scroll to position [1331, 0]
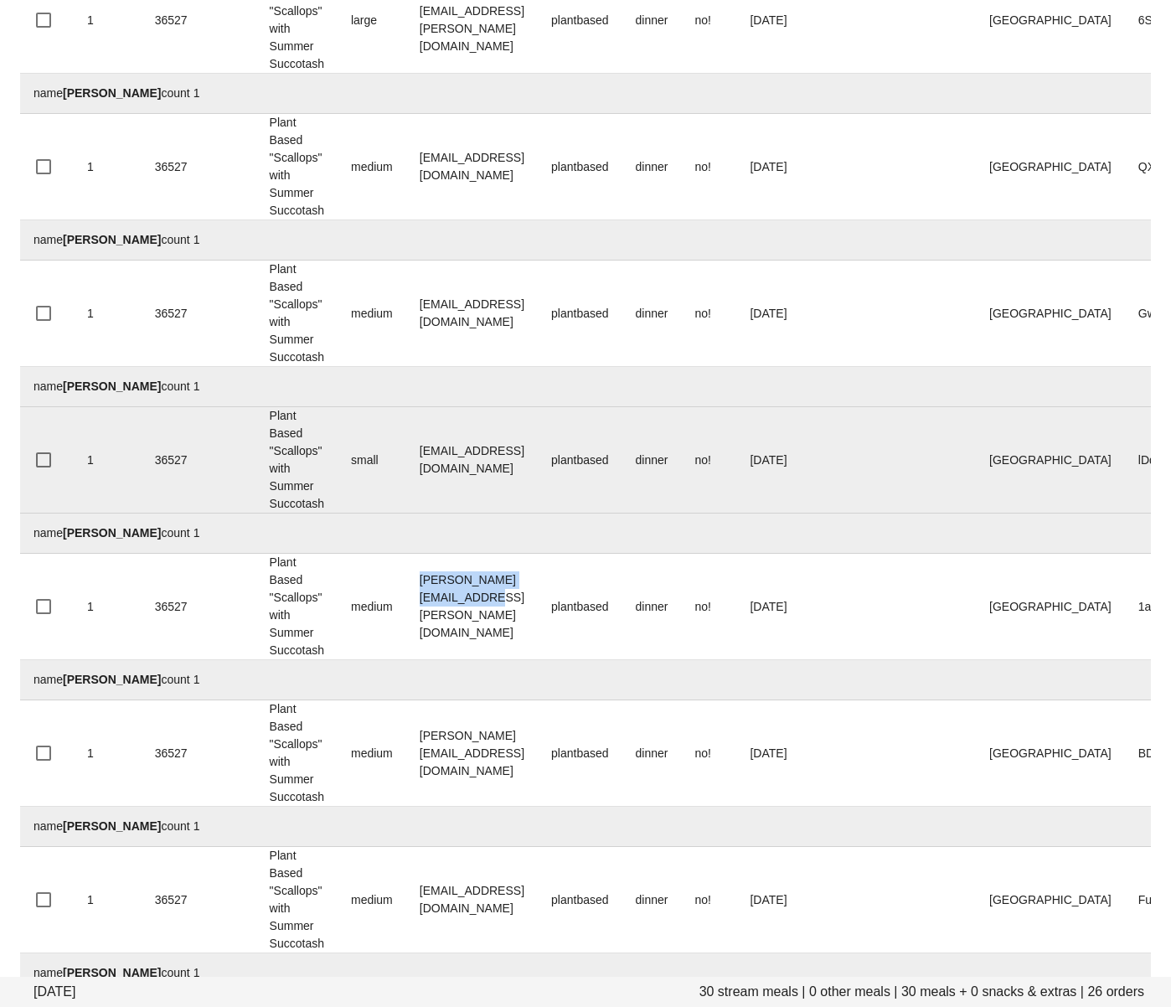
drag, startPoint x: 573, startPoint y: 607, endPoint x: 393, endPoint y: 511, distance: 204.2
click at [410, 602] on td "geoff.bagshaw@equinox.com" at bounding box center [472, 607] width 132 height 106
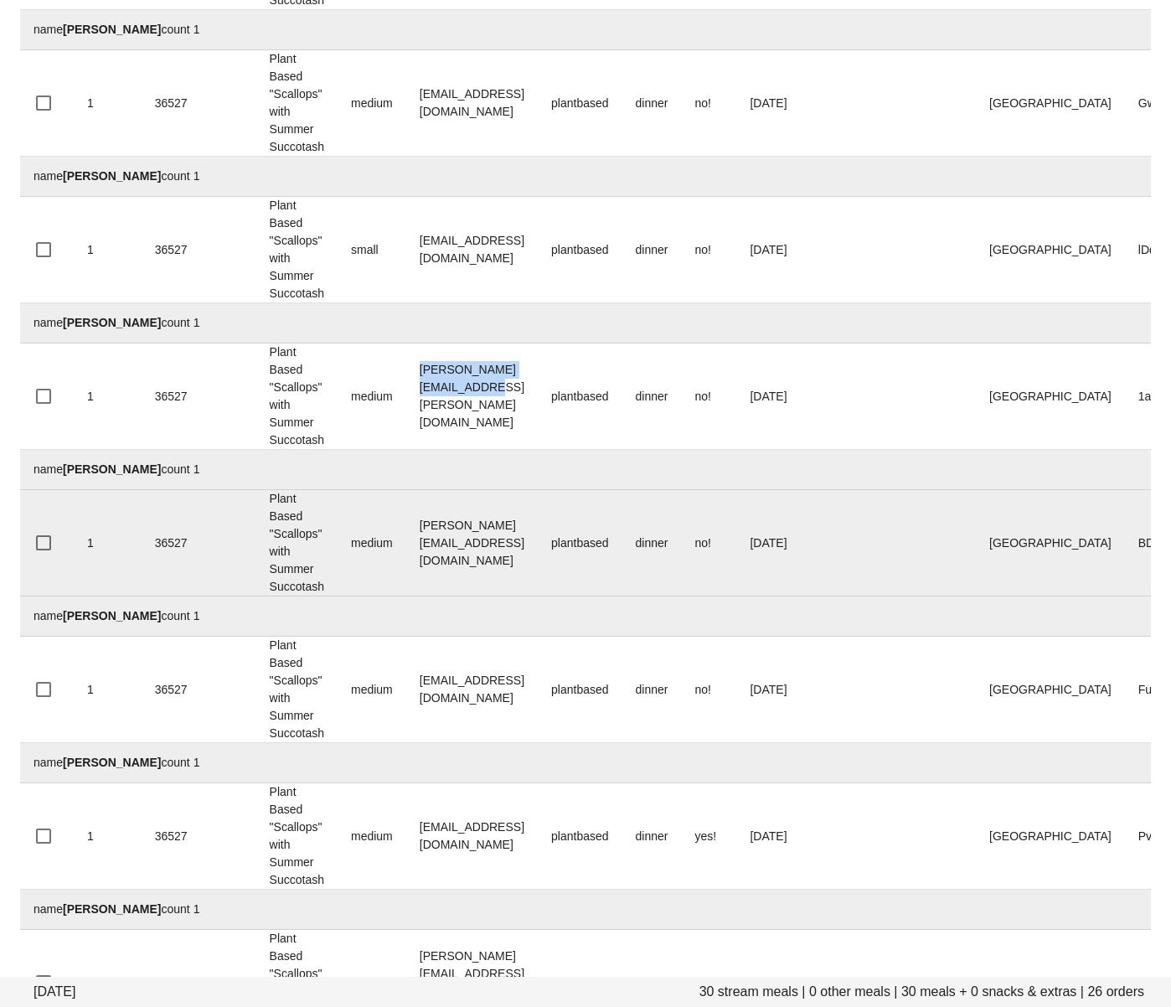
scroll to position [1589, 0]
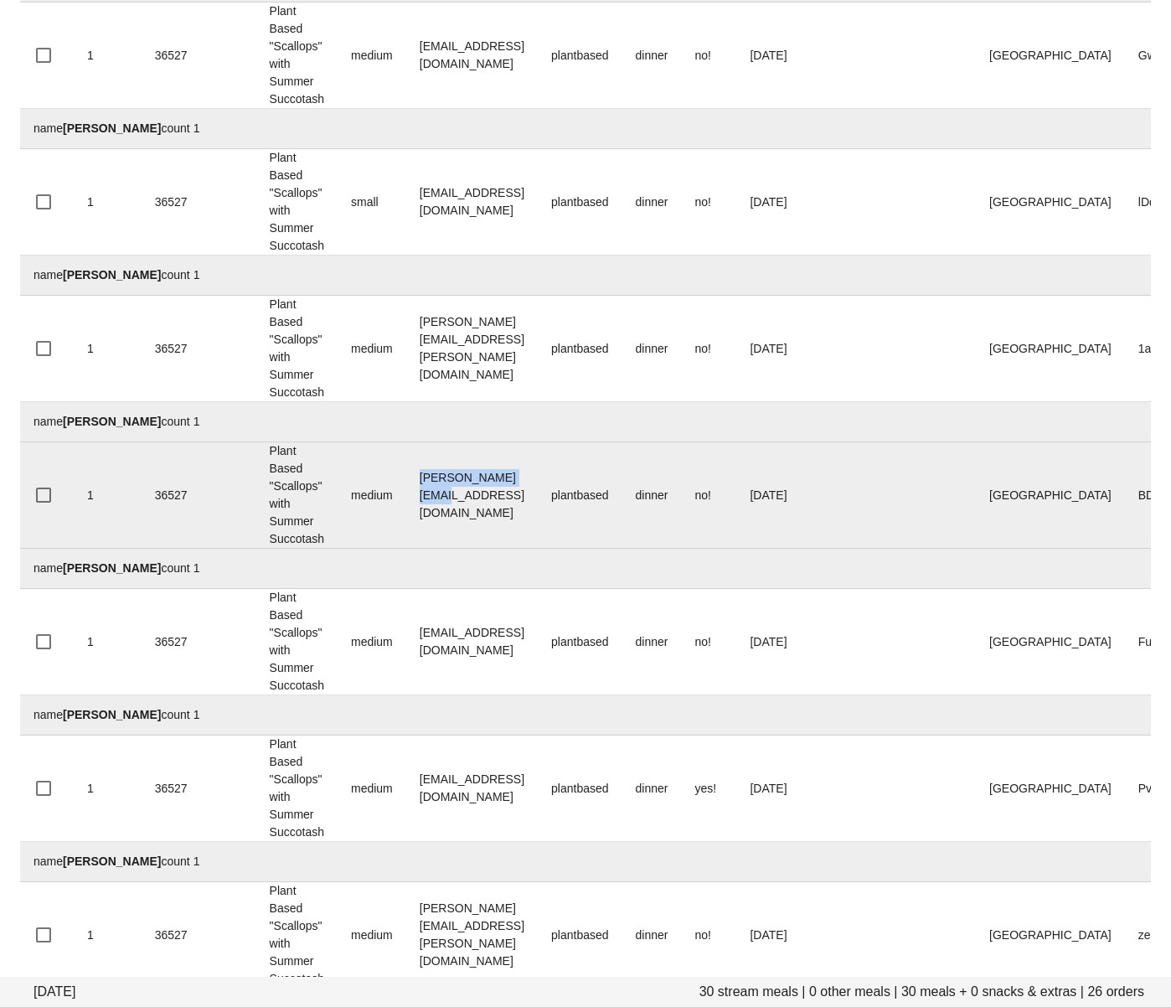
drag, startPoint x: 475, startPoint y: 494, endPoint x: 415, endPoint y: 496, distance: 59.5
click at [417, 497] on td "glennard@gmail.com" at bounding box center [472, 495] width 132 height 106
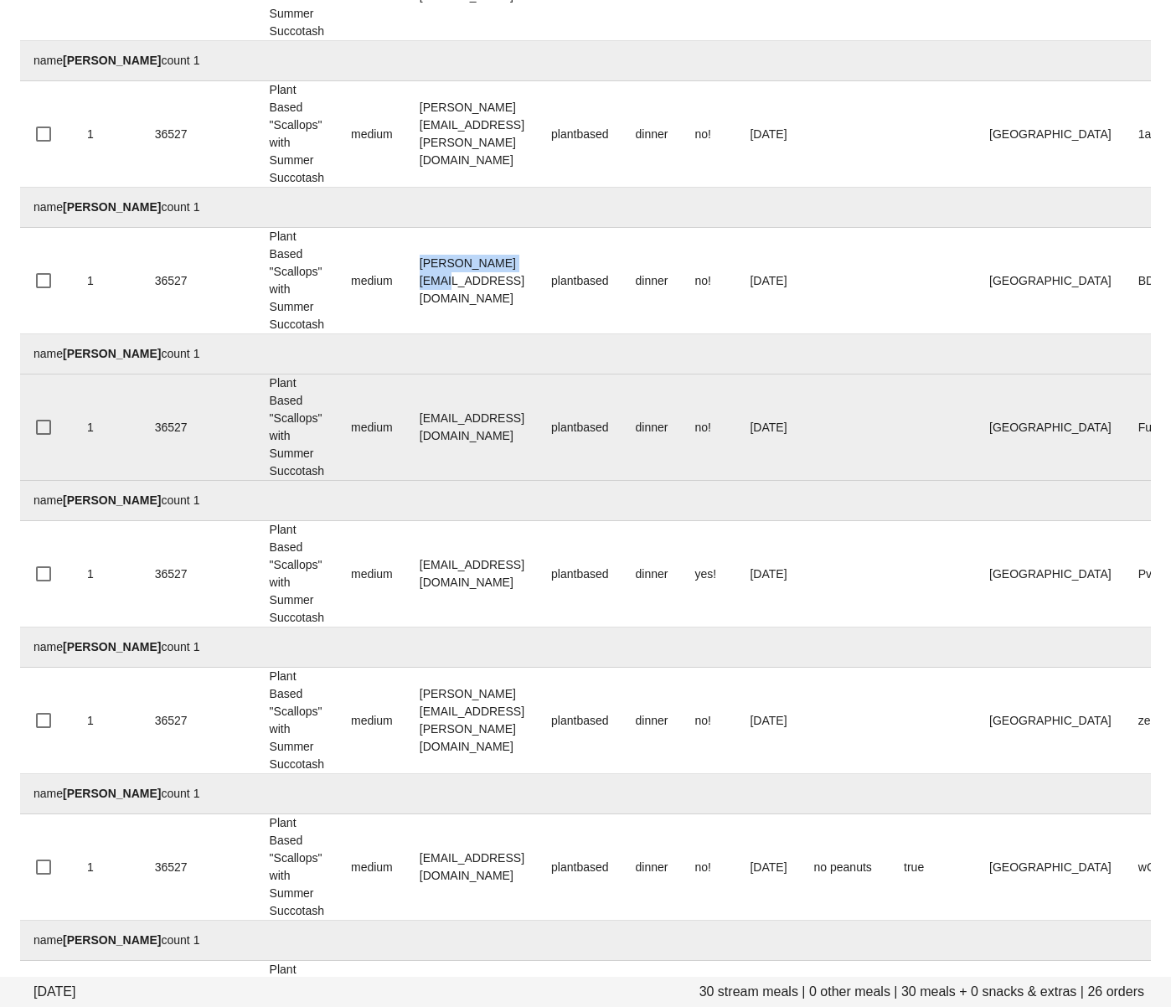
scroll to position [1816, 0]
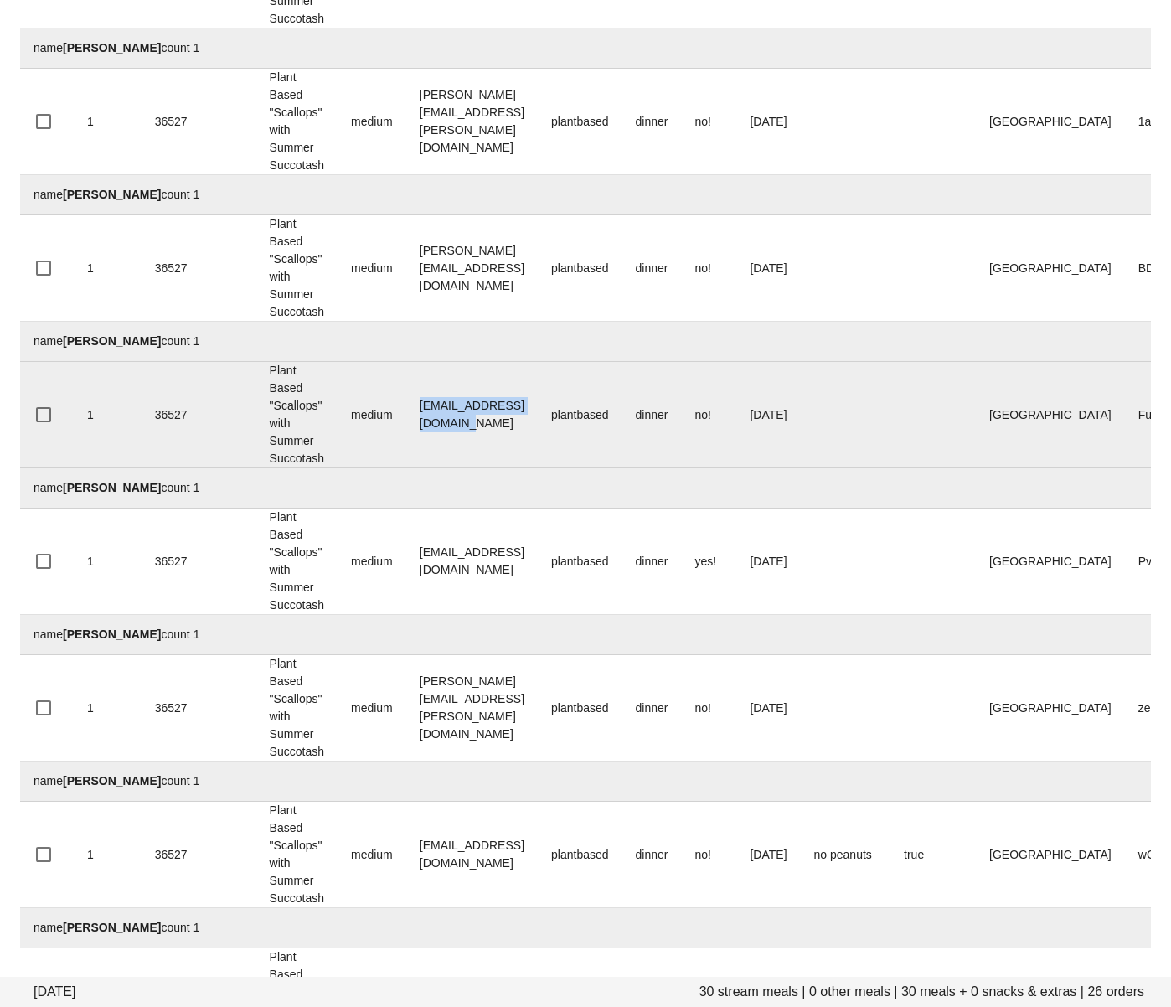
drag, startPoint x: 452, startPoint y: 419, endPoint x: 414, endPoint y: 416, distance: 37.8
click at [414, 416] on td "itsjamesprice@gmail.com" at bounding box center [472, 415] width 132 height 106
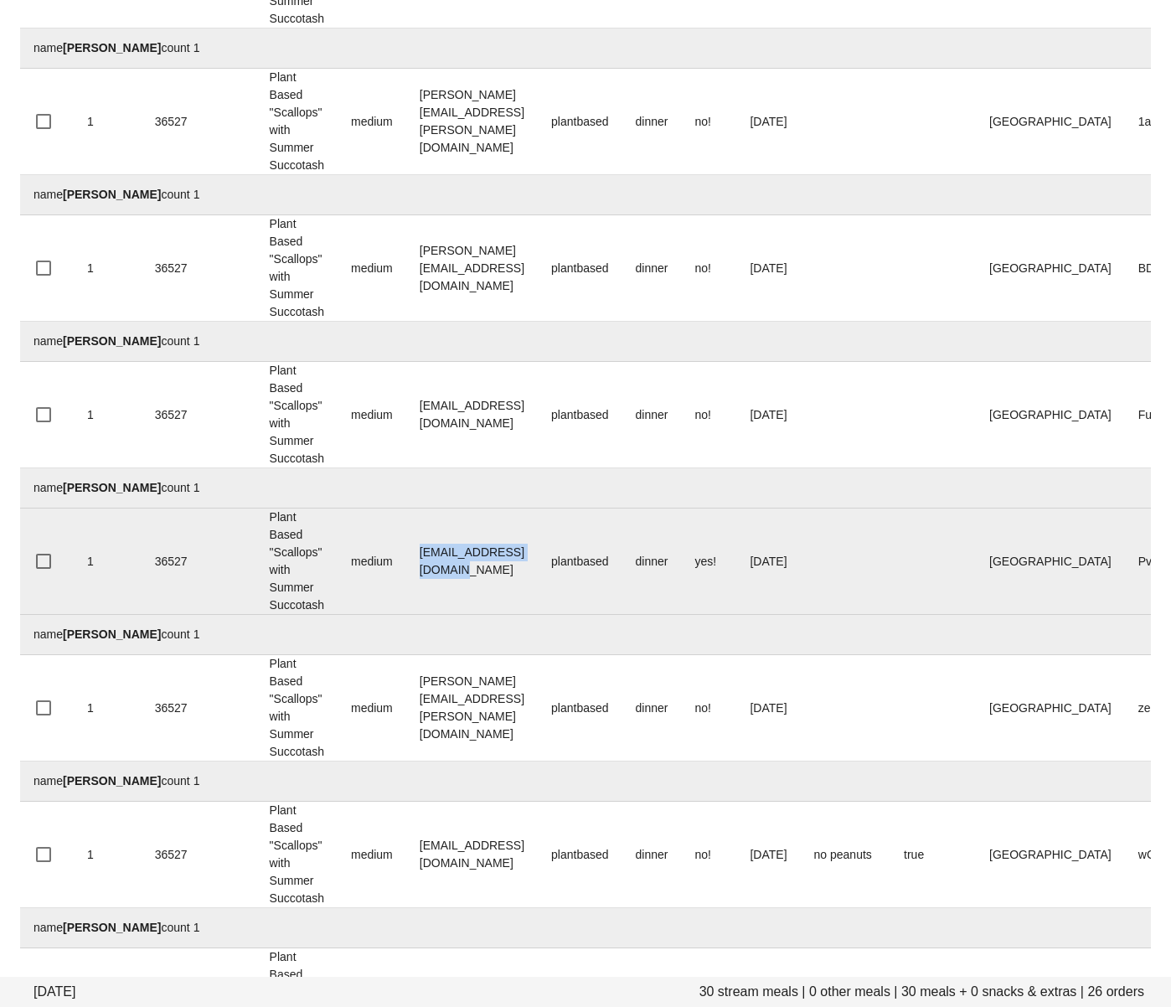
drag, startPoint x: 568, startPoint y: 563, endPoint x: 401, endPoint y: 514, distance: 173.6
click at [407, 557] on tr "1 36527 Plant Based "Scallops" with Summer Succotash medium JasonMandawe@gmail.…" at bounding box center [692, 561] width 1344 height 106
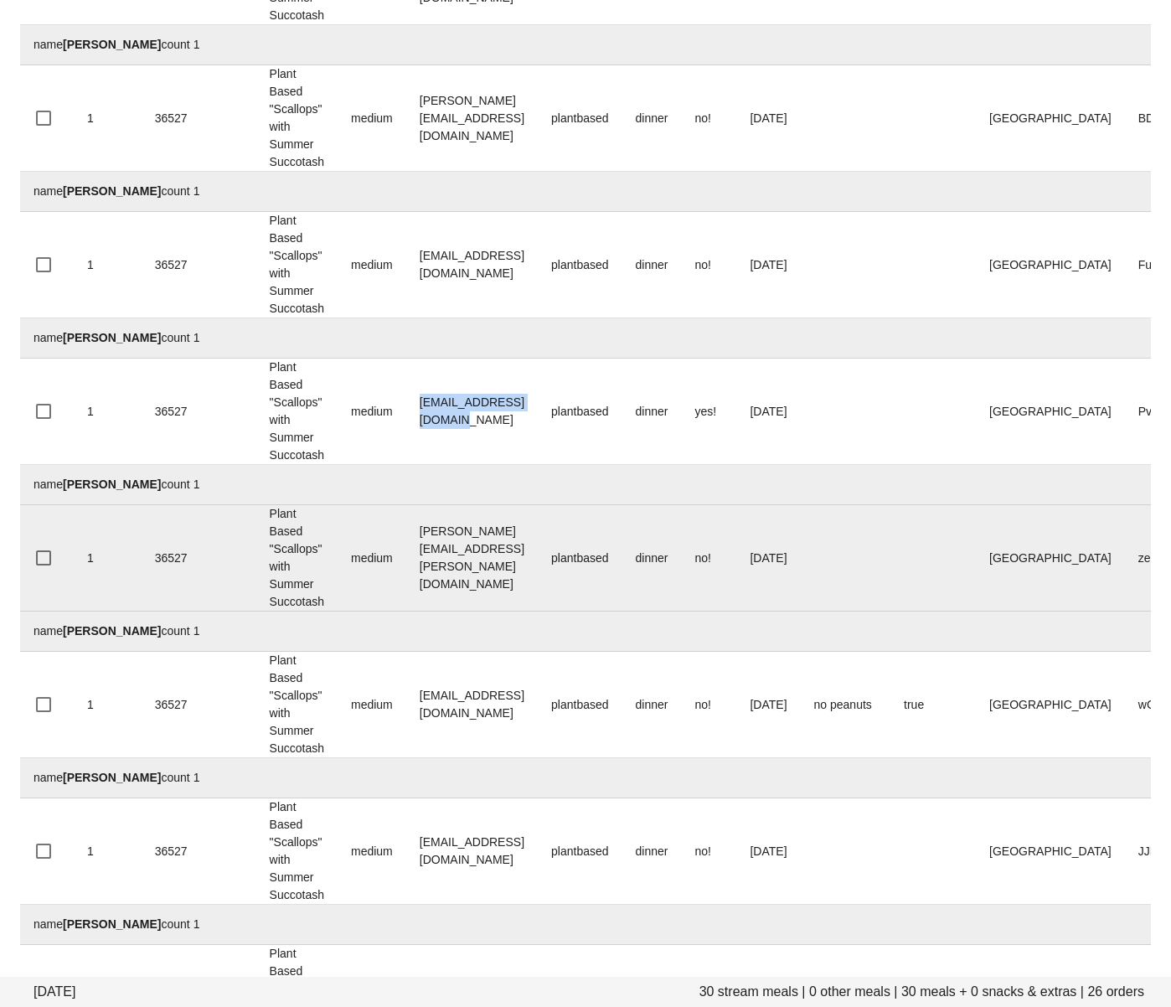
scroll to position [2047, 0]
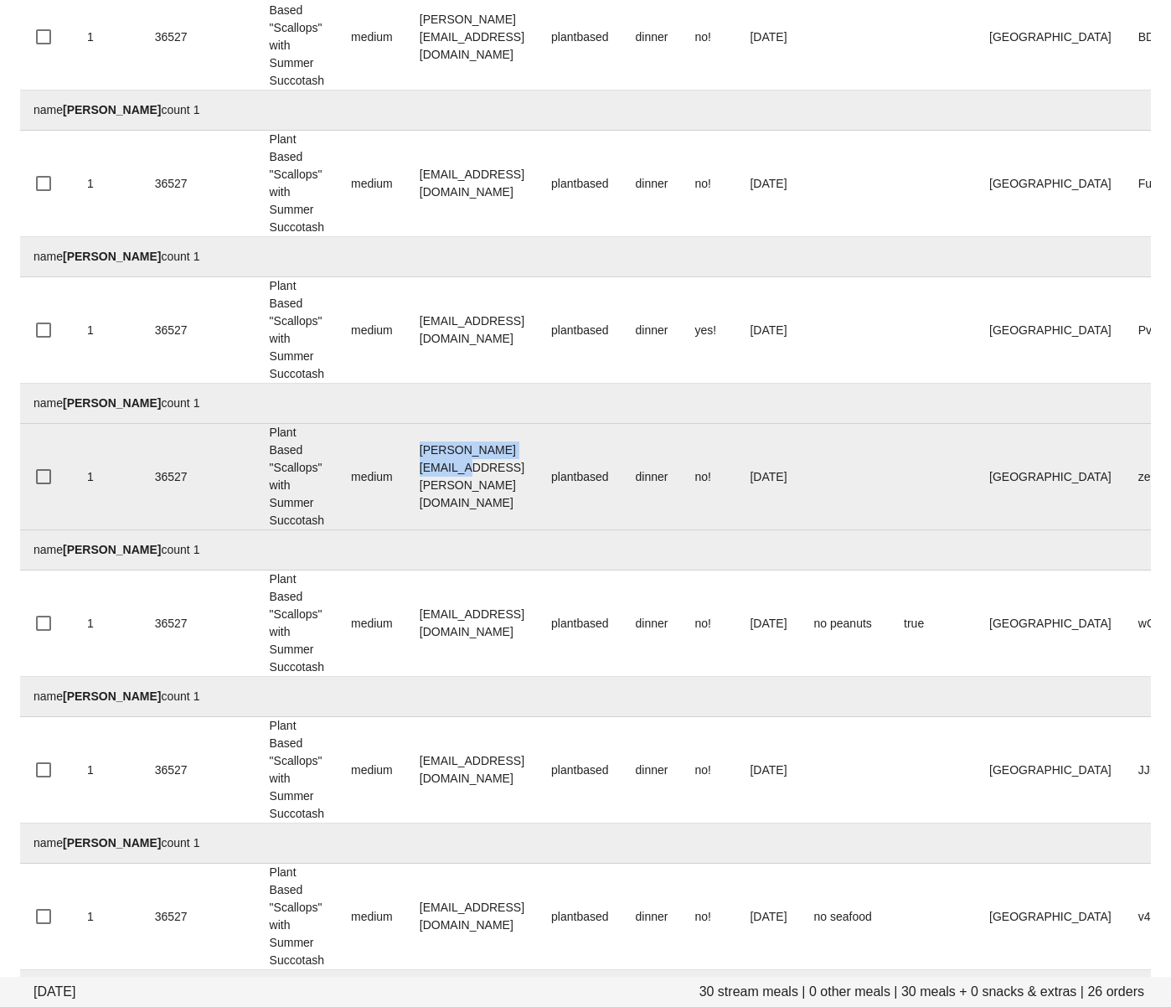
drag, startPoint x: 459, startPoint y: 473, endPoint x: 397, endPoint y: 454, distance: 64.9
click at [418, 472] on td "lam.jessica@gmail.com" at bounding box center [472, 477] width 132 height 106
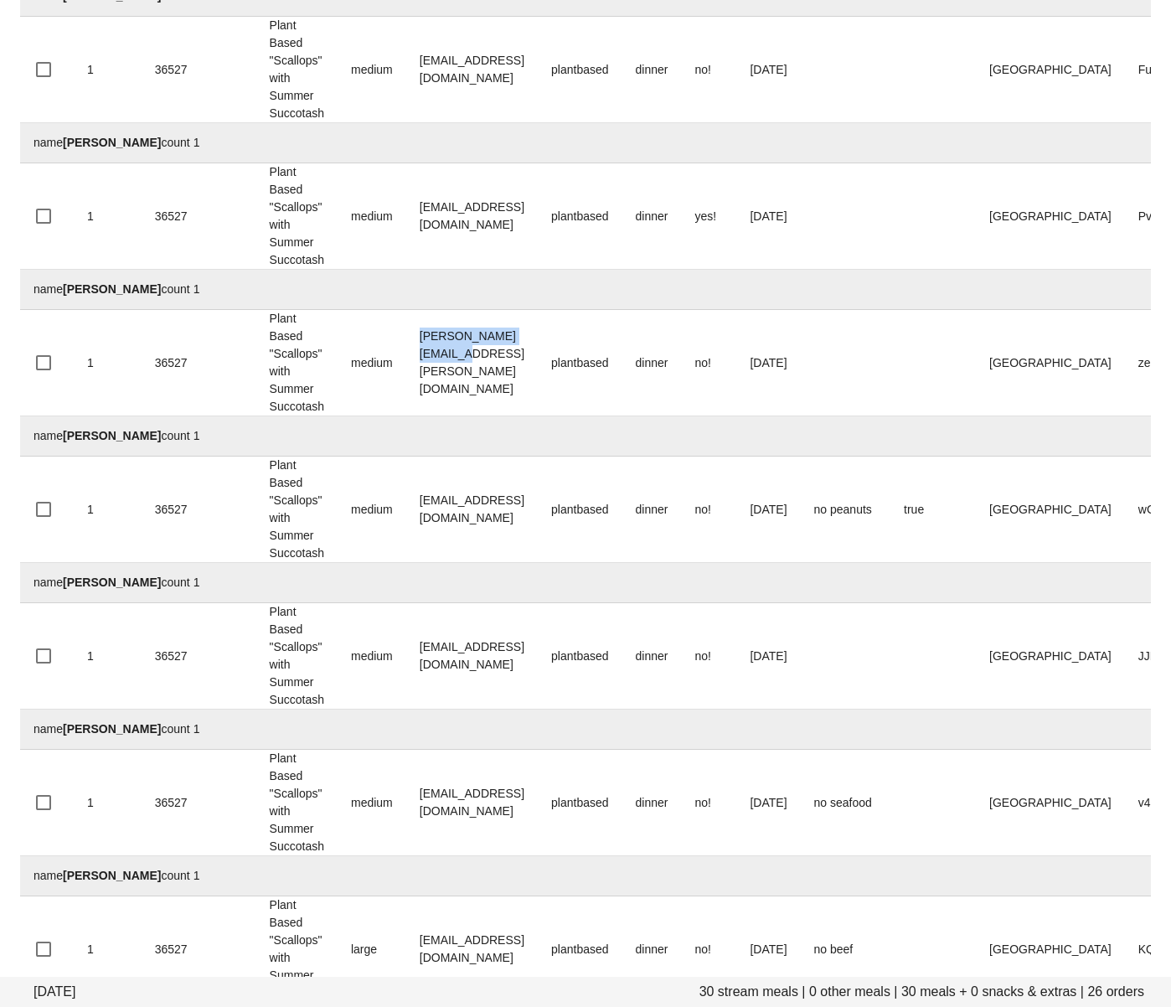
scroll to position [2175, 0]
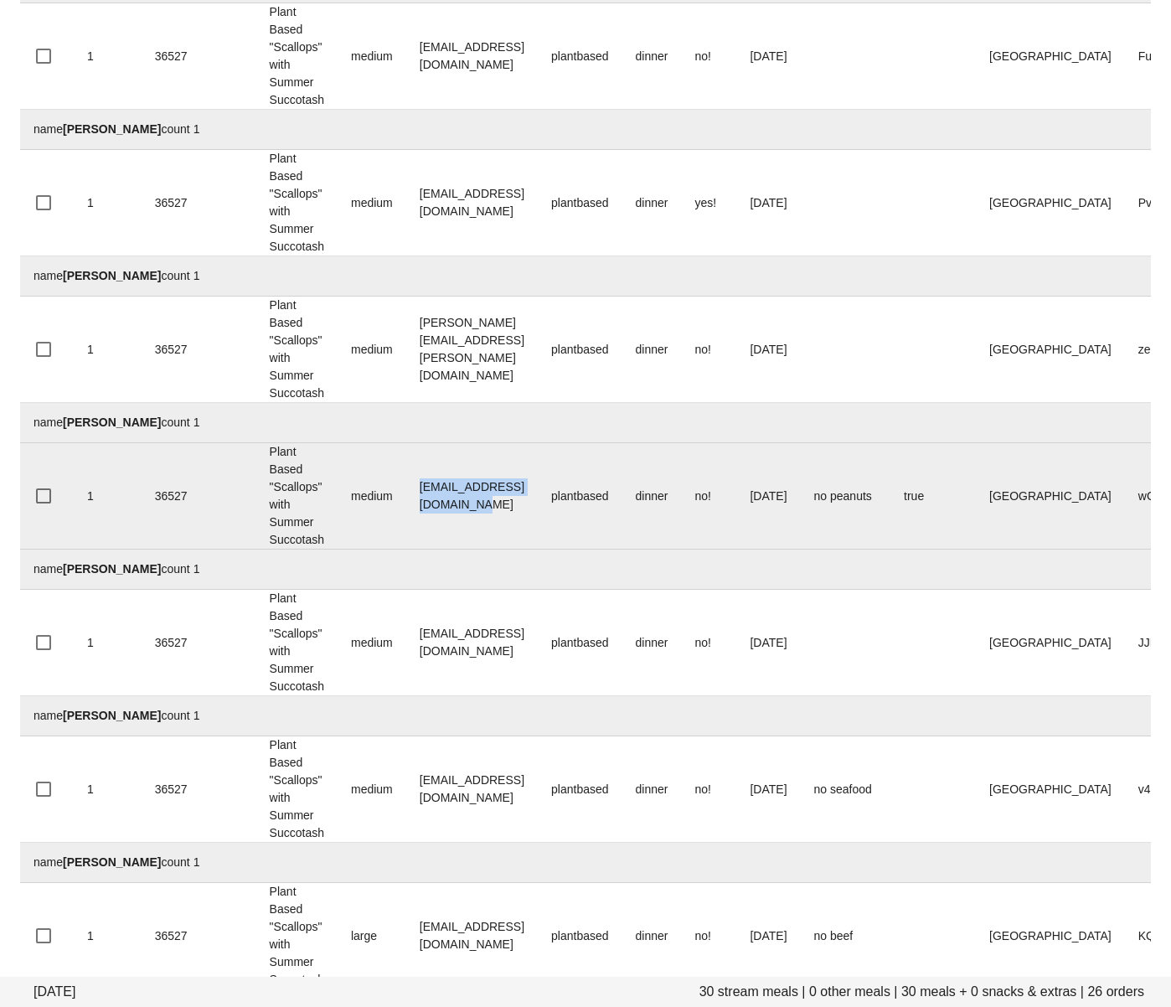
drag, startPoint x: 580, startPoint y: 510, endPoint x: 411, endPoint y: 499, distance: 168.7
click at [411, 499] on td "larissa.gushaty@gmail.com" at bounding box center [472, 496] width 132 height 106
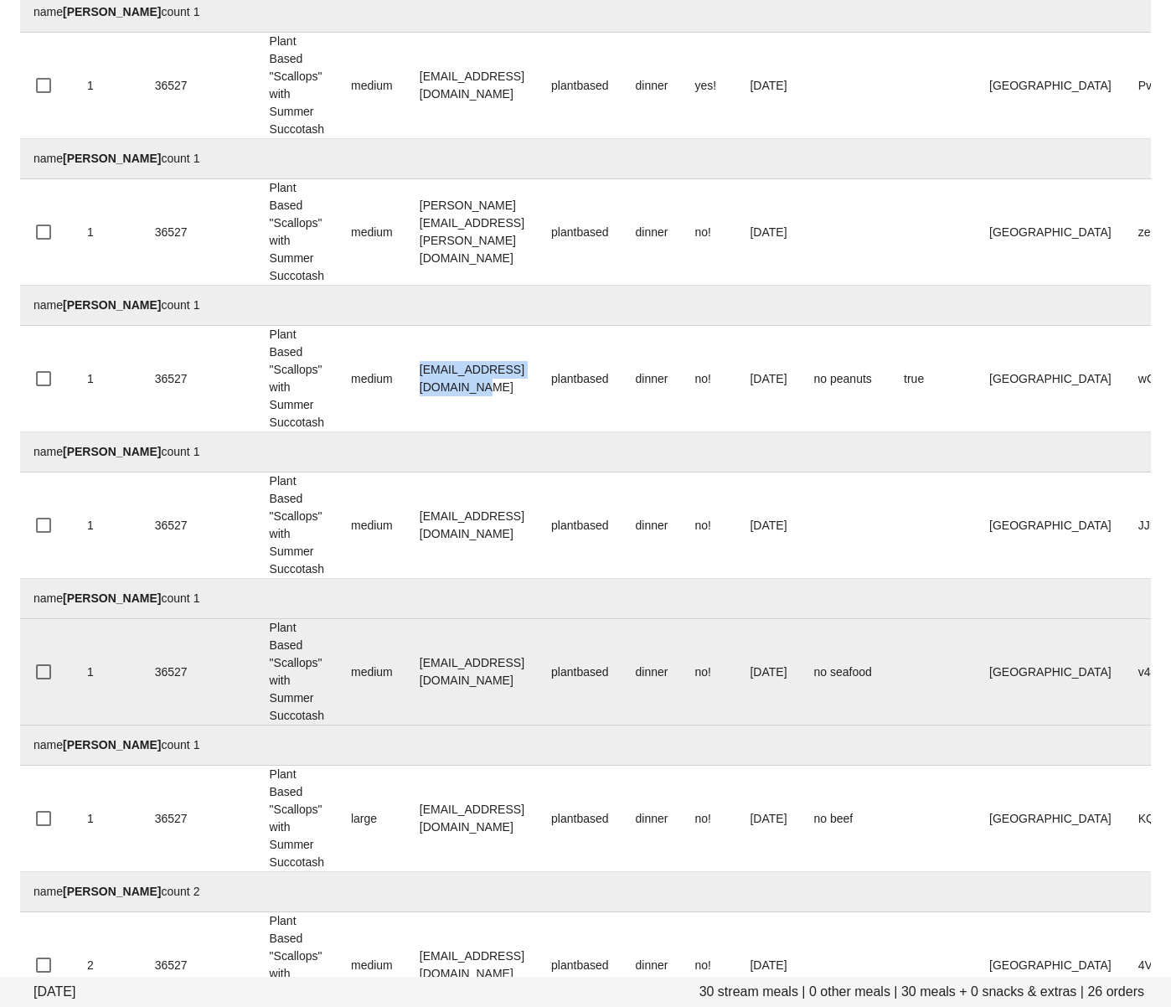
scroll to position [2323, 0]
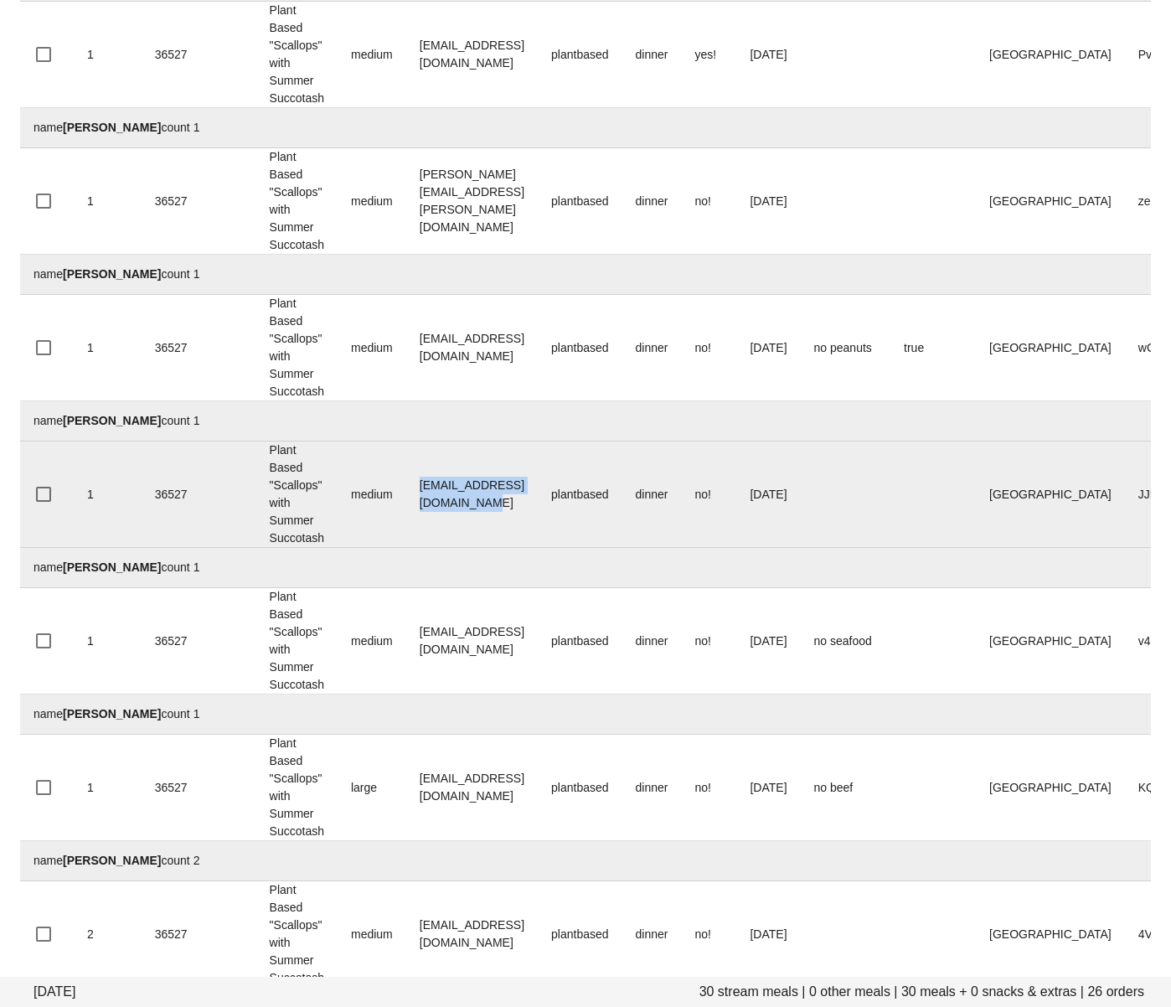
drag, startPoint x: 581, startPoint y: 505, endPoint x: 421, endPoint y: 501, distance: 159.2
click at [421, 501] on td "liannegirard1992@gmail.com" at bounding box center [472, 494] width 132 height 106
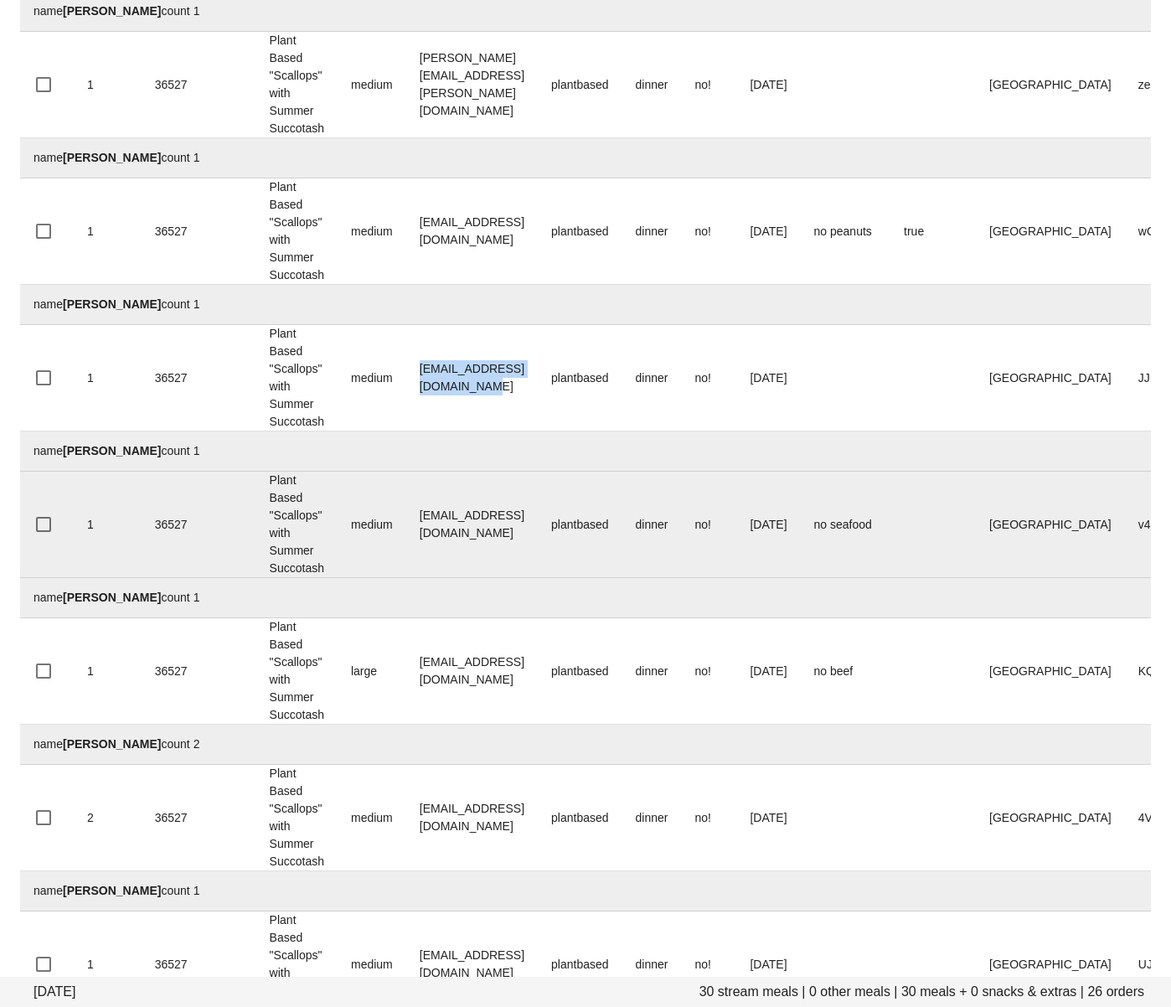
scroll to position [2461, 0]
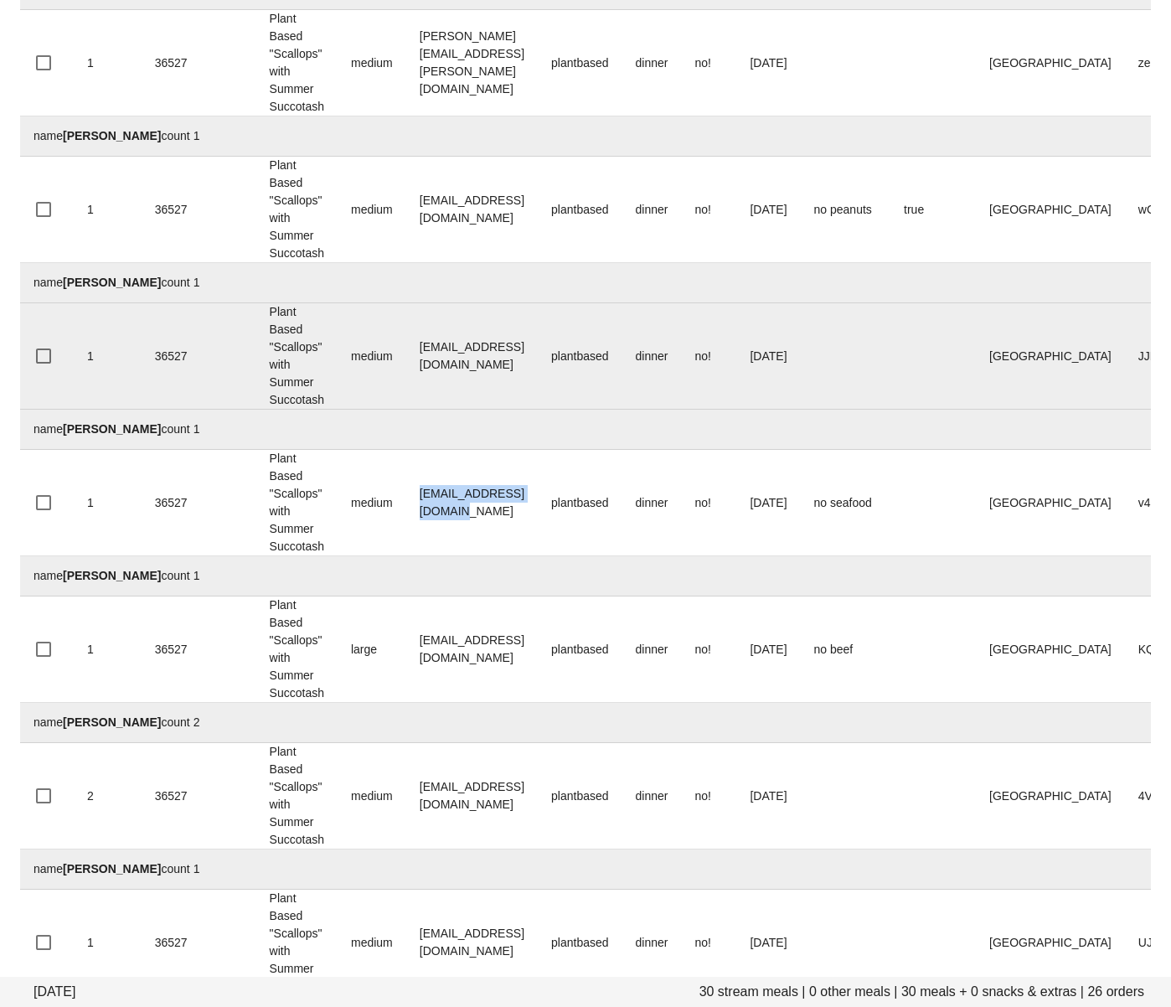
drag, startPoint x: 560, startPoint y: 492, endPoint x: 354, endPoint y: 348, distance: 251.0
click at [538, 507] on td "marymccall@outlook.com" at bounding box center [472, 503] width 132 height 106
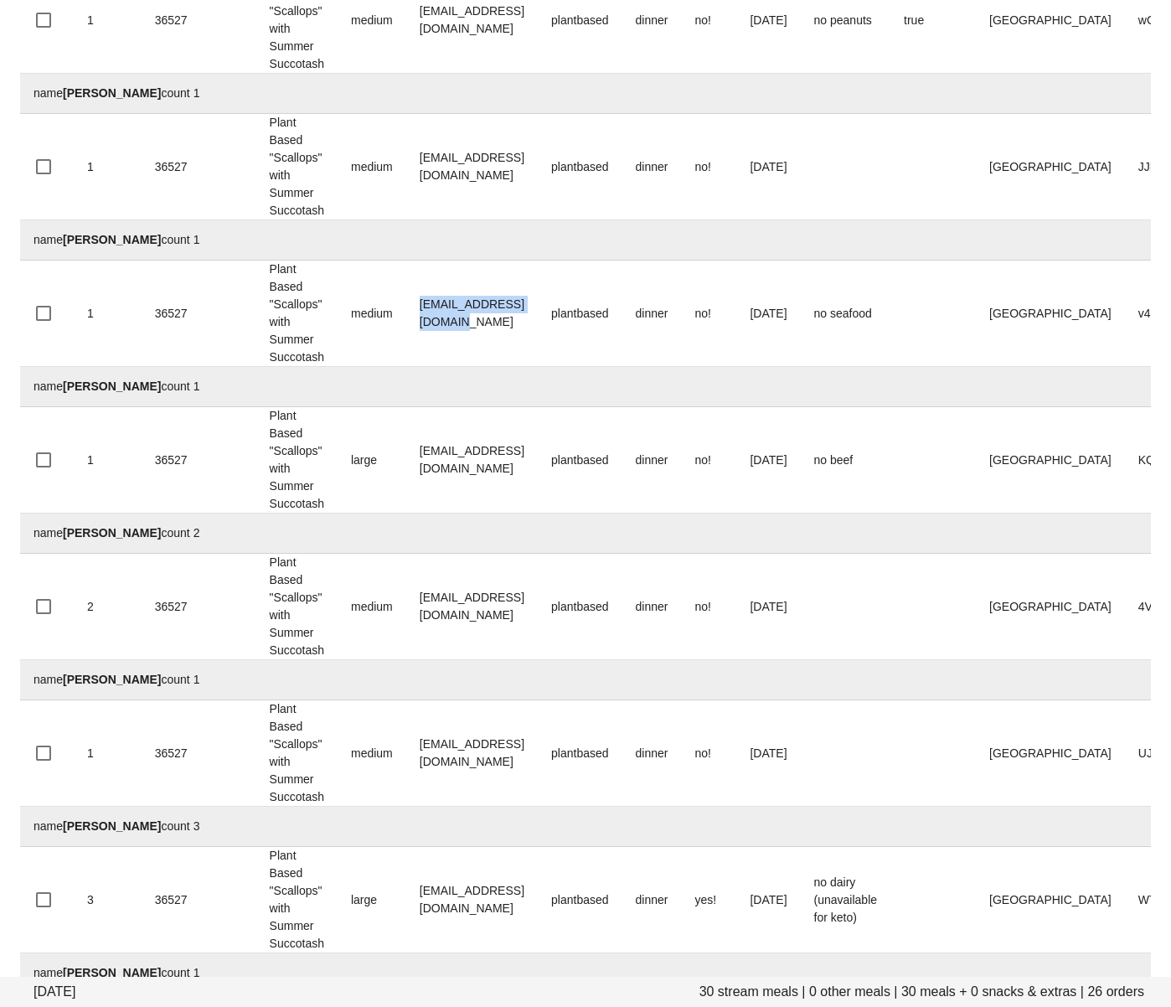
scroll to position [2657, 0]
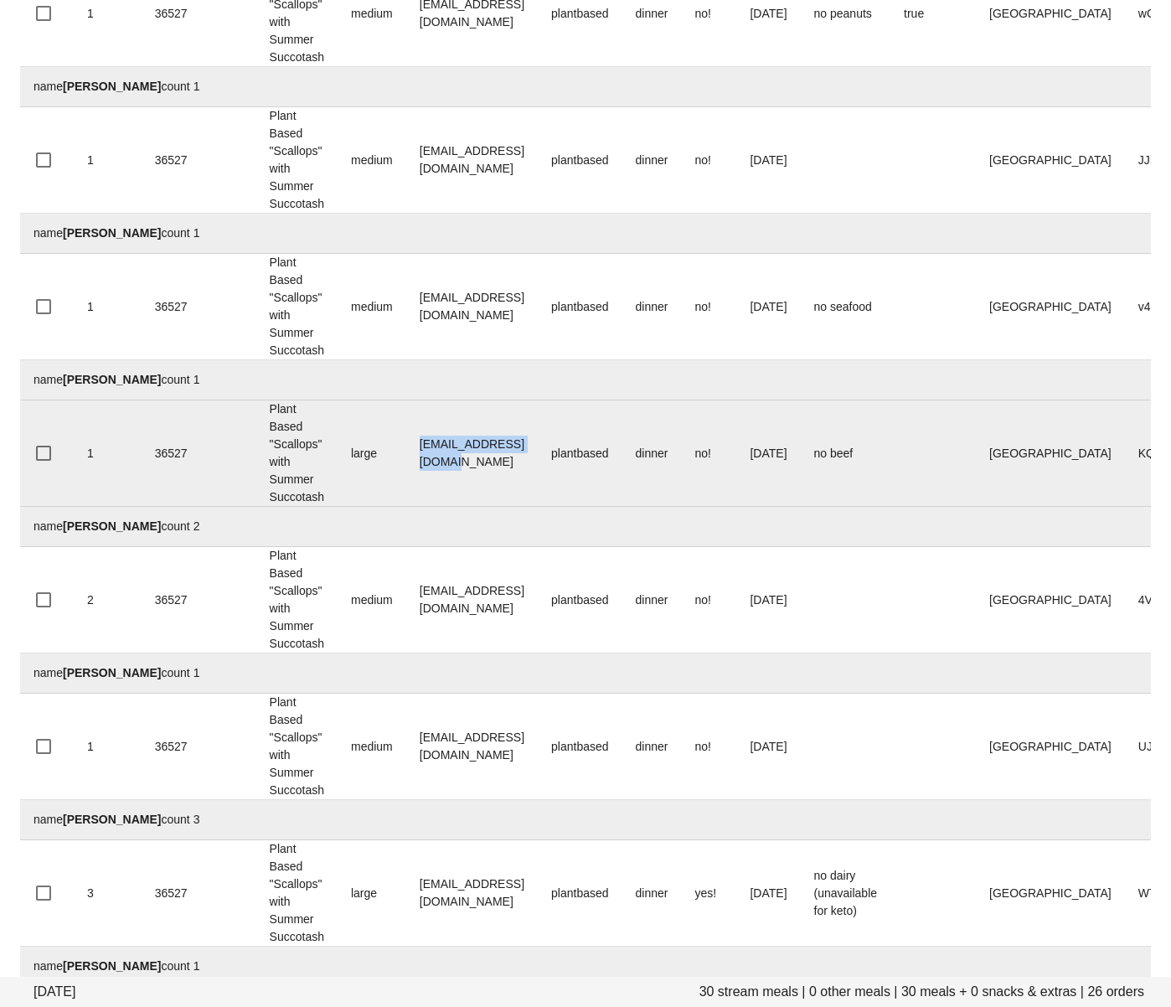
drag, startPoint x: 538, startPoint y: 467, endPoint x: 415, endPoint y: 455, distance: 123.8
click at [415, 455] on td "Marghaffari@yahoo.com" at bounding box center [472, 453] width 132 height 106
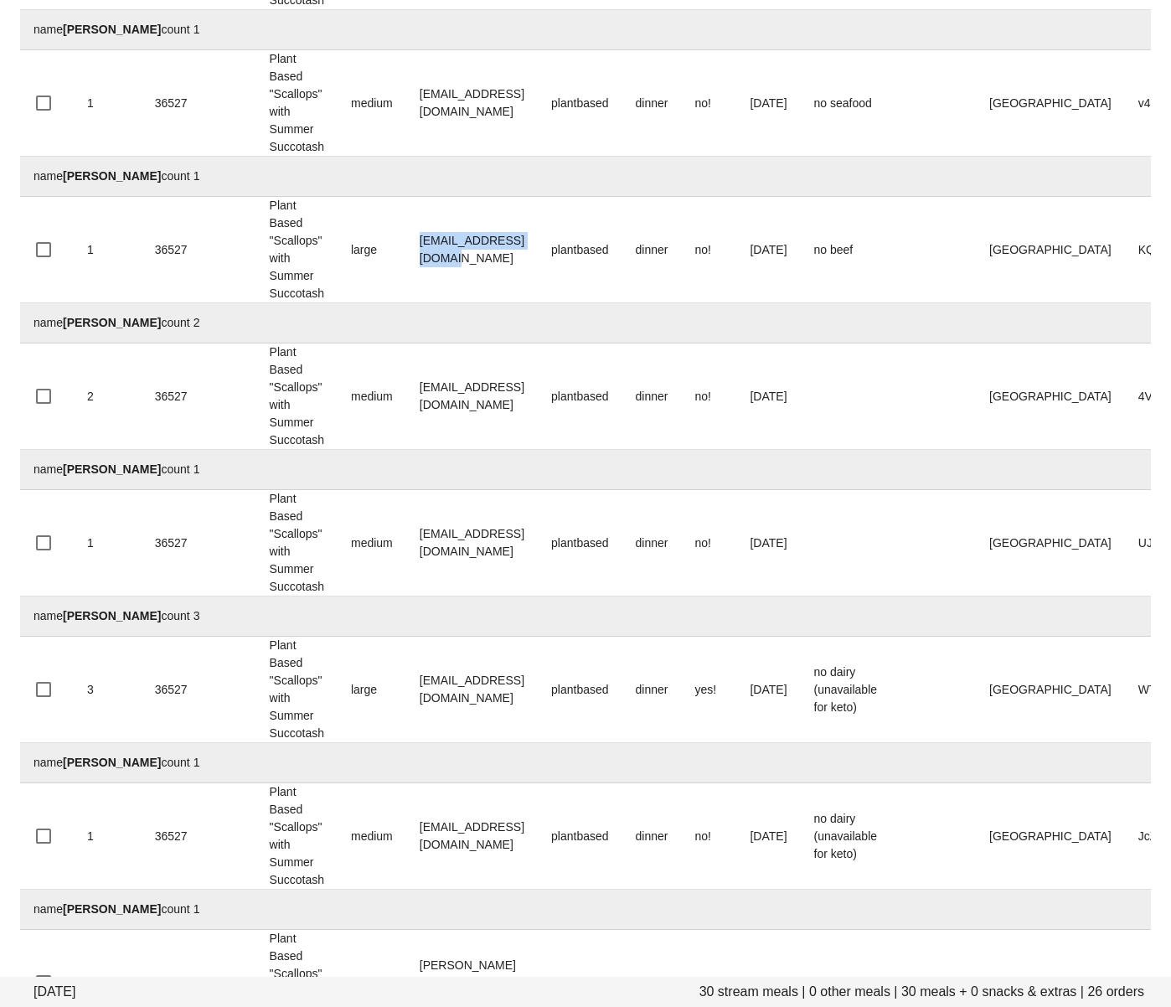
scroll to position [2911, 0]
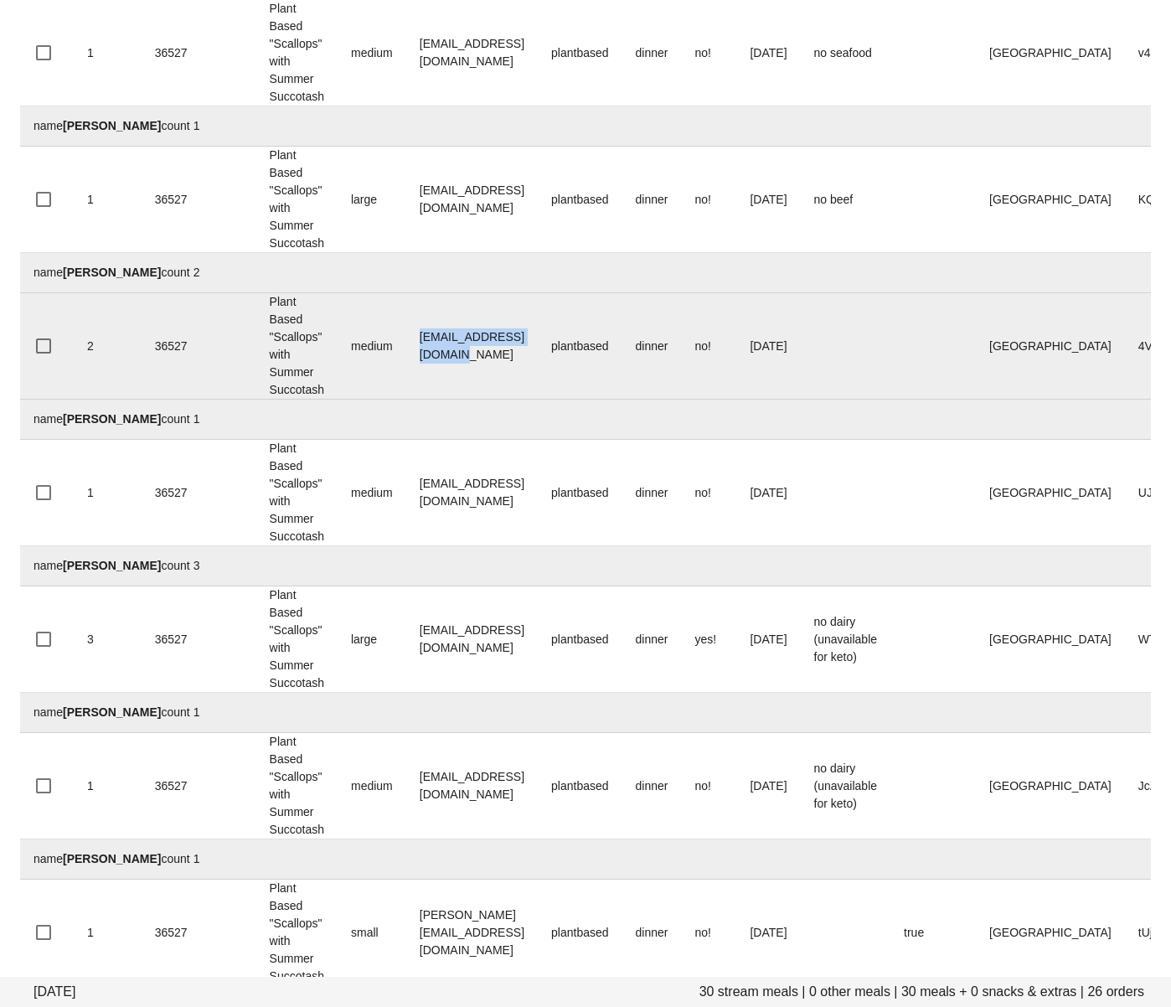
drag, startPoint x: 559, startPoint y: 353, endPoint x: 410, endPoint y: 353, distance: 148.3
click at [410, 353] on td "opheliaktlau@gmail.com" at bounding box center [472, 346] width 132 height 106
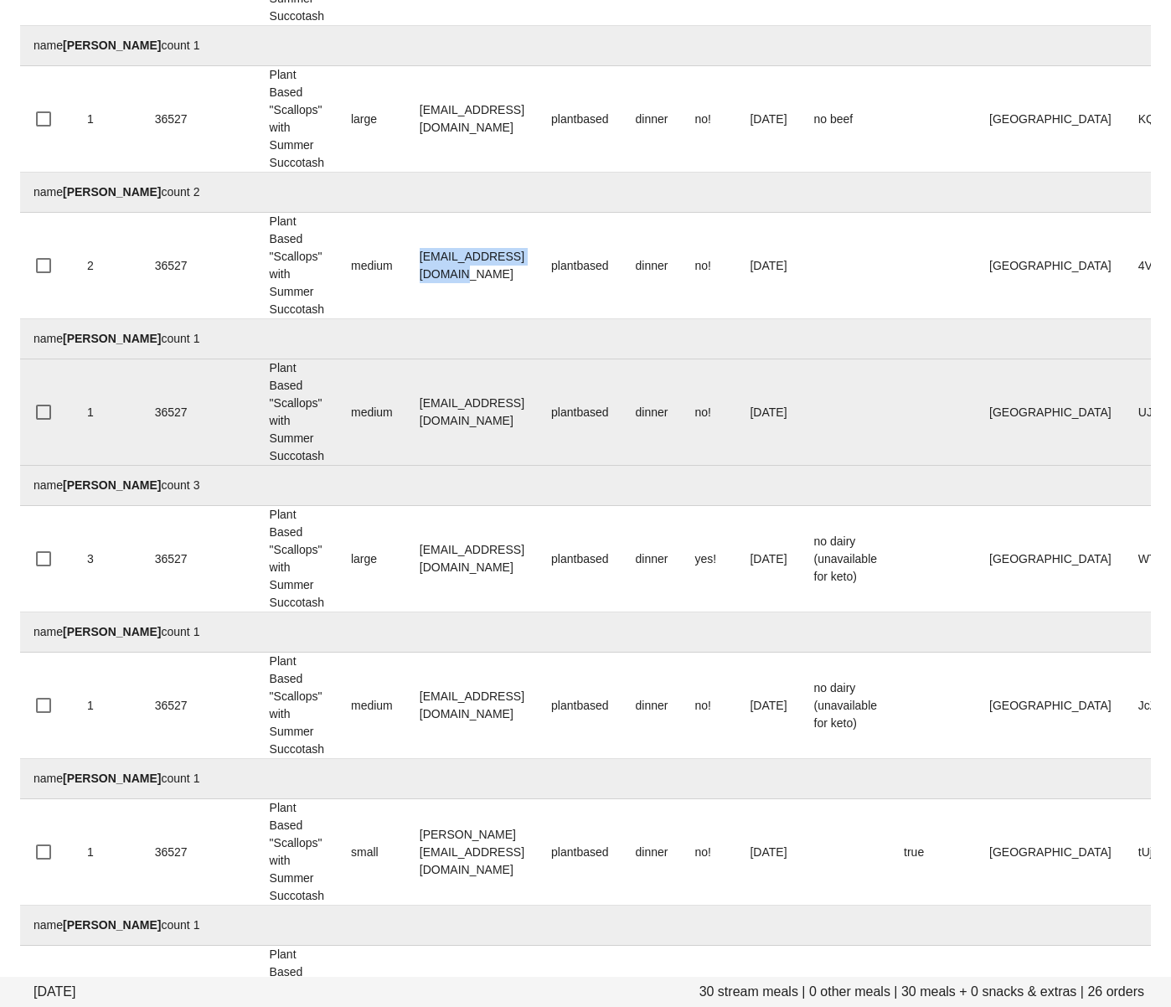
scroll to position [2998, 0]
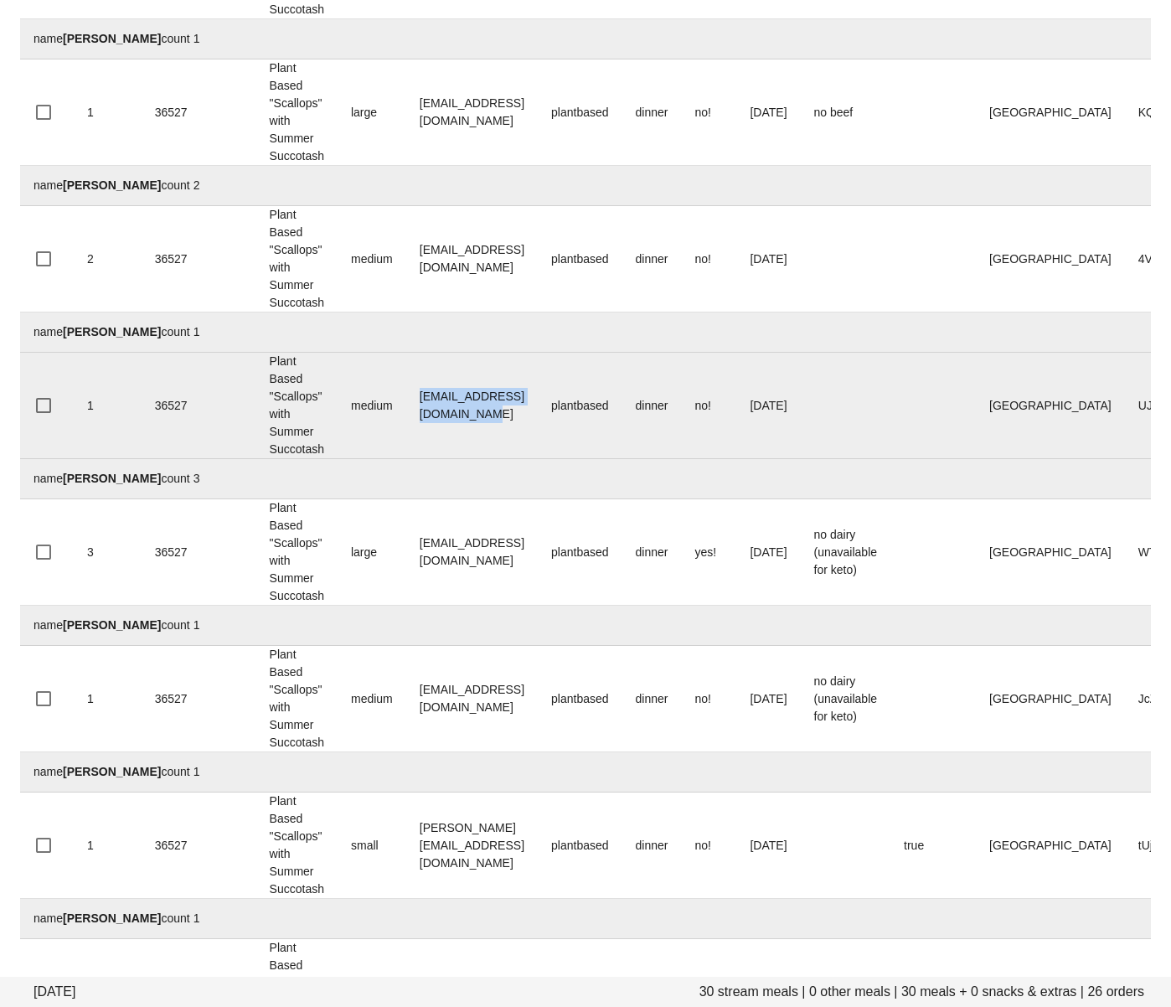
drag, startPoint x: 585, startPoint y: 407, endPoint x: 404, endPoint y: 403, distance: 181.0
click at [404, 403] on tr "1 36527 Plant Based "Scallops" with Summer Succotash medium beca.desmanche33@gm…" at bounding box center [692, 406] width 1344 height 106
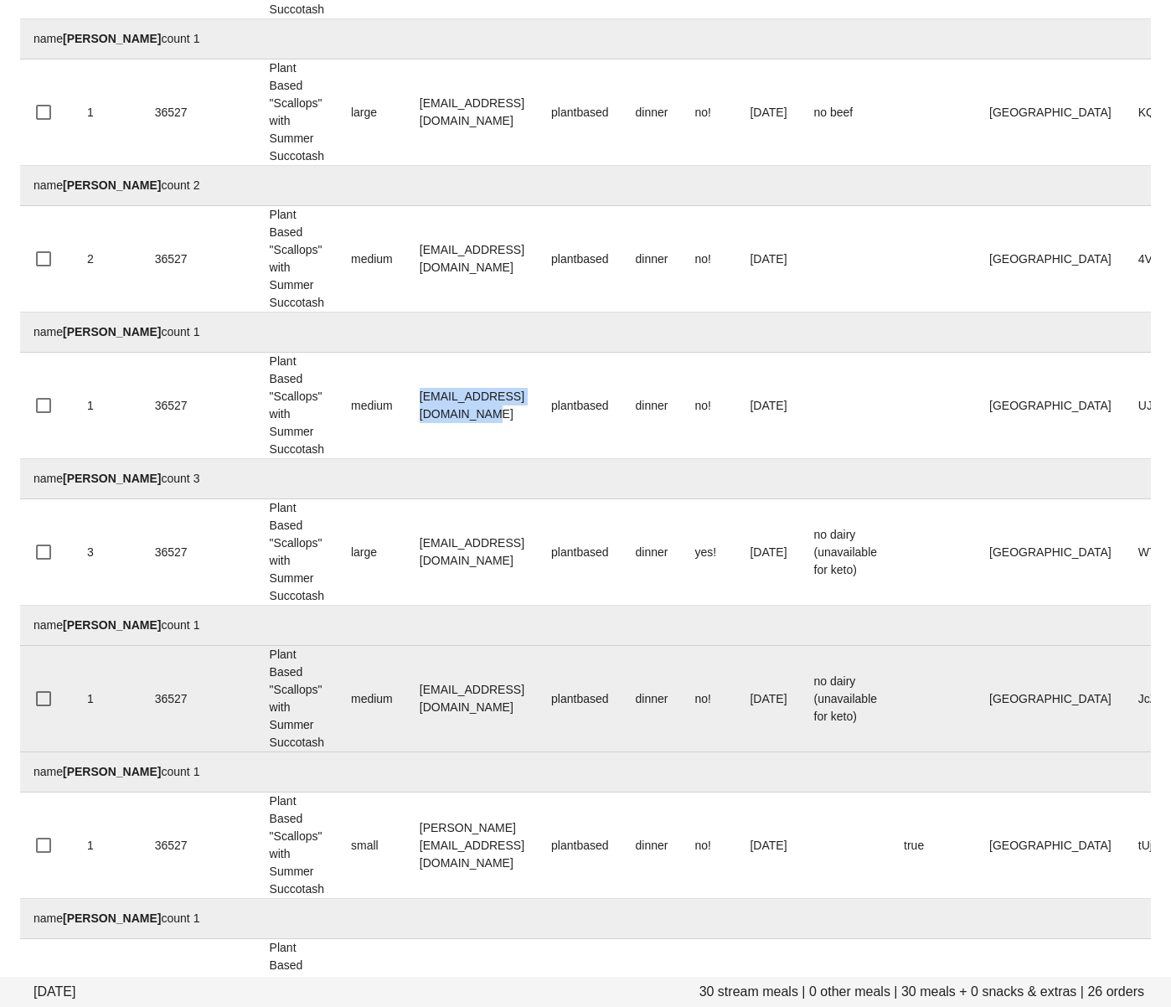
scroll to position [3083, 0]
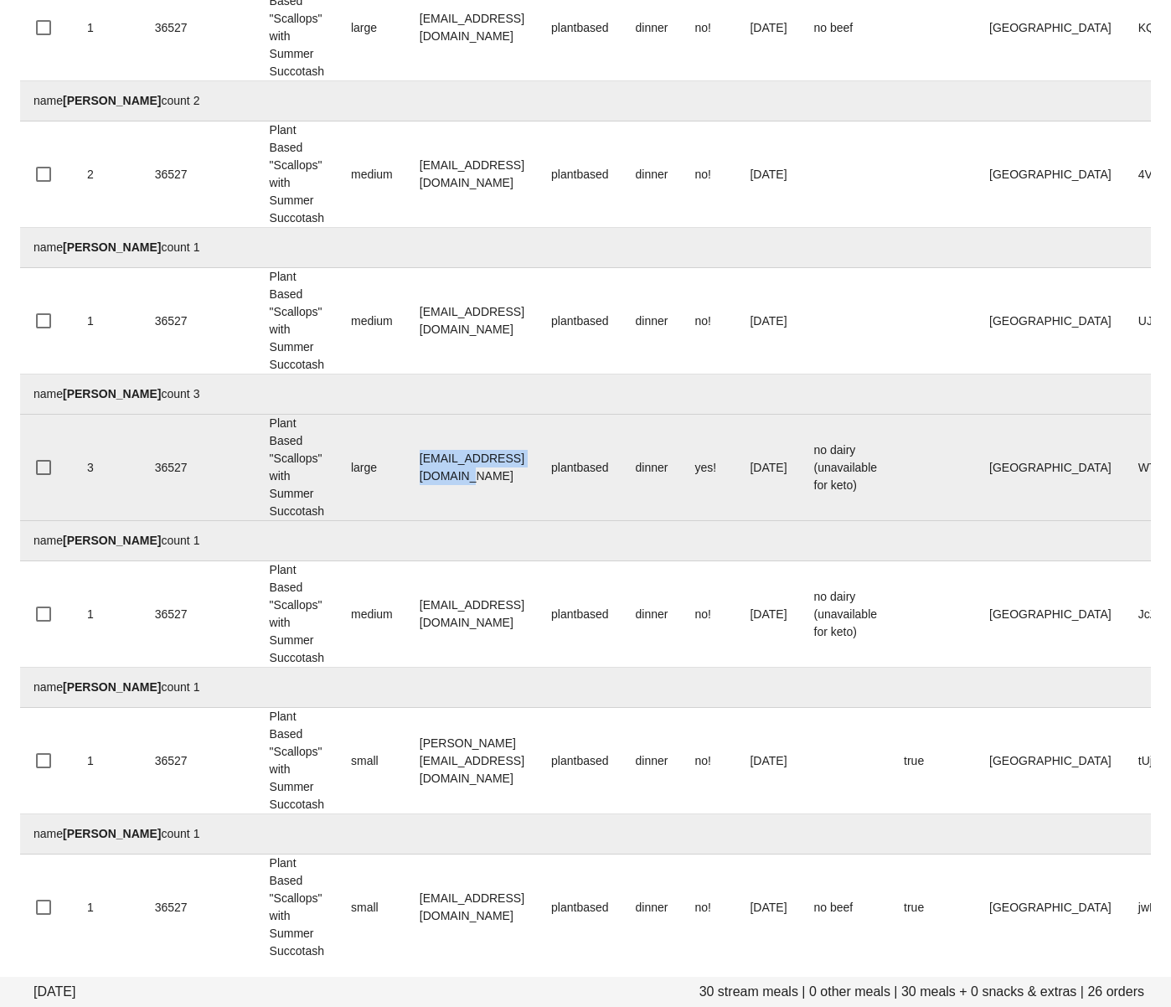
drag, startPoint x: 568, startPoint y: 467, endPoint x: 415, endPoint y: 459, distance: 153.5
click at [415, 459] on td "robinjvwaters@gmail.com" at bounding box center [472, 468] width 132 height 106
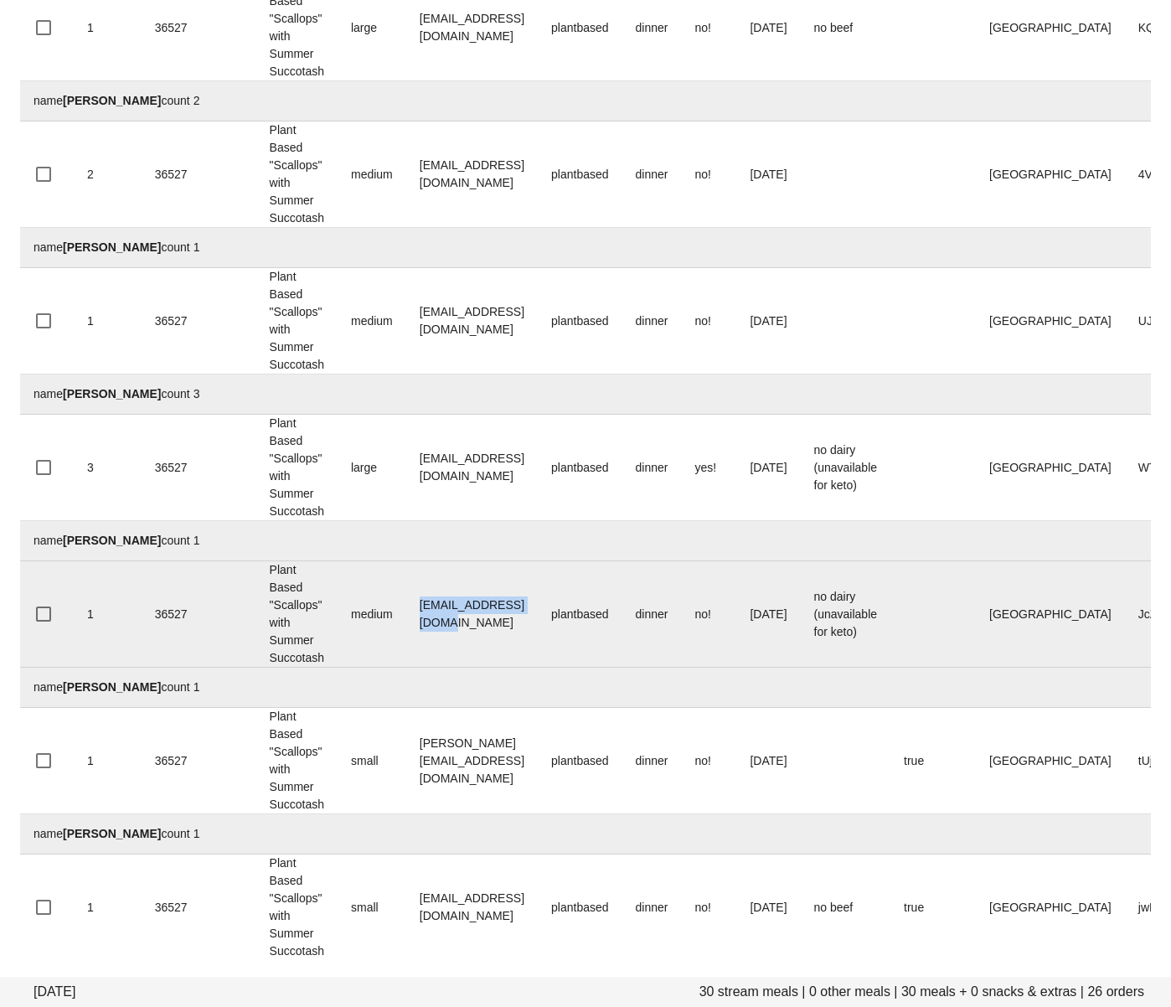
drag, startPoint x: 507, startPoint y: 611, endPoint x: 396, endPoint y: 570, distance: 118.2
click at [421, 607] on td "rowenakeil@gmail.com" at bounding box center [472, 614] width 132 height 106
drag, startPoint x: 586, startPoint y: 761, endPoint x: 361, endPoint y: 660, distance: 247.1
click at [414, 754] on td "vannessa@informprojects.com" at bounding box center [472, 761] width 132 height 106
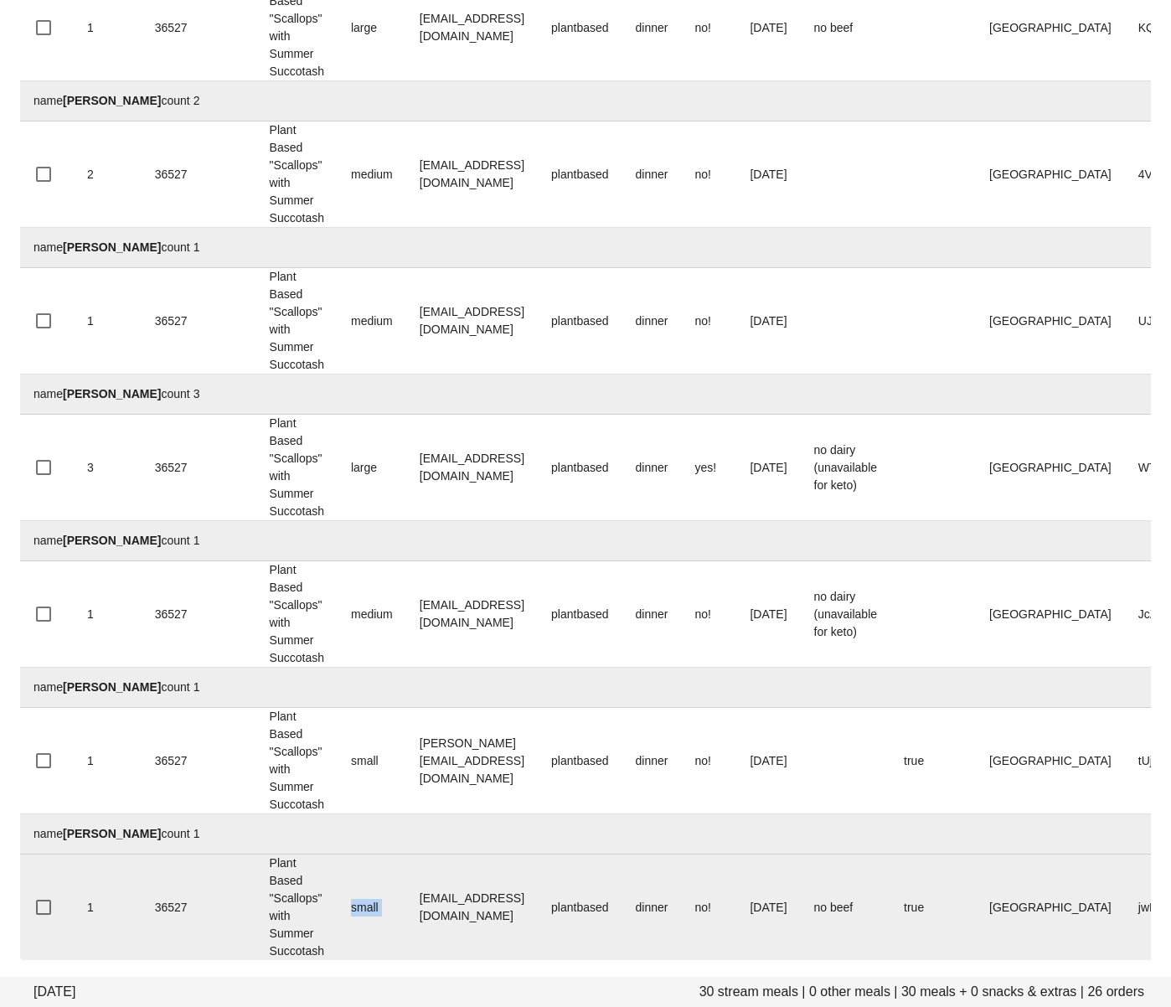
drag, startPoint x: 525, startPoint y: 895, endPoint x: 405, endPoint y: 902, distance: 120.0
click at [398, 895] on tr "1 36527 Plant Based "Scallops" with Summer Succotash small theresachui17@gmail.…" at bounding box center [692, 907] width 1344 height 106
drag, startPoint x: 567, startPoint y: 915, endPoint x: 352, endPoint y: 618, distance: 366.4
click at [410, 901] on td "theresachui17@gmail.com" at bounding box center [472, 907] width 132 height 106
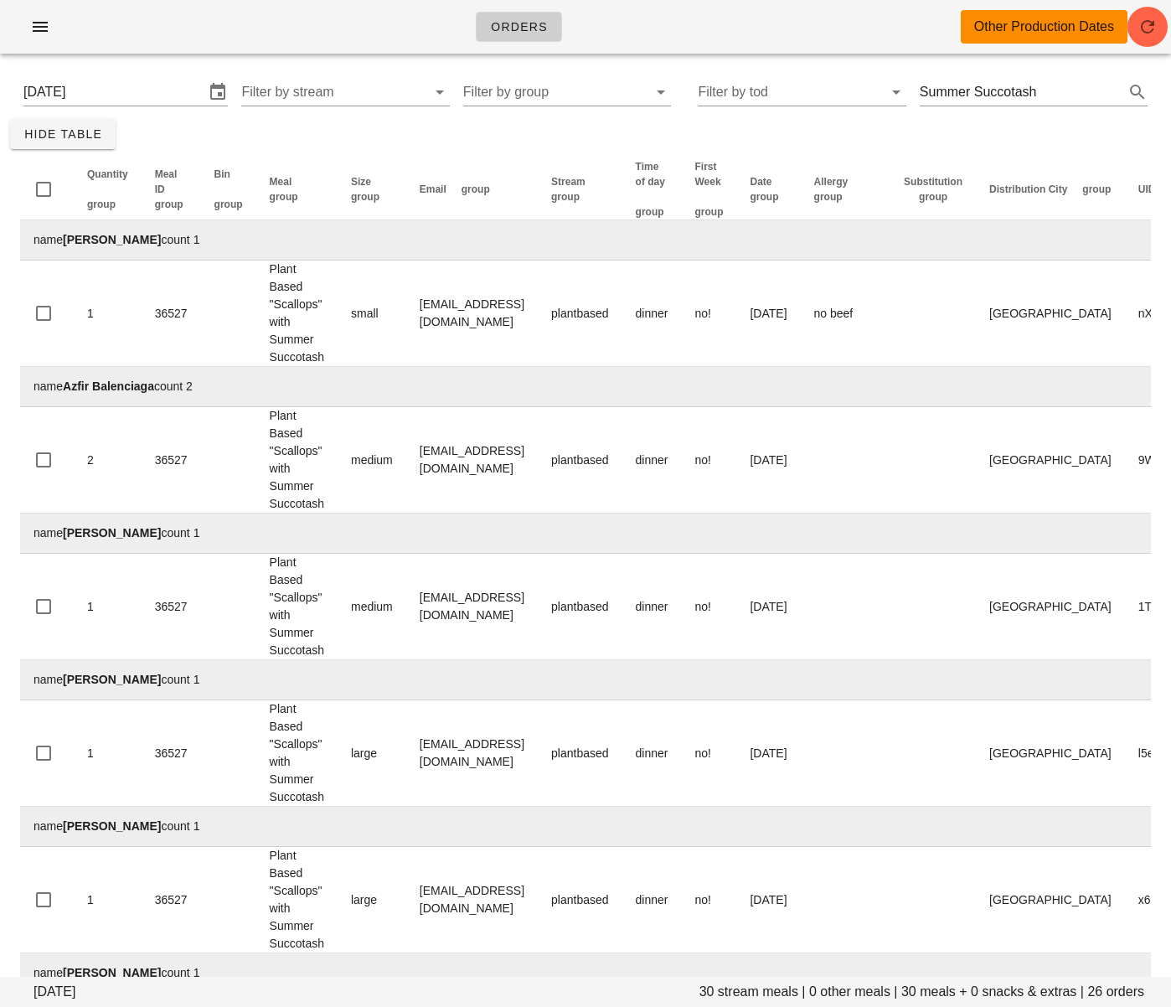
scroll to position [0, 0]
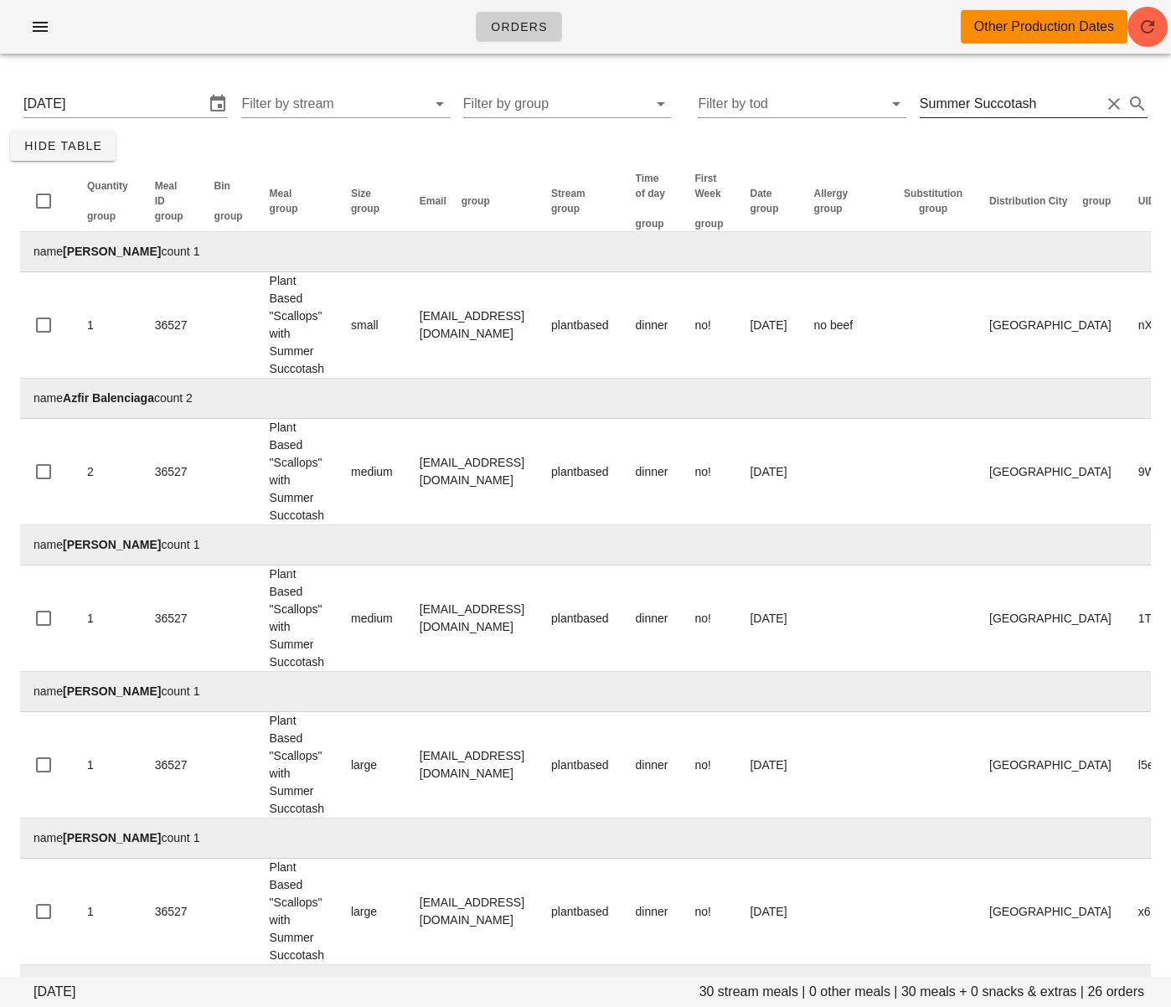
click at [992, 116] on input "Summer Succotash" at bounding box center [1010, 103] width 181 height 27
click at [989, 110] on input "Summer Succotash" at bounding box center [1010, 103] width 181 height 27
type input ""Lox""
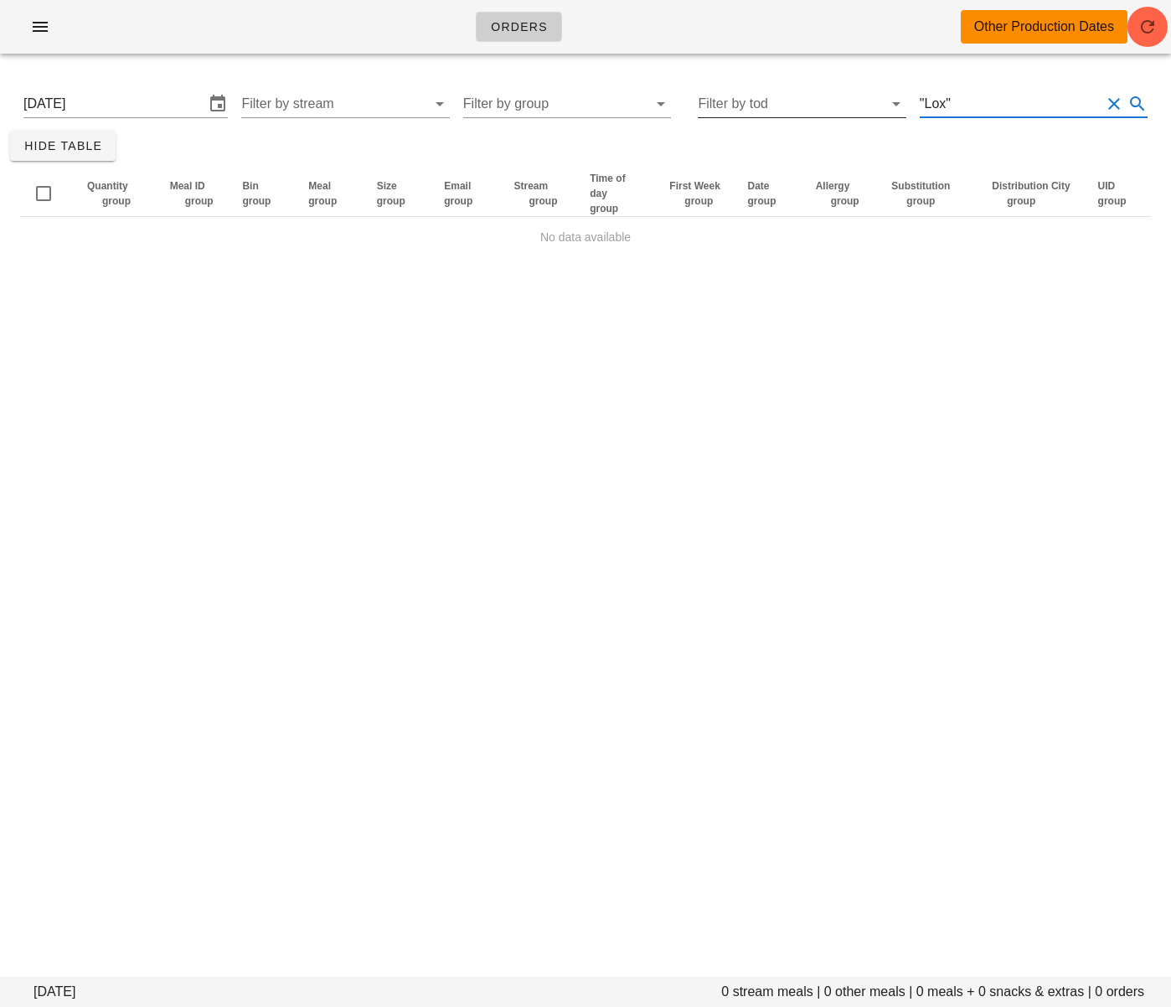
drag, startPoint x: 1003, startPoint y: 106, endPoint x: 875, endPoint y: 97, distance: 128.4
click at [876, 98] on div "Sunday August 31 Filter by stream Filter by group Filter by tod "Lox"" at bounding box center [585, 104] width 1151 height 54
type input "Lox"
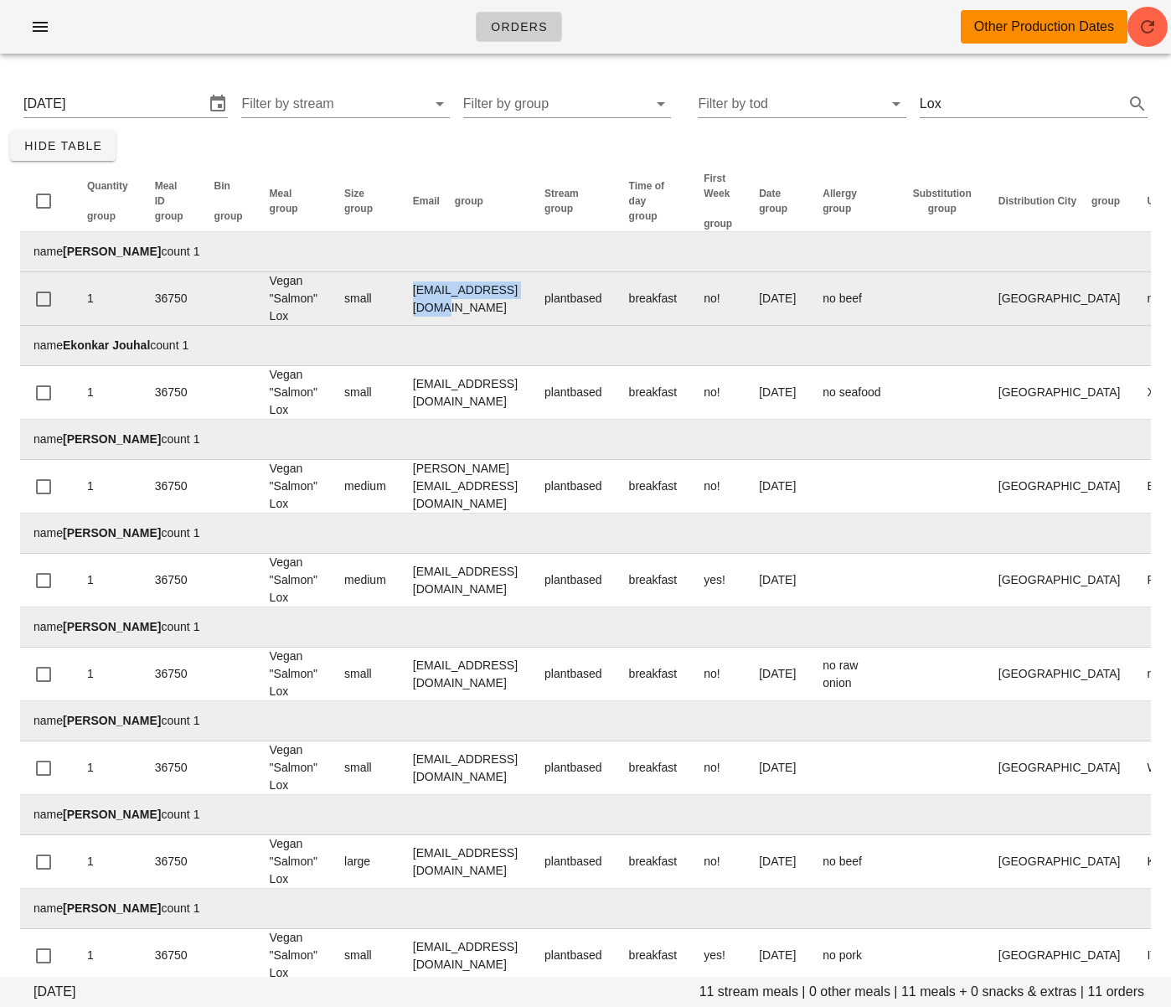
drag, startPoint x: 413, startPoint y: 297, endPoint x: 560, endPoint y: 292, distance: 146.7
click at [531, 297] on td "amiecamera@gmail.com" at bounding box center [466, 299] width 132 height 54
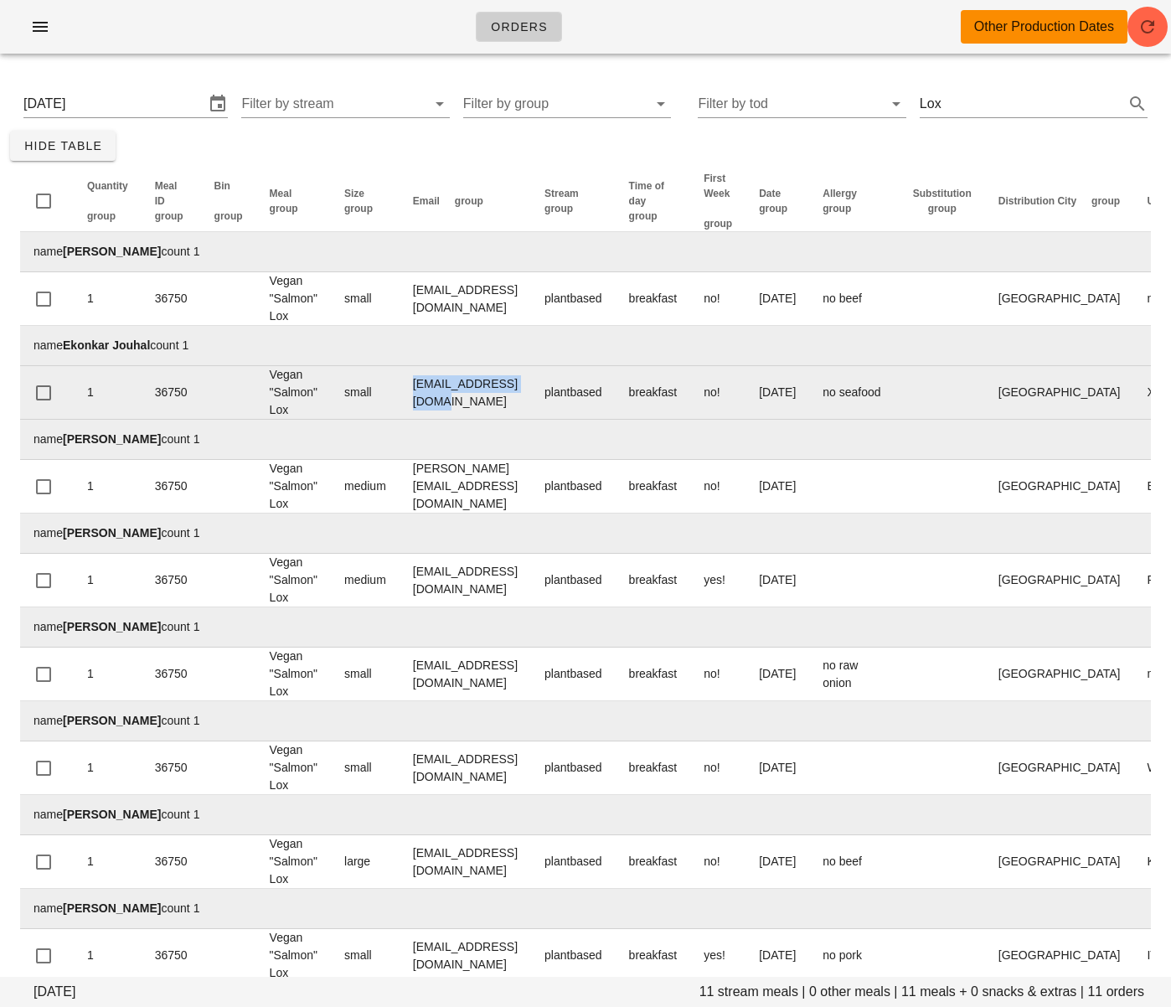
drag, startPoint x: 421, startPoint y: 394, endPoint x: 557, endPoint y: 392, distance: 136.6
click at [531, 394] on td "Ekonkarj@hotmail.com" at bounding box center [466, 393] width 132 height 54
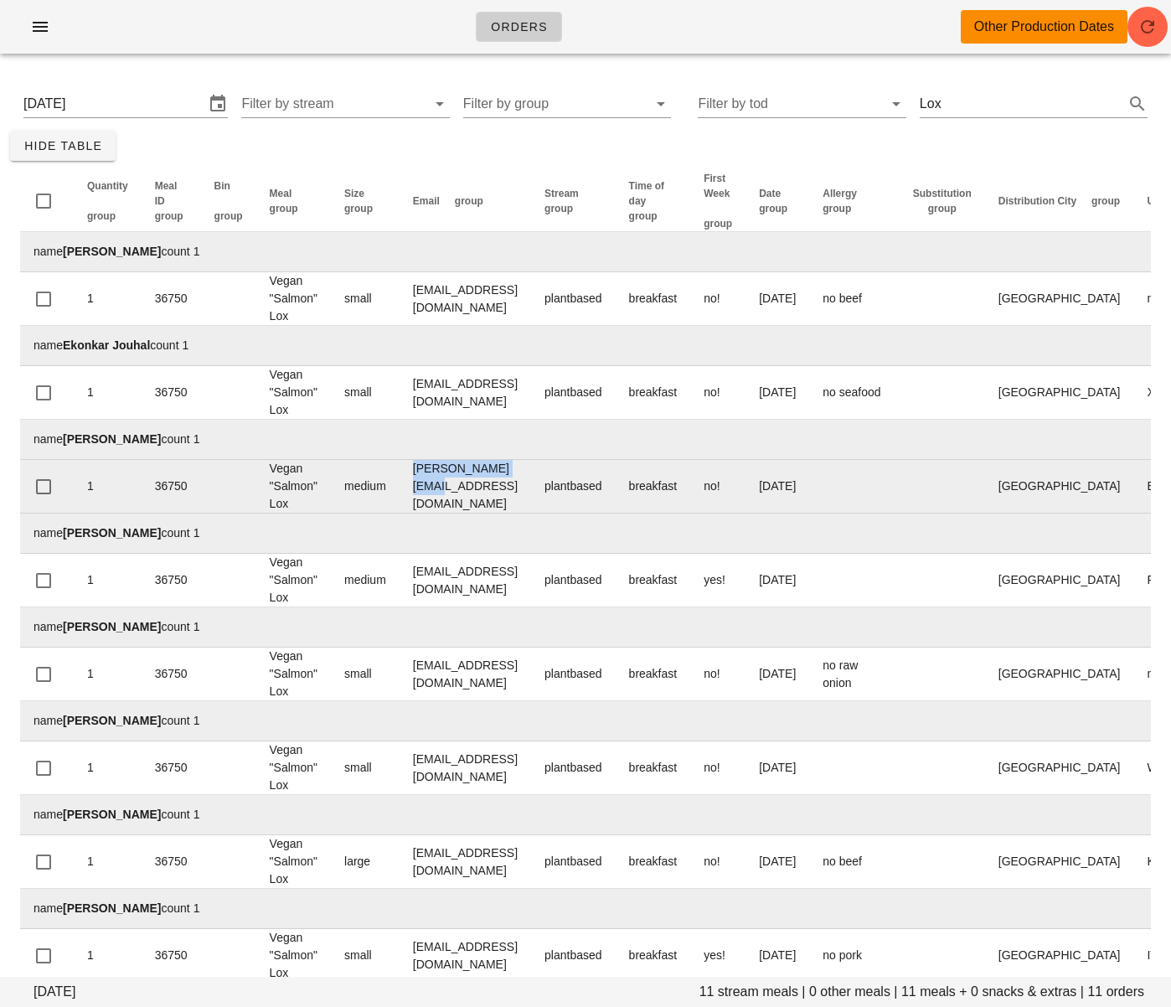
drag, startPoint x: 529, startPoint y: 488, endPoint x: 408, endPoint y: 481, distance: 121.7
click at [408, 481] on td "glennard@gmail.com" at bounding box center [466, 487] width 132 height 54
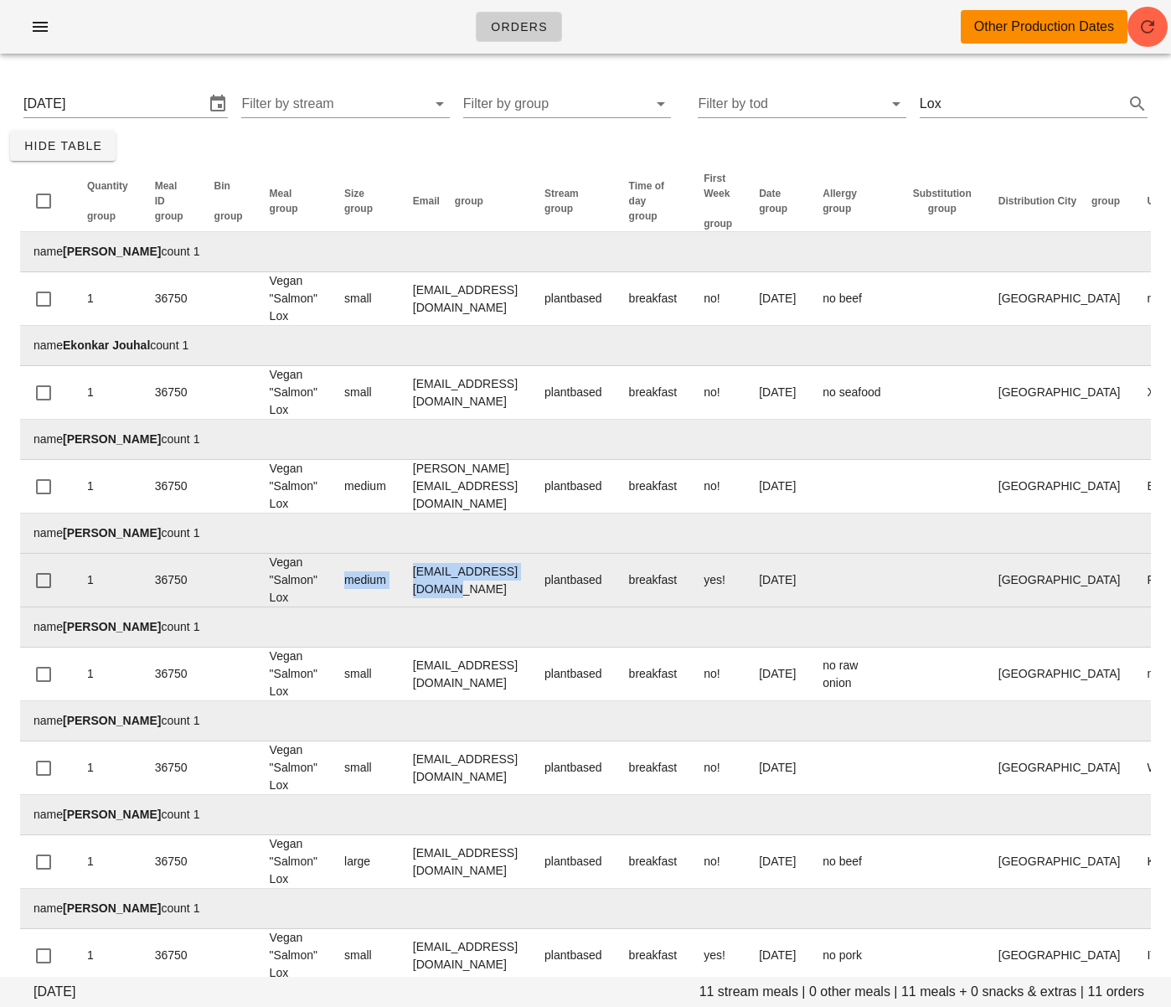
drag, startPoint x: 549, startPoint y: 573, endPoint x: 400, endPoint y: 568, distance: 149.2
click at [400, 568] on tr "1 36750 Vegan "Salmon" Lox medium JasonMandawe@gmail.com plantbased breakfast y…" at bounding box center [697, 581] width 1354 height 54
drag, startPoint x: 581, startPoint y: 570, endPoint x: 573, endPoint y: 576, distance: 10.7
click at [531, 570] on td "JasonMandawe@gmail.com" at bounding box center [466, 581] width 132 height 54
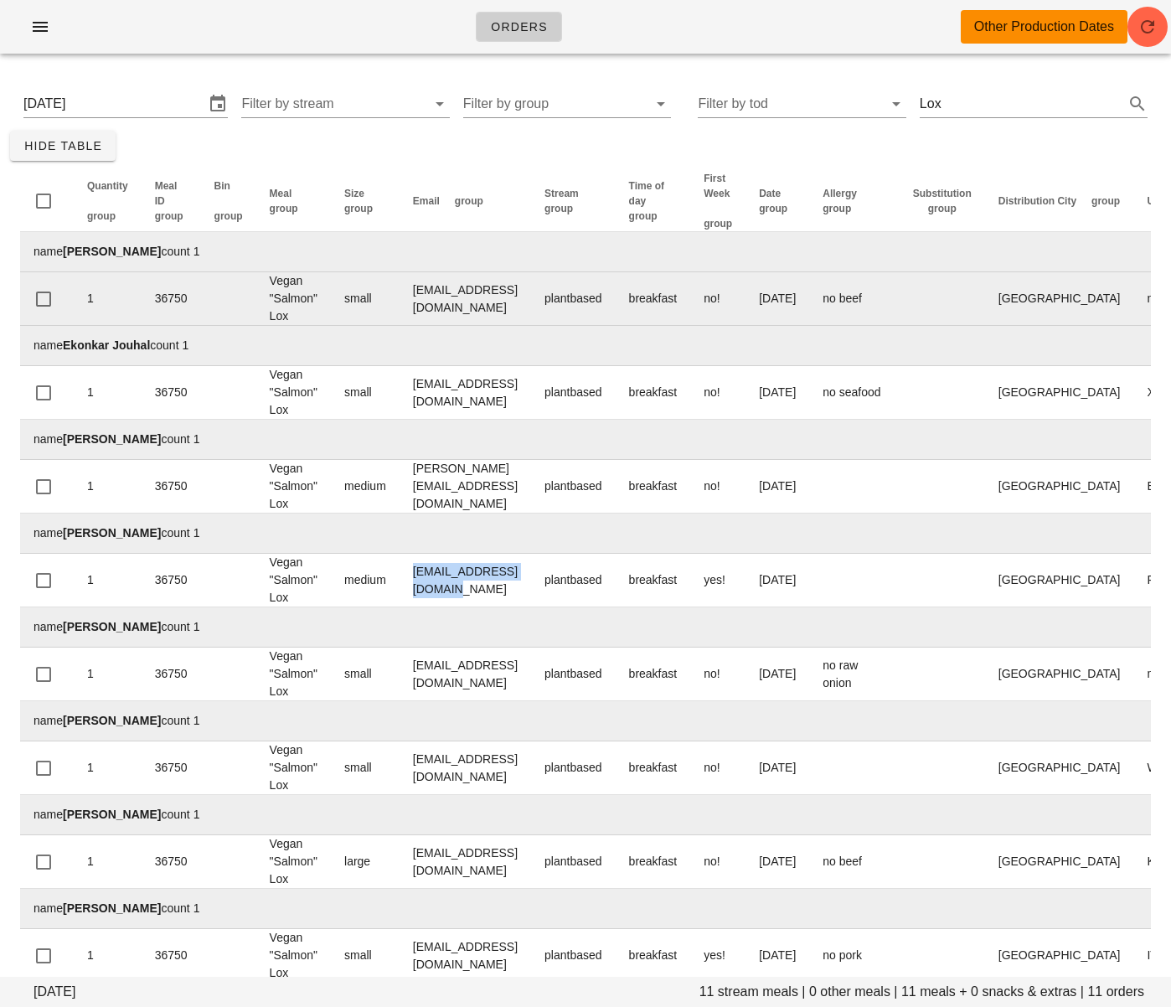
drag, startPoint x: 492, startPoint y: 580, endPoint x: 276, endPoint y: 295, distance: 357.0
click at [415, 578] on td "JasonMandawe@gmail.com" at bounding box center [466, 581] width 132 height 54
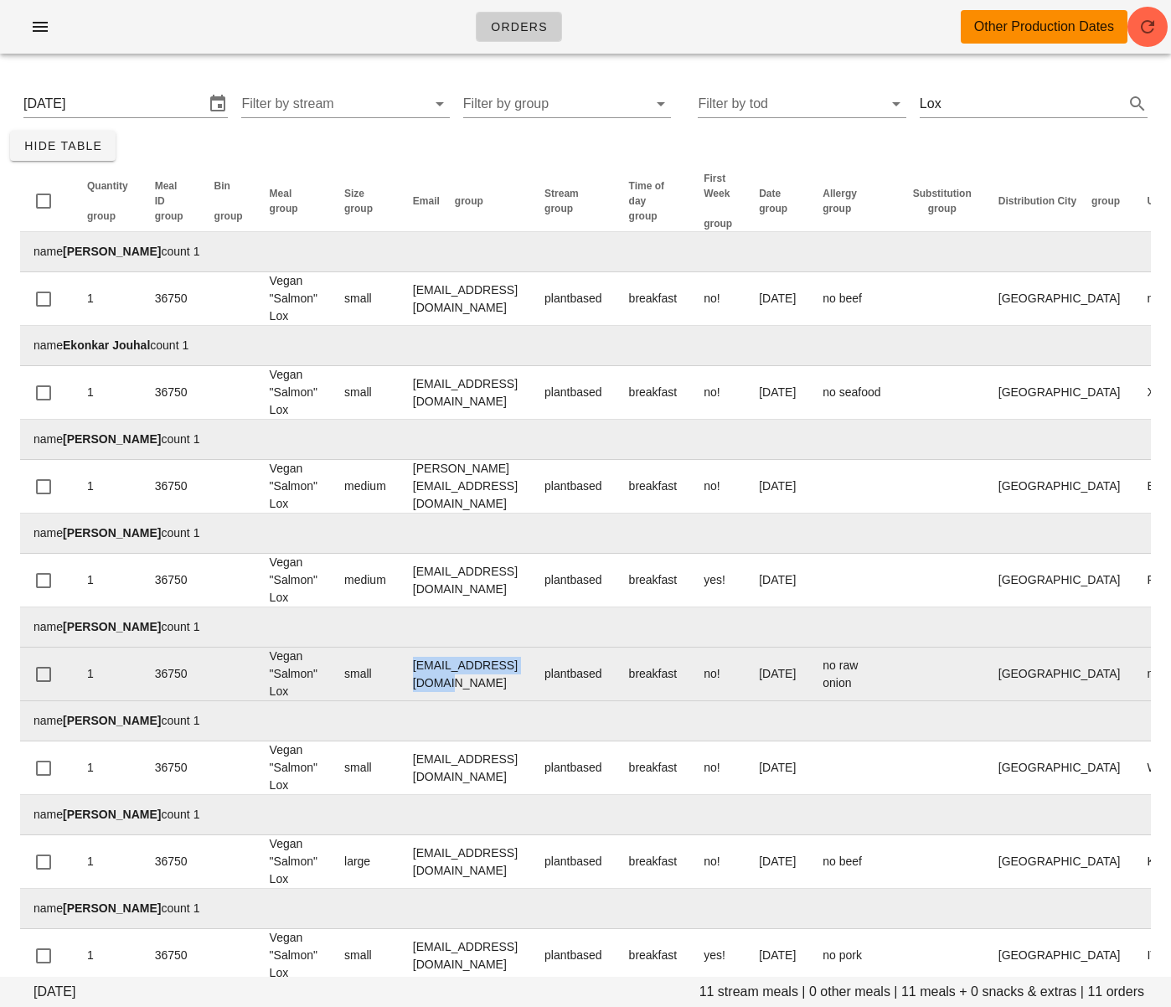
drag, startPoint x: 555, startPoint y: 674, endPoint x: 414, endPoint y: 674, distance: 140.7
click at [414, 674] on td "jbarnardcga@gmail.com" at bounding box center [466, 675] width 132 height 54
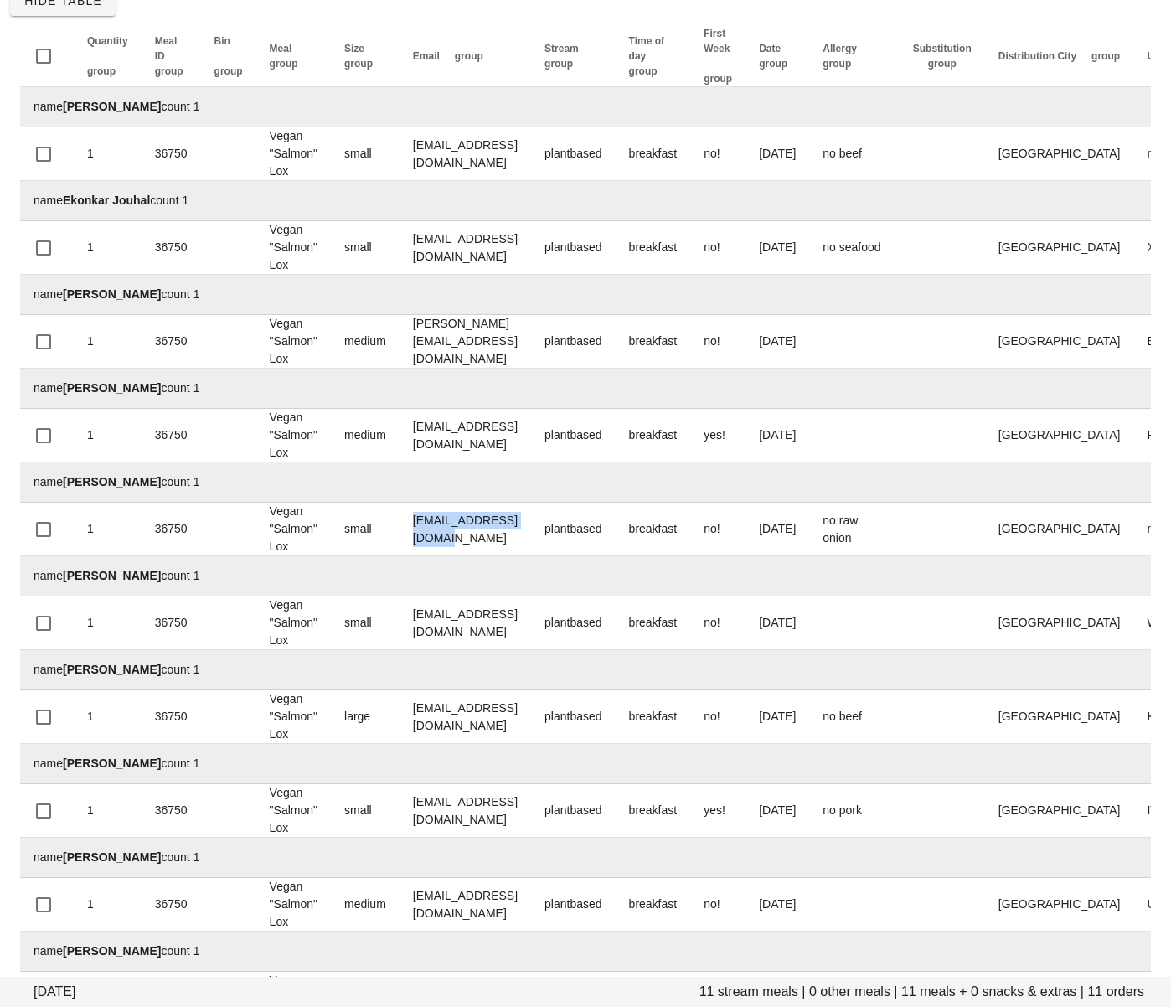
scroll to position [167, 0]
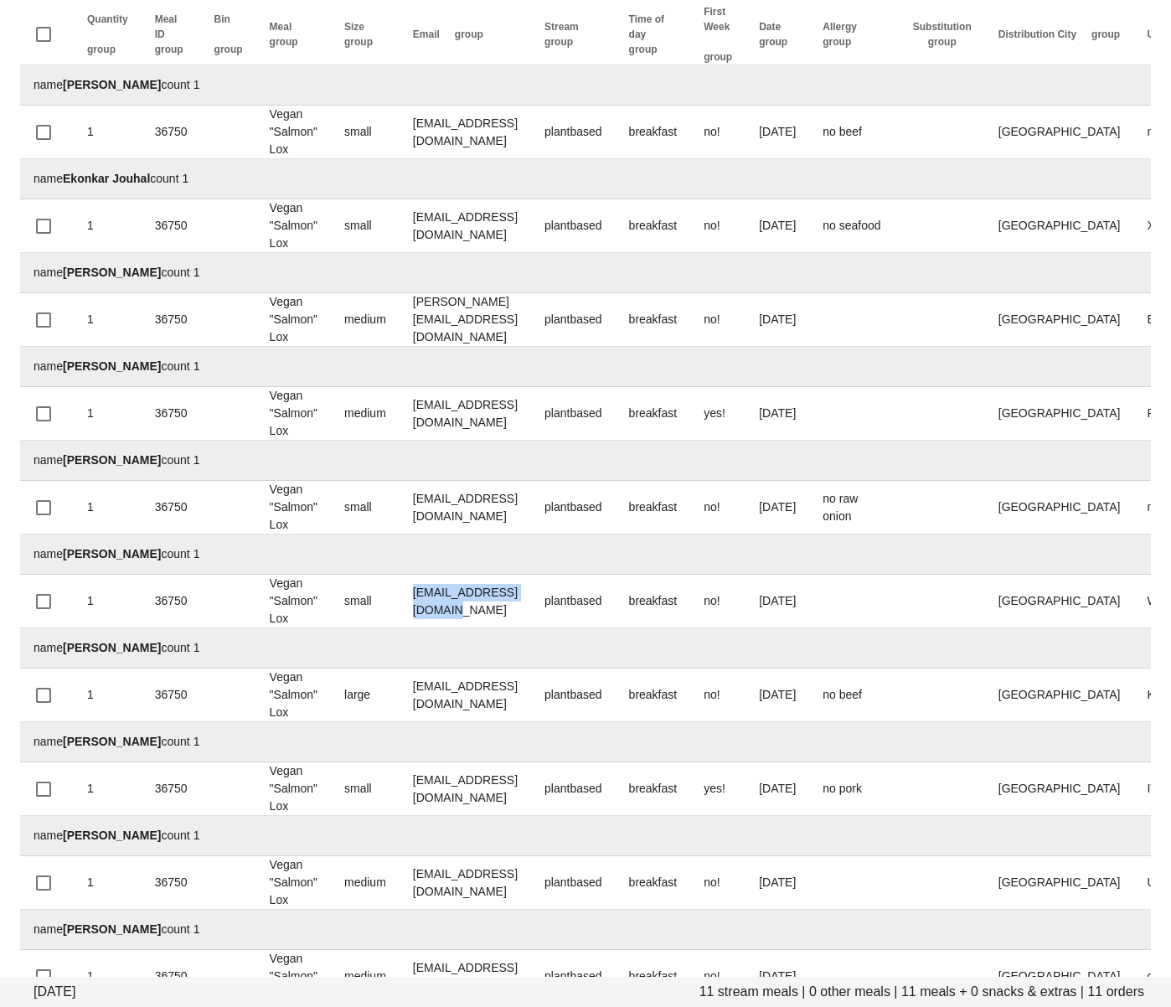
drag, startPoint x: 529, startPoint y: 600, endPoint x: 437, endPoint y: 572, distance: 96.2
click at [416, 595] on td "marileewelch@gmail.com" at bounding box center [466, 602] width 132 height 54
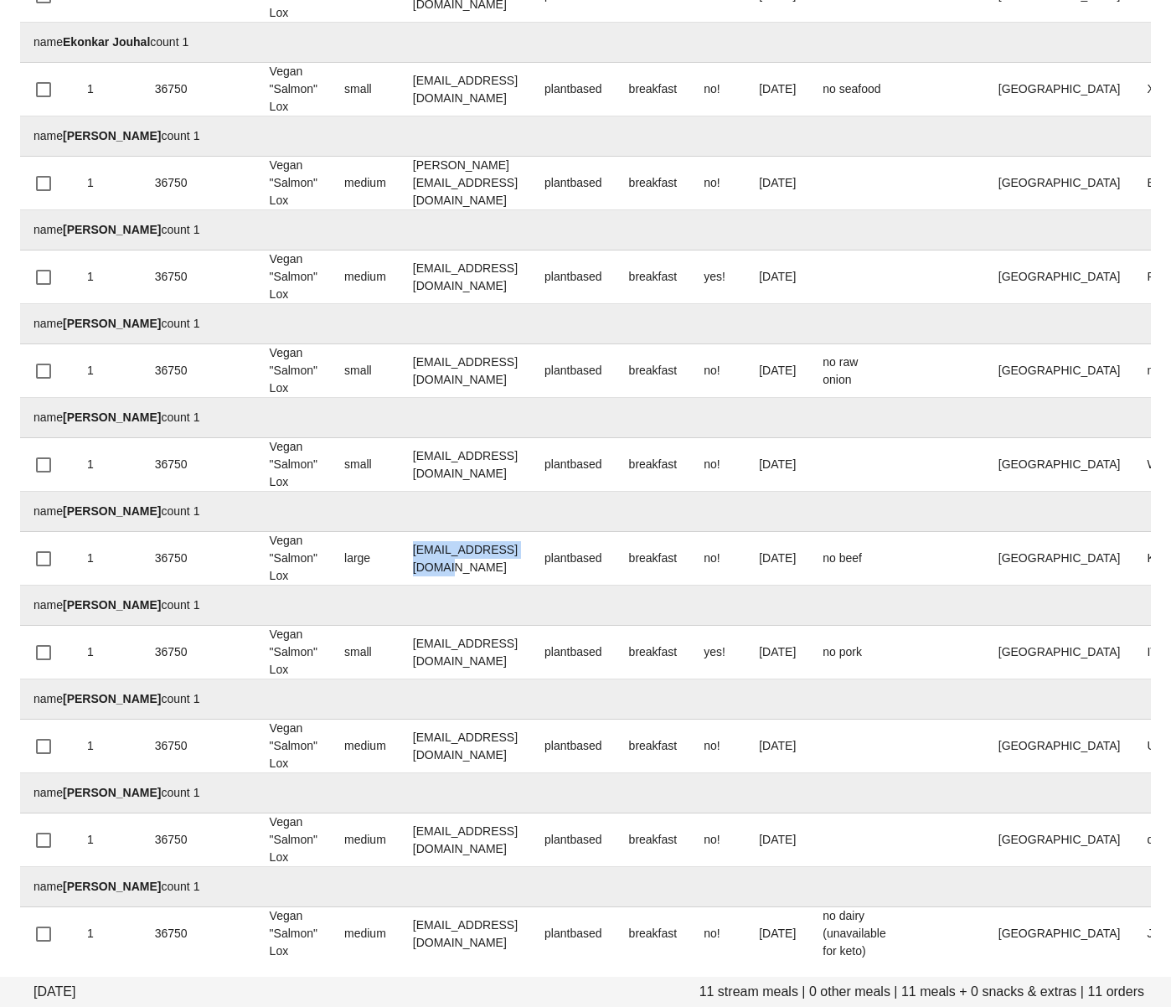
drag, startPoint x: 553, startPoint y: 561, endPoint x: 404, endPoint y: 504, distance: 159.6
click at [413, 562] on td "Marghaffari@yahoo.com" at bounding box center [466, 559] width 132 height 54
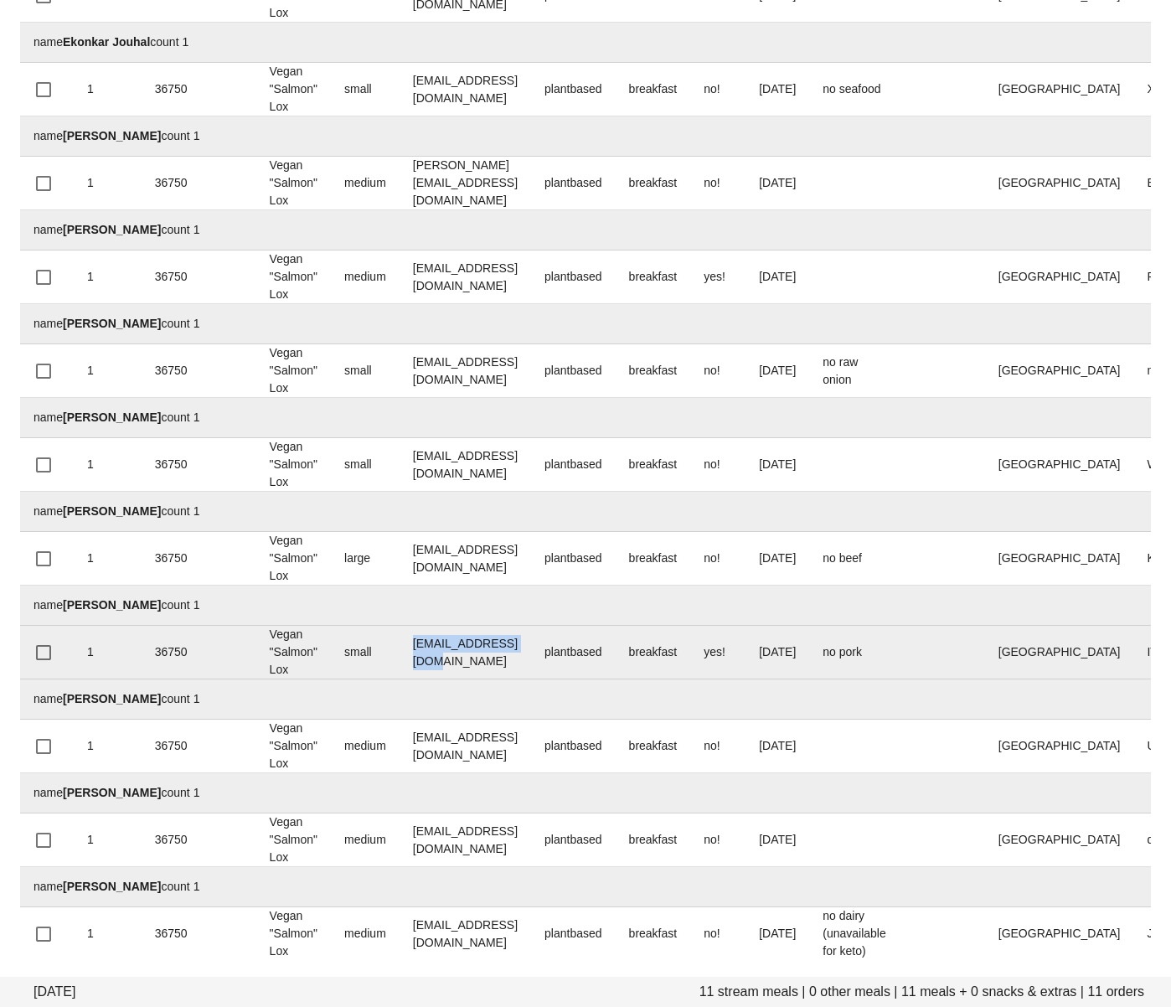
drag, startPoint x: 543, startPoint y: 655, endPoint x: 400, endPoint y: 652, distance: 142.4
click at [400, 652] on tr "1 36750 Vegan "Salmon" Lox small nimrahg@hotmail.com plantbased breakfast yes! …" at bounding box center [697, 653] width 1354 height 54
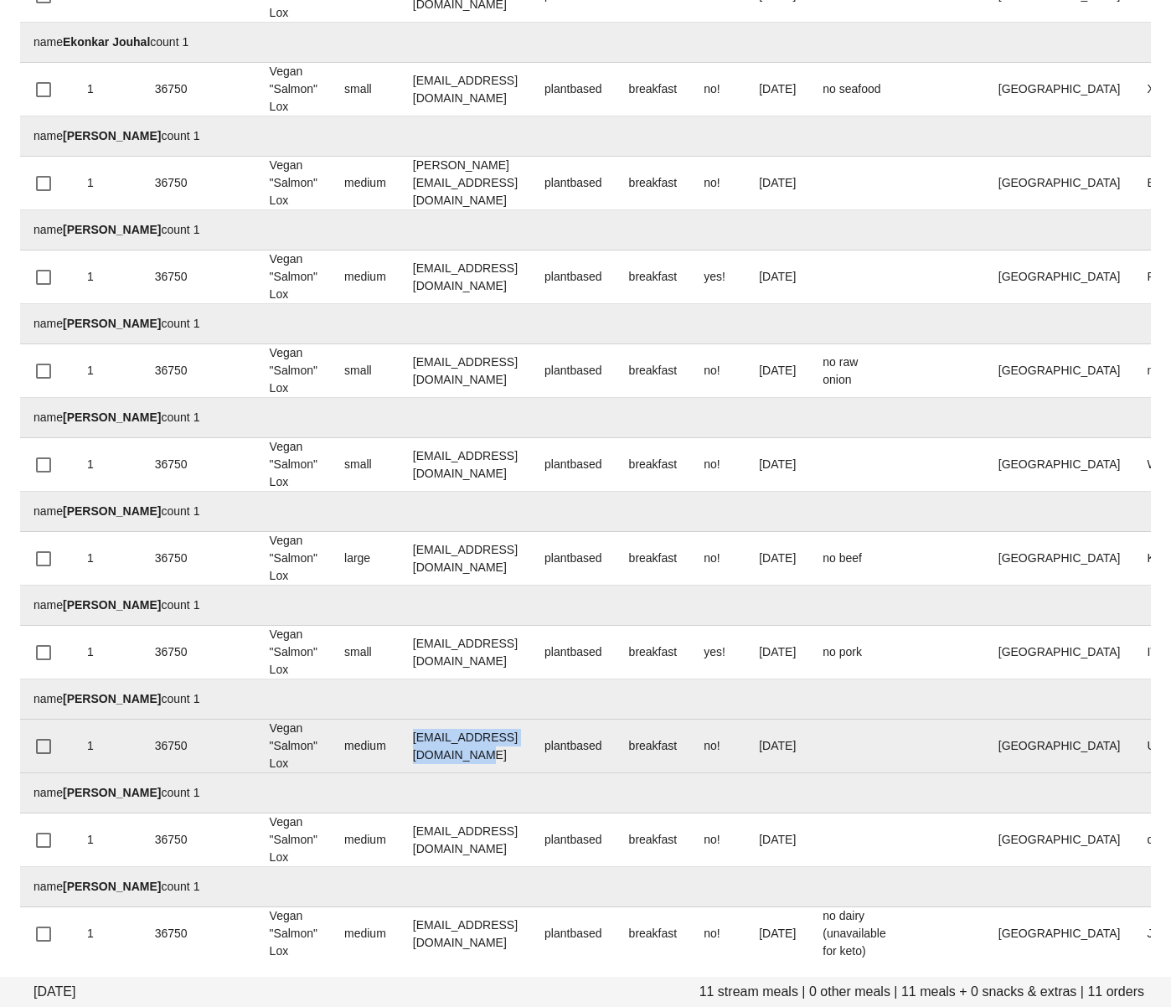
drag, startPoint x: 586, startPoint y: 754, endPoint x: 393, endPoint y: 743, distance: 193.0
click at [394, 743] on tr "1 36750 Vegan "Salmon" Lox medium beca.desmanche33@gmail.com plantbased breakfa…" at bounding box center [697, 747] width 1354 height 54
drag, startPoint x: 493, startPoint y: 841, endPoint x: 381, endPoint y: 760, distance: 137.9
click at [387, 842] on tr "1 36750 Vegan "Salmon" Lox medium rtarzwell@gmail.com plantbased breakfast no! …" at bounding box center [697, 840] width 1354 height 54
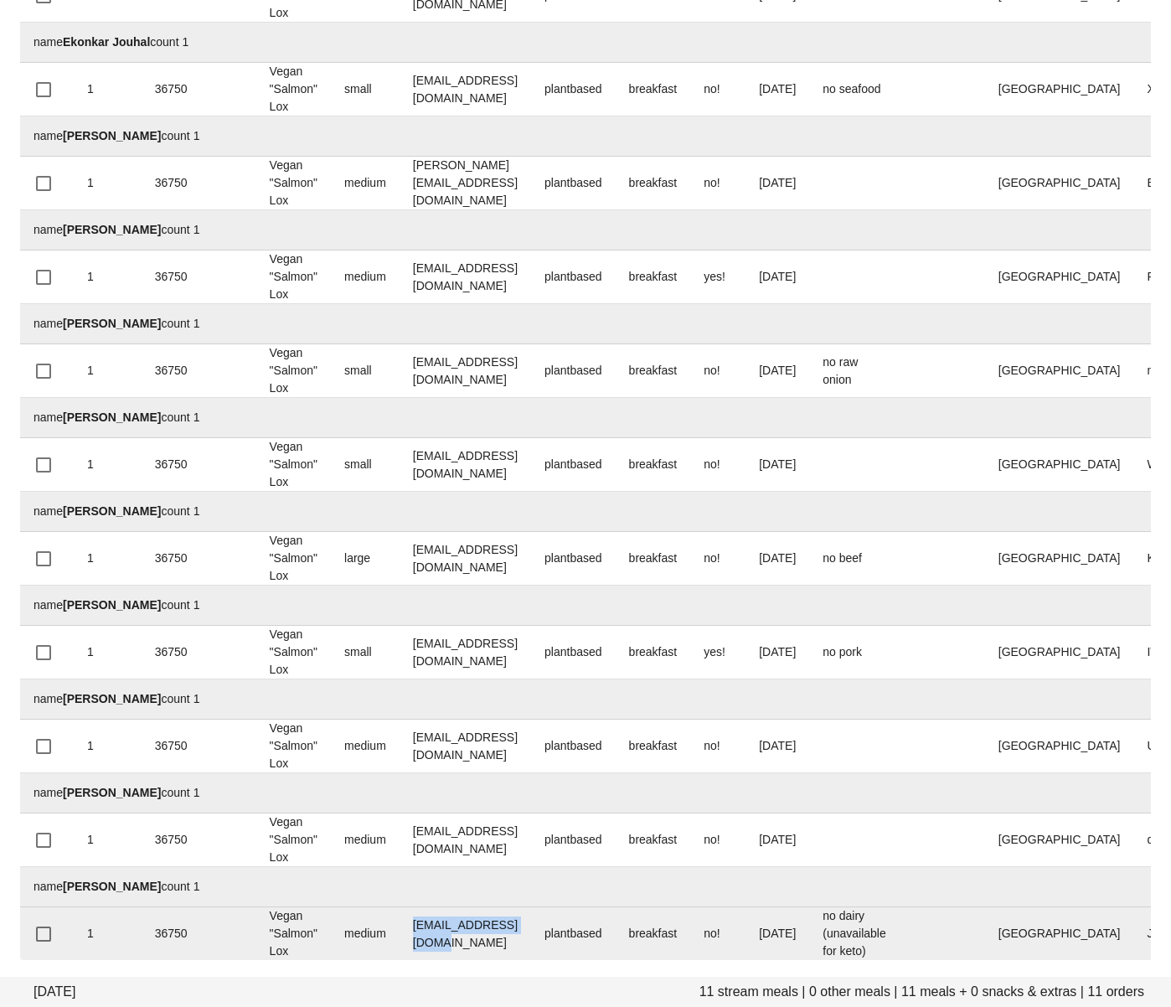
drag, startPoint x: 535, startPoint y: 931, endPoint x: 405, endPoint y: 932, distance: 130.7
click at [405, 932] on td "rowenakeil@gmail.com" at bounding box center [466, 933] width 132 height 53
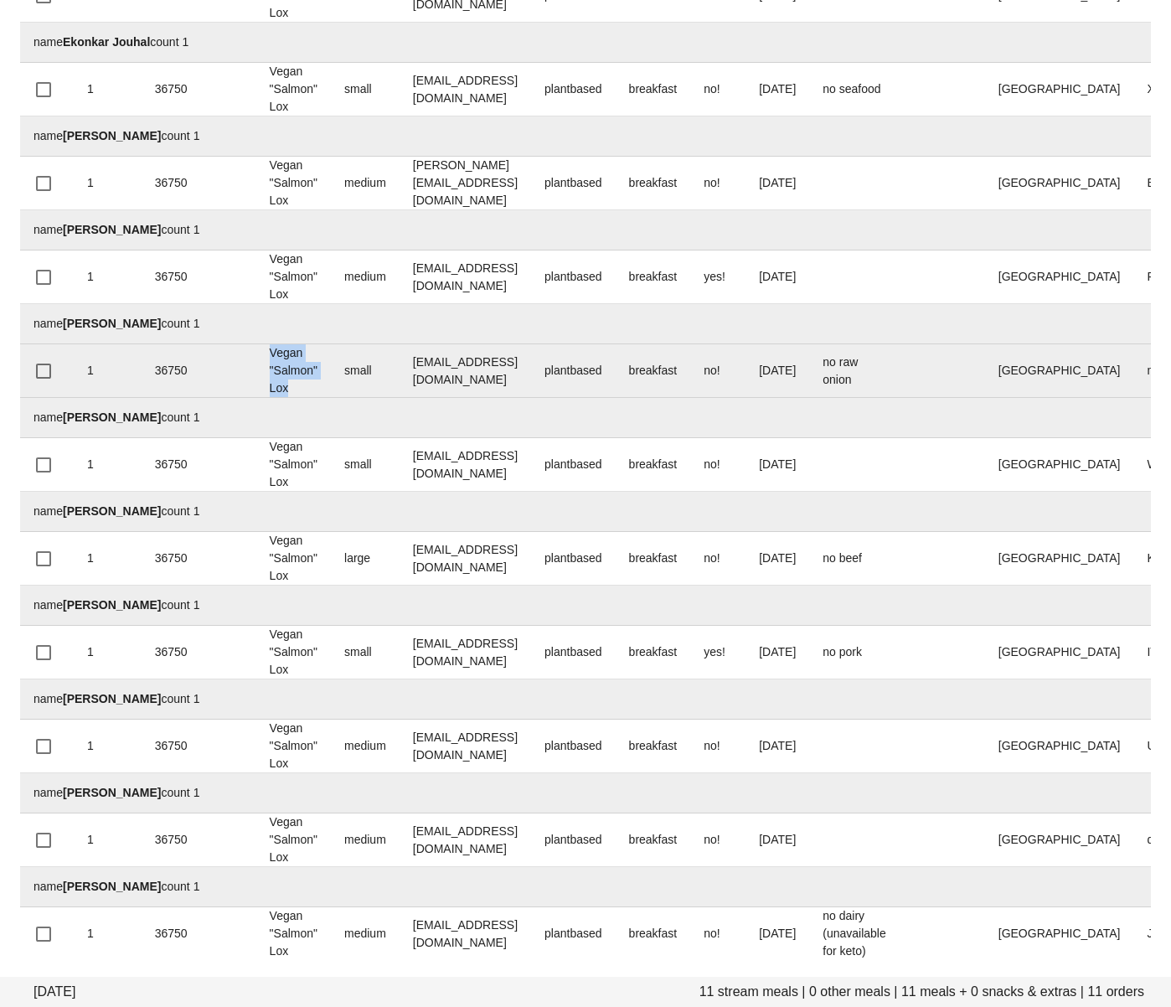
drag, startPoint x: 311, startPoint y: 388, endPoint x: 271, endPoint y: 355, distance: 51.8
click at [271, 355] on td "Vegan "Salmon" Lox" at bounding box center [293, 371] width 75 height 54
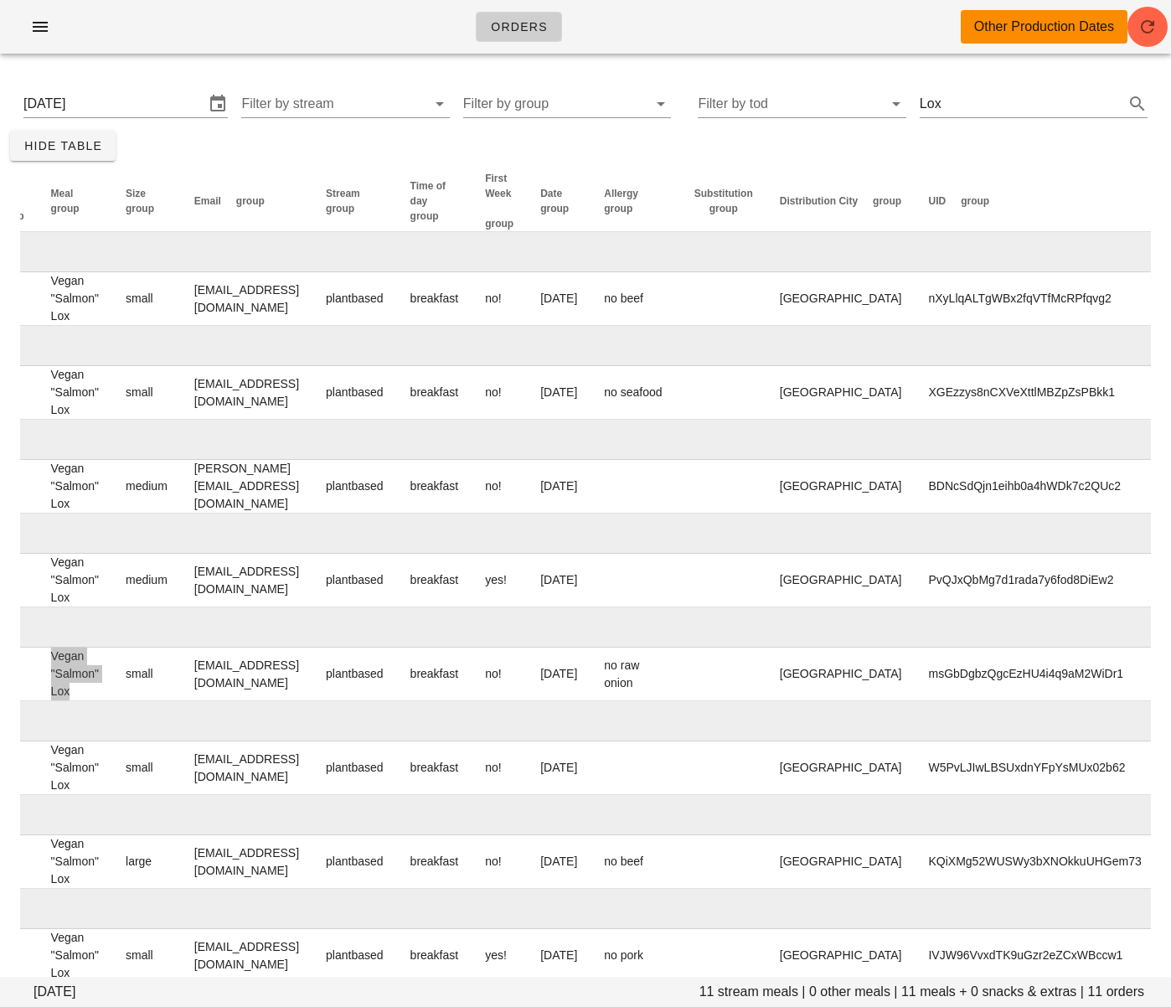
scroll to position [0, 0]
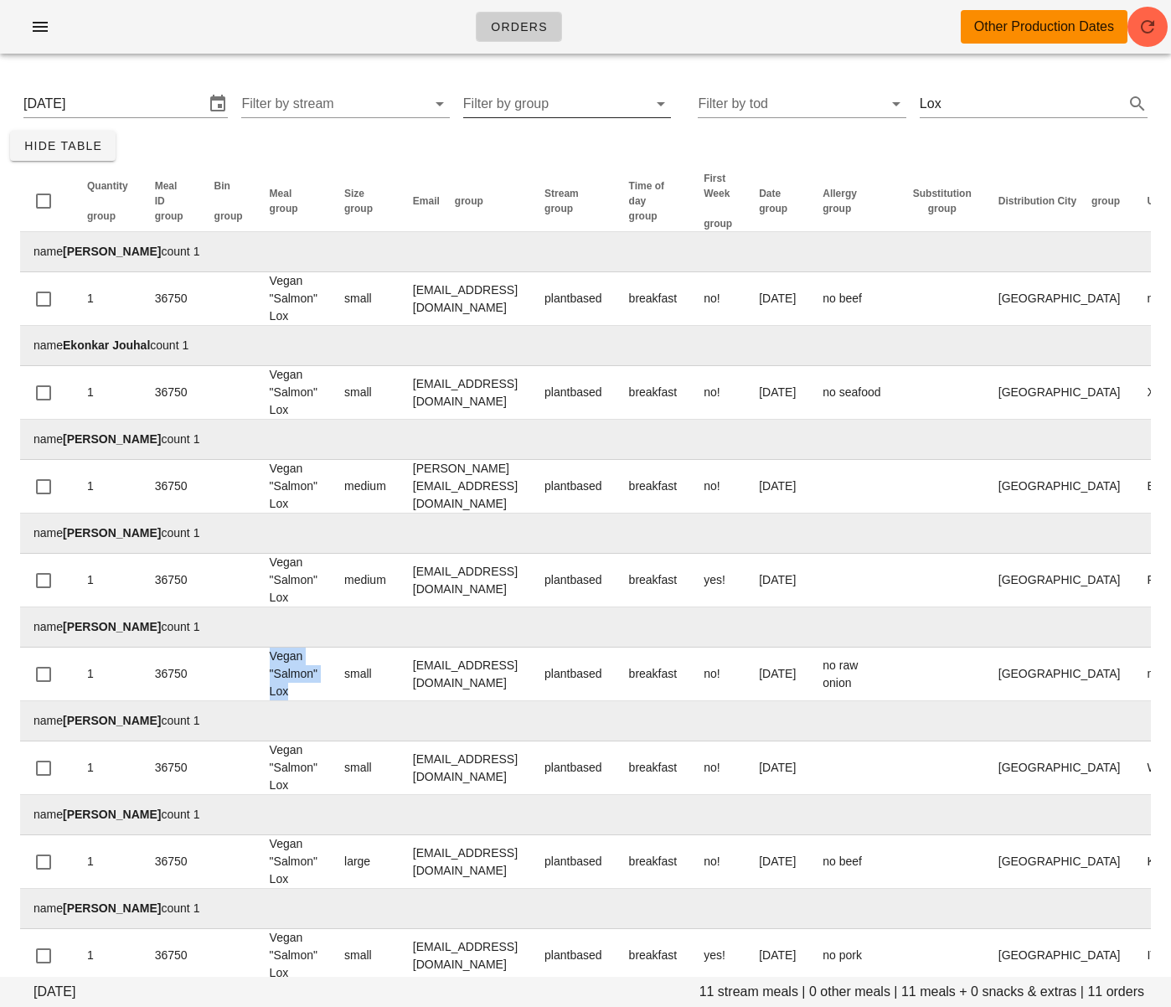
click at [535, 104] on input "Filter by group" at bounding box center [553, 103] width 181 height 27
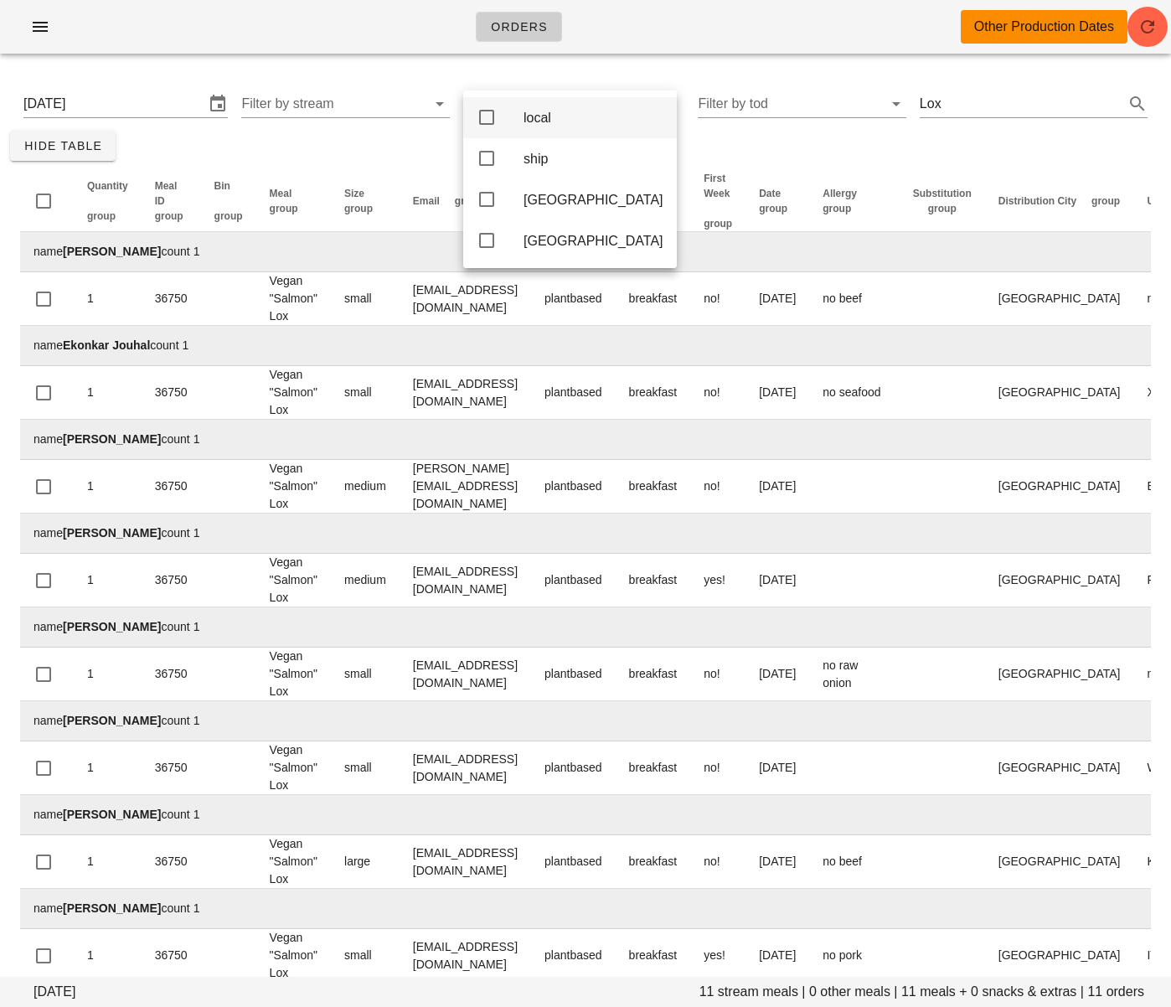
click at [490, 121] on icon at bounding box center [487, 117] width 20 height 20
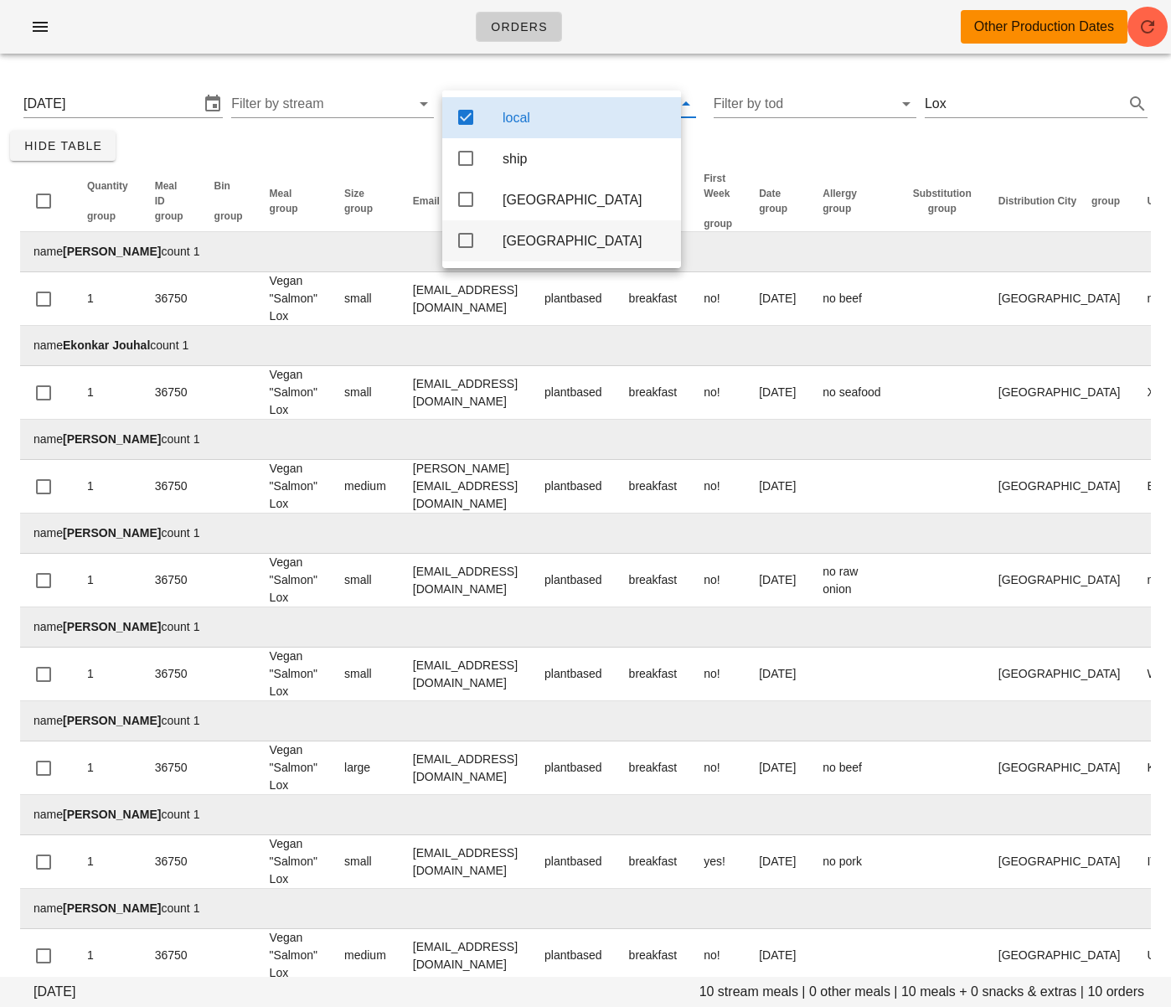
click at [464, 244] on icon at bounding box center [466, 240] width 20 height 20
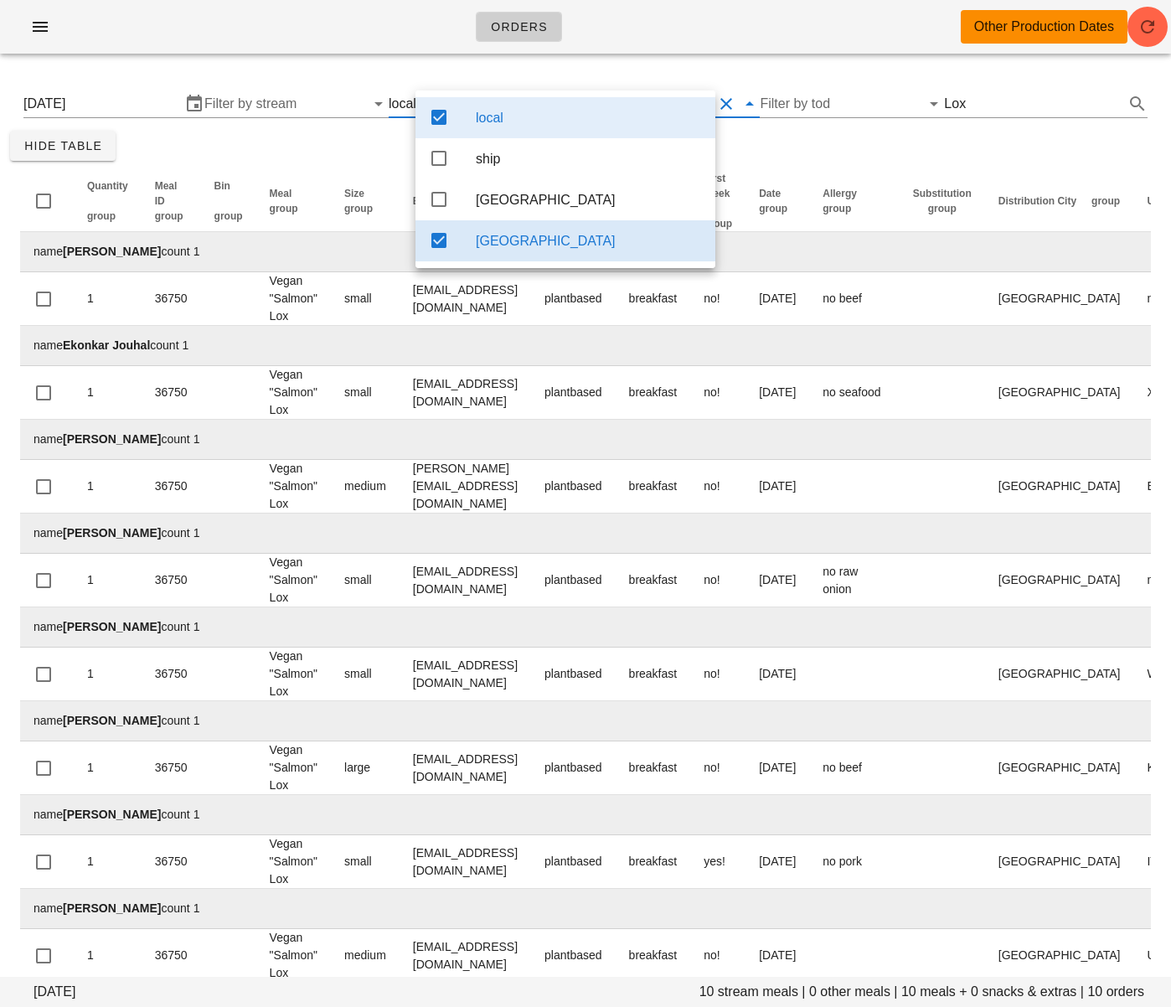
drag, startPoint x: 838, startPoint y: 149, endPoint x: 844, endPoint y: 164, distance: 16.2
click at [839, 149] on div "Sunday August 31 10 stream meals | 0 other meals | 10 meals + 0 snacks & extras…" at bounding box center [585, 628] width 1171 height 1122
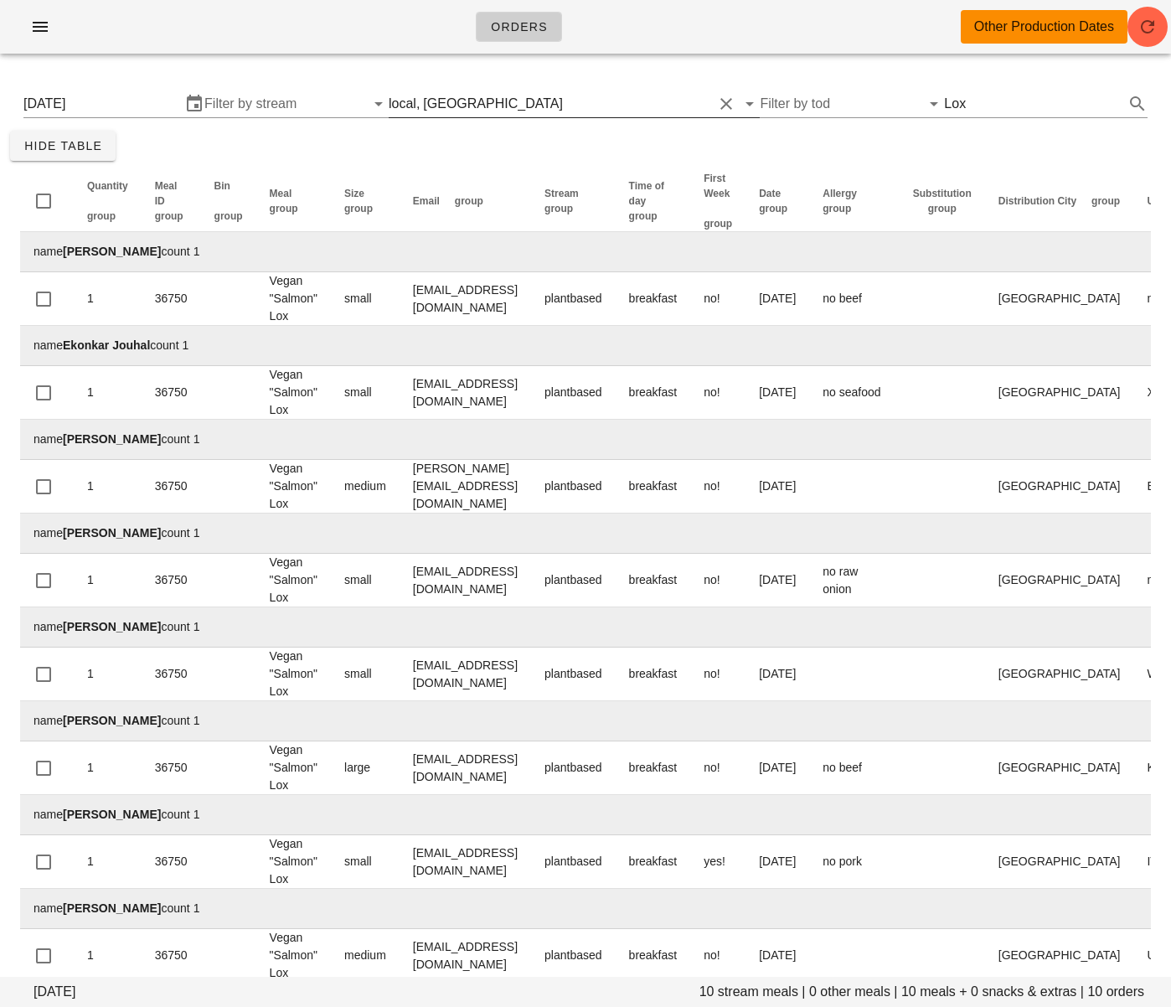
click at [716, 100] on button "Clear Filter by group" at bounding box center [726, 104] width 20 height 20
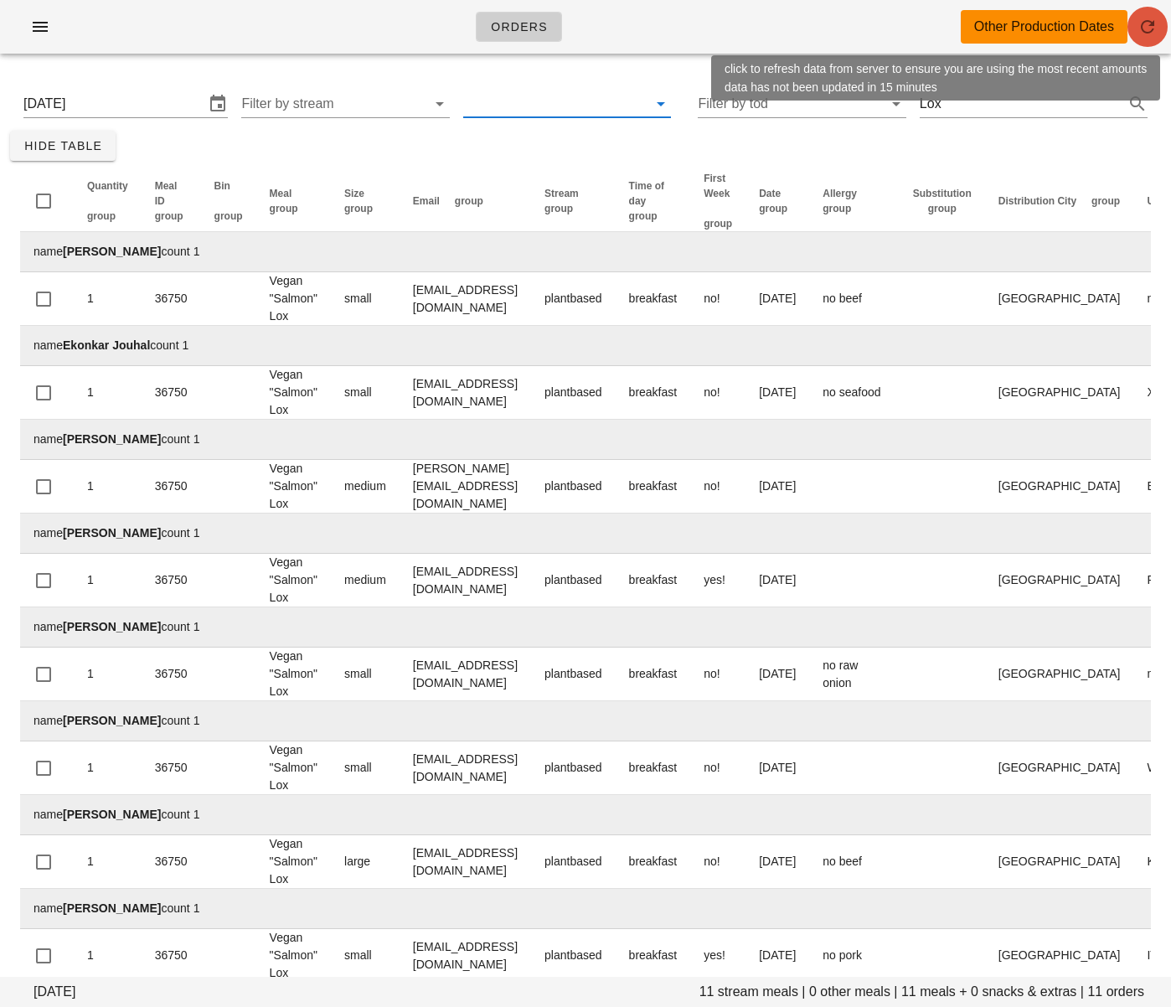
click at [1154, 31] on icon "button" at bounding box center [1148, 27] width 20 height 20
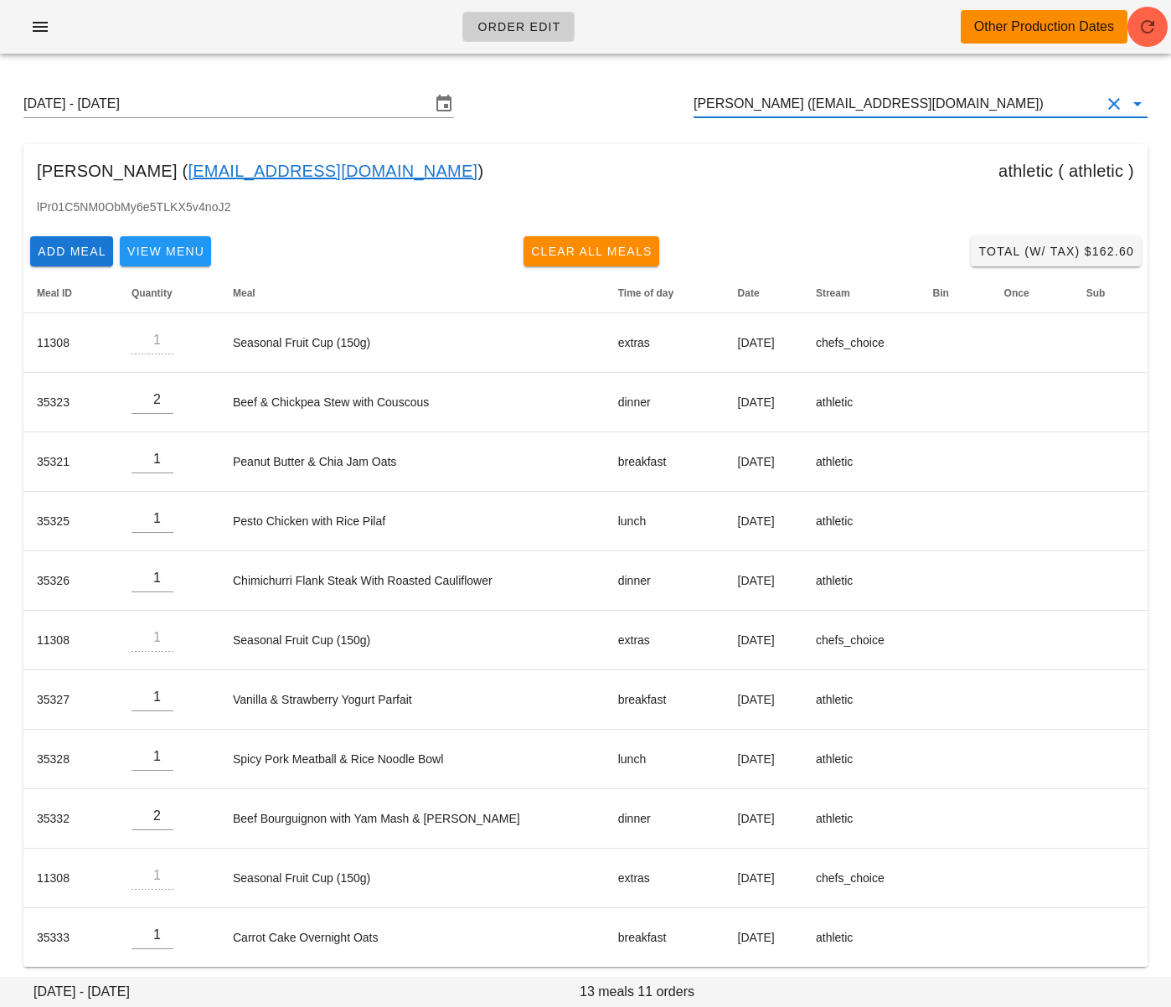
click at [746, 97] on input "Cam Taylor (ctaylor@crvan.com)" at bounding box center [897, 103] width 407 height 27
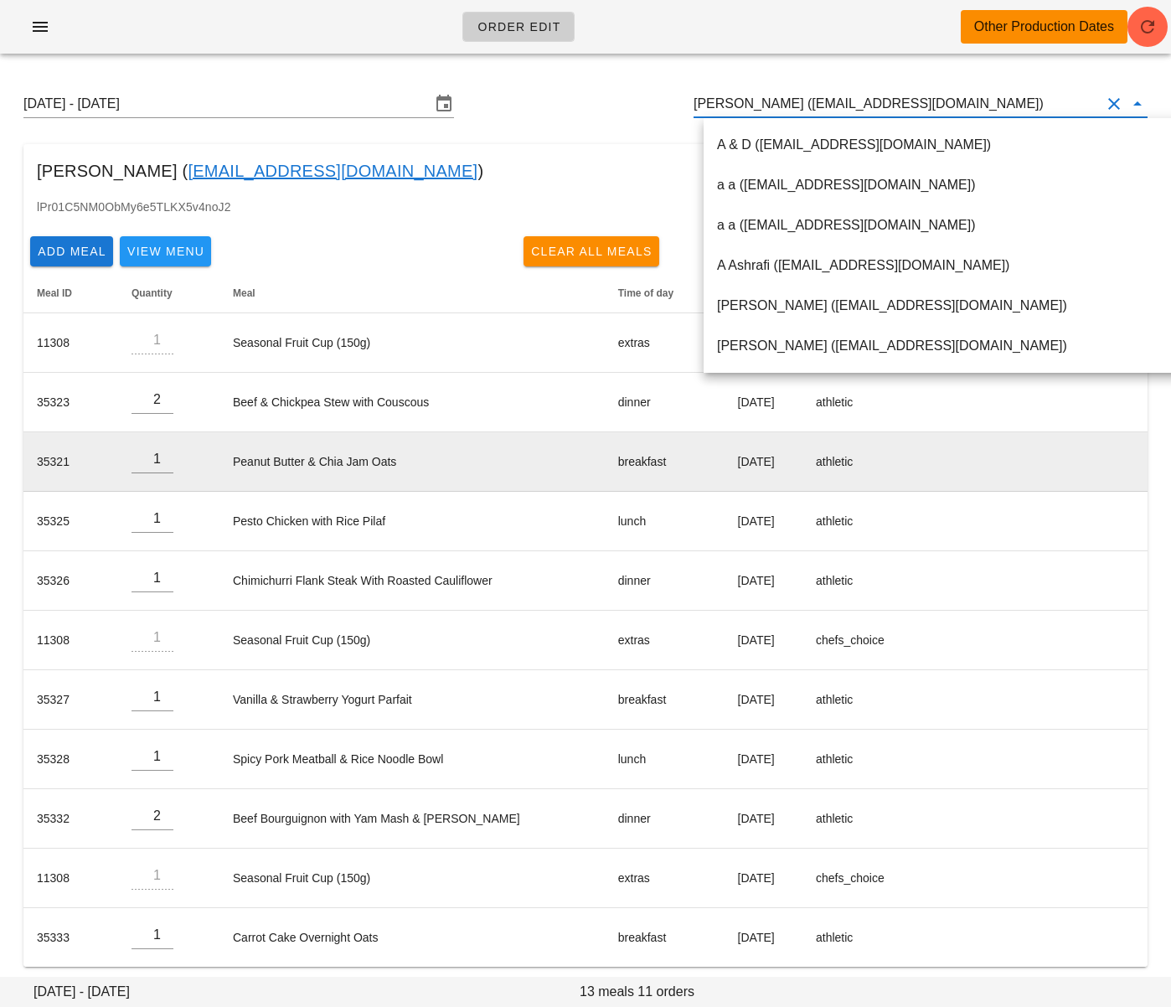
scroll to position [10, 0]
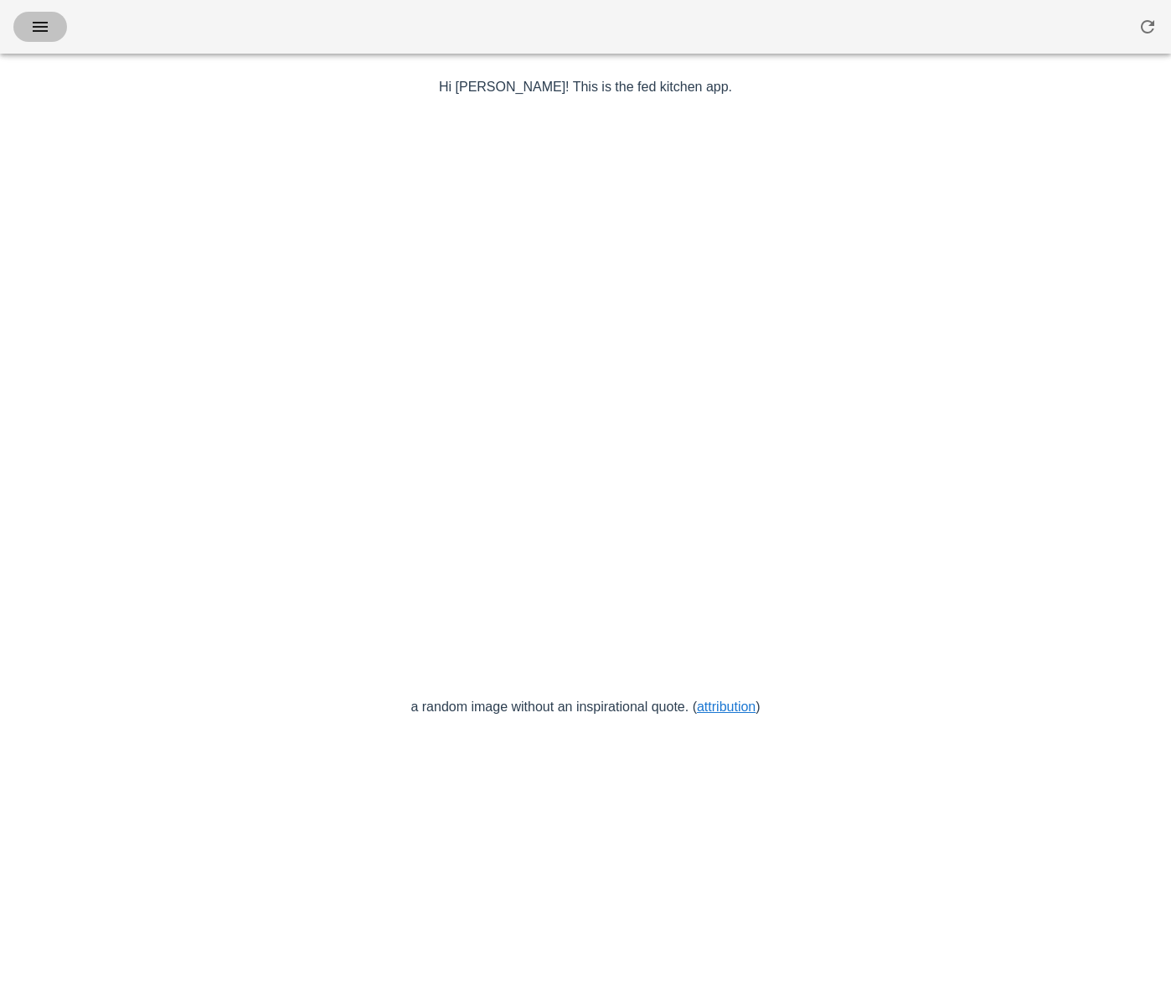
drag, startPoint x: 39, startPoint y: 26, endPoint x: 46, endPoint y: 31, distance: 9.1
click at [39, 26] on icon "button" at bounding box center [40, 27] width 20 height 20
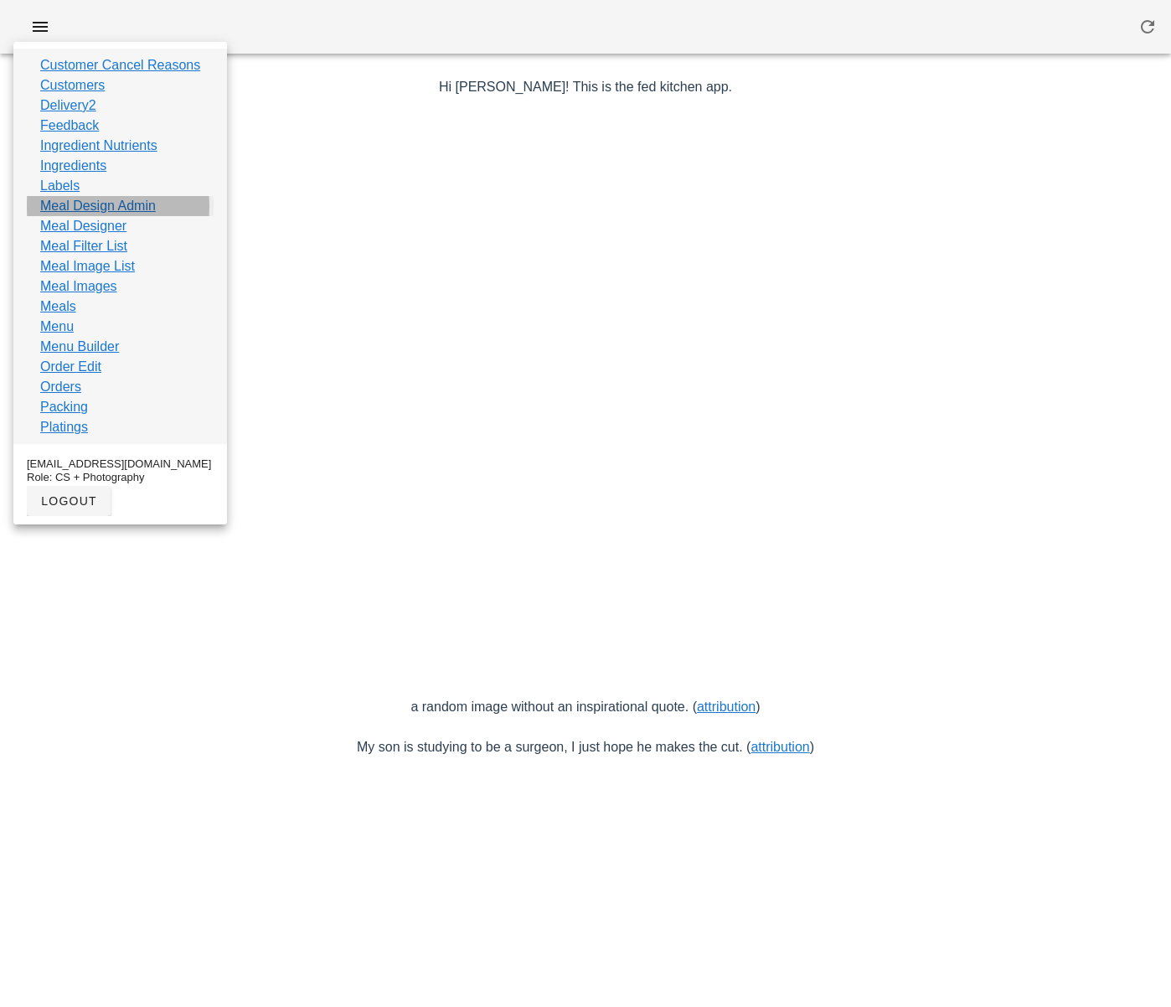
click at [103, 207] on link "Meal Design Admin" at bounding box center [98, 206] width 116 height 20
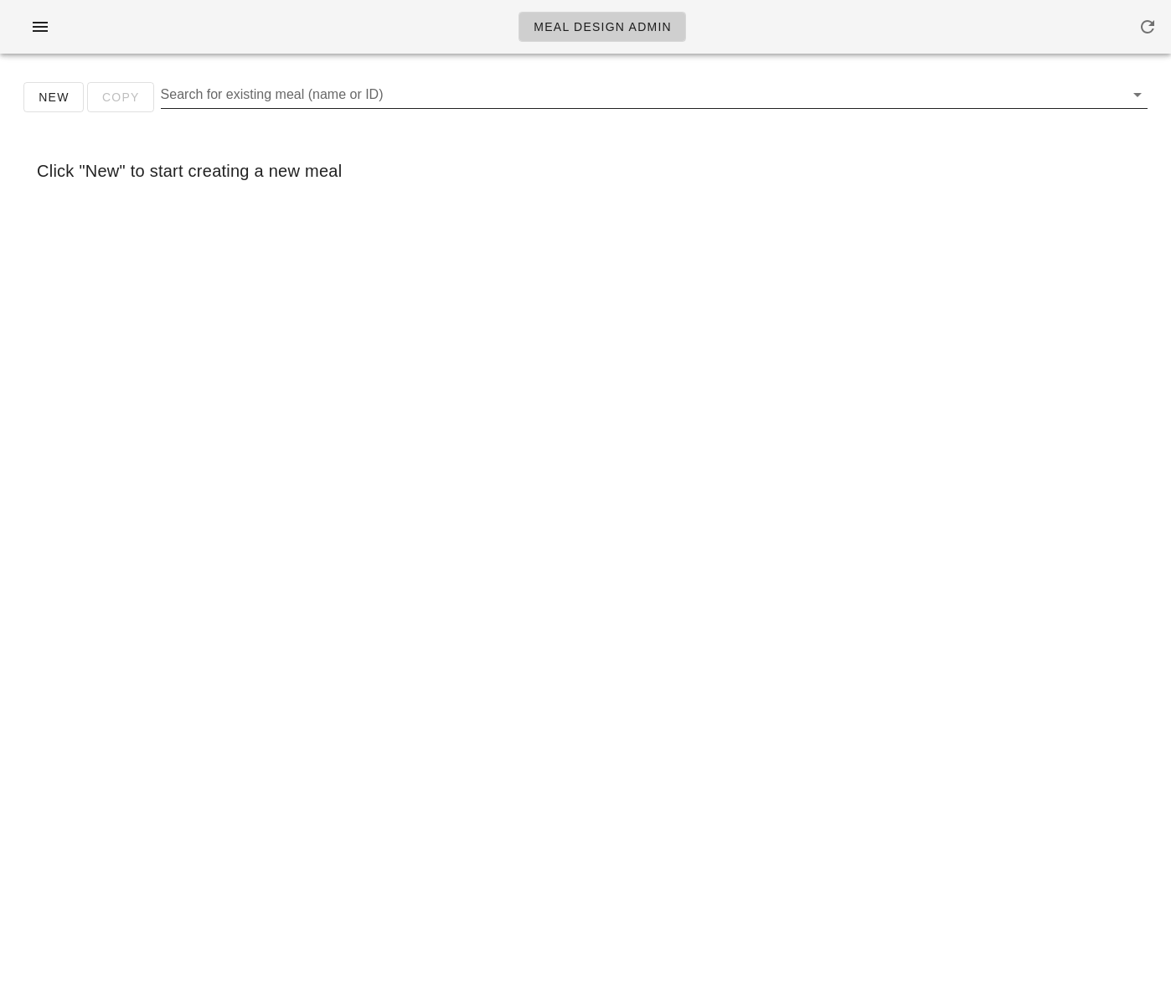
click at [502, 102] on input "Search for existing meal (name or ID)" at bounding box center [641, 94] width 960 height 27
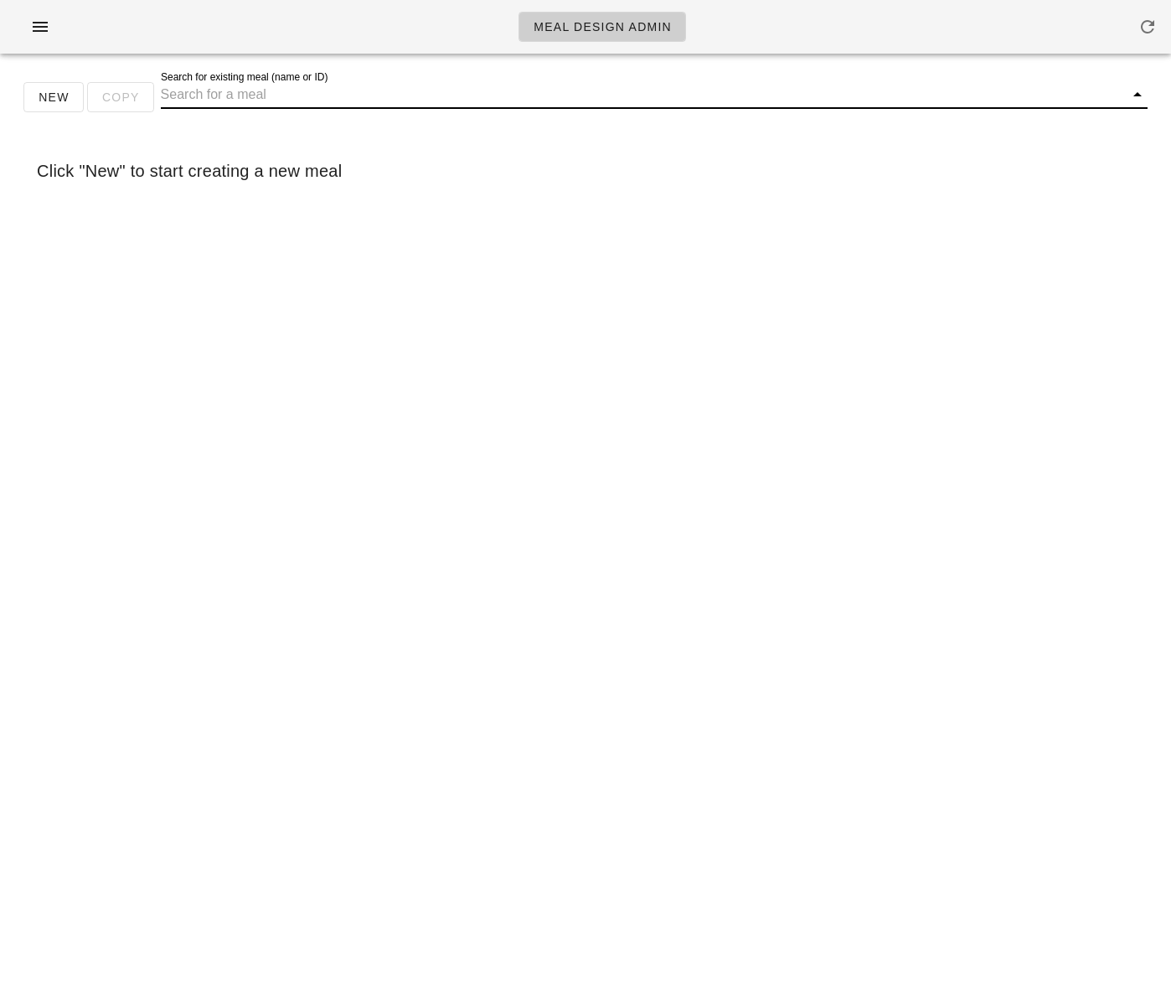
paste input "Vegan "Salmon" Lox"
type input "Vegan "Salmon" Lox"
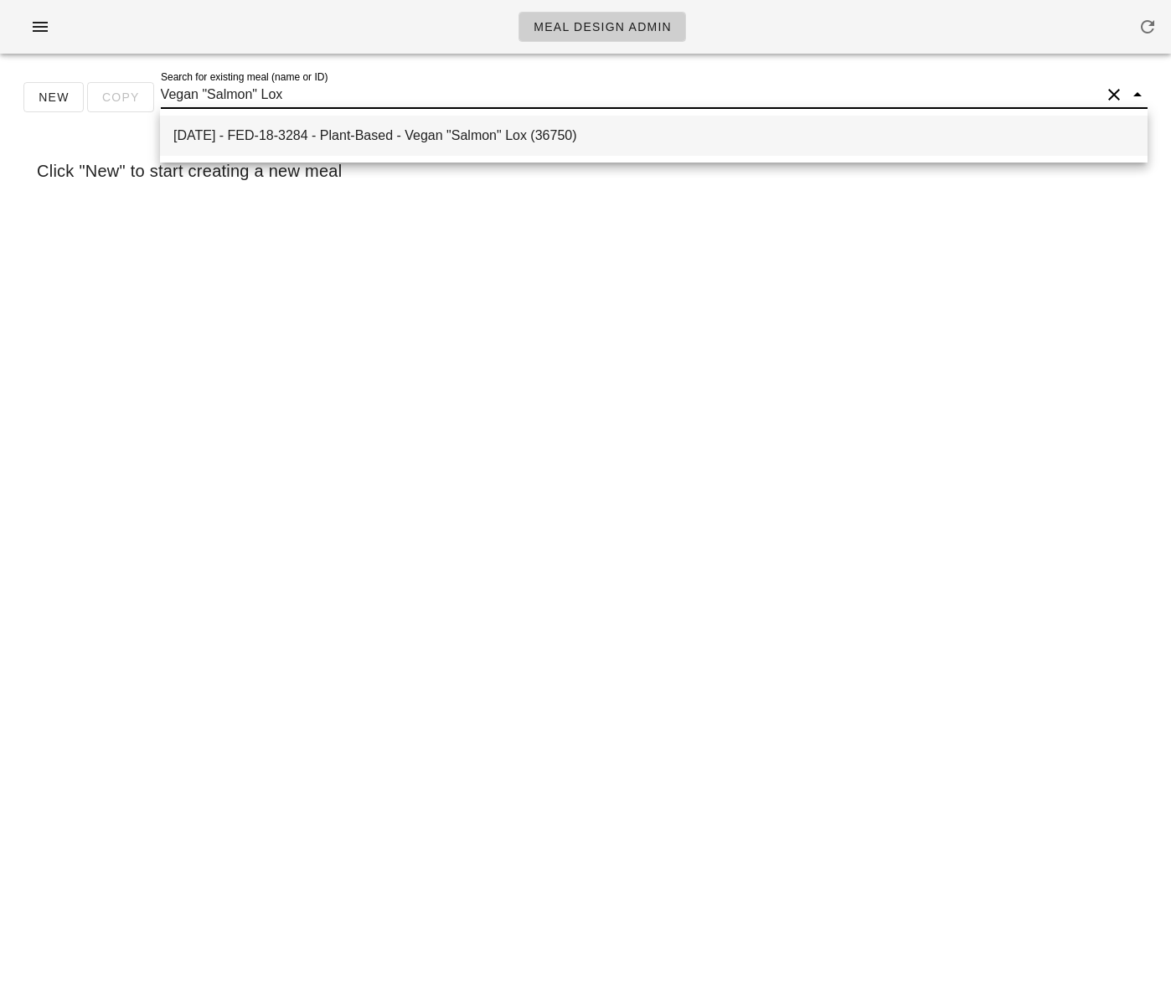
click at [415, 132] on div "[DATE] - FED-18-3284 - Plant-Based - Vegan "Salmon" Lox (36750)" at bounding box center [653, 135] width 961 height 16
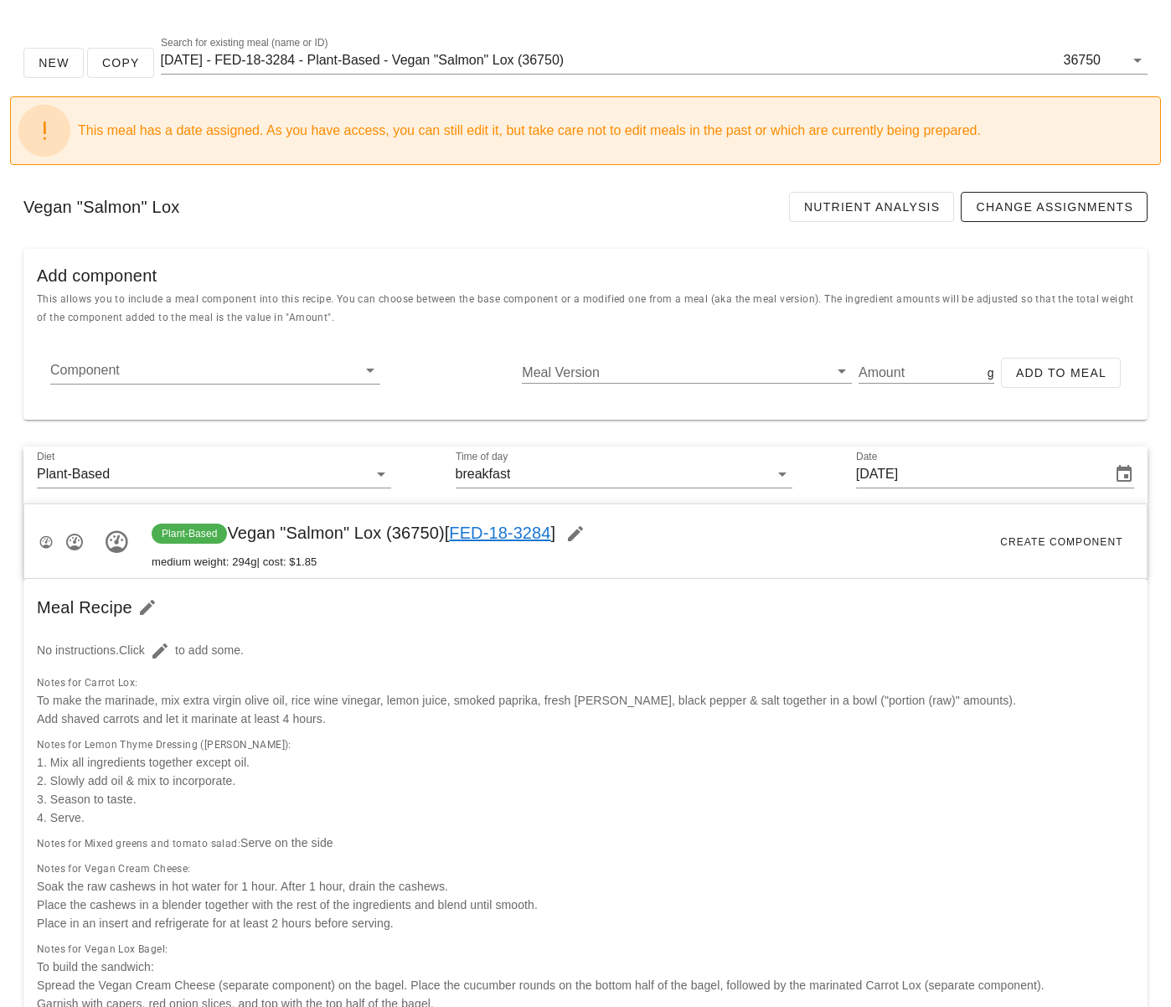
scroll to position [43, 0]
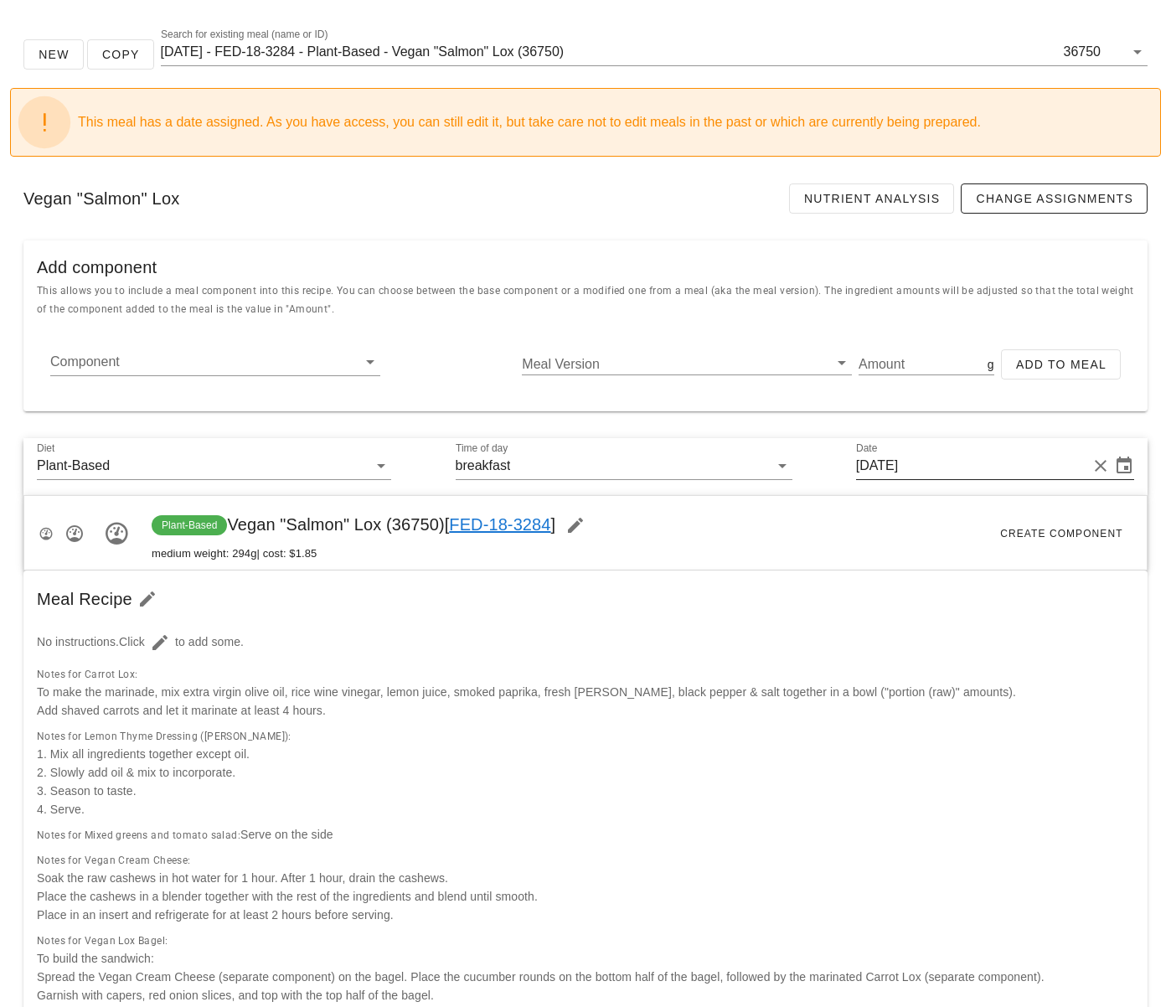
click at [921, 465] on input "[DATE]" at bounding box center [971, 465] width 231 height 27
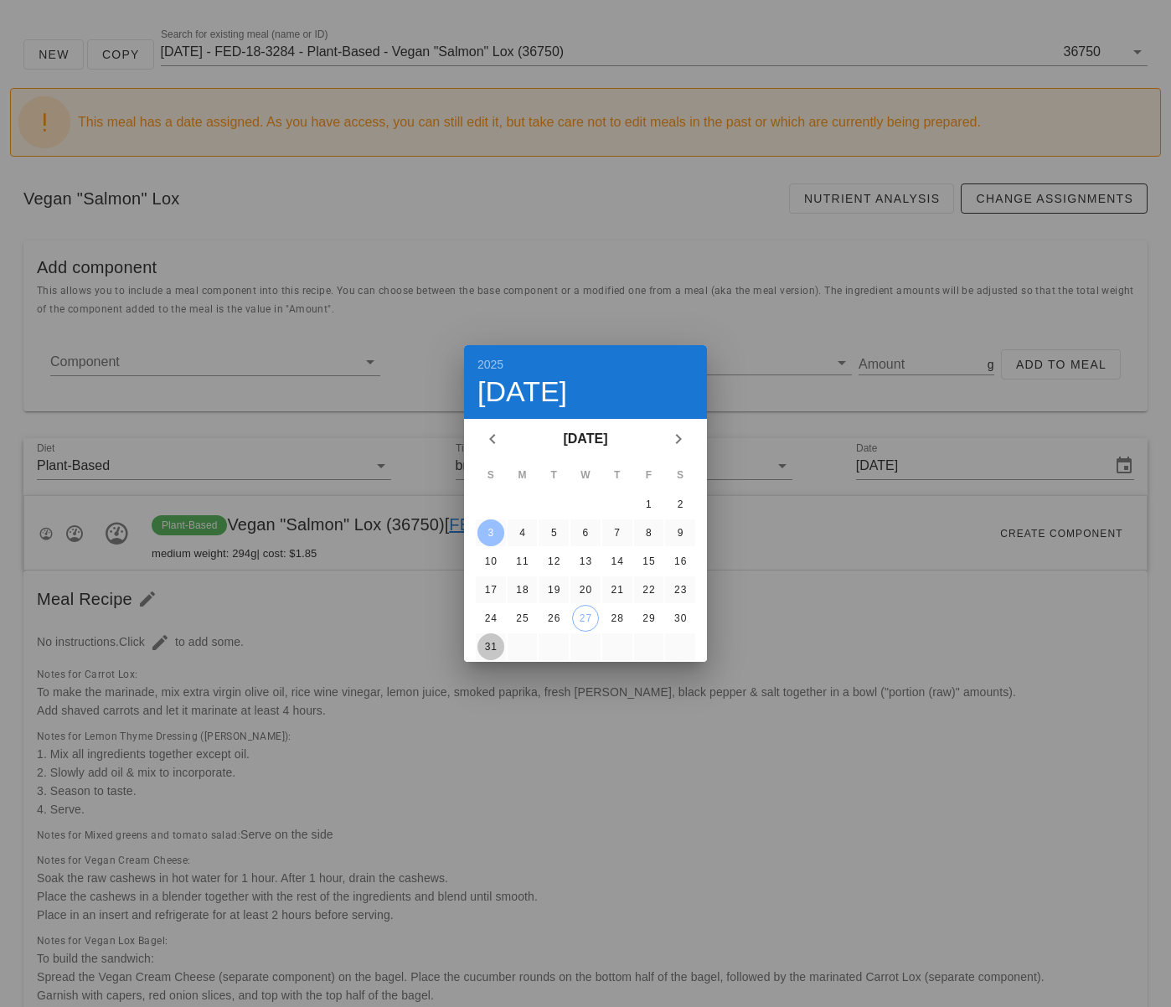
click at [486, 645] on div "31" at bounding box center [490, 647] width 27 height 12
type input "[DATE]"
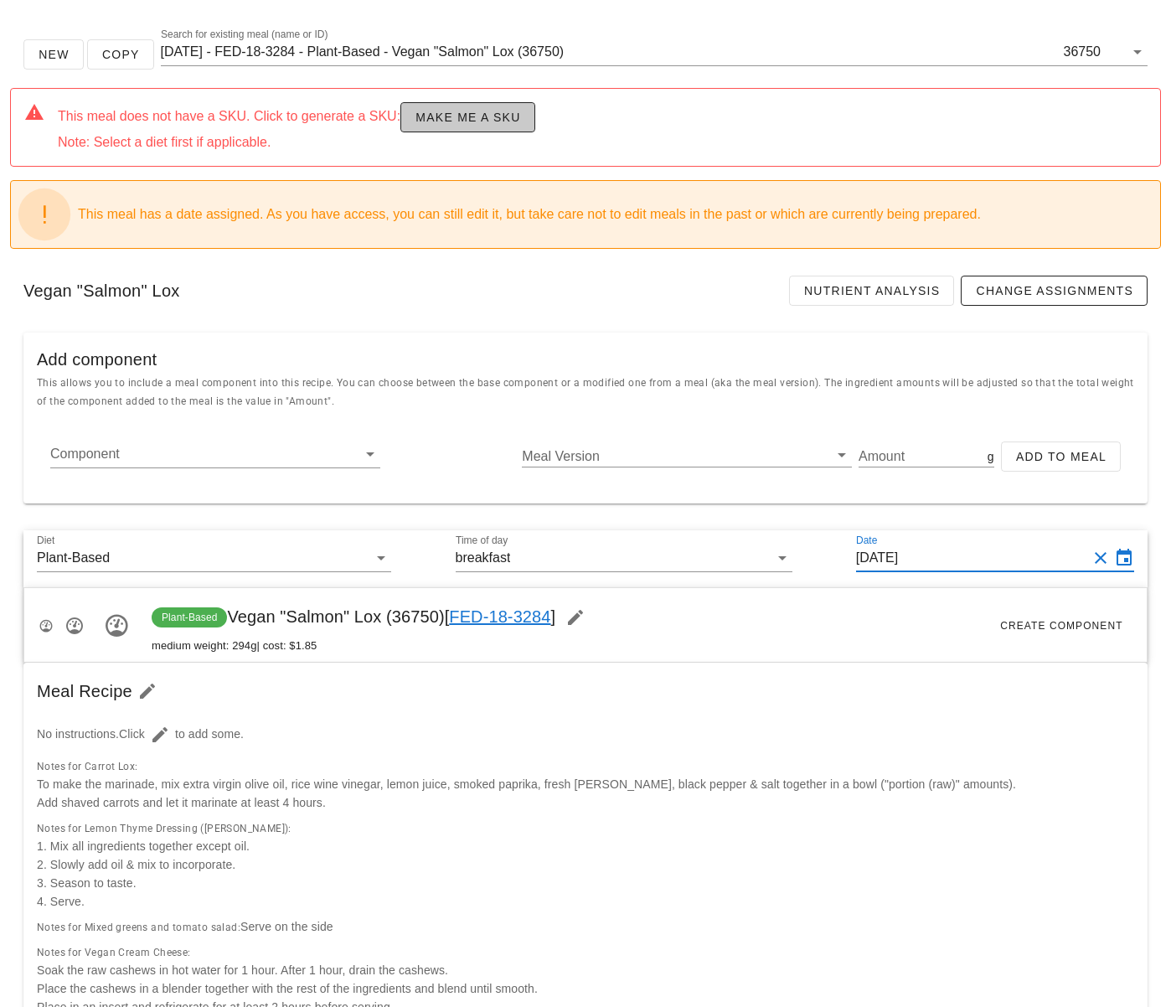
click at [445, 120] on span "Make me a SKU" at bounding box center [468, 117] width 106 height 13
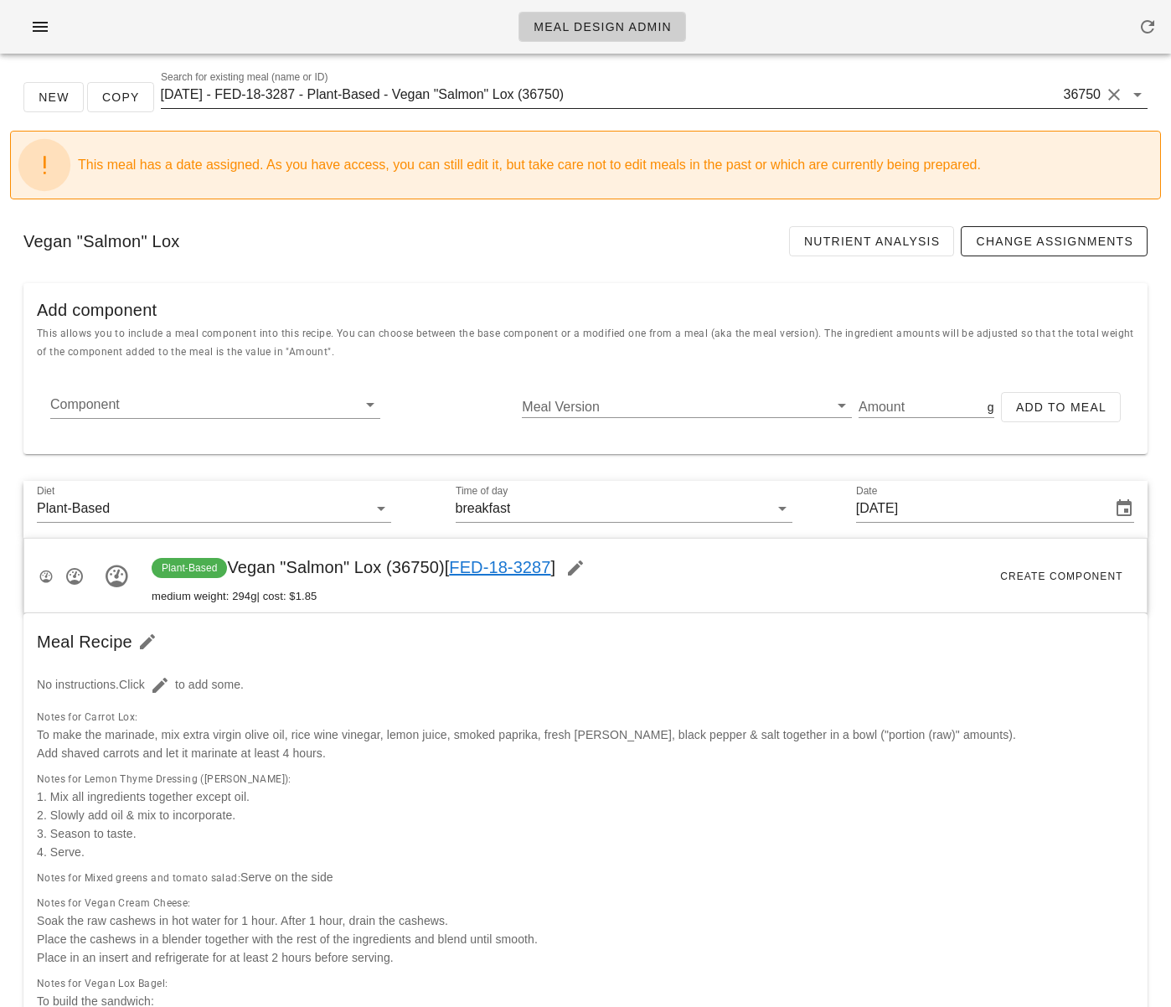
click at [565, 98] on input "[DATE] - FED-18-3287 - Plant-Based - Vegan "Salmon" Lox (36750)" at bounding box center [611, 94] width 900 height 27
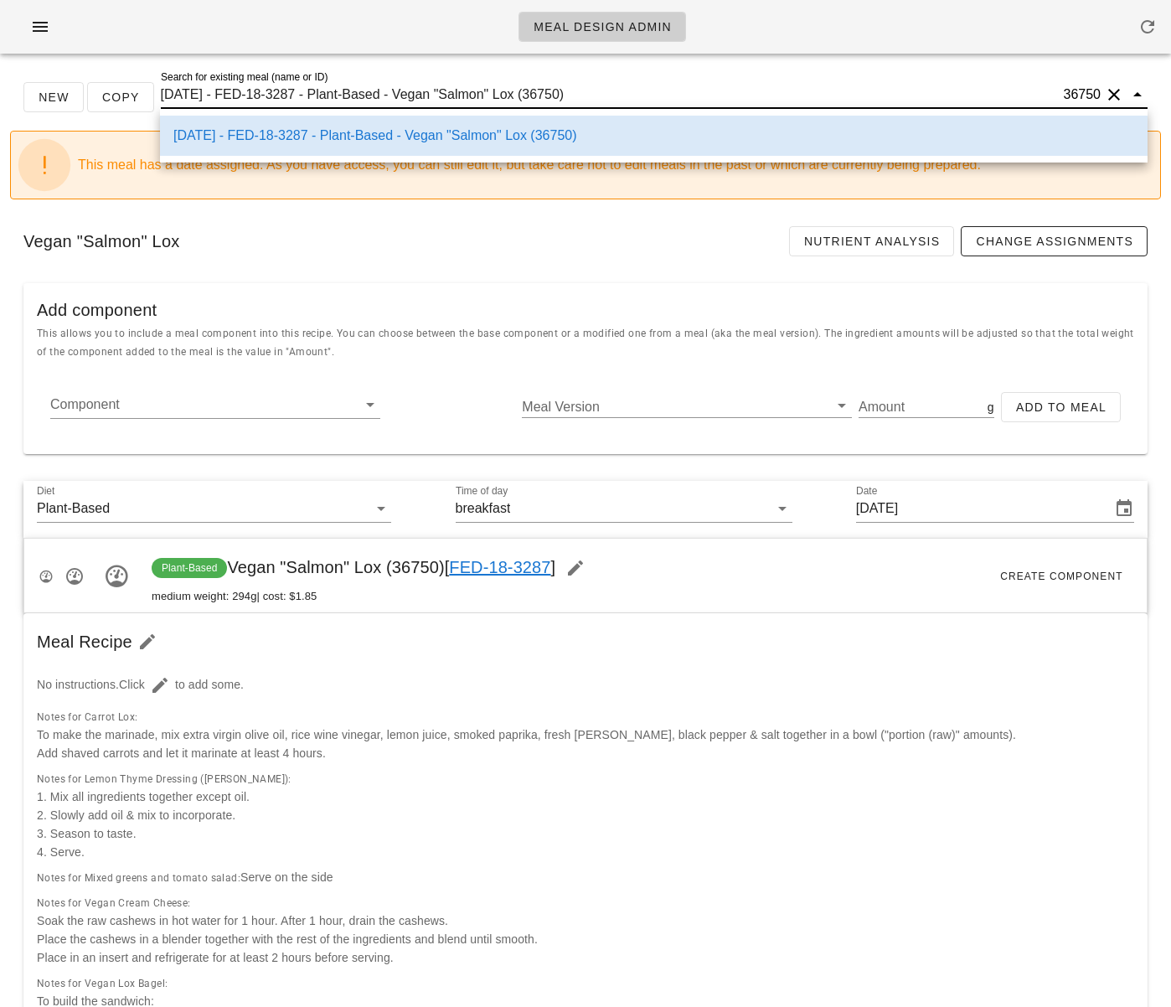
click at [565, 98] on input "[DATE] - FED-18-3287 - Plant-Based - Vegan "Salmon" Lox (36750)" at bounding box center [611, 94] width 900 height 27
paste input "Tofu Scramble & Mushroom "Bacon" Quesadilla"
type input "Tofu Scramble & Mushroom "Bacon" Quesadilla"
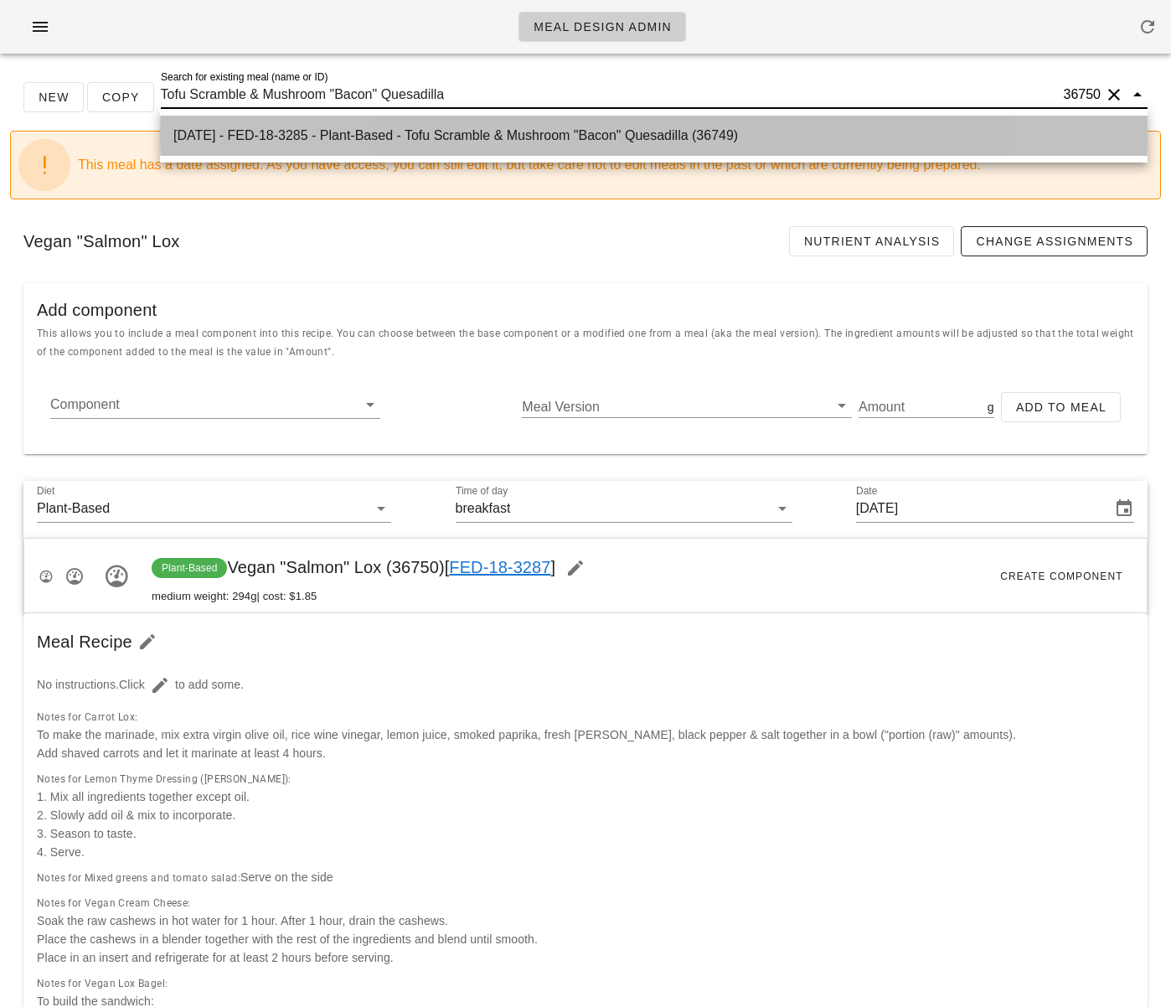
click at [536, 140] on div "[DATE] - FED-18-3285 - Plant-Based - Tofu Scramble & Mushroom "Bacon" Quesadill…" at bounding box center [653, 135] width 961 height 16
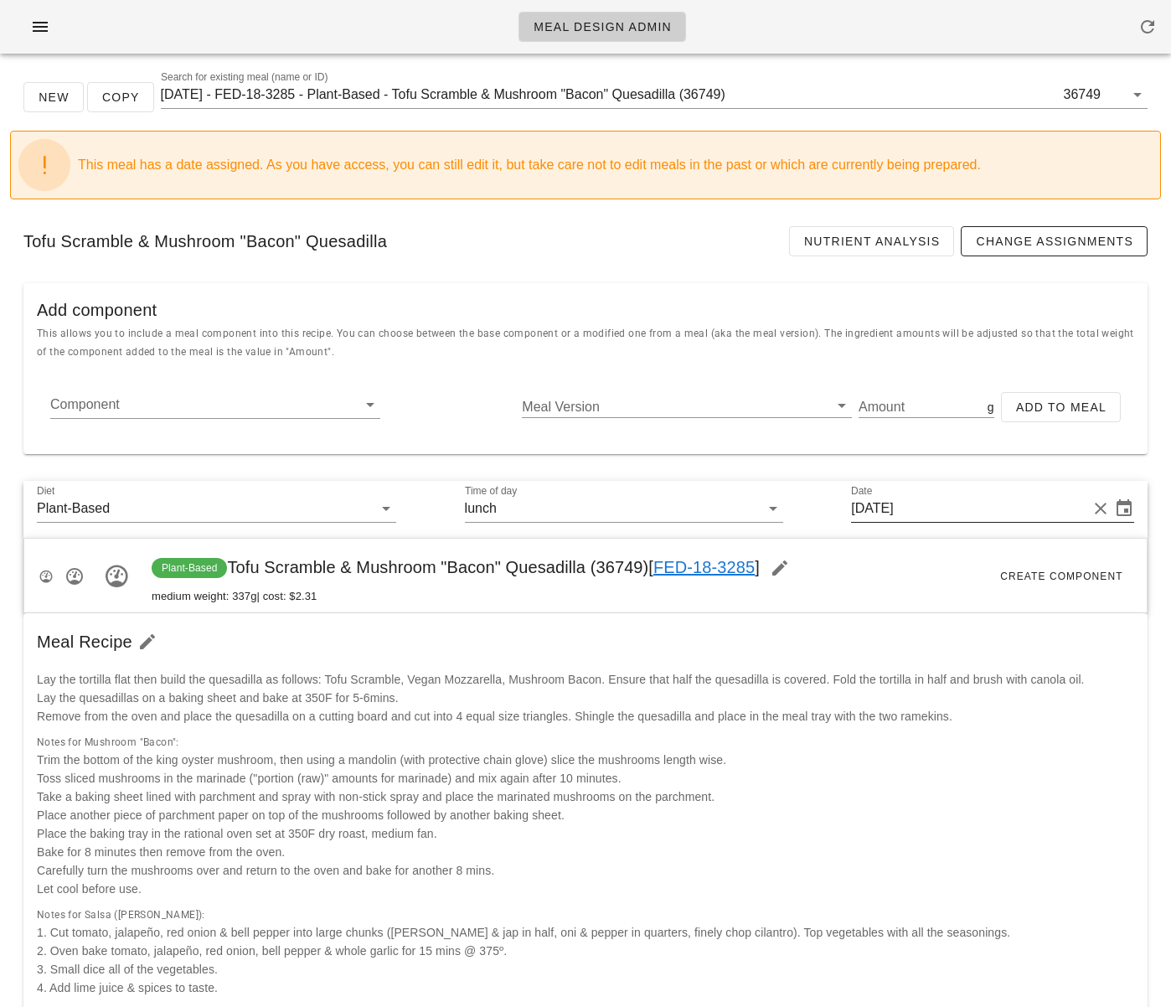
click at [892, 509] on input "[DATE]" at bounding box center [969, 508] width 236 height 27
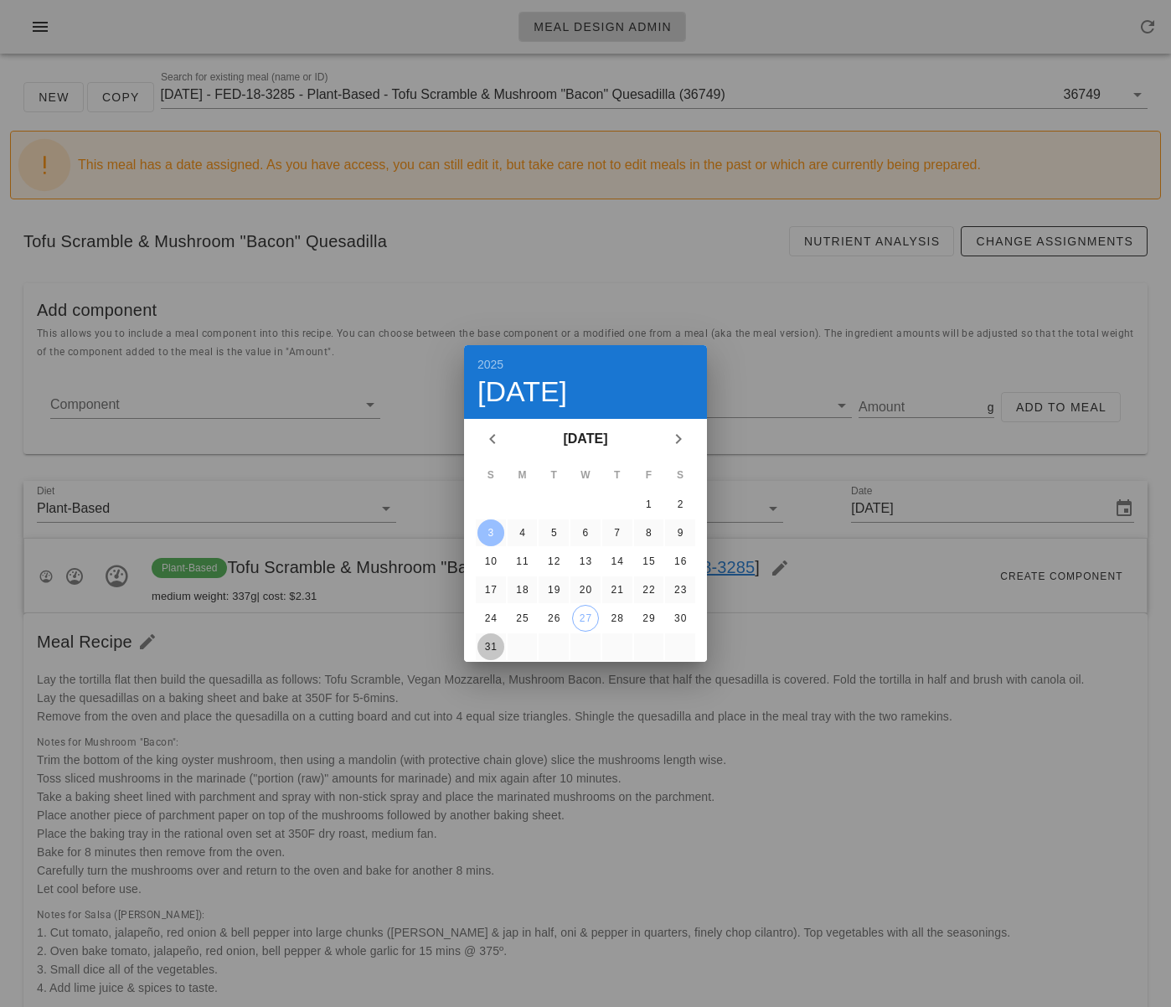
click at [492, 645] on div "31" at bounding box center [490, 647] width 27 height 12
type input "[DATE]"
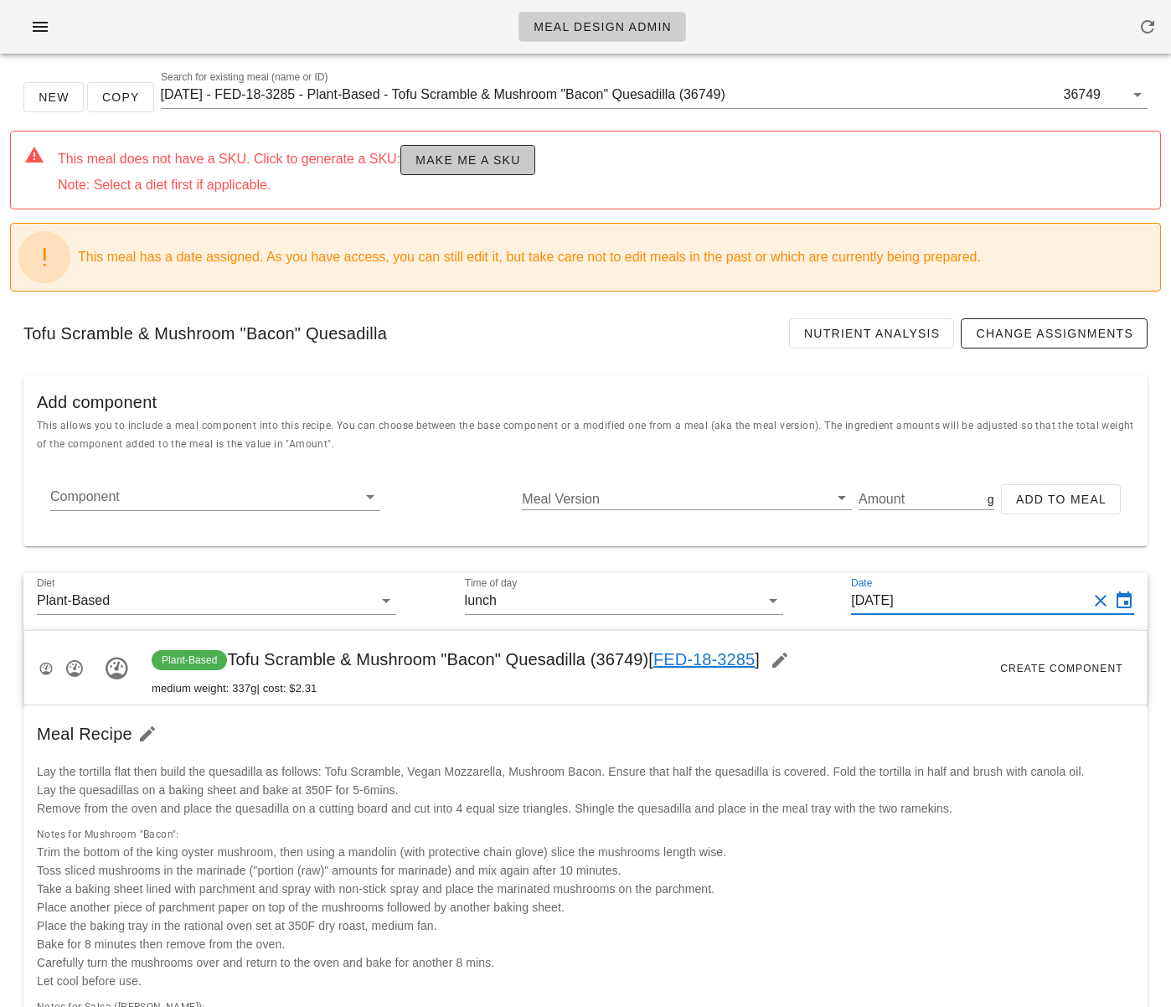
click at [465, 167] on span "Make me a SKU" at bounding box center [468, 159] width 106 height 13
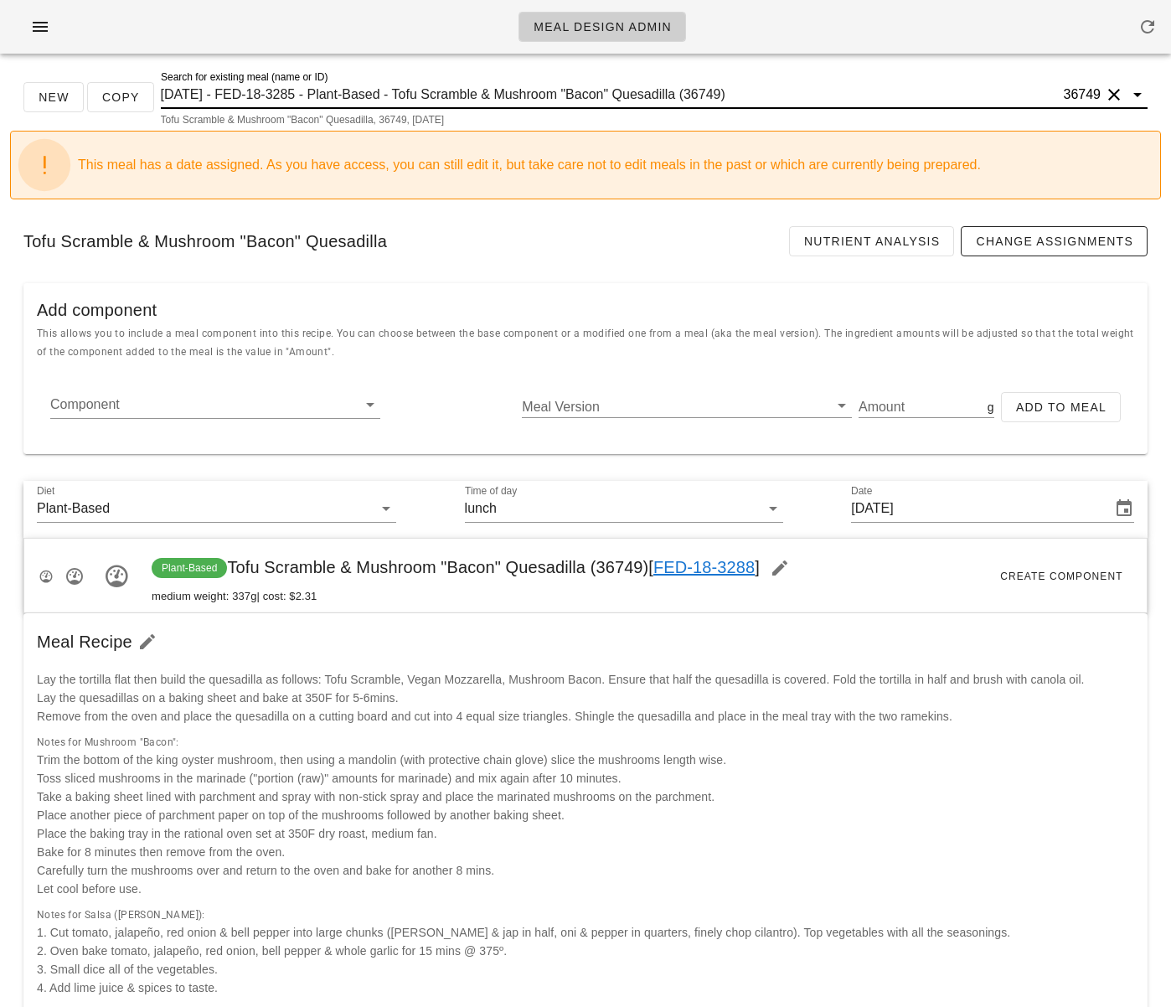
click at [633, 96] on input "2025-08-03 - FED-18-3285 - Plant-Based - Tofu Scramble & Mushroom "Bacon" Quesa…" at bounding box center [611, 94] width 900 height 27
click at [631, 95] on input "2025-08-03 - FED-18-3285 - Plant-Based - Tofu Scramble & Mushroom "Bacon" Quesa…" at bounding box center [611, 94] width 900 height 27
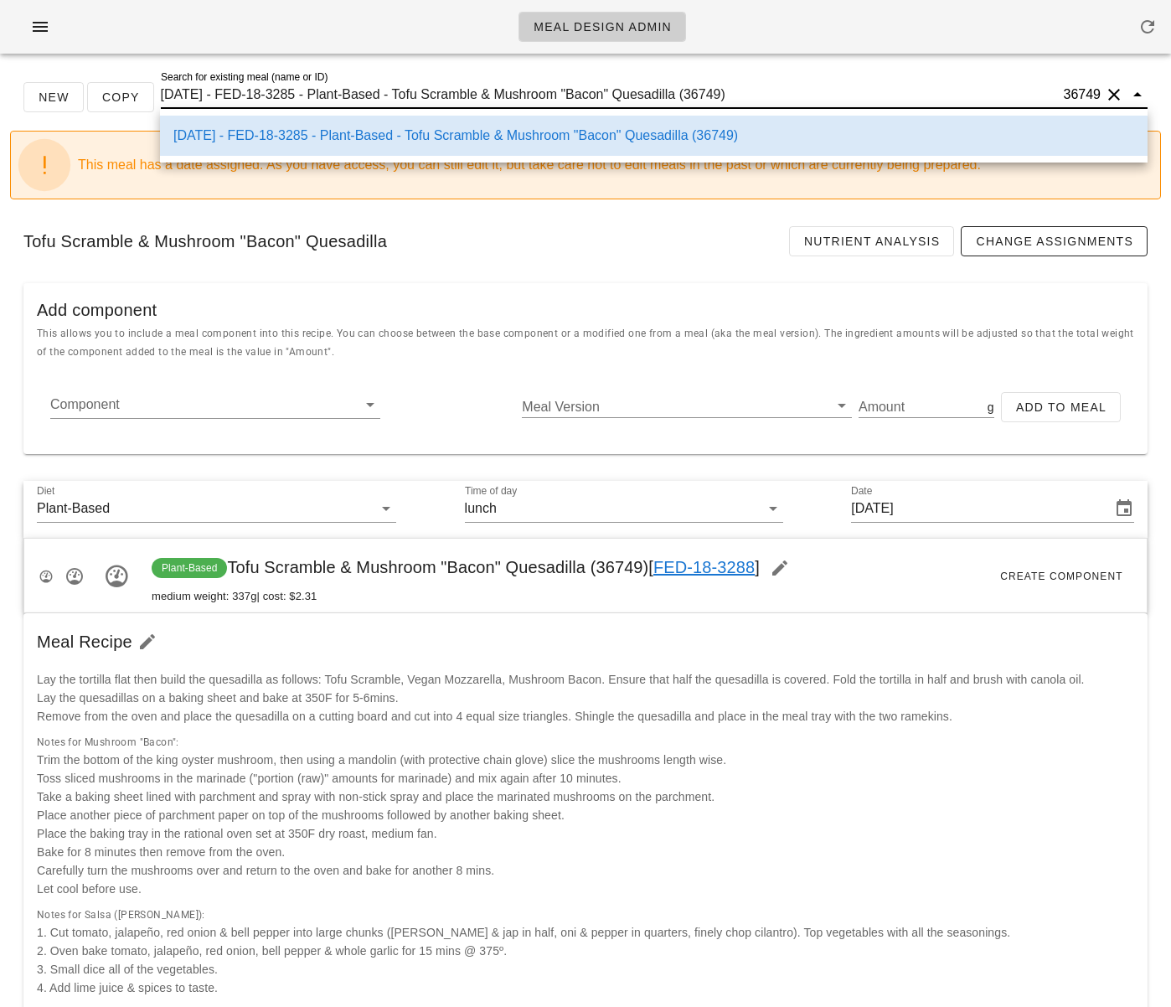
scroll to position [1, 0]
click at [631, 95] on input "2025-08-03 - FED-18-3285 - Plant-Based - Tofu Scramble & Mushroom "Bacon" Quesa…" at bounding box center [611, 94] width 900 height 27
paste input "Plant Based "Scallops" with Summer Succotash"
type input "Plant Based "Scallops" with Summer Succotash"
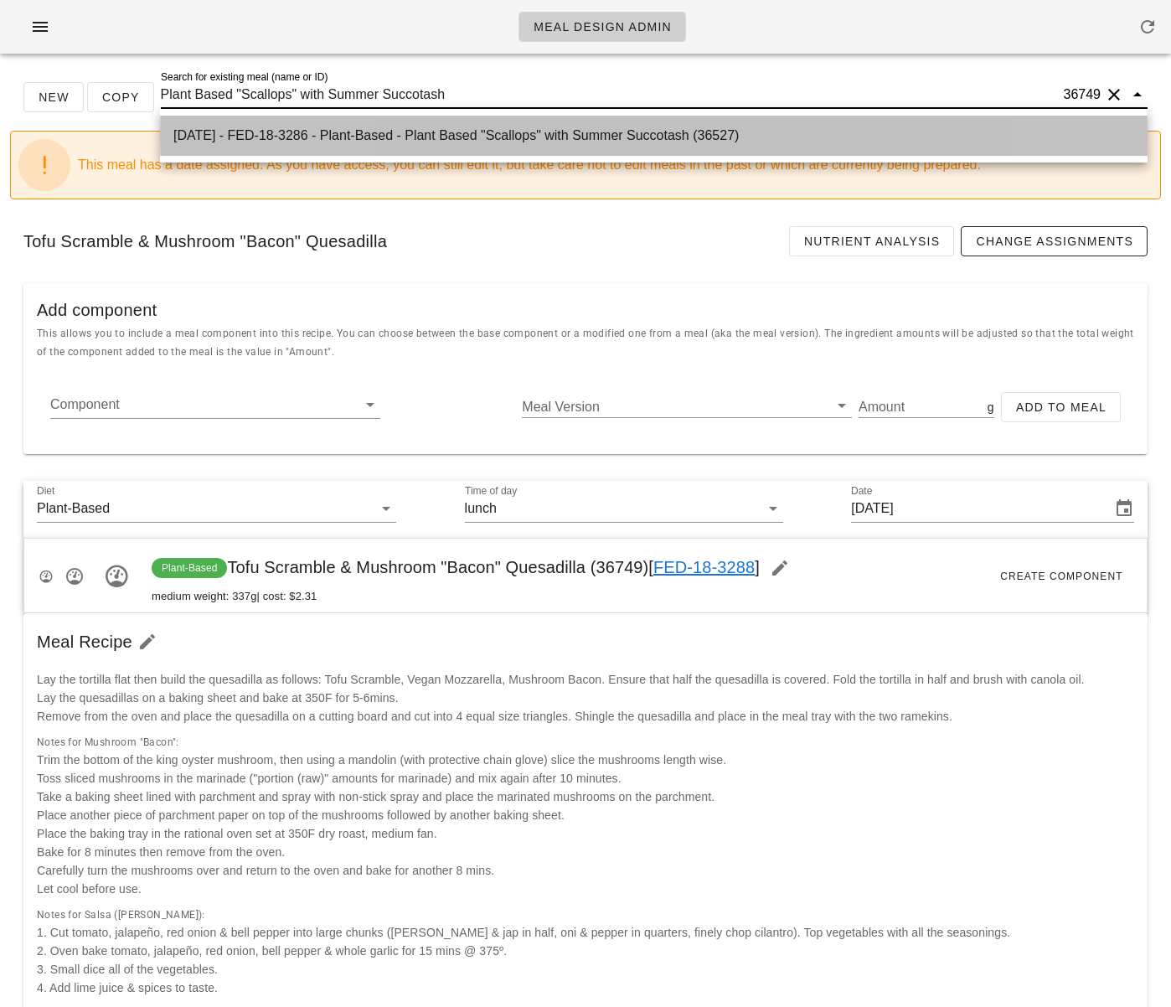
click at [600, 138] on div "2025-08-03 - FED-18-3286 - Plant-Based - Plant Based "Scallops" with Summer Suc…" at bounding box center [653, 135] width 961 height 16
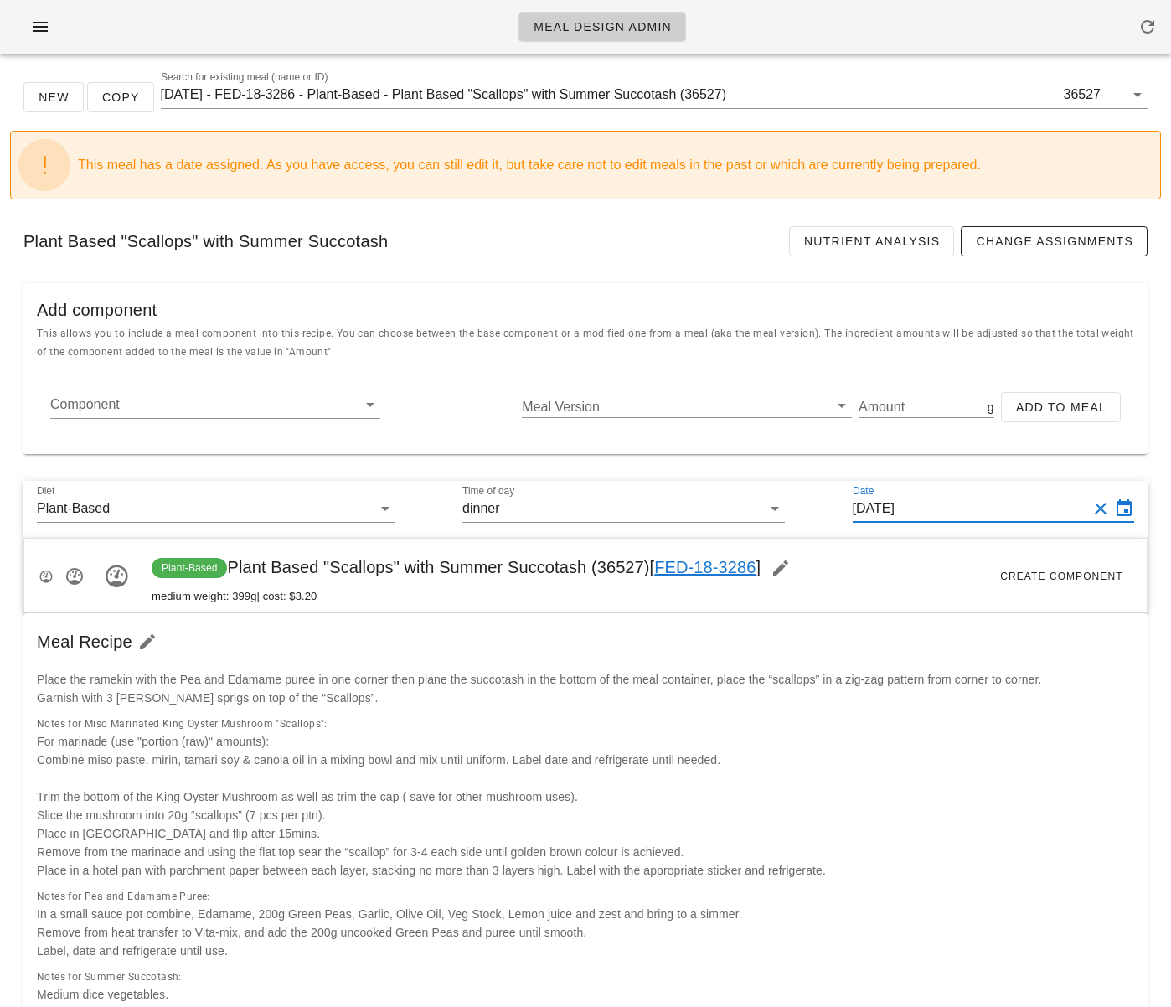
click at [897, 510] on input "Sunday Aug 03, 2025" at bounding box center [970, 508] width 235 height 27
click at [906, 511] on input "Sunday Aug 03, 2025" at bounding box center [970, 508] width 235 height 27
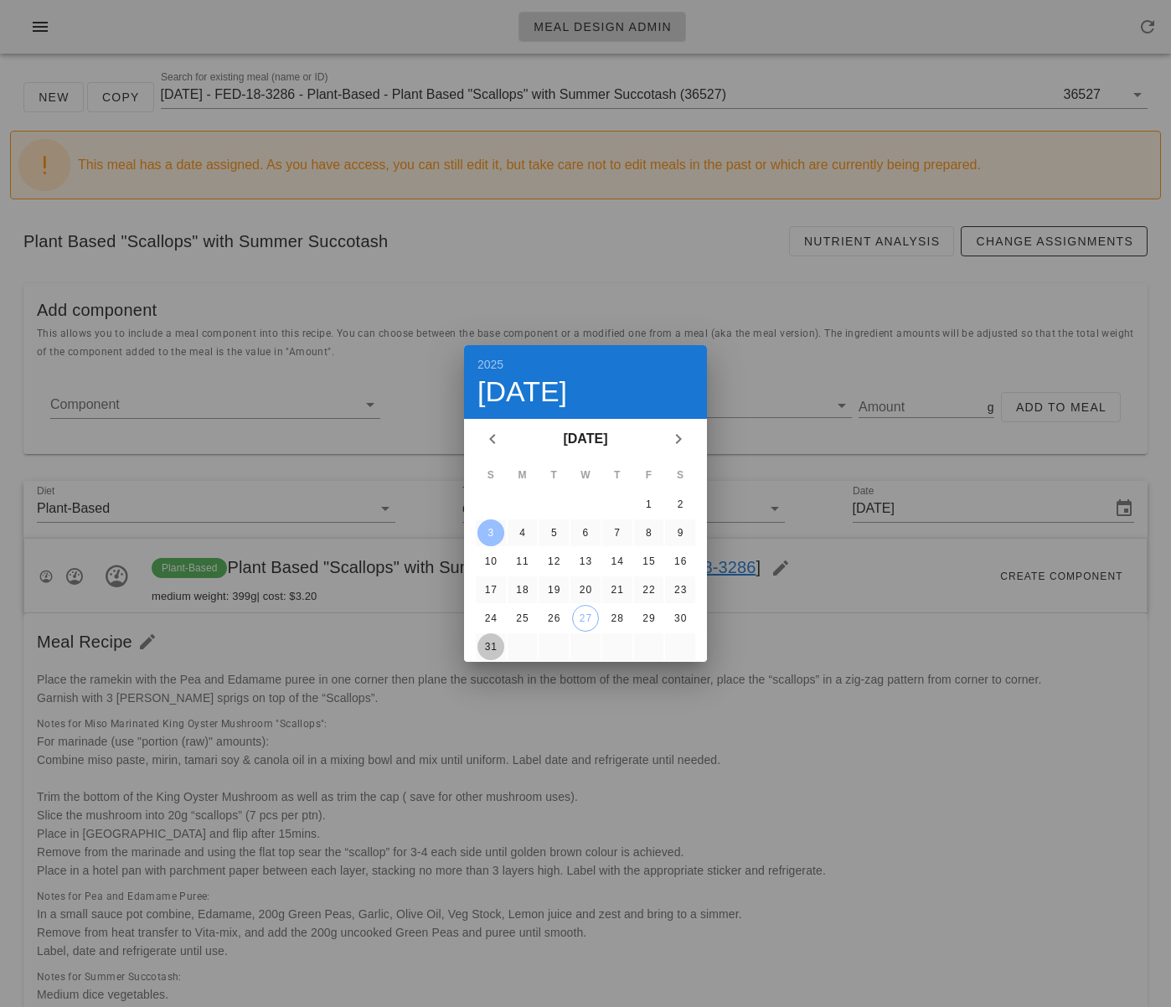
click at [486, 644] on div "31" at bounding box center [490, 647] width 27 height 12
type input "Sunday Aug 31, 2025"
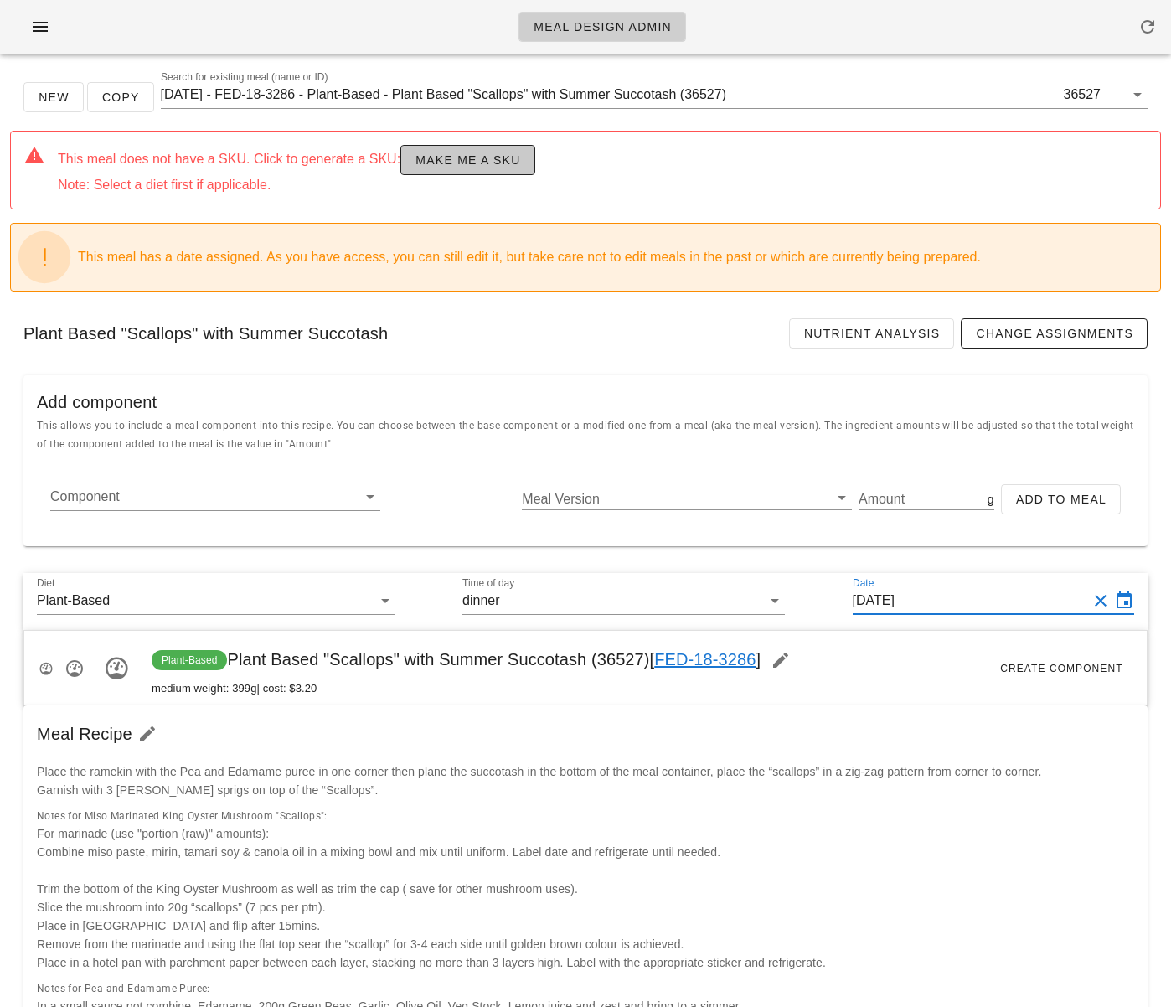
click at [465, 157] on span "Make me a SKU" at bounding box center [468, 159] width 106 height 13
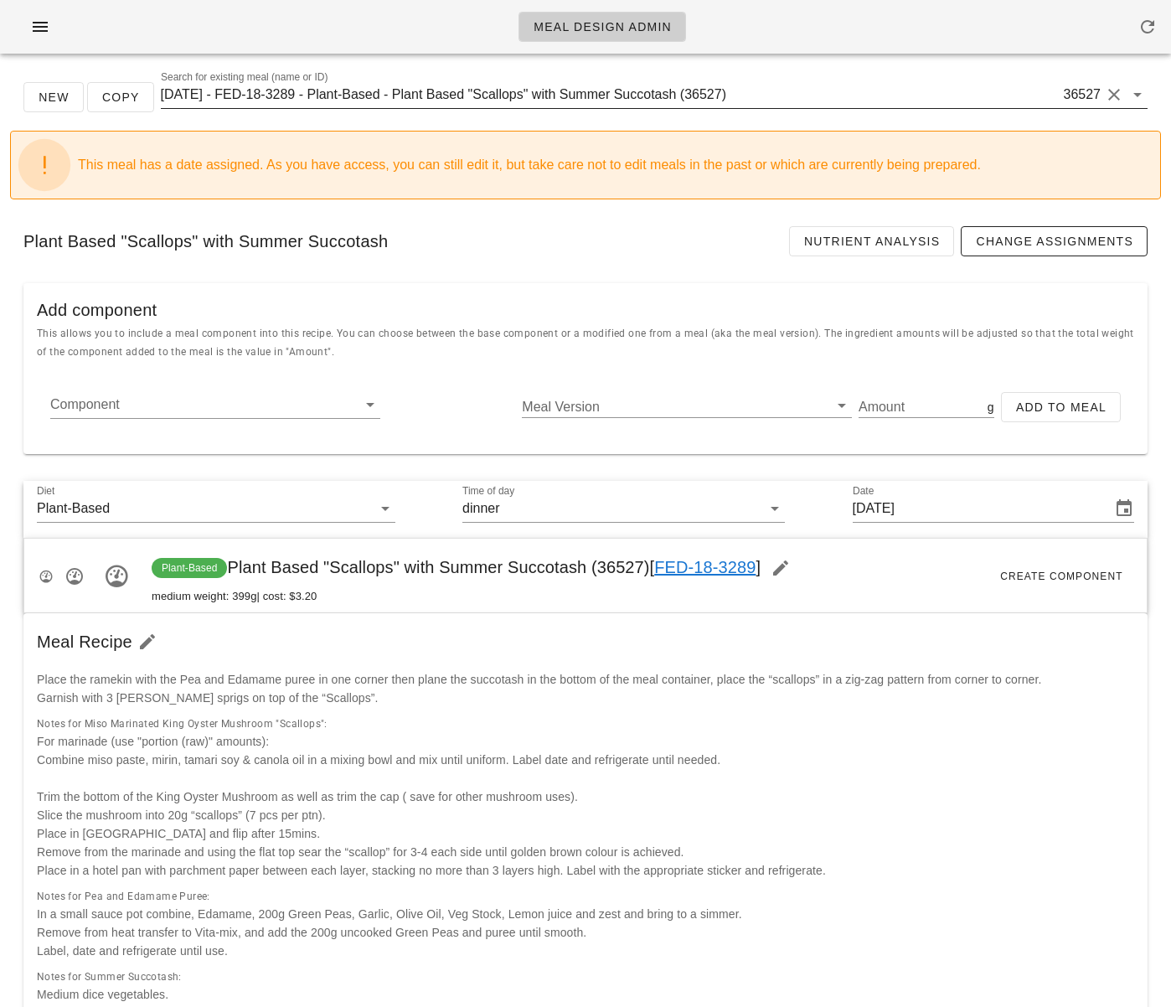
click at [649, 99] on input "[DATE] - FED-18-3289 - Plant-Based - Plant Based "Scallops" with Summer Succota…" at bounding box center [611, 94] width 900 height 27
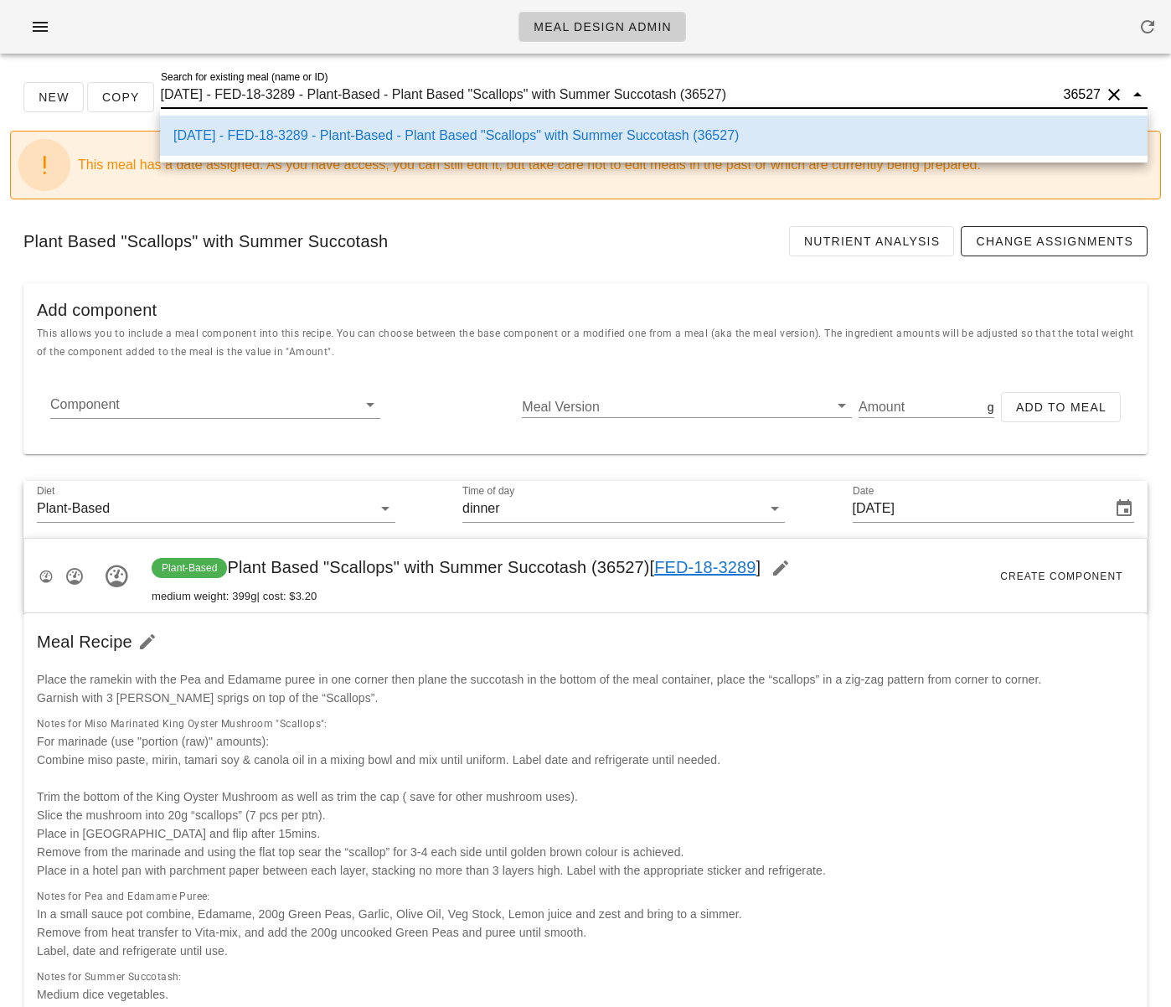
click at [622, 99] on input "2025-08-31 - FED-18-3289 - Plant-Based - Plant Based "Scallops" with Summer Suc…" at bounding box center [611, 94] width 900 height 27
paste input "[EMAIL_ADDRESS][DOMAIN_NAME]"
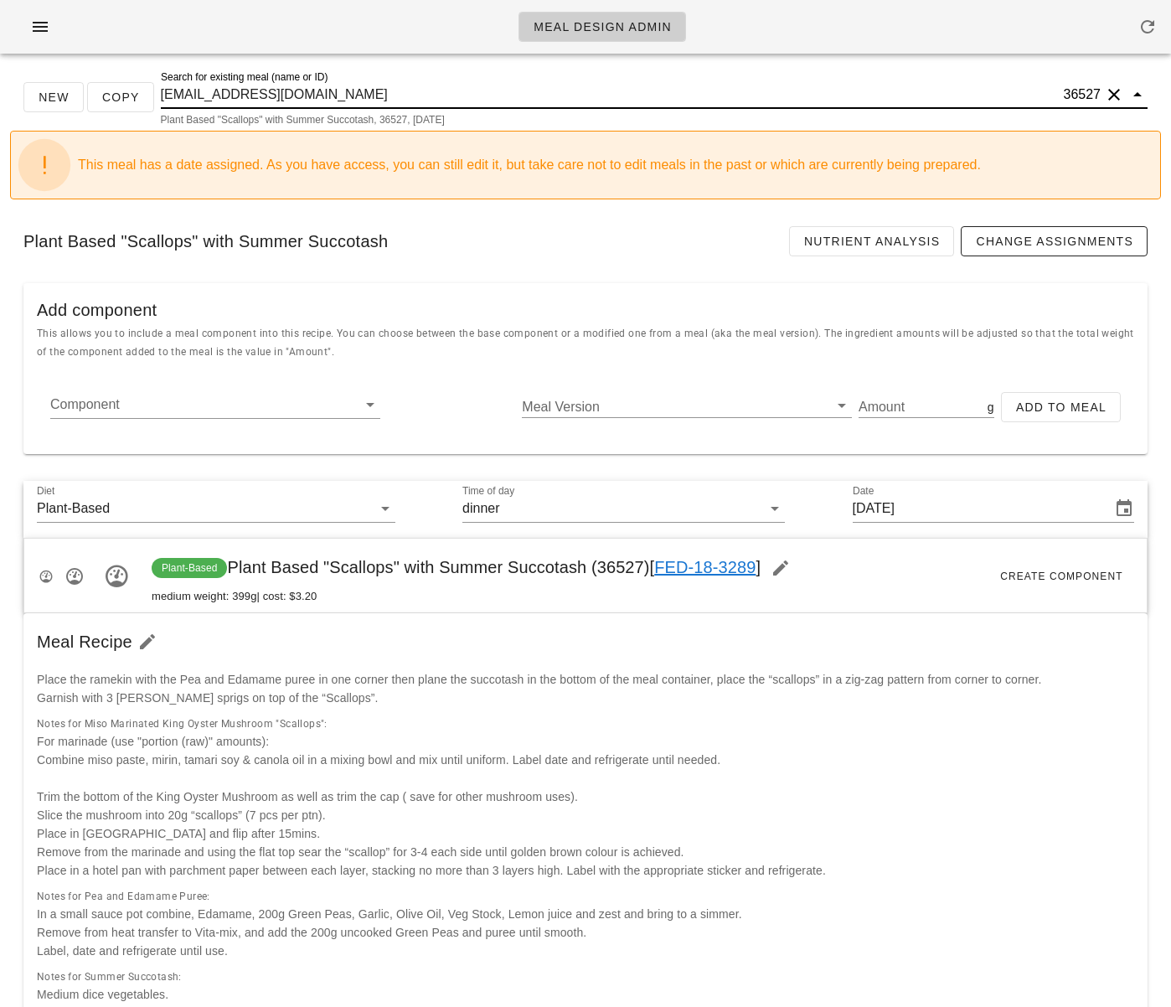
type input "[EMAIL_ADDRESS][DOMAIN_NAME]"
click at [46, 24] on icon "button" at bounding box center [40, 27] width 20 height 20
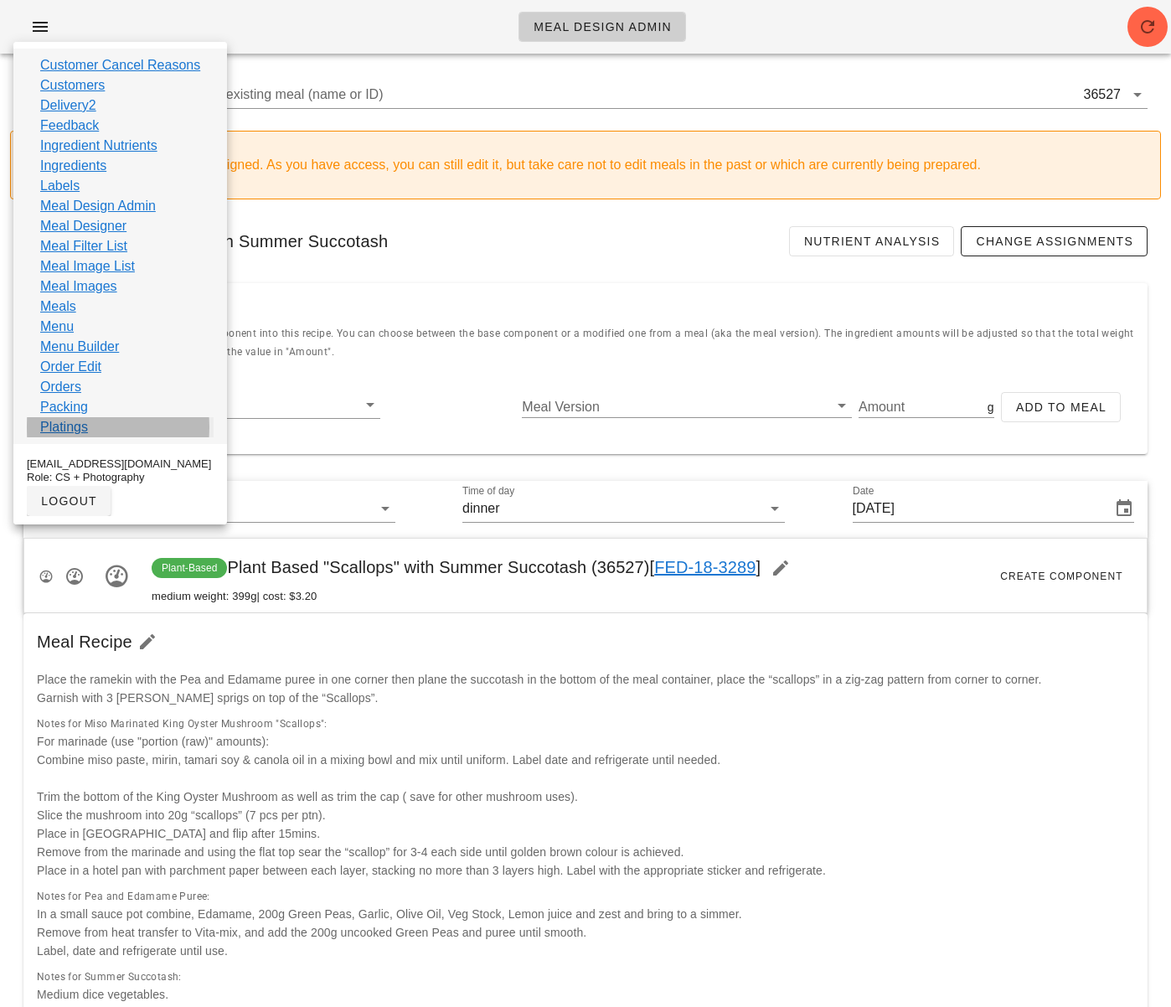
click at [77, 428] on link "Platings" at bounding box center [64, 427] width 48 height 20
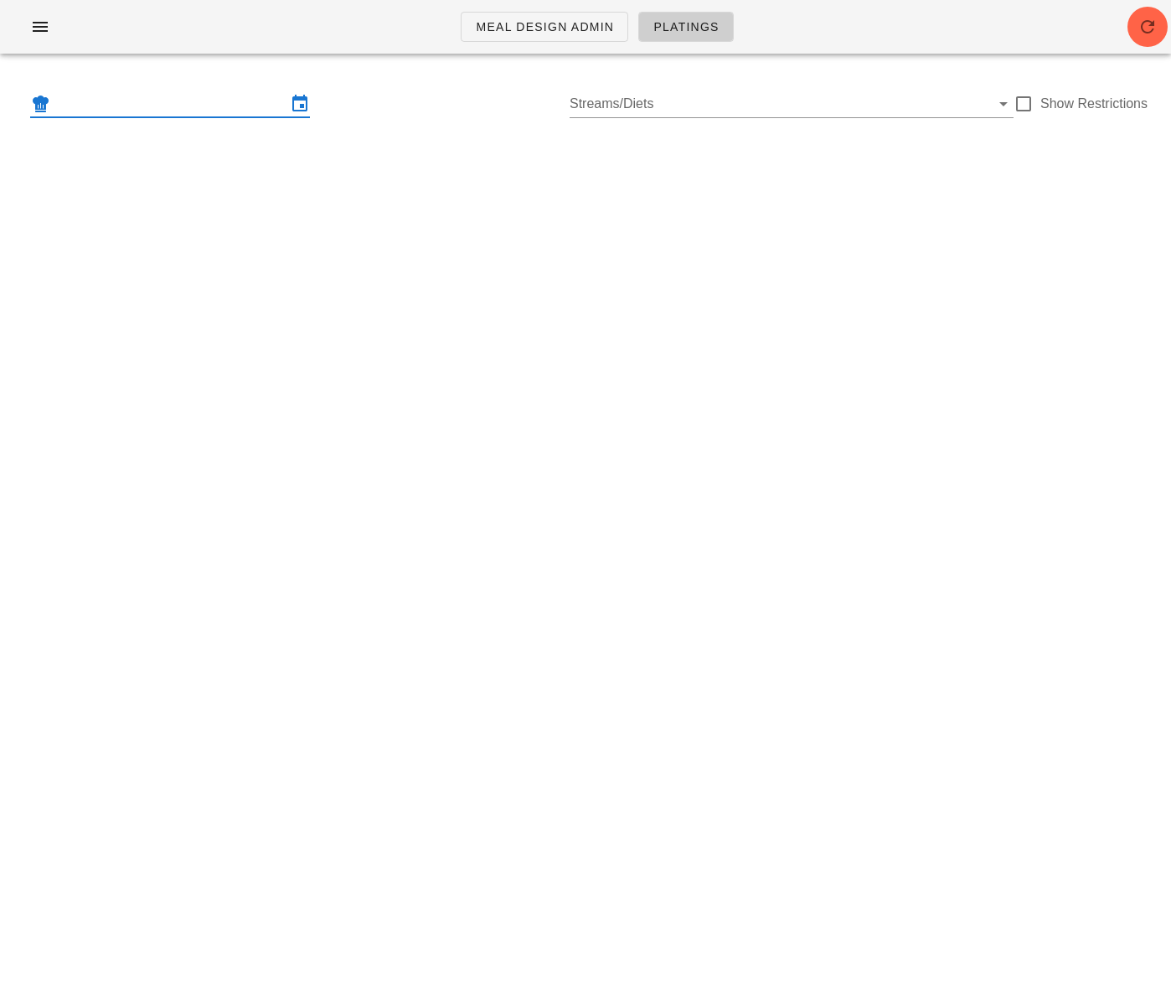
click at [177, 101] on input "text" at bounding box center [170, 103] width 233 height 27
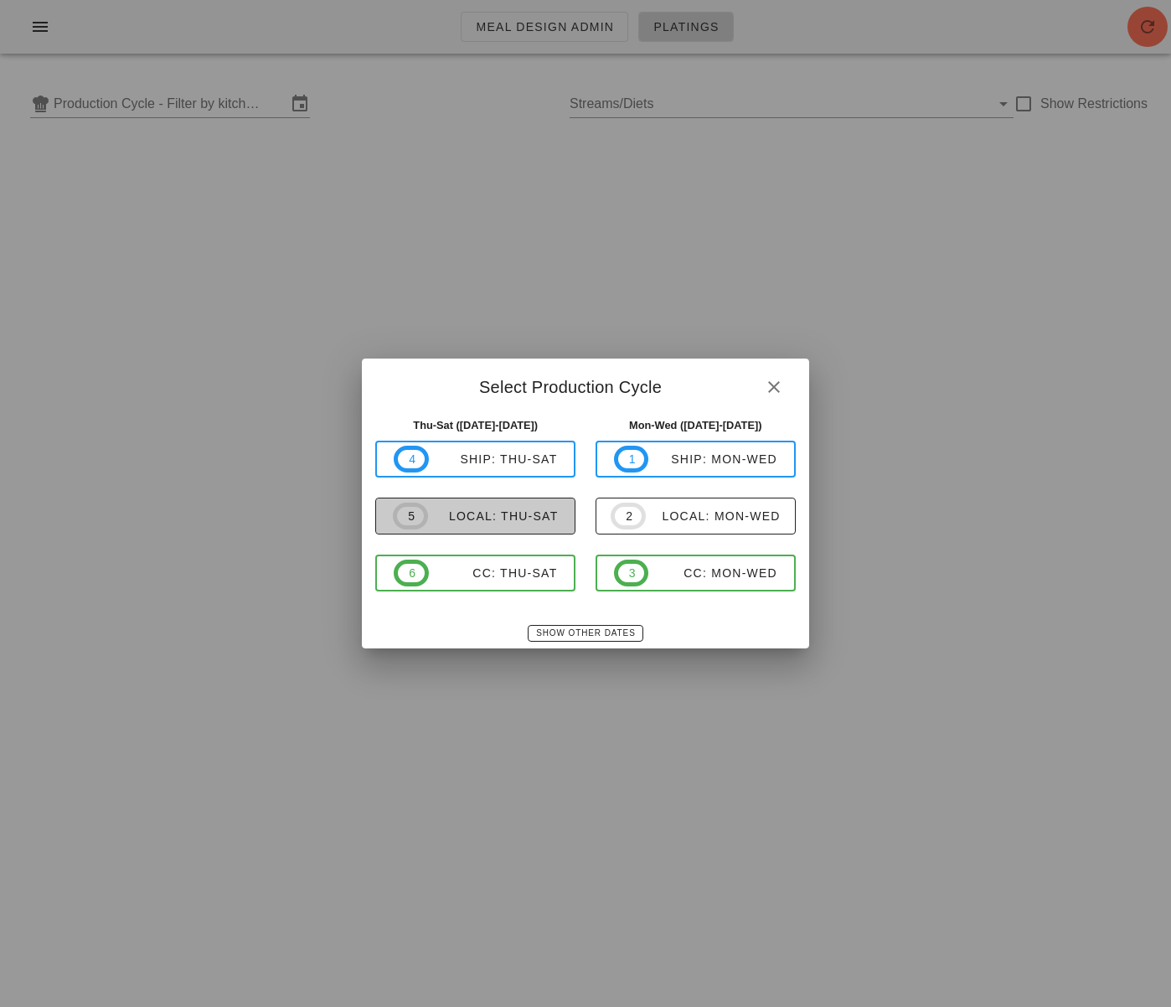
click at [519, 526] on span "5 local: Thu-Sat" at bounding box center [475, 516] width 165 height 27
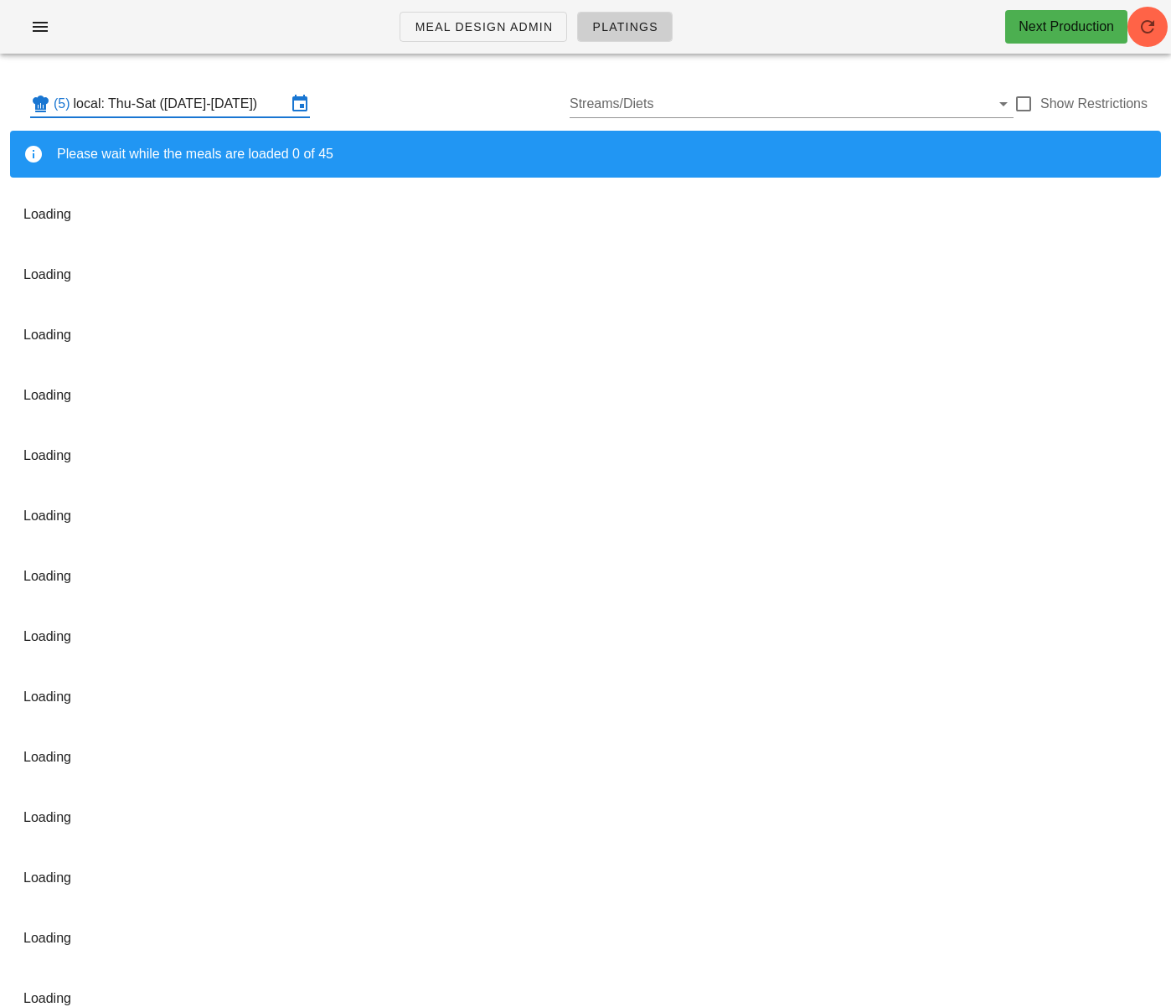
click at [210, 110] on input "local: Thu-Sat (Aug 28-Aug 30)" at bounding box center [180, 103] width 213 height 27
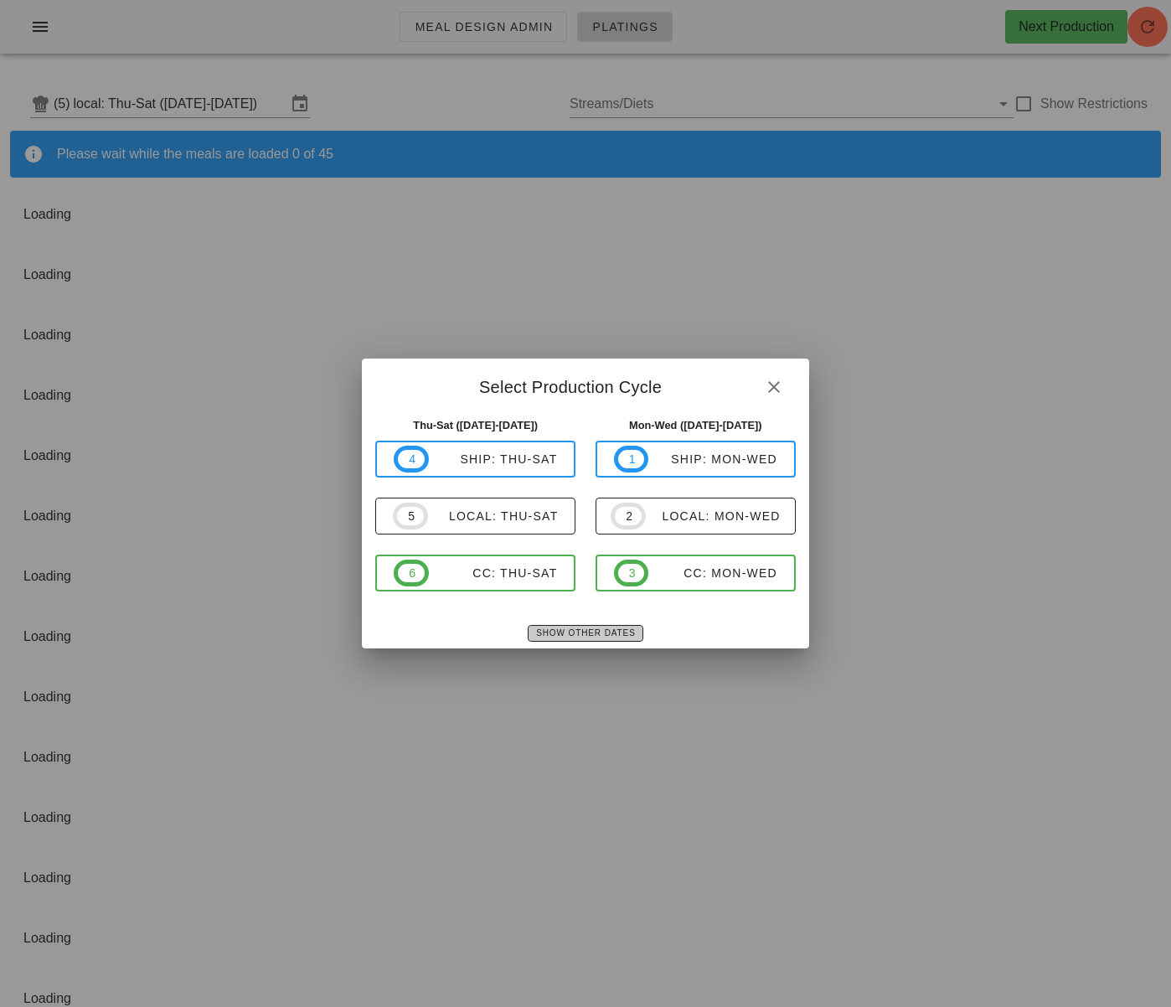
click at [609, 628] on span "Show Other Dates" at bounding box center [585, 632] width 100 height 9
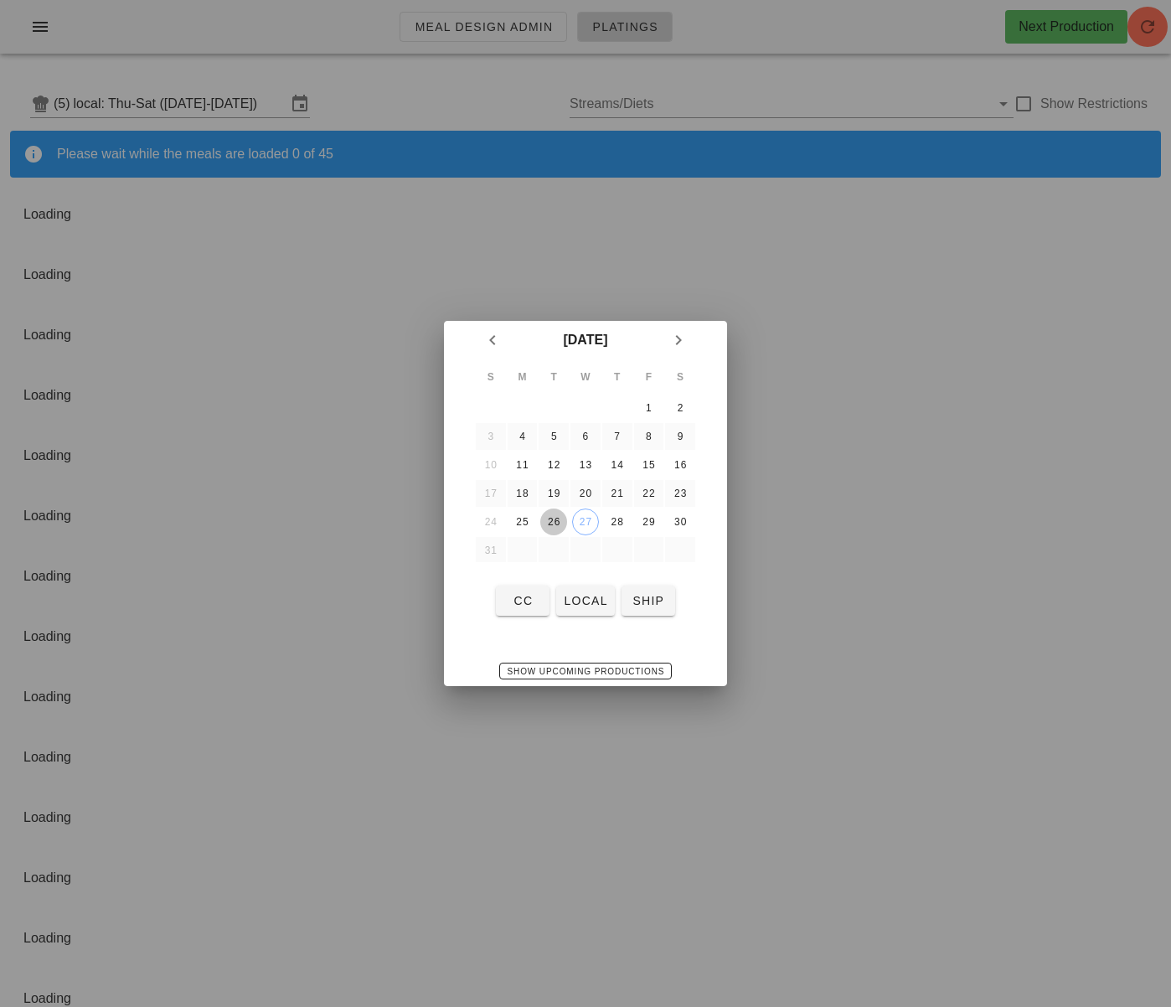
click at [552, 523] on div "26" at bounding box center [553, 522] width 27 height 12
click at [575, 602] on span "local" at bounding box center [585, 600] width 44 height 13
type input "local: Mon-Wed (Aug 25-Aug 27)"
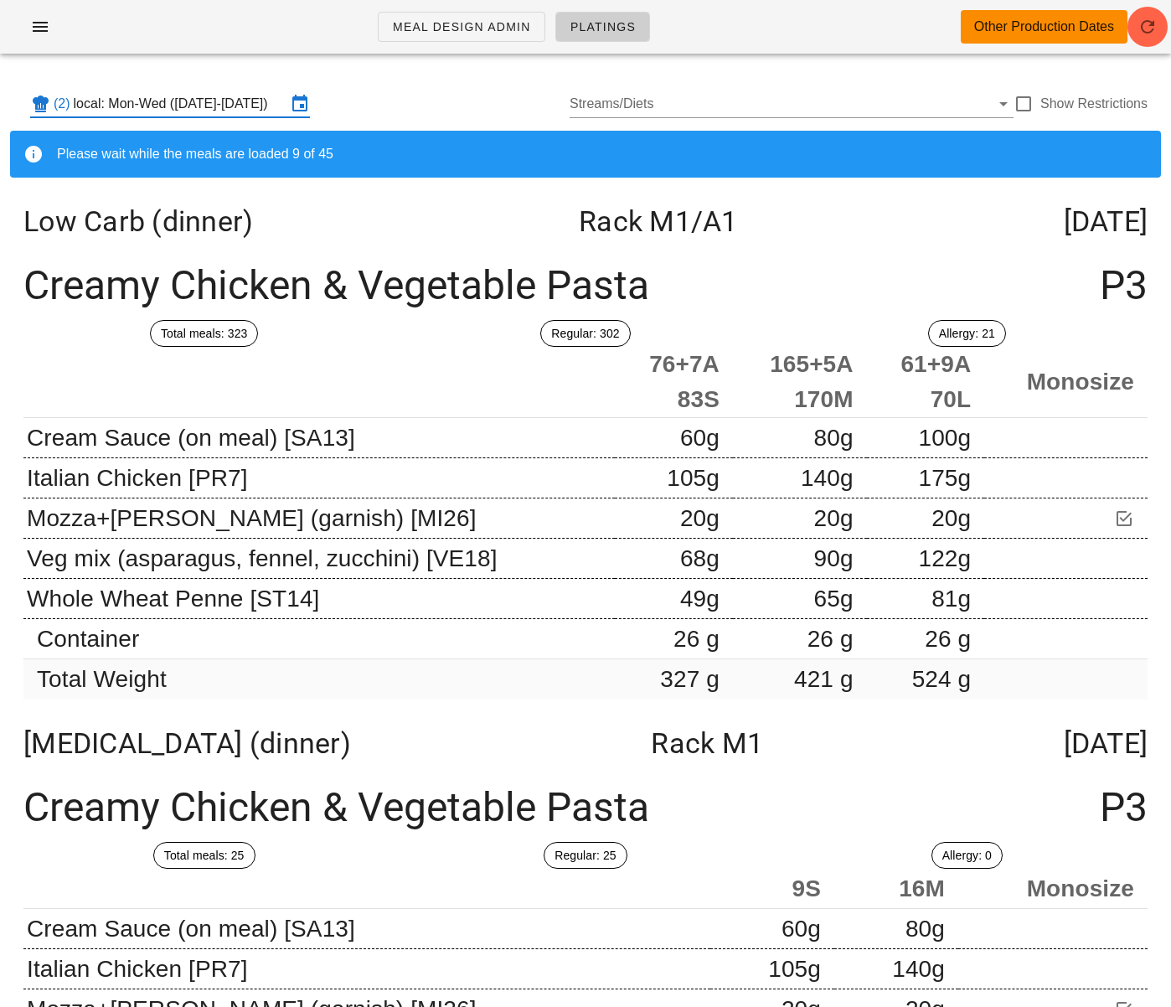
click at [329, 355] on div "Total meals: 323" at bounding box center [203, 333] width 381 height 47
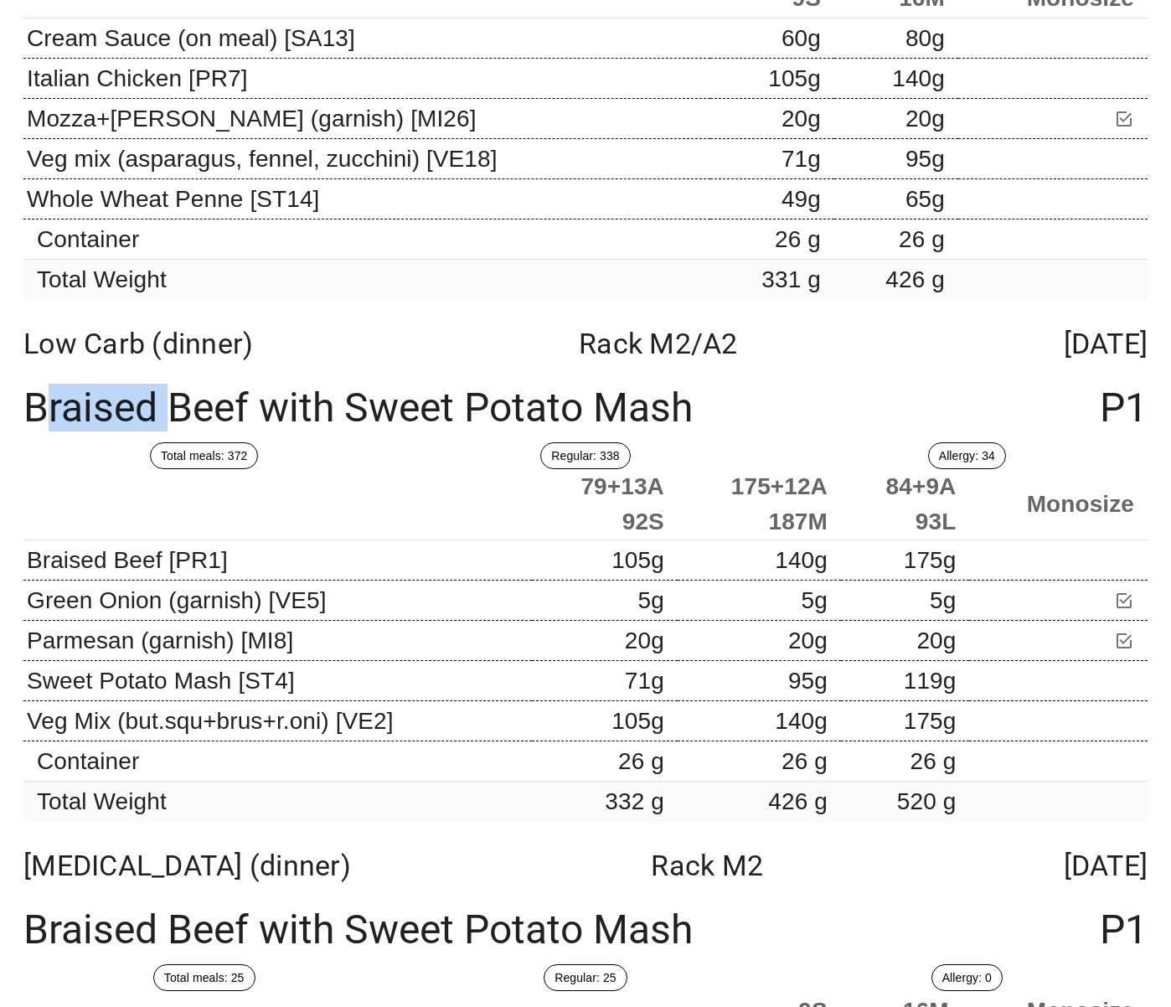
scroll to position [926, 0]
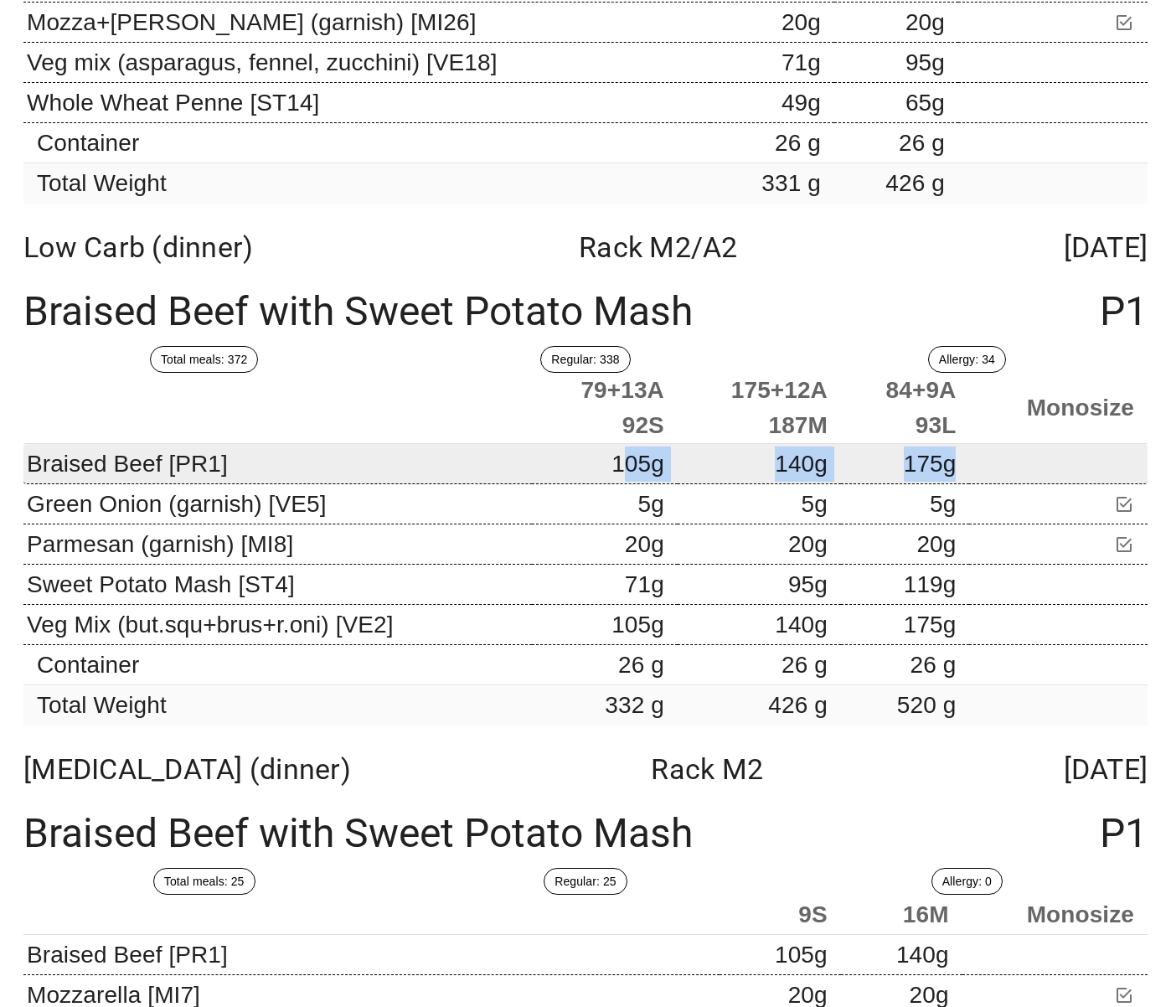
drag, startPoint x: 591, startPoint y: 461, endPoint x: 983, endPoint y: 466, distance: 392.1
click at [983, 466] on tr "Braised Beef [PR1] 105g 105g 140g 175g 175g" at bounding box center [585, 464] width 1124 height 40
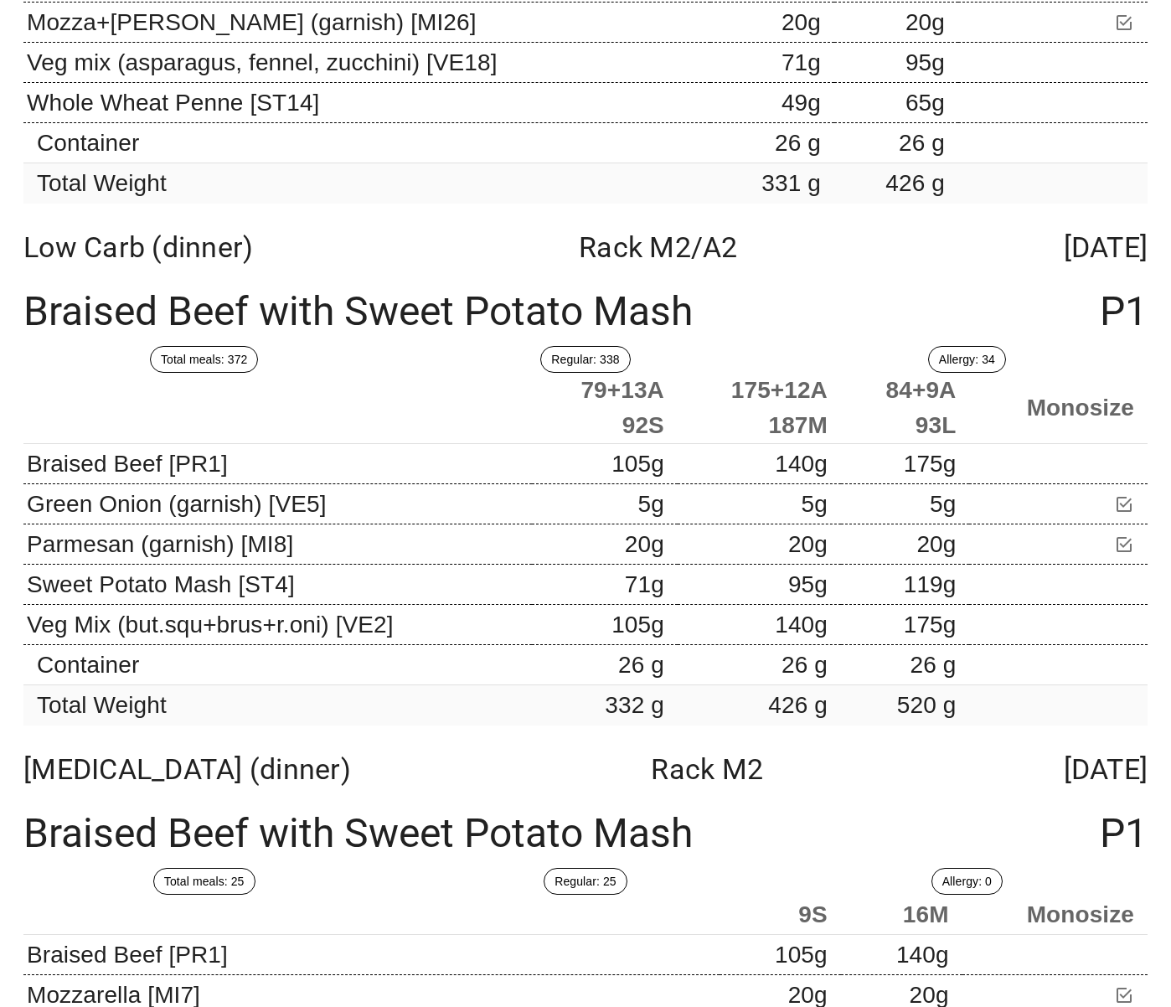
click at [1150, 750] on div "Diabetes (dinner) Rack M2 Tuesday Aug 26" at bounding box center [585, 769] width 1151 height 60
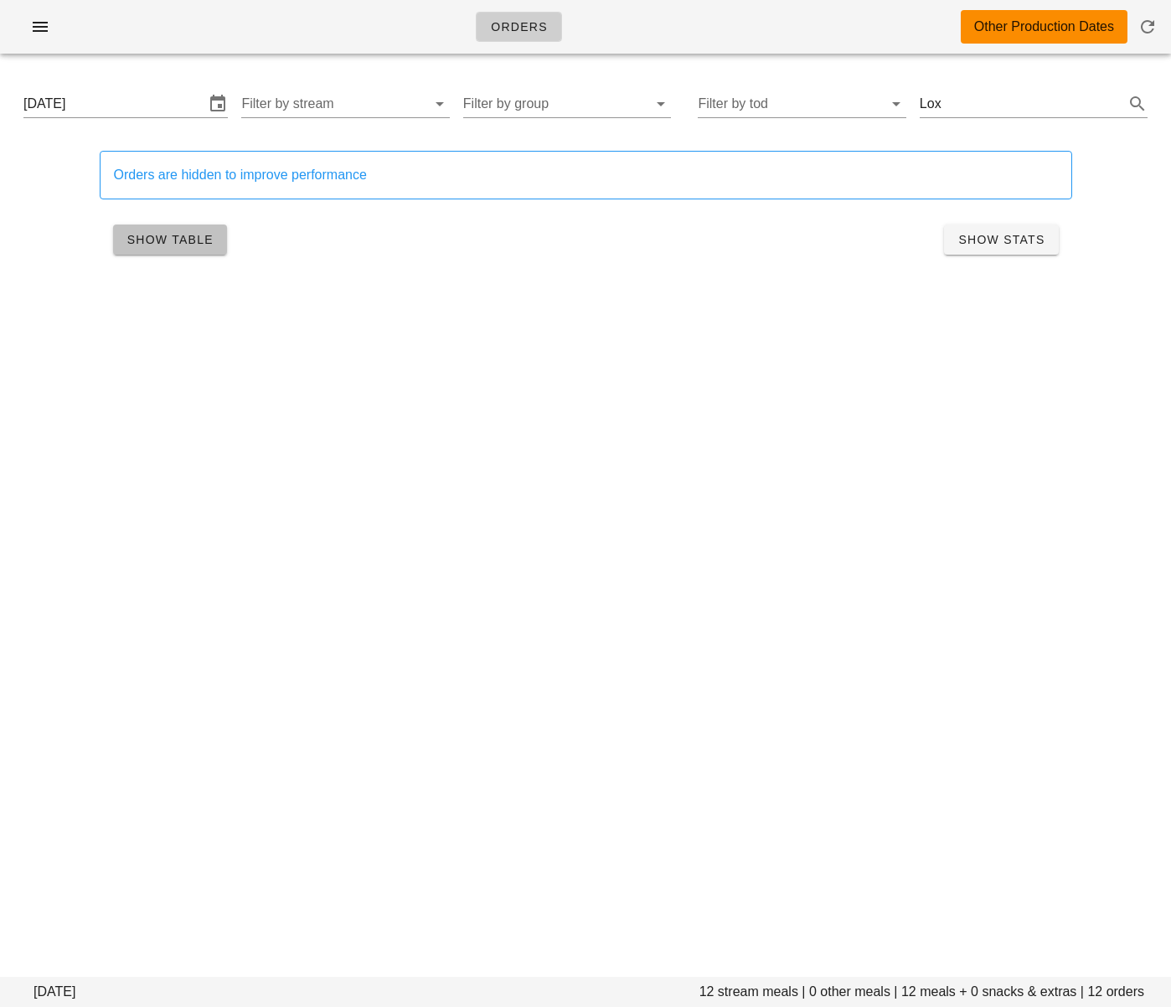
click at [145, 246] on span "Show Table" at bounding box center [169, 239] width 87 height 13
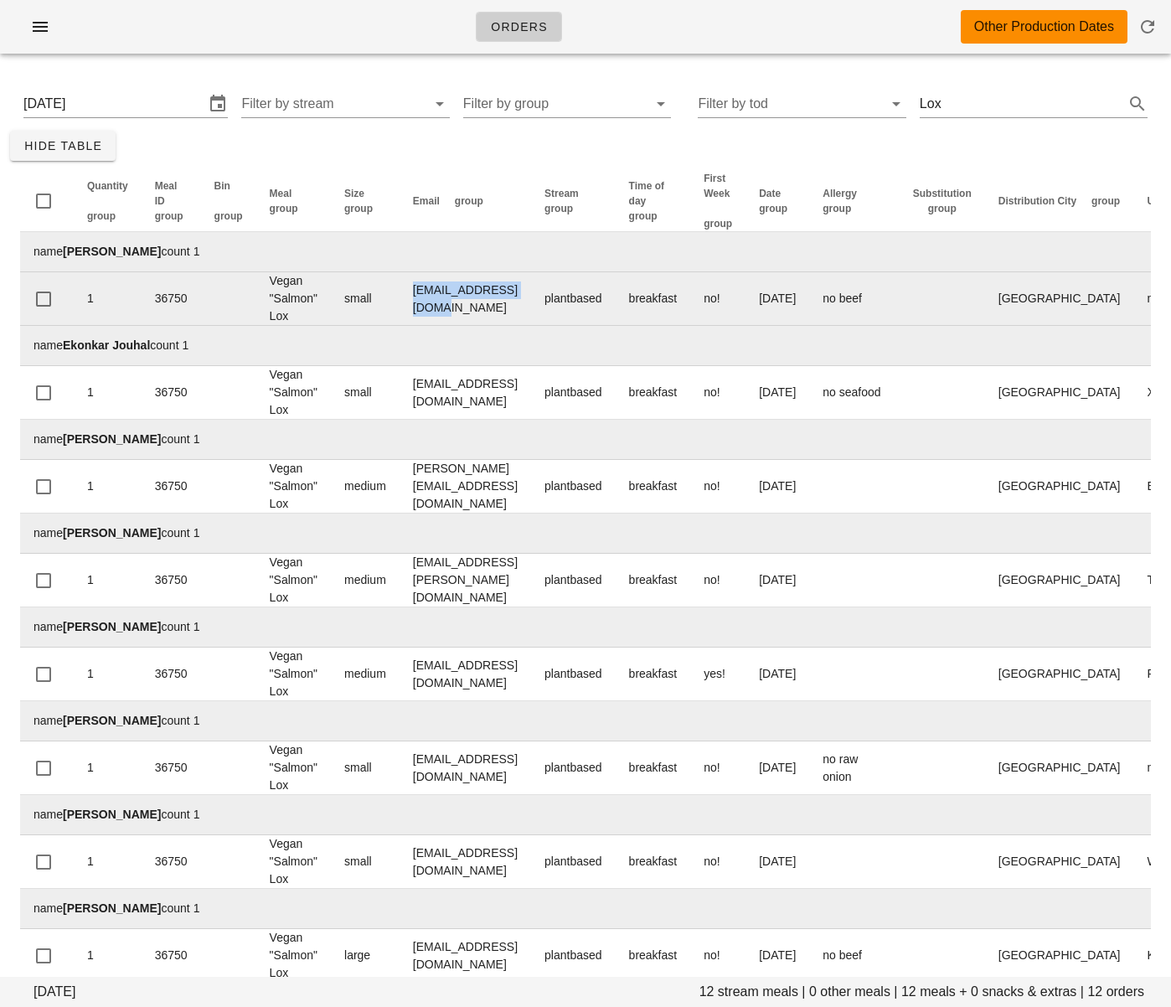
drag, startPoint x: 544, startPoint y: 302, endPoint x: 420, endPoint y: 297, distance: 124.9
click at [420, 297] on td "[EMAIL_ADDRESS][DOMAIN_NAME]" at bounding box center [466, 299] width 132 height 54
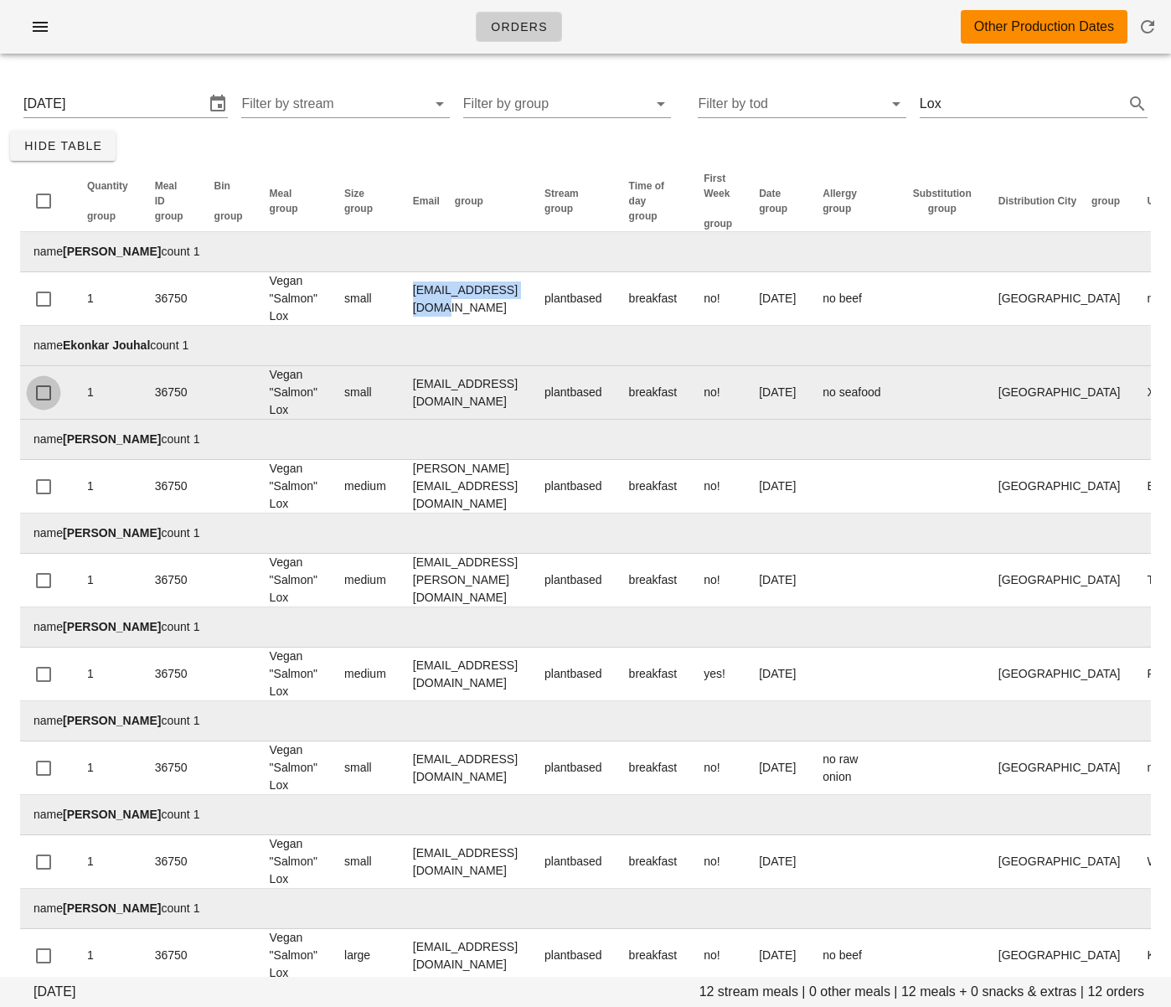
copy td "[EMAIL_ADDRESS][DOMAIN_NAME]"
drag, startPoint x: 512, startPoint y: 400, endPoint x: 408, endPoint y: 389, distance: 104.4
click at [408, 389] on td "[EMAIL_ADDRESS][DOMAIN_NAME]" at bounding box center [466, 393] width 132 height 54
copy td "[EMAIL_ADDRESS][DOMAIN_NAME]"
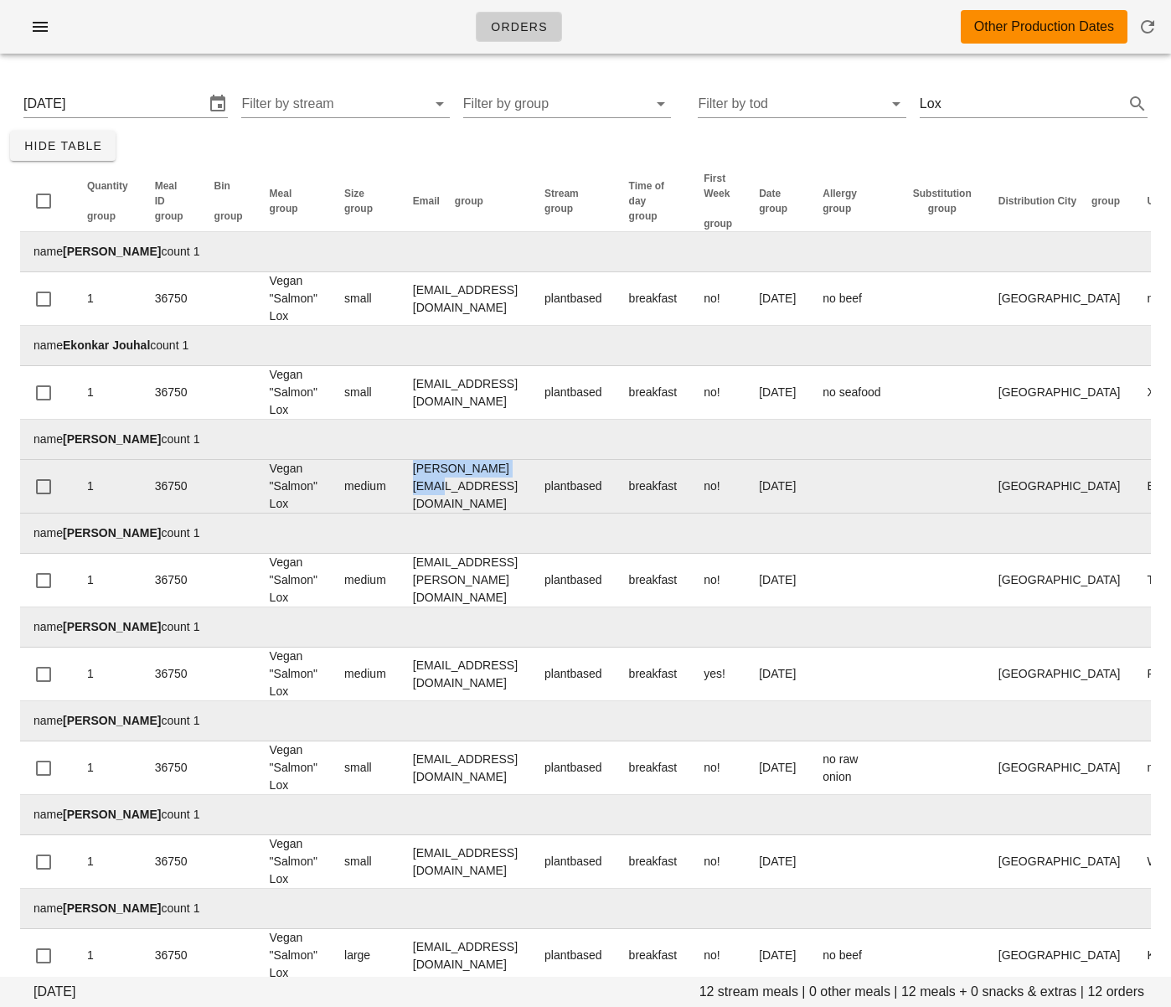
drag, startPoint x: 542, startPoint y: 489, endPoint x: 412, endPoint y: 485, distance: 129.9
click at [412, 485] on td "[PERSON_NAME][EMAIL_ADDRESS][DOMAIN_NAME]" at bounding box center [466, 487] width 132 height 54
copy td "[PERSON_NAME][EMAIL_ADDRESS][DOMAIN_NAME]"
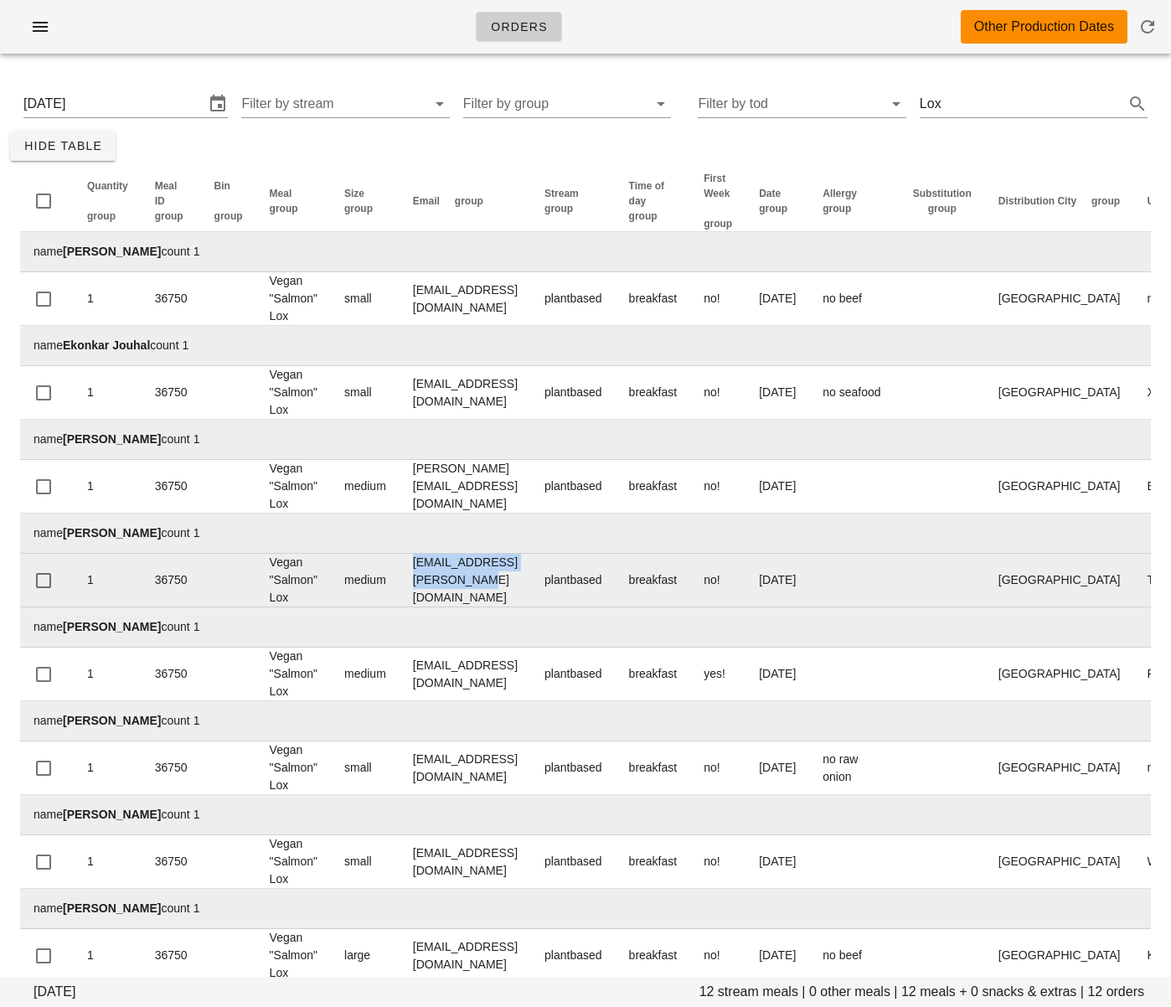
drag, startPoint x: 567, startPoint y: 582, endPoint x: 408, endPoint y: 578, distance: 159.2
click at [408, 578] on td "[EMAIL_ADDRESS][PERSON_NAME][DOMAIN_NAME]" at bounding box center [466, 581] width 132 height 54
copy td "[EMAIL_ADDRESS][PERSON_NAME][DOMAIN_NAME]"
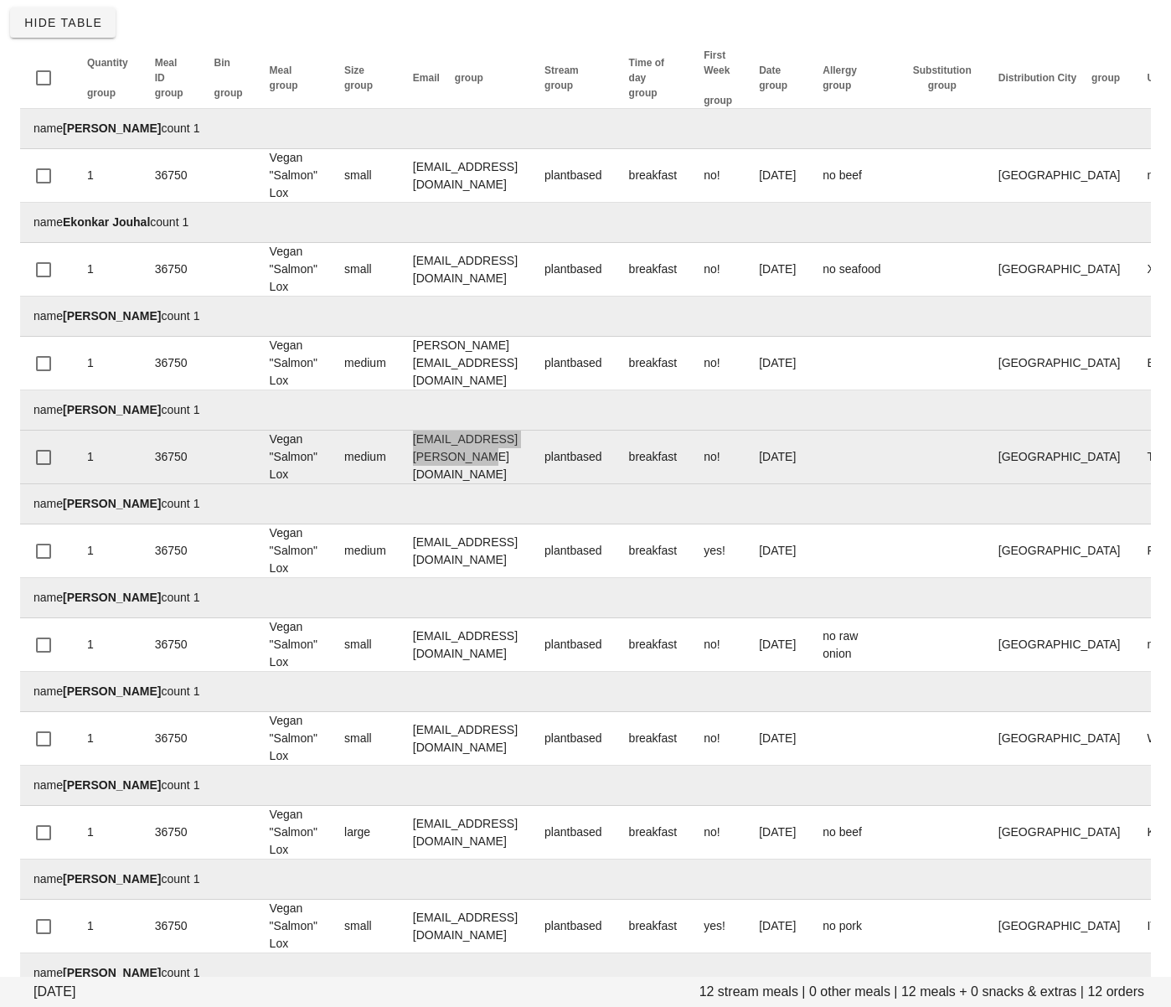
scroll to position [136, 0]
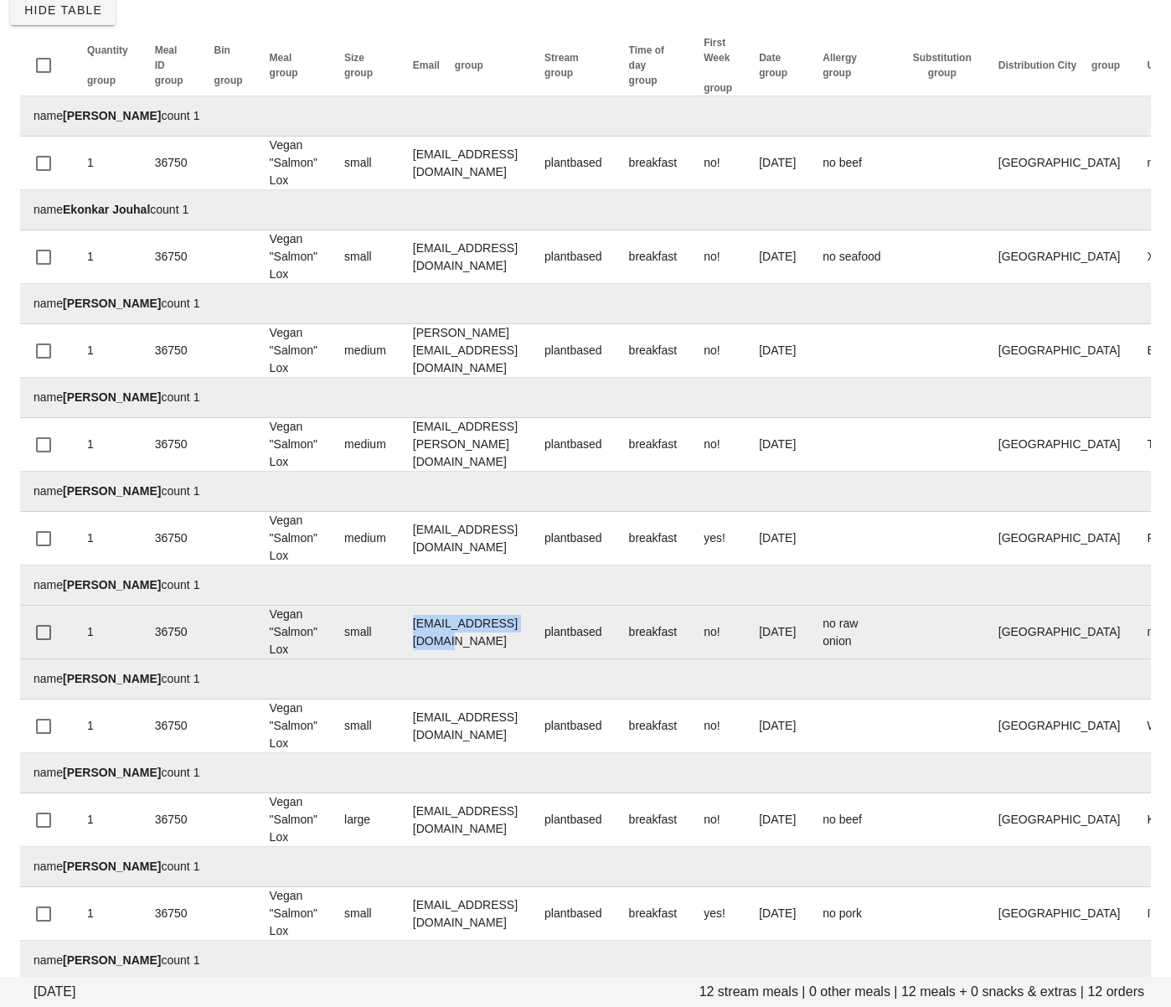
drag, startPoint x: 550, startPoint y: 638, endPoint x: 407, endPoint y: 632, distance: 142.5
click at [407, 632] on td "[EMAIL_ADDRESS][DOMAIN_NAME]" at bounding box center [466, 633] width 132 height 54
copy td "[EMAIL_ADDRESS][DOMAIN_NAME]"
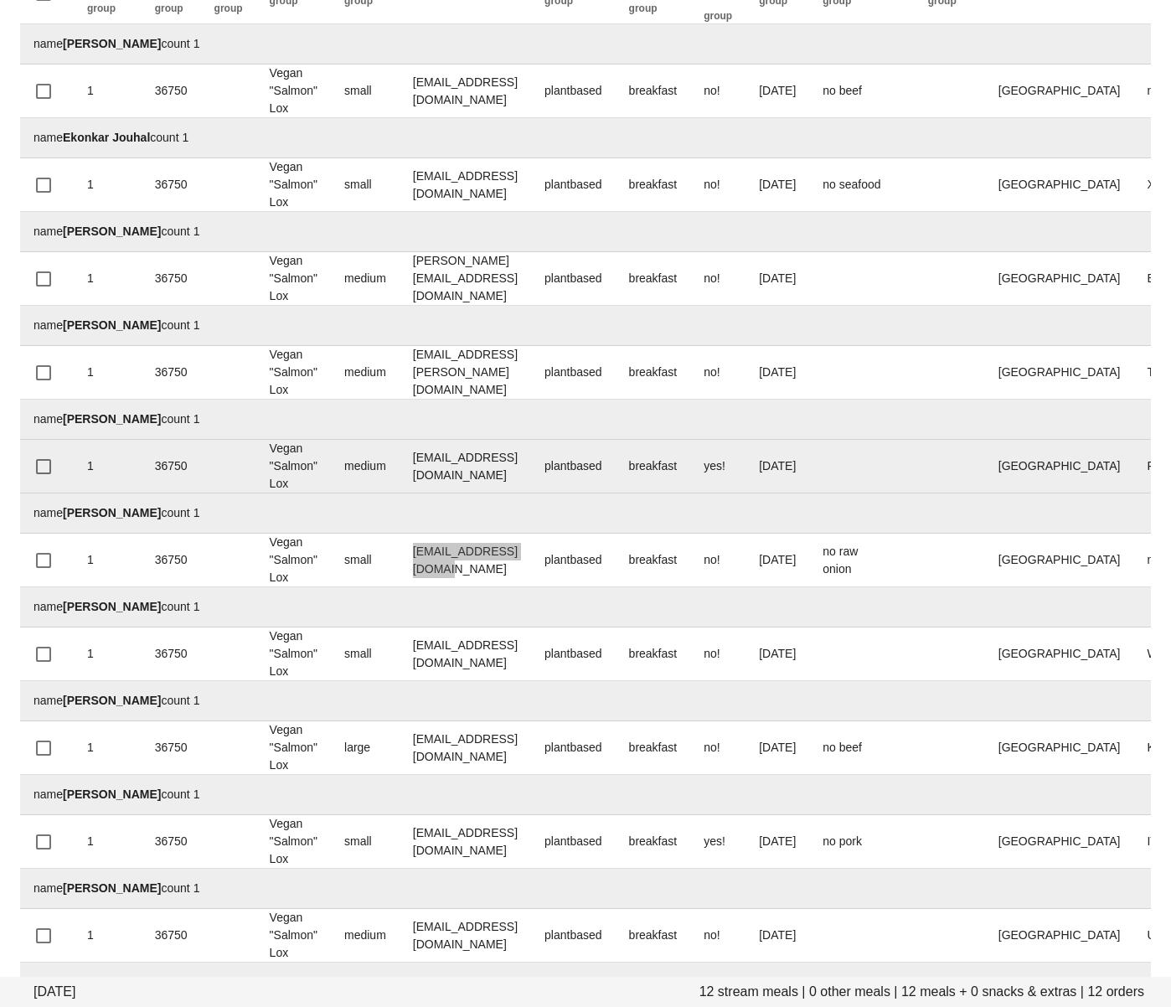
scroll to position [209, 0]
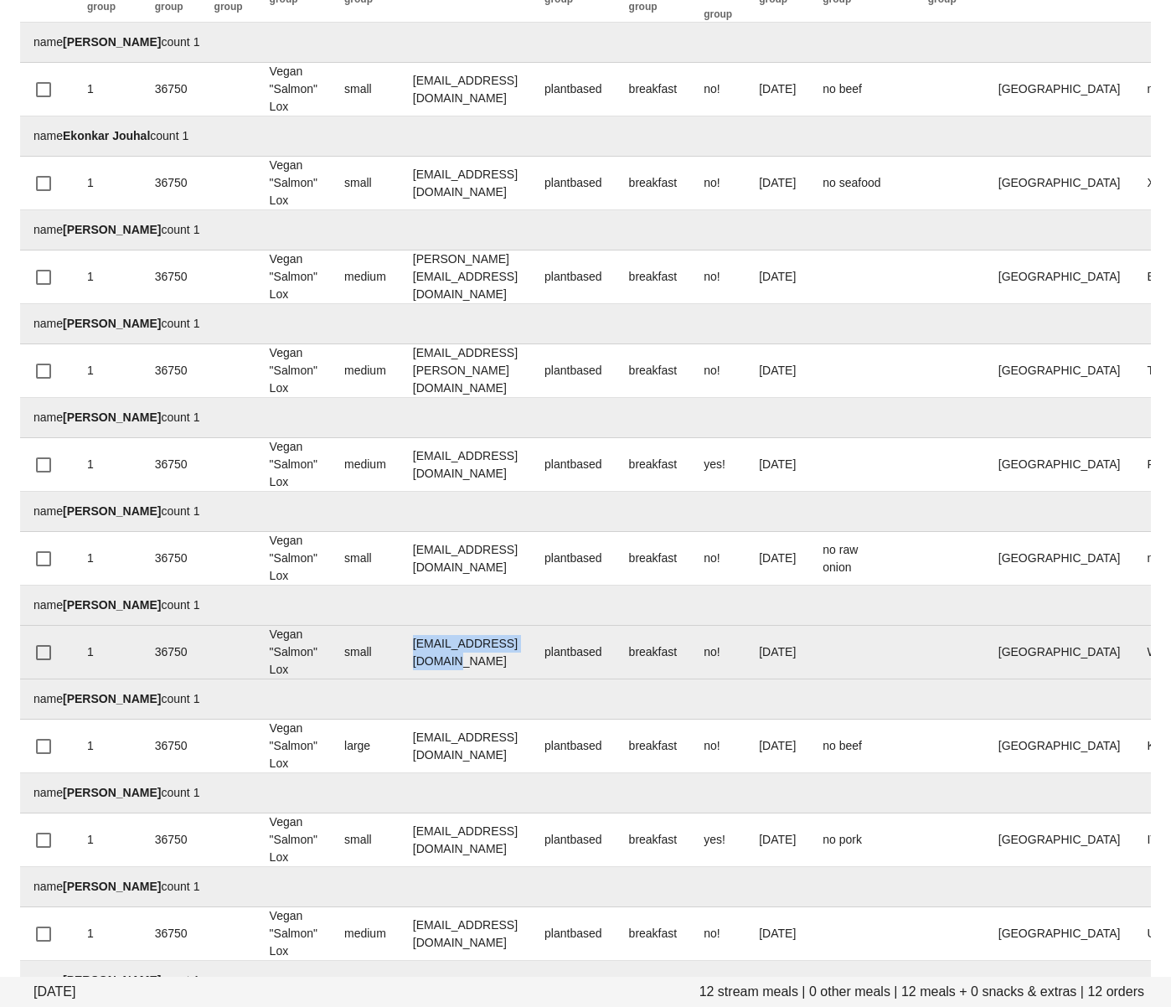
drag, startPoint x: 581, startPoint y: 652, endPoint x: 408, endPoint y: 650, distance: 172.6
click at [407, 650] on td "[EMAIL_ADDRESS][DOMAIN_NAME]" at bounding box center [466, 653] width 132 height 54
copy td "[EMAIL_ADDRESS][DOMAIN_NAME]"
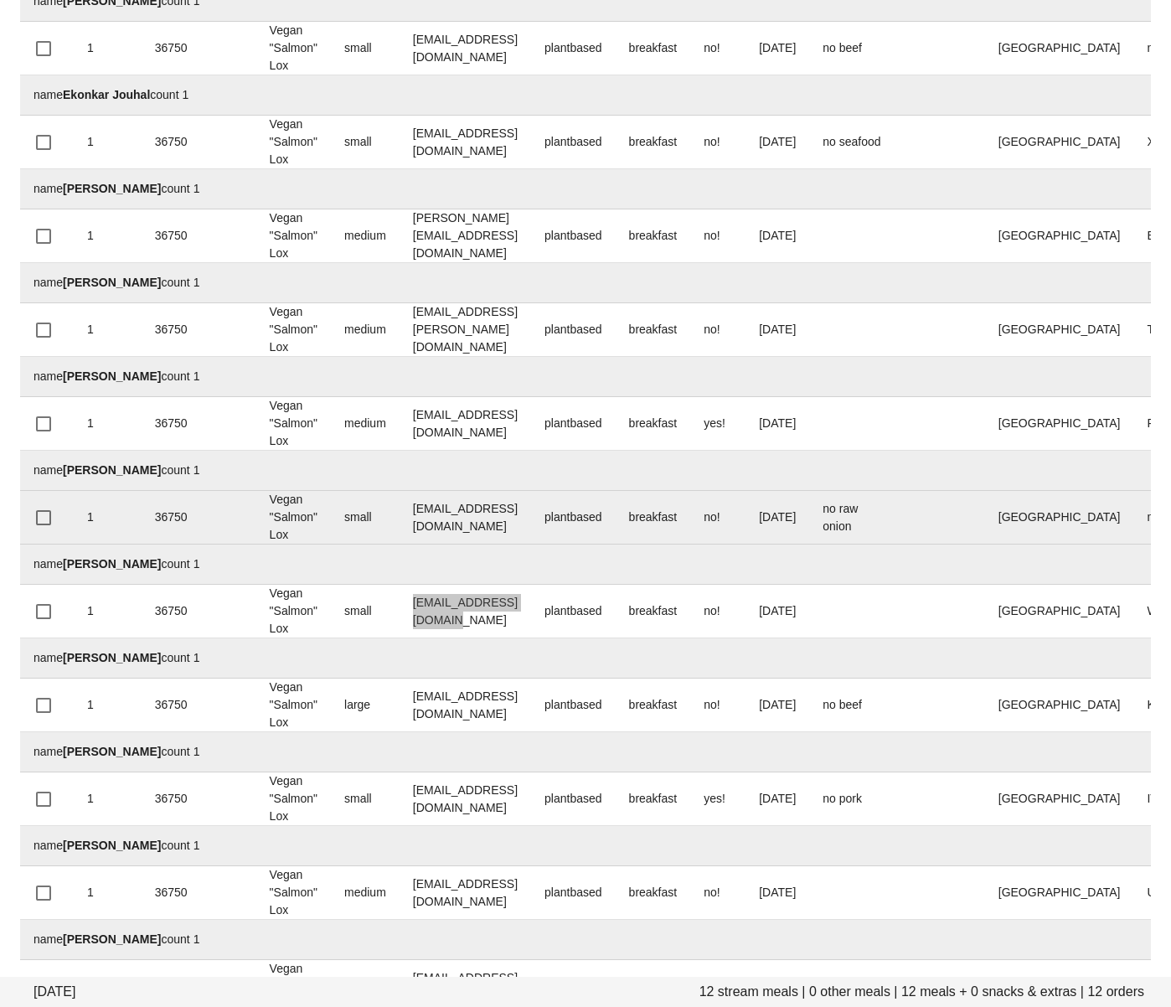
scroll to position [261, 0]
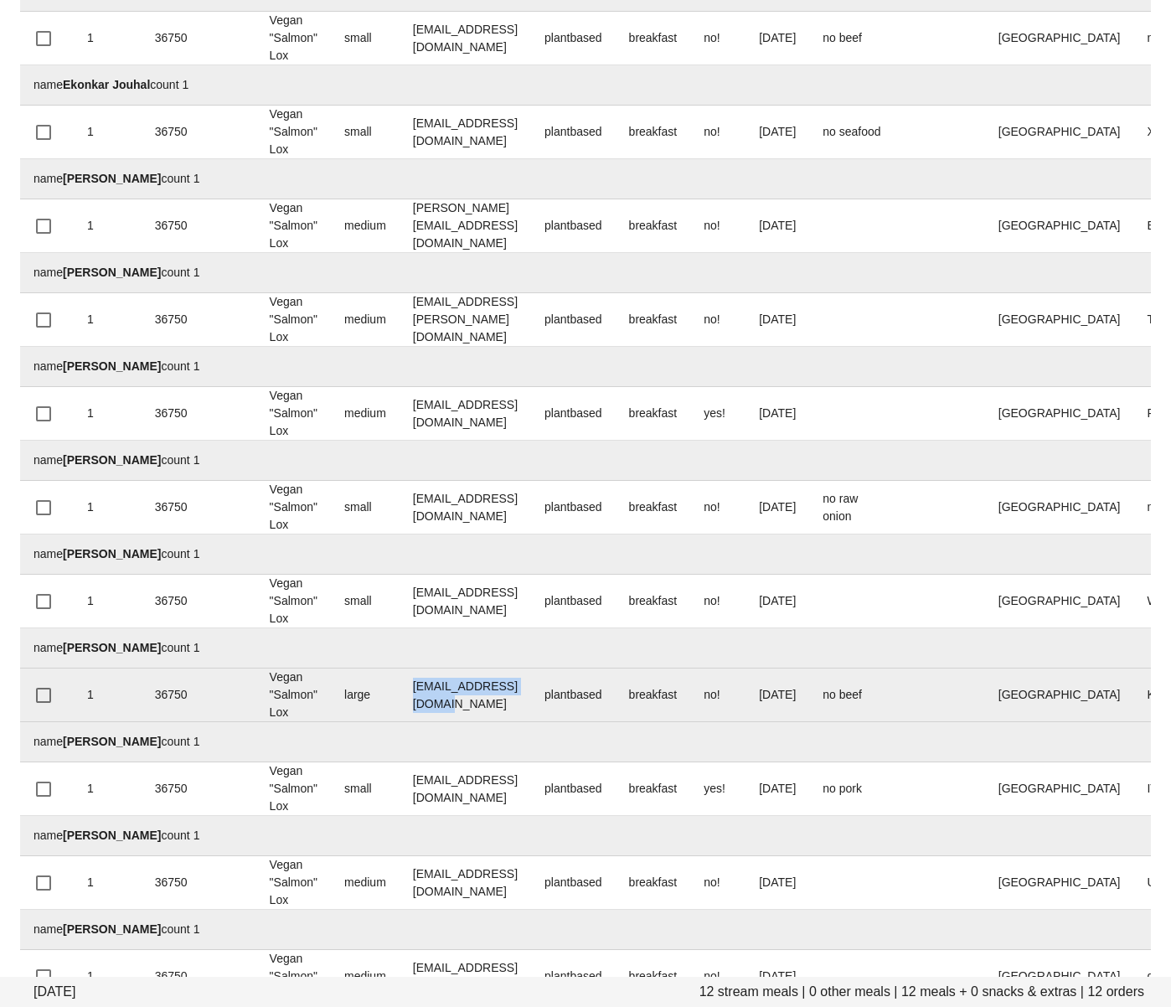
drag, startPoint x: 500, startPoint y: 695, endPoint x: 401, endPoint y: 689, distance: 99.0
click at [401, 689] on tr "1 36750 Vegan "Salmon" Lox large [EMAIL_ADDRESS][DOMAIN_NAME] plantbased breakf…" at bounding box center [697, 695] width 1354 height 54
copy tr "[EMAIL_ADDRESS][DOMAIN_NAME]"
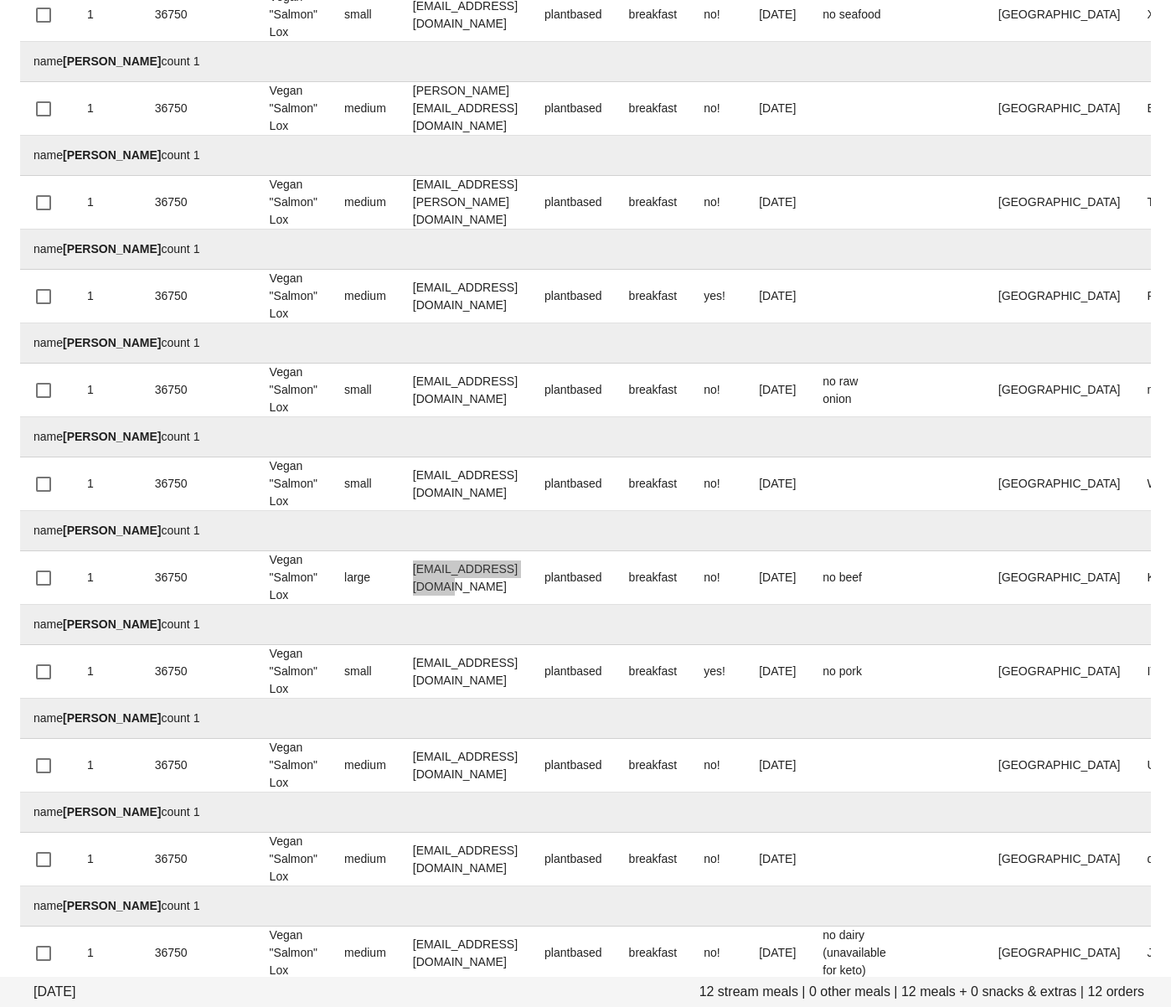
scroll to position [390, 0]
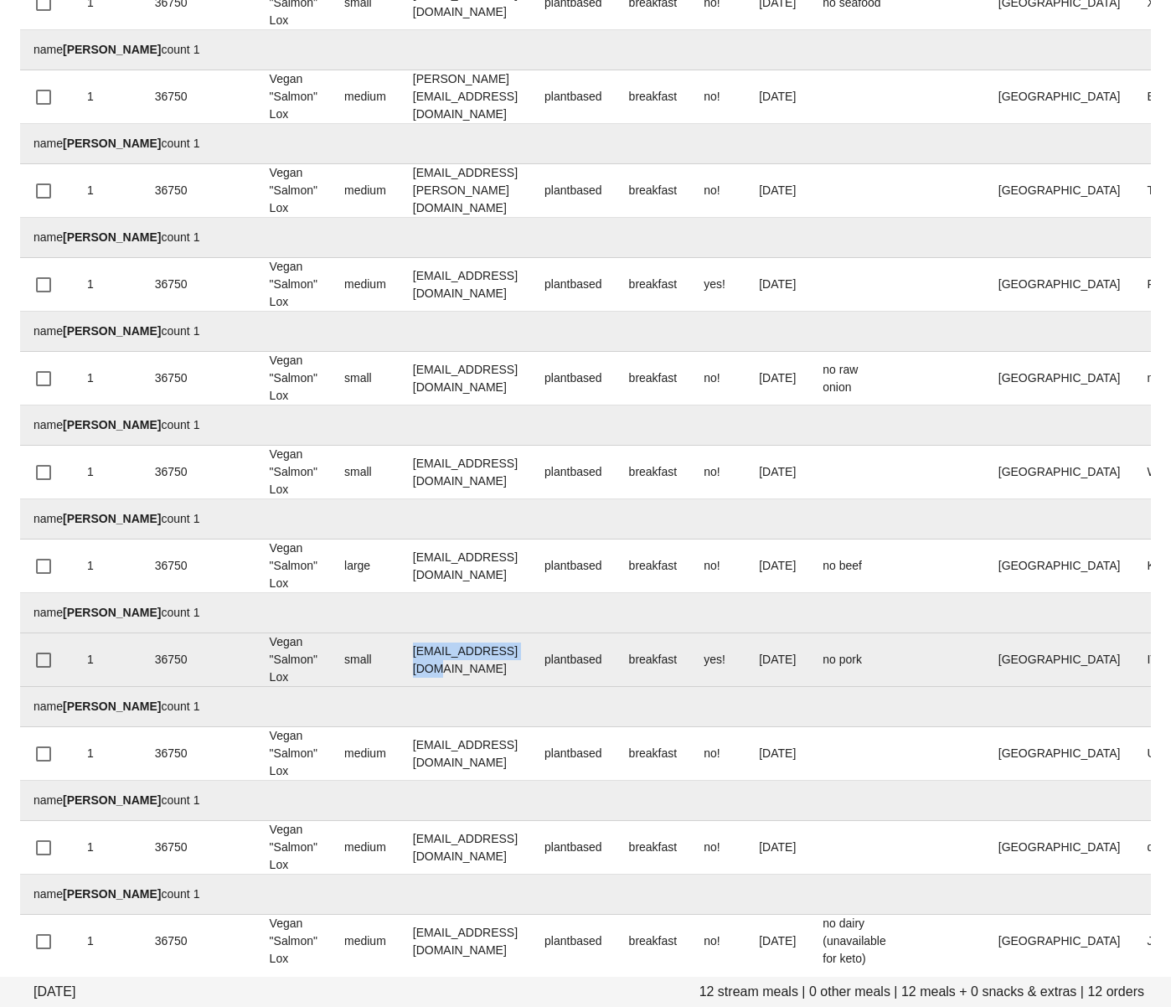
drag, startPoint x: 546, startPoint y: 668, endPoint x: 367, endPoint y: 649, distance: 180.2
click at [389, 662] on tr "1 36750 Vegan "Salmon" Lox small [EMAIL_ADDRESS][DOMAIN_NAME] plantbased breakf…" at bounding box center [697, 660] width 1354 height 54
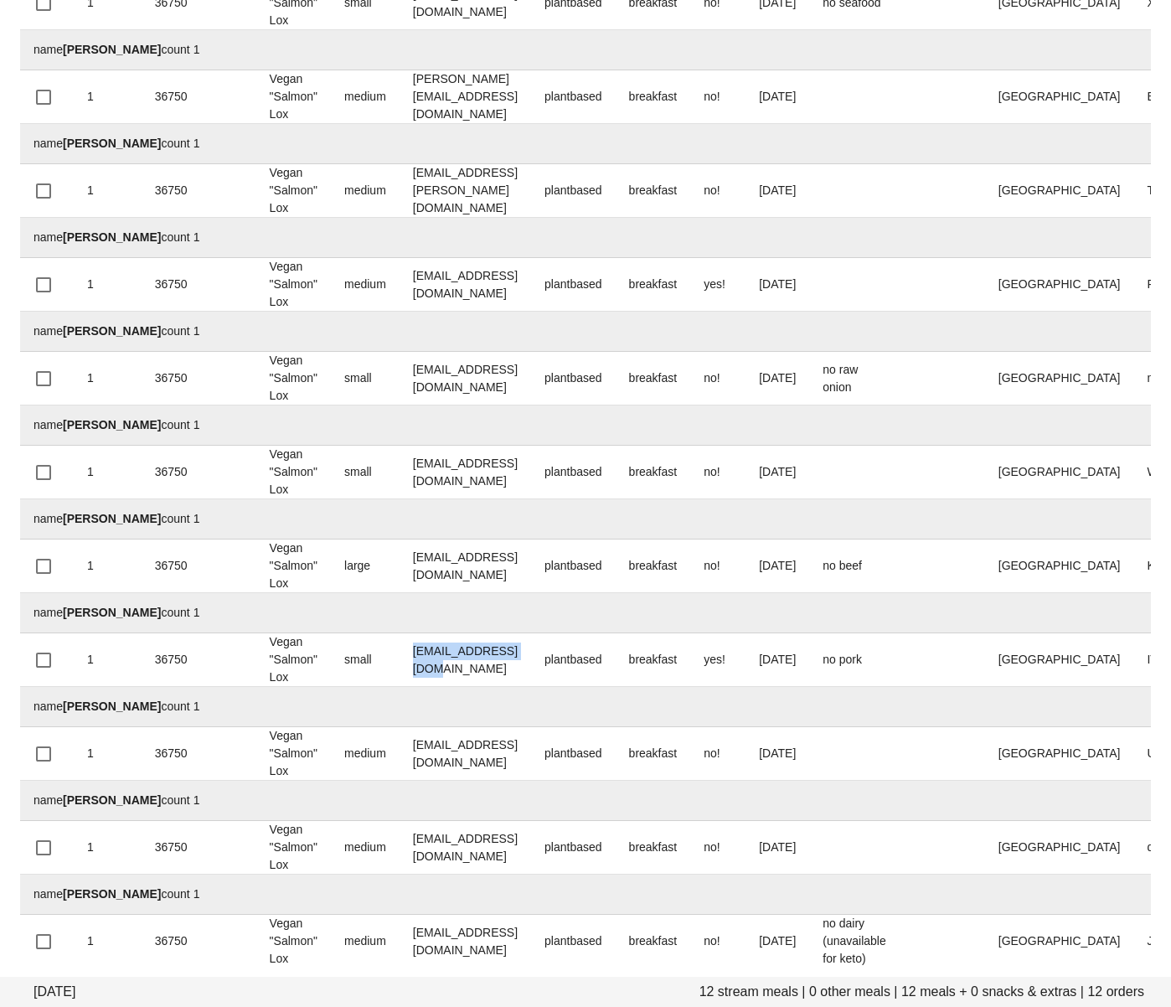
copy tr "[EMAIL_ADDRESS][DOMAIN_NAME]"
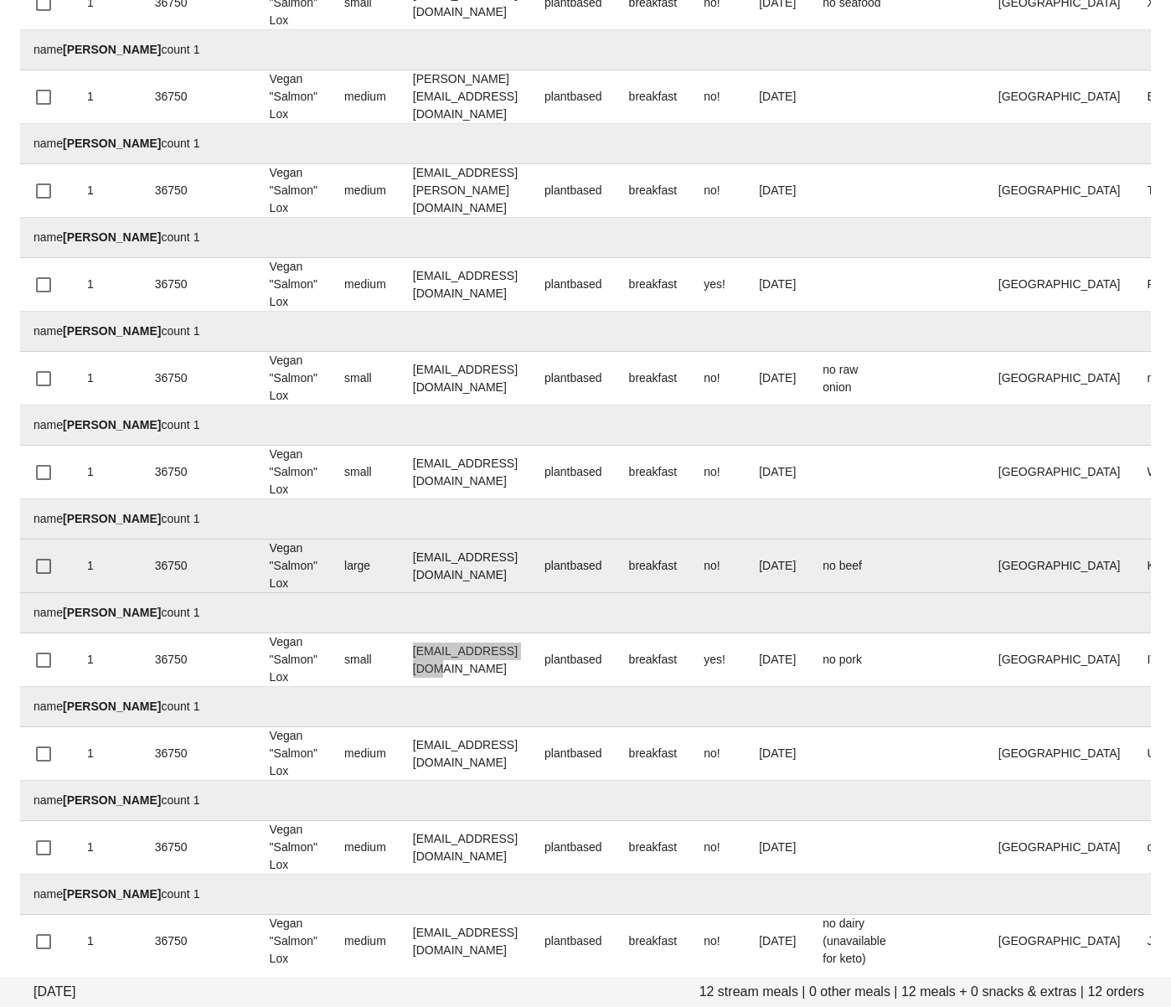
scroll to position [397, 0]
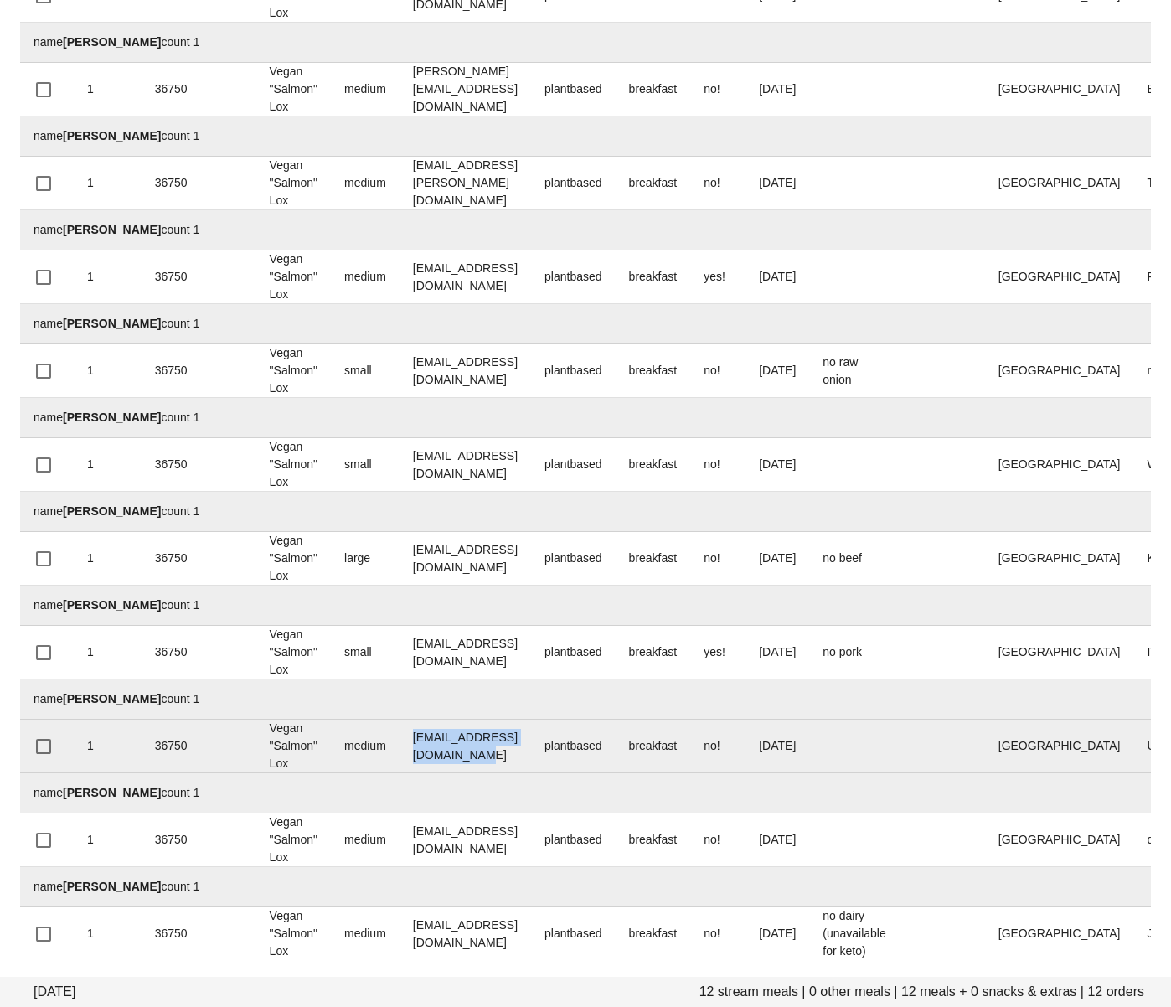
drag, startPoint x: 592, startPoint y: 745, endPoint x: 413, endPoint y: 738, distance: 179.4
click at [414, 738] on td "[EMAIL_ADDRESS][DOMAIN_NAME]" at bounding box center [466, 747] width 132 height 54
copy td "[EMAIL_ADDRESS][DOMAIN_NAME]"
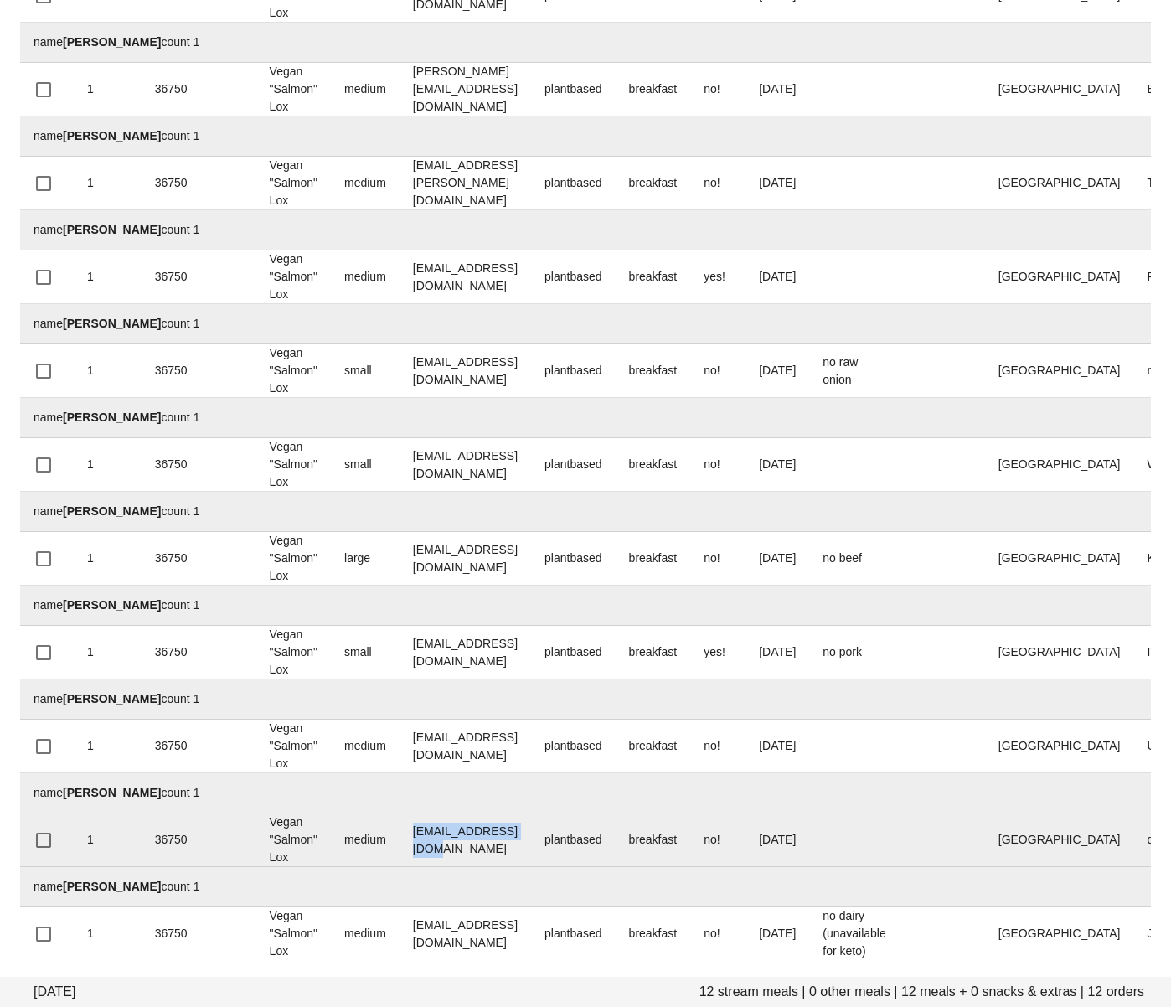
drag, startPoint x: 534, startPoint y: 847, endPoint x: 403, endPoint y: 833, distance: 132.2
click at [402, 833] on tr "1 36750 Vegan "Salmon" Lox medium [EMAIL_ADDRESS][DOMAIN_NAME] plantbased break…" at bounding box center [697, 840] width 1354 height 54
copy tr "[EMAIL_ADDRESS][DOMAIN_NAME]"
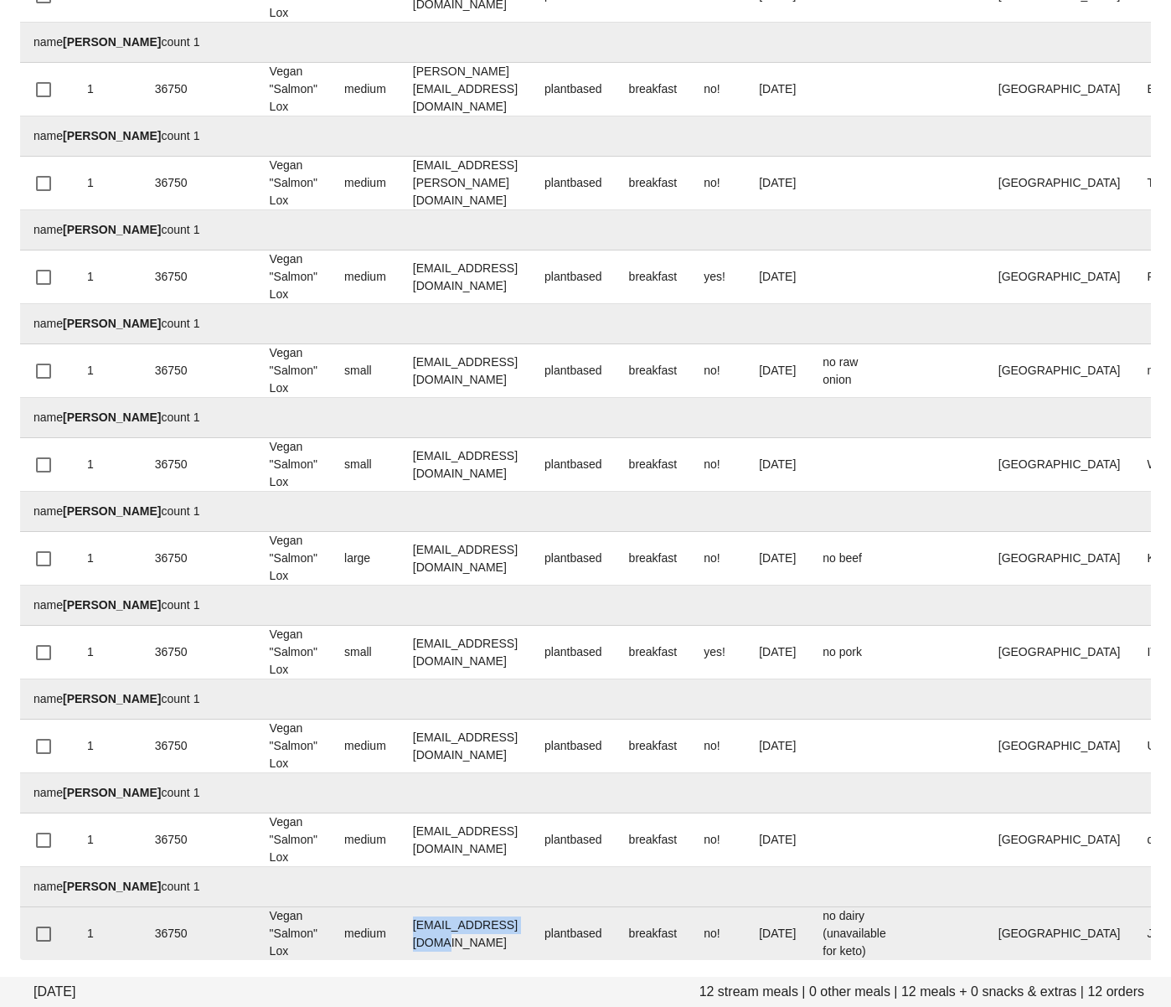
drag, startPoint x: 562, startPoint y: 937, endPoint x: 415, endPoint y: 926, distance: 147.8
click at [415, 926] on td "[EMAIL_ADDRESS][DOMAIN_NAME]" at bounding box center [466, 933] width 132 height 53
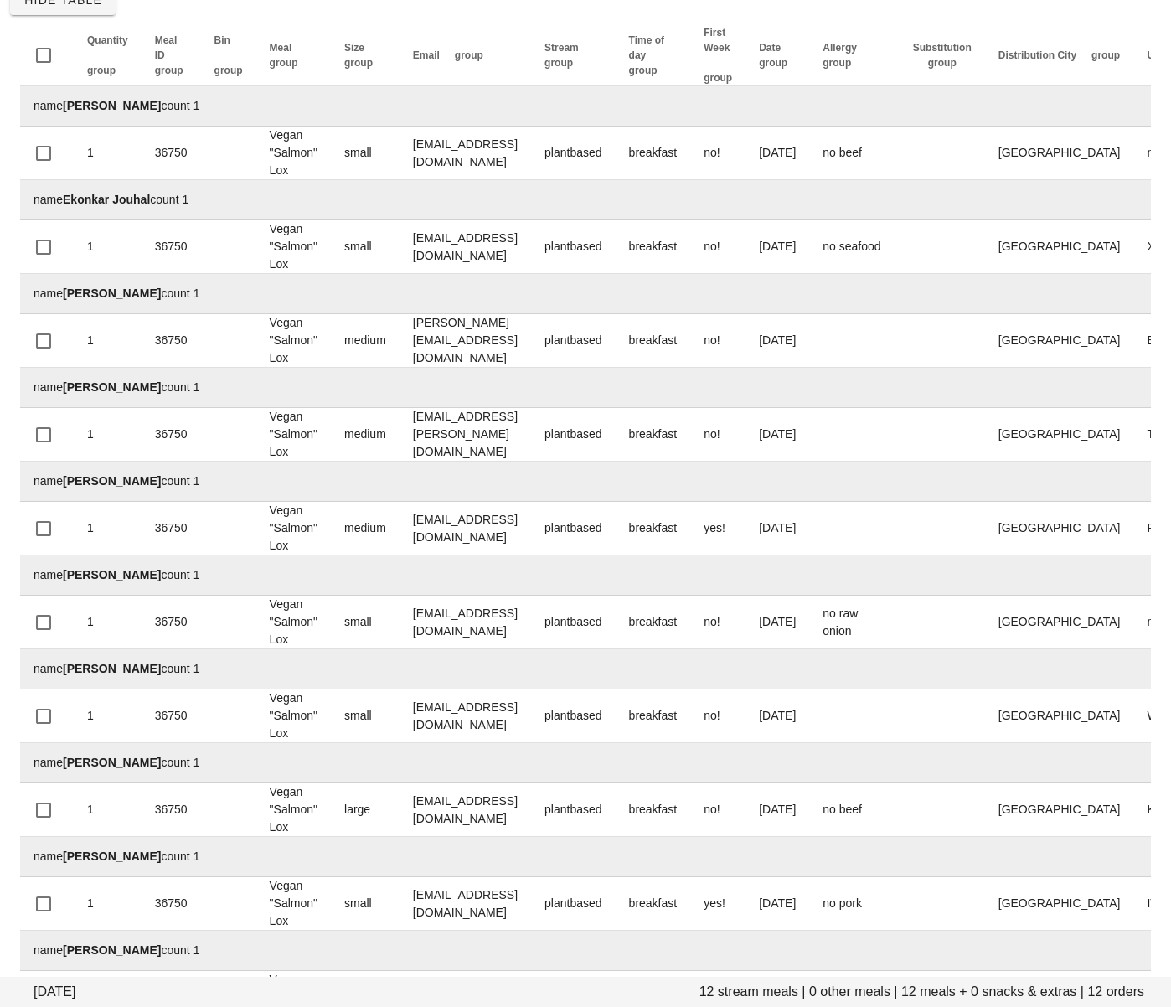
scroll to position [148, 0]
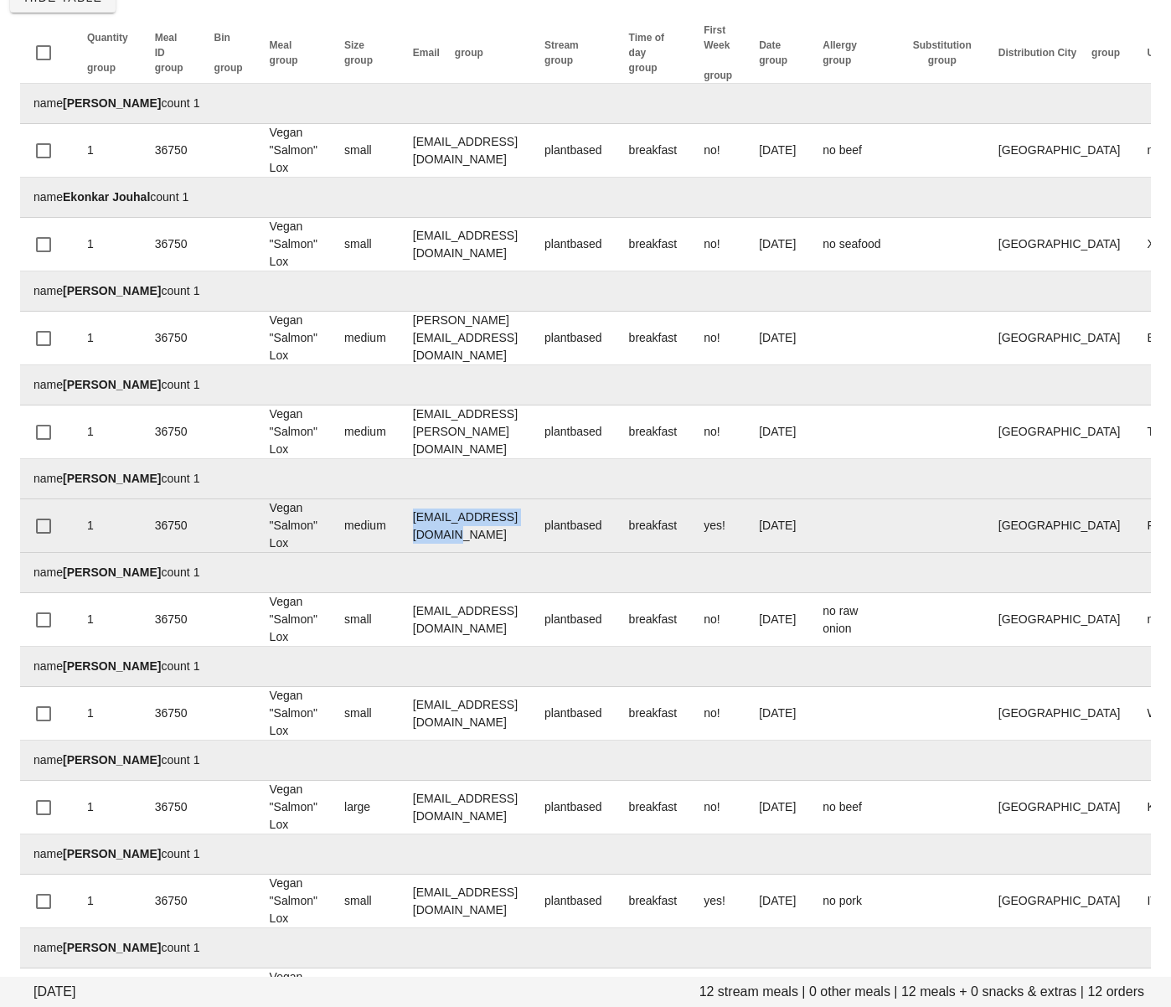
drag, startPoint x: 416, startPoint y: 525, endPoint x: 575, endPoint y: 529, distance: 158.4
click at [531, 529] on td "JasonMandawe@gmail.com" at bounding box center [466, 526] width 132 height 54
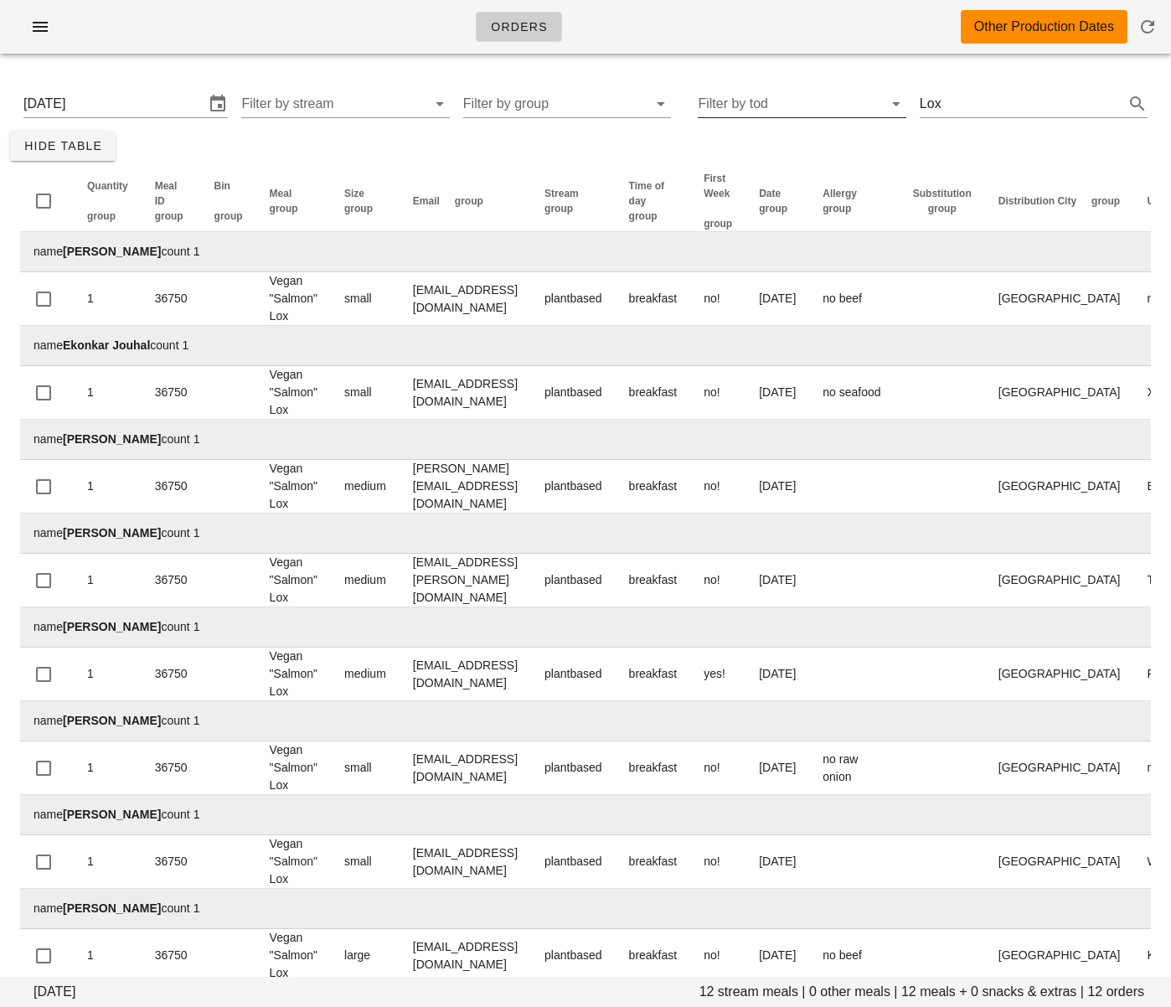
scroll to position [1, 0]
drag, startPoint x: 966, startPoint y: 107, endPoint x: 895, endPoint y: 103, distance: 71.3
click at [895, 103] on div "Sunday August 31 Filter by stream Filter by group Filter by tod Lox" at bounding box center [585, 104] width 1151 height 54
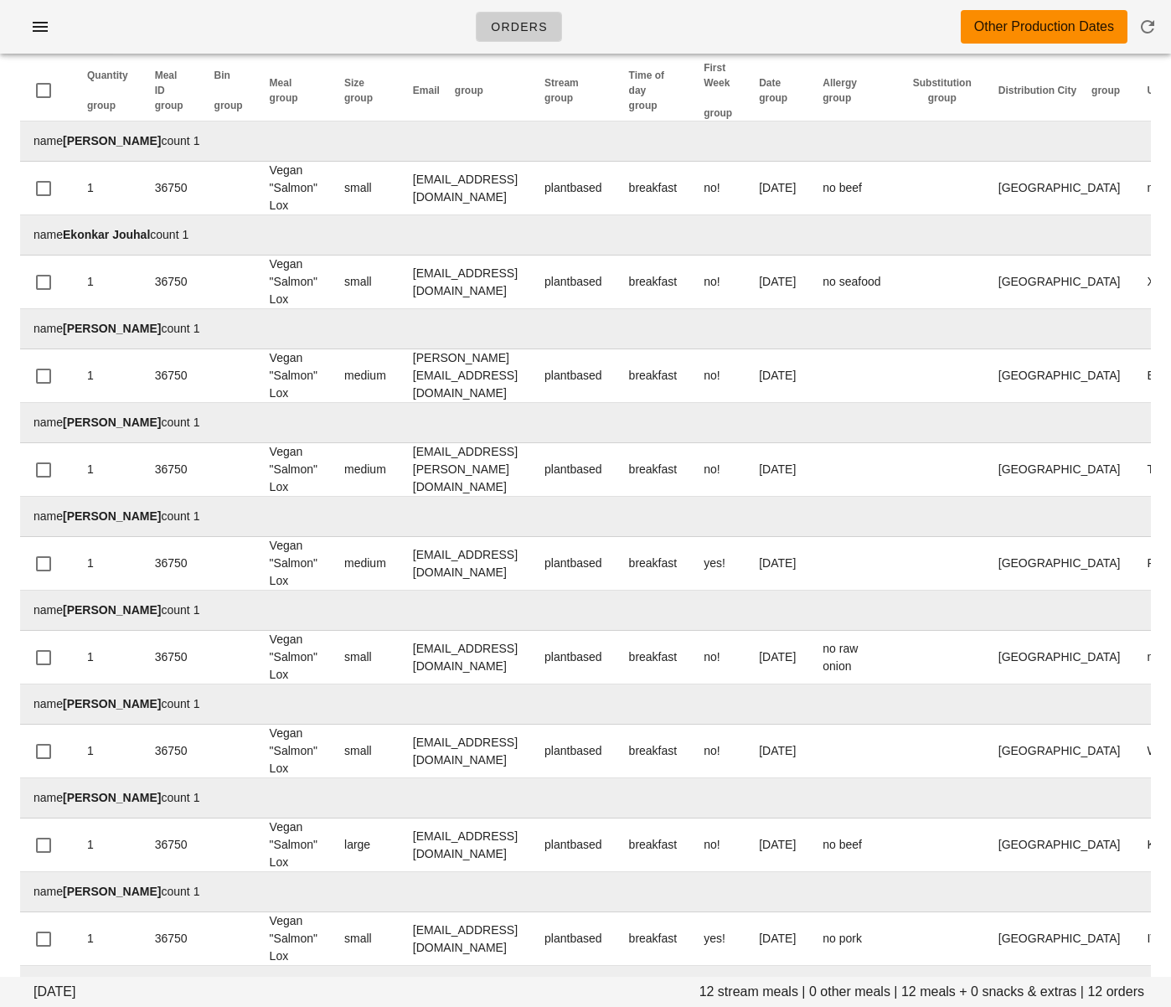
scroll to position [124, 0]
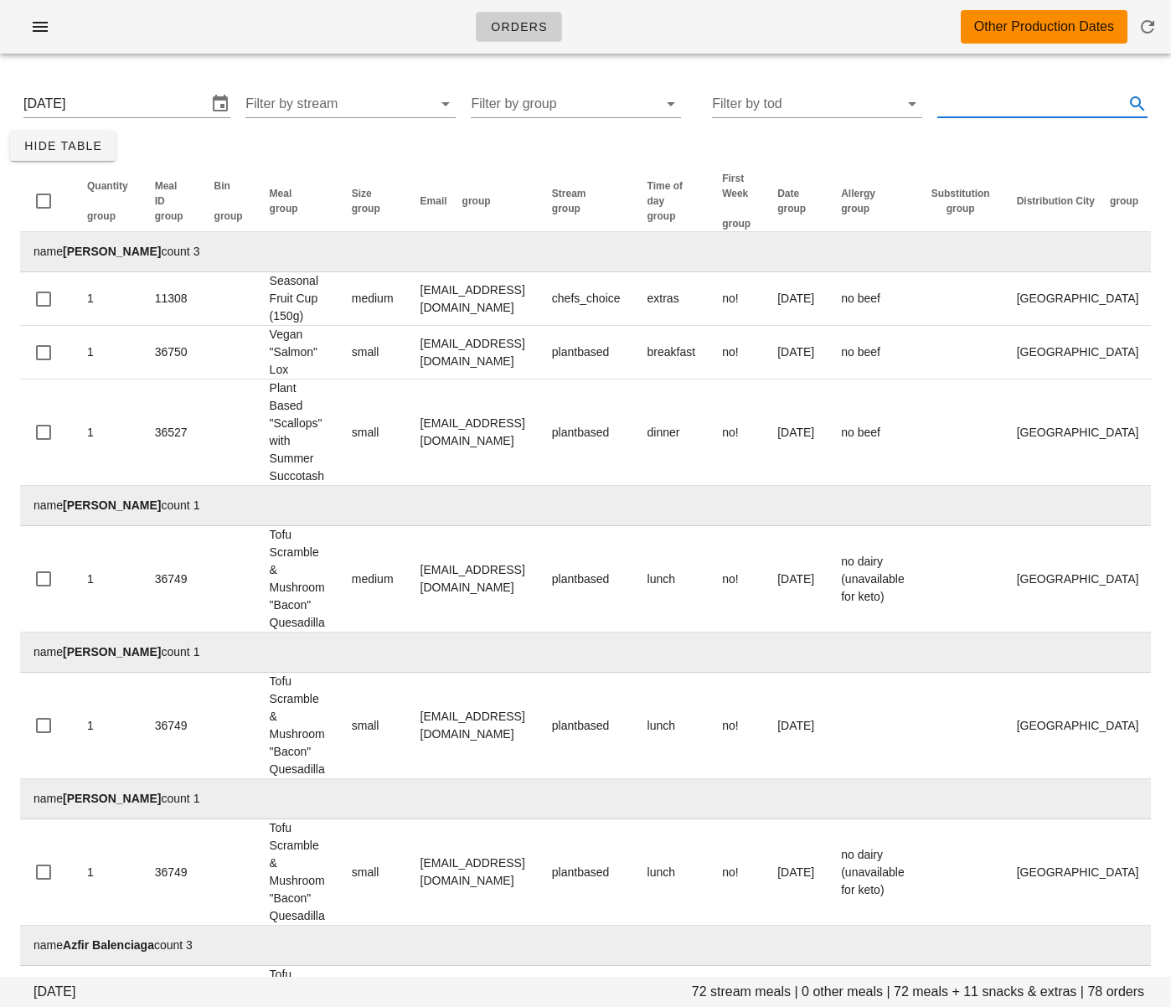
paste input "Q"
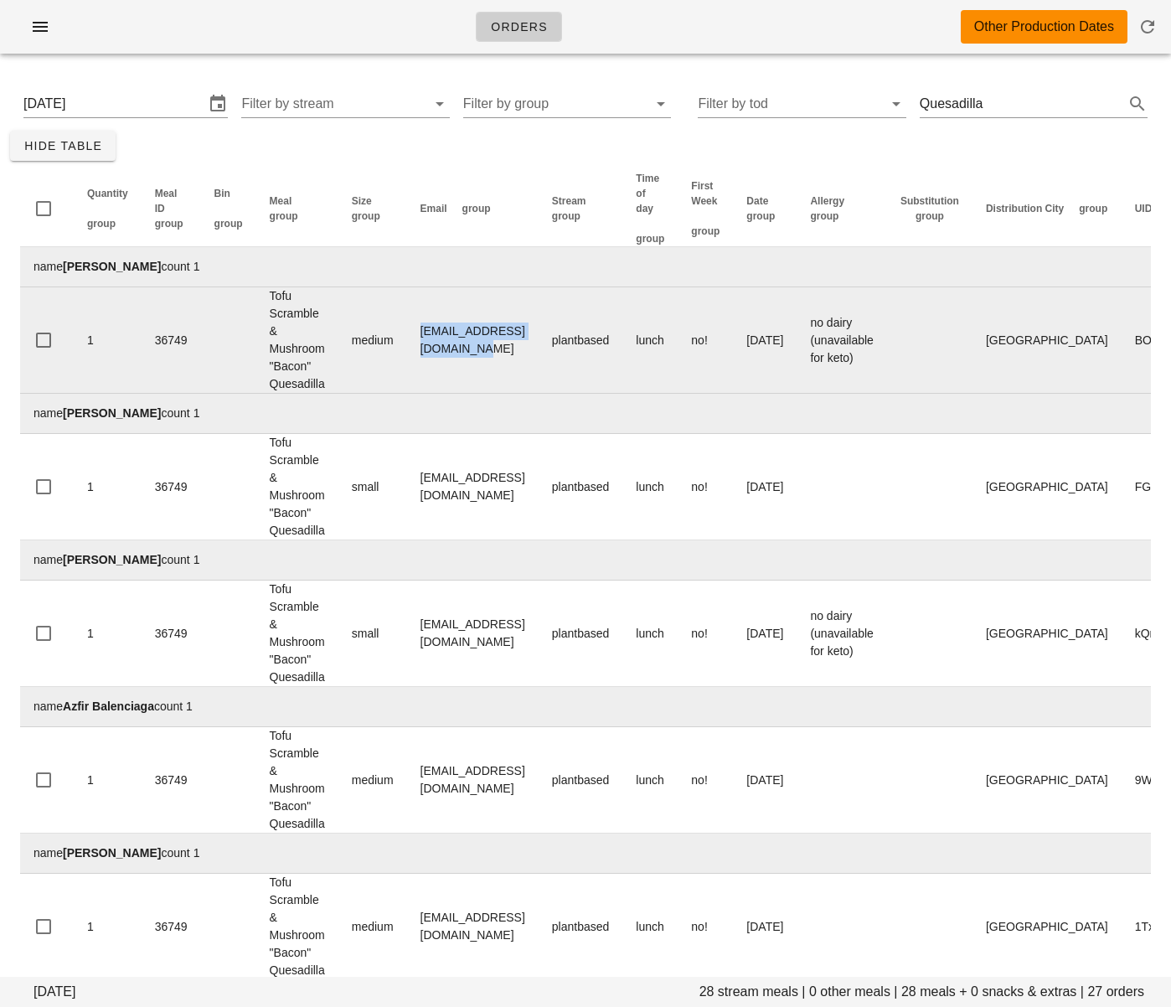
drag, startPoint x: 411, startPoint y: 340, endPoint x: 579, endPoint y: 340, distance: 167.5
click at [539, 339] on td "amritaminhas3@hotmail.com" at bounding box center [473, 340] width 132 height 106
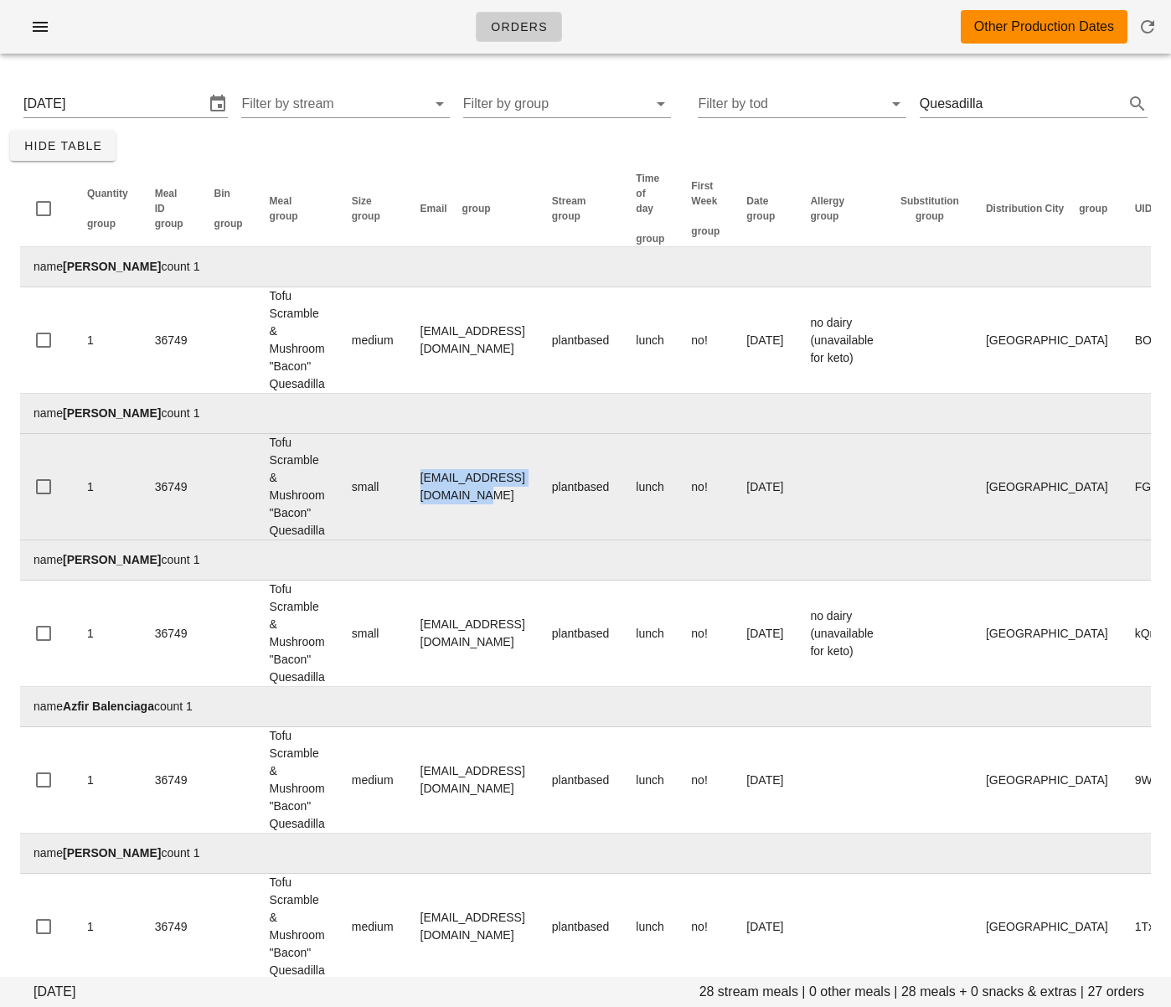
drag, startPoint x: 421, startPoint y: 488, endPoint x: 596, endPoint y: 490, distance: 174.2
click at [539, 490] on td "Angelatruckey@hotmail.com" at bounding box center [473, 487] width 132 height 106
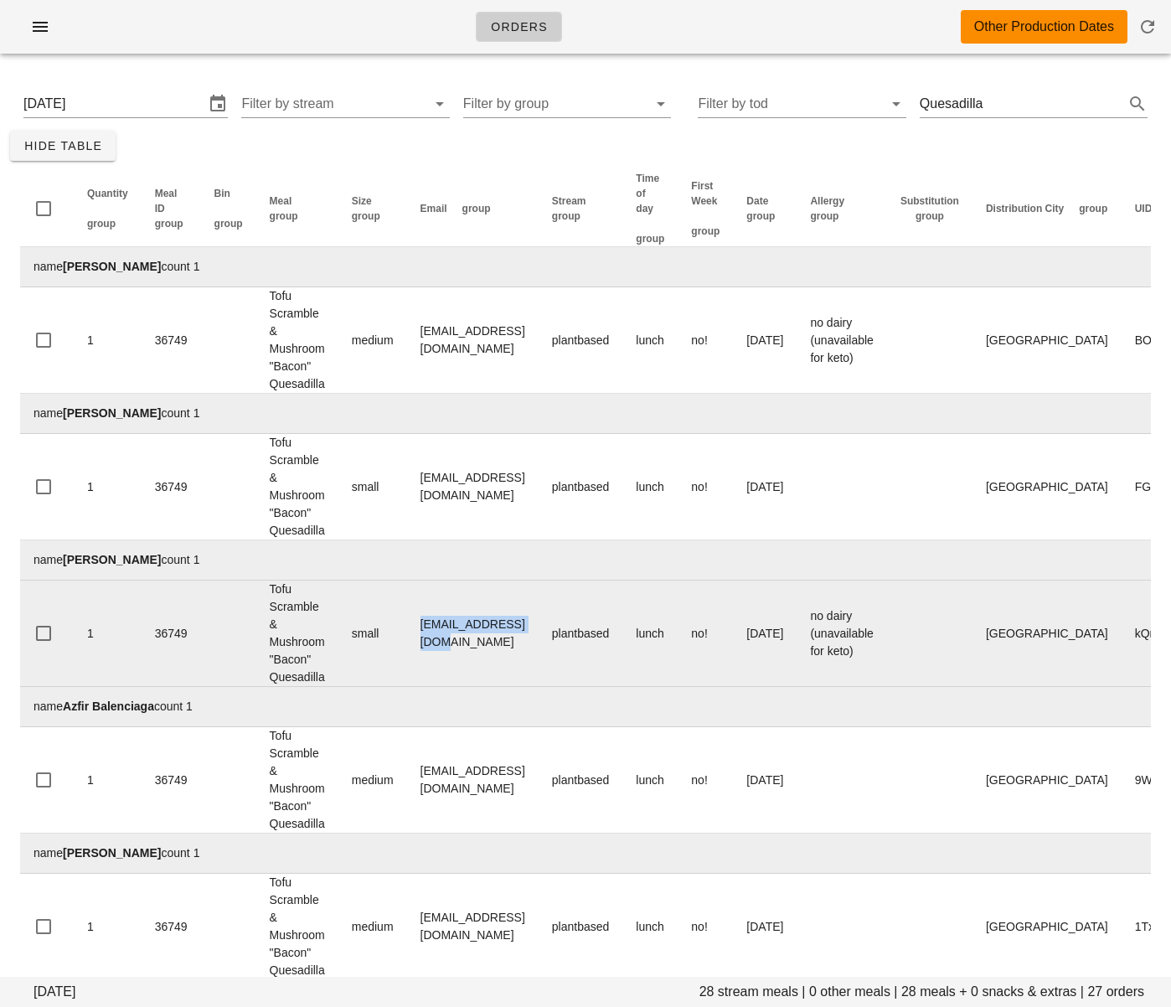
drag, startPoint x: 414, startPoint y: 637, endPoint x: 532, endPoint y: 640, distance: 118.1
click at [539, 638] on td "socar@gorblimey.com" at bounding box center [473, 634] width 132 height 106
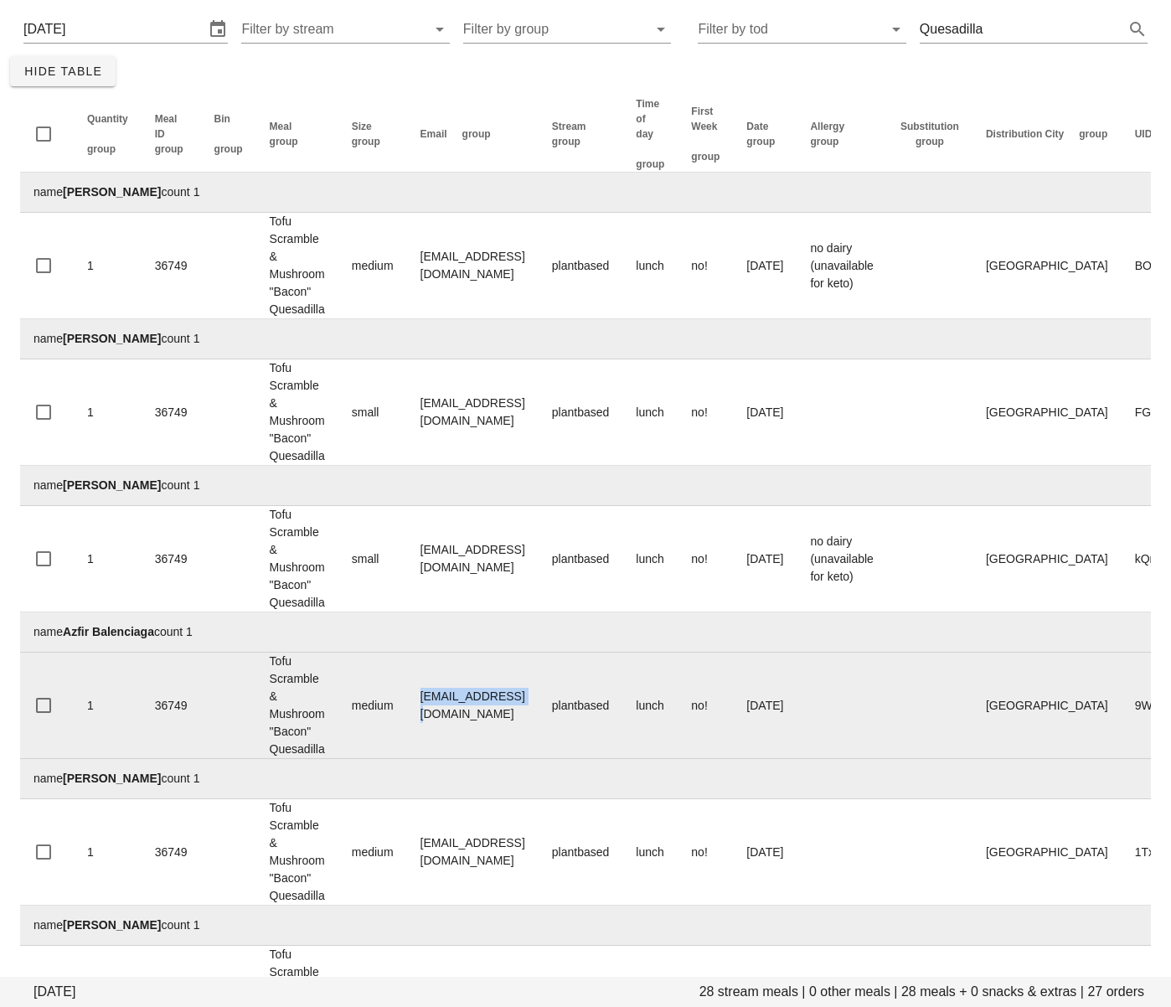
drag, startPoint x: 529, startPoint y: 712, endPoint x: 410, endPoint y: 705, distance: 119.1
click at [410, 705] on td "azfirb@gmail.com" at bounding box center [473, 706] width 132 height 106
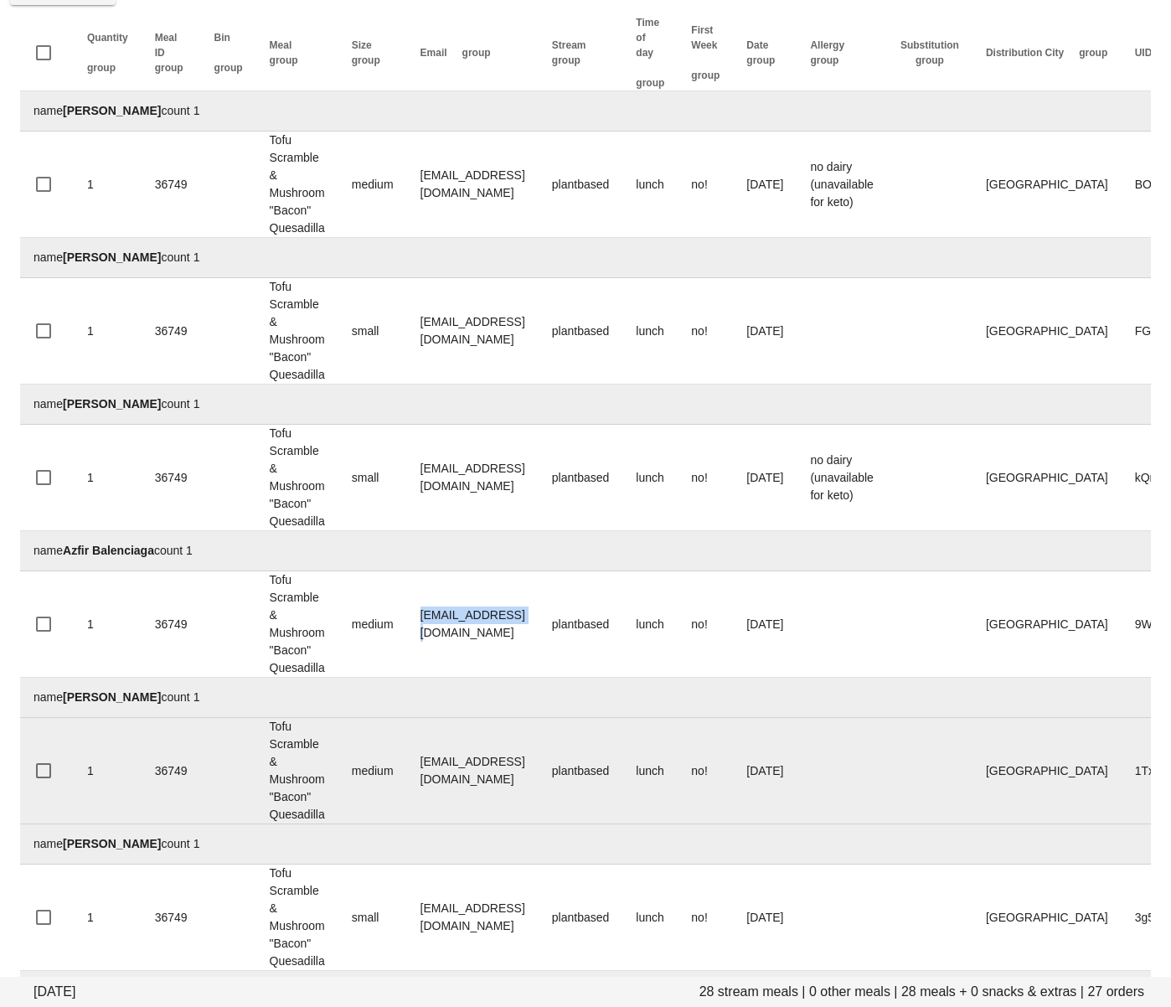
scroll to position [0, 1]
drag, startPoint x: 565, startPoint y: 771, endPoint x: 415, endPoint y: 769, distance: 150.0
click at [415, 769] on td "brianejrichards@live.ca" at bounding box center [472, 771] width 132 height 106
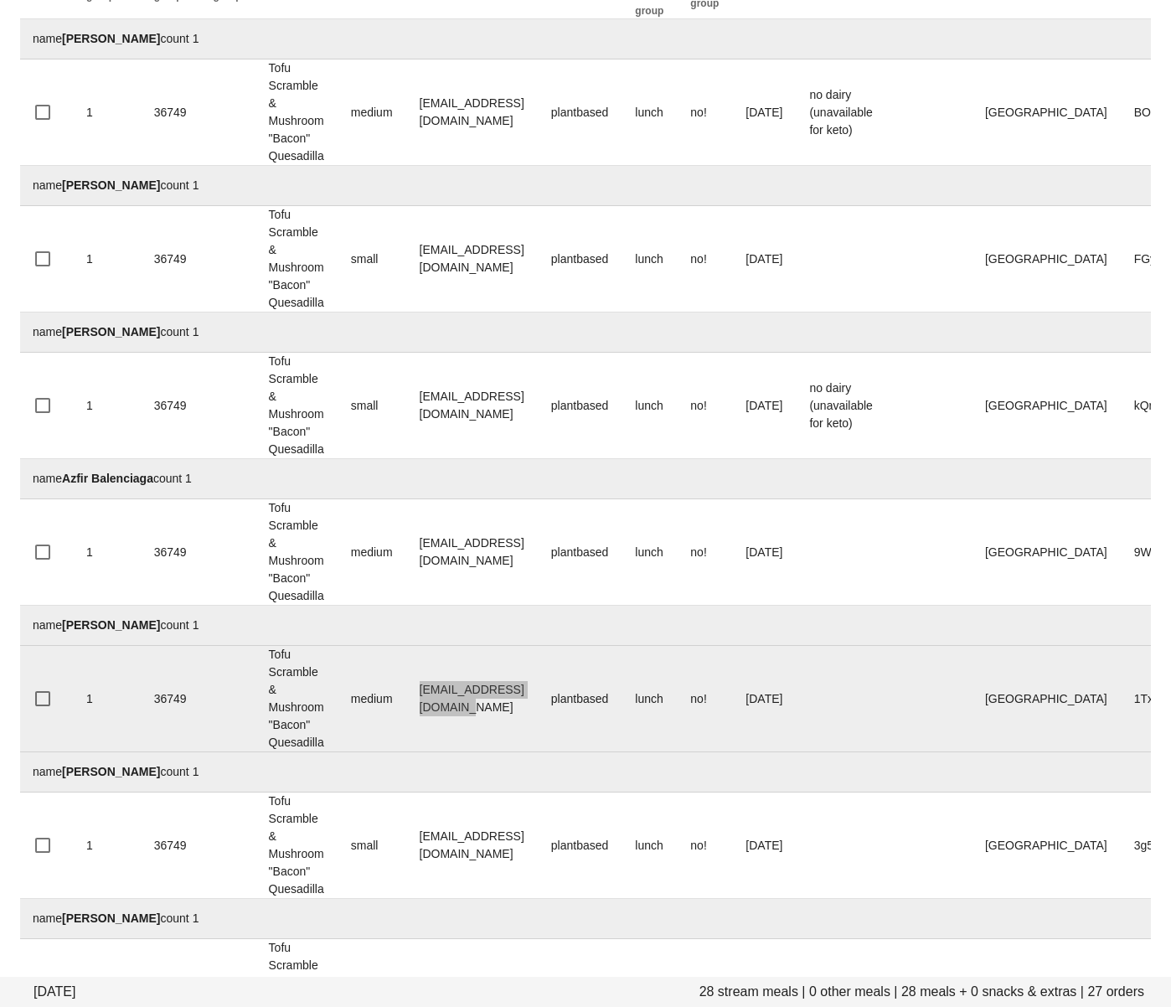
scroll to position [236, 0]
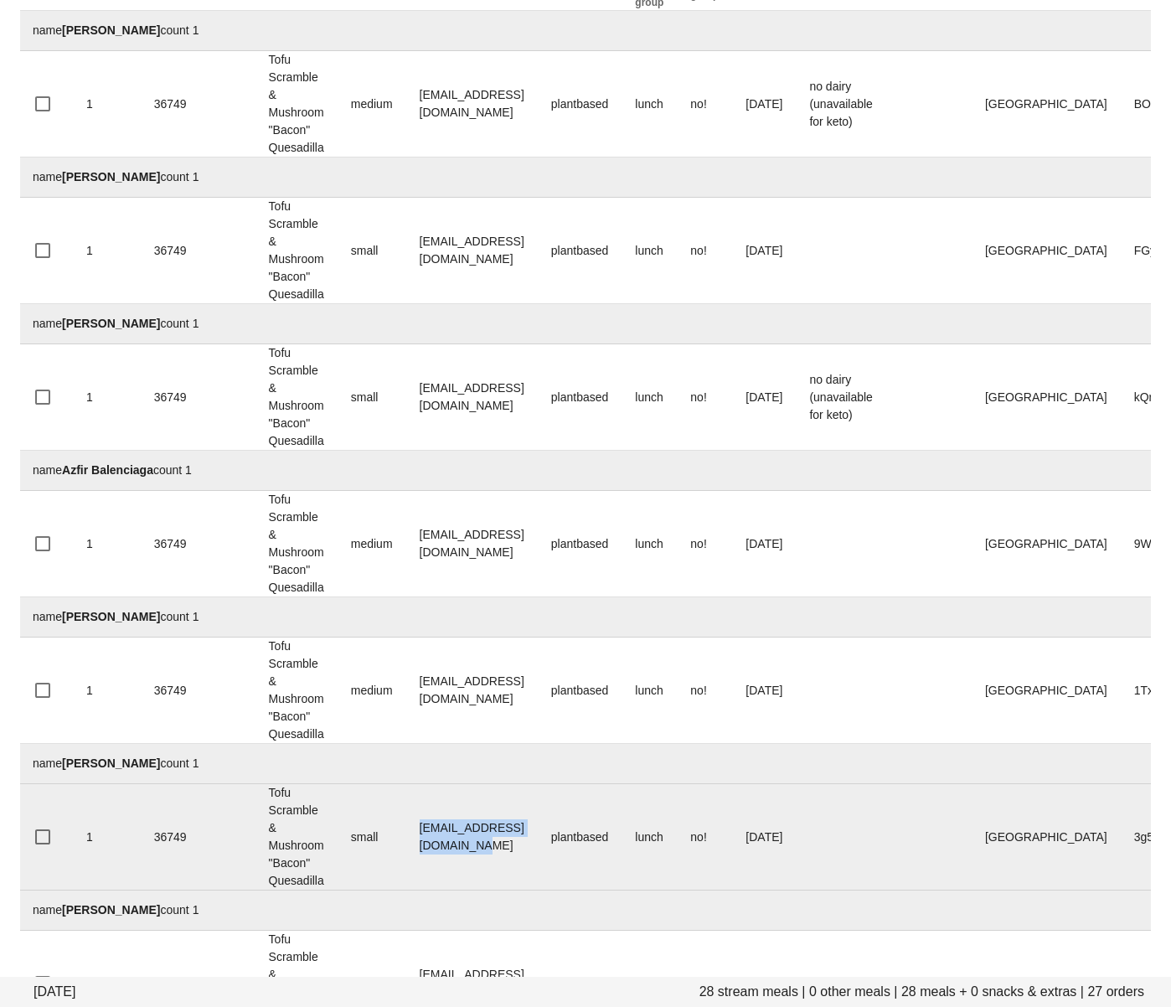
drag, startPoint x: 565, startPoint y: 841, endPoint x: 420, endPoint y: 836, distance: 145.0
click at [420, 836] on td "carlingbeninger@gmail.com" at bounding box center [472, 837] width 132 height 106
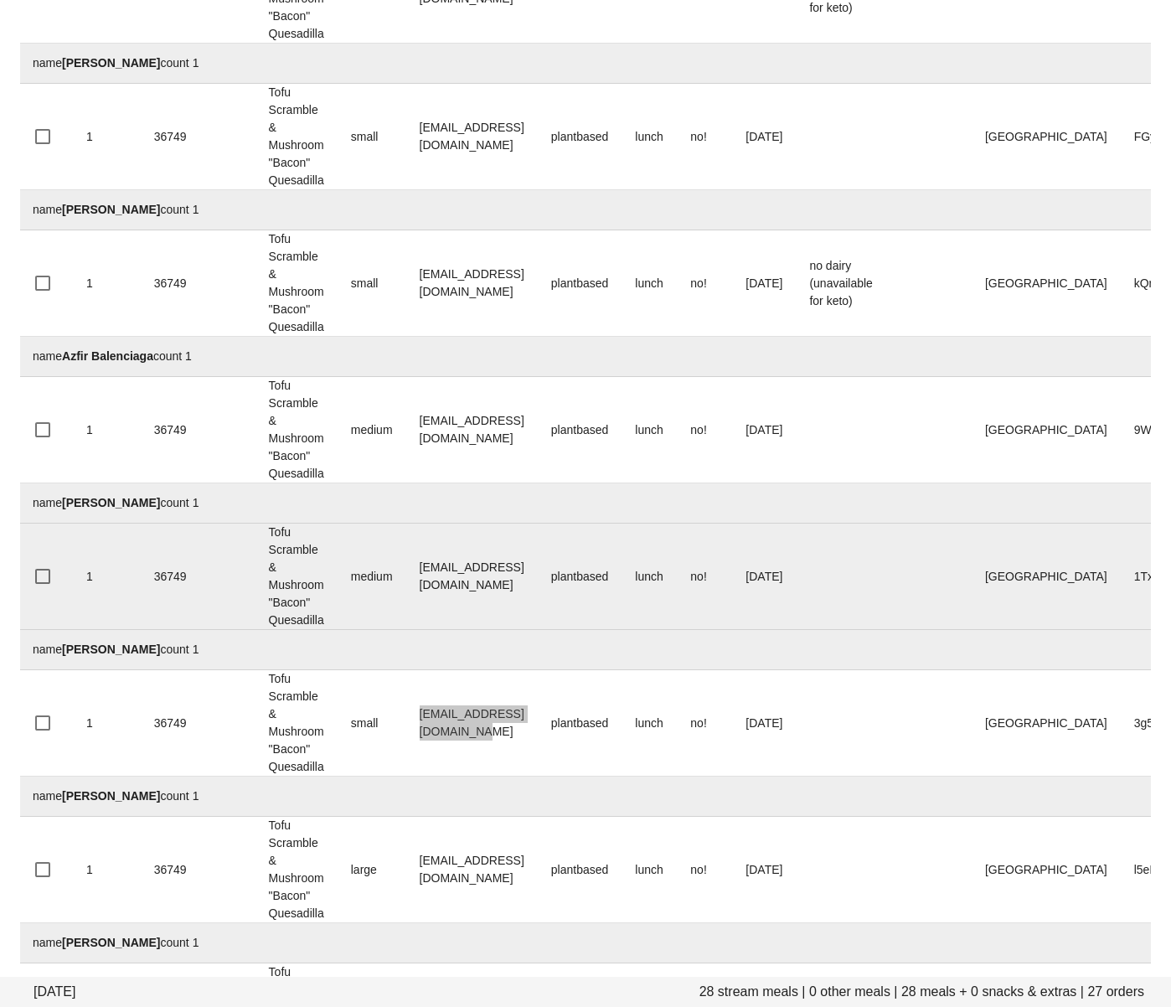
scroll to position [492, 0]
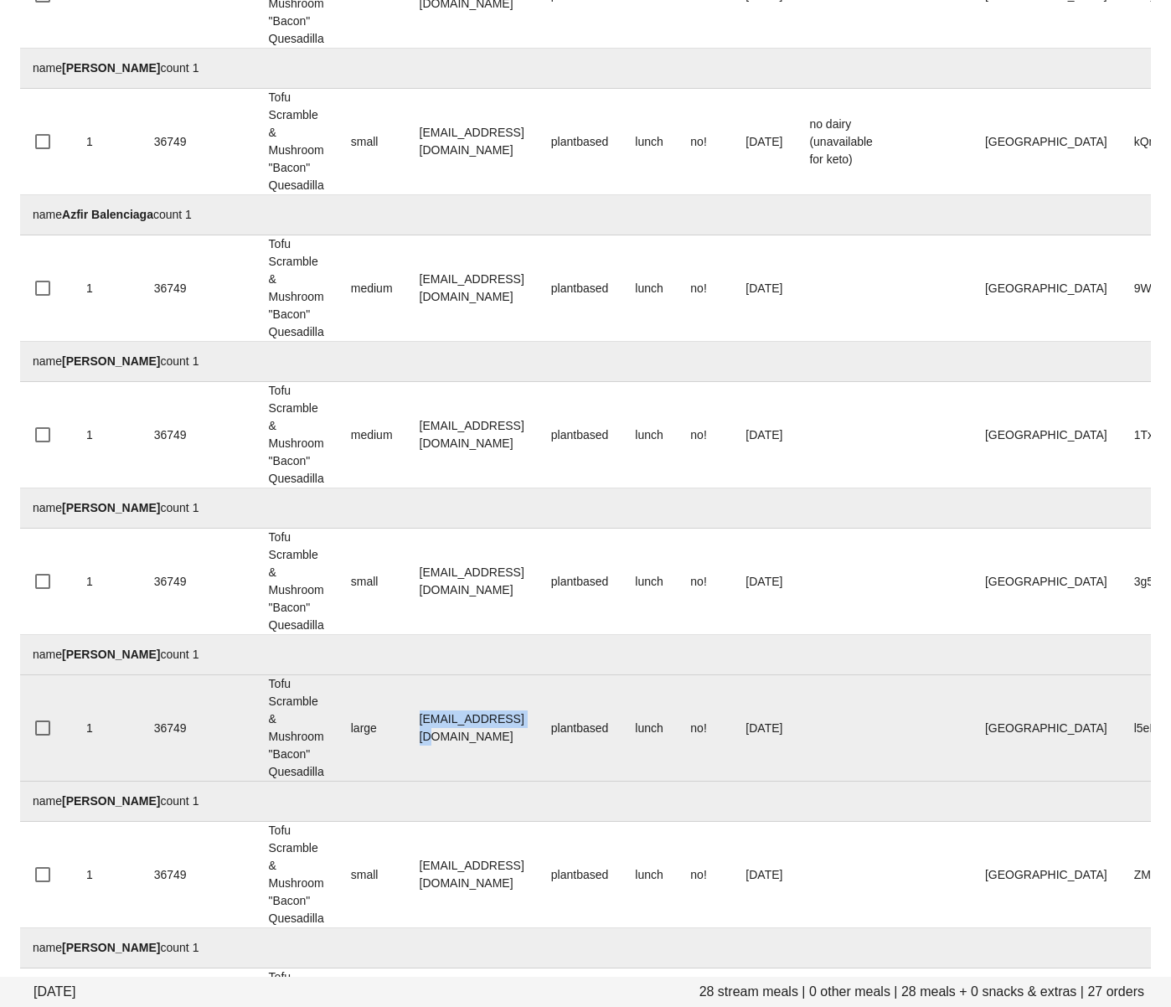
drag, startPoint x: 512, startPoint y: 735, endPoint x: 418, endPoint y: 729, distance: 94.1
click at [418, 729] on td "sharp27@telus.net" at bounding box center [472, 728] width 132 height 106
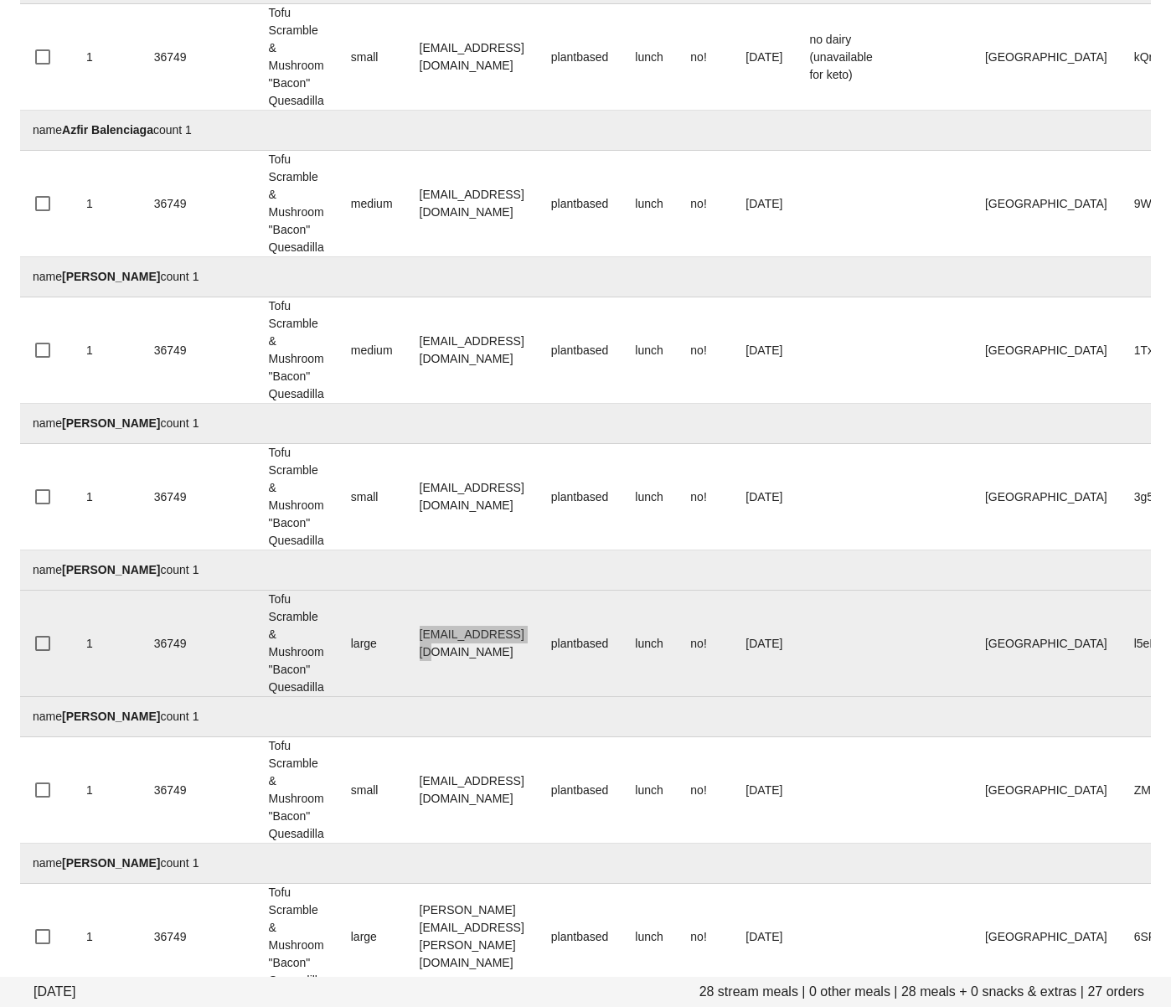
scroll to position [595, 0]
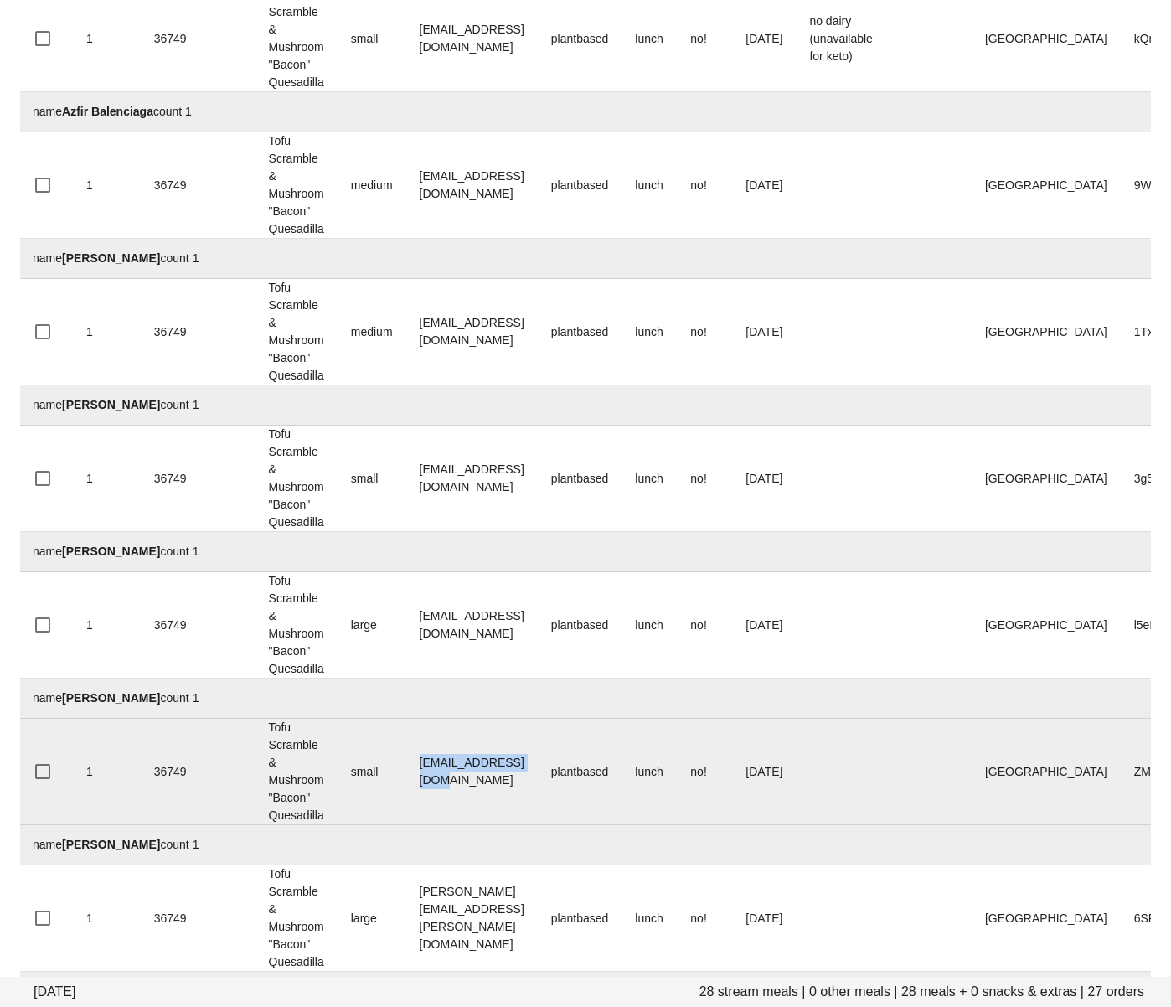
drag, startPoint x: 557, startPoint y: 784, endPoint x: 254, endPoint y: 732, distance: 307.7
click at [410, 774] on td "[EMAIL_ADDRESS][DOMAIN_NAME]" at bounding box center [472, 772] width 132 height 106
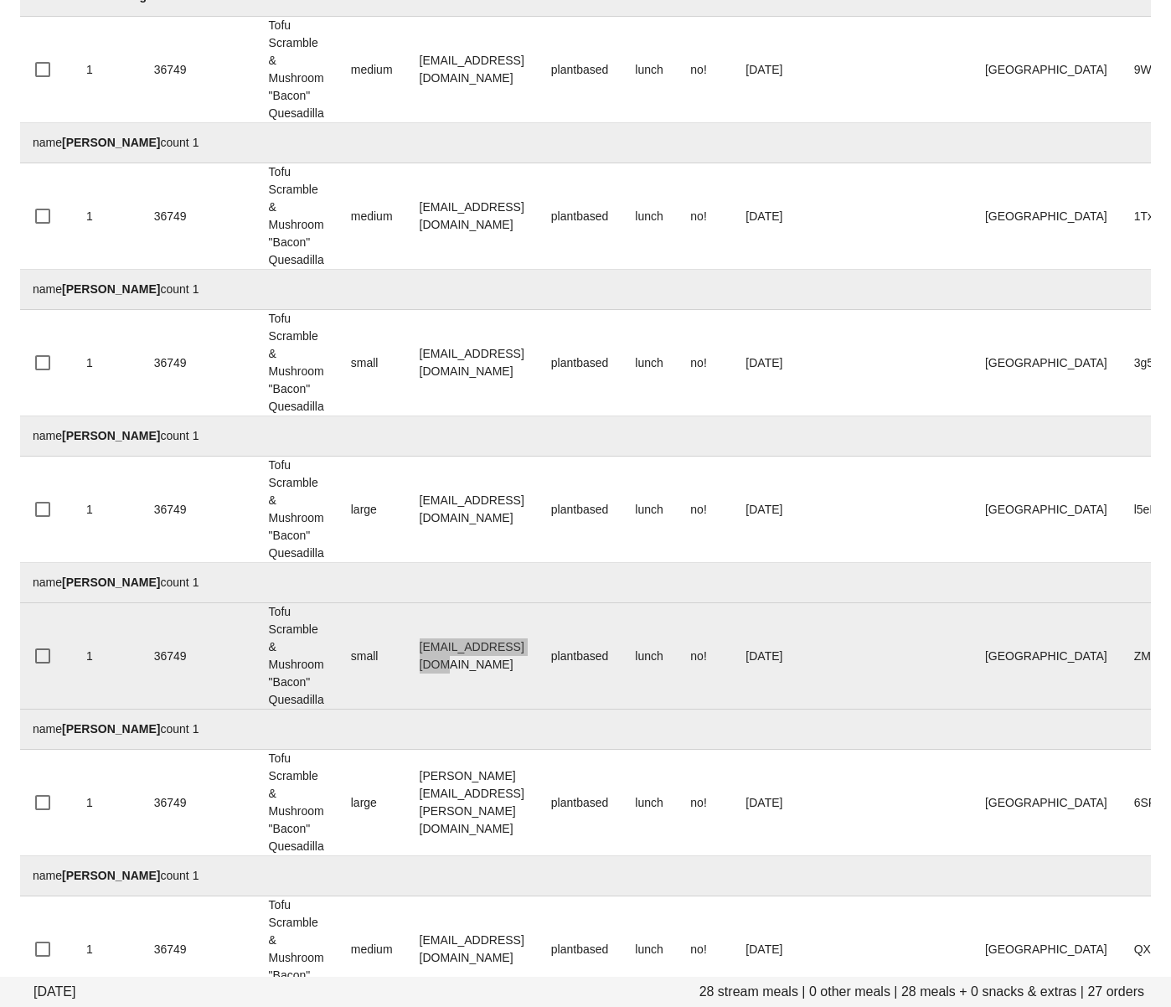
scroll to position [711, 0]
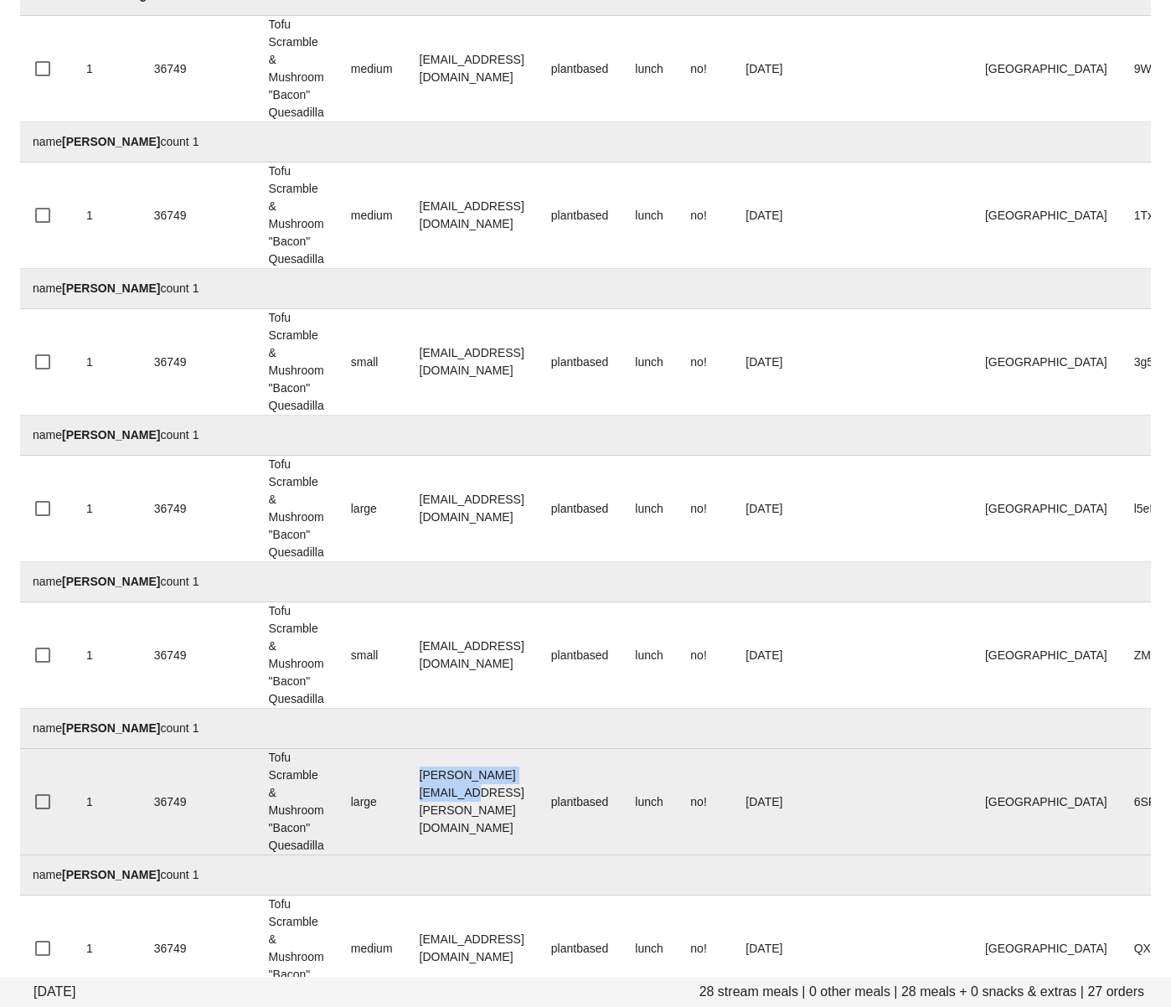
drag, startPoint x: 566, startPoint y: 813, endPoint x: 415, endPoint y: 803, distance: 151.1
click at [415, 803] on td "[PERSON_NAME][EMAIL_ADDRESS][PERSON_NAME][DOMAIN_NAME]" at bounding box center [472, 802] width 132 height 106
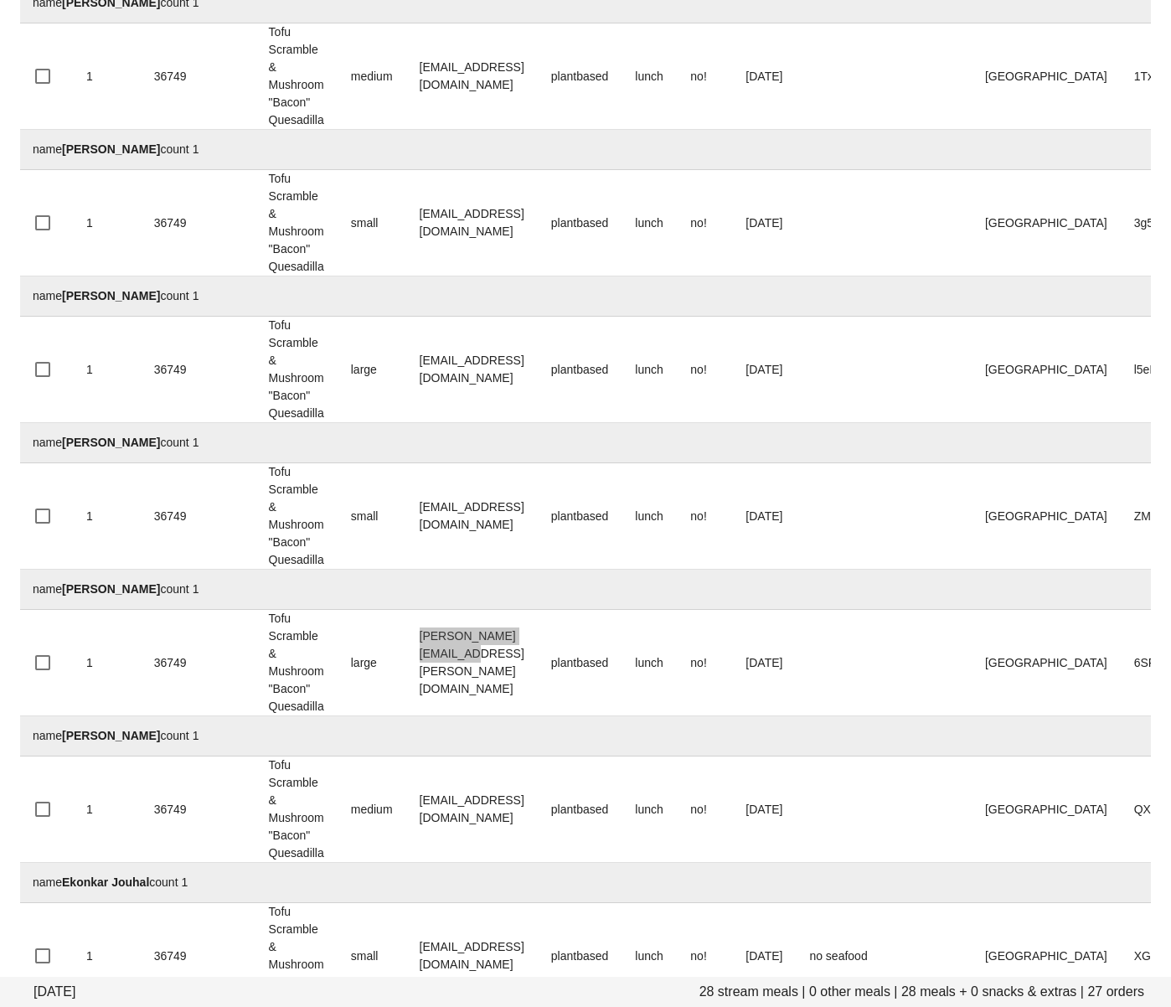
scroll to position [876, 0]
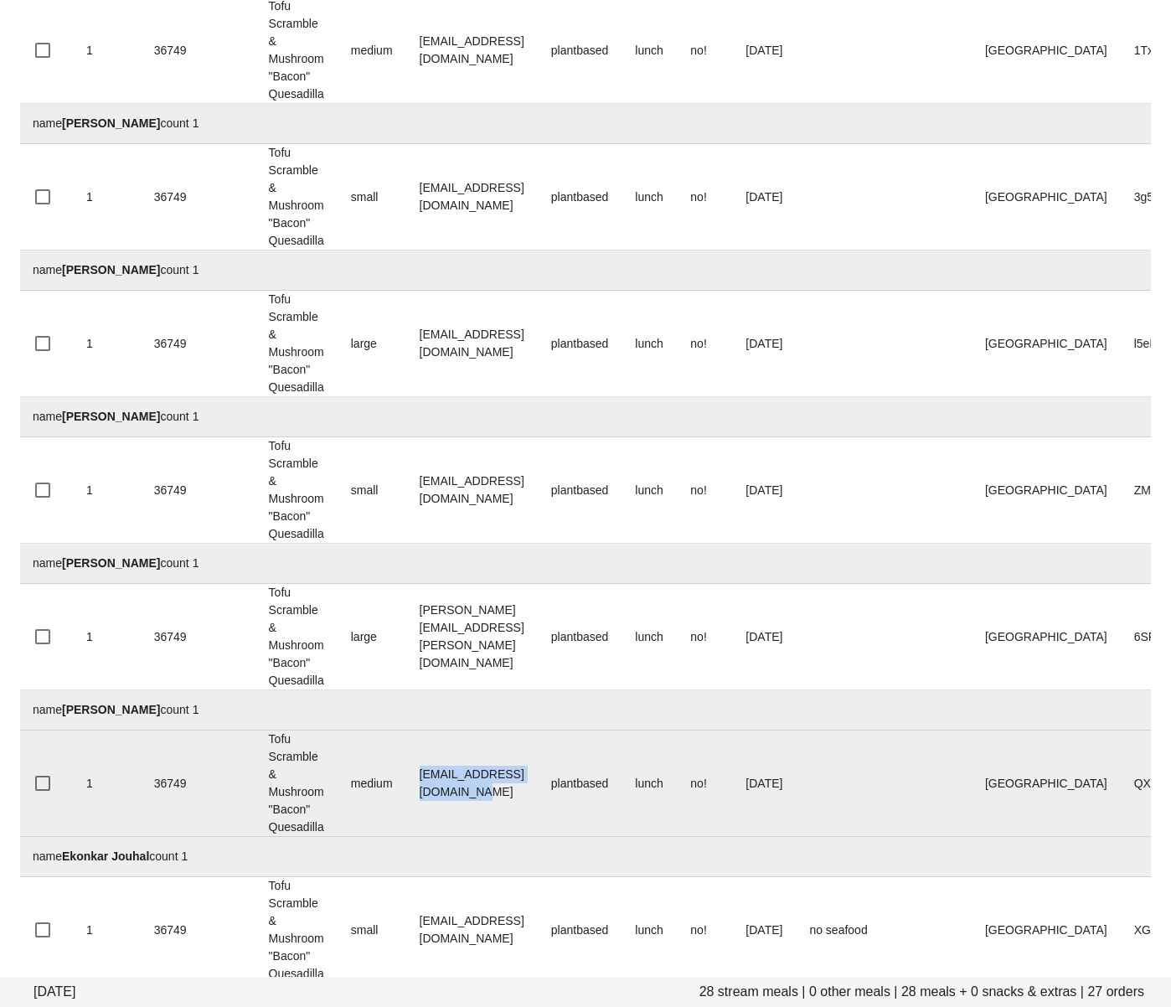
drag, startPoint x: 584, startPoint y: 786, endPoint x: 420, endPoint y: 782, distance: 164.2
click at [420, 782] on td "[EMAIL_ADDRESS][DOMAIN_NAME]" at bounding box center [472, 783] width 132 height 106
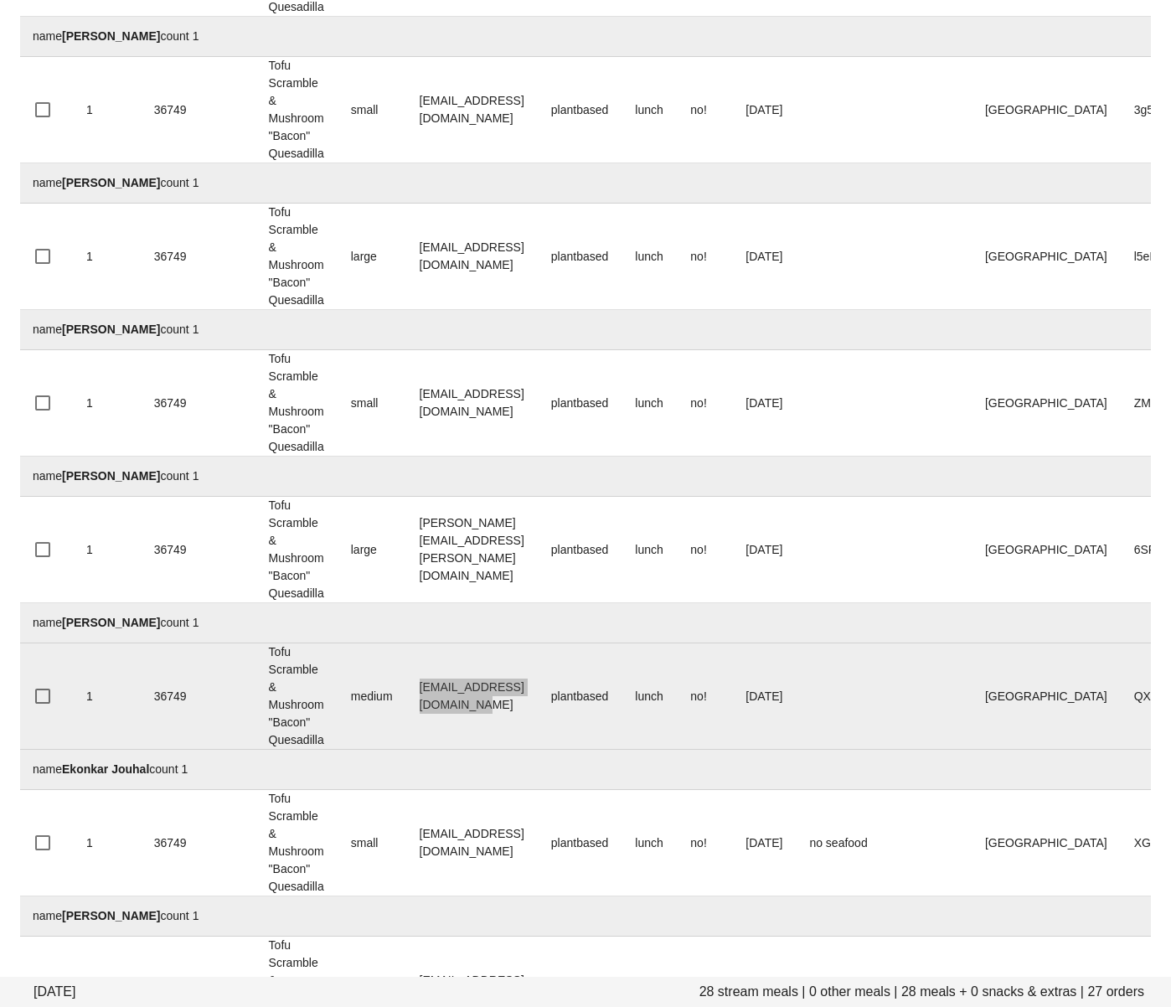
scroll to position [968, 0]
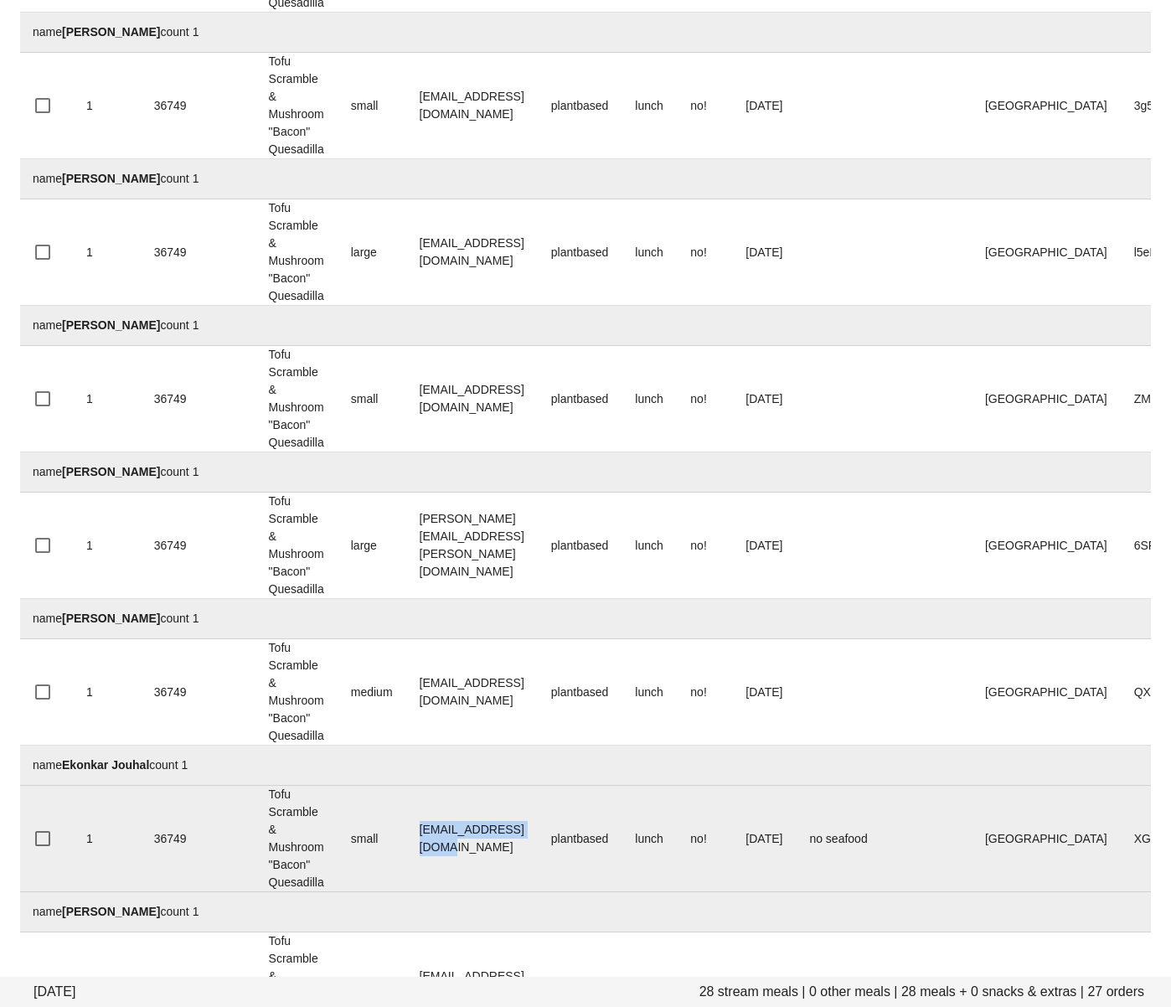
drag, startPoint x: 560, startPoint y: 844, endPoint x: 395, endPoint y: 839, distance: 165.1
click at [395, 839] on tr "1 36749 Tofu Scramble & Mushroom "Bacon" Quesadilla small Ekonkarj@hotmail.com …" at bounding box center [689, 839] width 1341 height 106
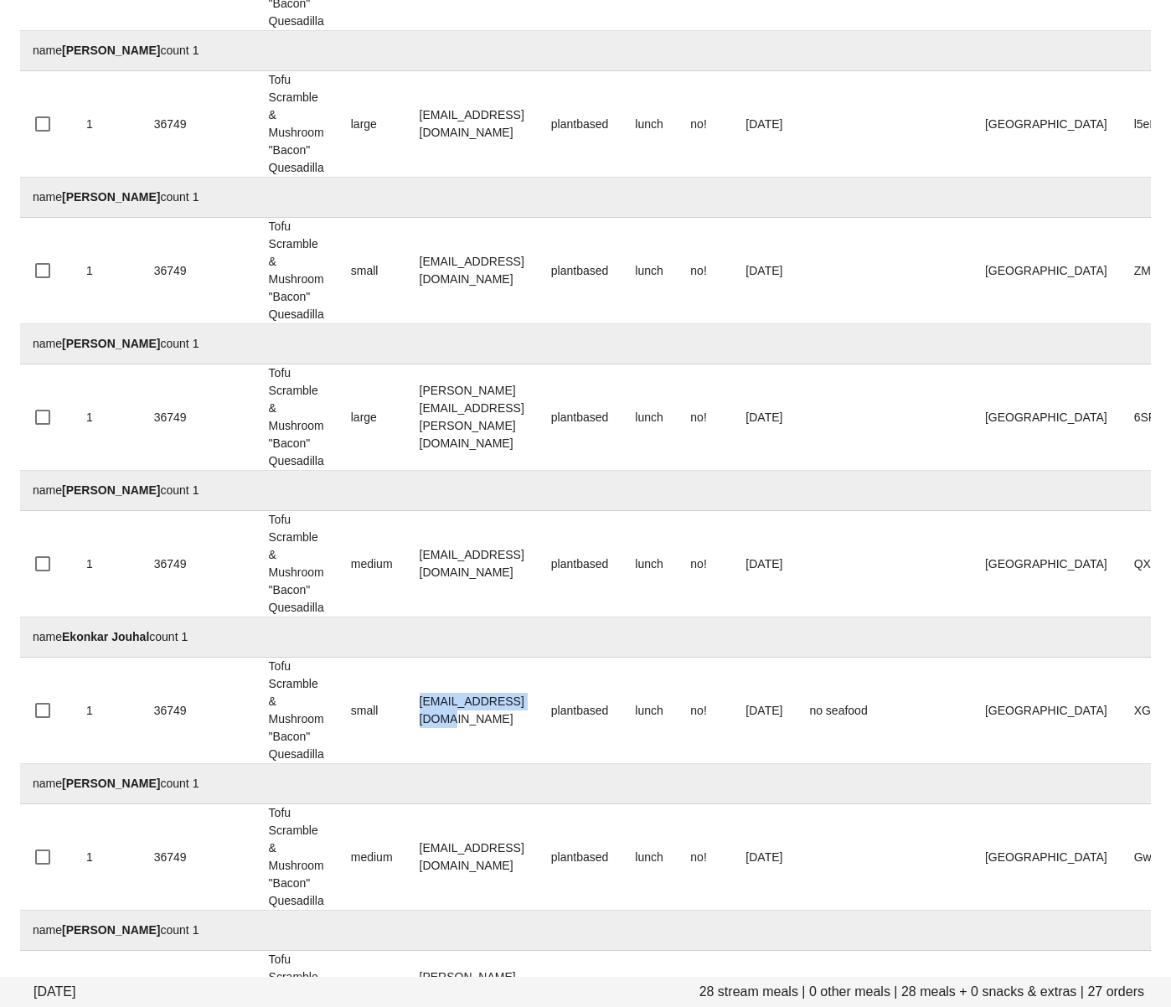
scroll to position [1188, 0]
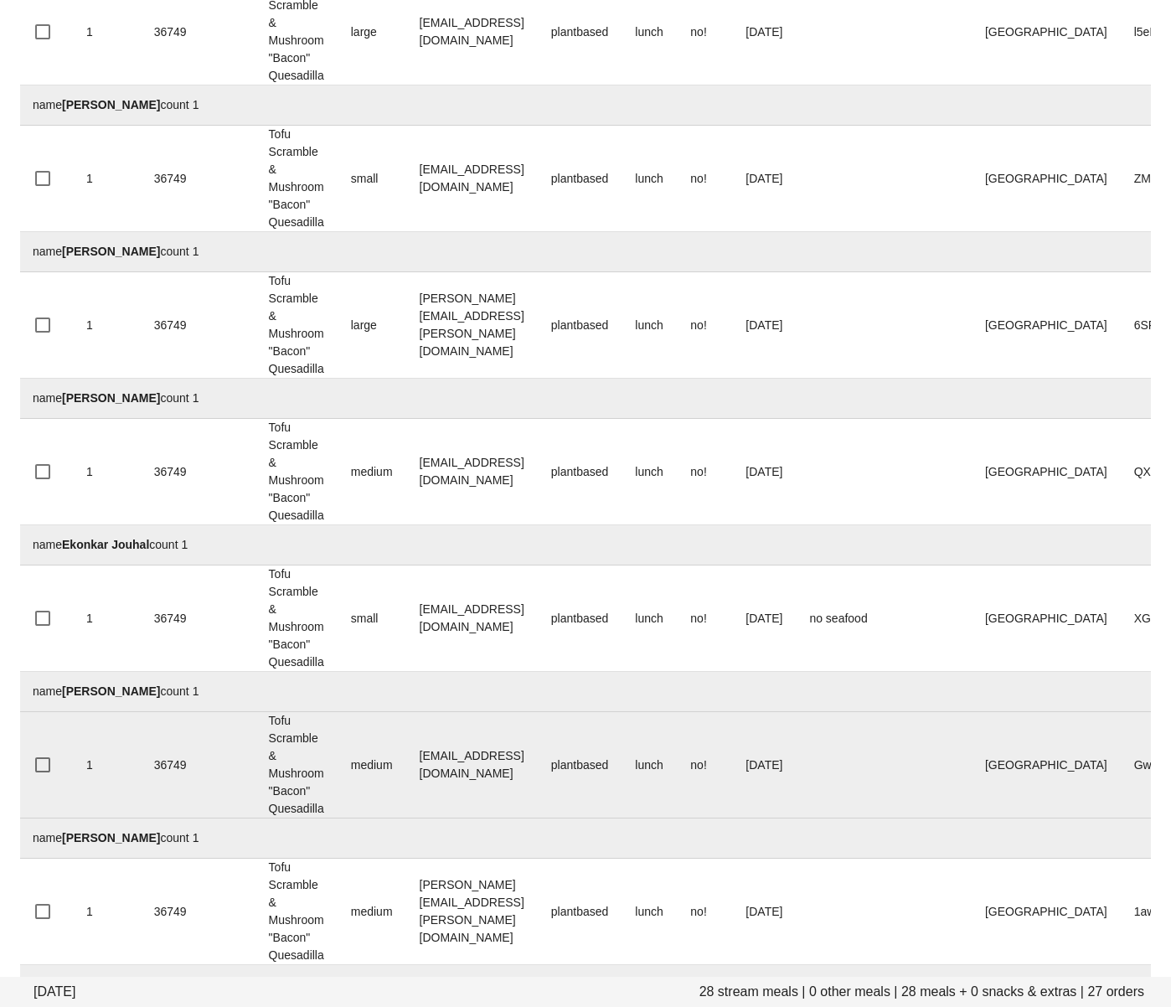
click at [538, 780] on td "[EMAIL_ADDRESS][DOMAIN_NAME]" at bounding box center [472, 765] width 132 height 106
drag, startPoint x: 564, startPoint y: 768, endPoint x: 413, endPoint y: 766, distance: 150.8
click at [413, 766] on td "[EMAIL_ADDRESS][DOMAIN_NAME]" at bounding box center [472, 765] width 132 height 106
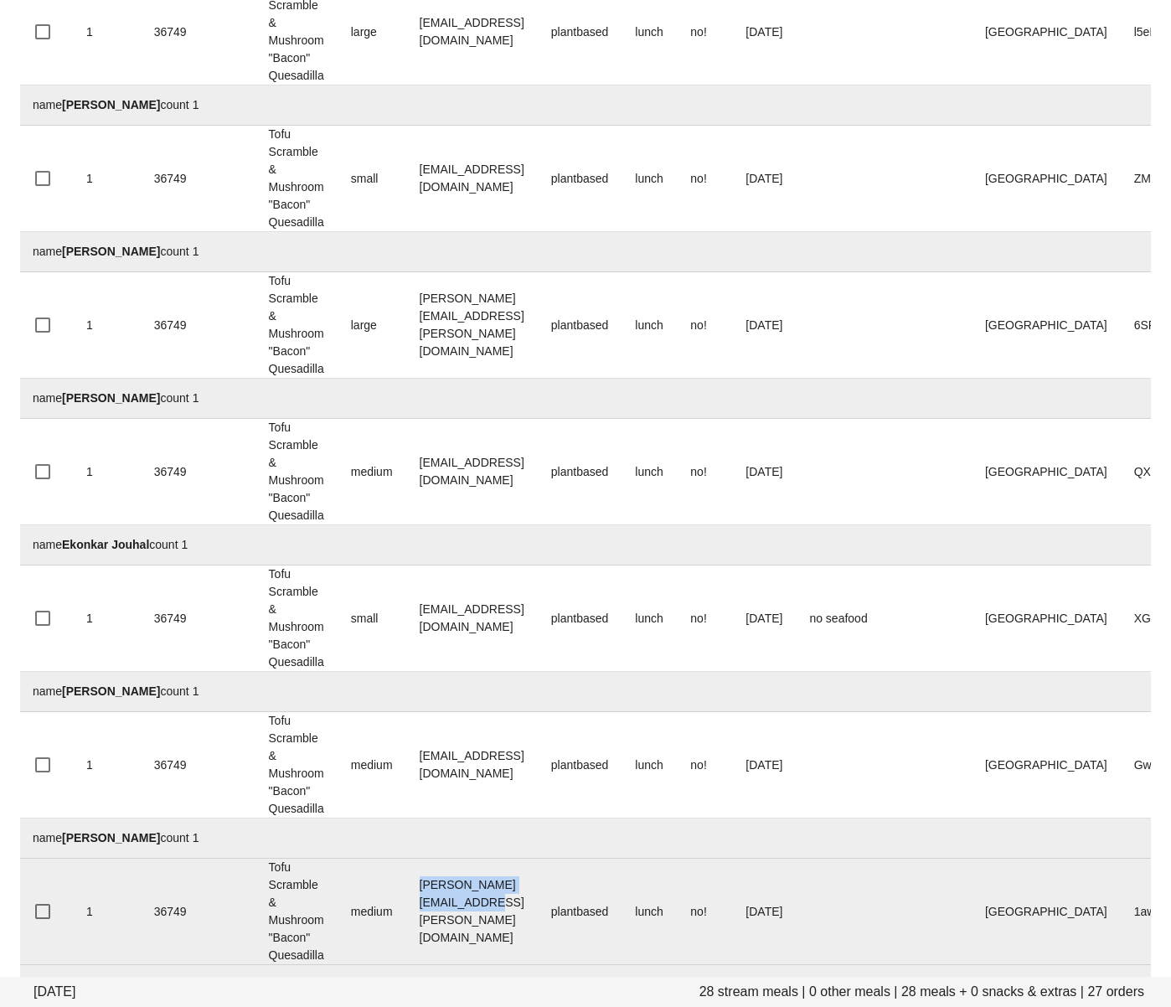
drag, startPoint x: 421, startPoint y: 913, endPoint x: 560, endPoint y: 921, distance: 139.3
click at [538, 921] on td "[PERSON_NAME][EMAIL_ADDRESS][PERSON_NAME][DOMAIN_NAME]" at bounding box center [472, 912] width 132 height 106
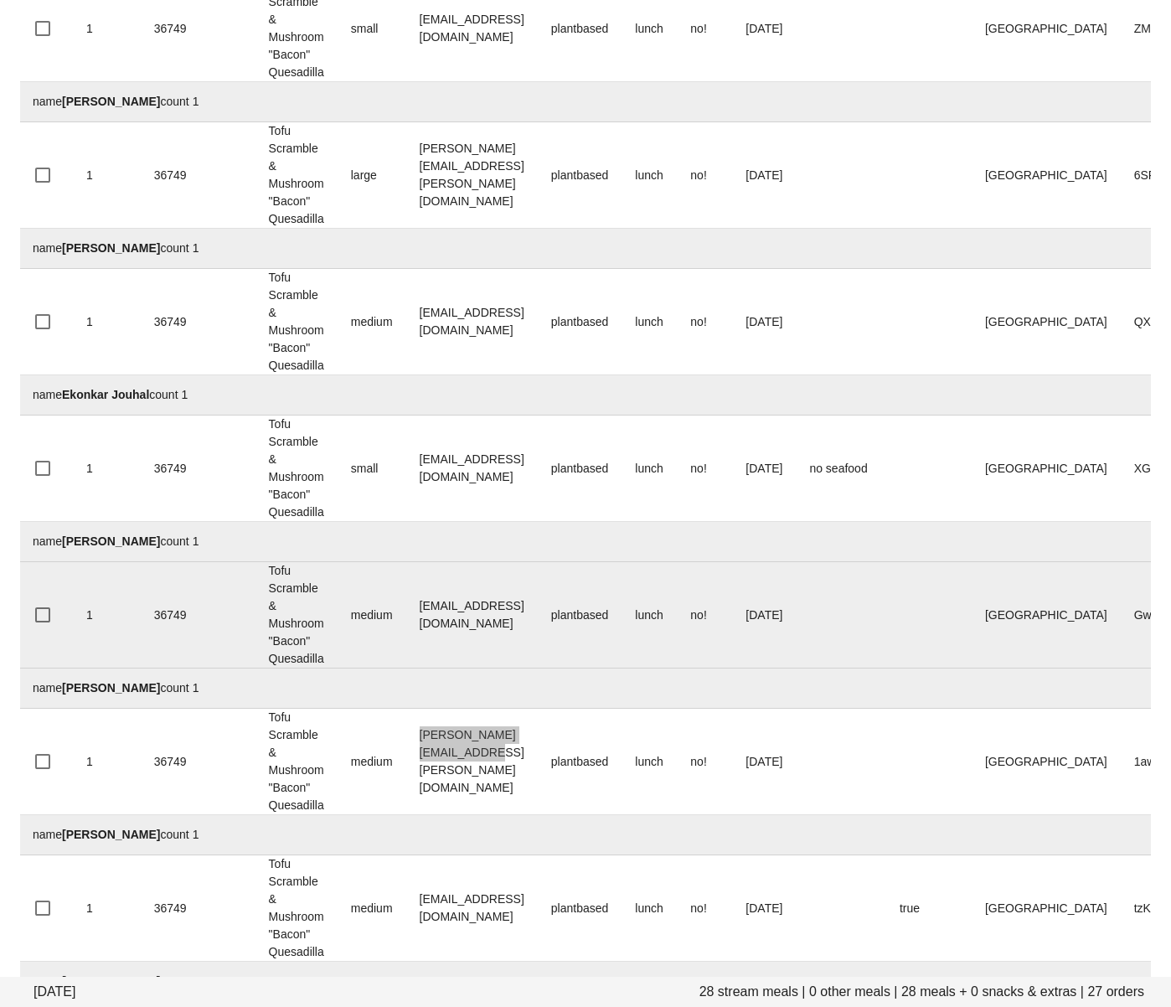
scroll to position [1391, 0]
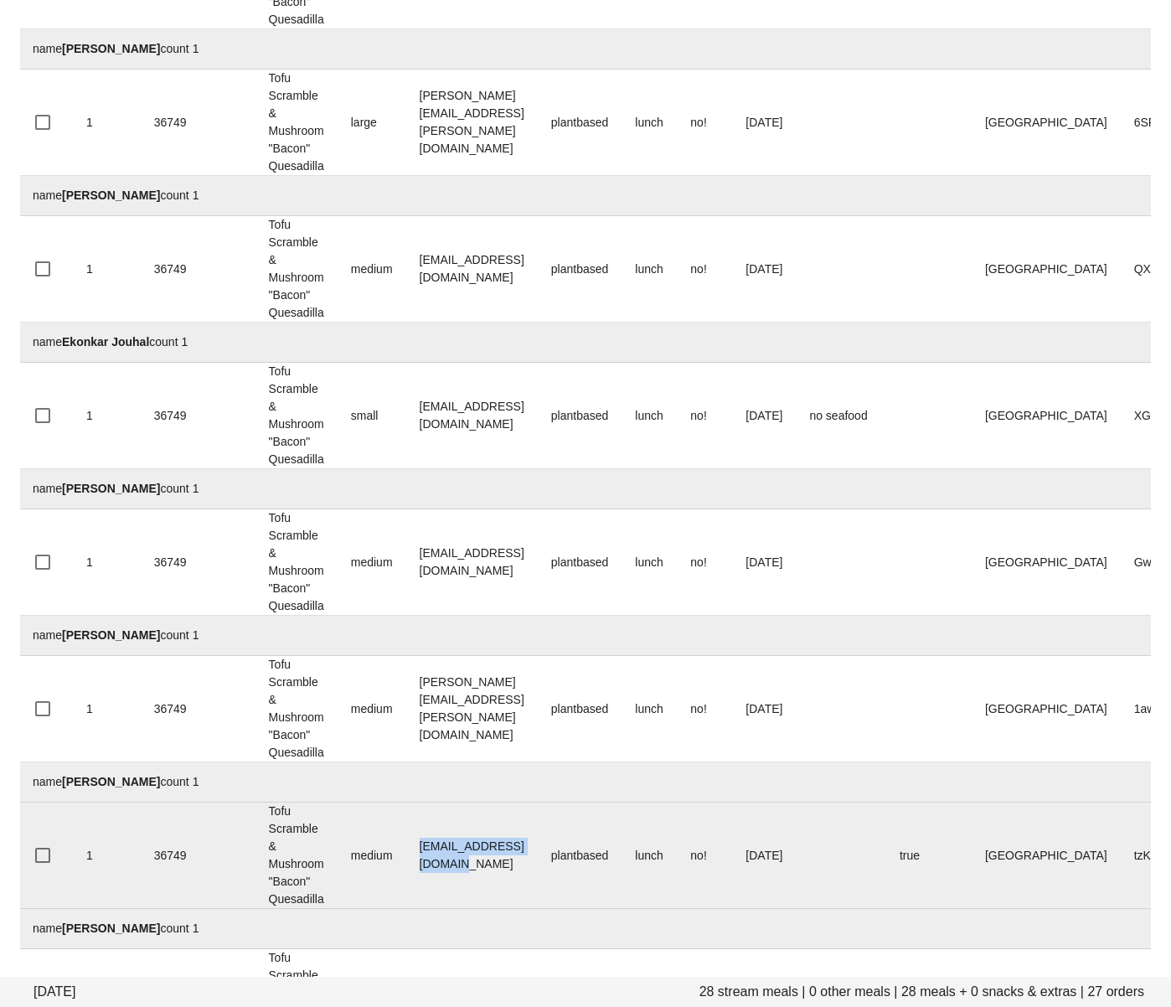
drag, startPoint x: 566, startPoint y: 862, endPoint x: 415, endPoint y: 857, distance: 150.9
click at [415, 857] on td "[EMAIL_ADDRESS][DOMAIN_NAME]" at bounding box center [472, 855] width 132 height 106
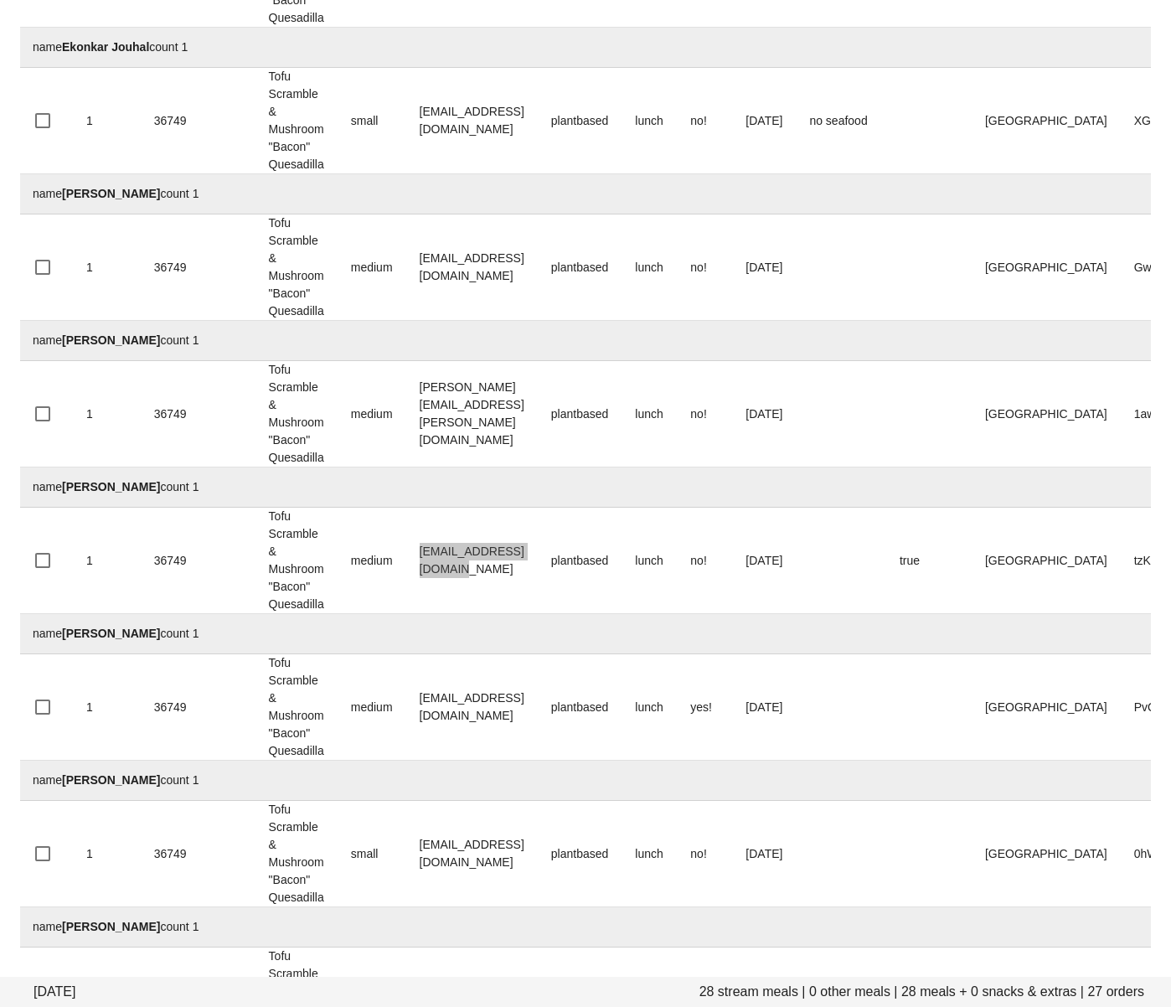
scroll to position [1690, 0]
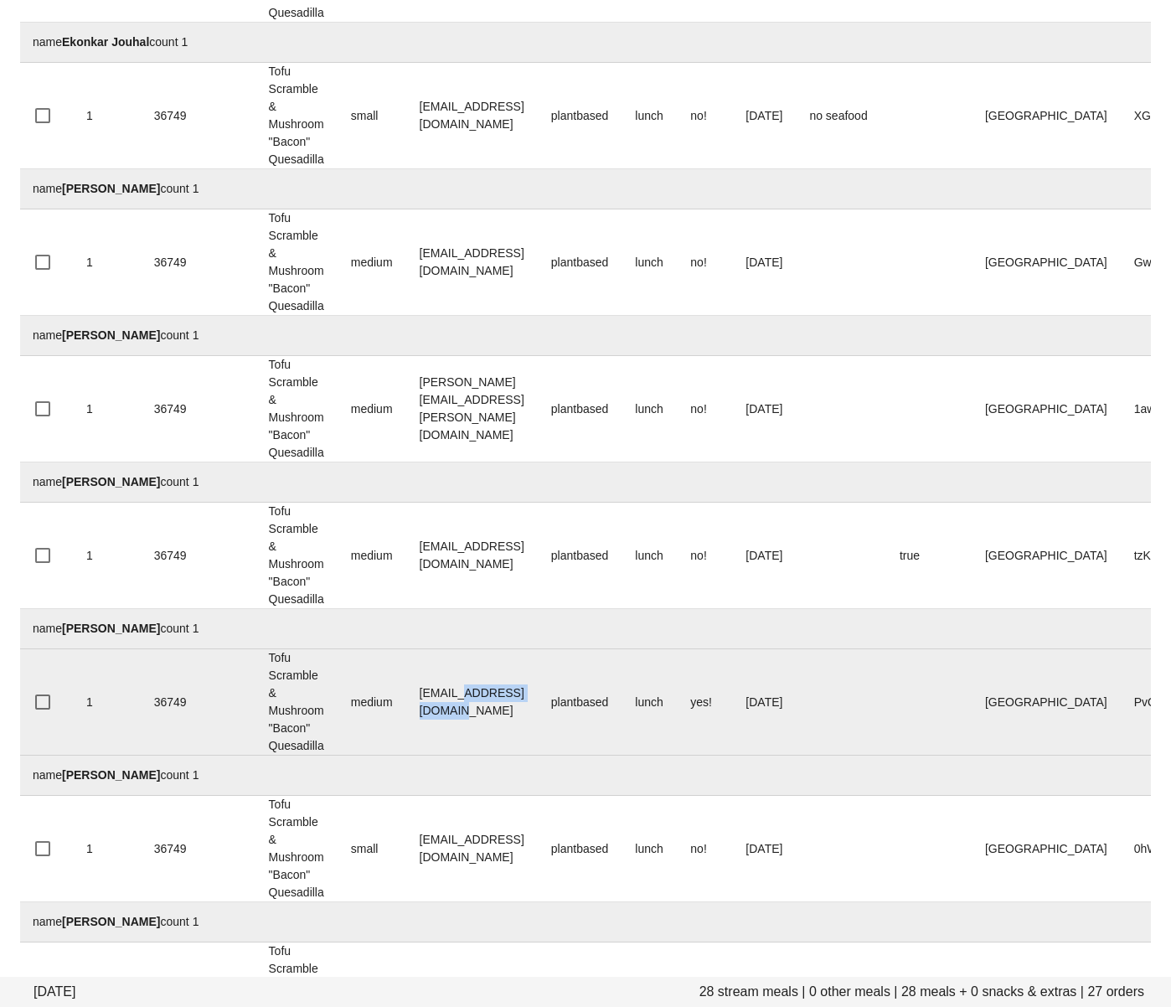
drag, startPoint x: 566, startPoint y: 706, endPoint x: 467, endPoint y: 705, distance: 98.8
click at [466, 703] on td "JasonMandawe@gmail.com" at bounding box center [472, 702] width 132 height 106
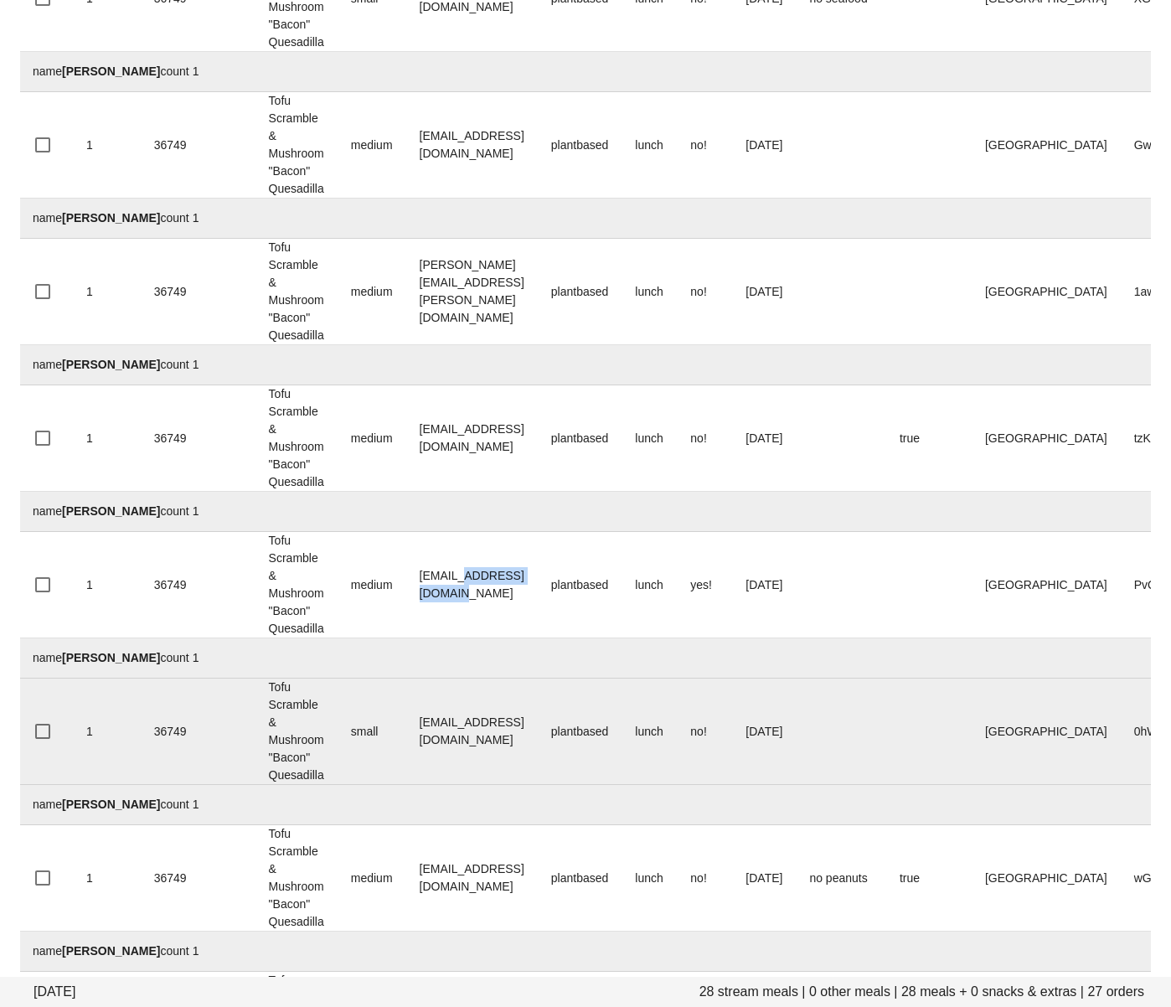
scroll to position [1820, 0]
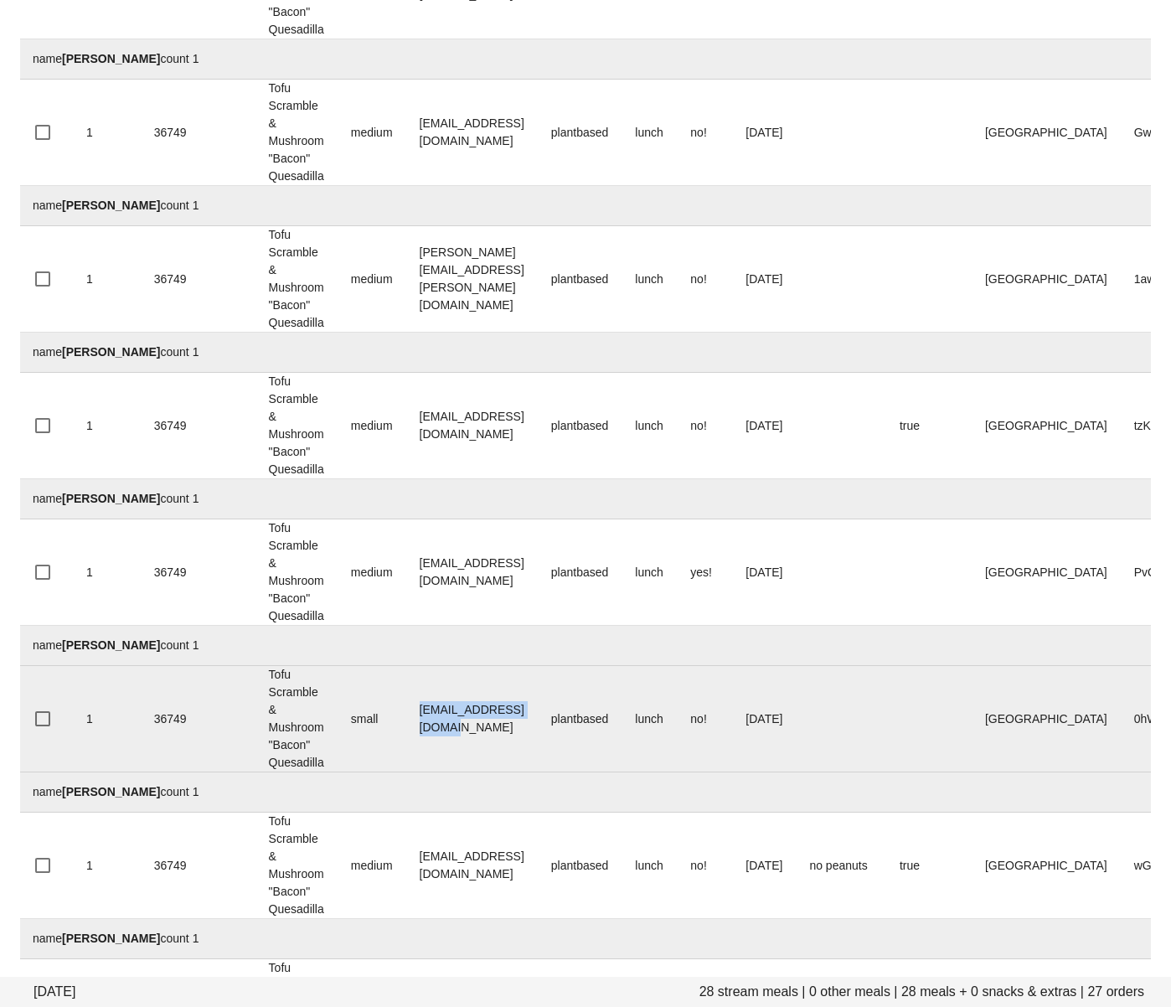
drag, startPoint x: 479, startPoint y: 720, endPoint x: 418, endPoint y: 722, distance: 61.2
click at [418, 722] on td "josheersink@gmail.com" at bounding box center [472, 719] width 132 height 106
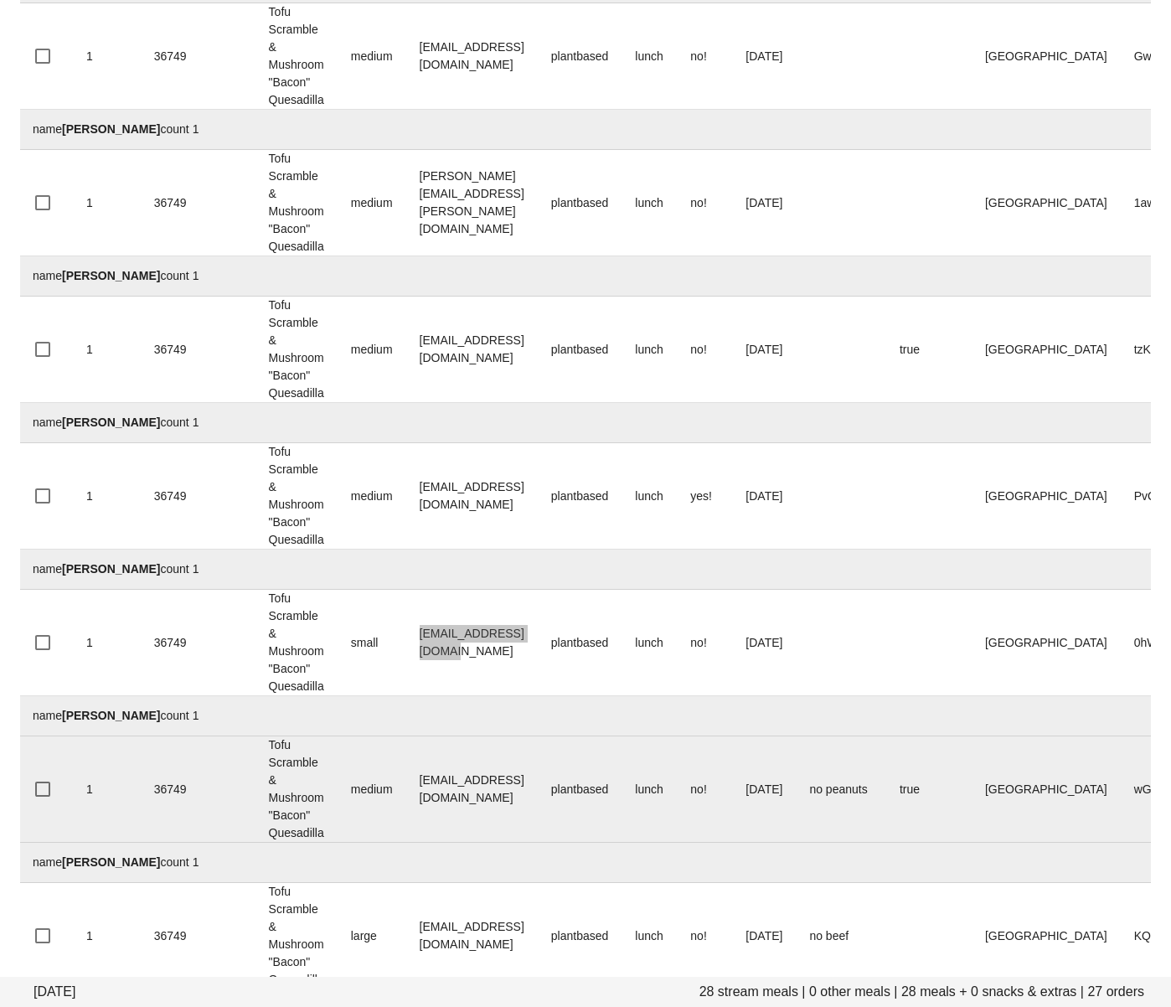
scroll to position [1909, 0]
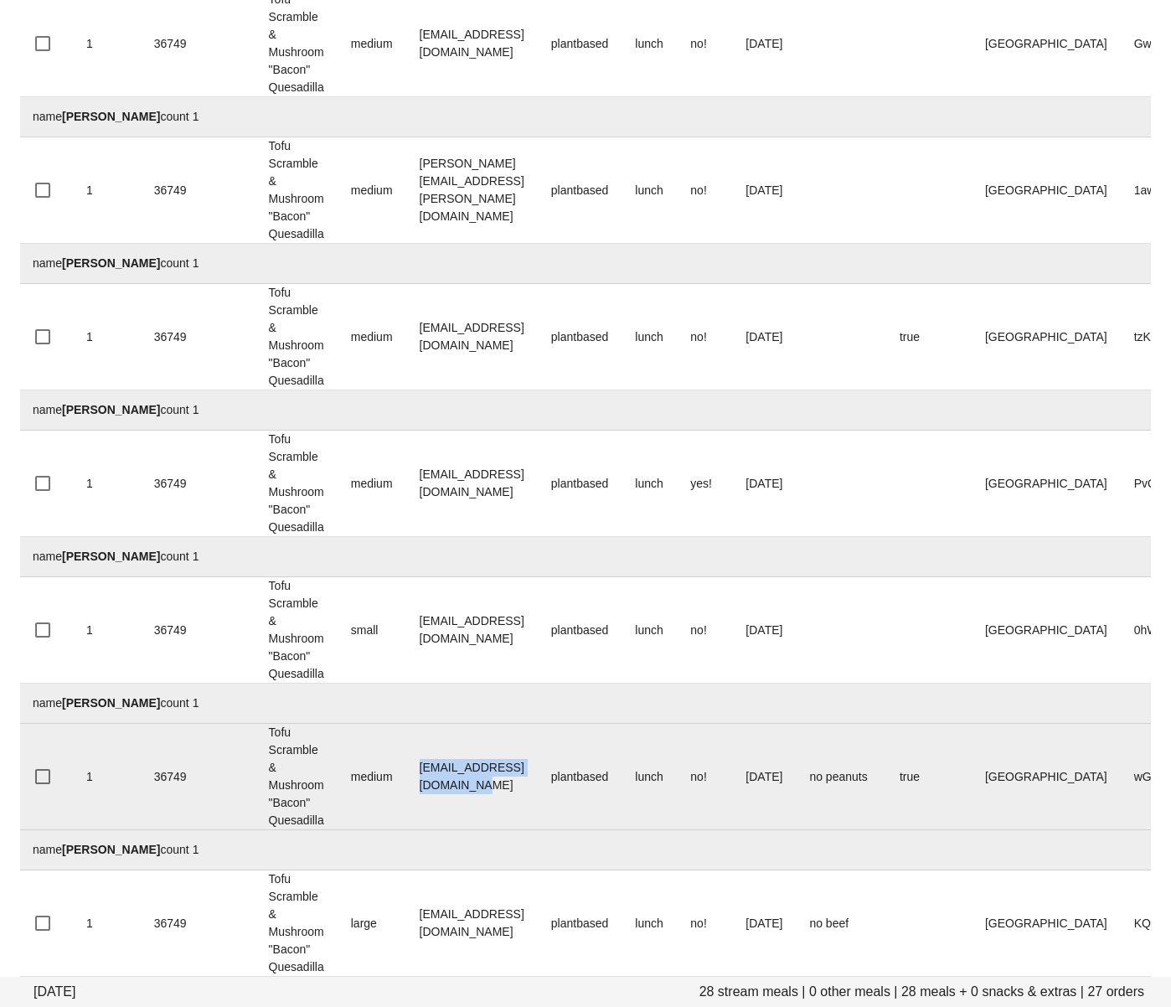
drag, startPoint x: 413, startPoint y: 774, endPoint x: 574, endPoint y: 779, distance: 160.9
click at [538, 779] on td "larissa.gushaty@gmail.com" at bounding box center [472, 777] width 132 height 106
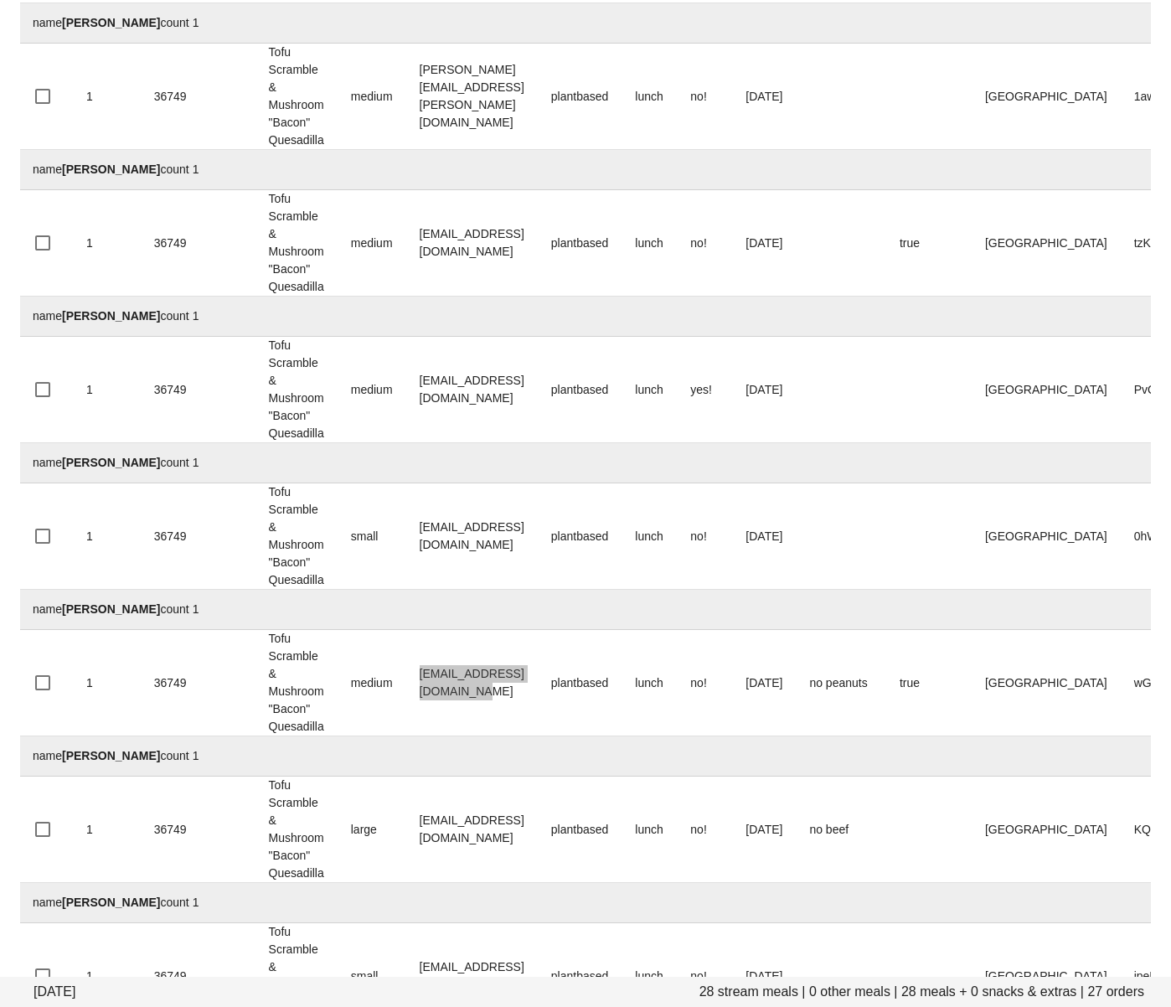
scroll to position [2036, 0]
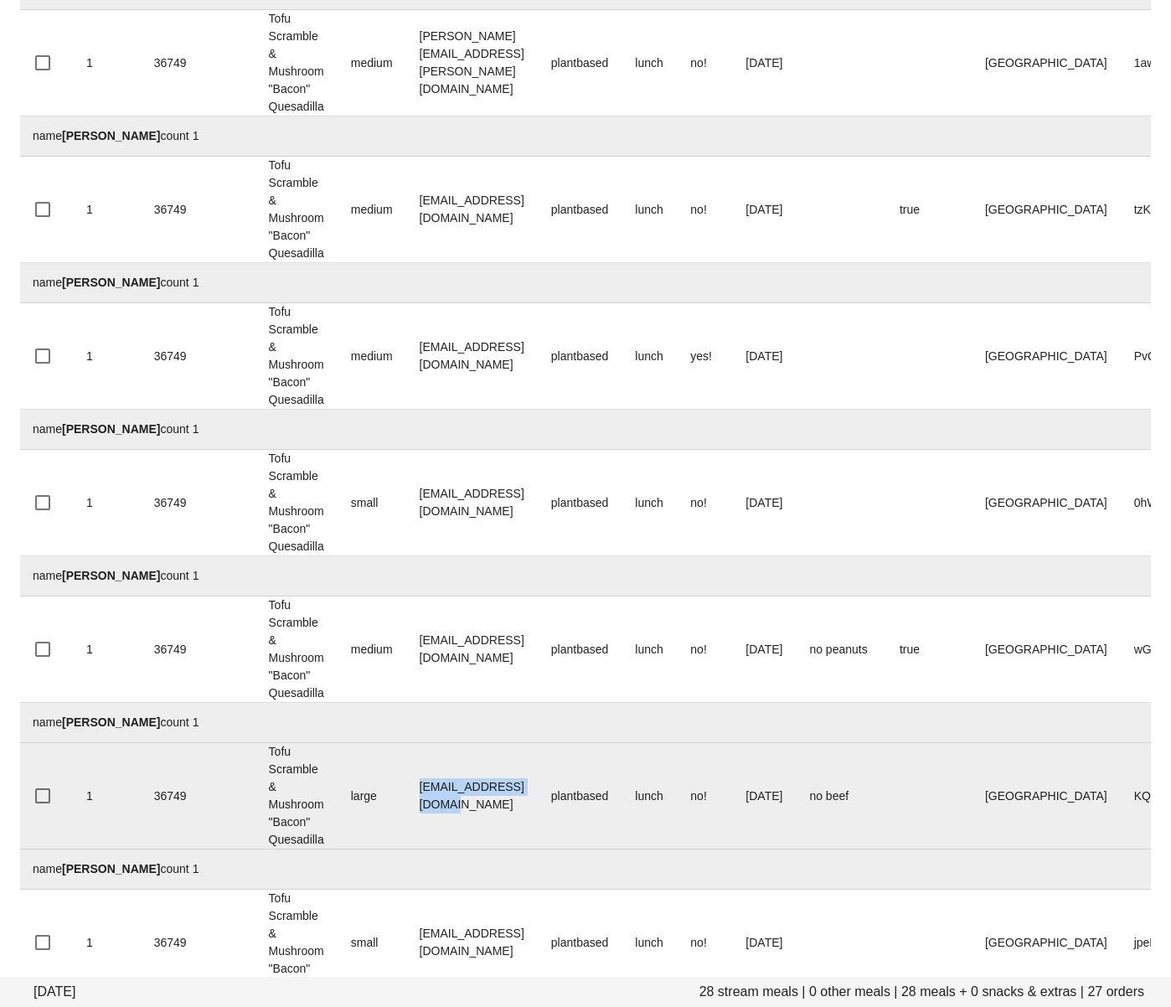
drag, startPoint x: 563, startPoint y: 796, endPoint x: 418, endPoint y: 797, distance: 144.9
click at [418, 797] on td "Marghaffari@yahoo.com" at bounding box center [472, 796] width 132 height 106
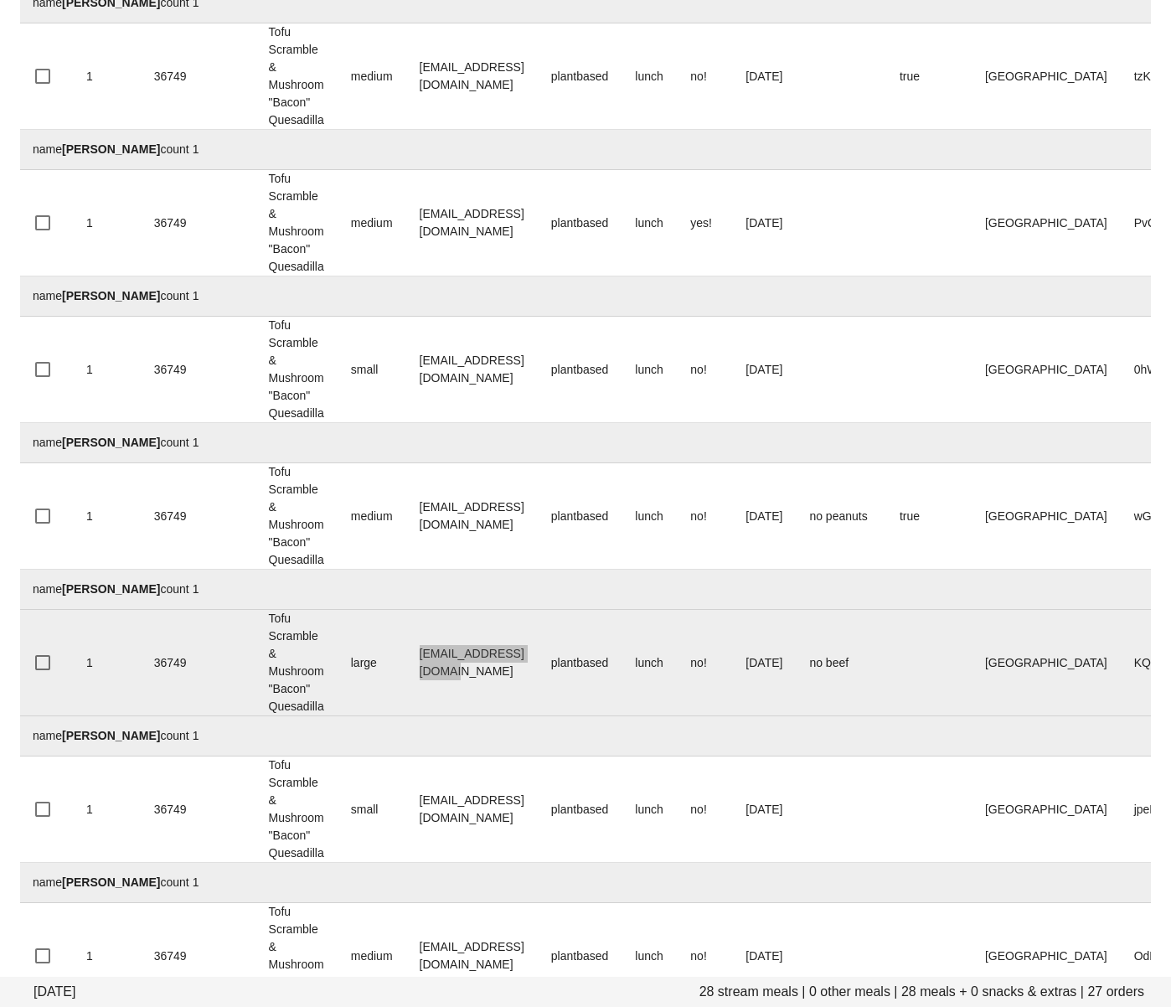
scroll to position [2218, 0]
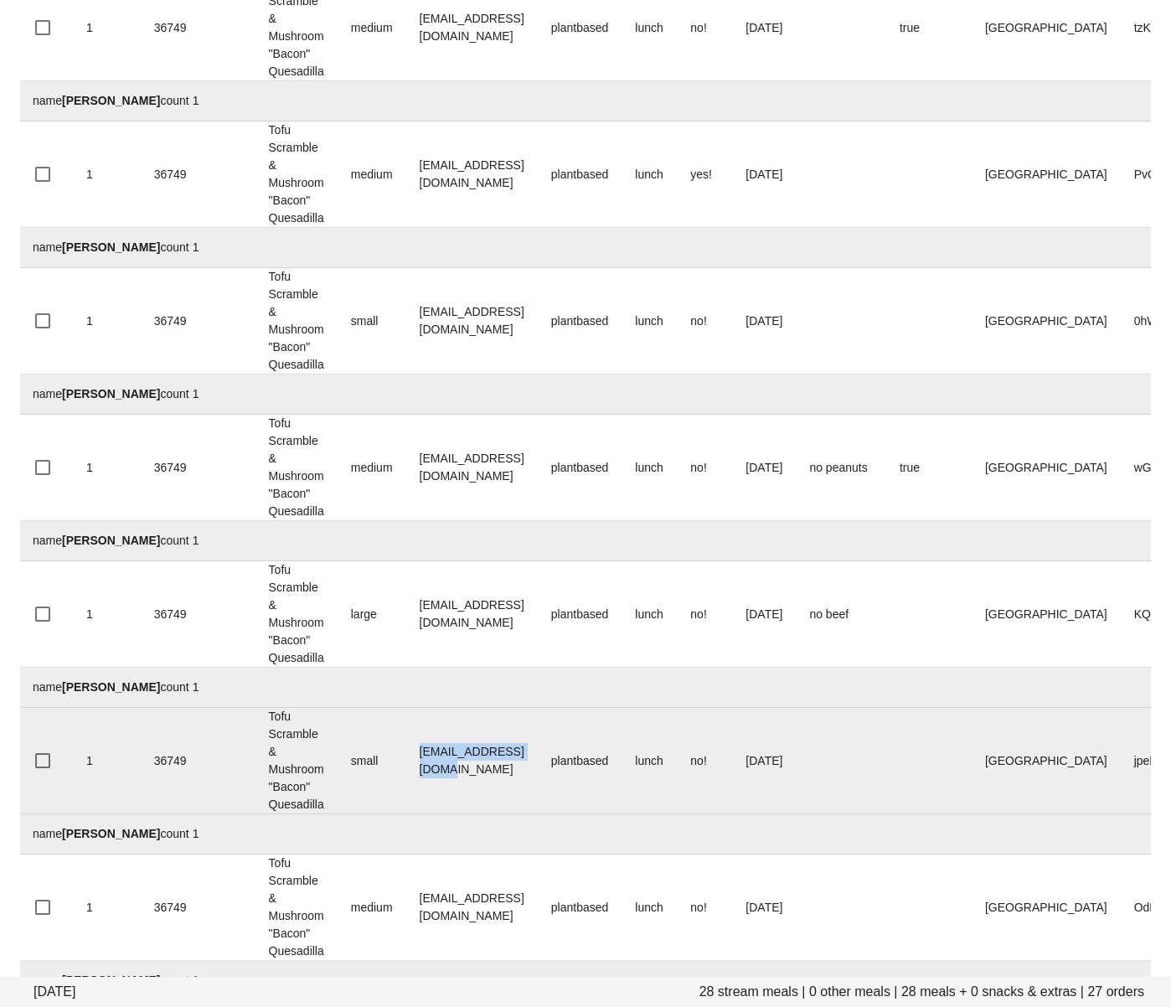
drag, startPoint x: 550, startPoint y: 765, endPoint x: 389, endPoint y: 763, distance: 161.7
click at [390, 763] on tr "1 36749 Tofu Scramble & Mushroom "Bacon" Quesadilla small matthall28@gmail.com …" at bounding box center [689, 761] width 1341 height 106
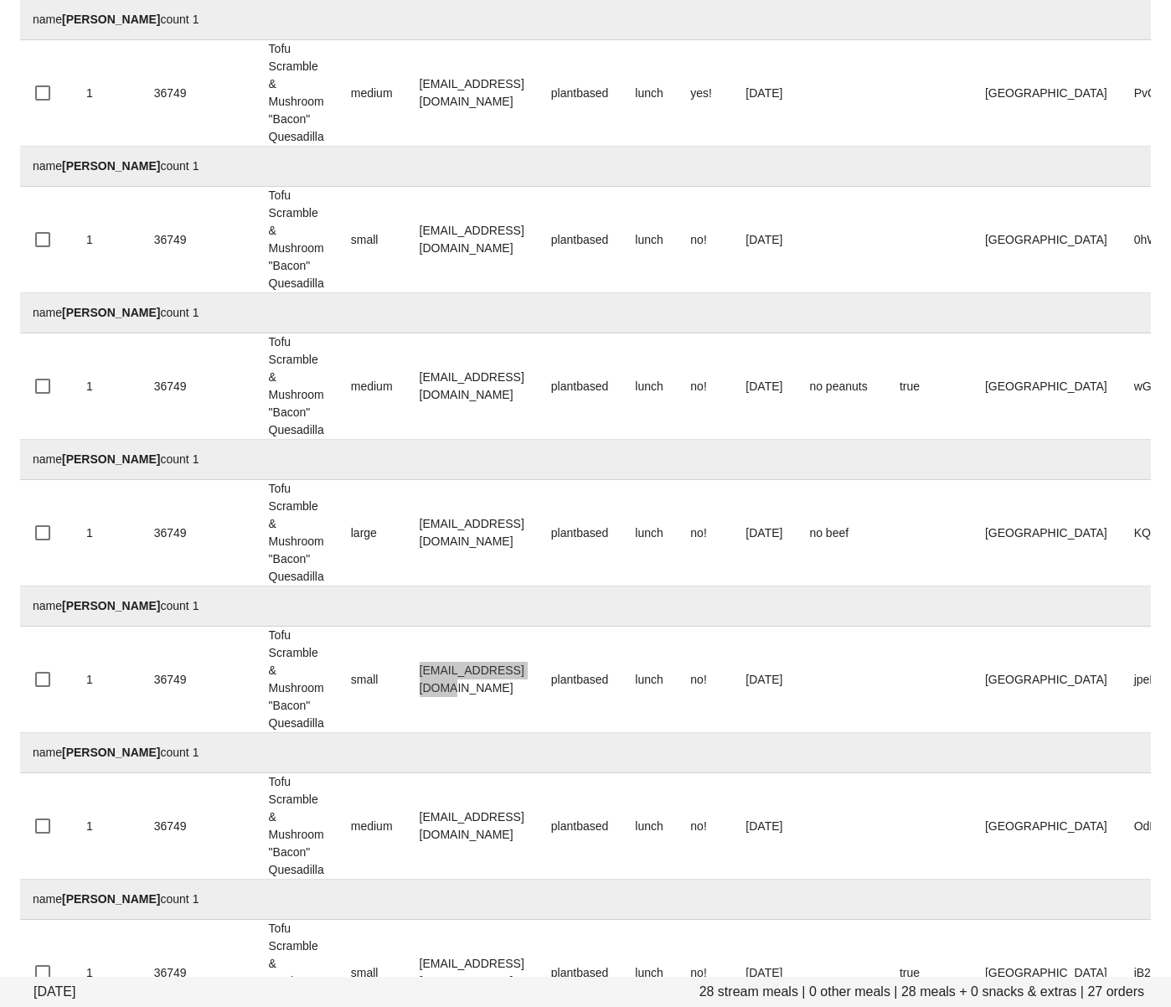
scroll to position [2323, 0]
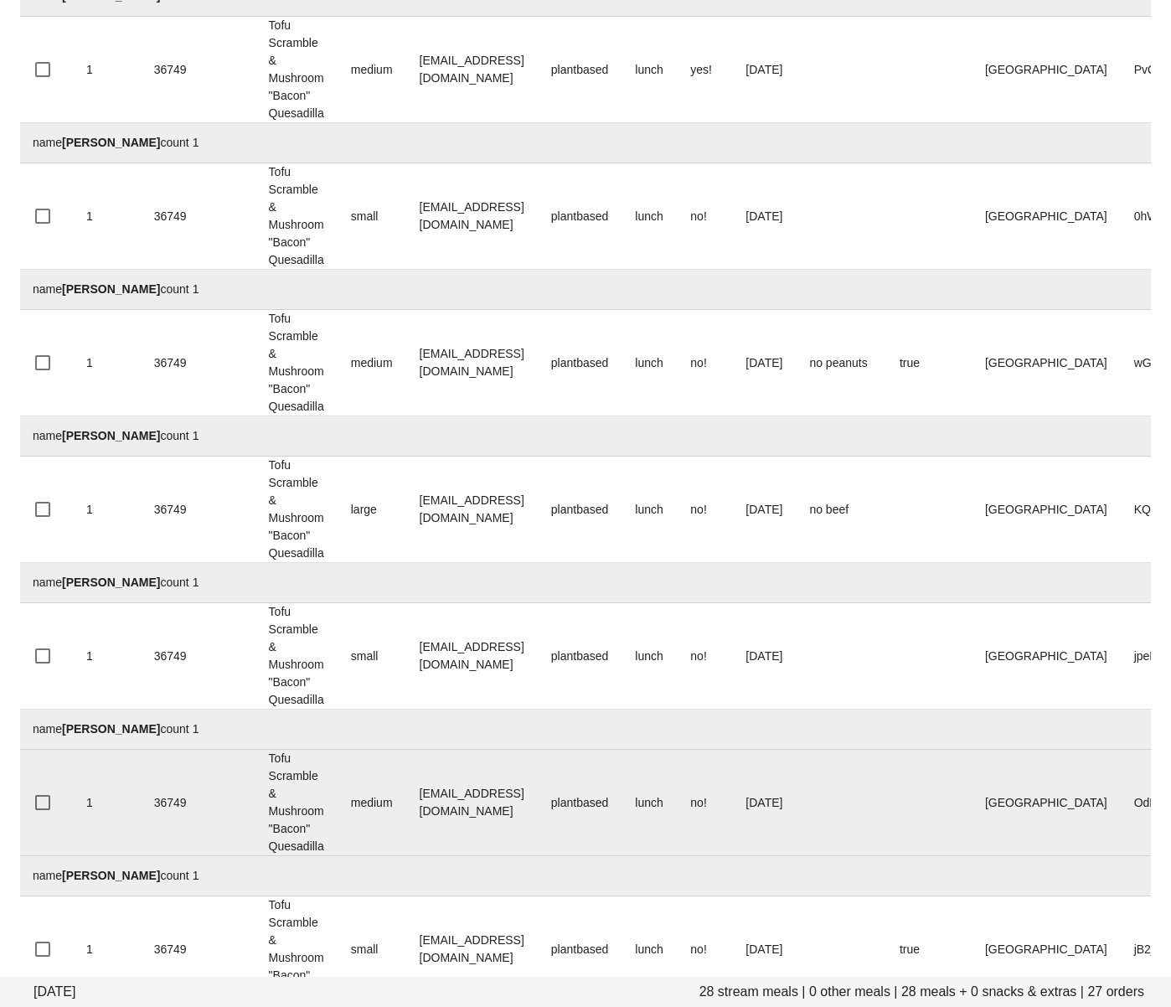
drag, startPoint x: 547, startPoint y: 813, endPoint x: 524, endPoint y: 813, distance: 22.6
click at [524, 813] on td "meharfzr@gmail.com" at bounding box center [472, 803] width 132 height 106
drag, startPoint x: 505, startPoint y: 808, endPoint x: 417, endPoint y: 803, distance: 88.1
click at [417, 803] on td "meharfzr@gmail.com" at bounding box center [472, 803] width 132 height 106
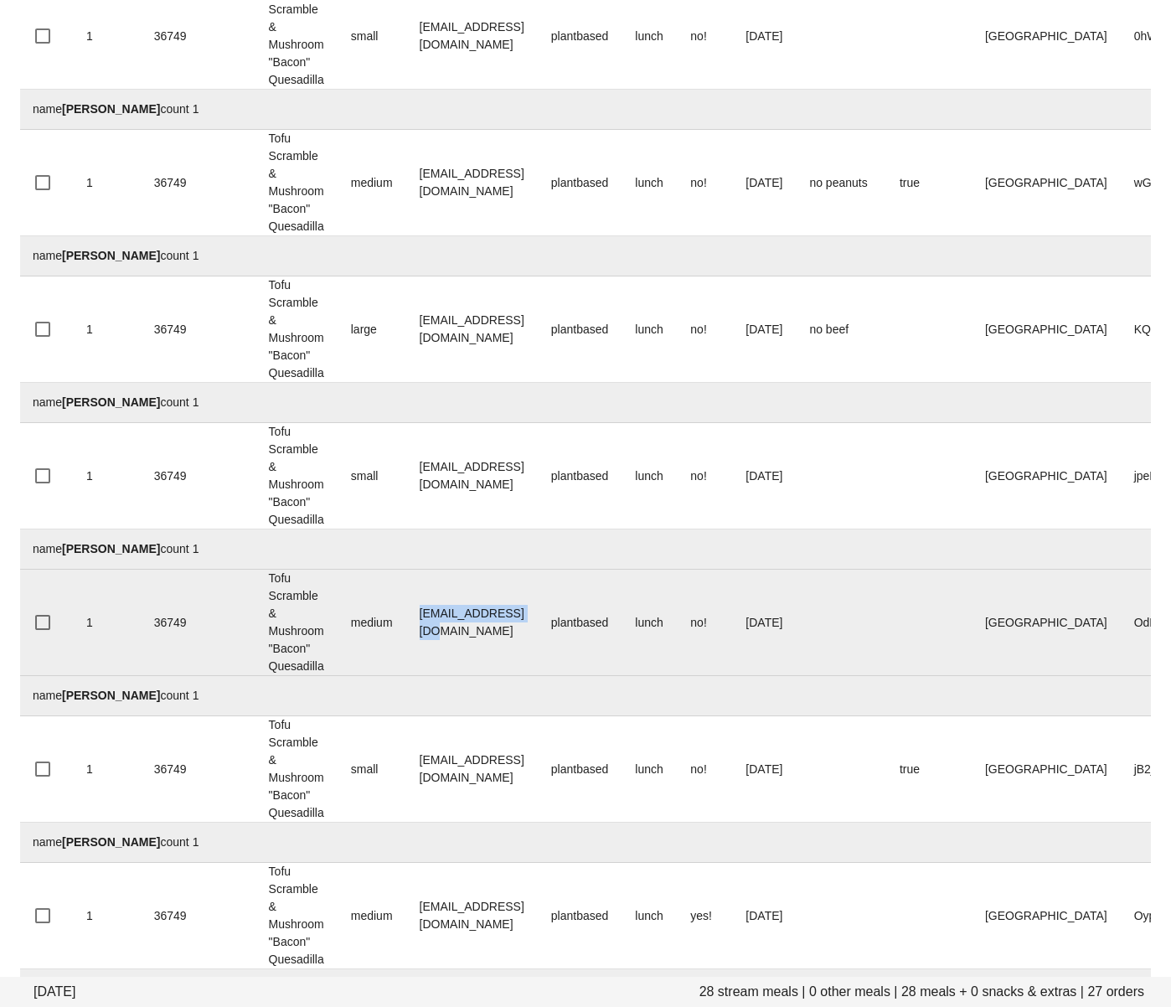
scroll to position [2506, 0]
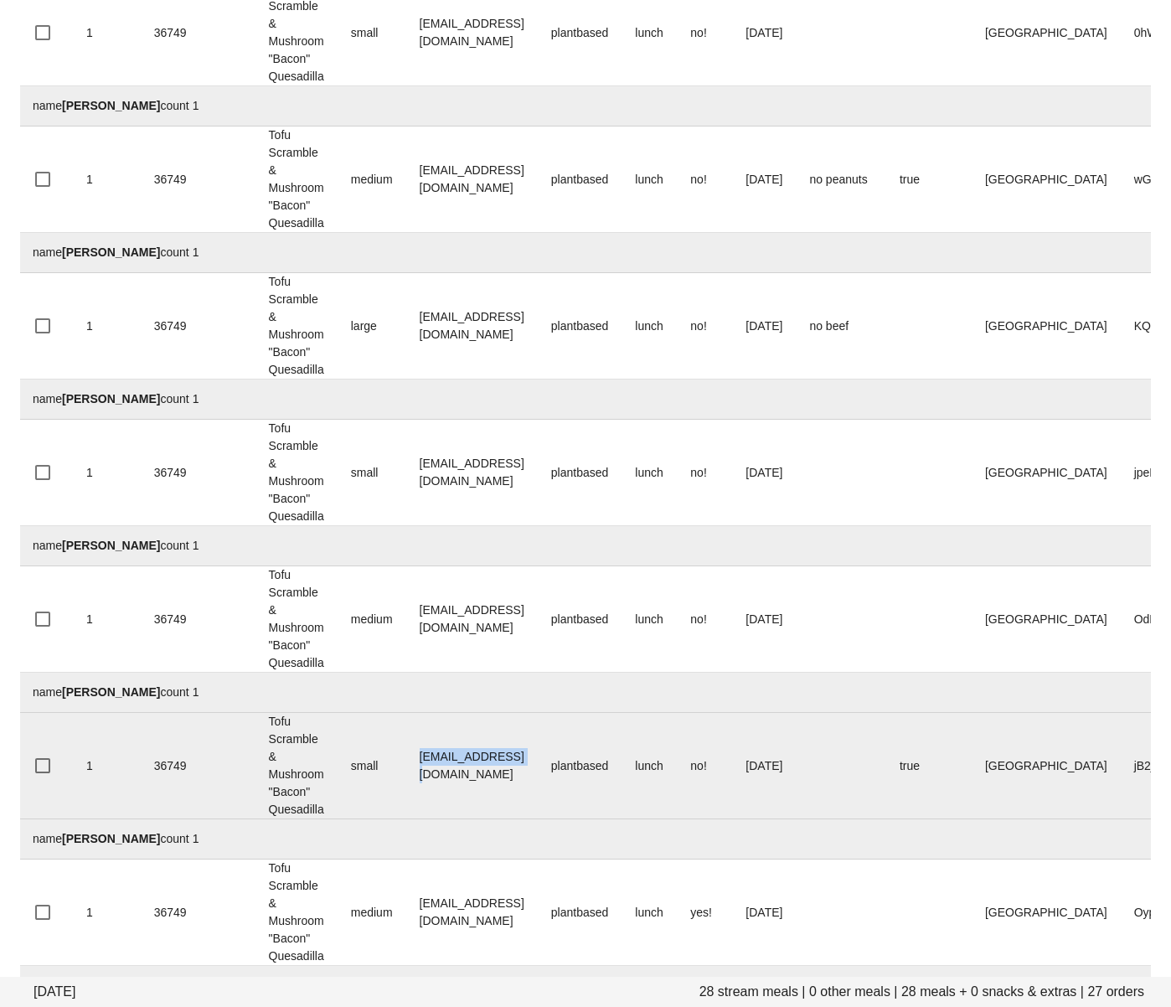
drag, startPoint x: 536, startPoint y: 771, endPoint x: 400, endPoint y: 761, distance: 136.9
click at [400, 761] on tr "1 36749 Tofu Scramble & Mushroom "Bacon" Quesadilla small mja456@gmail.com plan…" at bounding box center [689, 766] width 1341 height 106
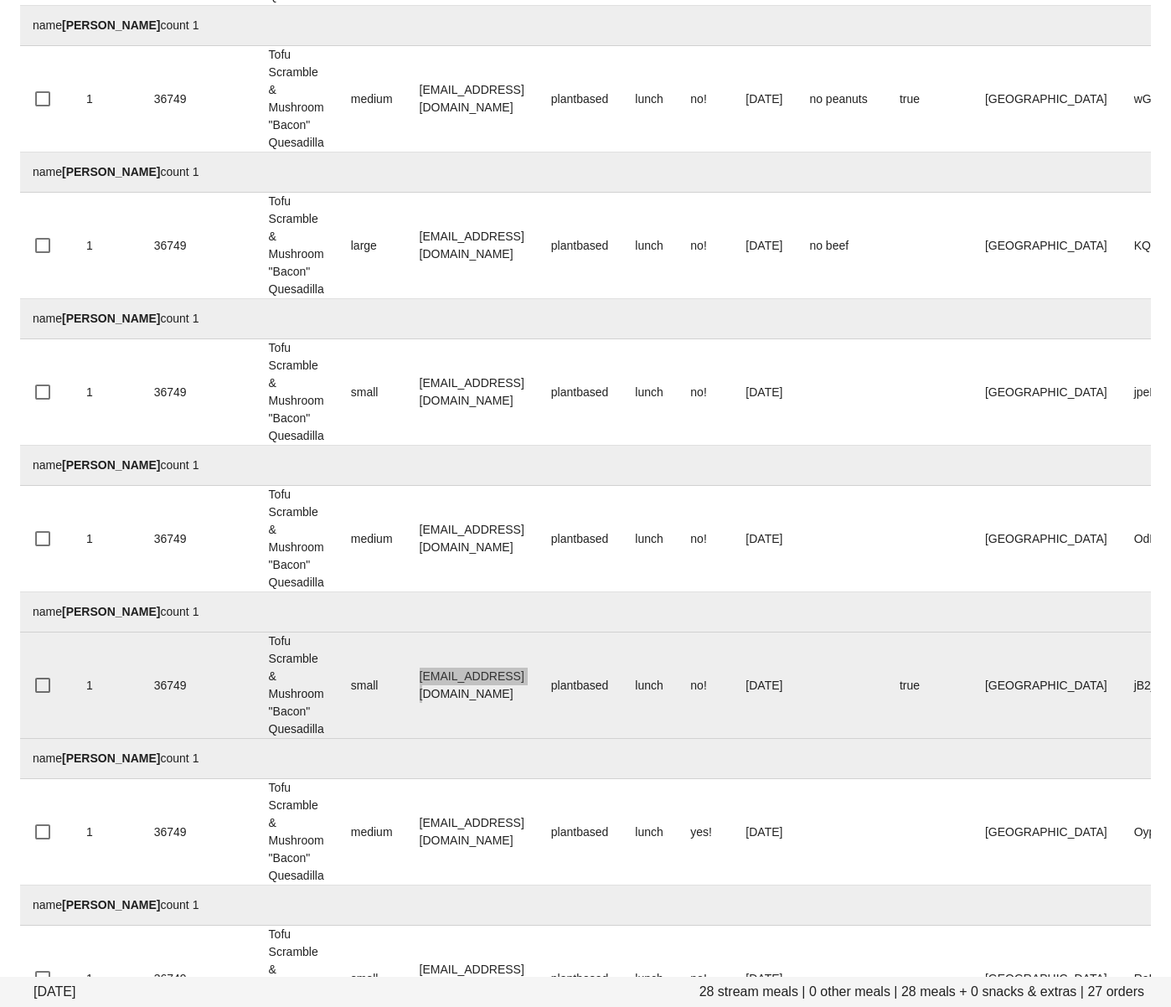
scroll to position [2598, 0]
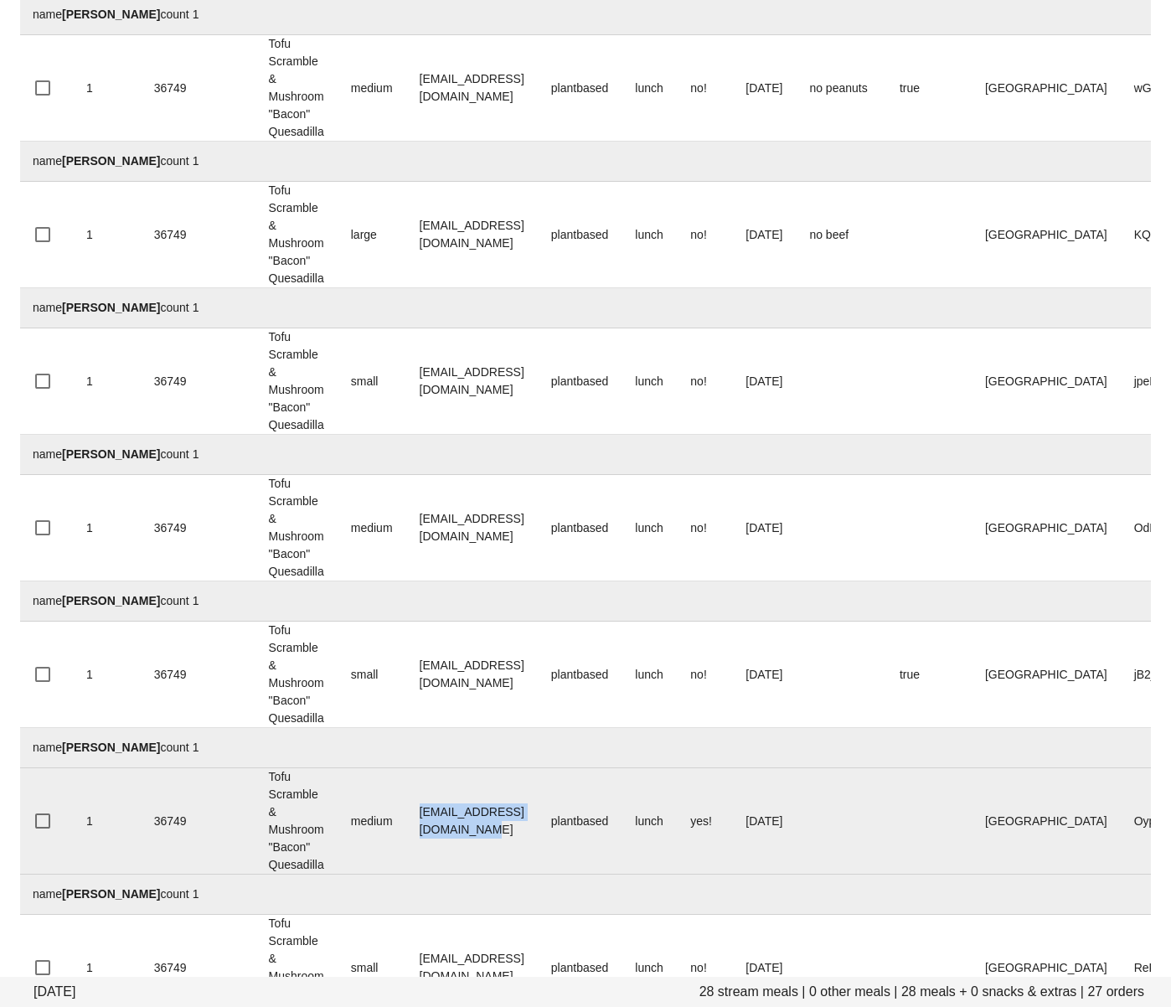
drag, startPoint x: 584, startPoint y: 828, endPoint x: 400, endPoint y: 815, distance: 183.9
click at [400, 815] on tr "1 36749 Tofu Scramble & Mushroom "Bacon" Quesadilla medium miriamgladstone1@gma…" at bounding box center [689, 821] width 1341 height 106
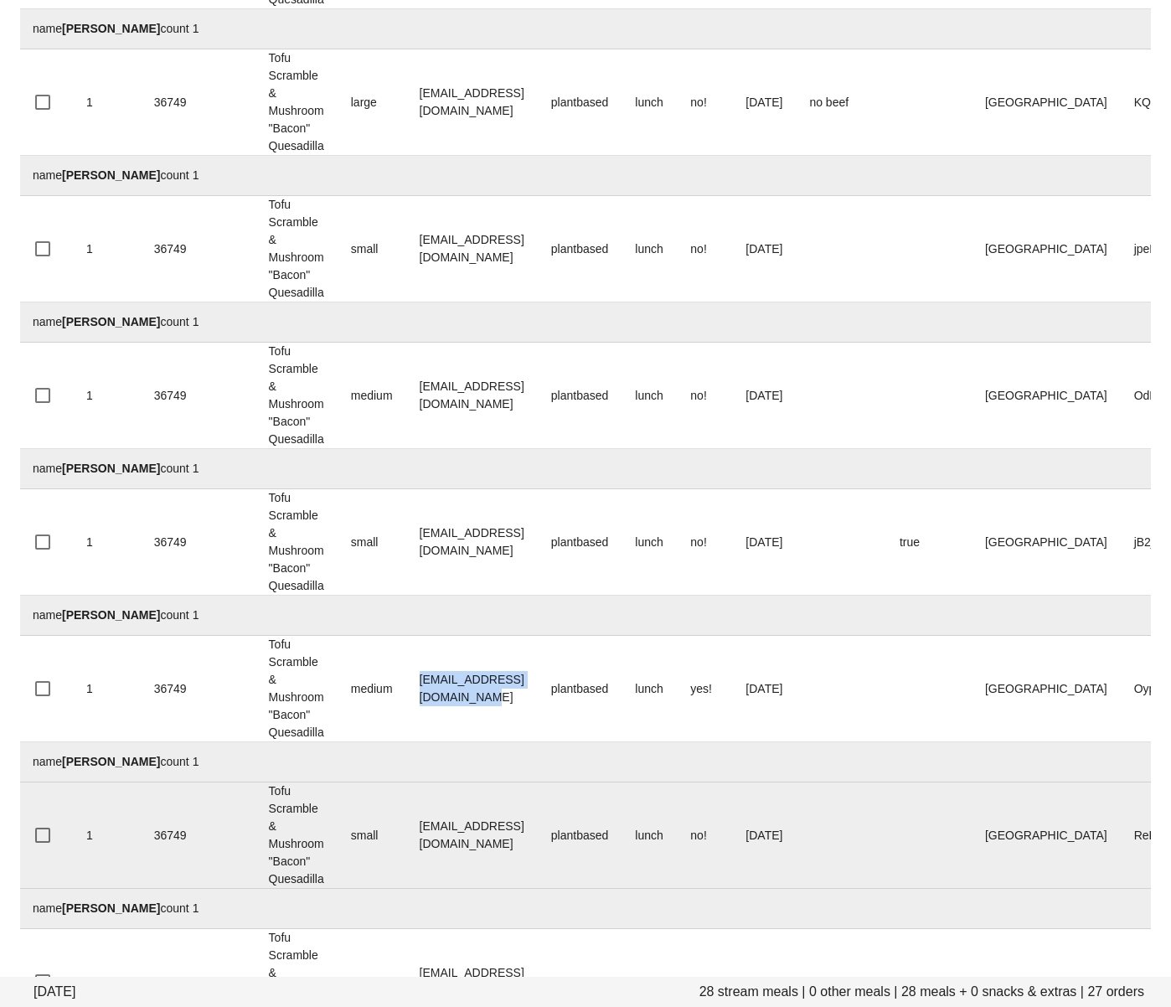
scroll to position [2754, 0]
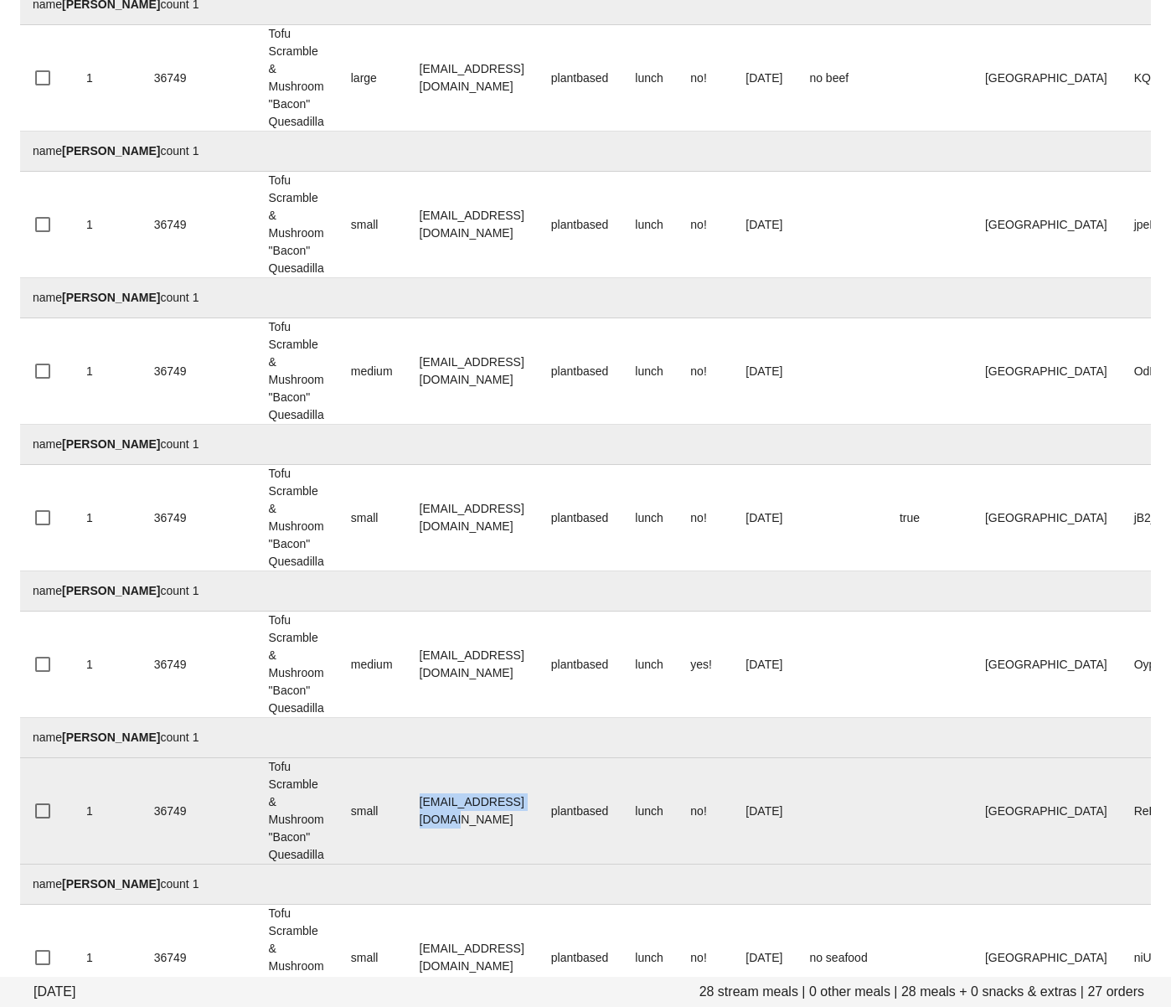
drag, startPoint x: 560, startPoint y: 814, endPoint x: 415, endPoint y: 803, distance: 146.2
click at [415, 803] on td "nataliakwas@gmail.com" at bounding box center [472, 811] width 132 height 106
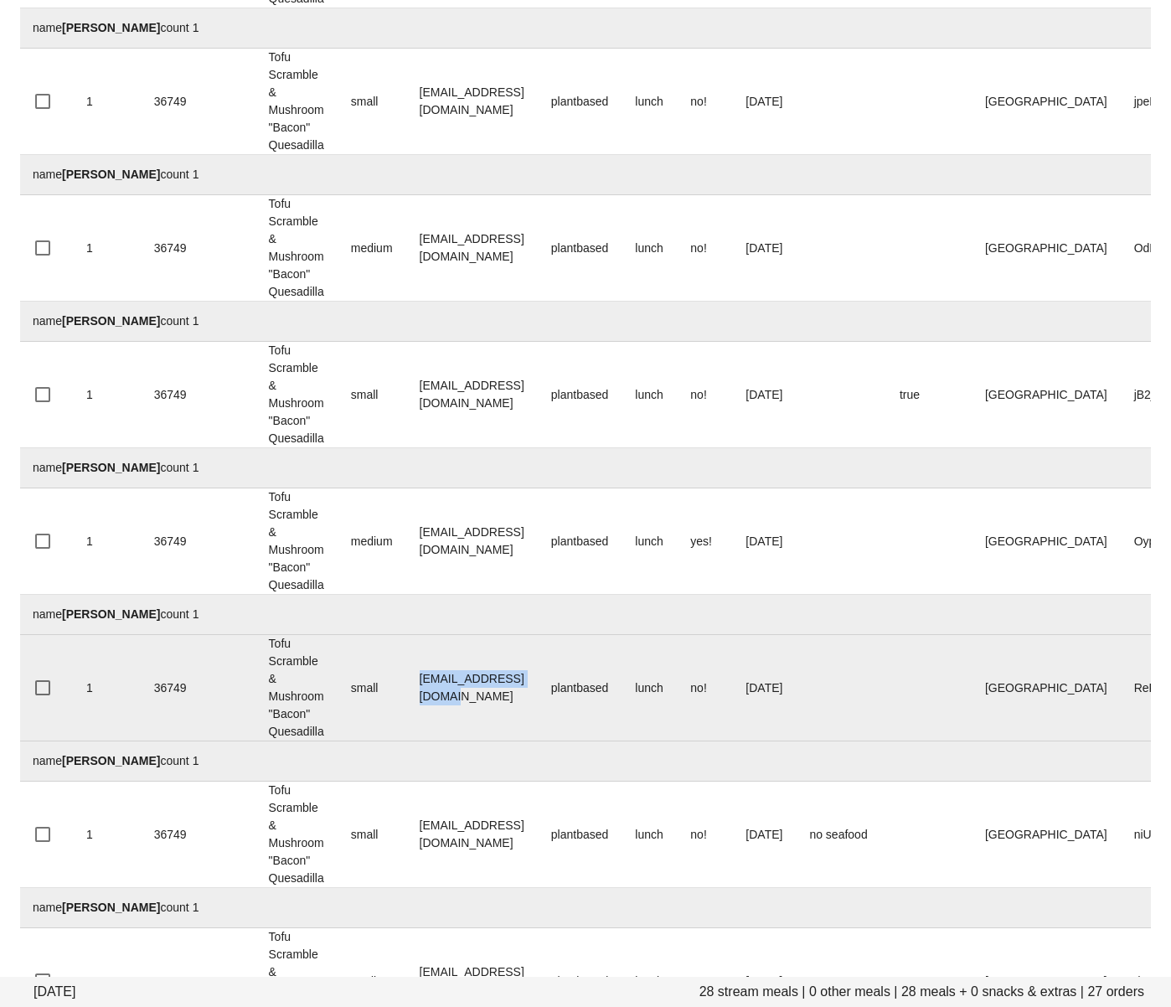
scroll to position [2883, 0]
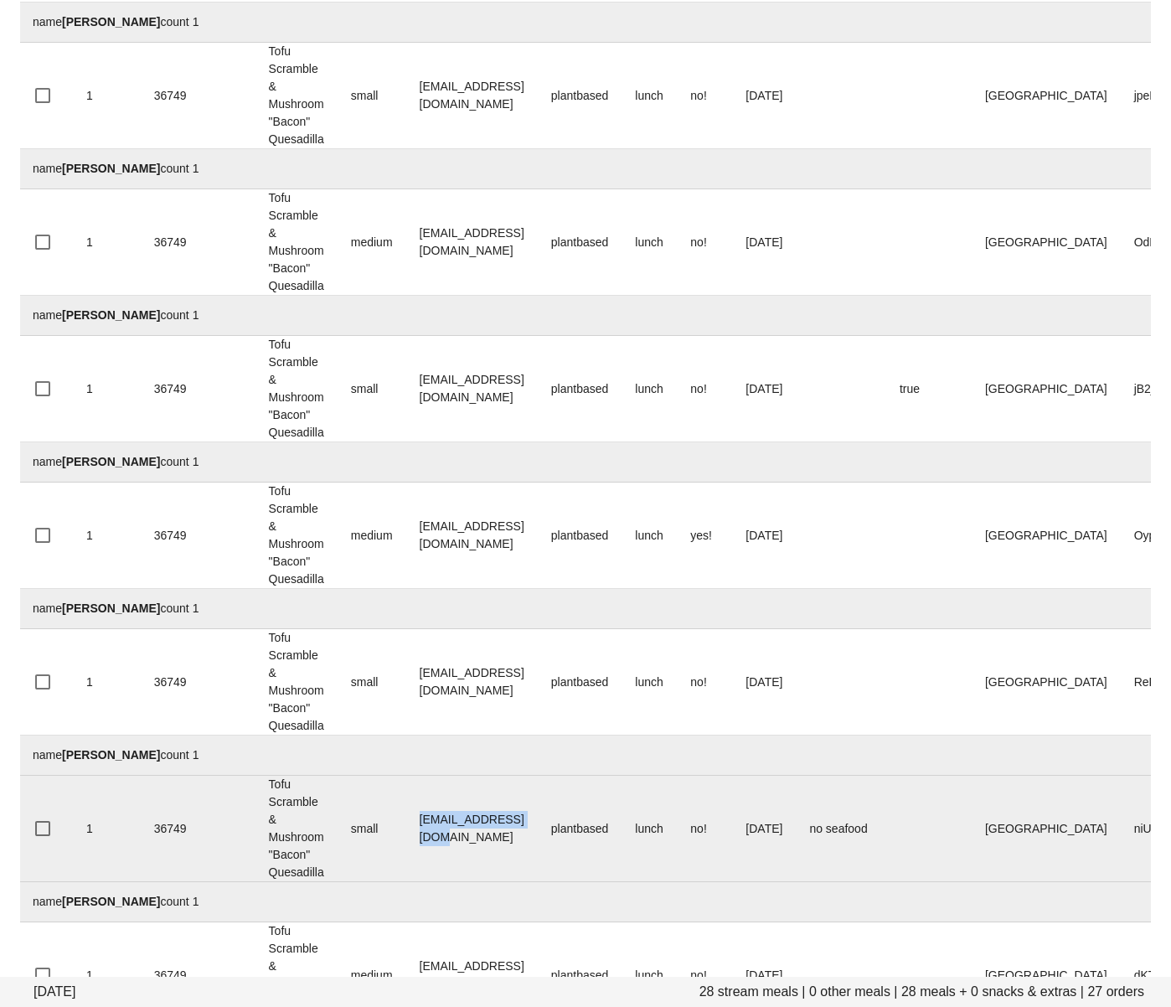
drag, startPoint x: 575, startPoint y: 833, endPoint x: 410, endPoint y: 822, distance: 164.5
click at [410, 822] on td "psidhu125@gmail.com" at bounding box center [472, 829] width 132 height 106
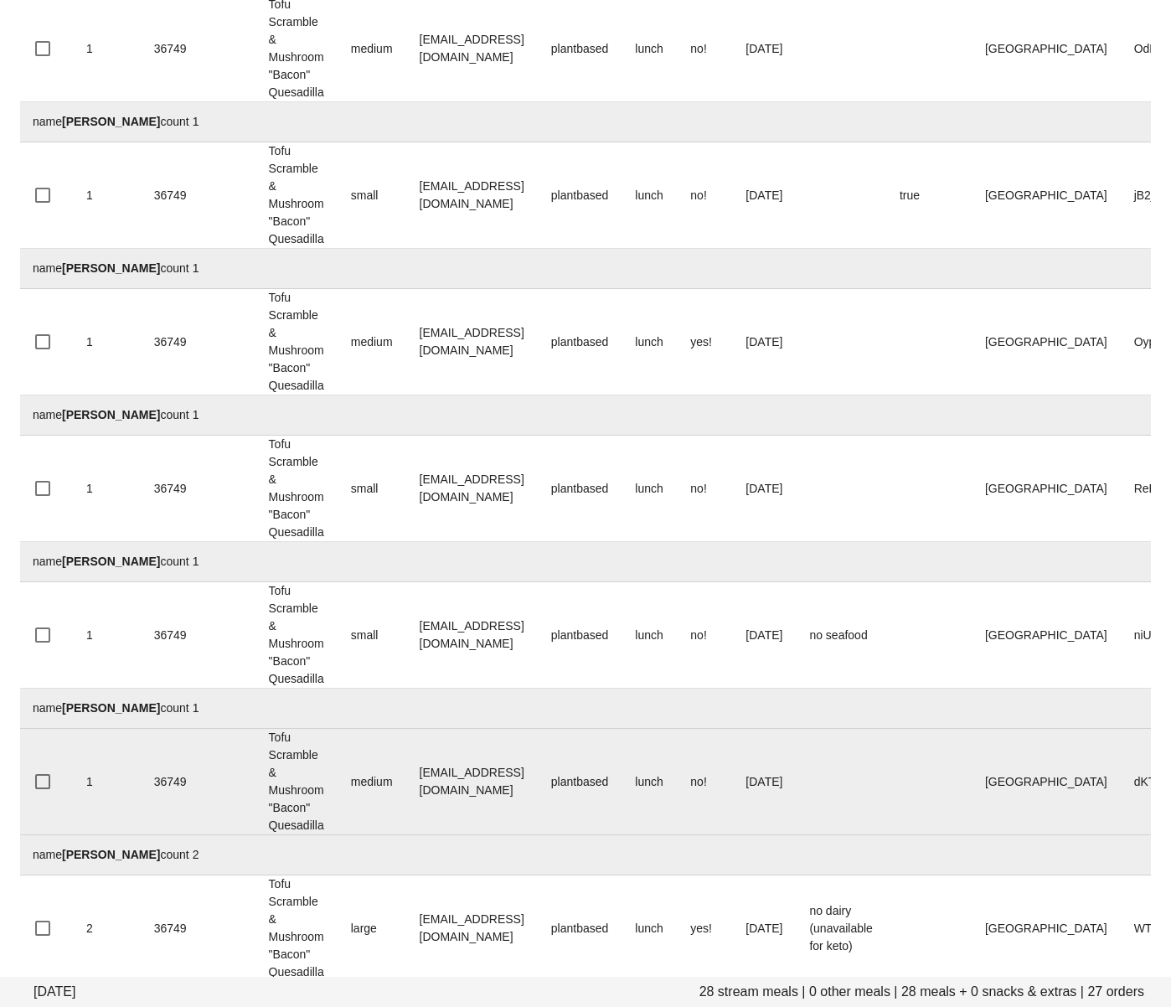
scroll to position [3134, 0]
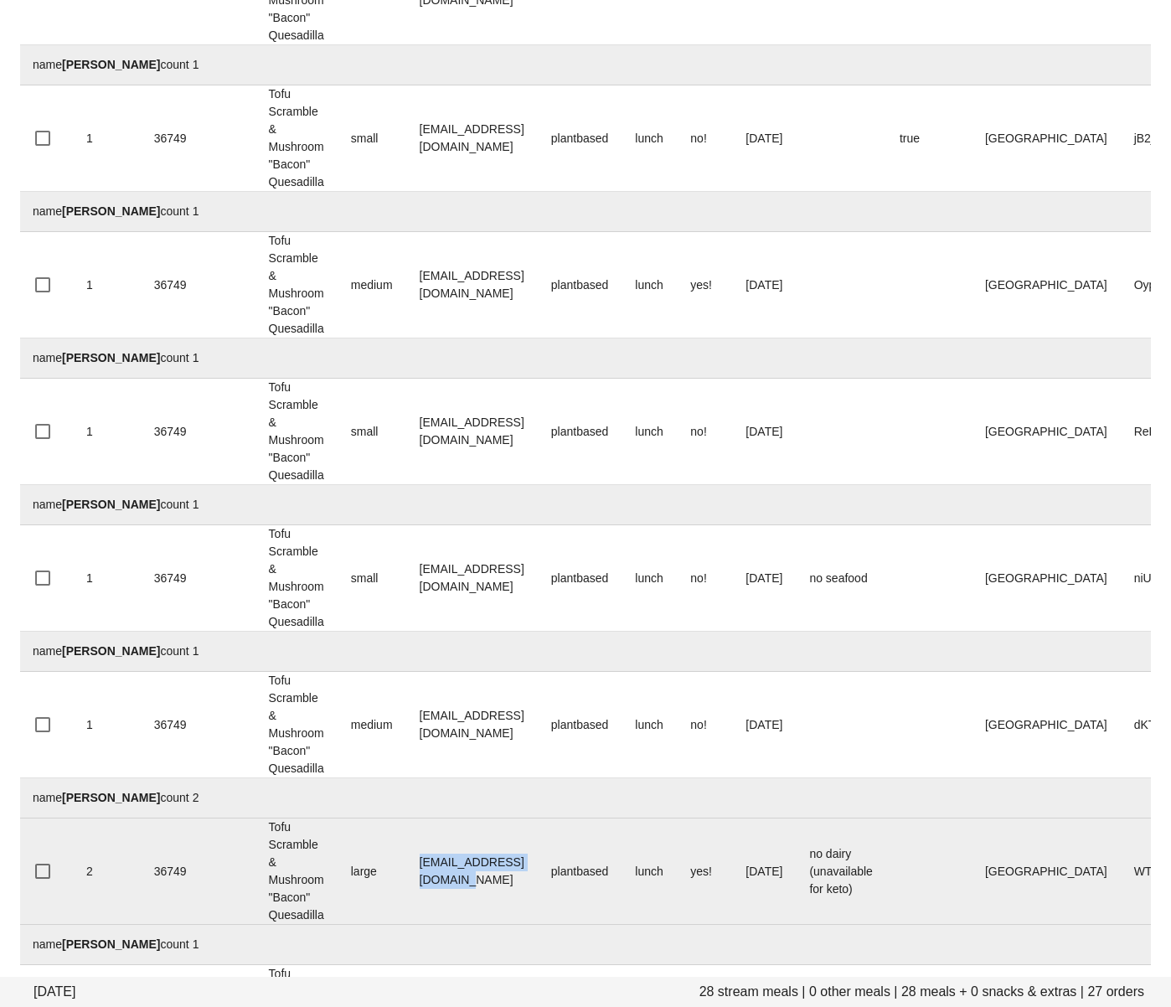
drag, startPoint x: 565, startPoint y: 875, endPoint x: 416, endPoint y: 870, distance: 149.2
click at [416, 870] on td "robinjvwaters@gmail.com" at bounding box center [472, 871] width 132 height 106
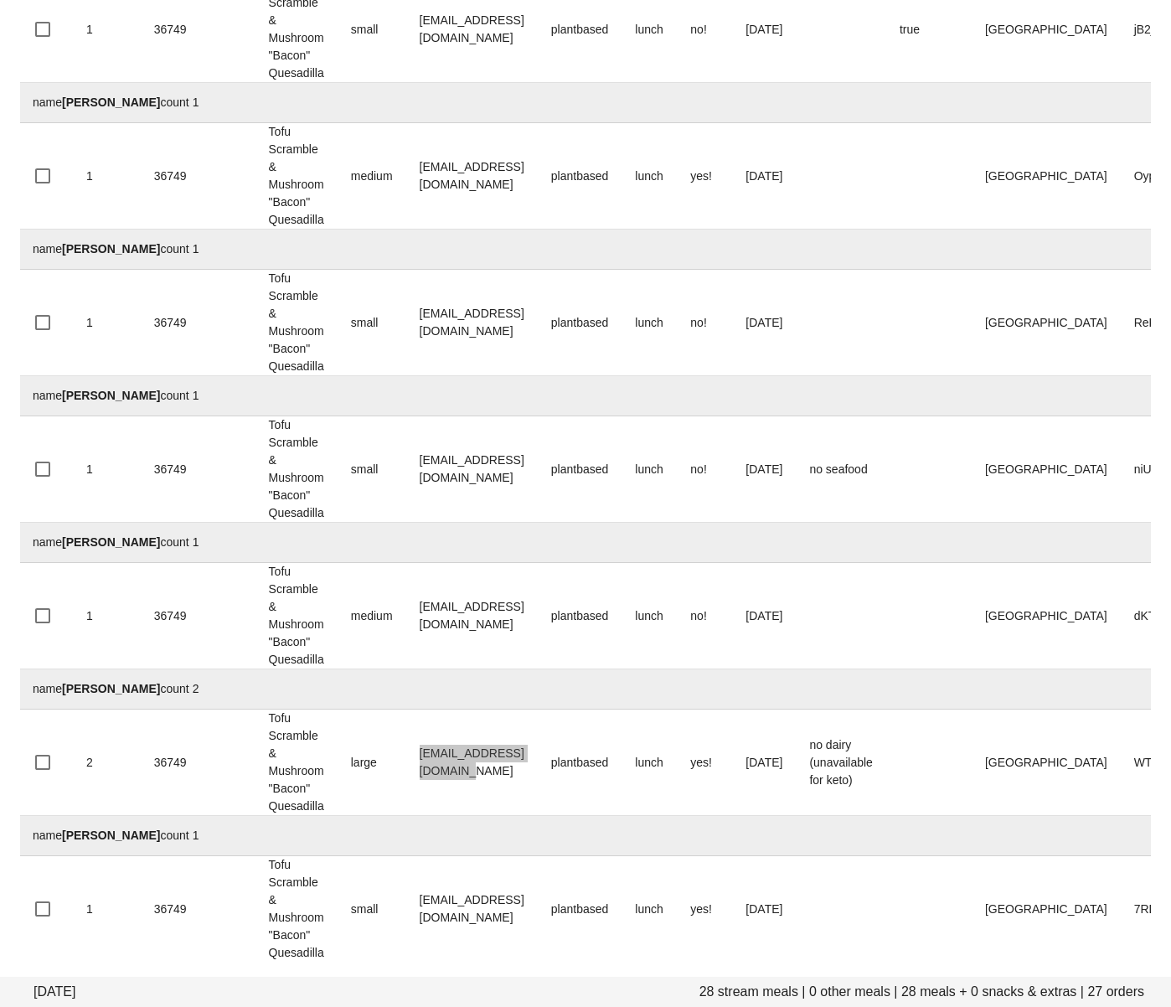
scroll to position [3244, 0]
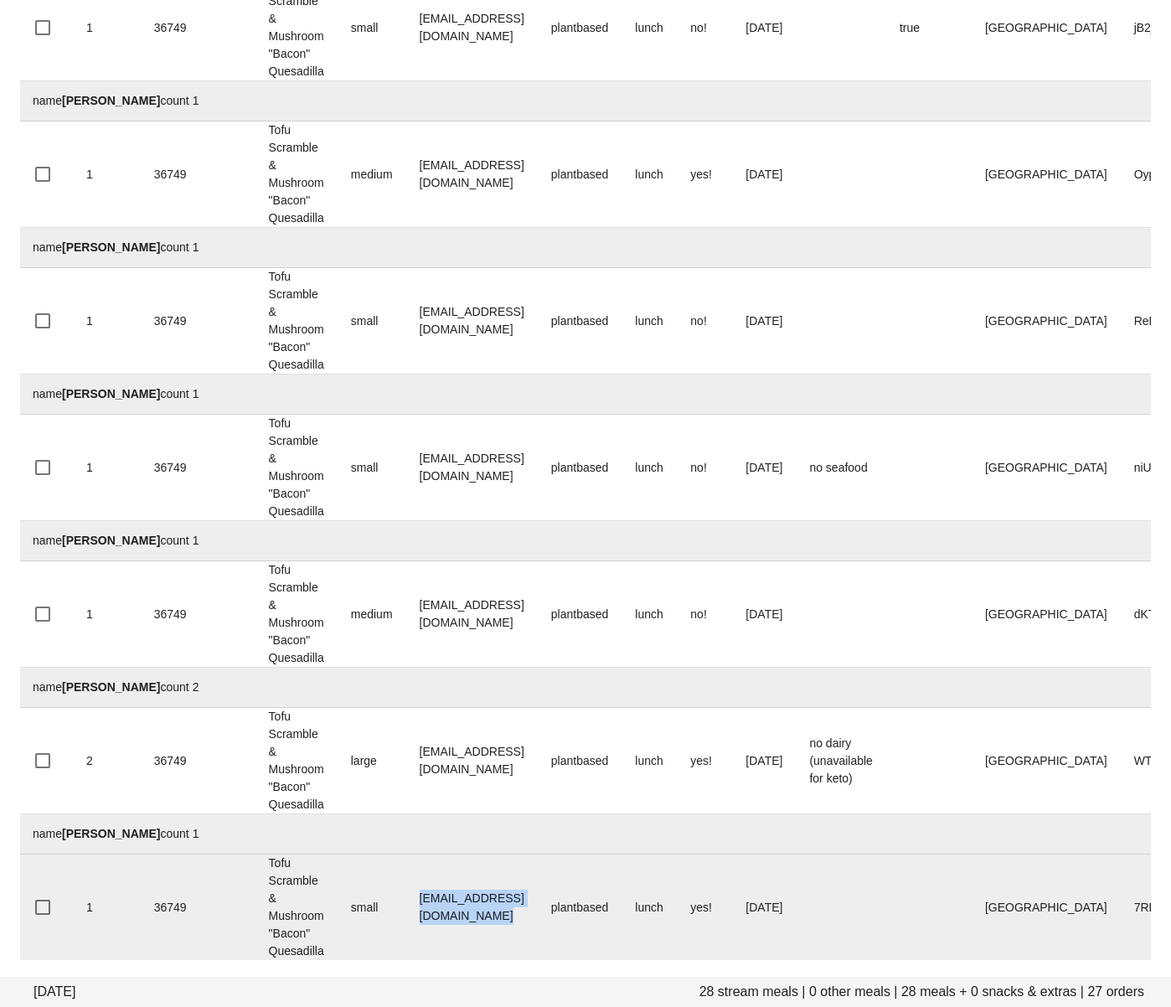
drag, startPoint x: 417, startPoint y: 910, endPoint x: 601, endPoint y: 915, distance: 183.5
click at [538, 915] on td "manikondashashank1@gmail.com" at bounding box center [472, 907] width 132 height 106
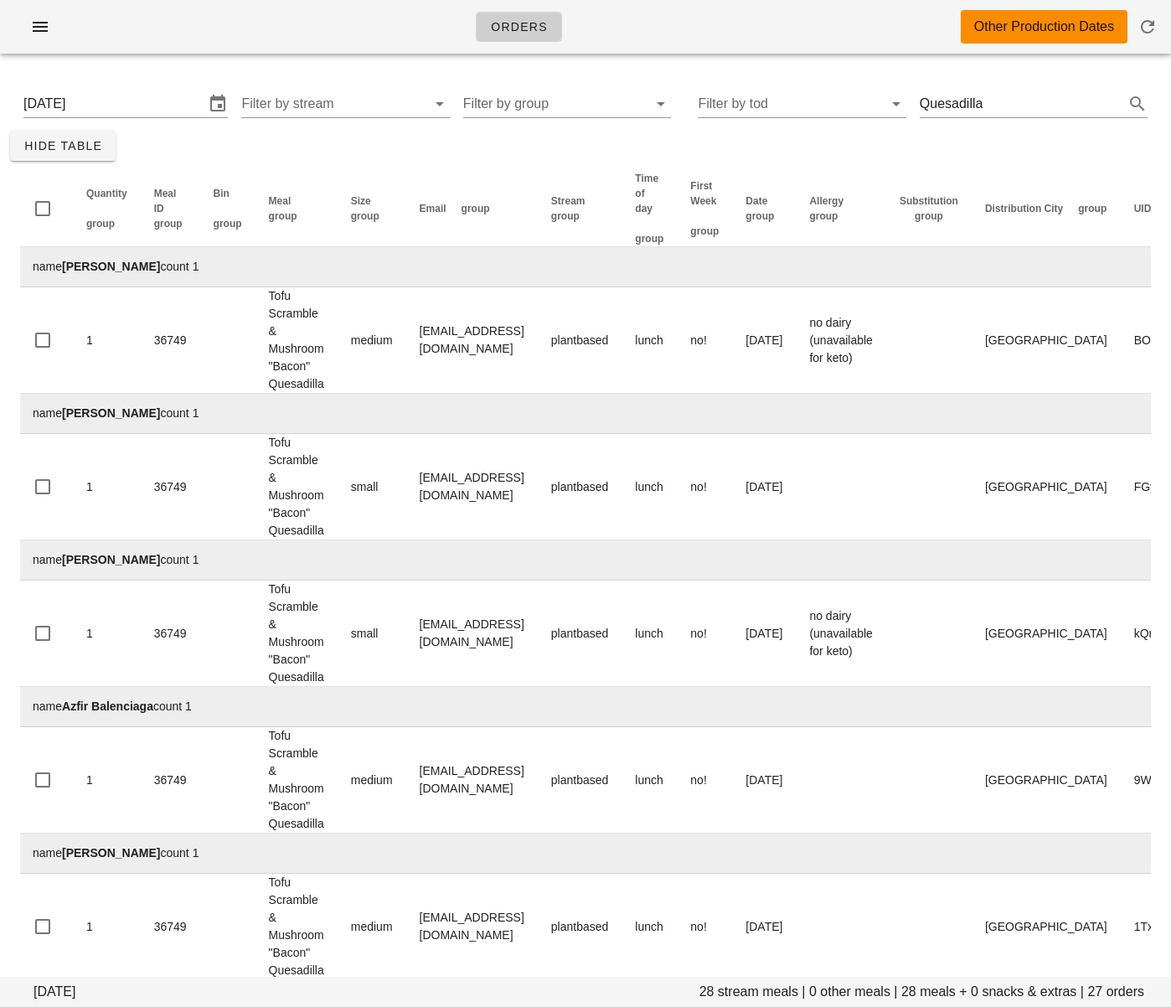
scroll to position [2, 0]
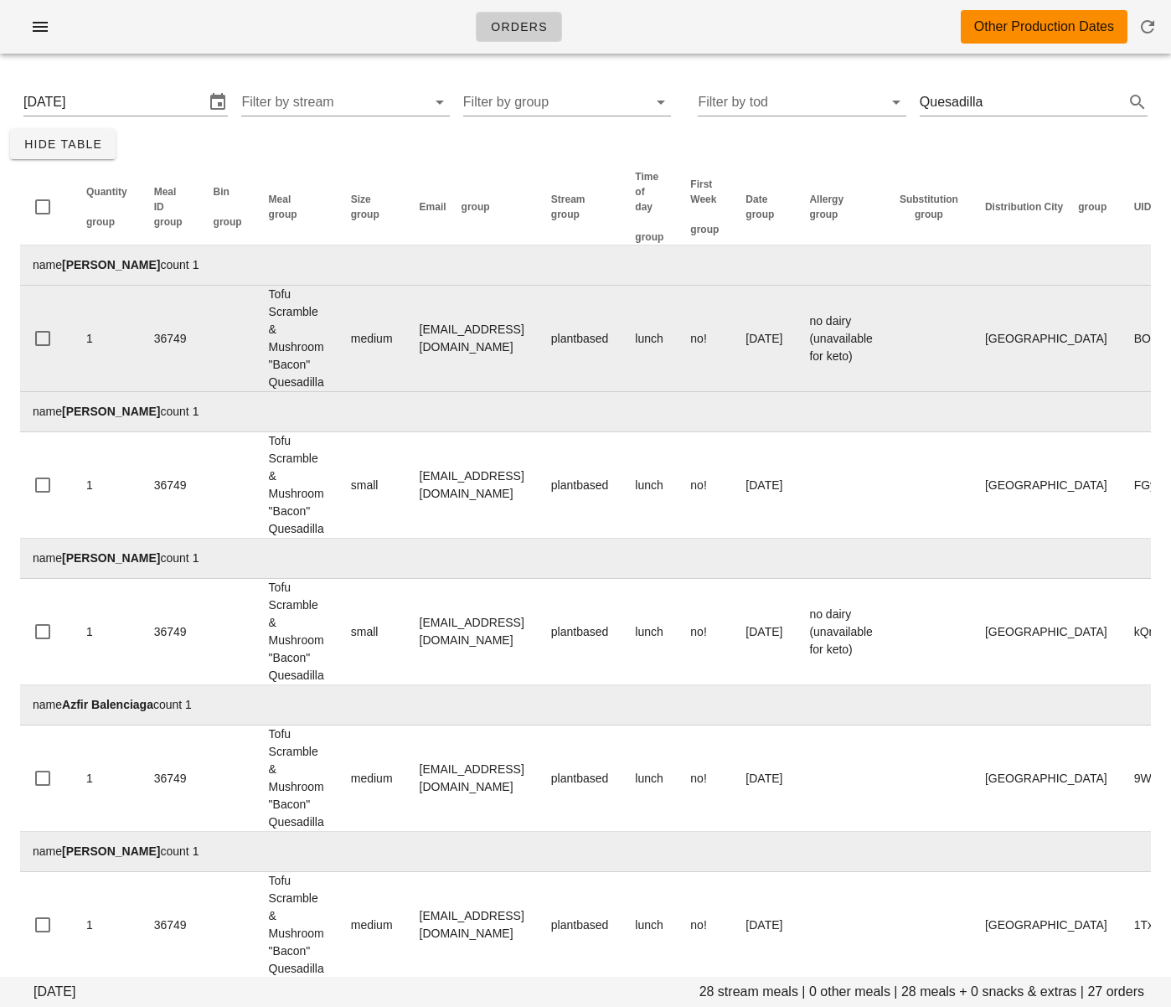
drag, startPoint x: 694, startPoint y: 551, endPoint x: 828, endPoint y: 372, distance: 223.3
click at [696, 549] on td "name Anna Somerville count 1" at bounding box center [689, 559] width 1341 height 40
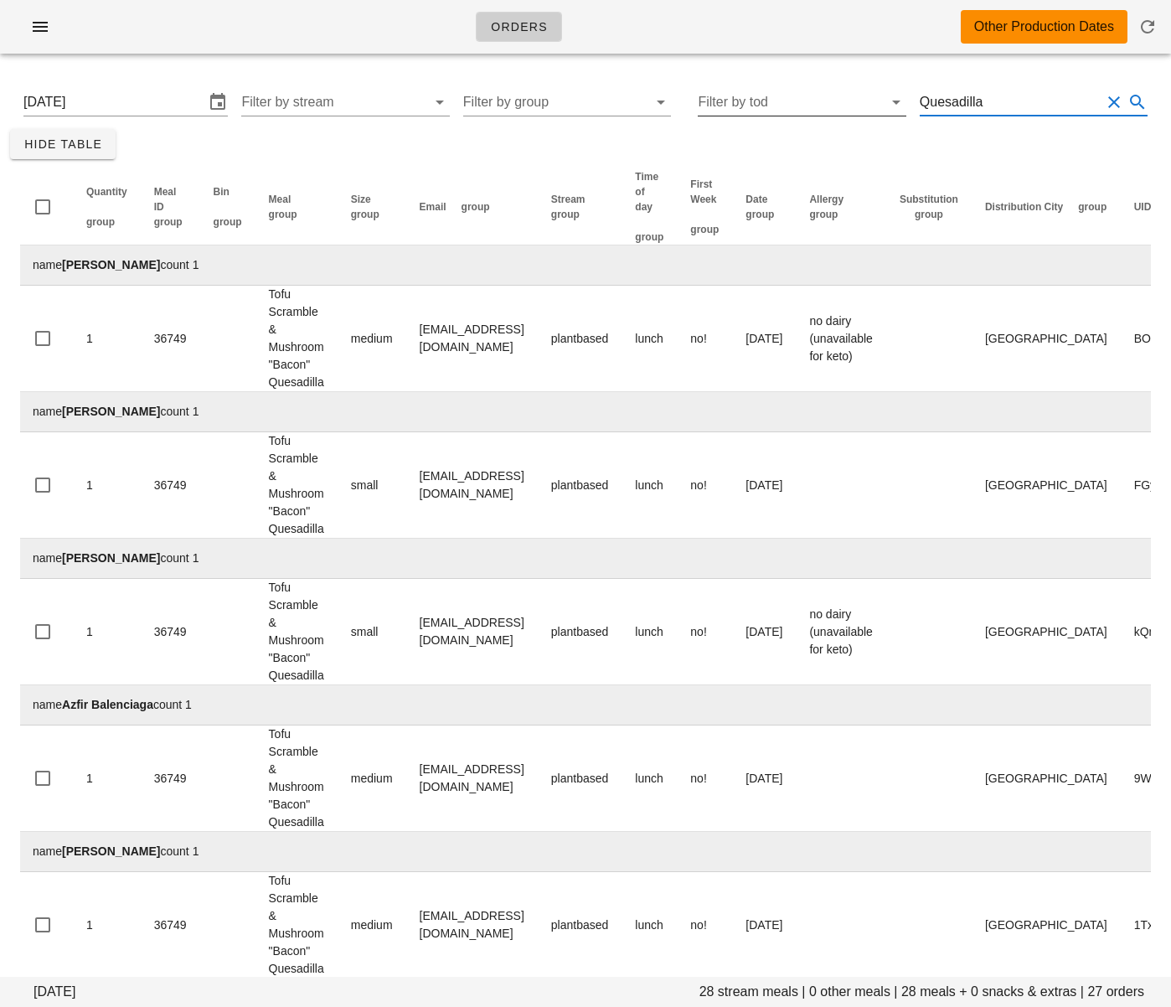
drag, startPoint x: 1017, startPoint y: 96, endPoint x: 866, endPoint y: 96, distance: 150.8
click at [868, 97] on div "Sunday August 31 Filter by stream Filter by group Filter by tod Quesadilla" at bounding box center [585, 102] width 1151 height 54
type input ""Scallops""
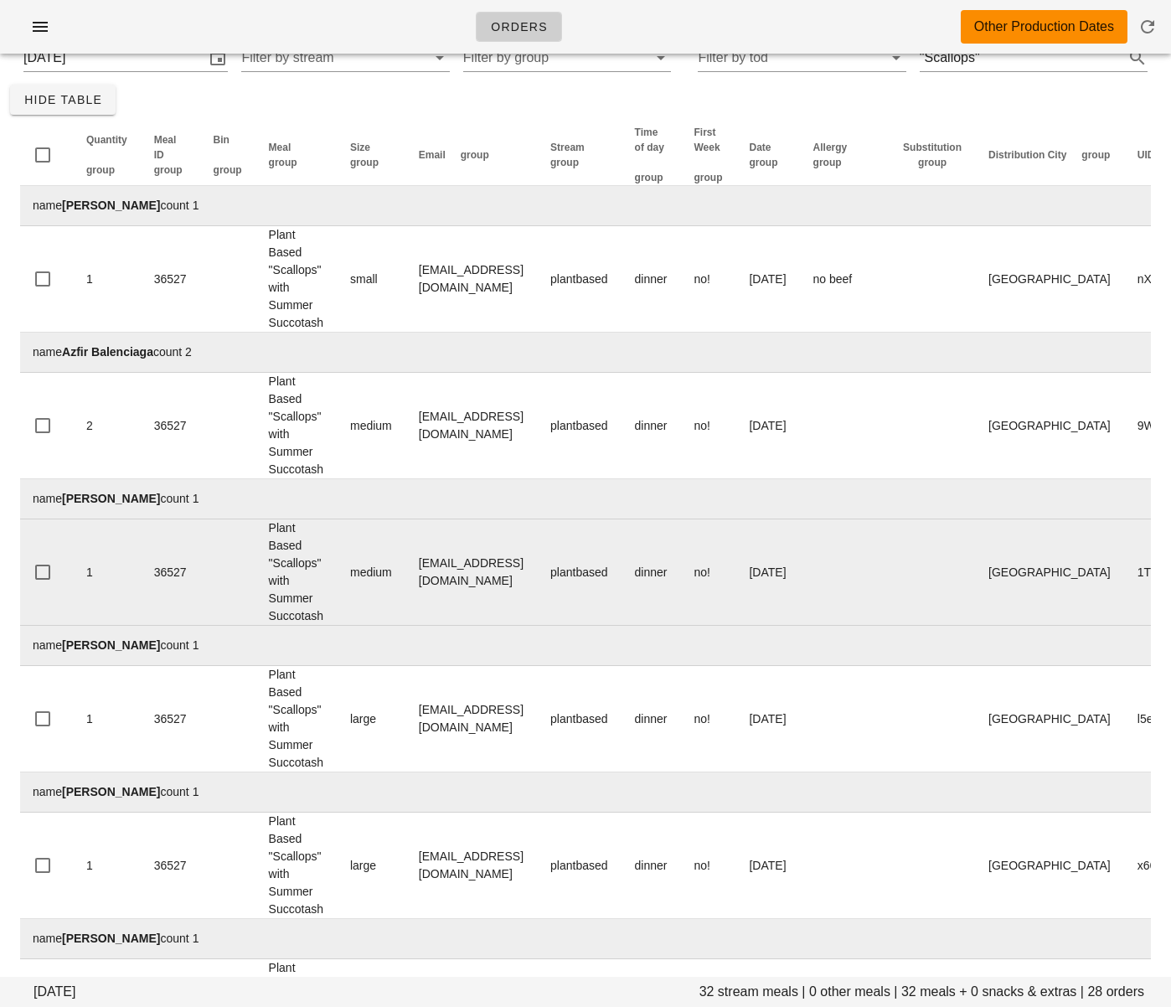
scroll to position [49, 0]
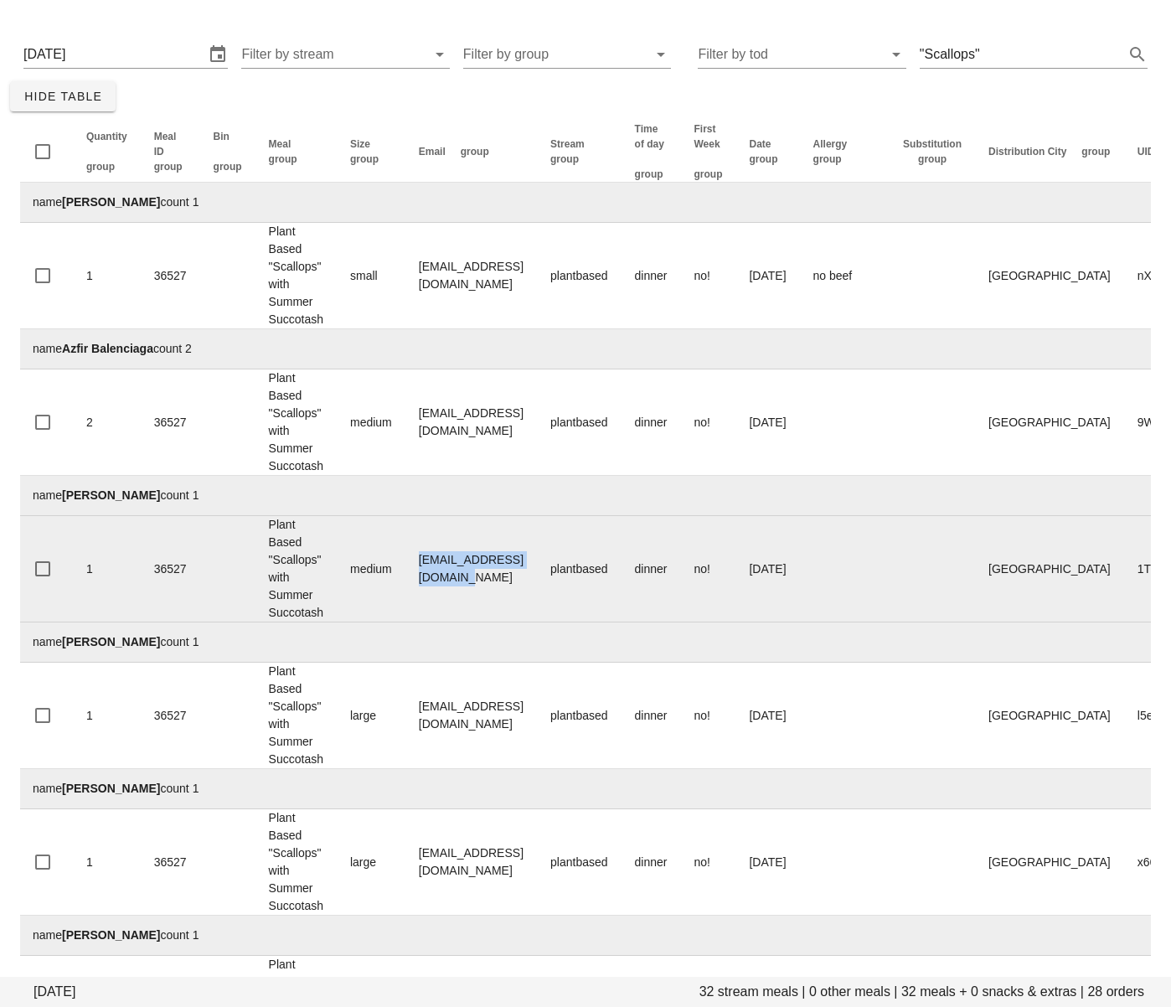
drag, startPoint x: 555, startPoint y: 572, endPoint x: 415, endPoint y: 570, distance: 140.8
click at [415, 570] on td "brianejrichards@live.ca" at bounding box center [471, 569] width 132 height 106
drag, startPoint x: 548, startPoint y: 569, endPoint x: 416, endPoint y: 568, distance: 131.5
click at [416, 568] on td "brianejrichards@live.ca" at bounding box center [471, 569] width 132 height 106
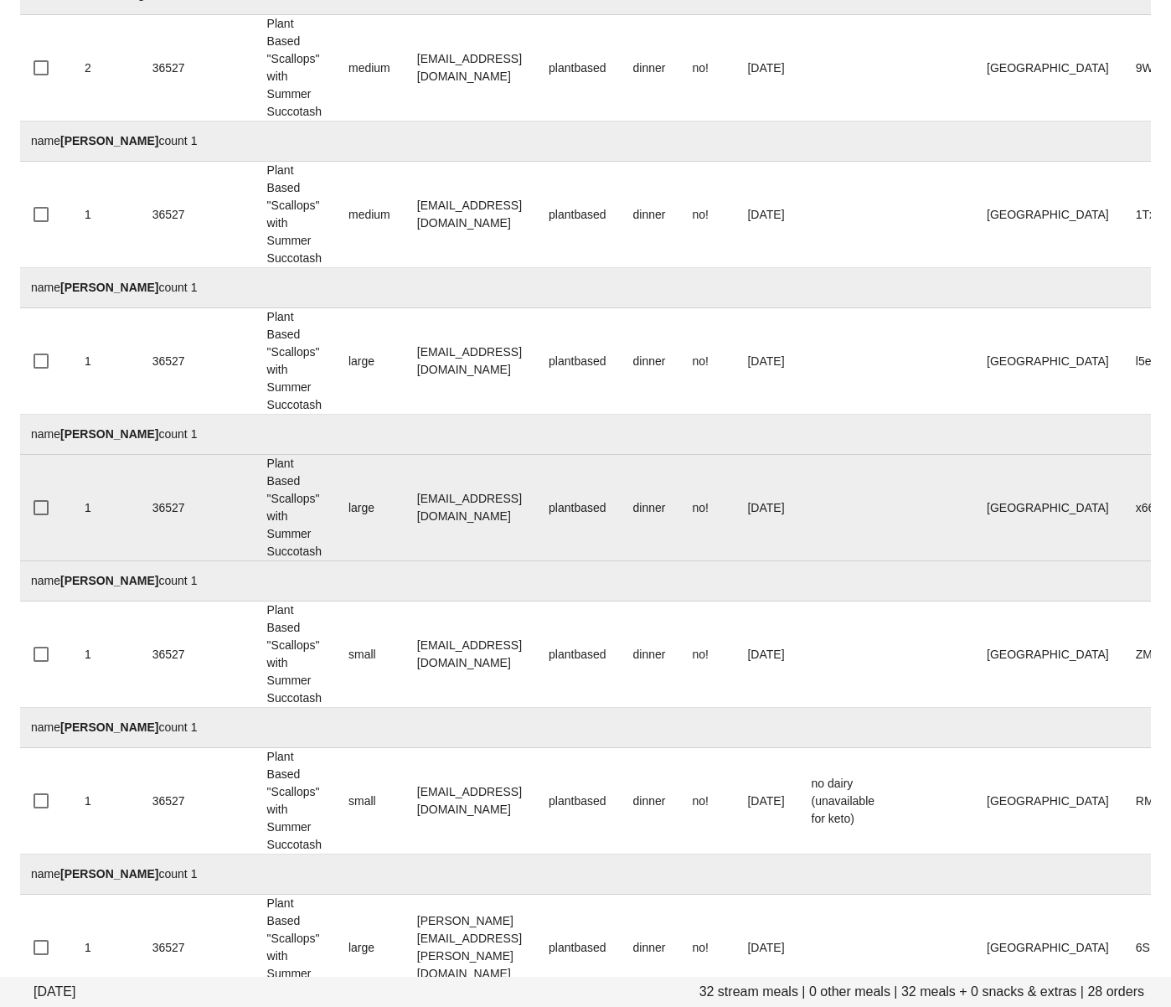
scroll to position [405, 0]
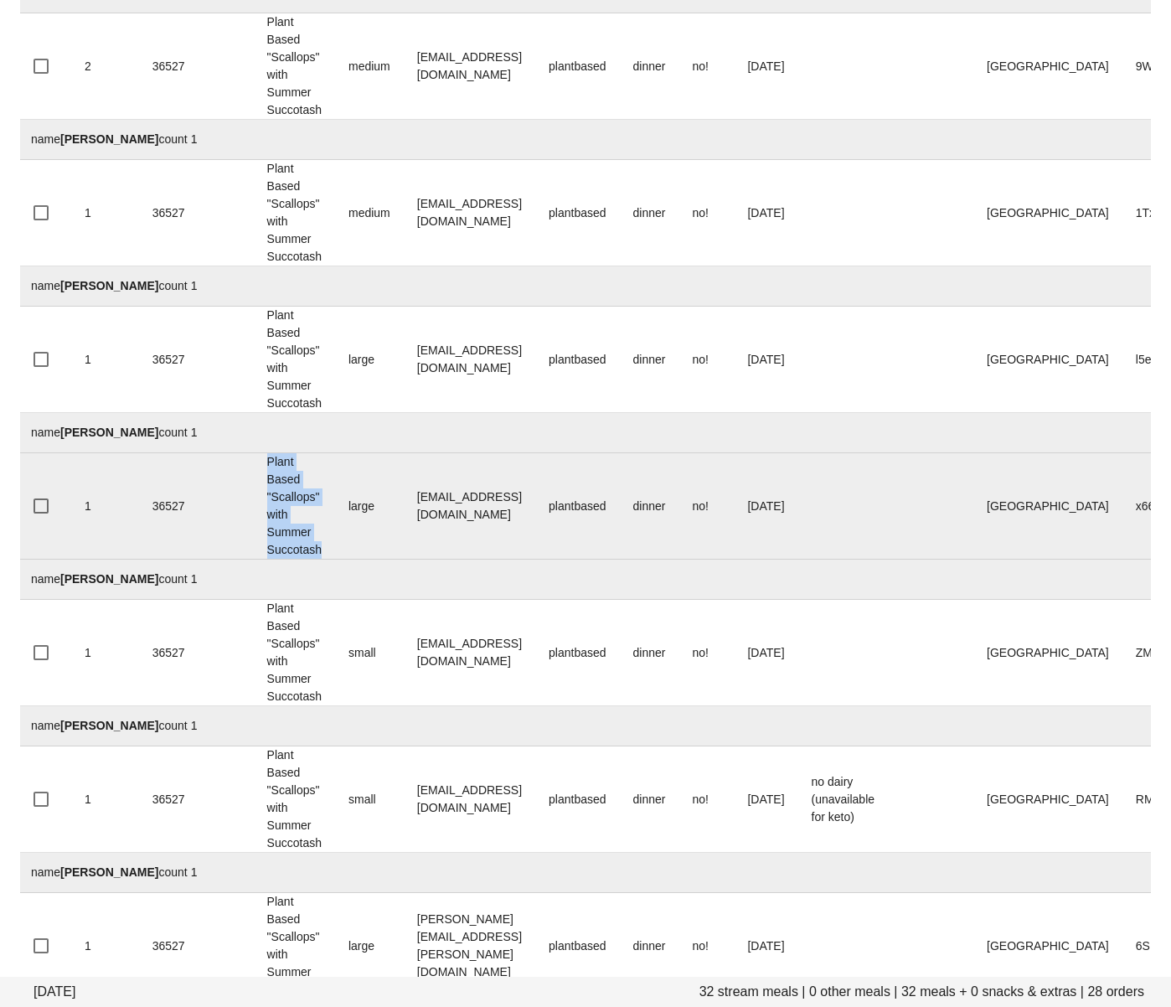
drag, startPoint x: 266, startPoint y: 465, endPoint x: 328, endPoint y: 546, distance: 101.7
click at [328, 546] on td "Plant Based "Scallops" with Summer Succotash" at bounding box center [294, 506] width 81 height 106
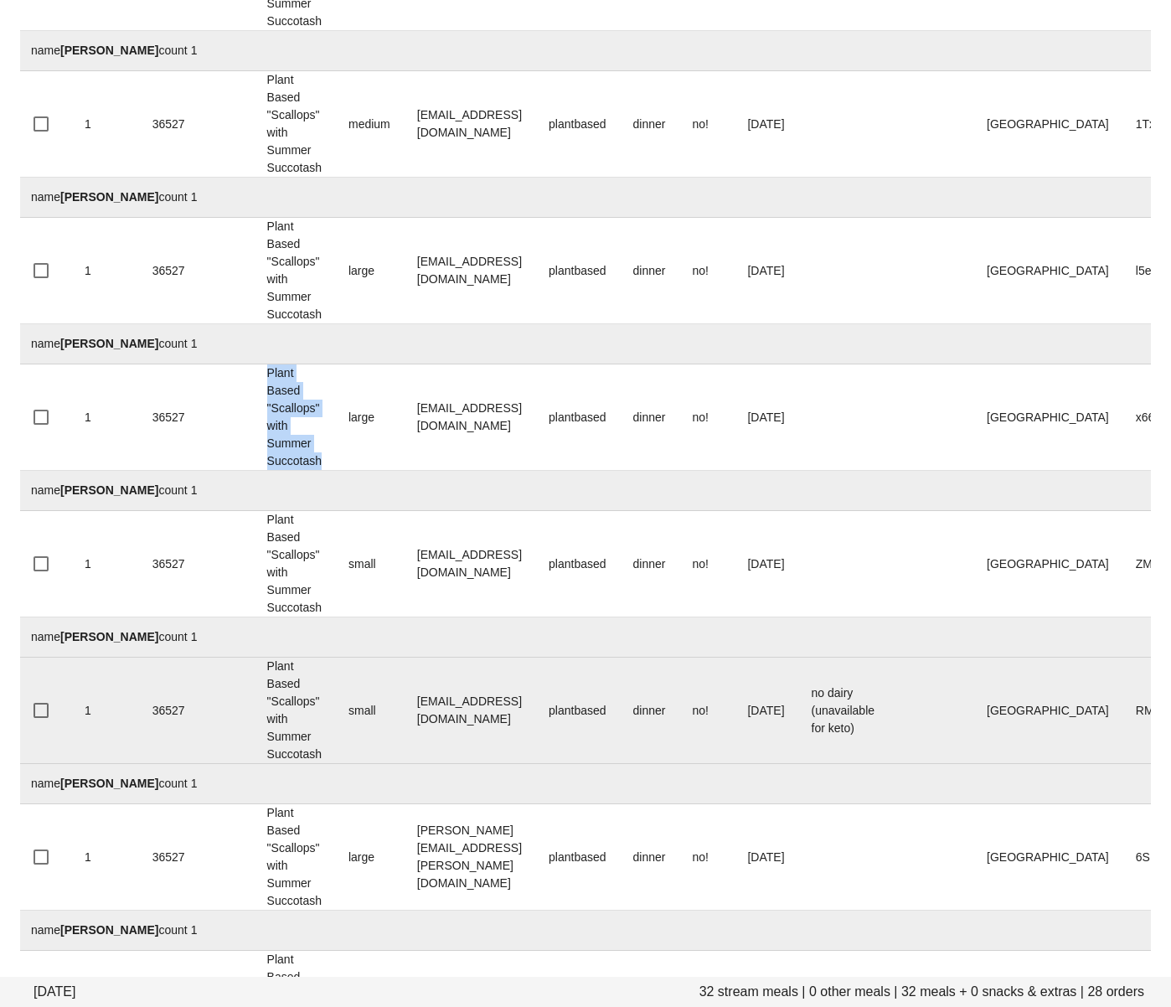
scroll to position [548, 0]
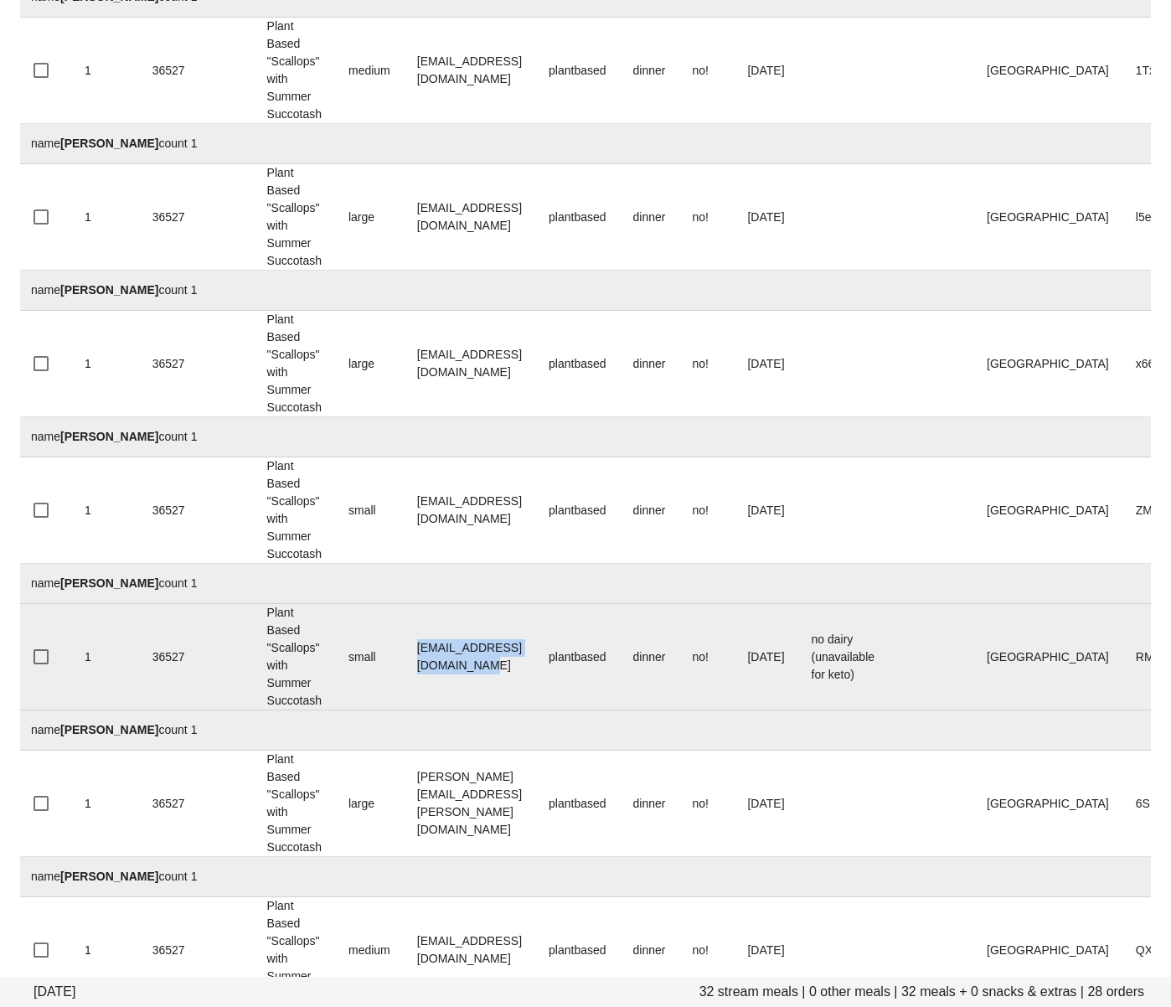
drag, startPoint x: 415, startPoint y: 657, endPoint x: 359, endPoint y: 684, distance: 62.6
click at [535, 662] on td "write2christiane@gmail.com" at bounding box center [470, 657] width 132 height 106
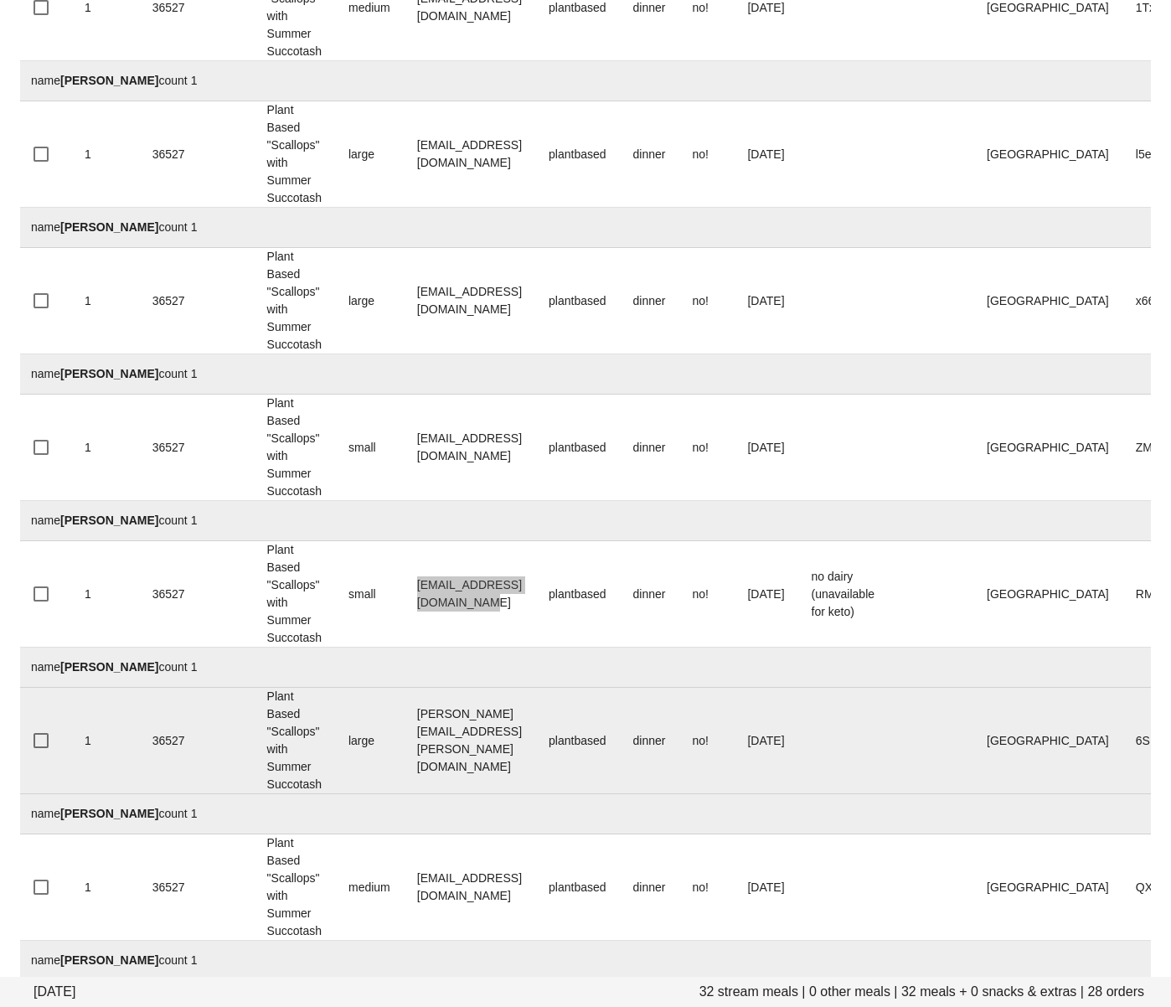
scroll to position [618, 0]
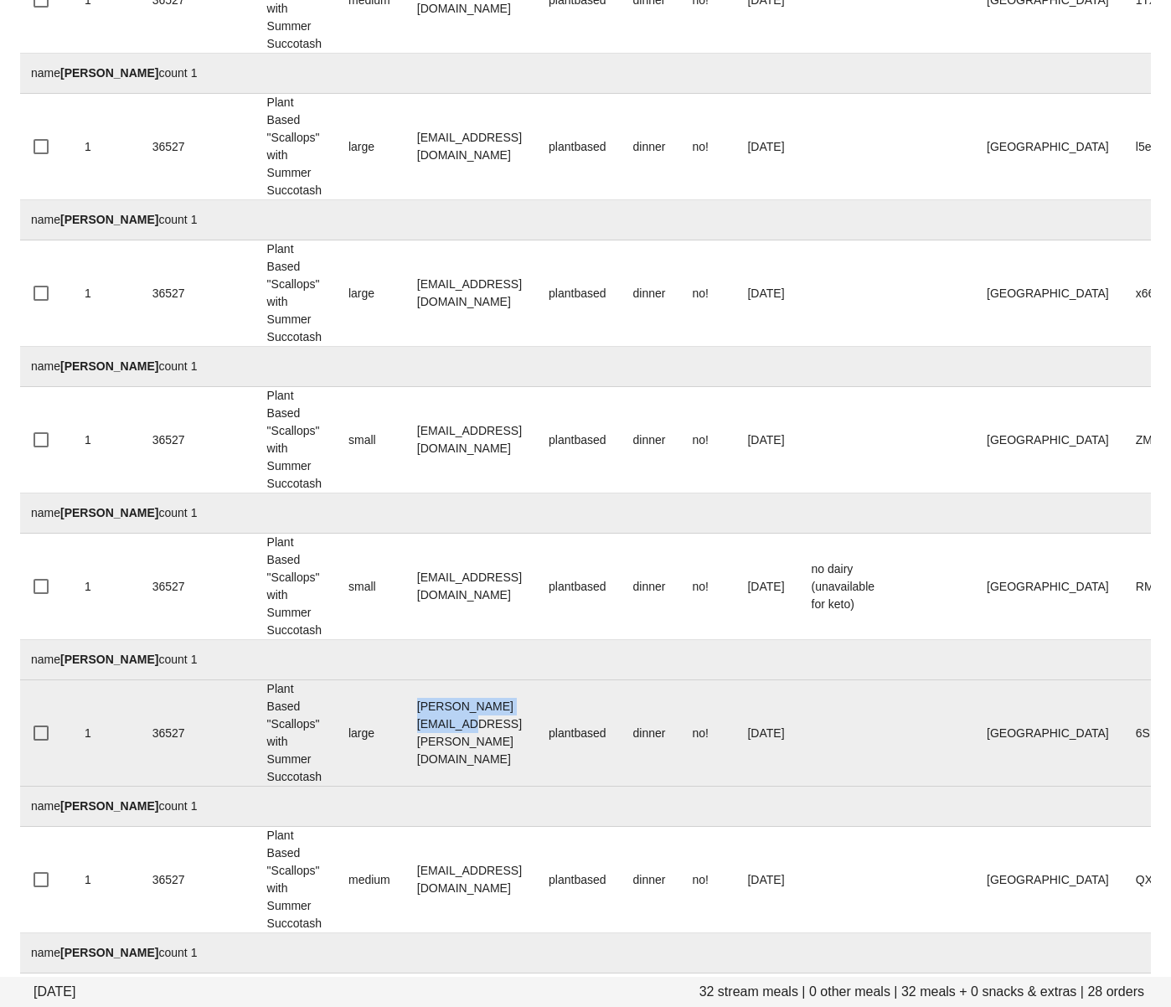
drag, startPoint x: 419, startPoint y: 737, endPoint x: 546, endPoint y: 737, distance: 127.3
click at [535, 737] on td "cole.stanley@gmail.com" at bounding box center [470, 733] width 132 height 106
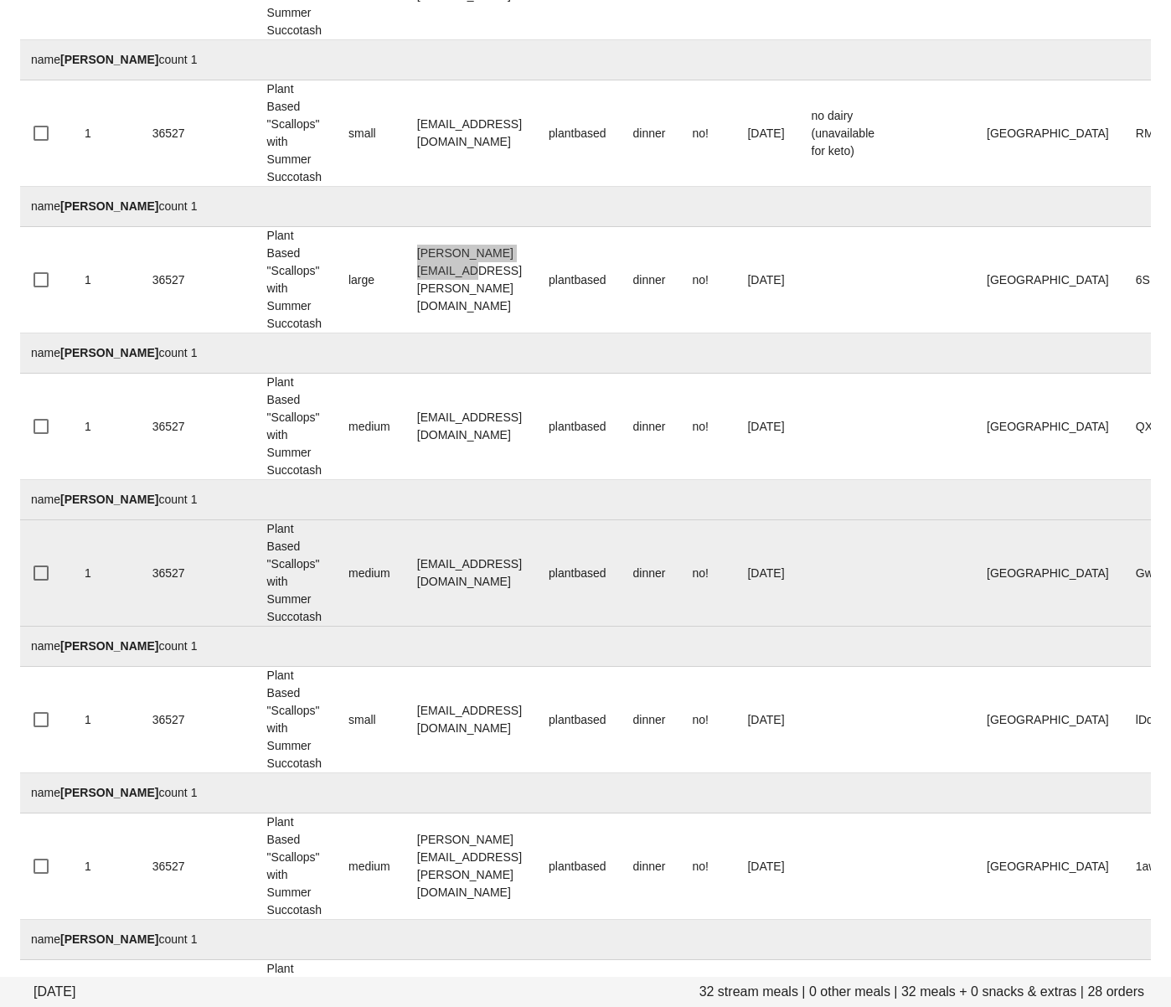
scroll to position [1095, 0]
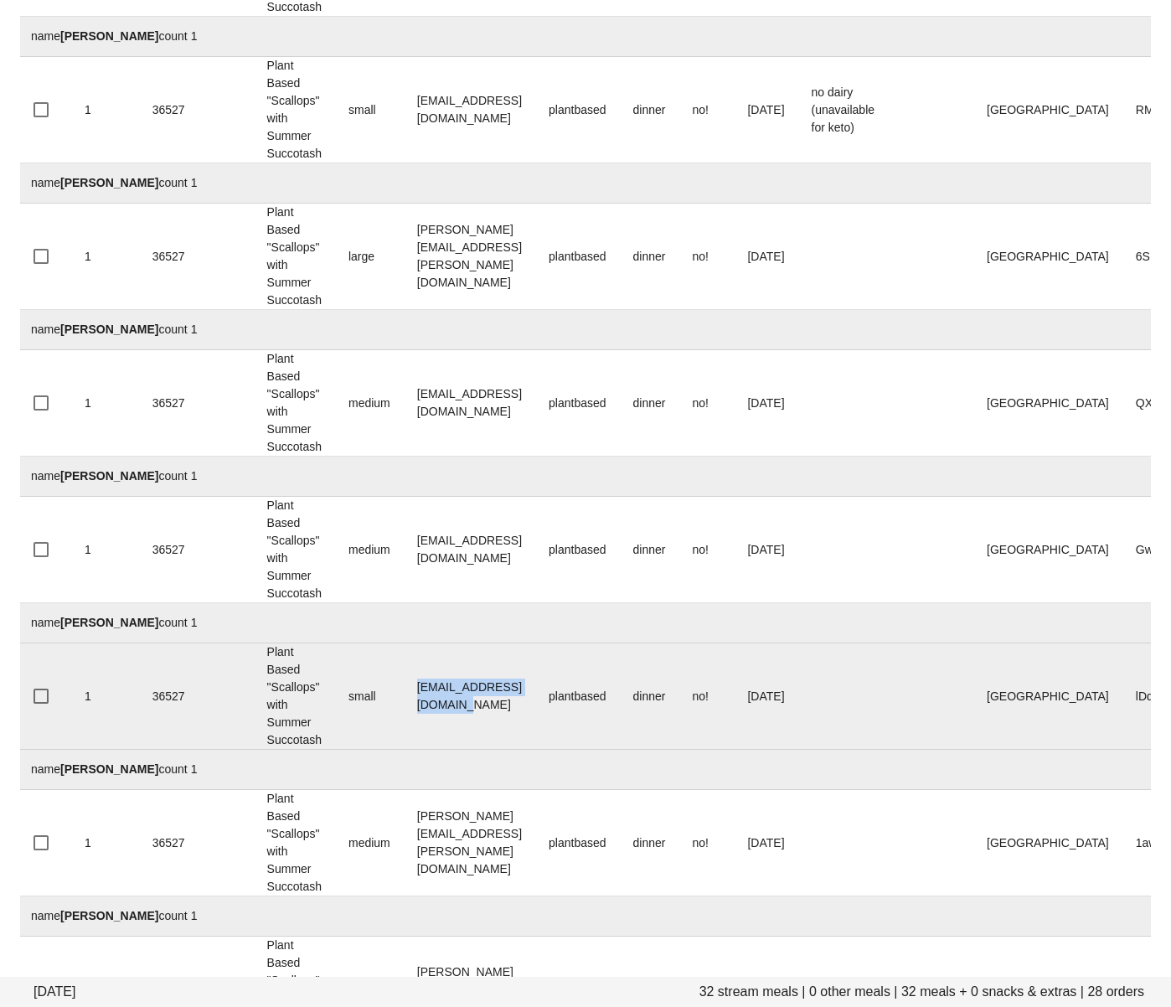
drag, startPoint x: 557, startPoint y: 694, endPoint x: 417, endPoint y: 691, distance: 139.9
click at [417, 691] on td "iamemilyprice@gmail.com" at bounding box center [470, 696] width 132 height 106
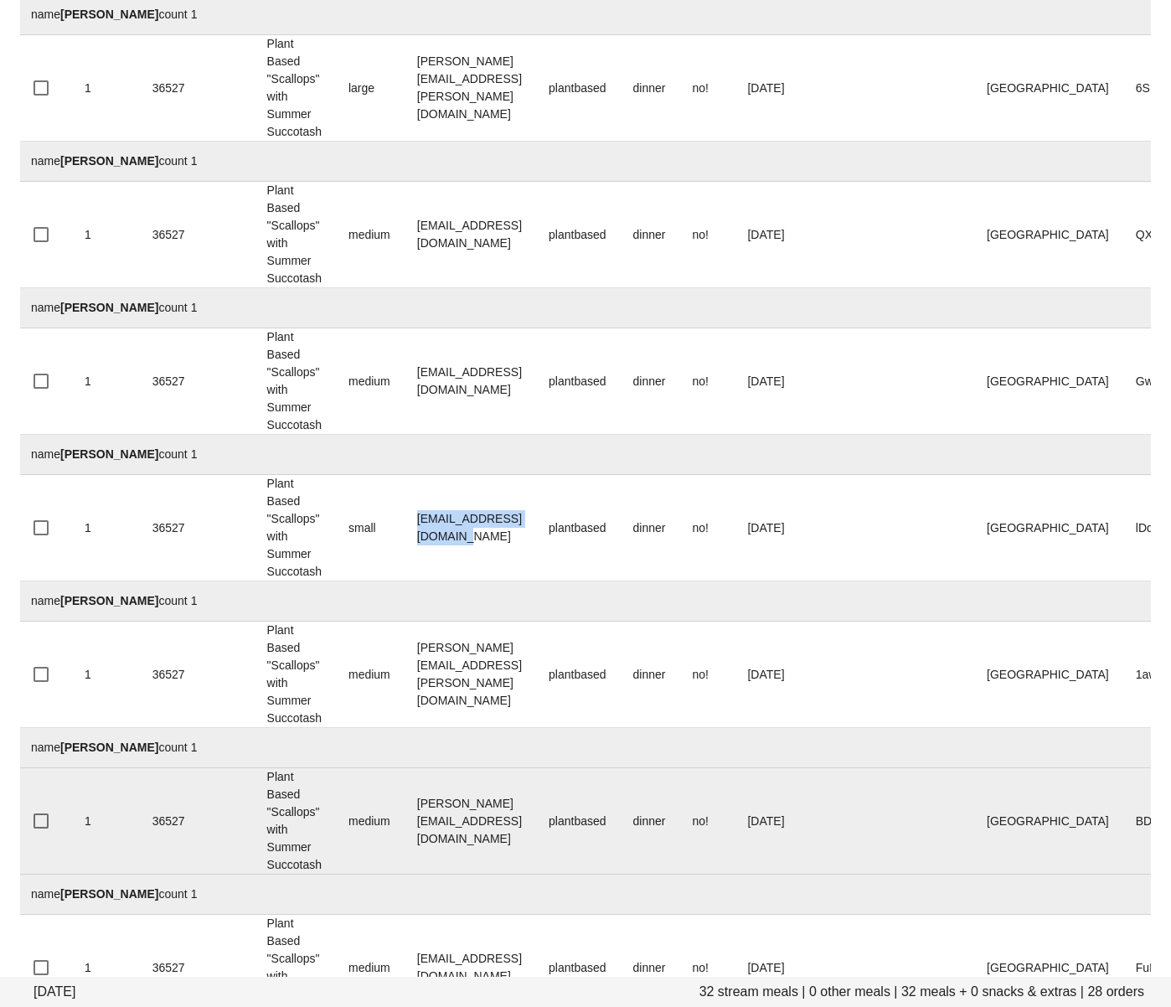
scroll to position [1272, 0]
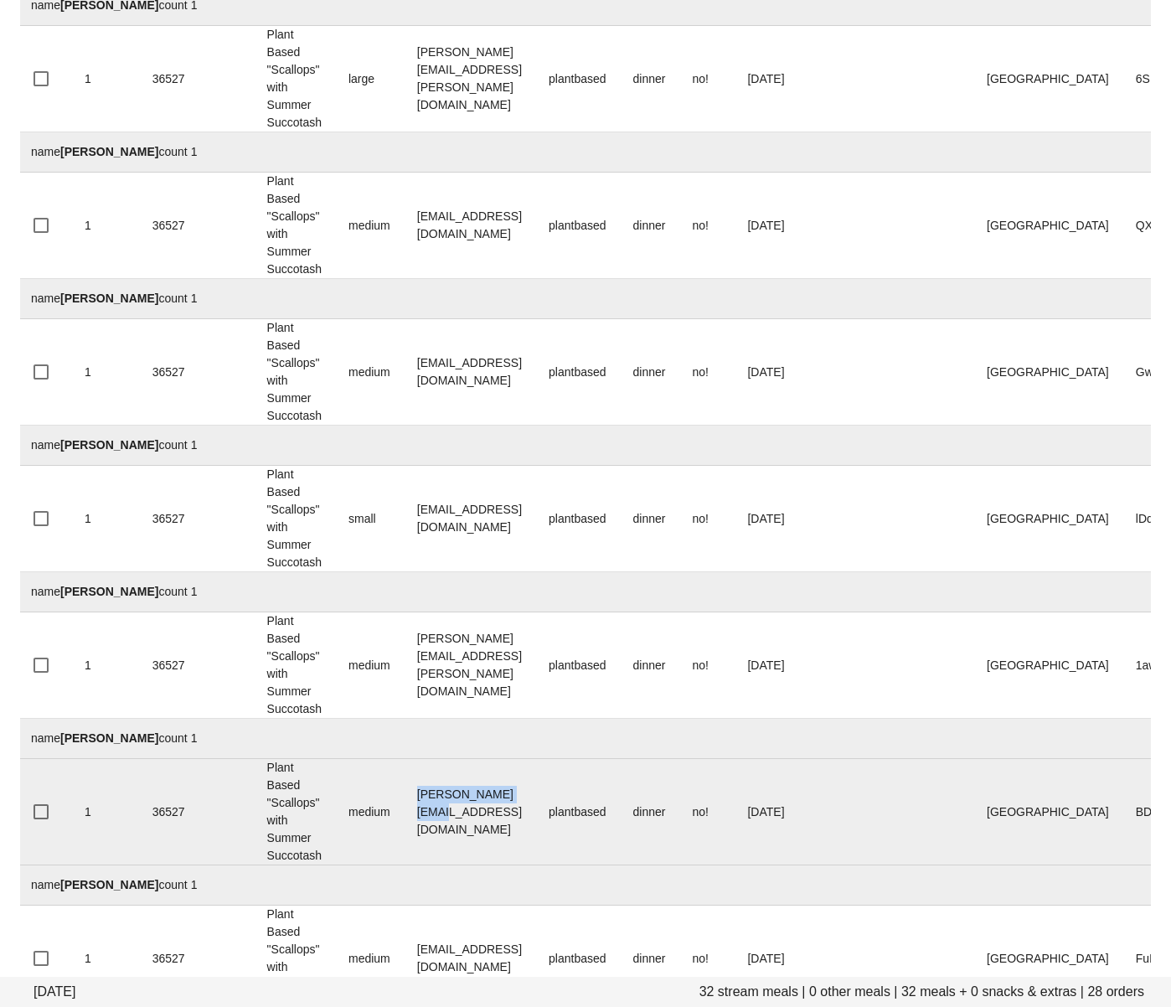
drag, startPoint x: 543, startPoint y: 819, endPoint x: 419, endPoint y: 813, distance: 124.1
click at [419, 813] on td "glennard@gmail.com" at bounding box center [470, 812] width 132 height 106
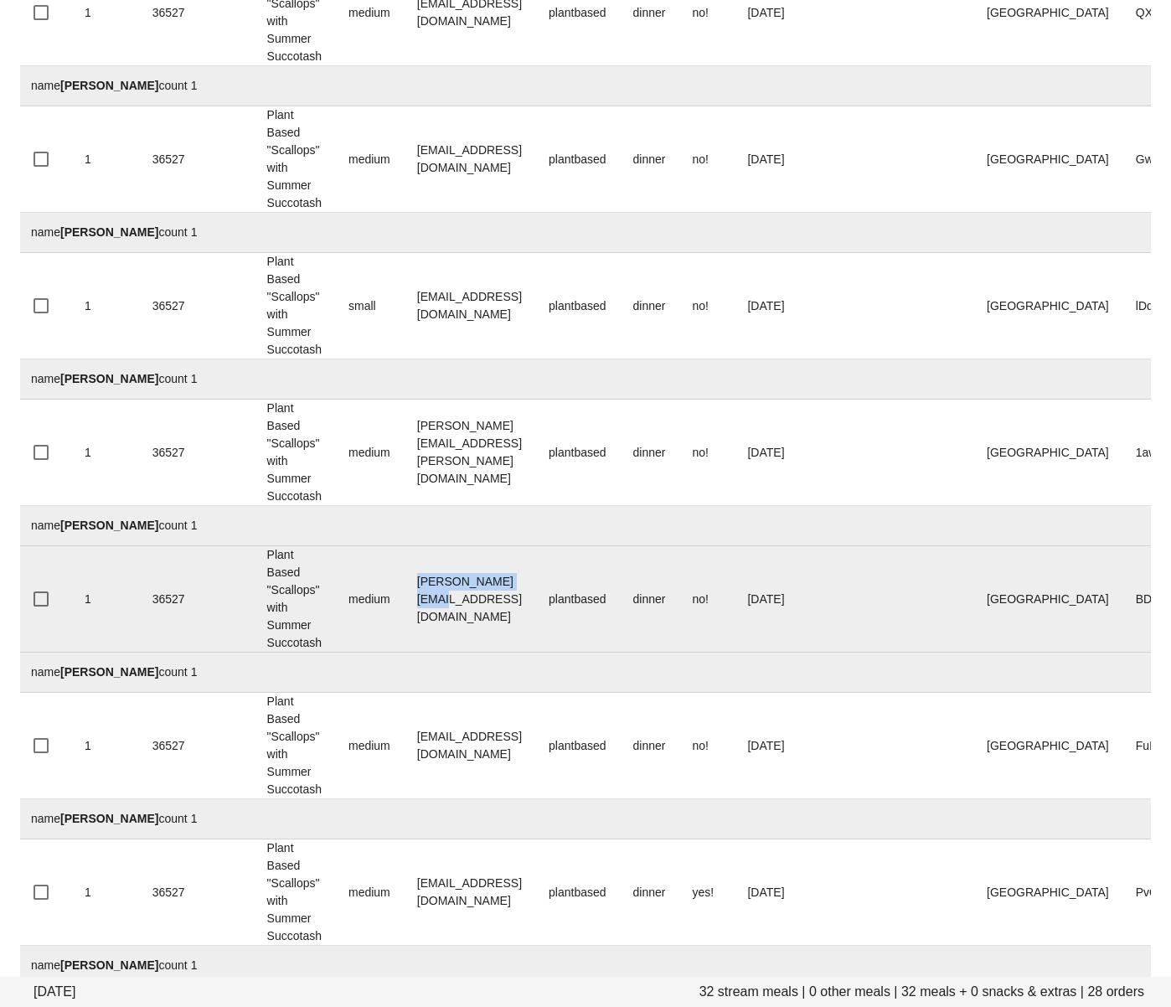
scroll to position [1515, 0]
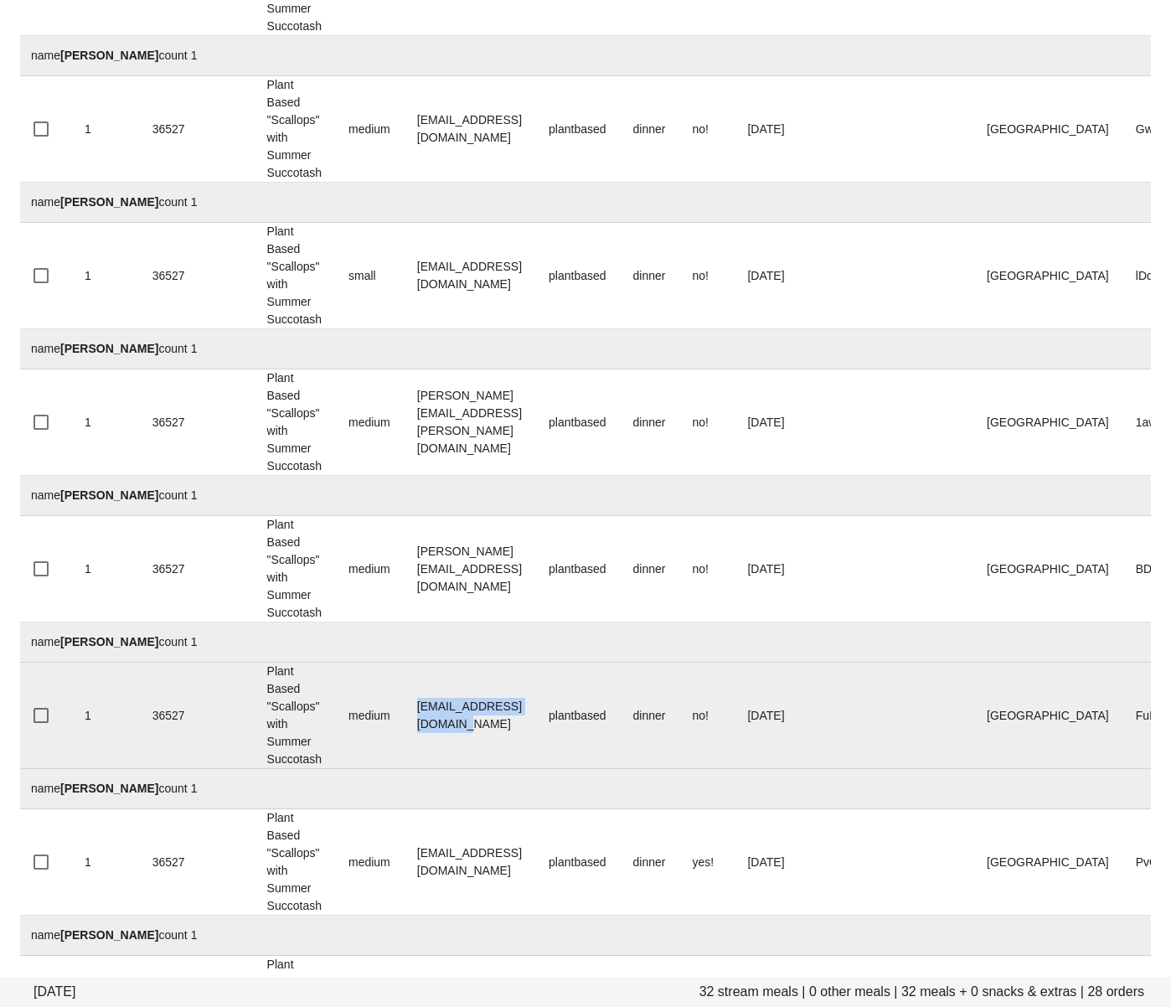
drag, startPoint x: 465, startPoint y: 713, endPoint x: 415, endPoint y: 714, distance: 49.4
click at [415, 711] on td "itsjamesprice@gmail.com" at bounding box center [470, 716] width 132 height 106
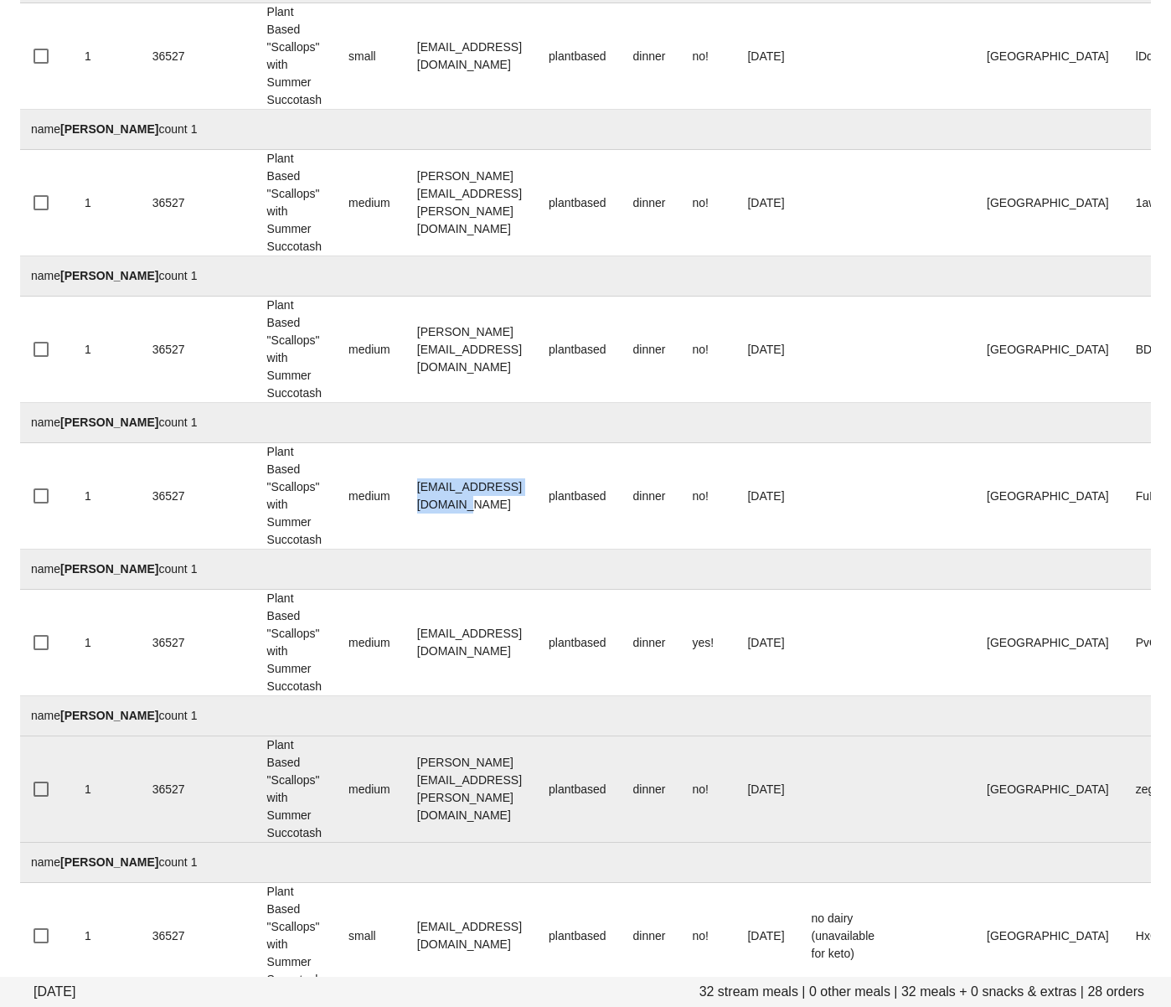
scroll to position [1806, 0]
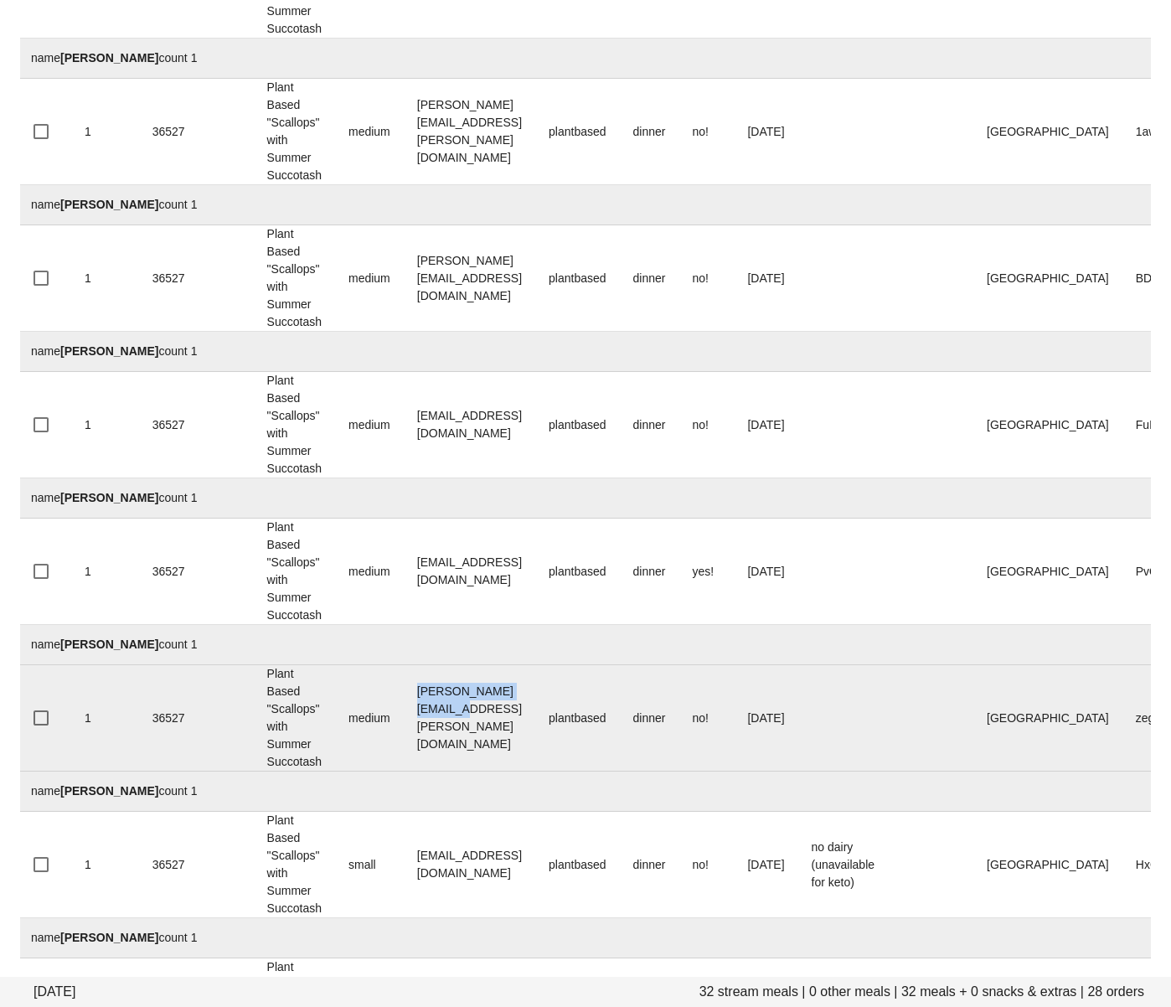
drag, startPoint x: 491, startPoint y: 718, endPoint x: 415, endPoint y: 718, distance: 75.4
click at [415, 718] on td "[PERSON_NAME][EMAIL_ADDRESS][PERSON_NAME][DOMAIN_NAME]" at bounding box center [470, 718] width 132 height 106
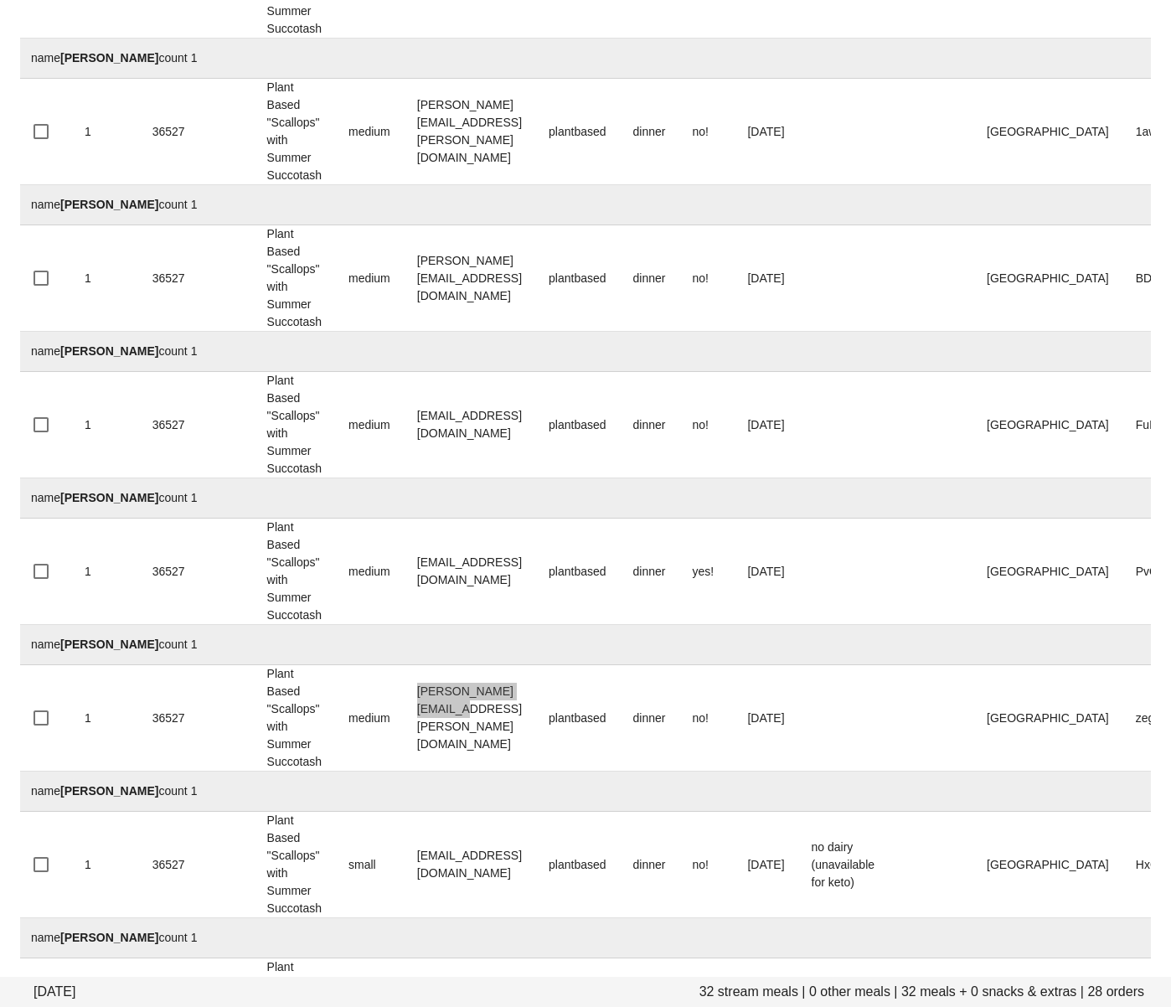
scroll to position [1881, 0]
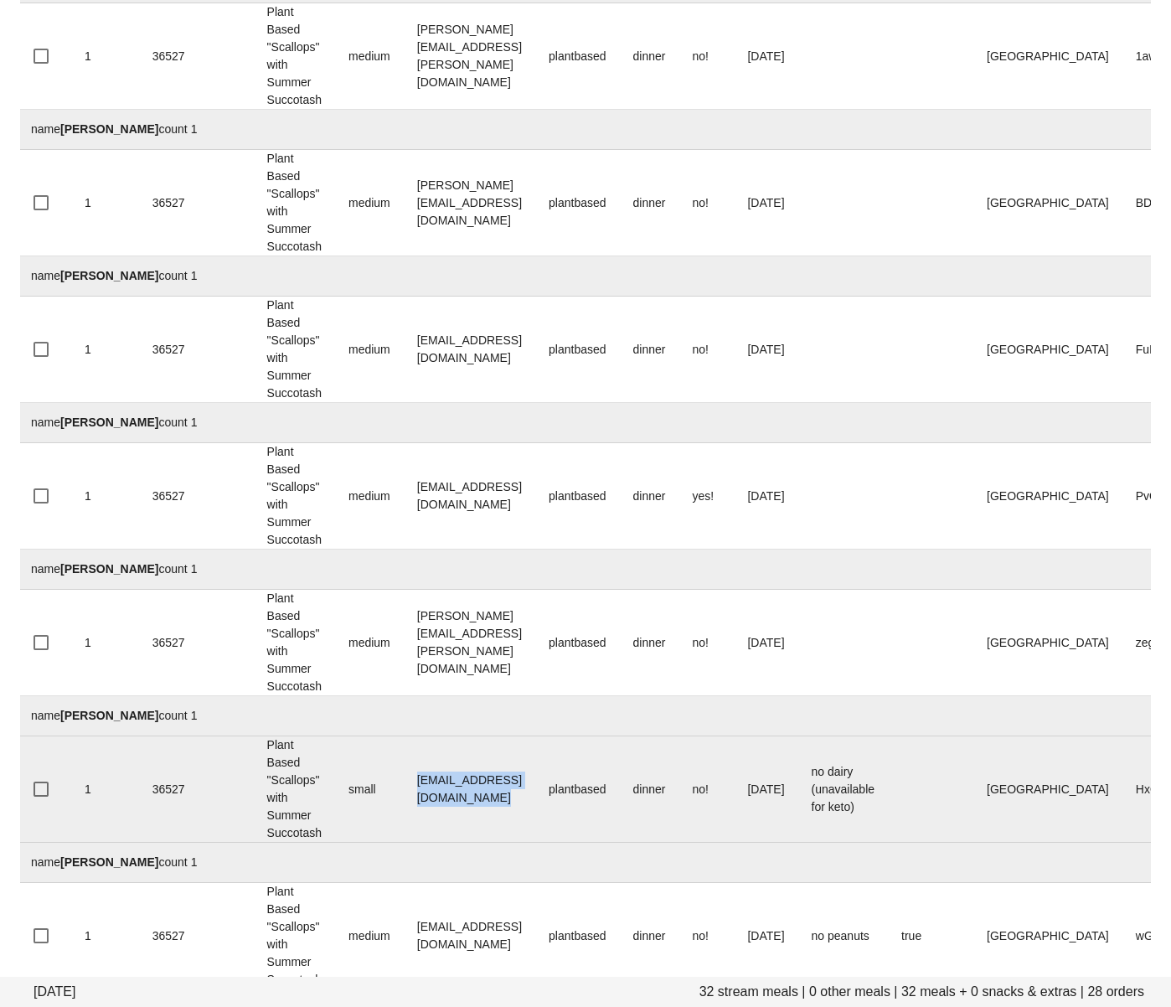
drag, startPoint x: 503, startPoint y: 792, endPoint x: 410, endPoint y: 792, distance: 93.0
click at [402, 789] on tr "1 36527 Plant Based "Scallops" with Summer Succotash small keeleighjulienhair@g…" at bounding box center [690, 789] width 1344 height 106
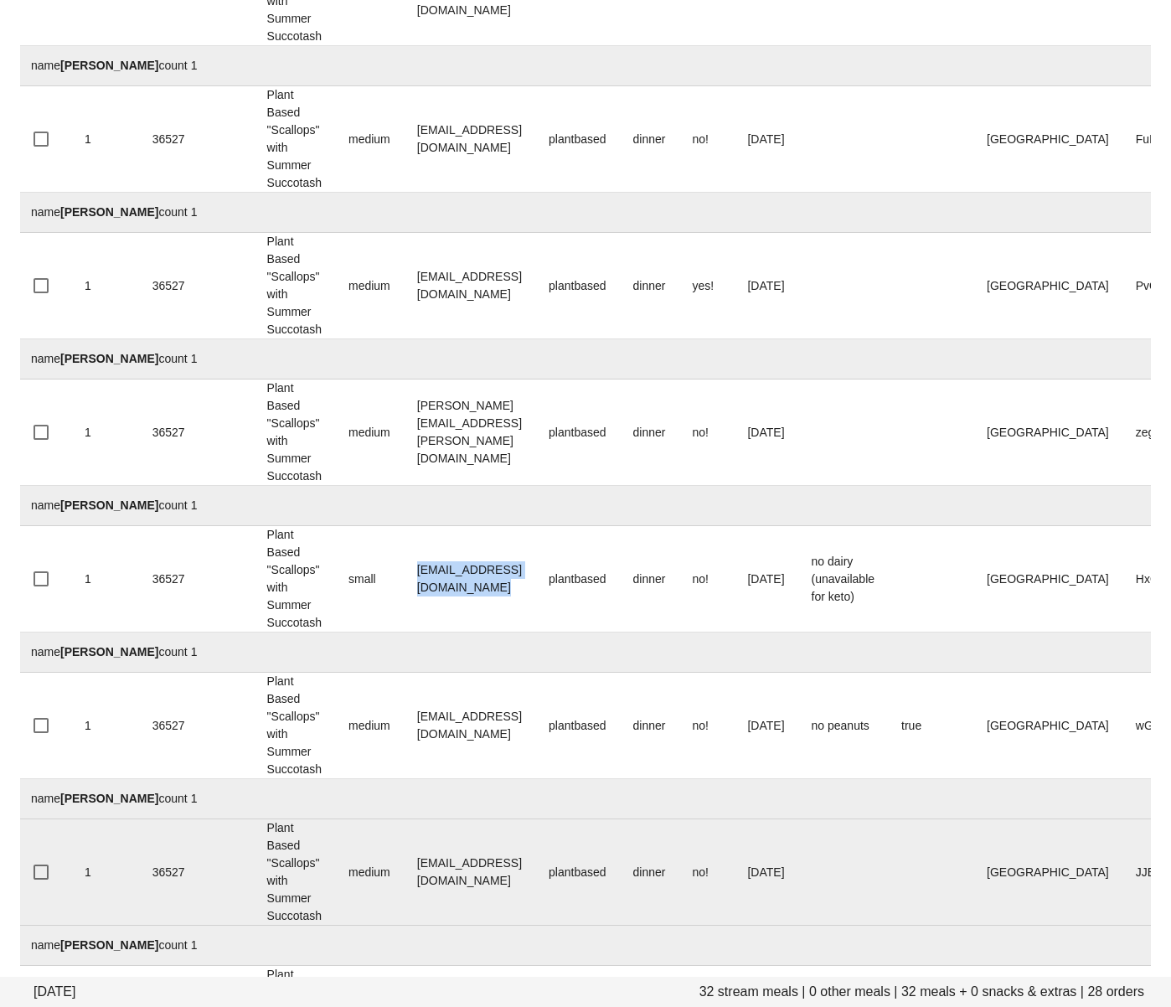
scroll to position [2103, 0]
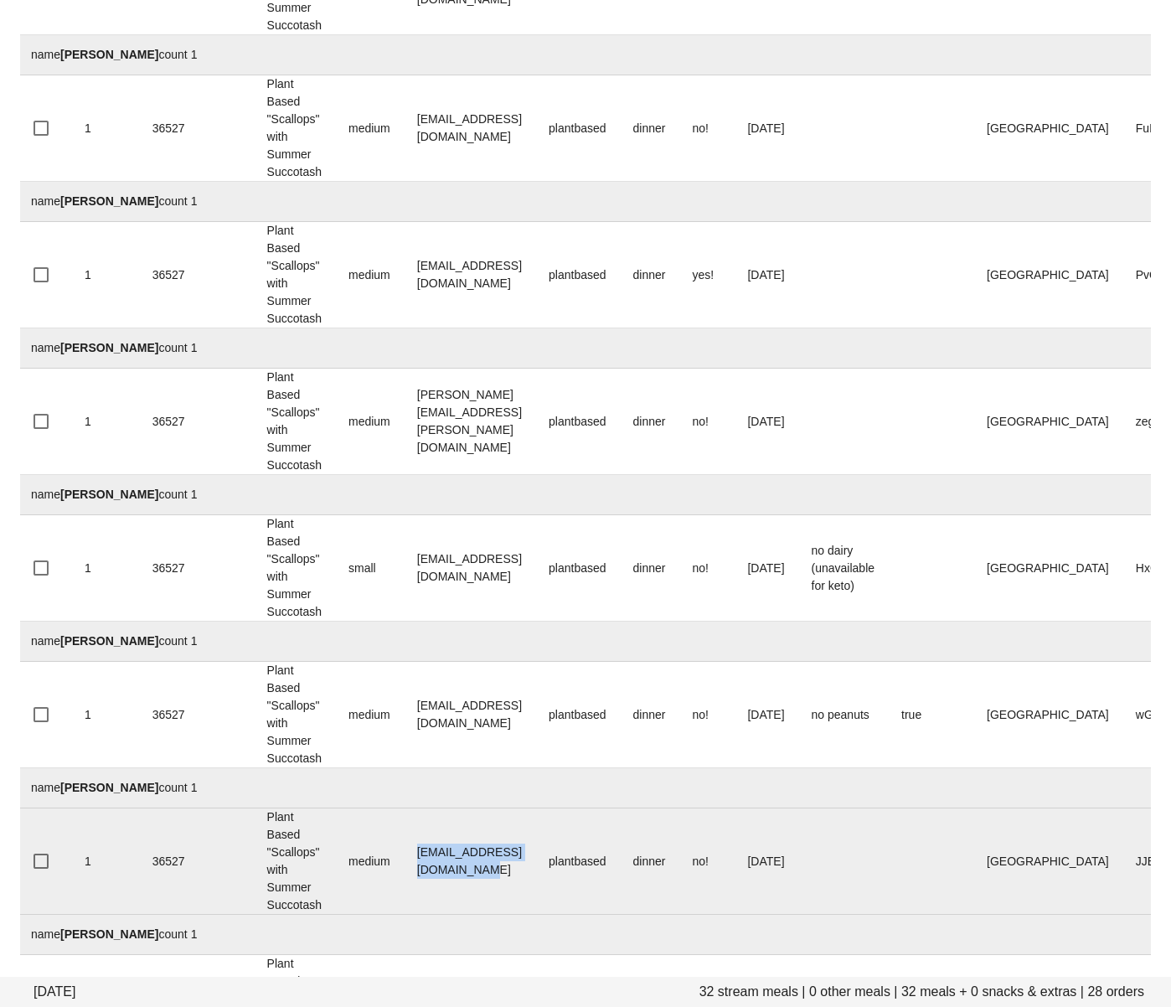
drag, startPoint x: 591, startPoint y: 862, endPoint x: 414, endPoint y: 856, distance: 177.7
click at [414, 856] on td "liannegirard1992@gmail.com" at bounding box center [470, 861] width 132 height 106
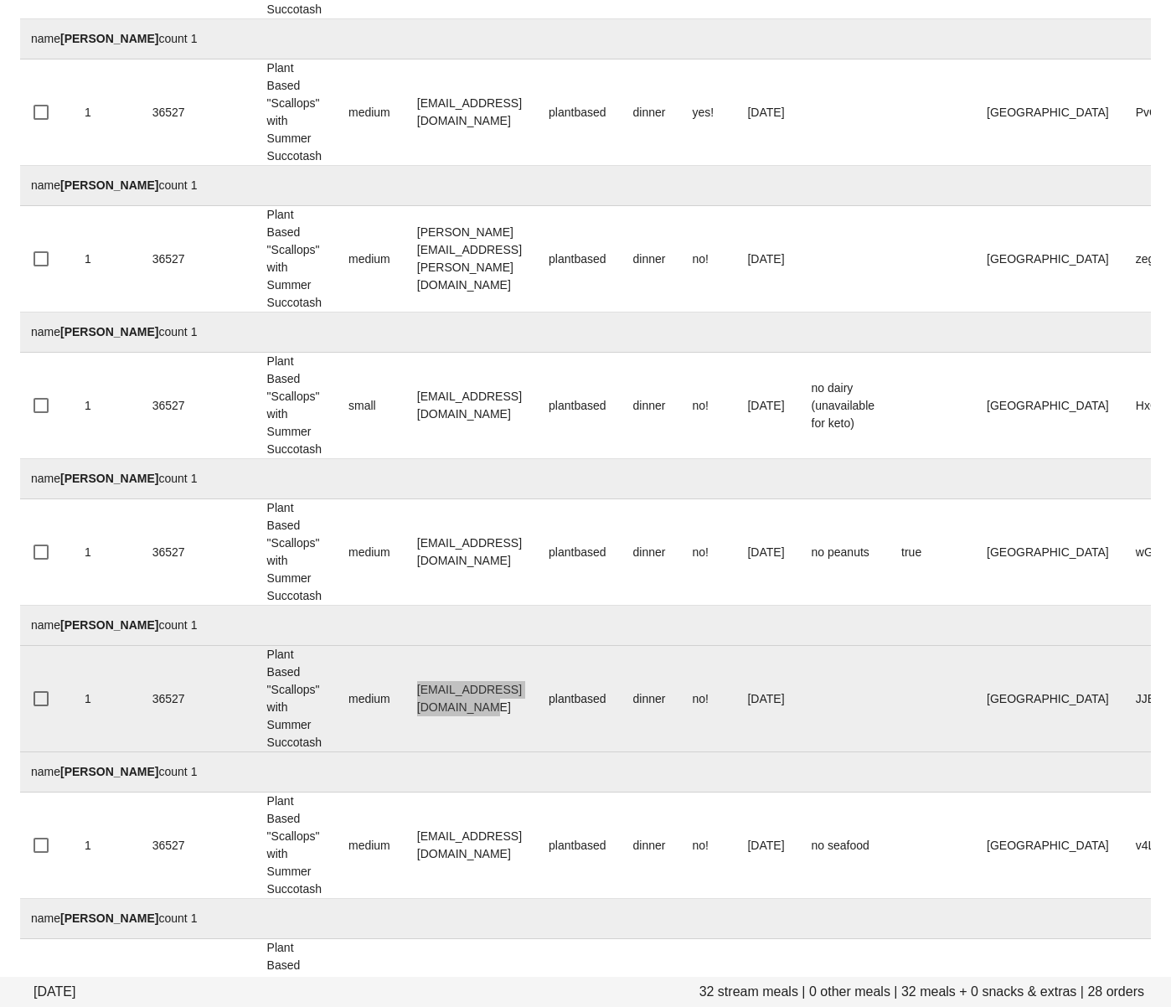
scroll to position [2282, 0]
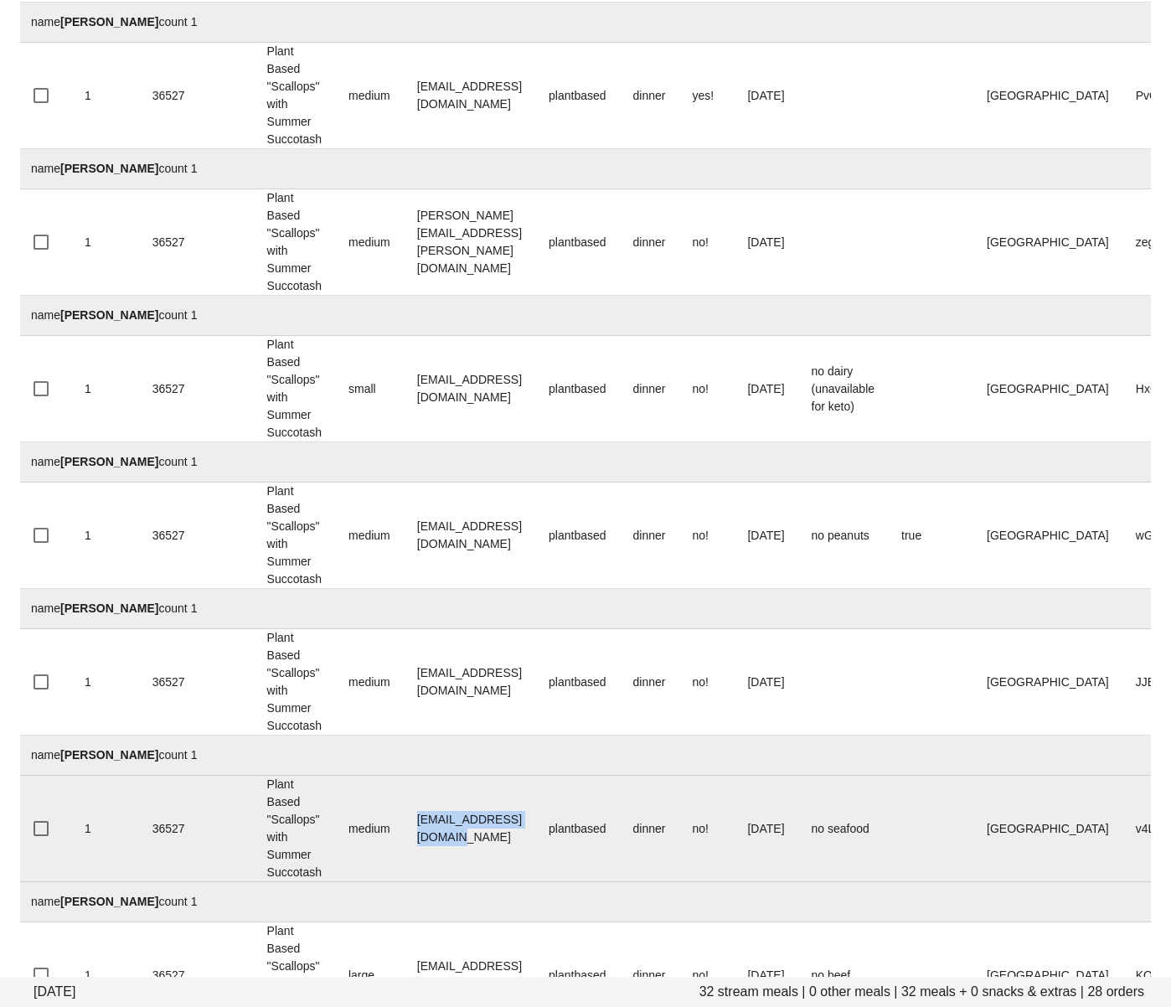
drag, startPoint x: 560, startPoint y: 836, endPoint x: 381, endPoint y: 827, distance: 178.7
click at [403, 828] on tr "1 36527 Plant Based "Scallops" with Summer Succotash medium marymccall@outlook.…" at bounding box center [690, 829] width 1344 height 106
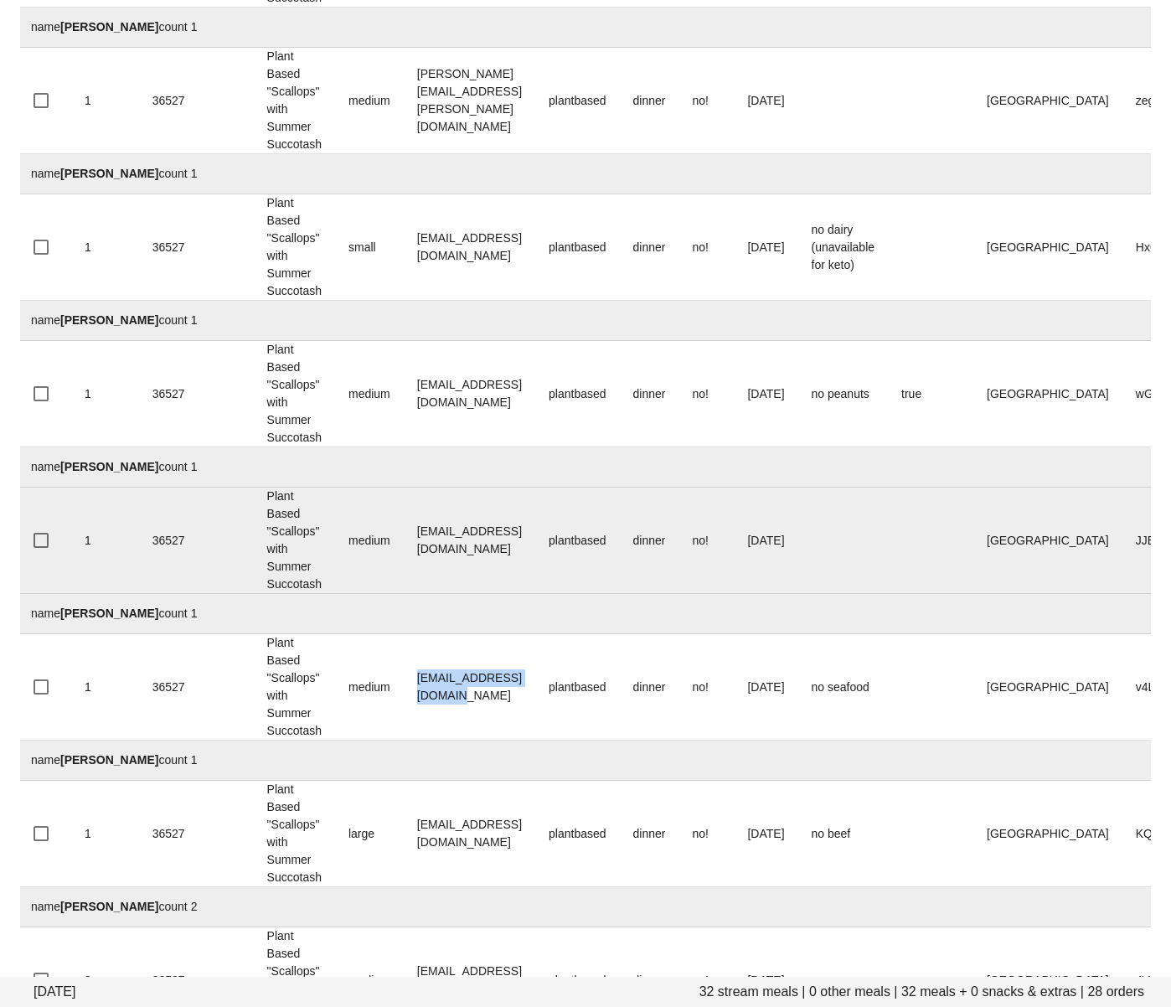
scroll to position [2547, 0]
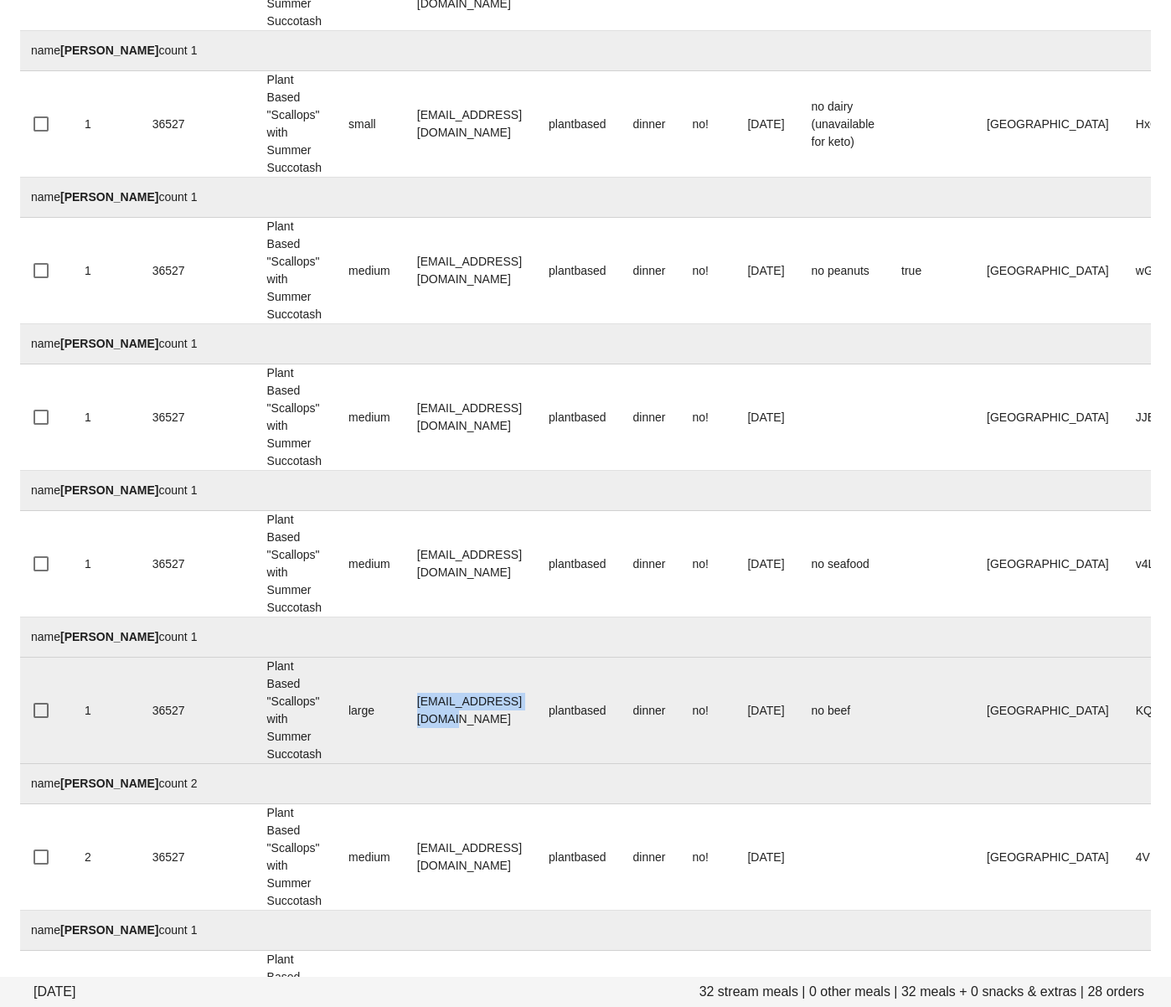
drag, startPoint x: 524, startPoint y: 715, endPoint x: 405, endPoint y: 711, distance: 119.0
click at [405, 711] on tr "1 36527 Plant Based "Scallops" with Summer Succotash large Marghaffari@yahoo.co…" at bounding box center [690, 711] width 1344 height 106
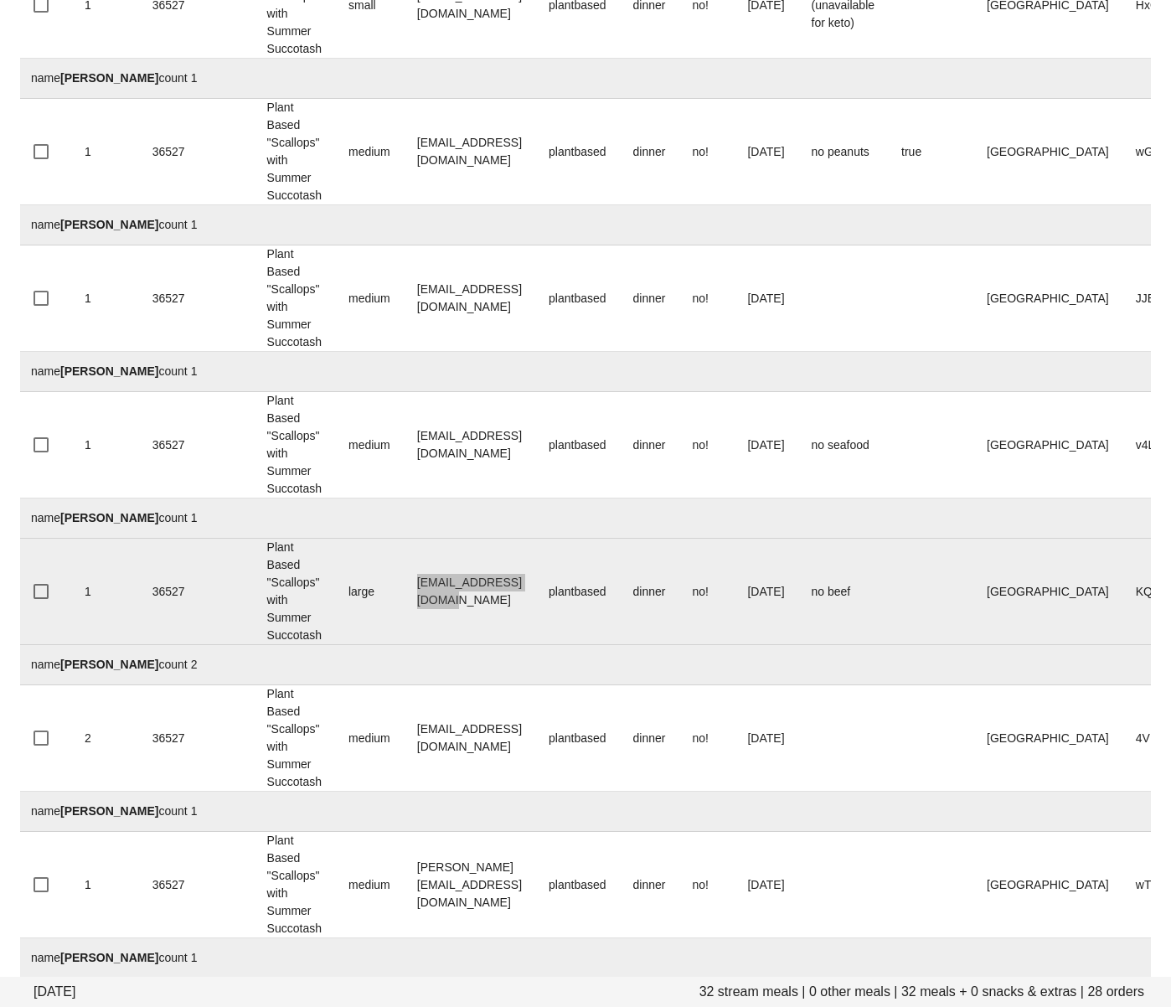
scroll to position [2682, 0]
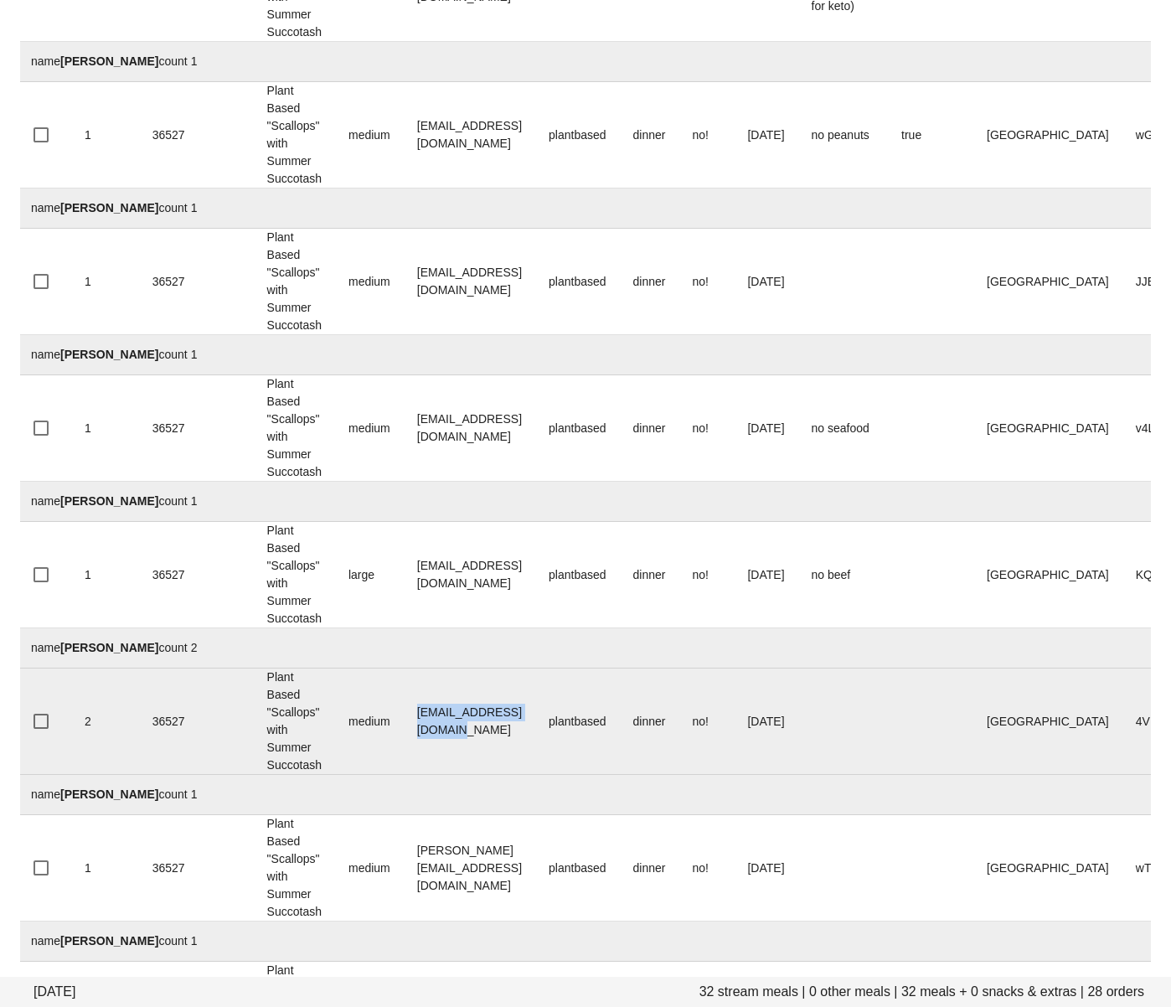
drag, startPoint x: 561, startPoint y: 721, endPoint x: 416, endPoint y: 721, distance: 144.9
click at [415, 720] on td "opheliaktlau@gmail.com" at bounding box center [470, 721] width 132 height 106
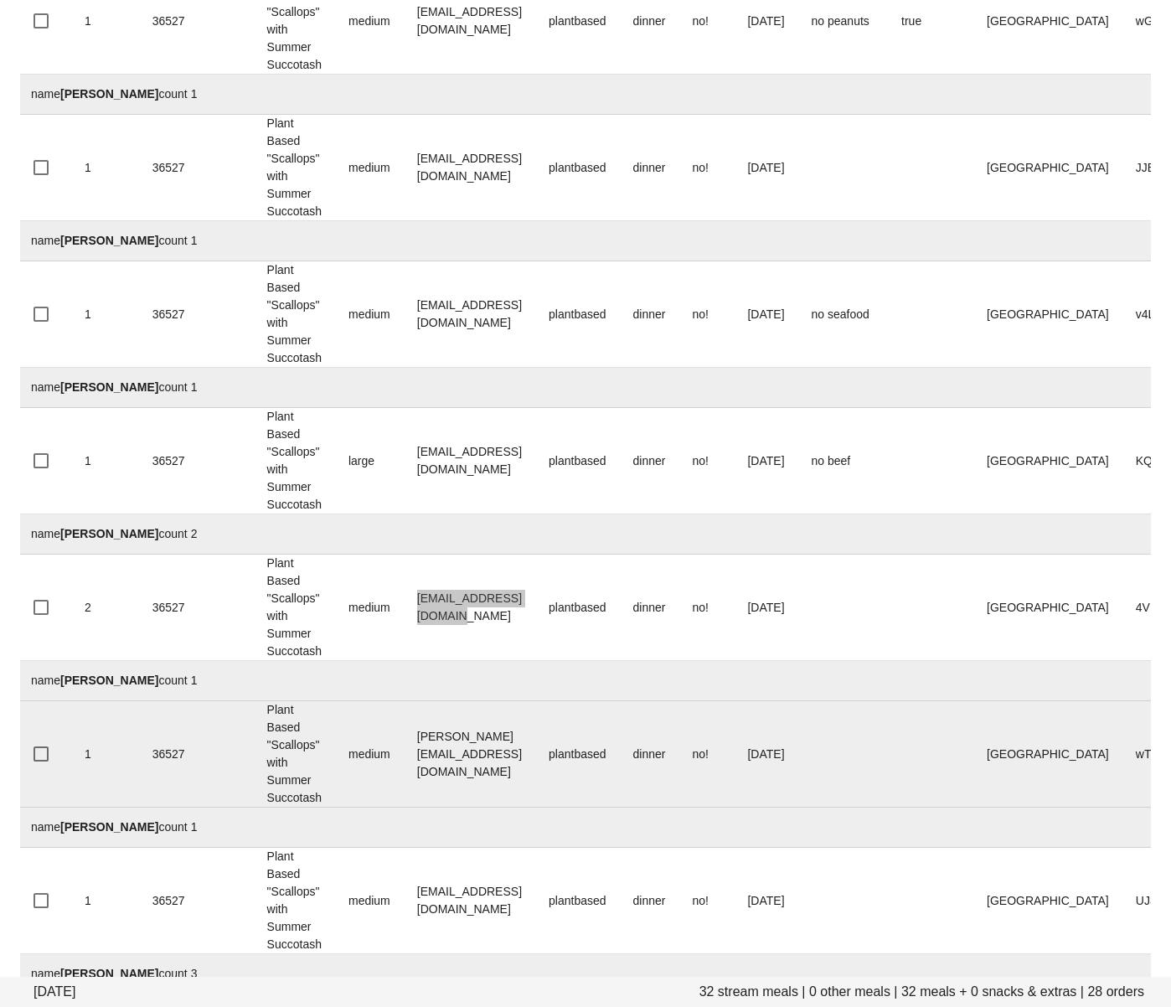
scroll to position [2811, 0]
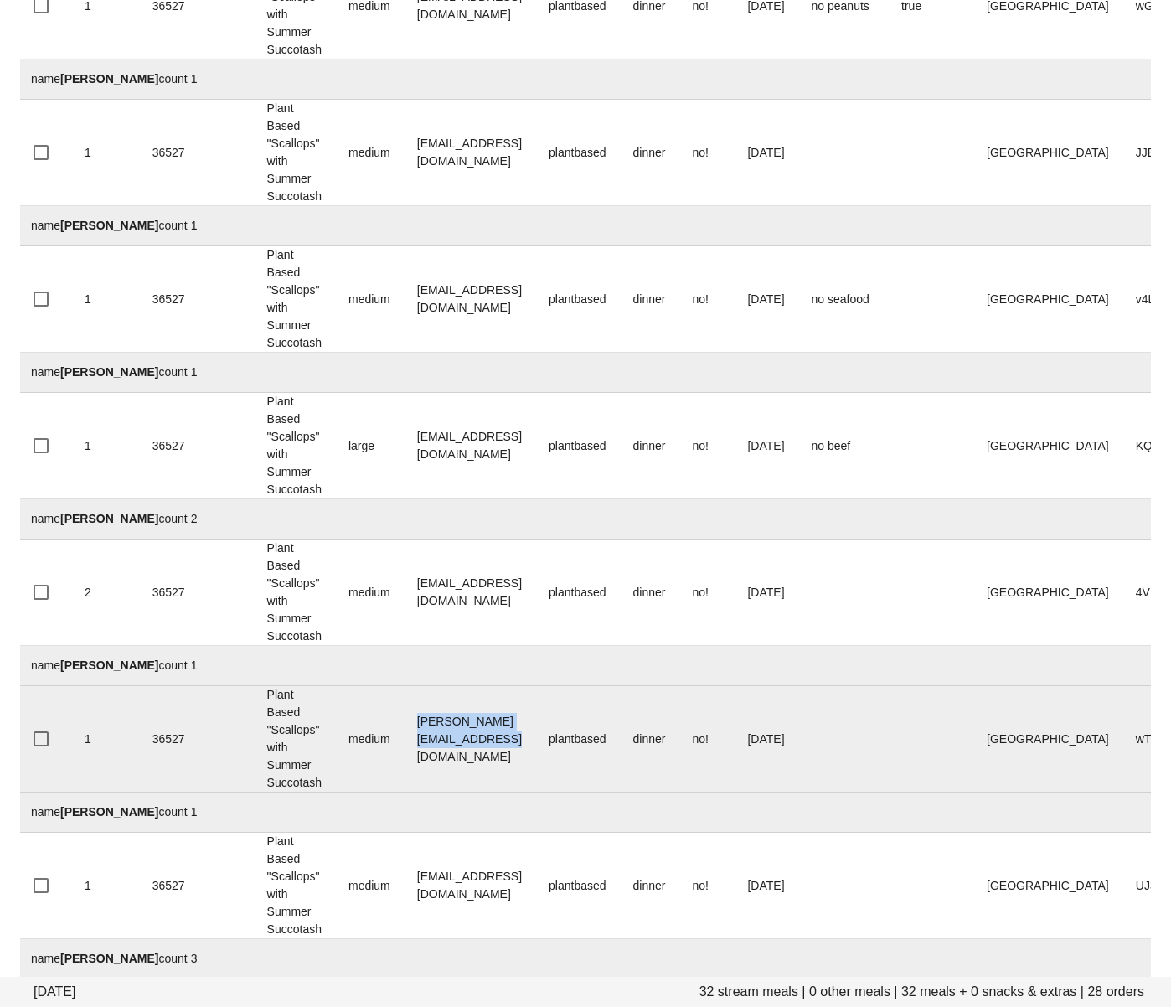
drag, startPoint x: 558, startPoint y: 740, endPoint x: 397, endPoint y: 741, distance: 160.8
click at [397, 741] on tr "1 36527 Plant Based "Scallops" with Summer Succotash medium rachel.chapman1990@…" at bounding box center [690, 739] width 1344 height 106
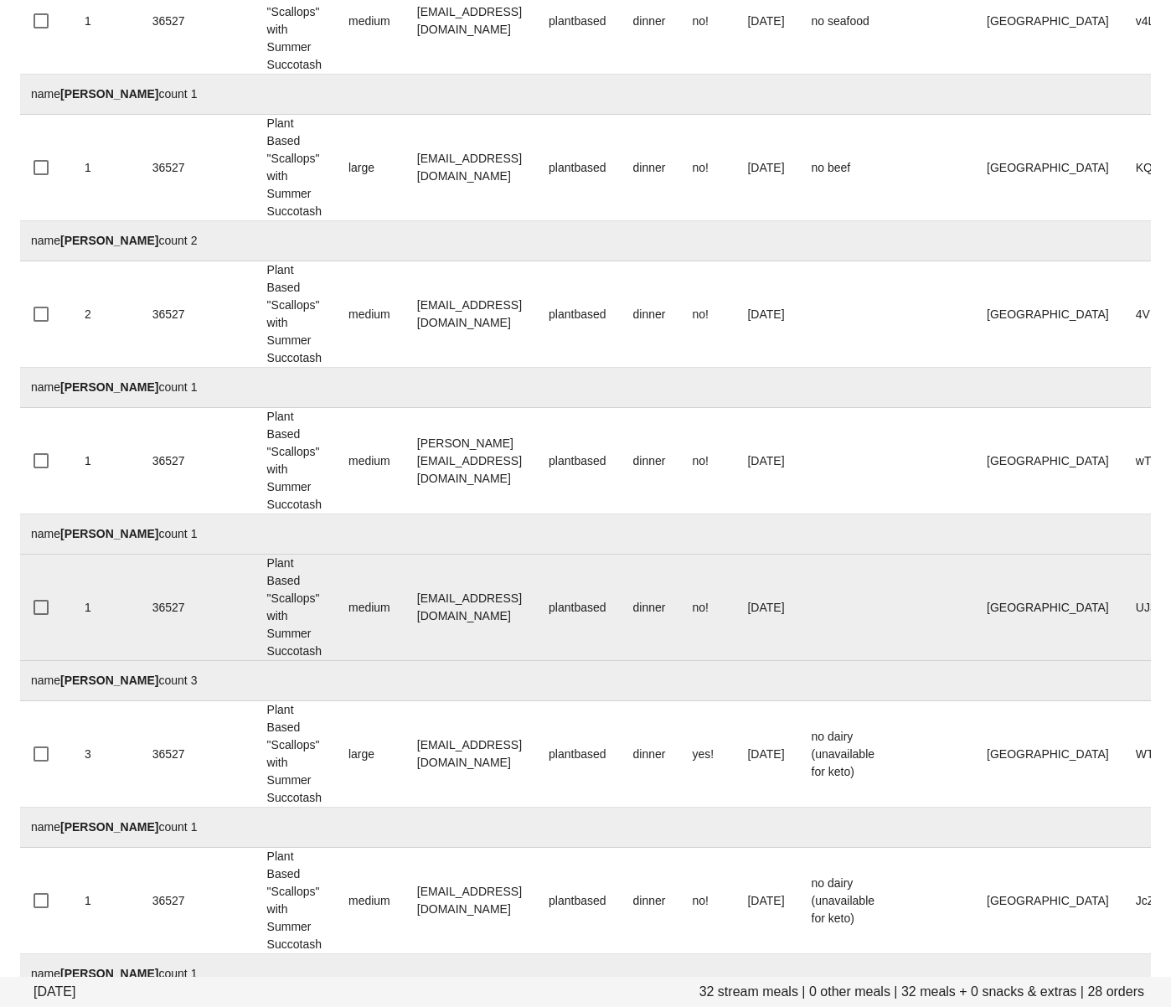
scroll to position [3103, 0]
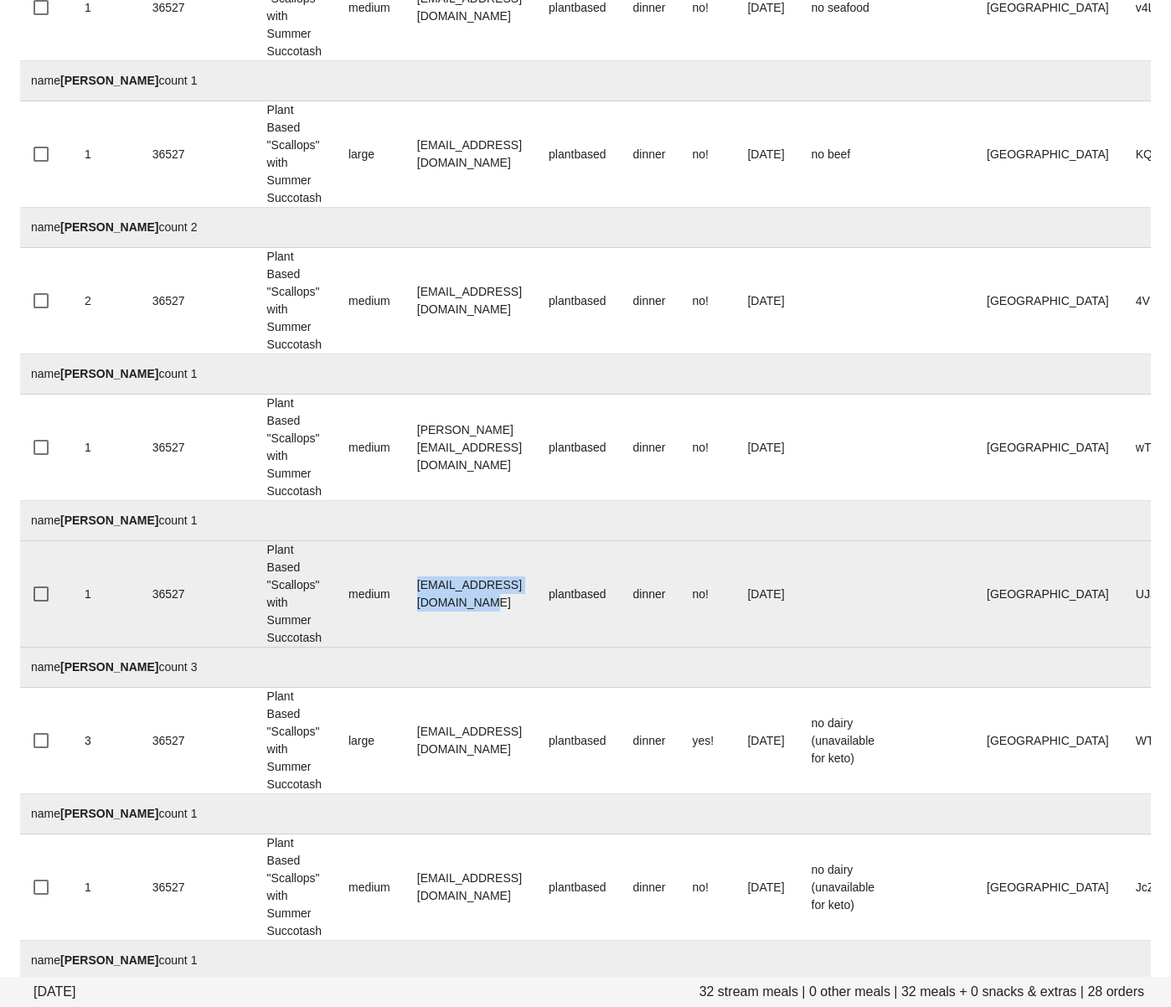
drag, startPoint x: 595, startPoint y: 595, endPoint x: 405, endPoint y: 603, distance: 189.5
click at [410, 599] on td "beca.desmanche33@gmail.com" at bounding box center [470, 594] width 132 height 106
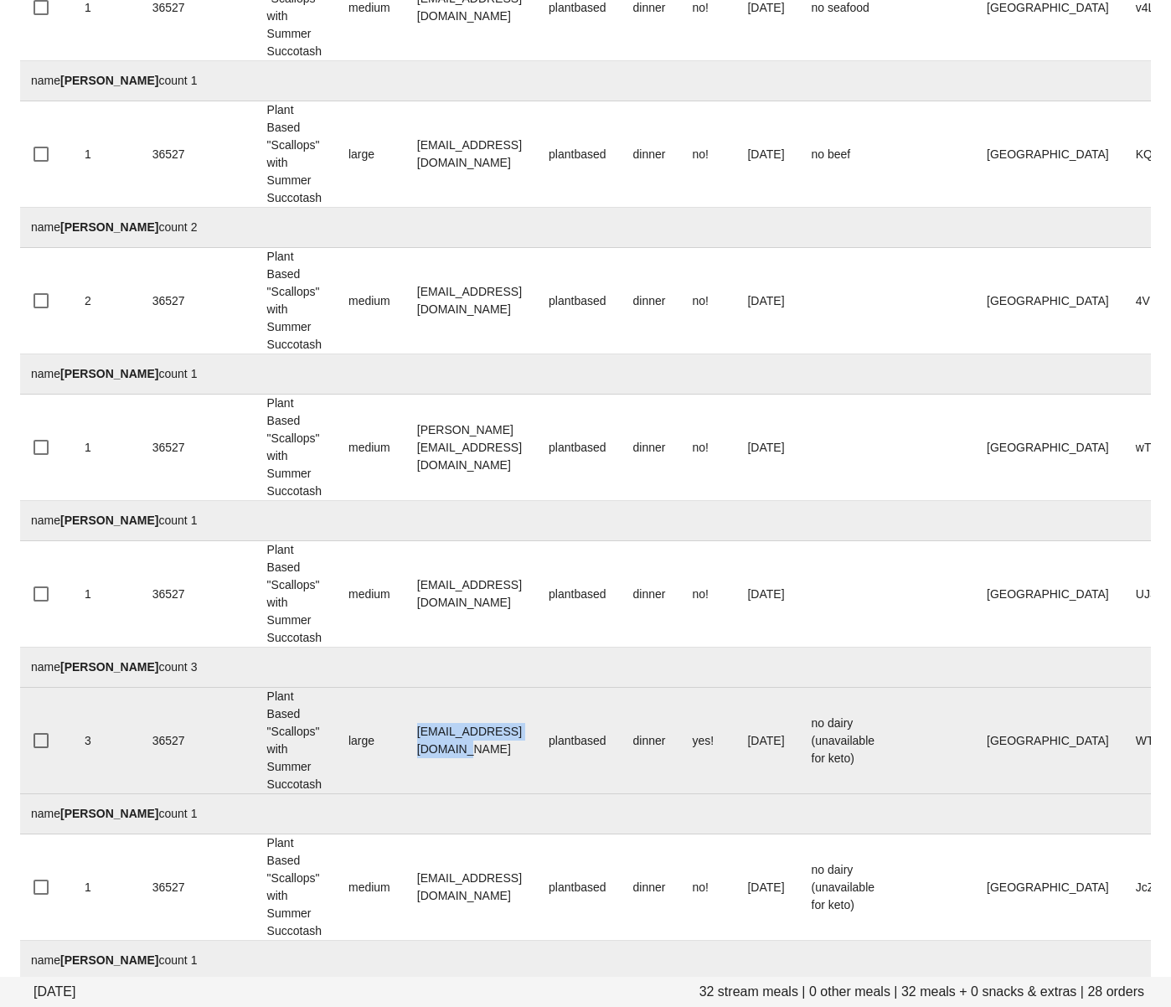
drag, startPoint x: 557, startPoint y: 746, endPoint x: 402, endPoint y: 740, distance: 155.1
click at [402, 740] on tr "3 36527 Plant Based "Scallops" with Summer Succotash large robinjvwaters@gmail.…" at bounding box center [690, 741] width 1344 height 106
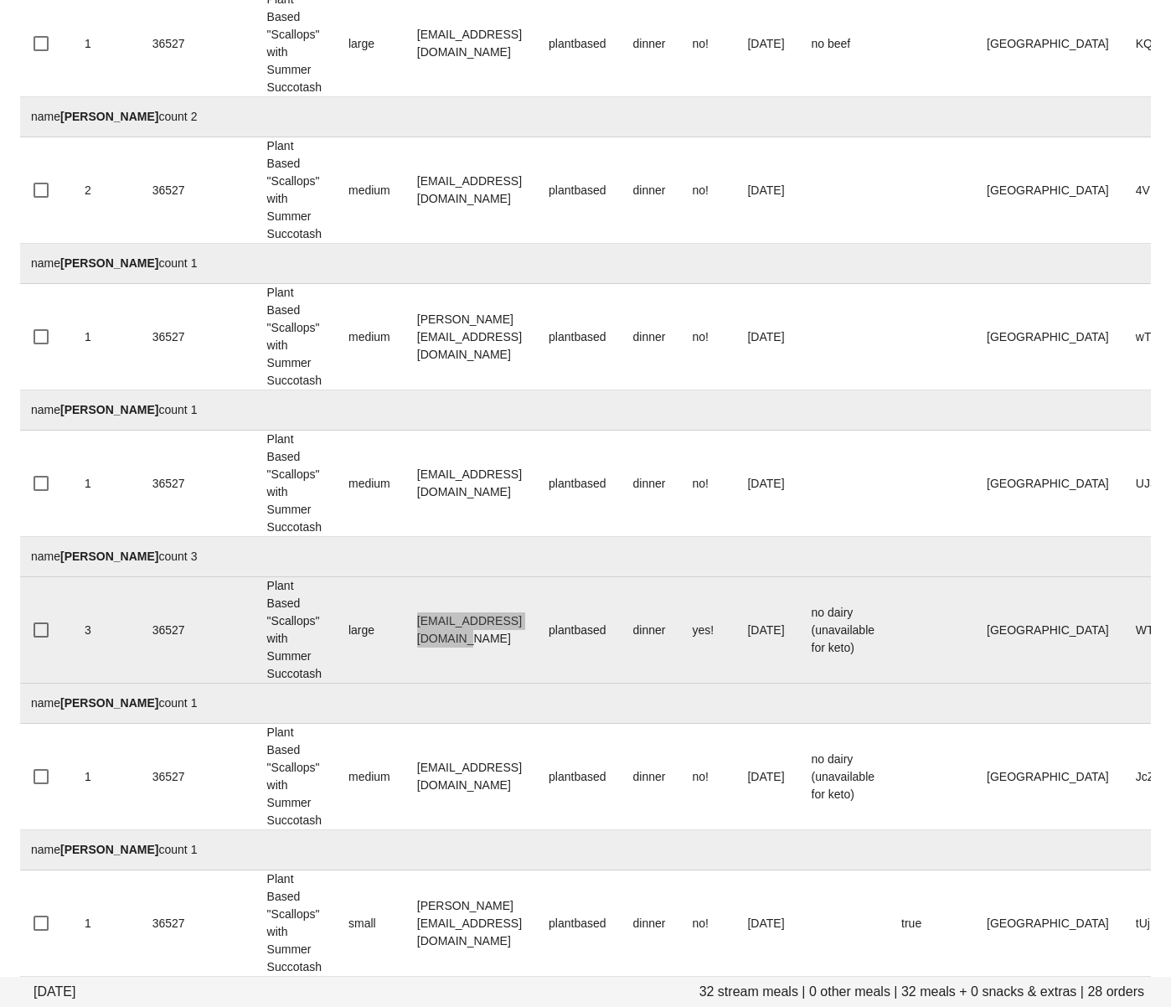
scroll to position [3225, 0]
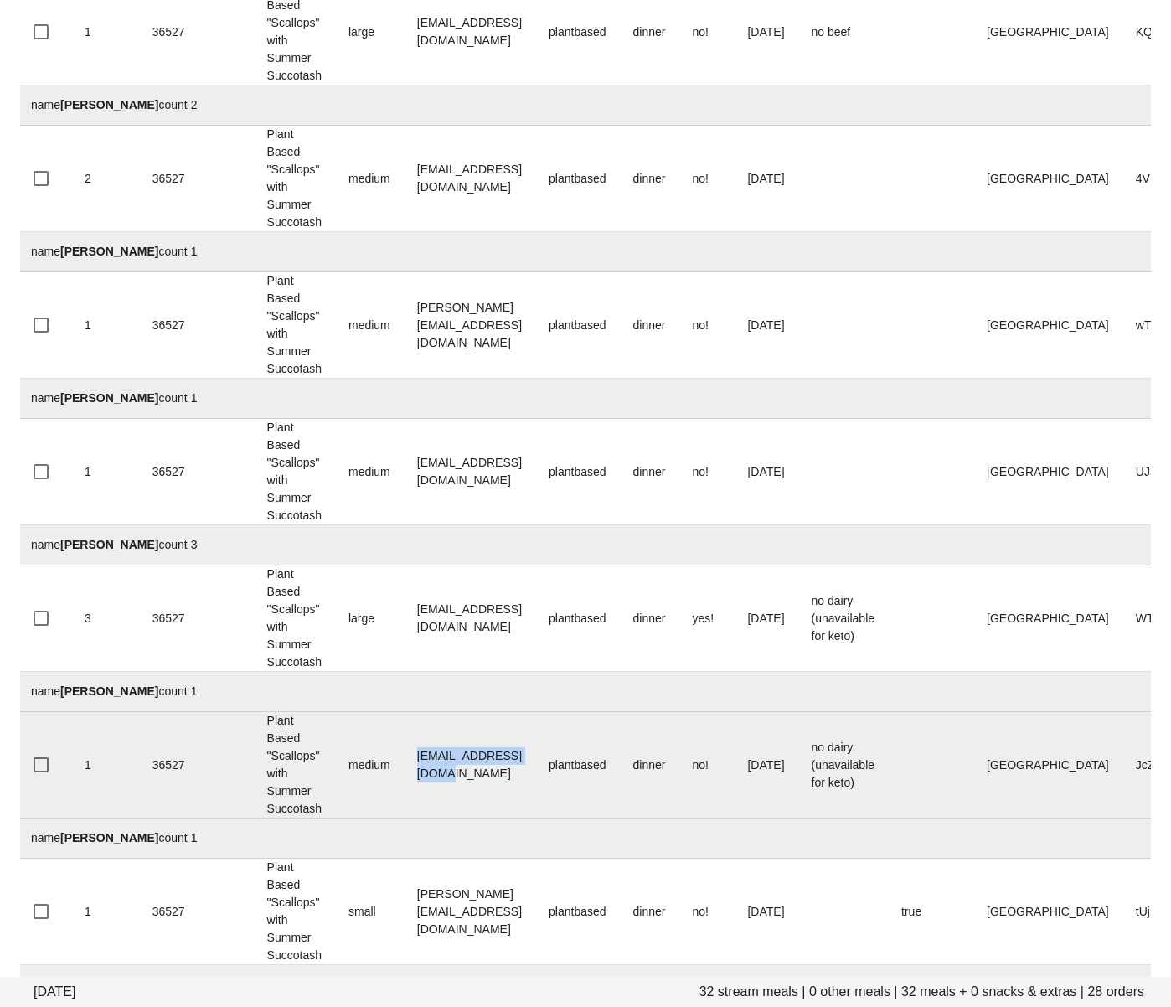
drag, startPoint x: 553, startPoint y: 770, endPoint x: 389, endPoint y: 765, distance: 164.3
click at [410, 763] on td "rowenakeil@gmail.com" at bounding box center [470, 765] width 132 height 106
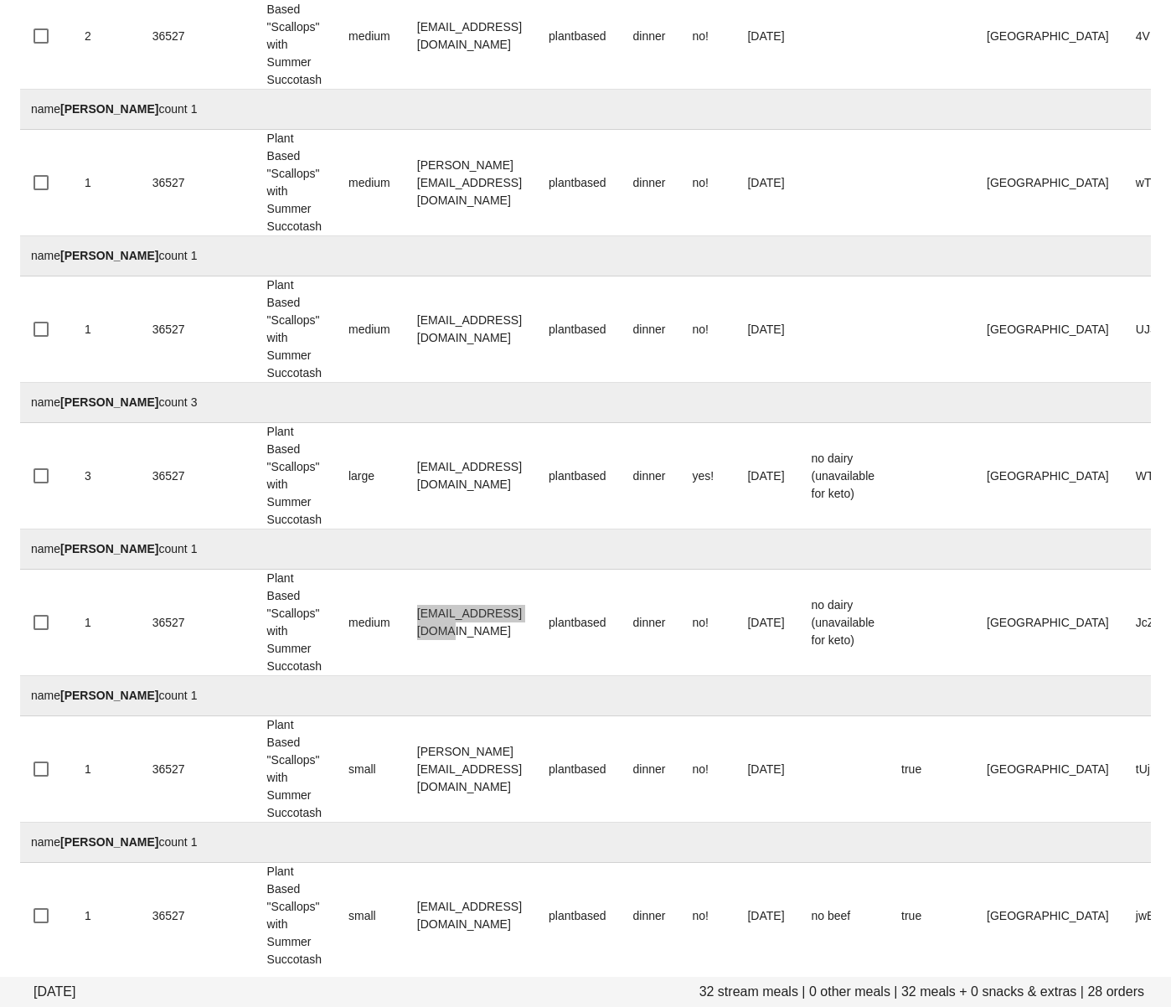
scroll to position [3376, 0]
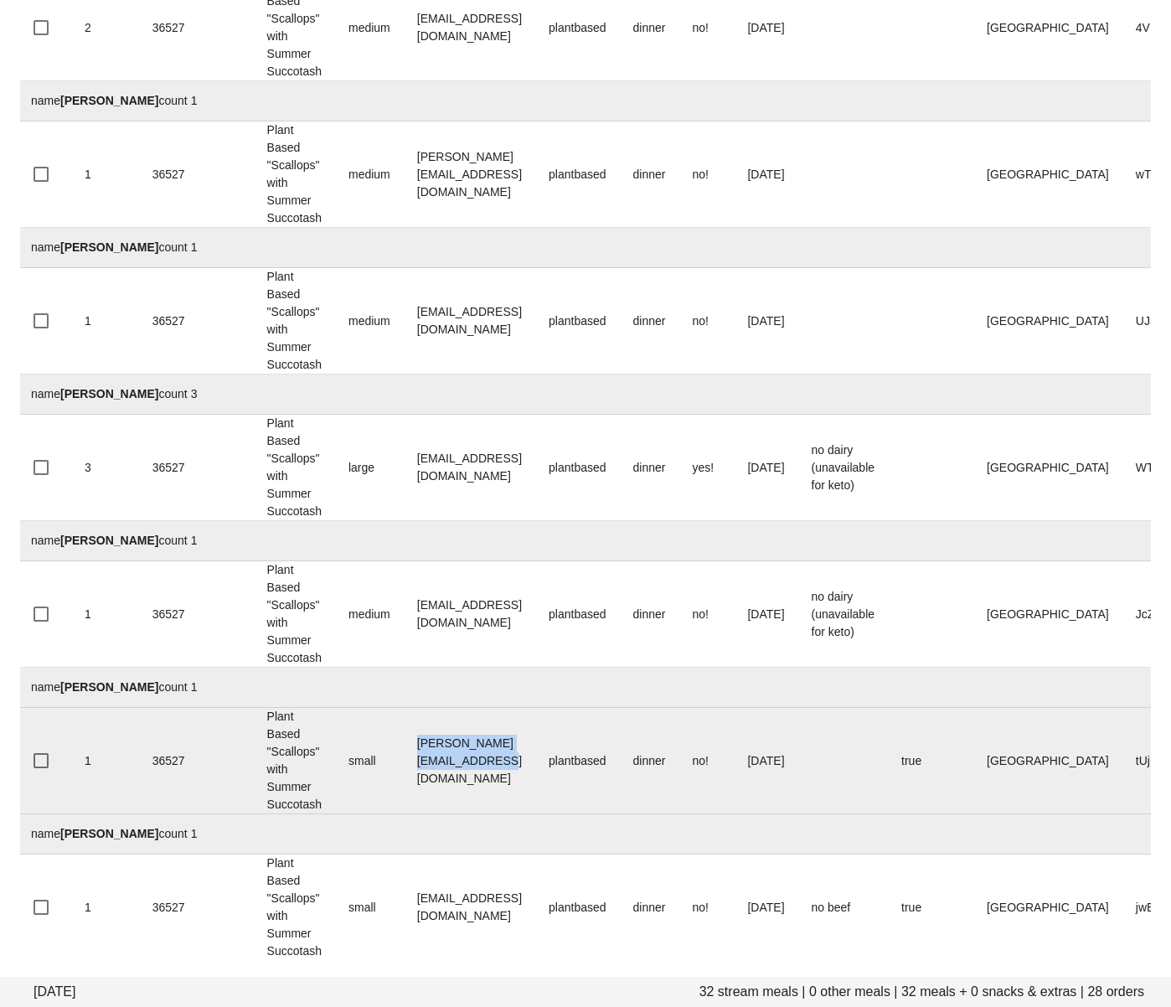
drag, startPoint x: 561, startPoint y: 762, endPoint x: 409, endPoint y: 757, distance: 152.5
click at [409, 757] on td "vannessa@informprojects.com" at bounding box center [470, 761] width 132 height 106
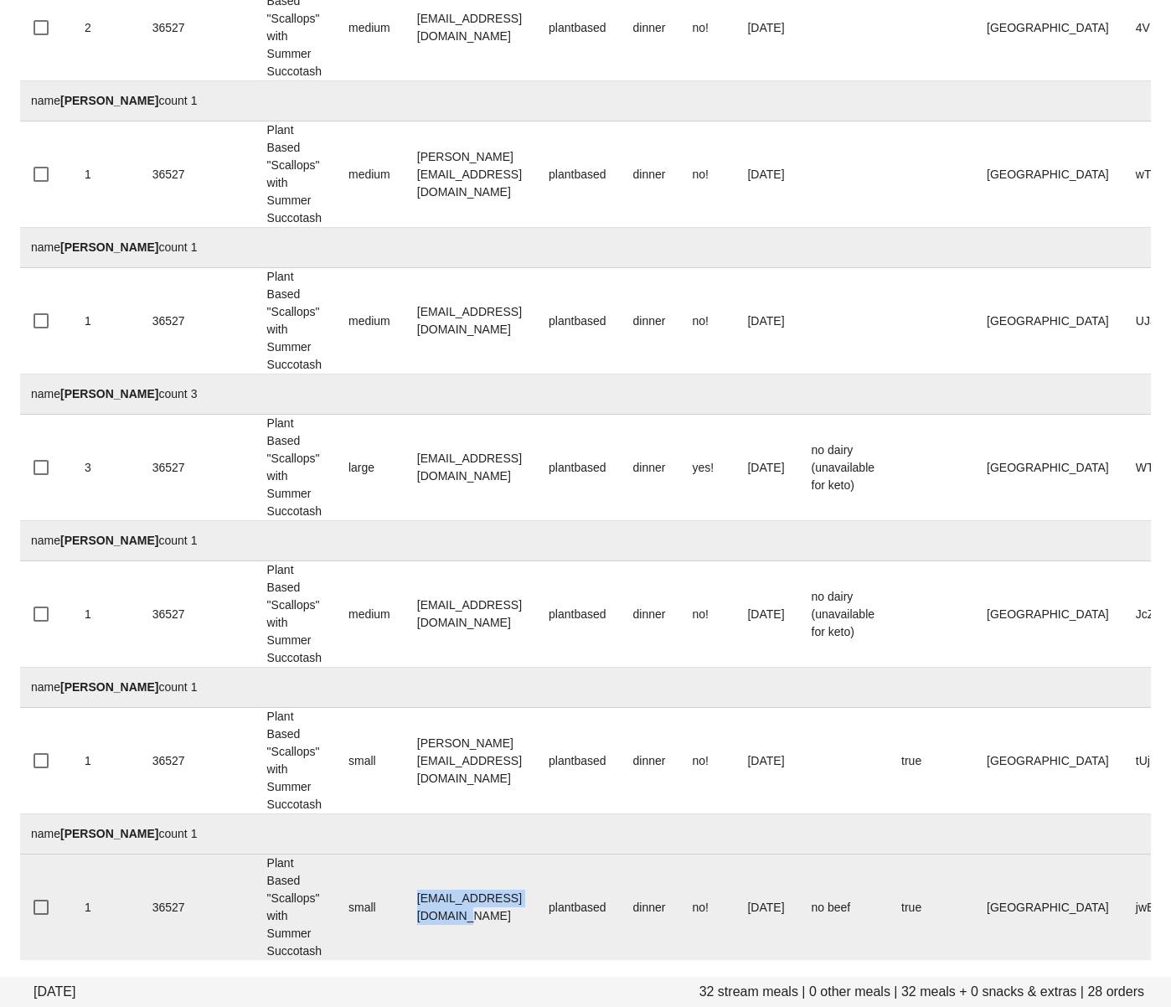
drag, startPoint x: 561, startPoint y: 901, endPoint x: 395, endPoint y: 906, distance: 166.7
click at [395, 906] on tr "1 36527 Plant Based "Scallops" with Summer Succotash small theresachui17@gmail.…" at bounding box center [690, 907] width 1344 height 106
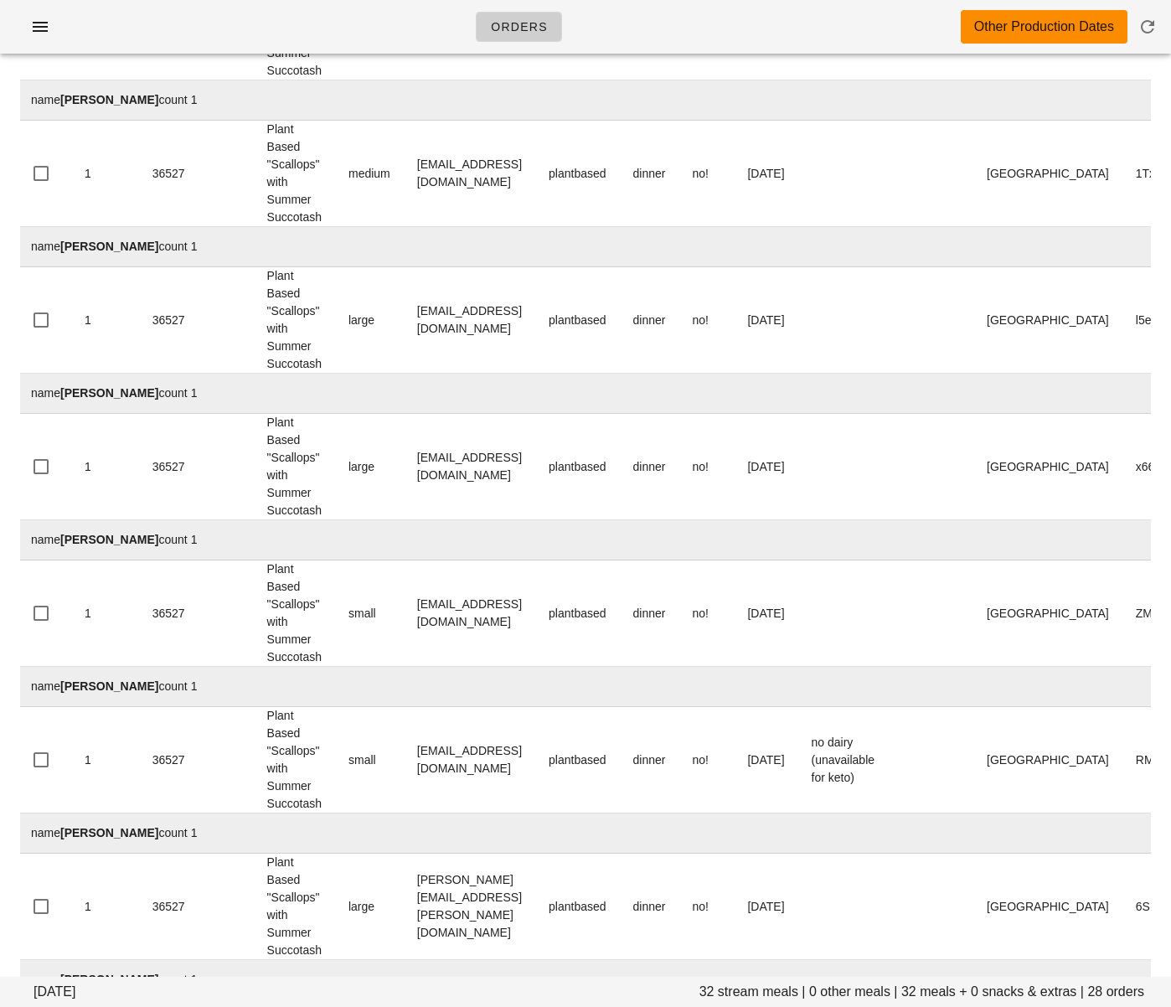
scroll to position [0, 0]
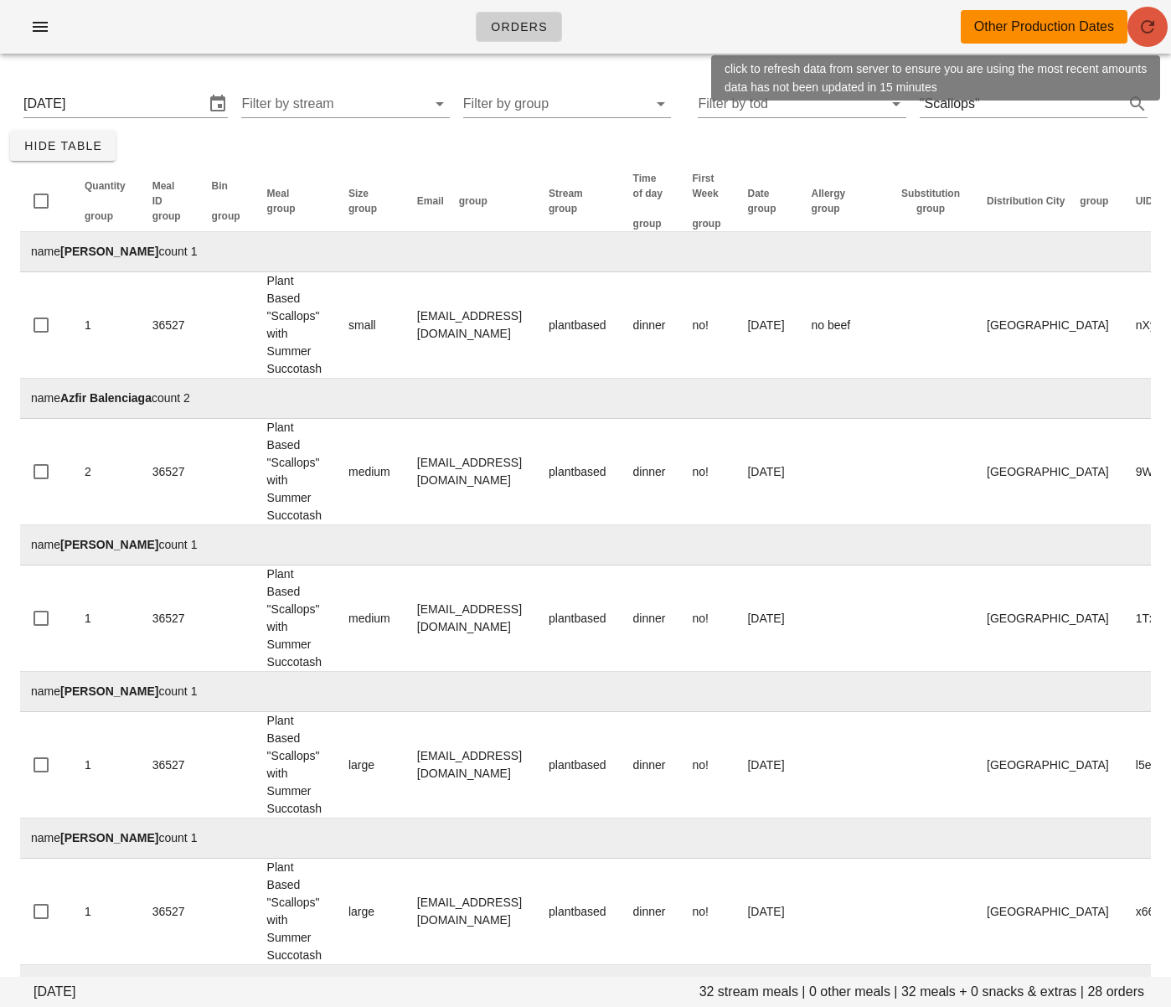
click at [1146, 23] on icon "button" at bounding box center [1148, 27] width 20 height 20
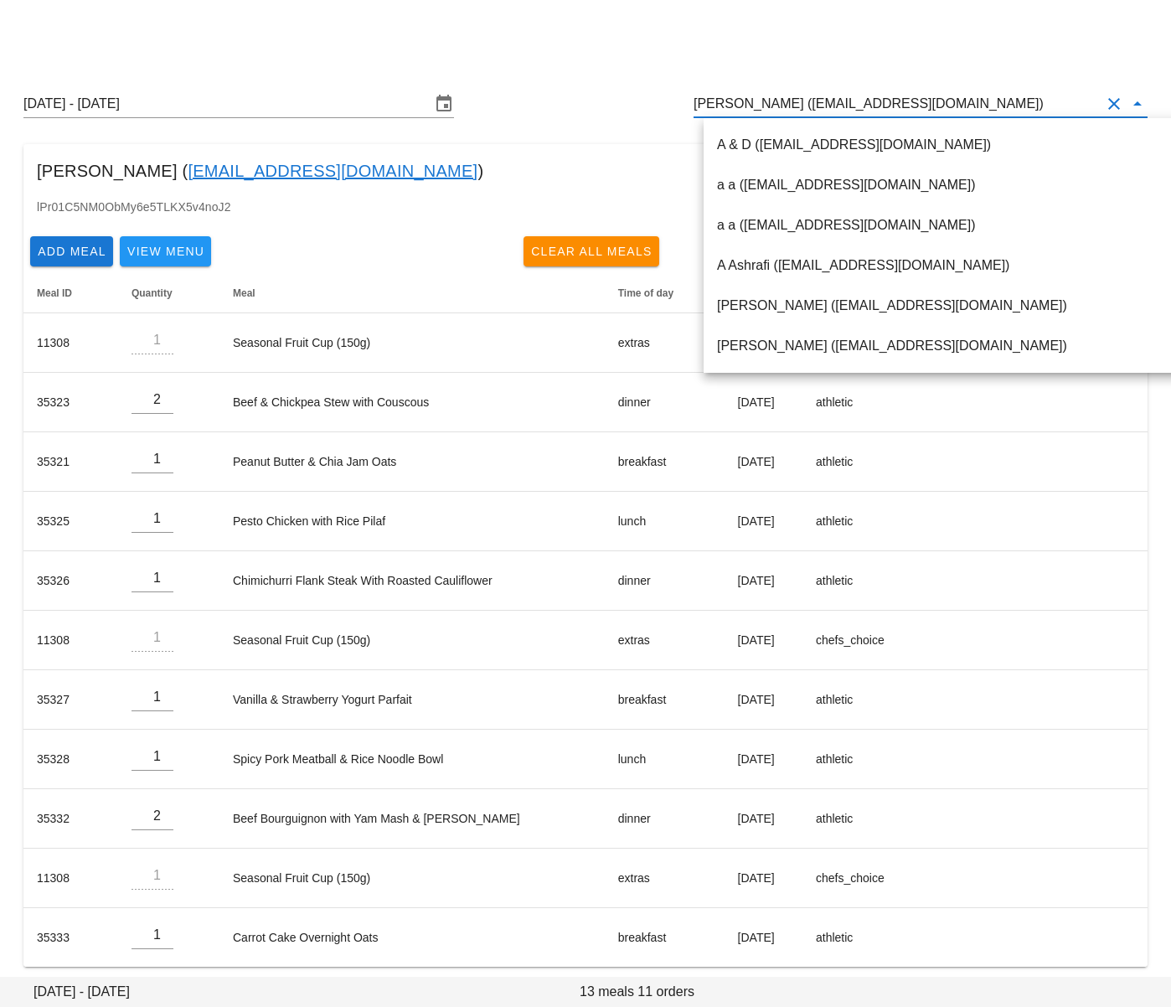
scroll to position [10, 0]
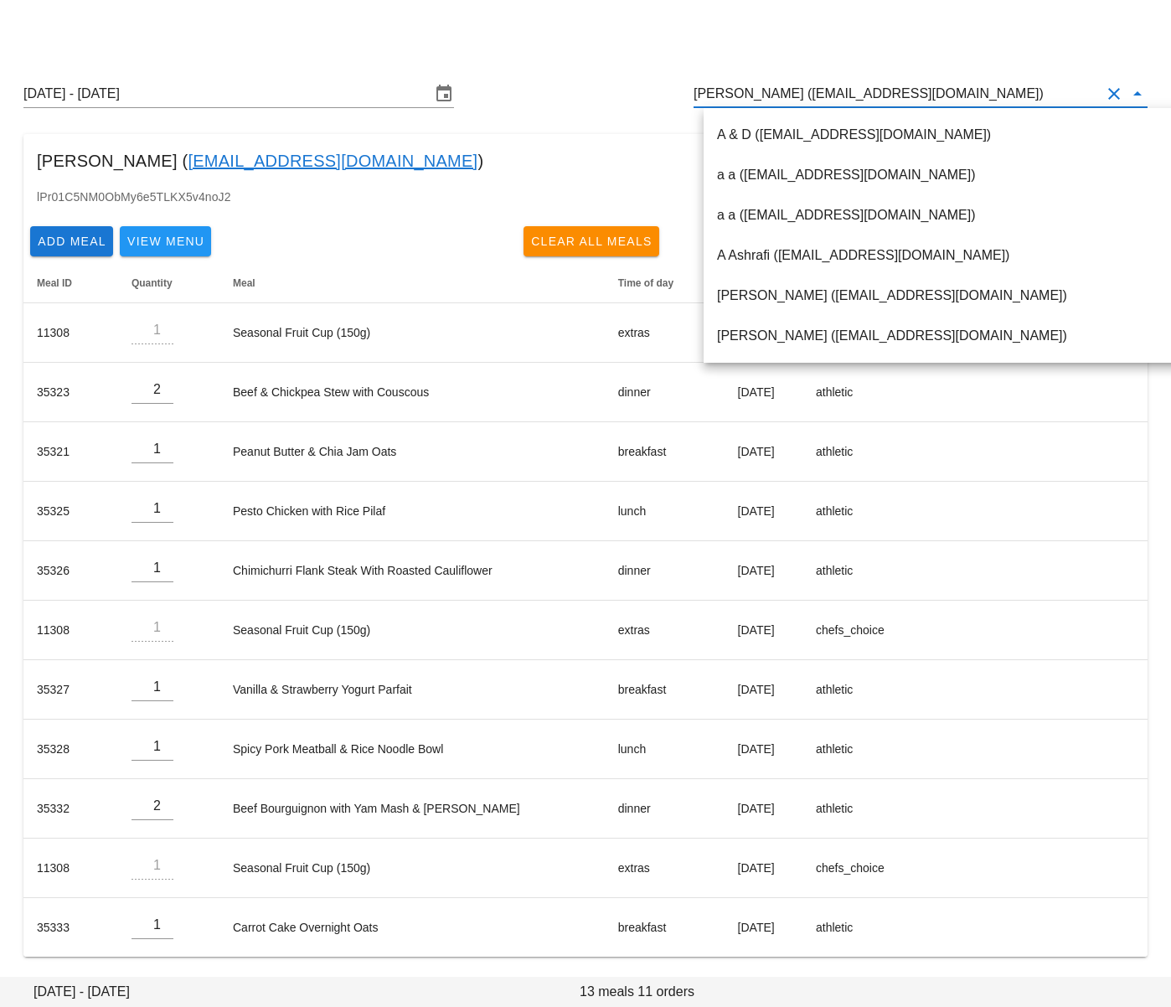
click at [793, 95] on input "[PERSON_NAME] ([EMAIL_ADDRESS][DOMAIN_NAME])" at bounding box center [897, 93] width 407 height 27
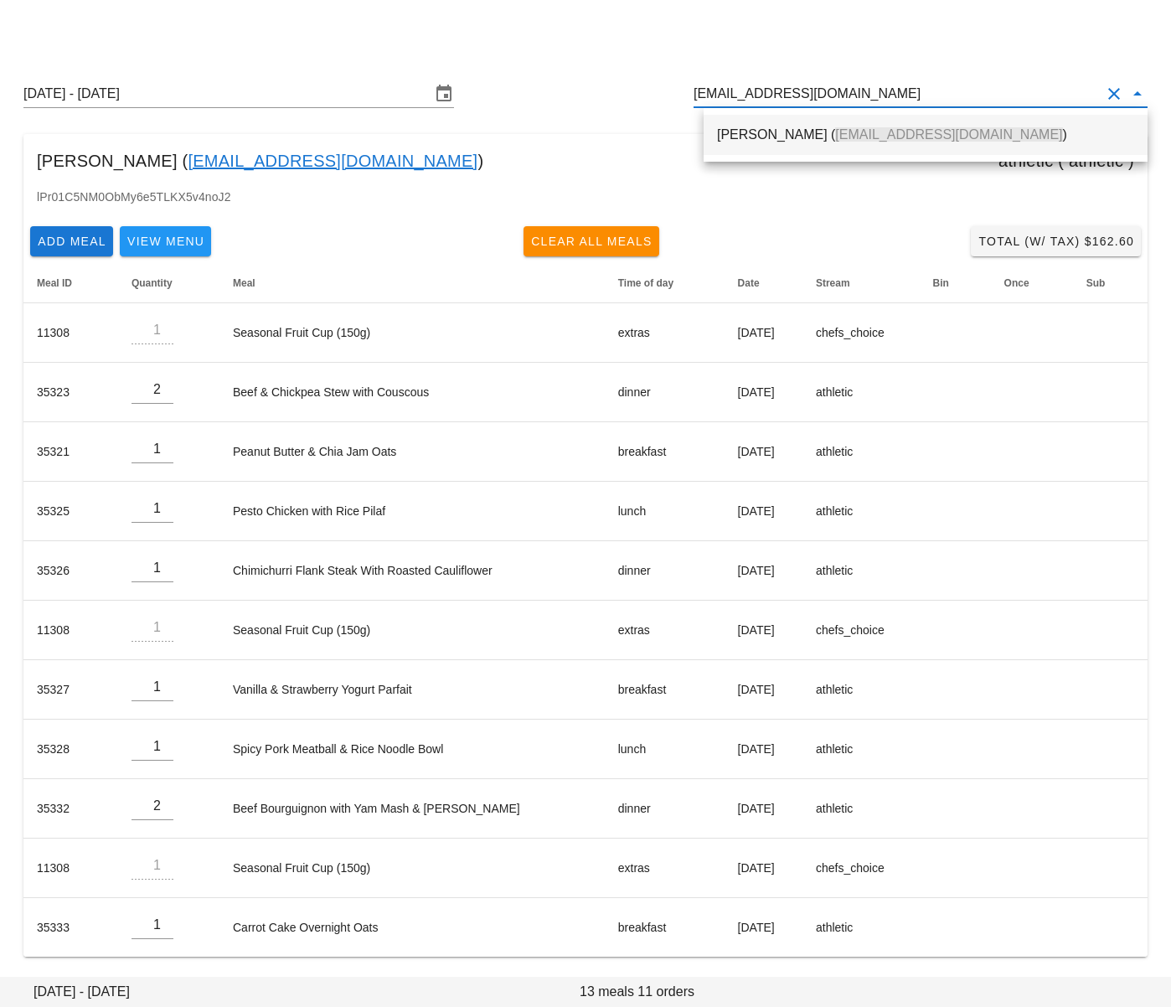
click at [796, 142] on div "[PERSON_NAME] ( [EMAIL_ADDRESS][DOMAIN_NAME] )" at bounding box center [925, 134] width 417 height 36
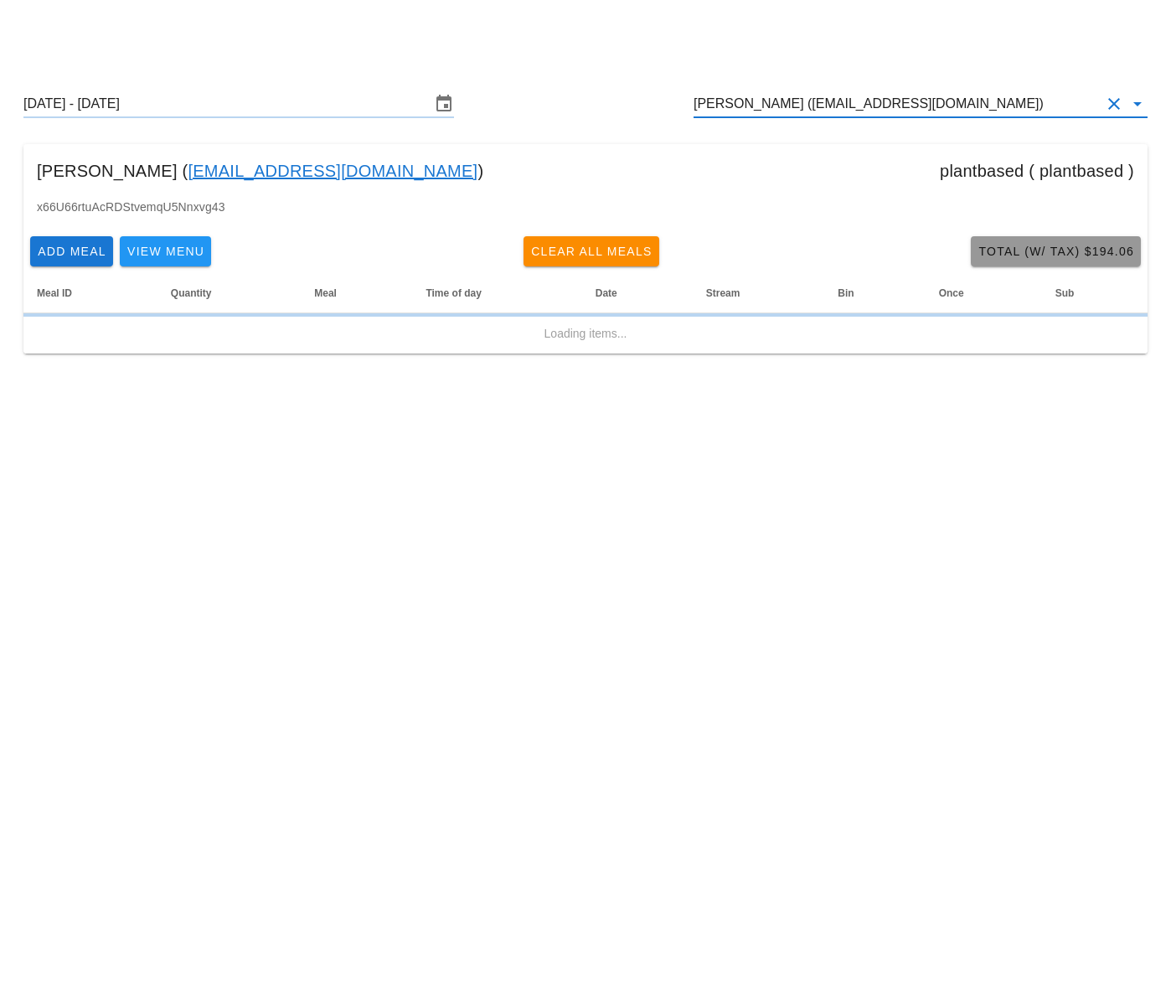
click at [1005, 255] on span "Total (w/ Tax) $194.06" at bounding box center [1056, 251] width 157 height 13
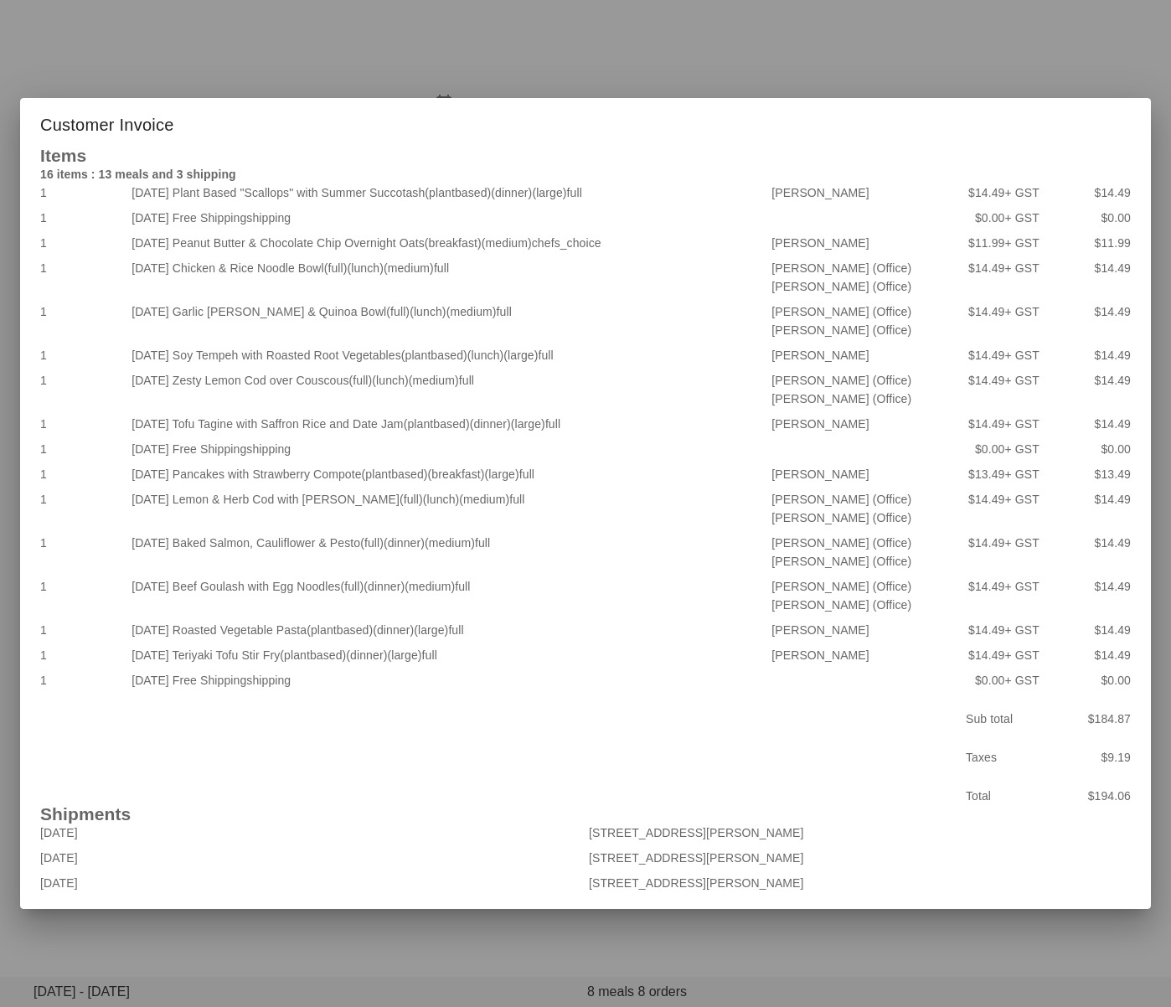
drag, startPoint x: 481, startPoint y: 253, endPoint x: 445, endPoint y: 253, distance: 36.0
click at [445, 205] on div "[DATE] Plant Based "Scallops" with Summer Succotash (plantbased) (dinner) (larg…" at bounding box center [448, 192] width 640 height 25
click at [329, 905] on div at bounding box center [585, 503] width 1171 height 1007
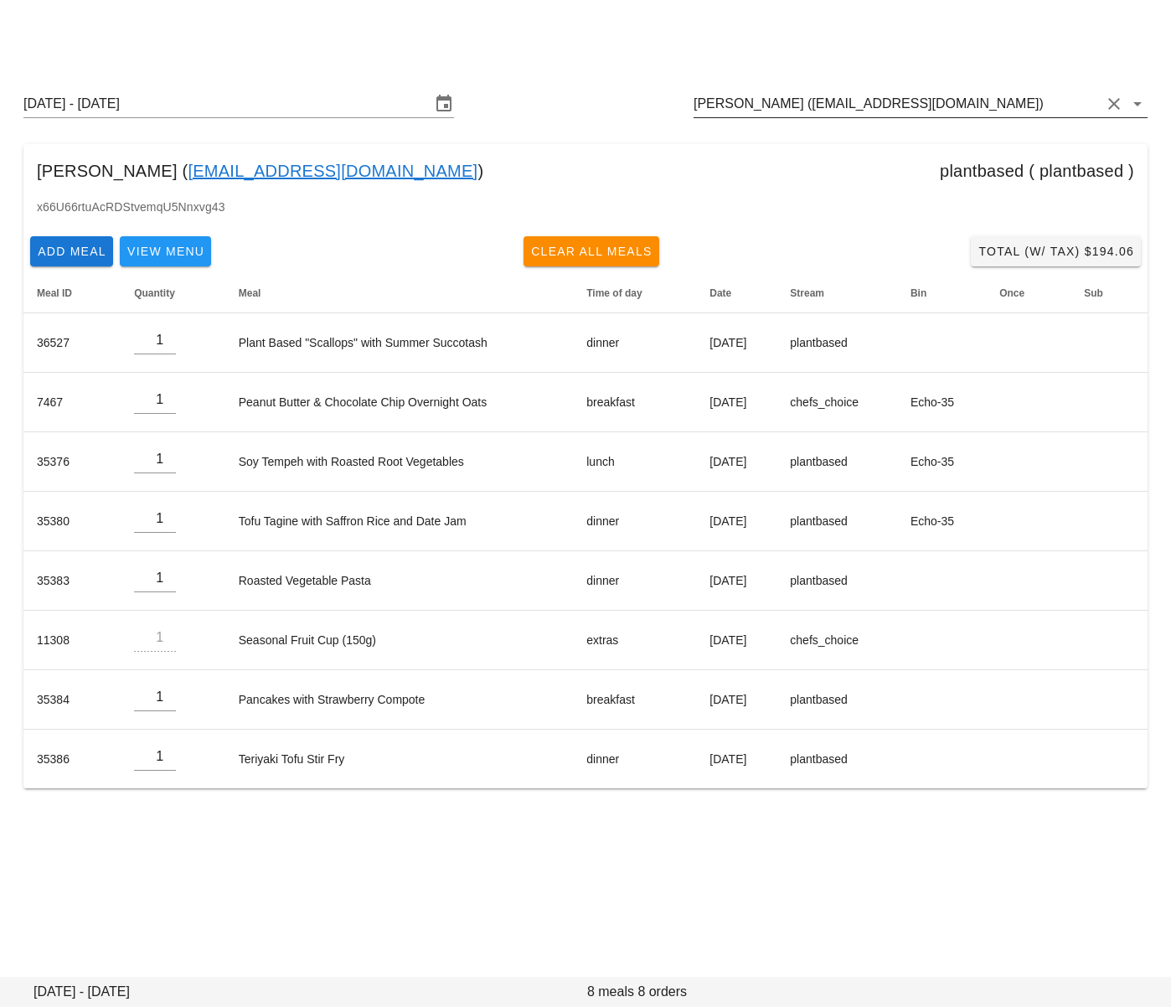
click at [835, 101] on input "[PERSON_NAME] ([EMAIL_ADDRESS][DOMAIN_NAME])" at bounding box center [897, 103] width 407 height 27
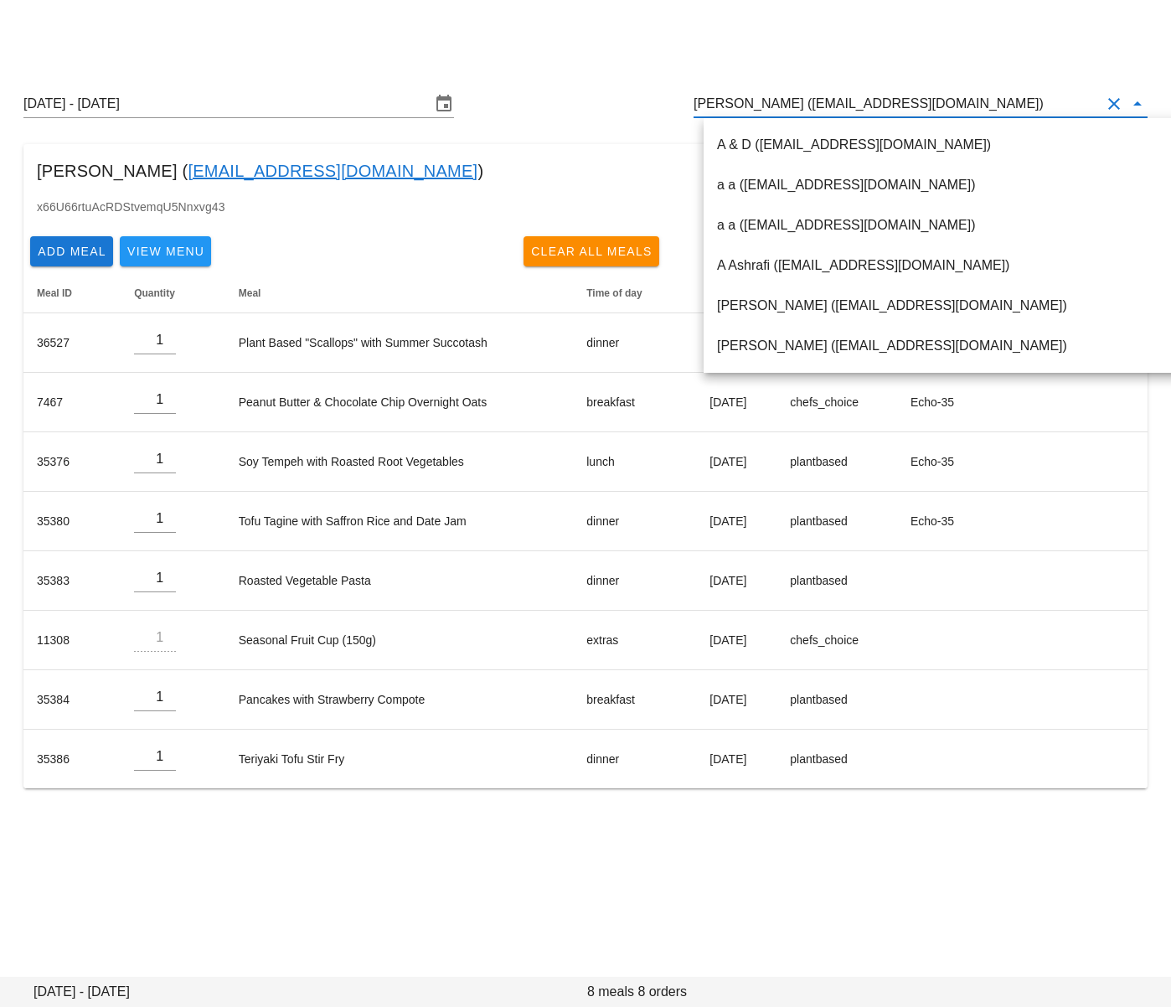
click at [825, 103] on input "[PERSON_NAME] ([EMAIL_ADDRESS][DOMAIN_NAME])" at bounding box center [897, 103] width 407 height 27
drag, startPoint x: 815, startPoint y: 105, endPoint x: 965, endPoint y: 102, distance: 150.0
click at [965, 102] on input "[PERSON_NAME] ([EMAIL_ADDRESS][DOMAIN_NAME])" at bounding box center [897, 103] width 407 height 27
click at [986, 870] on div "Order Edit Other Production Dates [DATE] - [DATE] [PERSON_NAME] ([EMAIL_ADDRESS…" at bounding box center [585, 503] width 1171 height 1007
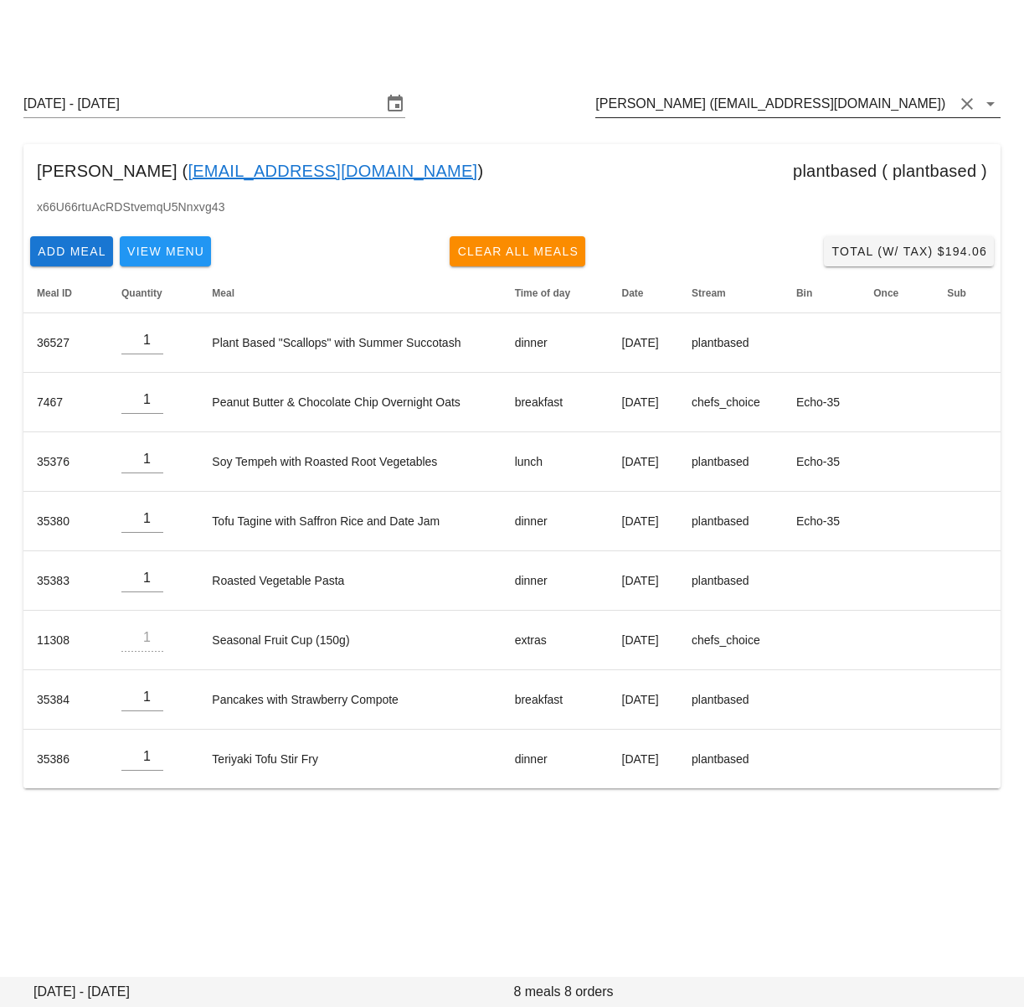
click at [679, 101] on input "[PERSON_NAME] ([EMAIL_ADDRESS][DOMAIN_NAME])" at bounding box center [775, 103] width 359 height 27
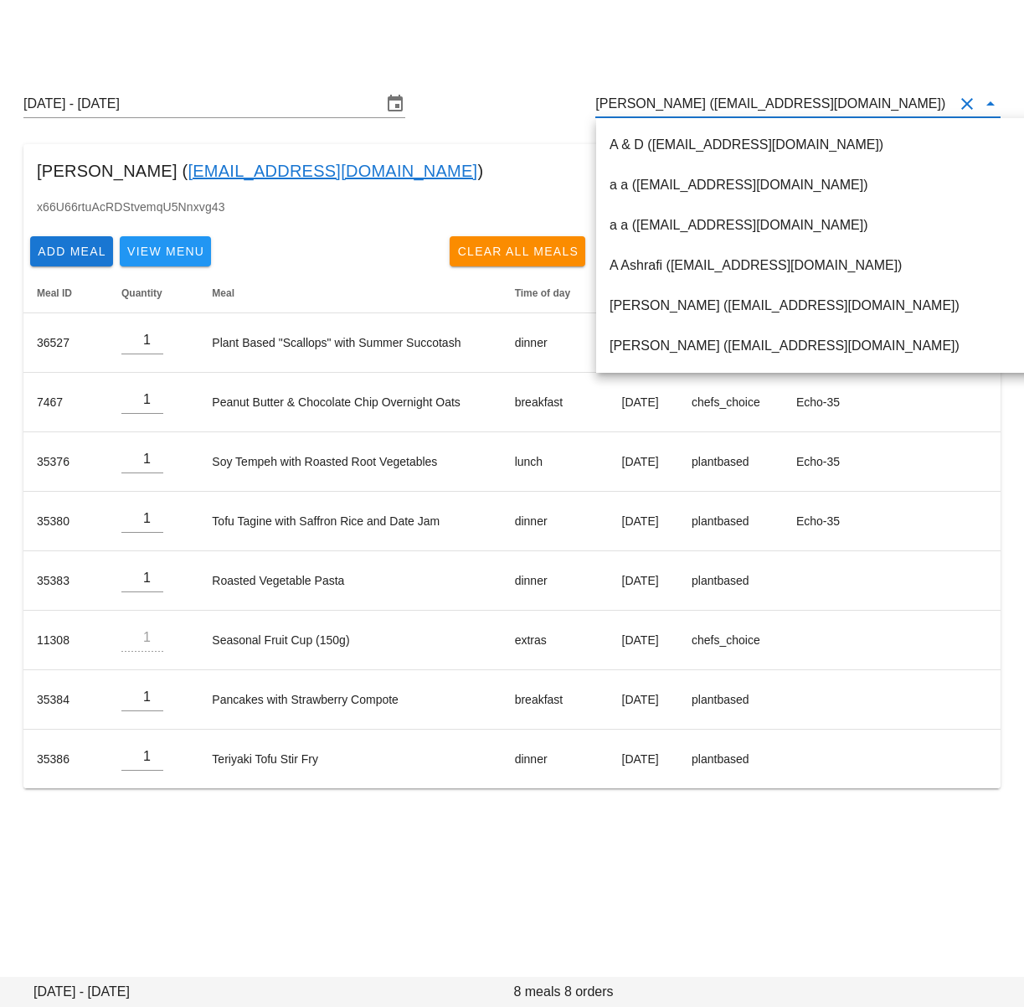
click at [679, 101] on input "[PERSON_NAME] ([EMAIL_ADDRESS][DOMAIN_NAME])" at bounding box center [775, 103] width 359 height 27
paste input "[EMAIL_ADDRESS][DOMAIN_NAME]"
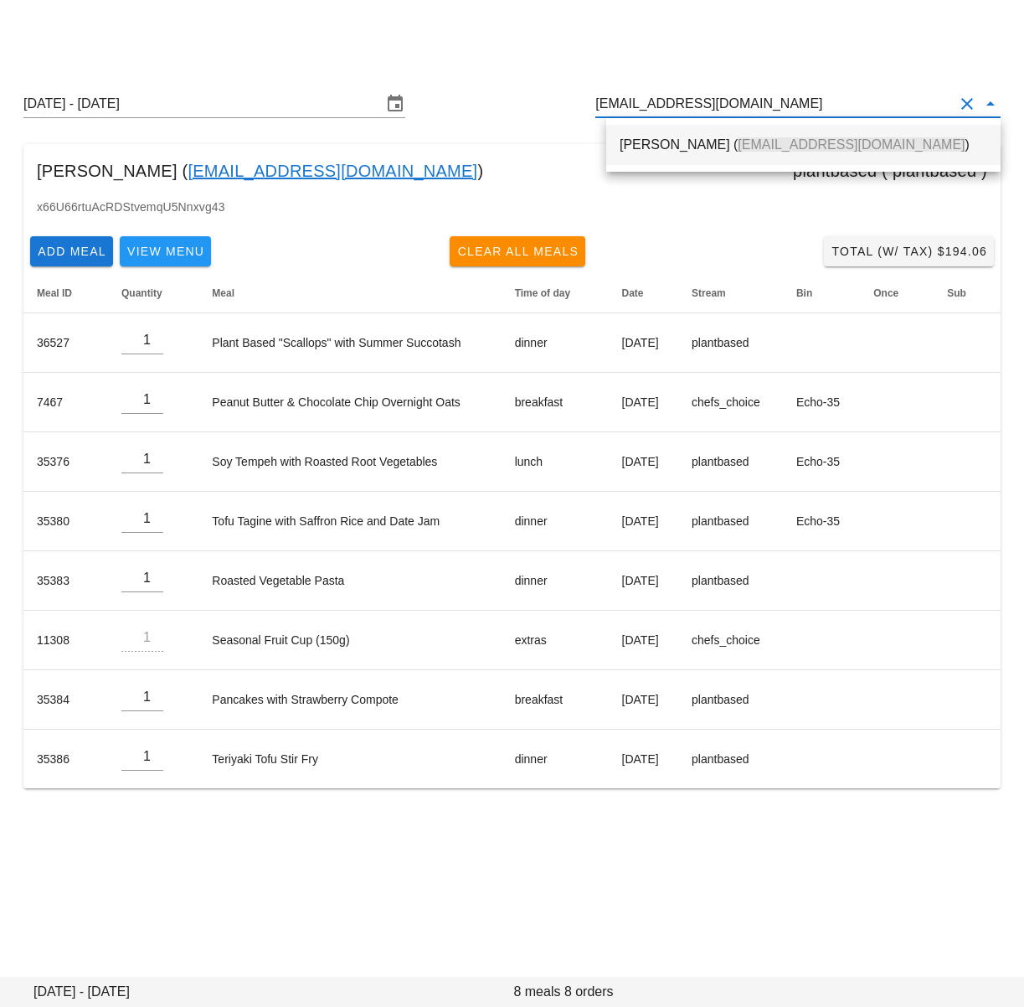
click at [654, 137] on div "[PERSON_NAME] ( [PERSON_NAME][EMAIL_ADDRESS][DOMAIN_NAME] )" at bounding box center [804, 145] width 368 height 16
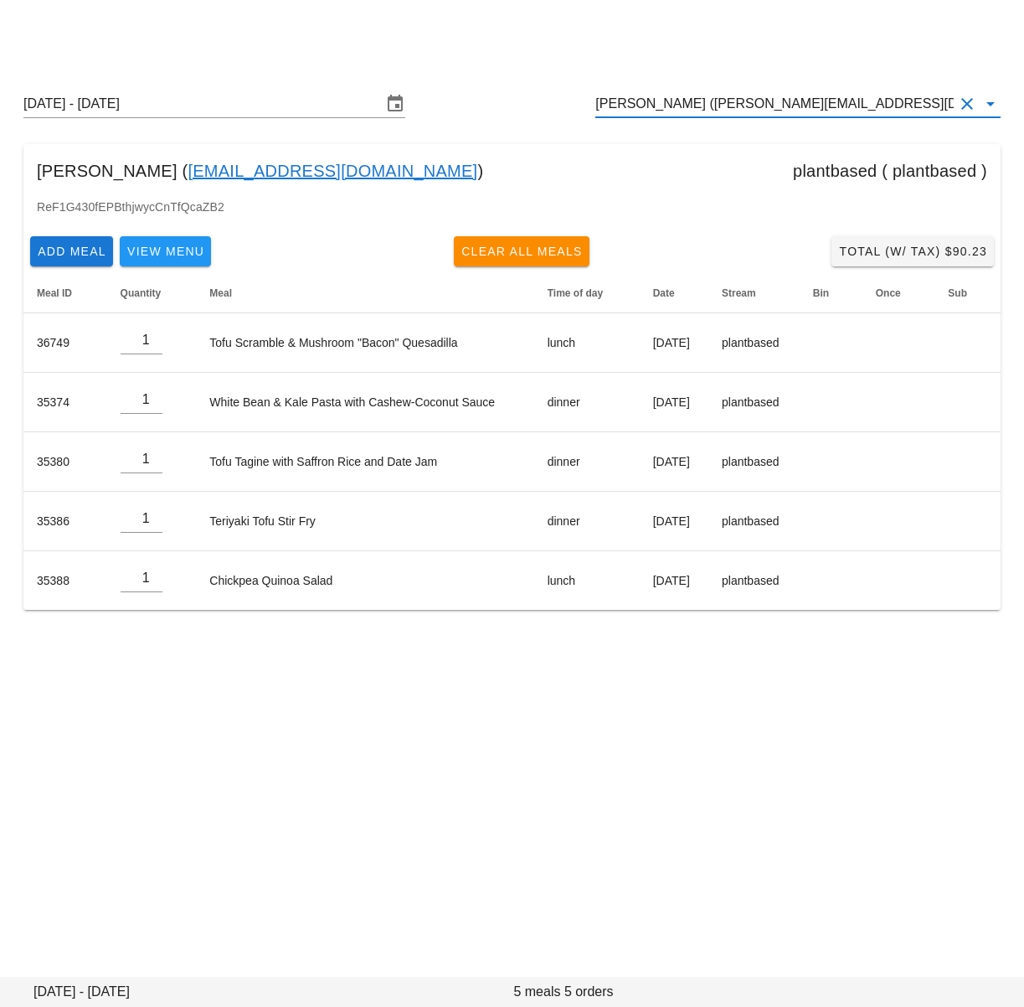
type input "Natalia Kwasnicki (nataliakwas@gmail.com)"
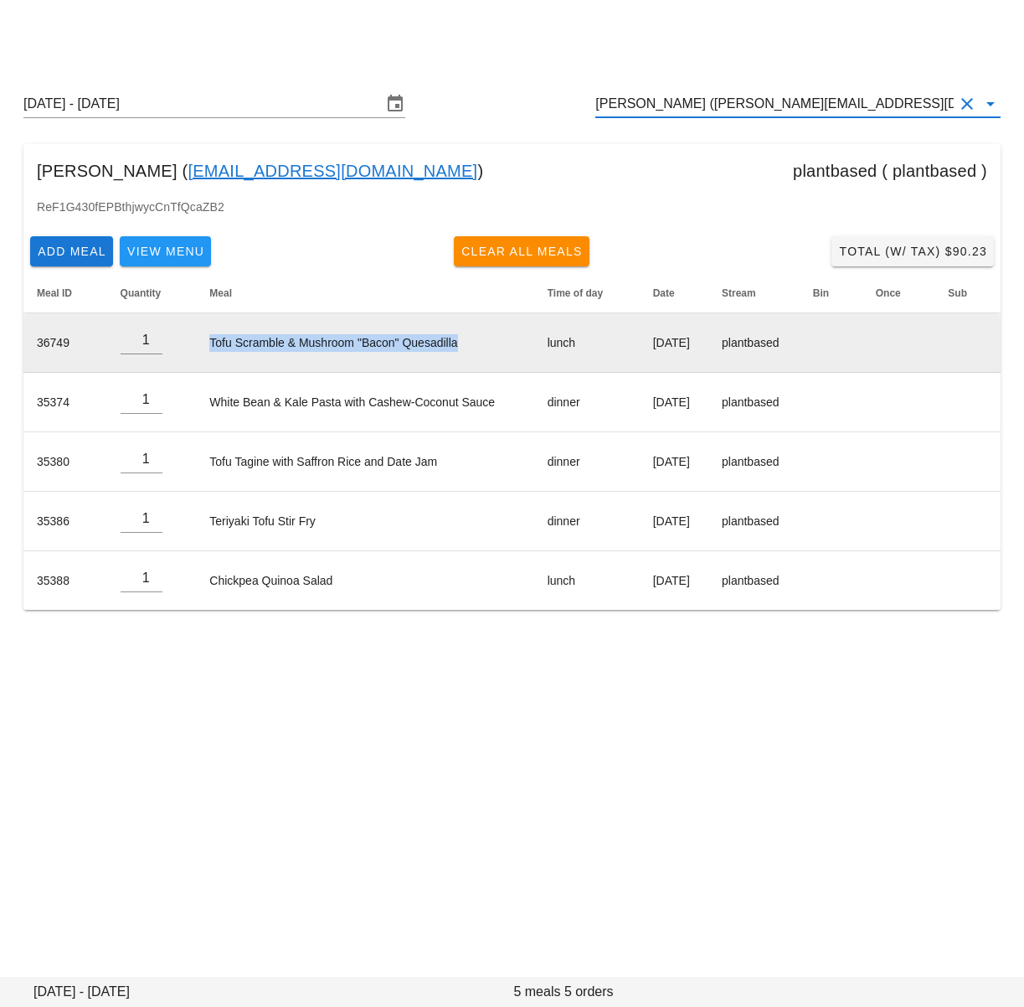
drag, startPoint x: 198, startPoint y: 341, endPoint x: 494, endPoint y: 346, distance: 296.6
click at [492, 346] on td "Tofu Scramble & Mushroom "Bacon" Quesadilla" at bounding box center [365, 342] width 338 height 59
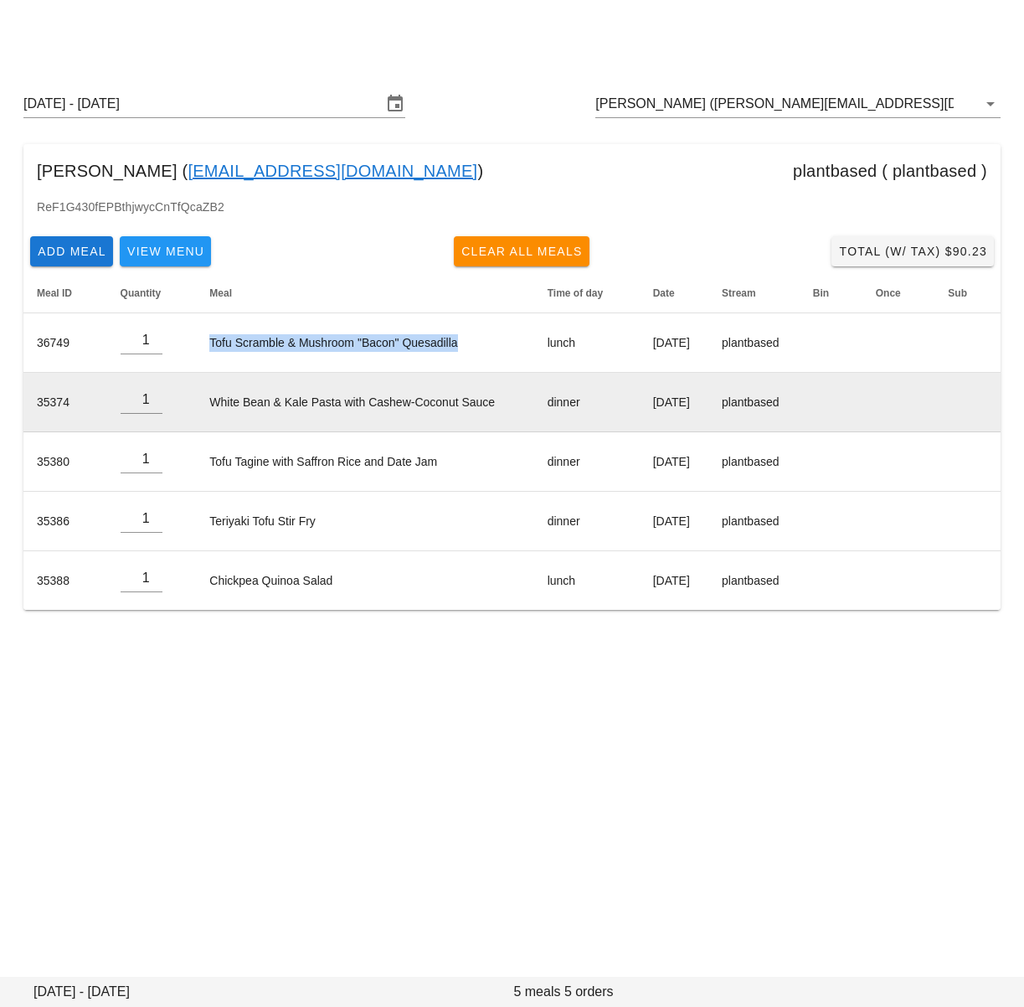
copy td "Tofu Scramble & Mushroom "Bacon" Quesadilla"
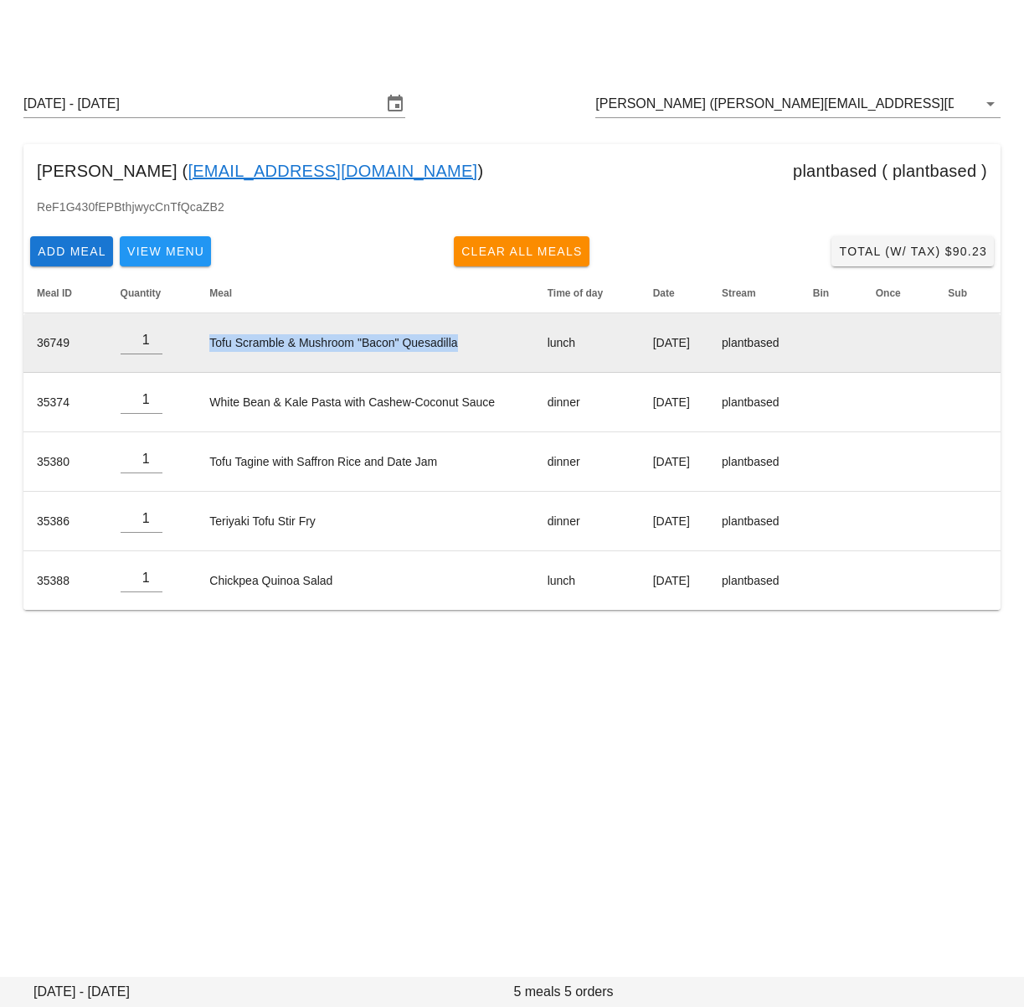
drag, startPoint x: 614, startPoint y: 343, endPoint x: 699, endPoint y: 342, distance: 85.4
click at [699, 342] on td "[DATE]" at bounding box center [674, 342] width 69 height 59
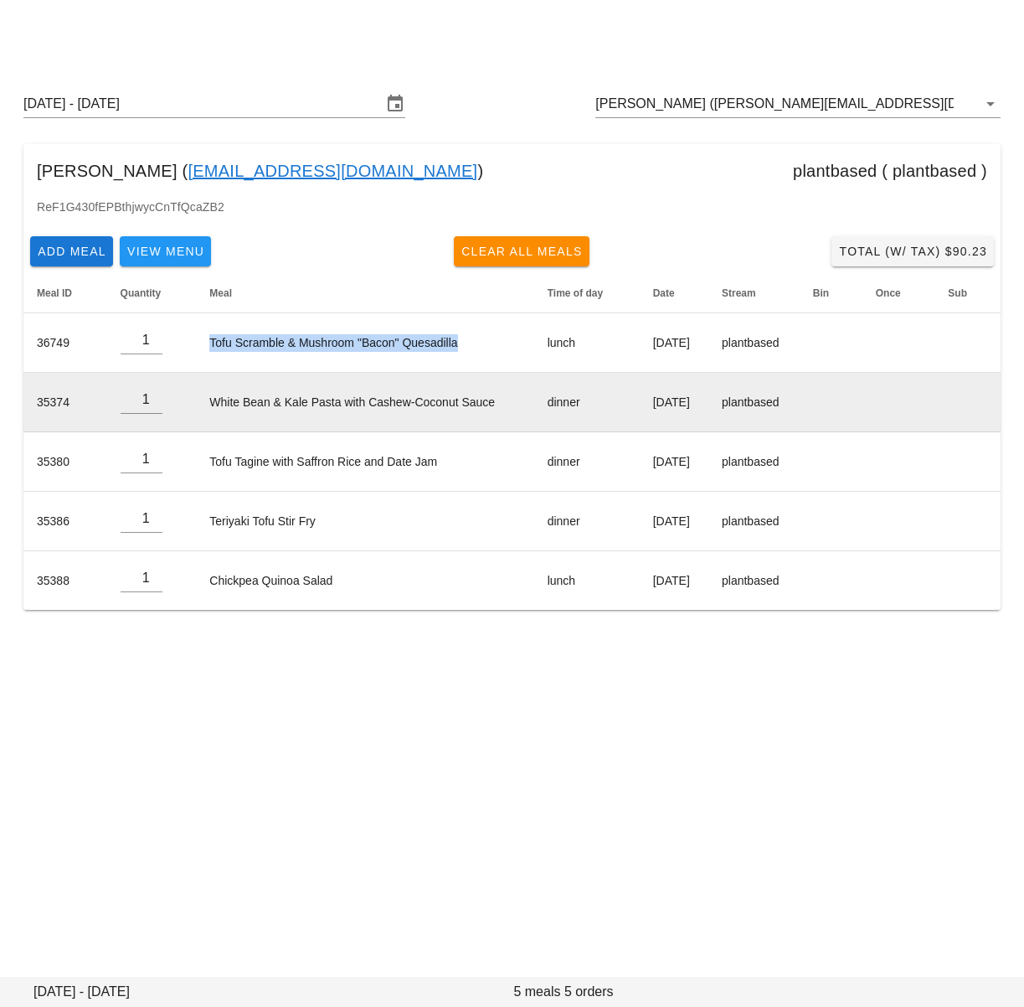
copy td "[DATE]"
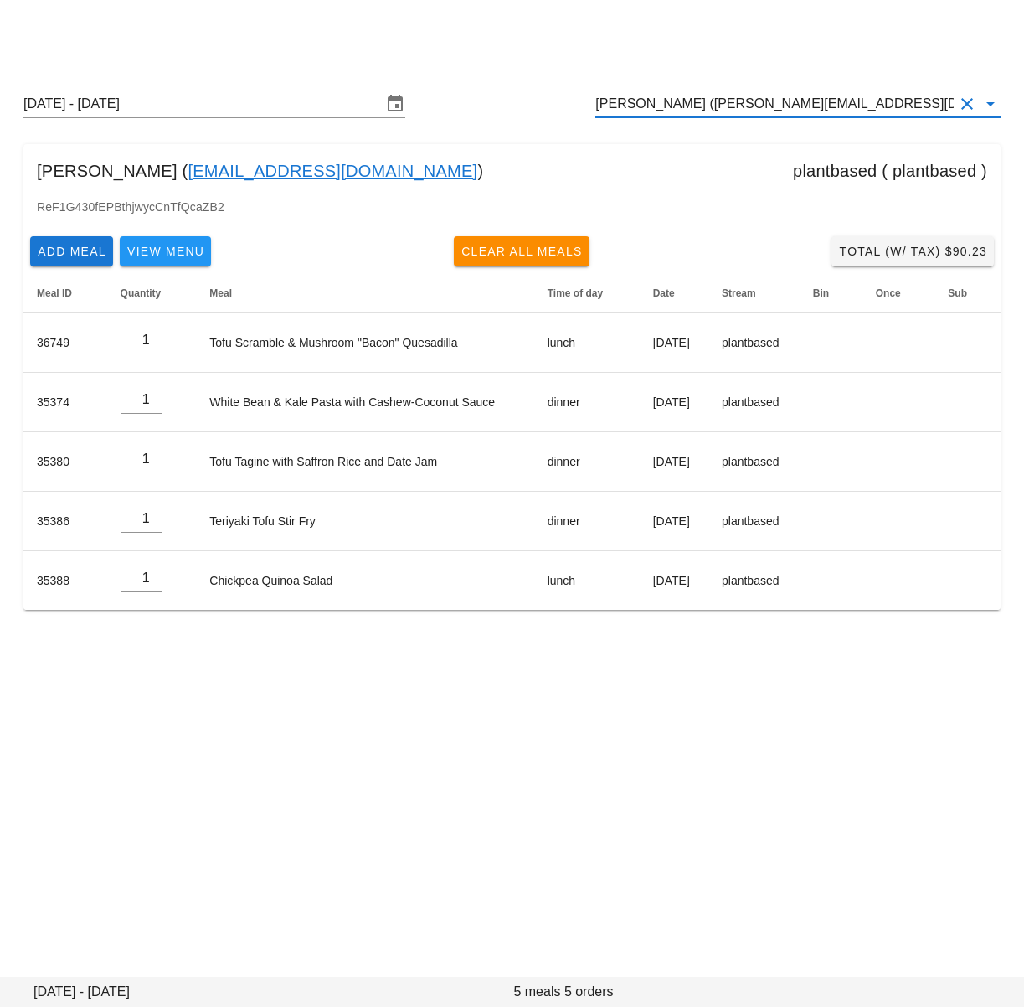
click at [715, 105] on input "Natalia Kwasnicki (nataliakwas@gmail.com)" at bounding box center [775, 103] width 359 height 27
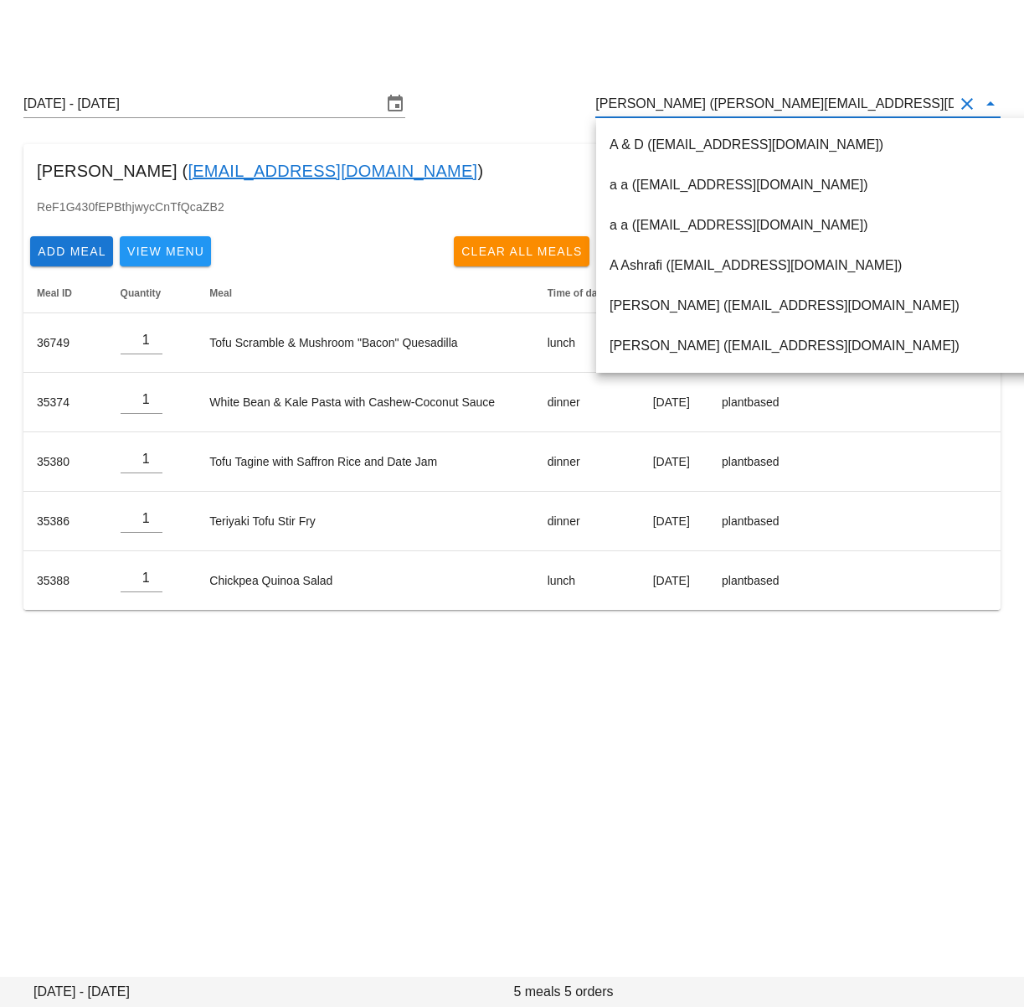
click at [718, 106] on input "Natalia Kwasnicki (nataliakwas@gmail.com)" at bounding box center [775, 103] width 359 height 27
drag, startPoint x: 718, startPoint y: 106, endPoint x: 848, endPoint y: 101, distance: 129.9
click at [848, 101] on input "Natalia Kwasnicki (nataliakwas@gmail.com)" at bounding box center [775, 103] width 359 height 27
click at [480, 796] on div "Order Edit Other Production Dates Sunday August 31 - Saturday September 6 Natal…" at bounding box center [512, 503] width 1024 height 1007
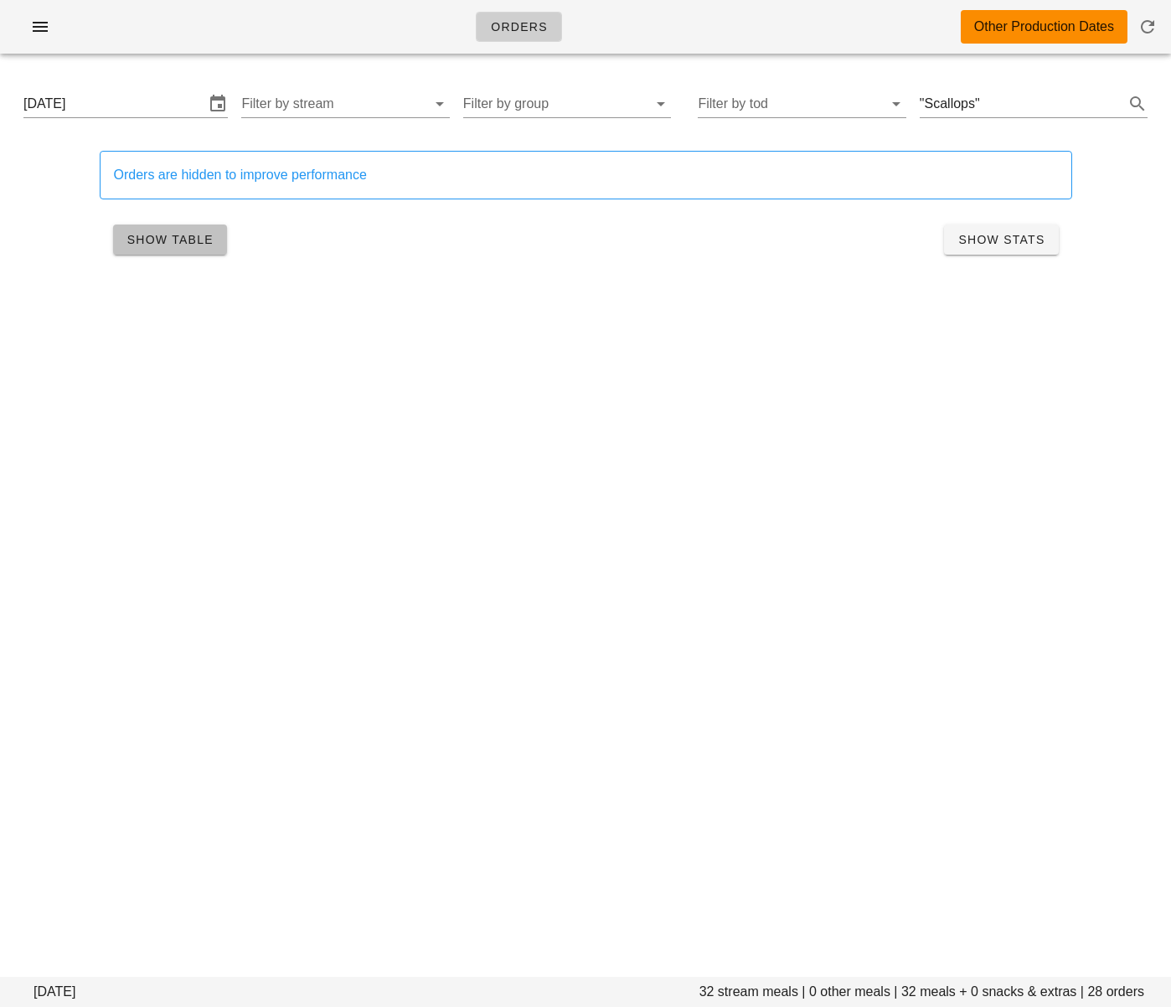
click at [144, 248] on button "Show Table" at bounding box center [170, 239] width 114 height 30
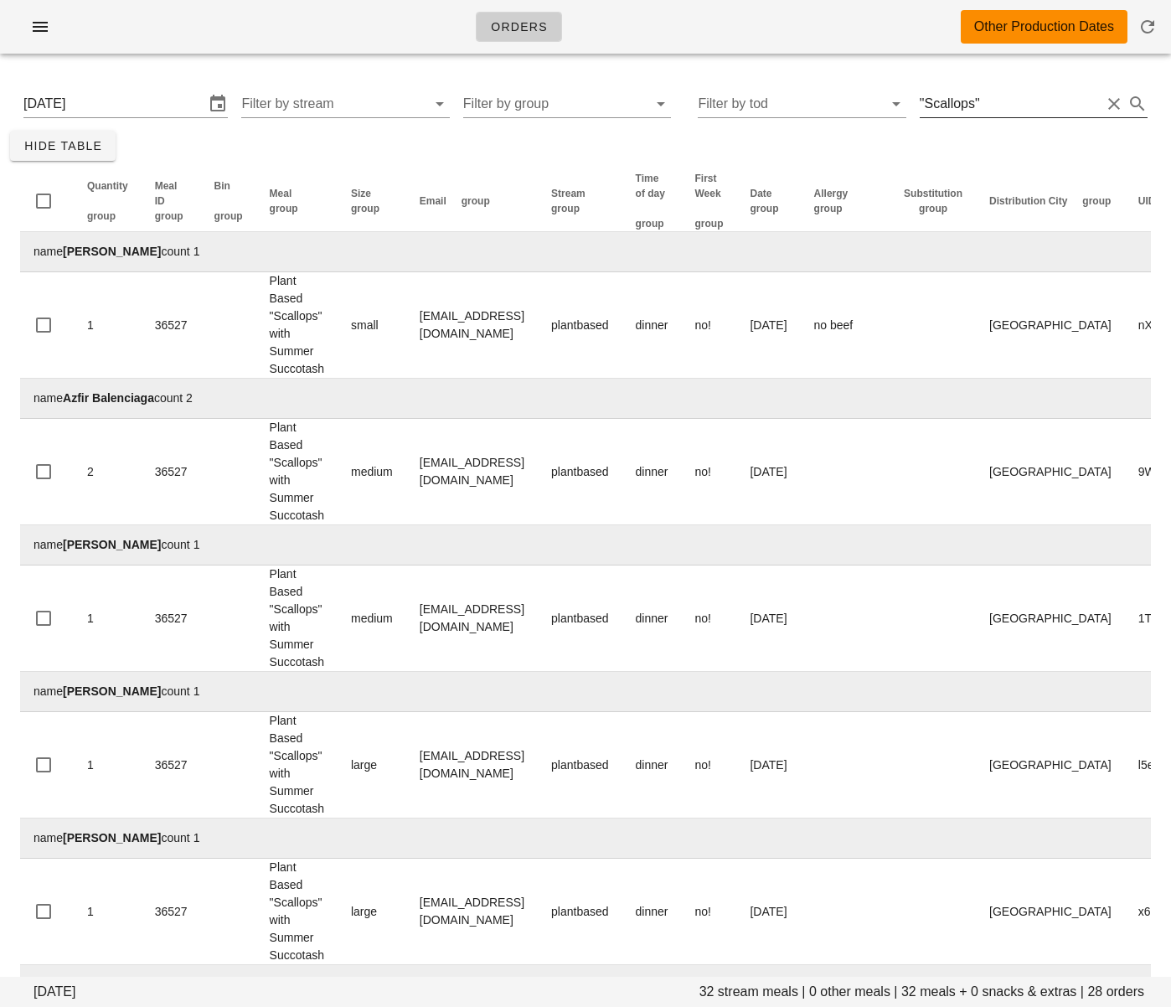
click at [1005, 107] on input ""Scallops"" at bounding box center [1010, 103] width 181 height 27
click at [1008, 108] on input ""Scallops"" at bounding box center [1010, 103] width 181 height 27
drag, startPoint x: 995, startPoint y: 109, endPoint x: 903, endPoint y: 105, distance: 92.2
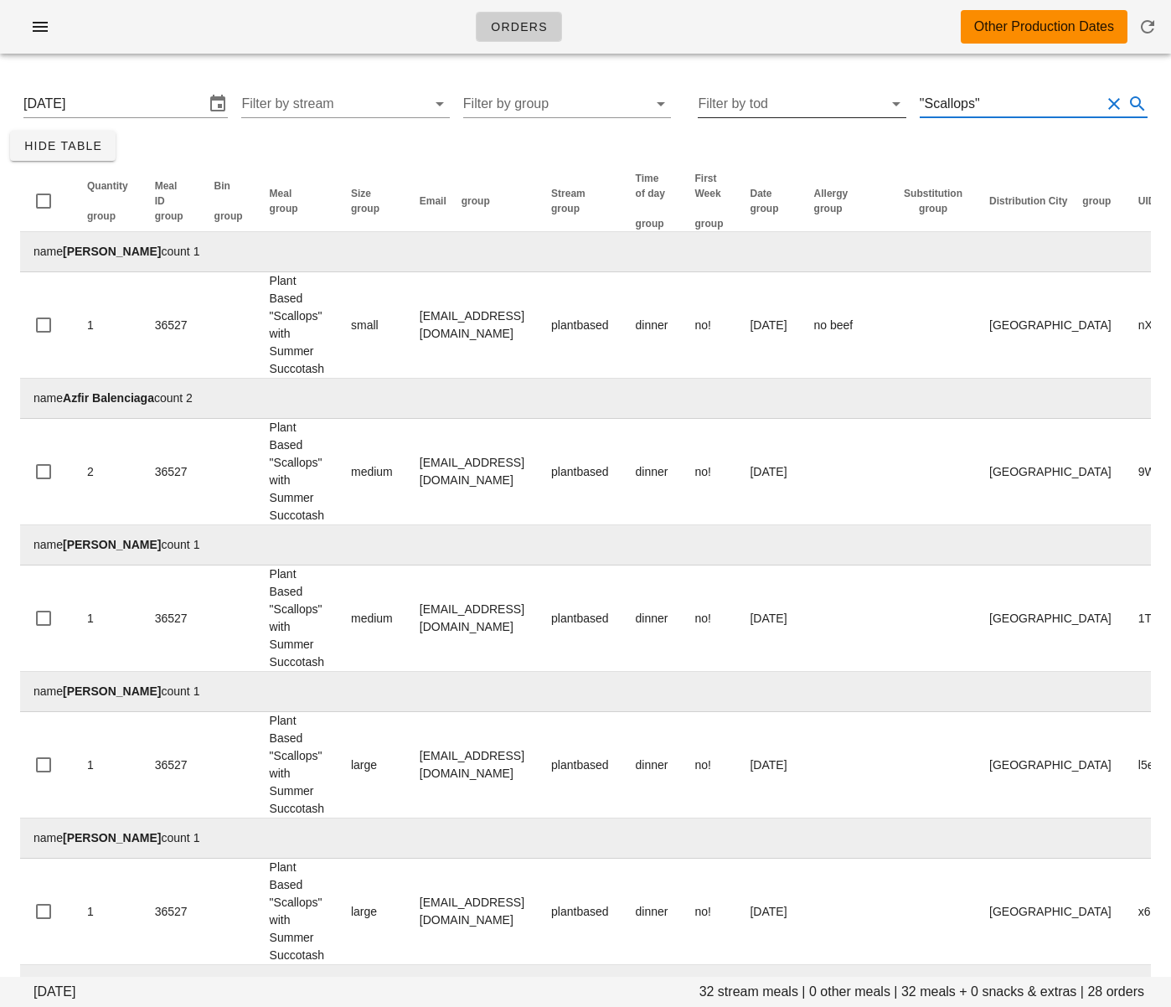
click at [903, 105] on div "[DATE] Filter by stream Filter by group Filter by [PERSON_NAME] "Scallops"" at bounding box center [585, 104] width 1151 height 54
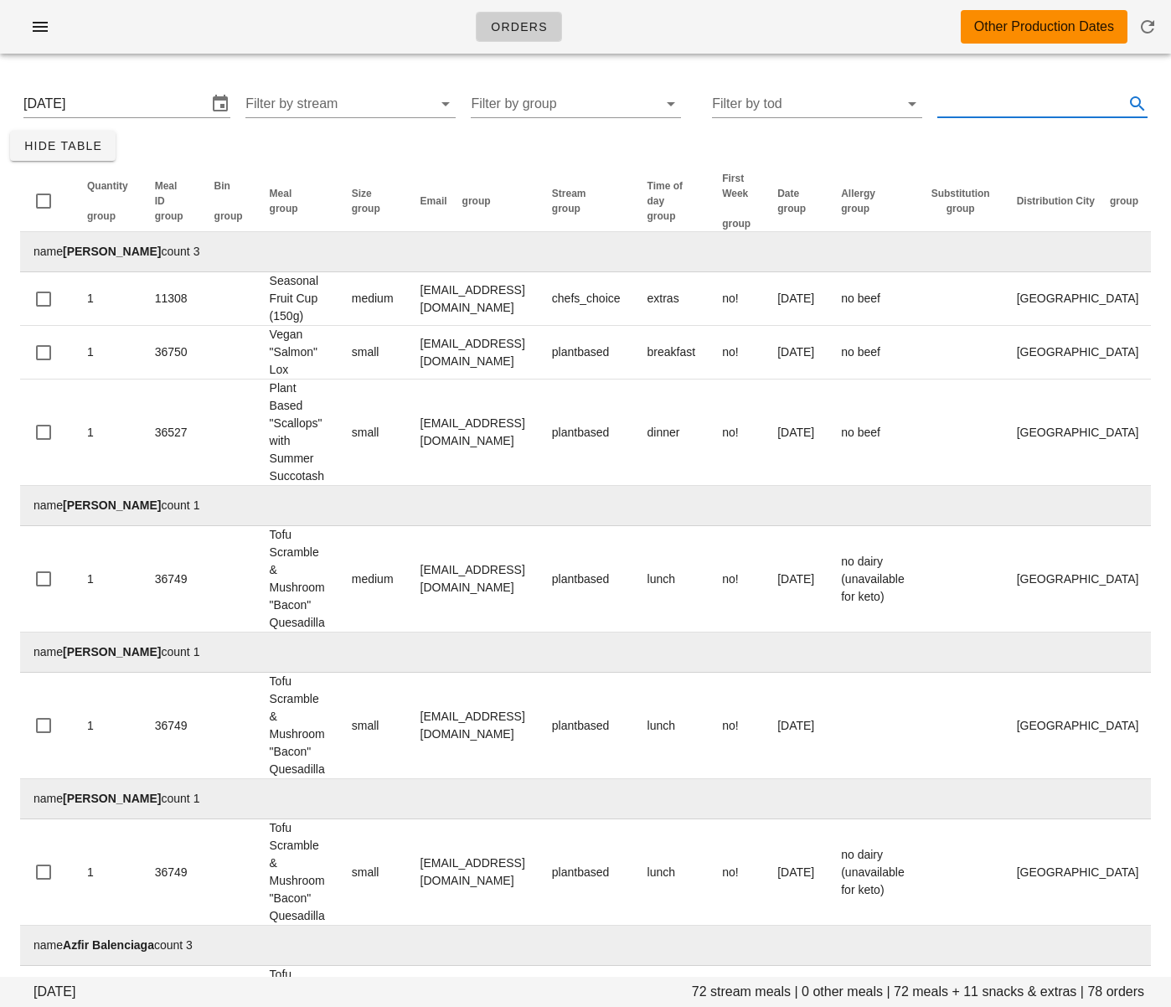
paste input "Q"
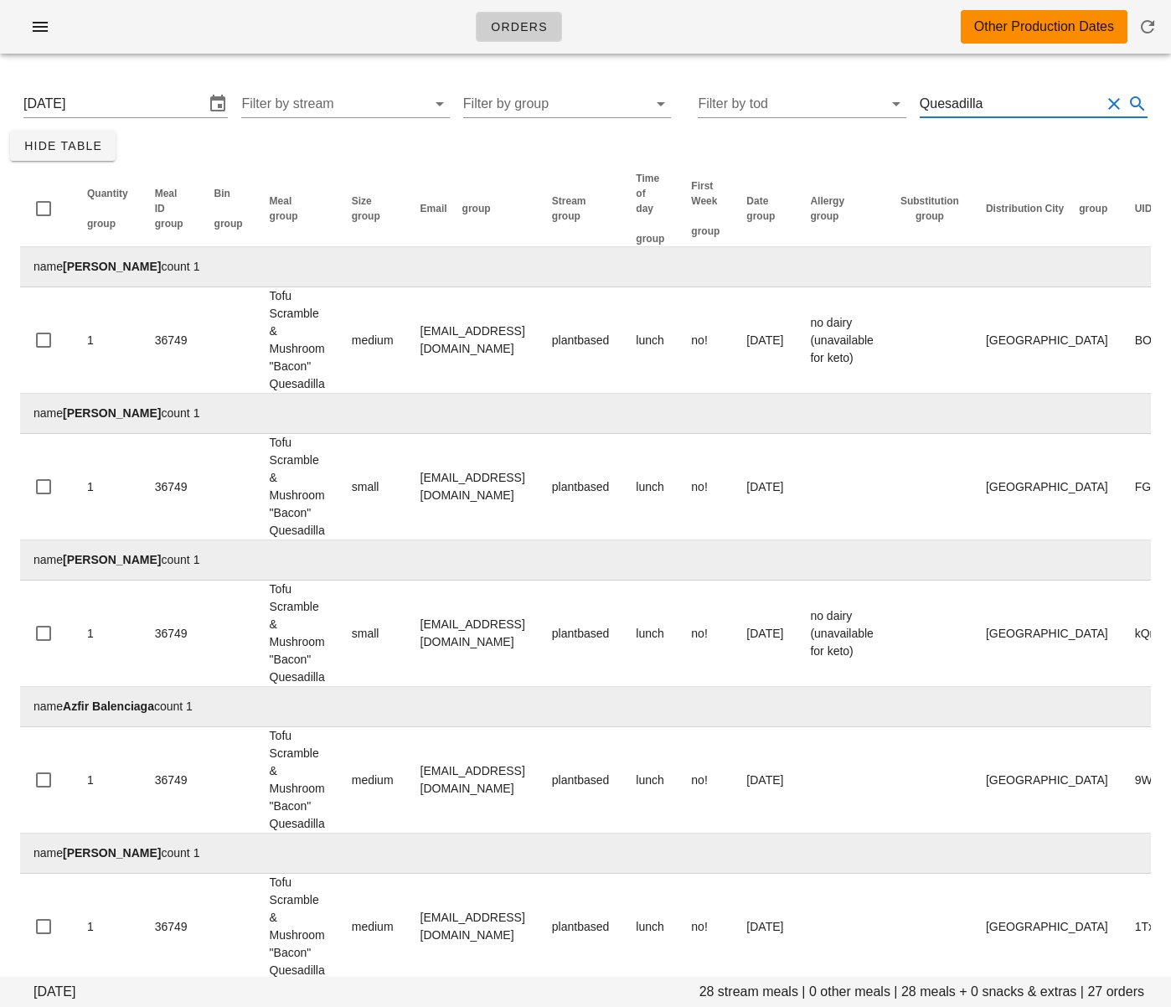
click at [968, 104] on input "Quesadilla" at bounding box center [1010, 103] width 181 height 27
paste input ""Bacon""
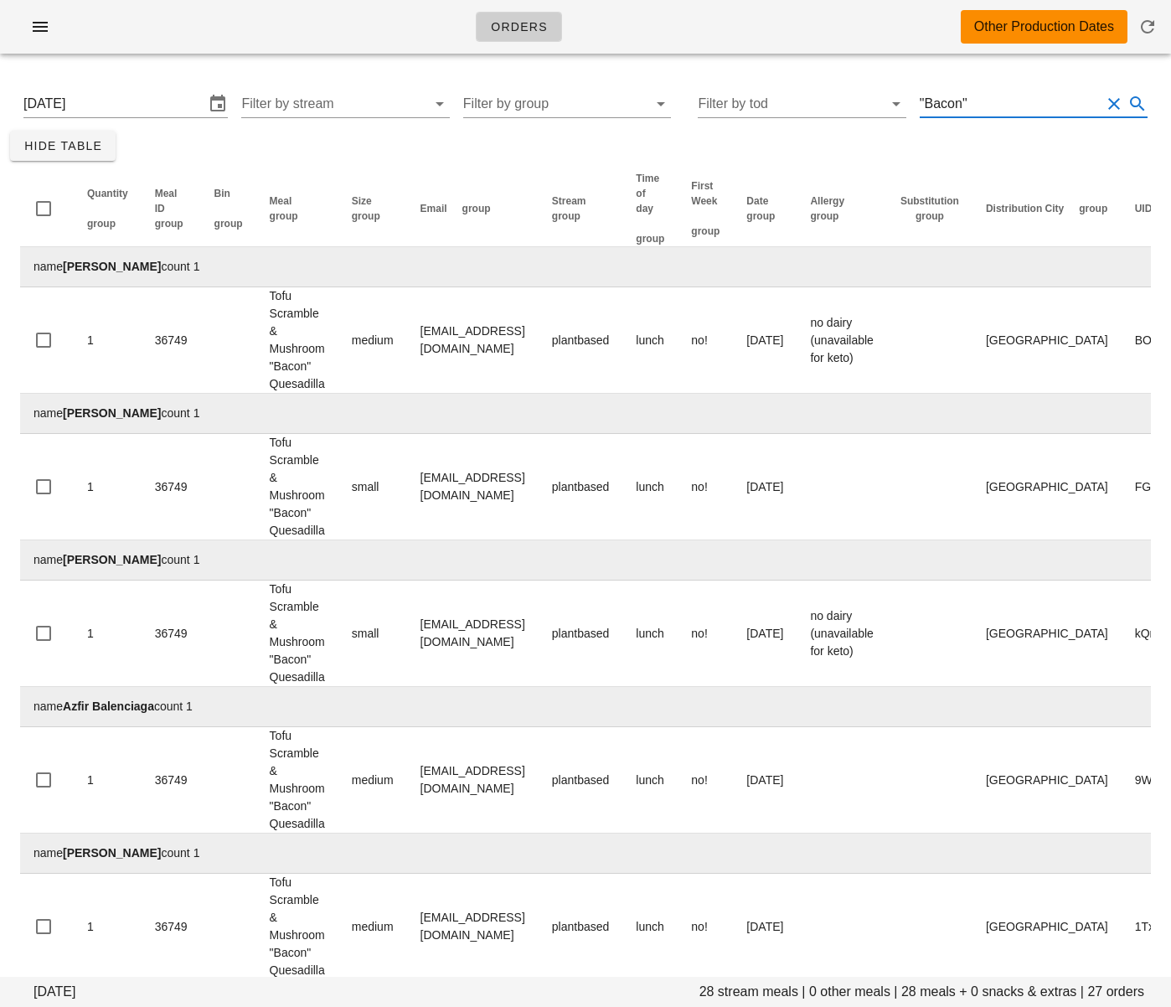
type input ""Bacon""
click at [49, 19] on icon "button" at bounding box center [40, 27] width 20 height 20
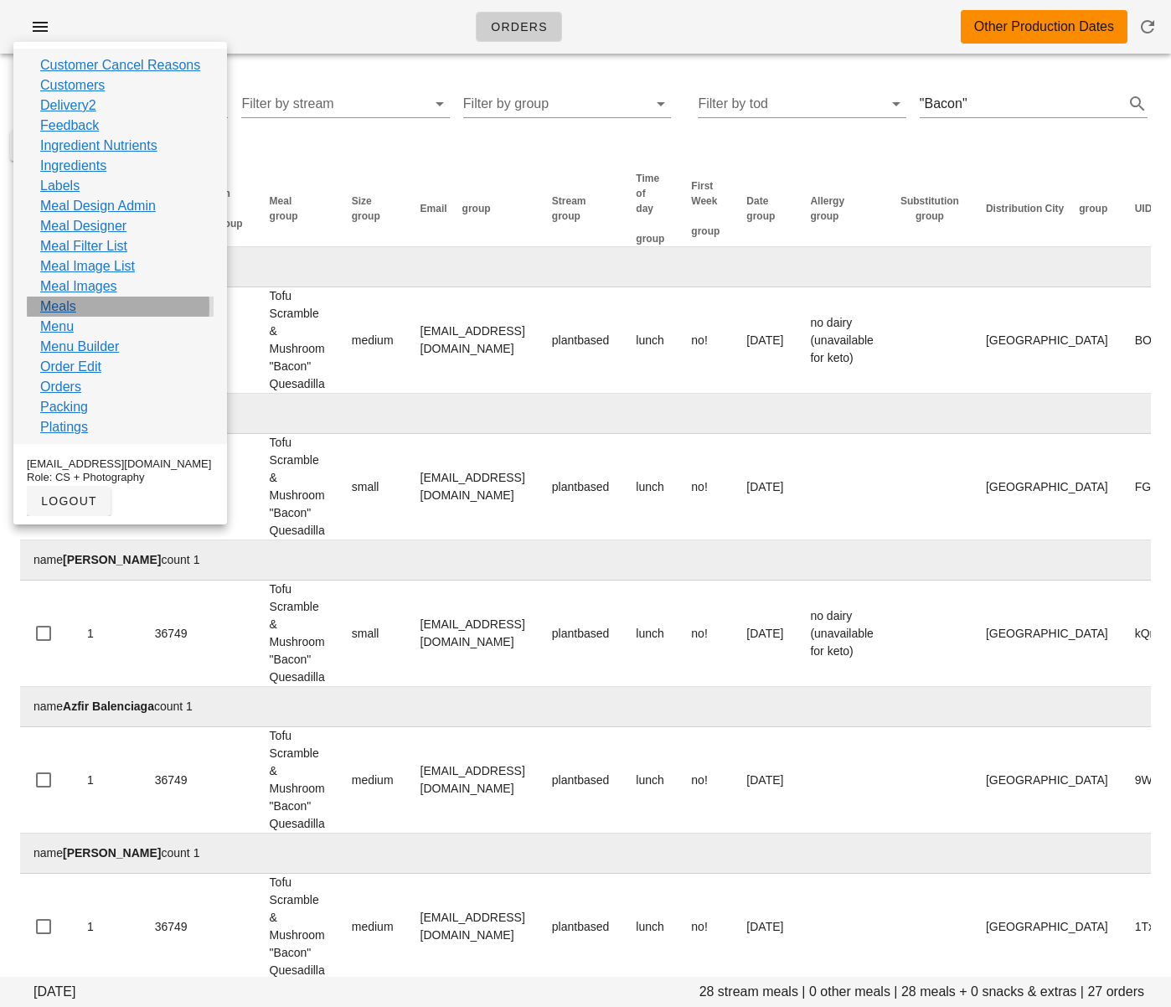
click at [79, 307] on div "Meals" at bounding box center [120, 307] width 187 height 20
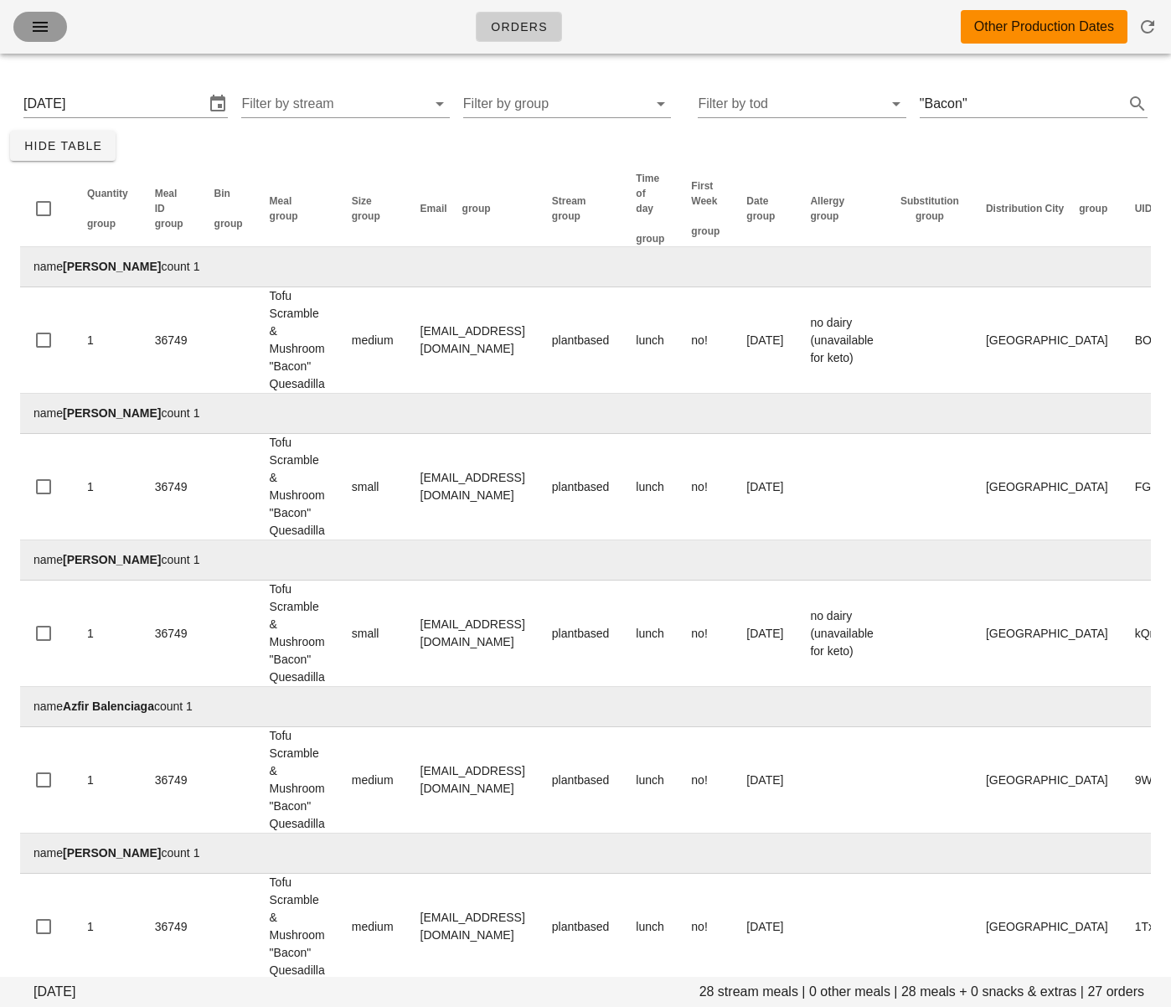
click at [34, 25] on icon "button" at bounding box center [40, 27] width 20 height 20
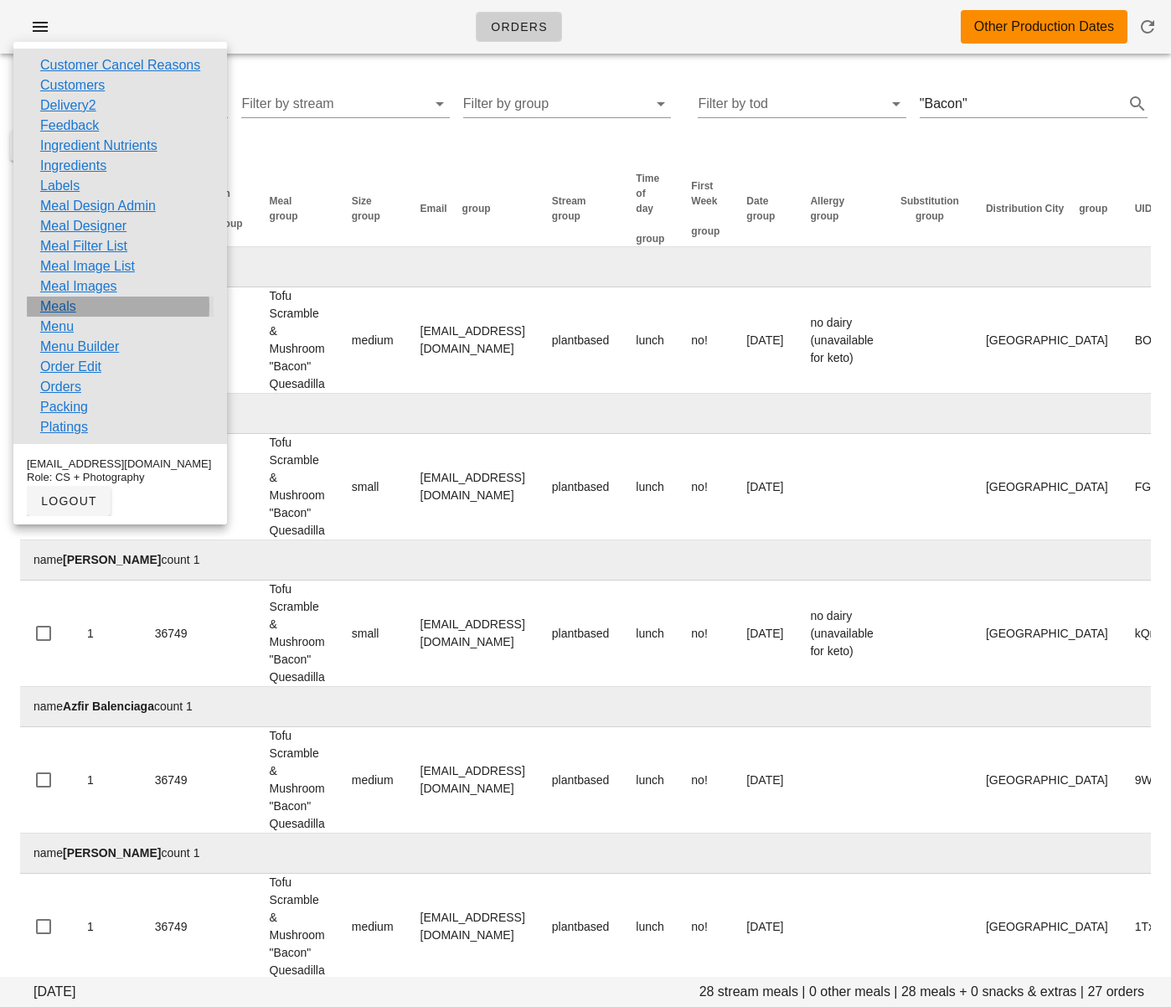
click at [74, 304] on link "Meals" at bounding box center [58, 307] width 36 height 20
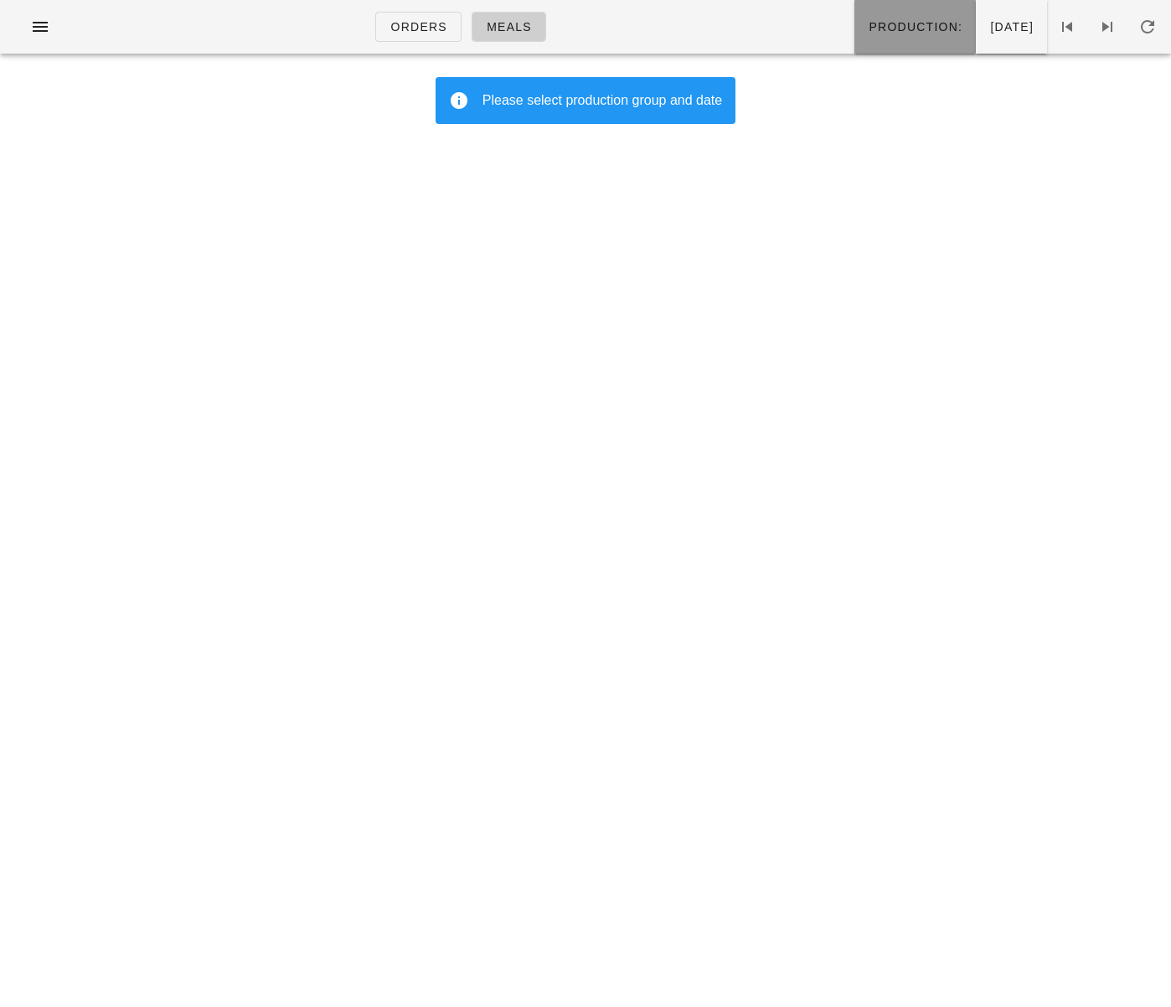
click at [868, 30] on span "Production:" at bounding box center [915, 26] width 95 height 13
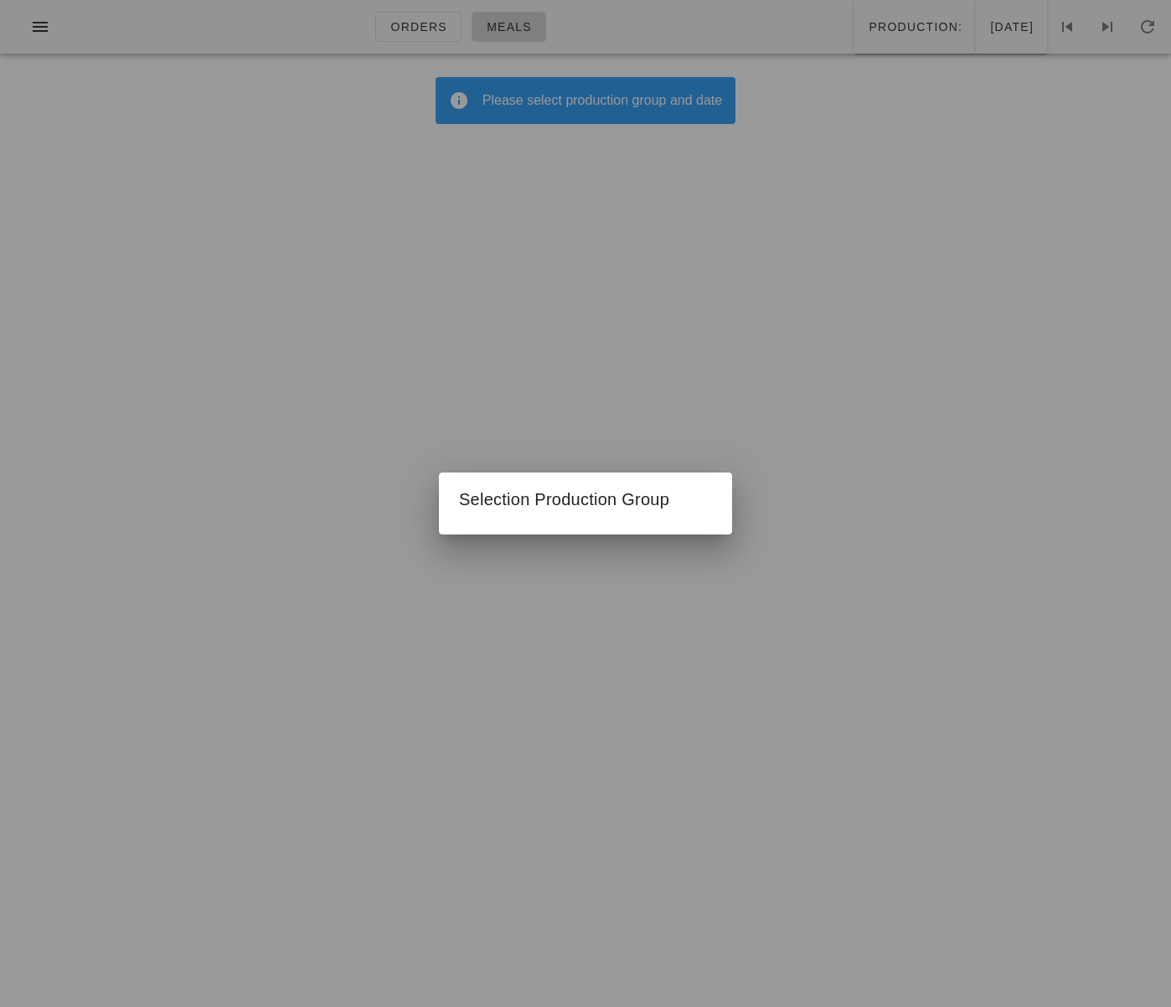
click at [865, 317] on div at bounding box center [585, 503] width 1171 height 1007
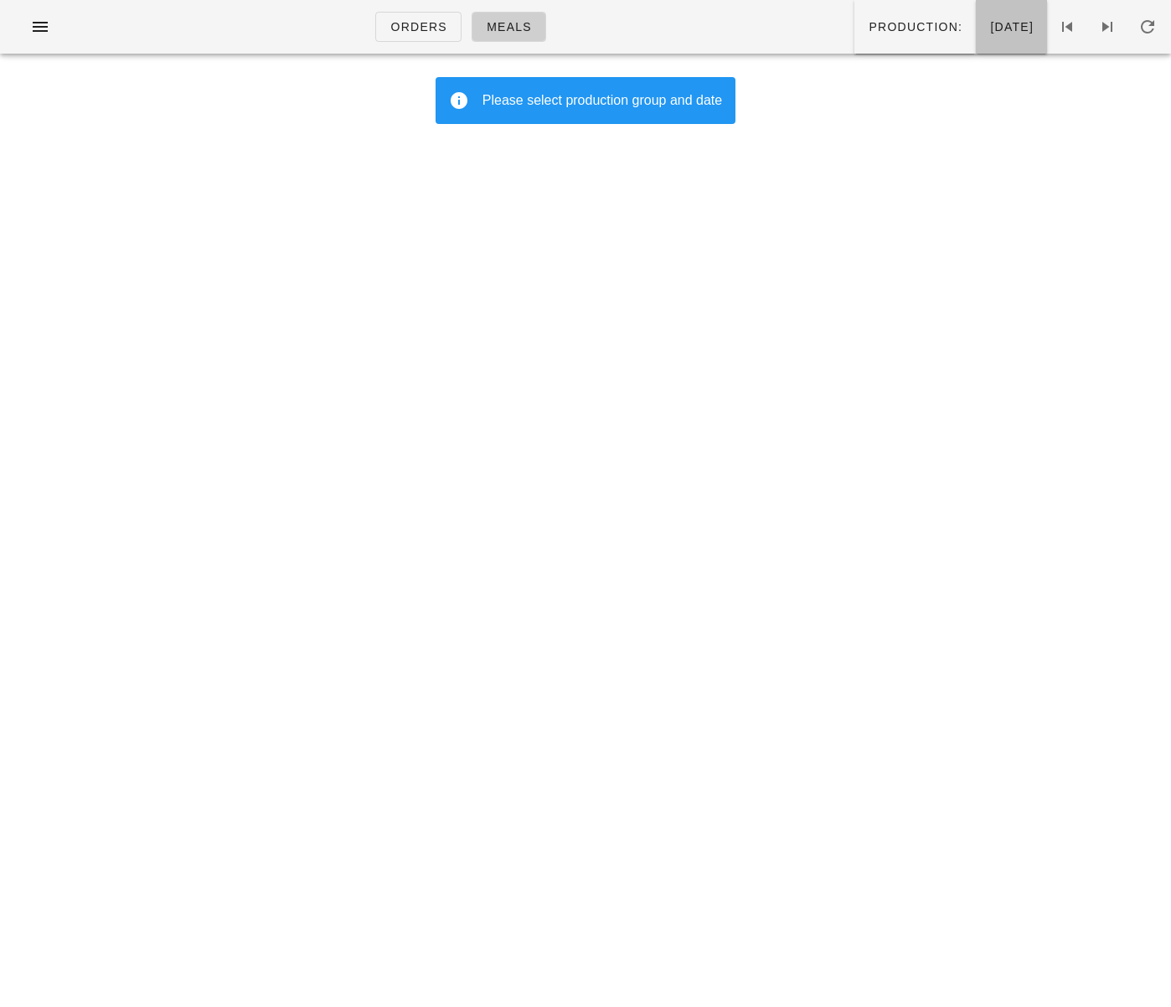
click at [989, 34] on span "Wednesday Aug 27" at bounding box center [1011, 26] width 44 height 13
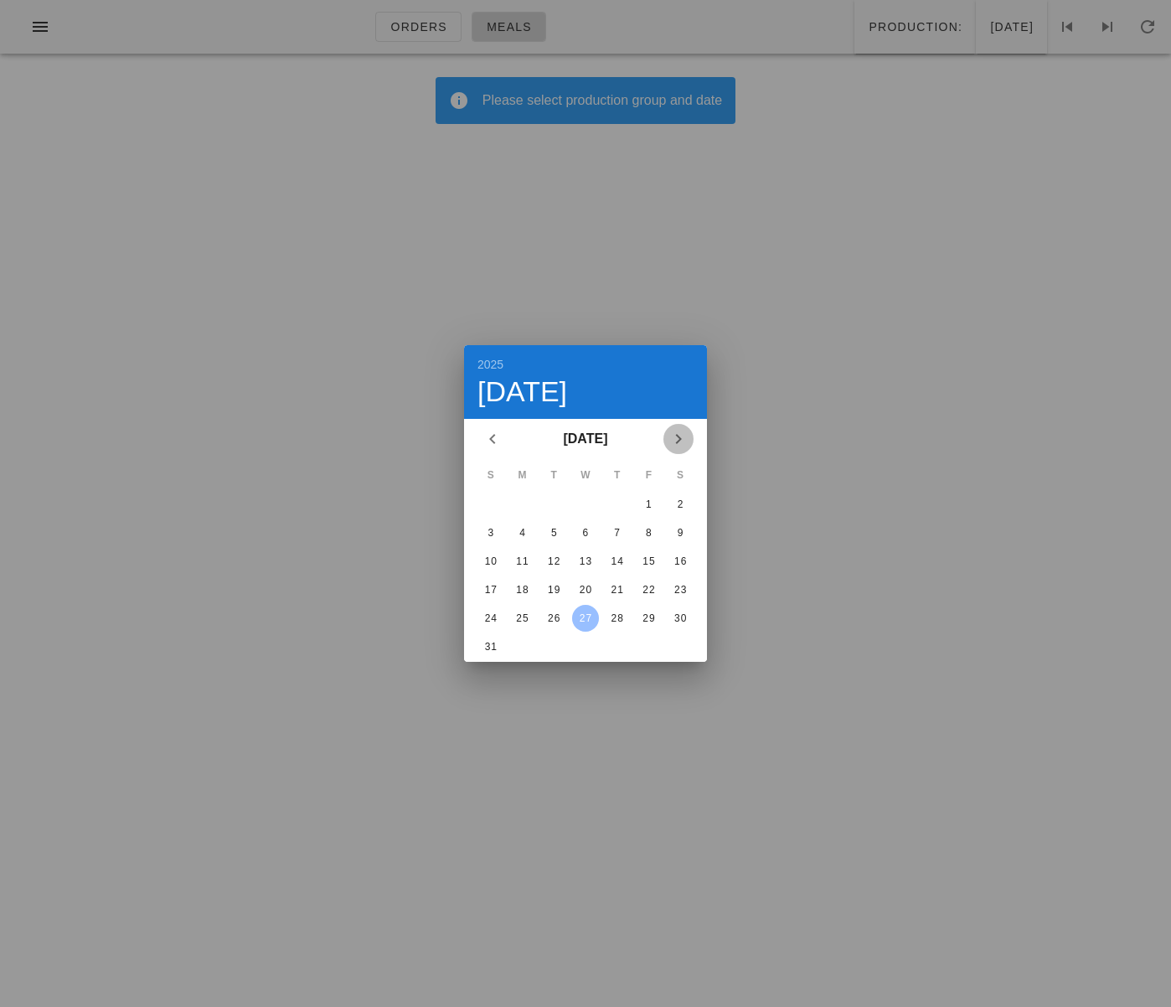
click at [684, 436] on icon "Next month" at bounding box center [678, 439] width 20 height 20
click at [523, 501] on div "1" at bounding box center [522, 504] width 27 height 12
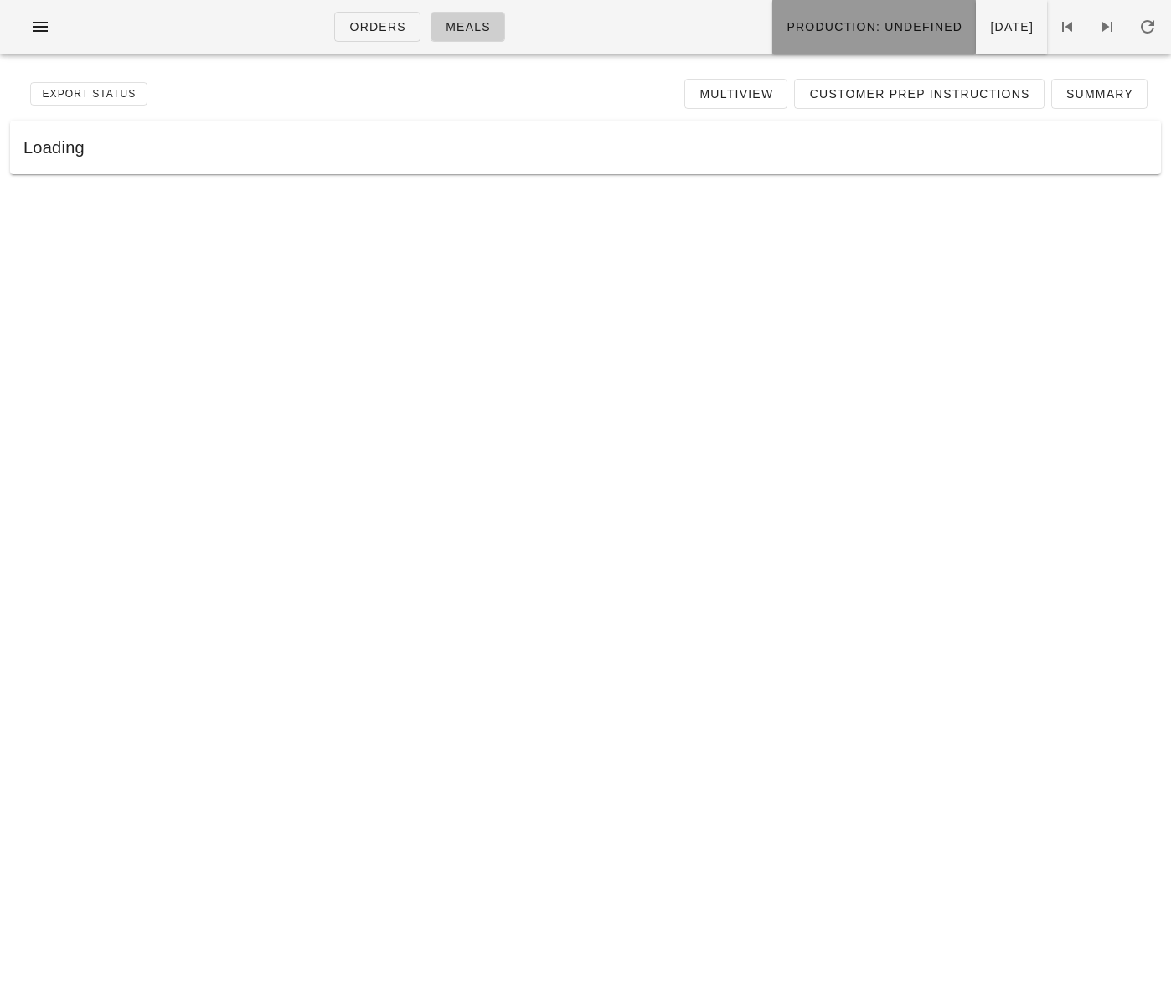
click at [818, 25] on span "Production: undefined" at bounding box center [874, 26] width 177 height 13
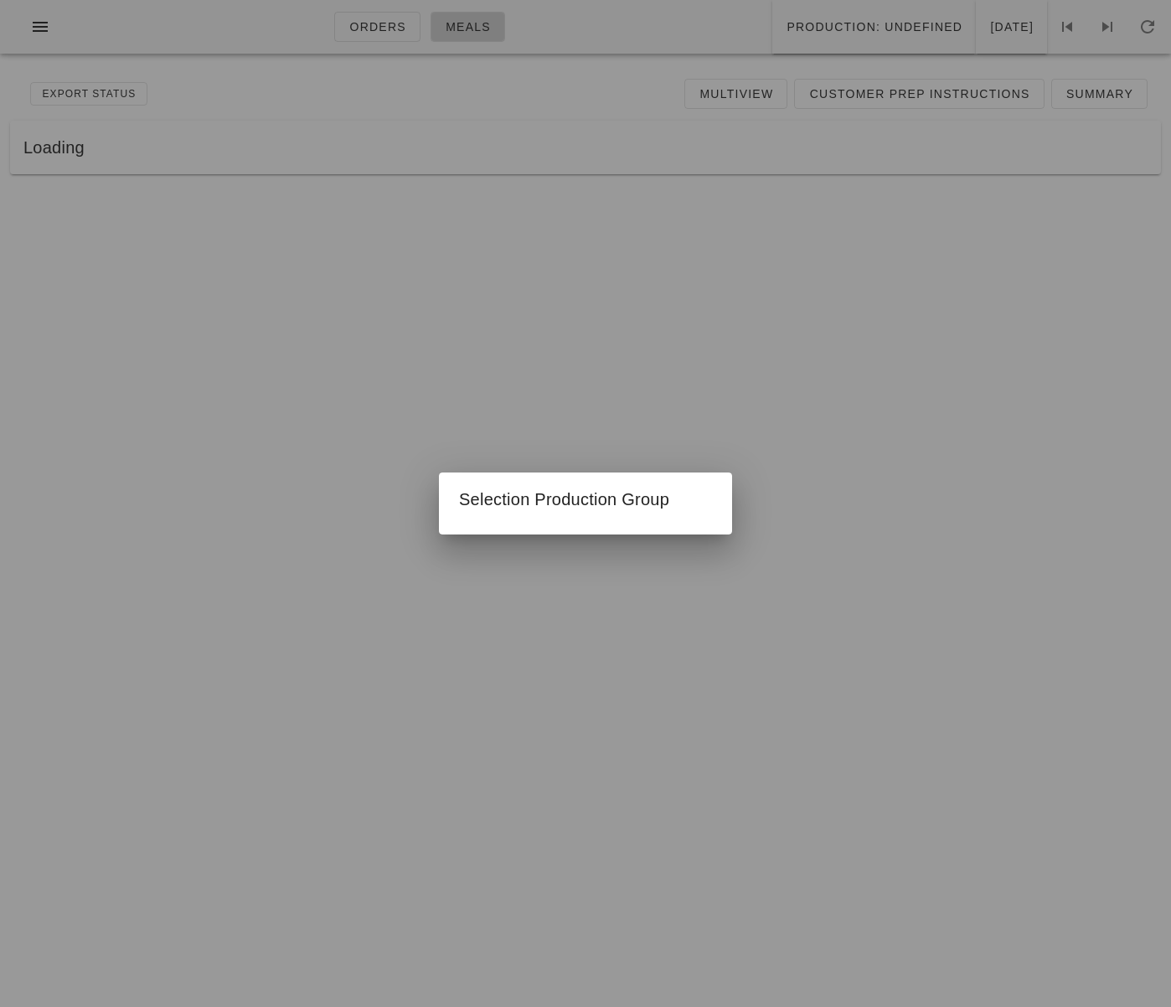
click at [613, 390] on div at bounding box center [585, 503] width 1171 height 1007
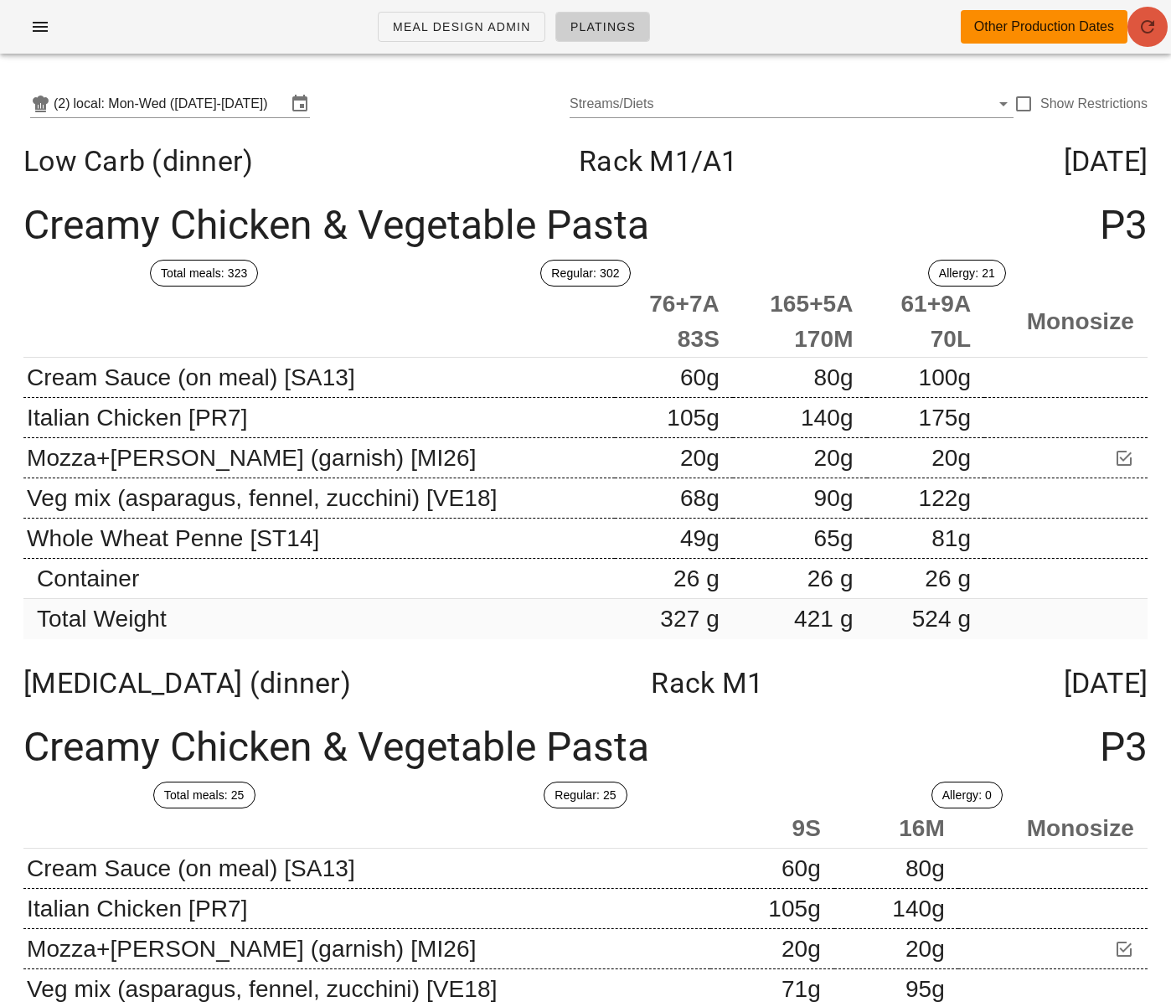
click at [1136, 28] on span "button" at bounding box center [1148, 27] width 40 height 20
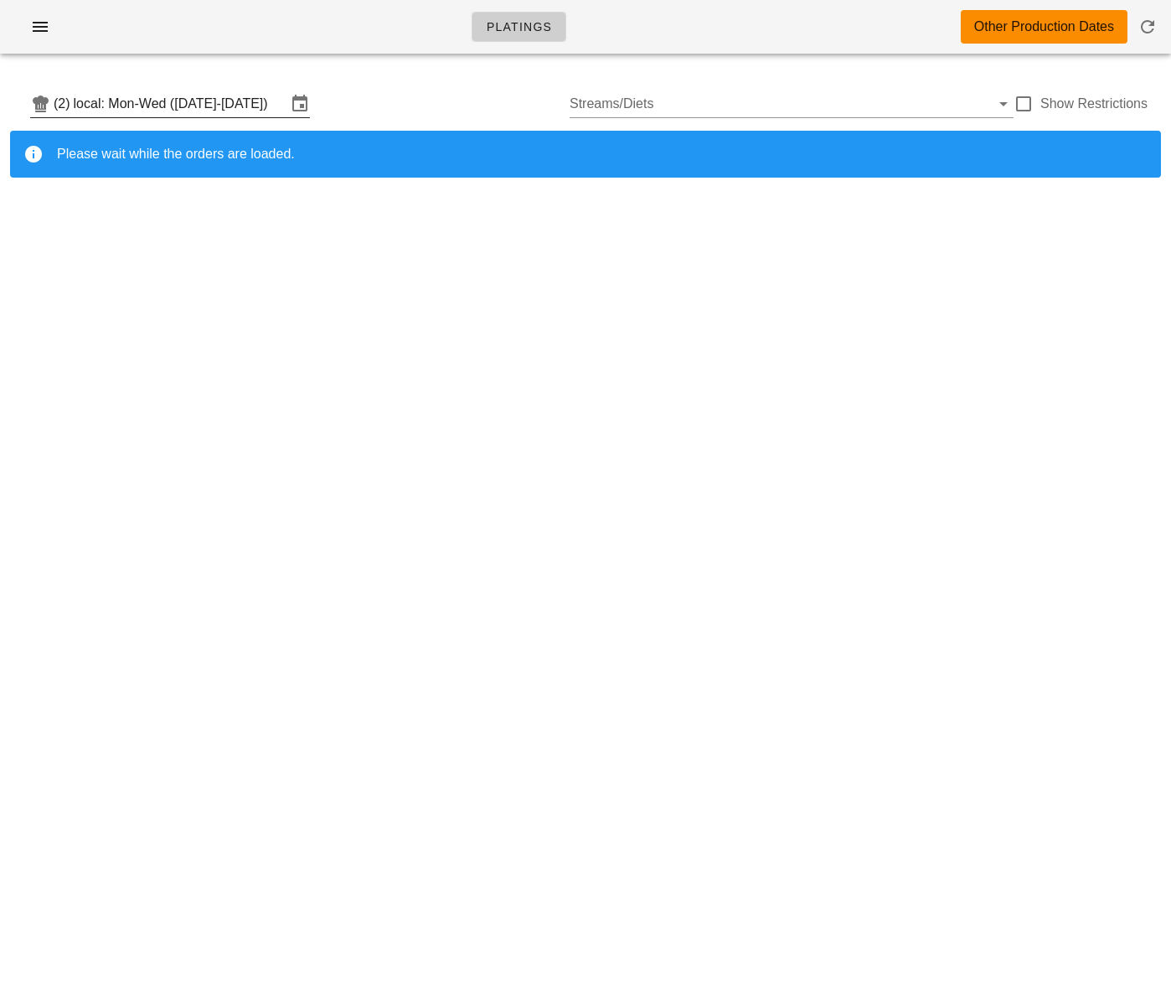
click at [205, 115] on input "local: Mon-Wed ([DATE]-[DATE])" at bounding box center [180, 103] width 213 height 27
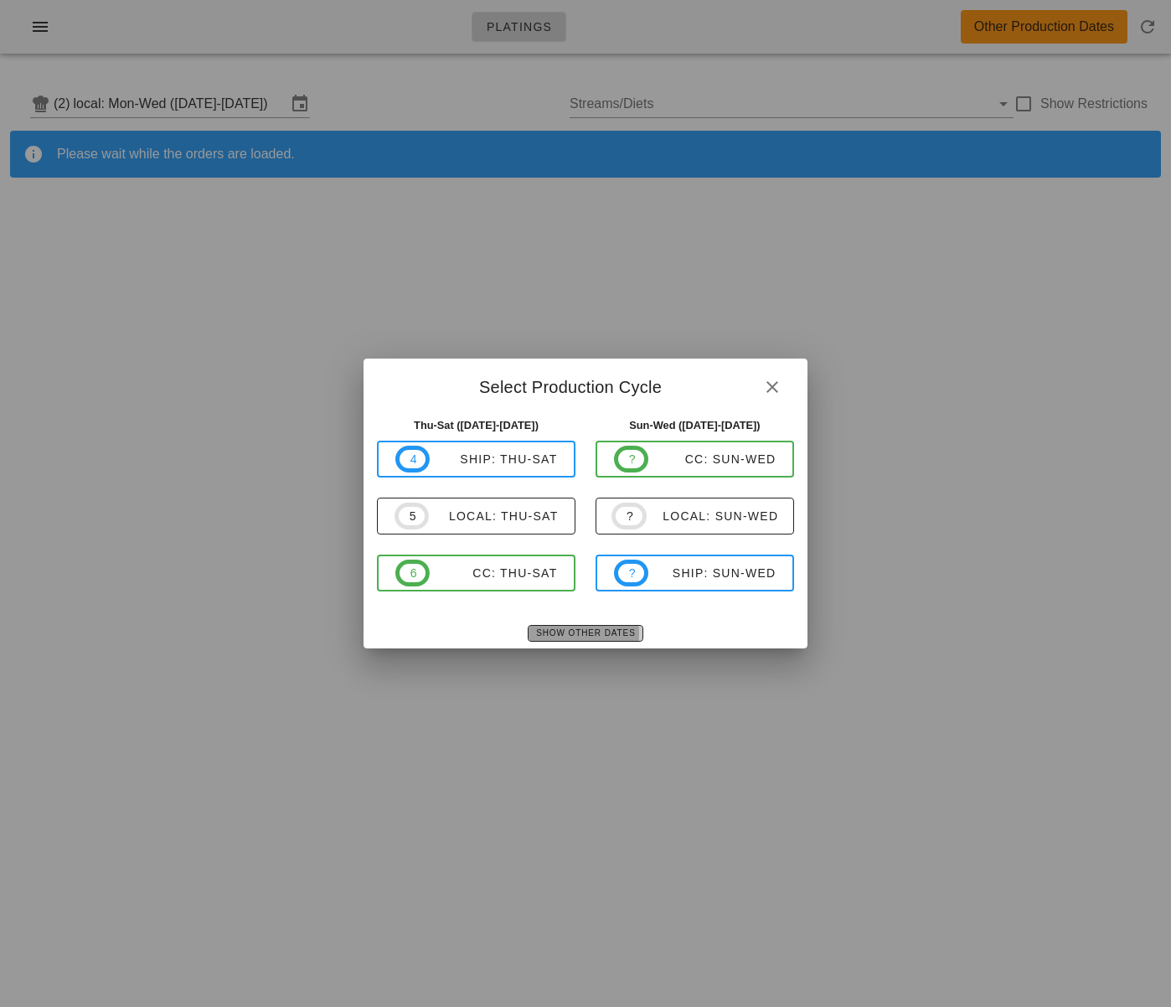
click at [567, 638] on button "Show Other Dates" at bounding box center [585, 633] width 115 height 17
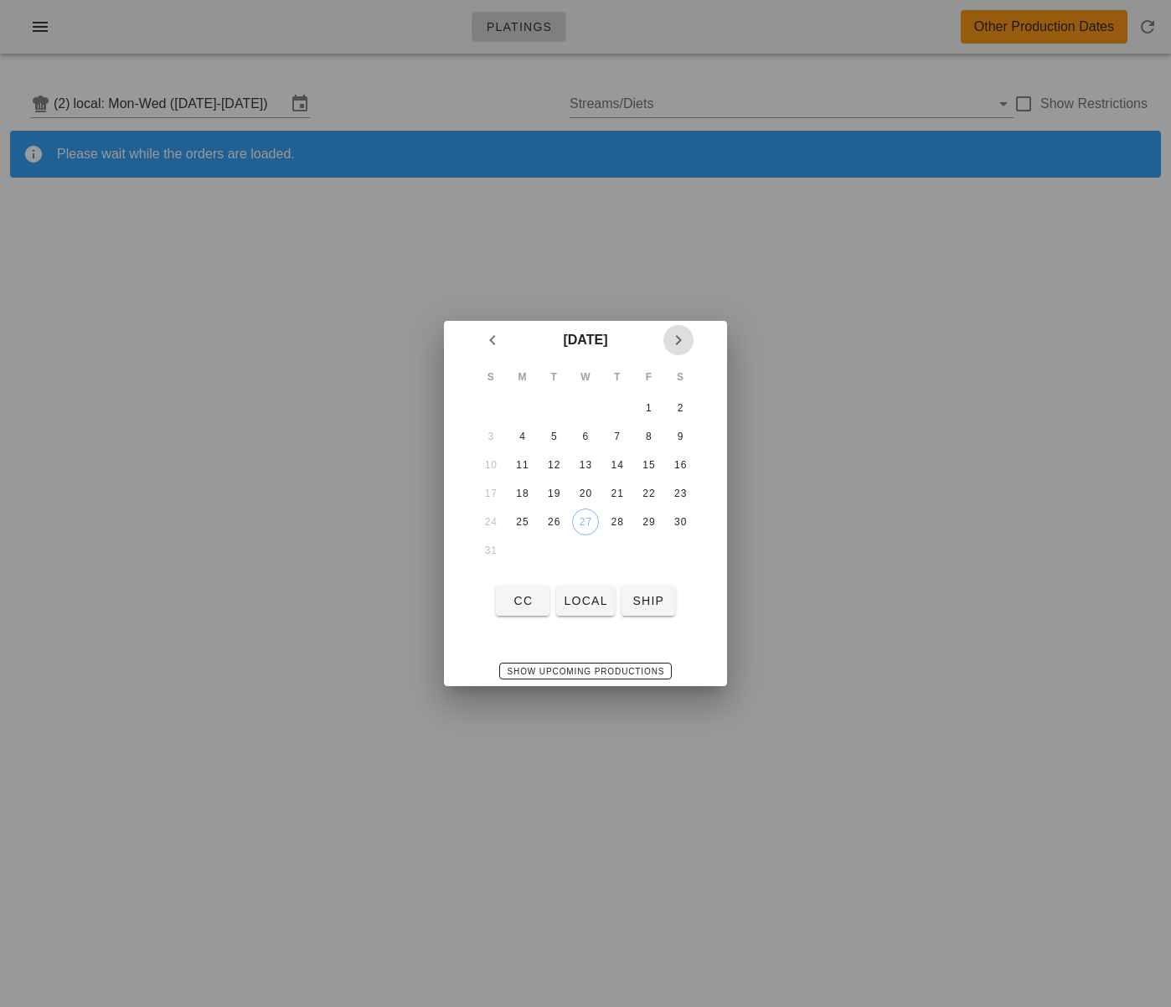
click at [676, 344] on icon "Next month" at bounding box center [678, 340] width 20 height 20
click at [520, 404] on div "1" at bounding box center [522, 408] width 27 height 12
click at [576, 602] on span "local" at bounding box center [585, 600] width 44 height 13
type input "local: Mon-Wed ([DATE]-[DATE])"
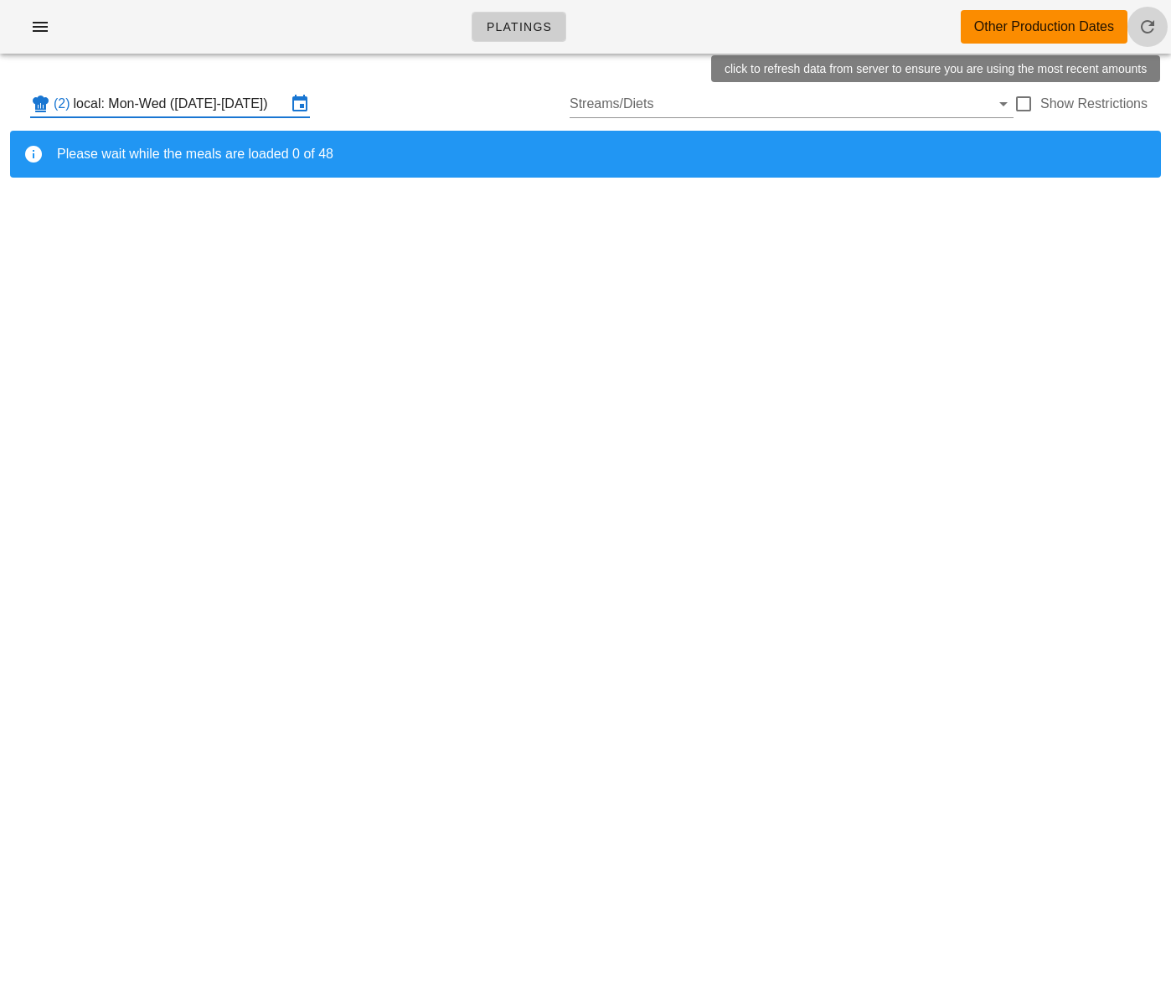
click at [1144, 26] on icon "button" at bounding box center [1148, 27] width 20 height 20
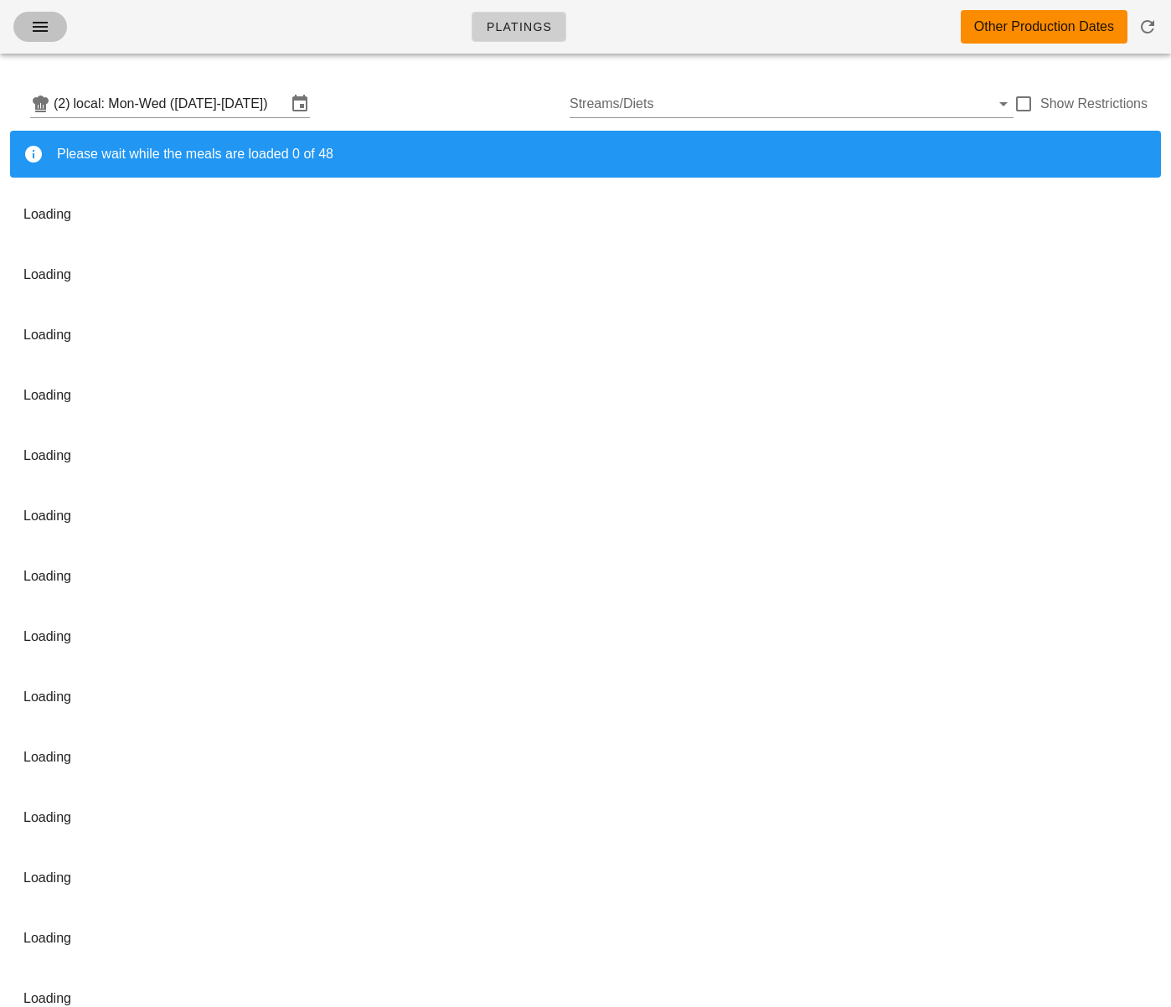
click at [41, 29] on icon "button" at bounding box center [40, 27] width 20 height 20
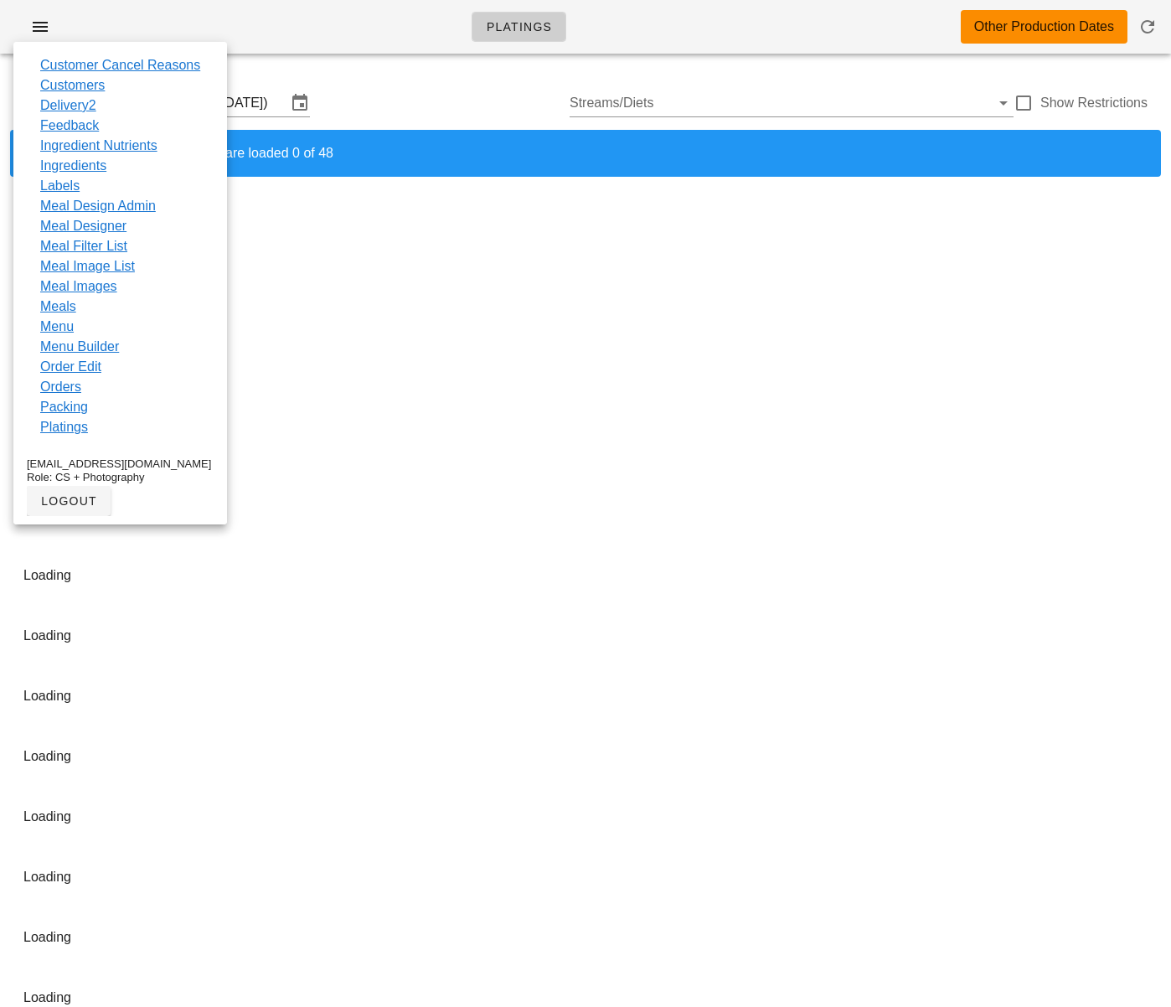
click at [386, 60] on div "Platings Other Production Dates" at bounding box center [585, 32] width 1171 height 67
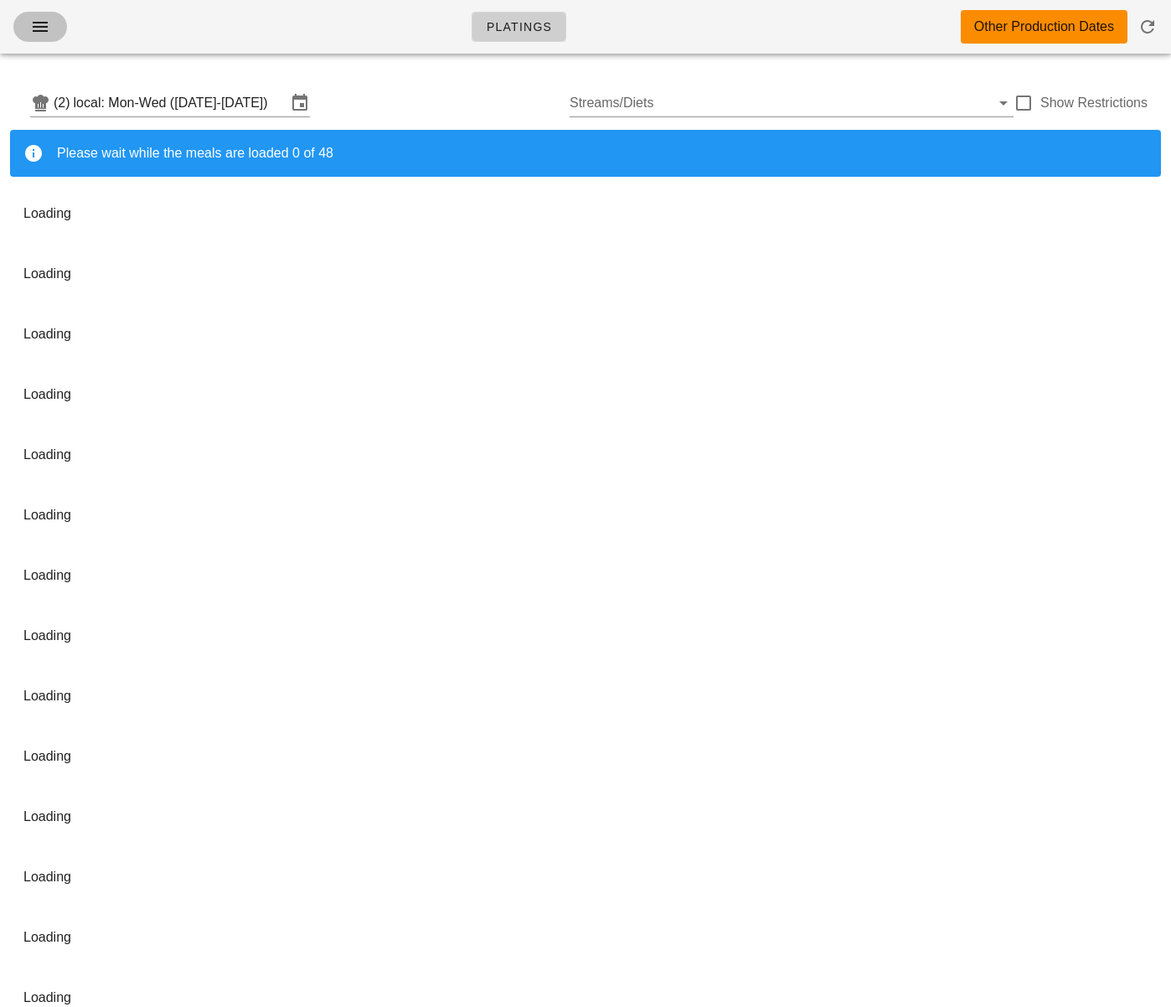
click at [52, 33] on span "button" at bounding box center [40, 27] width 27 height 20
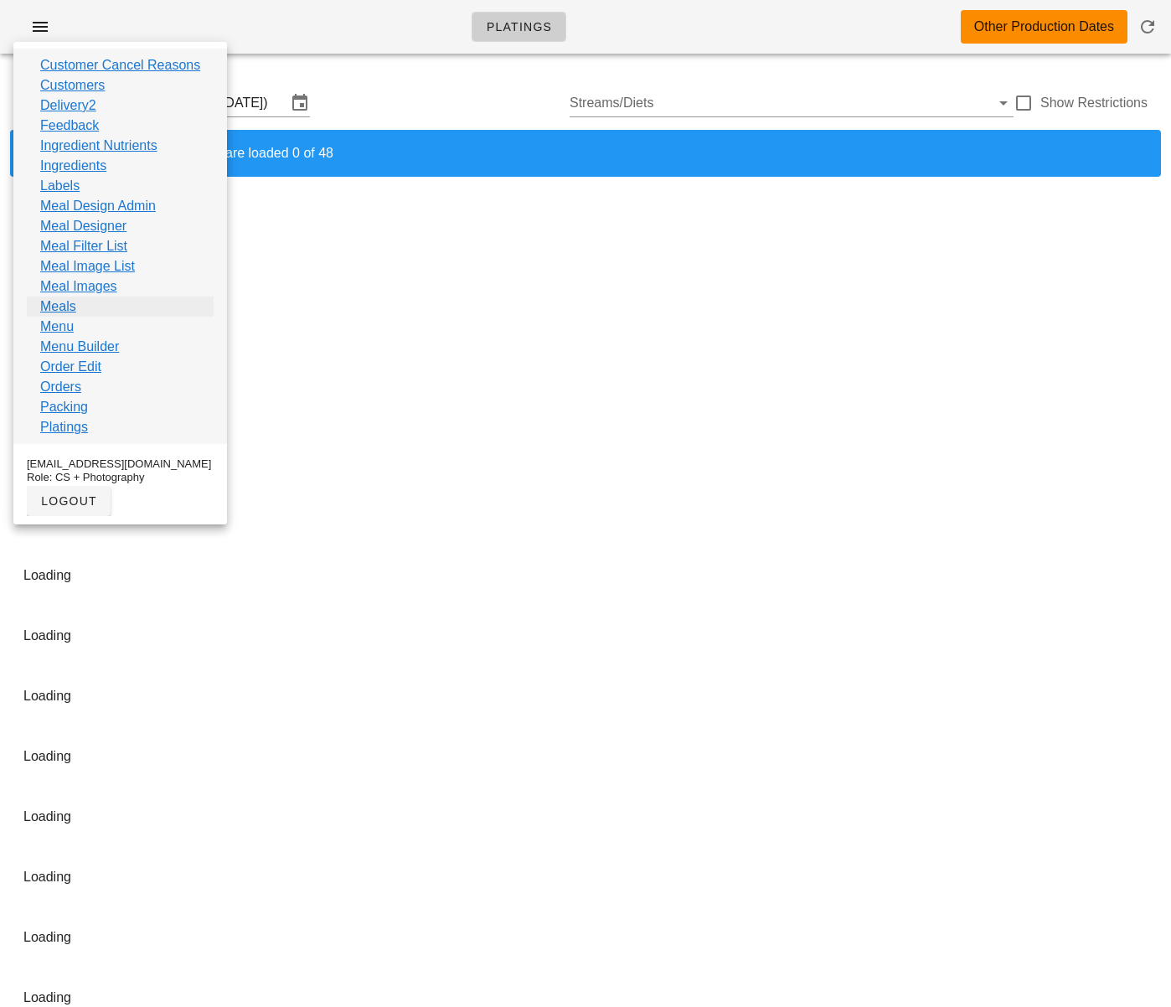
click at [75, 304] on link "Meals" at bounding box center [58, 307] width 36 height 20
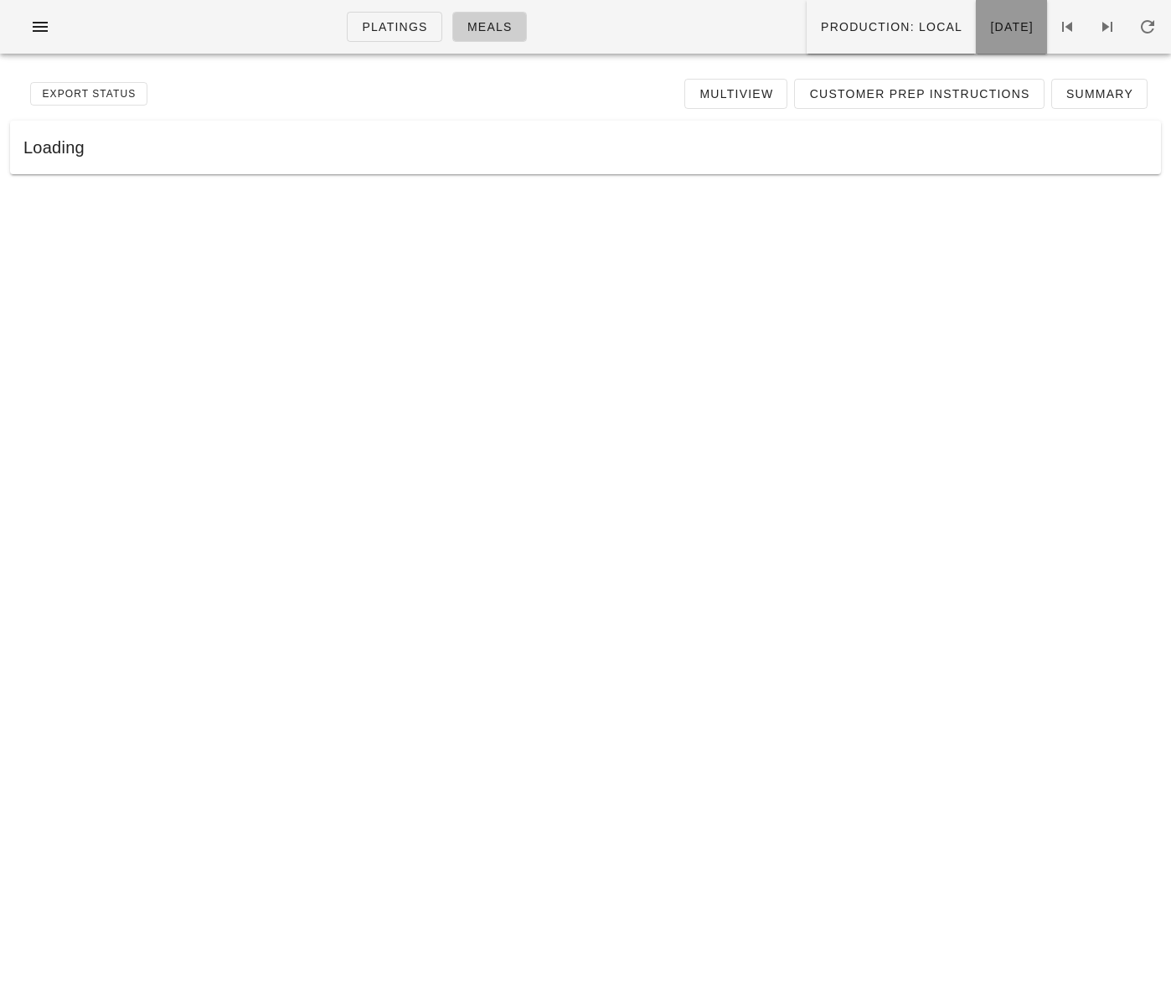
click at [989, 32] on span "Wednesday Aug 27" at bounding box center [1011, 26] width 44 height 13
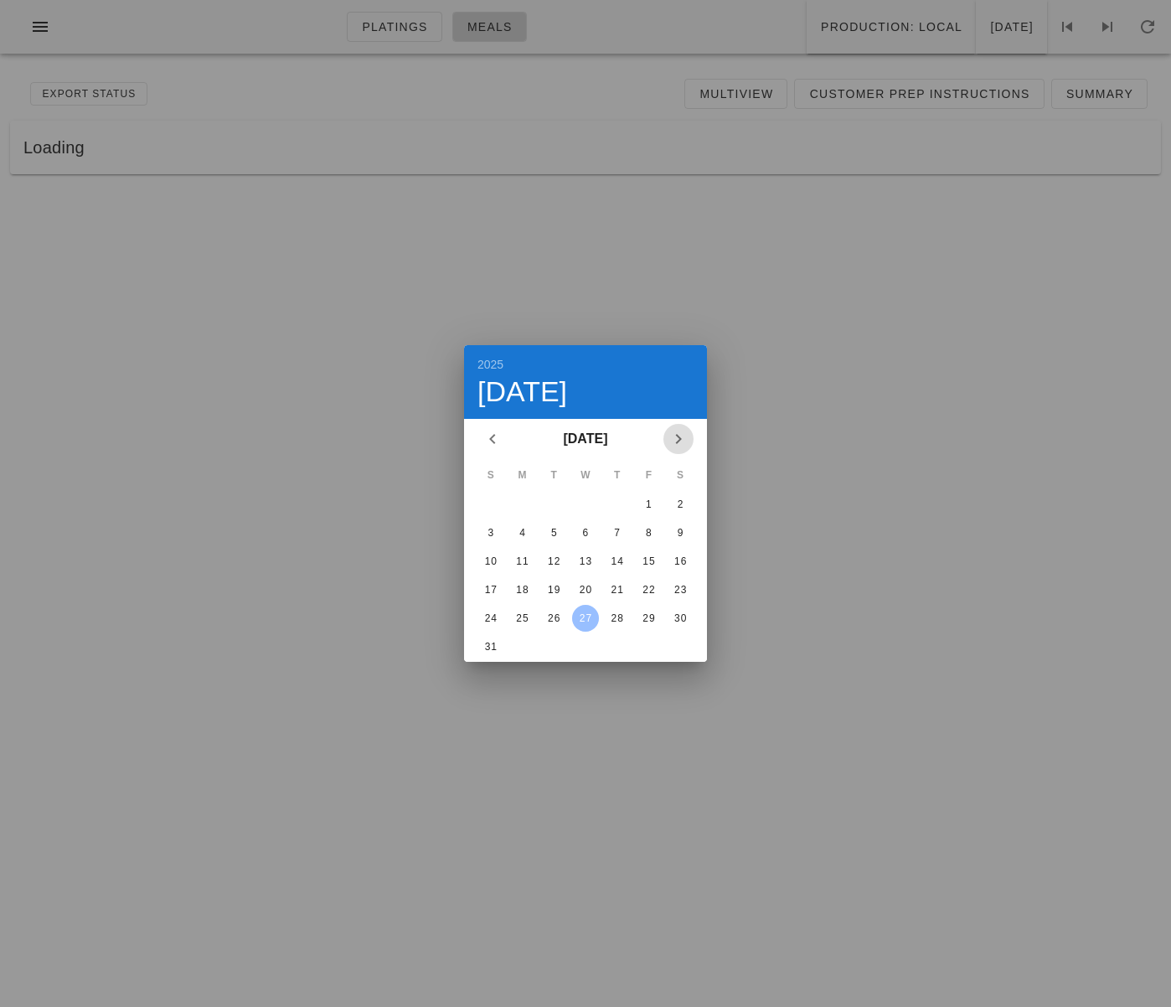
click at [687, 434] on icon "Next month" at bounding box center [678, 439] width 20 height 20
click at [529, 502] on div "1" at bounding box center [522, 504] width 27 height 12
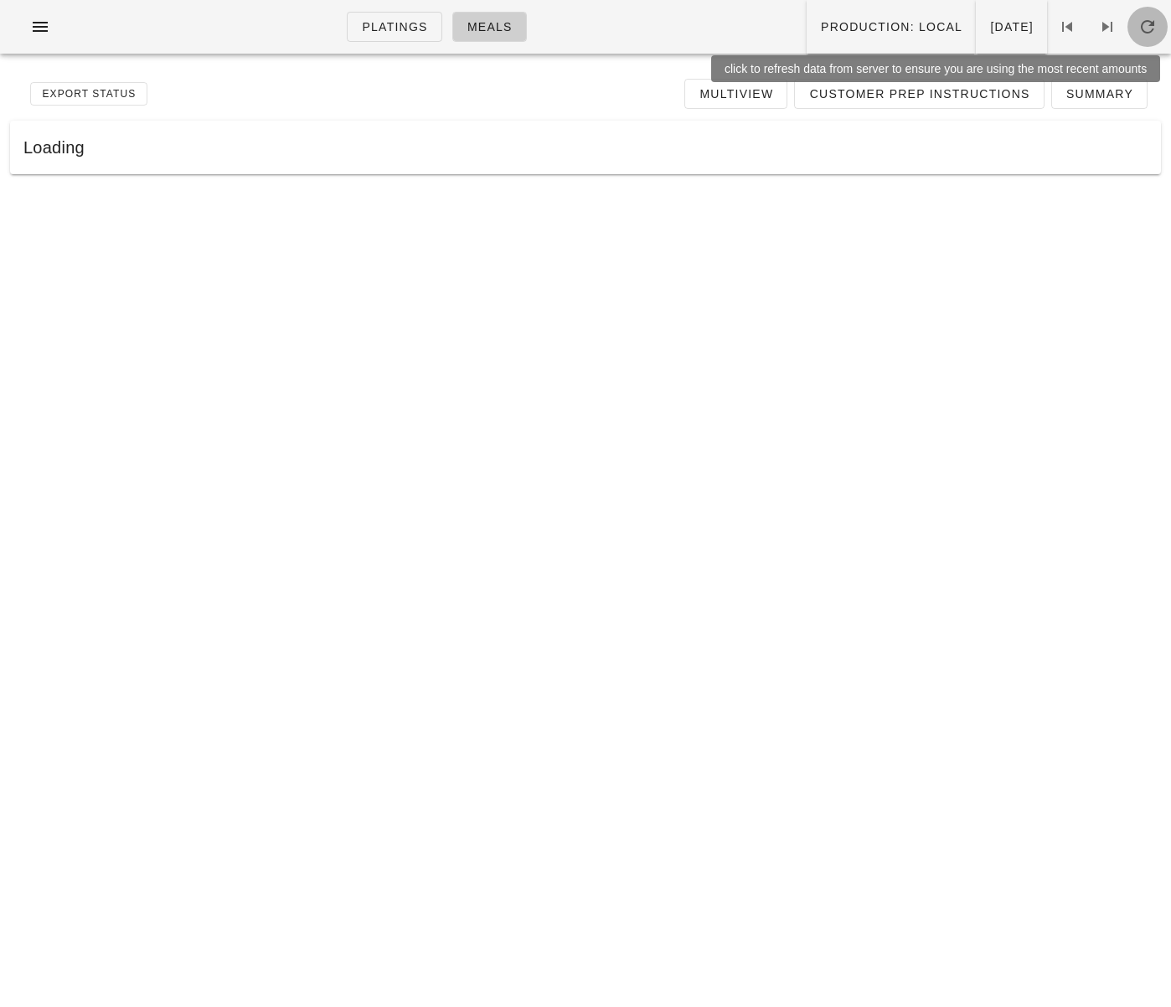
click at [1149, 27] on icon "button" at bounding box center [1148, 27] width 20 height 20
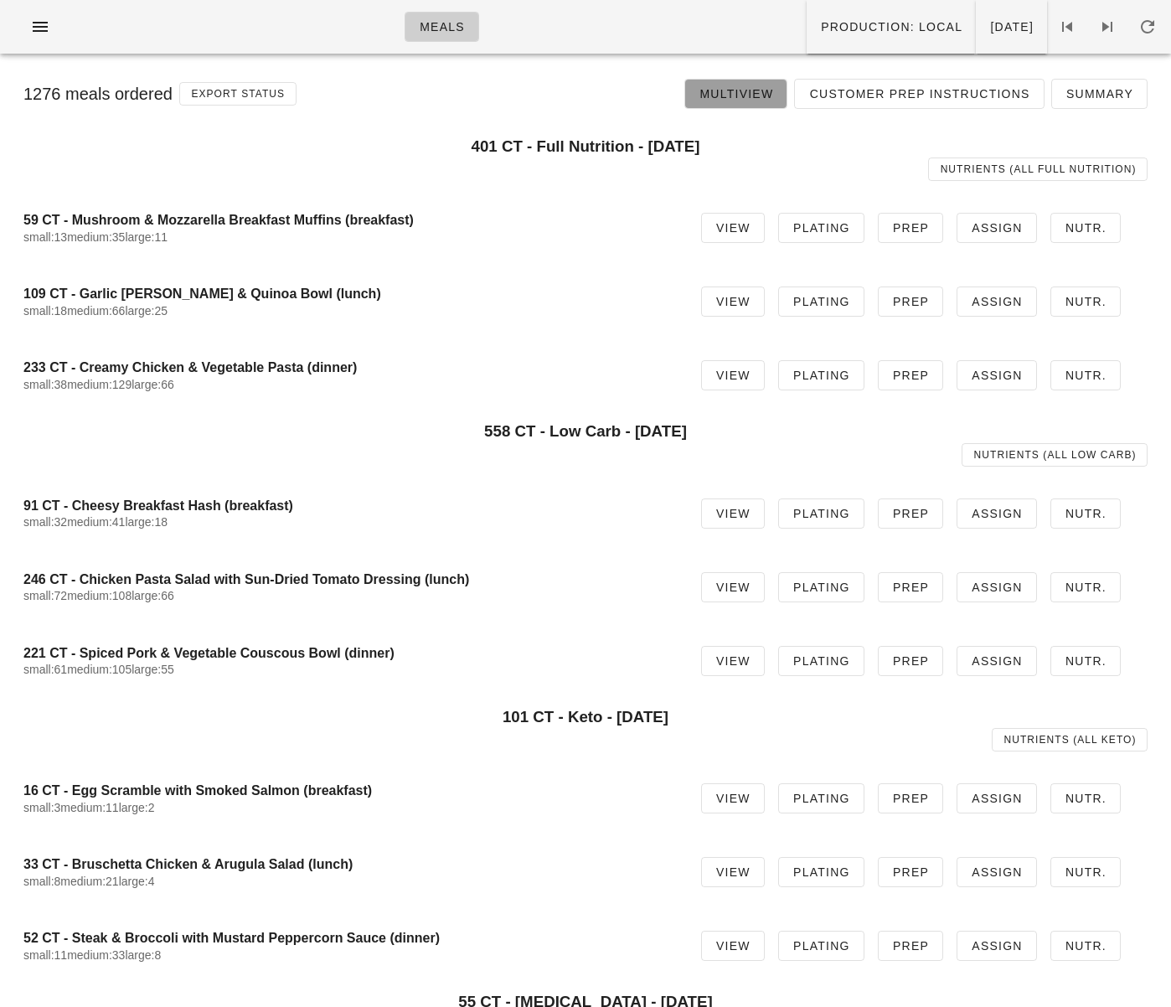
click at [773, 95] on span "Multiview" at bounding box center [736, 93] width 75 height 13
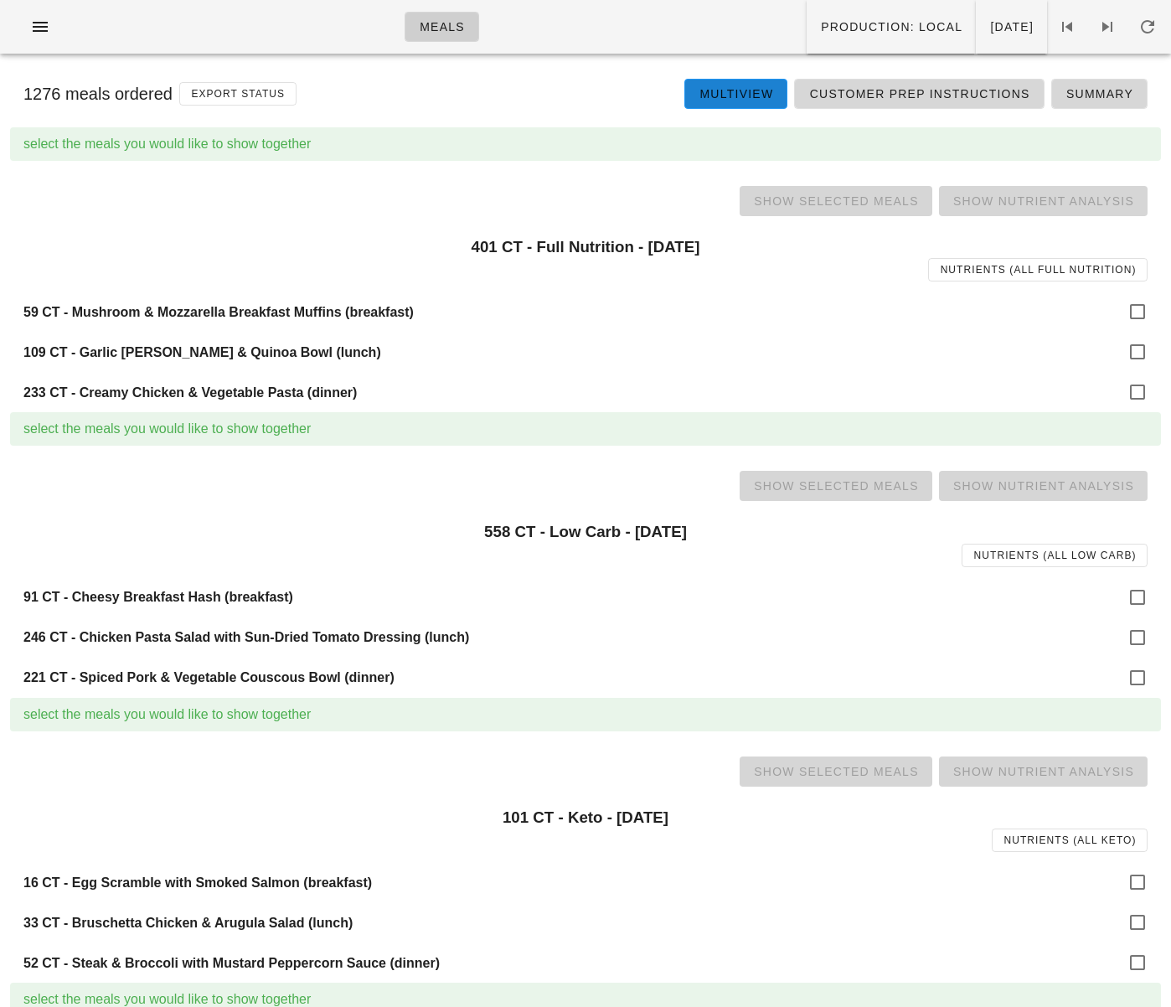
click at [766, 92] on span "Multiview" at bounding box center [736, 93] width 75 height 13
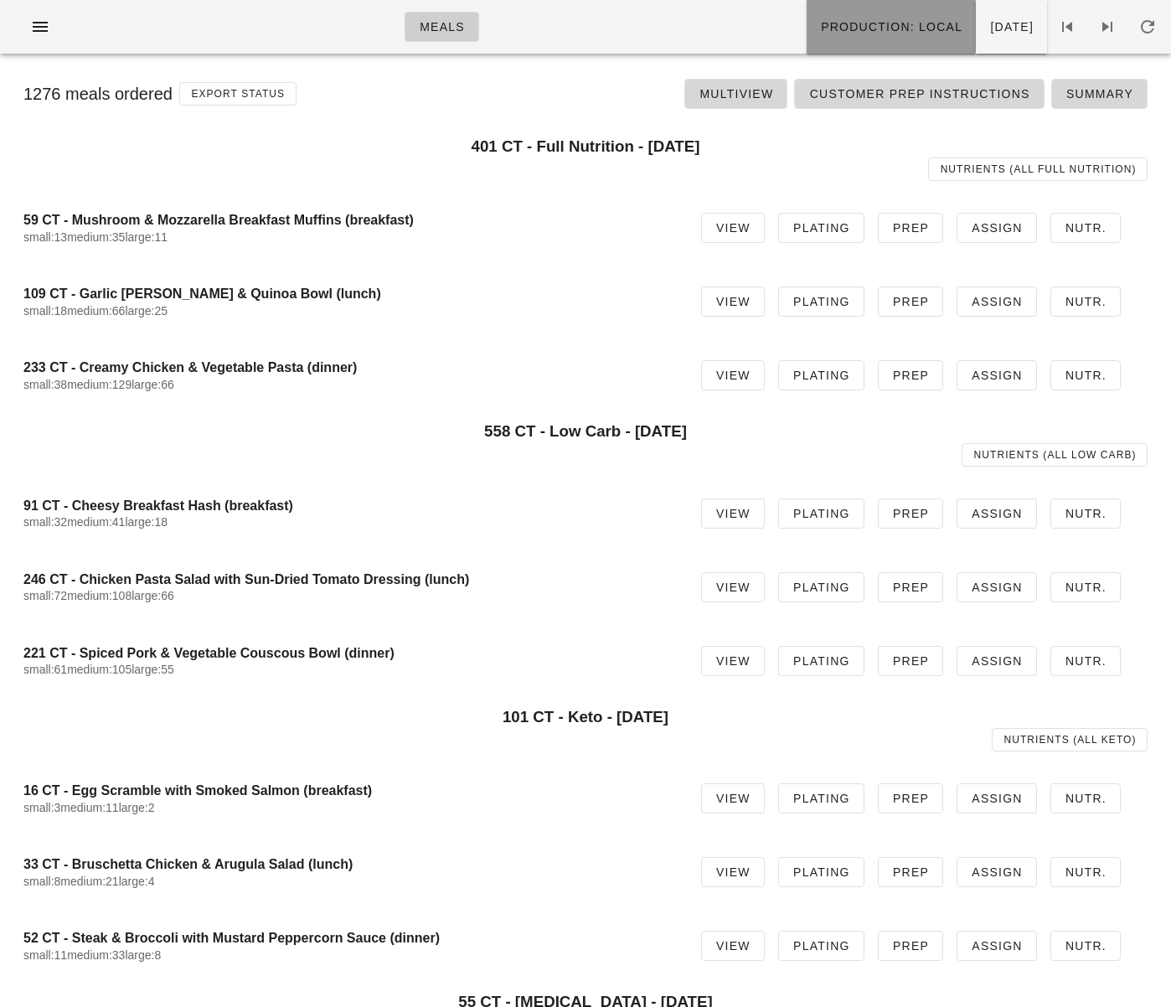
click at [807, 38] on button "Production: local" at bounding box center [891, 27] width 169 height 54
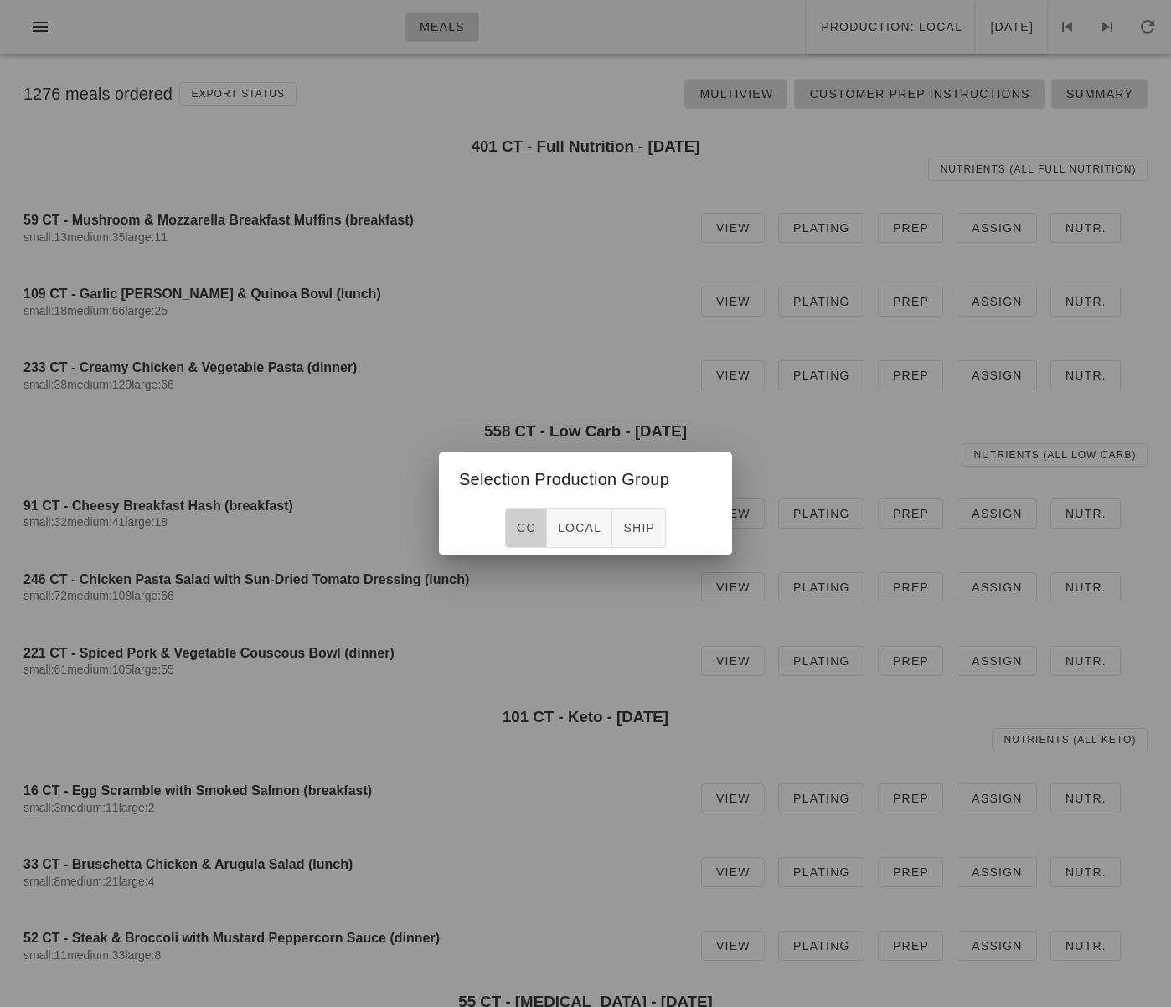
click at [532, 519] on button "CC" at bounding box center [526, 528] width 42 height 40
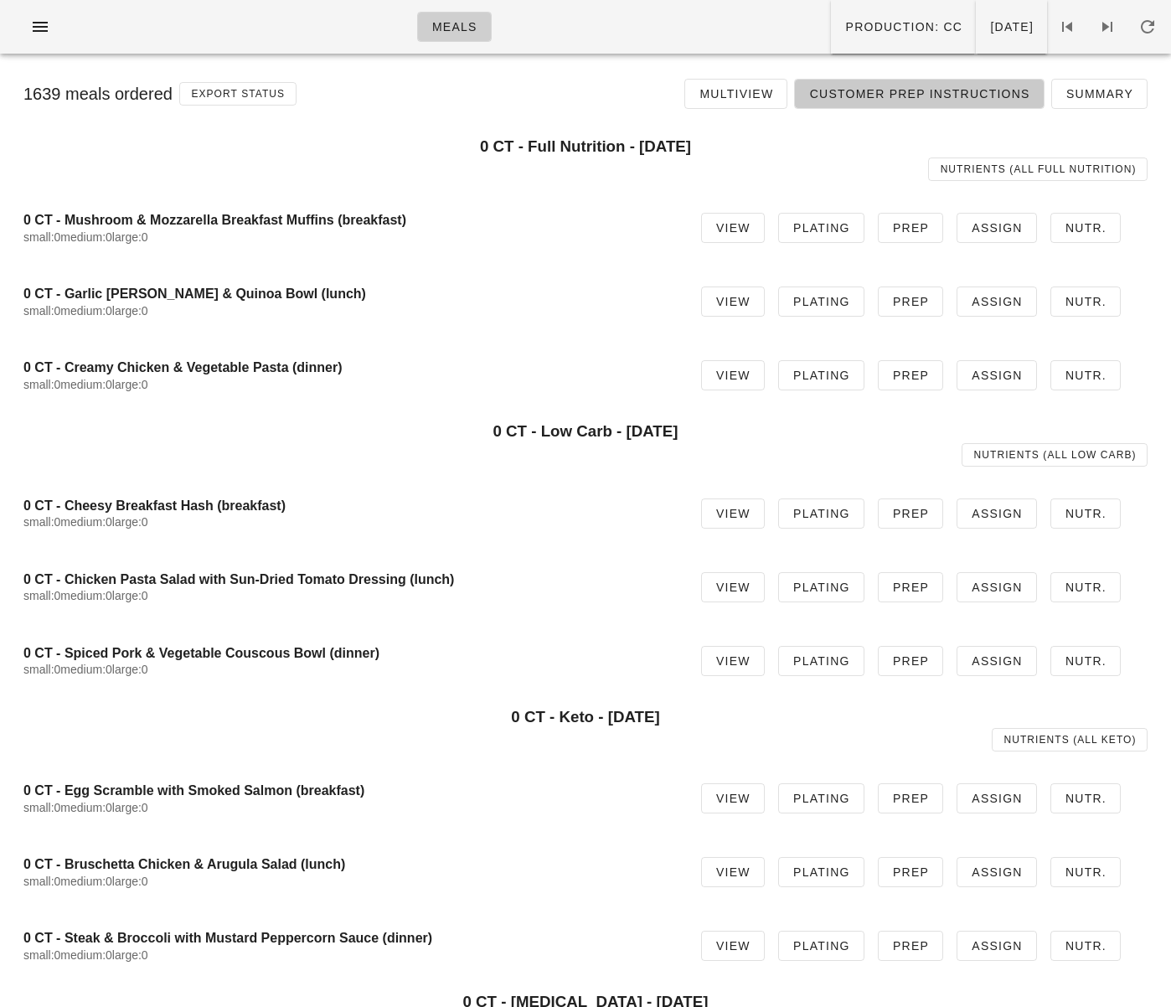
click at [872, 102] on link "Customer Prep Instructions" at bounding box center [919, 94] width 250 height 30
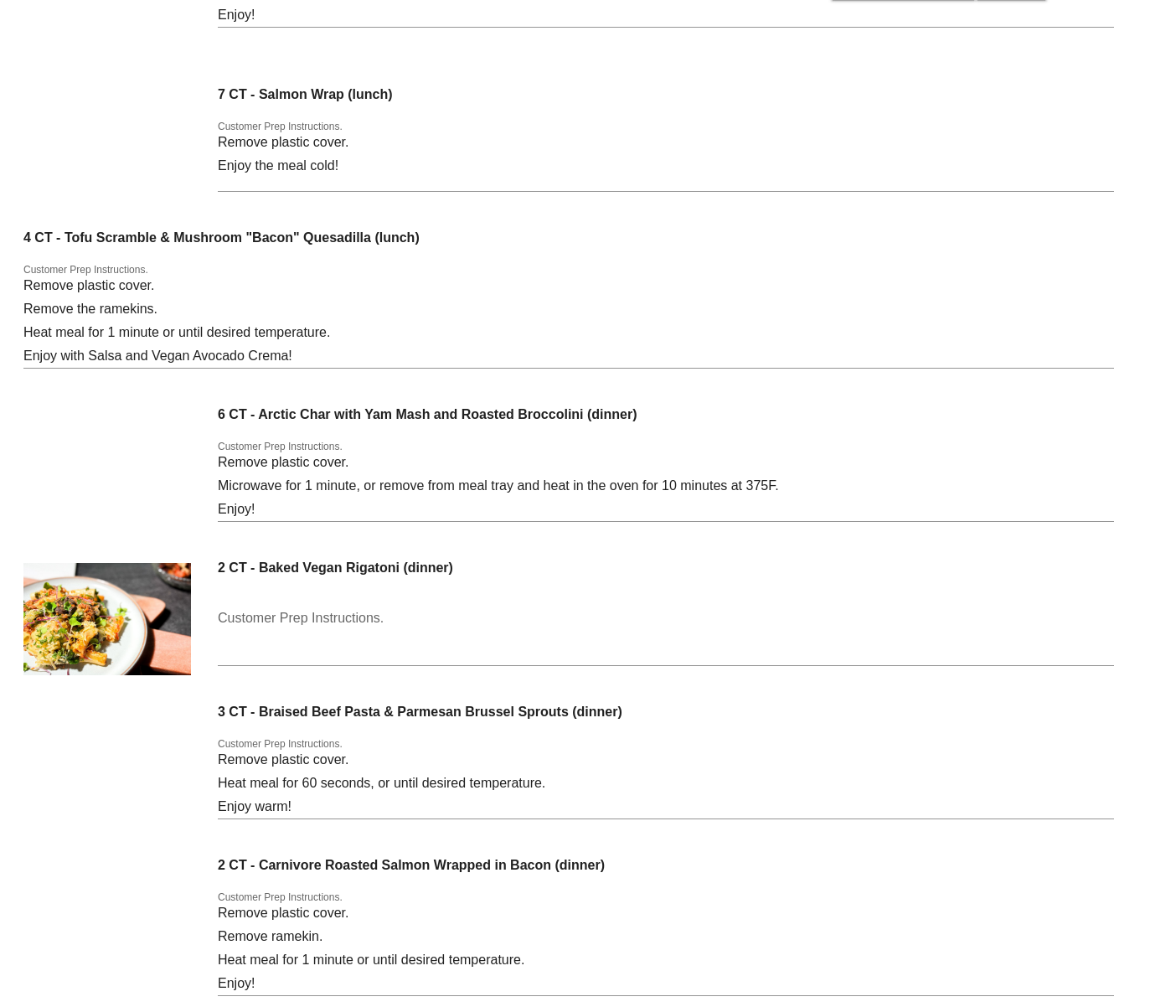
scroll to position [6016, 0]
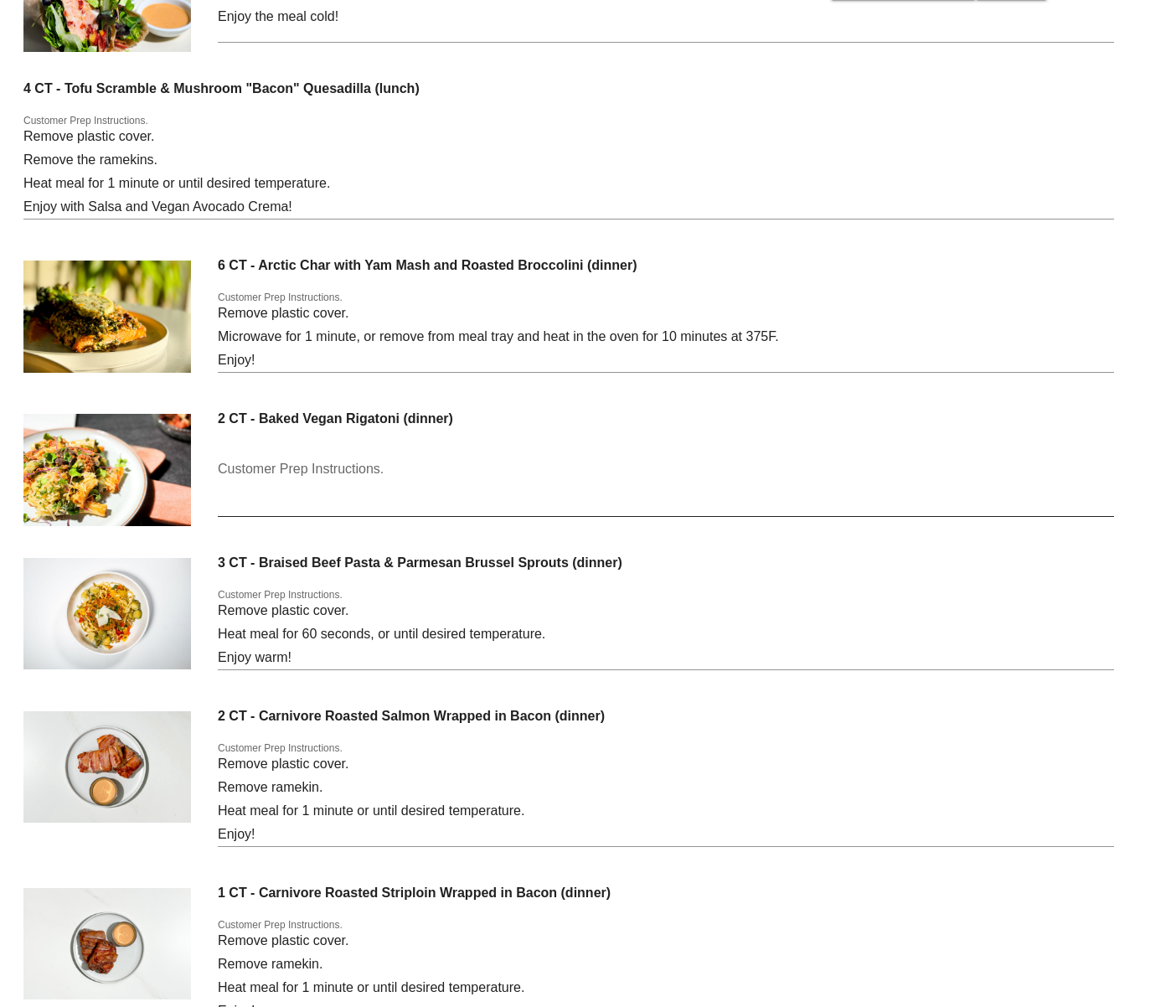
click at [338, 466] on textarea "Customer Prep Instructions." at bounding box center [666, 486] width 896 height 60
drag, startPoint x: 379, startPoint y: 313, endPoint x: 212, endPoint y: 314, distance: 167.5
click at [212, 314] on div "6 CT - Arctic Char with Yam Mash and Roasted Broccolini (dinner) Customer Prep …" at bounding box center [585, 323] width 1151 height 153
click at [292, 467] on textarea "Customer Prep Instructions." at bounding box center [666, 486] width 896 height 60
paste textarea "Remove plastic cover."
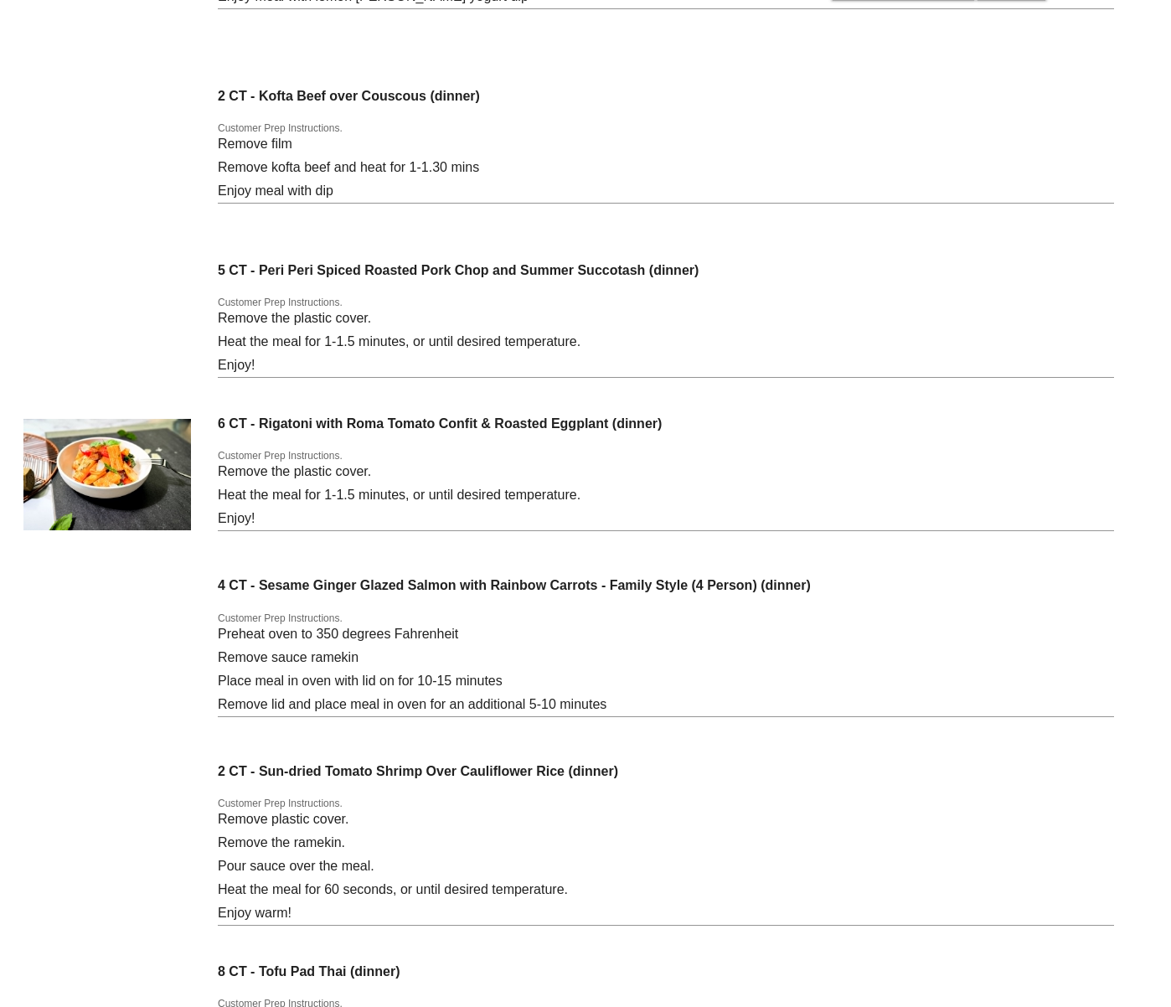
scroll to position [7773, 0]
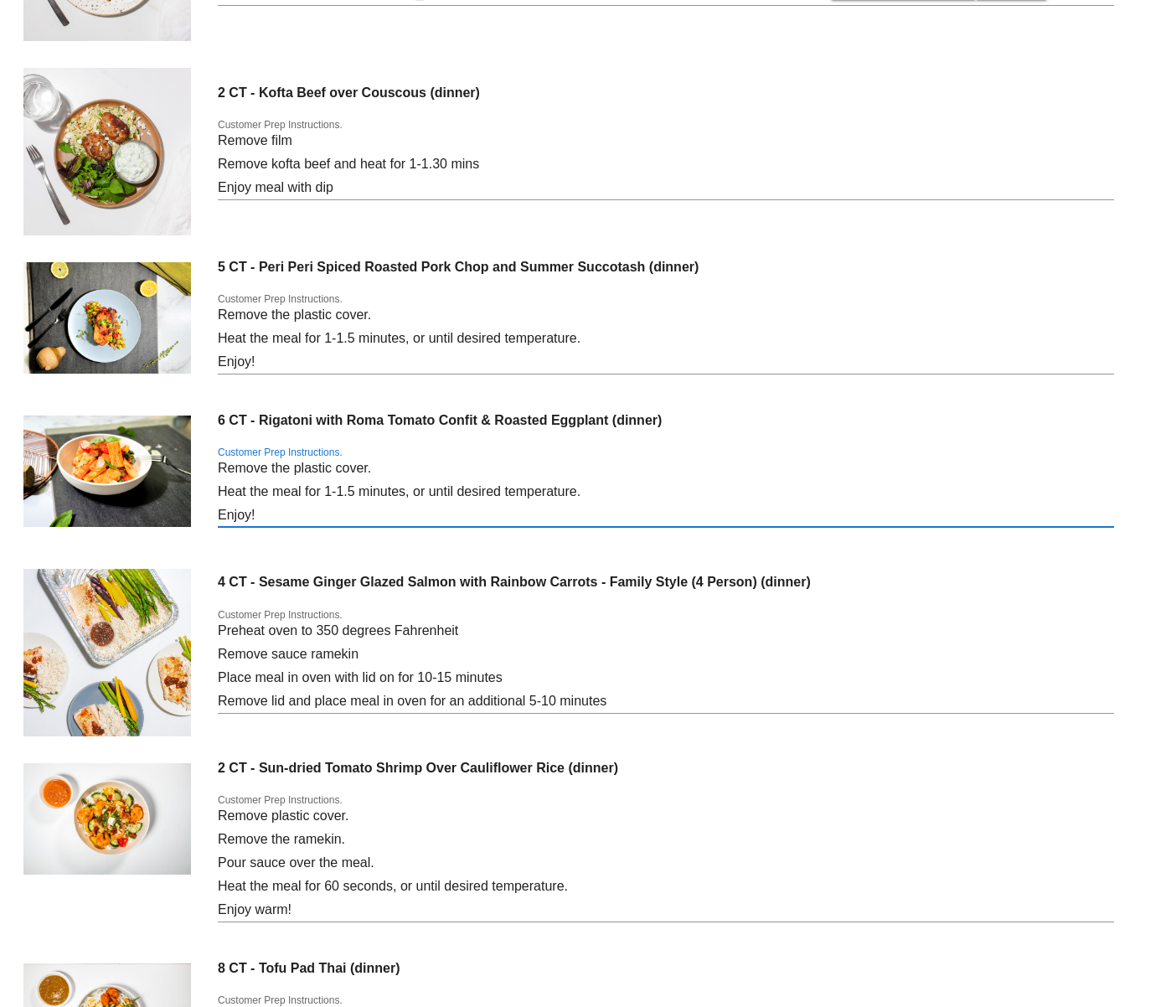
drag, startPoint x: 281, startPoint y: 519, endPoint x: 212, endPoint y: 500, distance: 71.1
click at [212, 500] on div "6 CT - Rigatoni with Roma Tomato Confit & Roasted Eggplant (dinner) Customer Pr…" at bounding box center [585, 478] width 1151 height 153
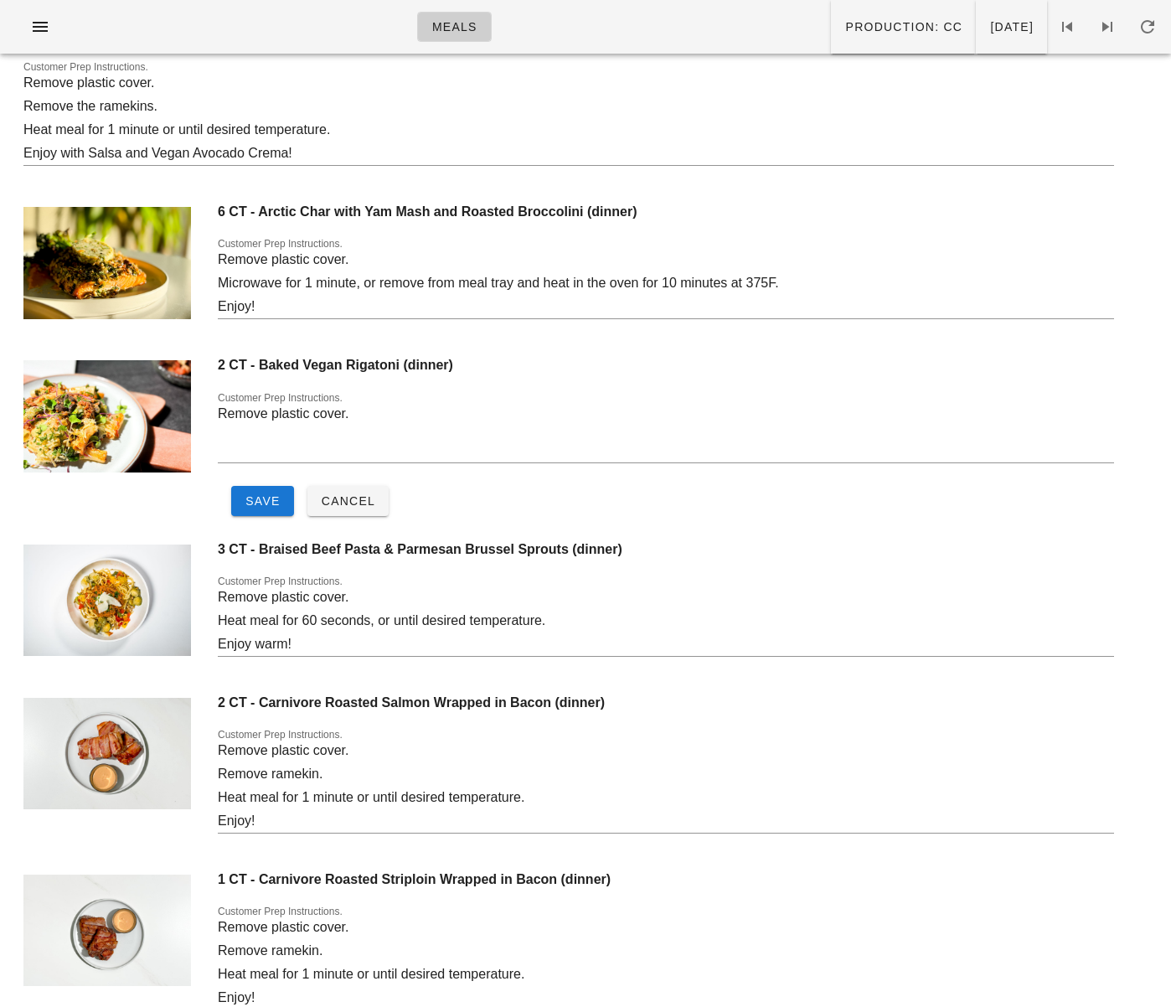
scroll to position [5988, 0]
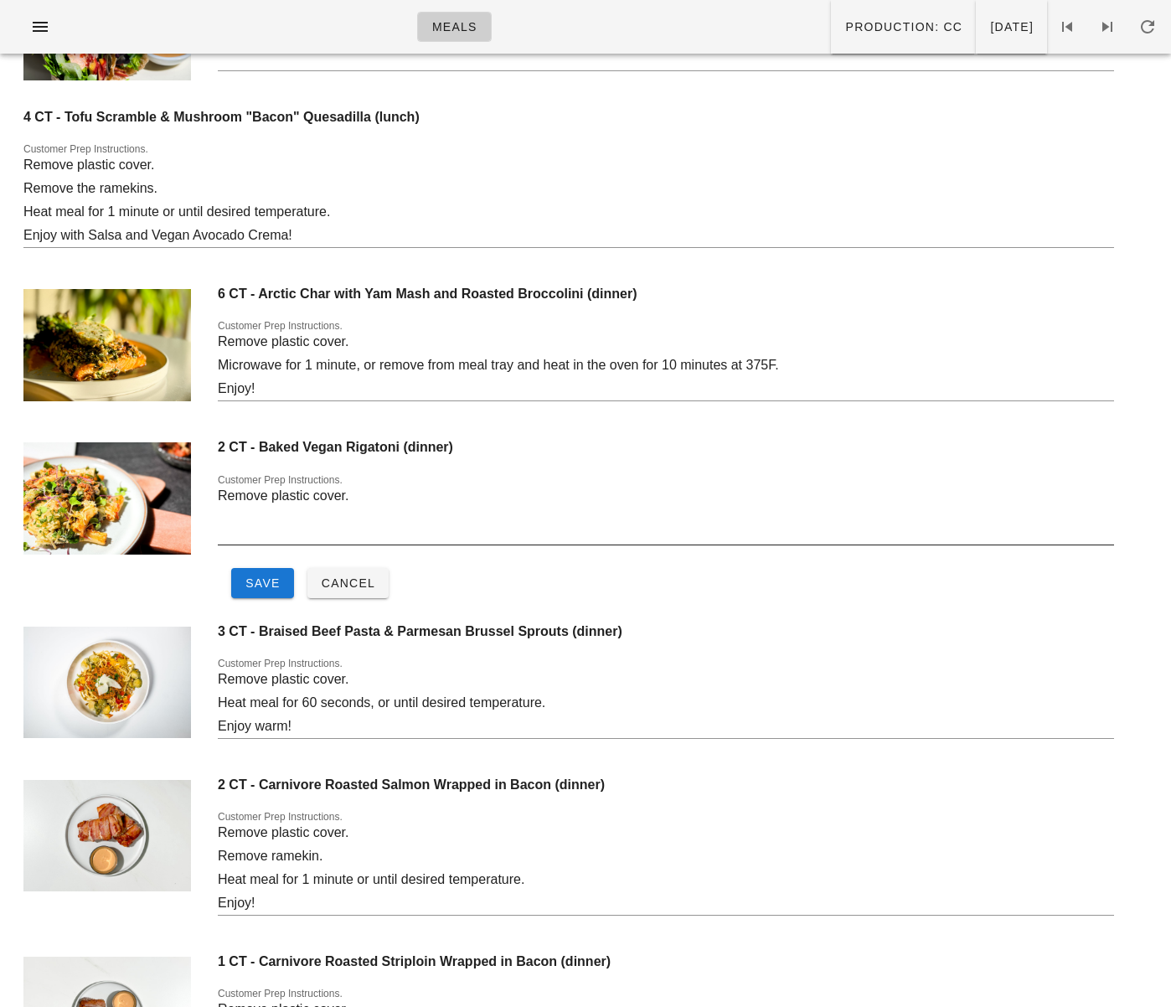
click at [276, 516] on textarea "Remove plastic cover." at bounding box center [666, 514] width 896 height 60
paste textarea "Heat the meal for 1-1.5 minutes, or until desired temperature. Enjoy!"
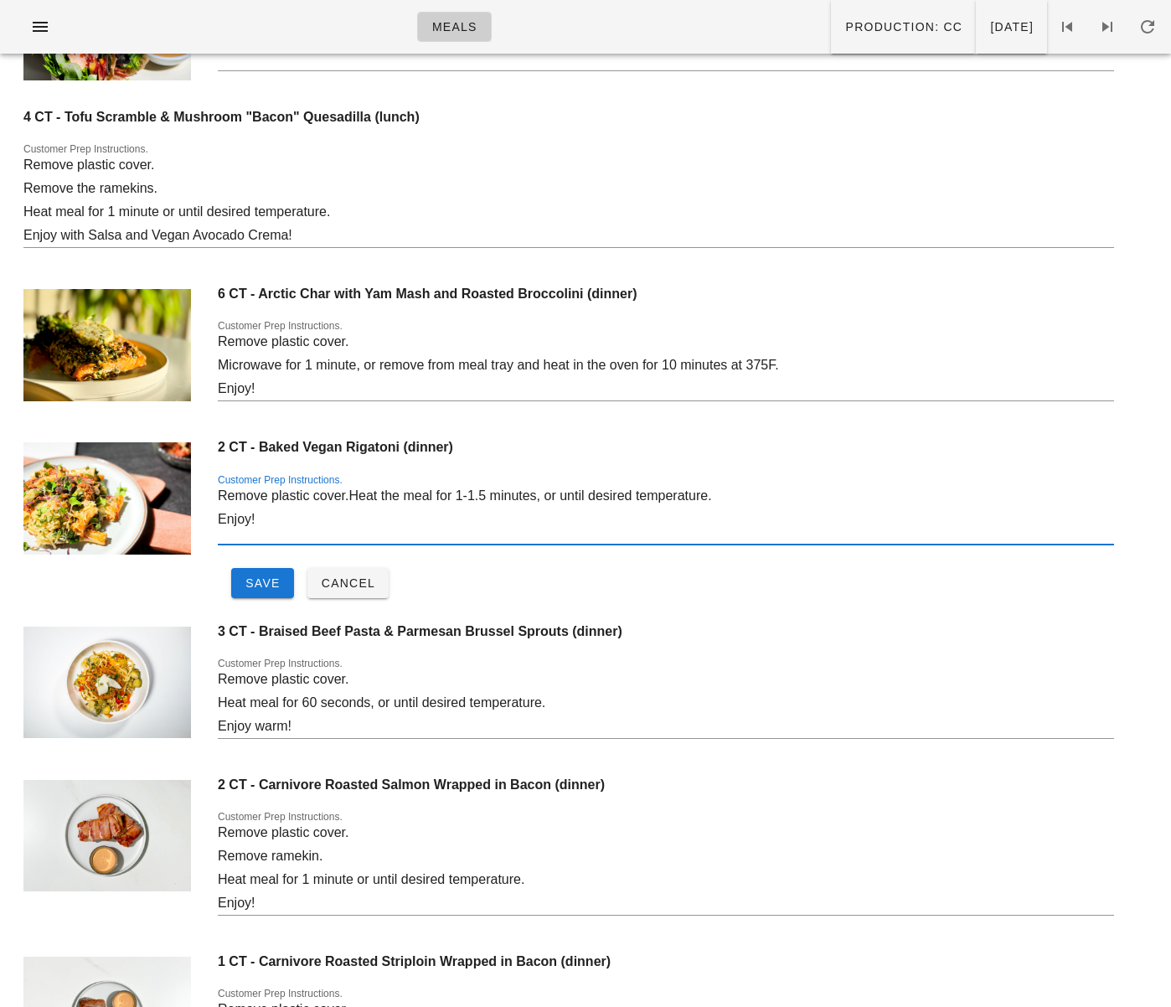
click at [349, 493] on textarea "Remove plastic cover.Heat the meal for 1-1.5 minutes, or until desired temperat…" at bounding box center [666, 514] width 896 height 60
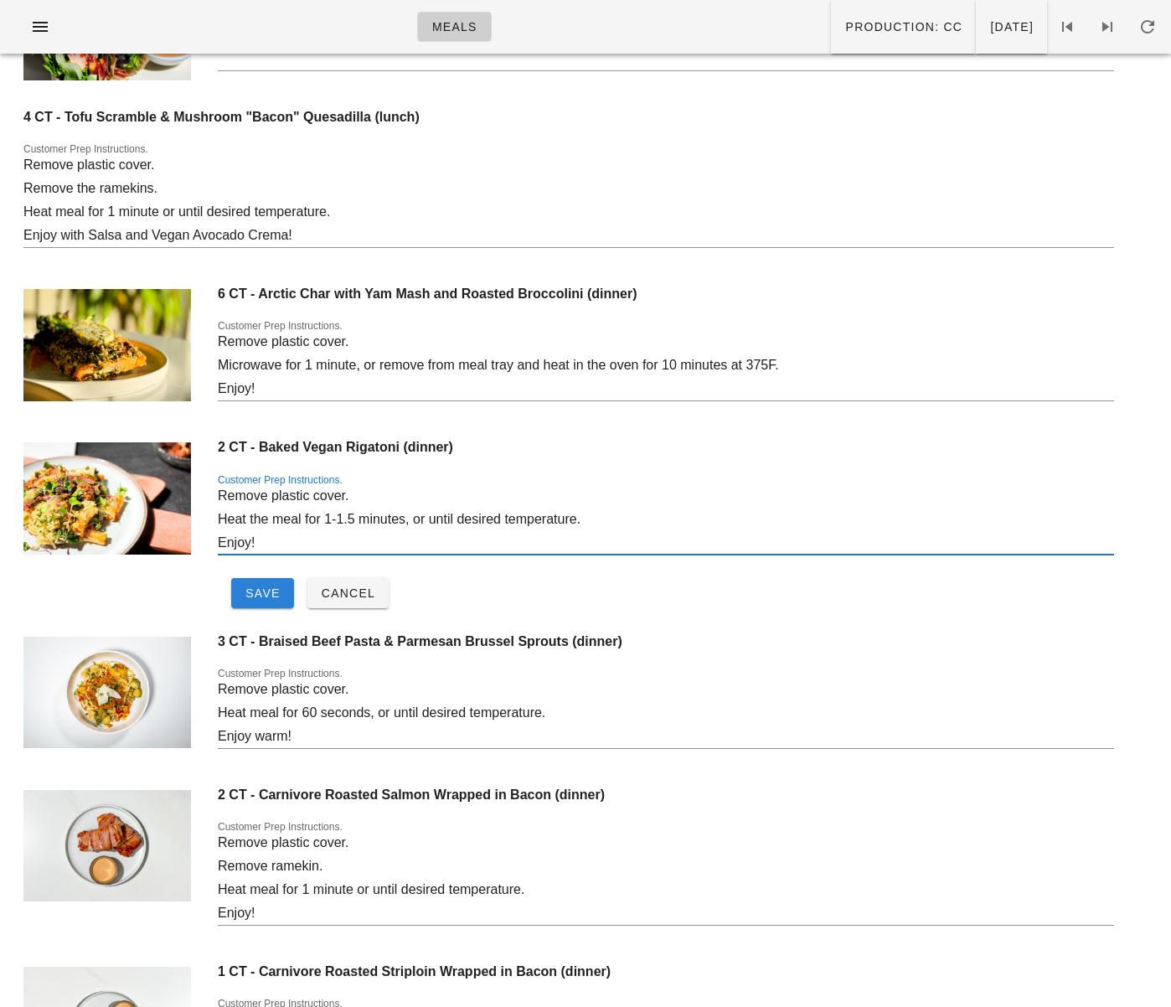
type textarea "Remove plastic cover. Heat the meal for 1-1.5 minutes, or until desired tempera…"
click at [266, 597] on span "Save" at bounding box center [263, 592] width 36 height 13
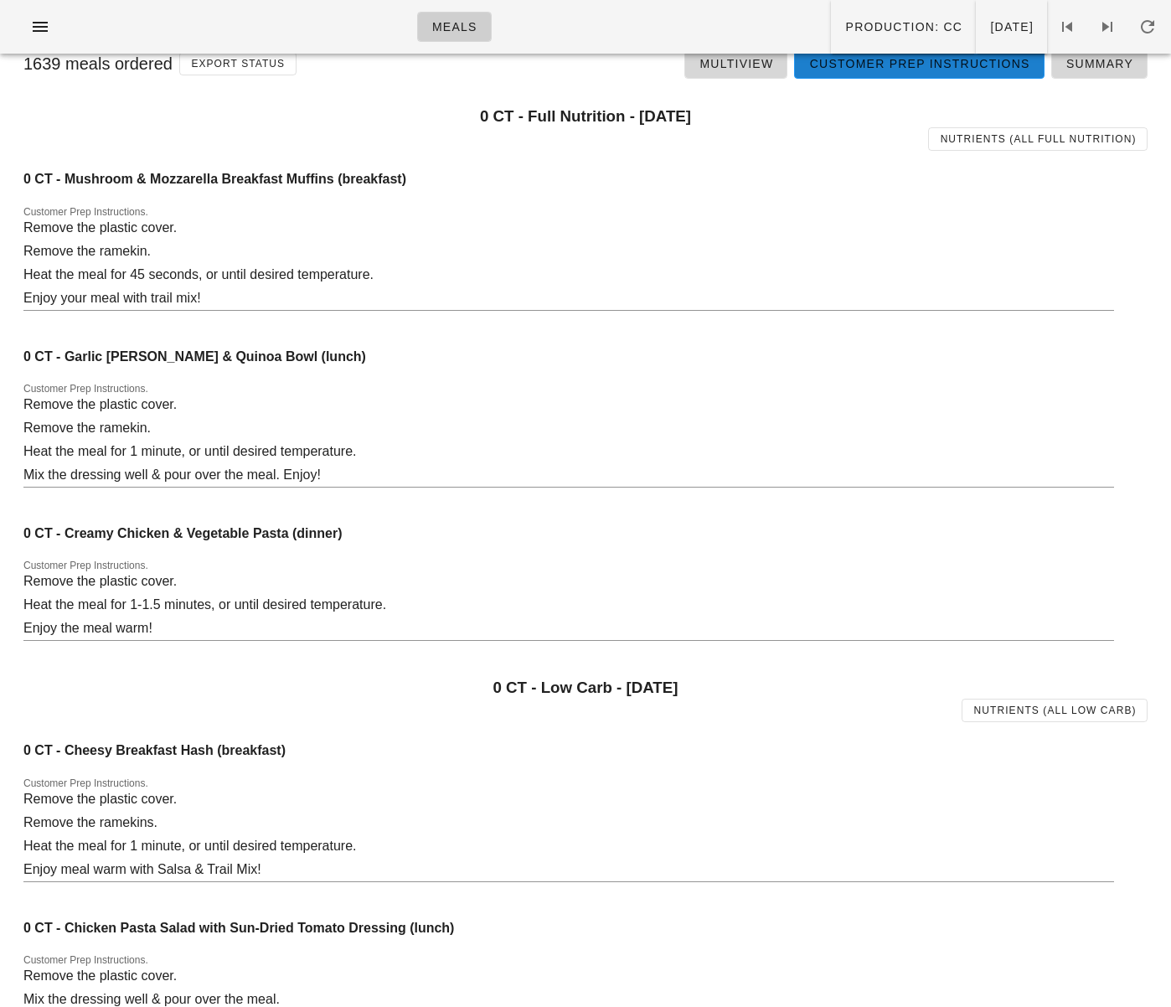
scroll to position [0, 0]
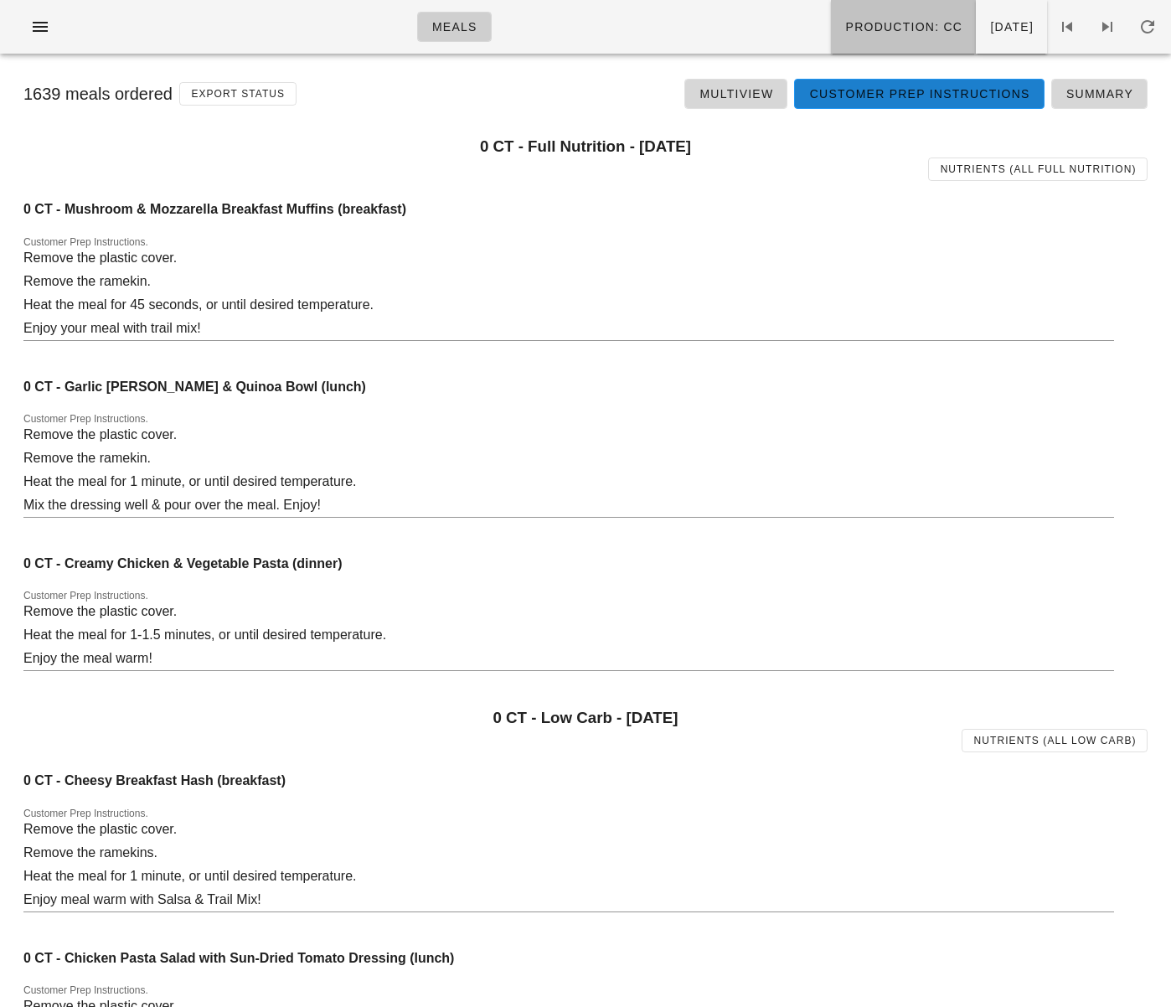
click at [831, 38] on button "Production: CC" at bounding box center [903, 27] width 145 height 54
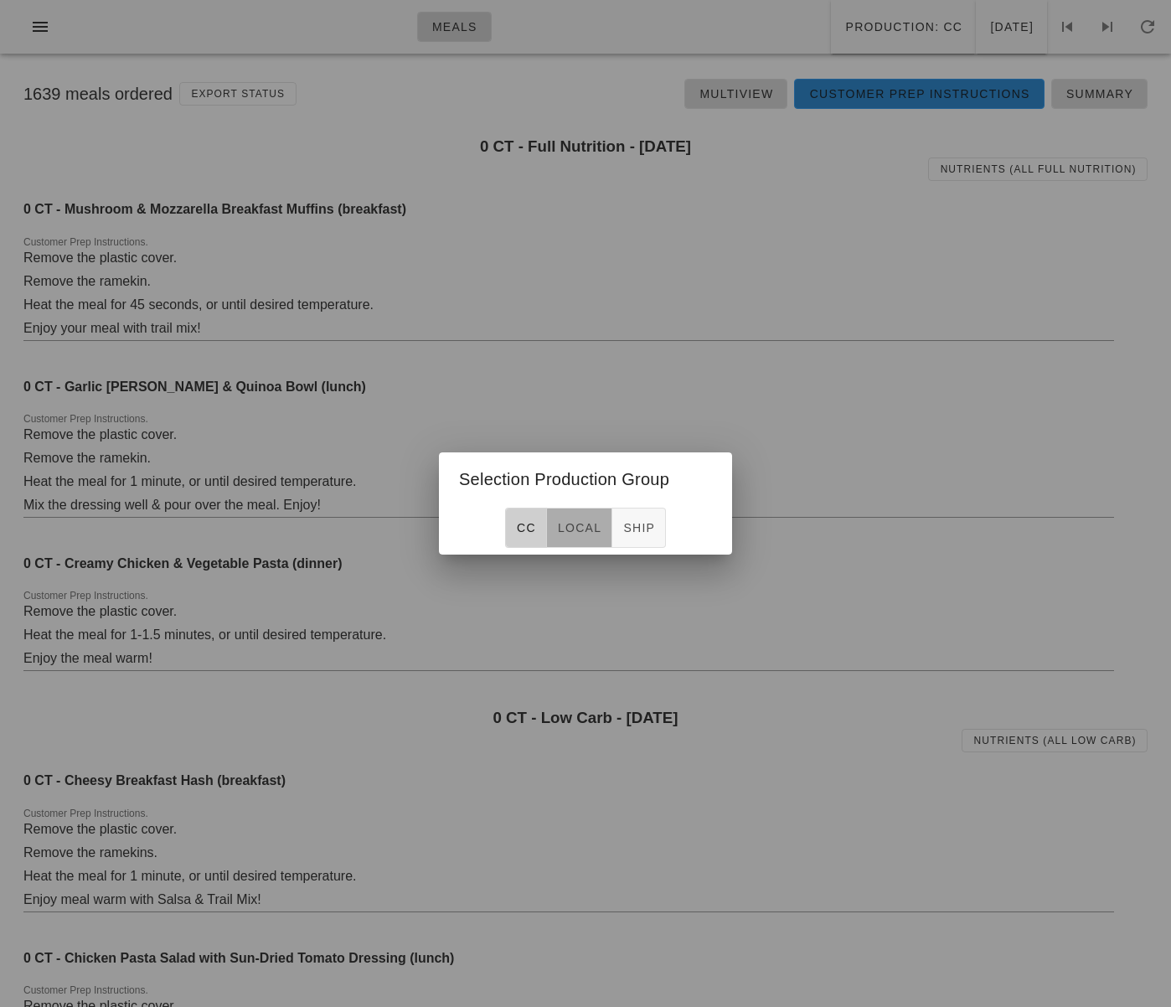
click at [575, 531] on span "local" at bounding box center [579, 527] width 44 height 13
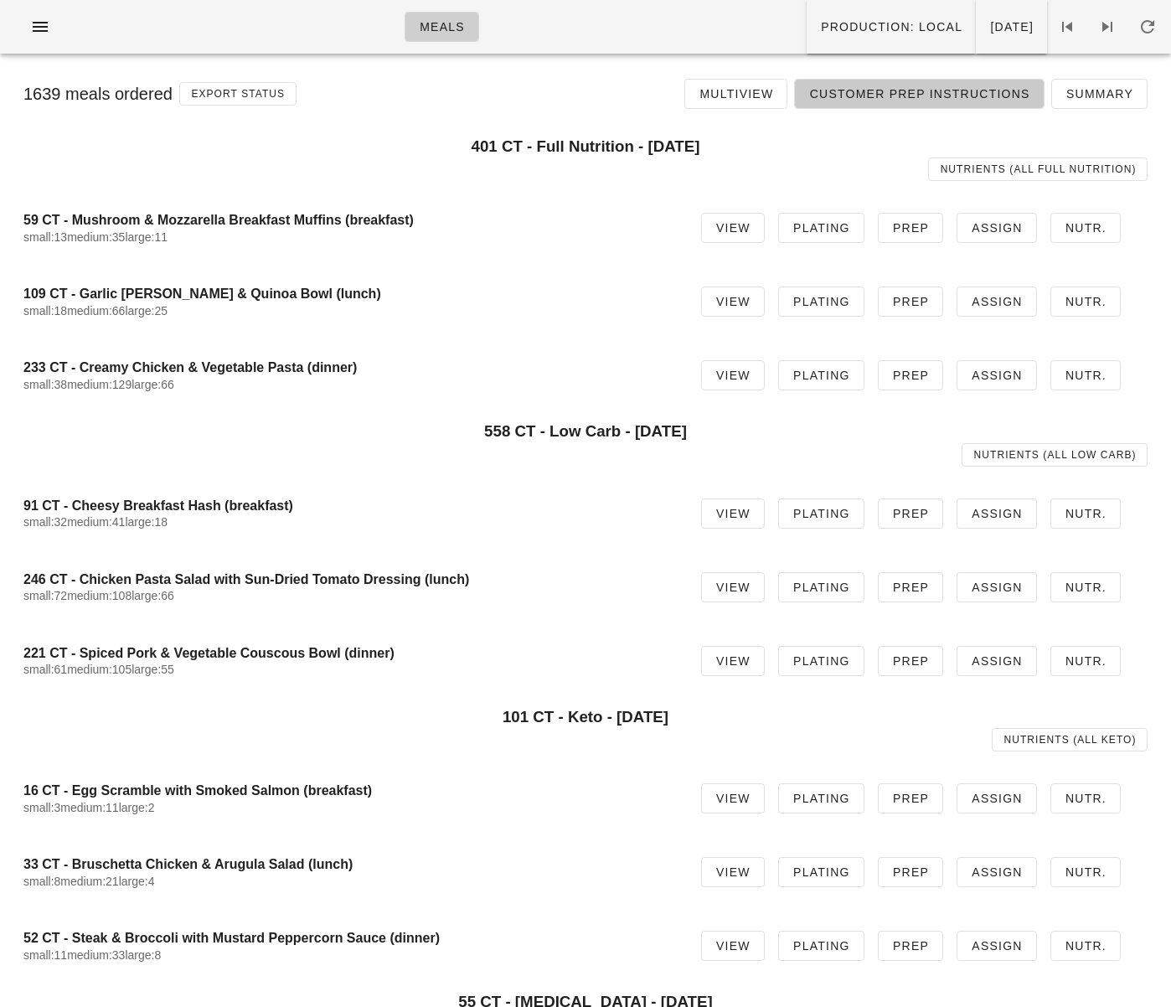
click at [867, 93] on span "Customer Prep Instructions" at bounding box center [918, 93] width 221 height 13
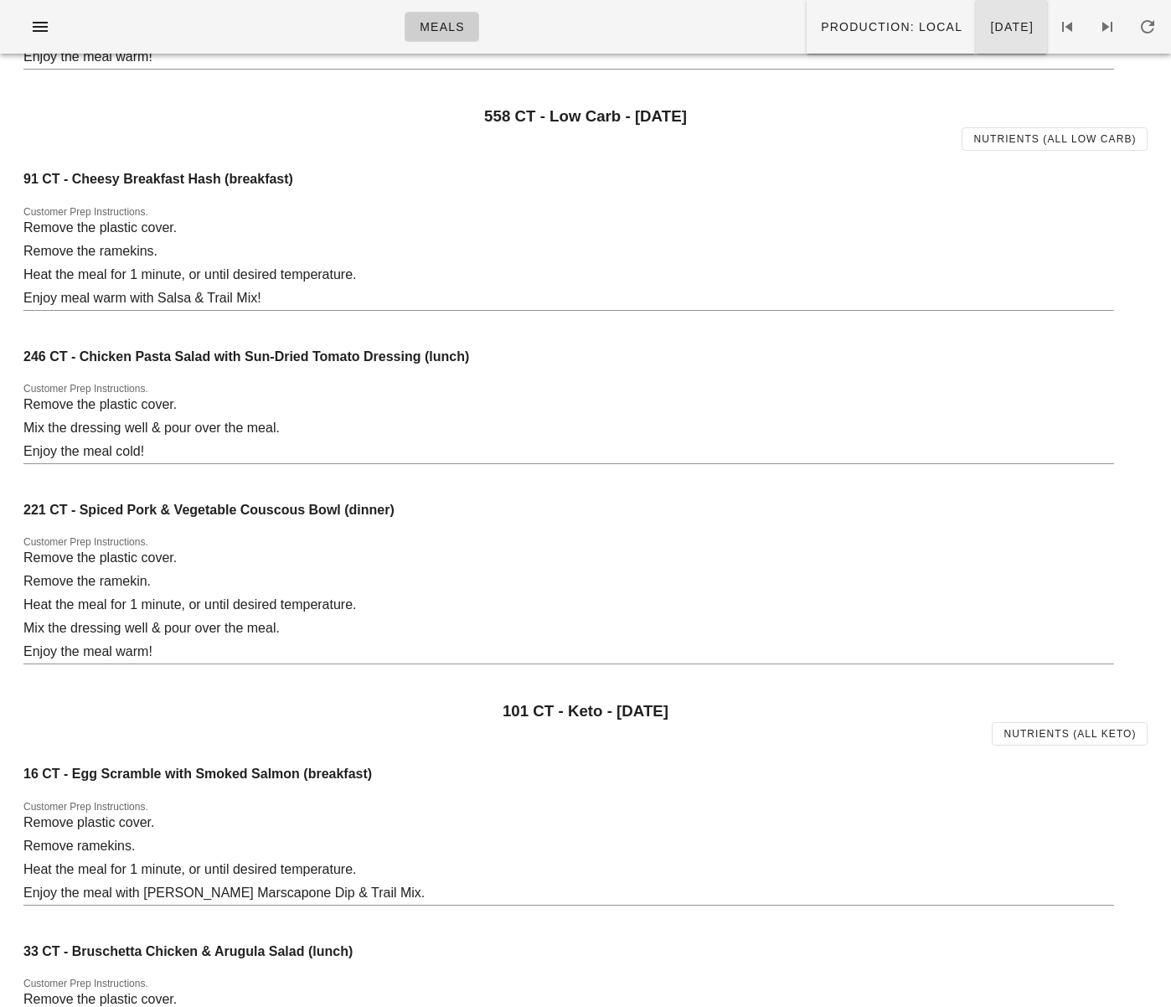
scroll to position [601, 0]
click at [978, 39] on button "Monday Sep 01" at bounding box center [1011, 27] width 71 height 54
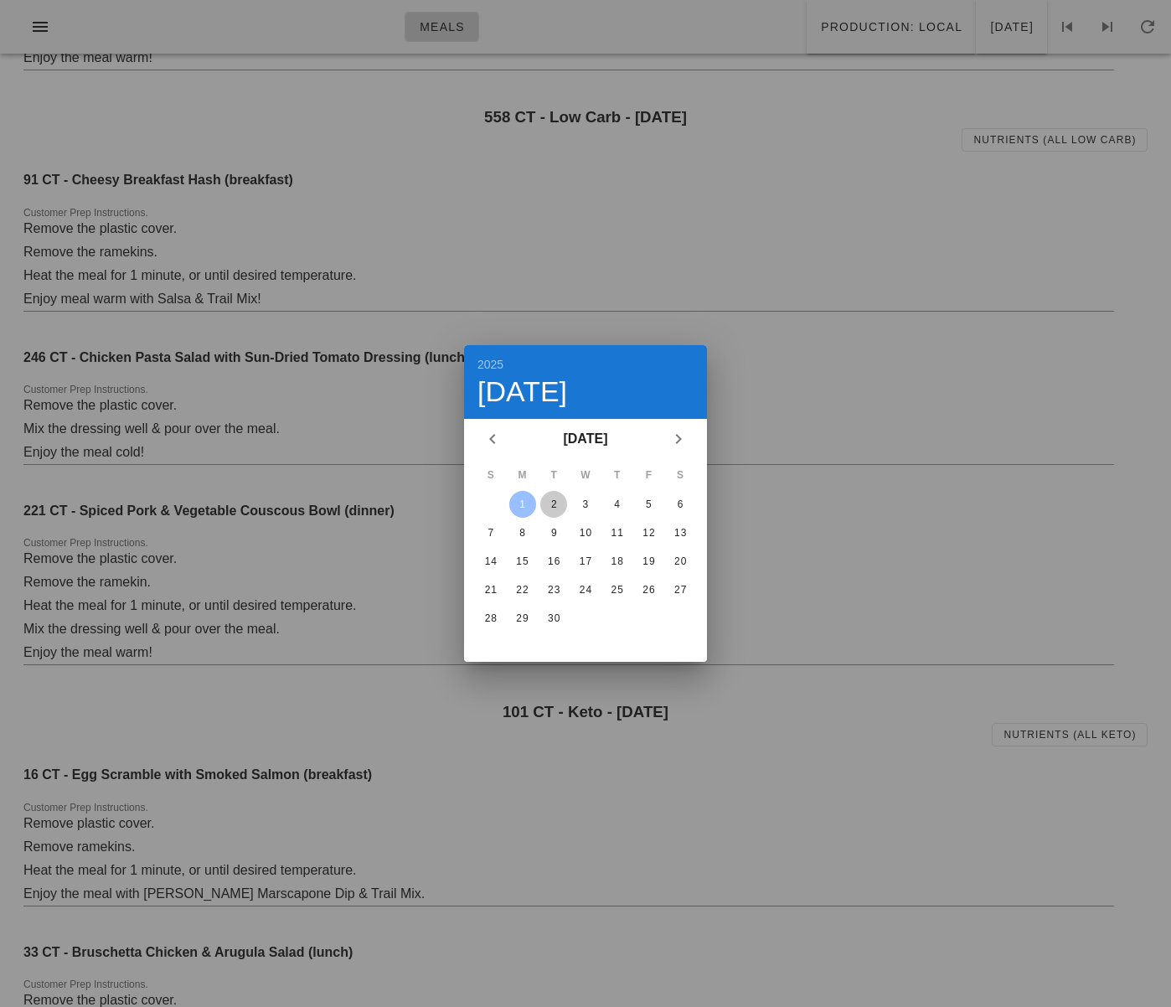
click at [553, 507] on div "2" at bounding box center [553, 504] width 27 height 12
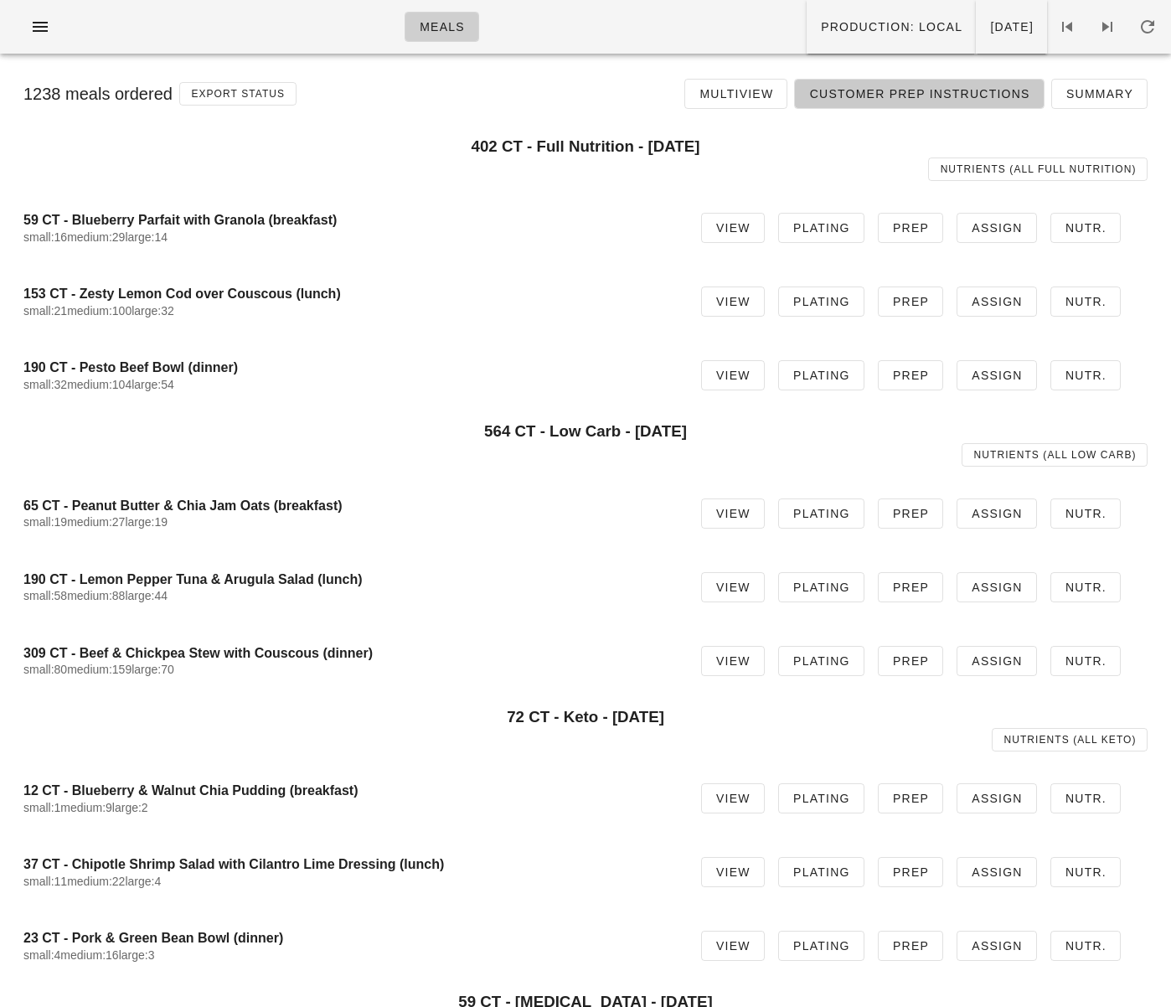
click at [886, 87] on span "Customer Prep Instructions" at bounding box center [918, 93] width 221 height 13
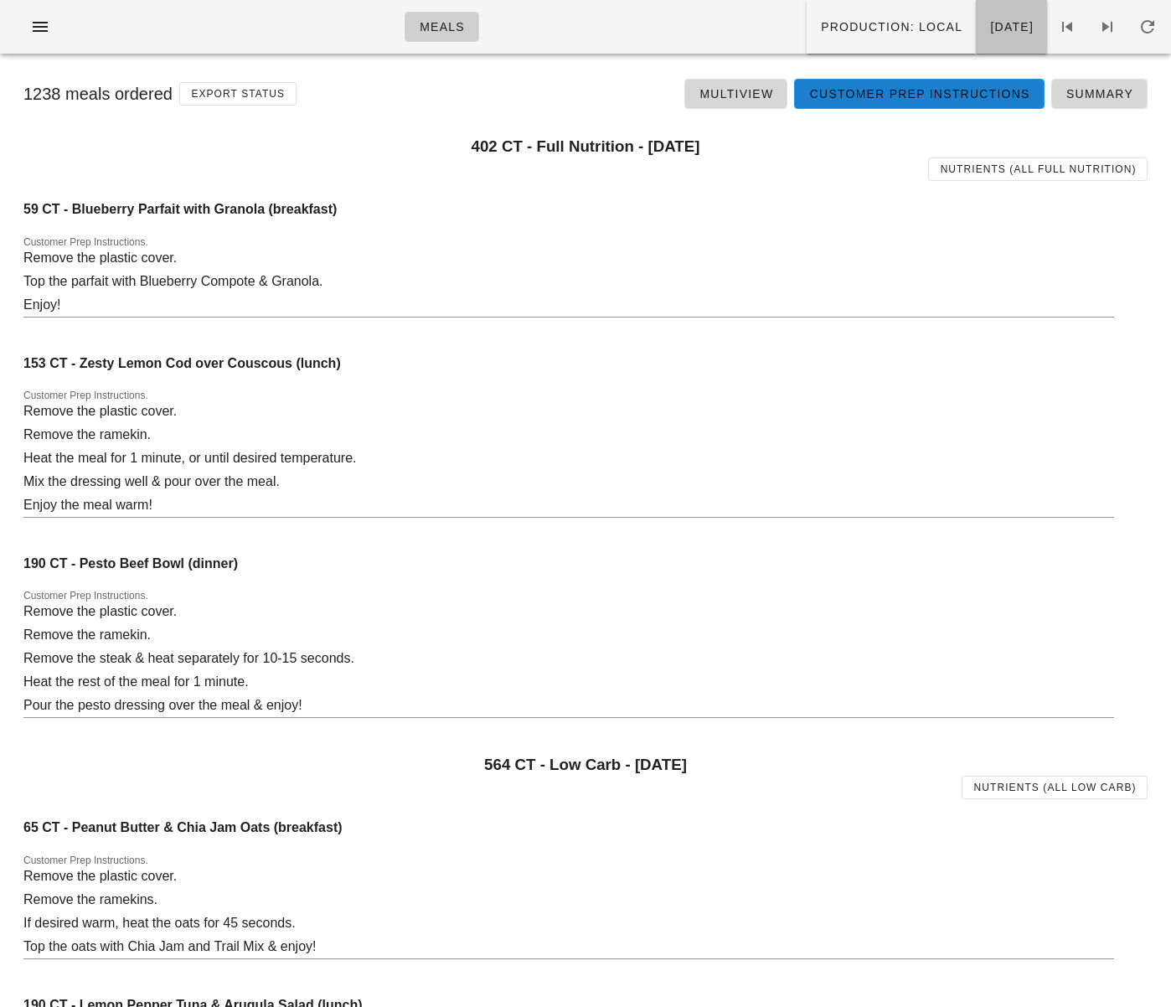
click at [989, 30] on span "Tuesday Sep 02" at bounding box center [1011, 26] width 44 height 13
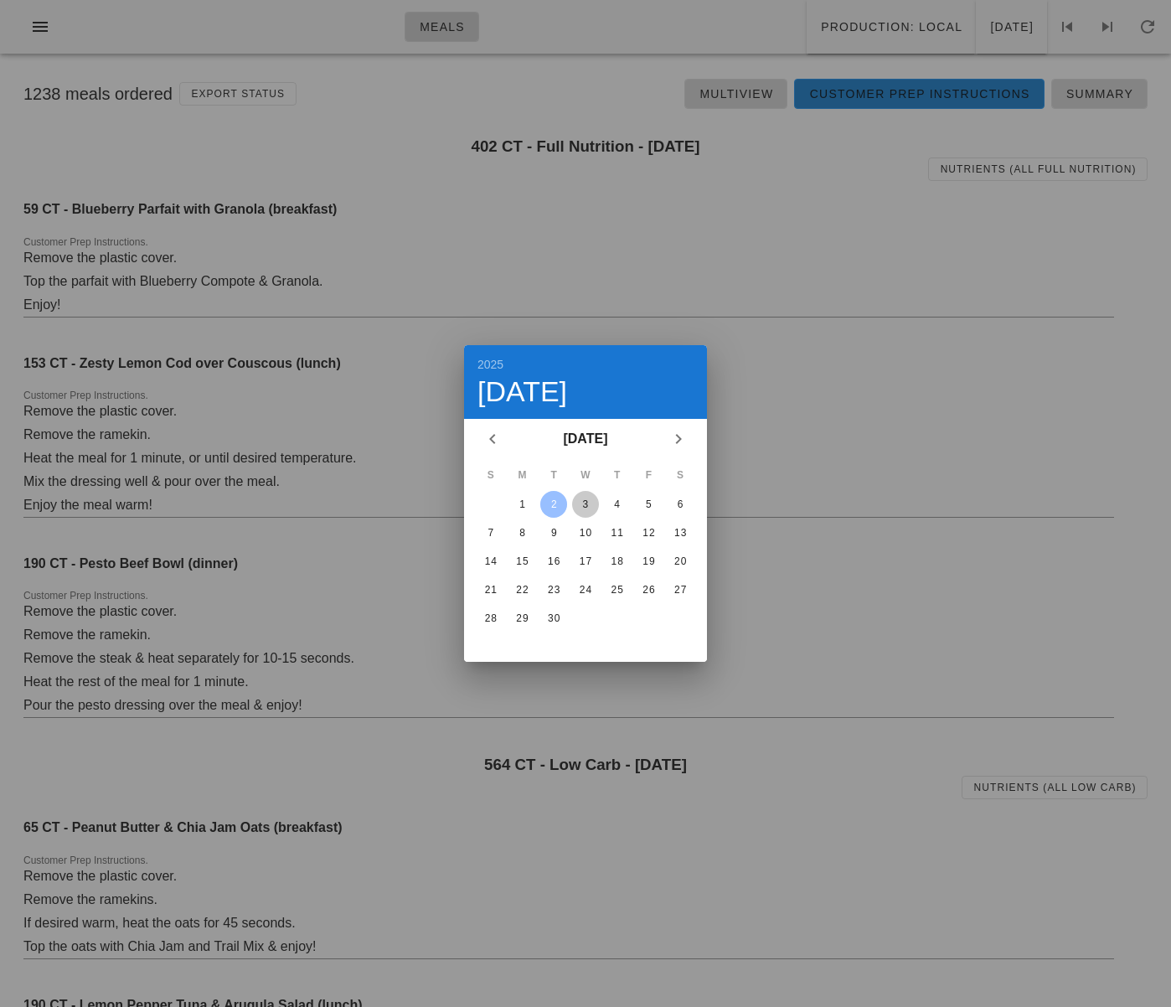
click at [582, 504] on div "3" at bounding box center [585, 504] width 27 height 12
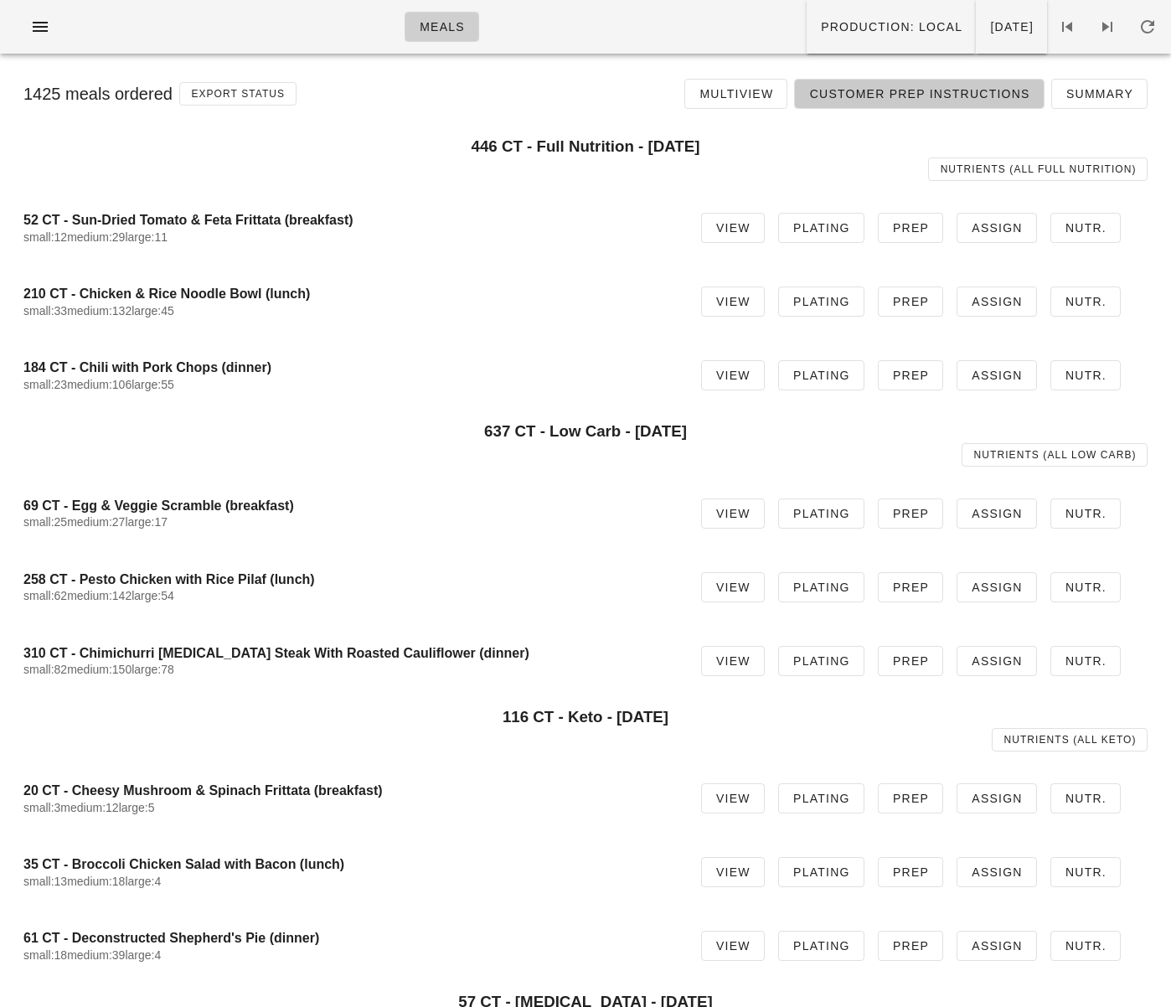
click at [952, 100] on span "Customer Prep Instructions" at bounding box center [918, 93] width 221 height 13
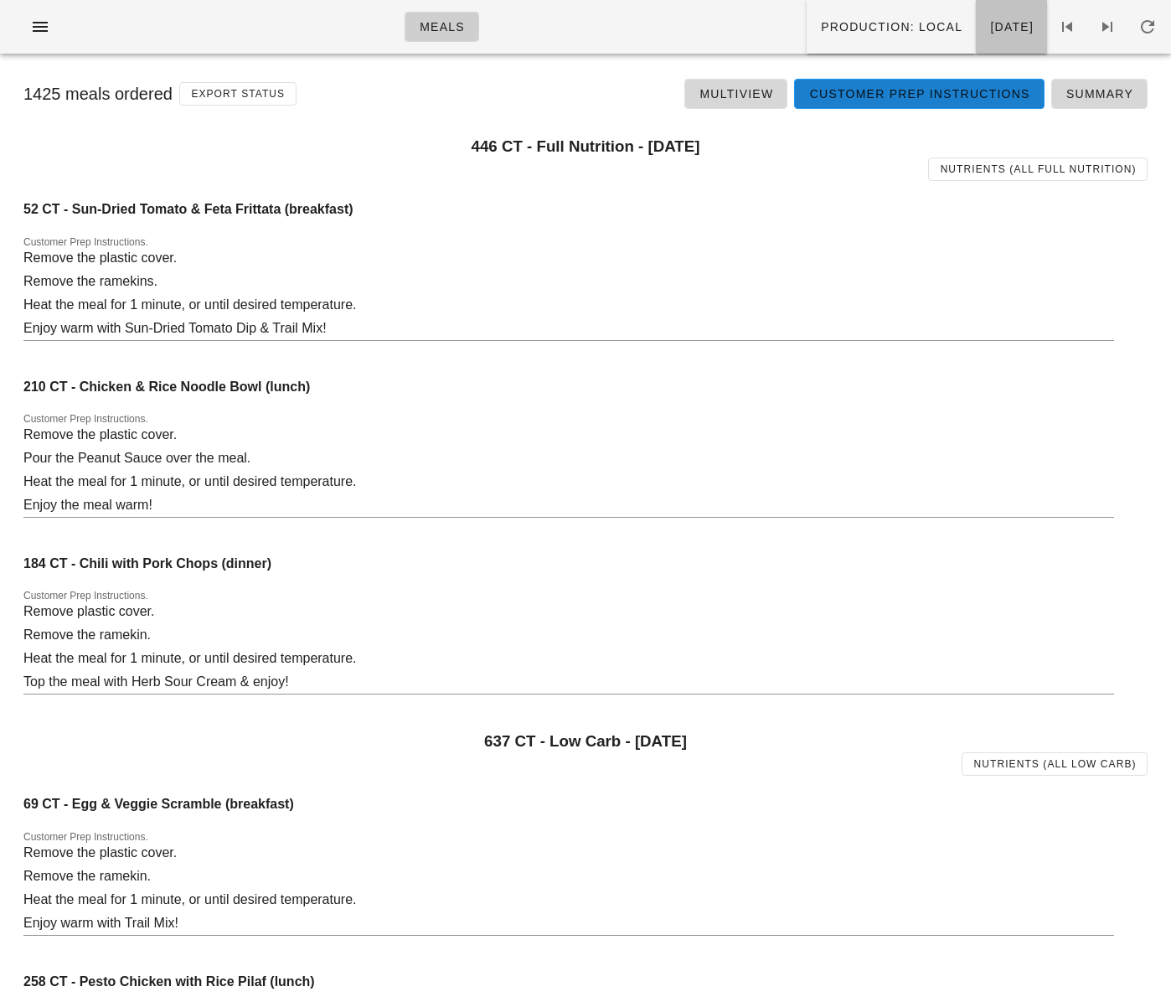
click at [989, 34] on span "Wednesday Sep 03" at bounding box center [1011, 26] width 44 height 13
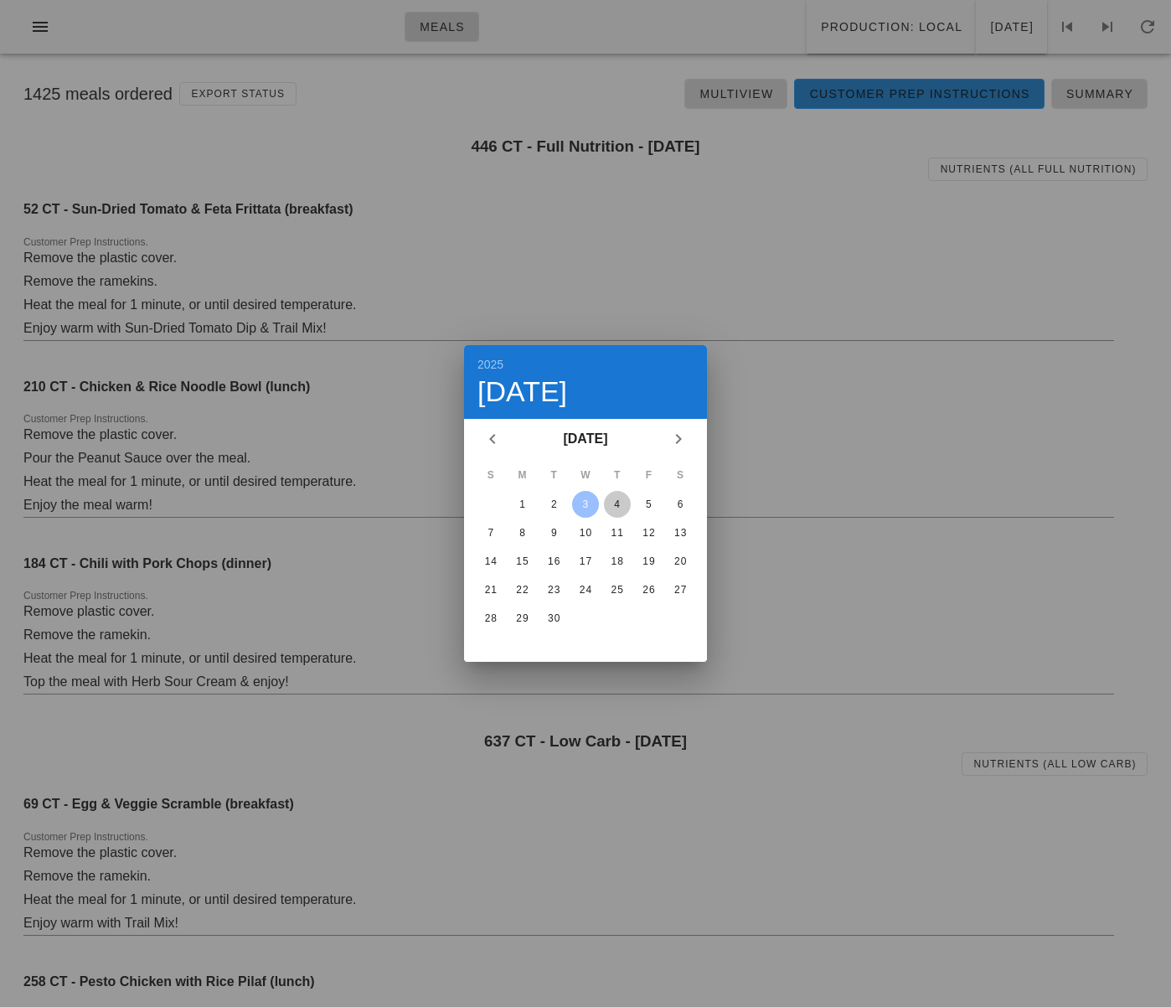
click at [617, 503] on div "4" at bounding box center [617, 504] width 27 height 12
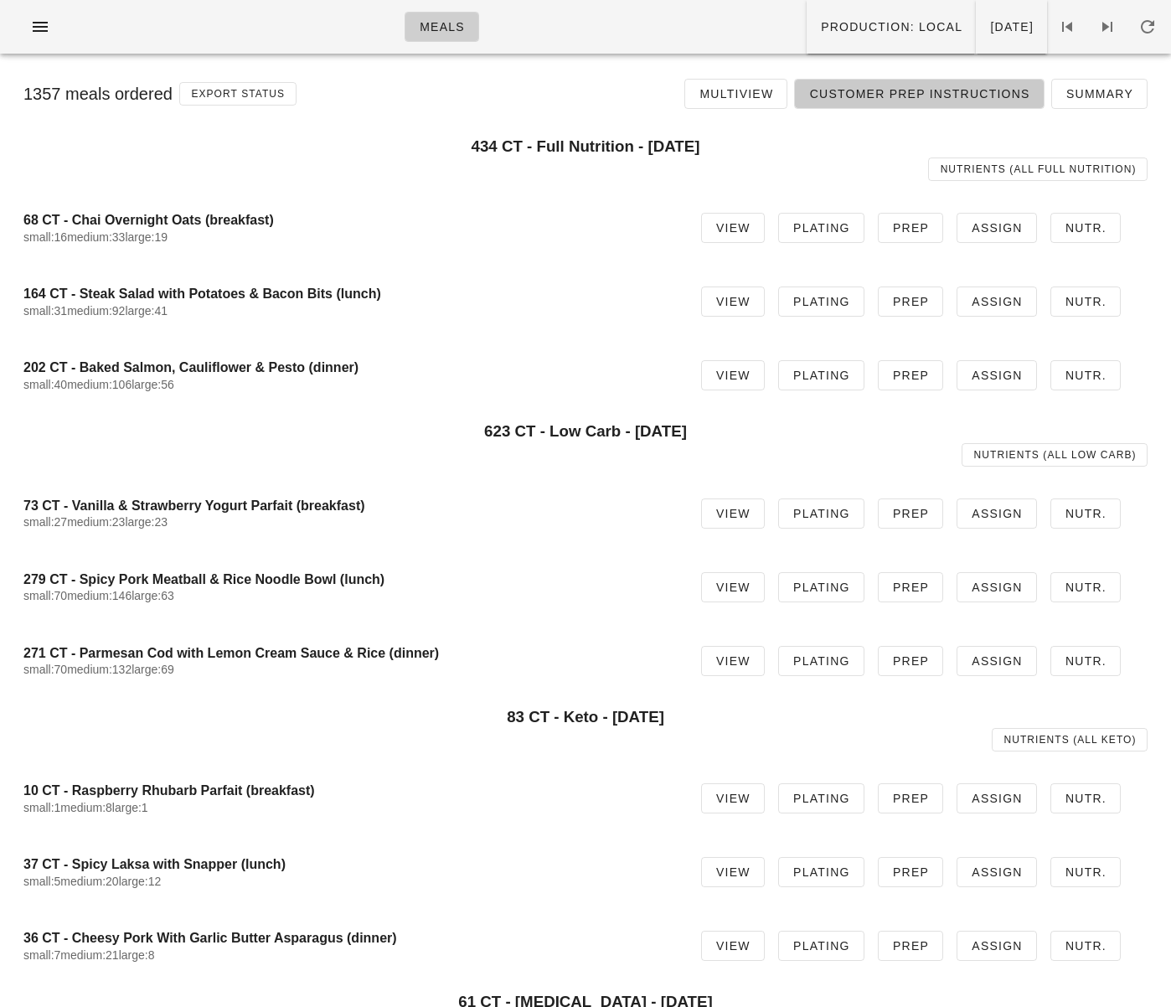
click at [924, 104] on link "Customer Prep Instructions" at bounding box center [919, 94] width 250 height 30
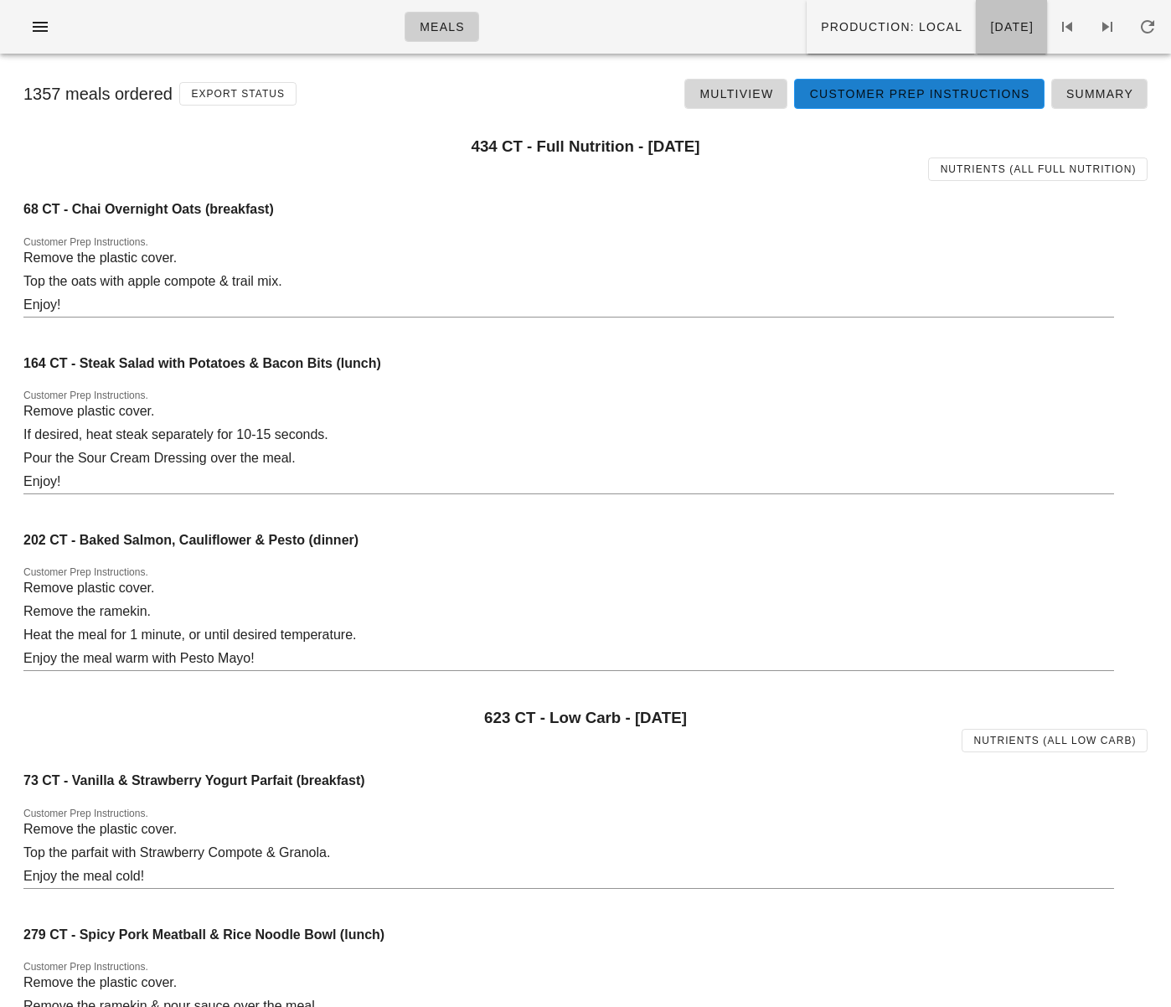
click at [989, 32] on span "Thursday Sep 04" at bounding box center [1011, 26] width 44 height 13
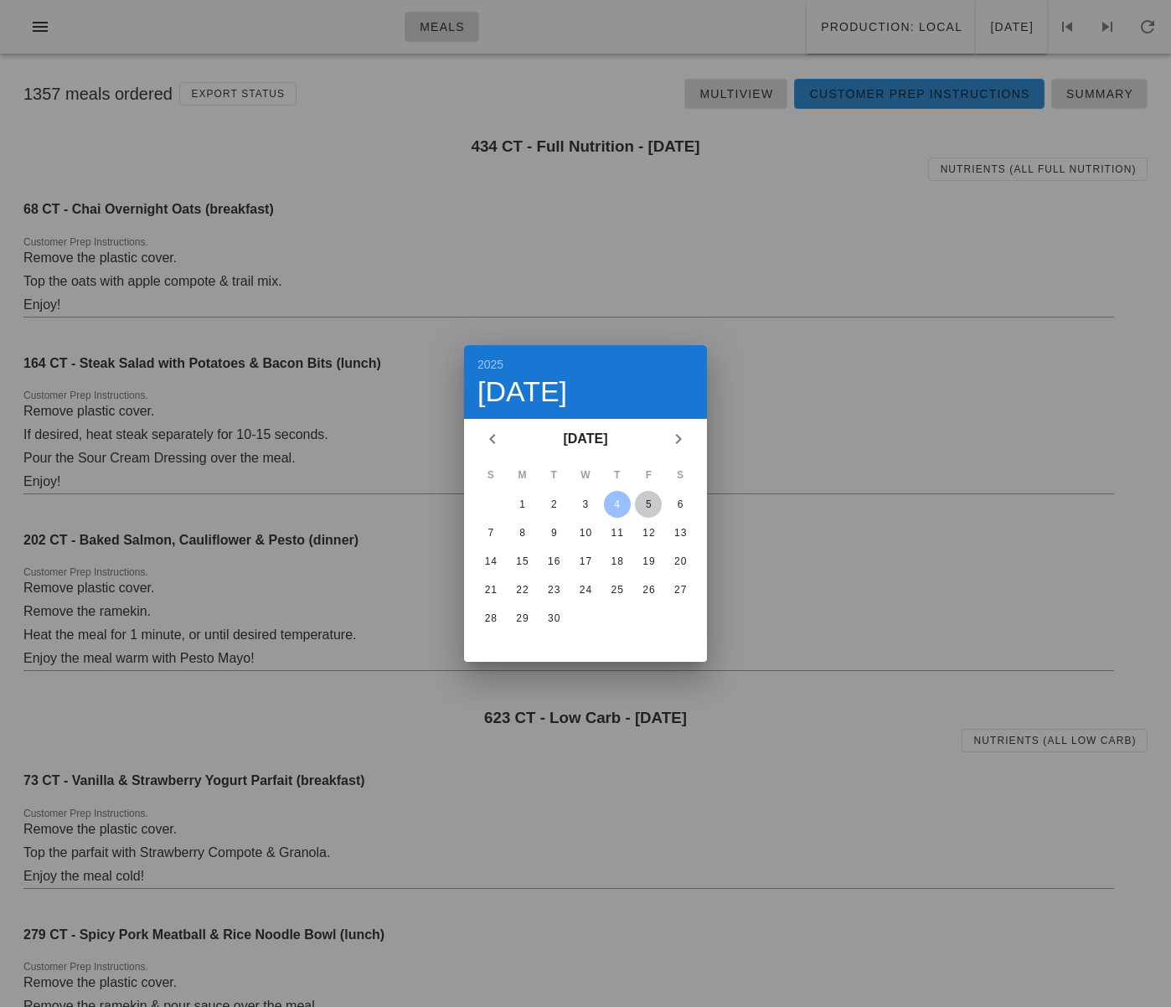
click at [643, 508] on div "5" at bounding box center [648, 504] width 27 height 12
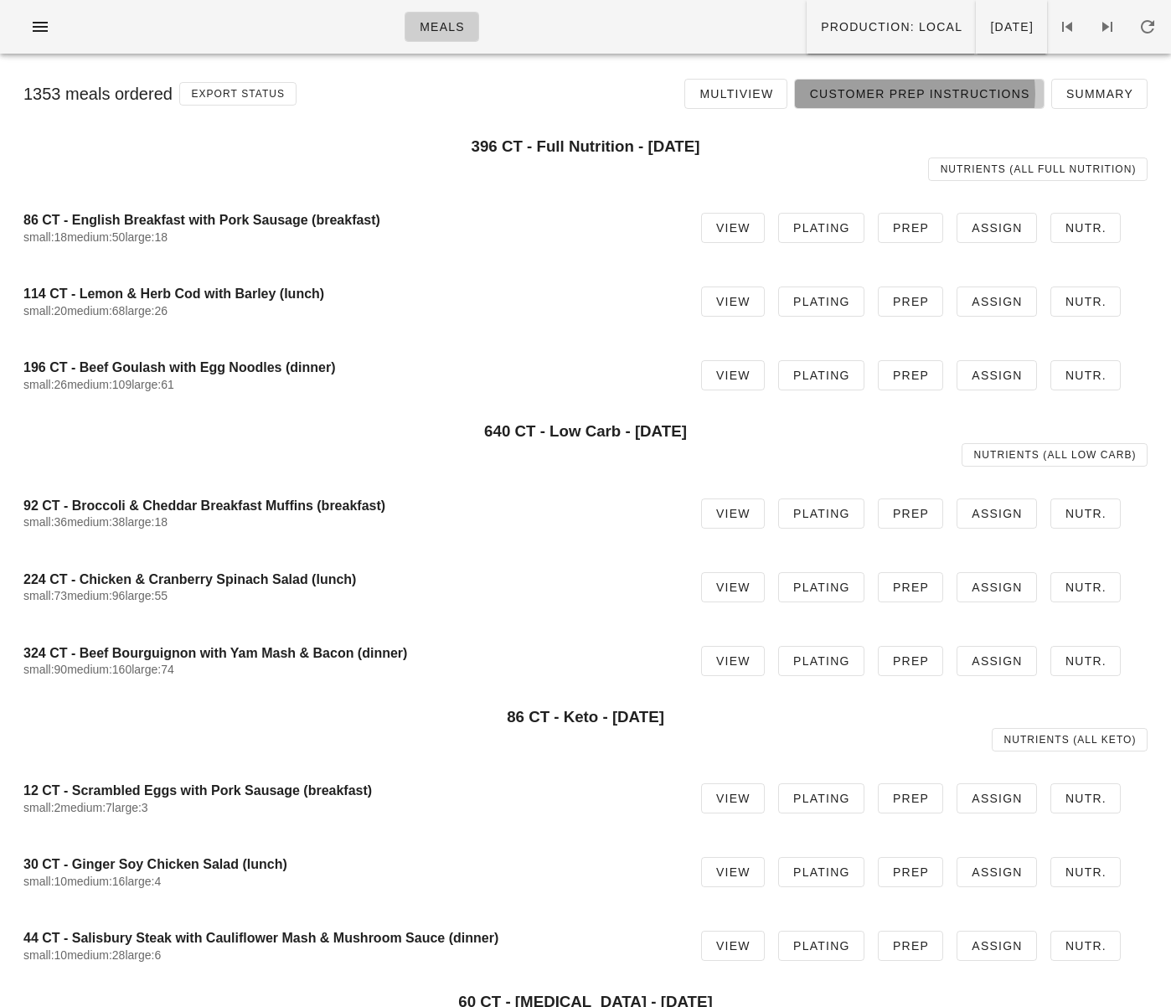
click at [933, 96] on span "Customer Prep Instructions" at bounding box center [918, 93] width 221 height 13
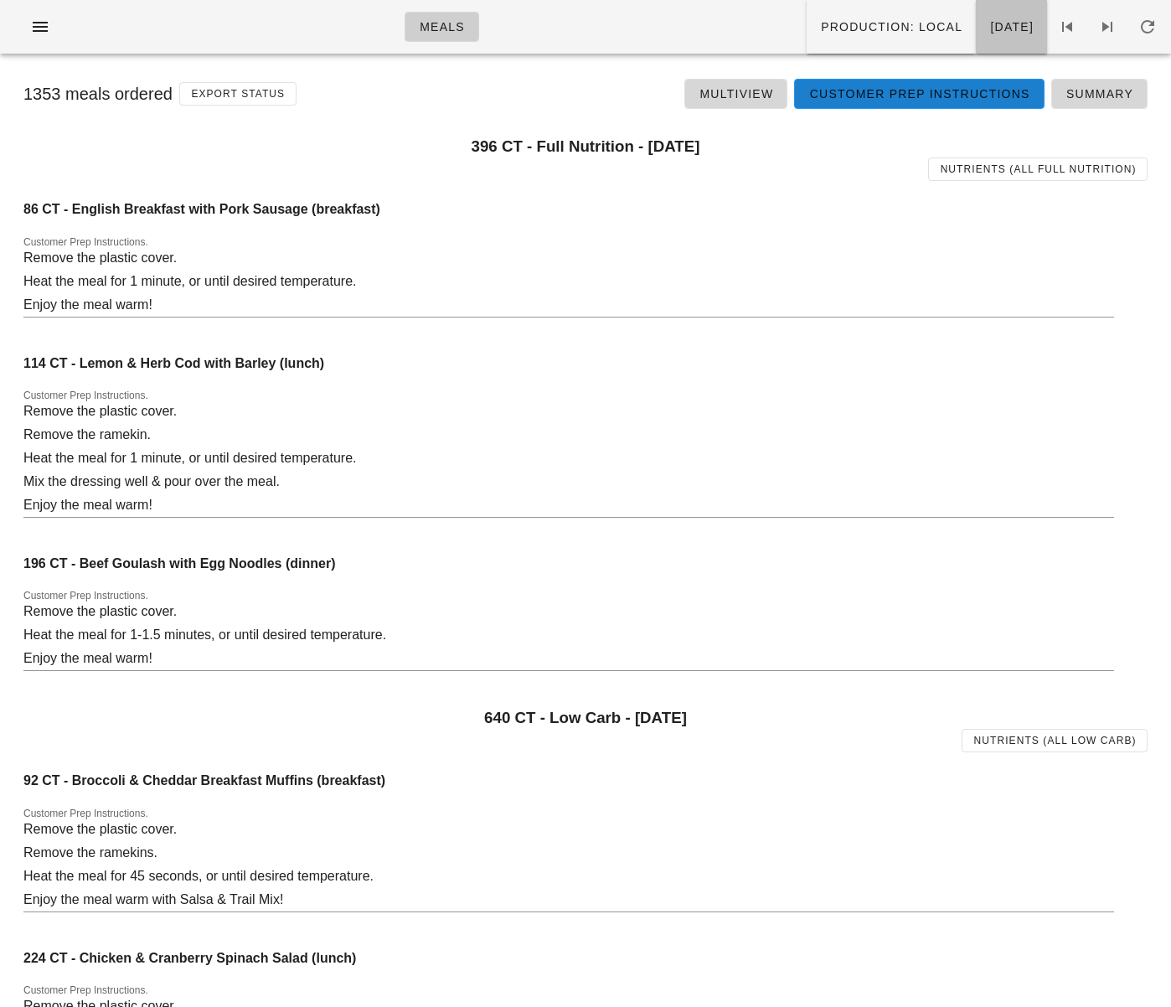
click at [983, 48] on button "[DATE]" at bounding box center [1011, 27] width 71 height 54
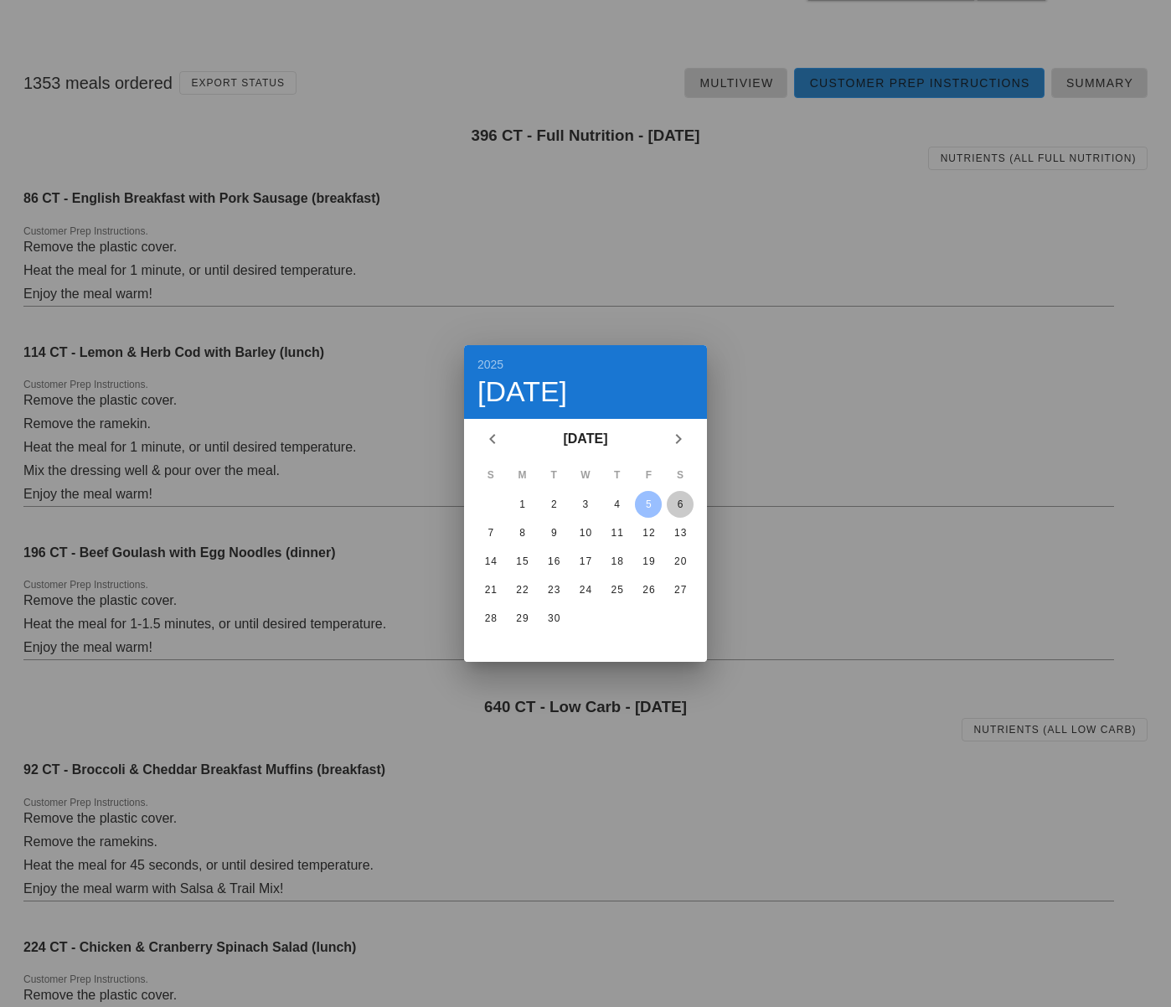
click at [675, 503] on div "6" at bounding box center [680, 504] width 27 height 12
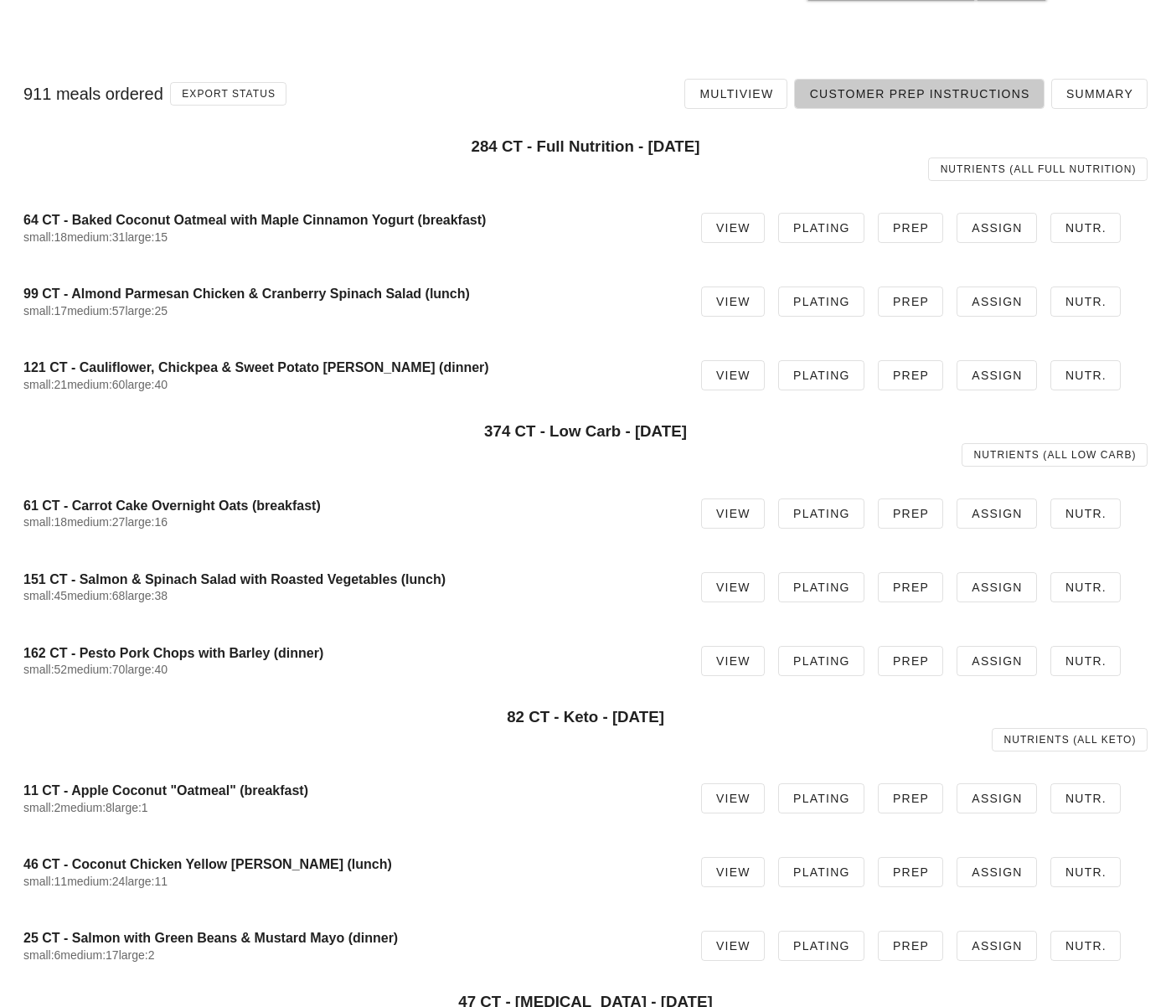
click at [860, 98] on span "Customer Prep Instructions" at bounding box center [918, 93] width 221 height 13
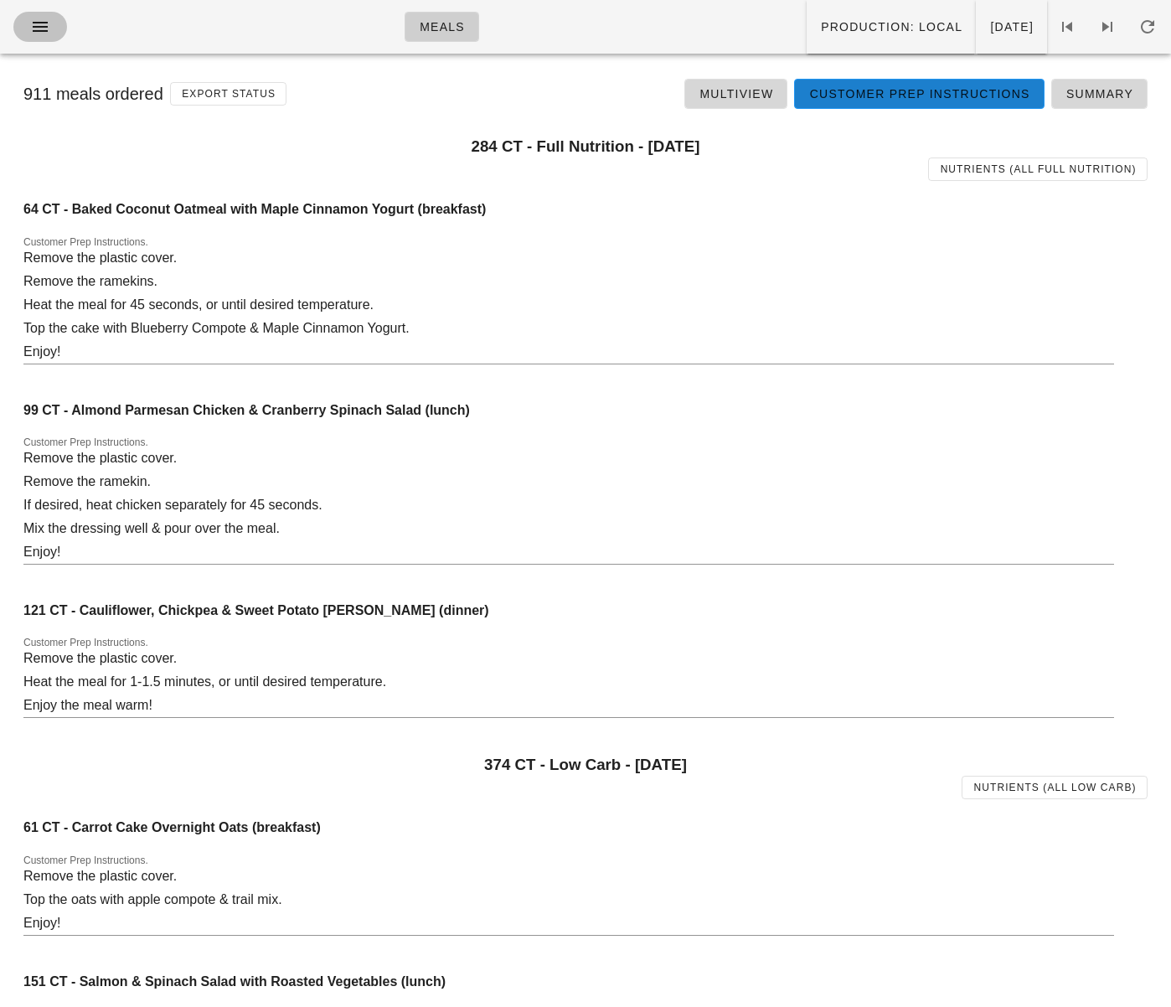
click at [21, 28] on button "button" at bounding box center [40, 27] width 54 height 30
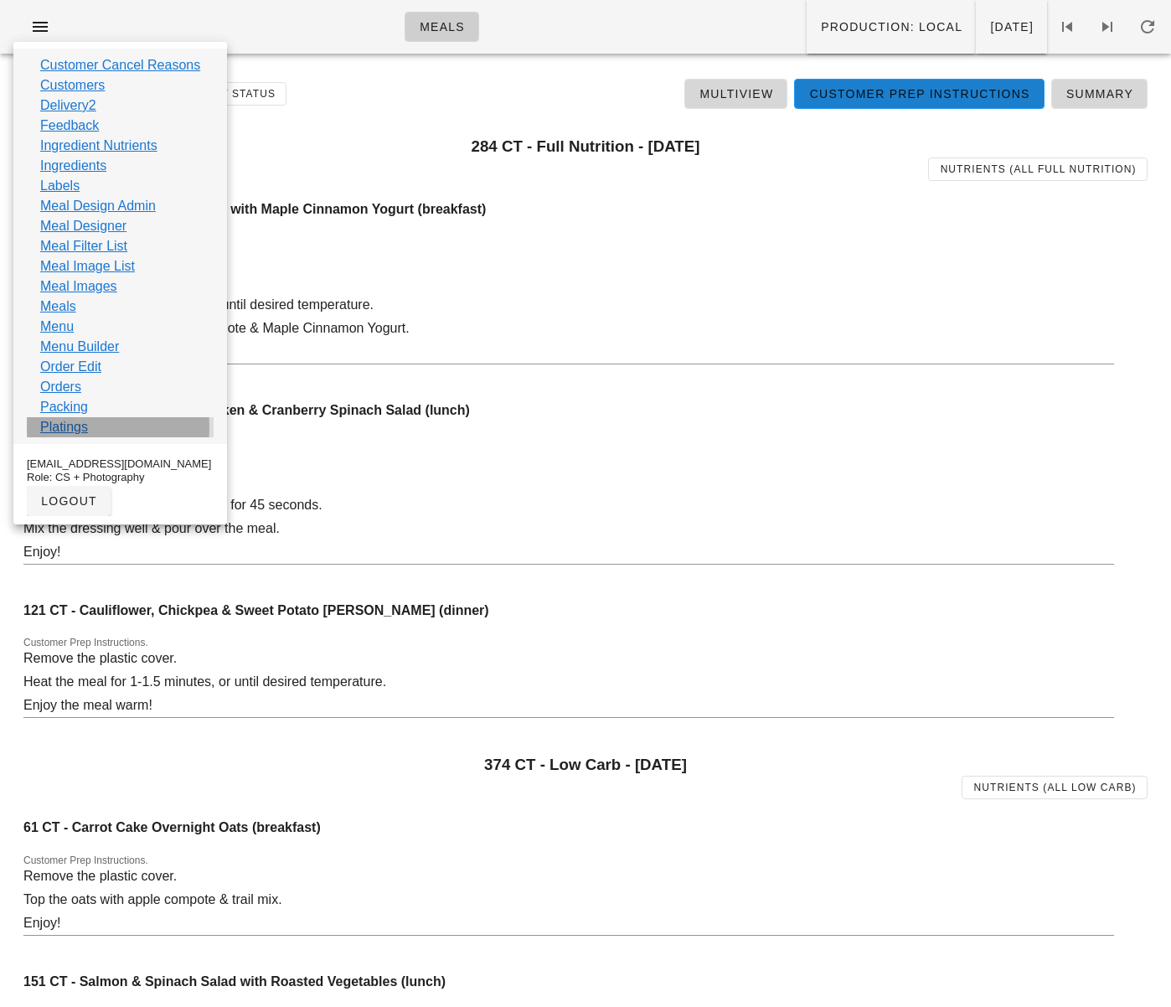
click at [89, 426] on div "Platings" at bounding box center [120, 427] width 187 height 20
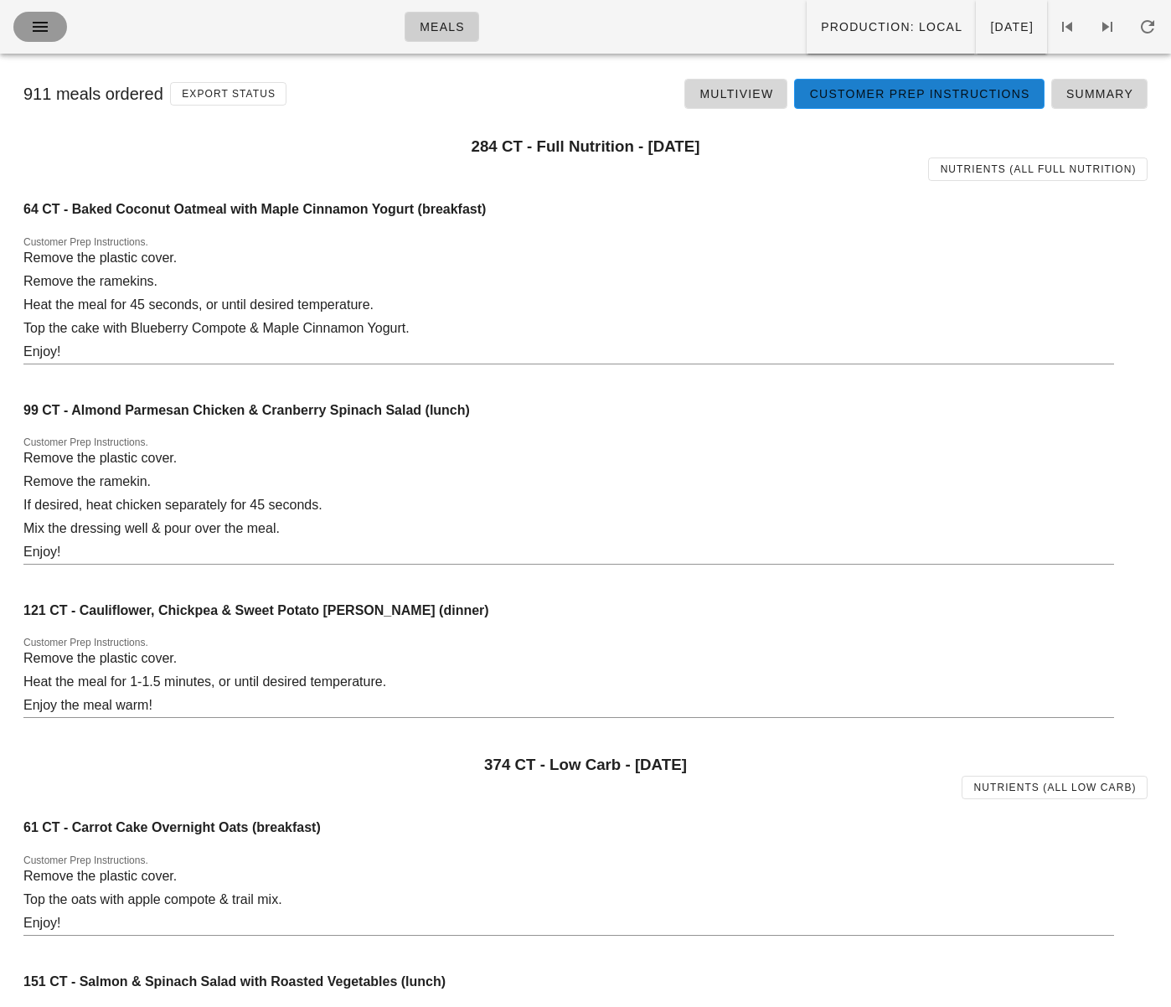
click at [39, 19] on icon "button" at bounding box center [40, 27] width 20 height 20
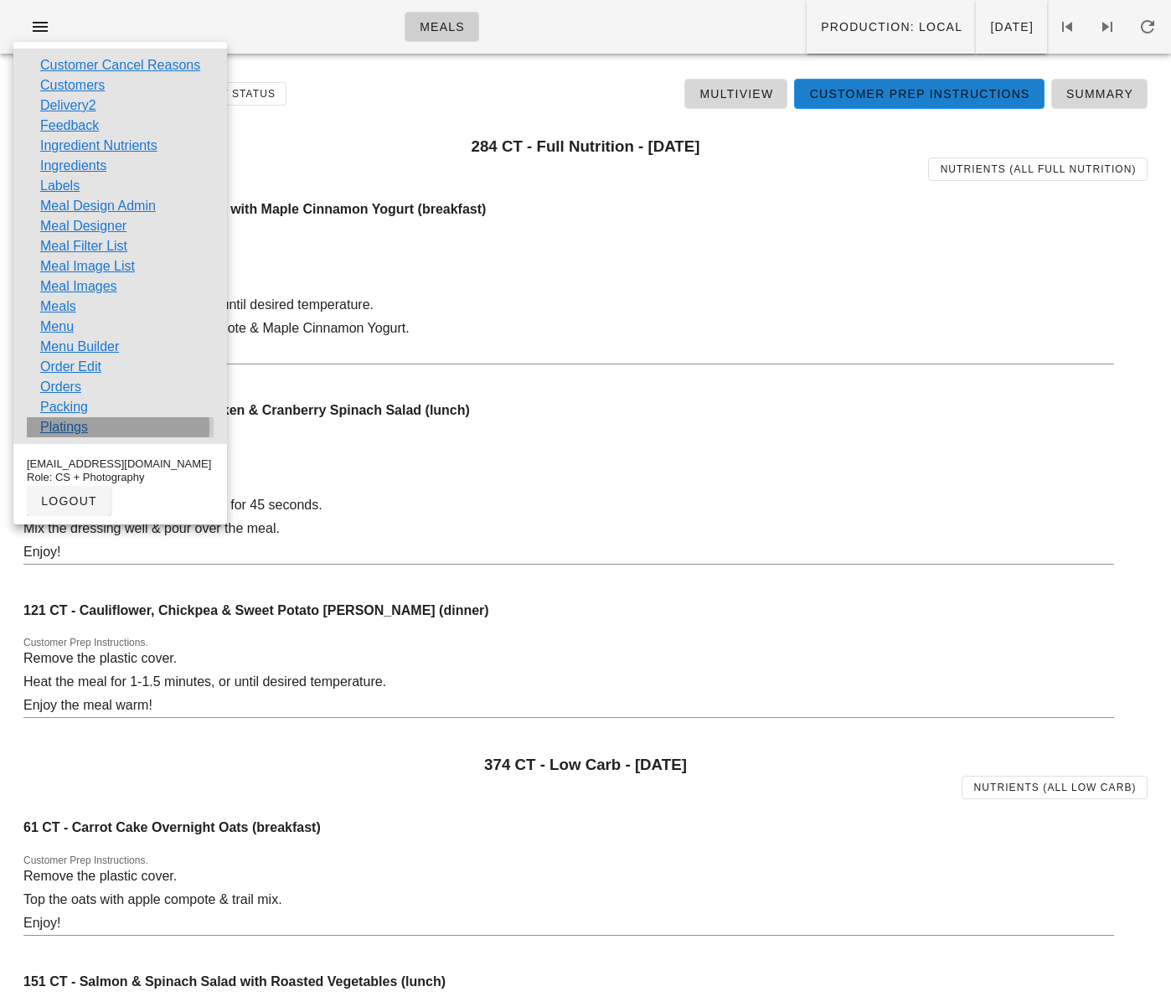
click at [94, 434] on div "Platings" at bounding box center [120, 427] width 187 height 20
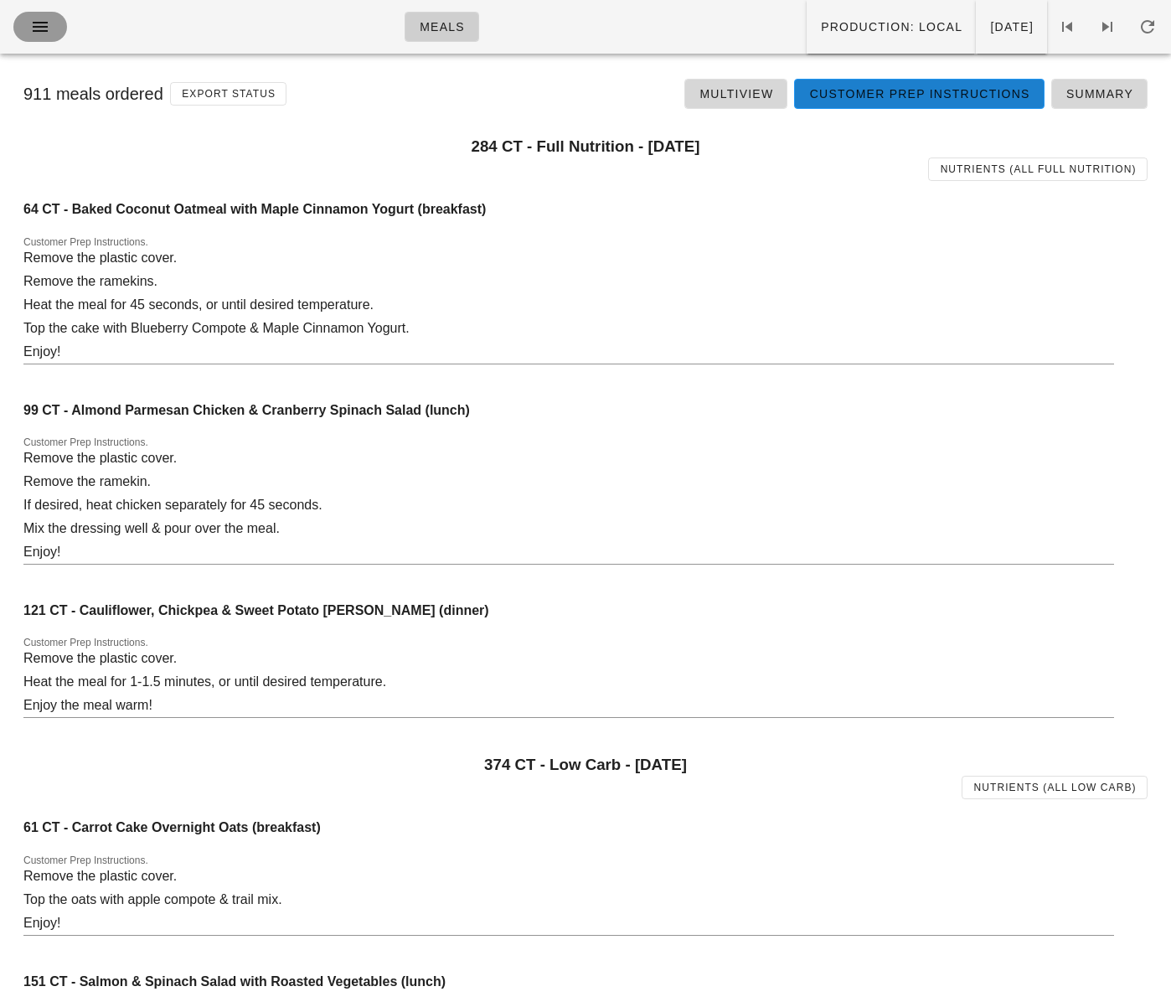
click at [45, 25] on icon "button" at bounding box center [40, 27] width 20 height 20
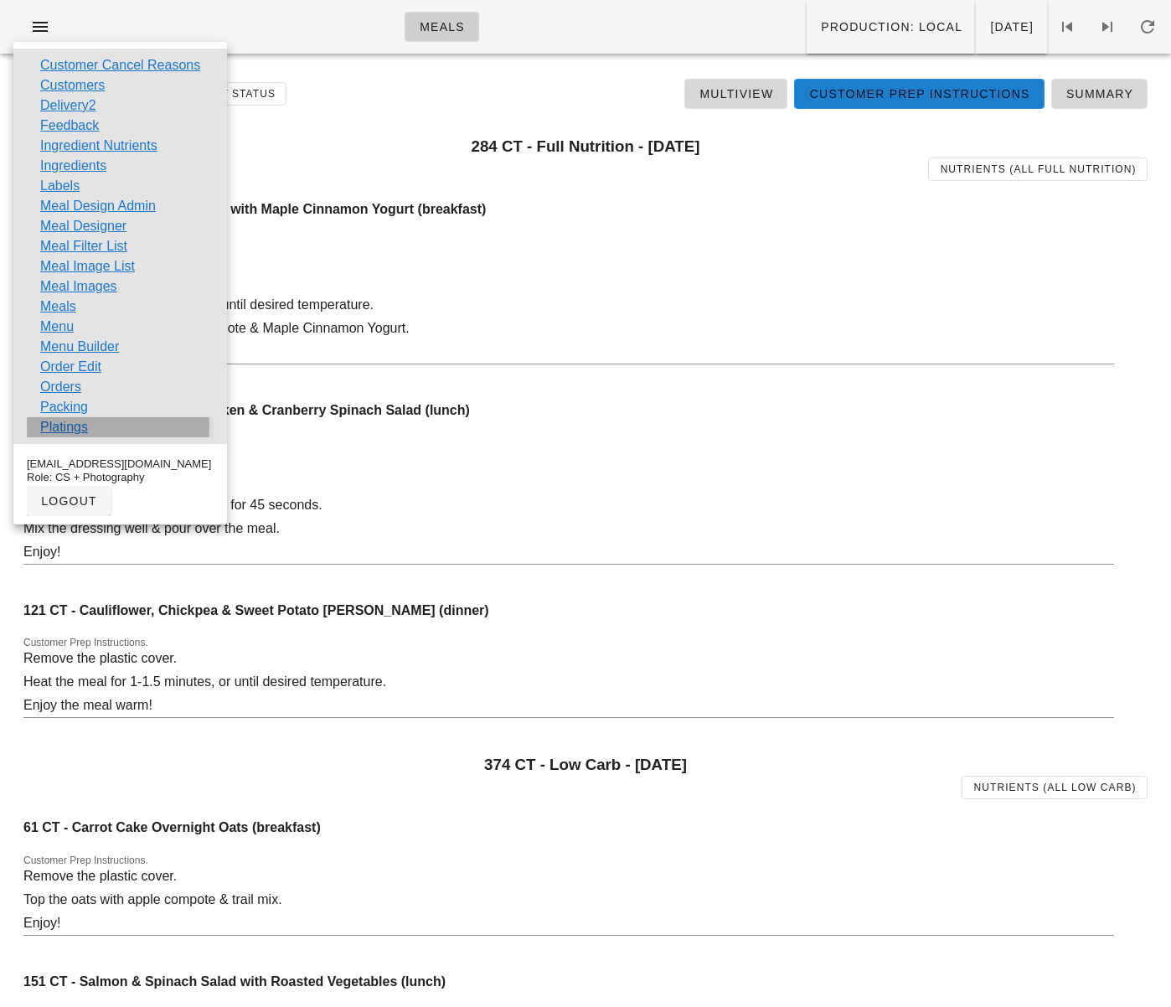
click at [61, 427] on link "Platings" at bounding box center [64, 427] width 48 height 20
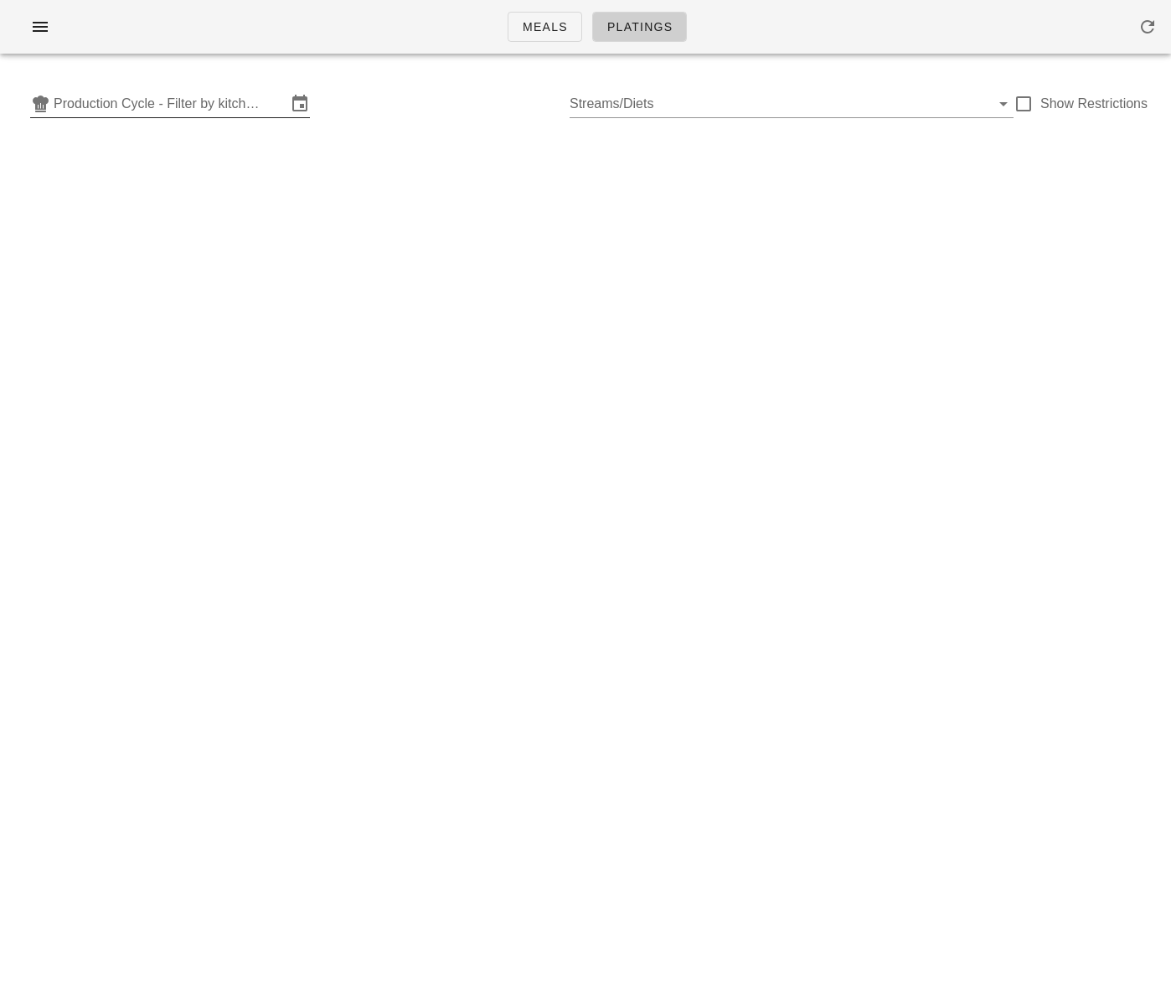
click at [207, 95] on input "Production Cycle - Filter by kitchen production schedules" at bounding box center [170, 103] width 233 height 27
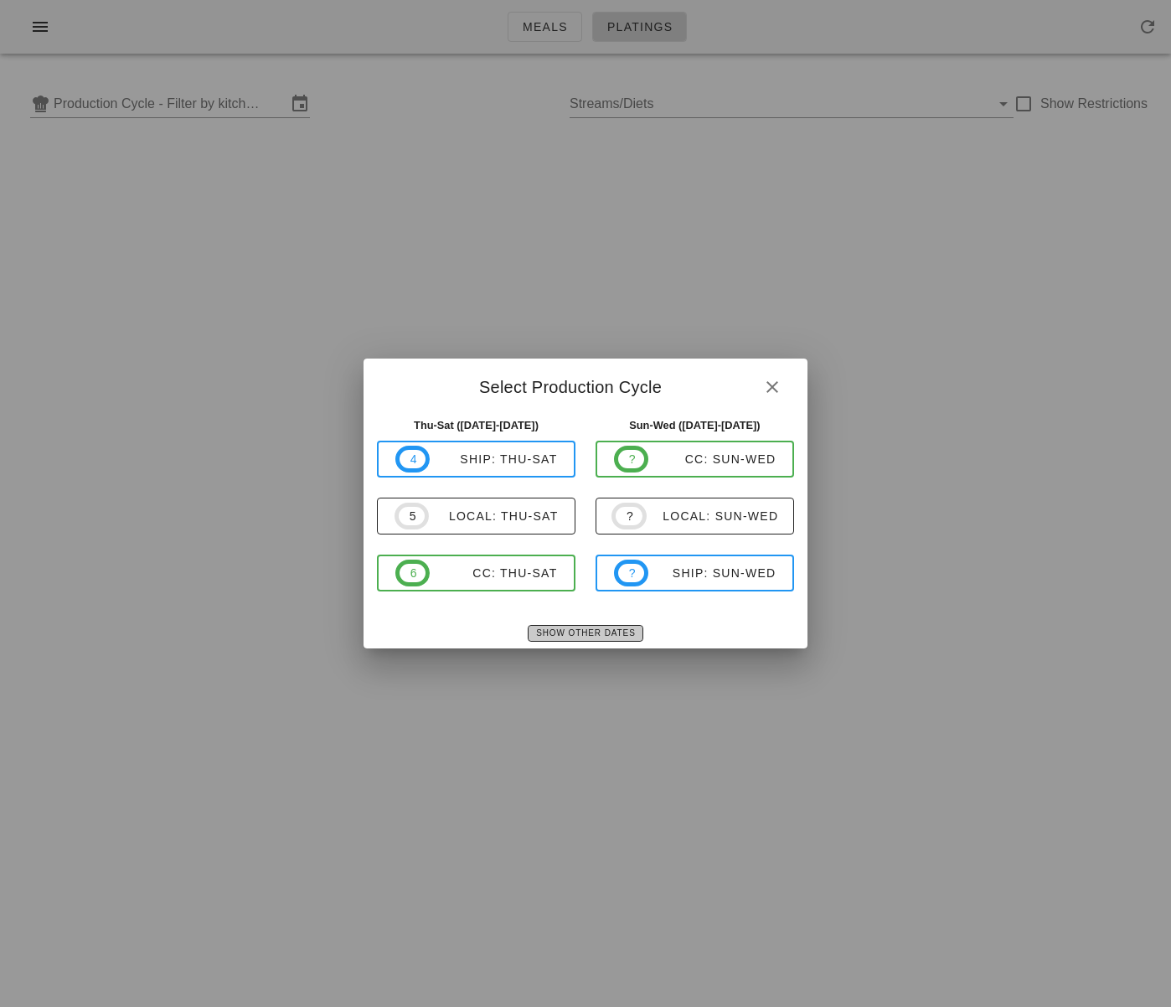
click at [594, 632] on span "Show Other Dates" at bounding box center [585, 632] width 100 height 9
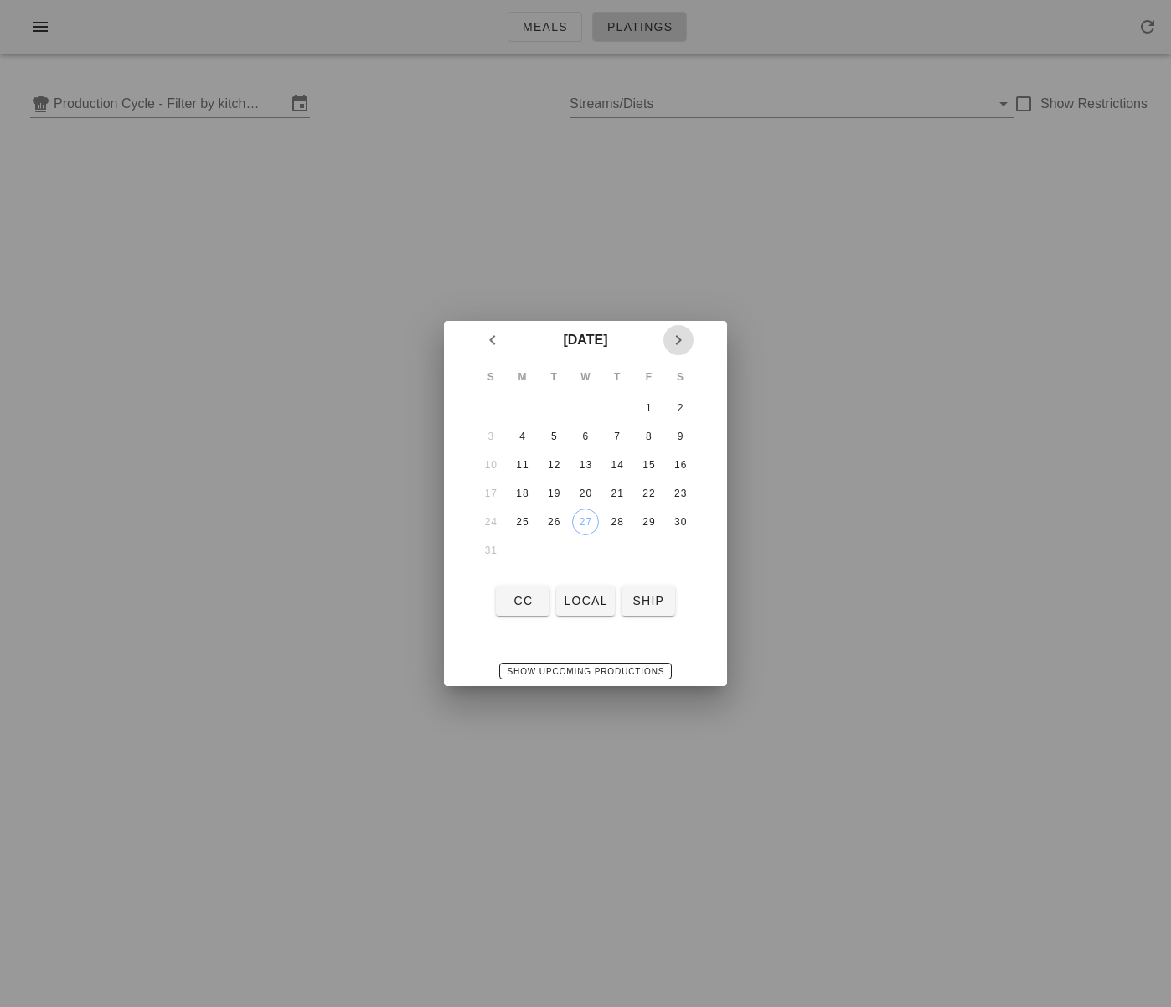
click at [683, 338] on icon "Next month" at bounding box center [678, 340] width 20 height 20
click at [525, 407] on div "1" at bounding box center [522, 408] width 27 height 12
click at [587, 603] on span "local" at bounding box center [585, 600] width 44 height 13
type input "local: Mon-Wed (Sep 1-Sep 3)"
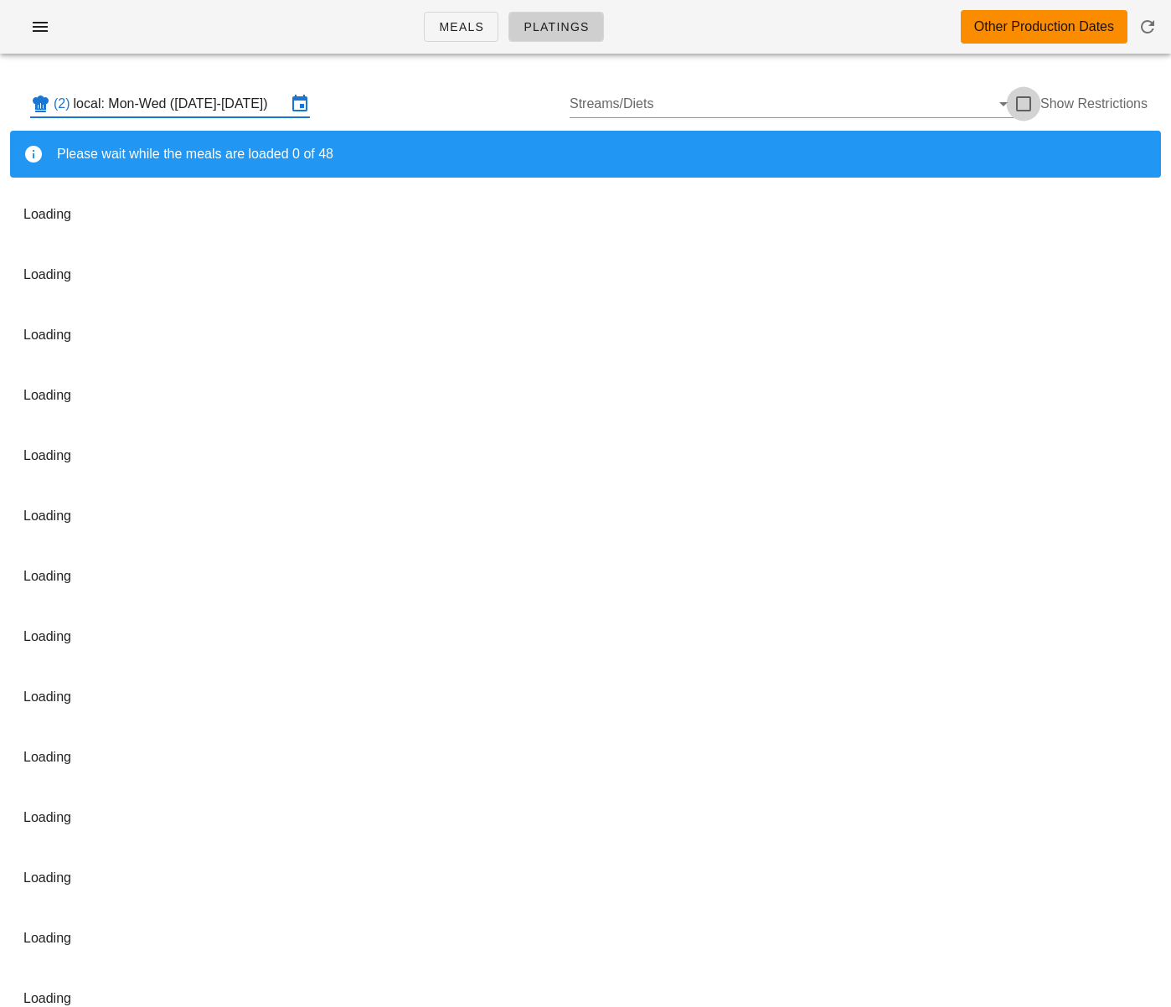
click at [1027, 106] on div at bounding box center [1023, 104] width 28 height 28
click at [1026, 108] on div at bounding box center [1023, 104] width 28 height 28
checkbox input "false"
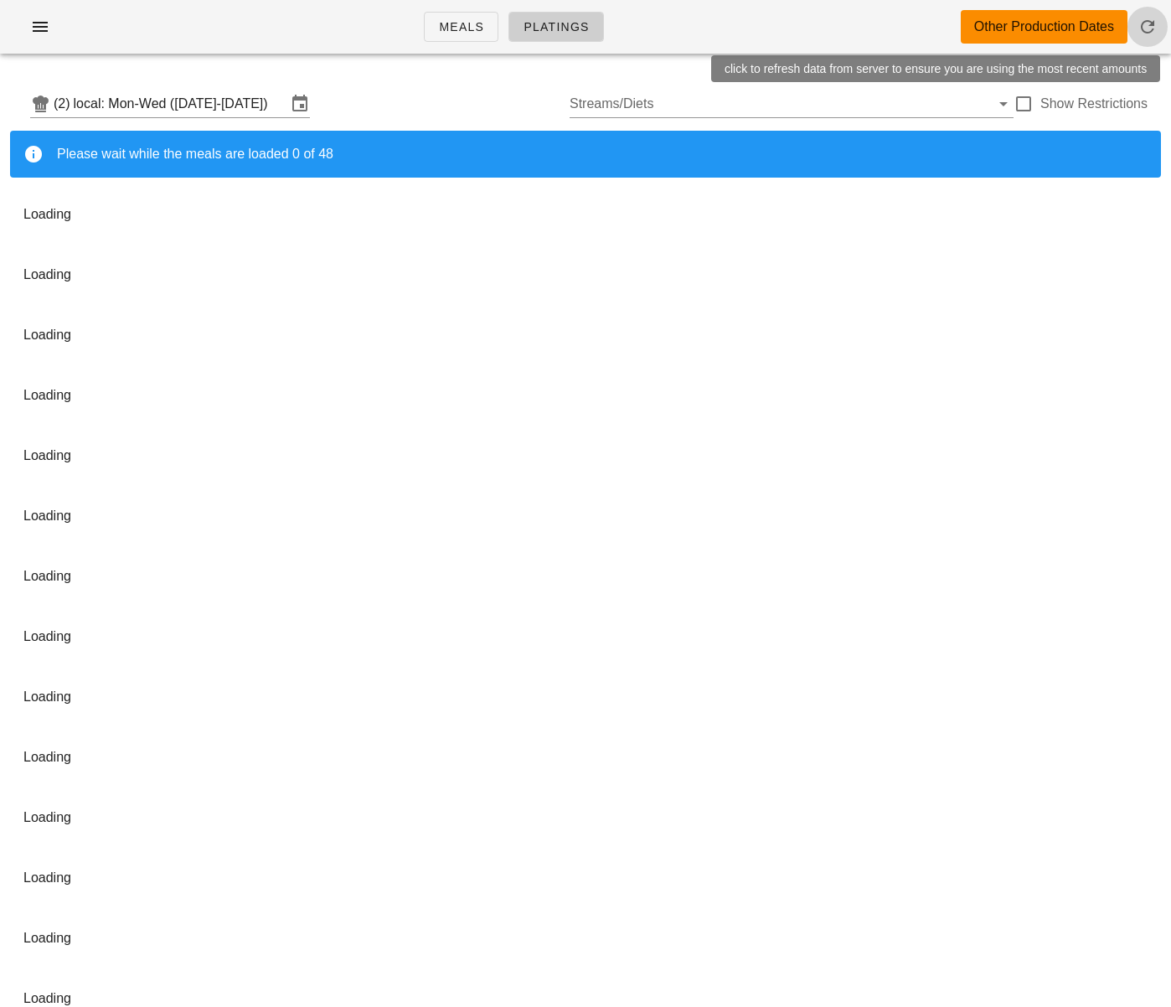
click at [1145, 24] on icon "button" at bounding box center [1148, 27] width 20 height 20
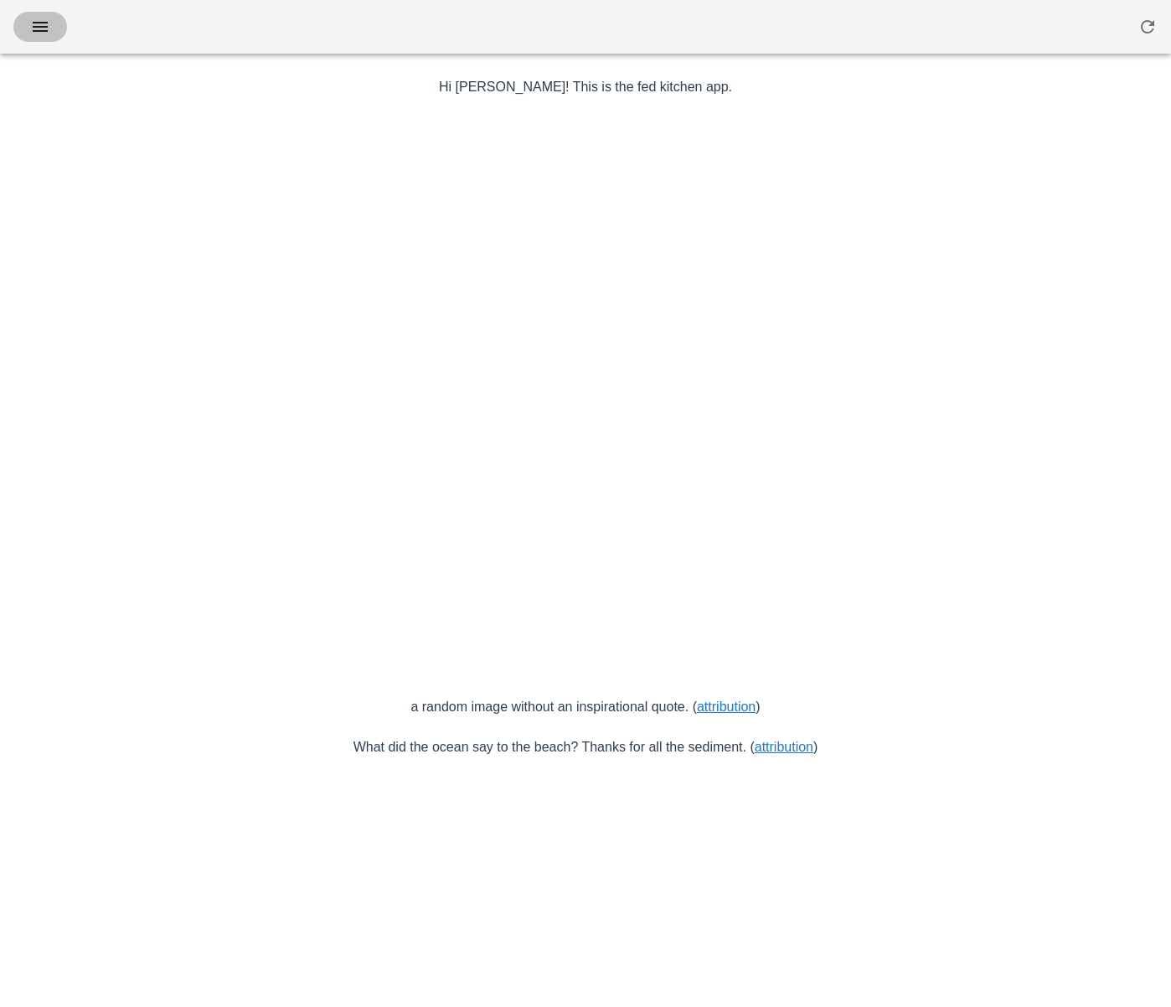
click at [47, 23] on icon "button" at bounding box center [40, 27] width 20 height 20
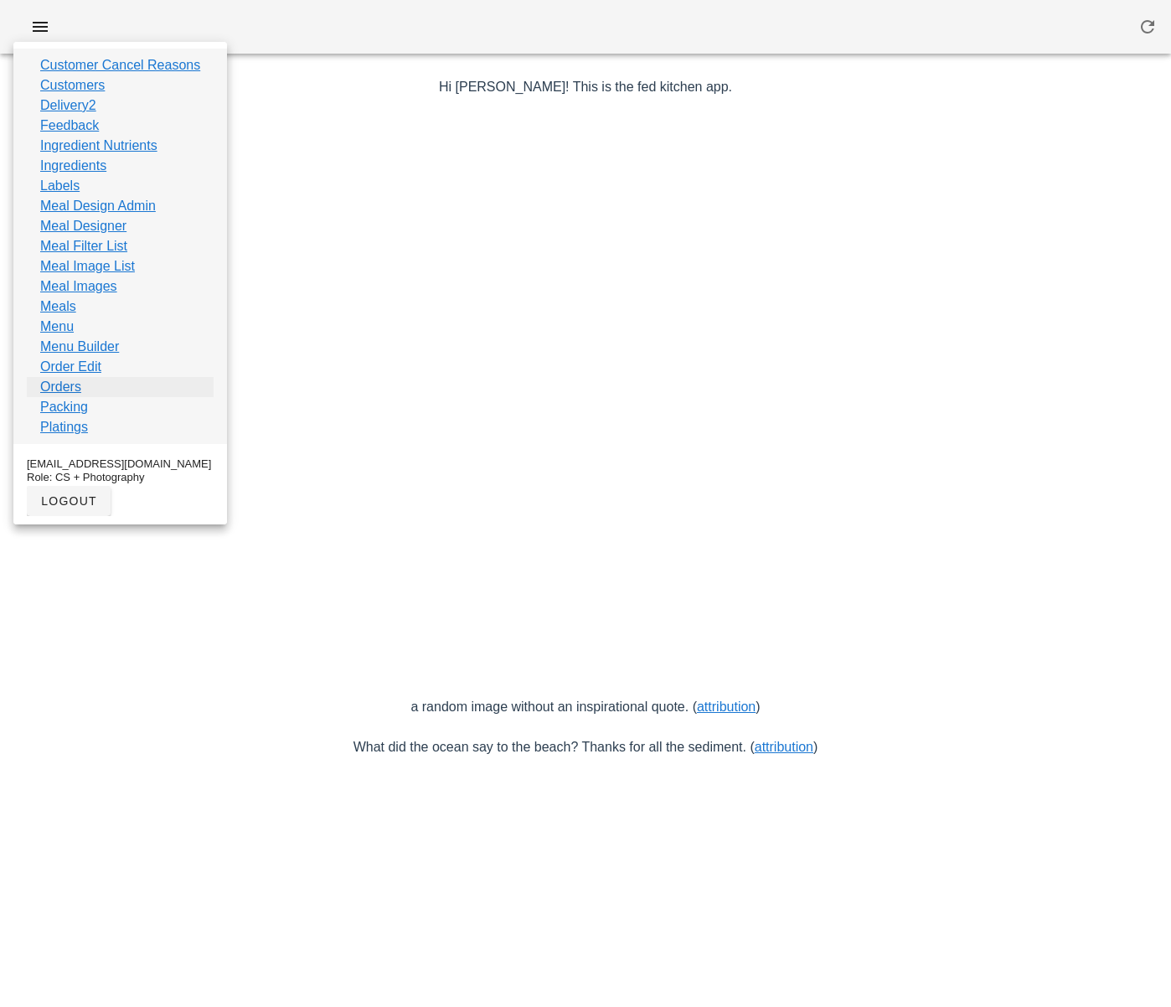
click at [75, 385] on link "Orders" at bounding box center [60, 387] width 41 height 20
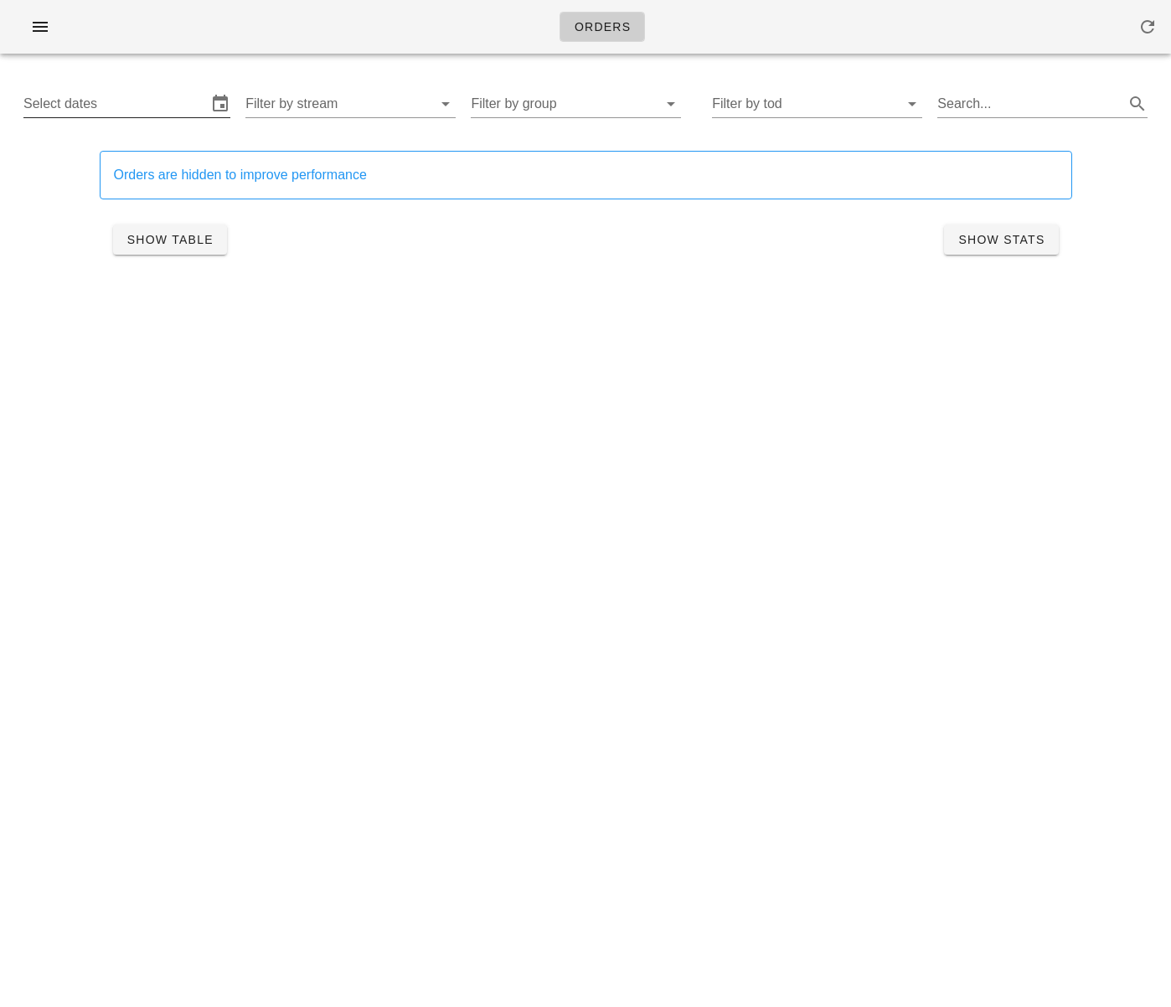
click at [131, 100] on input "Select dates" at bounding box center [114, 103] width 183 height 27
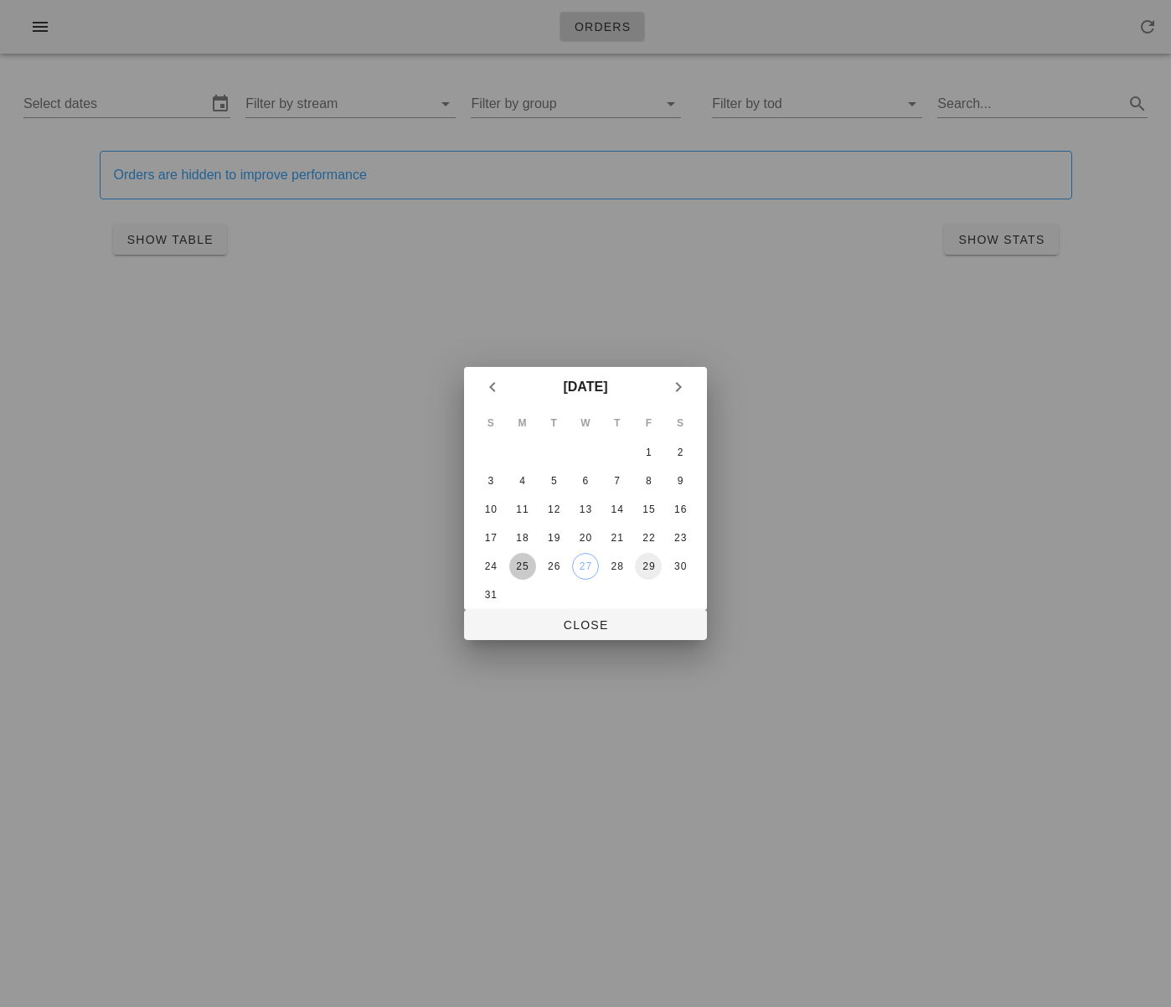
drag, startPoint x: 527, startPoint y: 567, endPoint x: 642, endPoint y: 560, distance: 115.0
click at [527, 567] on div "25" at bounding box center [522, 566] width 27 height 12
click at [683, 557] on button "30" at bounding box center [680, 566] width 27 height 27
click at [644, 622] on span "Close" at bounding box center [585, 624] width 216 height 13
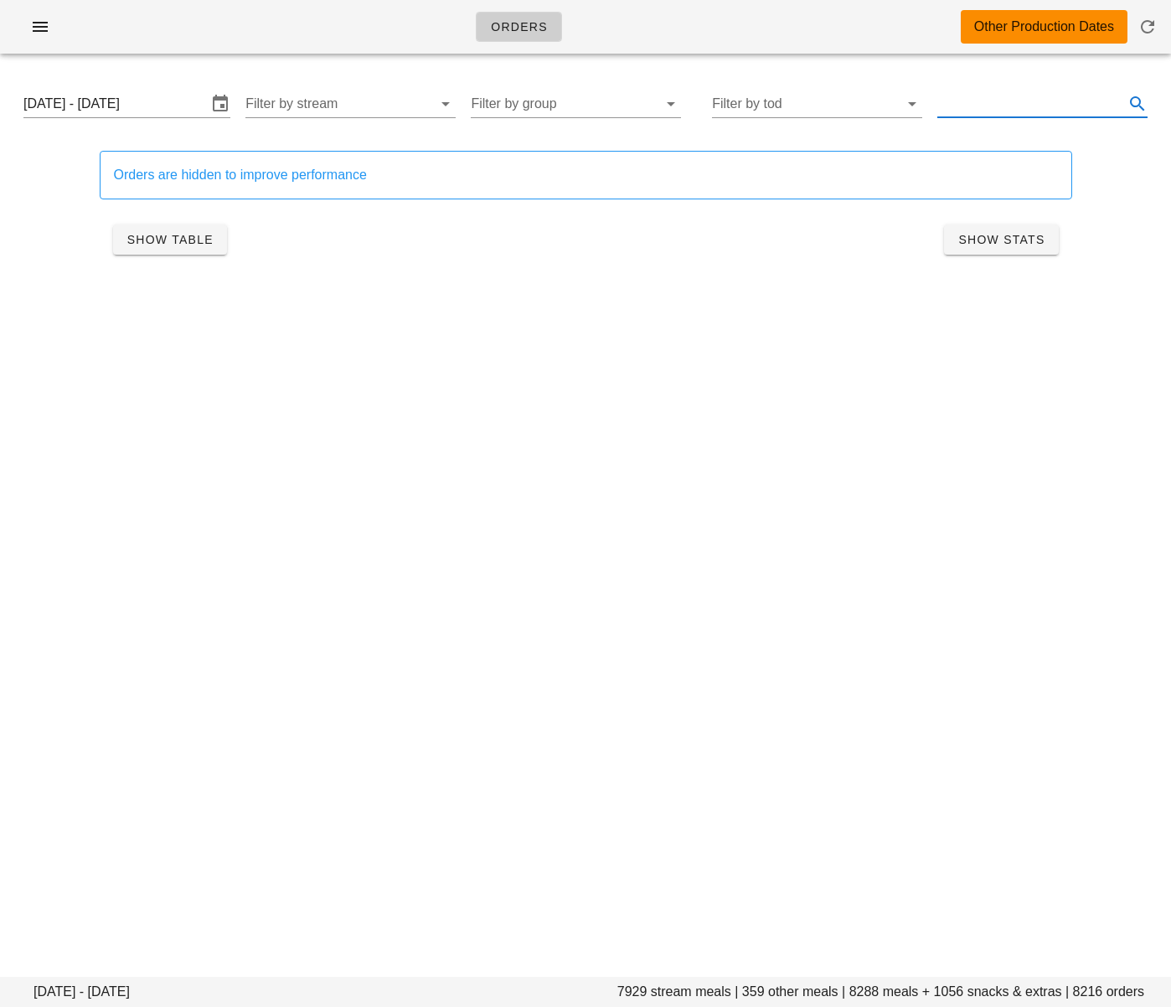
click at [981, 103] on input "text" at bounding box center [1028, 103] width 183 height 27
paste input "Cinnamon Roll Power Bites"
click at [188, 237] on span "Show Table" at bounding box center [169, 239] width 87 height 13
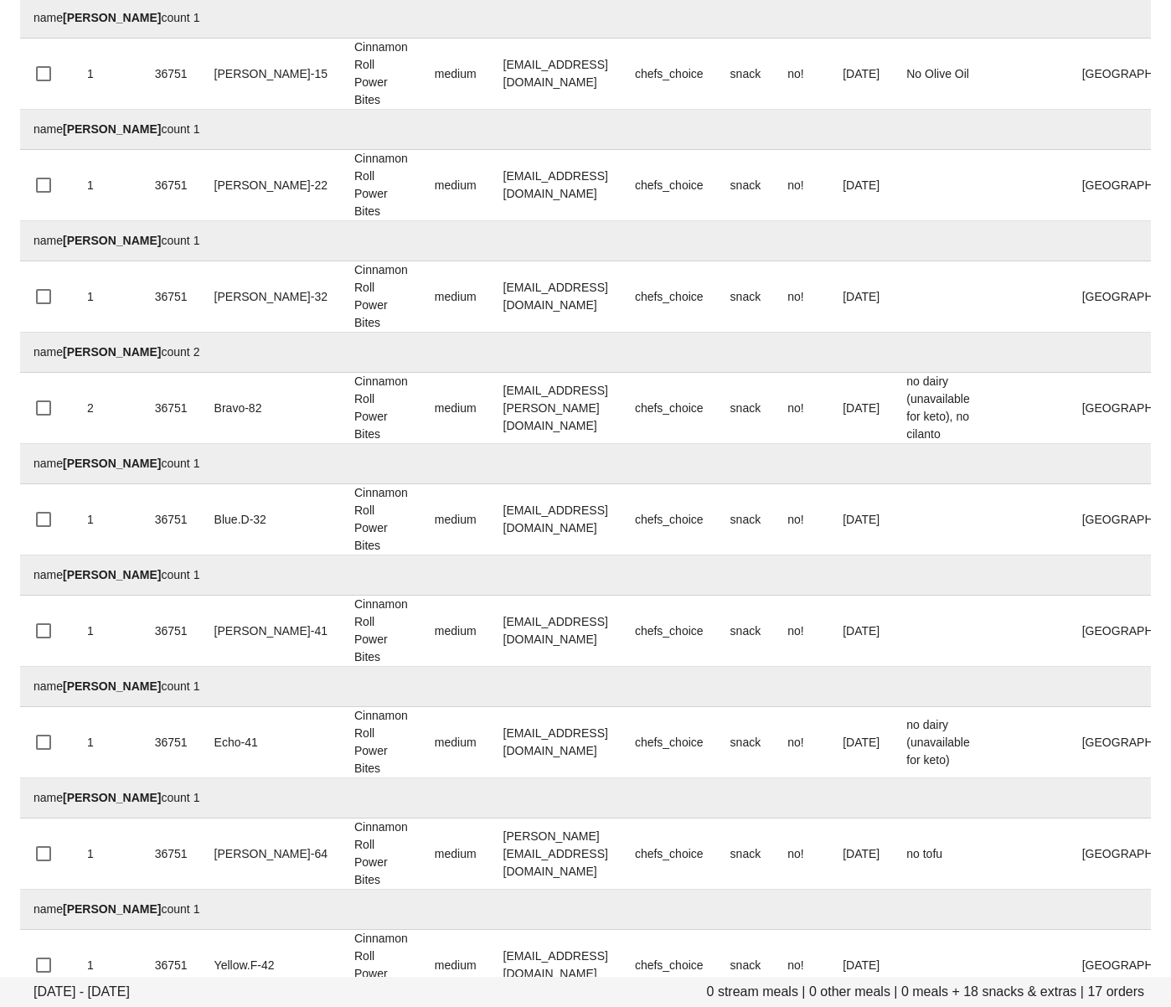
scroll to position [653, 0]
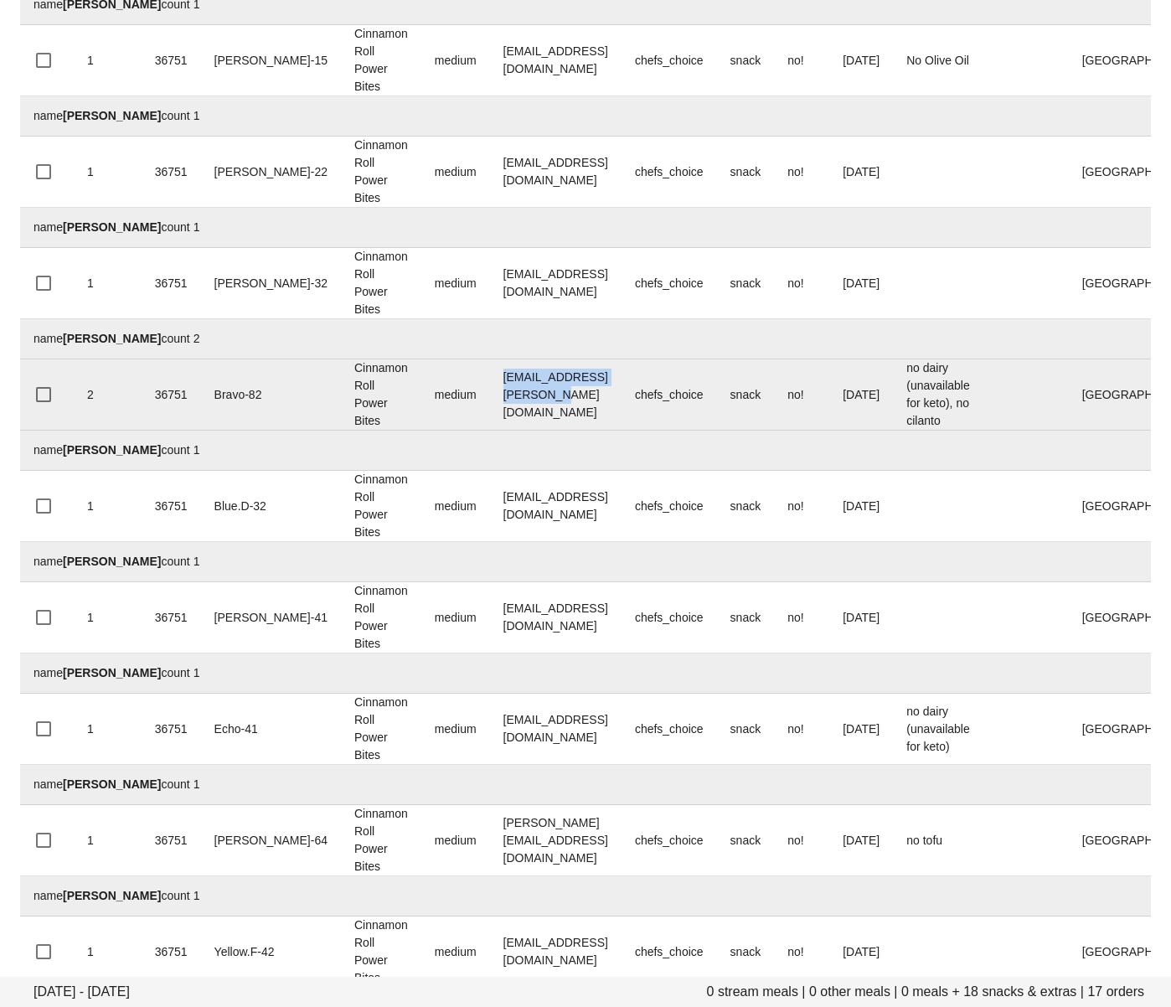
drag, startPoint x: 432, startPoint y: 408, endPoint x: 596, endPoint y: 413, distance: 164.3
click at [596, 413] on td "[EMAIL_ADDRESS][PERSON_NAME][DOMAIN_NAME]" at bounding box center [556, 394] width 132 height 71
copy td "[EMAIL_ADDRESS][PERSON_NAME][DOMAIN_NAME]"
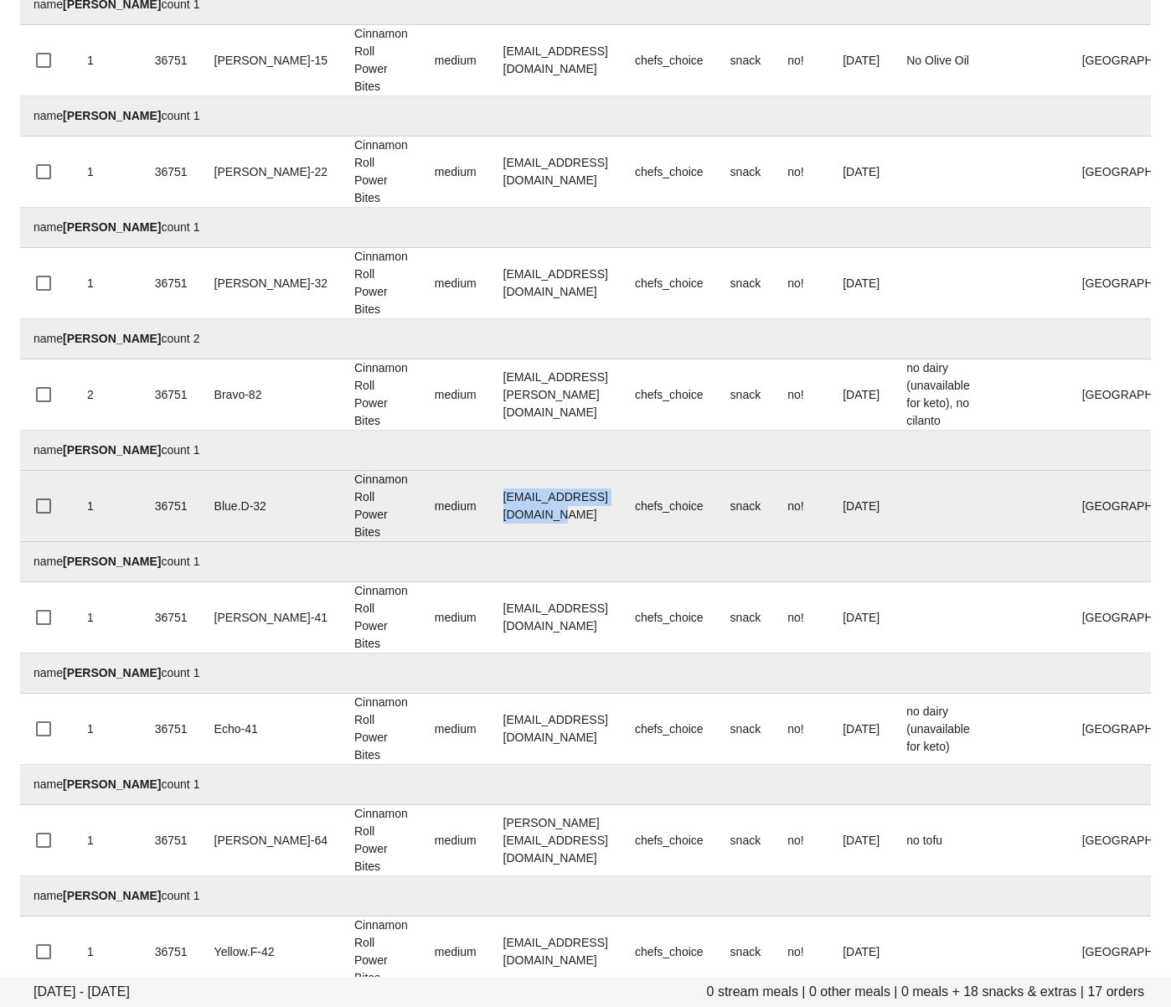
drag, startPoint x: 439, startPoint y: 529, endPoint x: 602, endPoint y: 528, distance: 163.3
click at [602, 528] on td "[EMAIL_ADDRESS][DOMAIN_NAME]" at bounding box center [556, 506] width 132 height 71
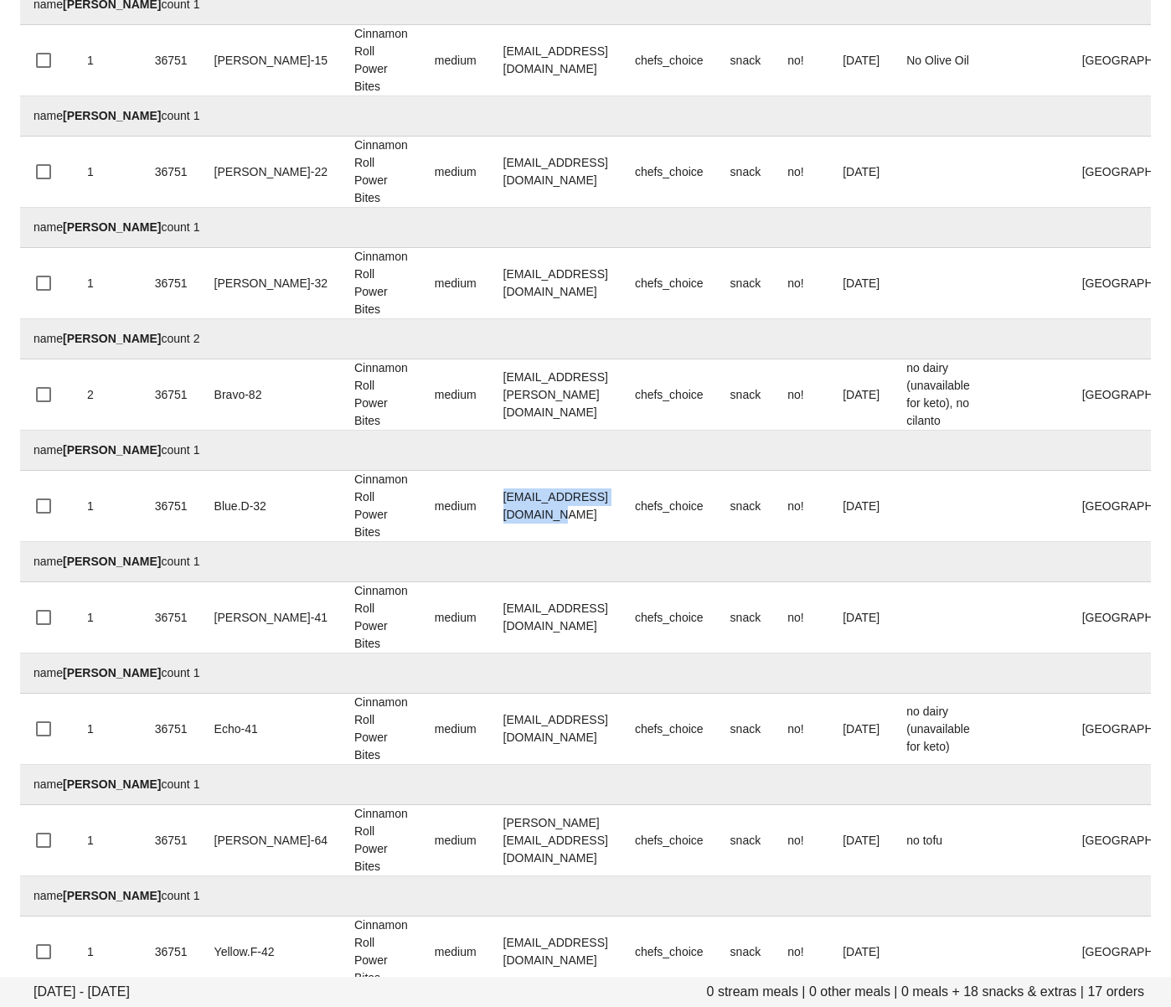
copy td "[EMAIL_ADDRESS][DOMAIN_NAME]"
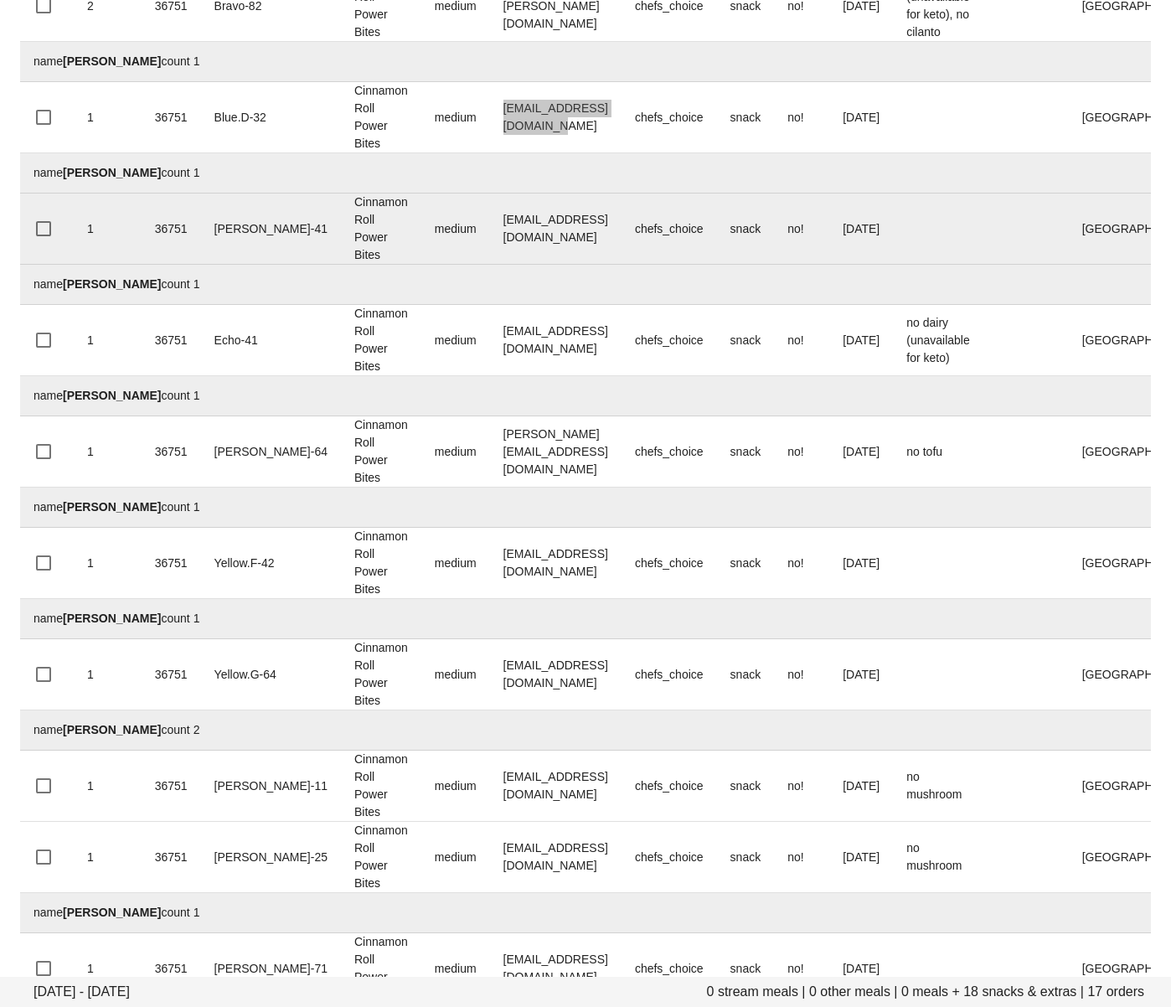
scroll to position [1100, 0]
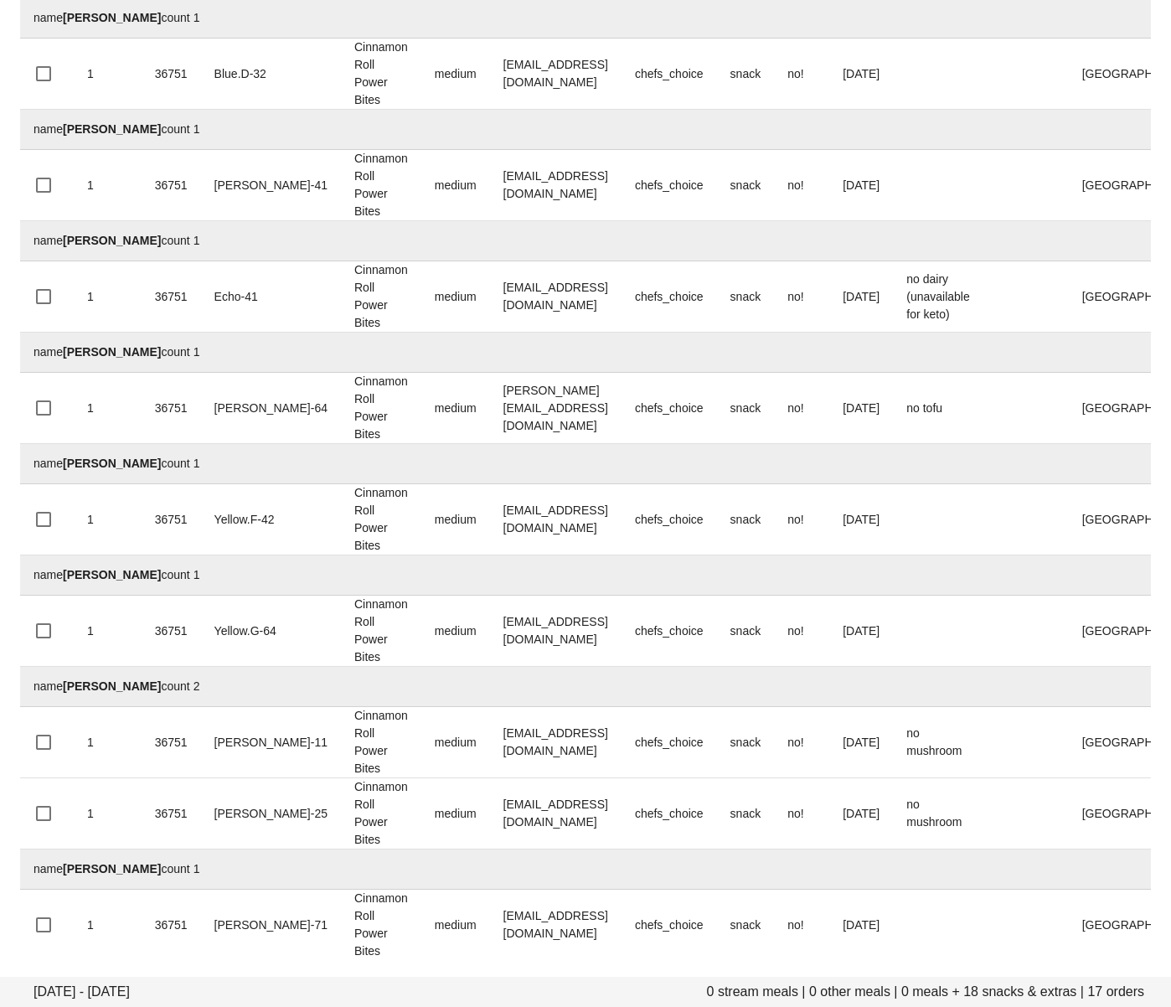
click at [523, 871] on td "name [PERSON_NAME] count 1" at bounding box center [737, 869] width 1435 height 40
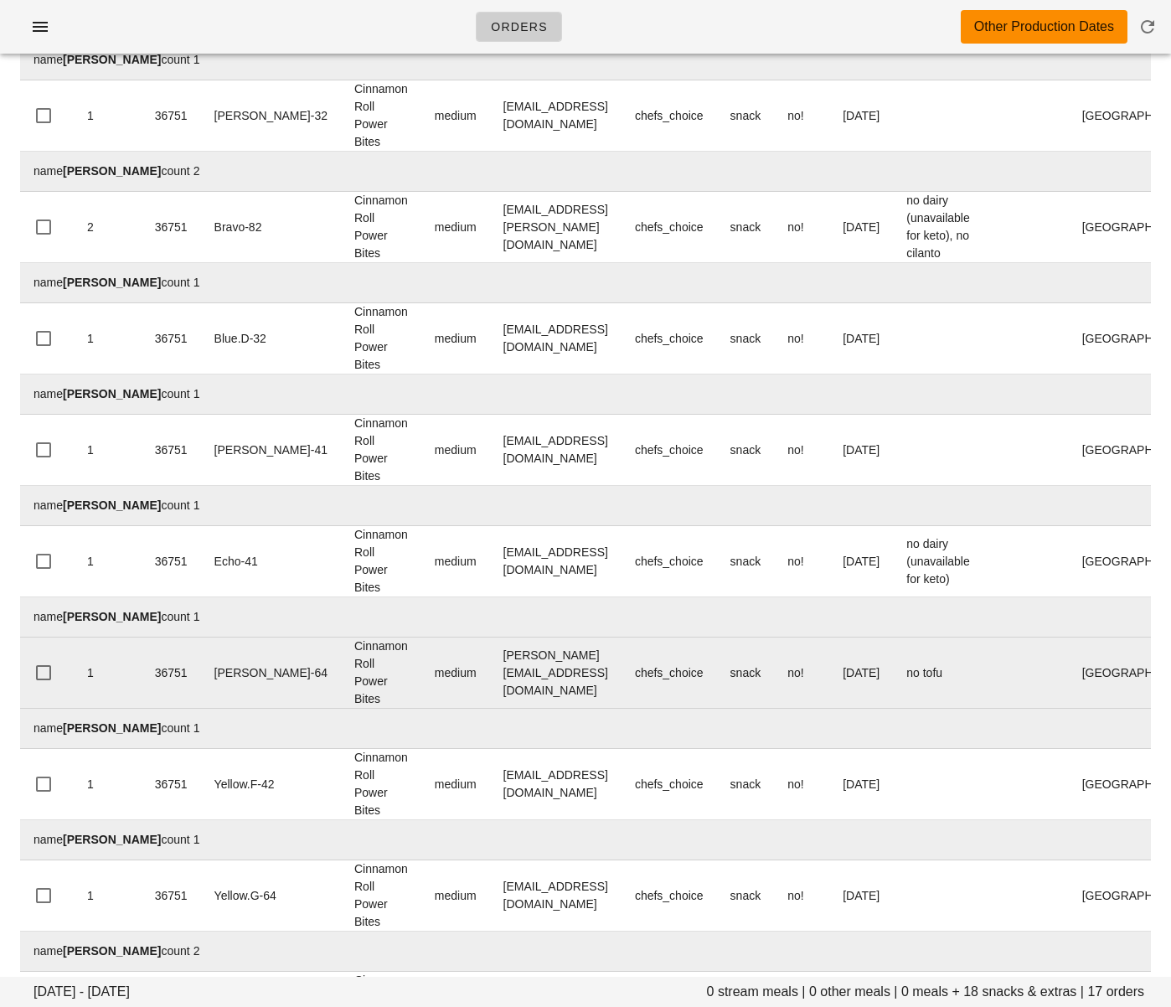
scroll to position [0, 0]
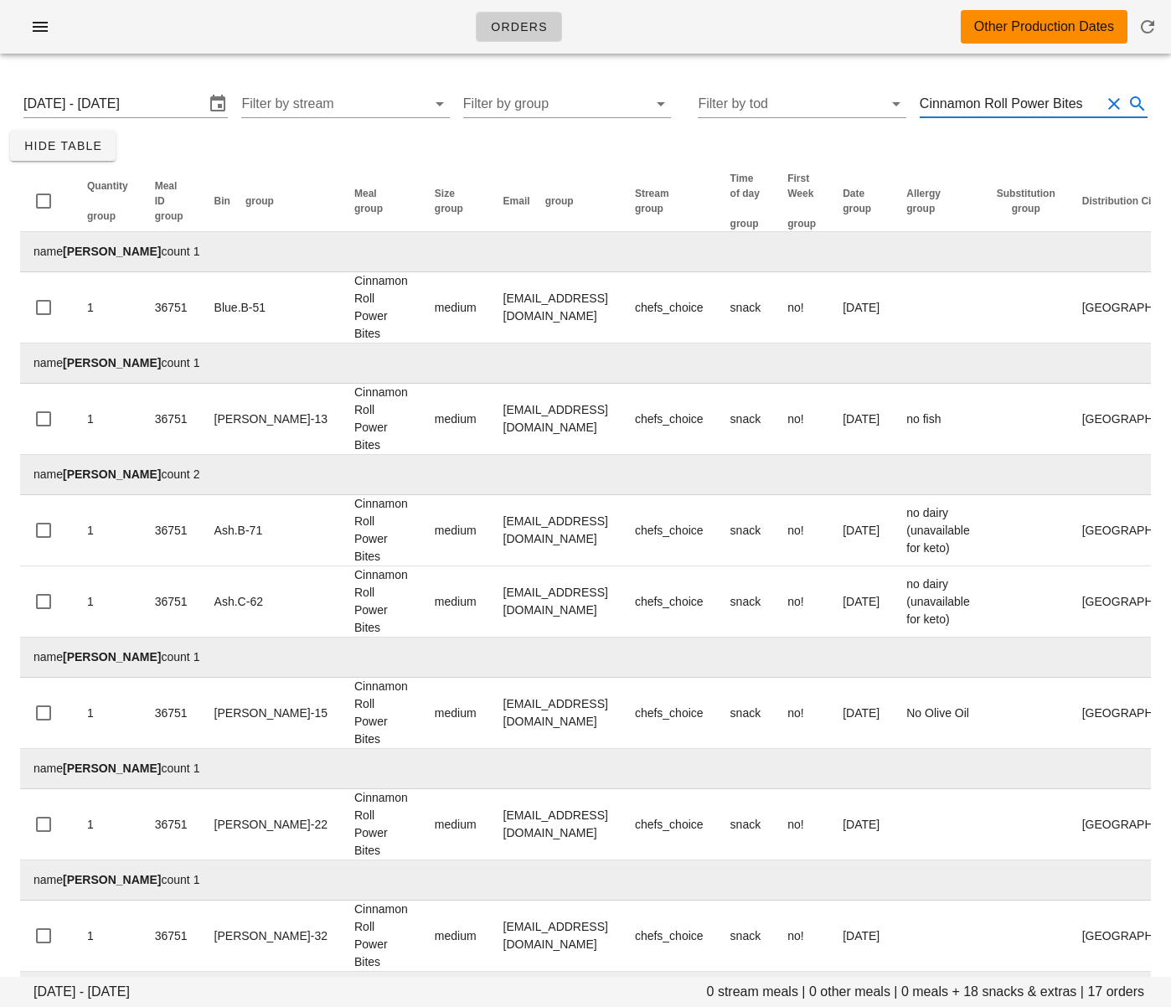
click at [996, 103] on input "Cinnamon Roll Power Bites" at bounding box center [1010, 103] width 181 height 27
paste input "Tofu Scramble & Mushroom "Bacon" Quesadilla"
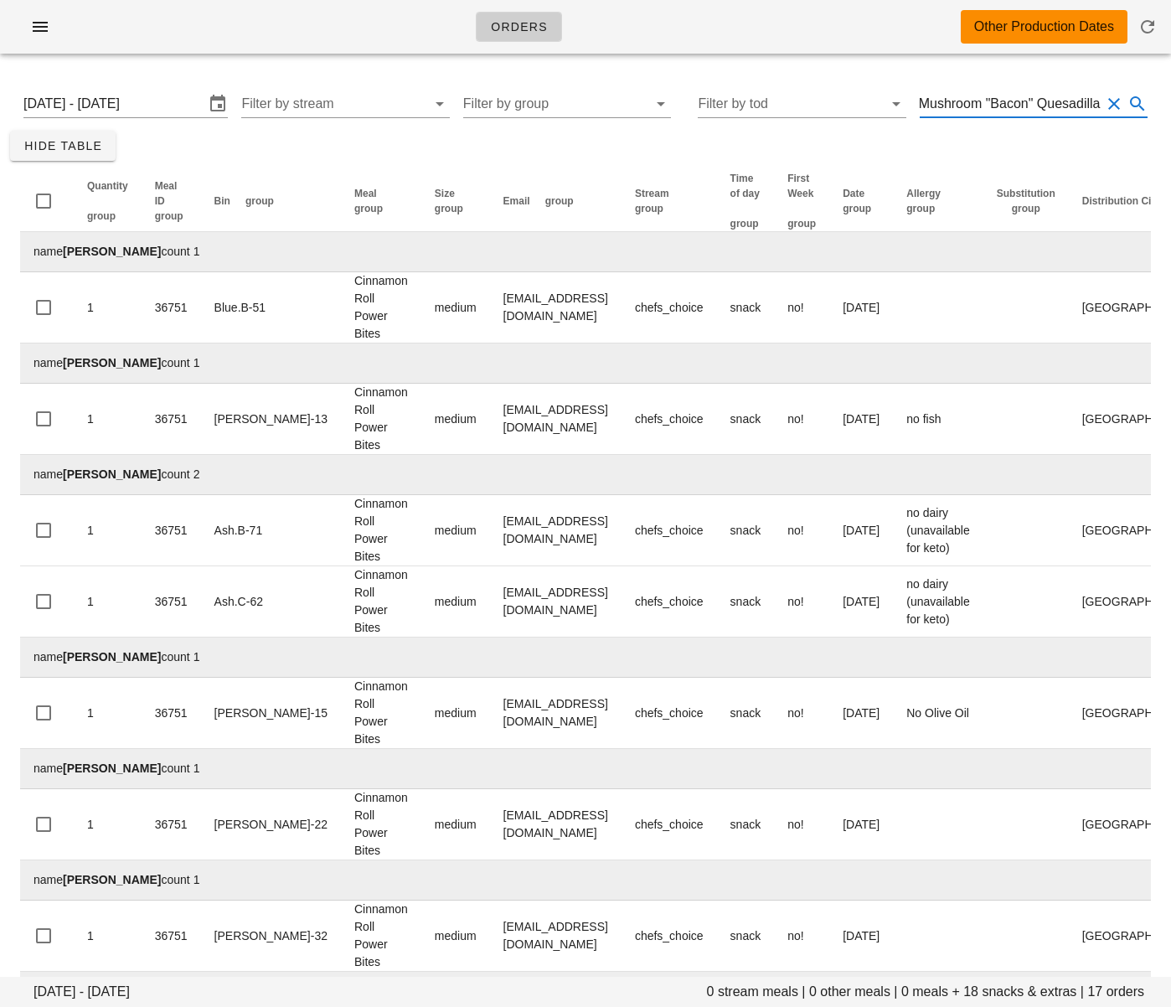
type input "Tofu Scramble & Mushroom "Bacon" Quesadilla"
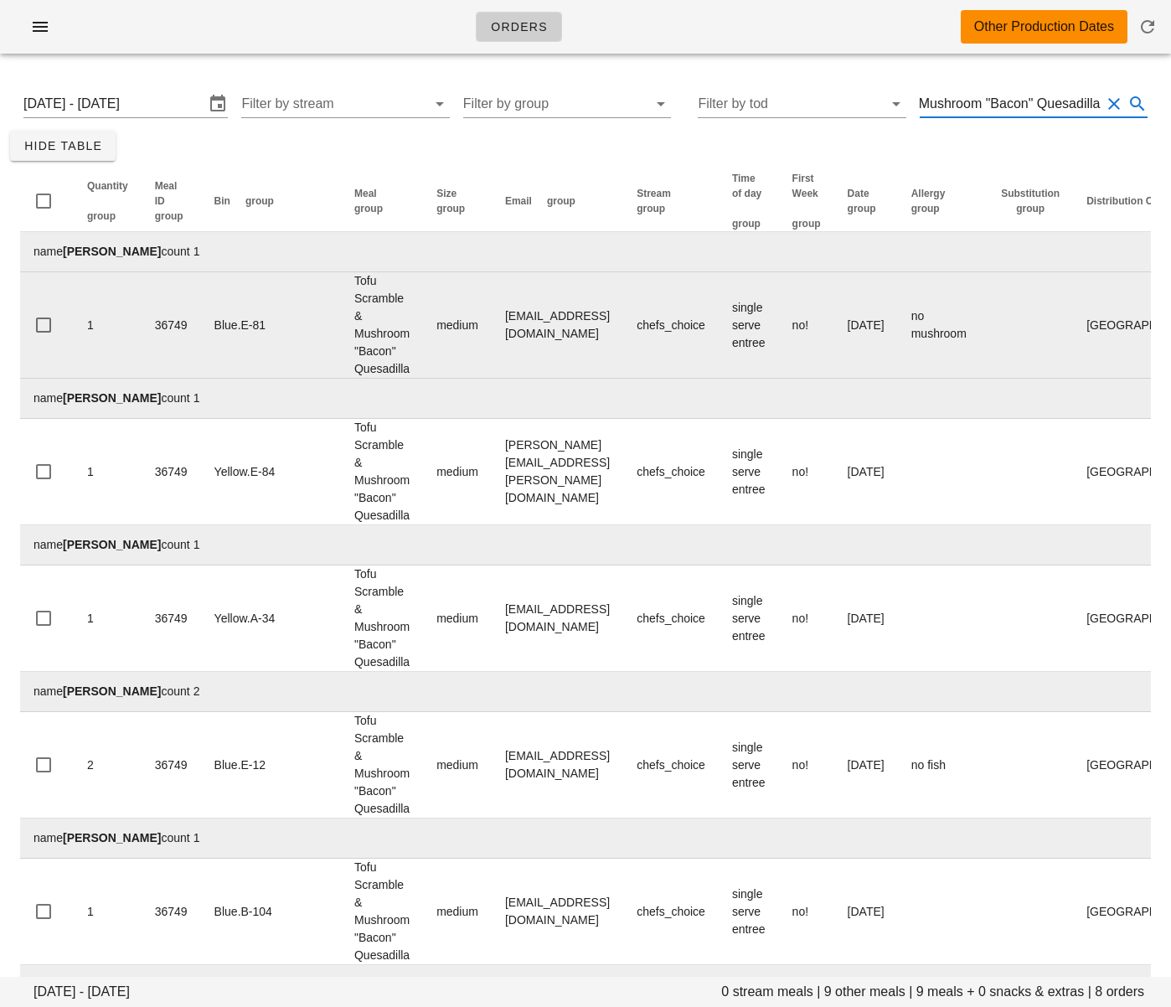
click at [492, 322] on td "[EMAIL_ADDRESS][DOMAIN_NAME]" at bounding box center [558, 325] width 132 height 106
drag, startPoint x: 444, startPoint y: 323, endPoint x: 593, endPoint y: 327, distance: 149.1
click at [593, 327] on td "[EMAIL_ADDRESS][DOMAIN_NAME]" at bounding box center [558, 325] width 132 height 106
copy td "[EMAIL_ADDRESS][DOMAIN_NAME]"
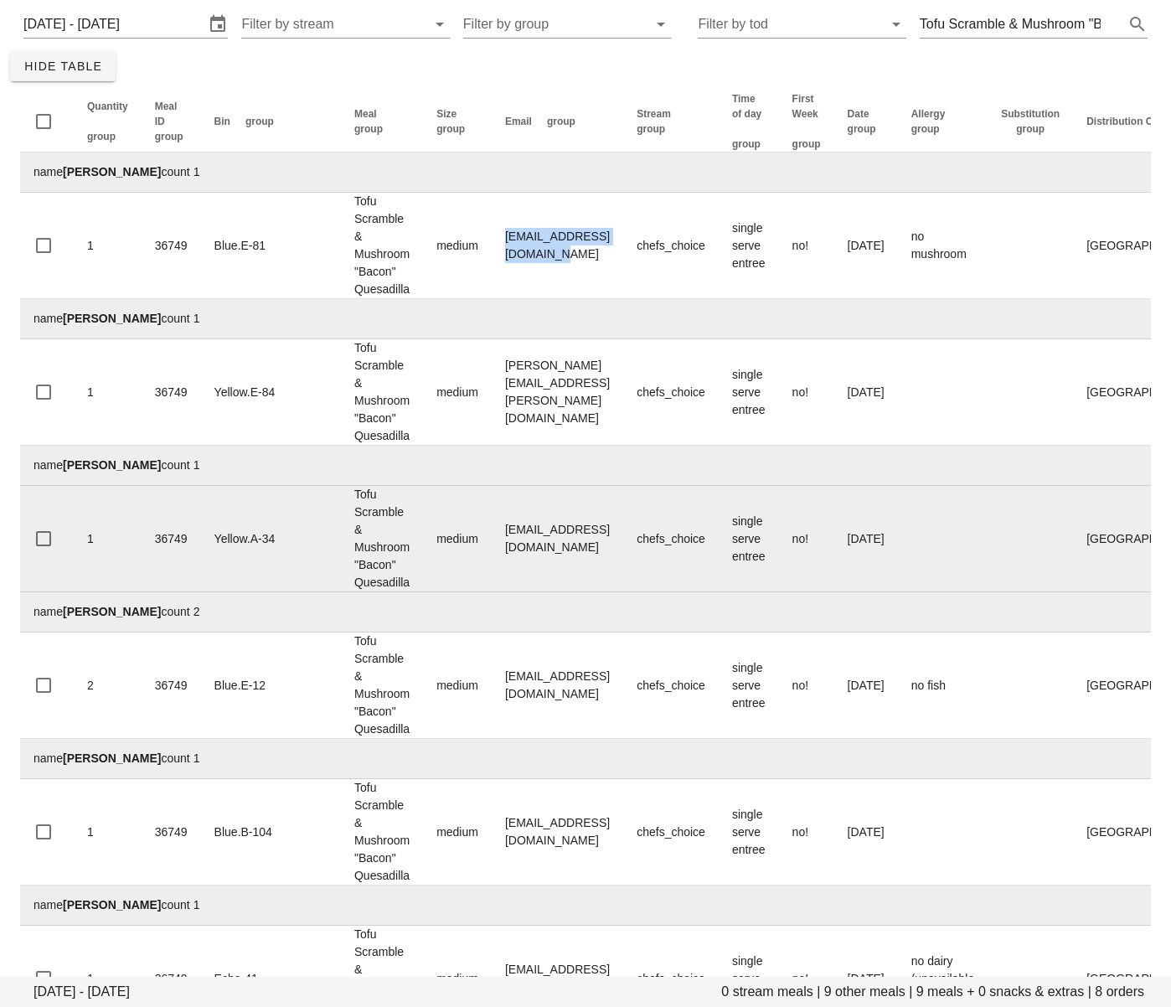
scroll to position [104, 0]
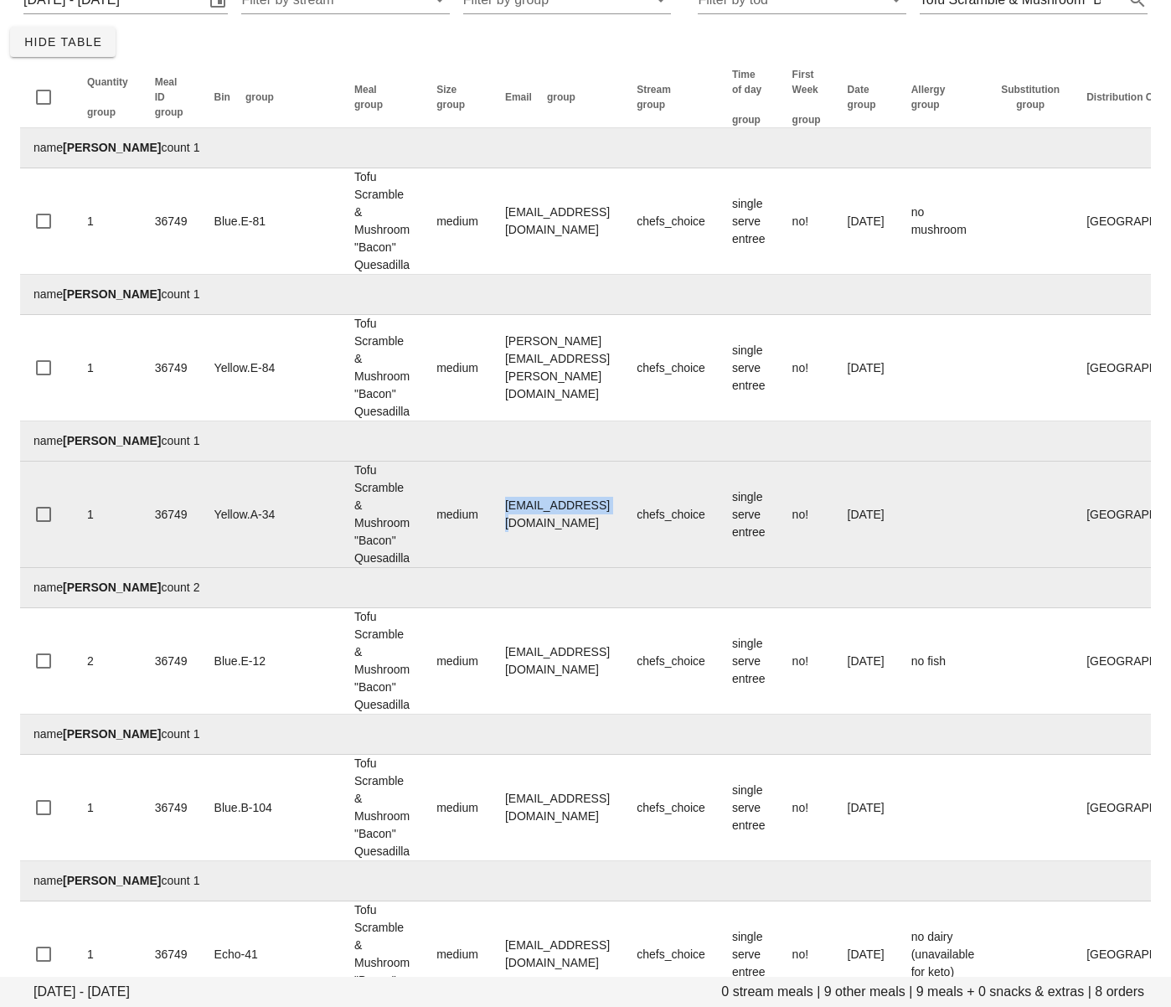
drag, startPoint x: 520, startPoint y: 516, endPoint x: 440, endPoint y: 518, distance: 80.4
click at [492, 518] on td "[EMAIL_ADDRESS][DOMAIN_NAME]" at bounding box center [558, 515] width 132 height 106
copy td "[EMAIL_ADDRESS][DOMAIN_NAME]"
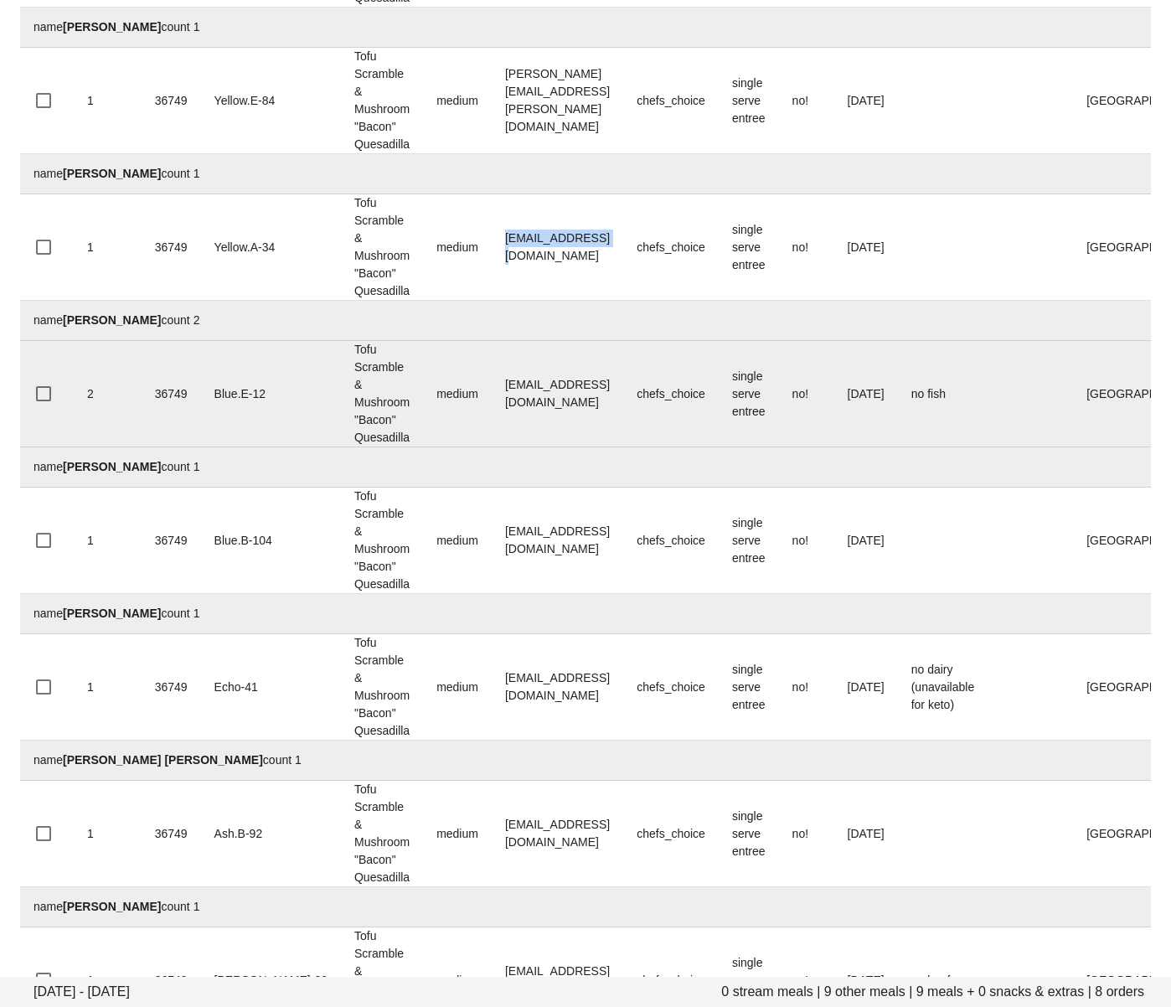
scroll to position [444, 0]
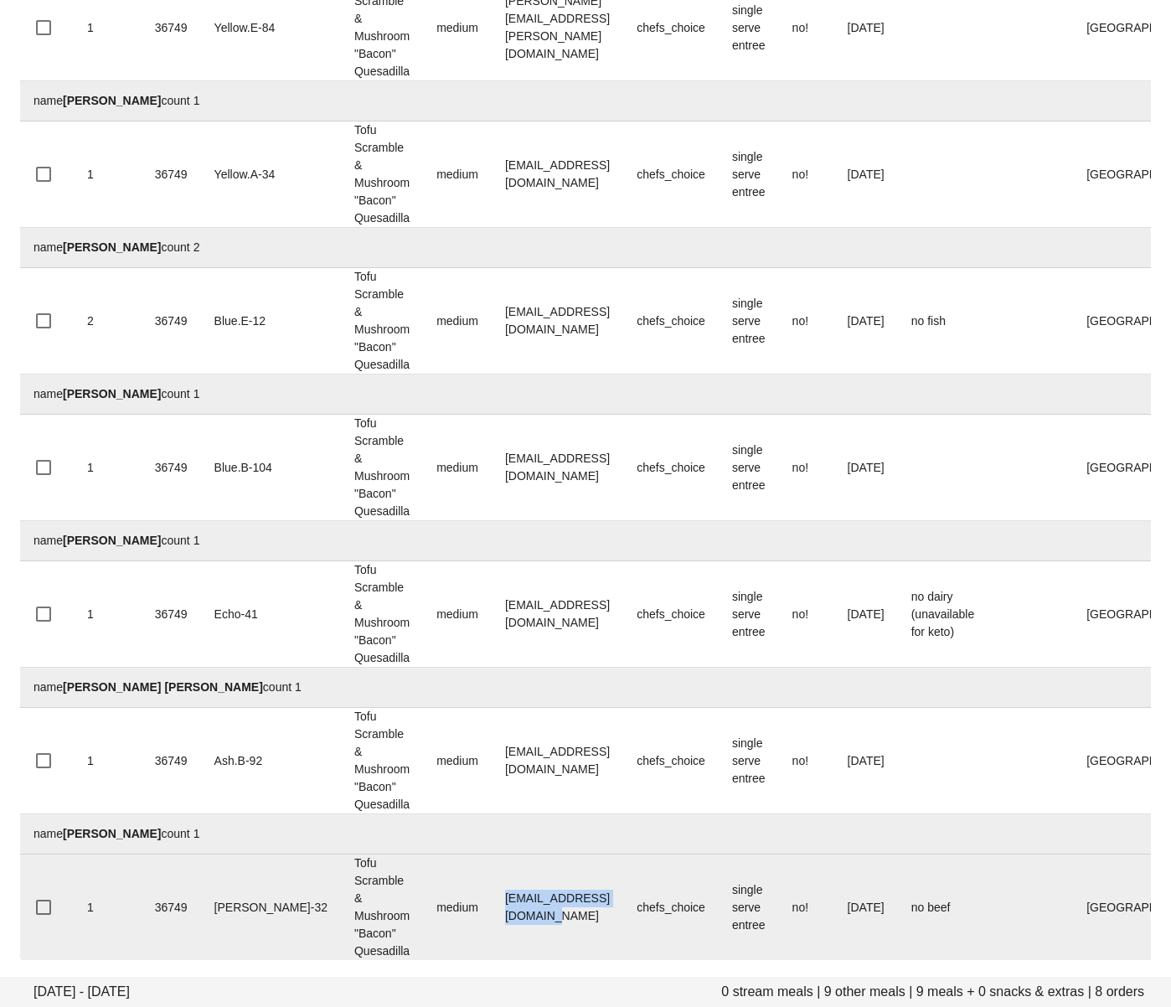
drag, startPoint x: 588, startPoint y: 916, endPoint x: 435, endPoint y: 913, distance: 153.3
click at [492, 913] on td "[EMAIL_ADDRESS][DOMAIN_NAME]" at bounding box center [558, 907] width 132 height 106
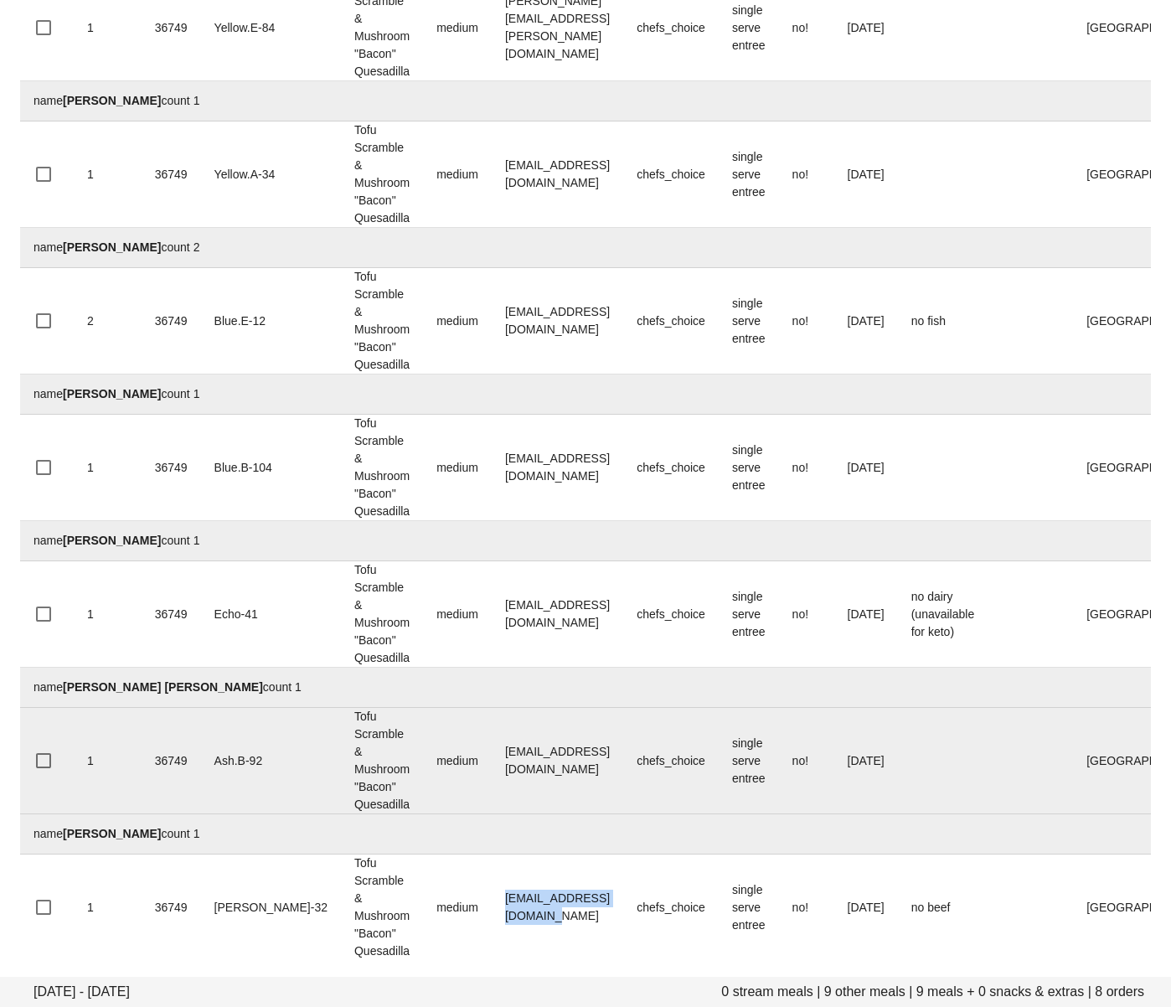
copy td "[EMAIL_ADDRESS][DOMAIN_NAME]"
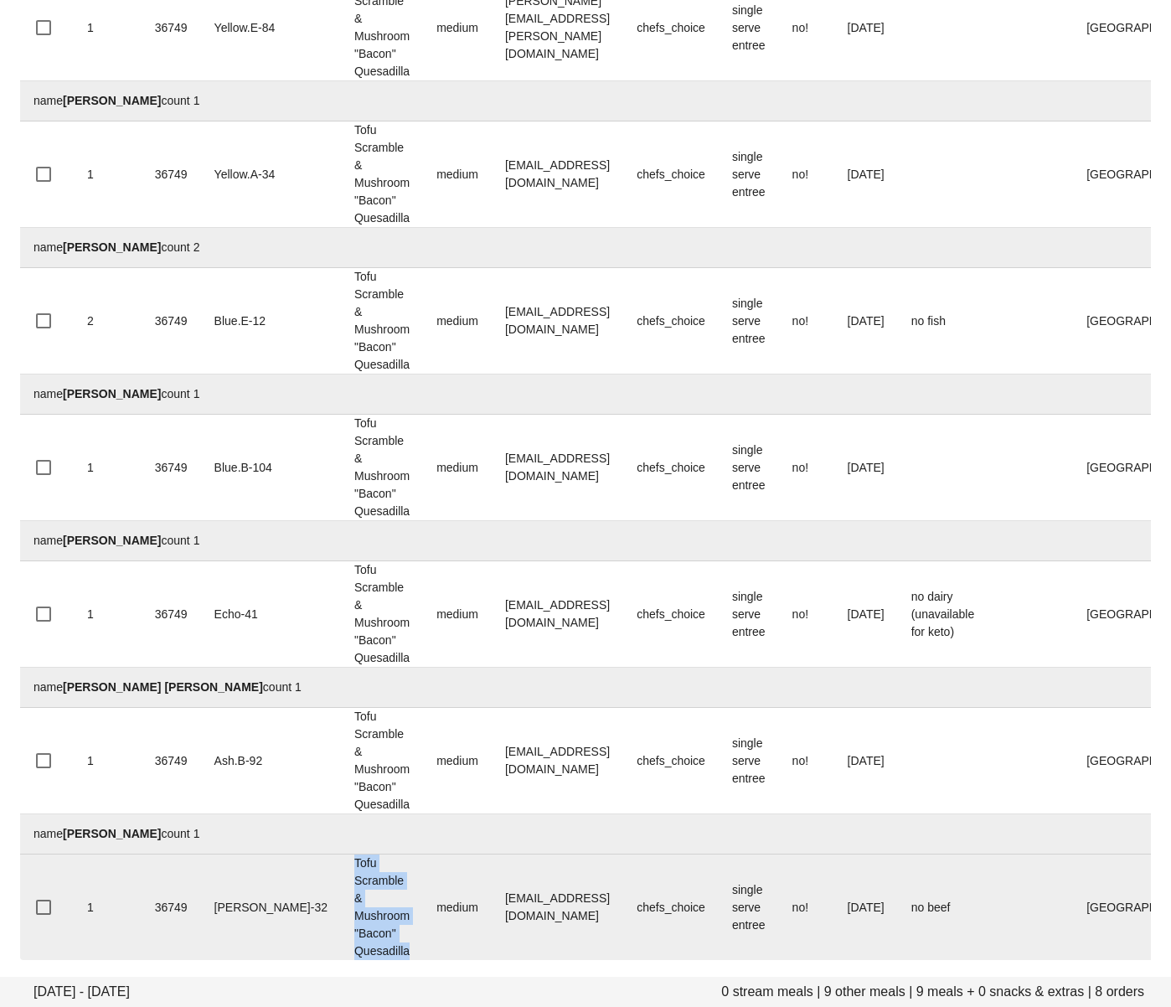
drag, startPoint x: 328, startPoint y: 930, endPoint x: 283, endPoint y: 866, distance: 78.1
click at [341, 866] on td "Tofu Scramble & Mushroom "Bacon" Quesadilla" at bounding box center [382, 907] width 82 height 106
copy td "Tofu Scramble & Mushroom "Bacon" Quesadilla"
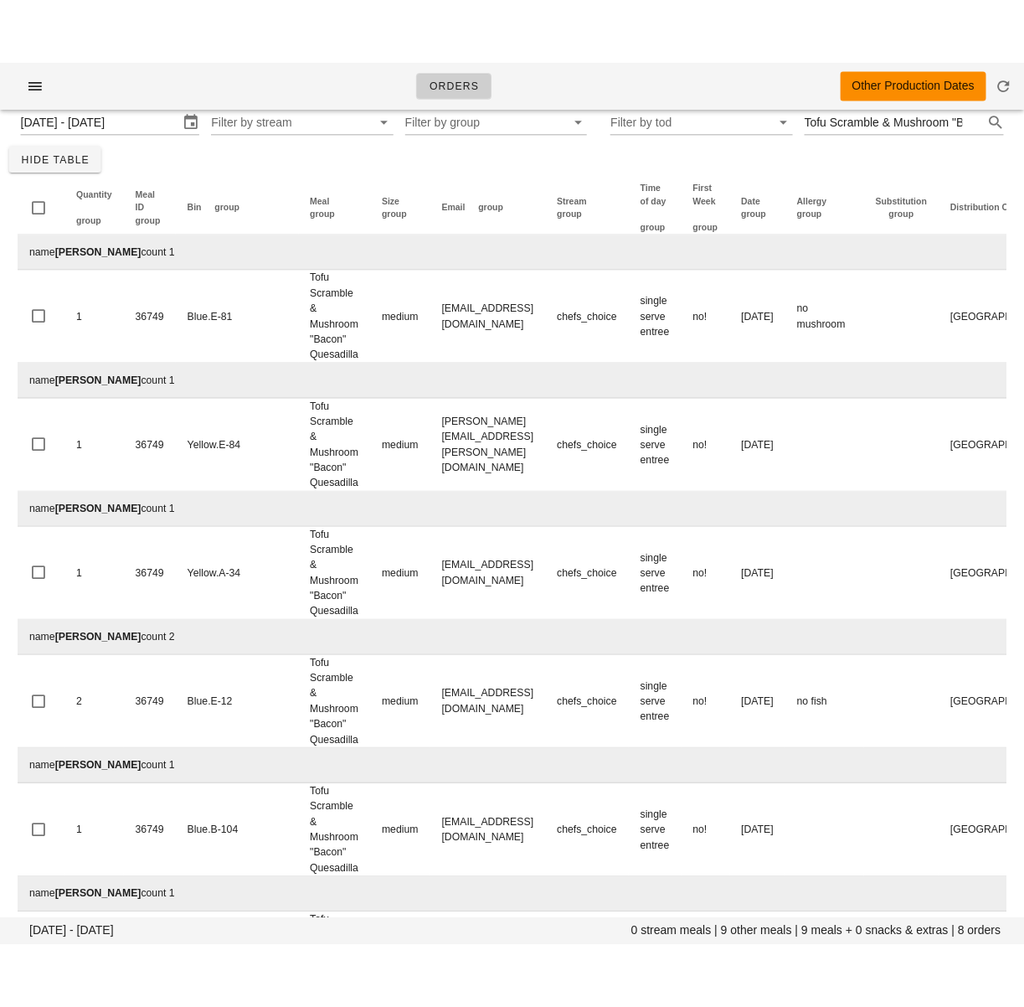
scroll to position [0, 0]
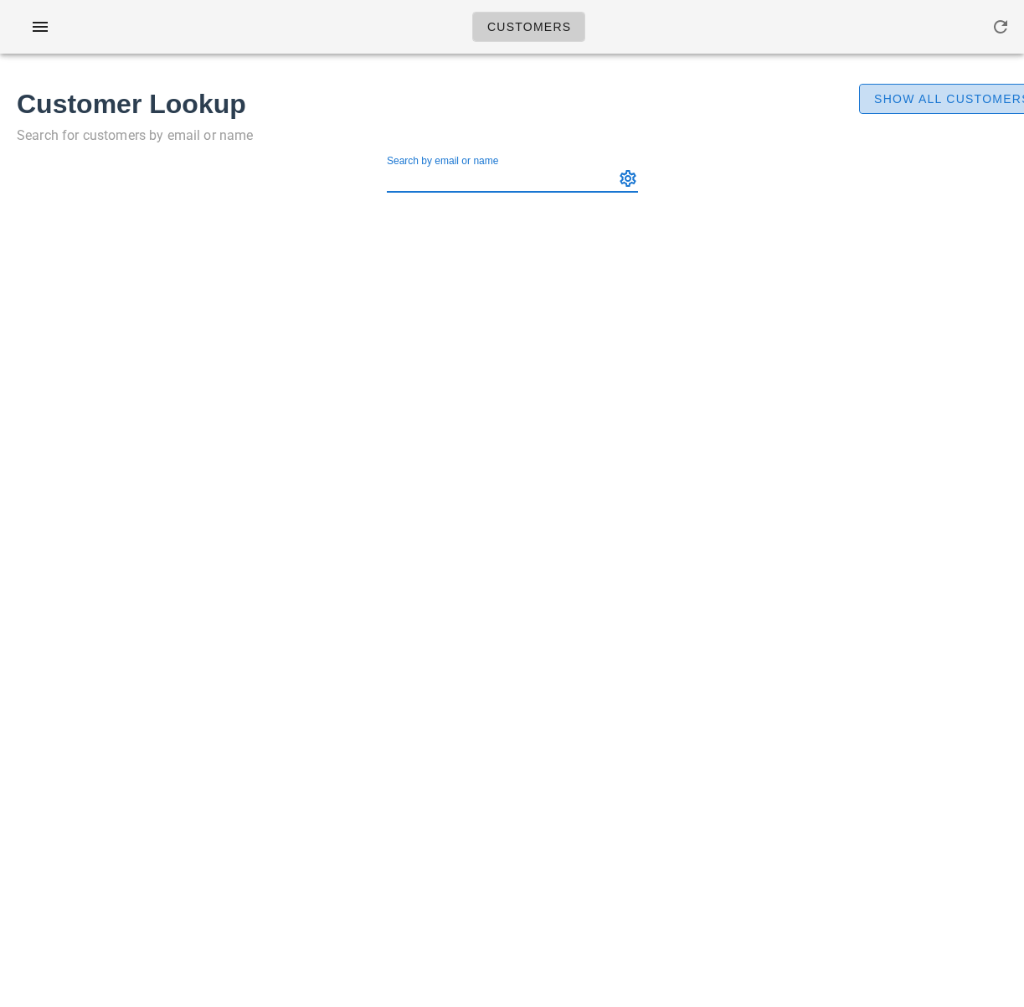
click at [893, 101] on span "Show All Customers" at bounding box center [952, 98] width 157 height 13
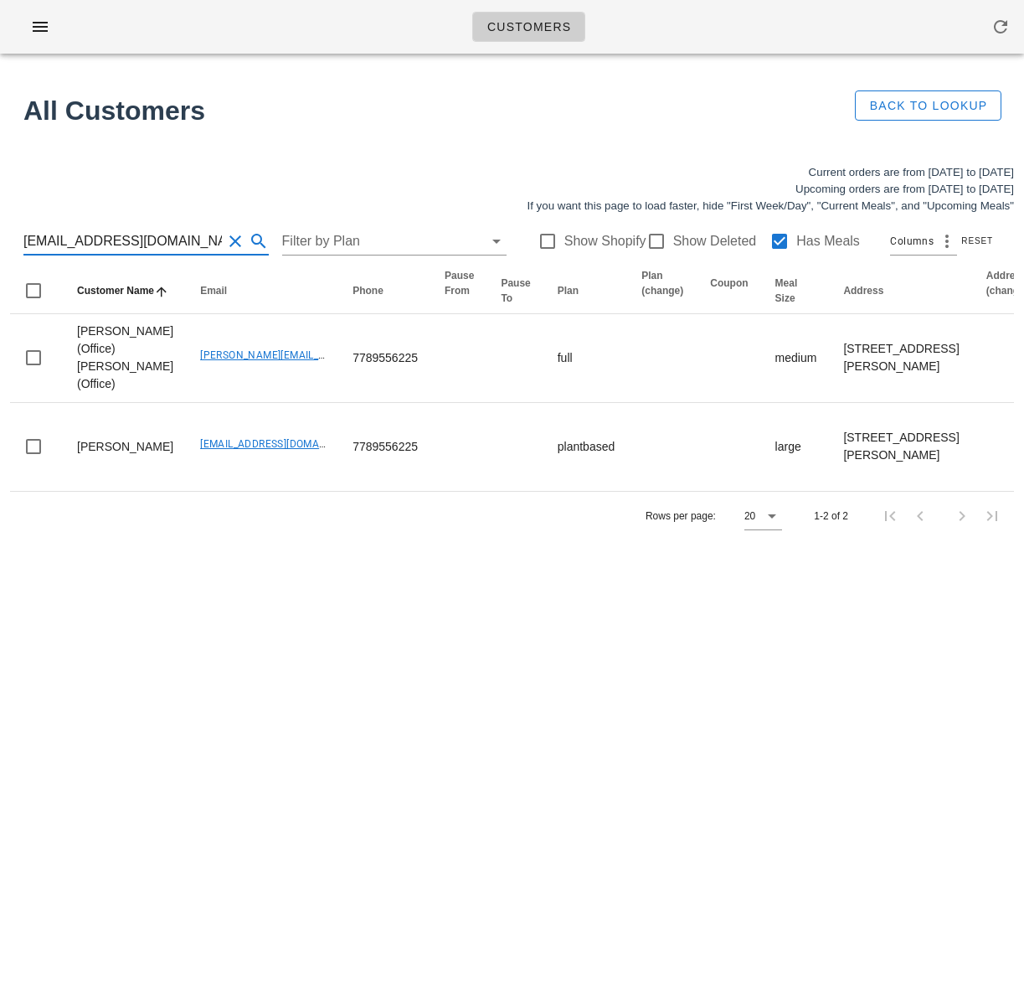
click at [132, 243] on input "[EMAIL_ADDRESS][DOMAIN_NAME]" at bounding box center [122, 241] width 199 height 27
click at [132, 243] on input "carolyncostigan@me.com" at bounding box center [122, 241] width 199 height 27
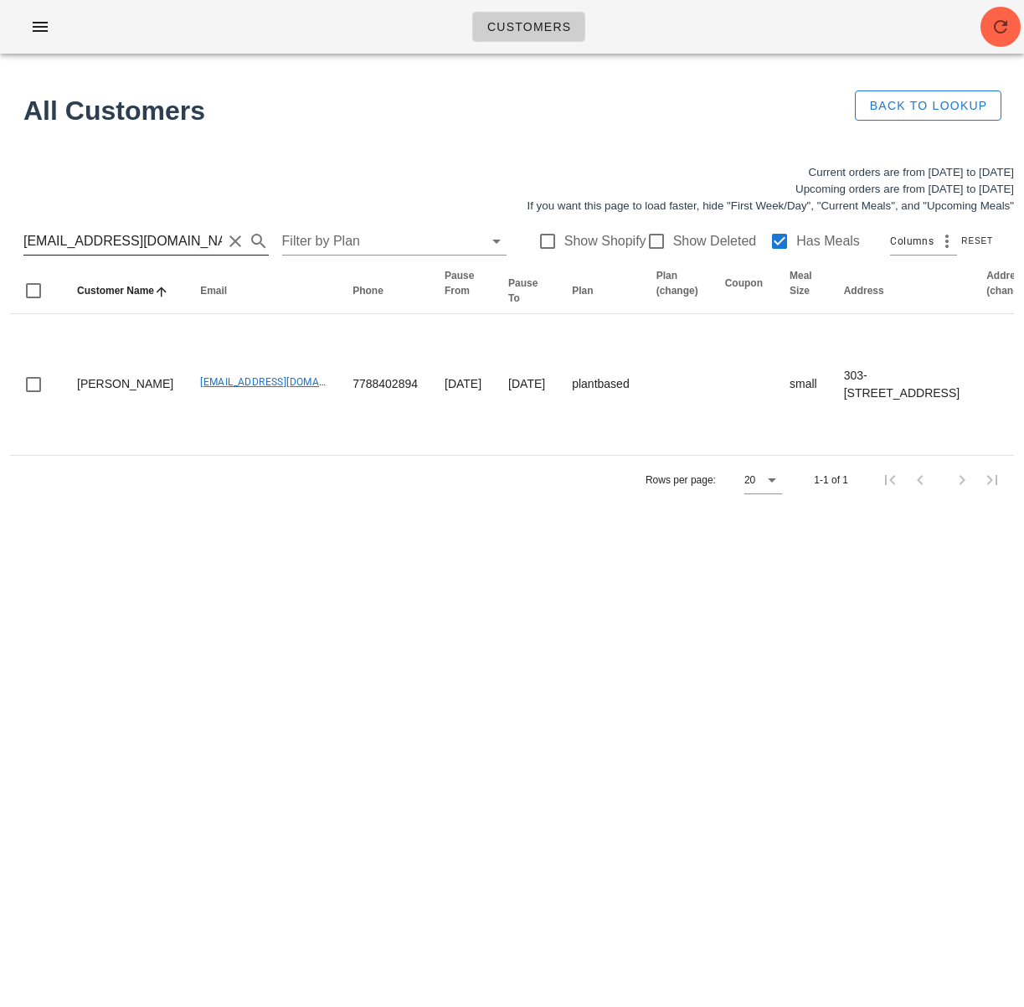
click at [122, 241] on input "[EMAIL_ADDRESS][DOMAIN_NAME]" at bounding box center [122, 241] width 199 height 27
click at [123, 241] on input "[EMAIL_ADDRESS][DOMAIN_NAME]" at bounding box center [122, 241] width 199 height 27
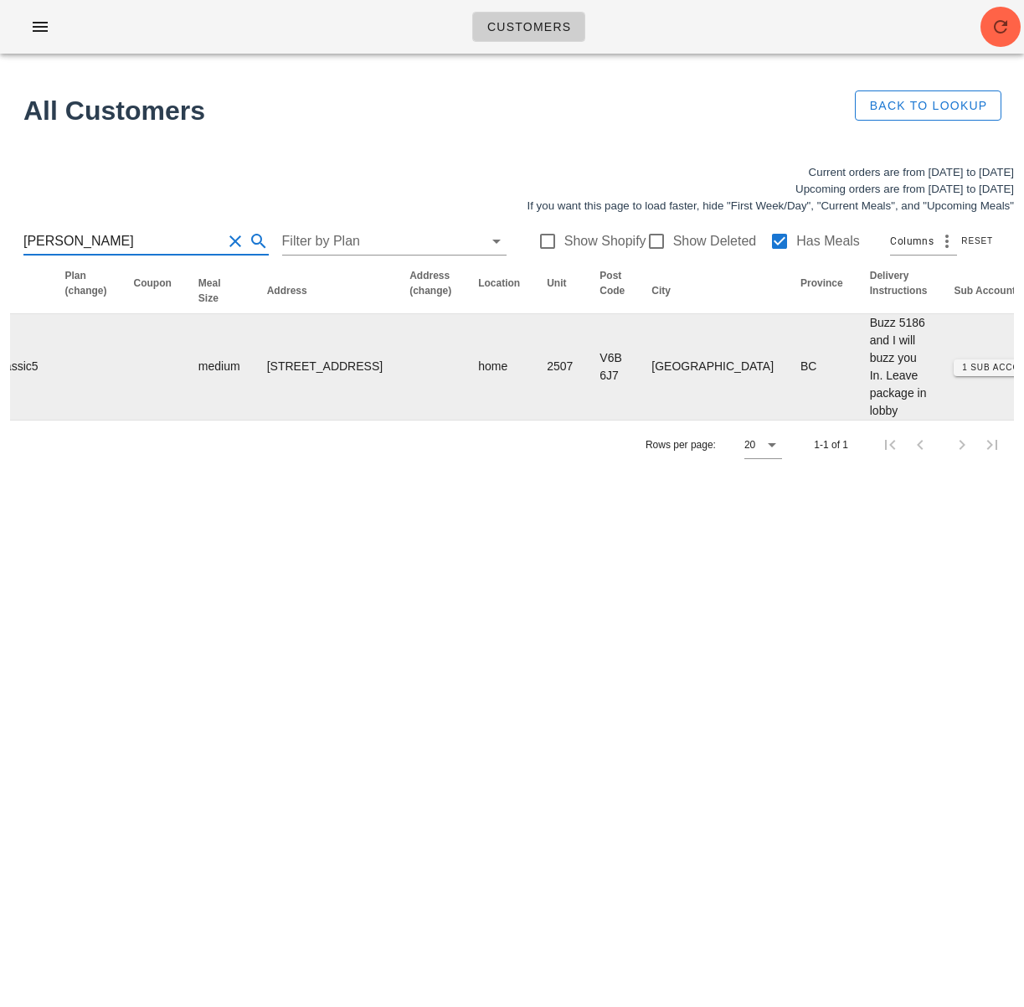
scroll to position [0, 1161]
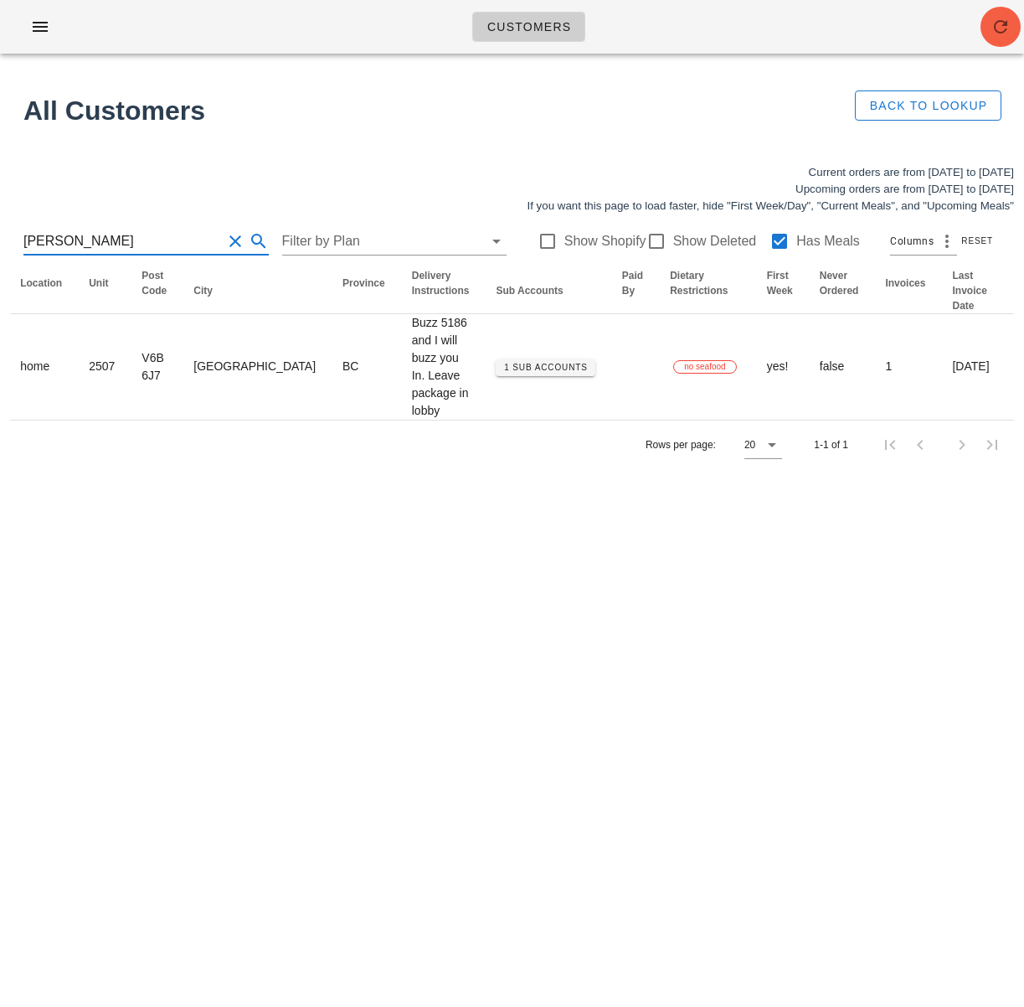
type input "Cheryl Pitout"
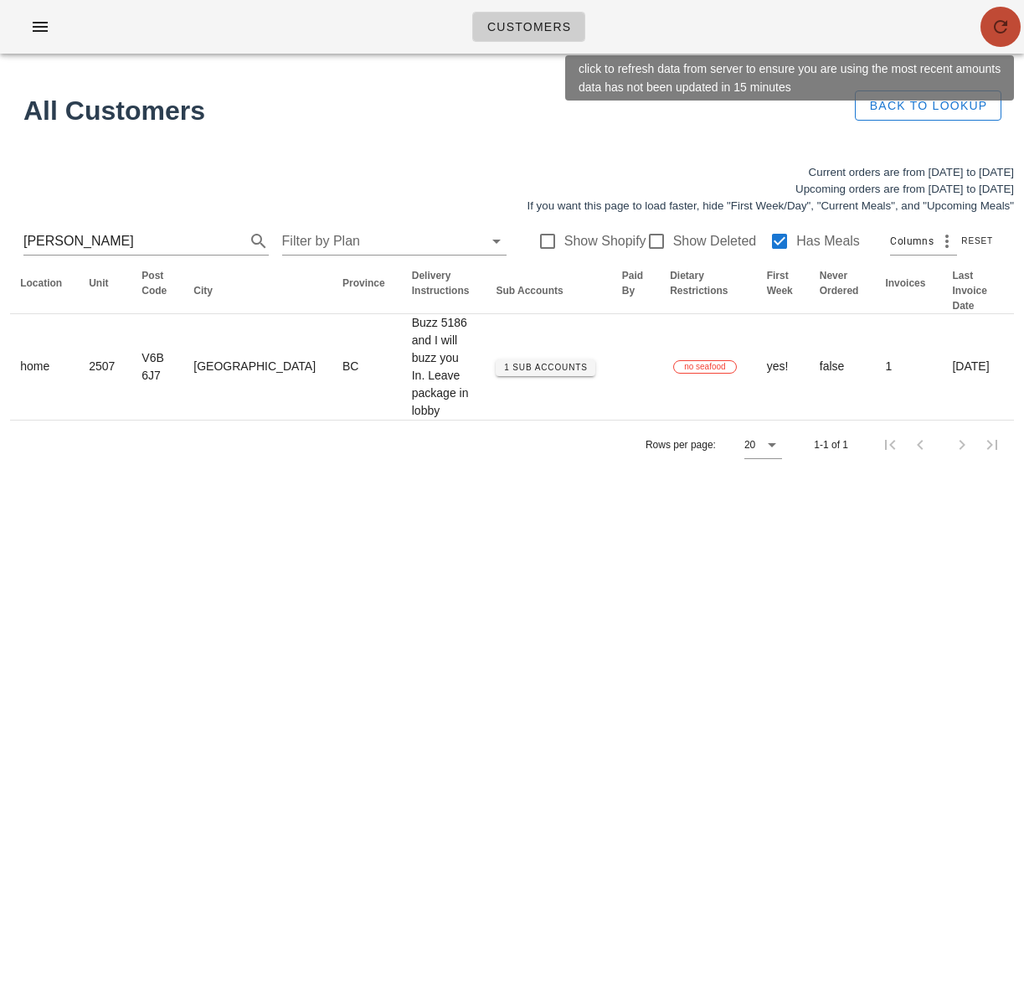
click at [1011, 17] on span "button" at bounding box center [1001, 27] width 40 height 20
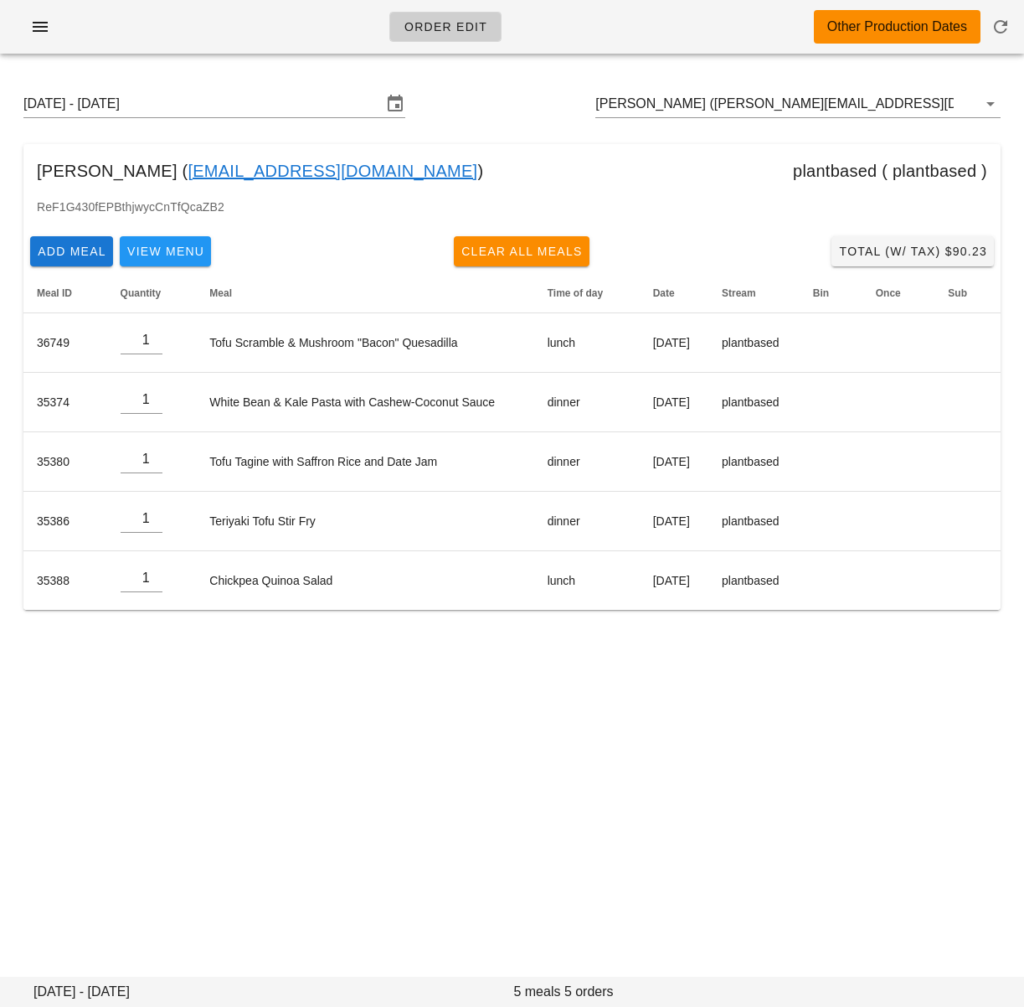
drag, startPoint x: 547, startPoint y: 700, endPoint x: 524, endPoint y: 659, distance: 47.3
click at [546, 699] on div "Order Edit Other Production Dates [DATE] - [DATE] [PERSON_NAME] ([PERSON_NAME][…" at bounding box center [512, 503] width 1024 height 1007
click at [664, 104] on input "[PERSON_NAME] ([PERSON_NAME][EMAIL_ADDRESS][DOMAIN_NAME])" at bounding box center [775, 103] width 359 height 27
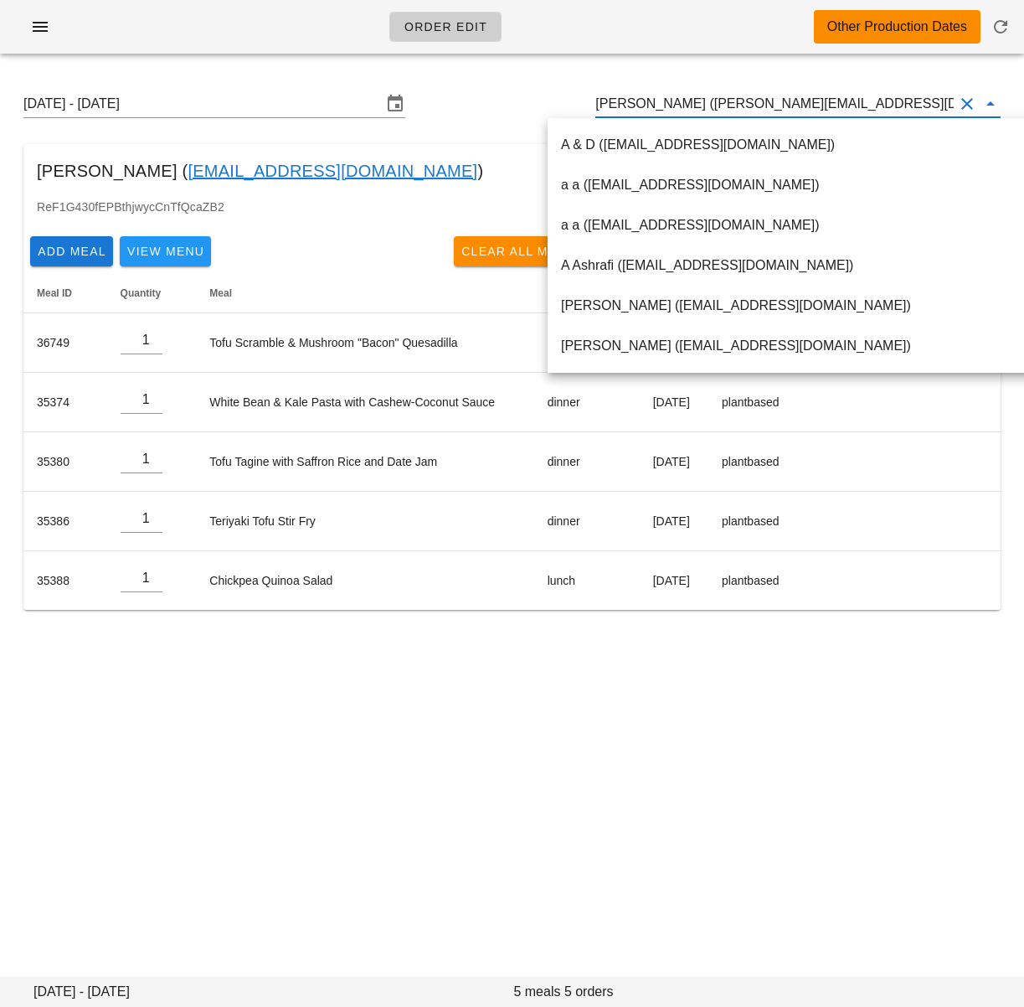
click at [664, 104] on input "[PERSON_NAME] ([PERSON_NAME][EMAIL_ADDRESS][DOMAIN_NAME])" at bounding box center [775, 103] width 359 height 27
paste input "[EMAIL_ADDRESS][DOMAIN_NAME]"
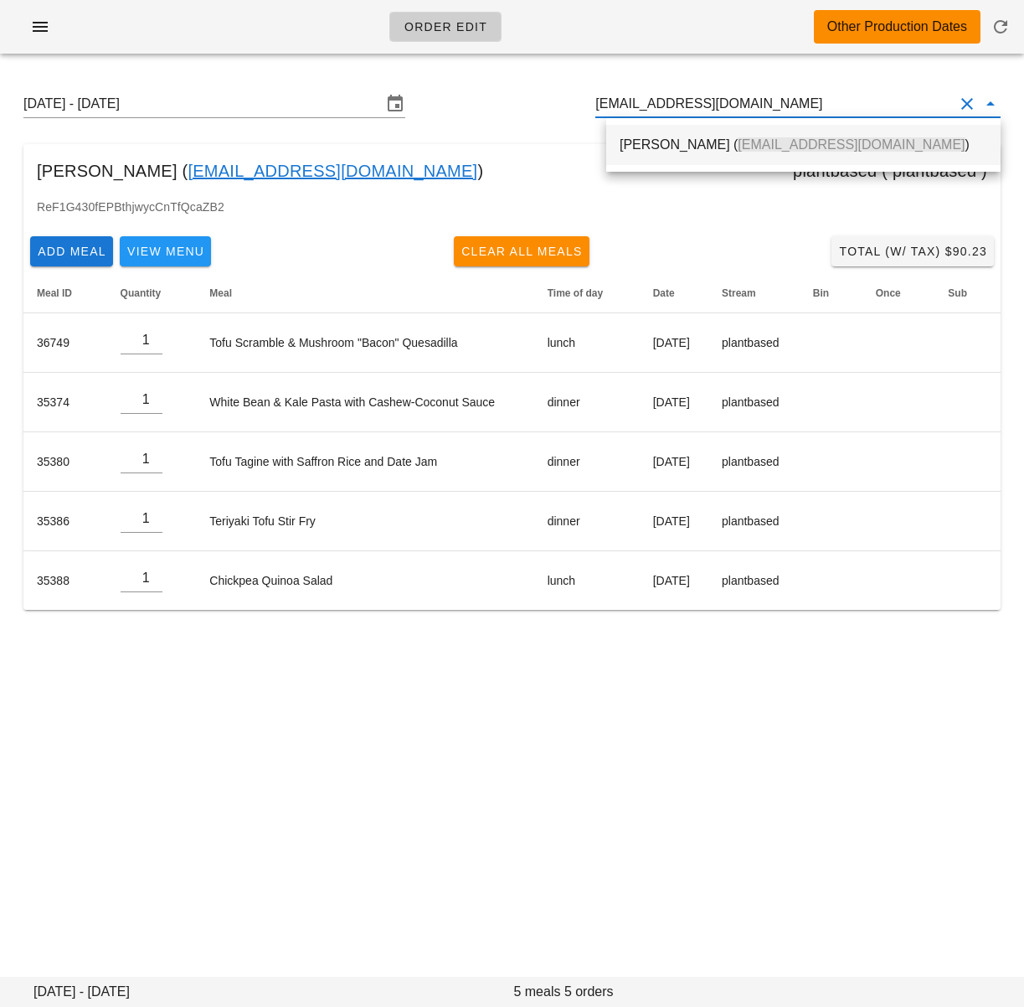
click at [683, 146] on div "[PERSON_NAME] ( [EMAIL_ADDRESS][DOMAIN_NAME] )" at bounding box center [804, 145] width 368 height 16
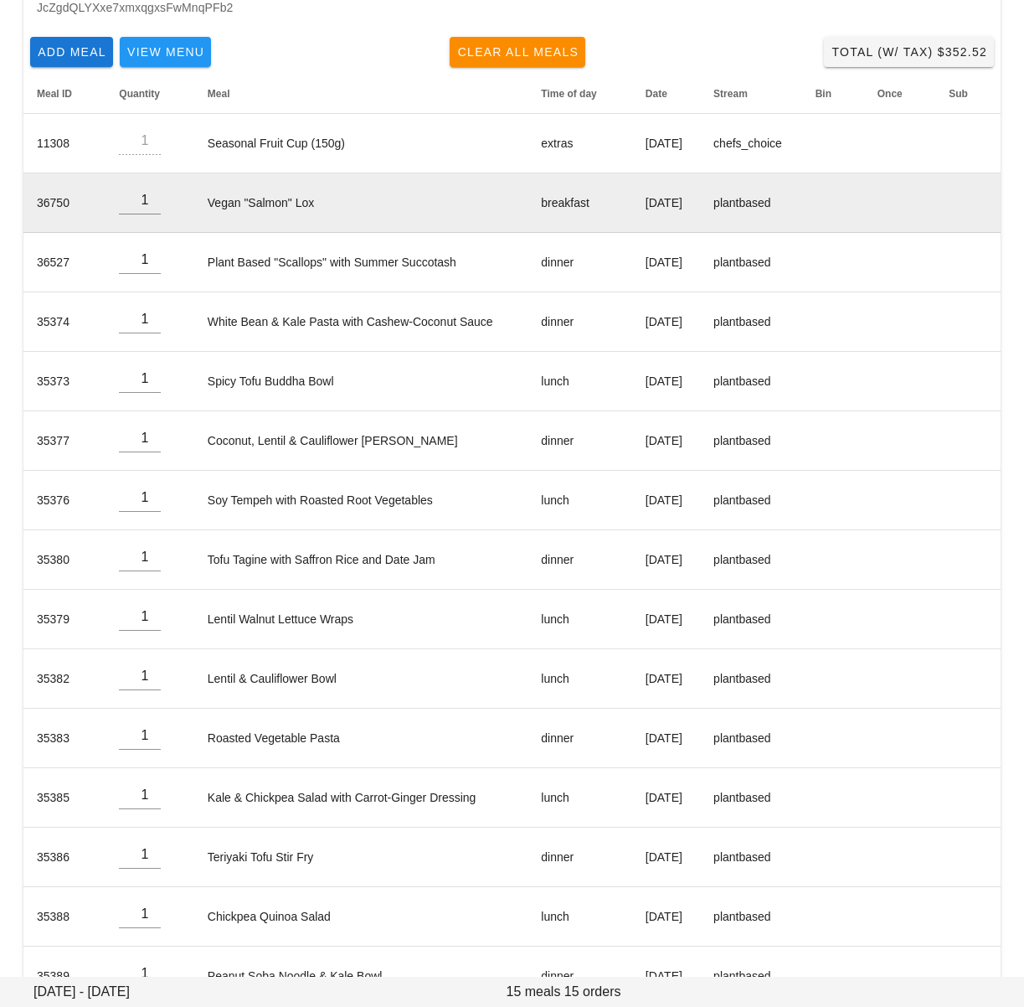
scroll to position [144, 0]
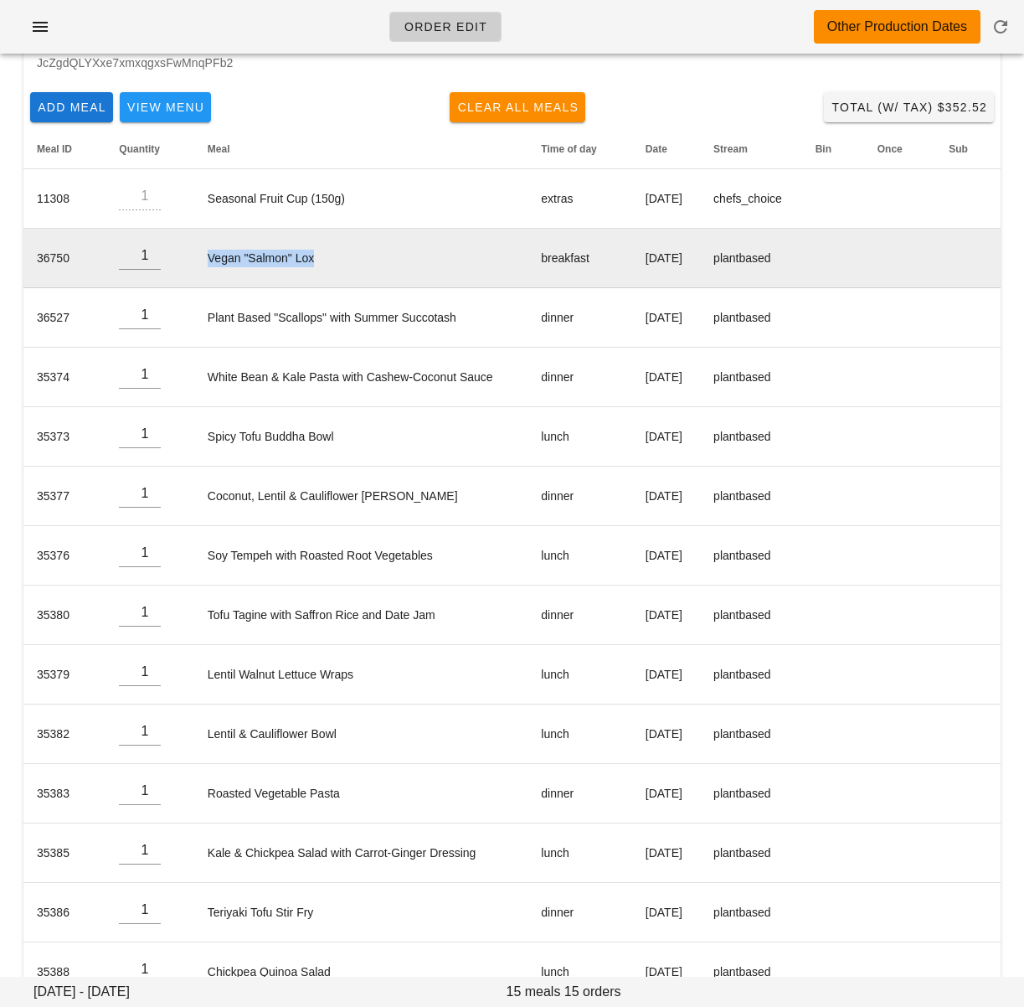
drag, startPoint x: 325, startPoint y: 261, endPoint x: 198, endPoint y: 259, distance: 127.4
click at [198, 259] on td "Vegan "Salmon" Lox" at bounding box center [361, 258] width 334 height 59
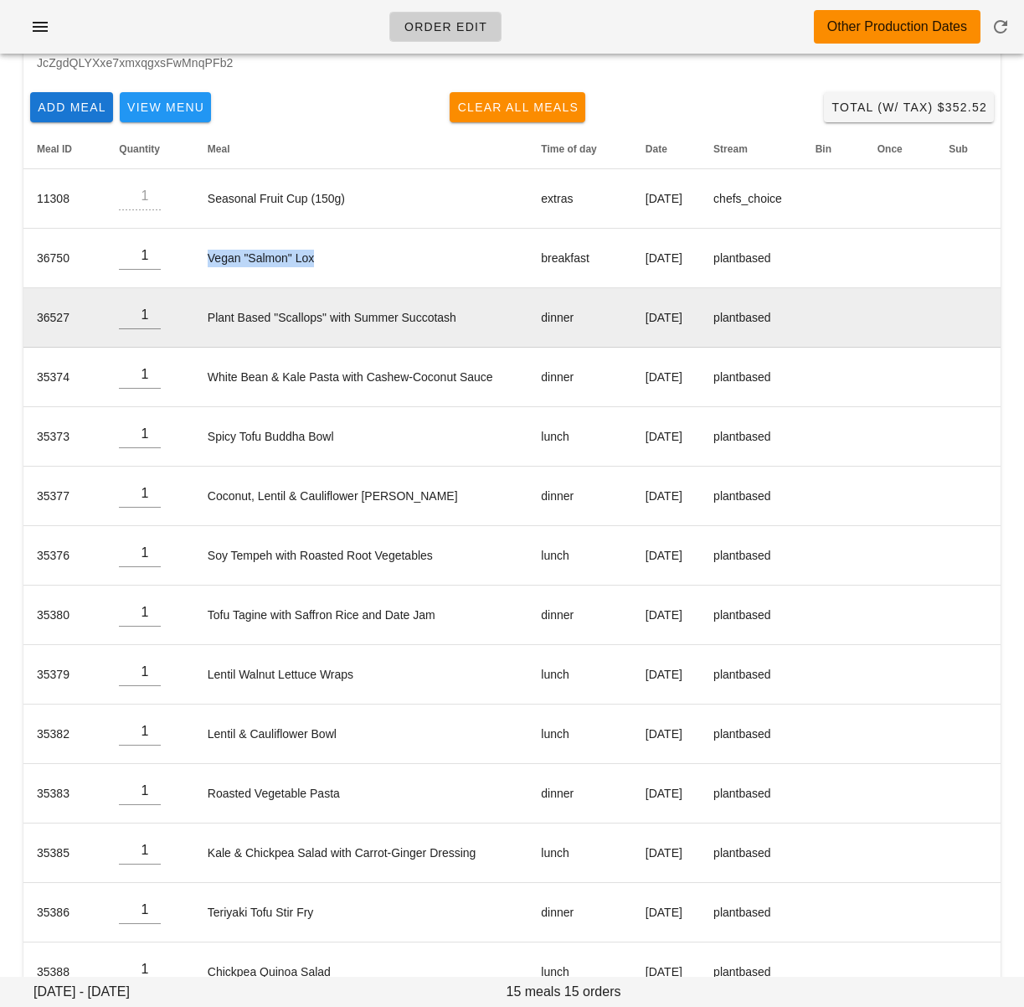
copy td "Vegan "Salmon" Lox"
drag, startPoint x: 192, startPoint y: 320, endPoint x: 463, endPoint y: 318, distance: 271.4
click at [463, 318] on td "Plant Based "Scallops" with Summer Succotash" at bounding box center [361, 317] width 334 height 59
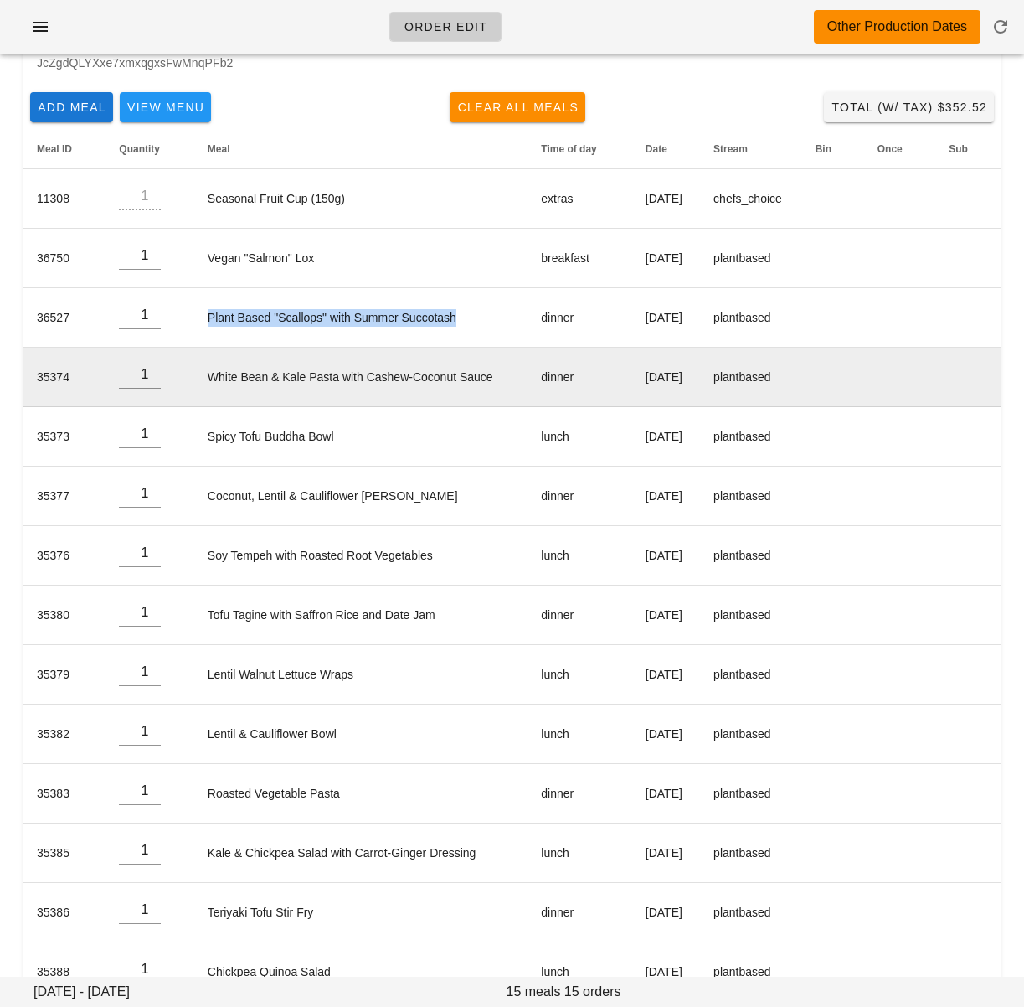
copy td "Plant Based "Scallops" with Summer Succotash"
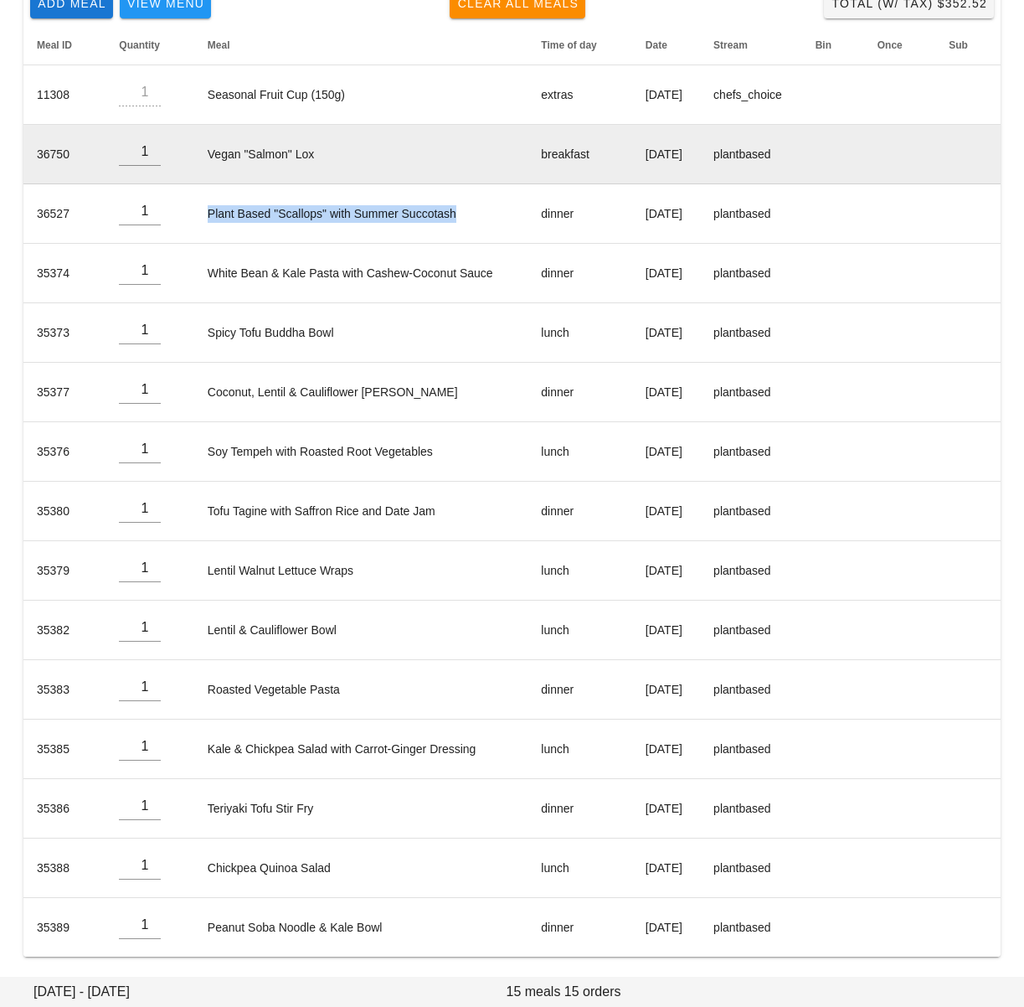
scroll to position [0, 0]
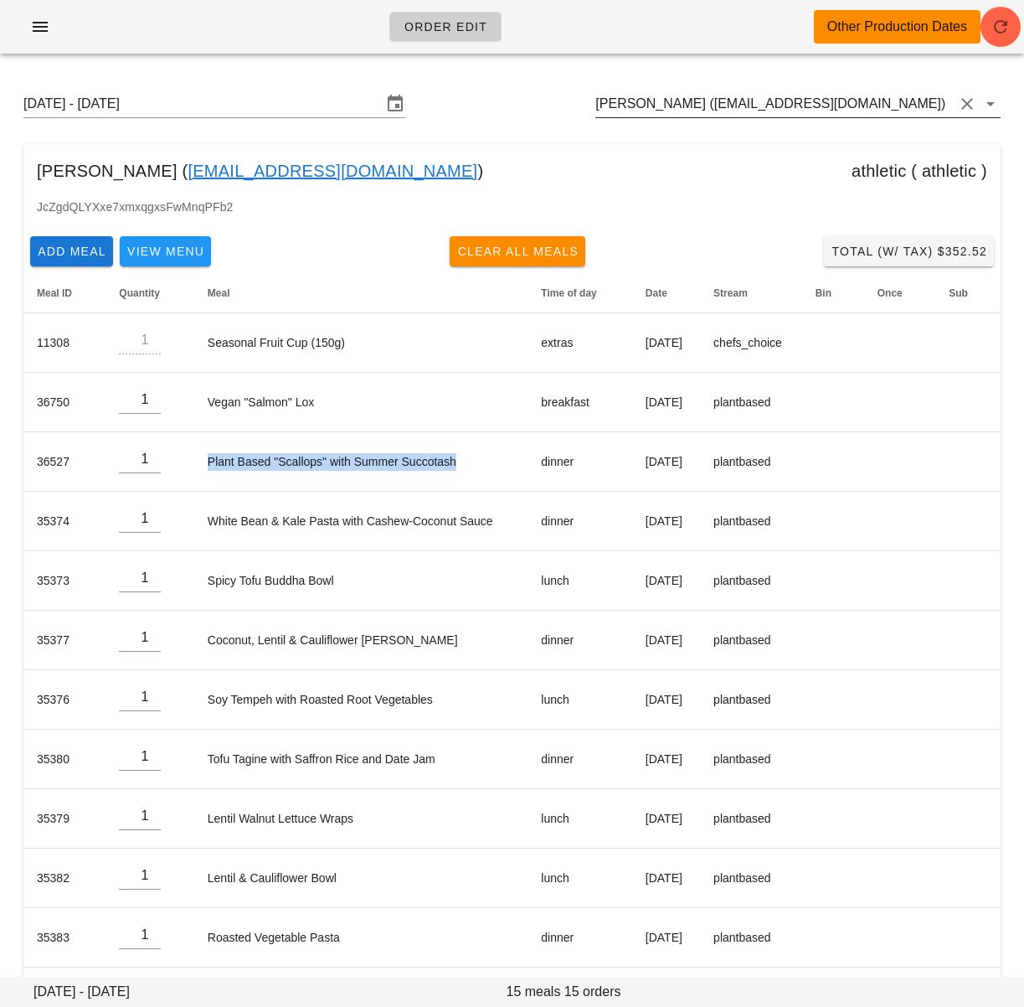
click at [684, 108] on input "Rowena Keil (rowenakeil@gmail.com)" at bounding box center [775, 103] width 359 height 27
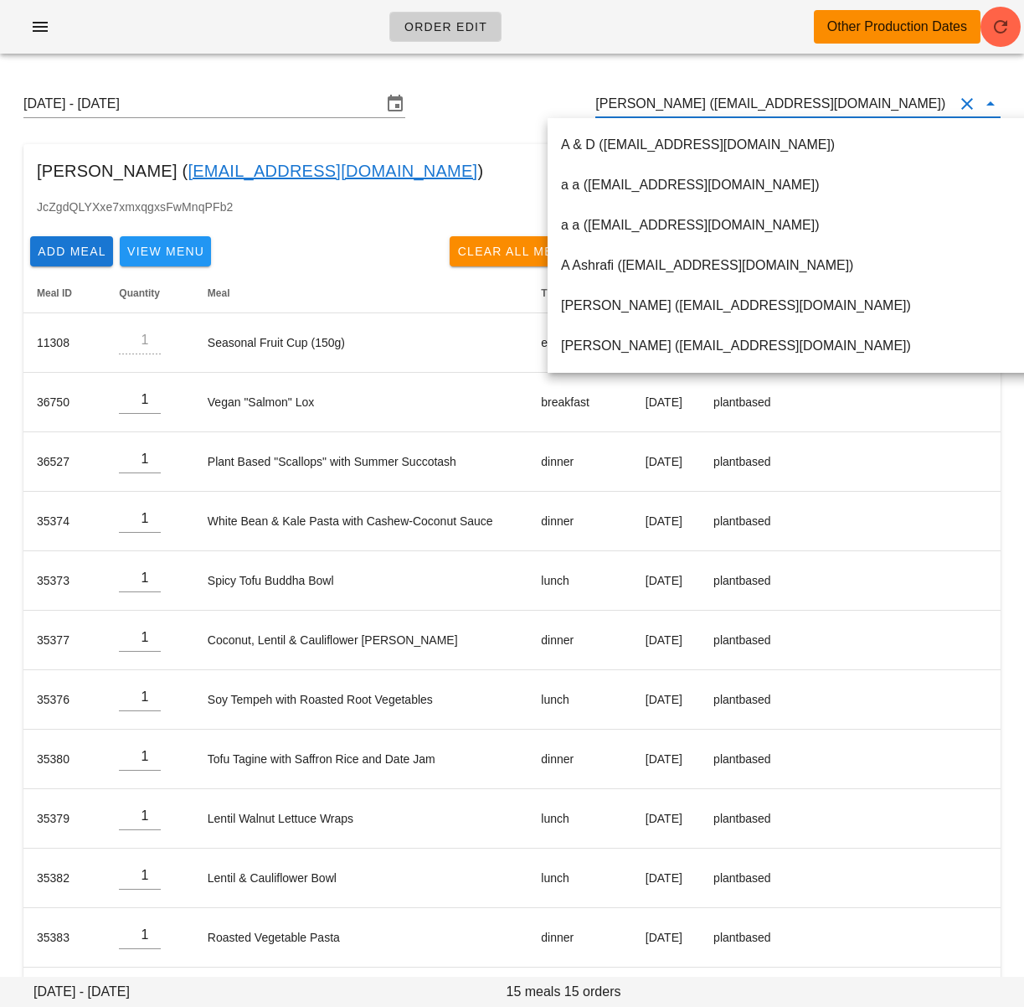
paste input "heather.w.murray@gmail.com"
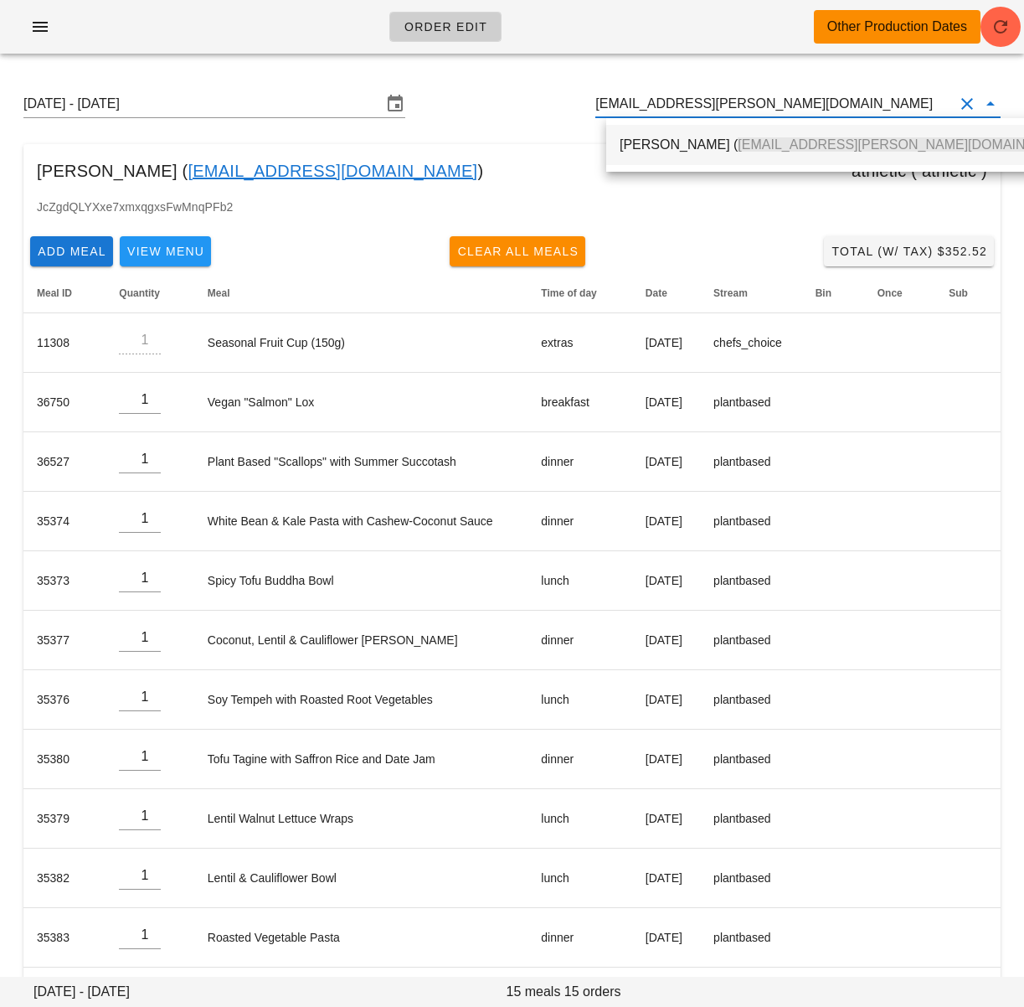
click at [688, 132] on div "Heather Murray ( heather.w.murray@gmail.com )" at bounding box center [850, 144] width 460 height 36
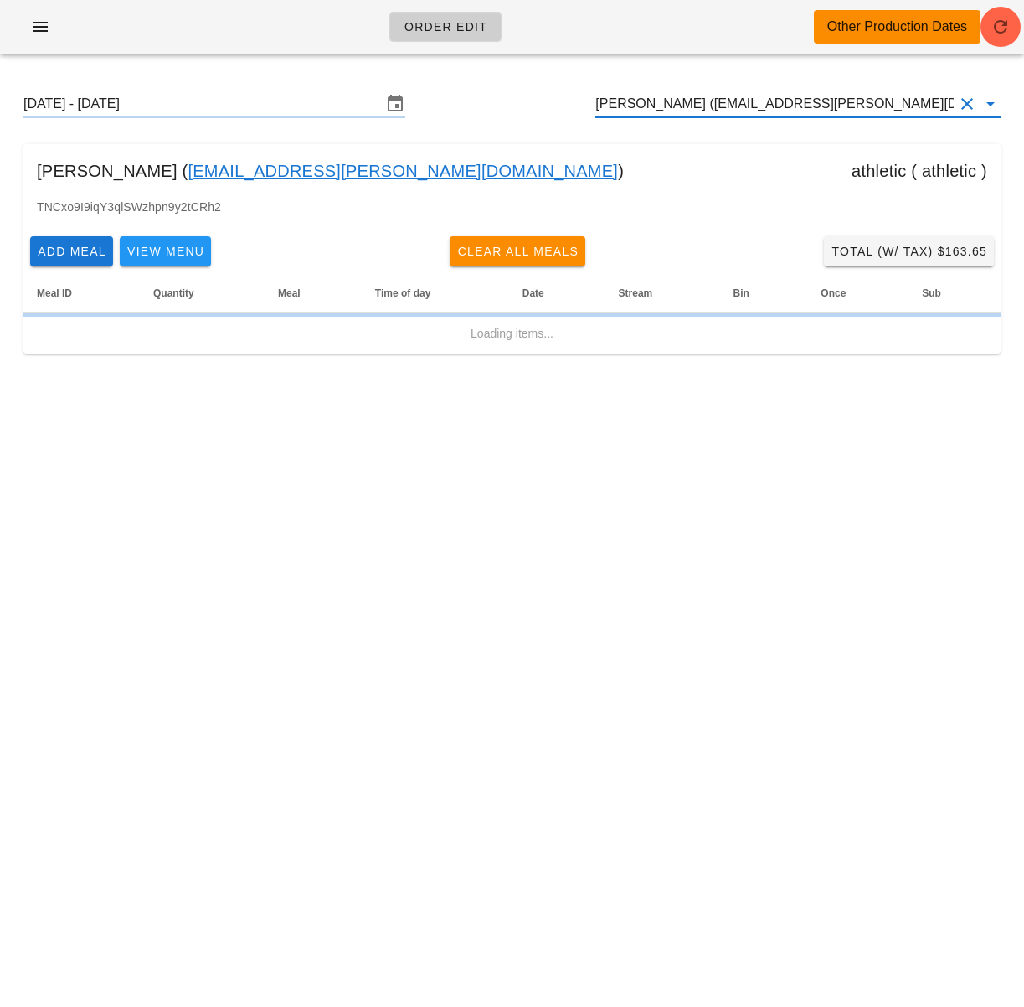
type input "Heather Murray (heather.w.murray@gmail.com)"
click at [1006, 27] on icon "button" at bounding box center [1001, 27] width 20 height 20
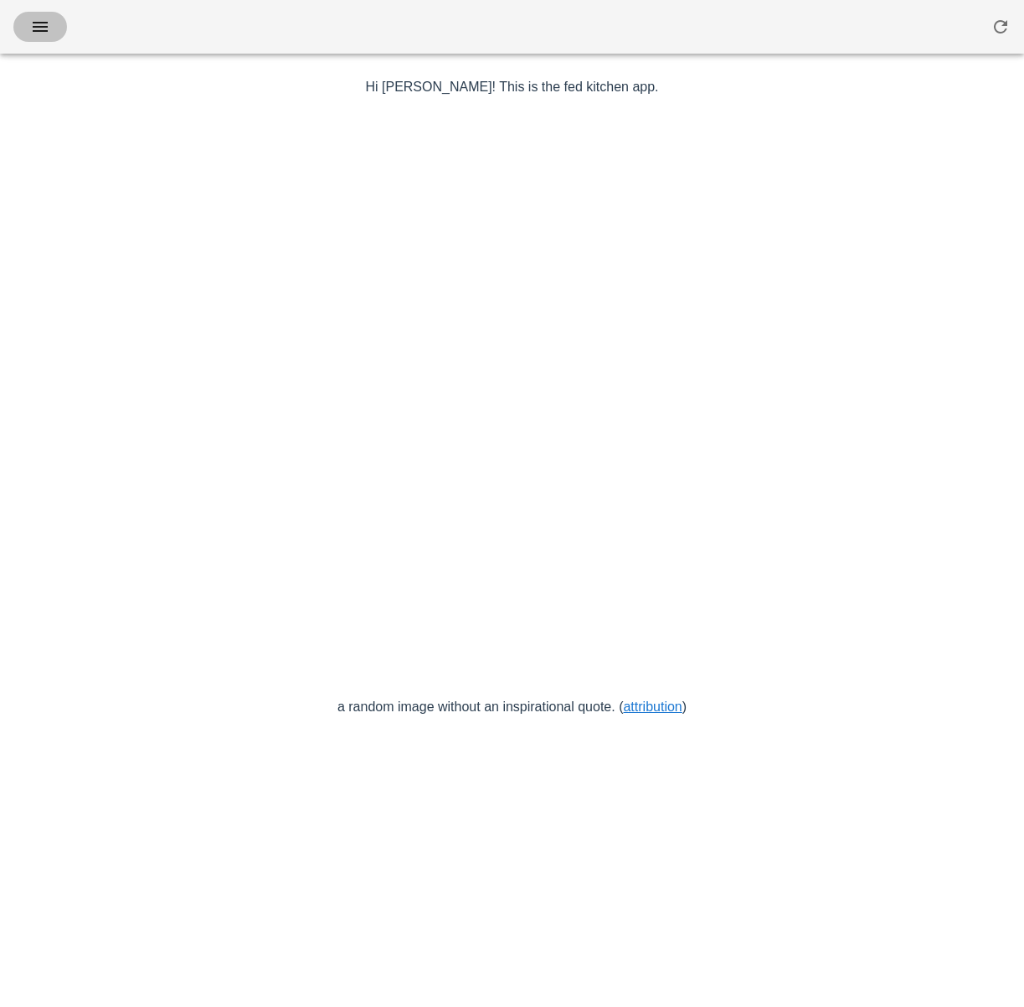
click at [39, 26] on icon "button" at bounding box center [40, 27] width 20 height 20
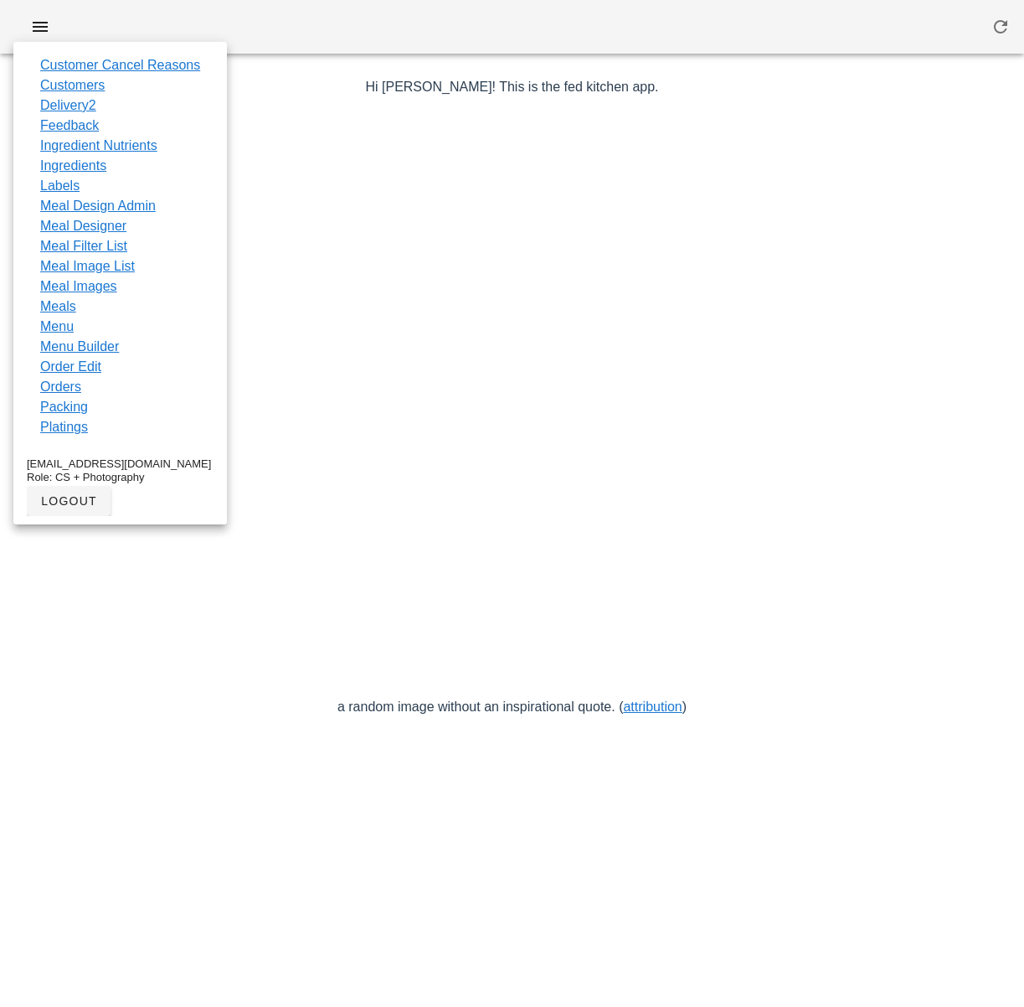
click at [89, 84] on link "Customers" at bounding box center [72, 85] width 65 height 20
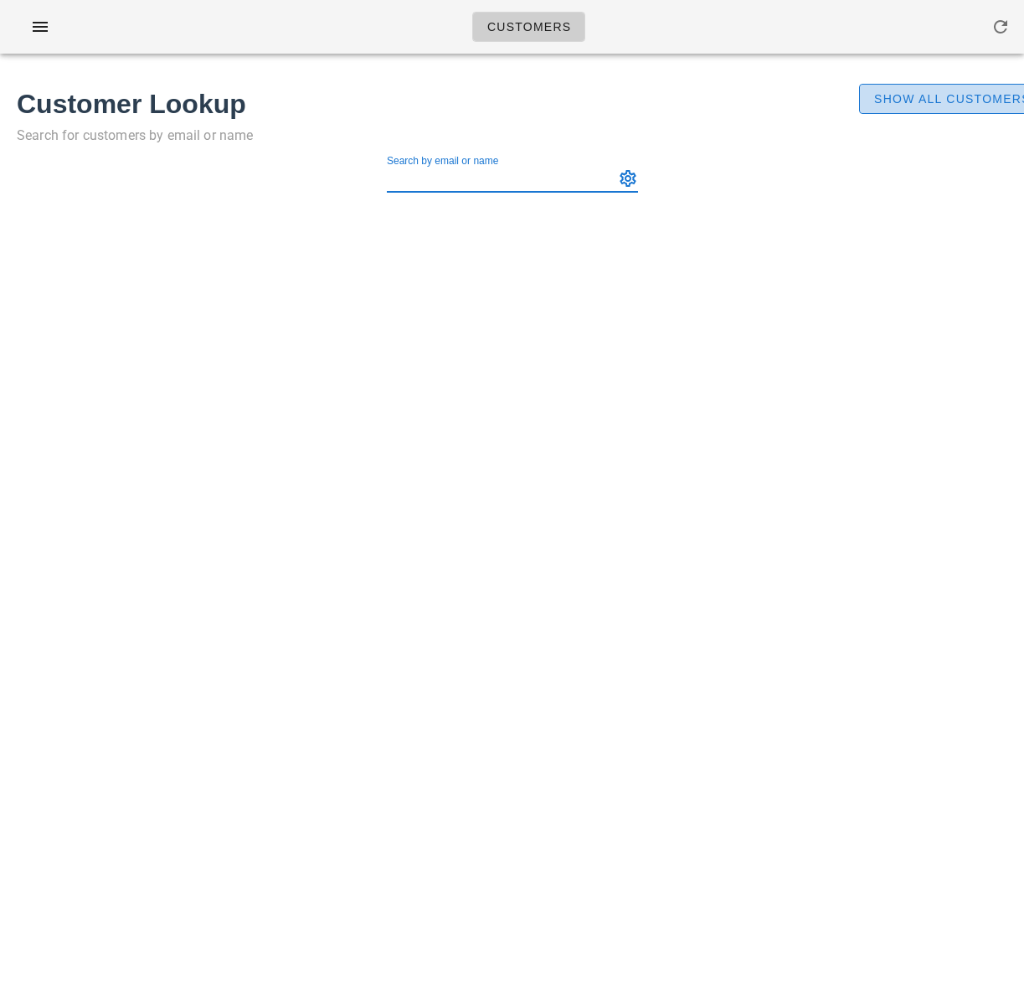
click at [916, 109] on button "Show All Customers" at bounding box center [952, 99] width 186 height 30
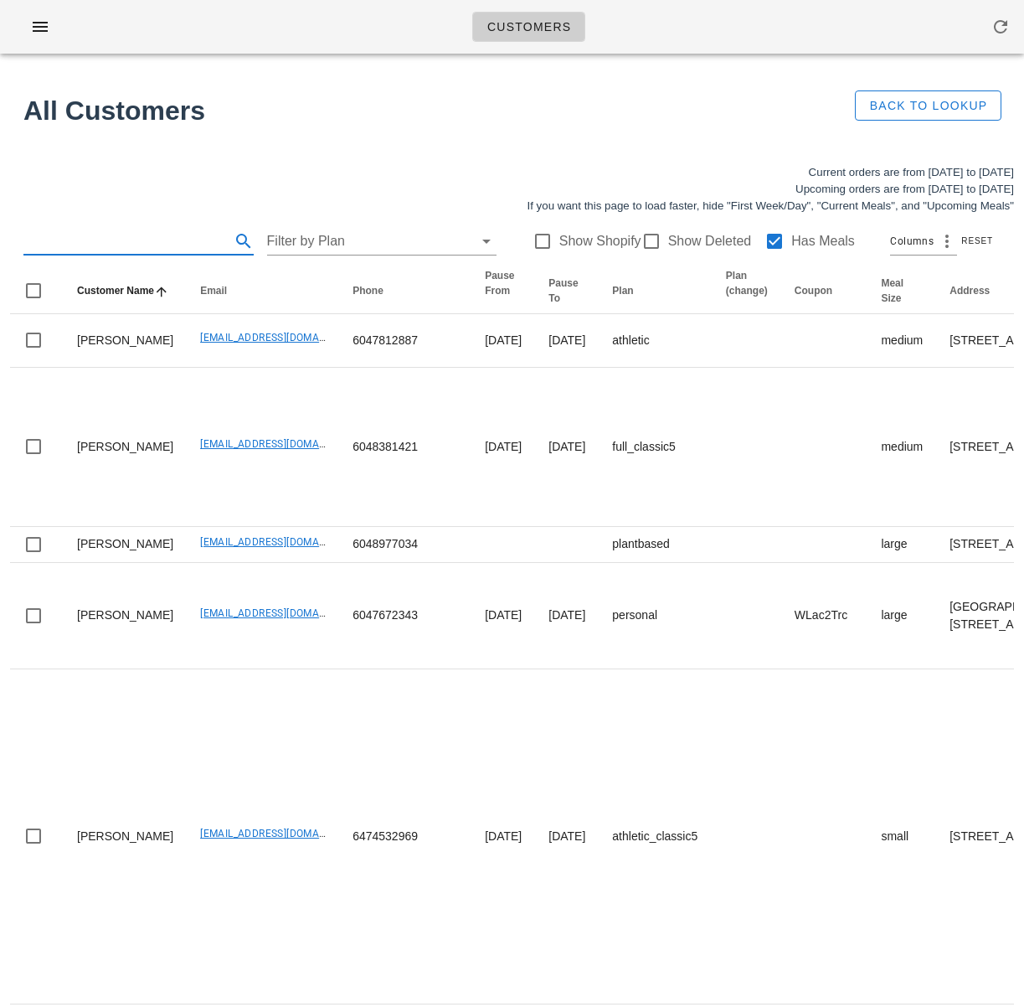
click at [112, 243] on input "text" at bounding box center [125, 241] width 204 height 27
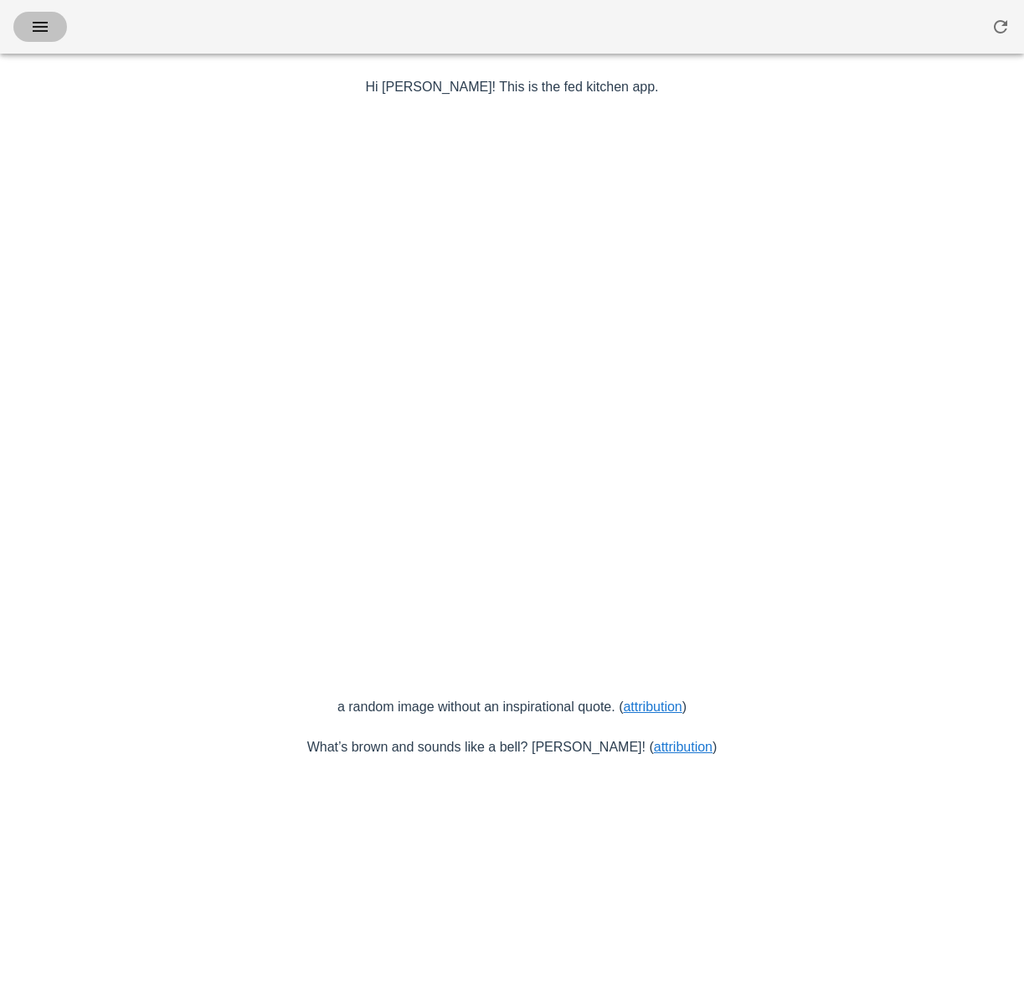
click at [50, 18] on span "button" at bounding box center [40, 27] width 27 height 20
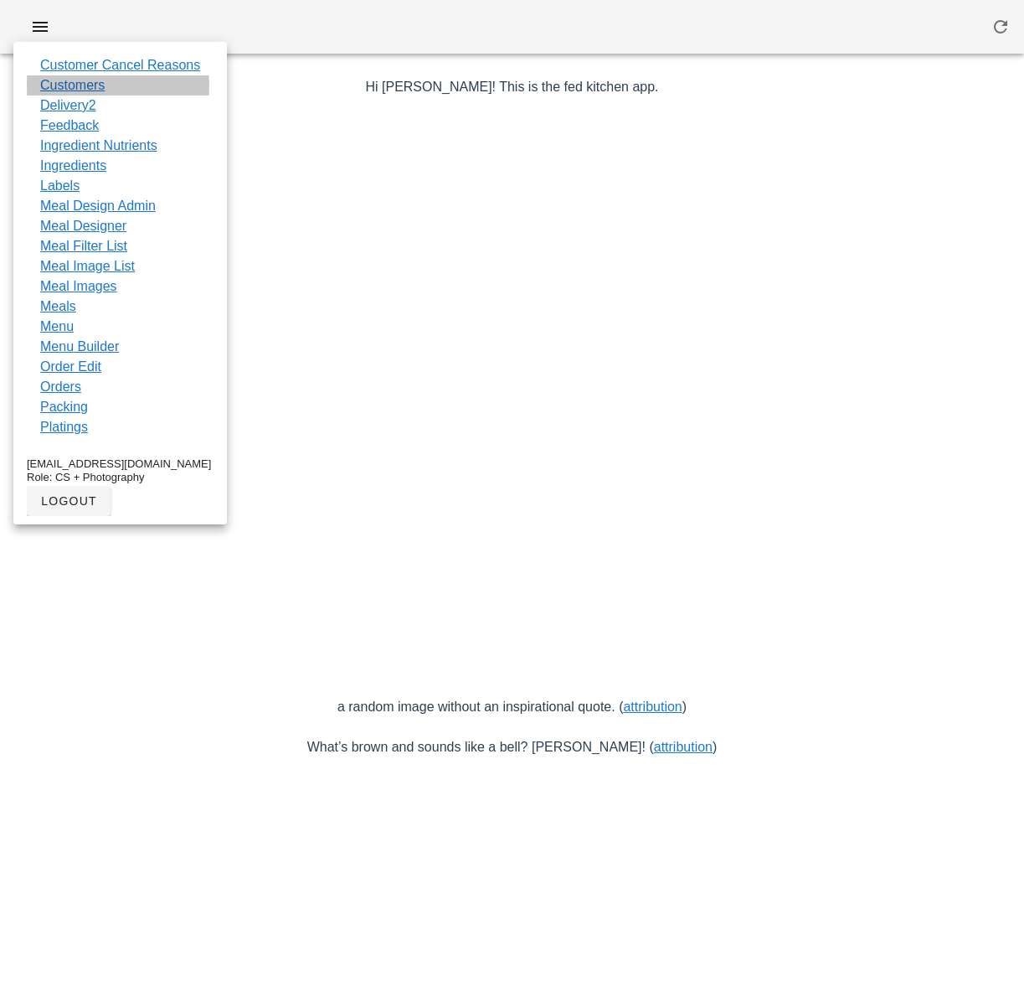
click at [90, 80] on link "Customers" at bounding box center [72, 85] width 65 height 20
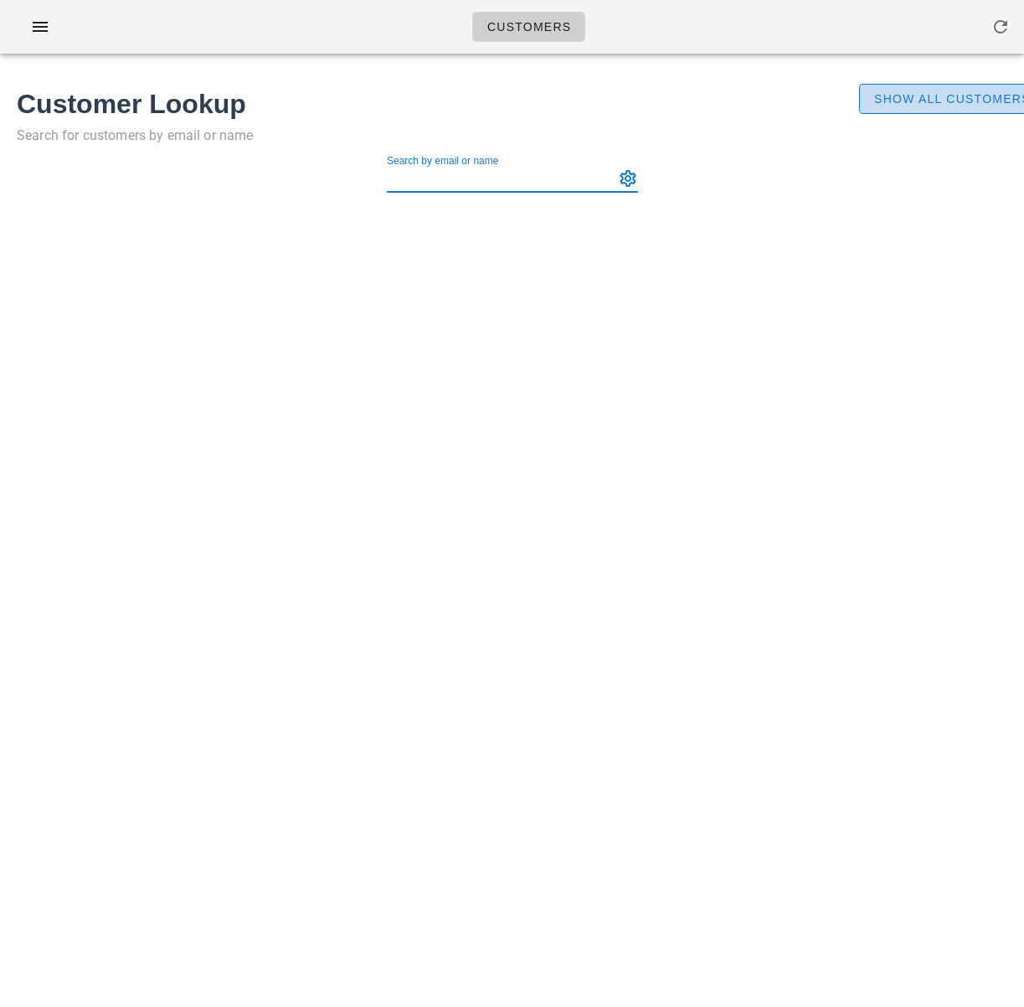
click at [880, 102] on span "Show All Customers" at bounding box center [952, 98] width 157 height 13
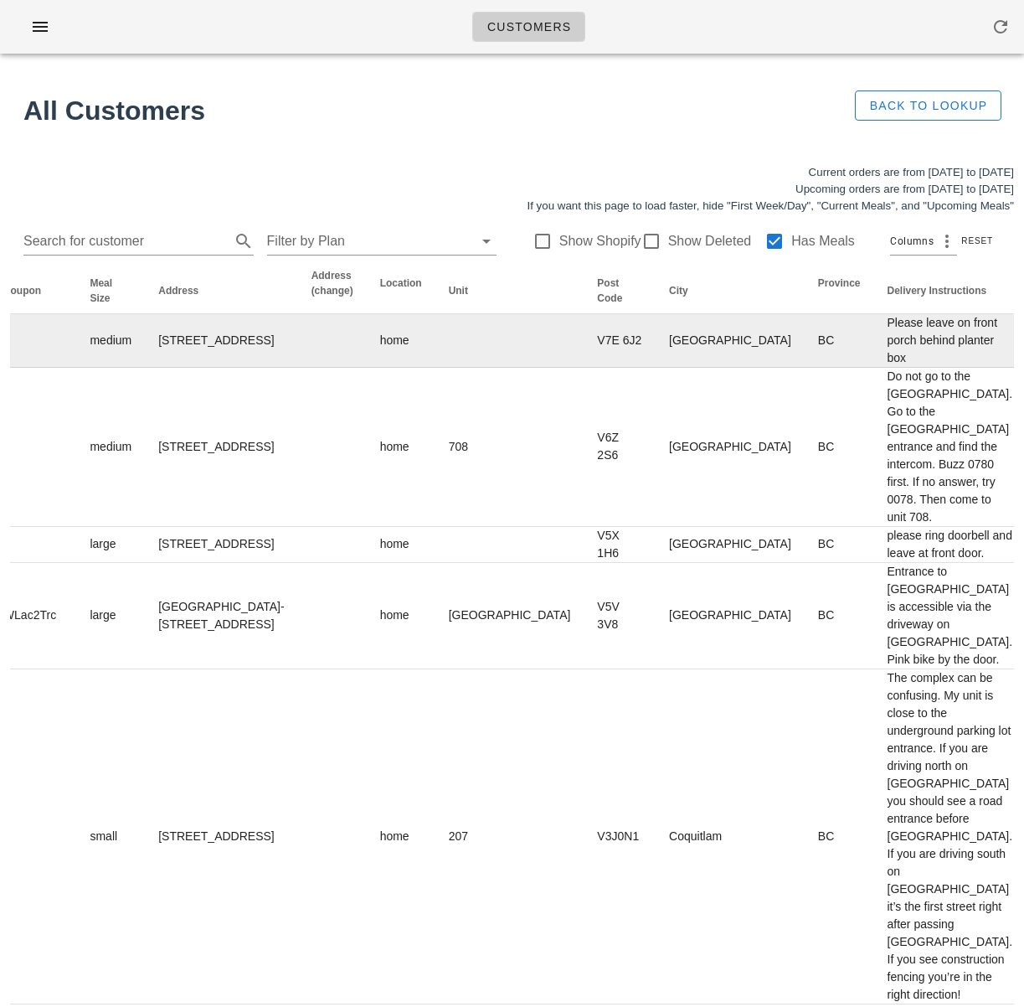
scroll to position [0, 1345]
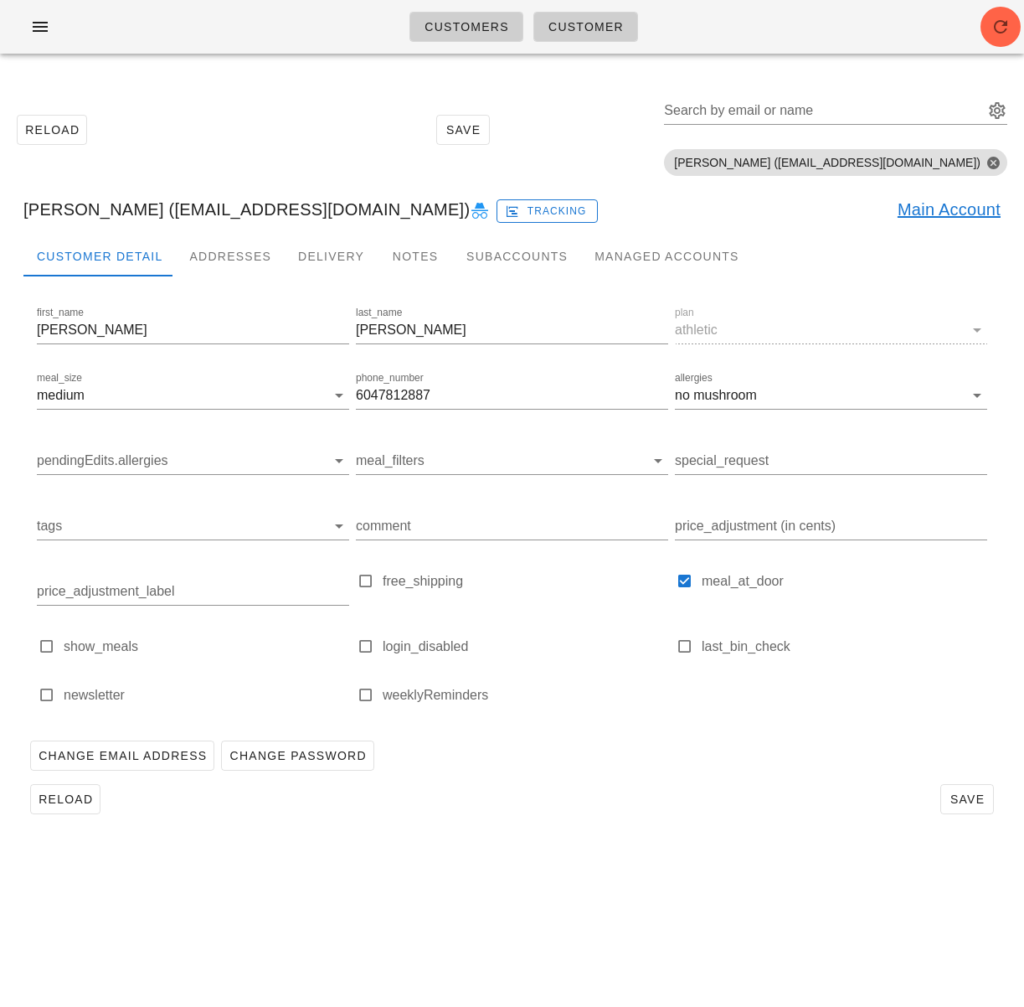
click at [410, 108] on div "Reload Save Search by email or name Include deleted accounts Include Shopify ac…" at bounding box center [512, 130] width 1004 height 106
click at [436, 28] on span "Customers" at bounding box center [466, 26] width 85 height 13
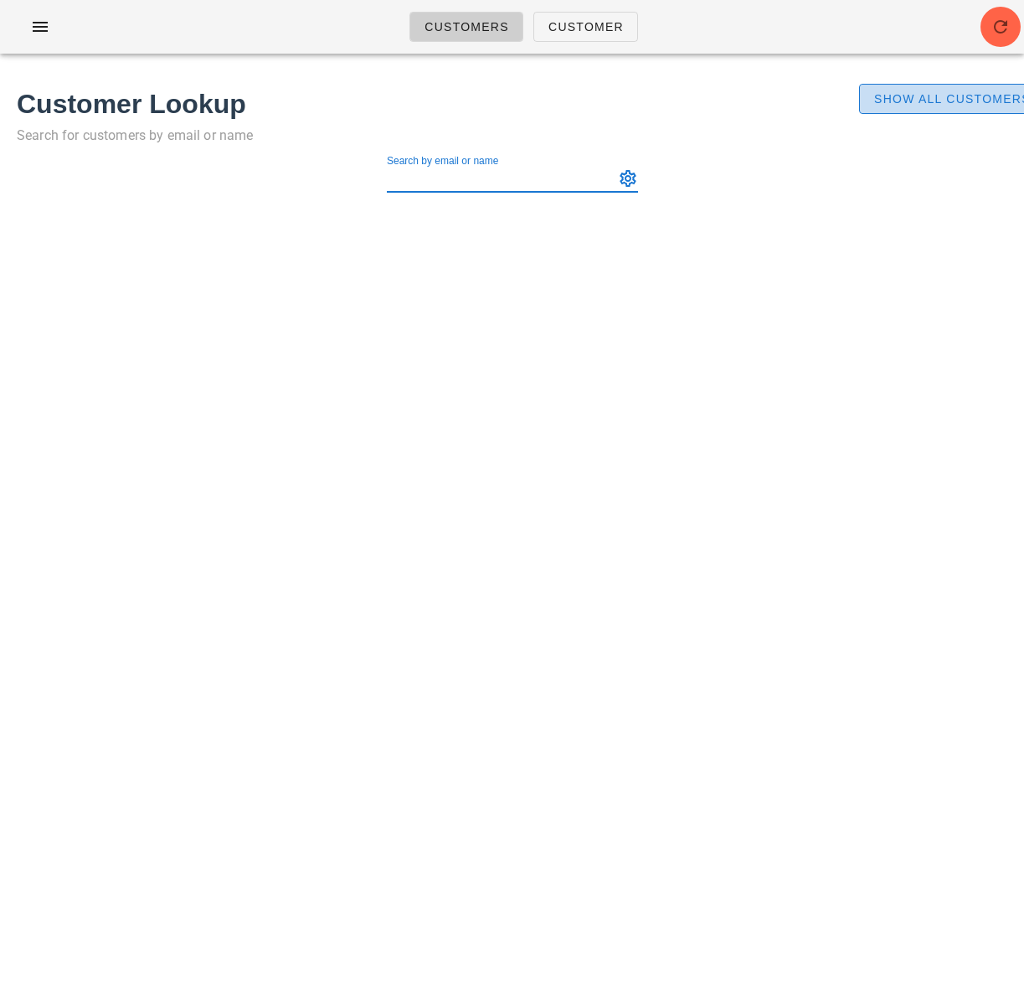
click at [908, 93] on span "Show All Customers" at bounding box center [952, 98] width 157 height 13
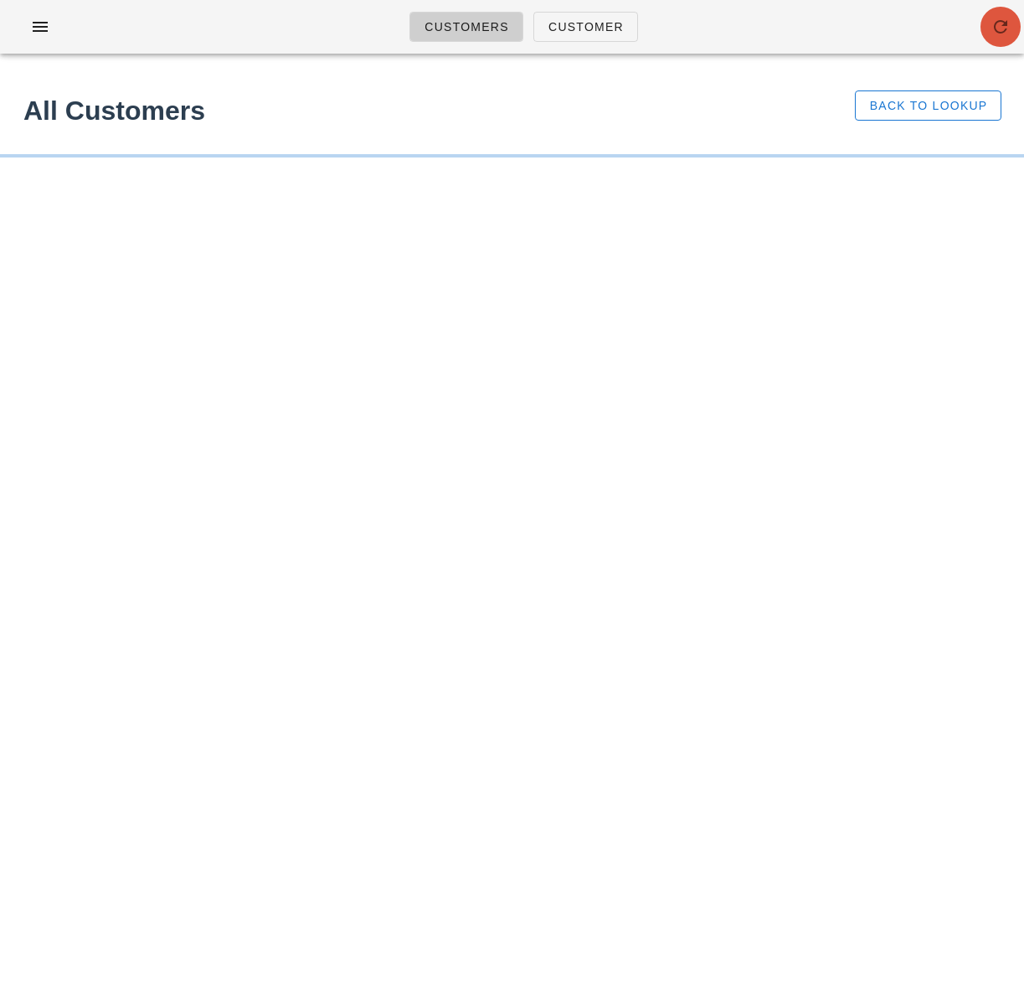
click at [995, 34] on icon "button" at bounding box center [1001, 27] width 20 height 20
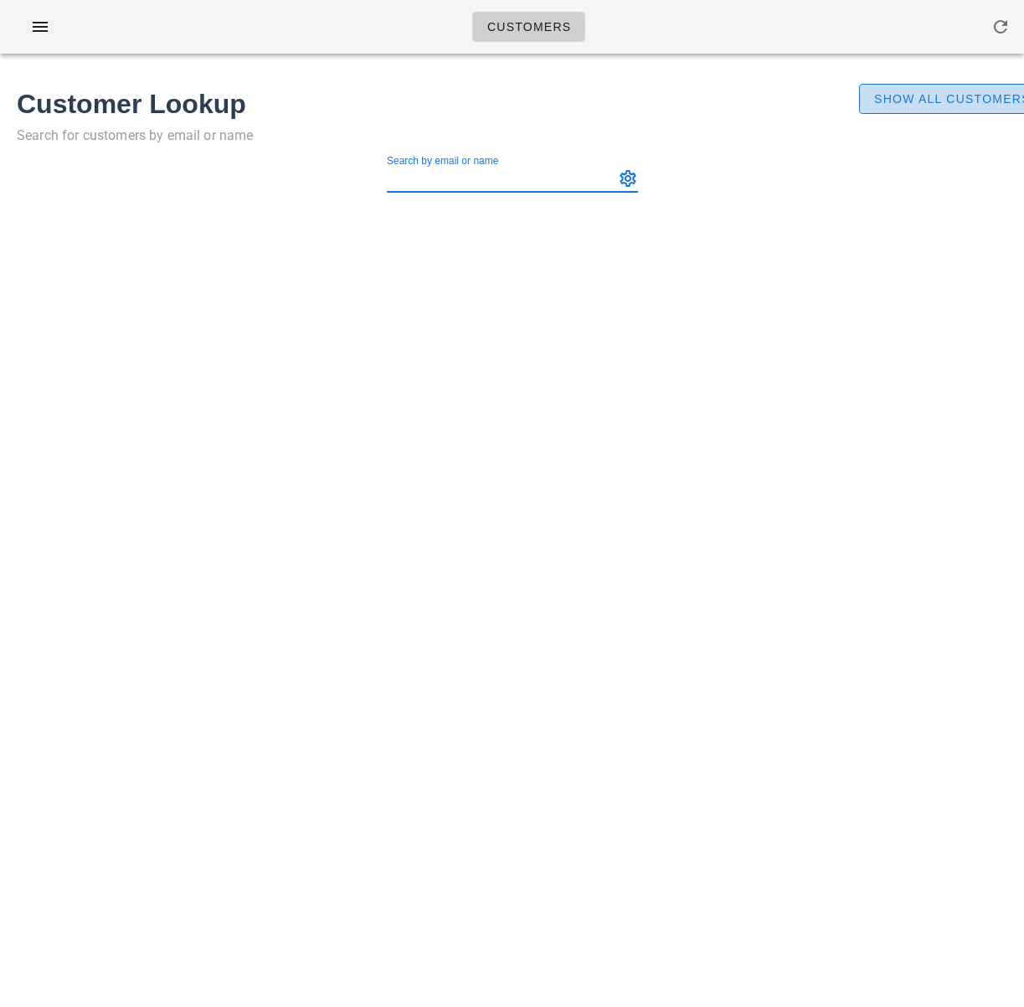
click at [933, 92] on span "Show All Customers" at bounding box center [952, 98] width 157 height 13
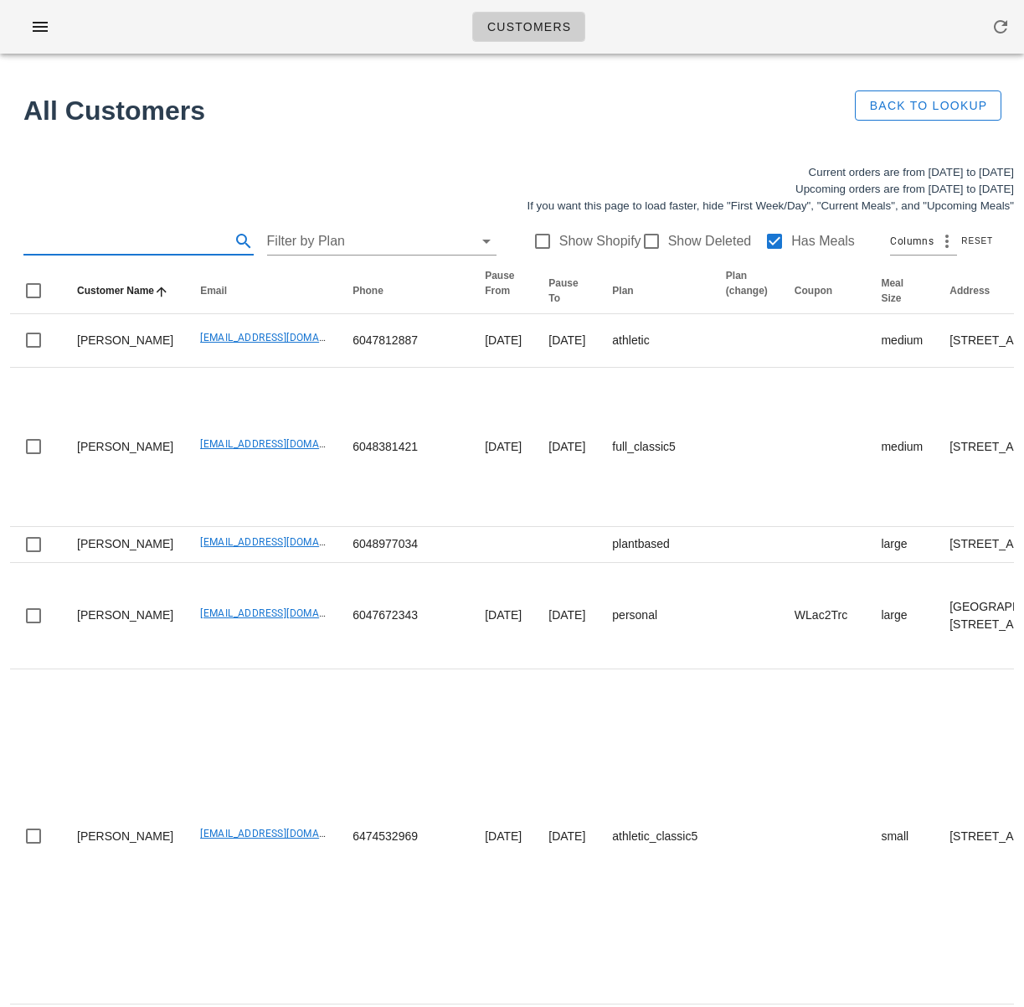
scroll to position [3, 0]
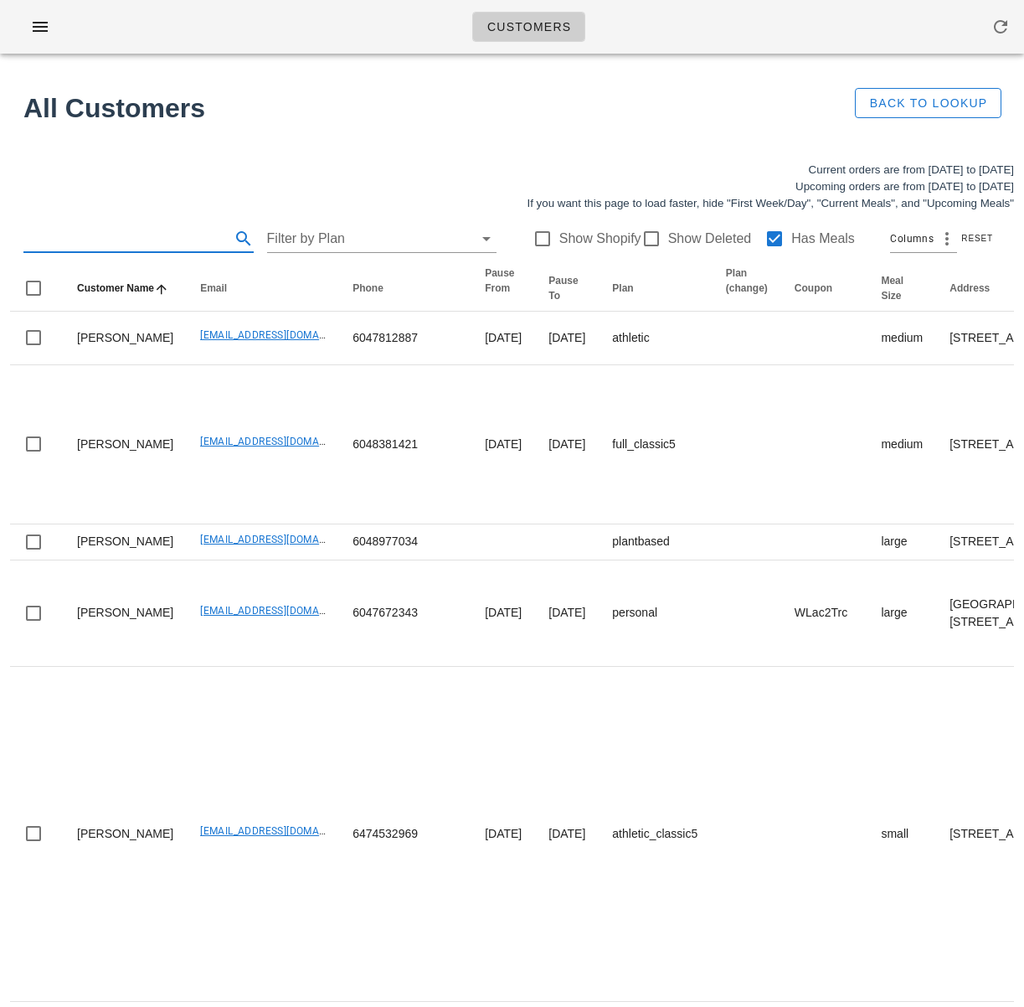
click at [148, 247] on input "text" at bounding box center [125, 238] width 204 height 27
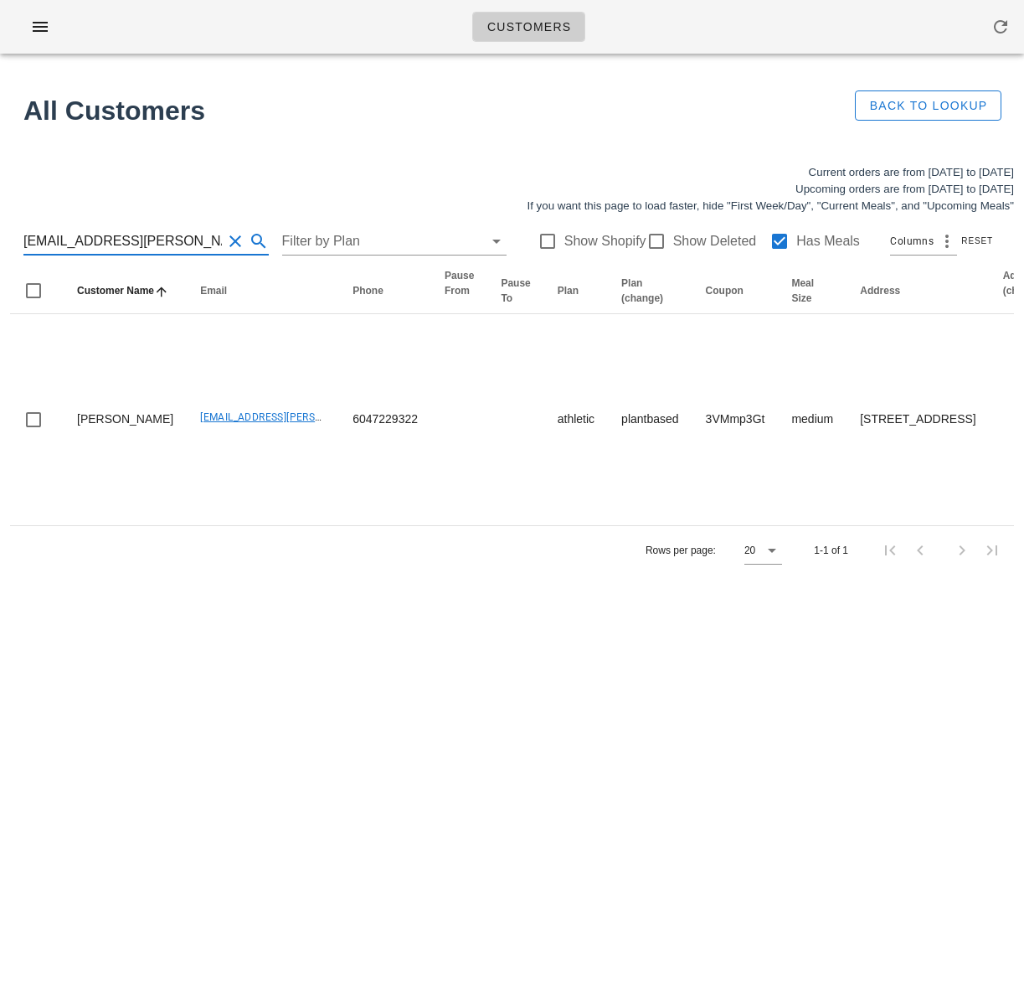
type input "[EMAIL_ADDRESS][PERSON_NAME][DOMAIN_NAME]"
click at [139, 243] on input "[EMAIL_ADDRESS][PERSON_NAME][DOMAIN_NAME]" at bounding box center [122, 241] width 199 height 27
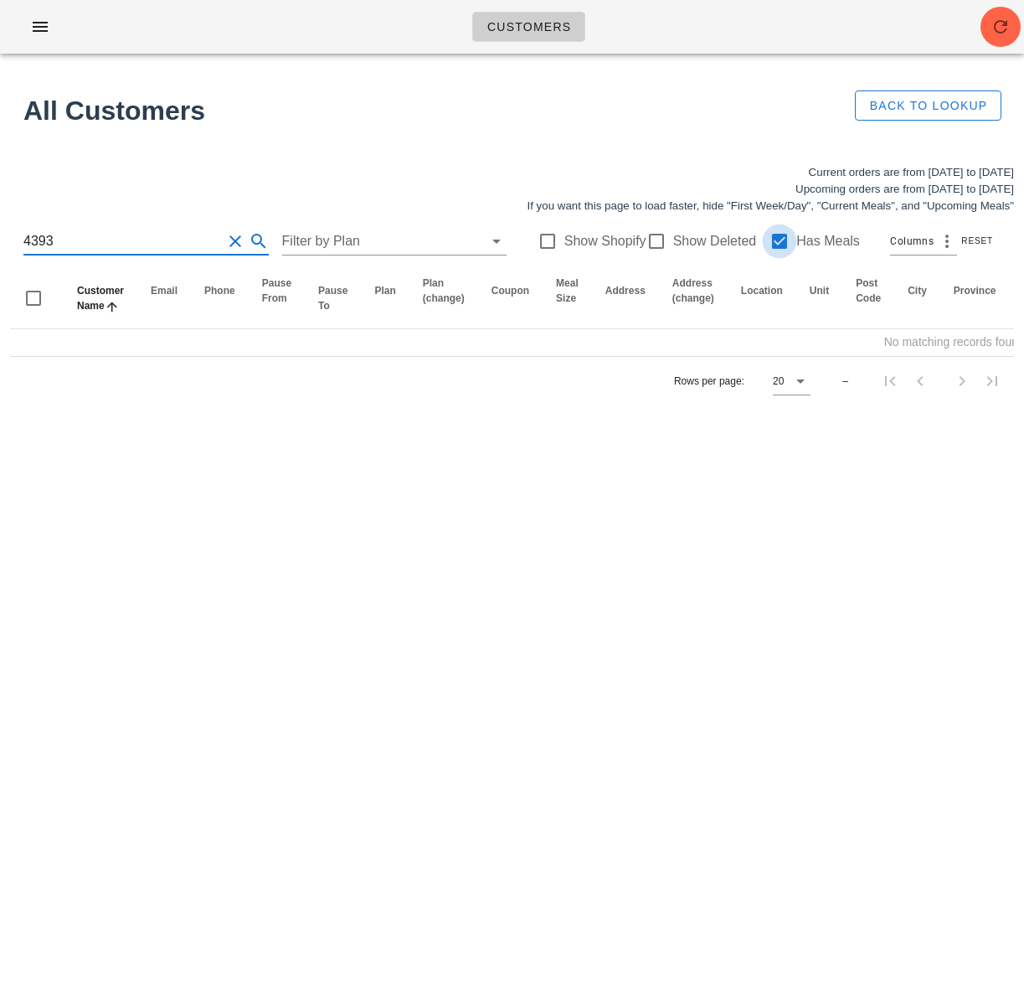
type input "4393"
click at [772, 240] on div at bounding box center [780, 241] width 28 height 28
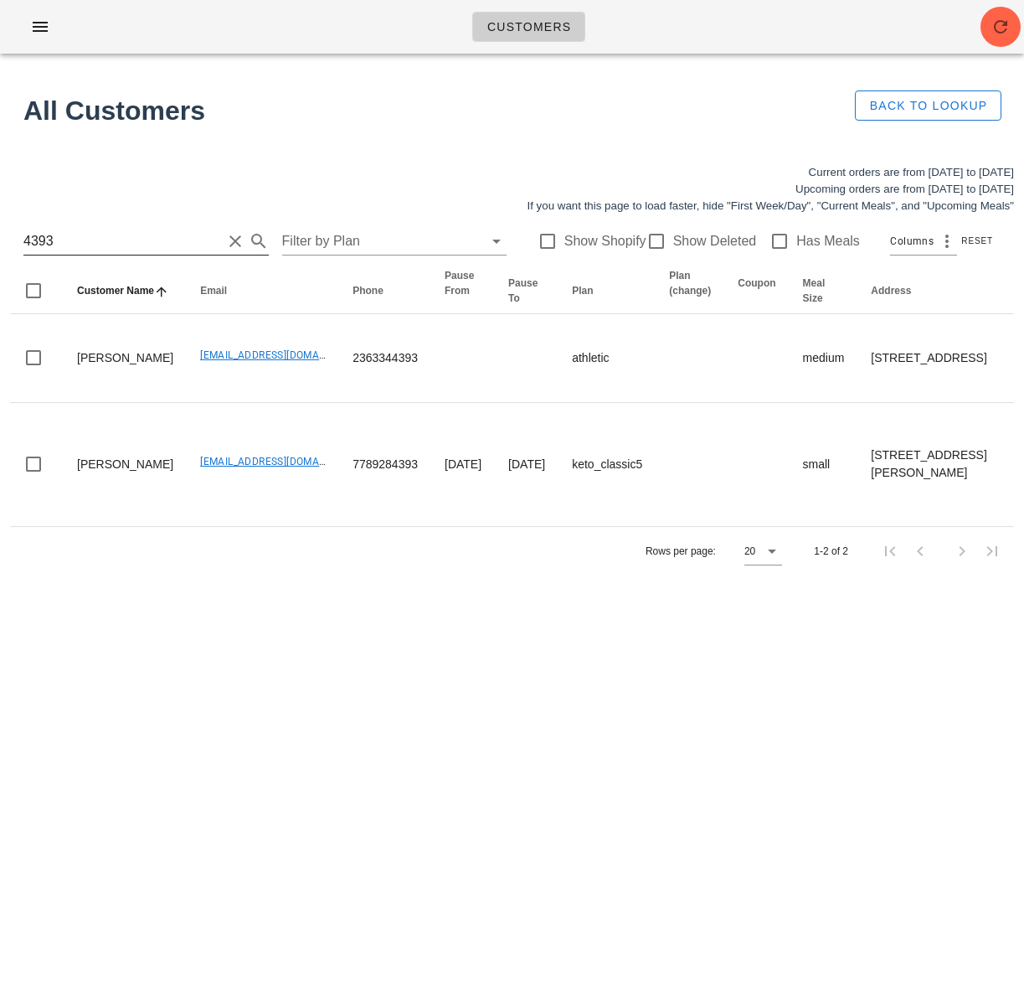
click at [134, 241] on input "4393" at bounding box center [122, 241] width 199 height 27
click at [390, 895] on div "Customers All Customers Back to Lookup Current orders are from Sunday Aug 24 to…" at bounding box center [512, 503] width 1024 height 1007
drag, startPoint x: 58, startPoint y: 235, endPoint x: -17, endPoint y: 231, distance: 74.6
click at [0, 231] on html "Customers All Customers Back to Lookup Current orders are from Sunday Aug 24 to…" at bounding box center [512, 503] width 1024 height 1007
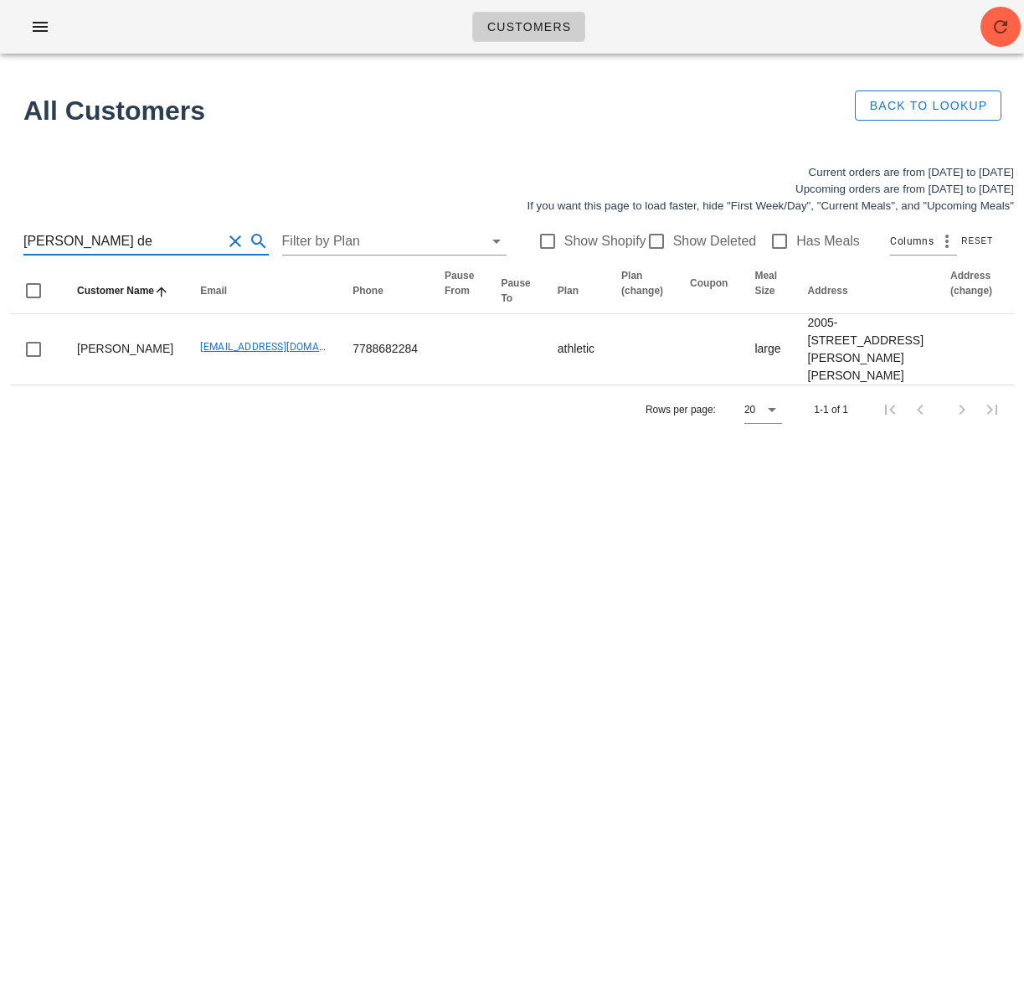
type input "ryan de"
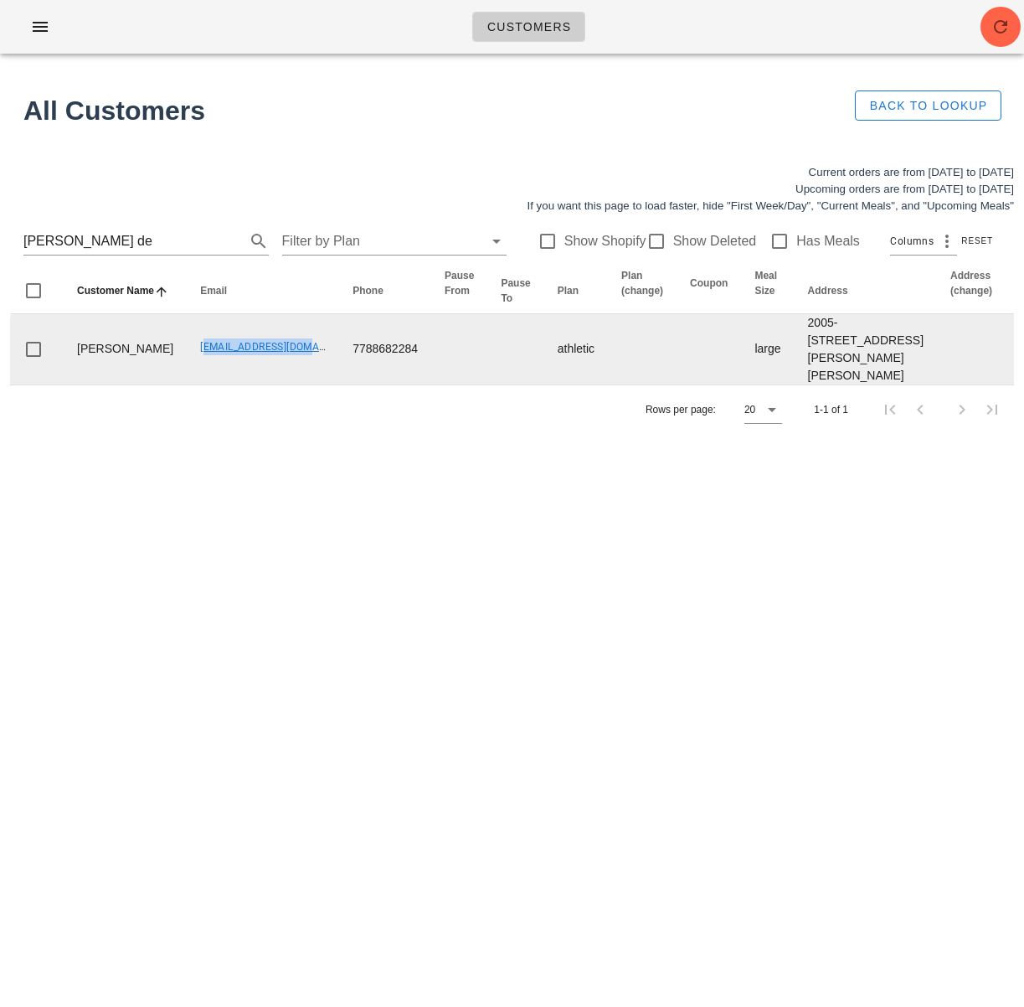
drag, startPoint x: 143, startPoint y: 366, endPoint x: 261, endPoint y: 372, distance: 117.4
click at [261, 372] on td "Rdegan93@gmail.com" at bounding box center [263, 349] width 152 height 70
copy link "Rdegan93@gmail.com"
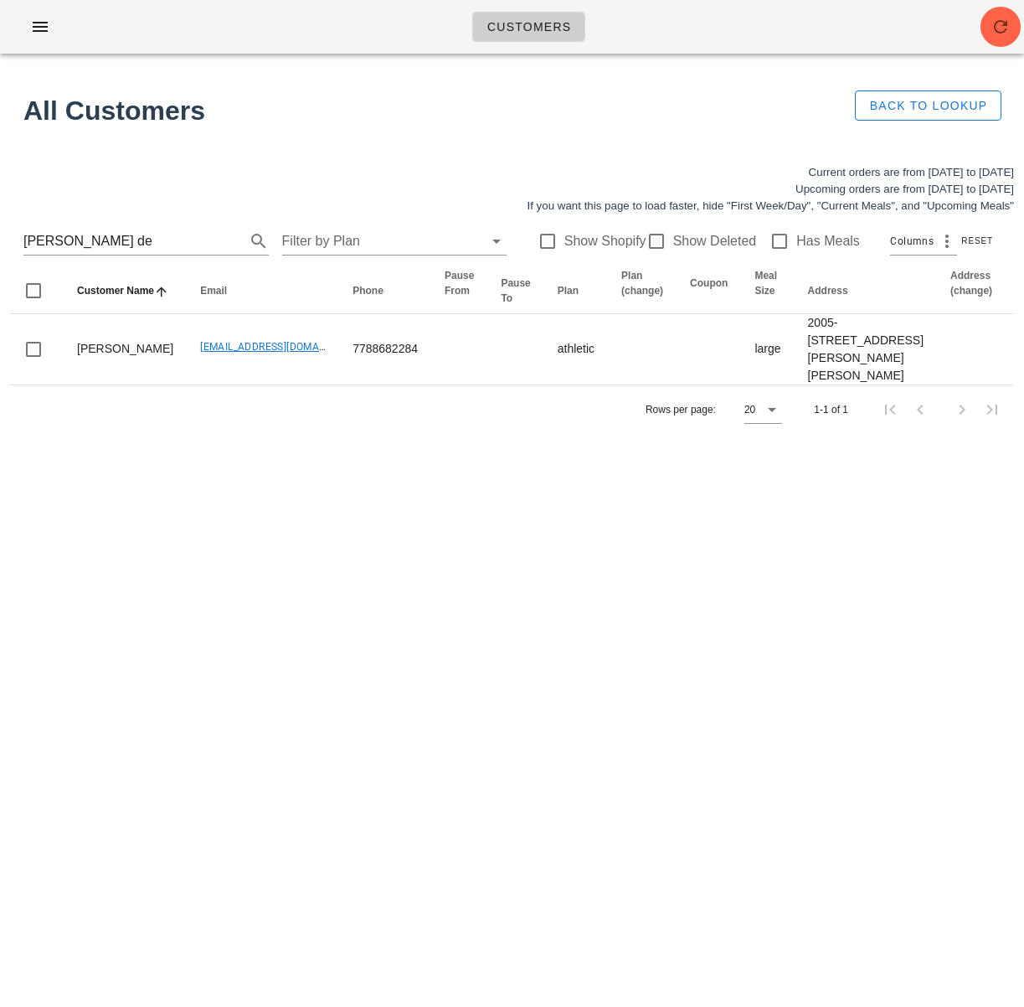
drag, startPoint x: 199, startPoint y: 565, endPoint x: 10, endPoint y: 523, distance: 193.3
click at [199, 565] on div "Customers All Customers Back to Lookup Current orders are from Sunday Aug 24 to…" at bounding box center [512, 503] width 1024 height 1007
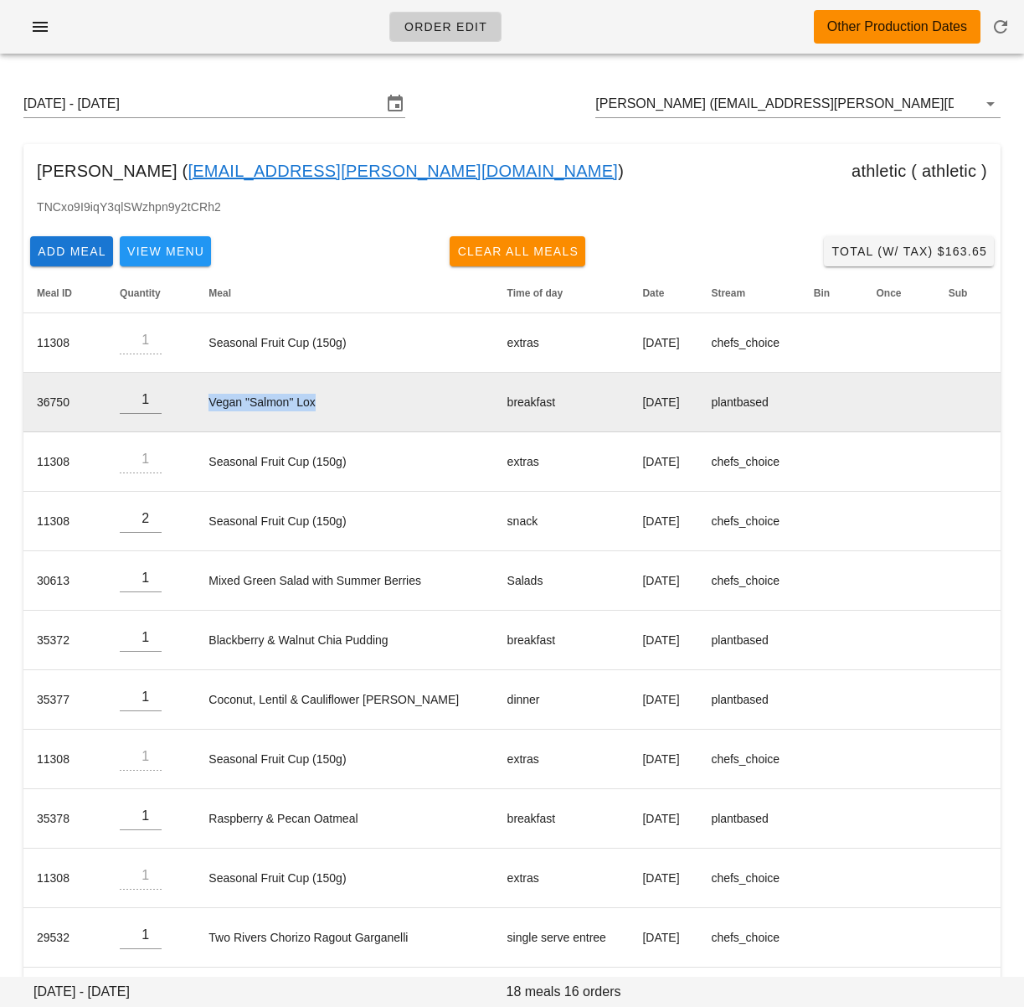
drag, startPoint x: 202, startPoint y: 402, endPoint x: 325, endPoint y: 400, distance: 123.1
click at [324, 400] on td "Vegan "Salmon" Lox" at bounding box center [344, 402] width 298 height 59
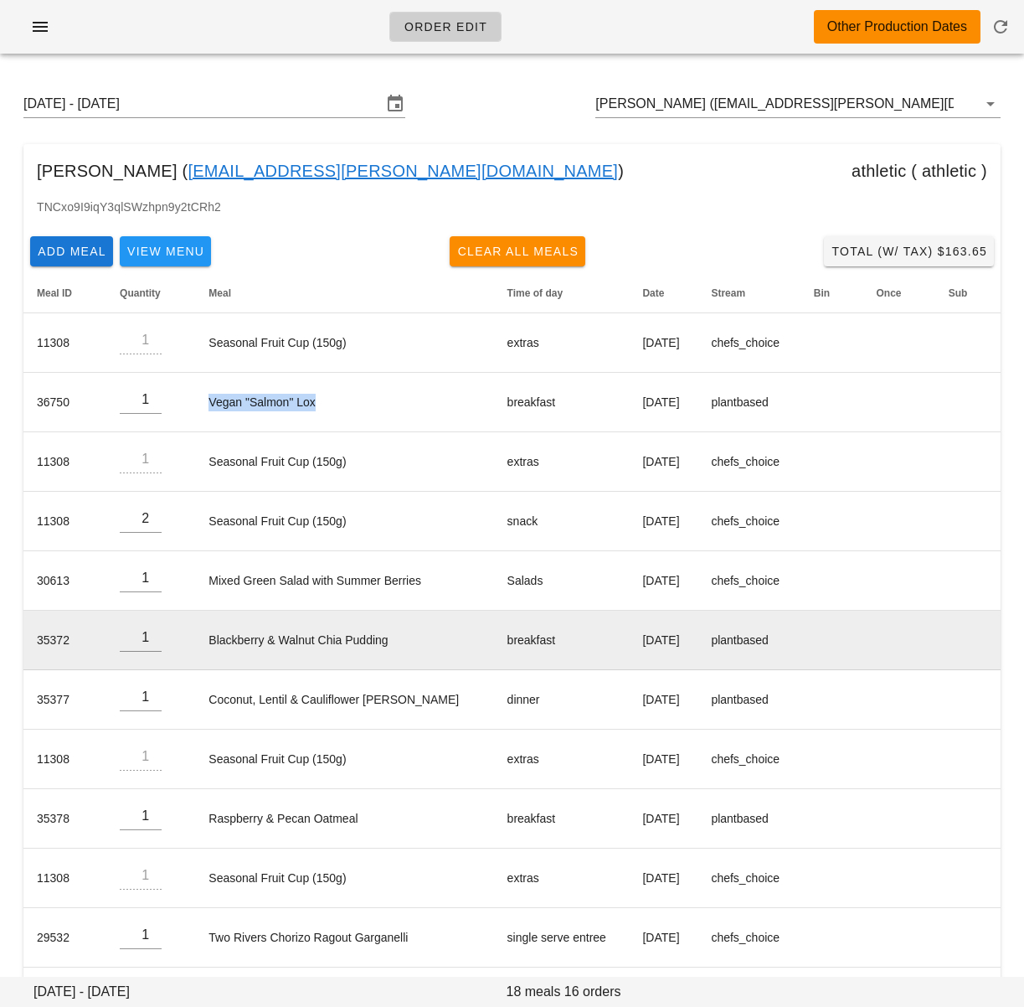
copy td "Vegan "Salmon" Lox"
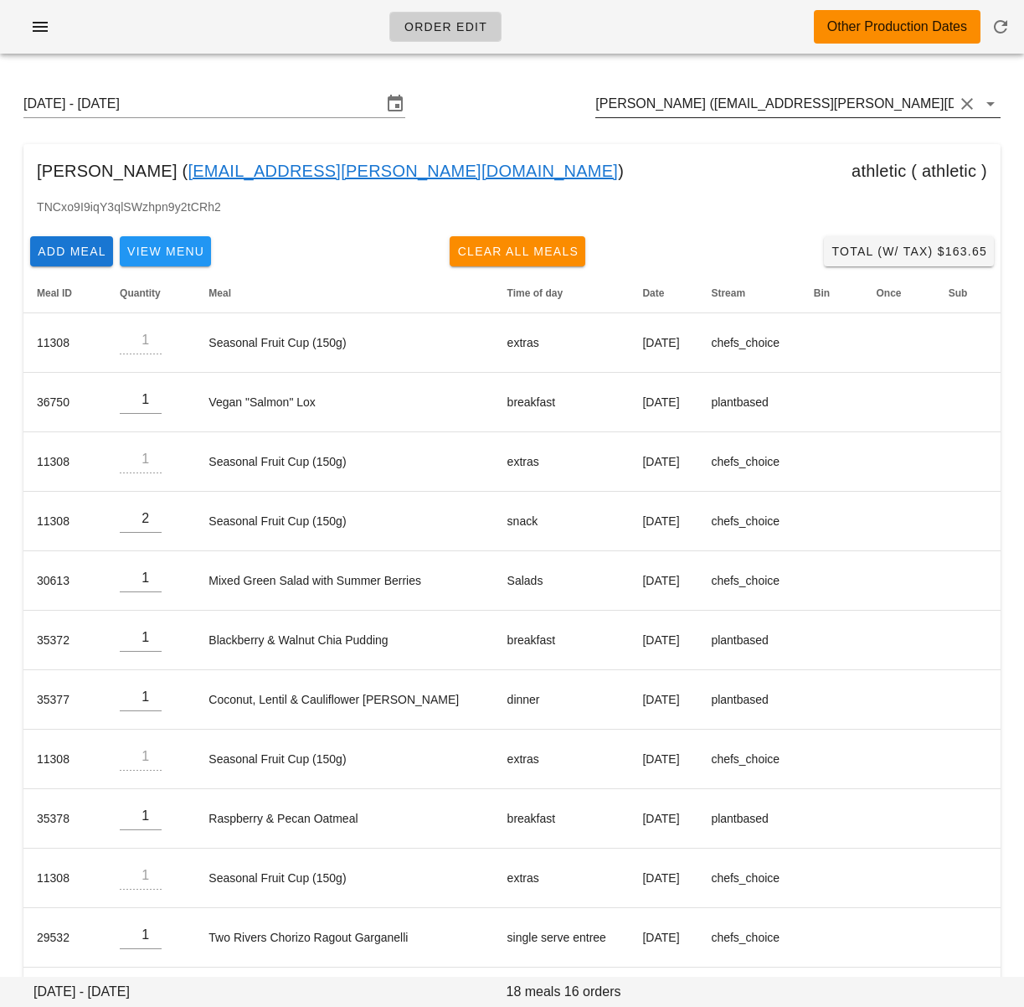
click at [745, 101] on input "Heather Murray (heather.w.murray@gmail.com)" at bounding box center [775, 103] width 359 height 27
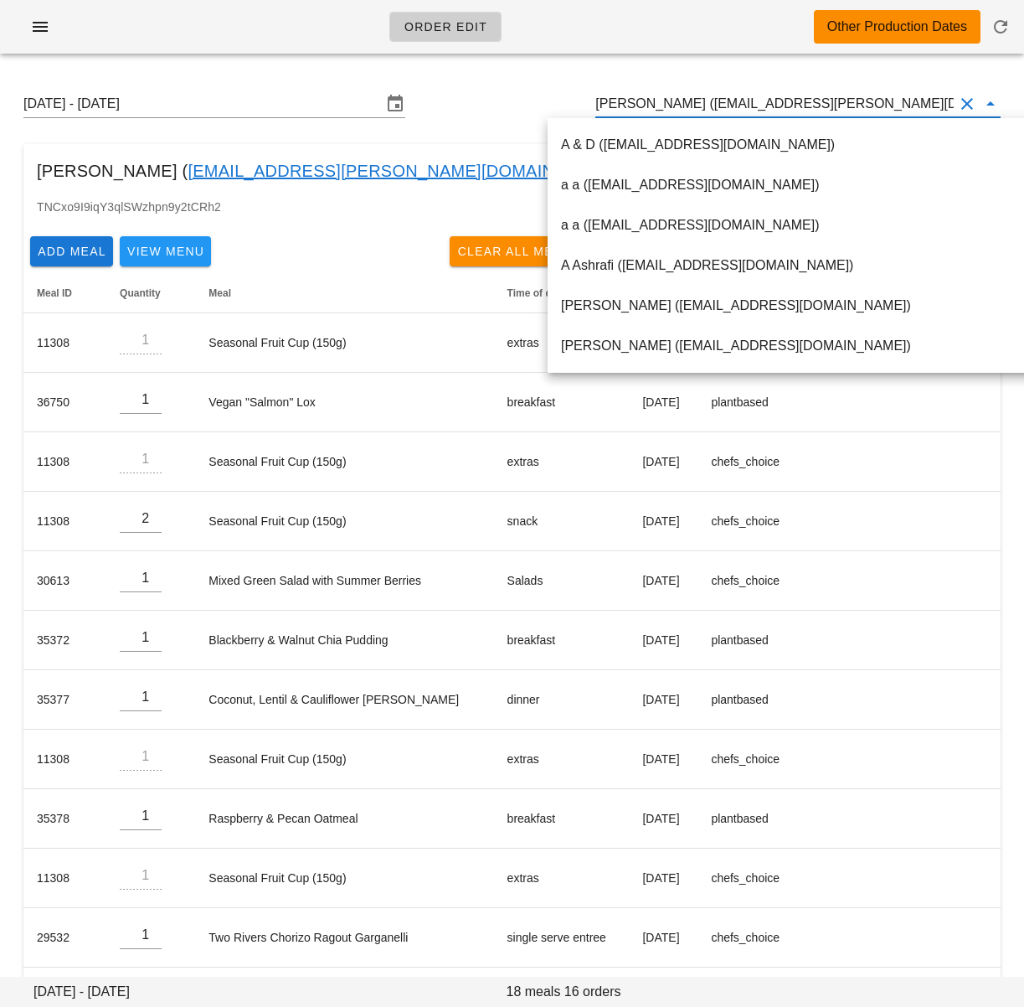
click at [731, 104] on input "Heather Murray (heather.w.murray@gmail.com)" at bounding box center [775, 103] width 359 height 27
drag, startPoint x: 704, startPoint y: 107, endPoint x: 854, endPoint y: 106, distance: 150.0
click at [848, 106] on input "Heather Murray (heather.w.murray@gmail.com)" at bounding box center [775, 103] width 359 height 27
drag, startPoint x: 880, startPoint y: 105, endPoint x: 706, endPoint y: 107, distance: 173.4
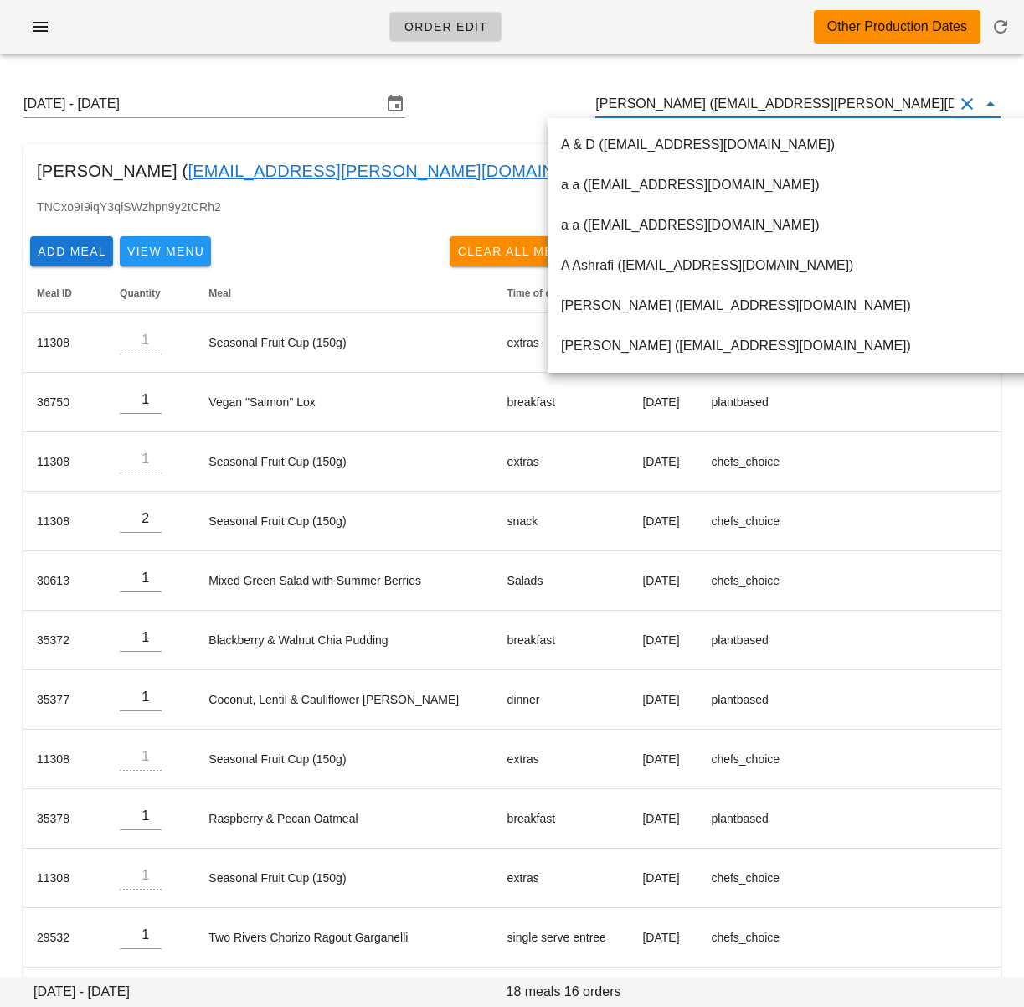
click at [706, 107] on input "Heather Murray (heather.w.murray@gmail.com)" at bounding box center [775, 103] width 359 height 27
click at [490, 150] on div "Heather Murray ( heather.w.murray@gmail.com ) athletic ( athletic )" at bounding box center [512, 171] width 978 height 54
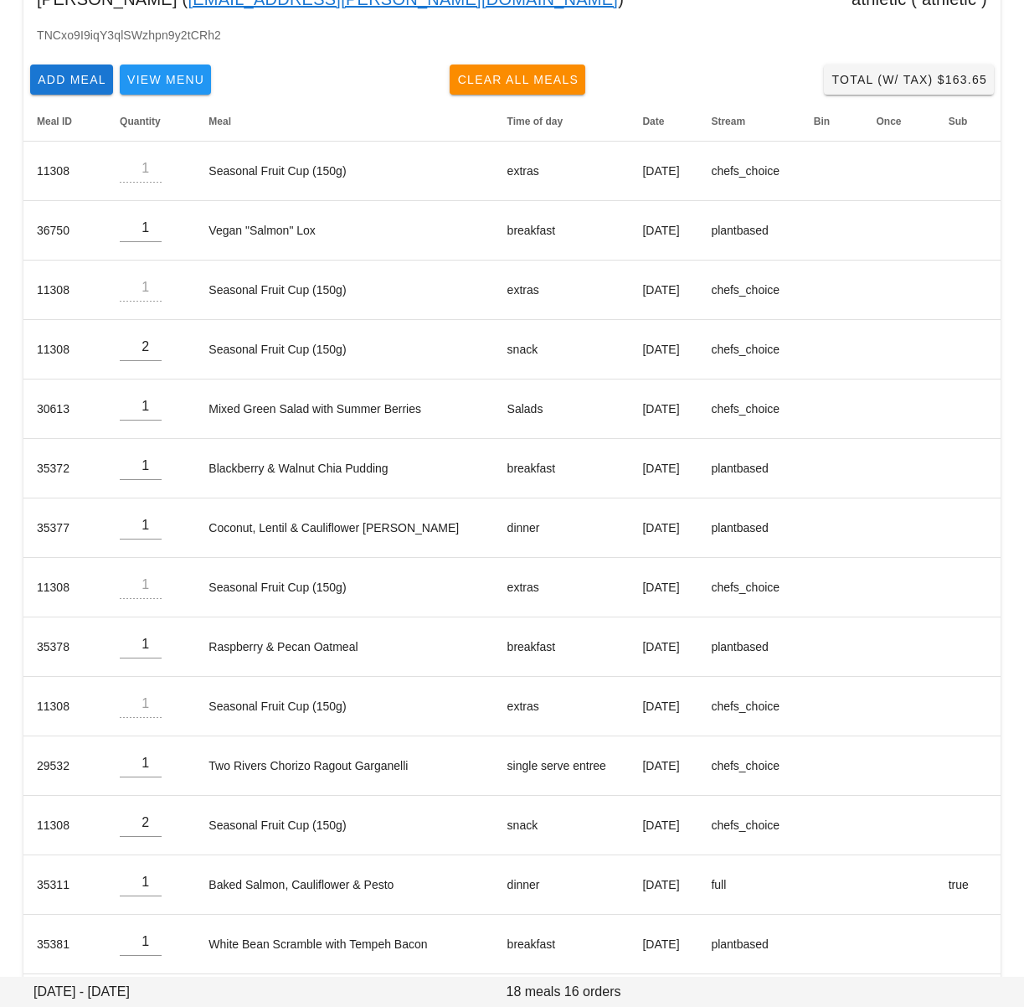
scroll to position [0, 0]
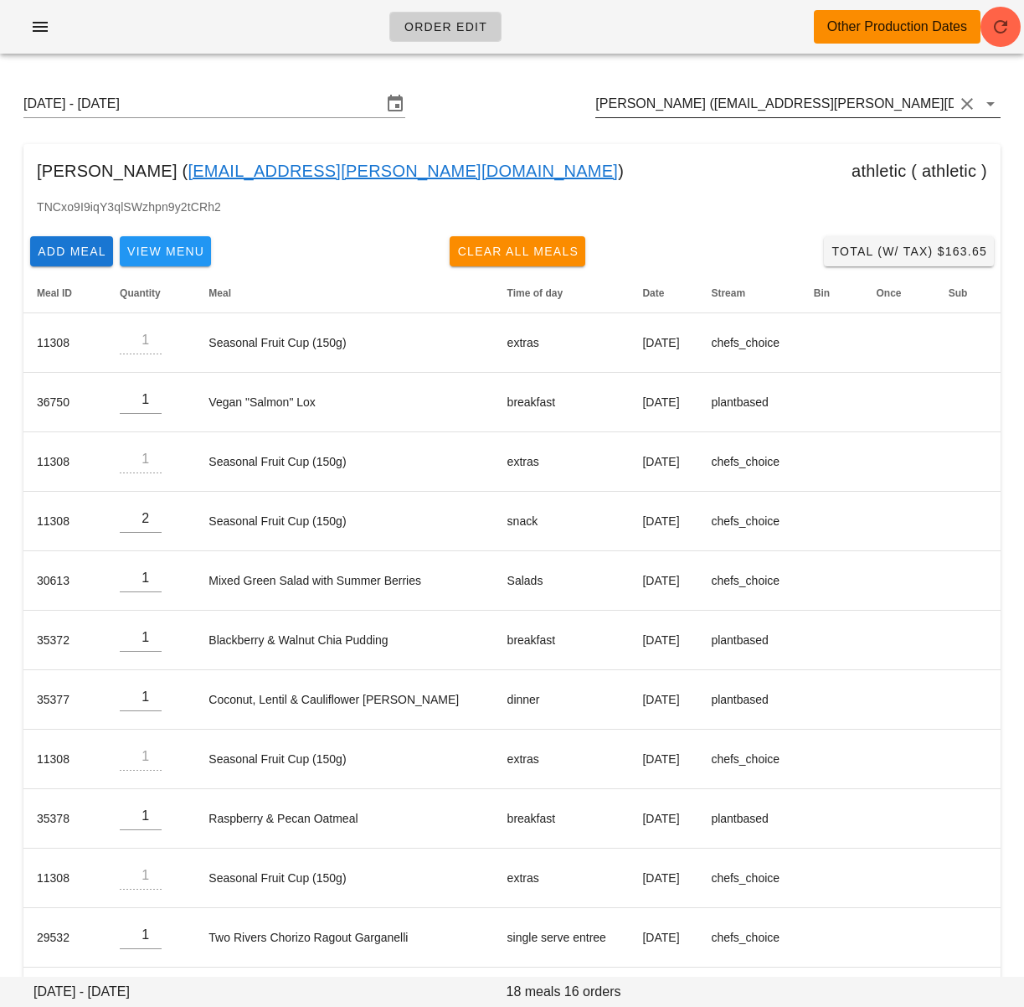
click at [692, 97] on input "Heather Murray (heather.w.murray@gmail.com)" at bounding box center [775, 103] width 359 height 27
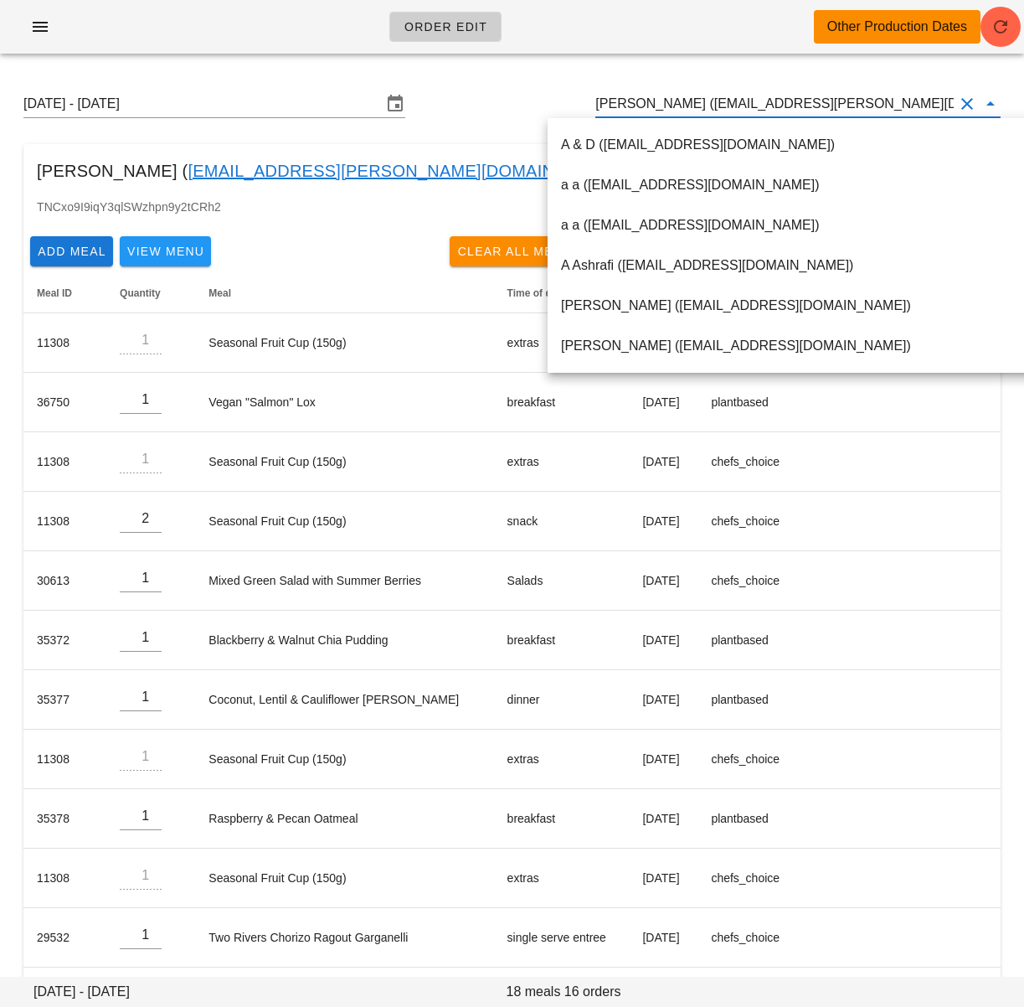
click at [684, 106] on input "Heather Murray (heather.w.murray@gmail.com)" at bounding box center [775, 103] width 359 height 27
click at [685, 107] on input "Heather Murray (heather.w.murray@gmail.com)" at bounding box center [775, 103] width 359 height 27
click at [684, 107] on input "Heather Murray (heather.w.murray@gmail.com)" at bounding box center [775, 103] width 359 height 27
click at [685, 107] on input "Heather Murray (heather.w.murray@gmail.com)" at bounding box center [775, 103] width 359 height 27
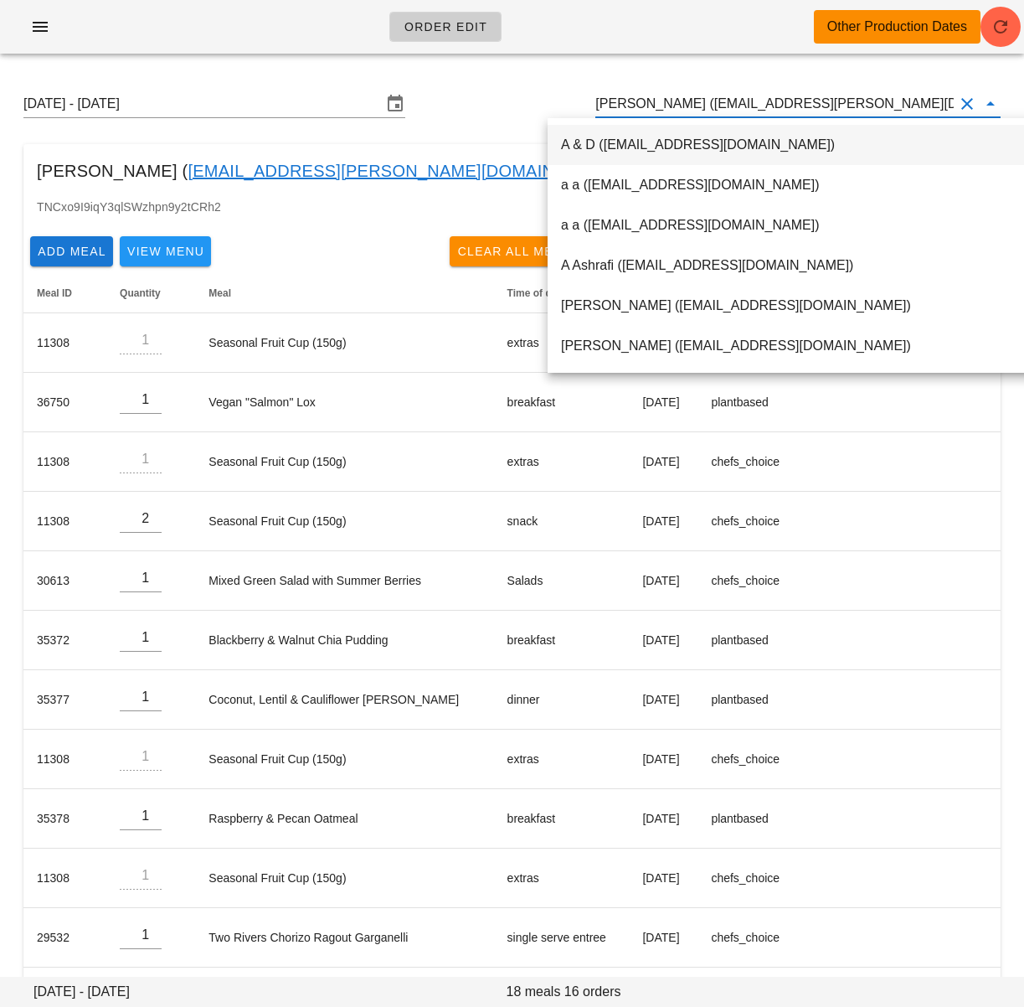
paste input "write2christiane@gmail.com"
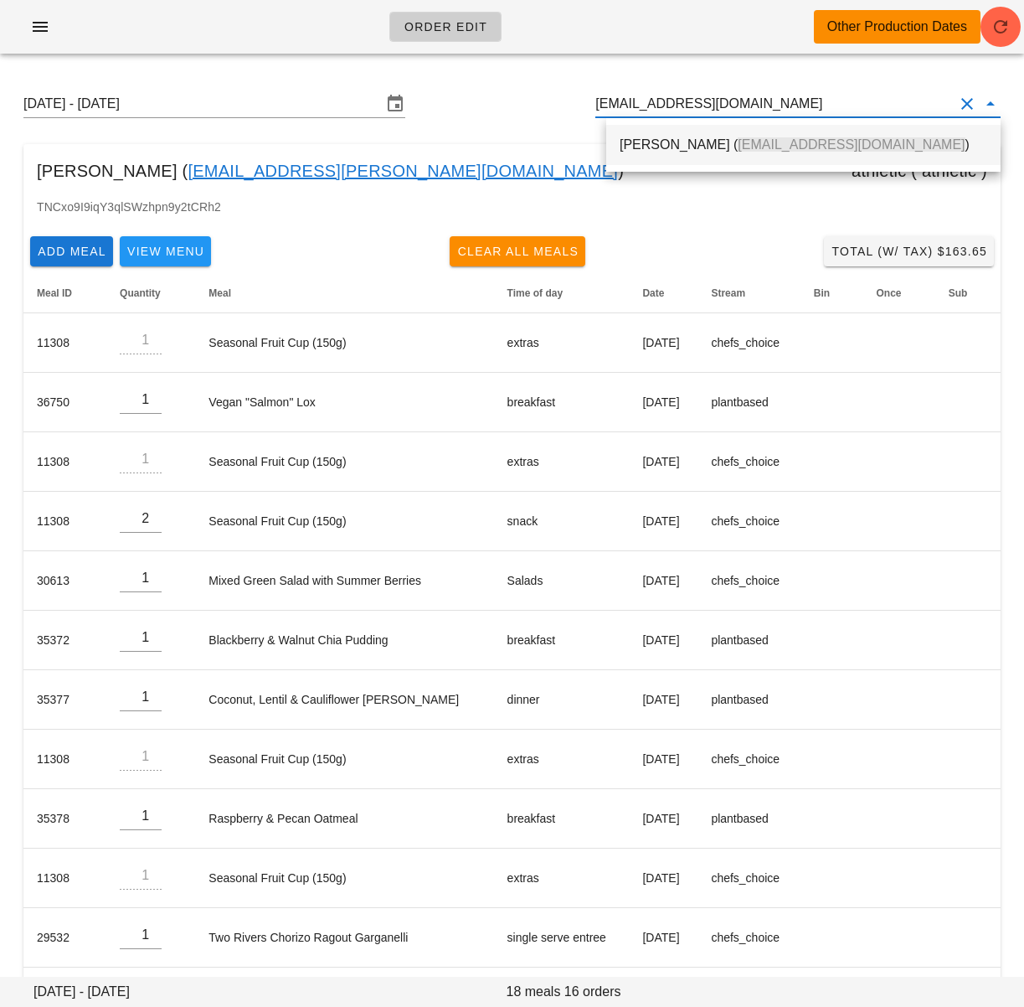
click at [682, 145] on div "Christiane Martinez ( write2christiane@gmail.com )" at bounding box center [804, 145] width 368 height 16
type input "Christiane Martinez (write2christiane@gmail.com)"
click at [1003, 24] on icon "button" at bounding box center [1001, 27] width 20 height 20
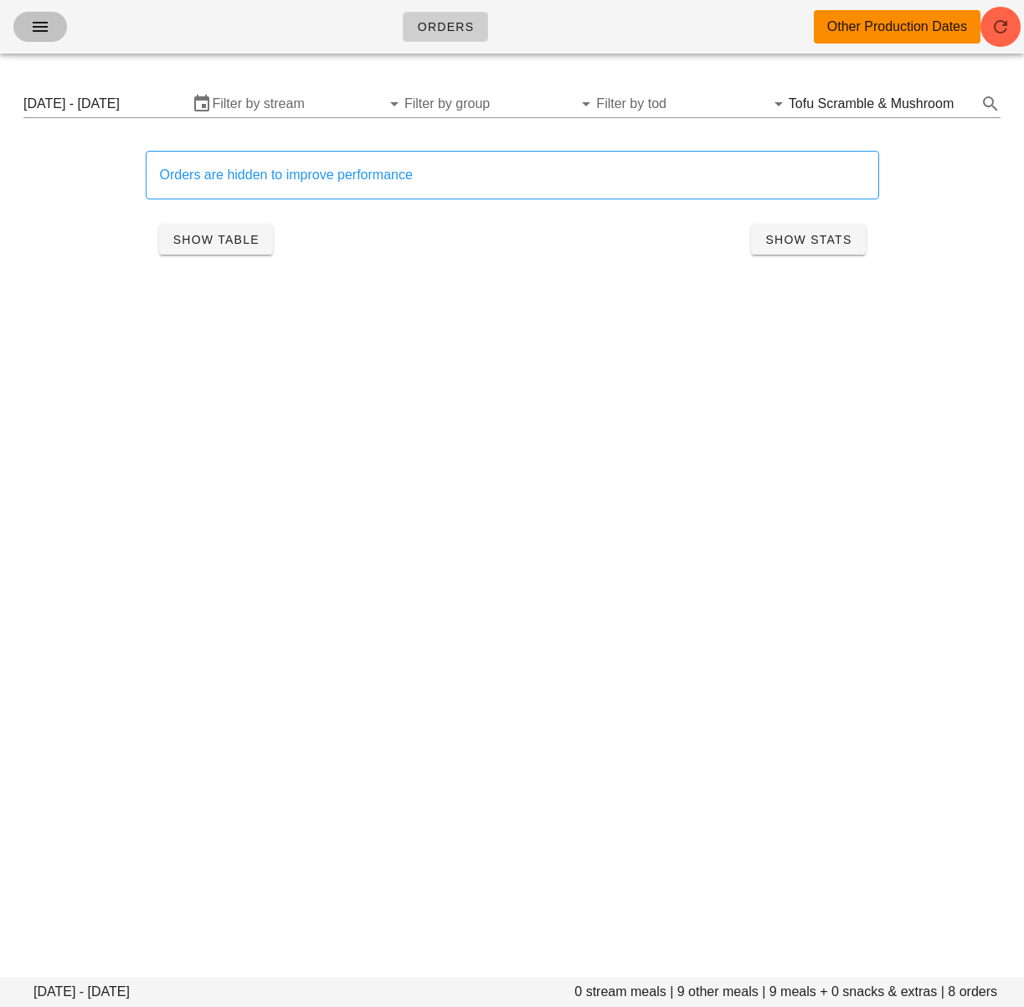
click at [38, 23] on icon "button" at bounding box center [40, 27] width 20 height 20
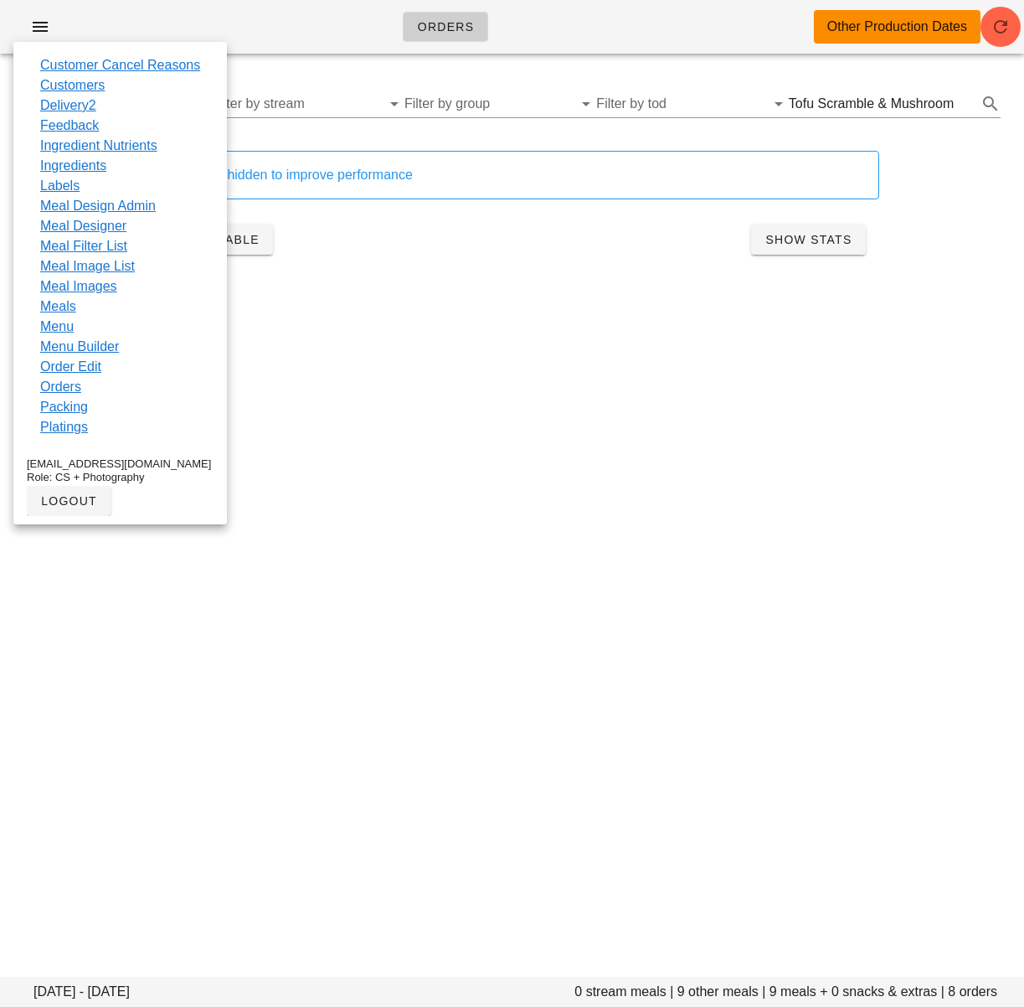
click at [72, 421] on link "Platings" at bounding box center [64, 427] width 48 height 20
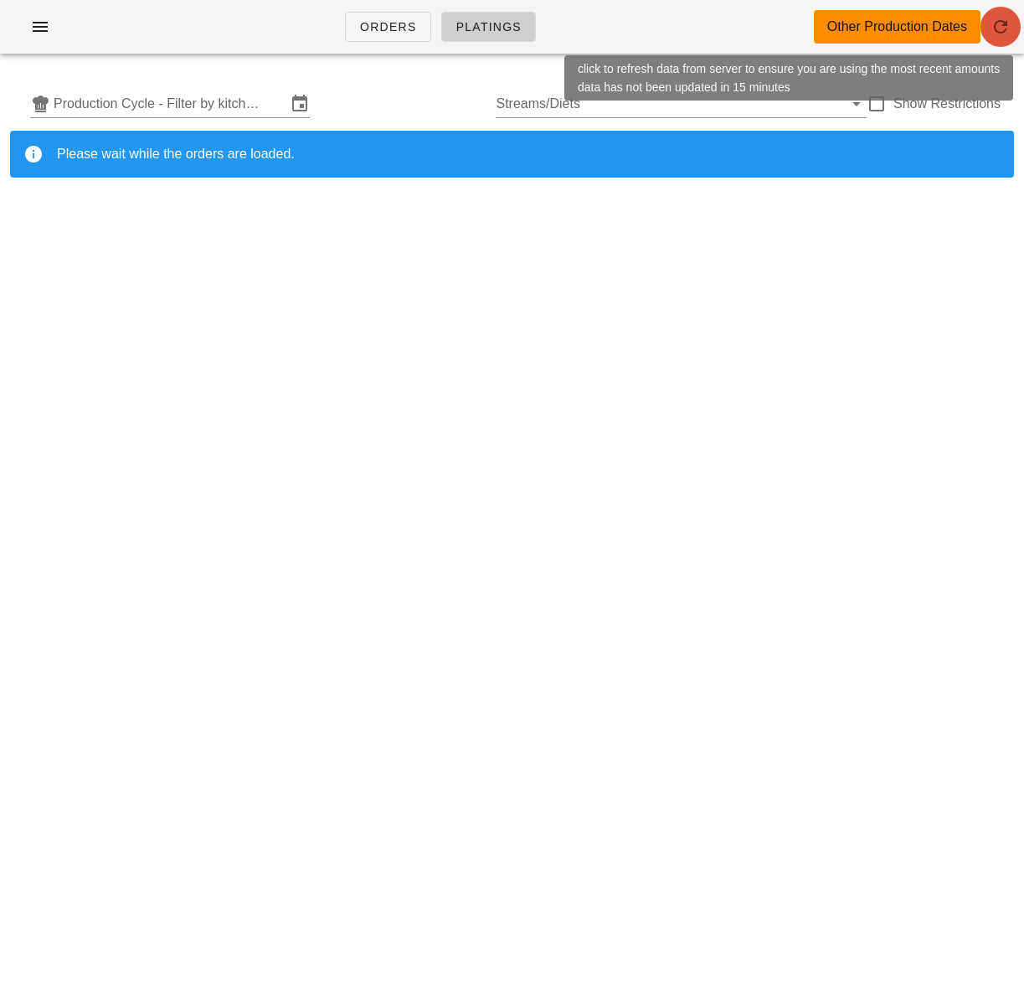
click at [1003, 23] on icon "button" at bounding box center [1001, 27] width 20 height 20
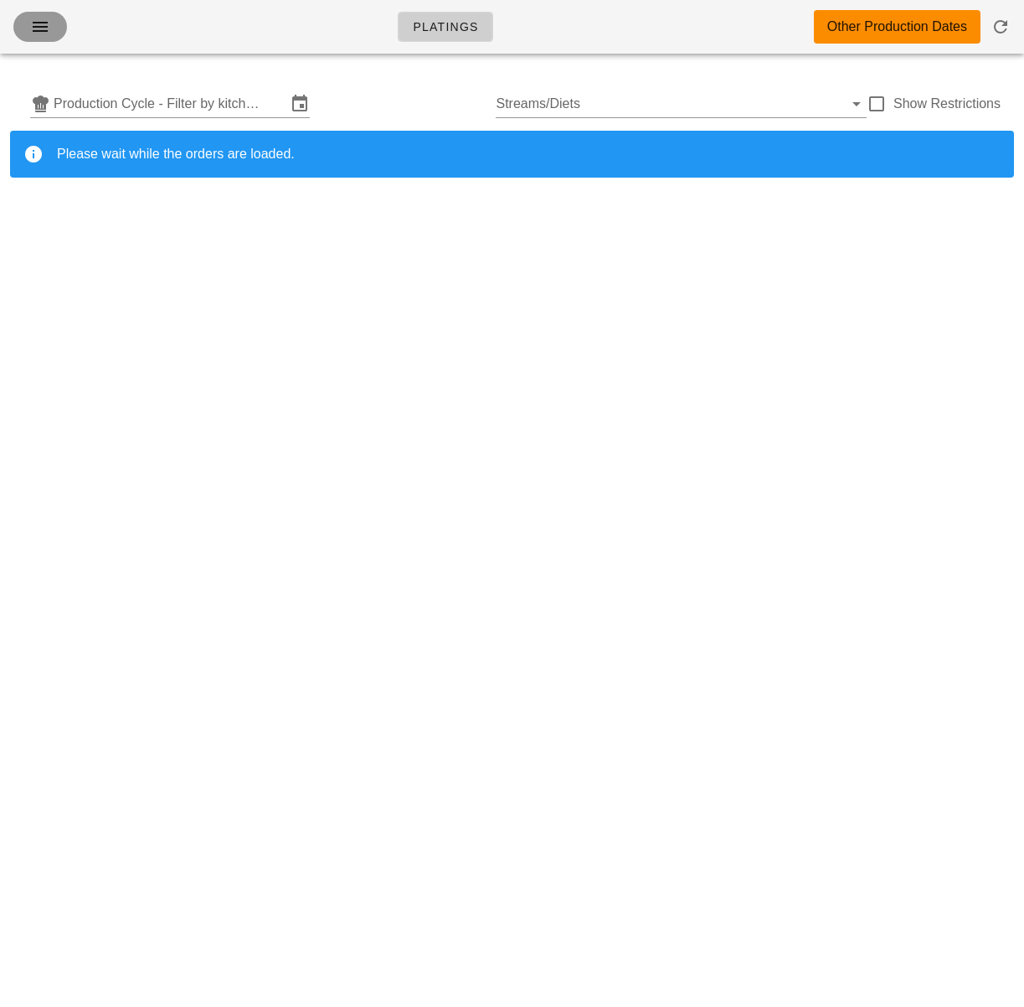
click at [40, 35] on icon "button" at bounding box center [40, 27] width 20 height 20
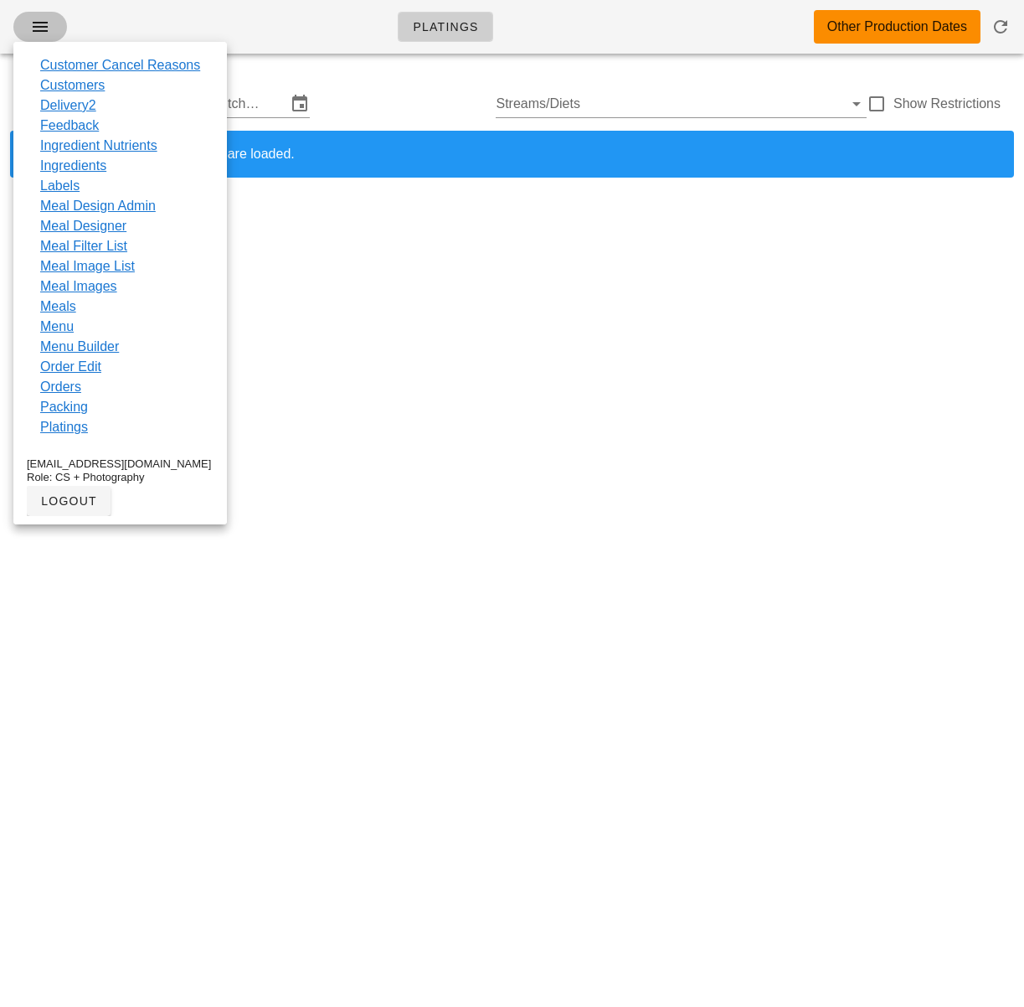
click at [40, 35] on icon "button" at bounding box center [40, 27] width 20 height 20
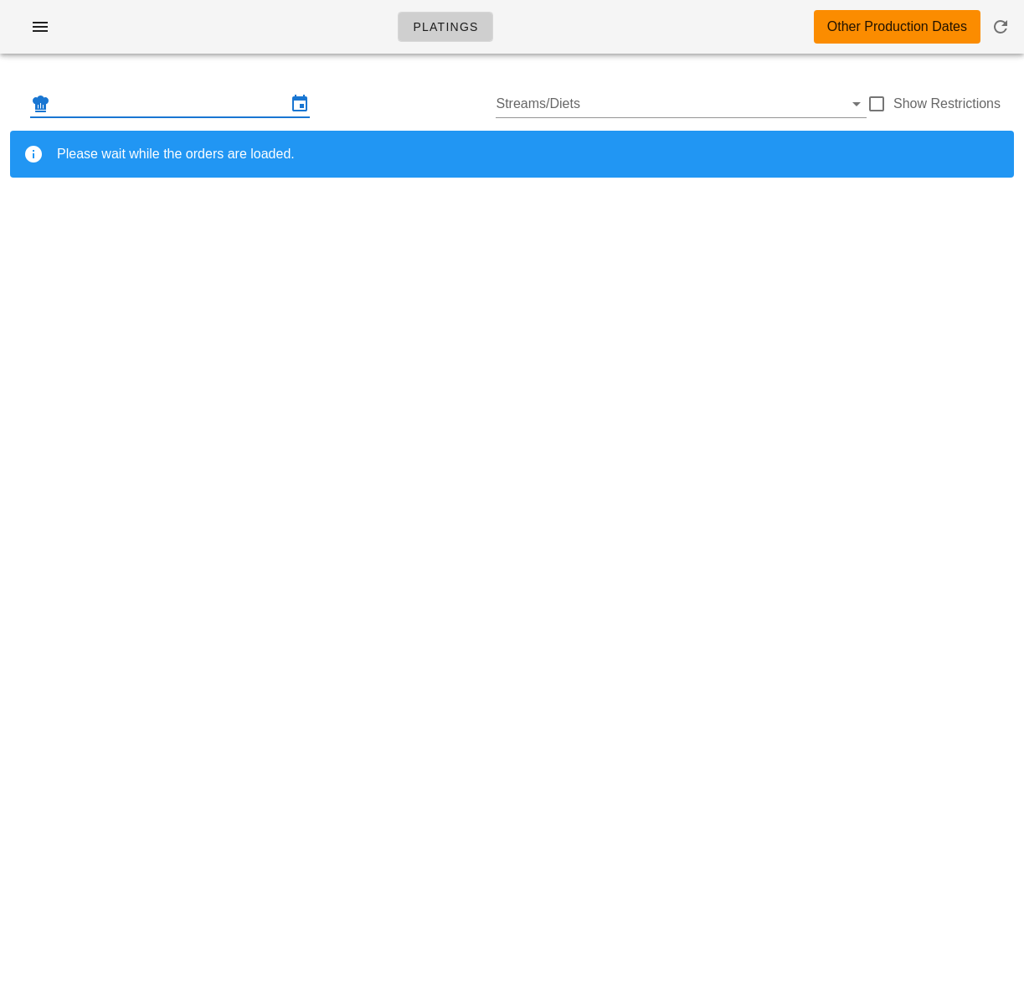
click at [180, 108] on input "text" at bounding box center [170, 103] width 233 height 27
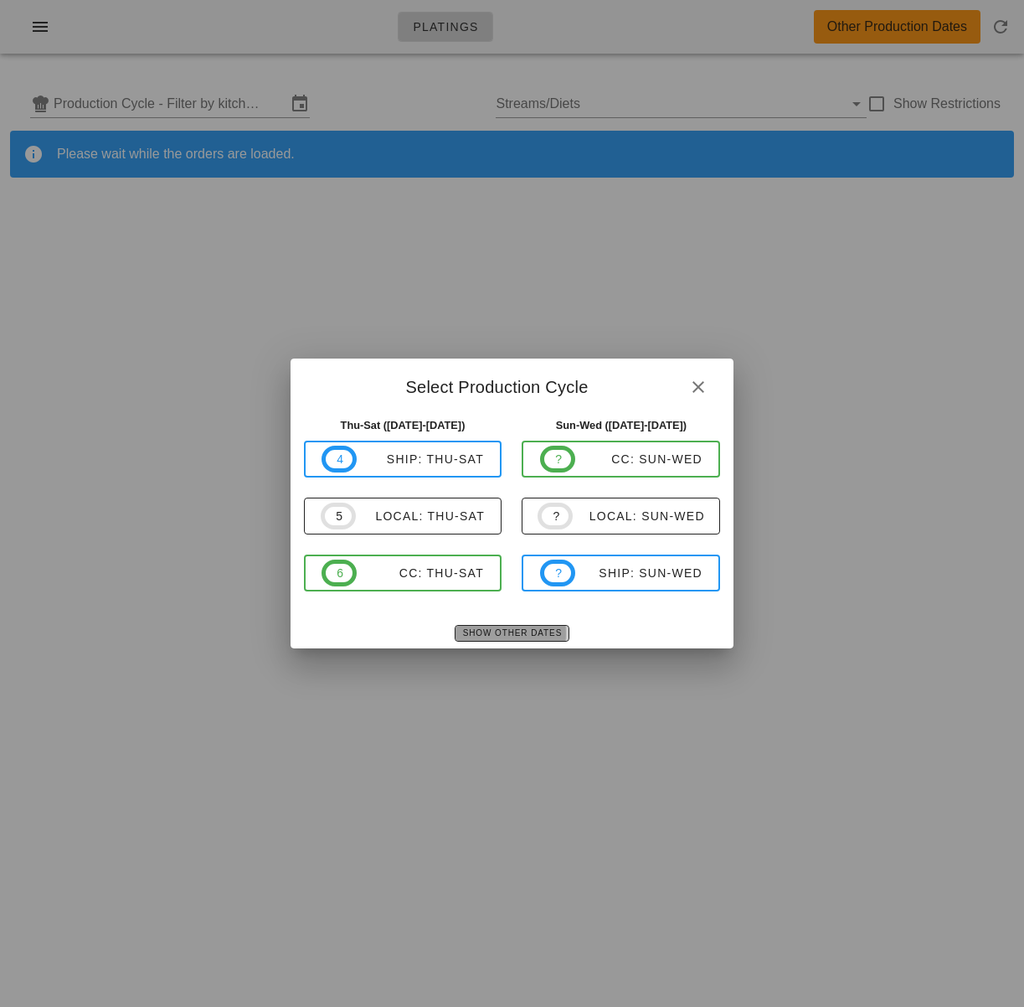
click at [507, 628] on span "Show Other Dates" at bounding box center [512, 632] width 100 height 9
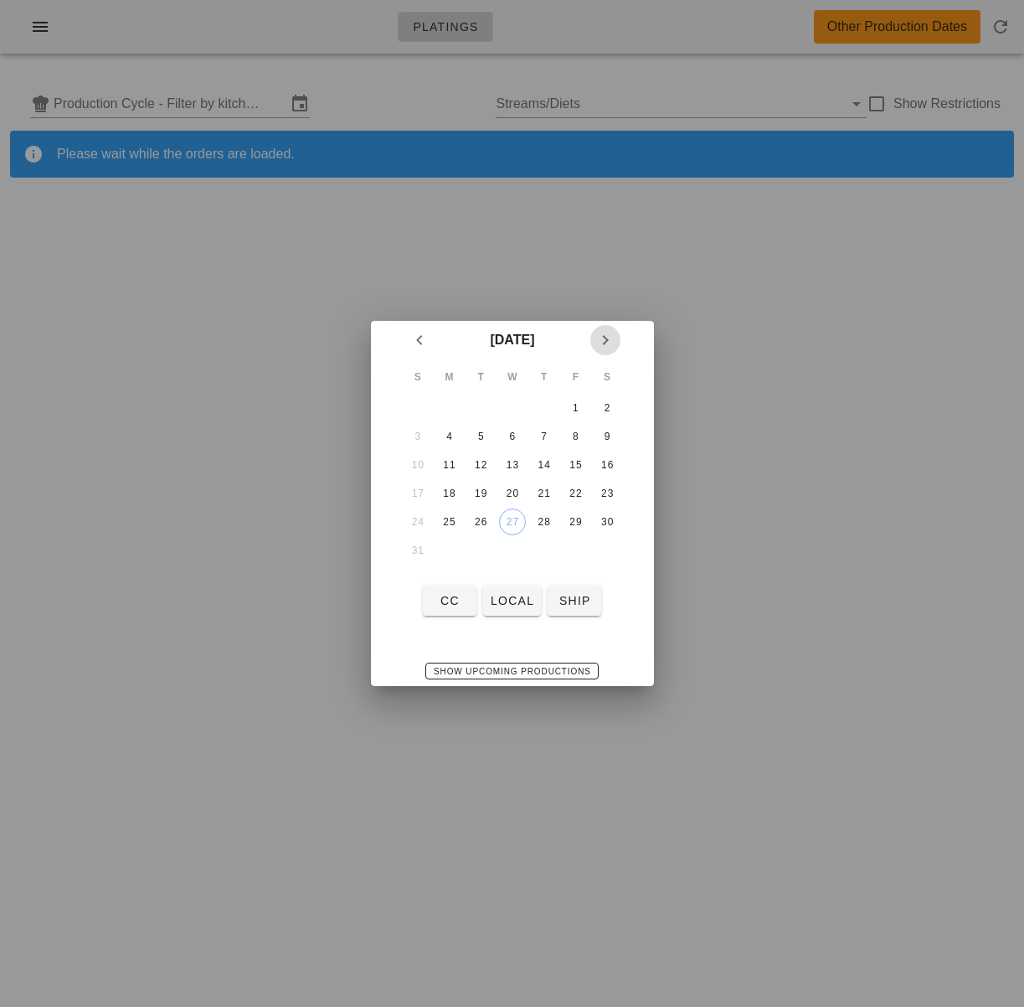
drag, startPoint x: 606, startPoint y: 338, endPoint x: 599, endPoint y: 342, distance: 8.6
click at [606, 338] on icon "Next month" at bounding box center [606, 340] width 20 height 20
drag, startPoint x: 447, startPoint y: 406, endPoint x: 449, endPoint y: 428, distance: 21.8
click at [447, 406] on div "1" at bounding box center [449, 408] width 27 height 12
click at [513, 596] on span "local" at bounding box center [512, 600] width 44 height 13
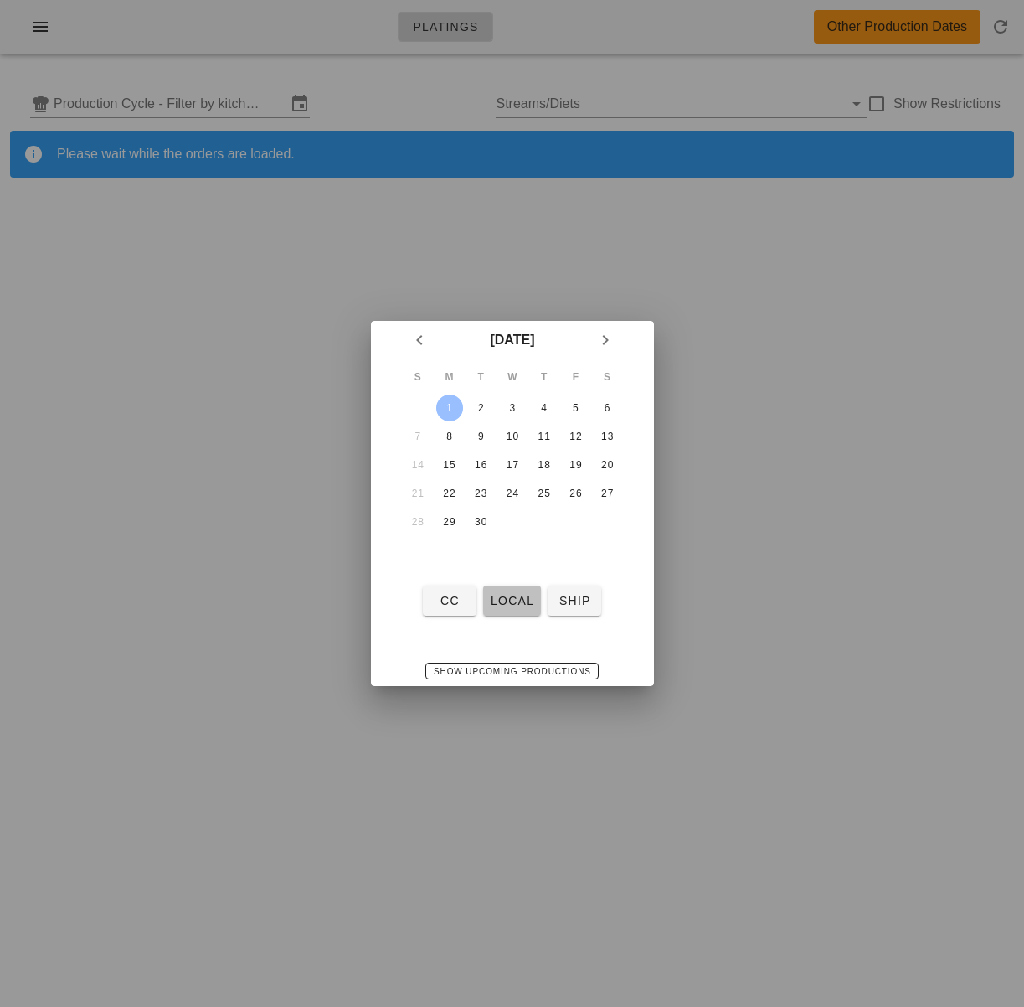
type input "local: Mon-Wed (Sep 1-Sep 3)"
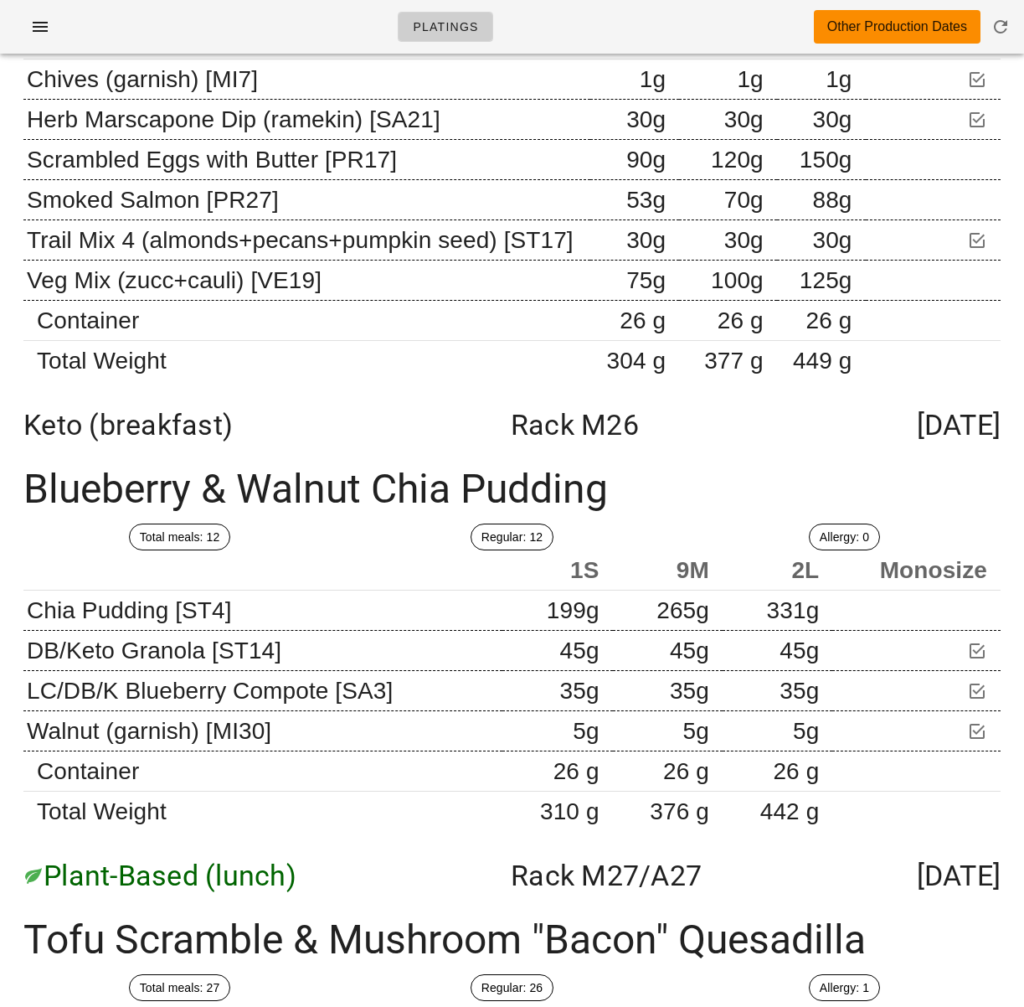
scroll to position [24455, 0]
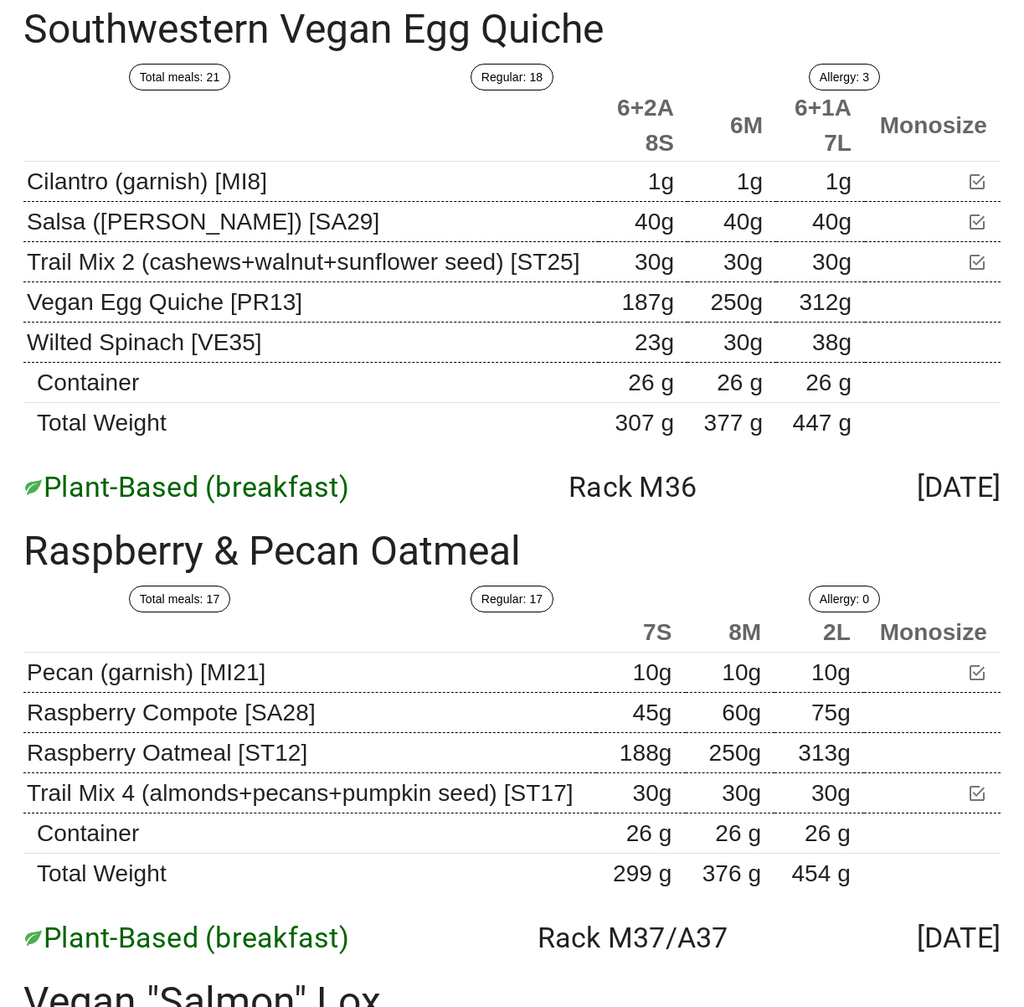
drag, startPoint x: 398, startPoint y: 575, endPoint x: 23, endPoint y: 570, distance: 374.5
click at [22, 968] on div "Vegan "Salmon" Lox" at bounding box center [512, 1002] width 1004 height 69
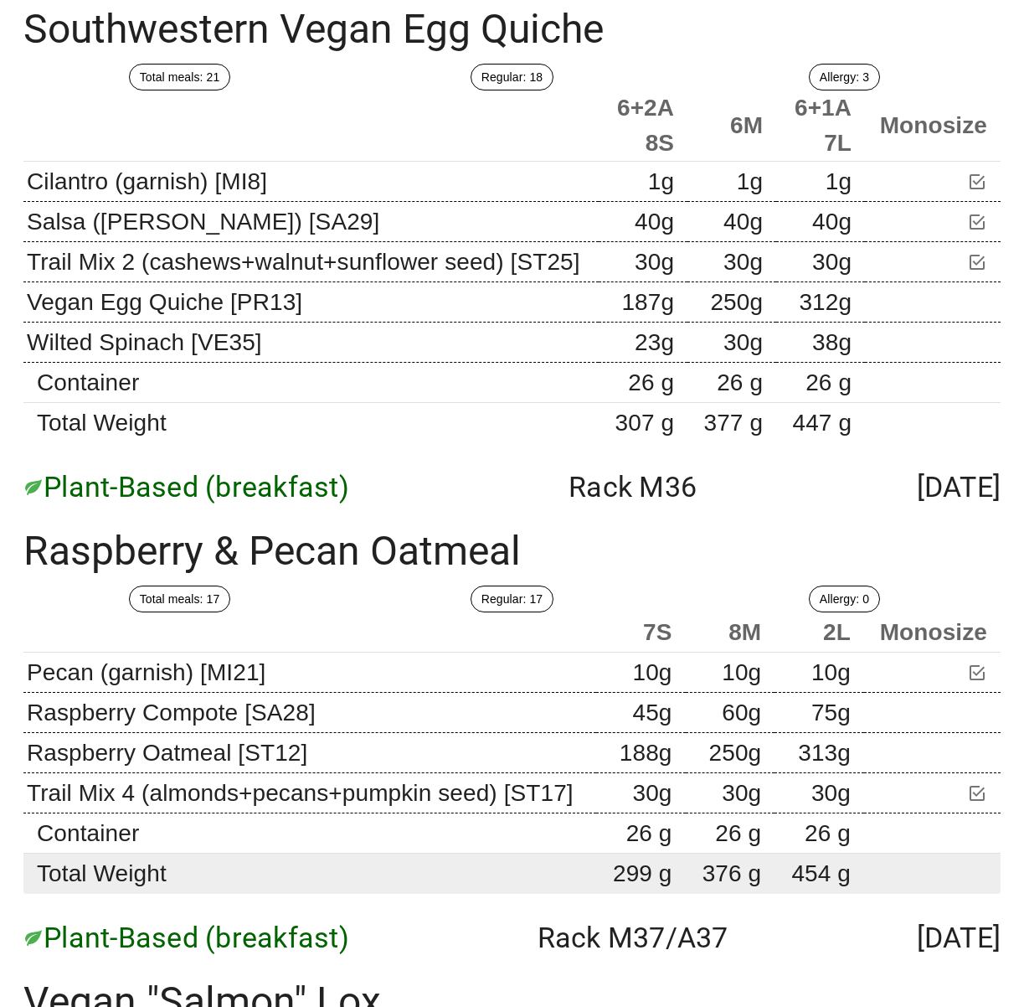
copy div "Vegan "Salmon" Lox"
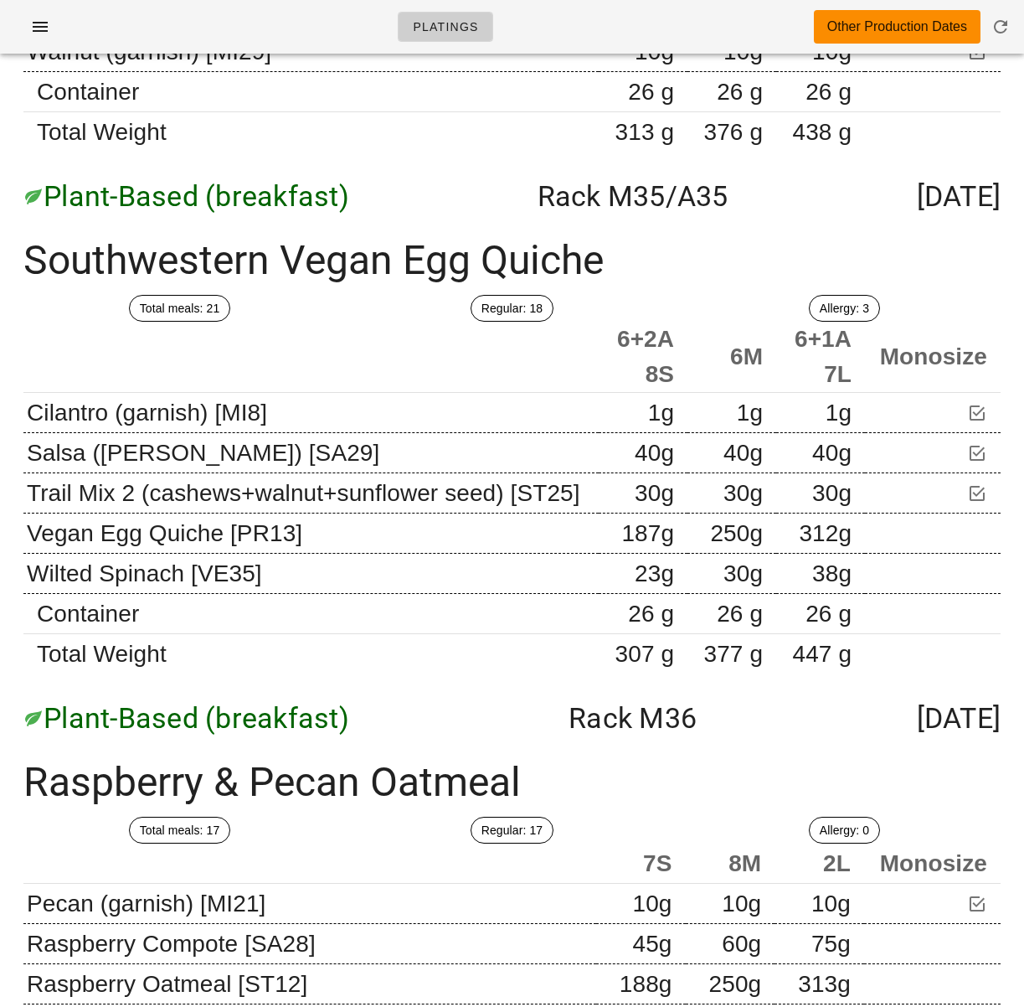
scroll to position [23879, 0]
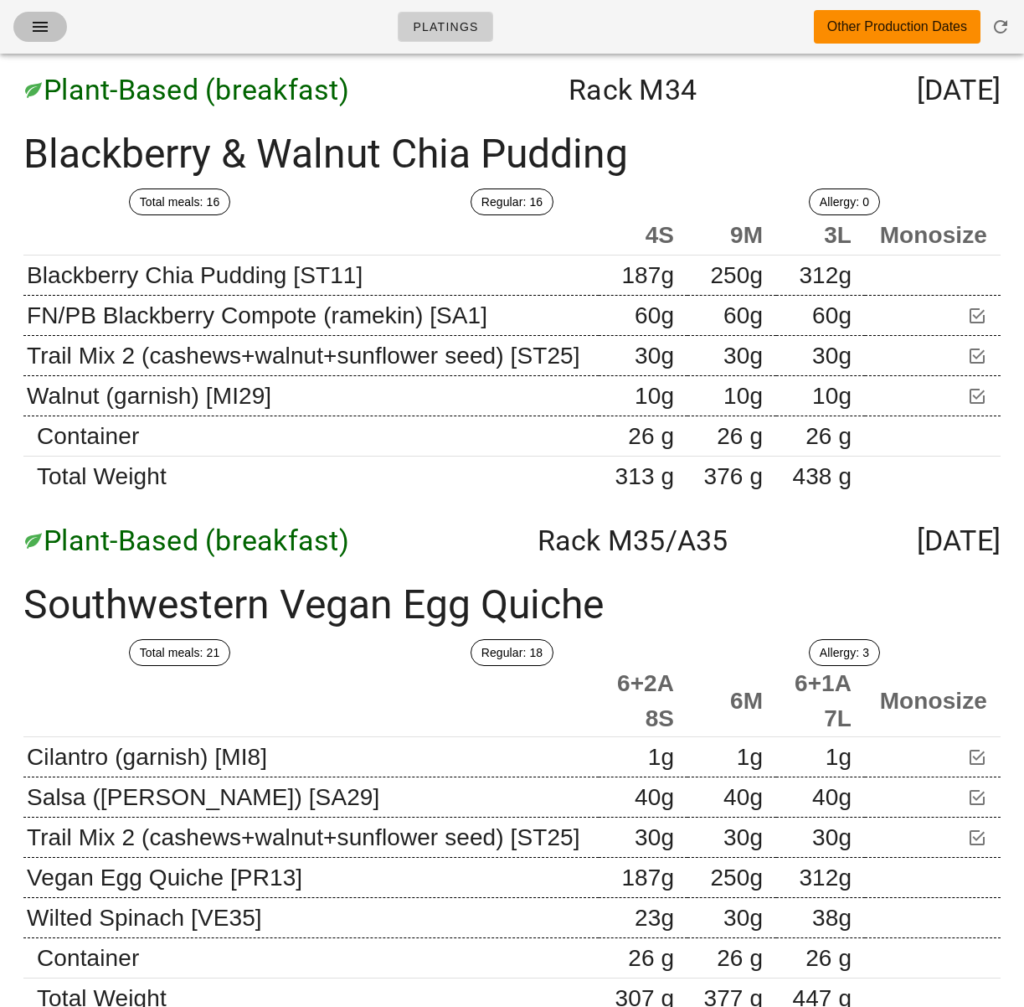
click at [20, 32] on button "button" at bounding box center [40, 27] width 54 height 30
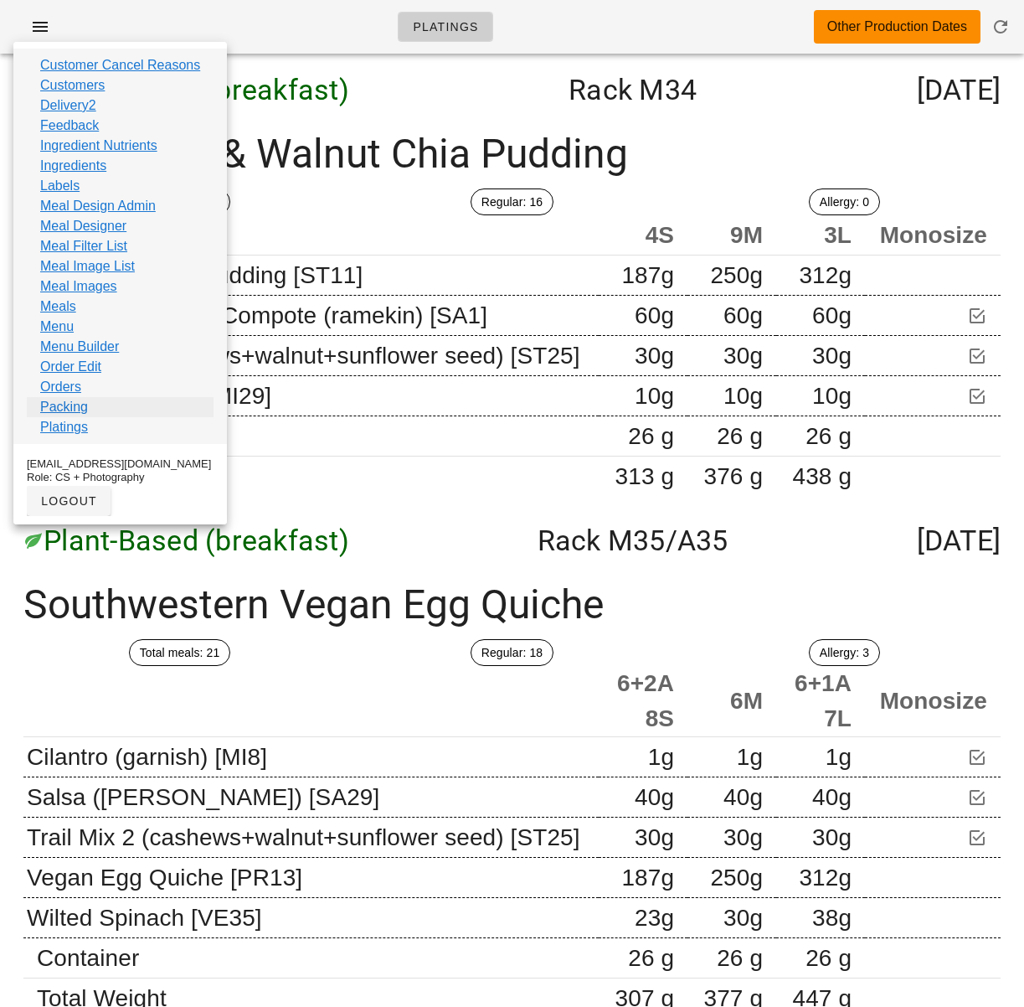
click at [65, 410] on link "Packing" at bounding box center [64, 407] width 48 height 20
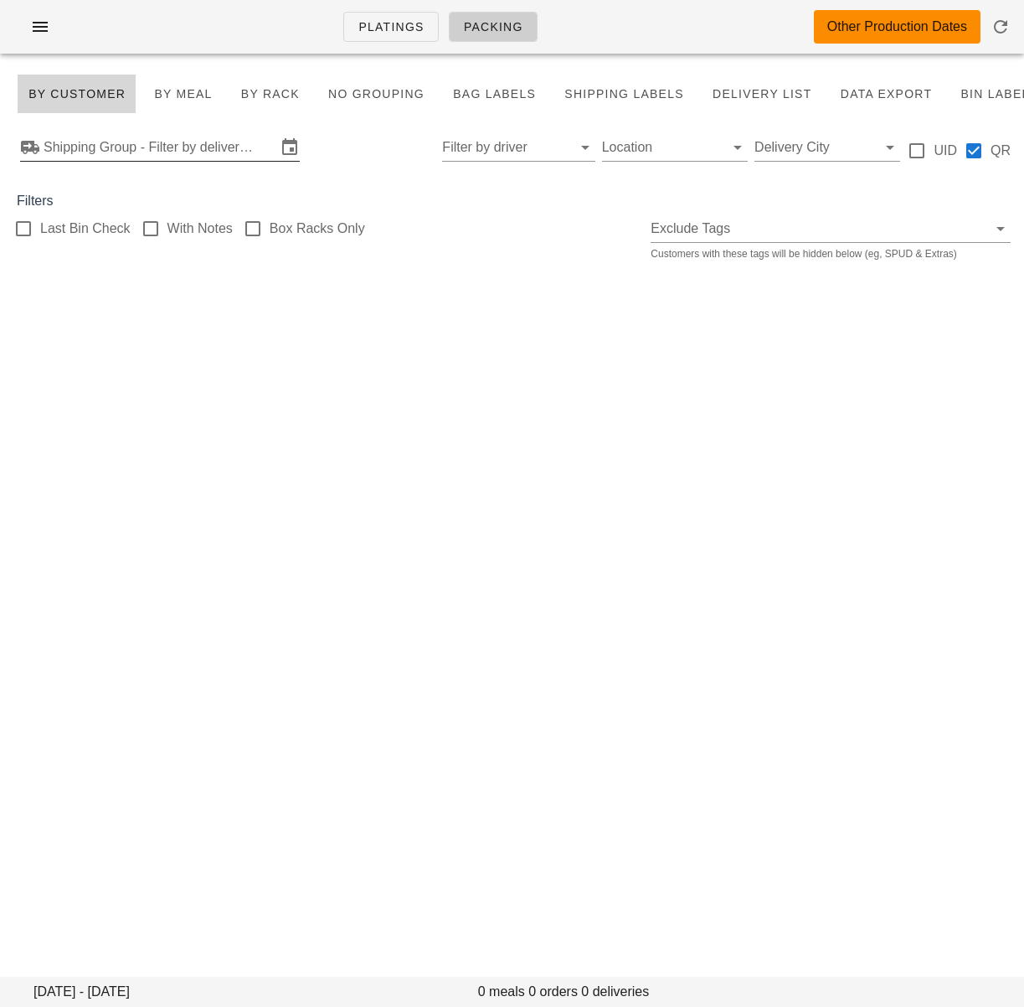
click at [209, 137] on input "Shipping Group - Filter by delivery logistics" at bounding box center [160, 147] width 233 height 27
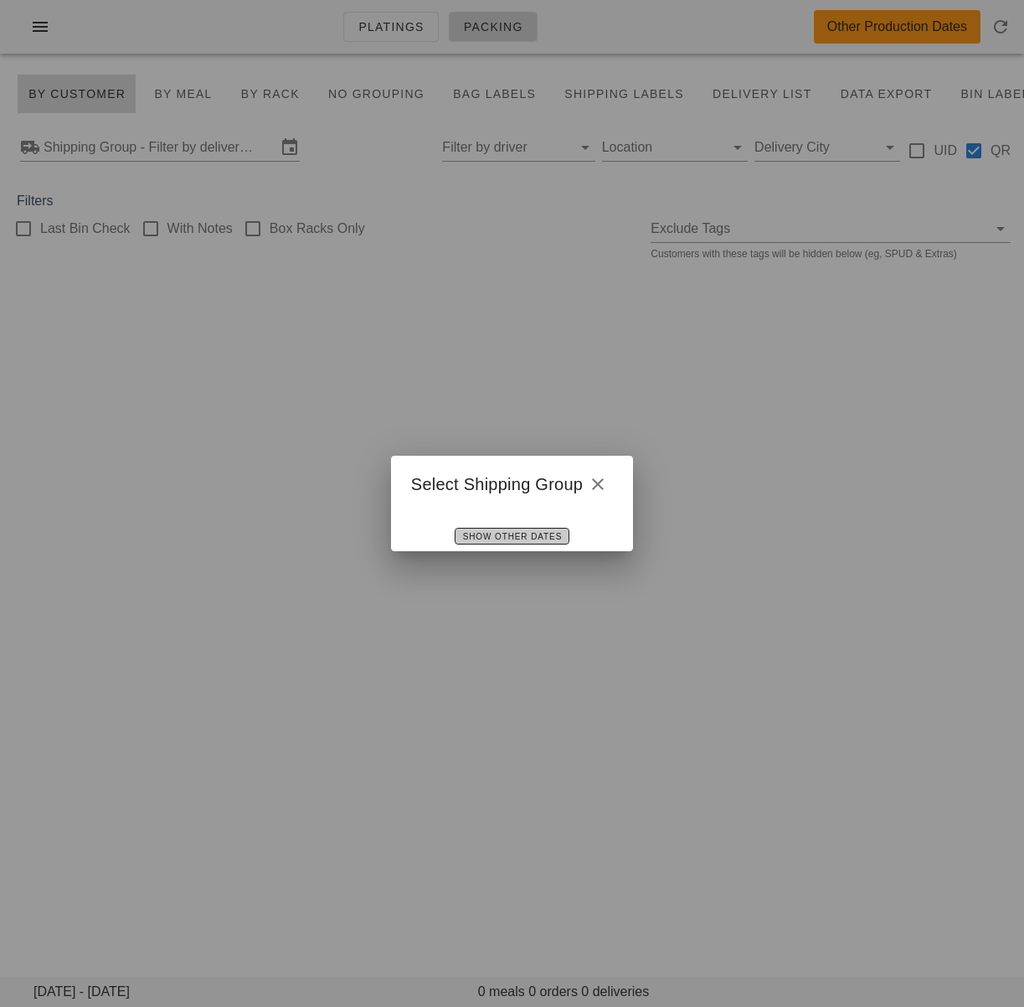
click at [516, 535] on span "Show Other Dates" at bounding box center [512, 536] width 100 height 9
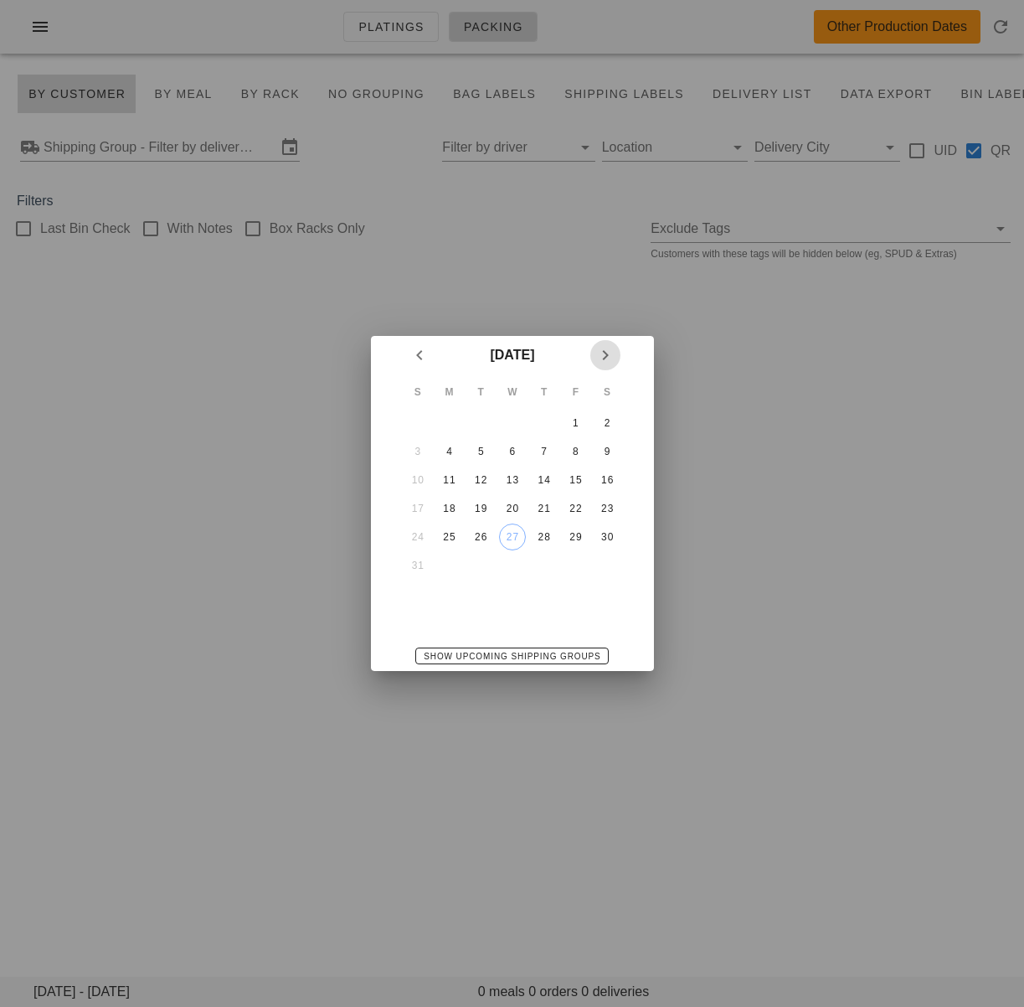
click at [605, 366] on button "Next month" at bounding box center [606, 355] width 30 height 30
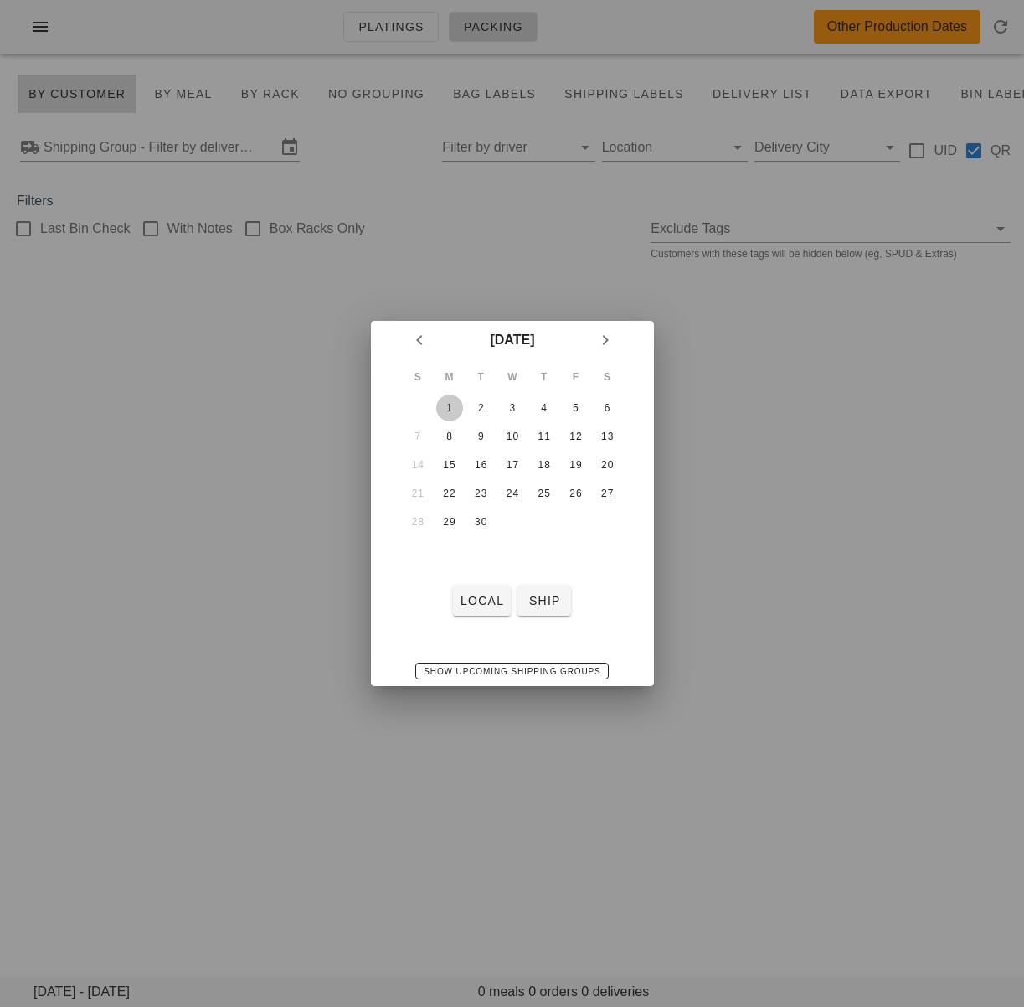
click at [446, 409] on div "1" at bounding box center [449, 408] width 27 height 12
click at [481, 594] on span "local" at bounding box center [482, 600] width 44 height 13
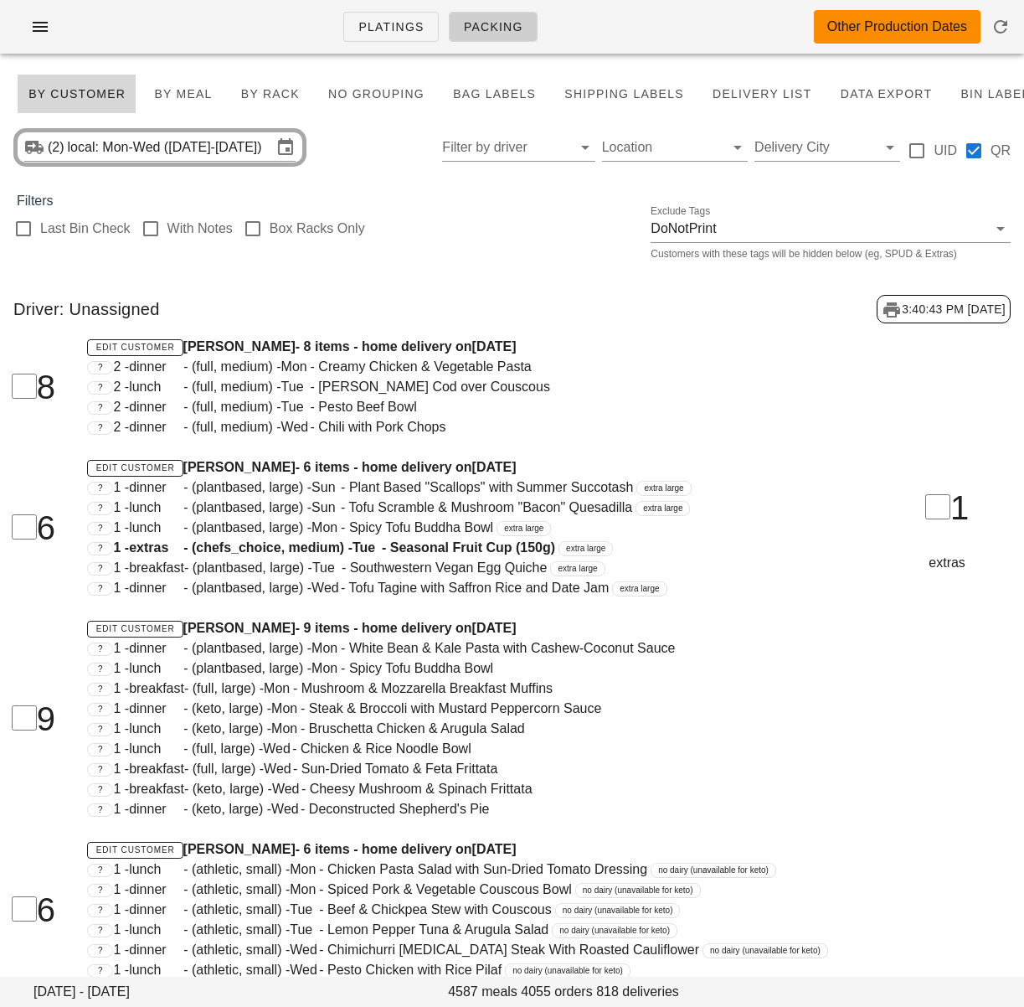
click at [644, 440] on div "Edit Customer Aaron Nabata - 8 items - home delivery on Sunday Aug 31 ? 2 - din…" at bounding box center [468, 387] width 783 height 121
click at [540, 442] on div "Edit Customer Aaron Nabata - 8 items - home delivery on Sunday Aug 31 ? 2 - din…" at bounding box center [468, 387] width 783 height 121
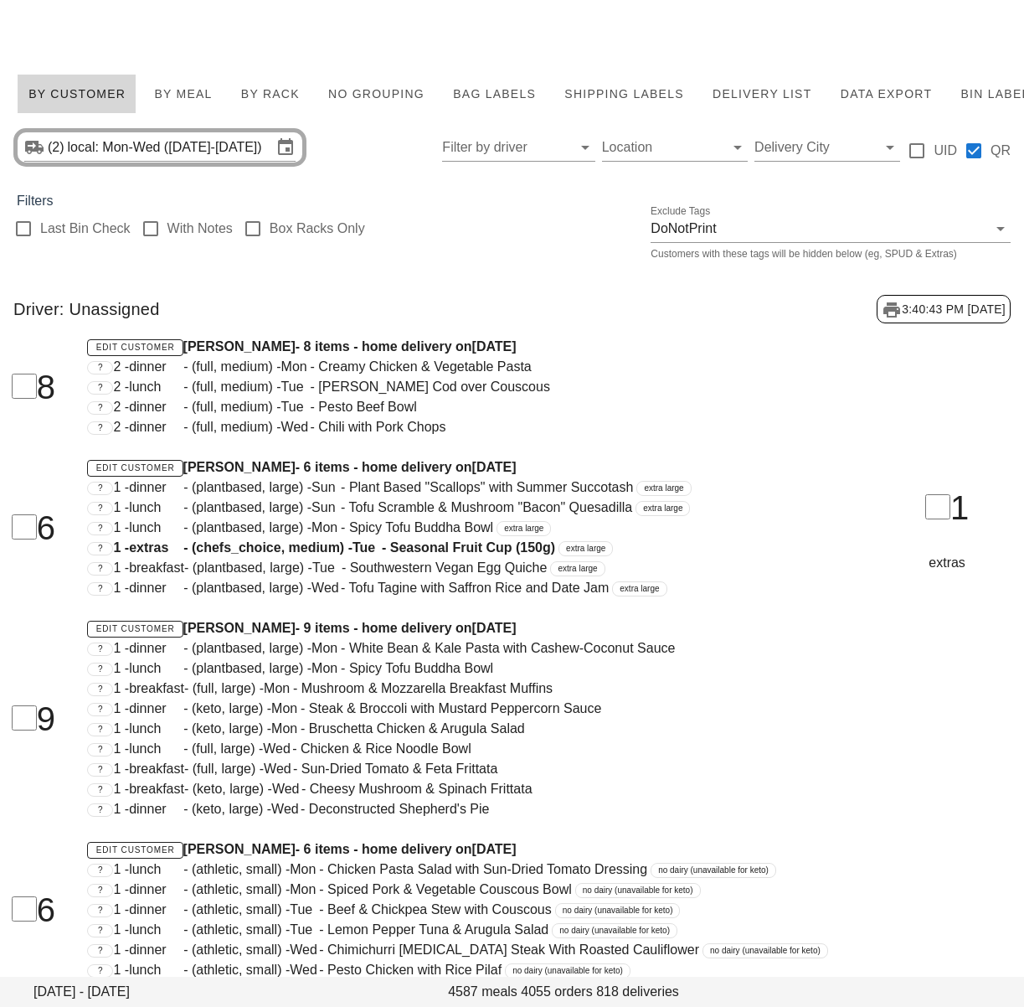
click at [365, 37] on div at bounding box center [512, 33] width 1004 height 47
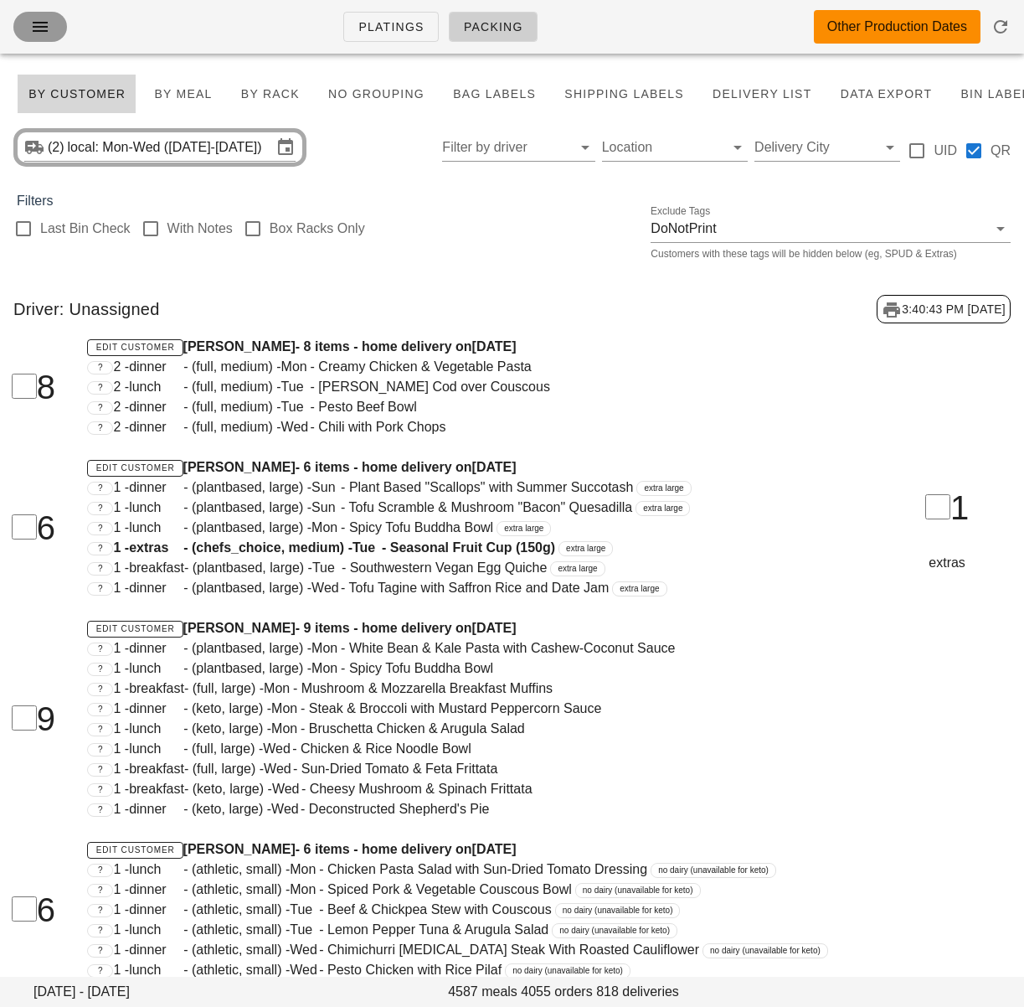
click at [36, 28] on icon "button" at bounding box center [40, 27] width 20 height 20
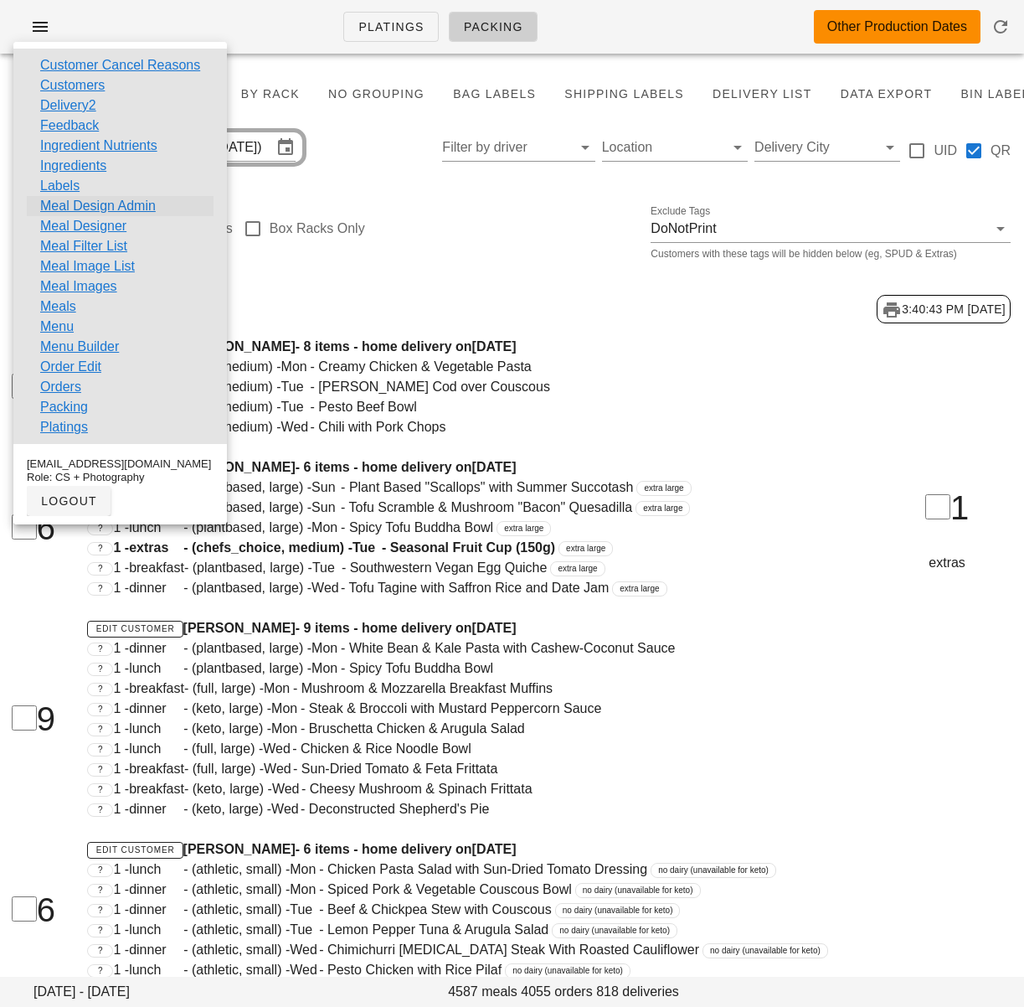
click at [118, 204] on link "Meal Design Admin" at bounding box center [98, 206] width 116 height 20
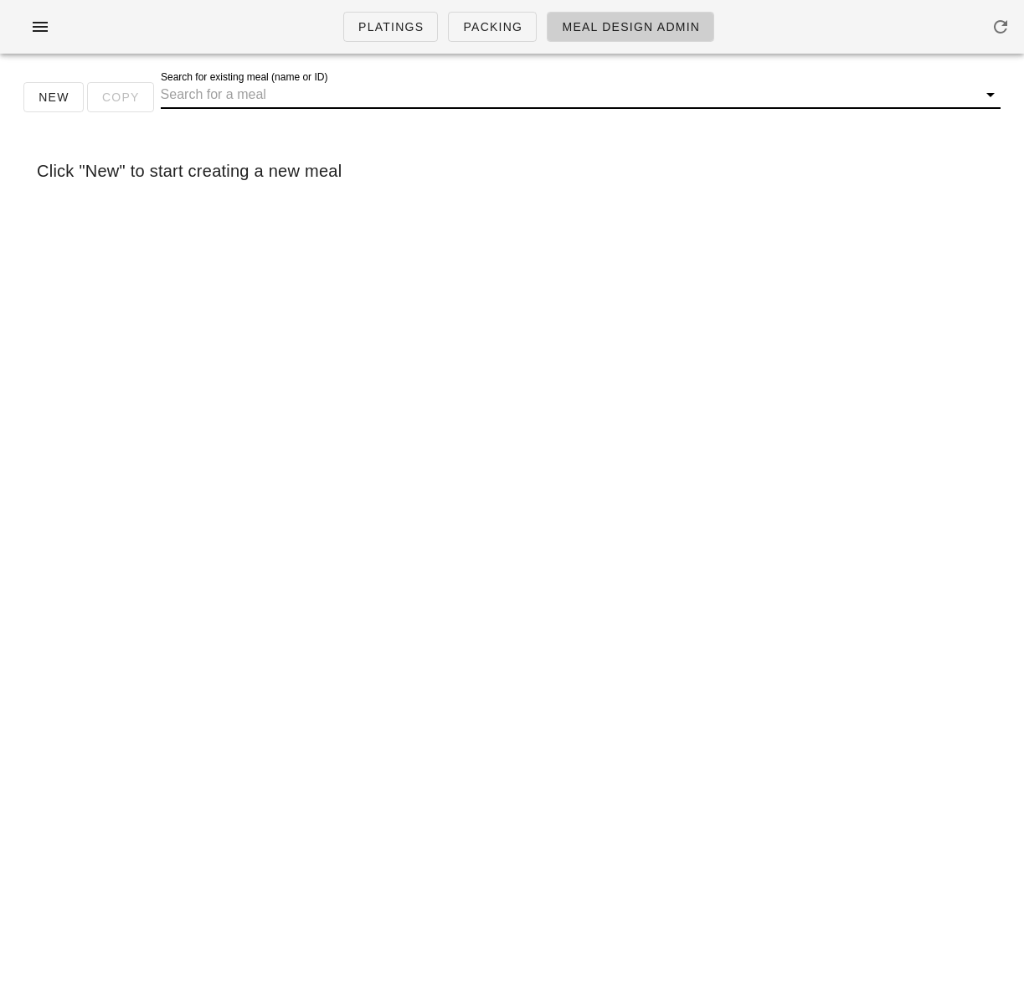
click at [286, 106] on div "Search for existing meal (name or ID)" at bounding box center [581, 94] width 840 height 27
click at [389, 91] on input ""scallop"" at bounding box center [557, 94] width 793 height 27
type input ""scallop""
drag, startPoint x: 248, startPoint y: 90, endPoint x: 142, endPoint y: 91, distance: 106.4
click at [142, 91] on div "New Copy Search for existing meal (name or ID) "scallop"" at bounding box center [512, 104] width 1004 height 54
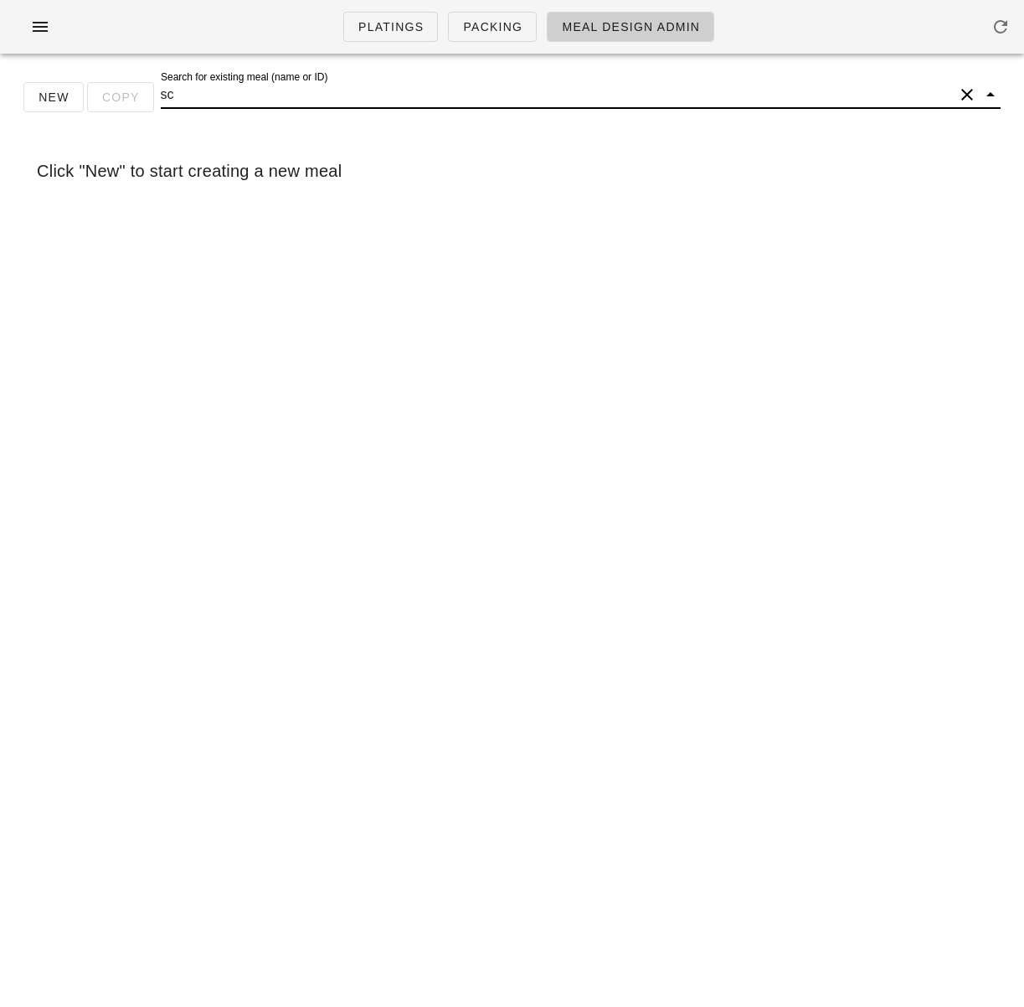
type input "s"
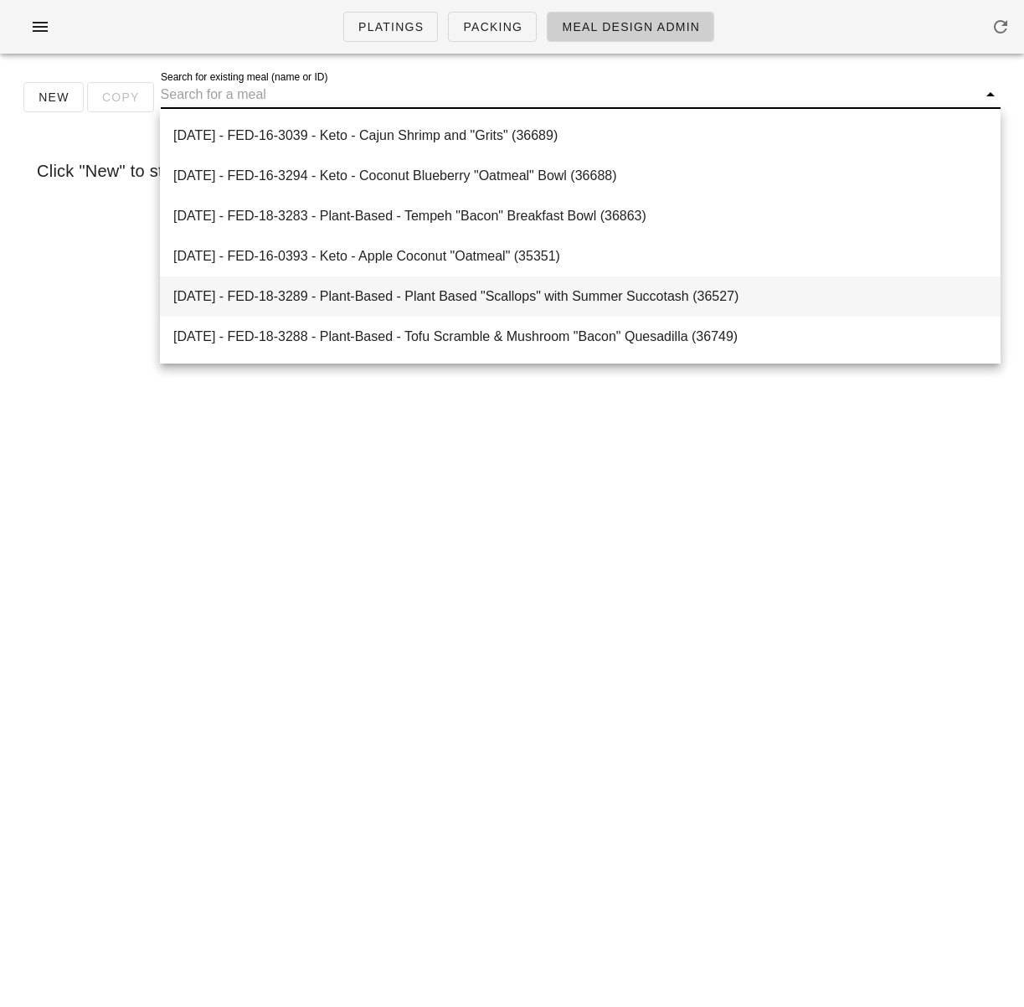
click at [511, 302] on div "2025-08-31 - FED-18-3289 - Plant-Based - Plant Based "Scallops" with Summer Suc…" at bounding box center [580, 296] width 814 height 16
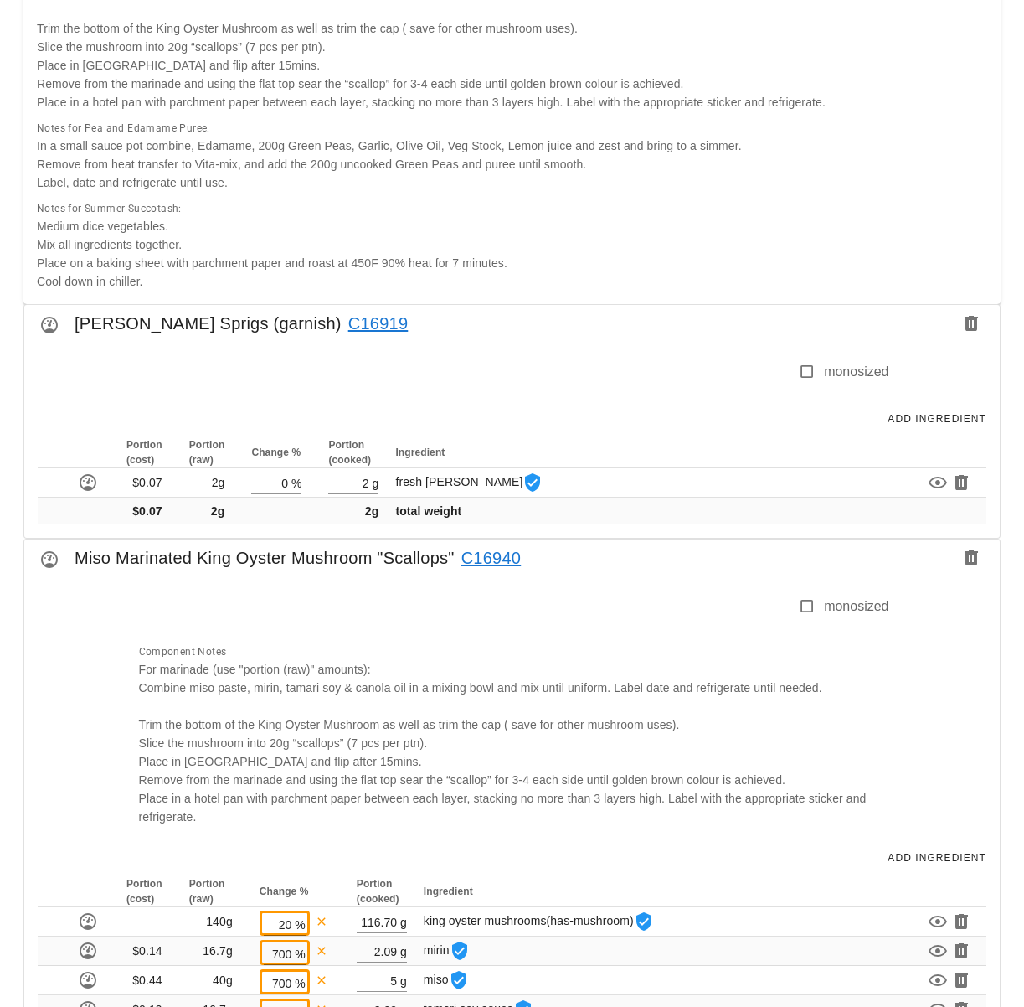
scroll to position [835, 0]
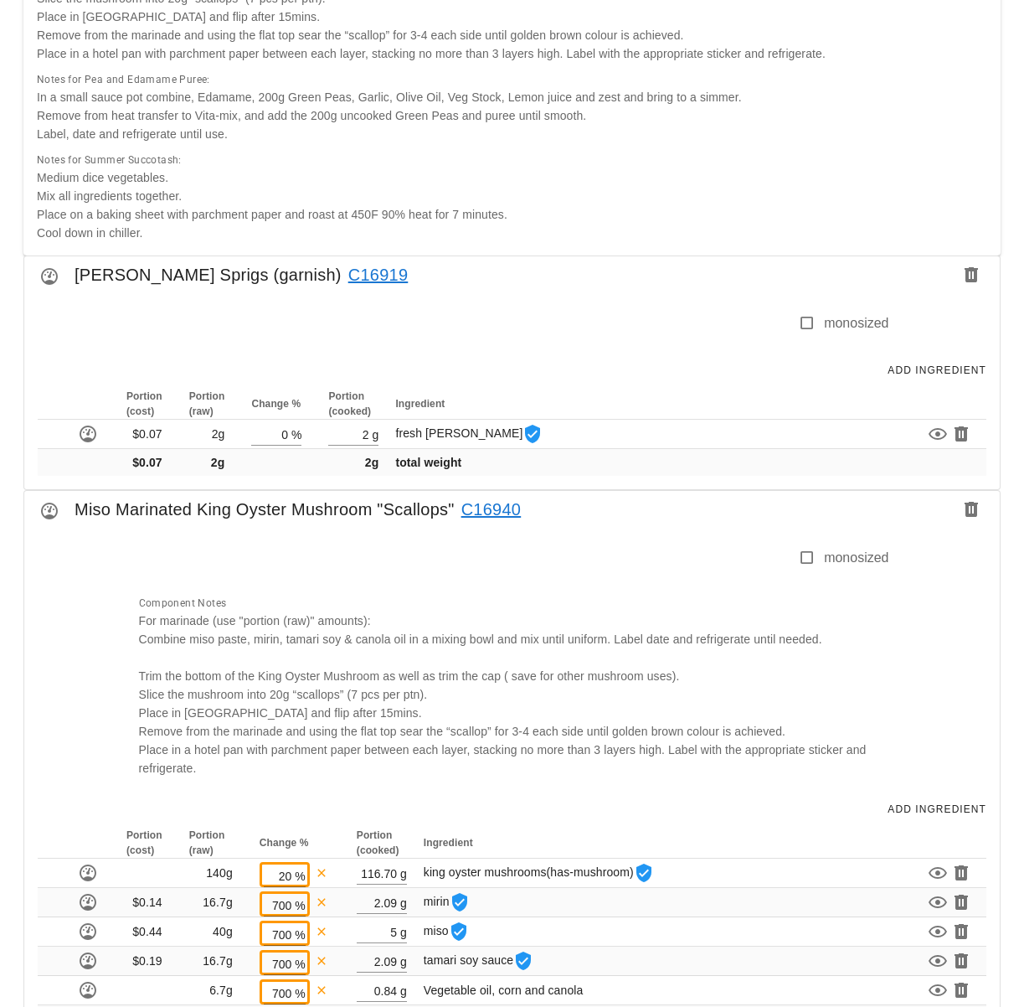
click at [501, 502] on link "C16940" at bounding box center [488, 509] width 67 height 27
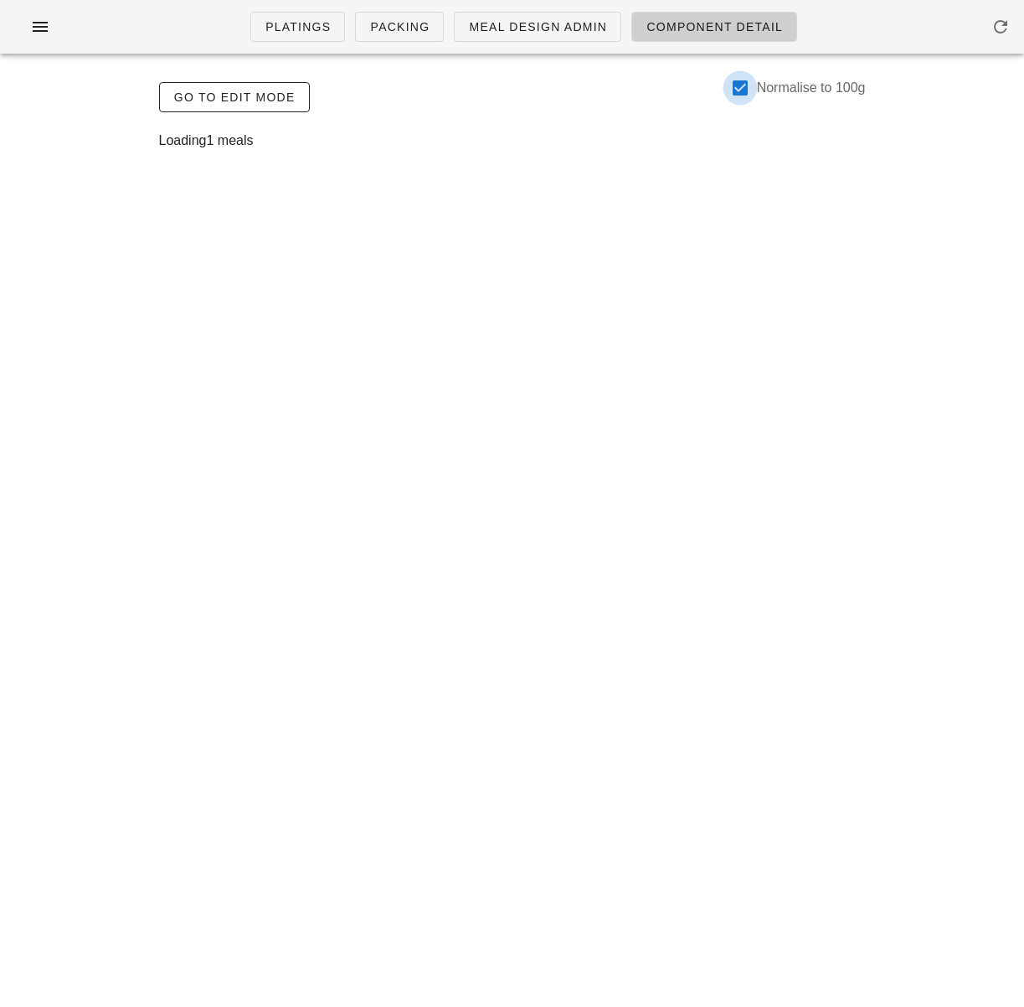
click at [738, 97] on div at bounding box center [740, 88] width 28 height 28
checkbox input "false"
click at [235, 101] on span "Go to Edit Mode" at bounding box center [234, 96] width 122 height 13
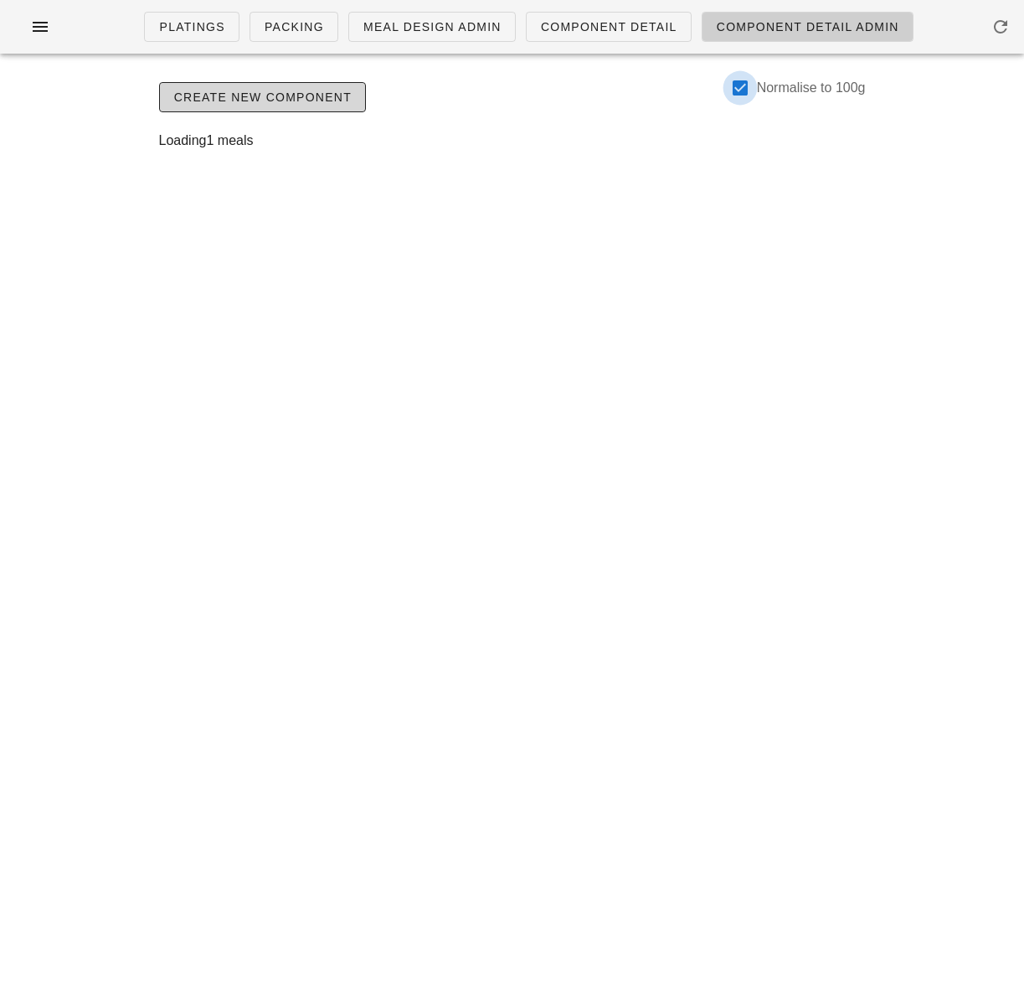
click at [749, 83] on div at bounding box center [740, 88] width 28 height 28
checkbox input "false"
click at [428, 28] on span "Meal Design Admin" at bounding box center [432, 26] width 139 height 13
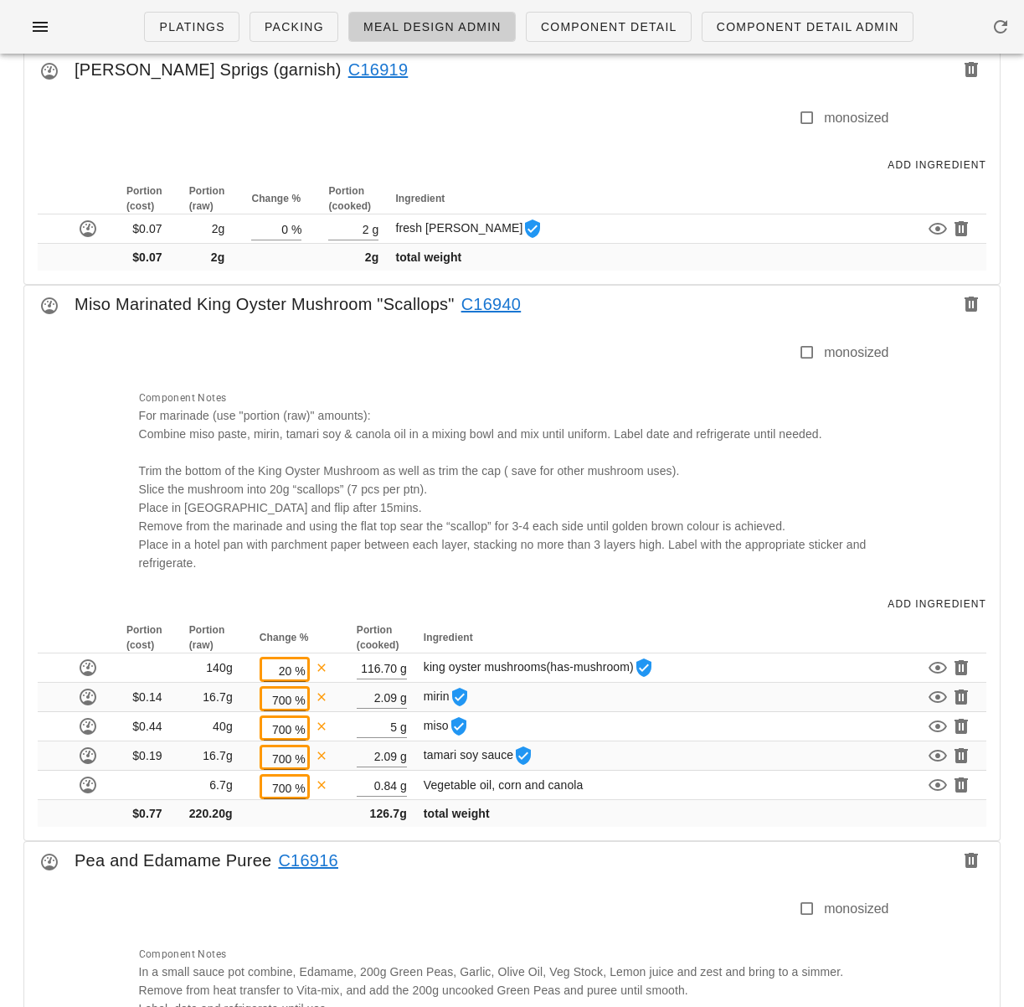
scroll to position [977, 0]
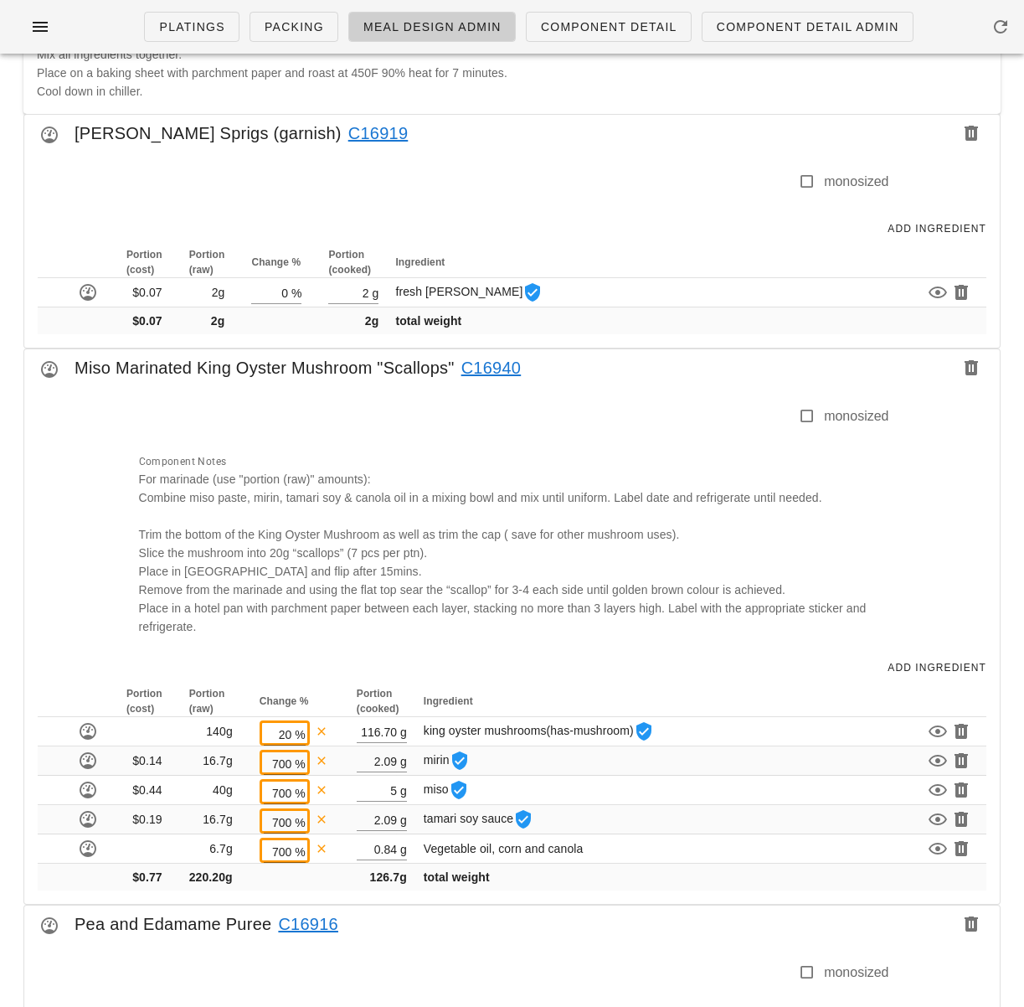
click at [497, 367] on link "C16940" at bounding box center [488, 367] width 67 height 27
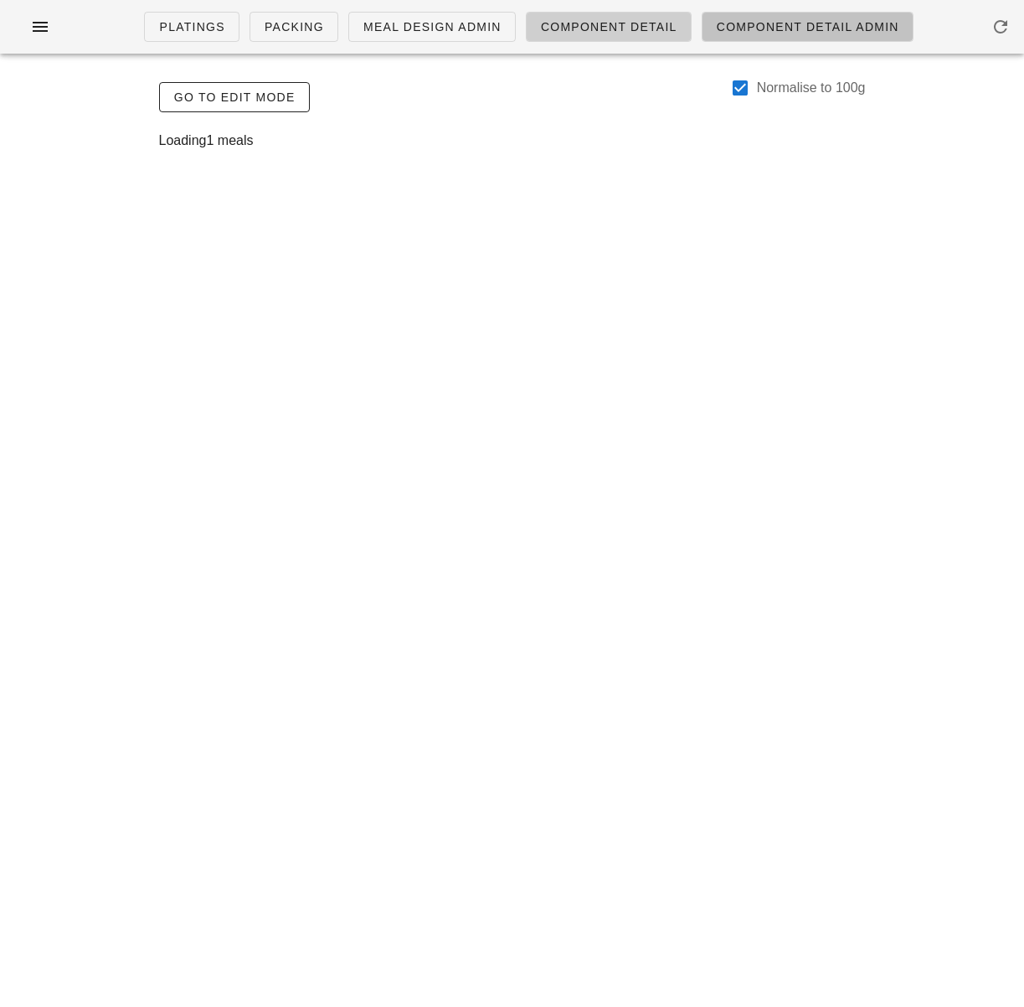
click at [761, 27] on span "Component Detail Admin" at bounding box center [807, 26] width 183 height 13
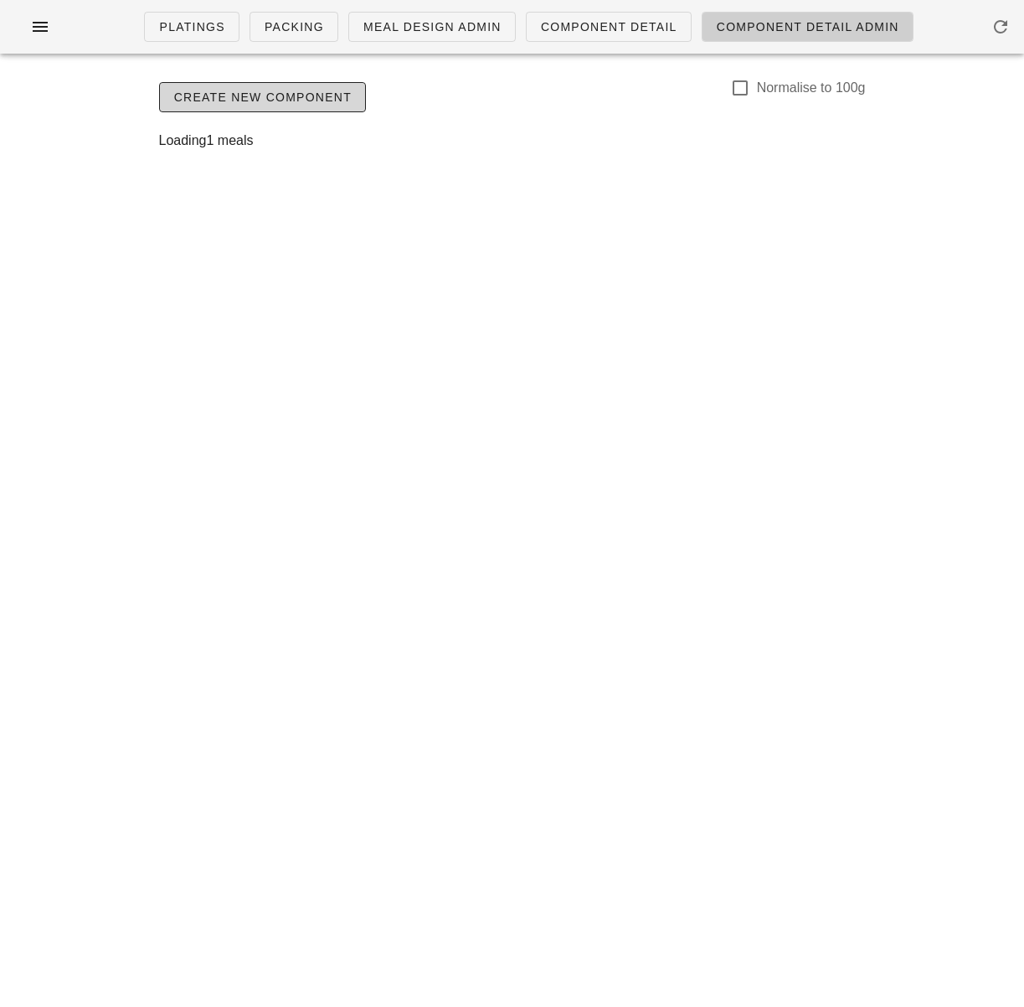
click at [472, 123] on div "Loading 1 meals" at bounding box center [513, 140] width 734 height 47
click at [993, 18] on icon "button" at bounding box center [1001, 27] width 20 height 20
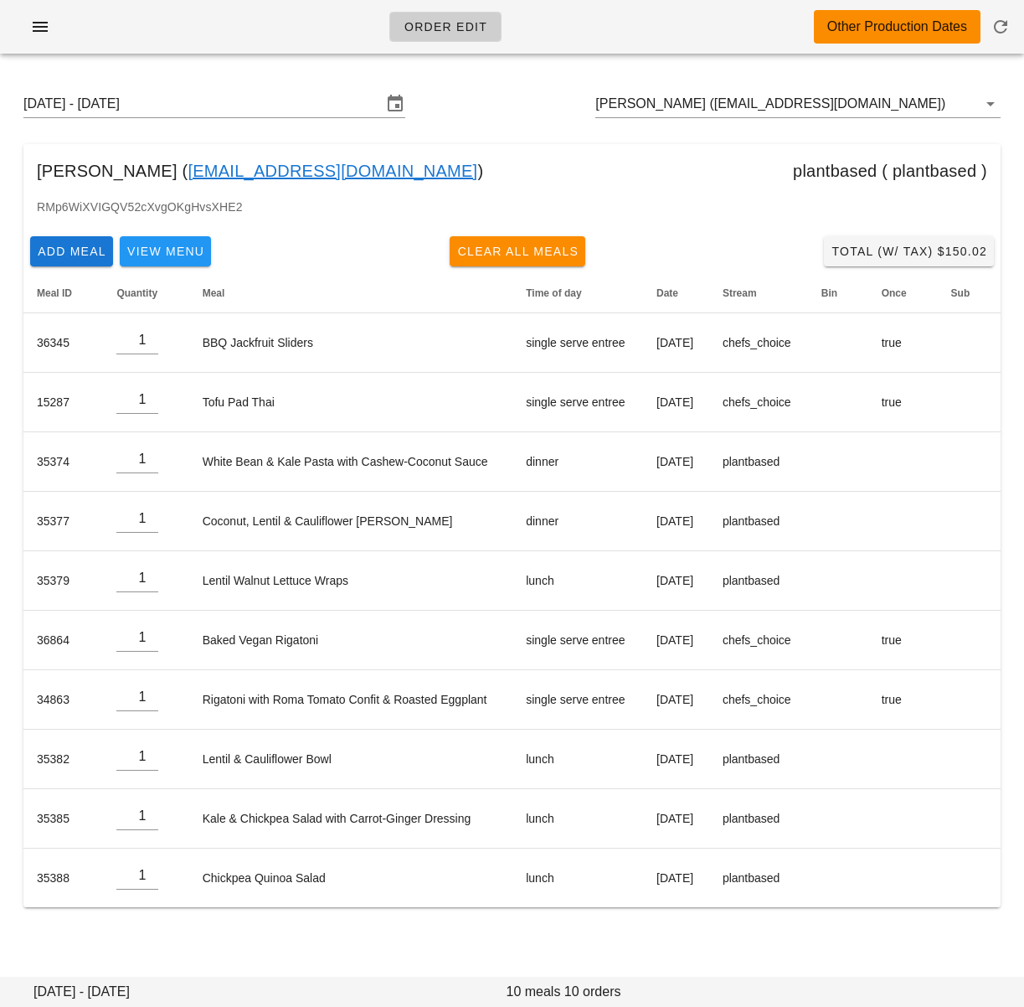
click at [549, 98] on div "[DATE] - [DATE] [PERSON_NAME] ([EMAIL_ADDRESS][DOMAIN_NAME])" at bounding box center [512, 104] width 1004 height 54
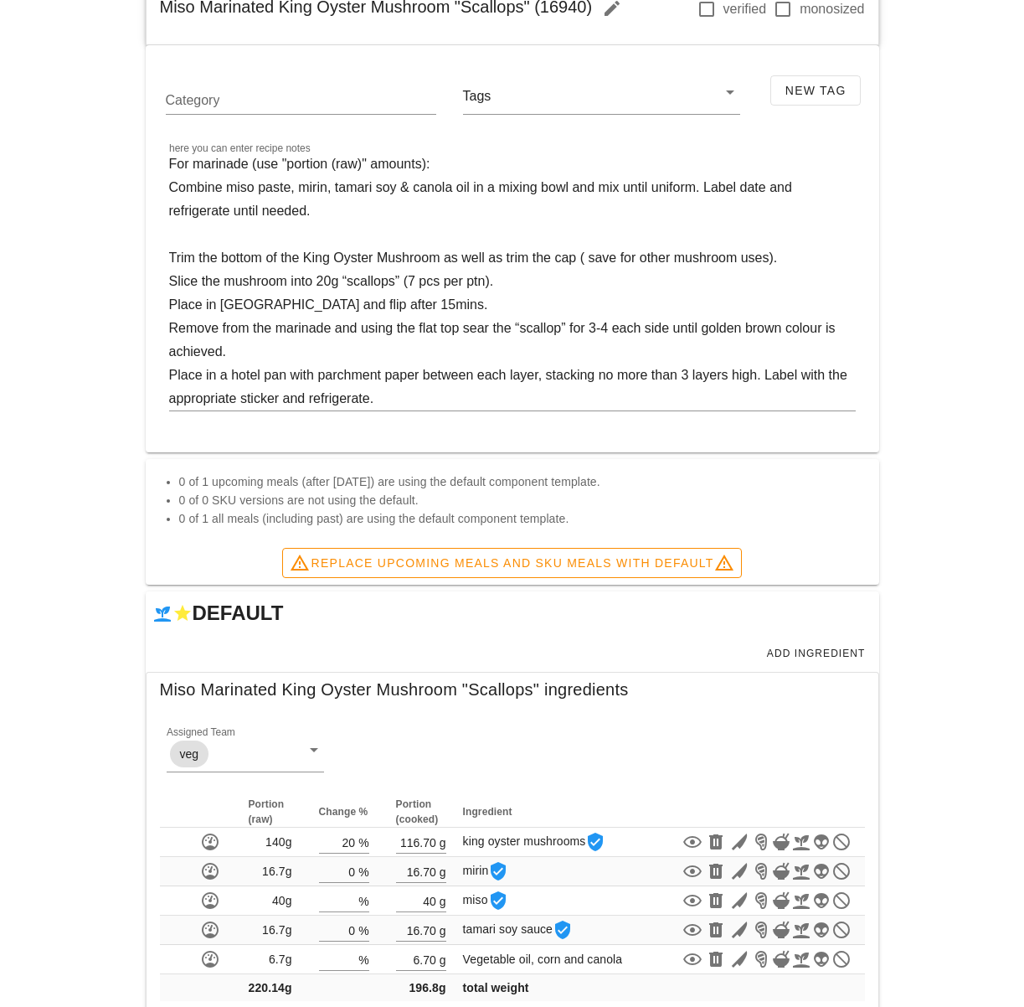
scroll to position [390, 0]
